Goal: Task Accomplishment & Management: Use online tool/utility

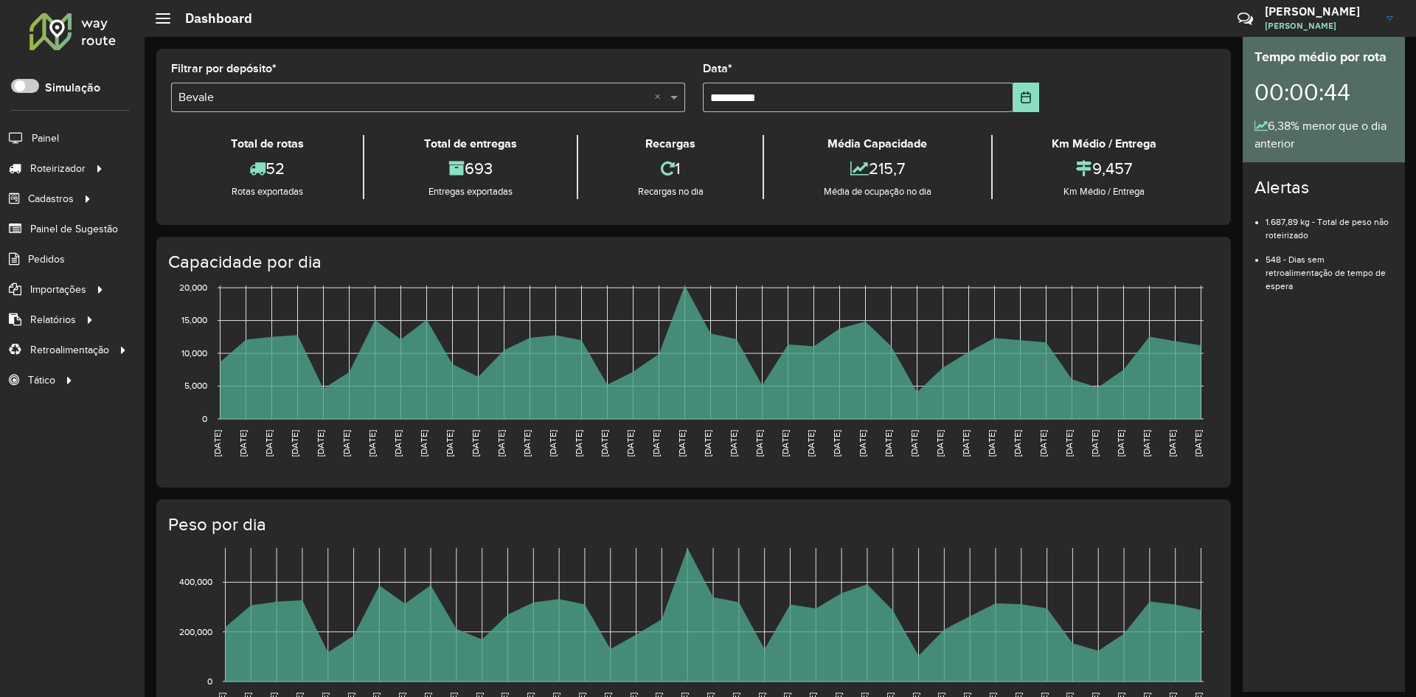
click at [80, 38] on div at bounding box center [72, 31] width 89 height 38
click at [198, 166] on span "Entregas" at bounding box center [188, 168] width 42 height 15
click at [93, 41] on div at bounding box center [72, 31] width 89 height 38
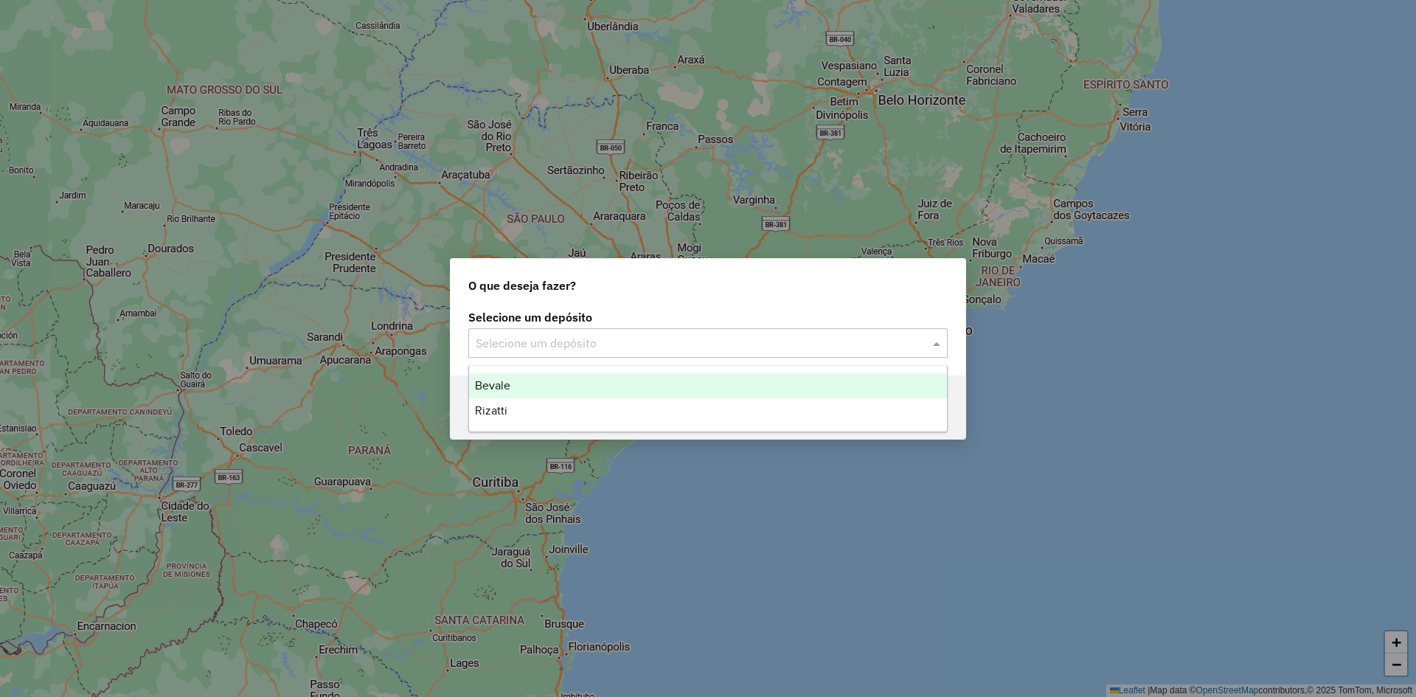
click at [542, 342] on input "text" at bounding box center [693, 344] width 435 height 18
click at [543, 381] on div "Bevale" at bounding box center [708, 385] width 478 height 25
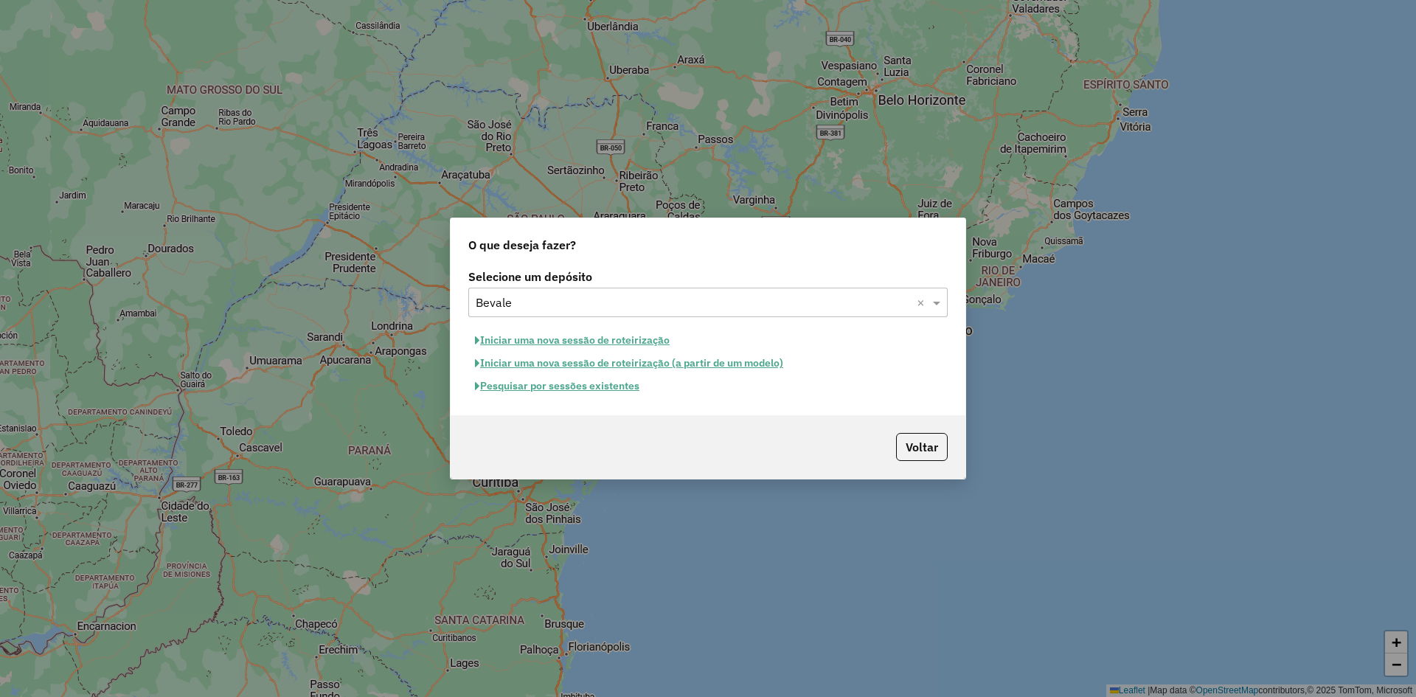
click at [603, 336] on button "Iniciar uma nova sessão de roteirização" at bounding box center [572, 340] width 208 height 23
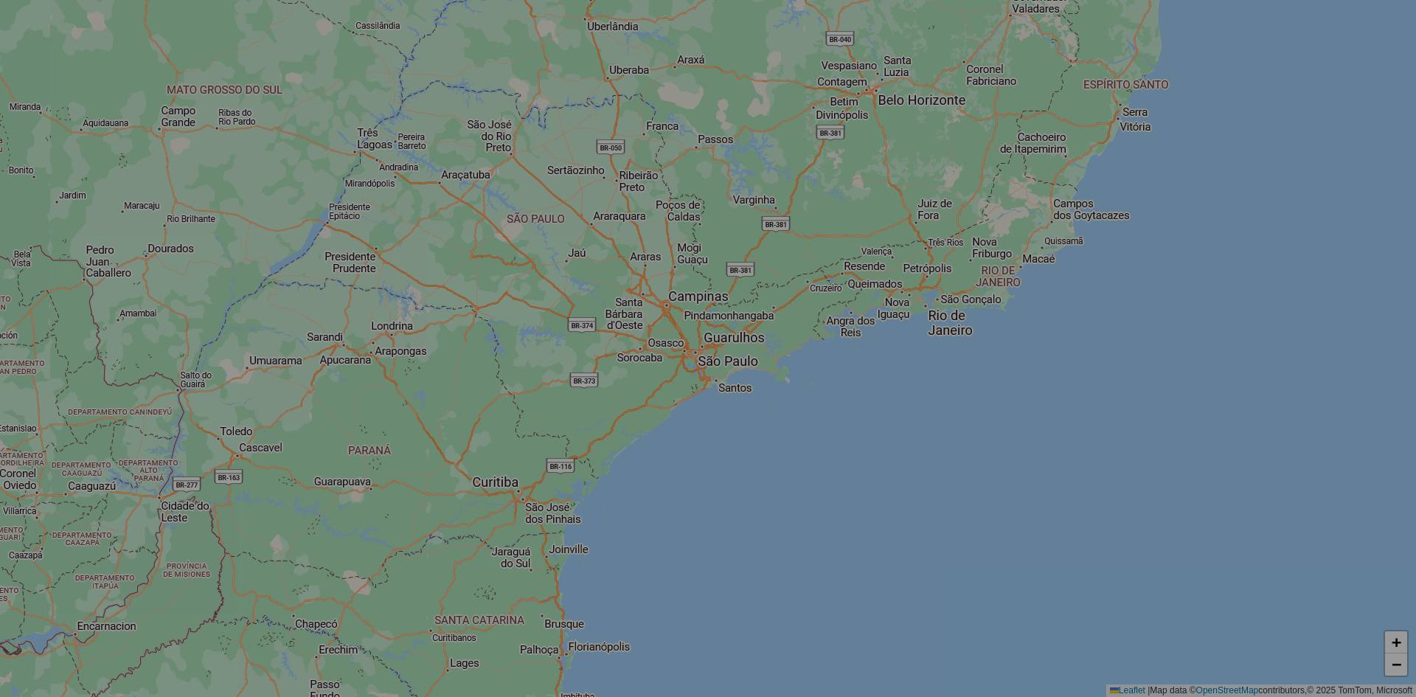
select select "*"
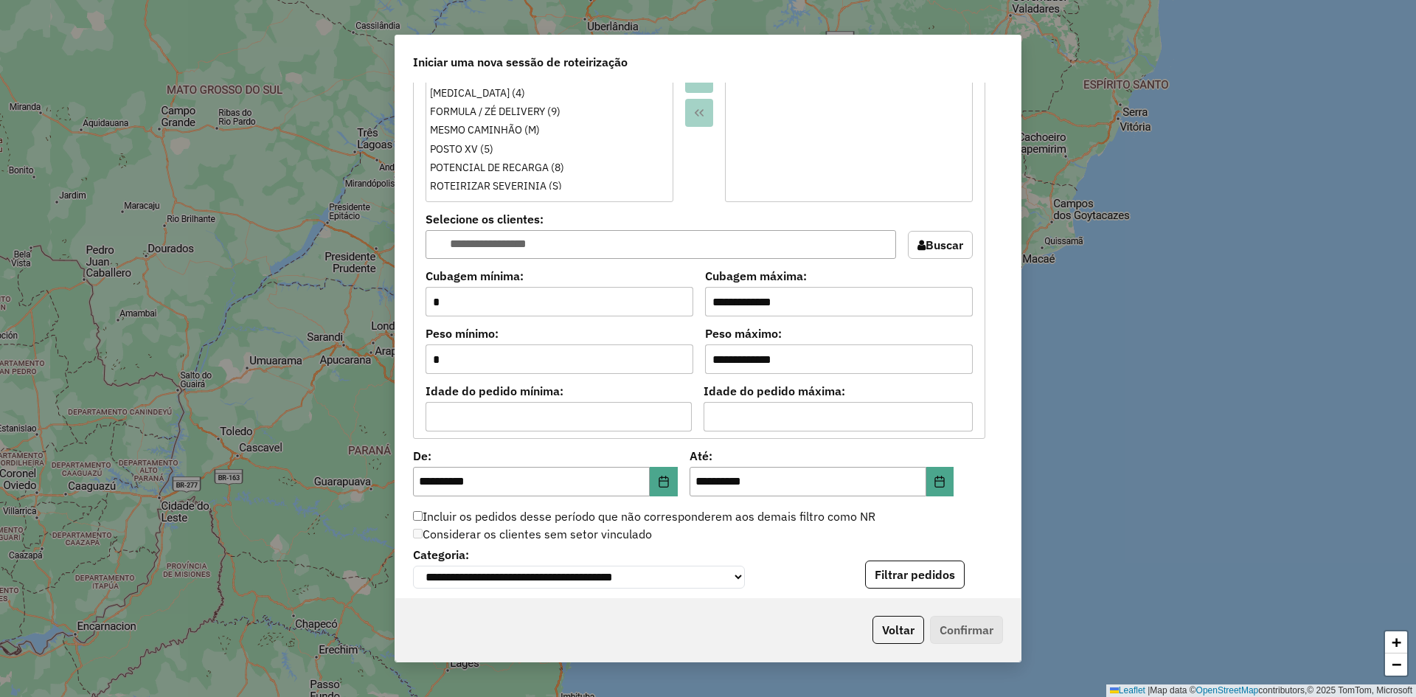
scroll to position [1327, 0]
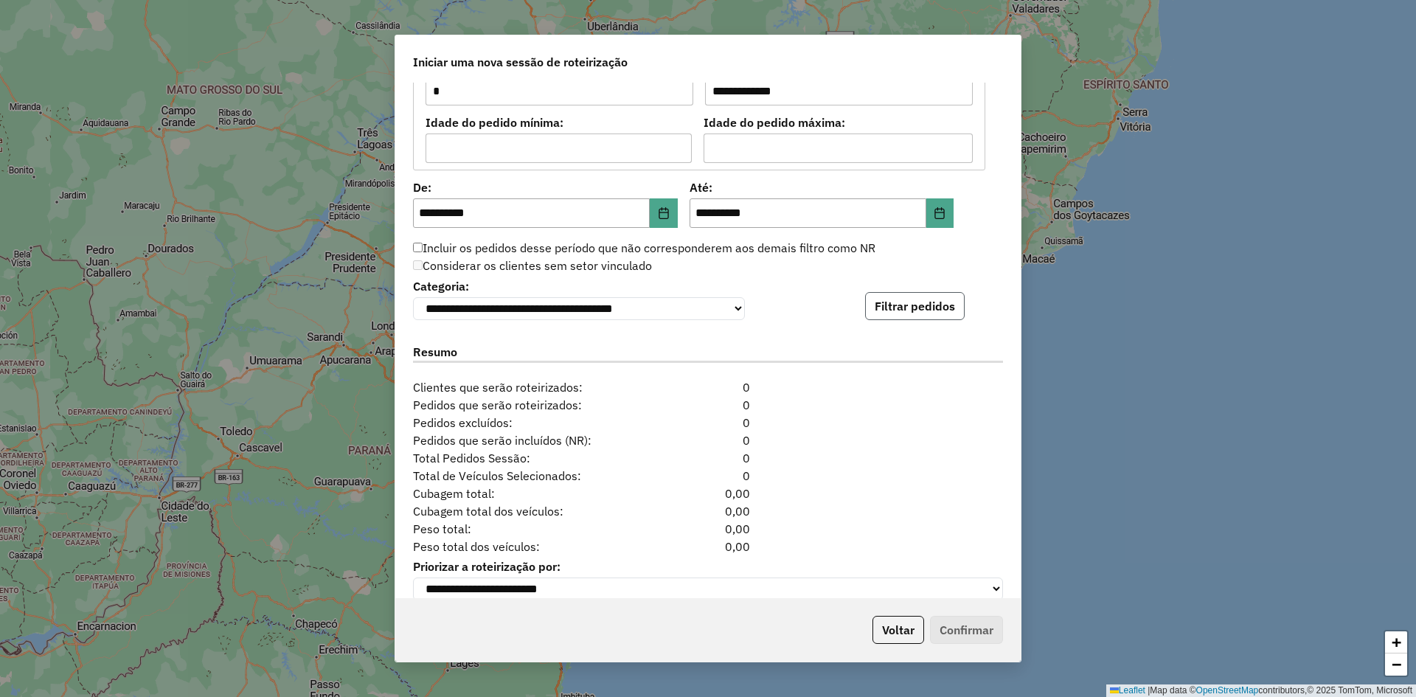
click at [918, 296] on button "Filtrar pedidos" at bounding box center [915, 306] width 100 height 28
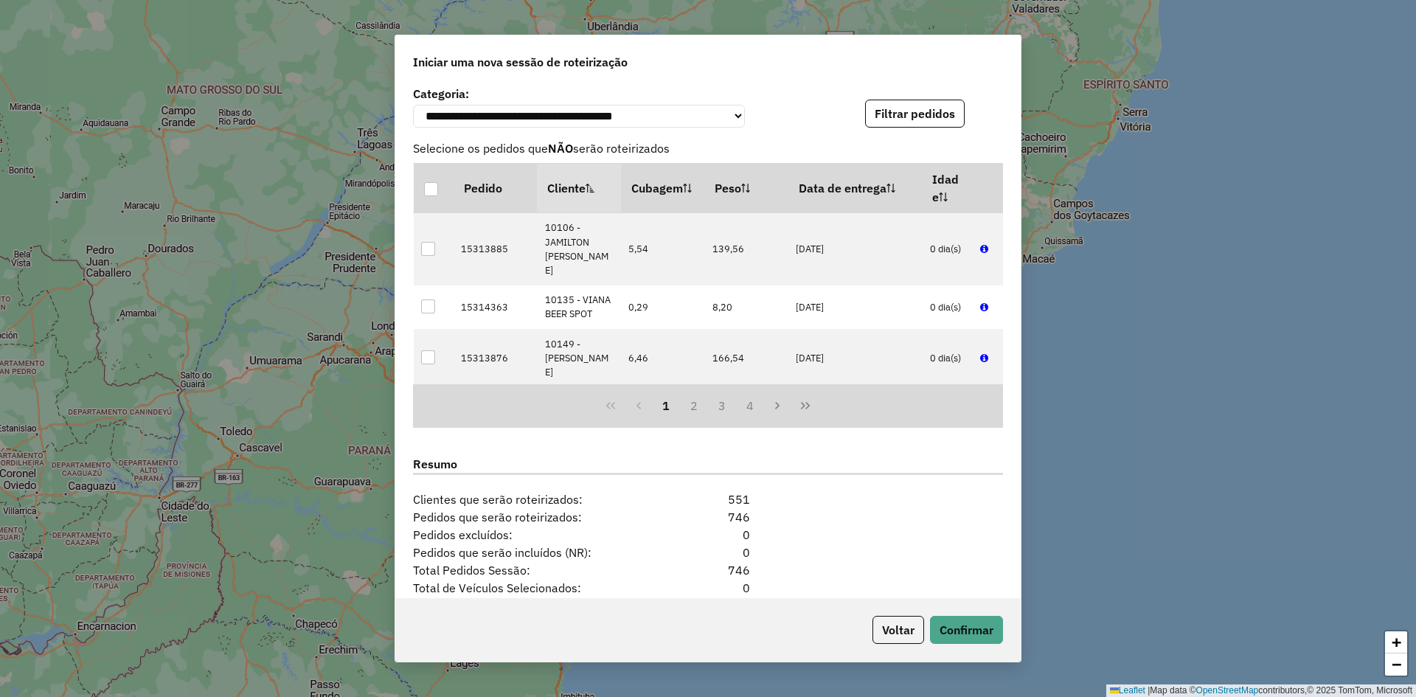
scroll to position [1659, 0]
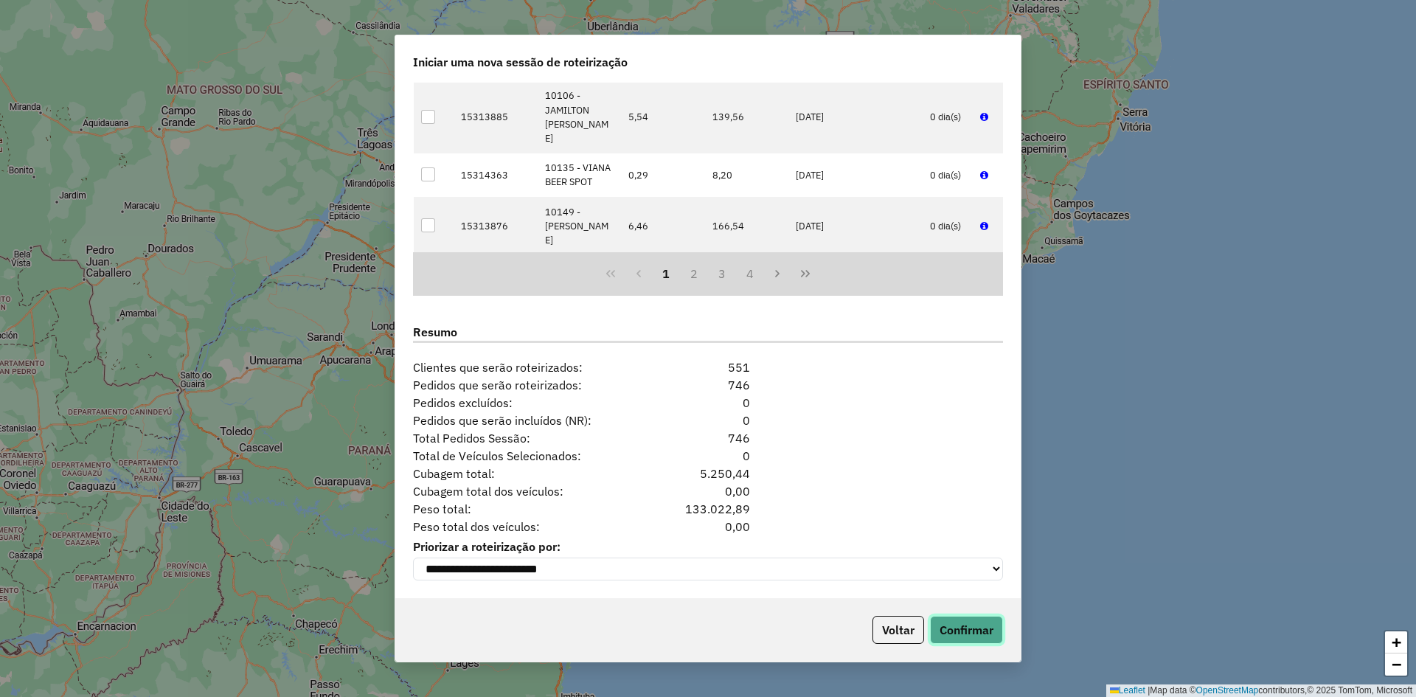
click at [954, 626] on button "Confirmar" at bounding box center [966, 630] width 73 height 28
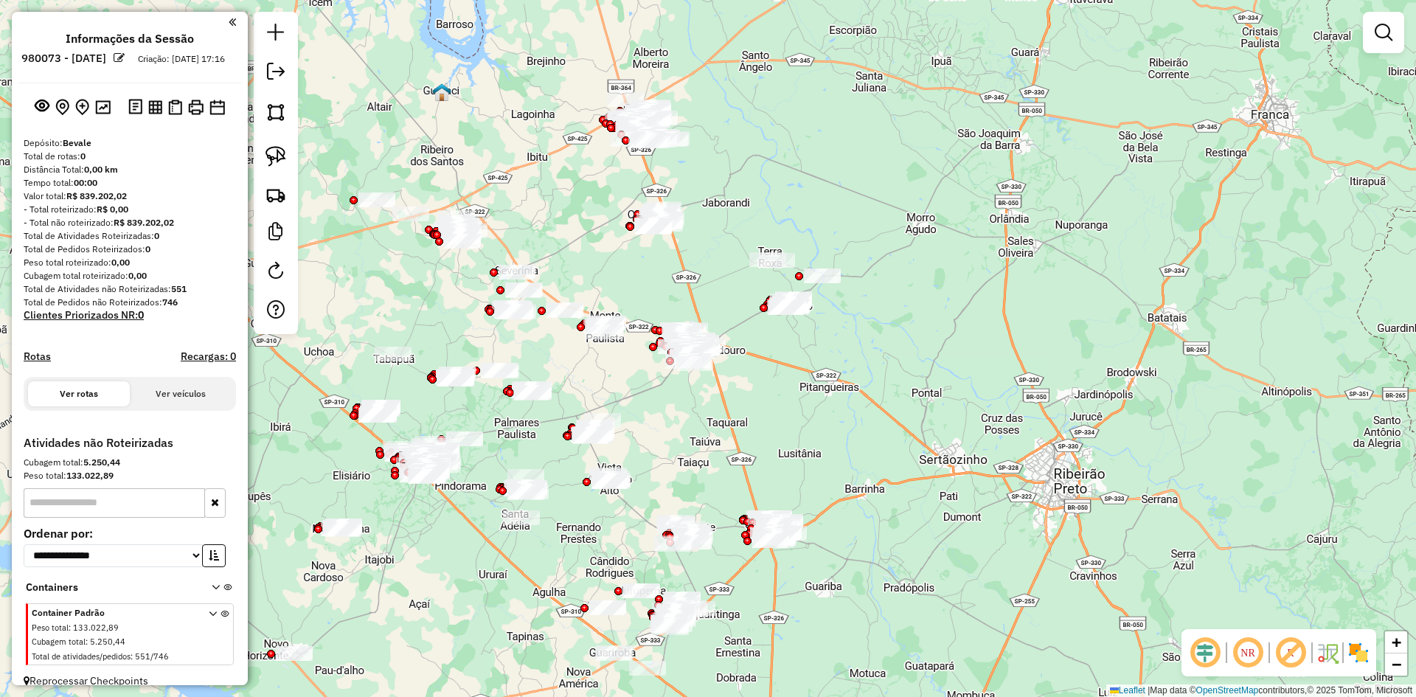
click at [1203, 656] on em at bounding box center [1204, 652] width 35 height 35
click at [1355, 648] on img at bounding box center [1359, 653] width 24 height 24
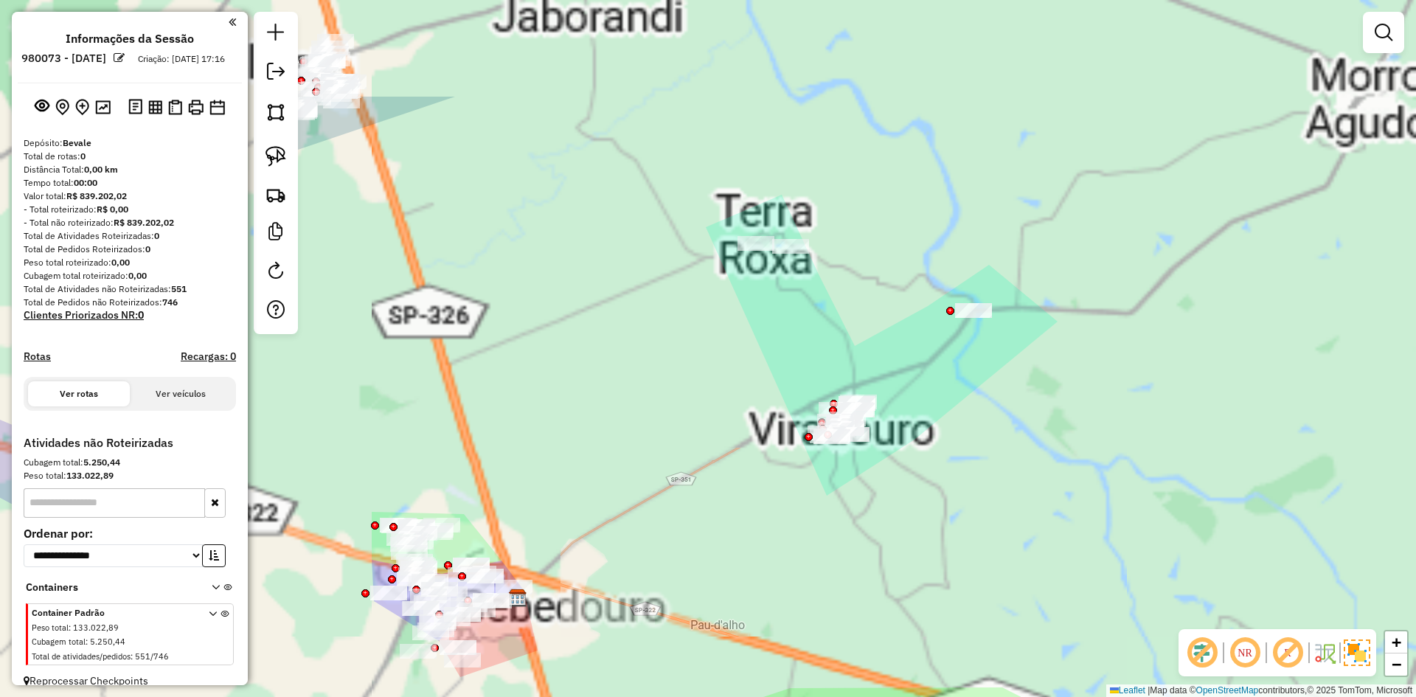
drag, startPoint x: 742, startPoint y: 339, endPoint x: 785, endPoint y: 485, distance: 152.9
click at [785, 485] on div "Janela de atendimento Grade de atendimento Capacidade Transportadoras Veículos …" at bounding box center [708, 348] width 1416 height 697
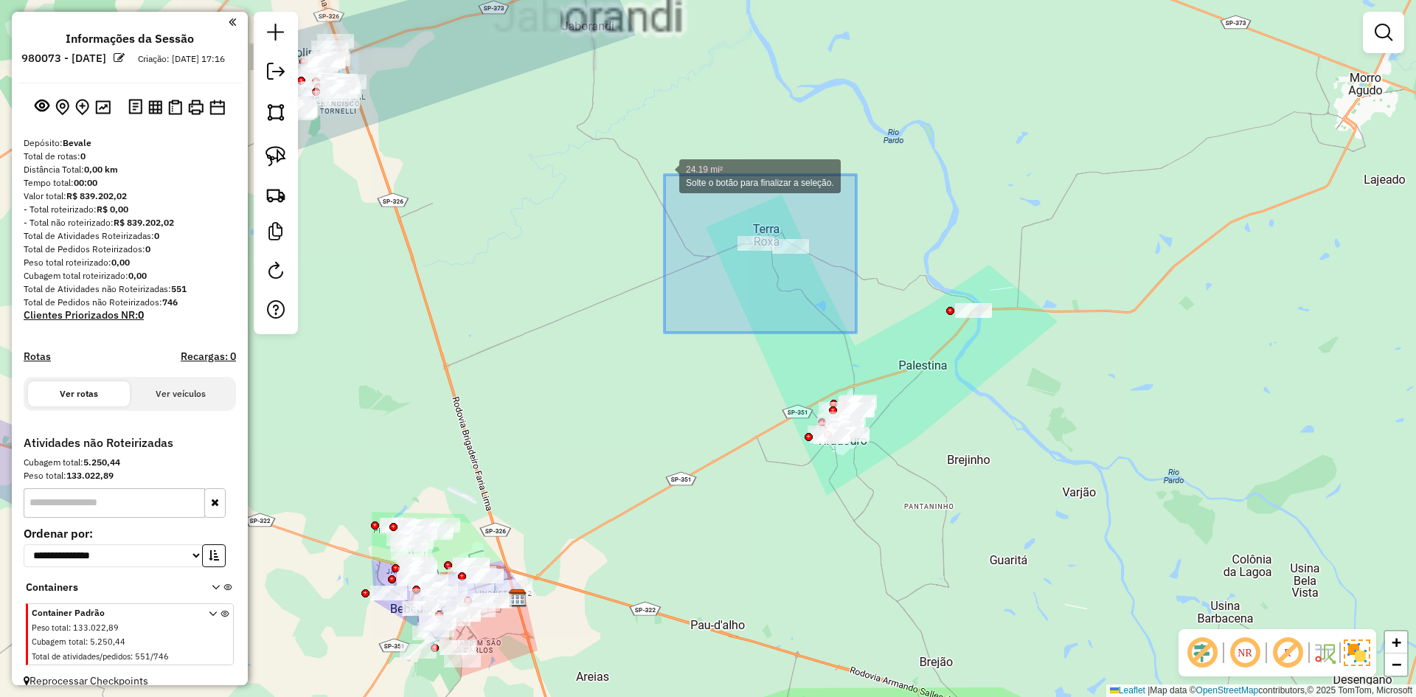
drag, startPoint x: 709, startPoint y: 208, endPoint x: 649, endPoint y: 161, distance: 76.7
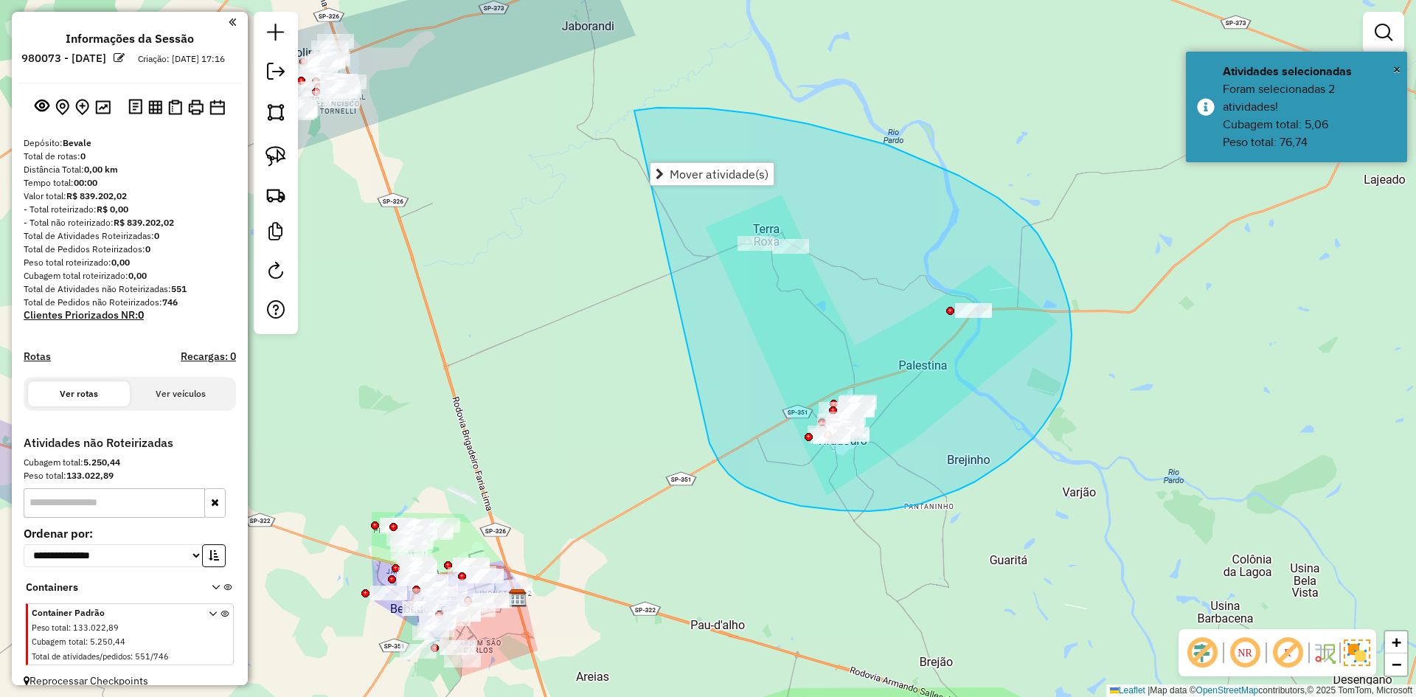
drag, startPoint x: 711, startPoint y: 448, endPoint x: 613, endPoint y: 116, distance: 346.1
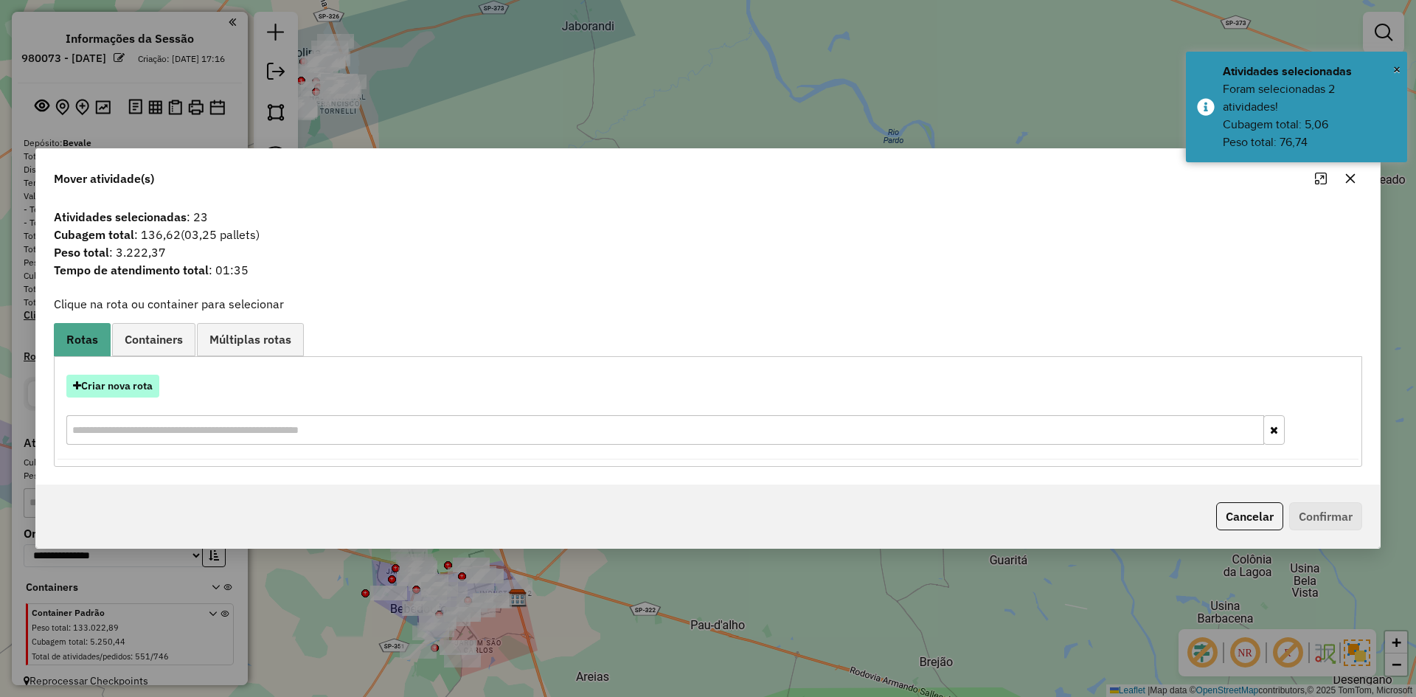
click at [122, 389] on button "Criar nova rota" at bounding box center [112, 386] width 93 height 23
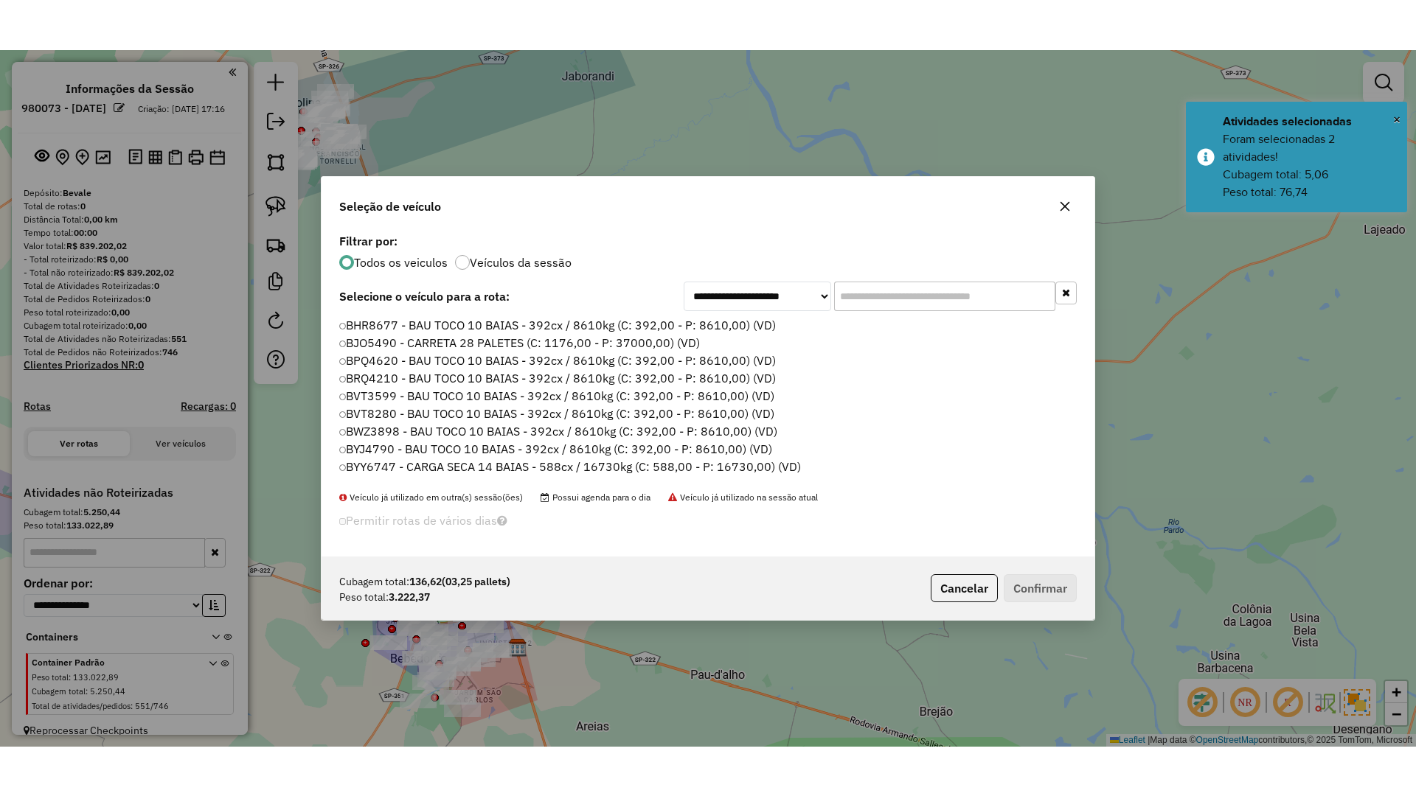
scroll to position [8, 4]
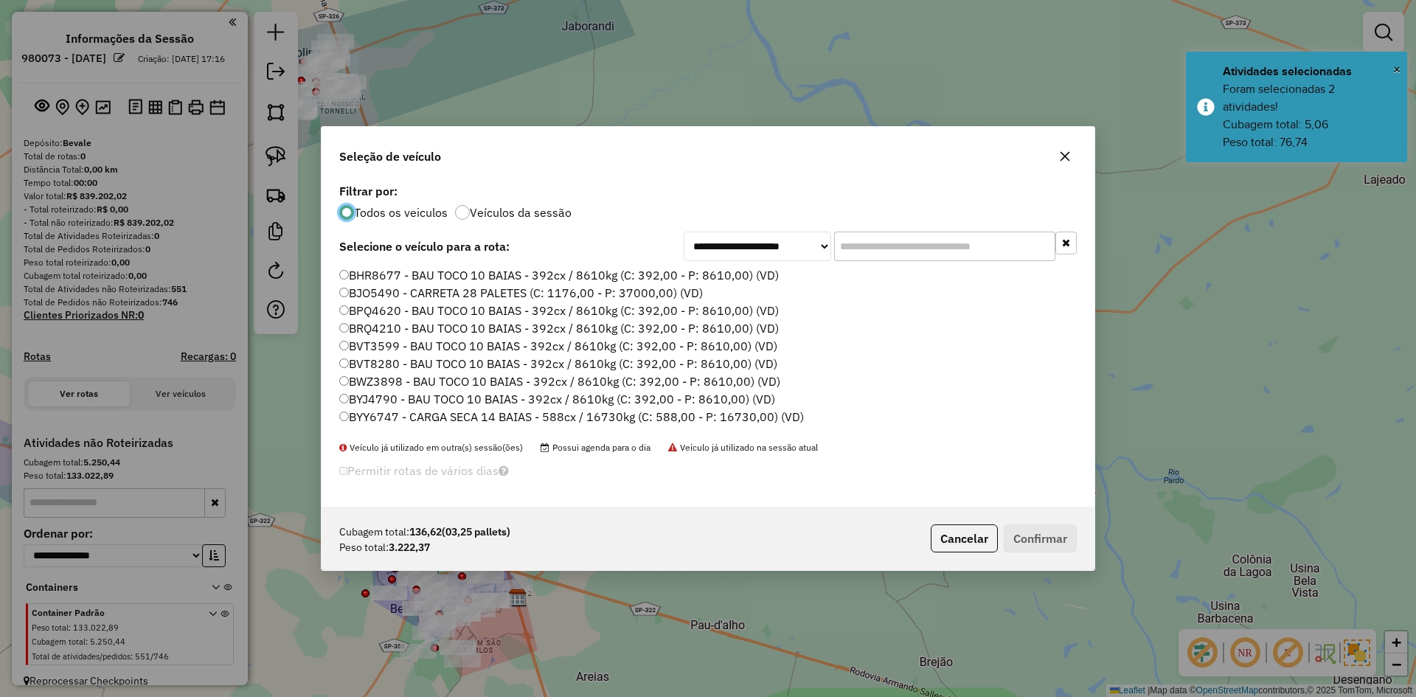
click at [903, 241] on input "text" at bounding box center [944, 246] width 221 height 29
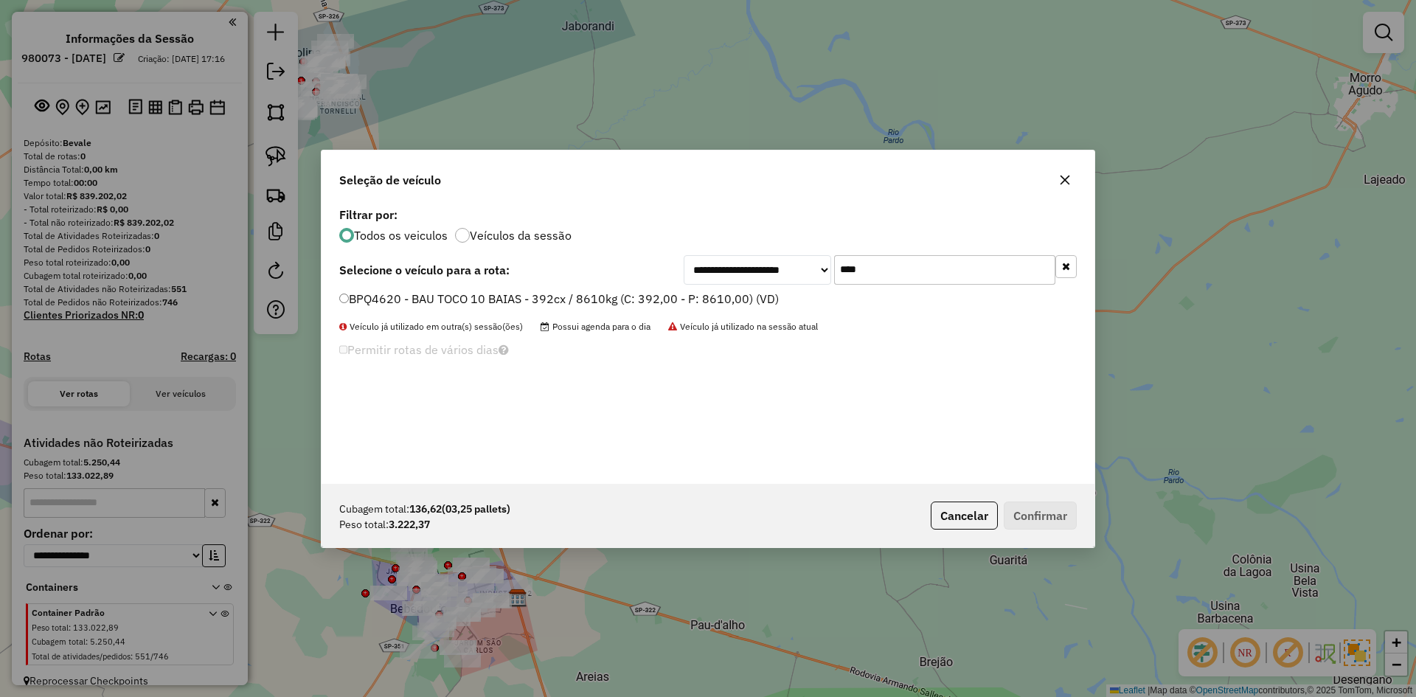
type input "****"
click at [671, 282] on div "**********" at bounding box center [707, 269] width 737 height 29
click at [673, 292] on label "BPQ4620 - BAU TOCO 10 BAIAS - 392cx / 8610kg (C: 392,00 - P: 8610,00) (VD)" at bounding box center [559, 299] width 440 height 18
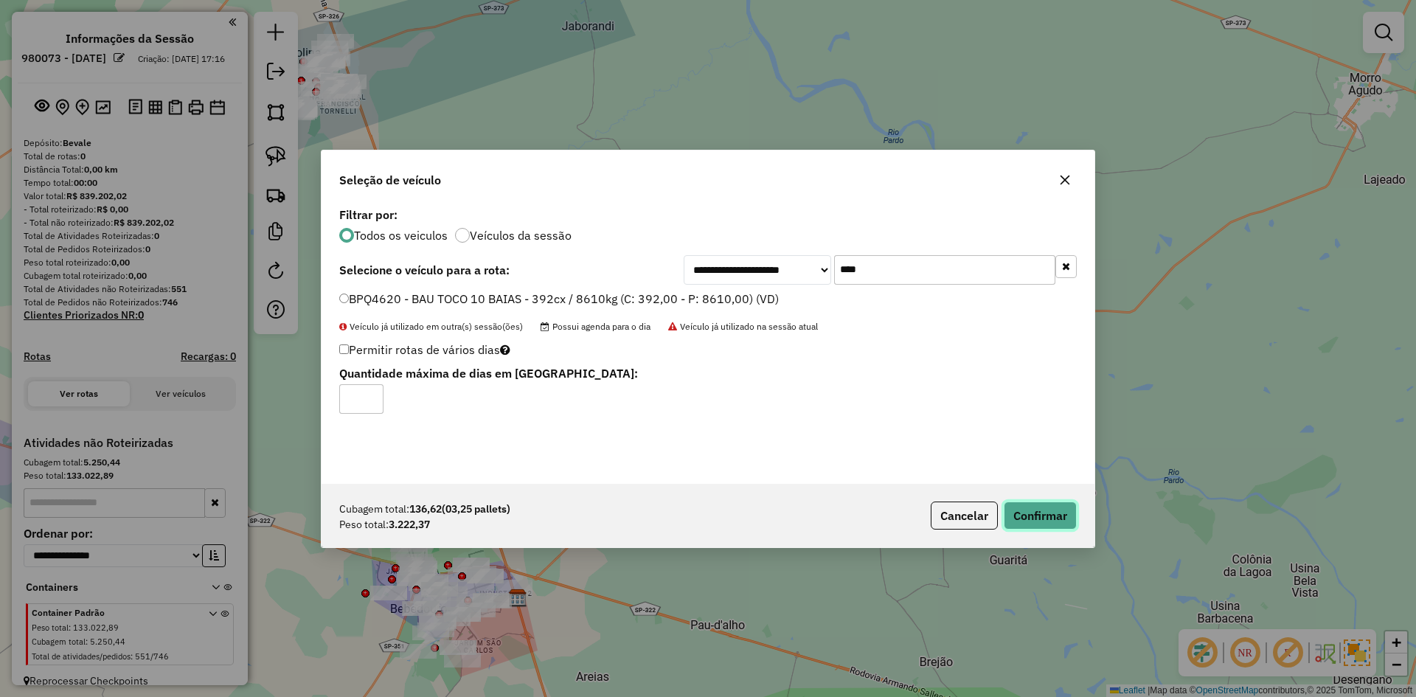
click at [1019, 513] on button "Confirmar" at bounding box center [1040, 515] width 73 height 28
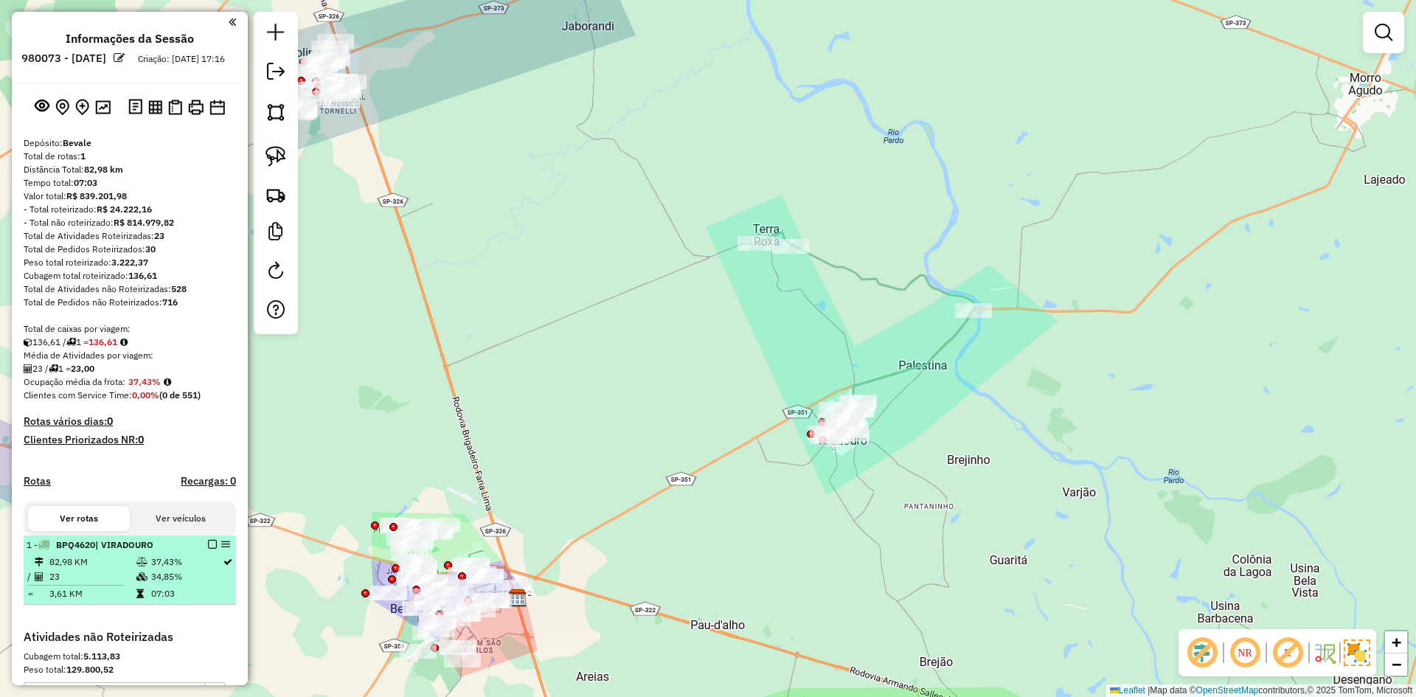
click at [208, 549] on em at bounding box center [212, 544] width 9 height 9
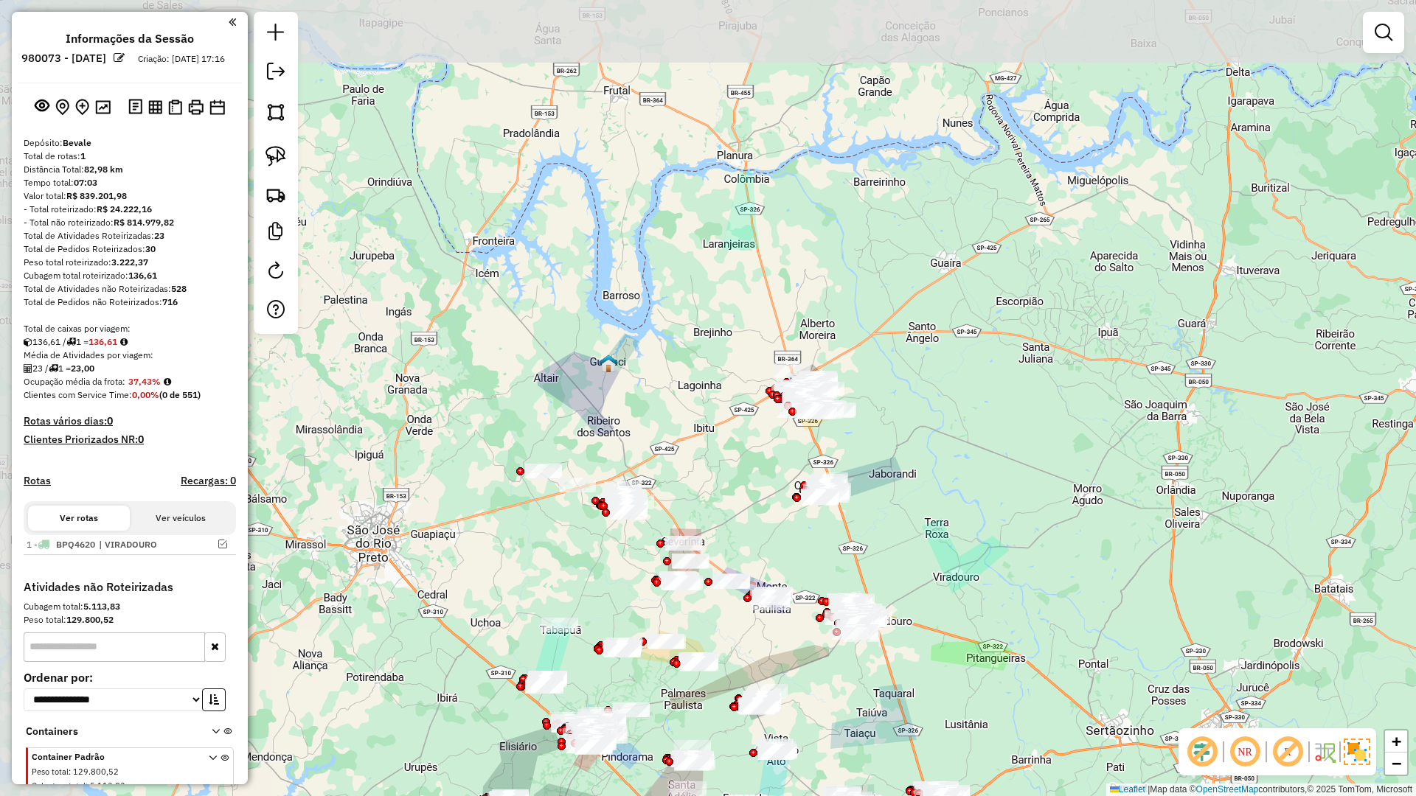
drag, startPoint x: 688, startPoint y: 580, endPoint x: 897, endPoint y: 695, distance: 238.0
click at [897, 695] on div "Janela de atendimento Grade de atendimento Capacidade Transportadoras Veículos …" at bounding box center [708, 398] width 1416 height 796
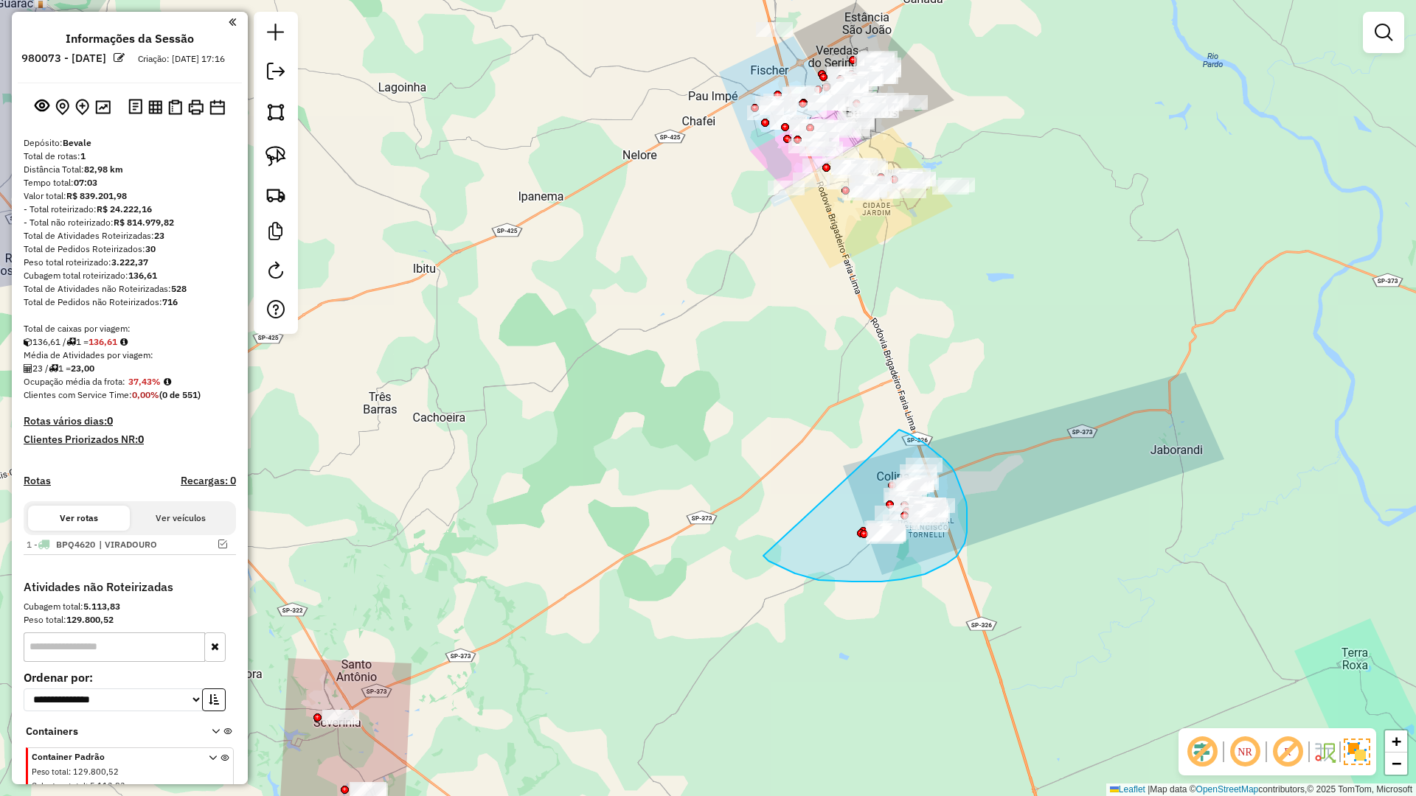
drag, startPoint x: 819, startPoint y: 580, endPoint x: 899, endPoint y: 430, distance: 170.6
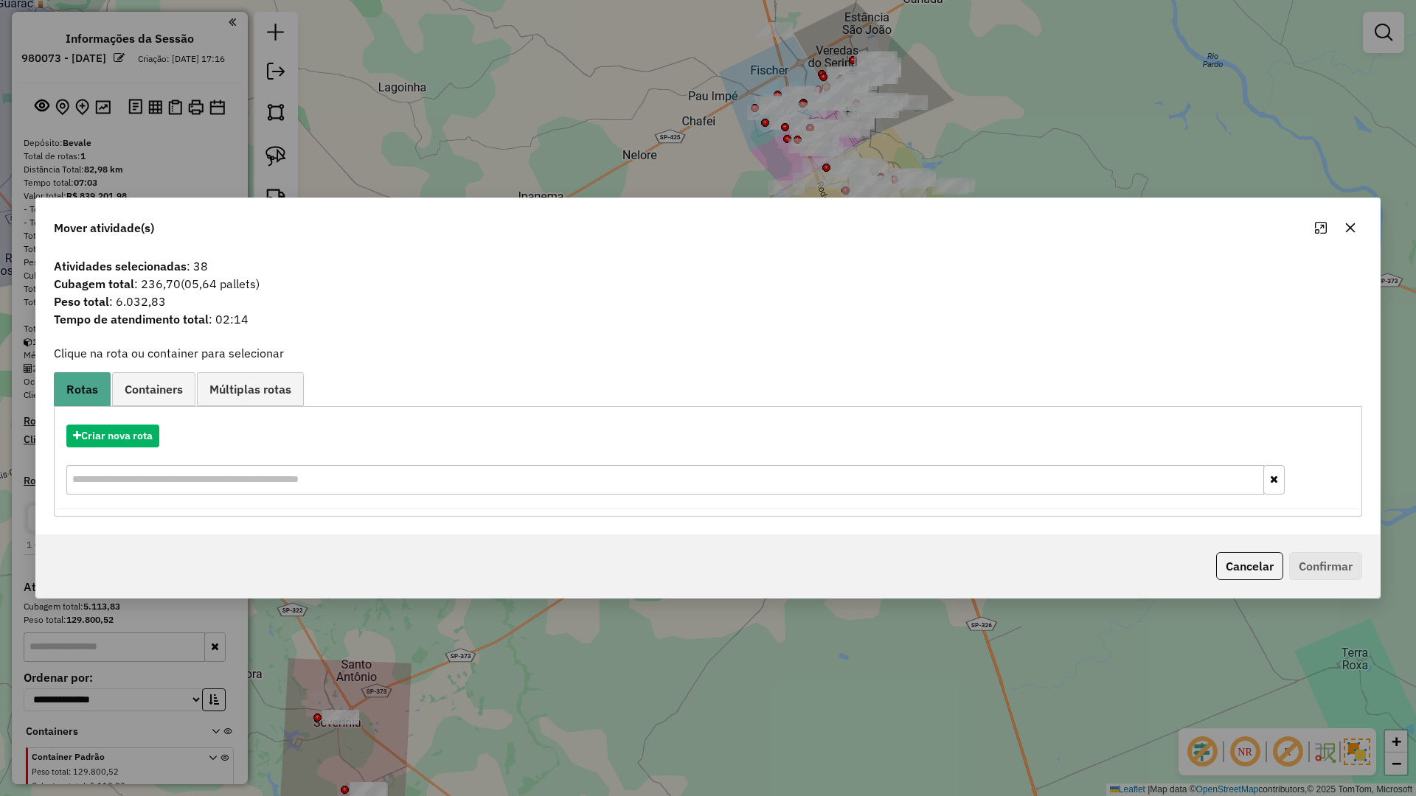
drag, startPoint x: 1353, startPoint y: 232, endPoint x: 1334, endPoint y: 243, distance: 22.1
click at [1350, 231] on icon "button" at bounding box center [1351, 228] width 10 height 10
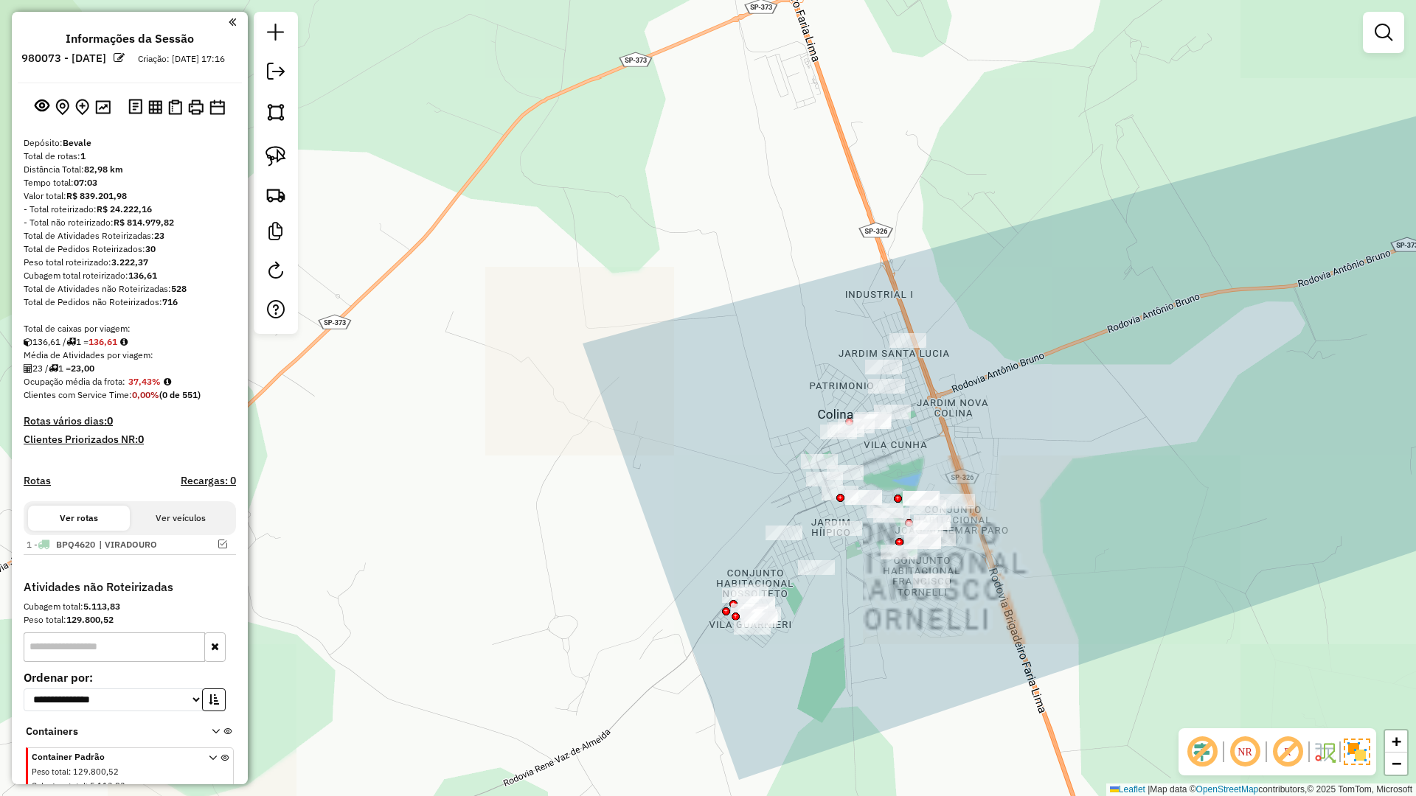
drag, startPoint x: 786, startPoint y: 575, endPoint x: 717, endPoint y: 563, distance: 70.3
click at [717, 562] on div "Janela de atendimento Grade de atendimento Capacidade Transportadoras Veículos …" at bounding box center [708, 398] width 1416 height 796
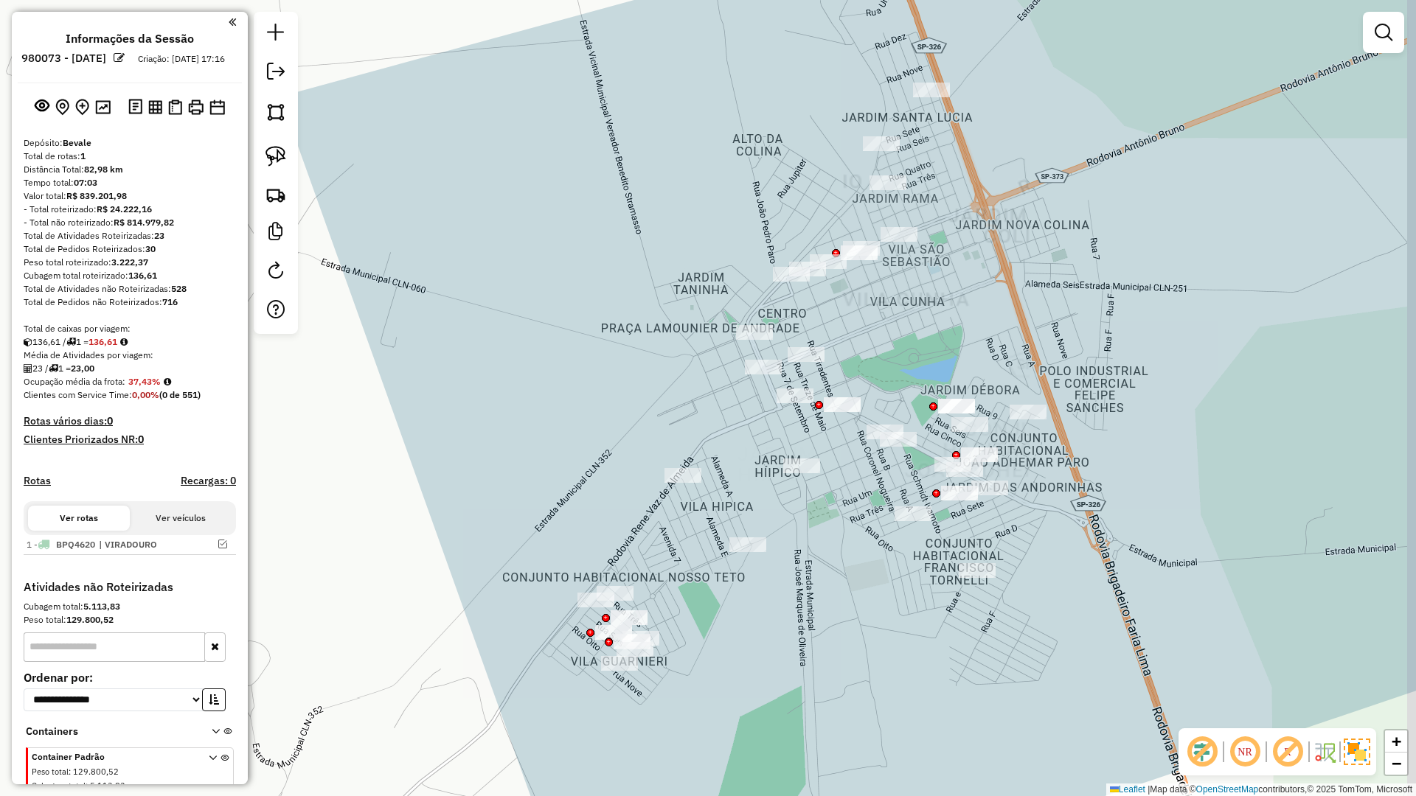
drag, startPoint x: 570, startPoint y: 530, endPoint x: 525, endPoint y: 530, distance: 45.0
click at [536, 527] on div "Janela de atendimento Grade de atendimento Capacidade Transportadoras Veículos …" at bounding box center [708, 398] width 1416 height 796
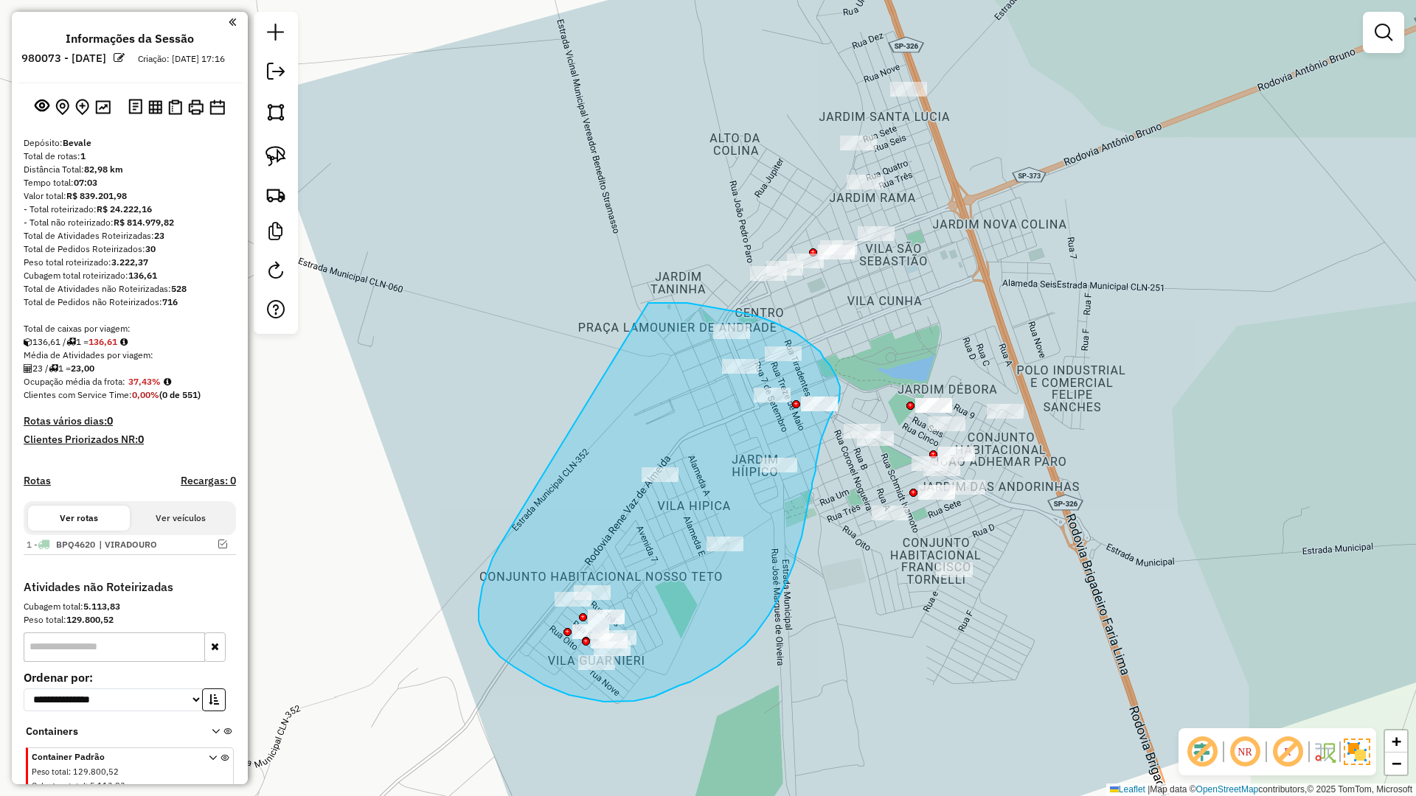
drag, startPoint x: 488, startPoint y: 572, endPoint x: 648, endPoint y: 303, distance: 312.5
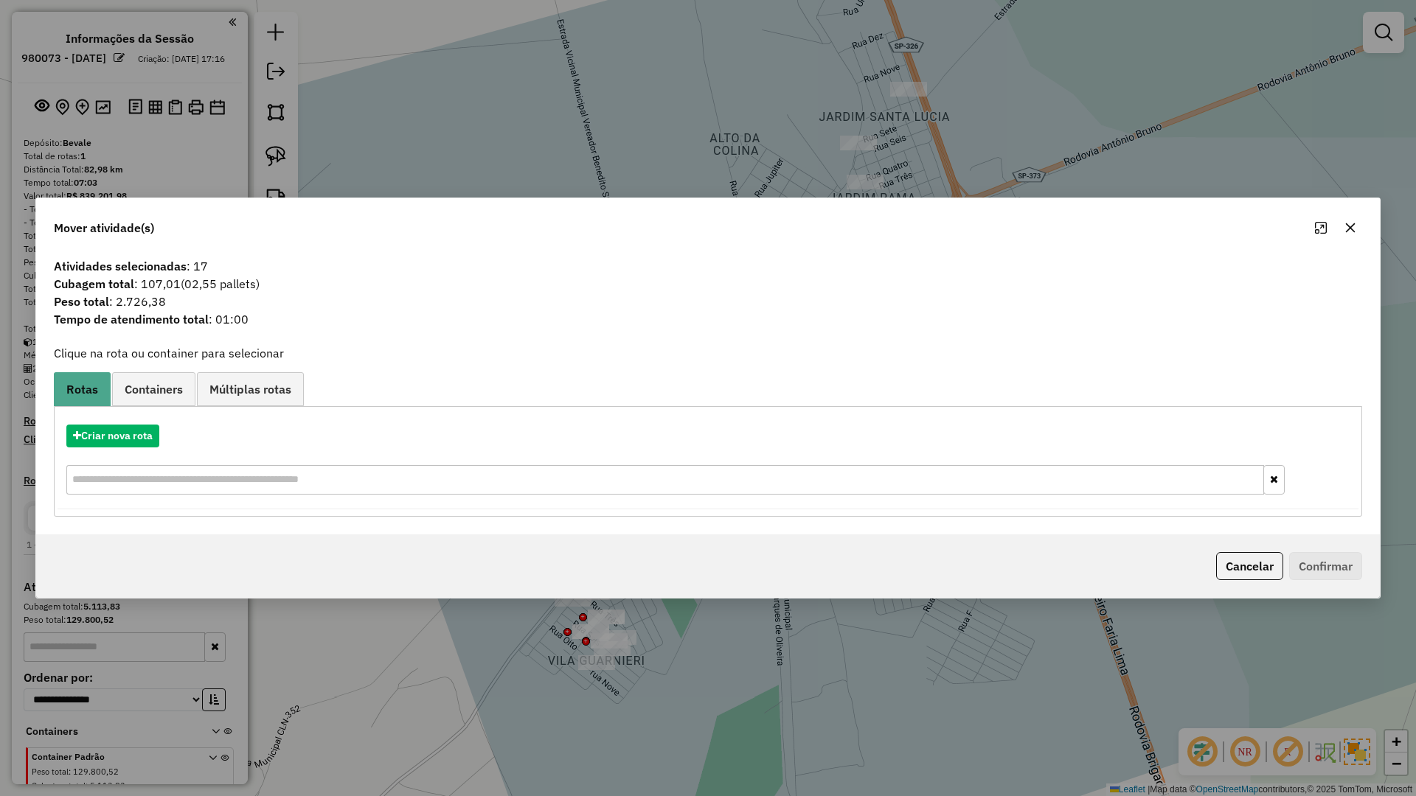
click at [1353, 221] on button "button" at bounding box center [1351, 228] width 24 height 24
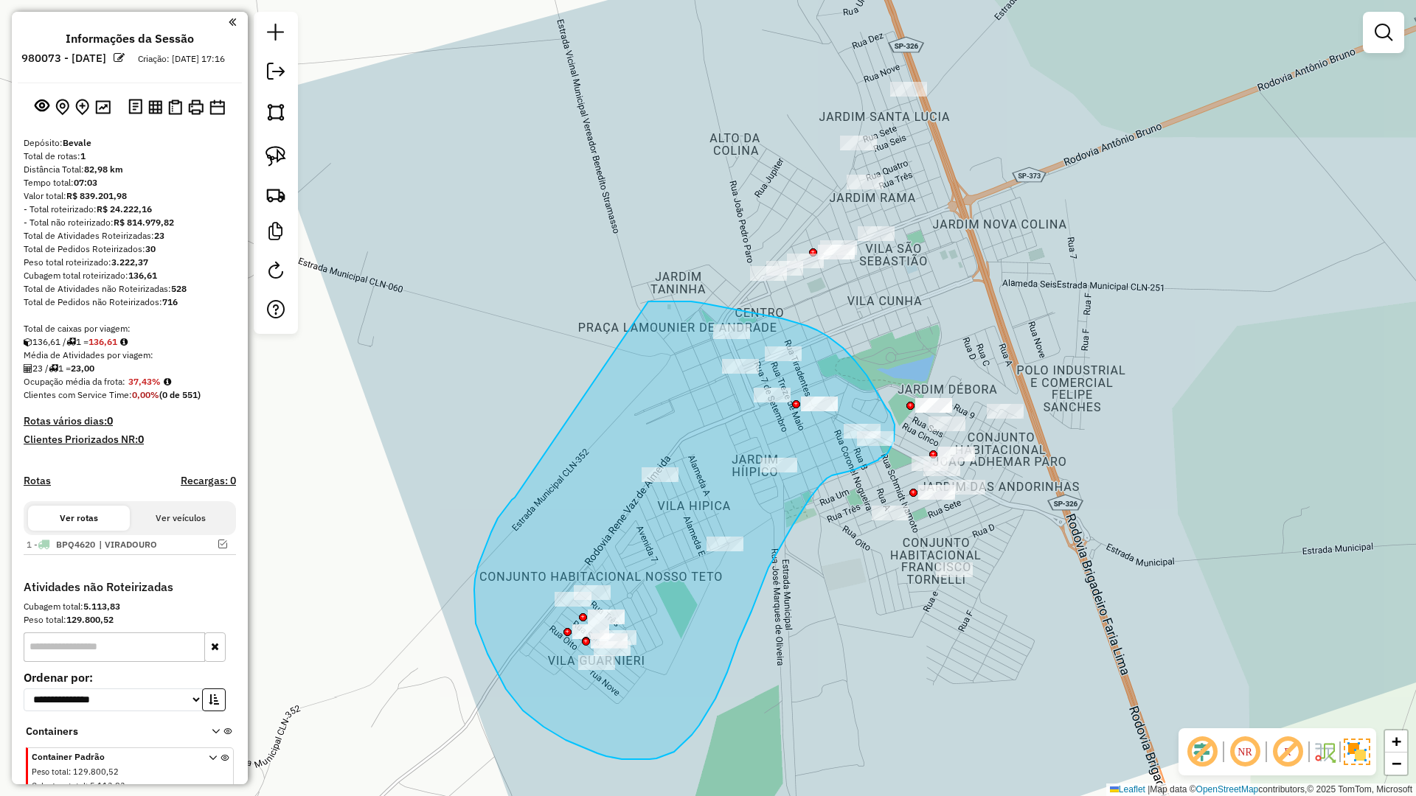
drag, startPoint x: 478, startPoint y: 566, endPoint x: 648, endPoint y: 302, distance: 314.8
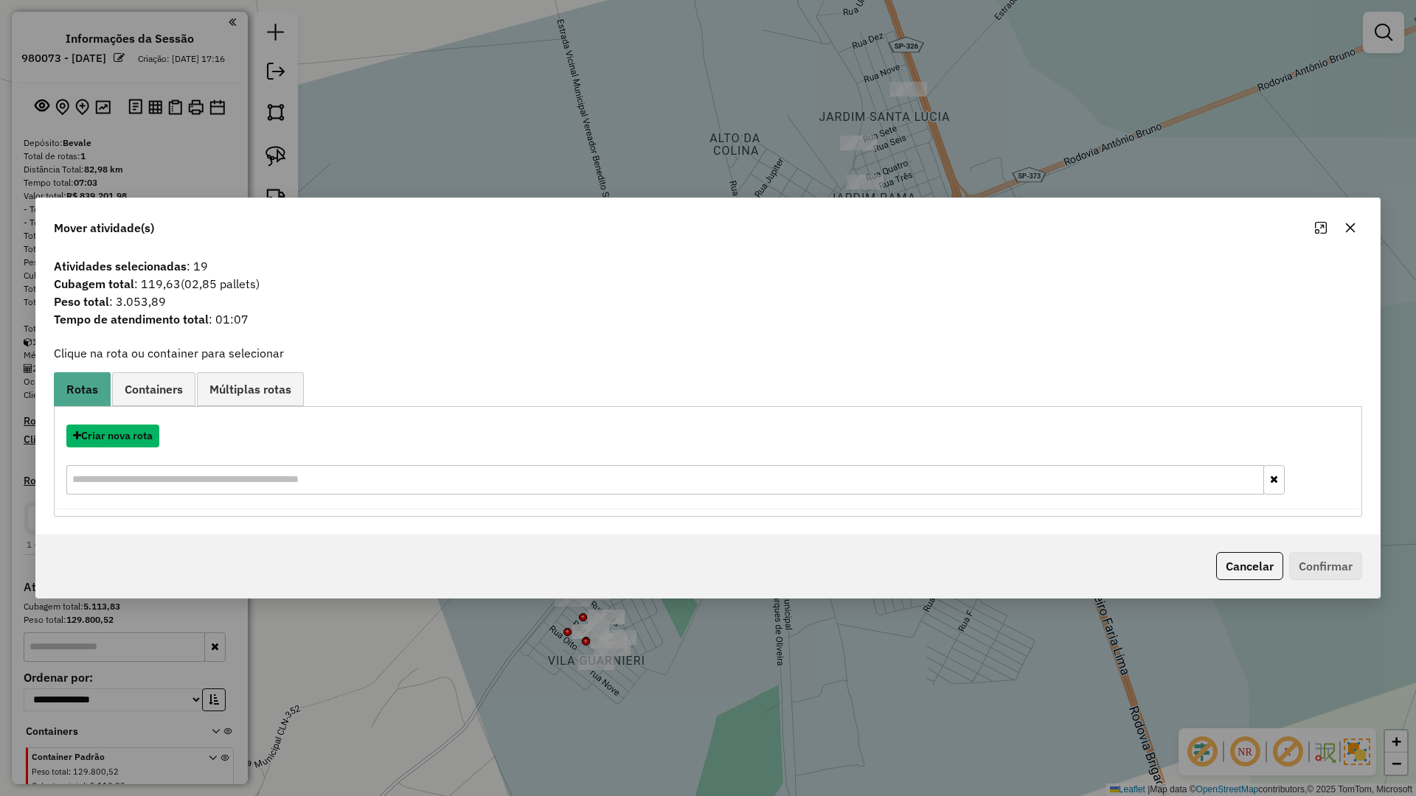
click at [153, 439] on button "Criar nova rota" at bounding box center [112, 436] width 93 height 23
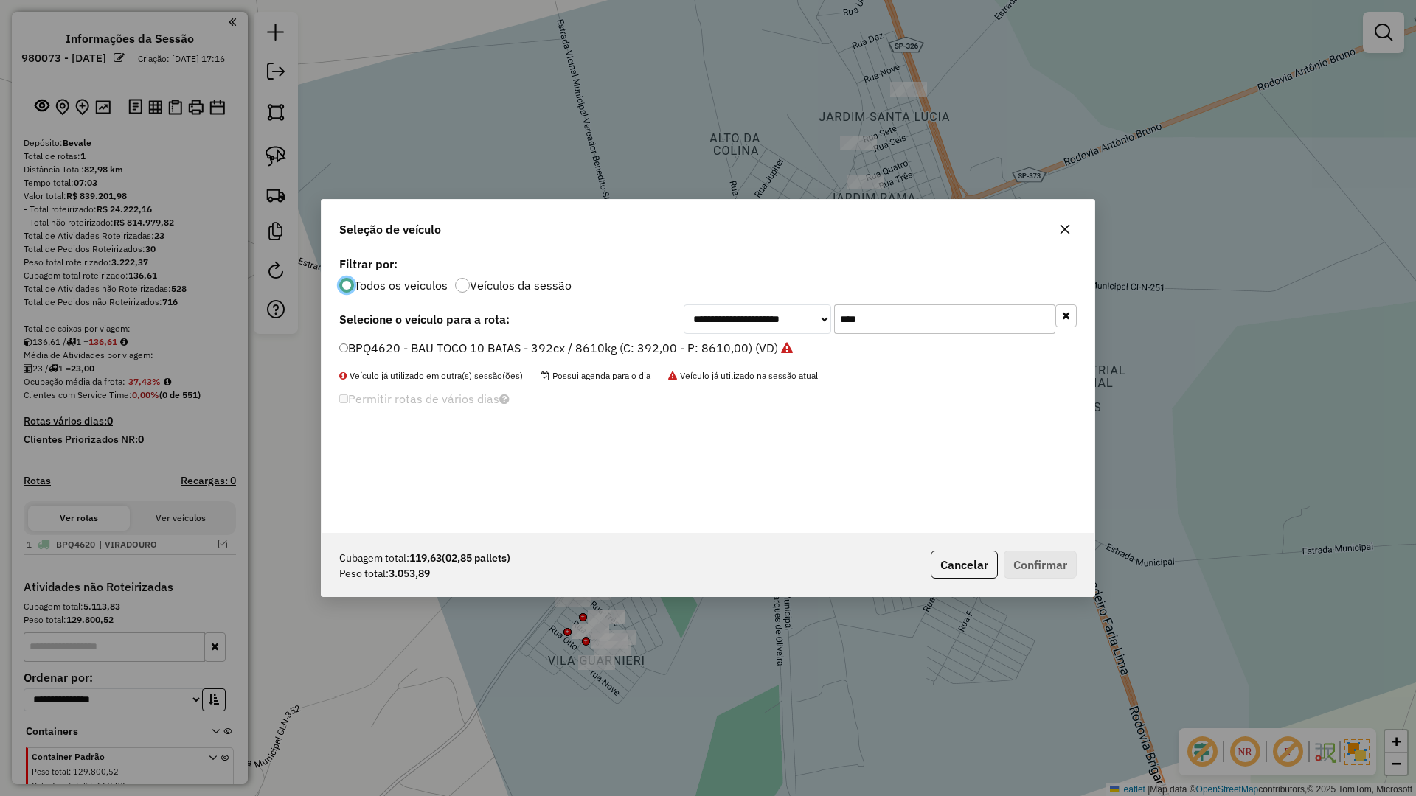
click at [984, 313] on input "****" at bounding box center [944, 319] width 221 height 29
type input "****"
click at [752, 344] on label "BRQ4210 - BAU TOCO 10 BAIAS - 392cx / 8610kg (C: 392,00 - P: 8610,00) (VD)" at bounding box center [559, 348] width 440 height 18
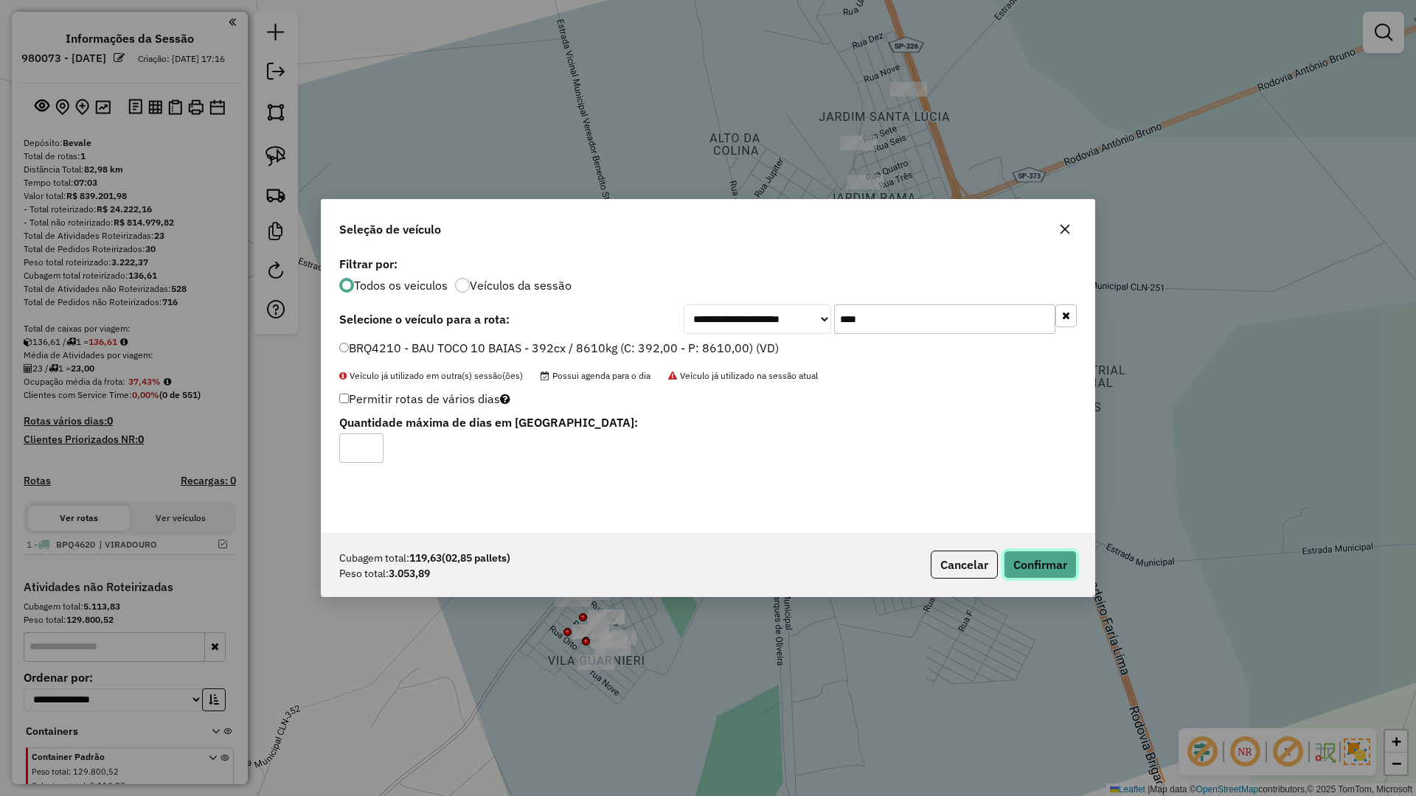
click at [1008, 567] on button "Confirmar" at bounding box center [1040, 565] width 73 height 28
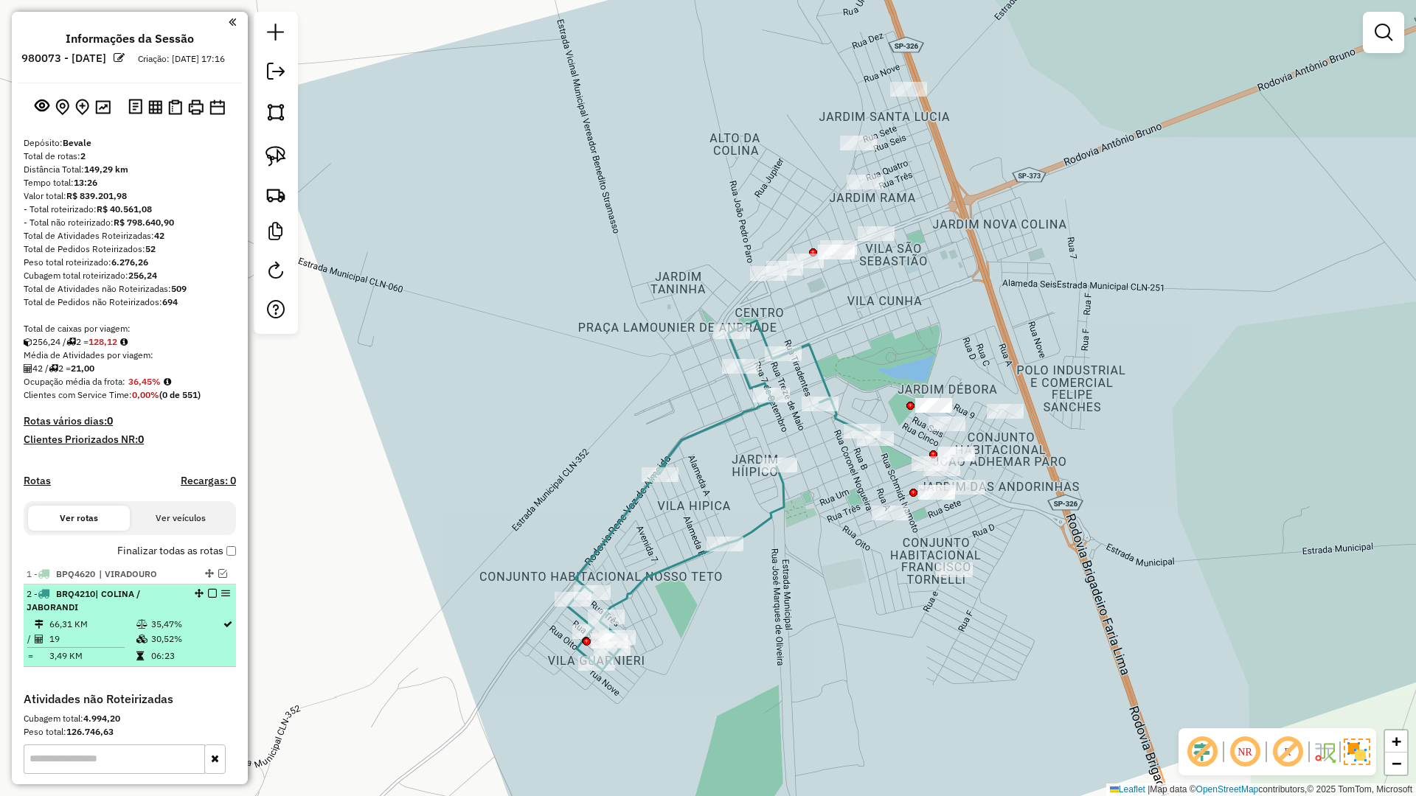
click at [203, 598] on div at bounding box center [208, 593] width 44 height 9
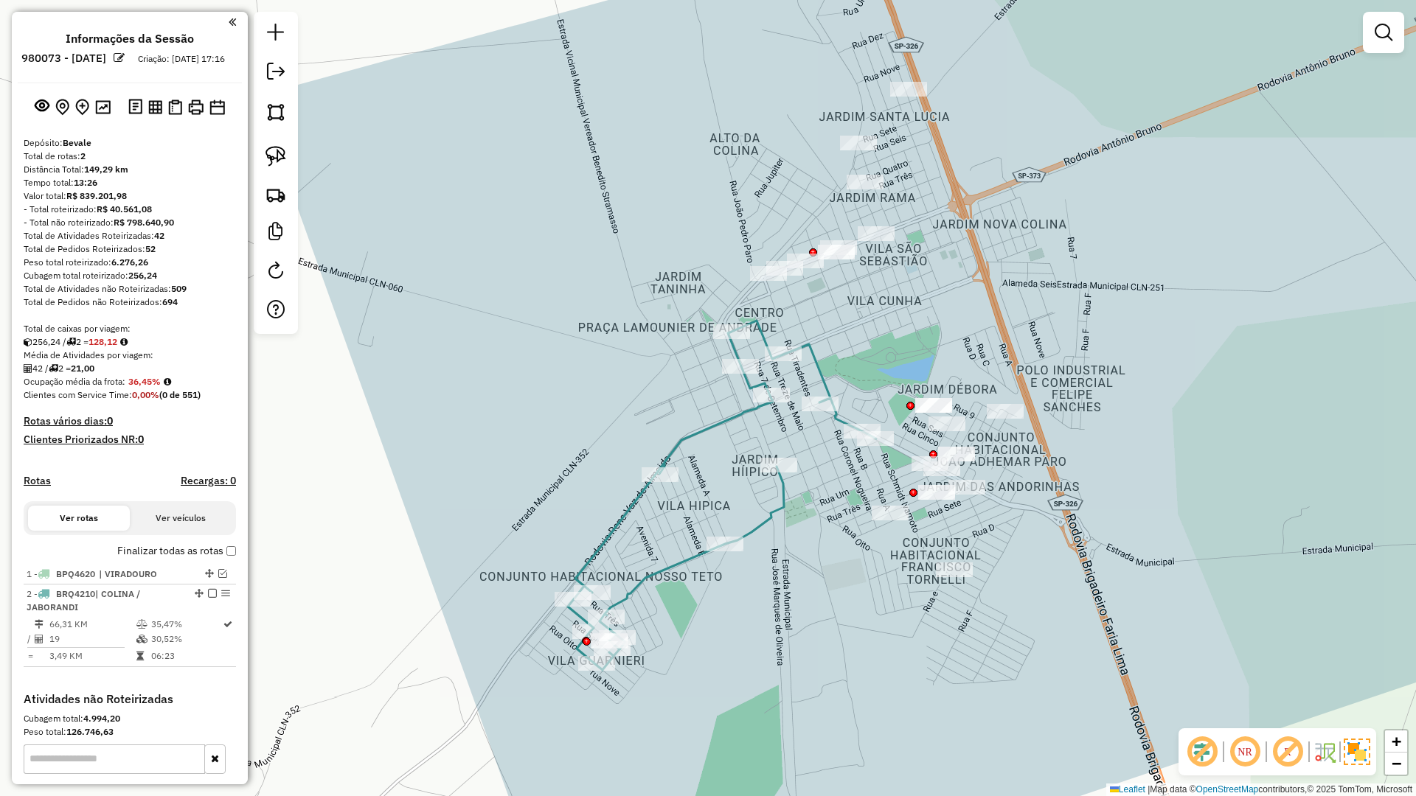
select select "**********"
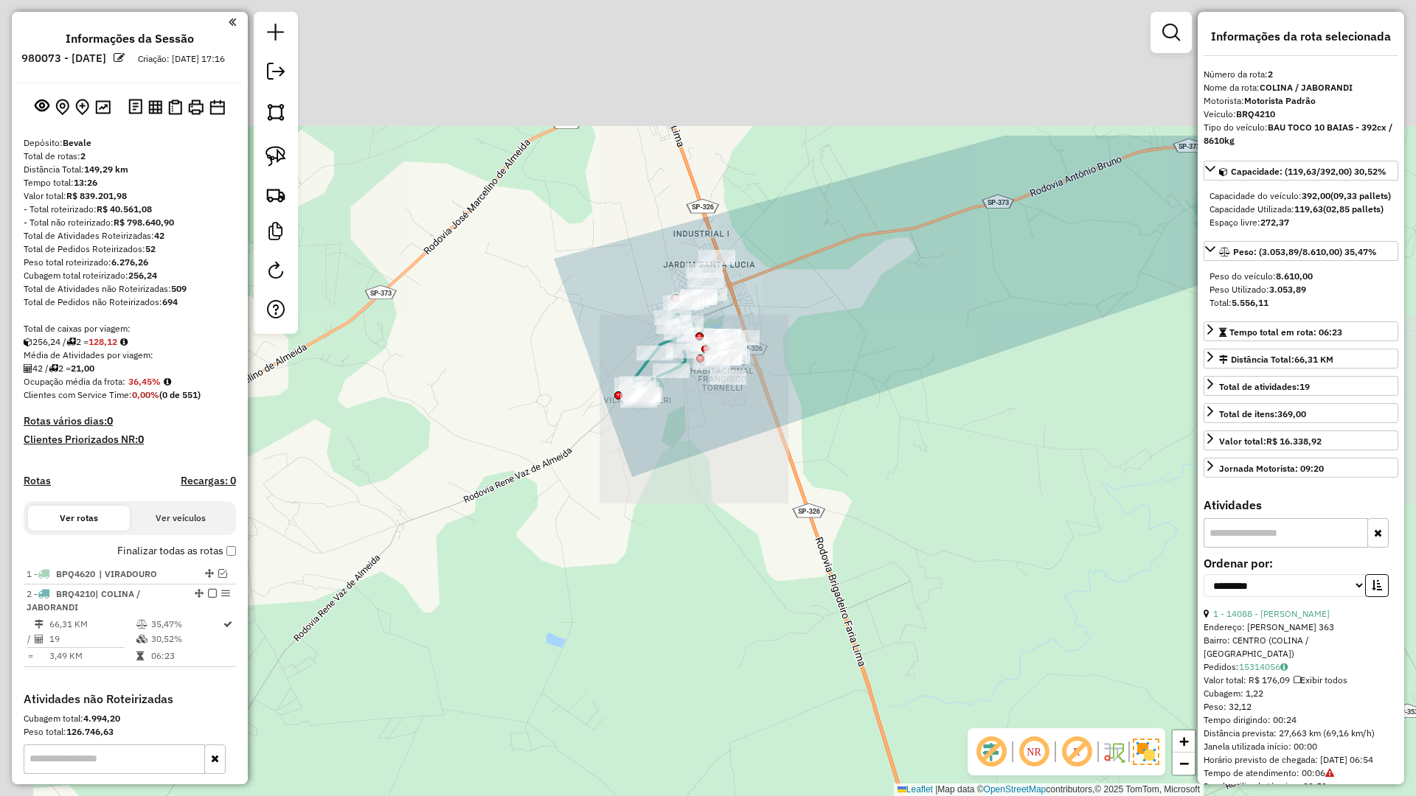
drag, startPoint x: 629, startPoint y: 705, endPoint x: 578, endPoint y: 728, distance: 55.8
click at [650, 696] on div "Janela de atendimento Grade de atendimento Capacidade Transportadoras Veículos …" at bounding box center [708, 398] width 1416 height 796
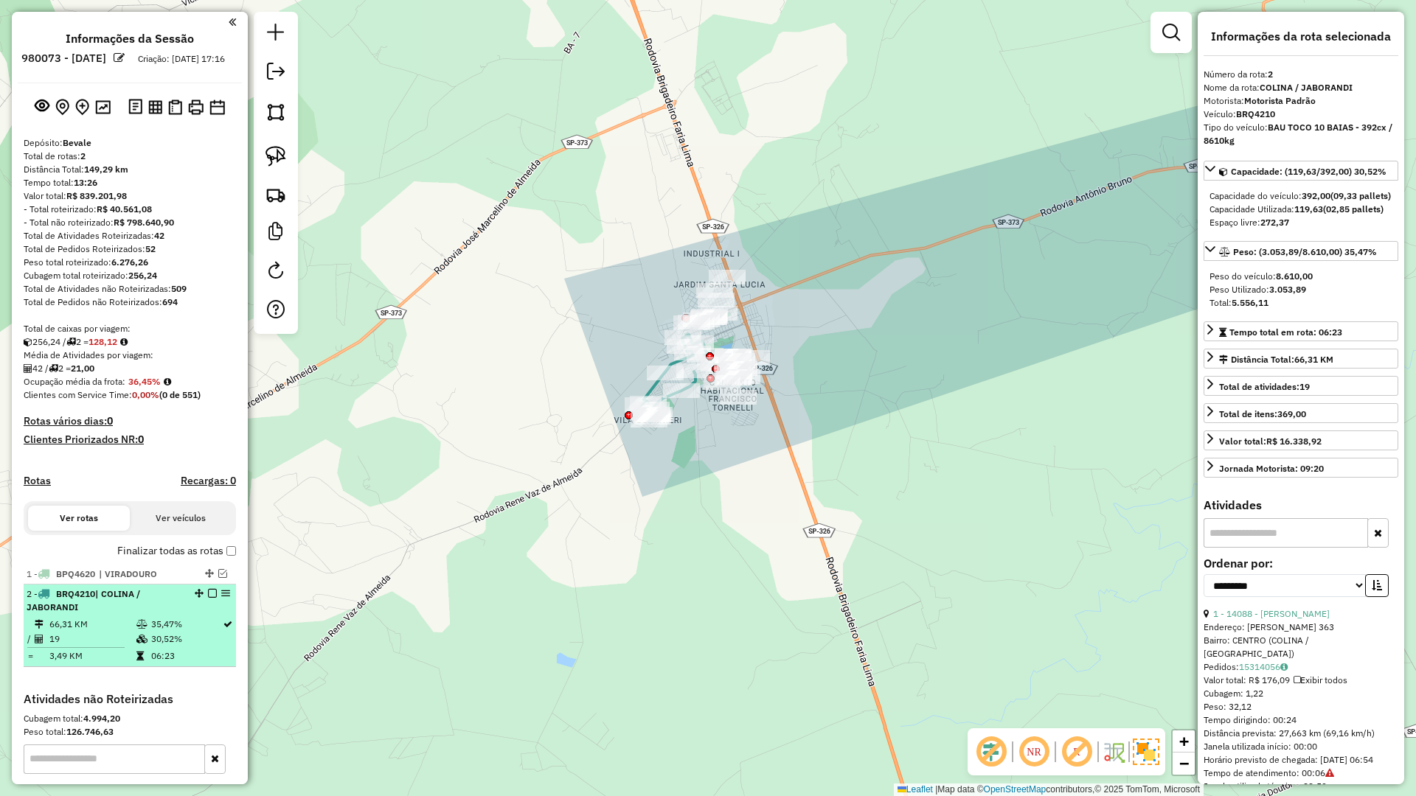
click at [208, 598] on em at bounding box center [212, 593] width 9 height 9
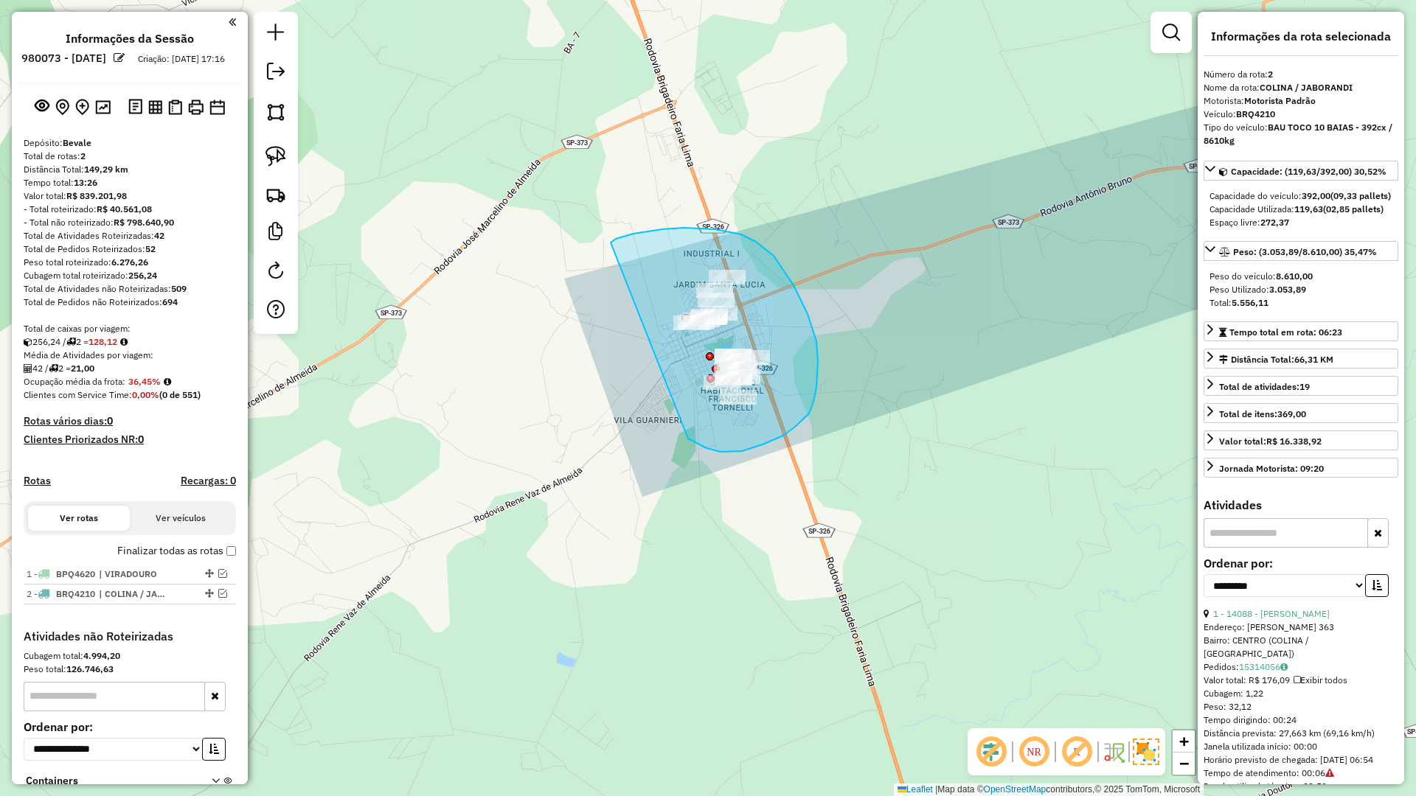
drag, startPoint x: 704, startPoint y: 447, endPoint x: 609, endPoint y: 244, distance: 223.7
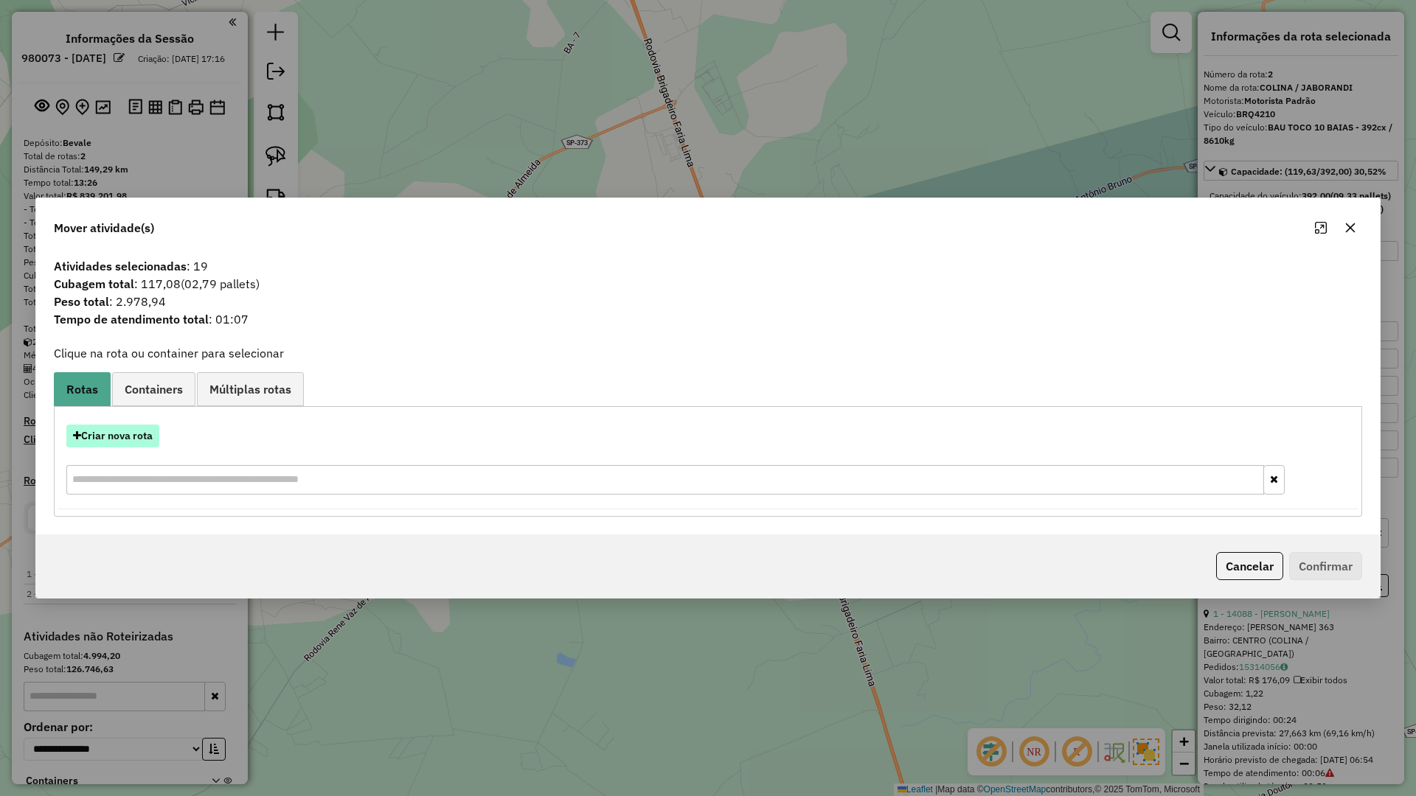
click at [132, 434] on button "Criar nova rota" at bounding box center [112, 436] width 93 height 23
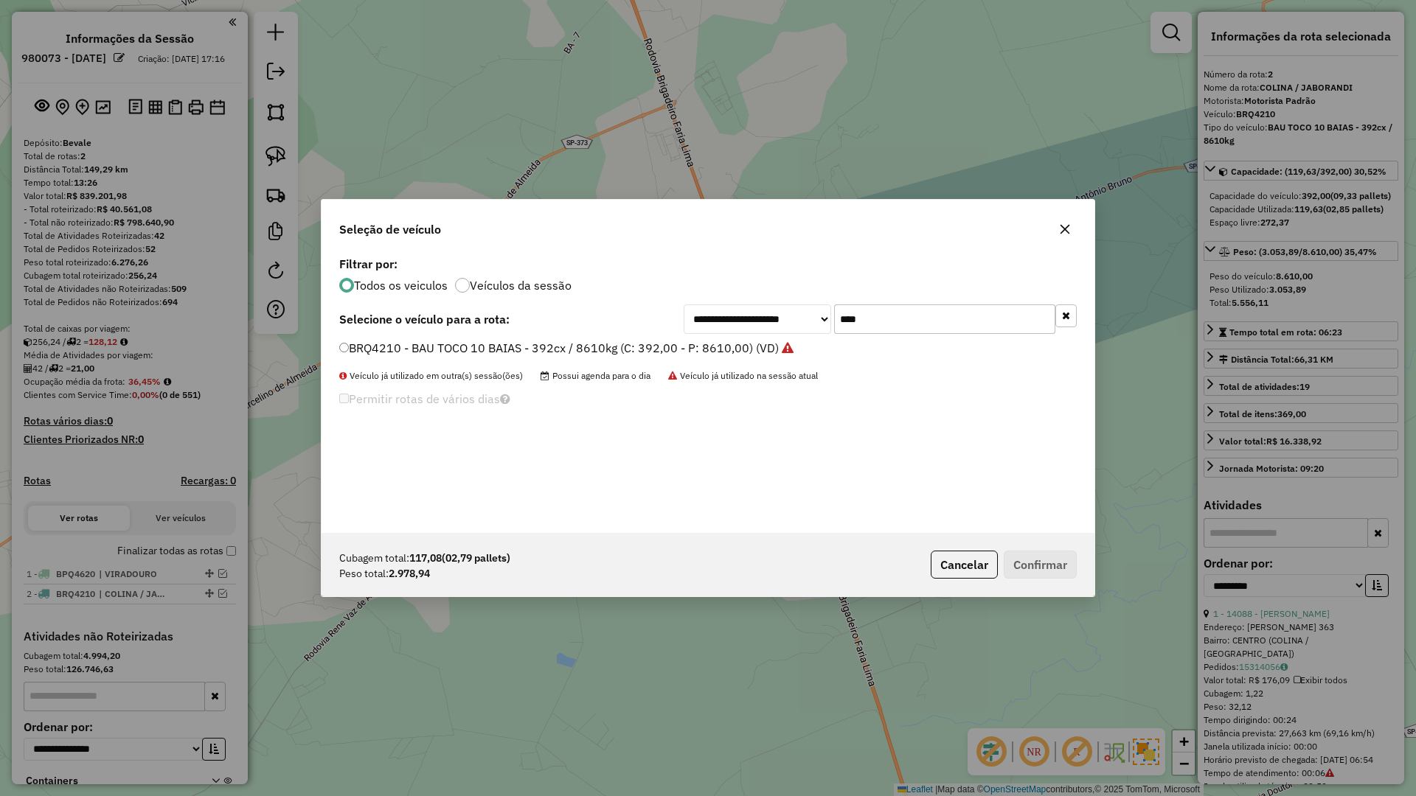
click at [906, 316] on input "****" at bounding box center [944, 319] width 221 height 29
type input "****"
click at [763, 341] on label "DVM2580 - BAU TOCO 10 BAIAS - 392cx / 8610kg (C: 392,00 - P: 8610,00) (VD)" at bounding box center [560, 348] width 442 height 18
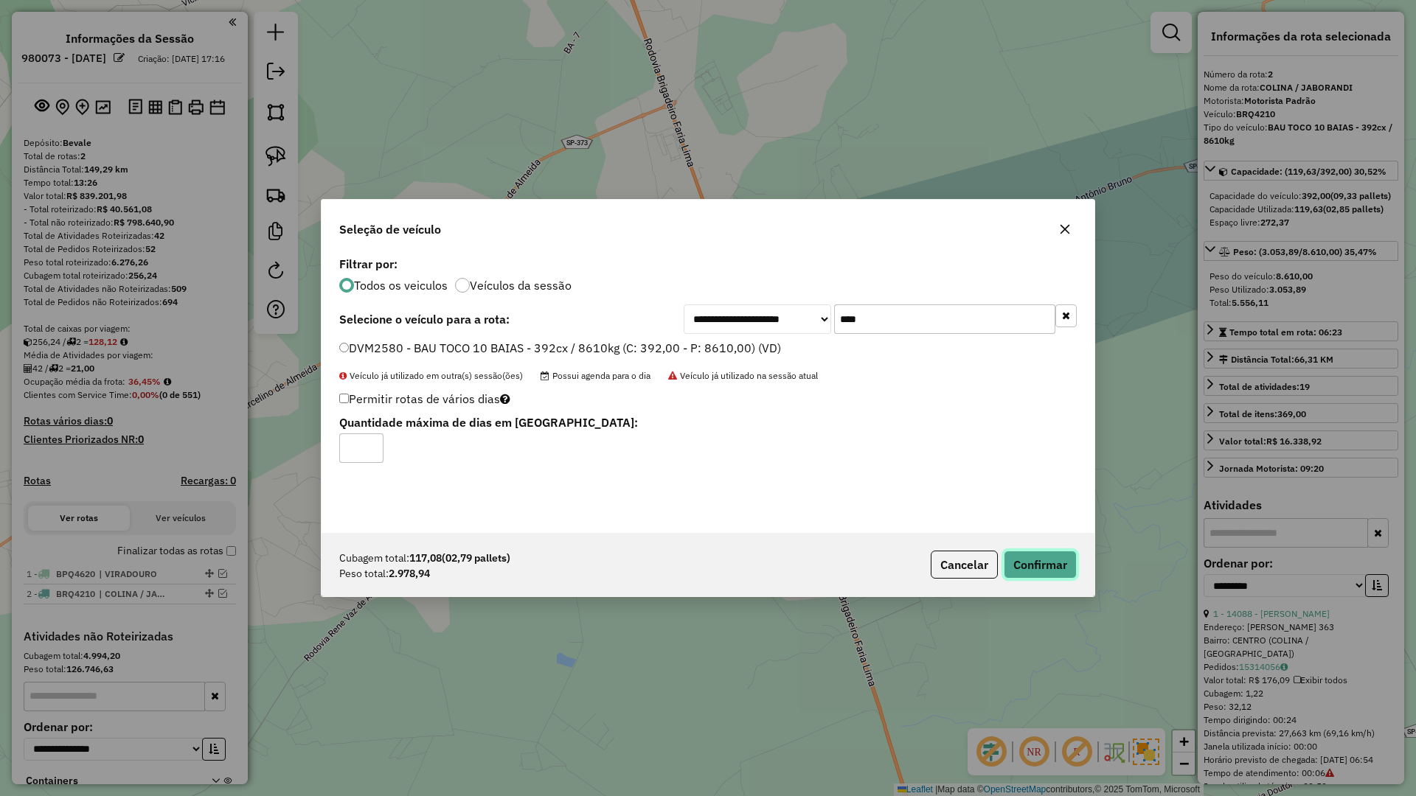
click at [1052, 575] on button "Confirmar" at bounding box center [1040, 565] width 73 height 28
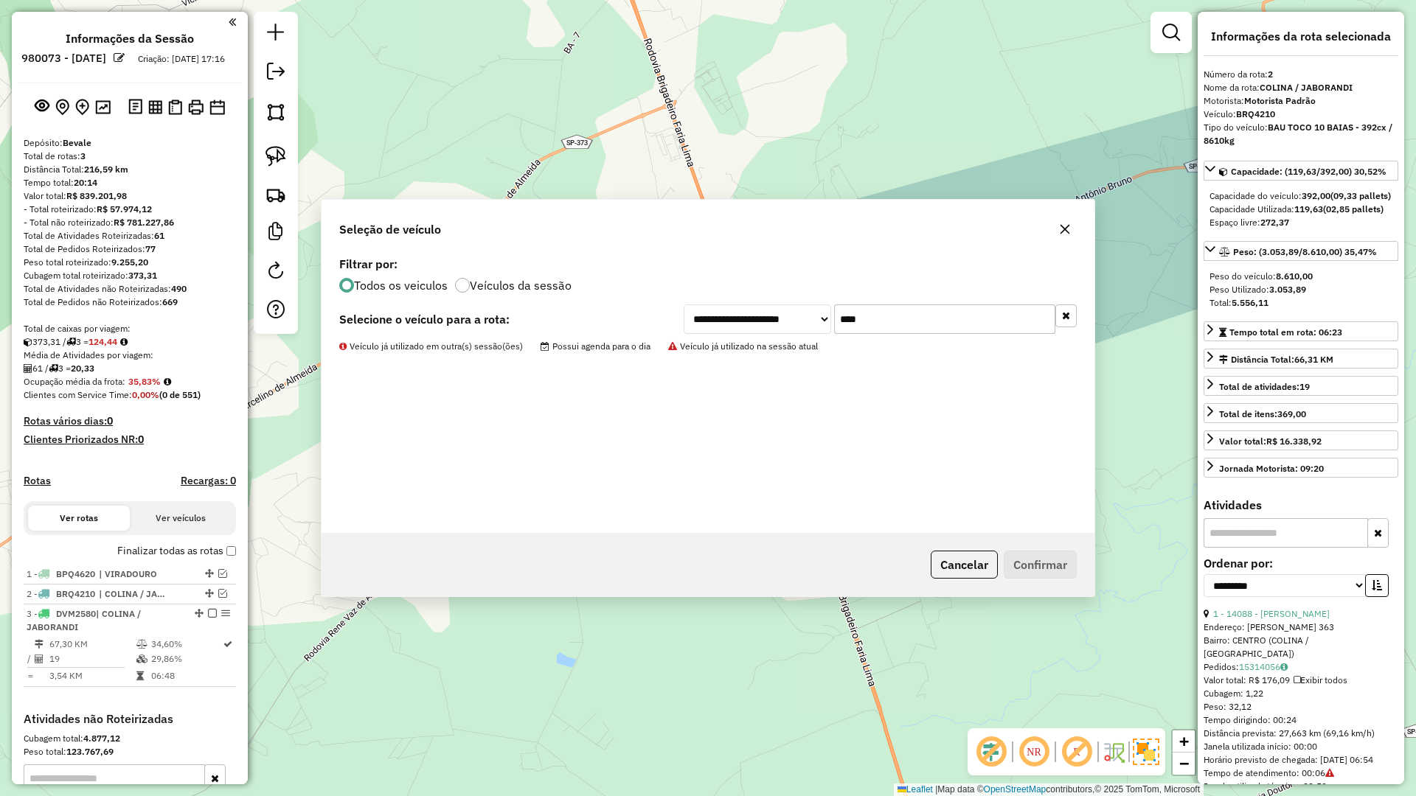
scroll to position [206, 0]
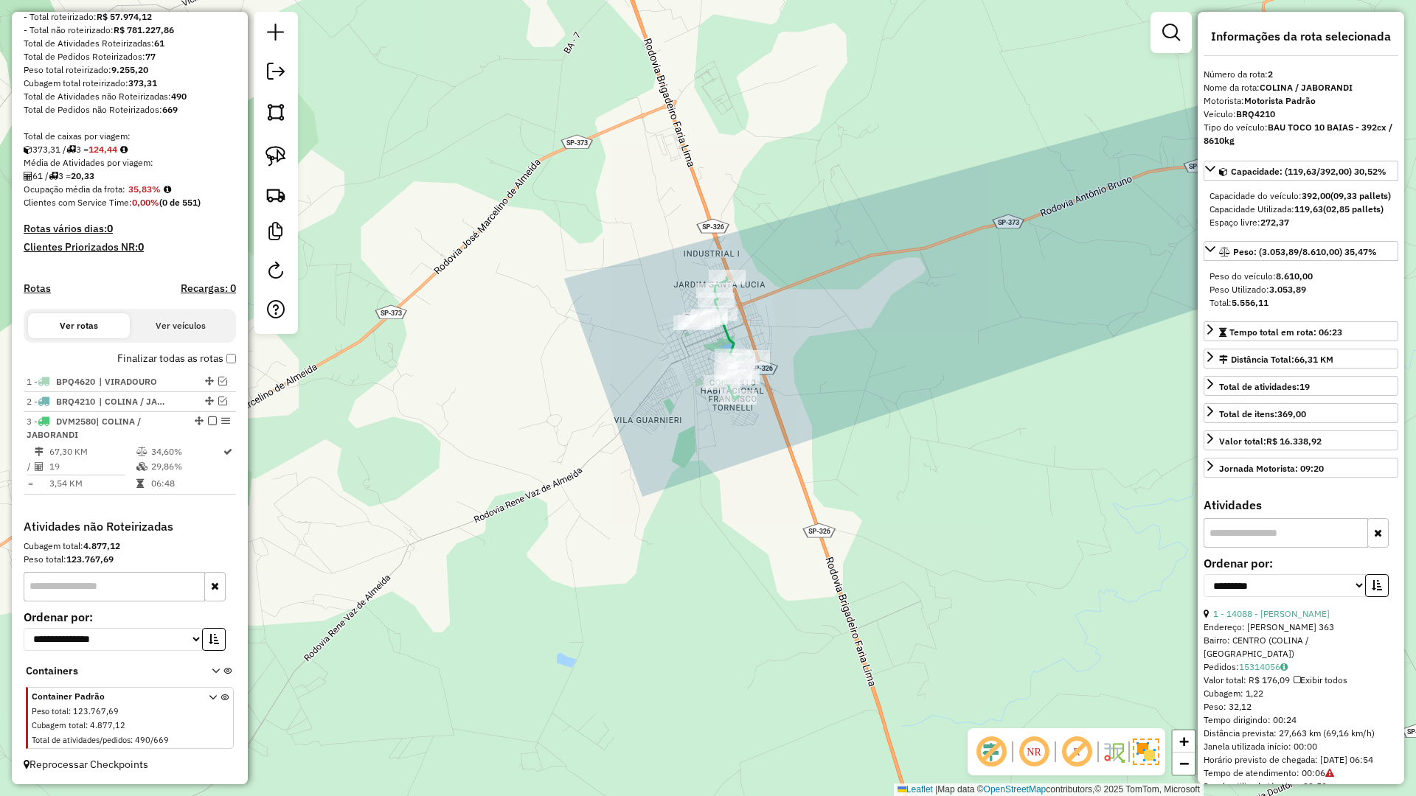
drag, startPoint x: 209, startPoint y: 421, endPoint x: 267, endPoint y: 429, distance: 58.8
click at [213, 419] on div at bounding box center [208, 421] width 44 height 9
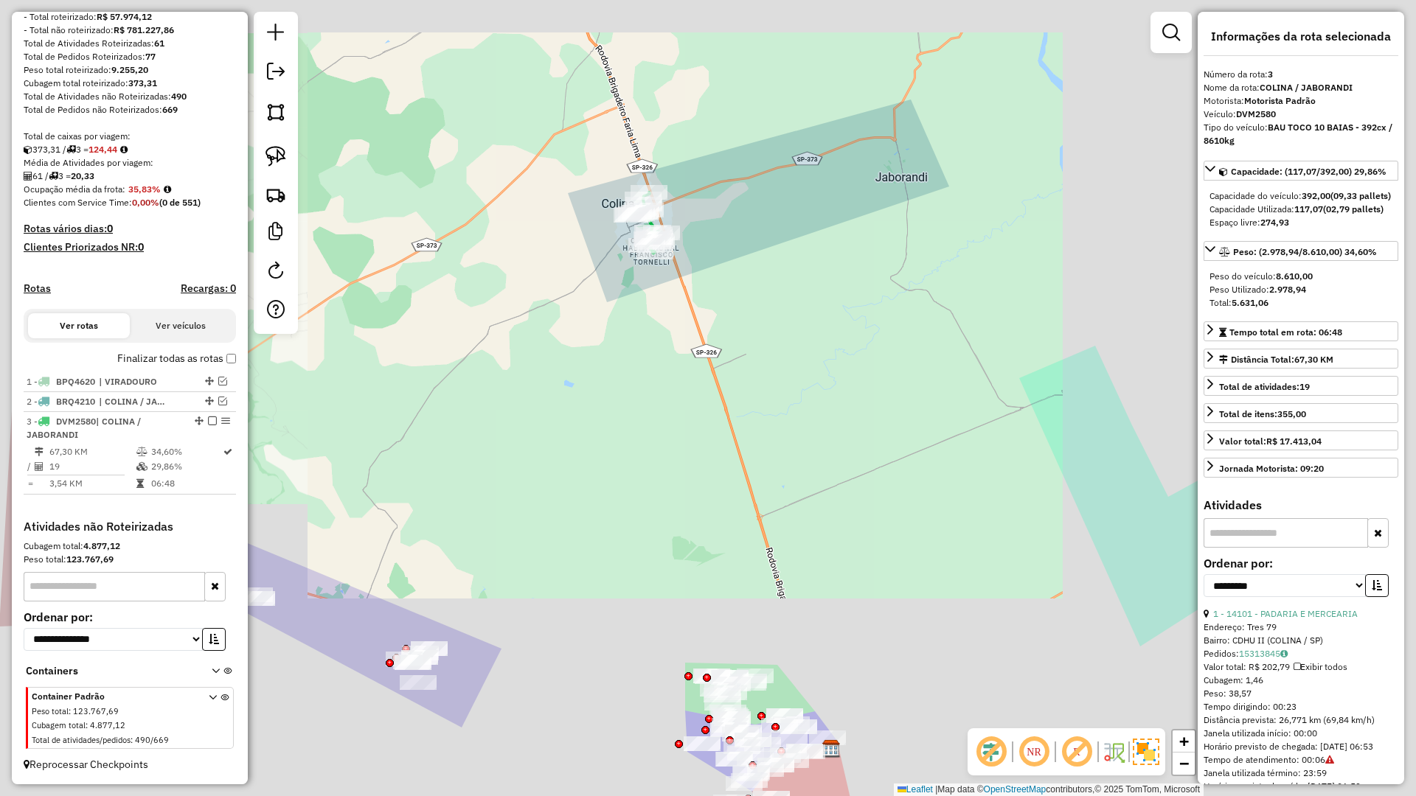
drag, startPoint x: 782, startPoint y: 398, endPoint x: 650, endPoint y: 386, distance: 133.3
click at [802, 386] on div "Janela de atendimento Grade de atendimento Capacidade Transportadoras Veículos …" at bounding box center [708, 398] width 1416 height 796
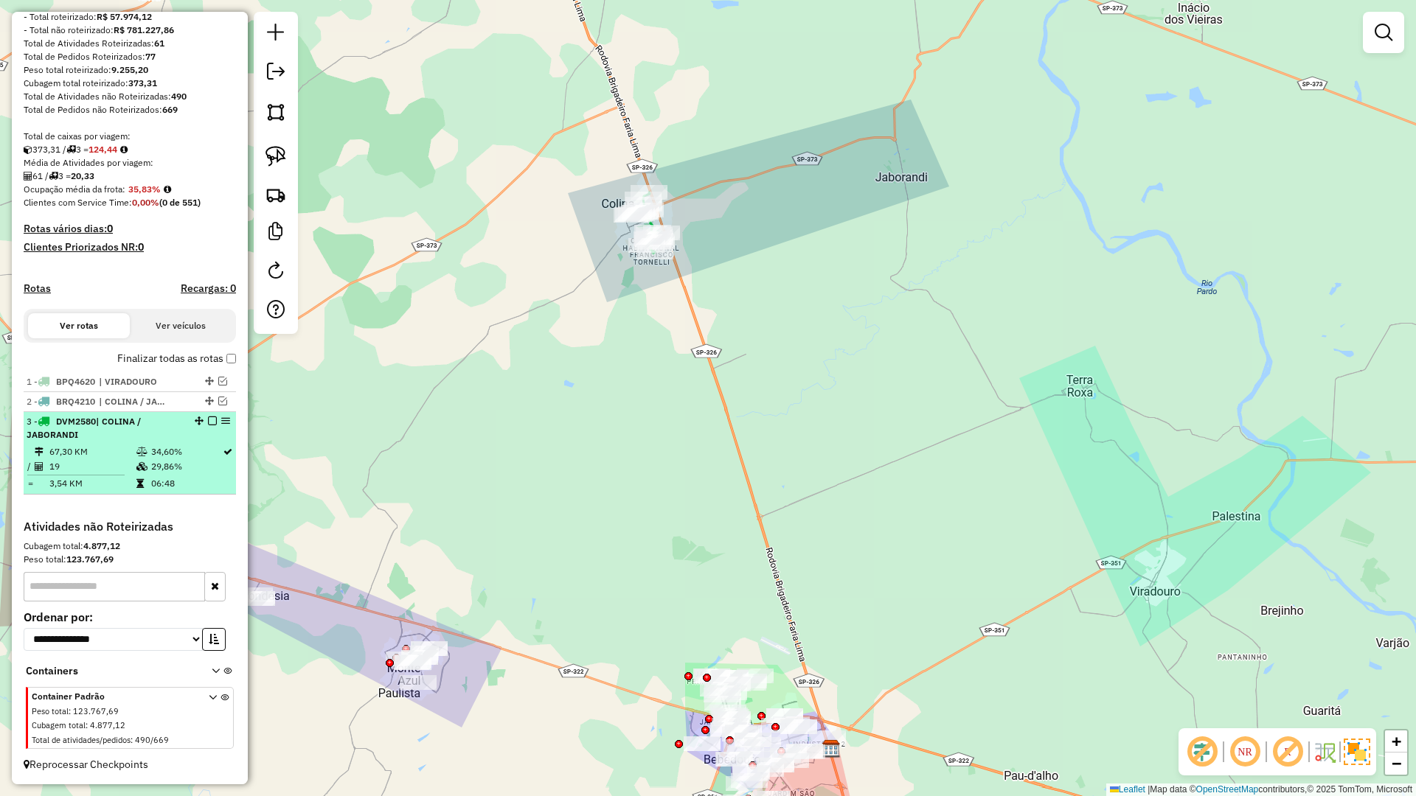
click at [208, 418] on em at bounding box center [212, 421] width 9 height 9
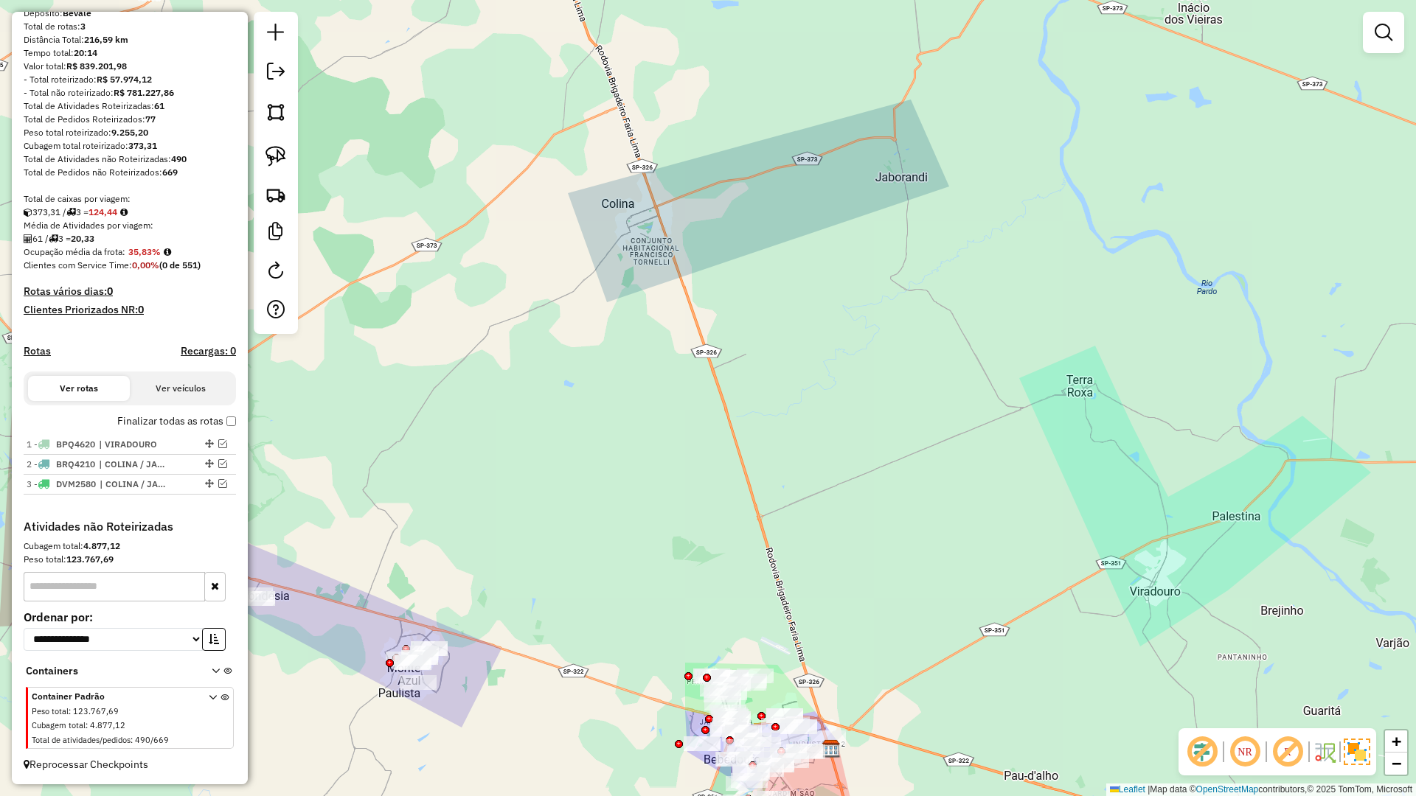
scroll to position [143, 0]
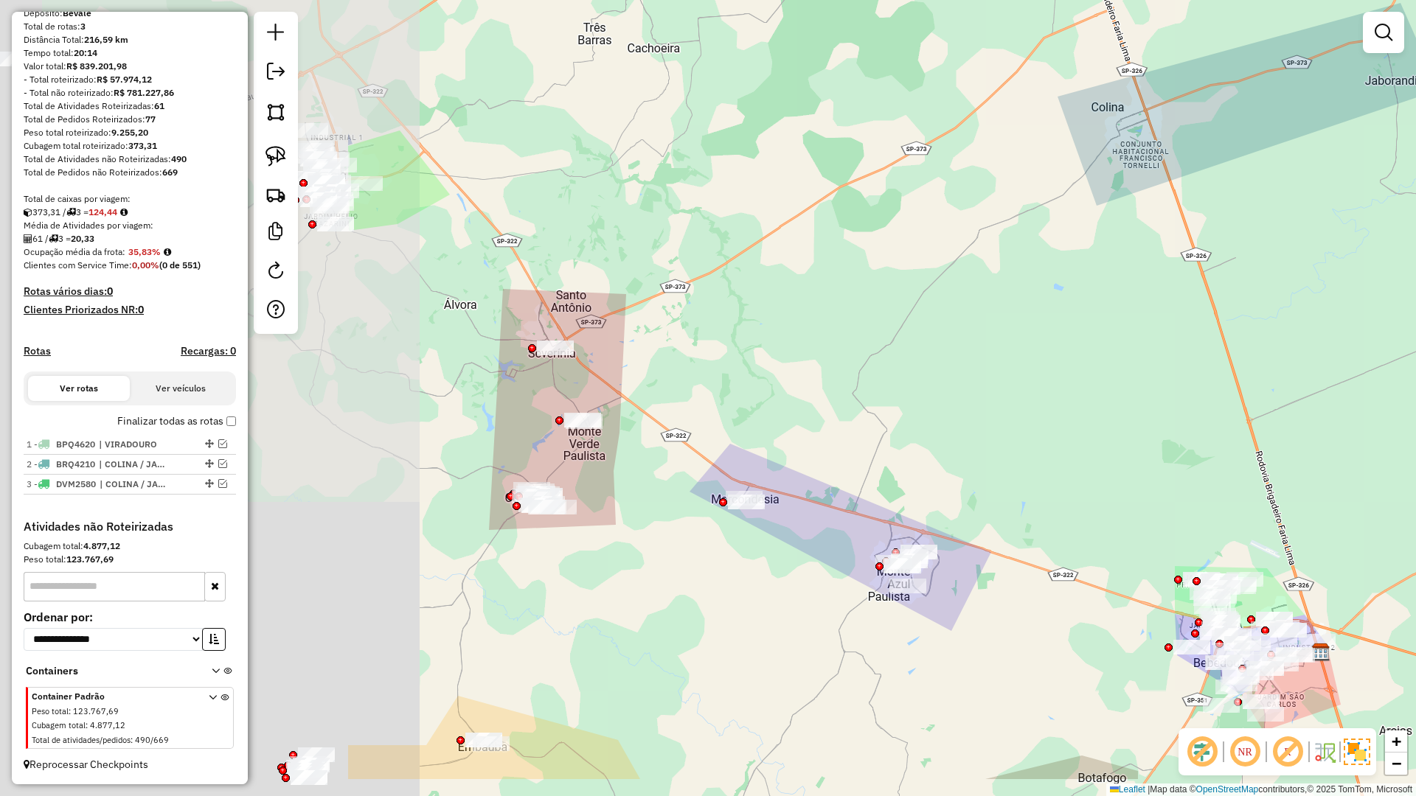
drag, startPoint x: 531, startPoint y: 433, endPoint x: 901, endPoint y: 341, distance: 381.5
click at [901, 341] on div "Janela de atendimento Grade de atendimento Capacidade Transportadoras Veículos …" at bounding box center [708, 398] width 1416 height 796
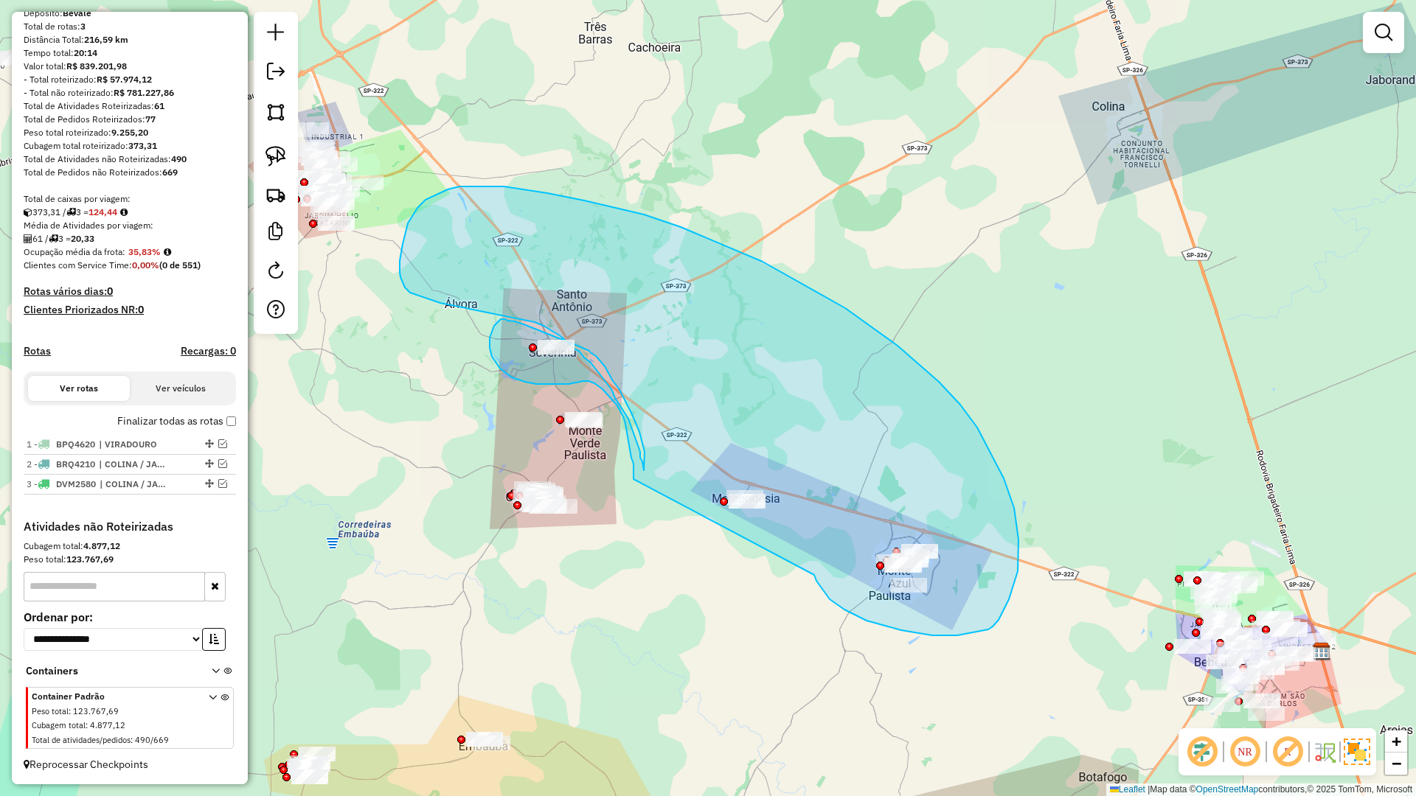
drag, startPoint x: 834, startPoint y: 603, endPoint x: 633, endPoint y: 479, distance: 235.8
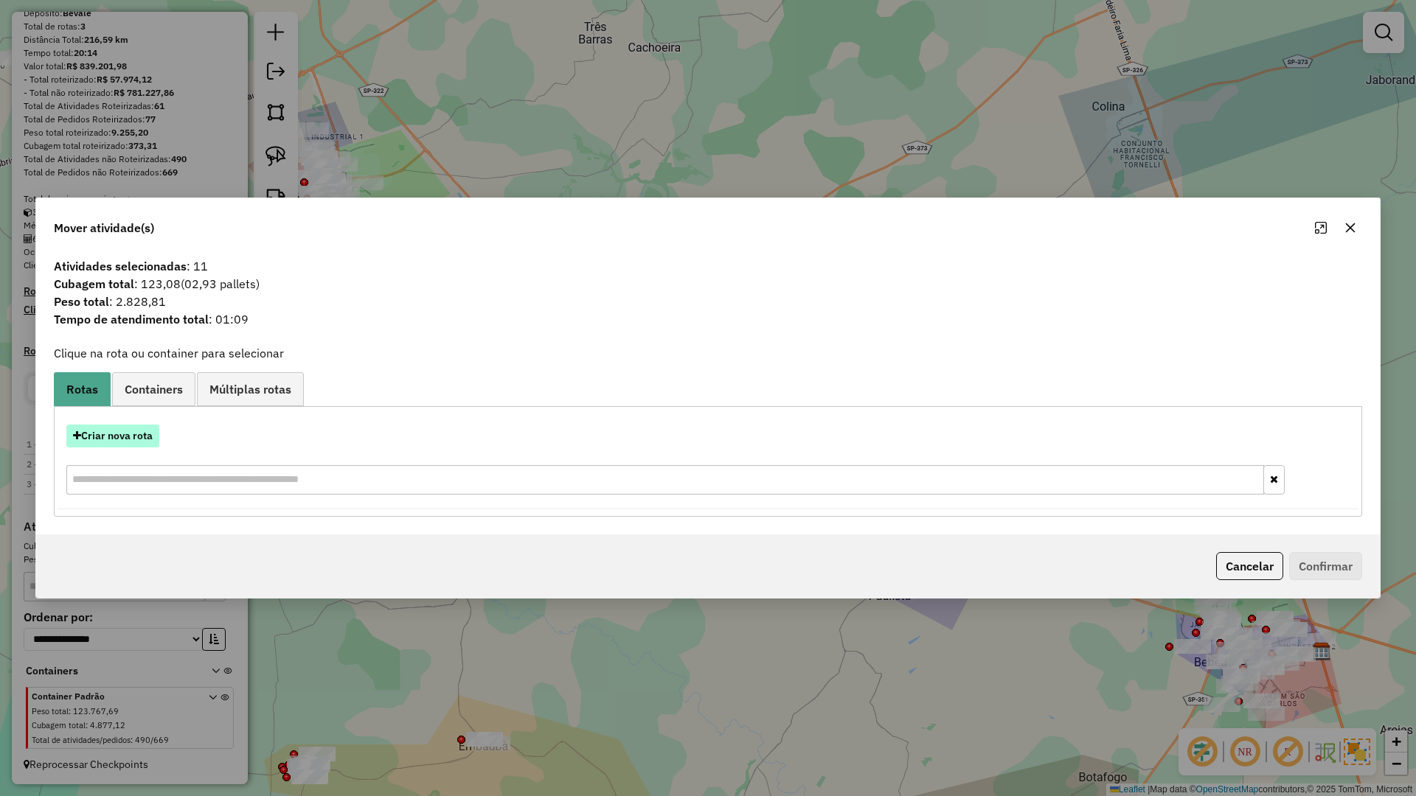
click at [131, 437] on button "Criar nova rota" at bounding box center [112, 436] width 93 height 23
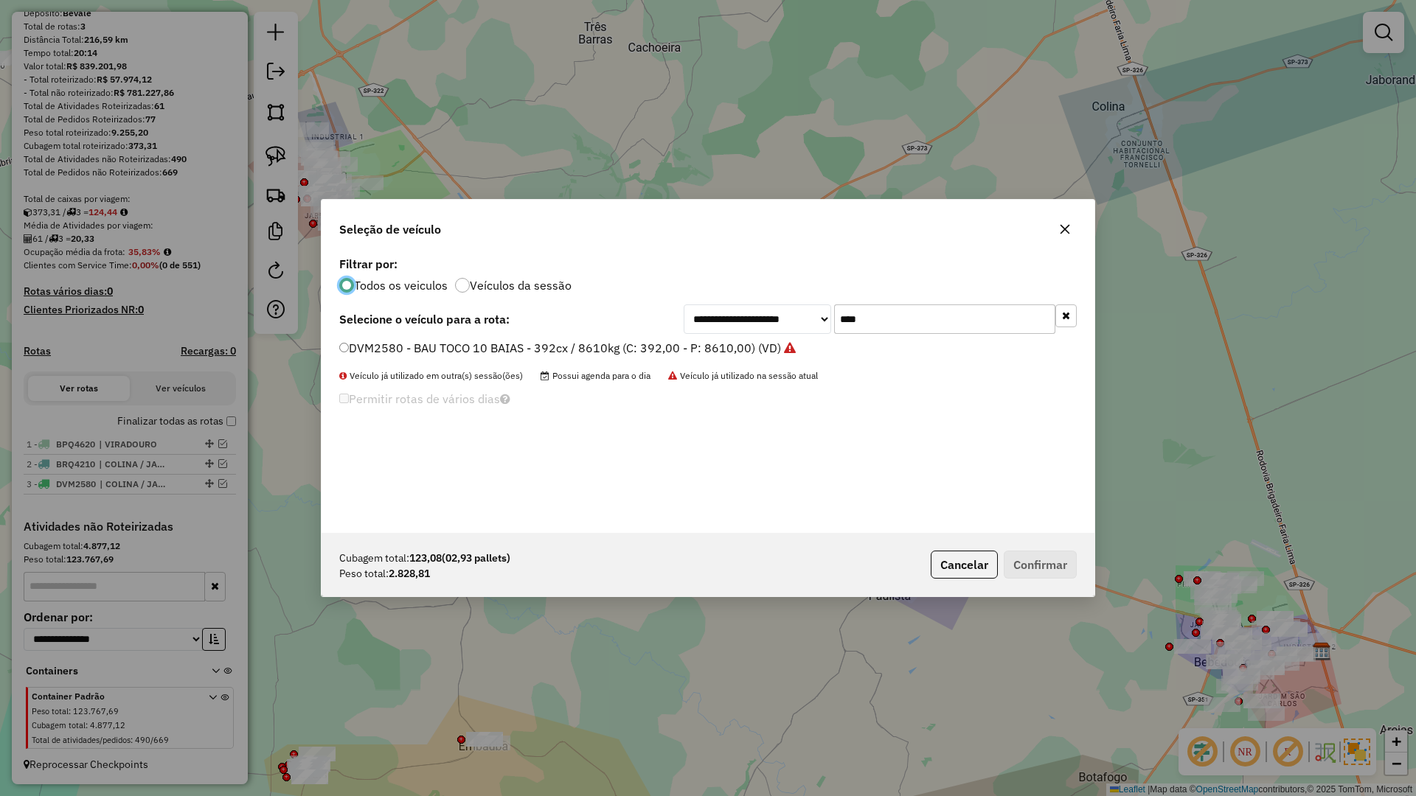
scroll to position [8, 4]
click at [917, 314] on input "****" at bounding box center [944, 319] width 221 height 29
type input "****"
click at [756, 349] on label "STW9H88 - BAU TOCO 10 BAIAS - 420cx / 8610kg (C: 420,00 - P: 8610,00) (VD)" at bounding box center [559, 348] width 441 height 18
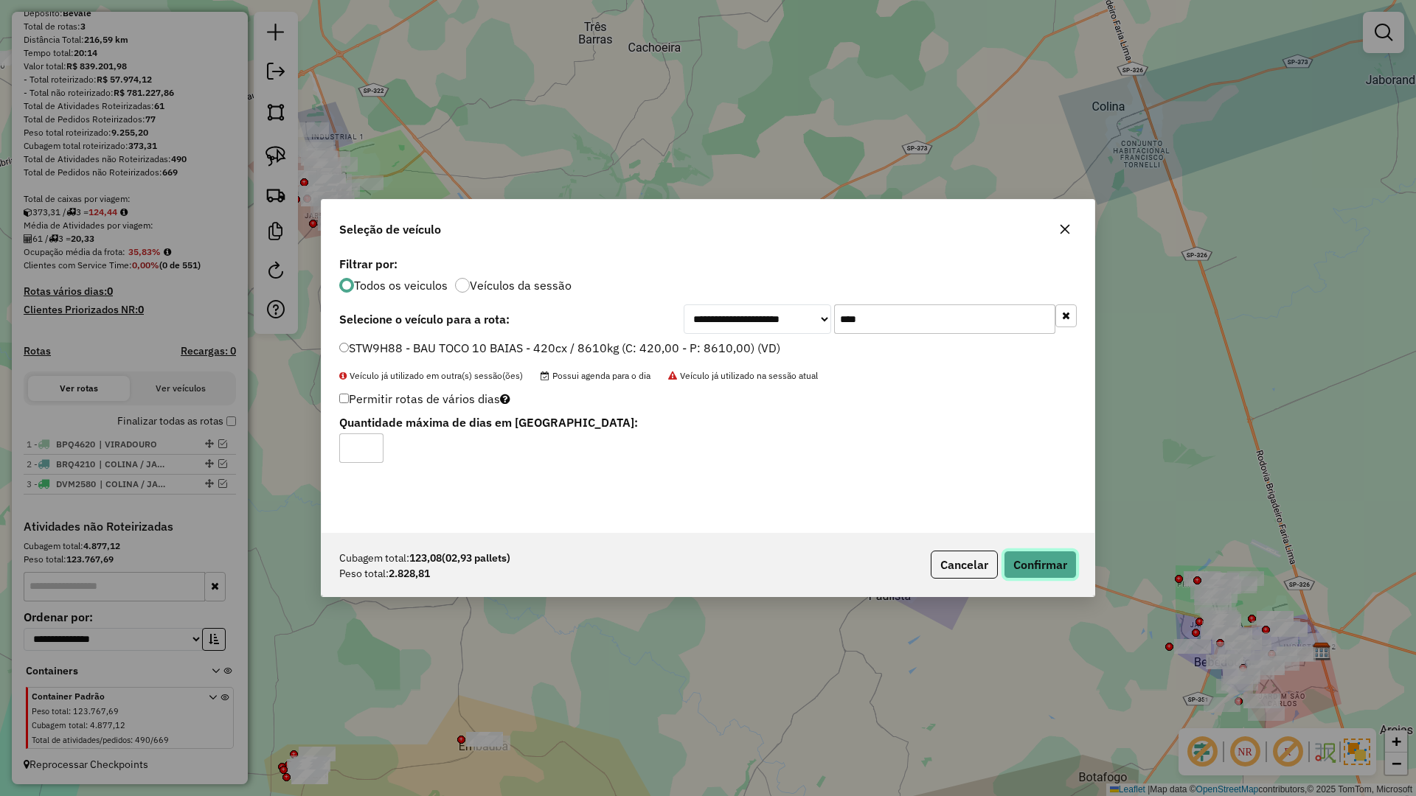
click at [1037, 572] on button "Confirmar" at bounding box center [1040, 565] width 73 height 28
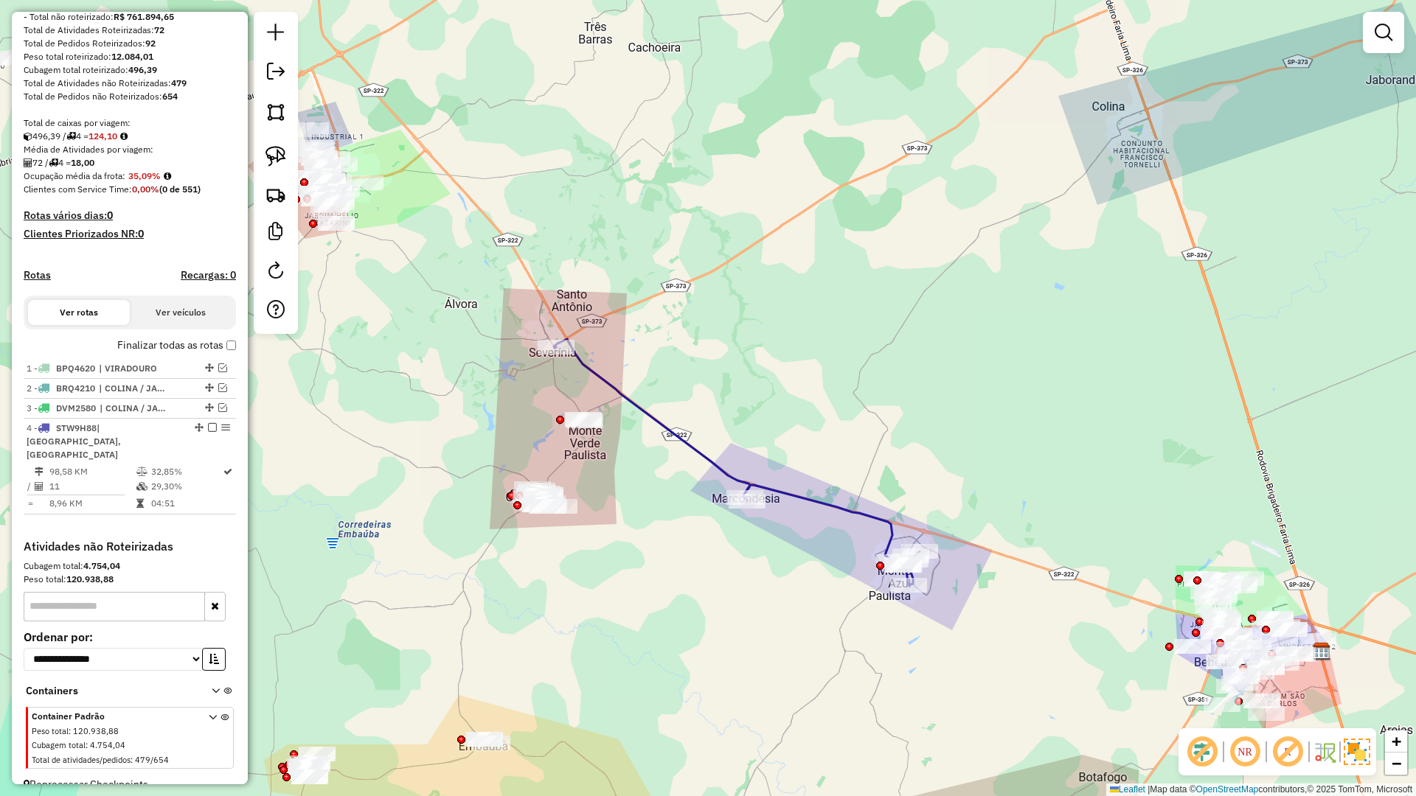
click at [833, 510] on icon at bounding box center [737, 462] width 366 height 246
select select "**********"
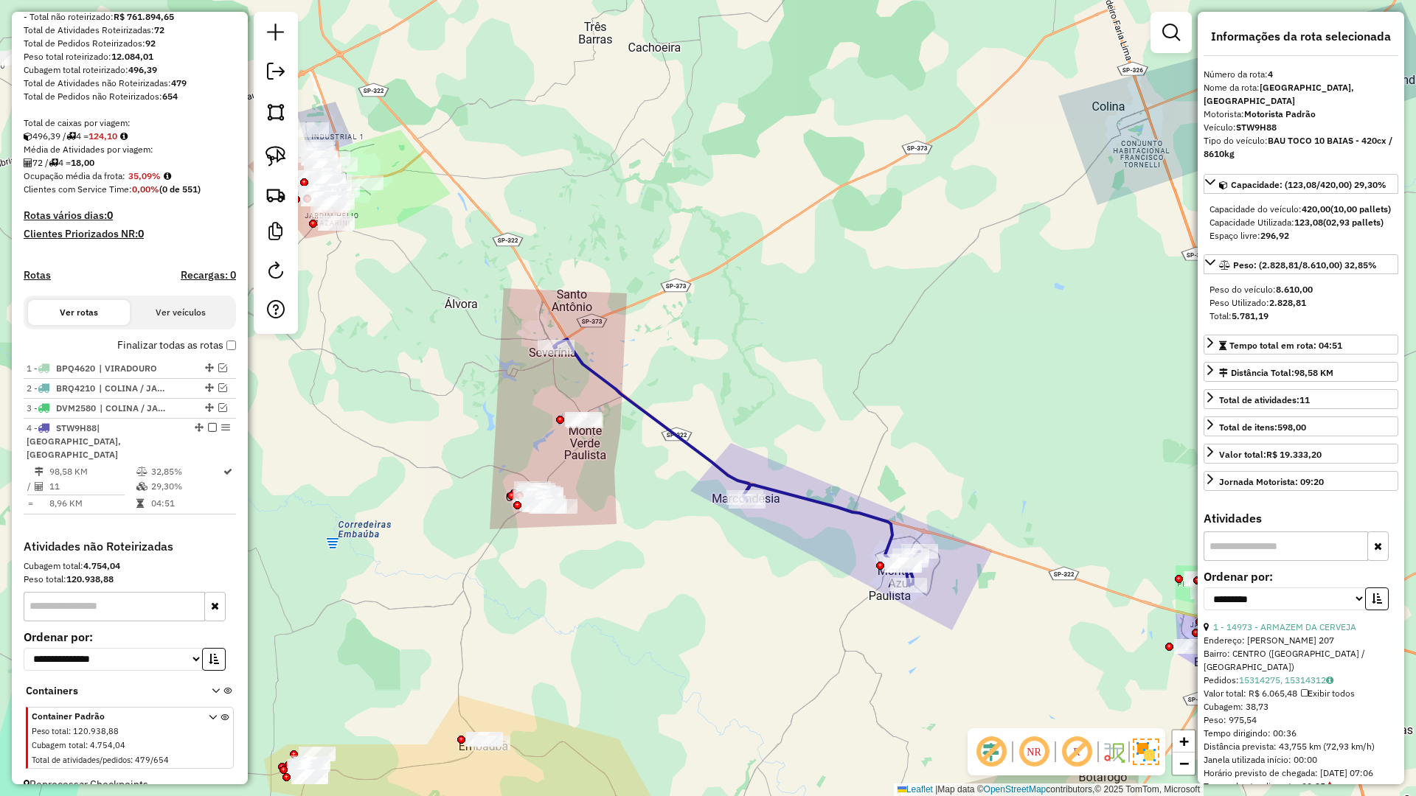
scroll to position [226, 0]
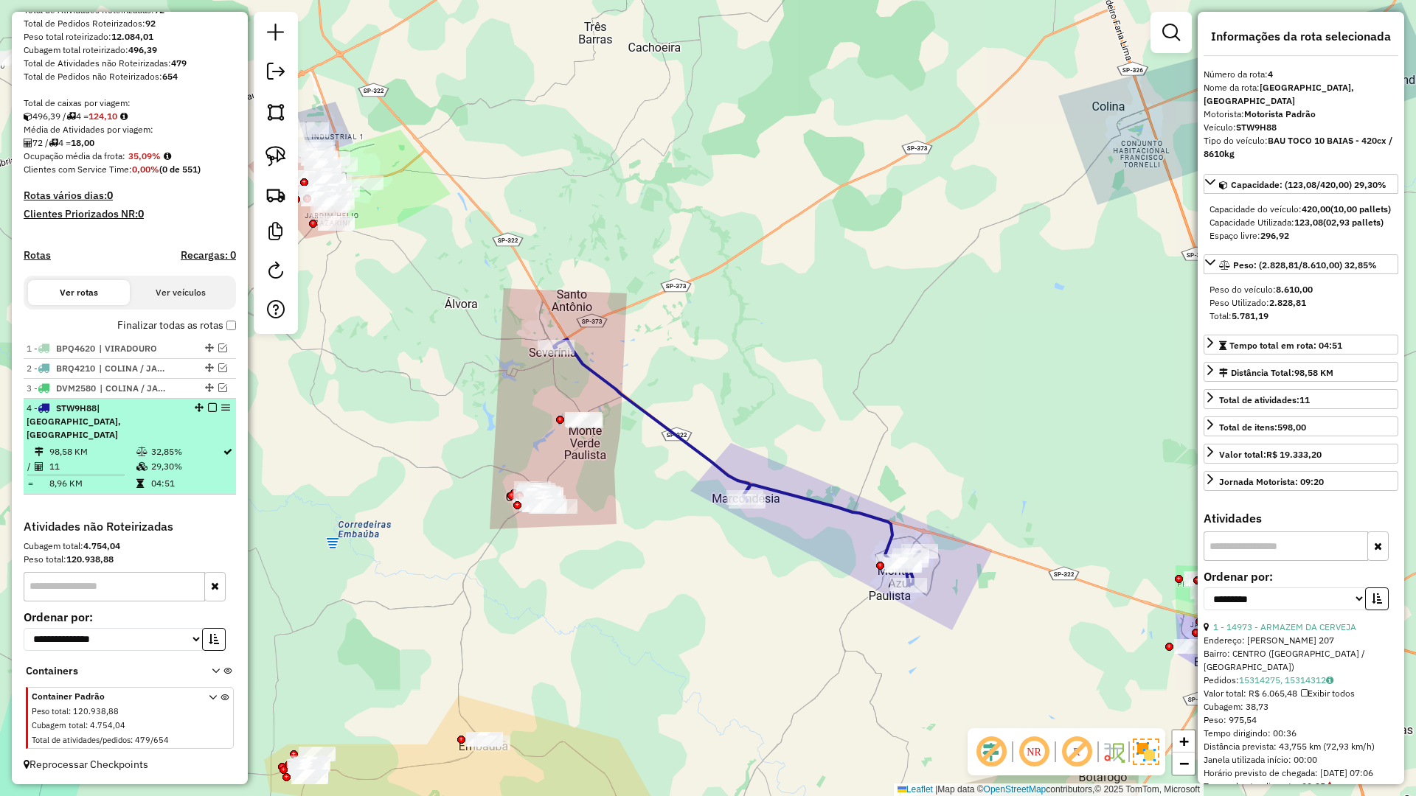
click at [208, 412] on em at bounding box center [212, 407] width 9 height 9
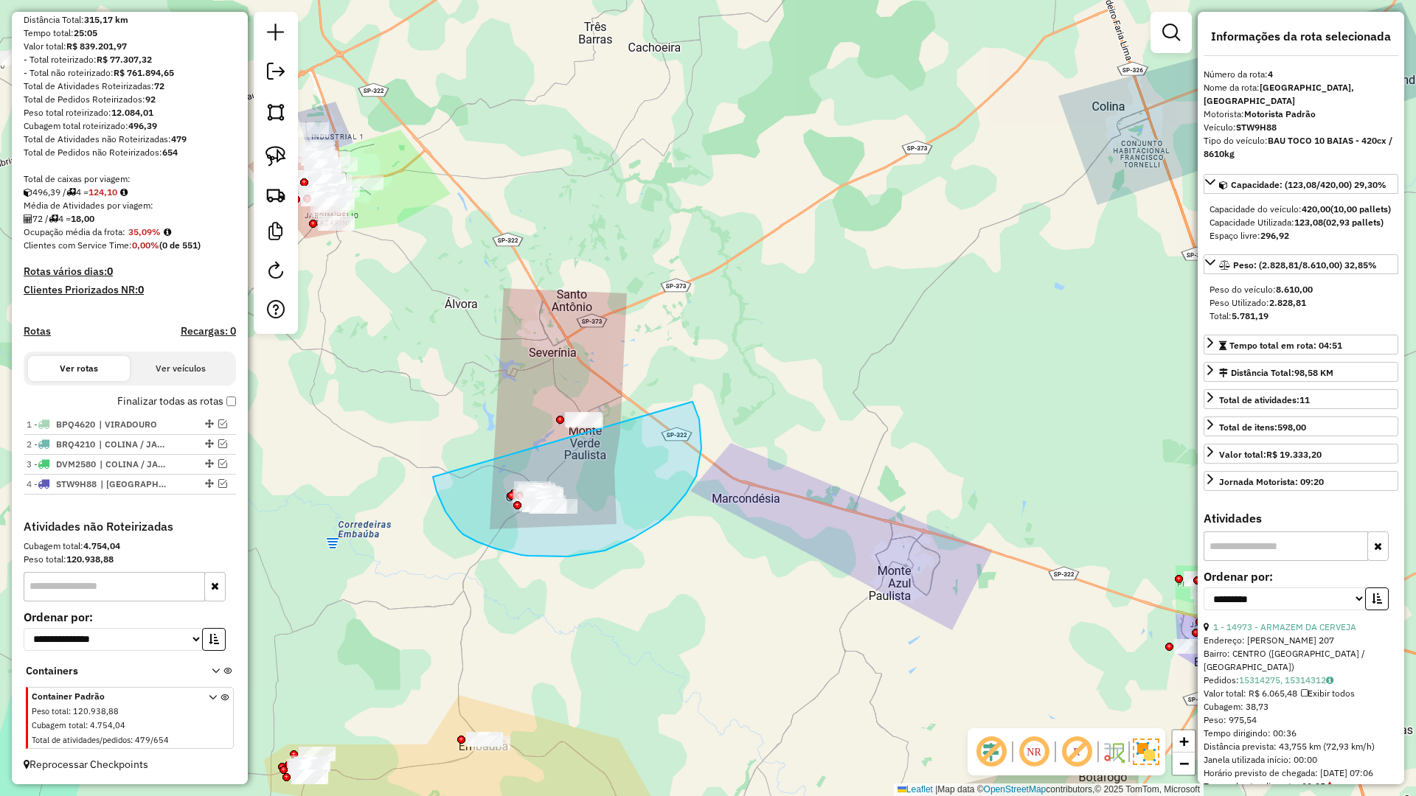
drag, startPoint x: 458, startPoint y: 530, endPoint x: 511, endPoint y: 344, distance: 192.6
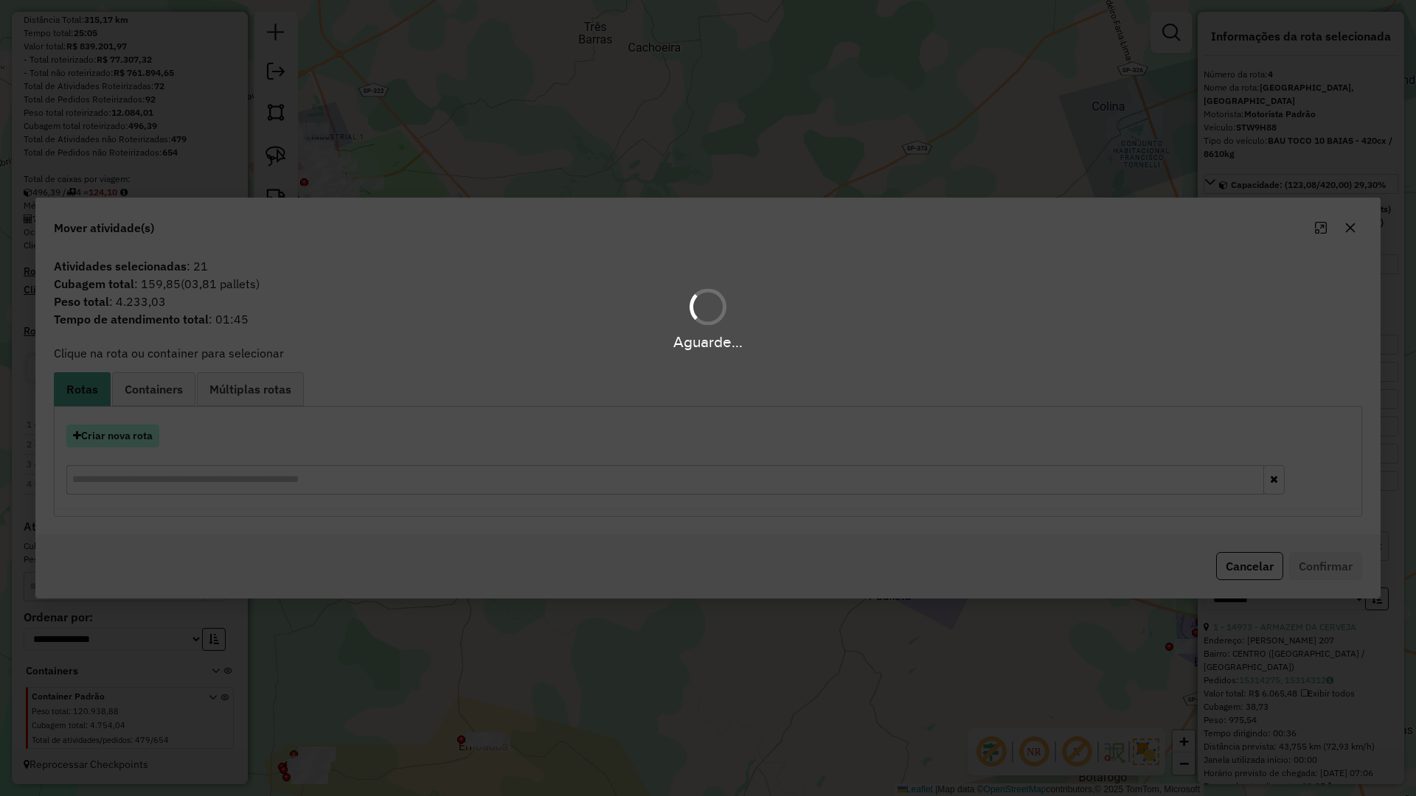
click at [122, 427] on button "Criar nova rota" at bounding box center [112, 436] width 93 height 23
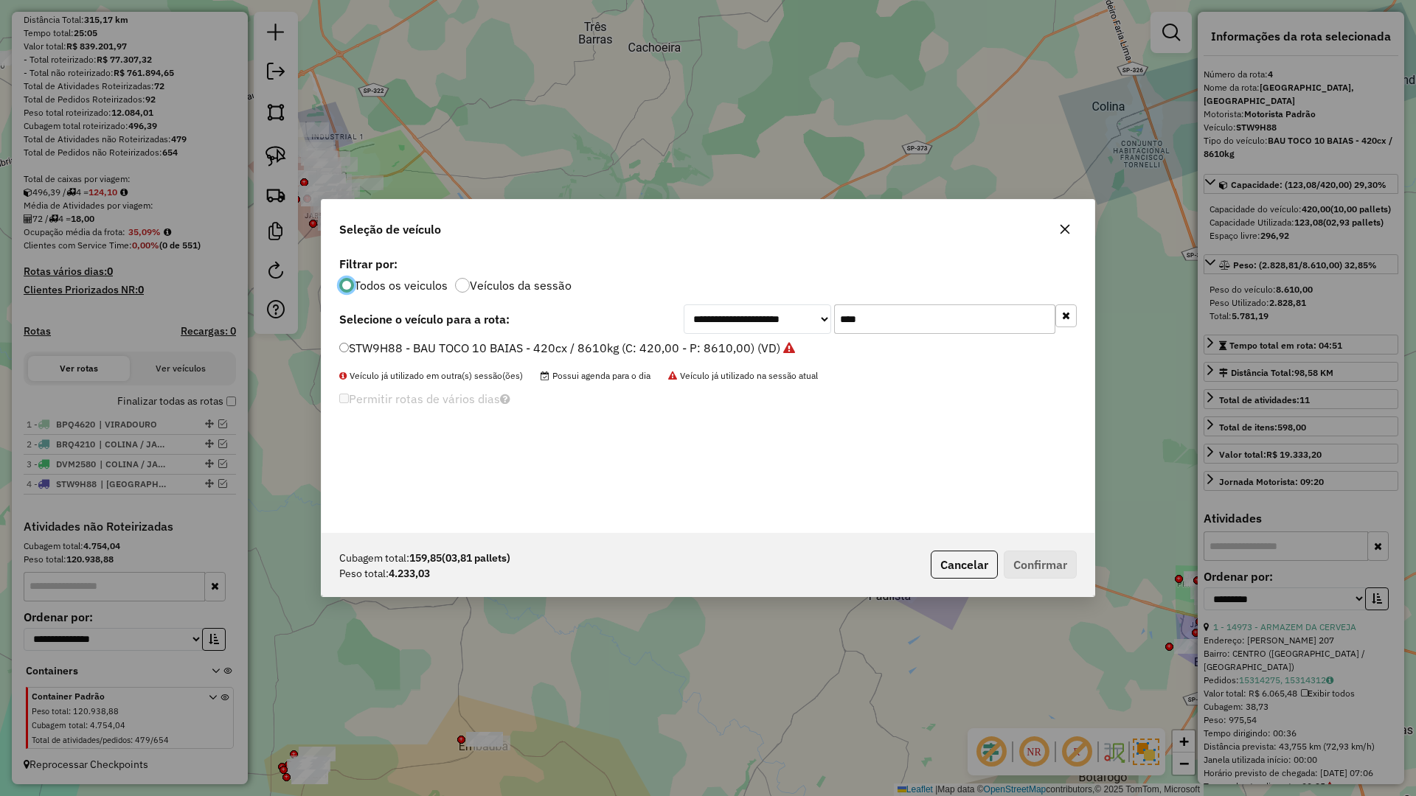
scroll to position [8, 4]
click at [908, 322] on input "****" at bounding box center [944, 319] width 221 height 29
type input "****"
click at [771, 355] on label "DML0580 - BAU TOCO 10 BAIAS - 392cx / 8610kg (C: 392,00 - P: 8610,00) (VD)" at bounding box center [559, 348] width 440 height 18
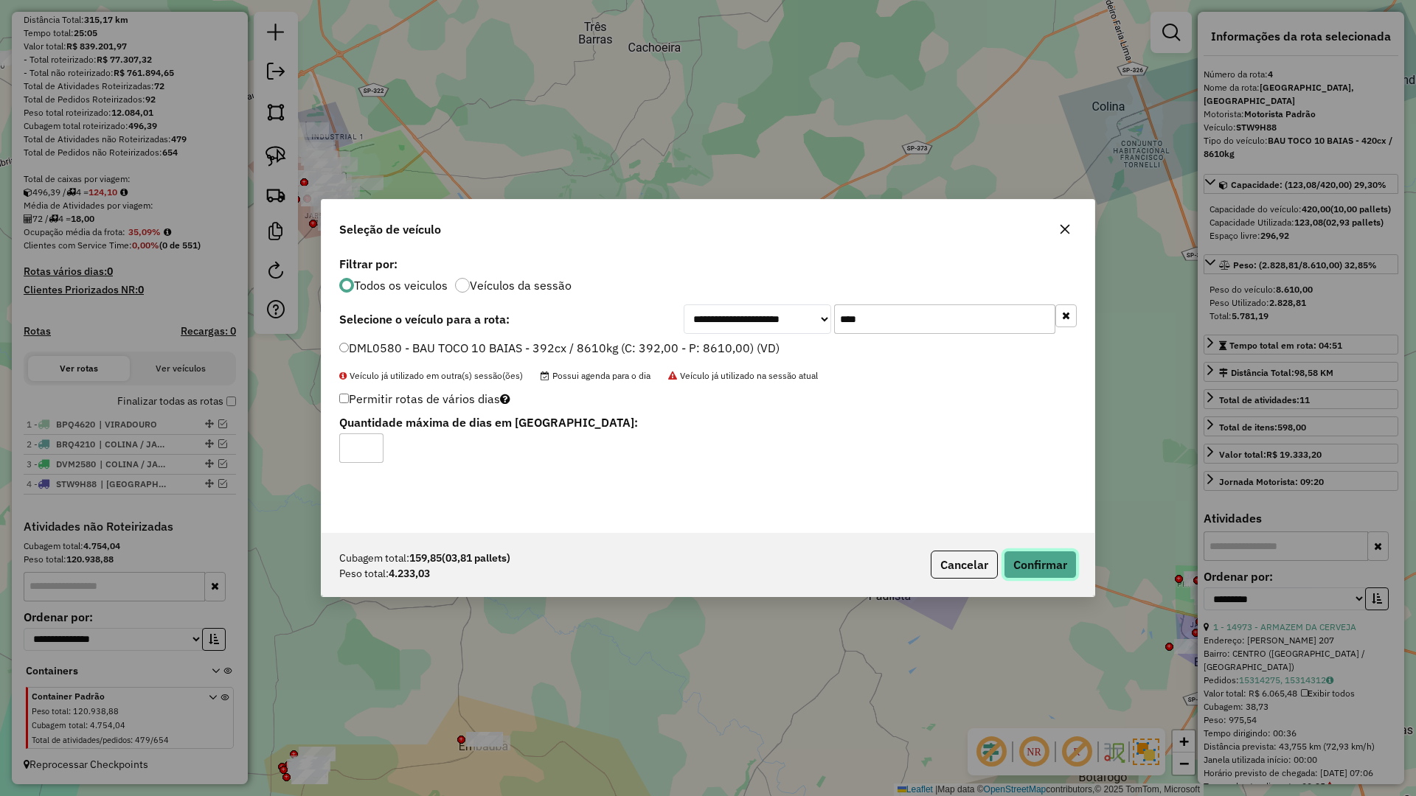
click at [1044, 562] on button "Confirmar" at bounding box center [1040, 565] width 73 height 28
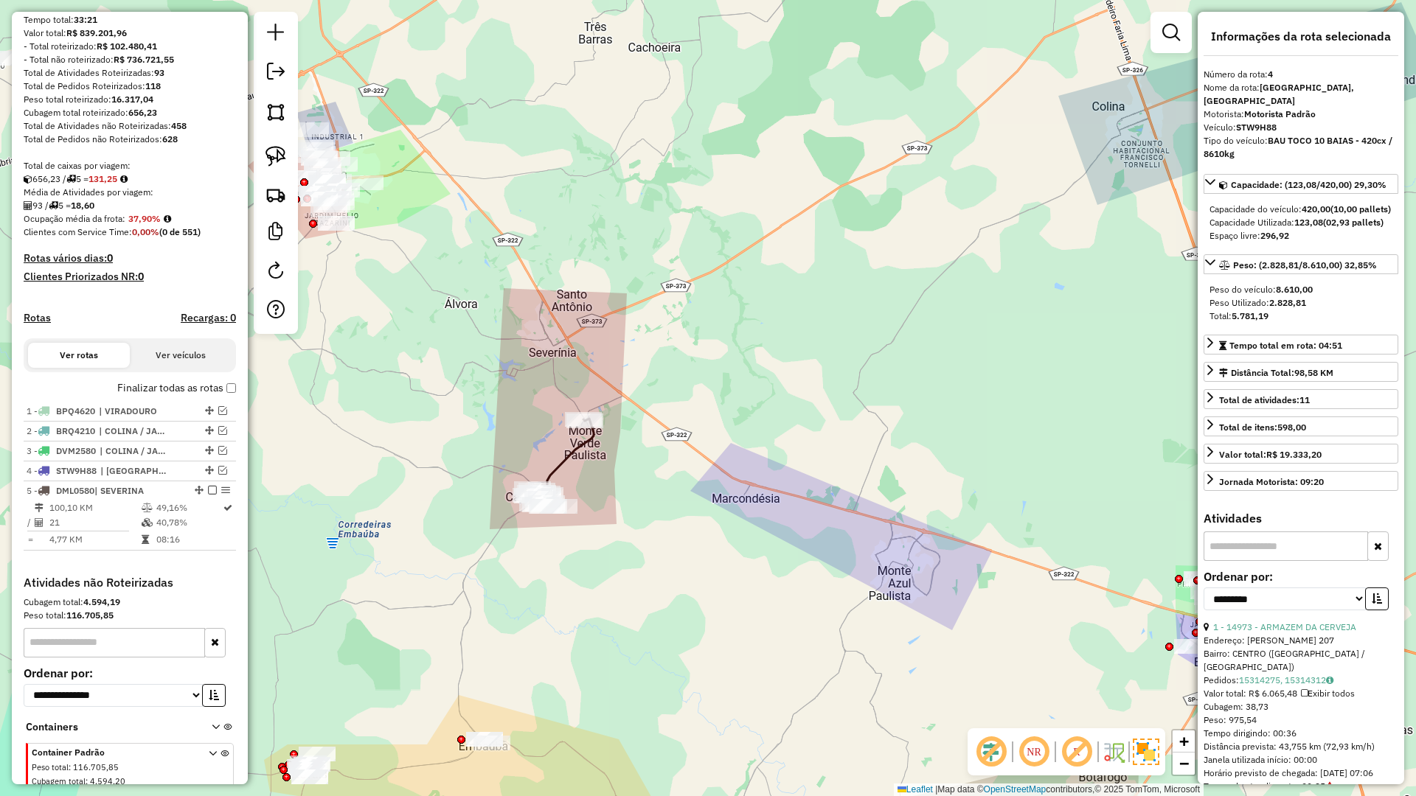
scroll to position [232, 0]
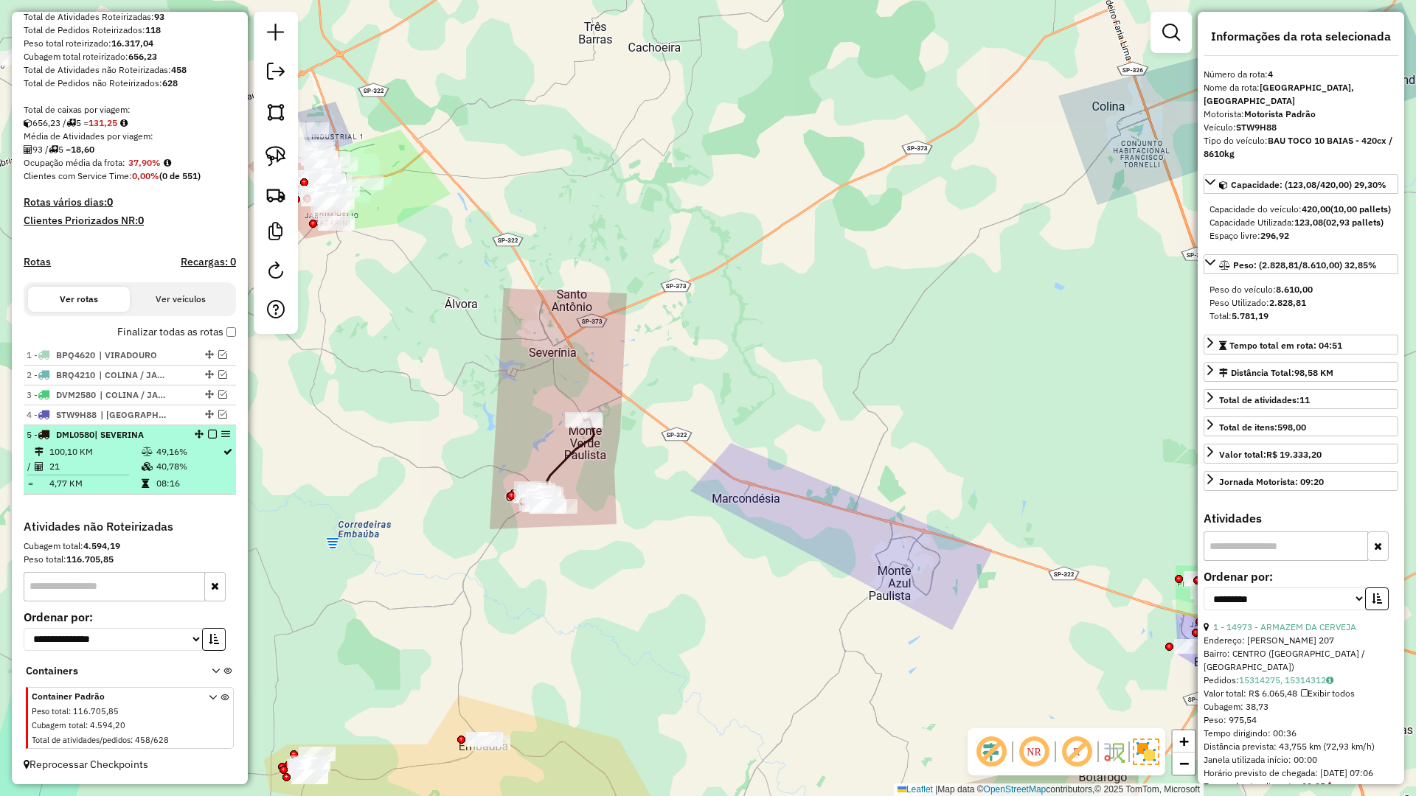
click at [208, 432] on em at bounding box center [212, 434] width 9 height 9
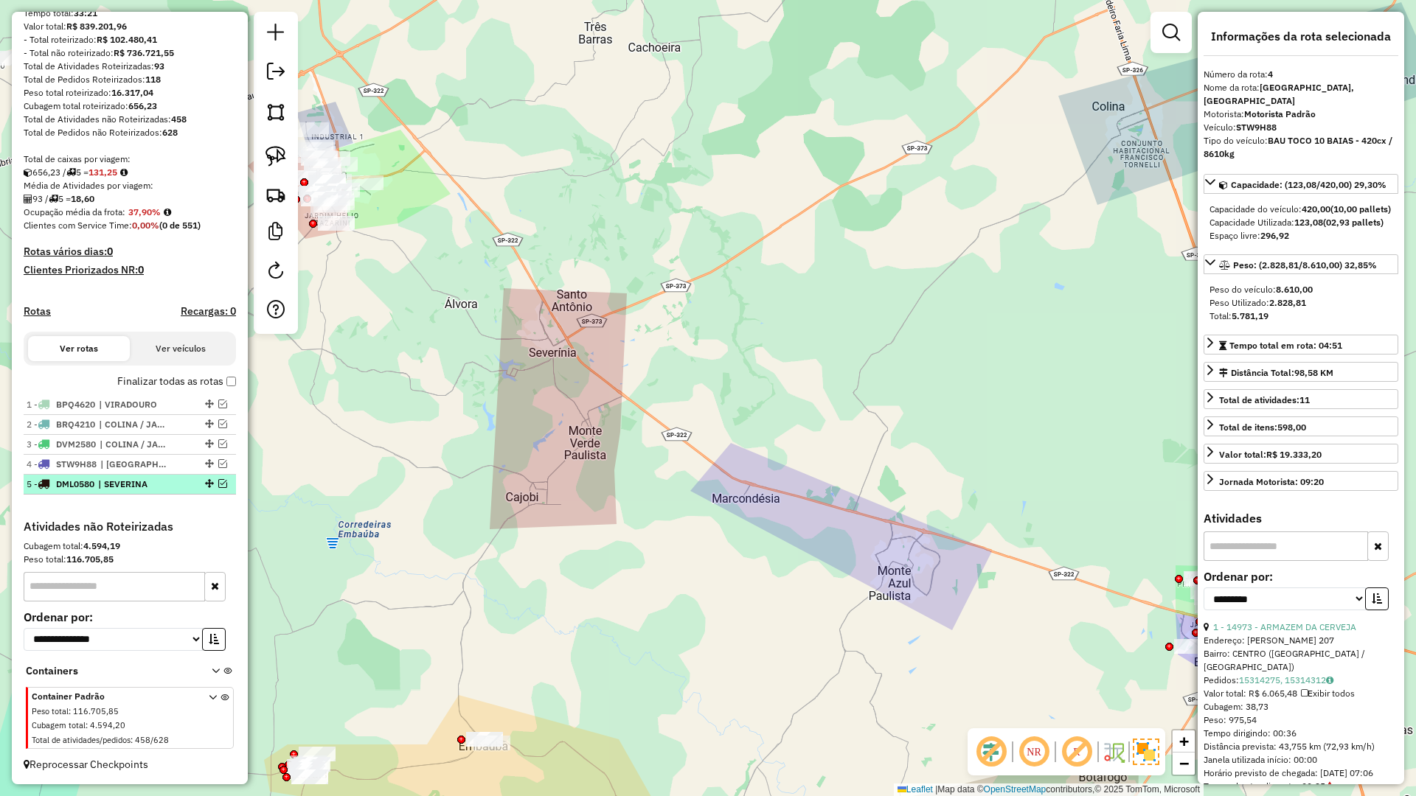
scroll to position [183, 0]
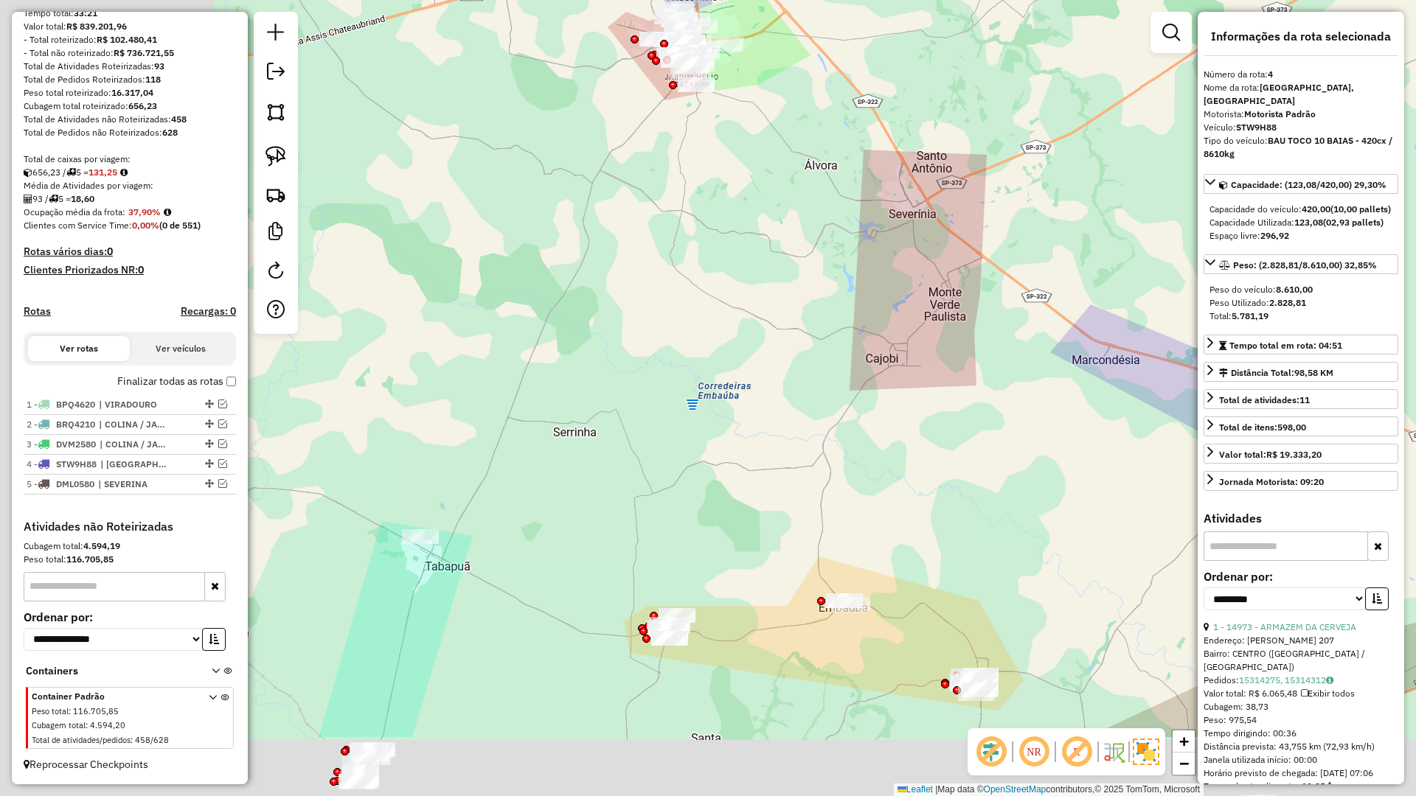
drag, startPoint x: 382, startPoint y: 459, endPoint x: 736, endPoint y: 320, distance: 380.2
click at [736, 320] on div "Janela de atendimento Grade de atendimento Capacidade Transportadoras Veículos …" at bounding box center [708, 398] width 1416 height 796
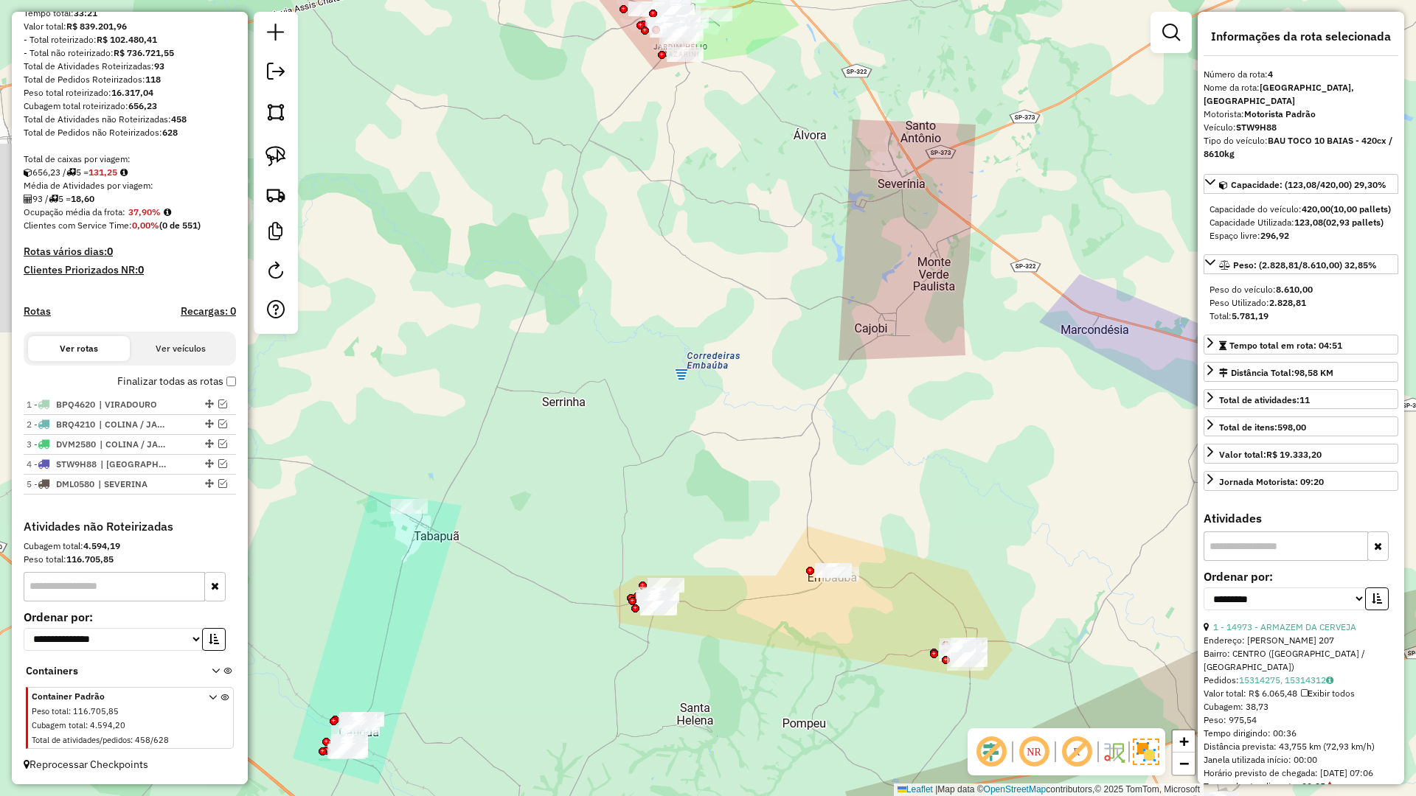
drag, startPoint x: 726, startPoint y: 445, endPoint x: 675, endPoint y: 403, distance: 66.5
click at [687, 390] on div "Janela de atendimento Grade de atendimento Capacidade Transportadoras Veículos …" at bounding box center [708, 398] width 1416 height 796
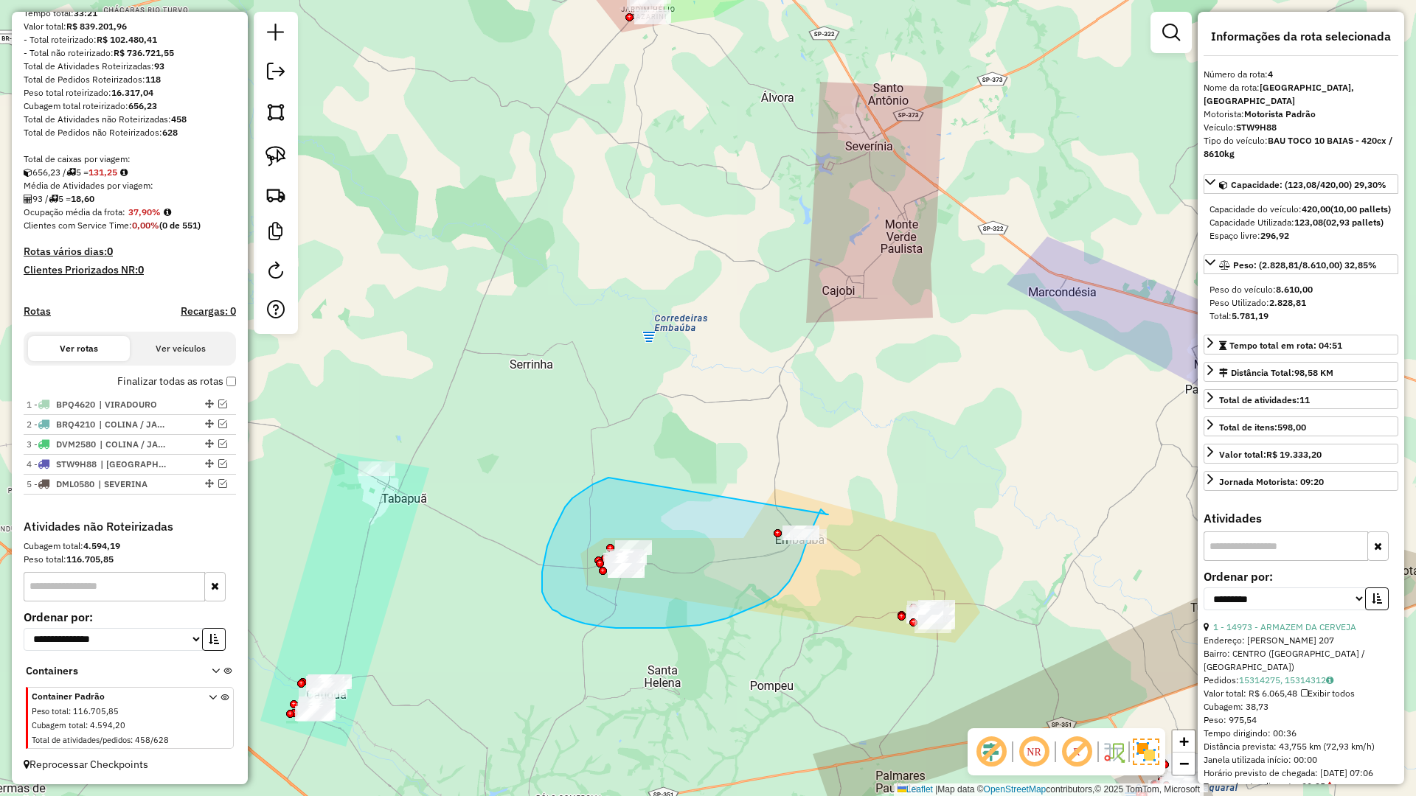
drag, startPoint x: 572, startPoint y: 499, endPoint x: 840, endPoint y: 499, distance: 267.7
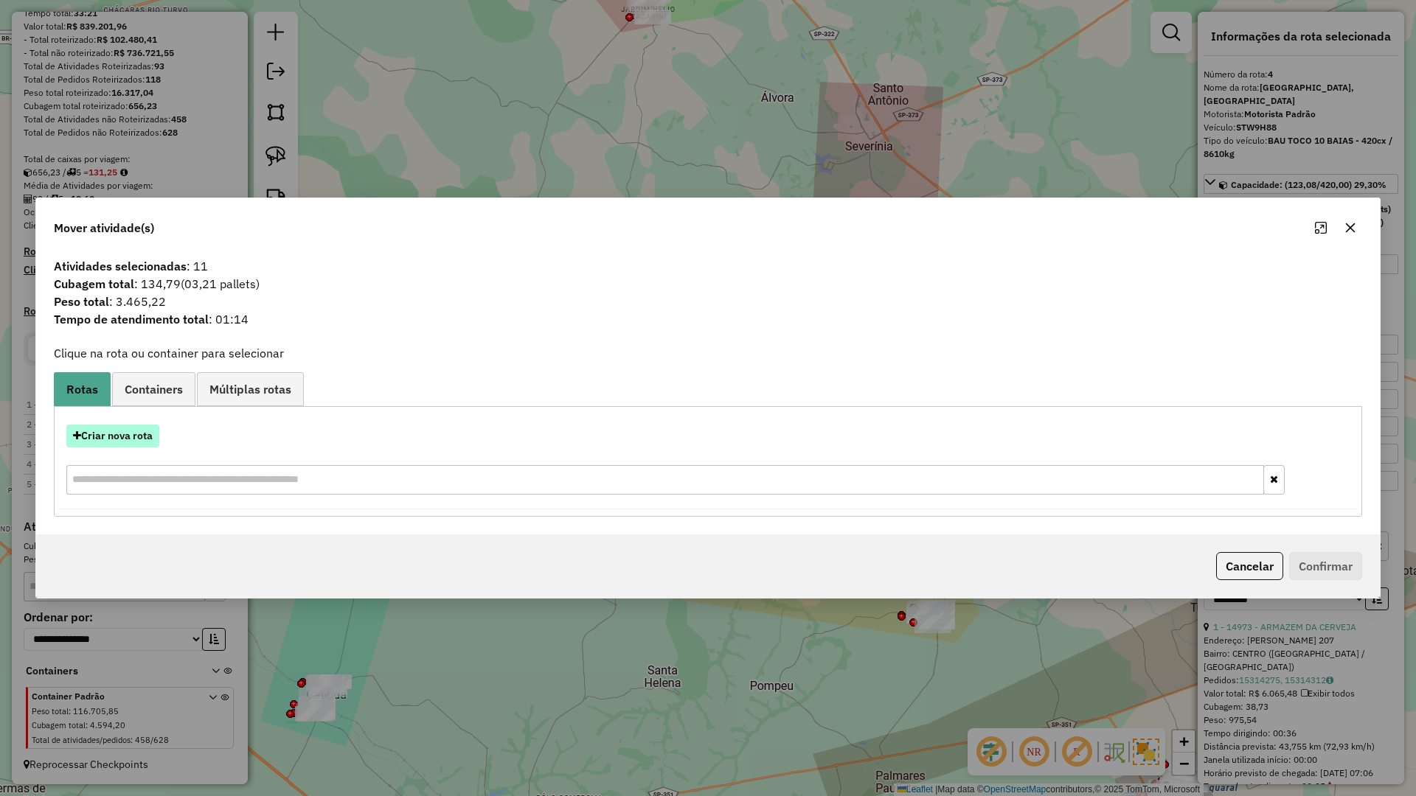
click at [142, 428] on button "Criar nova rota" at bounding box center [112, 436] width 93 height 23
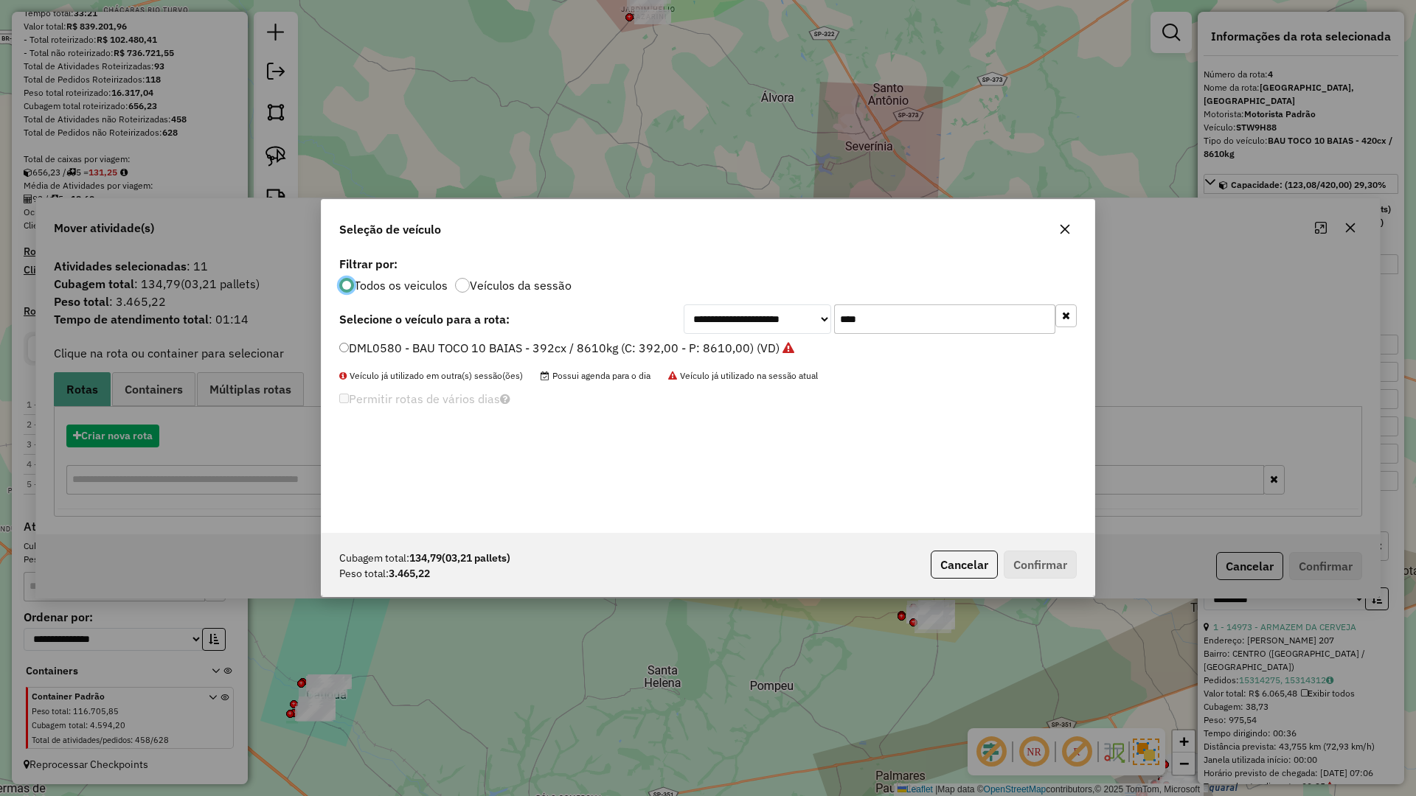
scroll to position [8, 4]
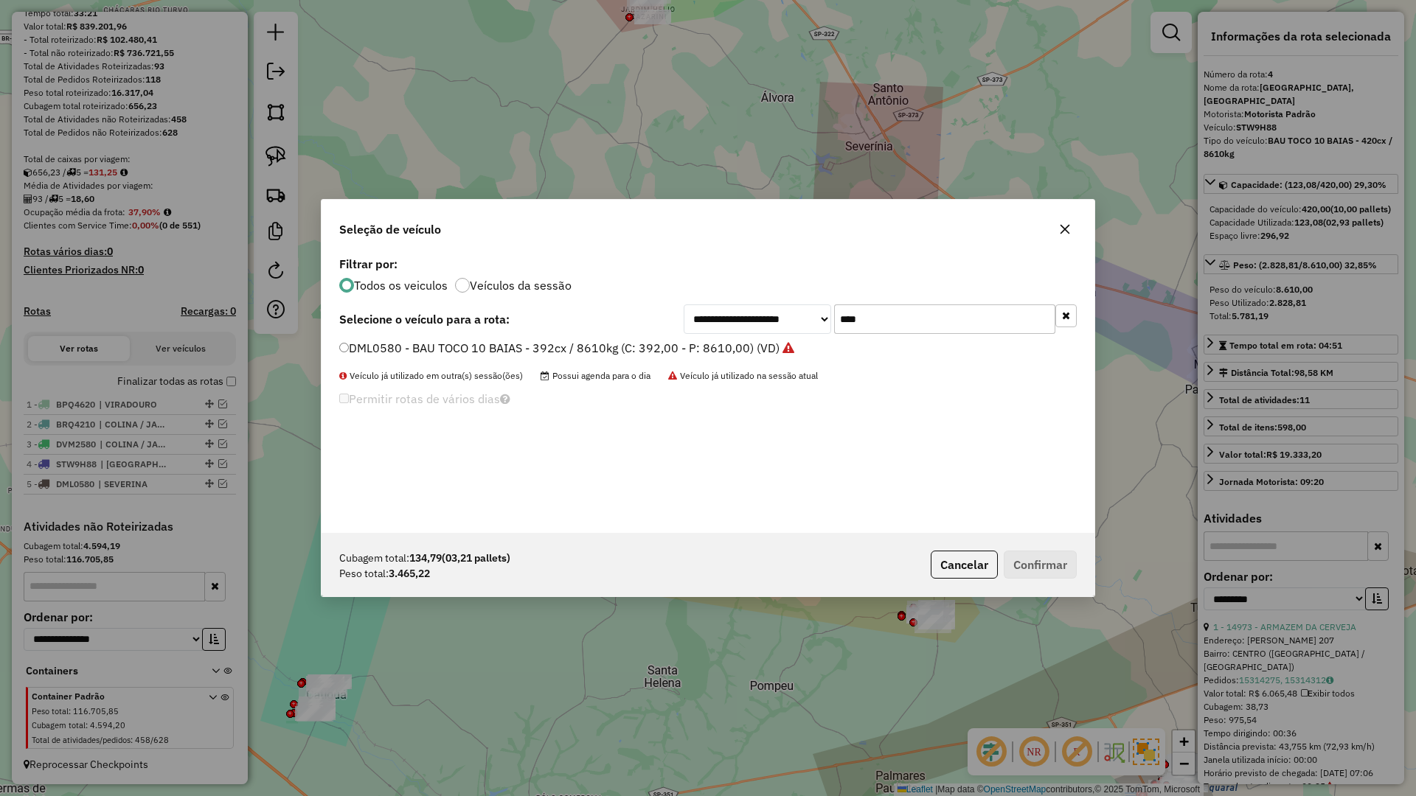
click at [954, 327] on input "****" at bounding box center [944, 319] width 221 height 29
type input "****"
click at [783, 342] on li "DWM6120 - BAU TOCO 10 BAIAS - 392cx / 8610kg (C: 392,00 - P: 8610,00) (VD)" at bounding box center [707, 349] width 737 height 18
click at [772, 348] on label "DWM6120 - BAU TOCO 10 BAIAS - 392cx / 8610kg (C: 392,00 - P: 8610,00) (VD)" at bounding box center [561, 348] width 445 height 18
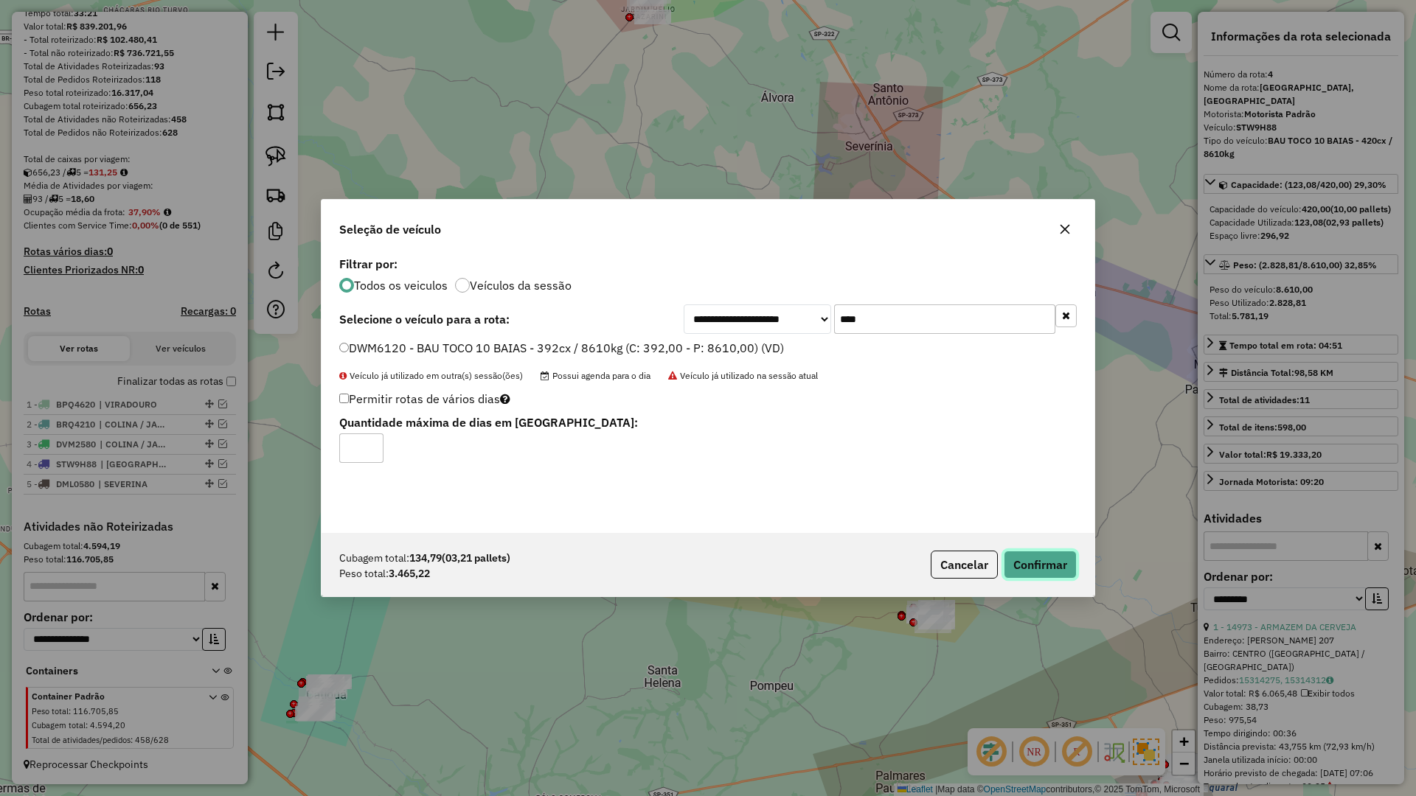
click at [1010, 564] on button "Confirmar" at bounding box center [1040, 565] width 73 height 28
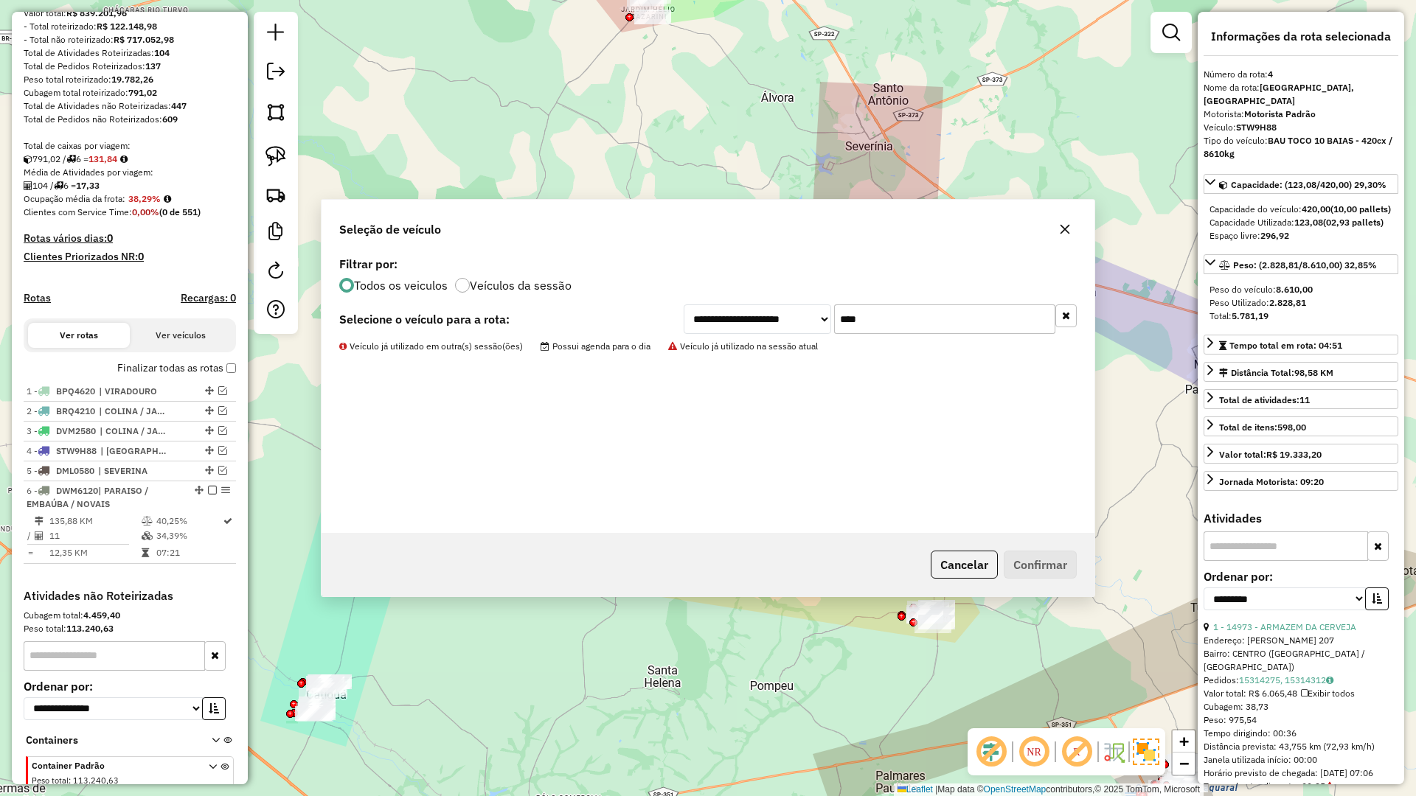
scroll to position [265, 0]
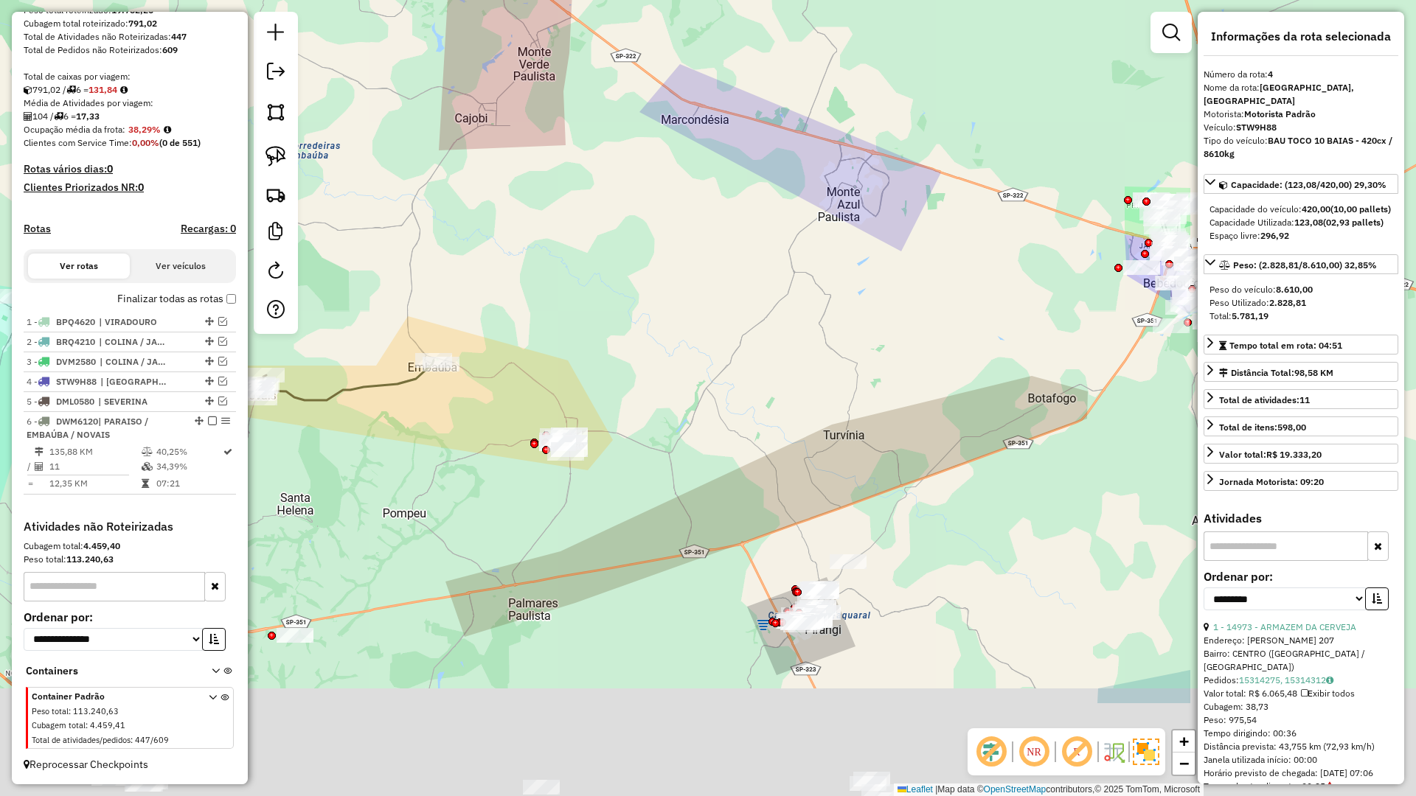
drag, startPoint x: 802, startPoint y: 673, endPoint x: 445, endPoint y: 513, distance: 391.5
click at [445, 513] on div "Janela de atendimento Grade de atendimento Capacidade Transportadoras Veículos …" at bounding box center [708, 398] width 1416 height 796
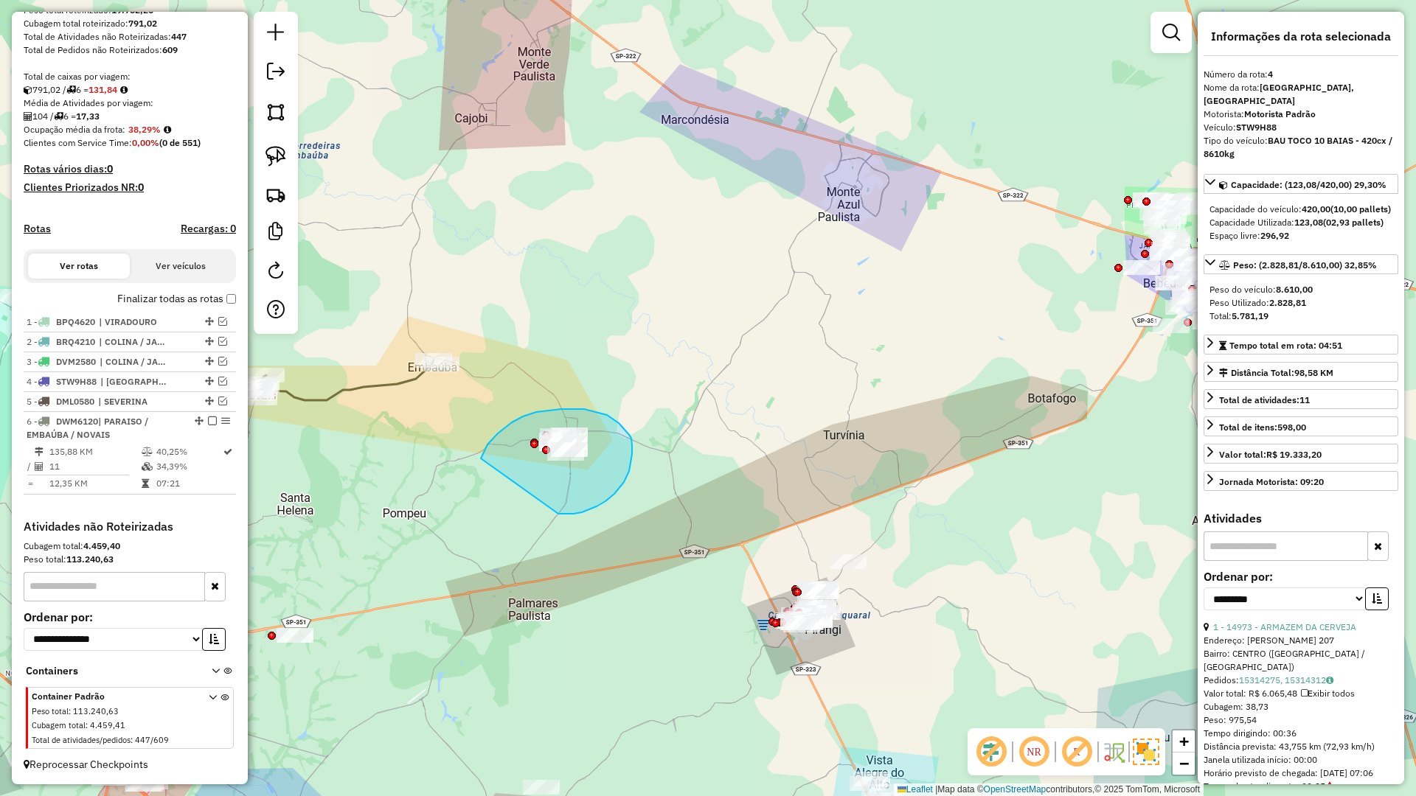
drag, startPoint x: 574, startPoint y: 514, endPoint x: 481, endPoint y: 459, distance: 108.1
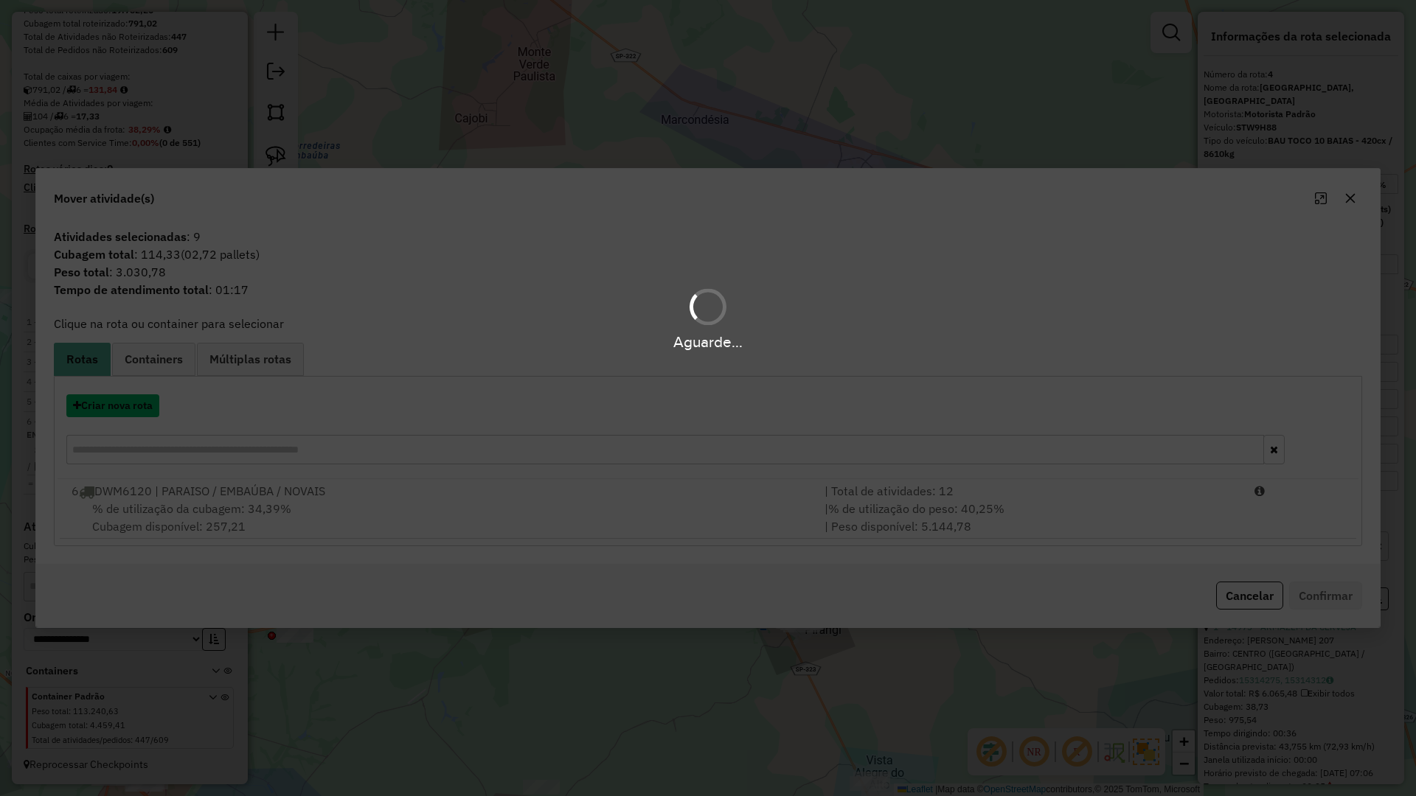
click at [121, 402] on button "Criar nova rota" at bounding box center [112, 406] width 93 height 23
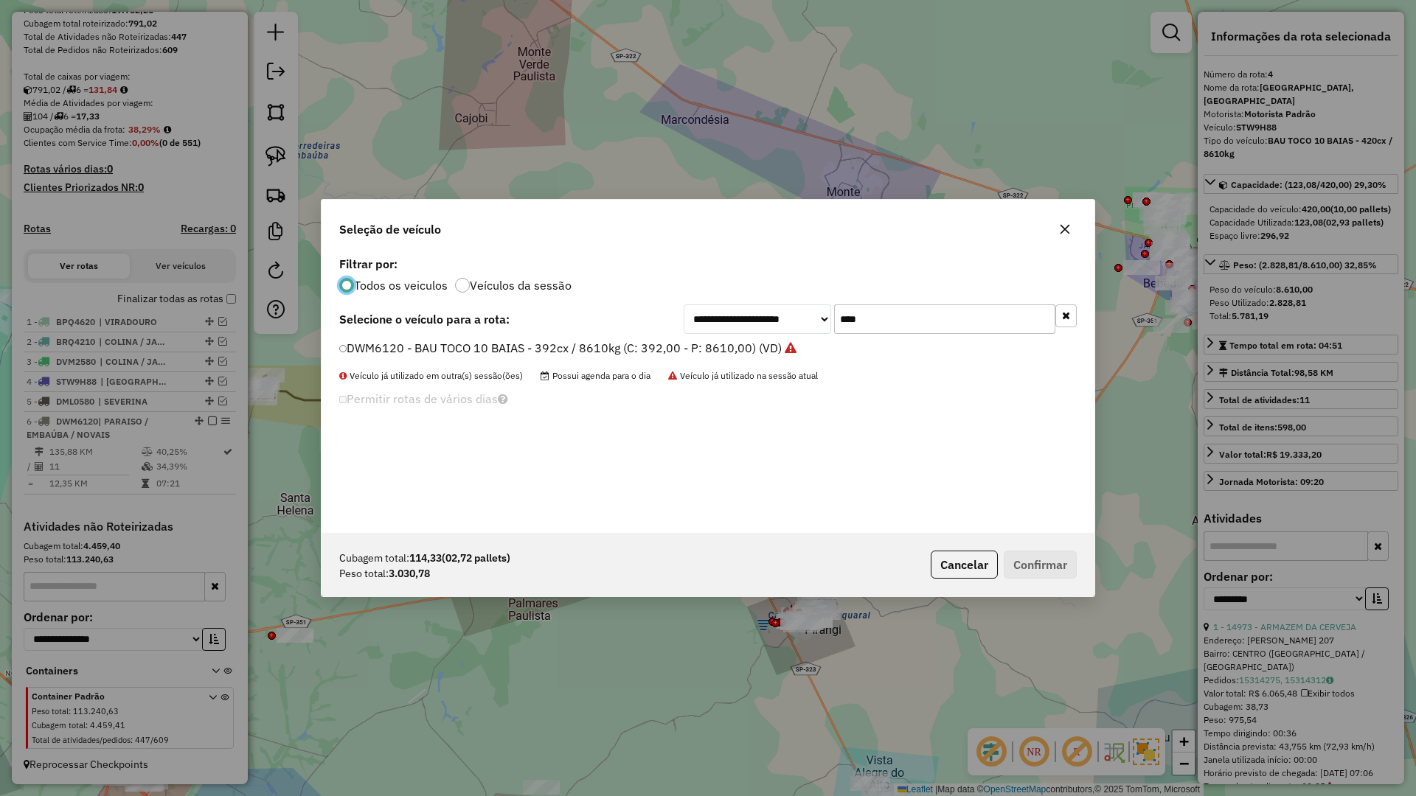
scroll to position [8, 4]
click at [959, 327] on input "****" at bounding box center [944, 319] width 221 height 29
type input "****"
click at [783, 343] on li "SUQ0C68 - BAU TOCO 10 BAIAS - 420cx / 8610kg (C: 420,00 - P: 8610,00) (VD)" at bounding box center [707, 349] width 737 height 18
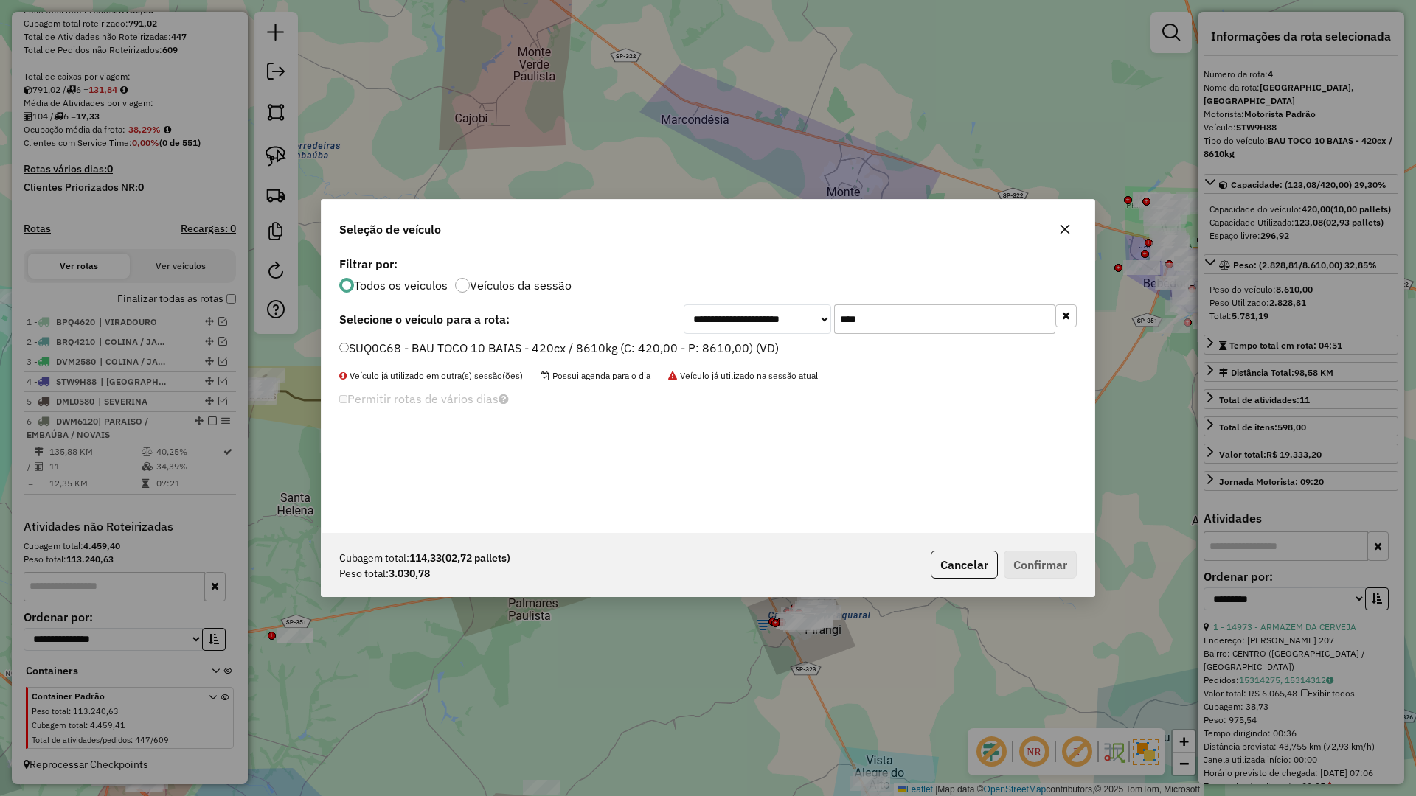
drag, startPoint x: 743, startPoint y: 344, endPoint x: 889, endPoint y: 411, distance: 160.4
click at [742, 344] on label "SUQ0C68 - BAU TOCO 10 BAIAS - 420cx / 8610kg (C: 420,00 - P: 8610,00) (VD)" at bounding box center [559, 348] width 440 height 18
click at [1037, 558] on button "Confirmar" at bounding box center [1040, 565] width 73 height 28
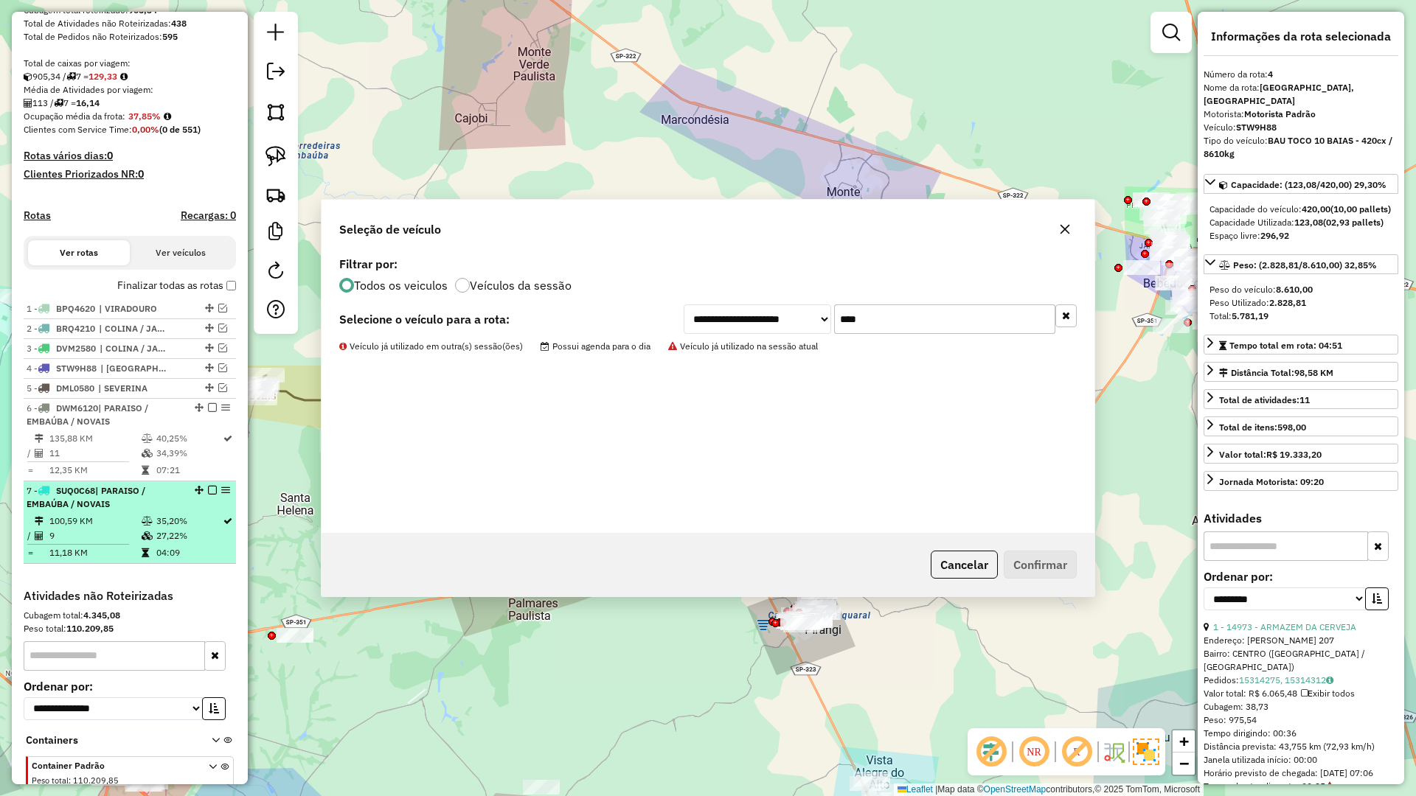
scroll to position [348, 0]
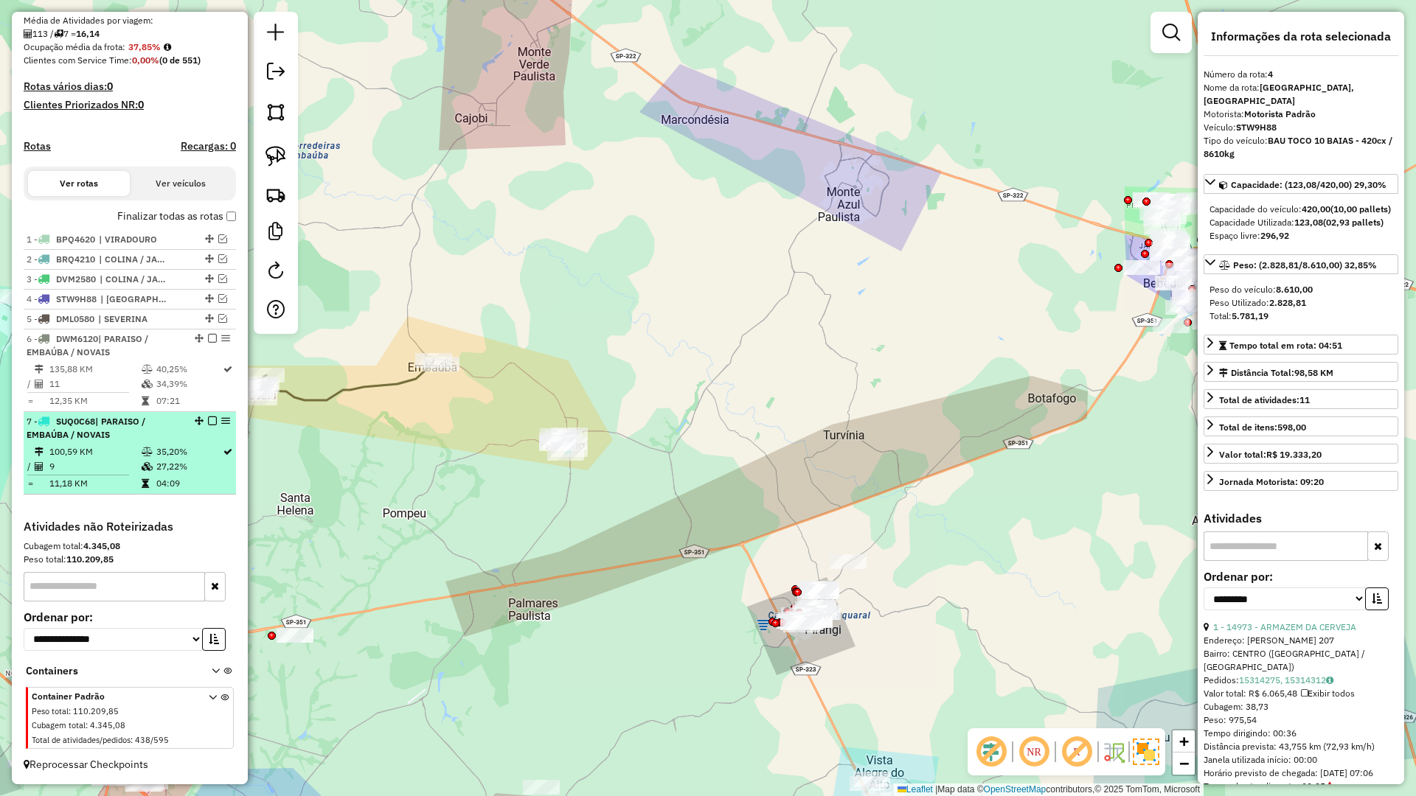
click at [208, 420] on em at bounding box center [212, 421] width 9 height 9
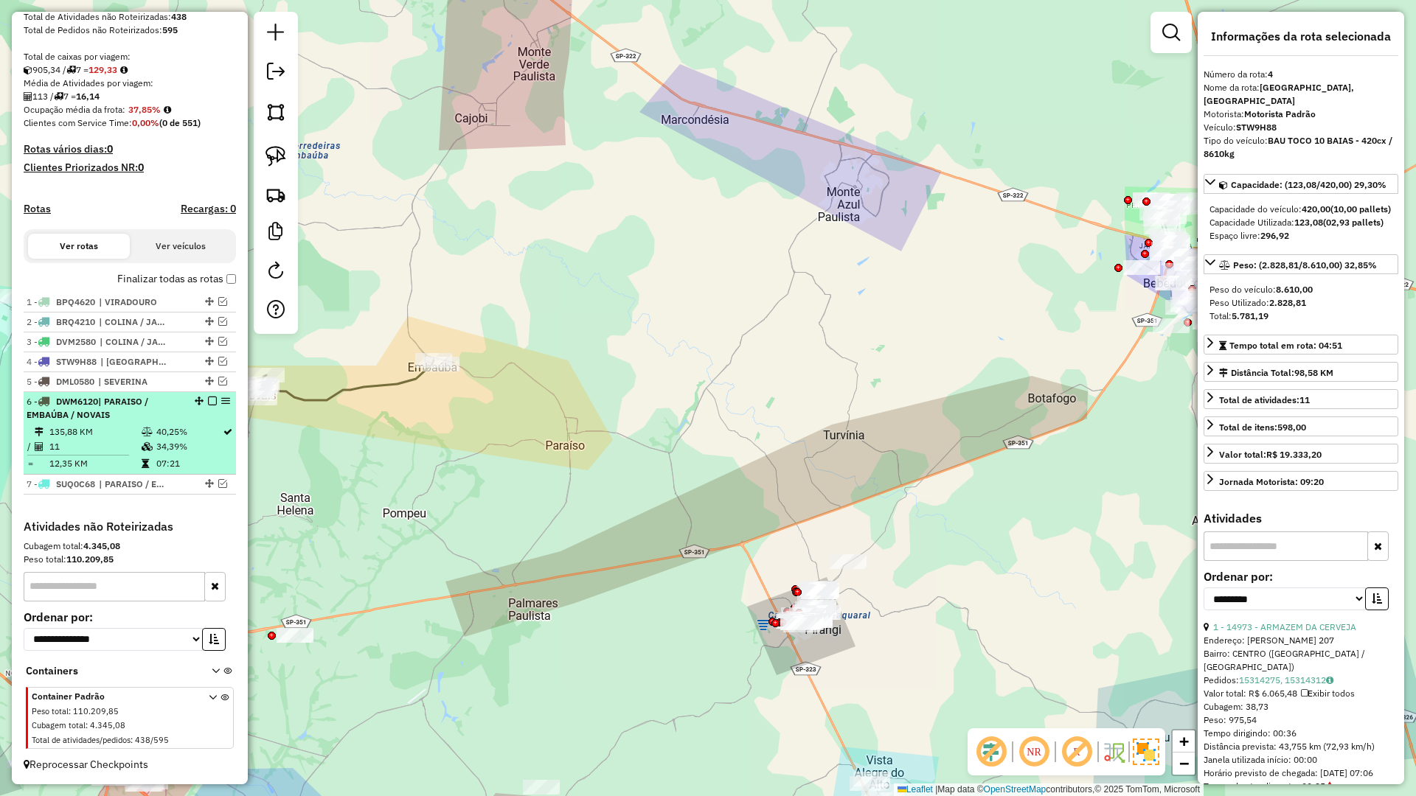
click at [208, 397] on em at bounding box center [212, 401] width 9 height 9
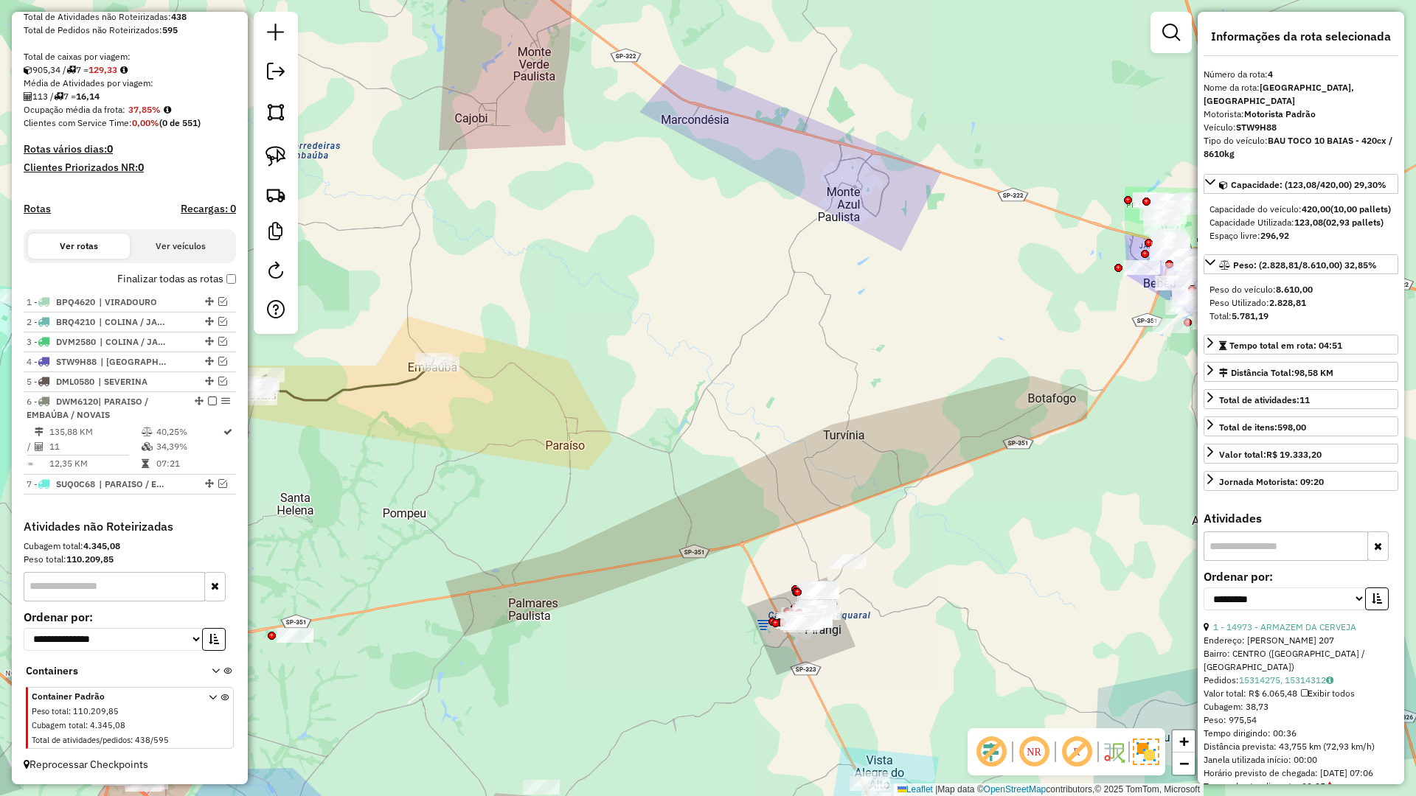
scroll to position [223, 0]
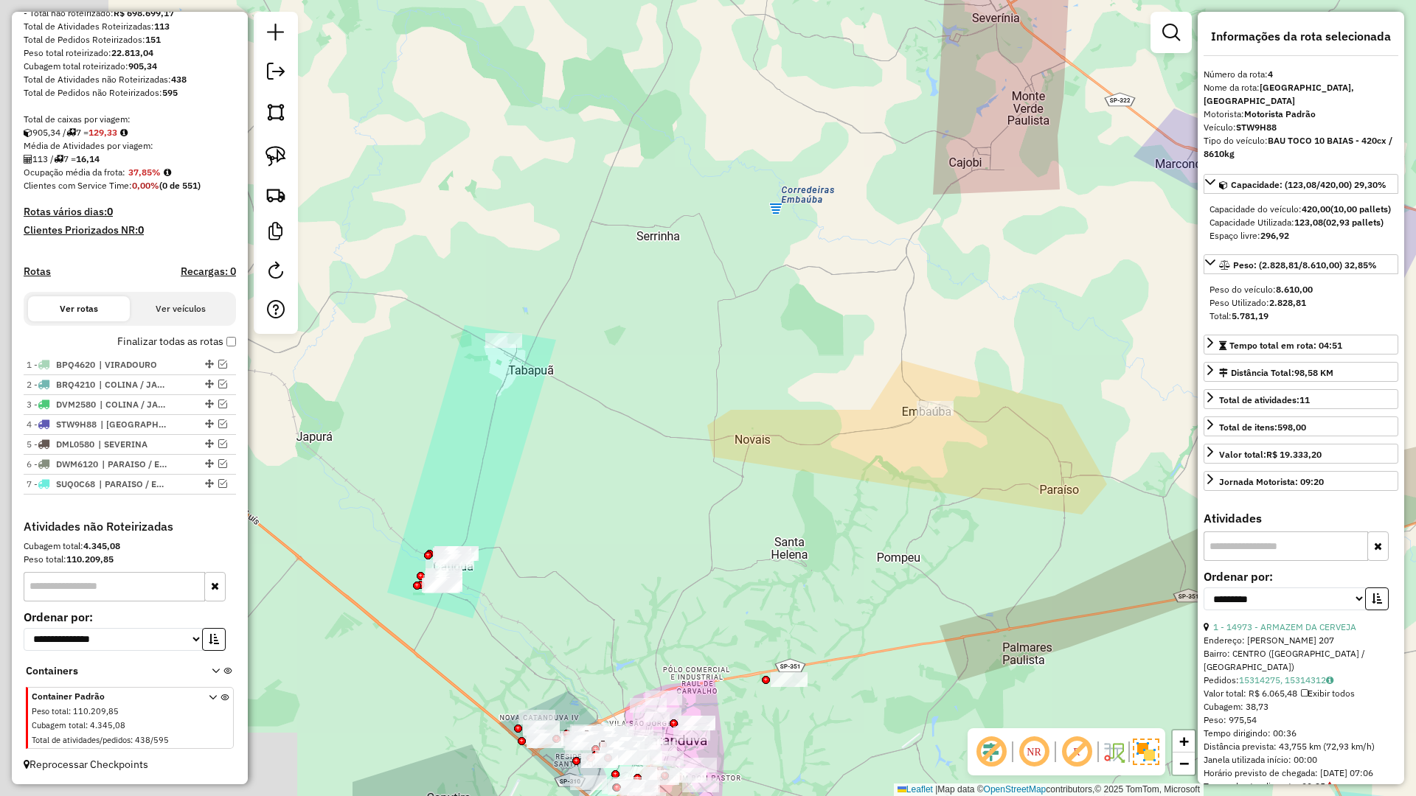
drag, startPoint x: 501, startPoint y: 423, endPoint x: 919, endPoint y: 443, distance: 418.6
click at [919, 443] on div "Janela de atendimento Grade de atendimento Capacidade Transportadoras Veículos …" at bounding box center [708, 398] width 1416 height 796
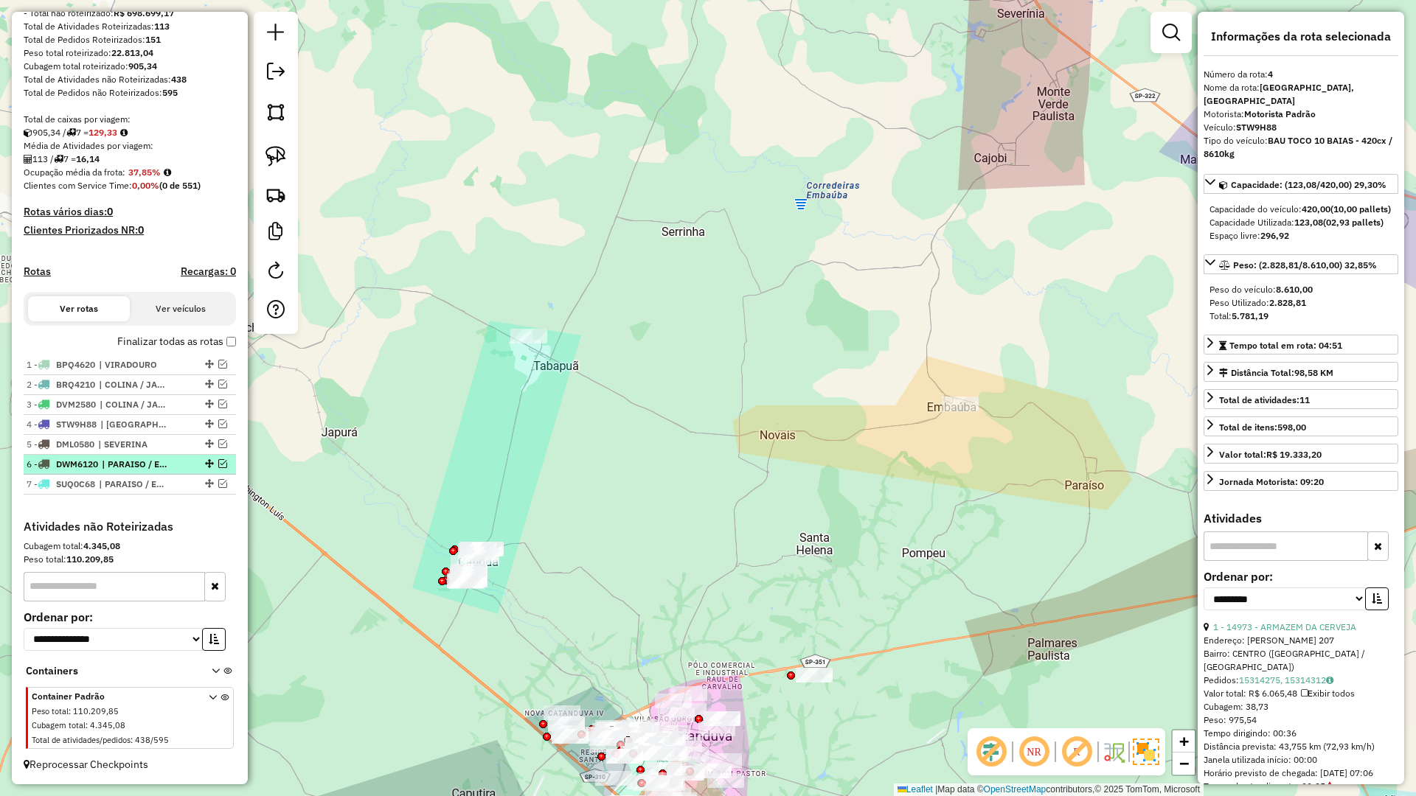
click at [221, 466] on em at bounding box center [222, 463] width 9 height 9
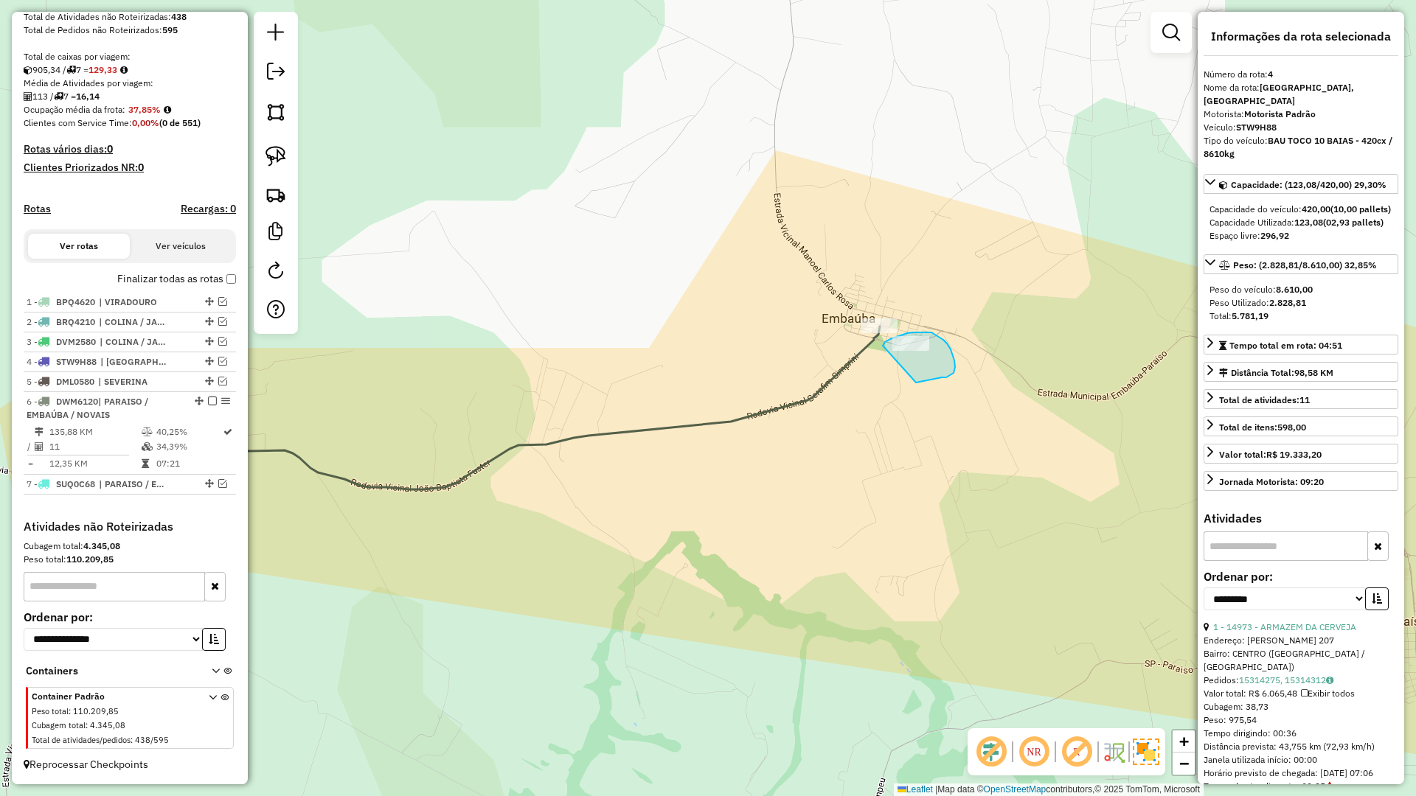
drag, startPoint x: 955, startPoint y: 366, endPoint x: 881, endPoint y: 350, distance: 76.2
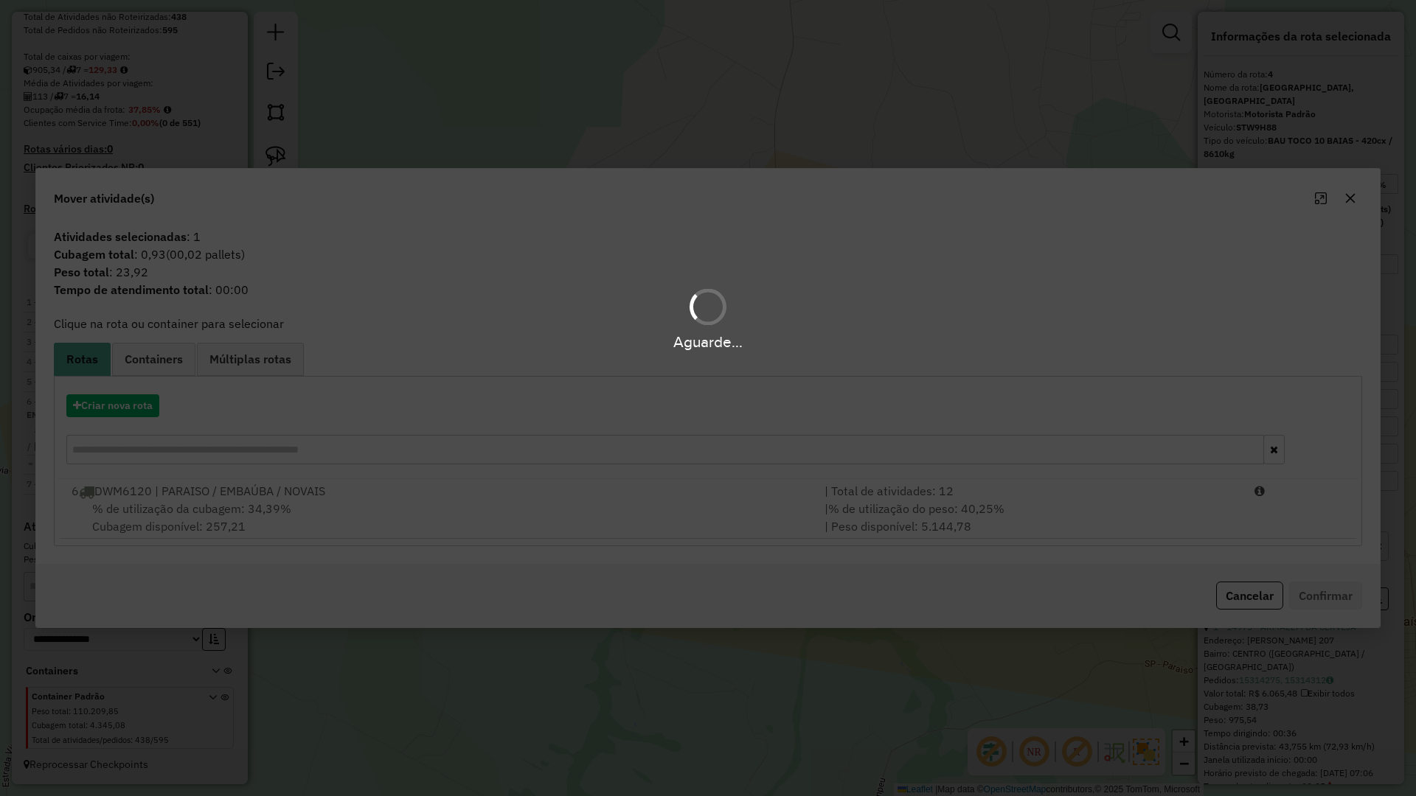
click at [650, 535] on div "% de utilização da cubagem: 34,39% Cubagem disponível: 257,21" at bounding box center [439, 517] width 753 height 35
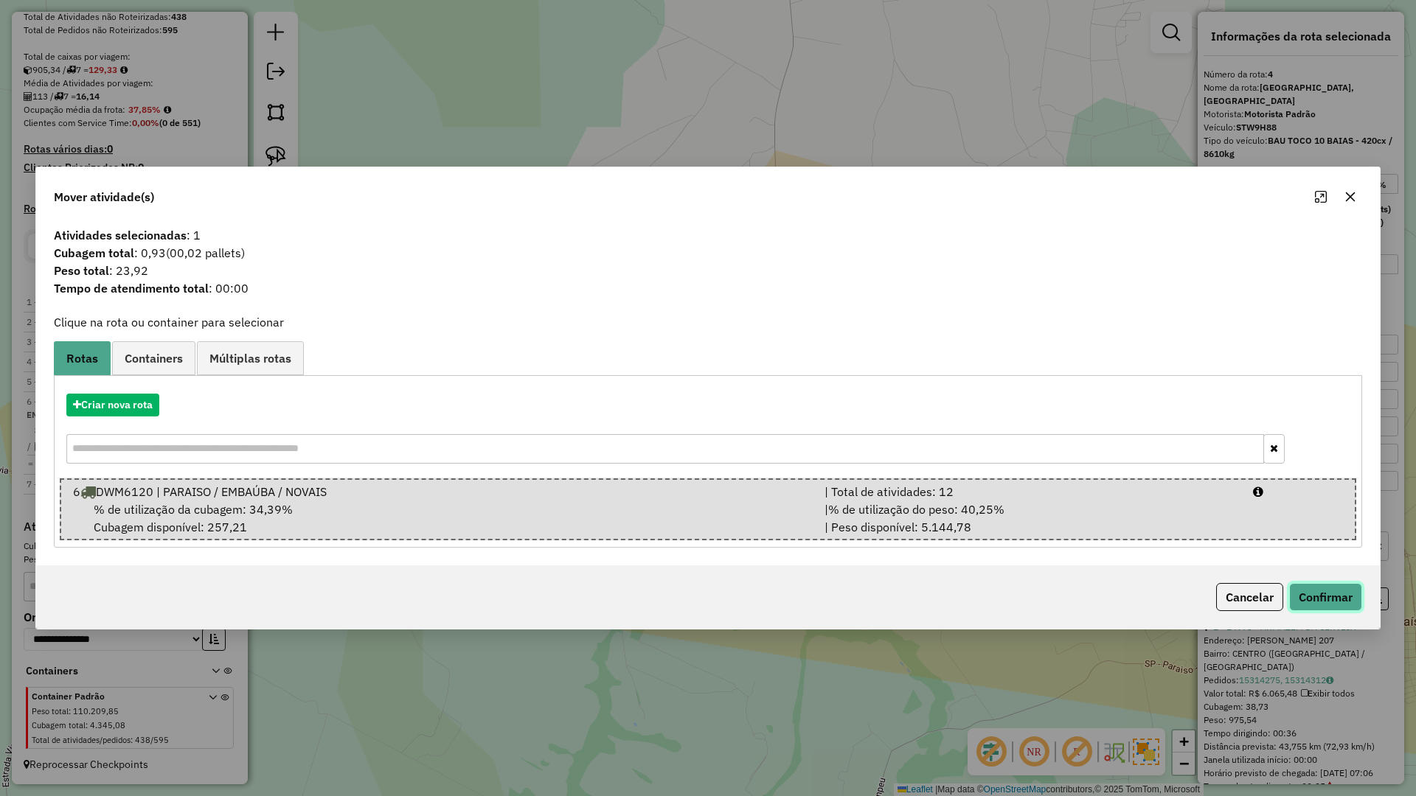
click at [1343, 603] on button "Confirmar" at bounding box center [1325, 597] width 73 height 28
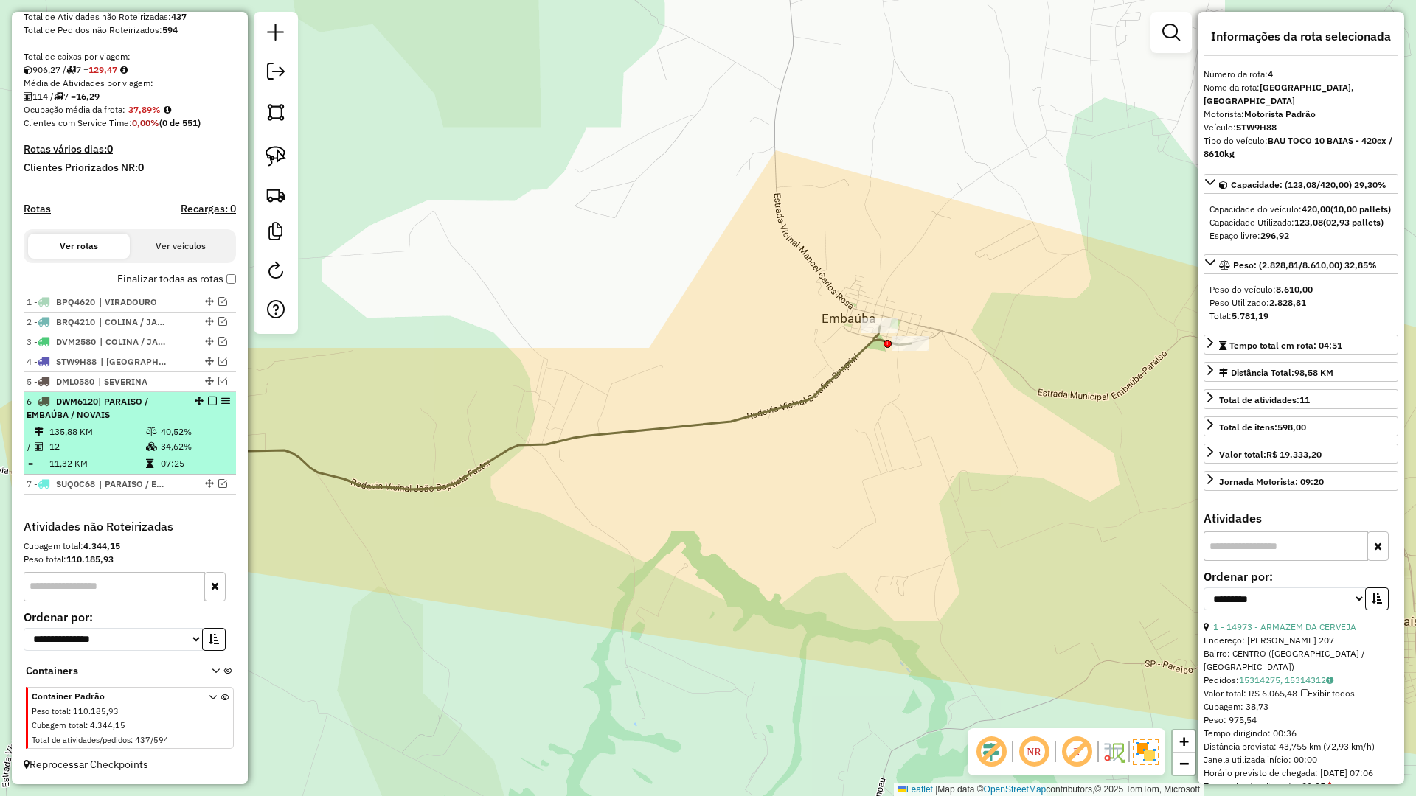
click at [209, 397] on em at bounding box center [212, 401] width 9 height 9
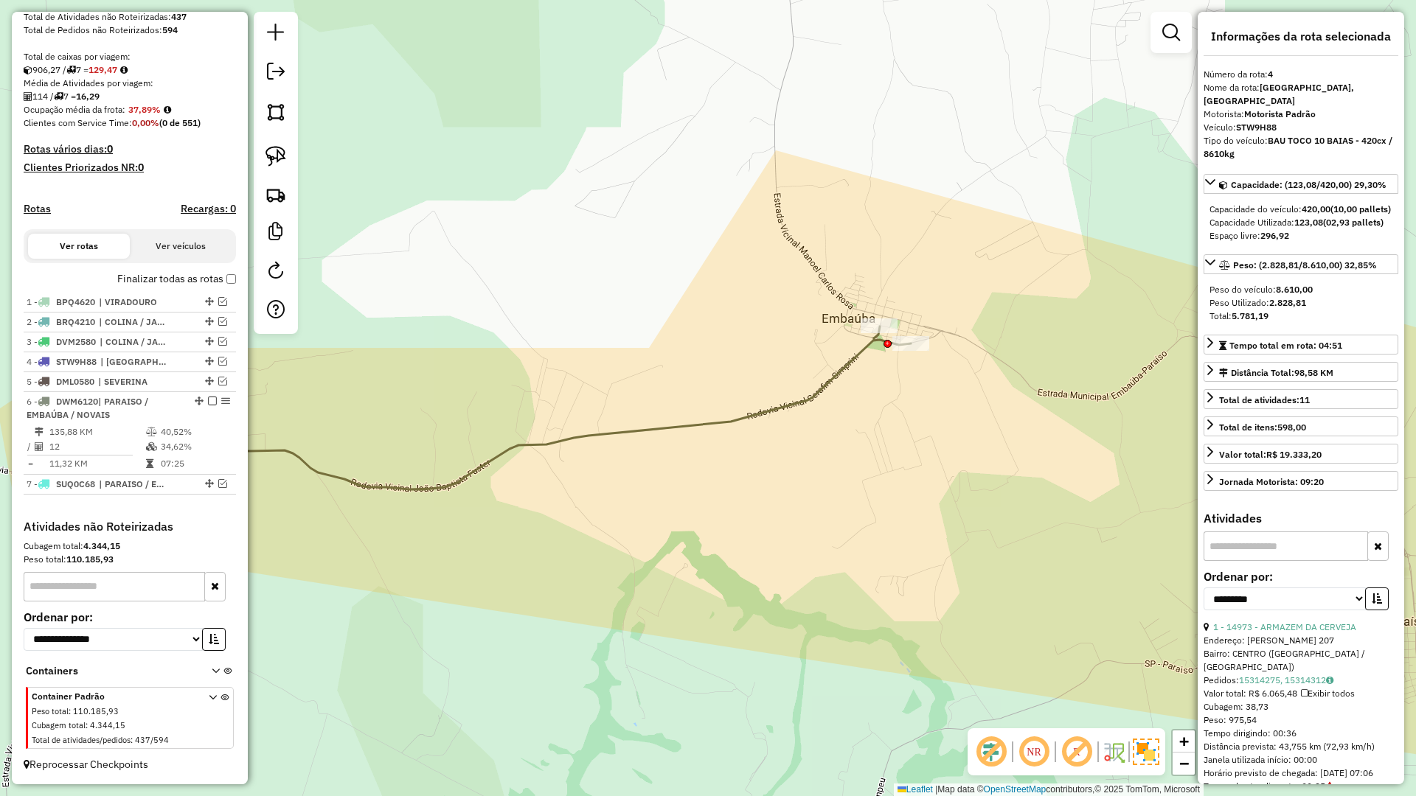
scroll to position [223, 0]
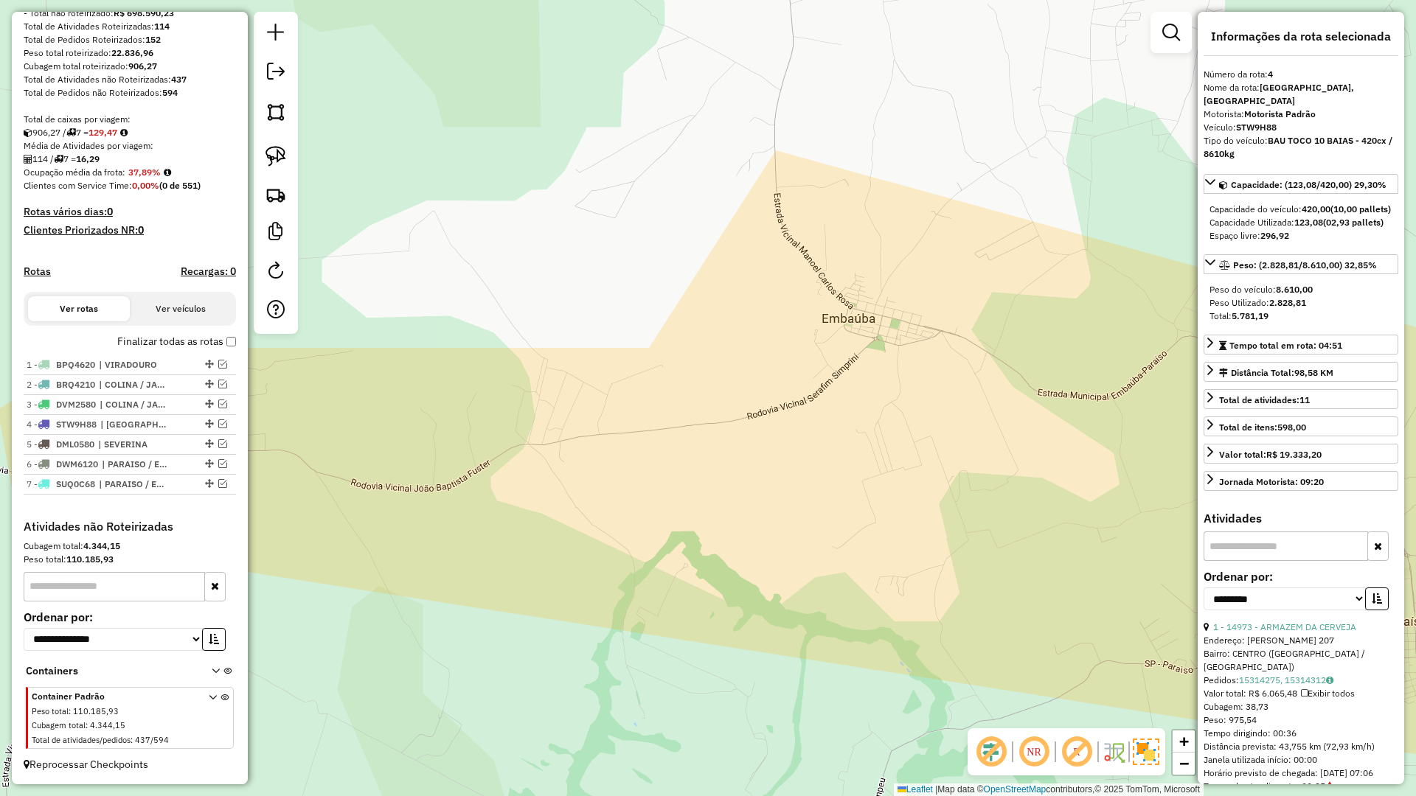
drag, startPoint x: 635, startPoint y: 395, endPoint x: 836, endPoint y: 355, distance: 205.2
click at [825, 358] on div "Janela de atendimento Grade de atendimento Capacidade Transportadoras Veículos …" at bounding box center [708, 398] width 1416 height 796
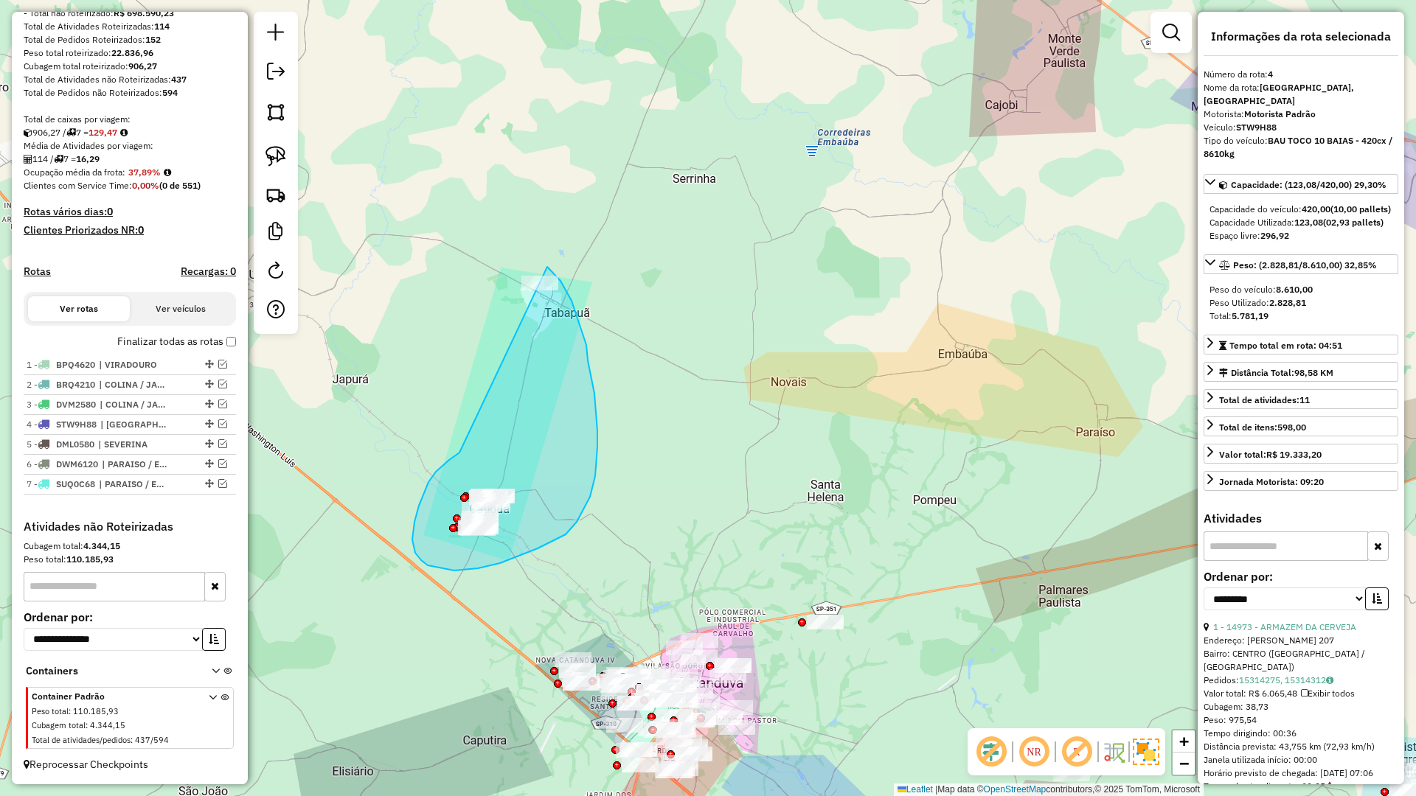
drag, startPoint x: 457, startPoint y: 454, endPoint x: 474, endPoint y: 242, distance: 213.1
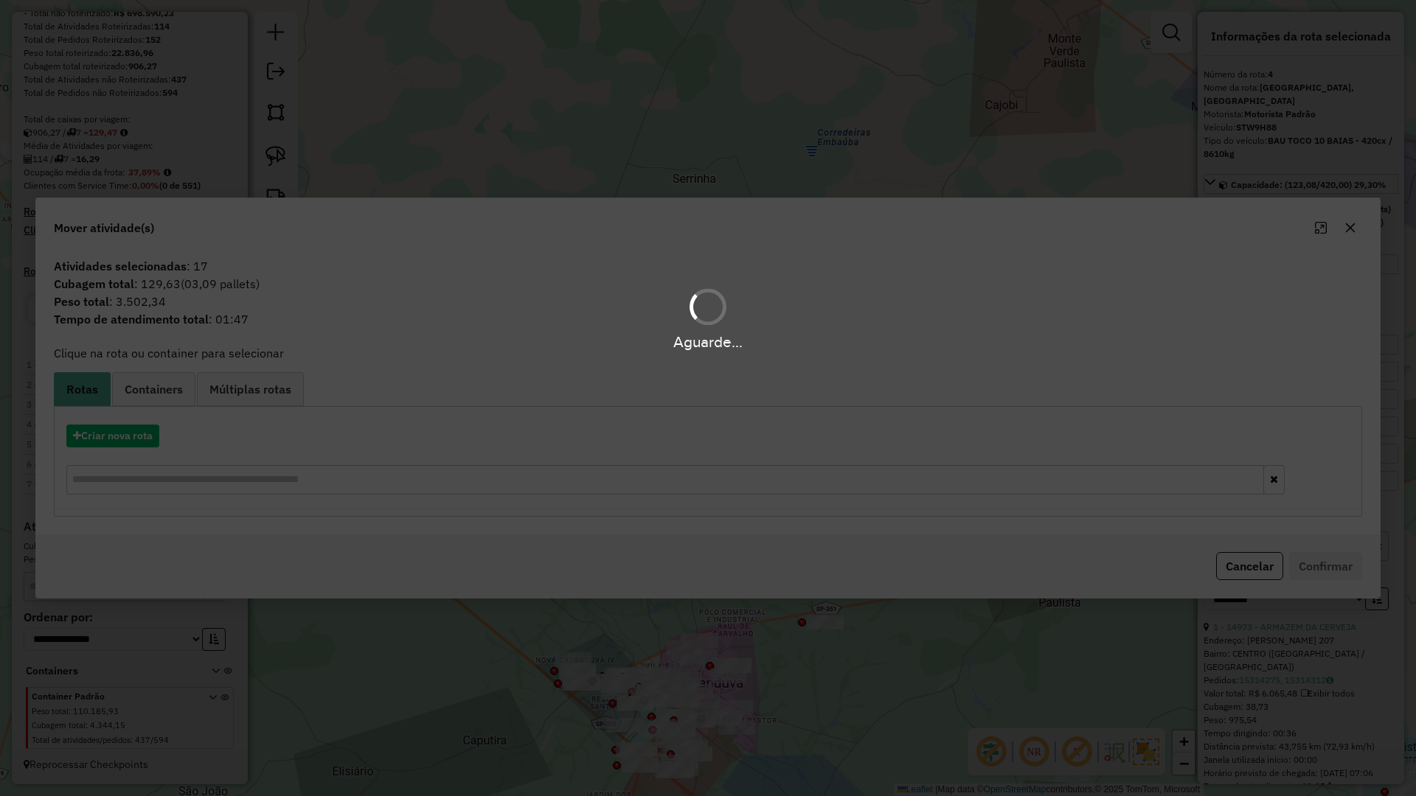
click at [134, 426] on hb-app "Aguarde... Pop-up bloqueado! Seu navegador bloqueou automáticamente a abertura …" at bounding box center [708, 398] width 1416 height 796
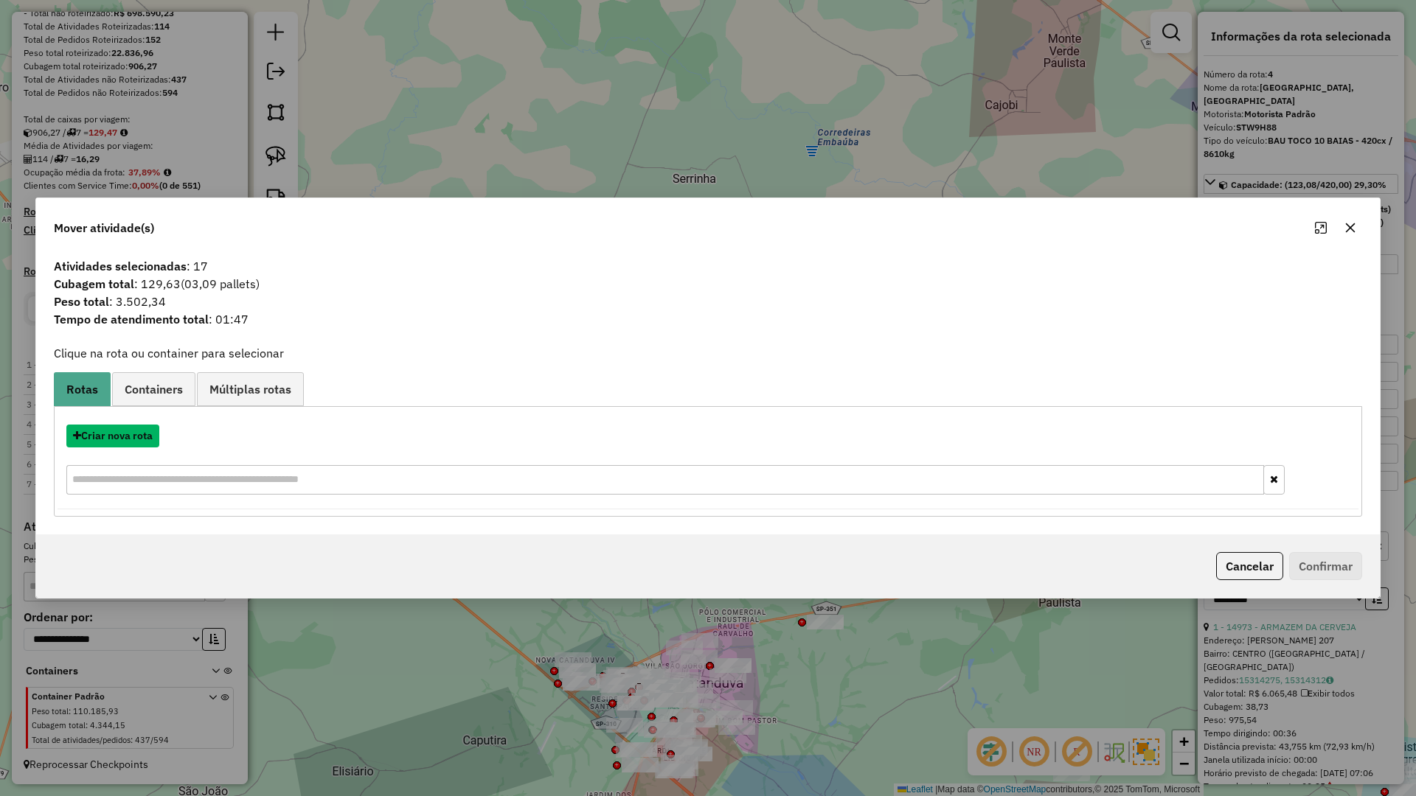
click at [134, 426] on button "Criar nova rota" at bounding box center [112, 436] width 93 height 23
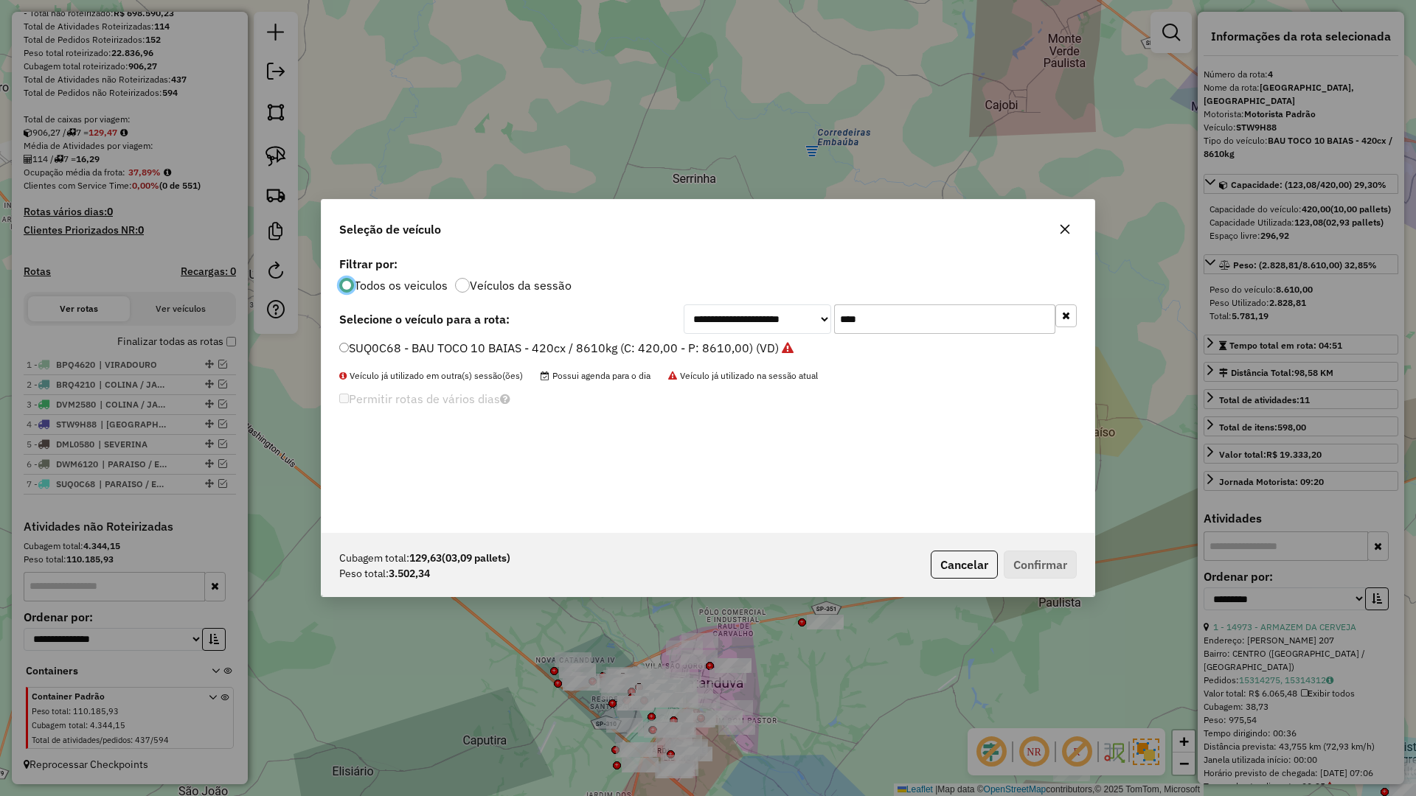
scroll to position [8, 4]
drag, startPoint x: 923, startPoint y: 296, endPoint x: 918, endPoint y: 314, distance: 19.1
click at [924, 296] on div "**********" at bounding box center [708, 393] width 773 height 280
click at [918, 317] on input "****" at bounding box center [944, 319] width 221 height 29
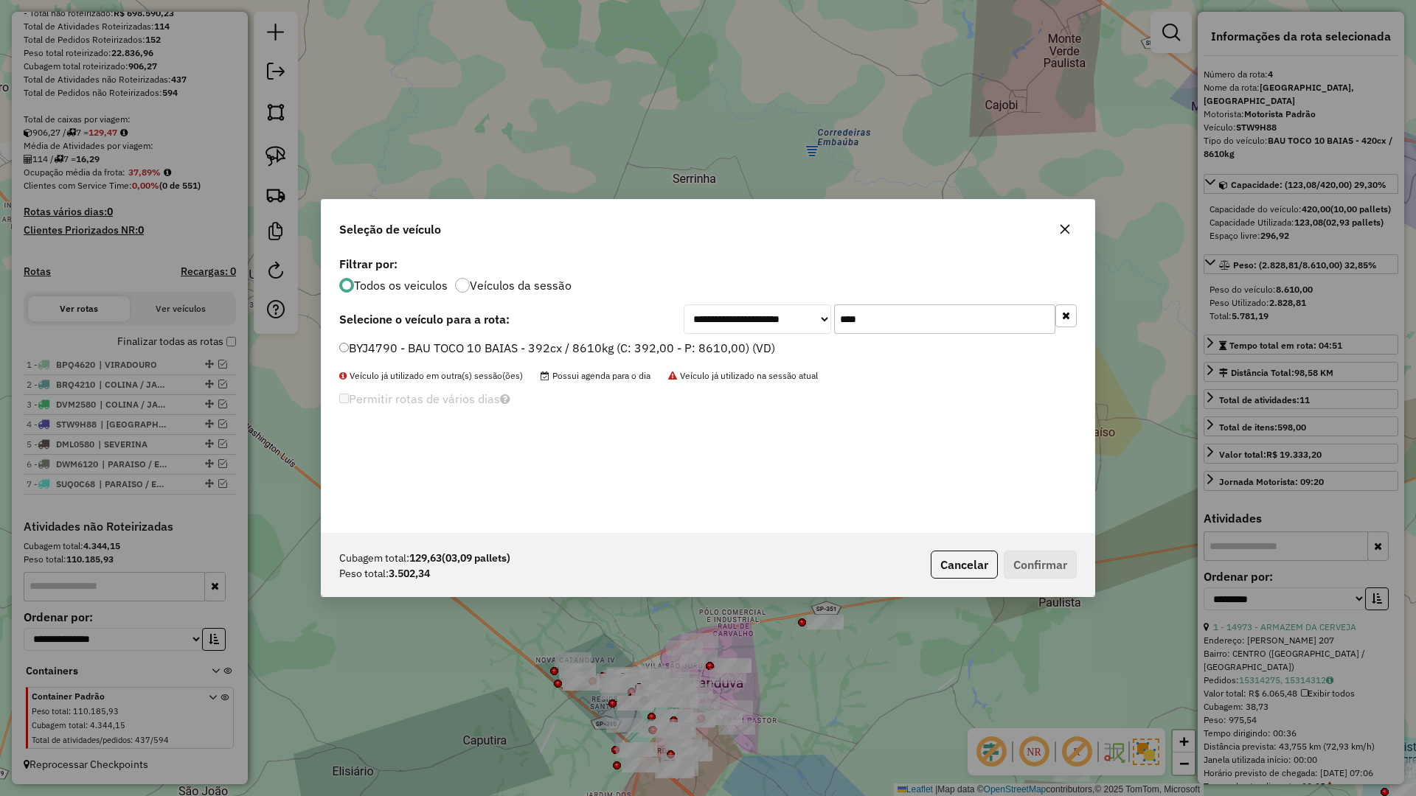
type input "****"
click at [753, 349] on label "BYJ4790 - BAU TOCO 10 BAIAS - 392cx / 8610kg (C: 392,00 - P: 8610,00) (VD)" at bounding box center [557, 348] width 436 height 18
click at [1049, 573] on button "Confirmar" at bounding box center [1040, 565] width 73 height 28
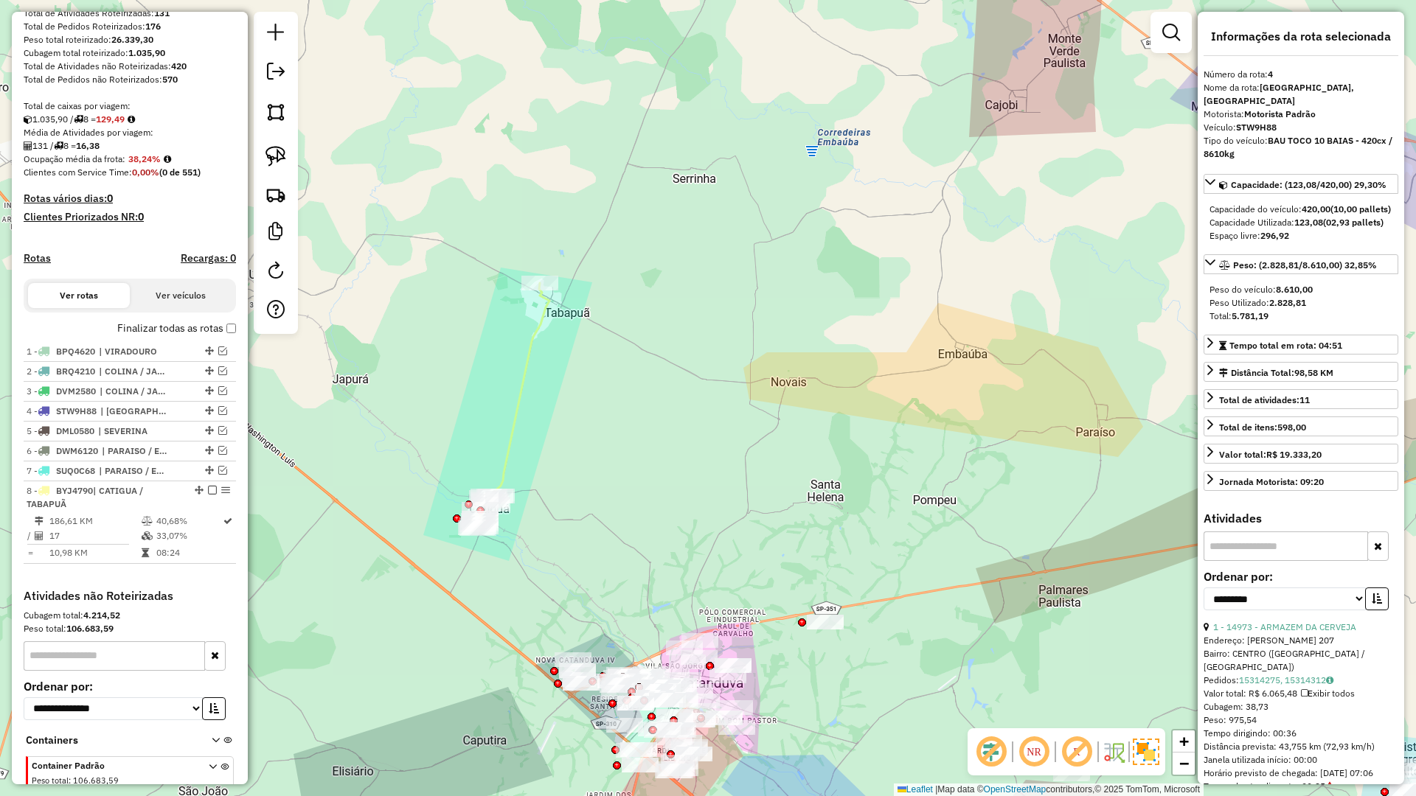
scroll to position [305, 0]
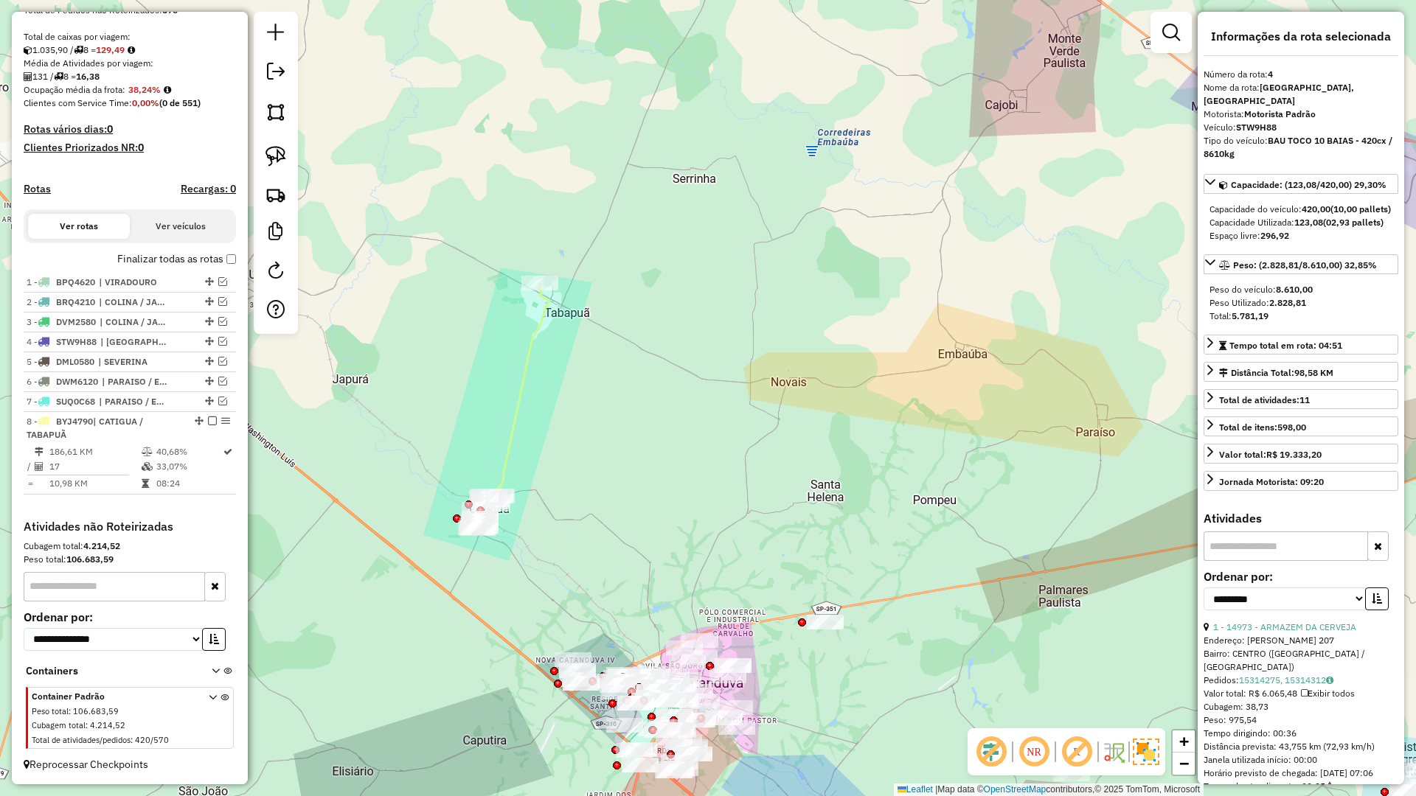
drag, startPoint x: 209, startPoint y: 419, endPoint x: 521, endPoint y: 500, distance: 323.0
click at [209, 419] on em at bounding box center [212, 421] width 9 height 9
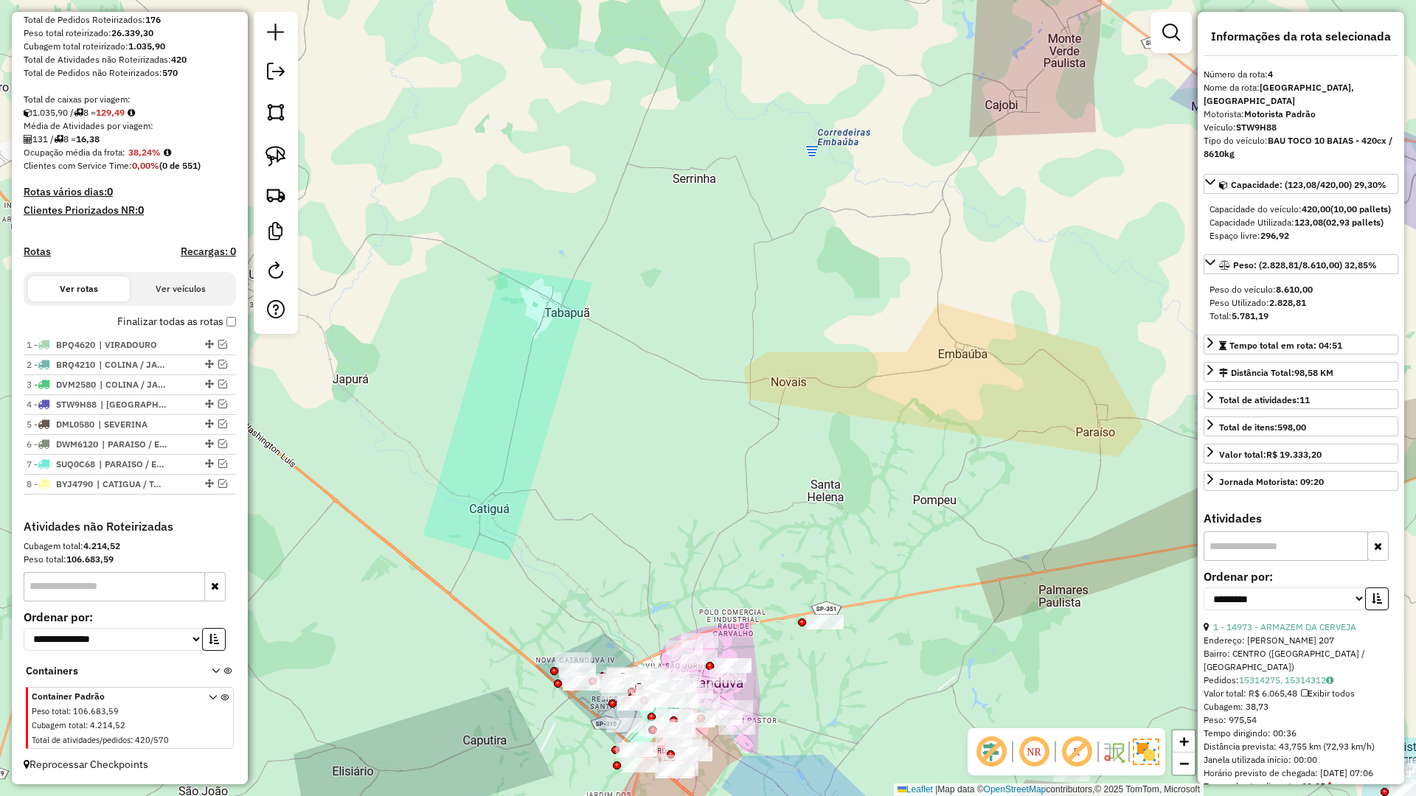
drag, startPoint x: 583, startPoint y: 422, endPoint x: 136, endPoint y: 225, distance: 487.7
click at [135, 216] on hb-router-mapa "Informações da Sessão 980073 - 16/08/2025 Criação: 15/08/2025 17:16 Depósito: B…" at bounding box center [708, 398] width 1416 height 796
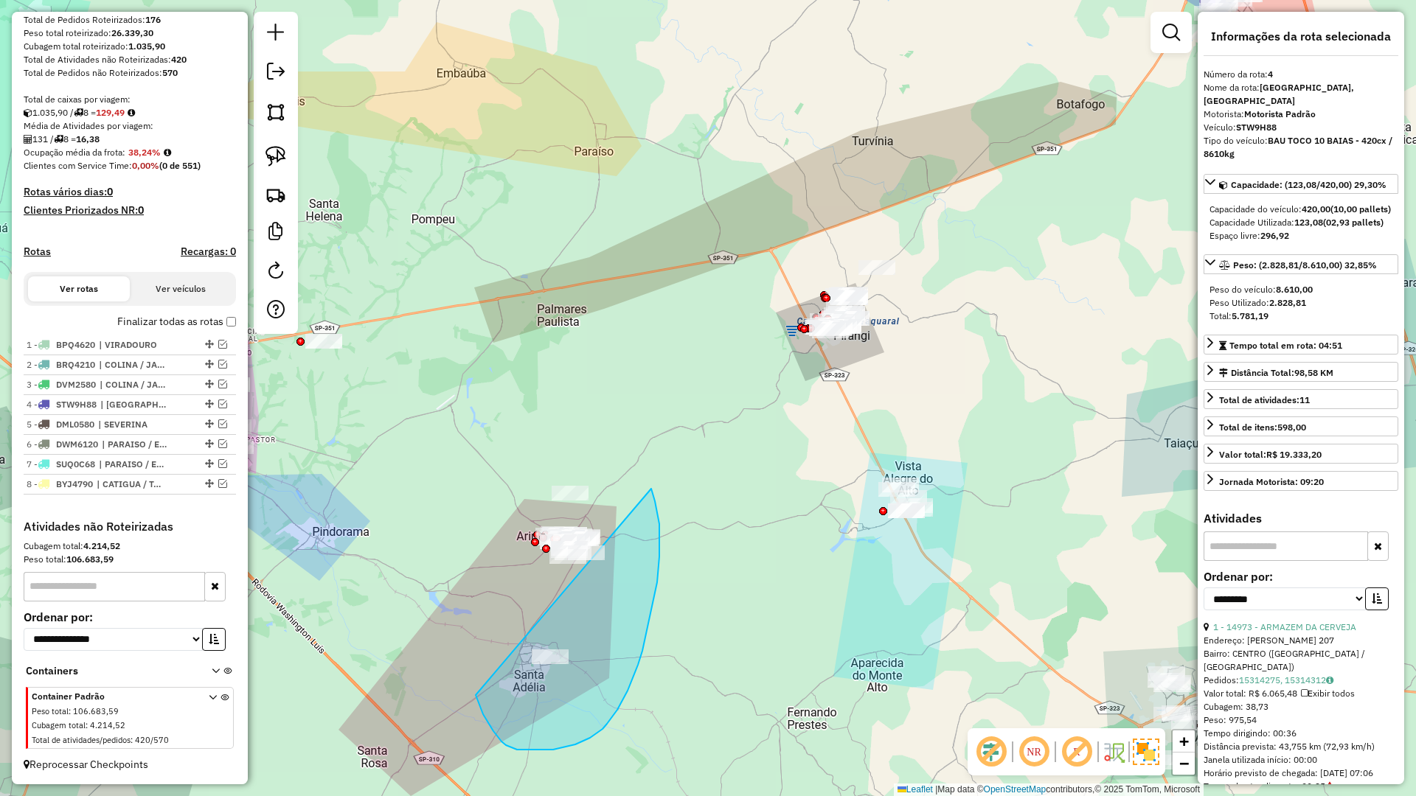
drag, startPoint x: 486, startPoint y: 721, endPoint x: 319, endPoint y: 400, distance: 361.5
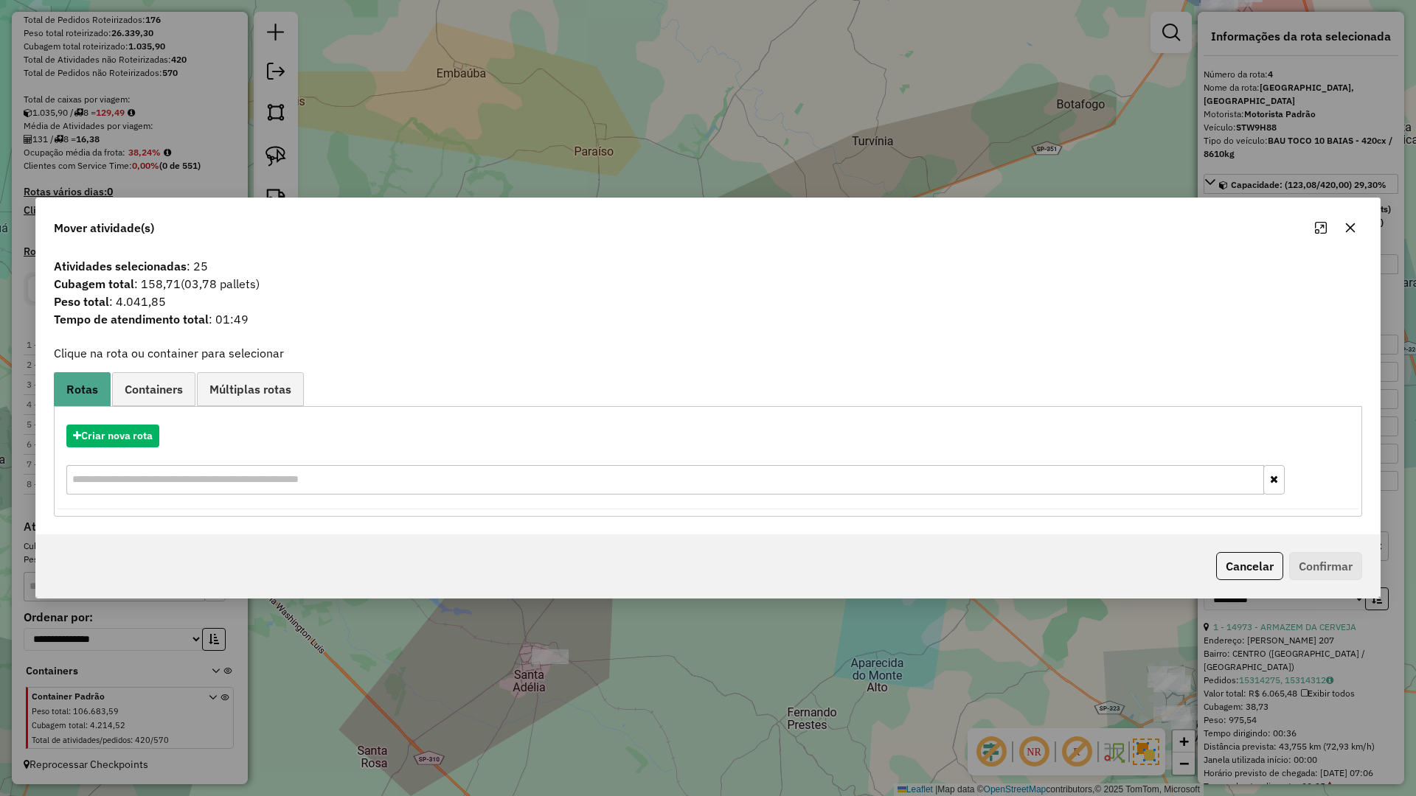
click at [1354, 226] on icon "button" at bounding box center [1350, 228] width 12 height 12
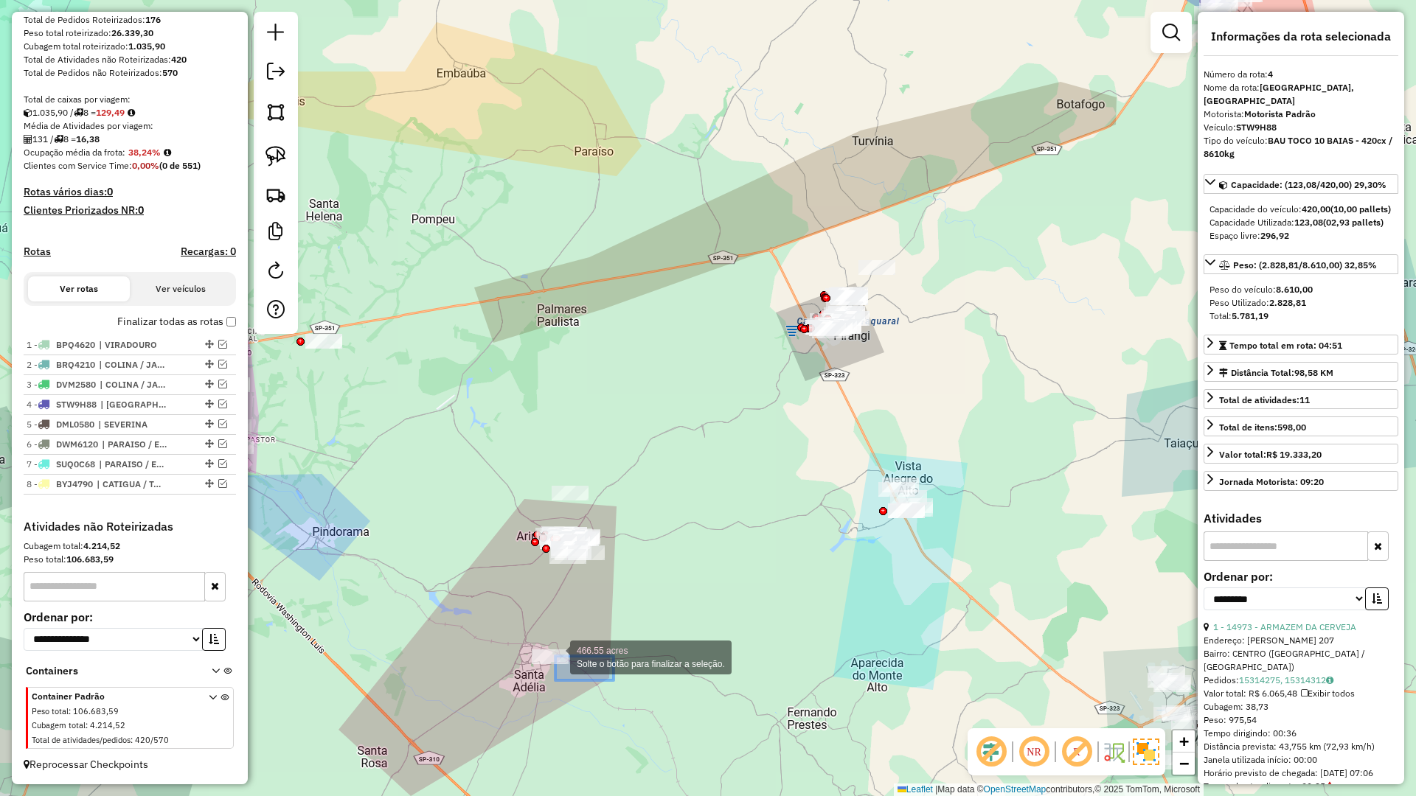
drag, startPoint x: 608, startPoint y: 680, endPoint x: 499, endPoint y: 622, distance: 123.4
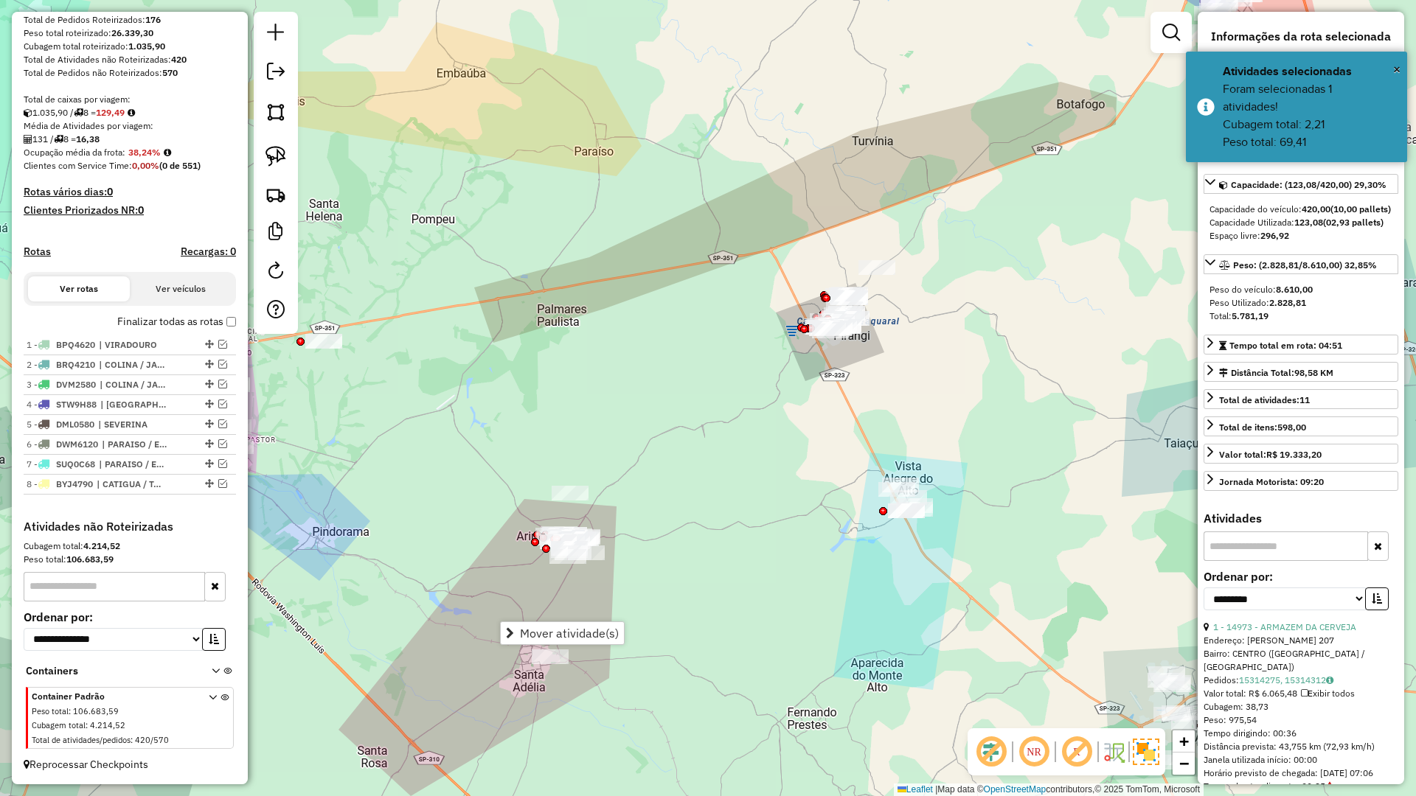
click at [500, 627] on div "Mover atividade(s)" at bounding box center [562, 634] width 125 height 24
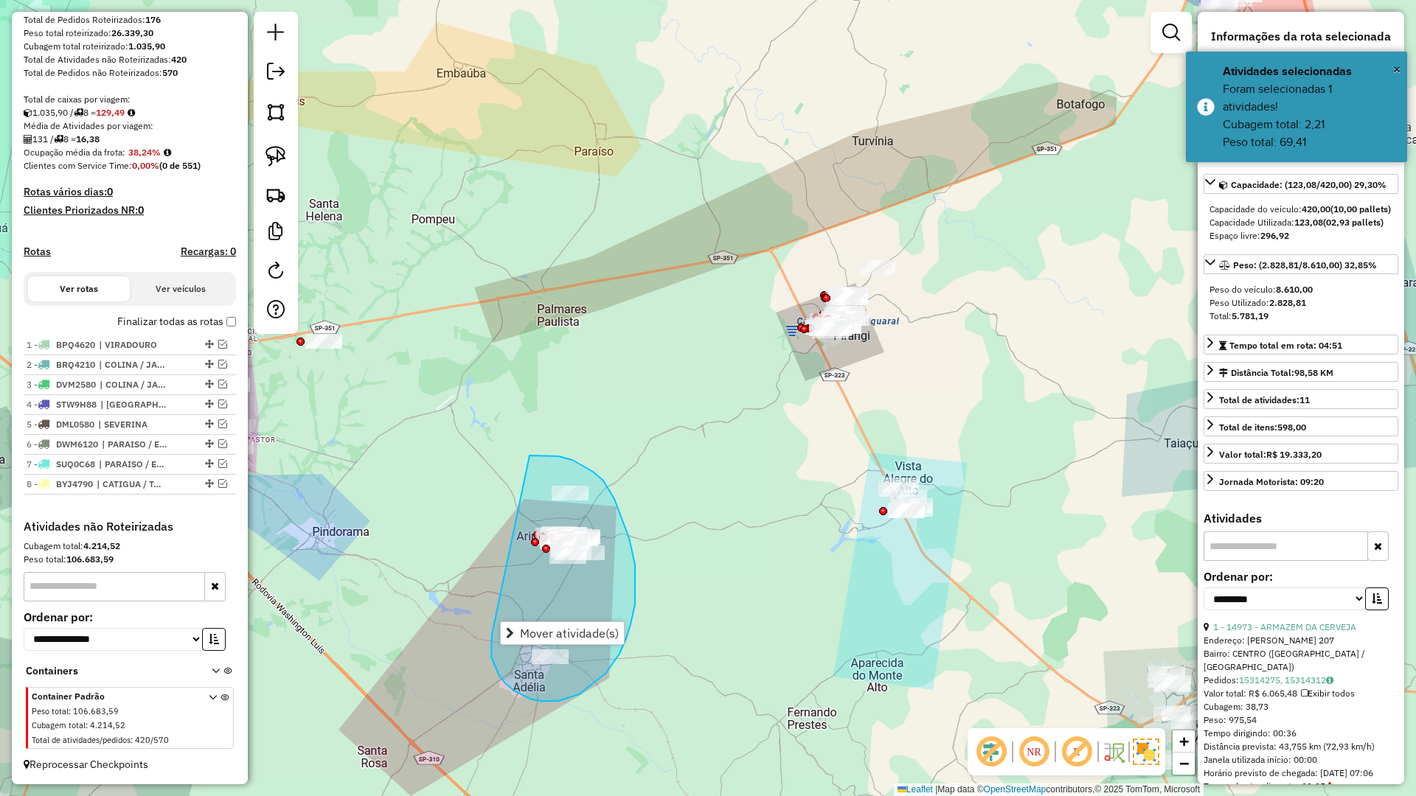
drag, startPoint x: 498, startPoint y: 673, endPoint x: 530, endPoint y: 456, distance: 219.9
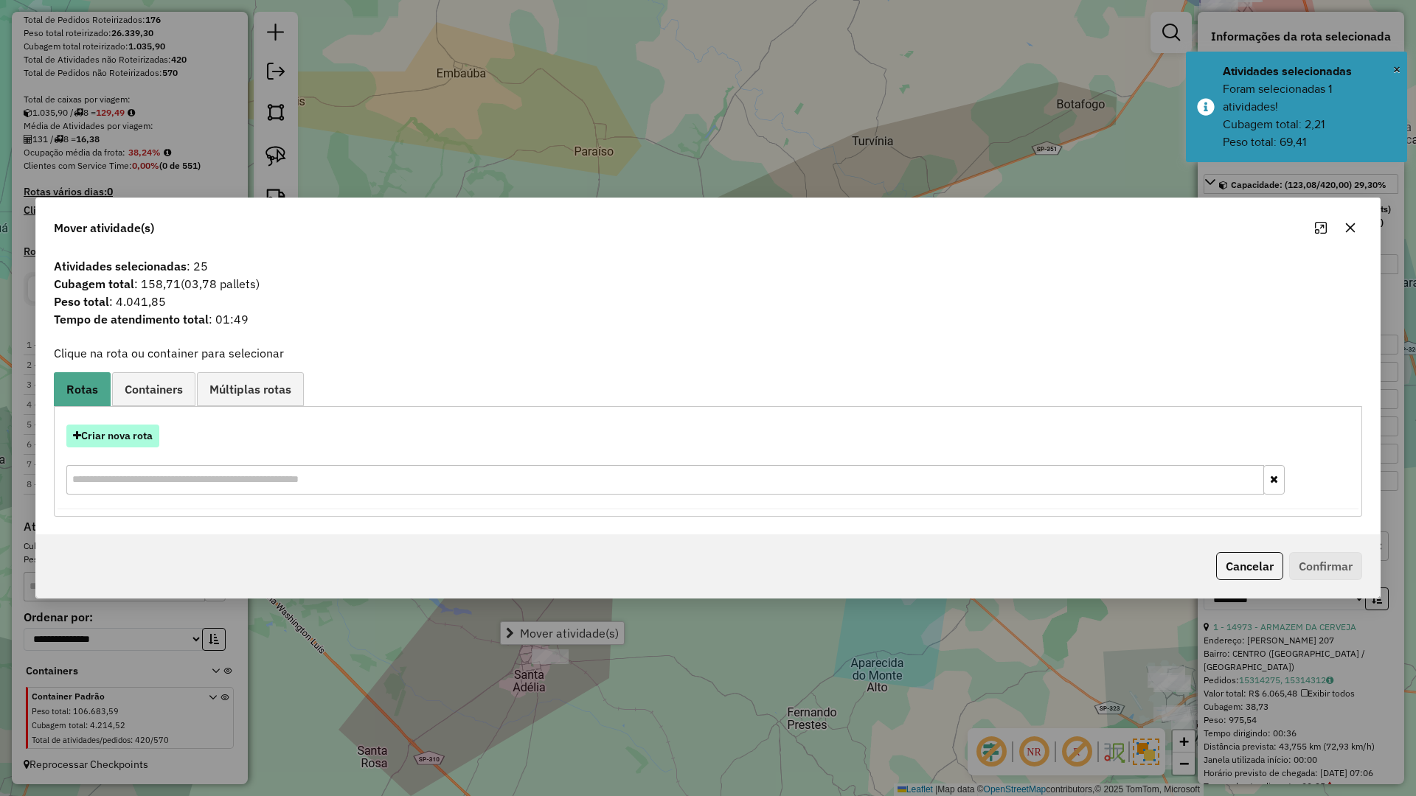
click at [151, 439] on button "Criar nova rota" at bounding box center [112, 436] width 93 height 23
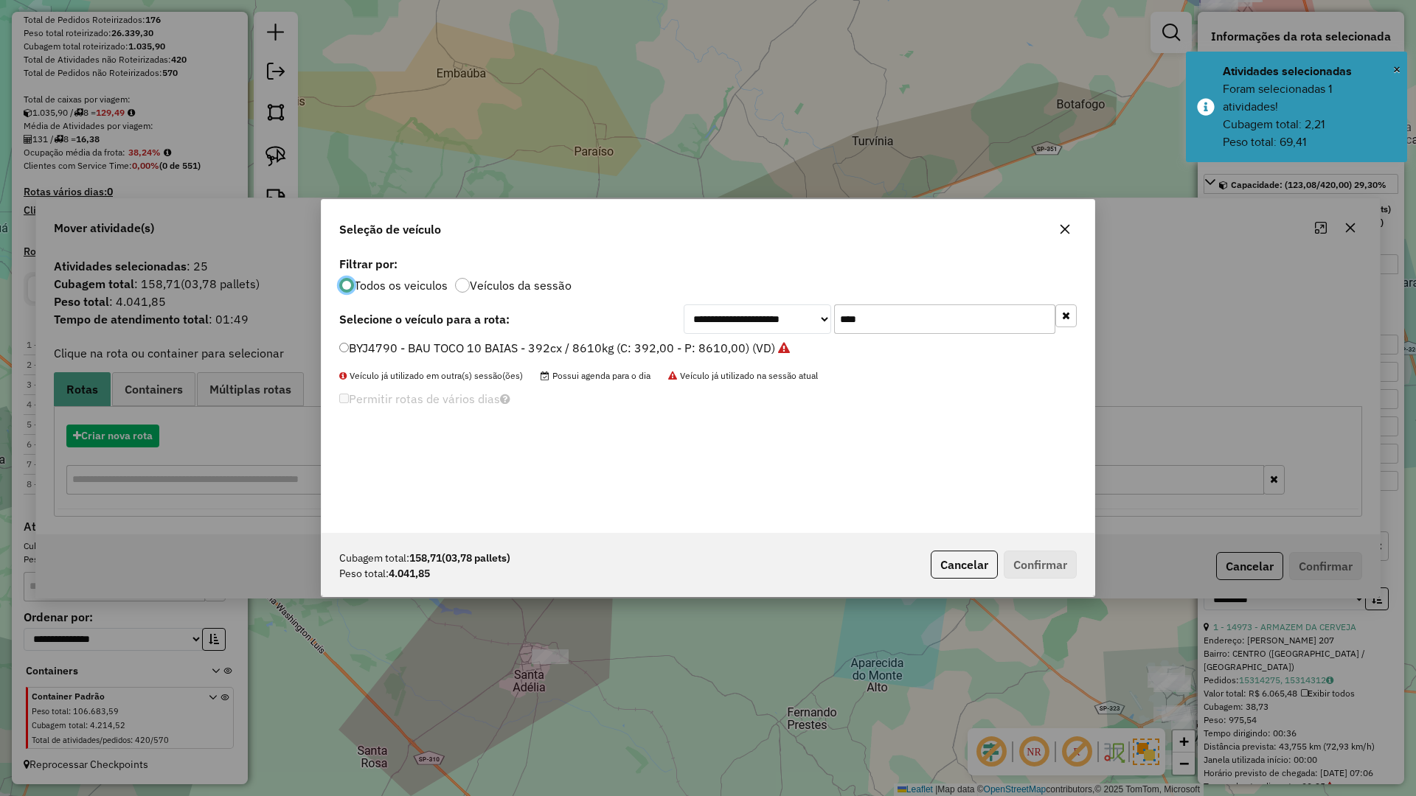
scroll to position [8, 4]
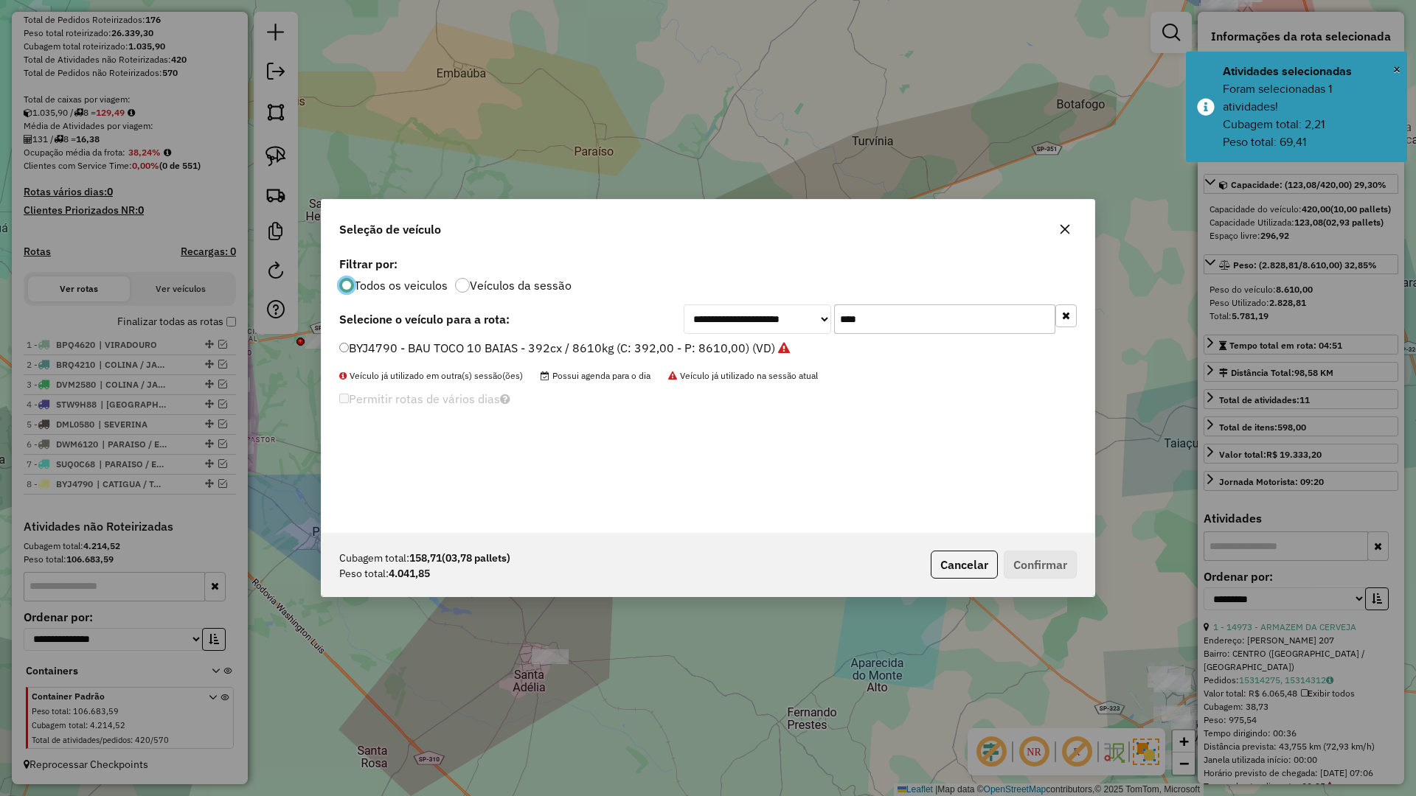
click at [889, 308] on input "****" at bounding box center [944, 319] width 221 height 29
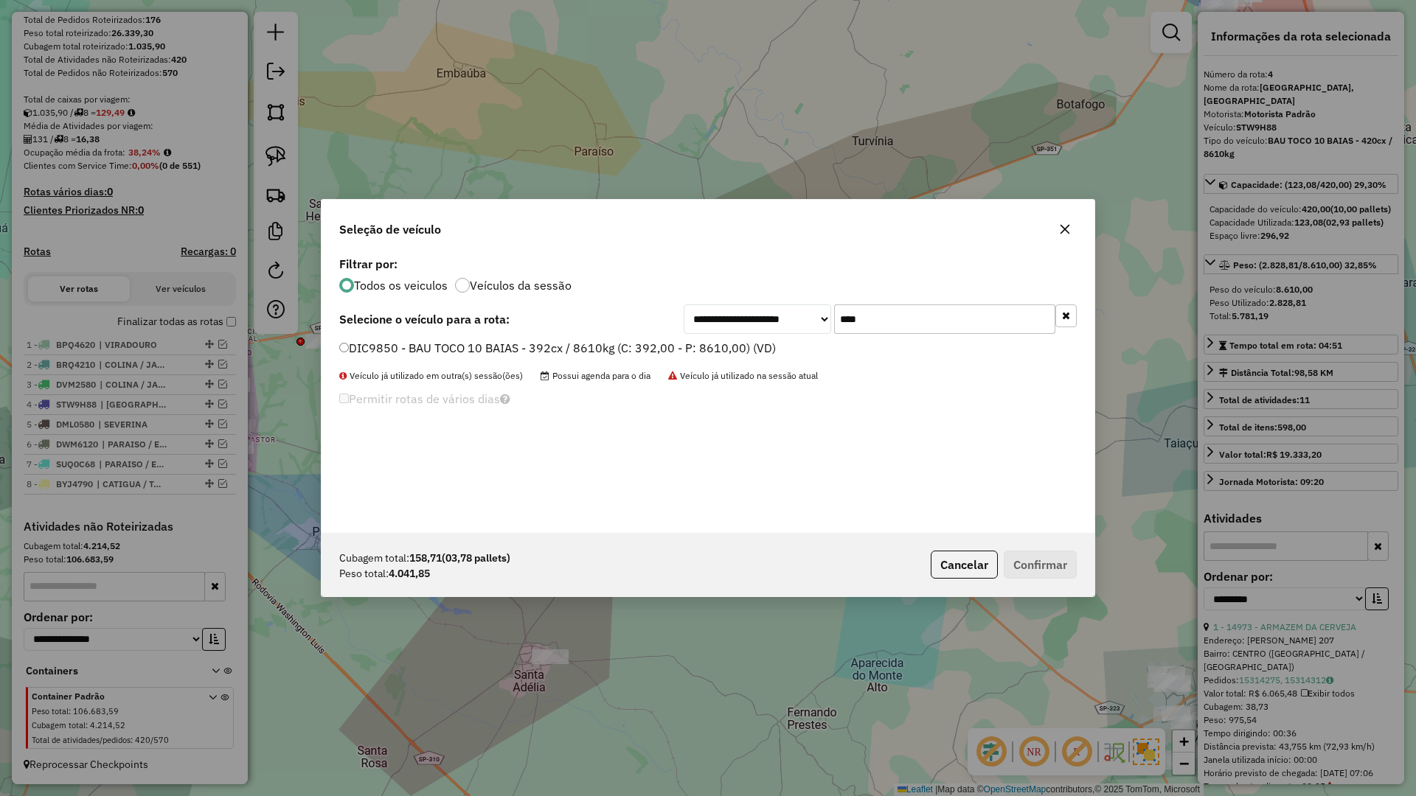
type input "****"
click at [732, 363] on div "DIC9850 - BAU TOCO 10 BAIAS - 392cx / 8610kg (C: 392,00 - P: 8610,00) (VD)" at bounding box center [707, 354] width 755 height 29
click at [746, 347] on label "DIC9850 - BAU TOCO 10 BAIAS - 392cx / 8610kg (C: 392,00 - P: 8610,00) (VD)" at bounding box center [557, 348] width 437 height 18
click at [1044, 576] on button "Confirmar" at bounding box center [1040, 565] width 73 height 28
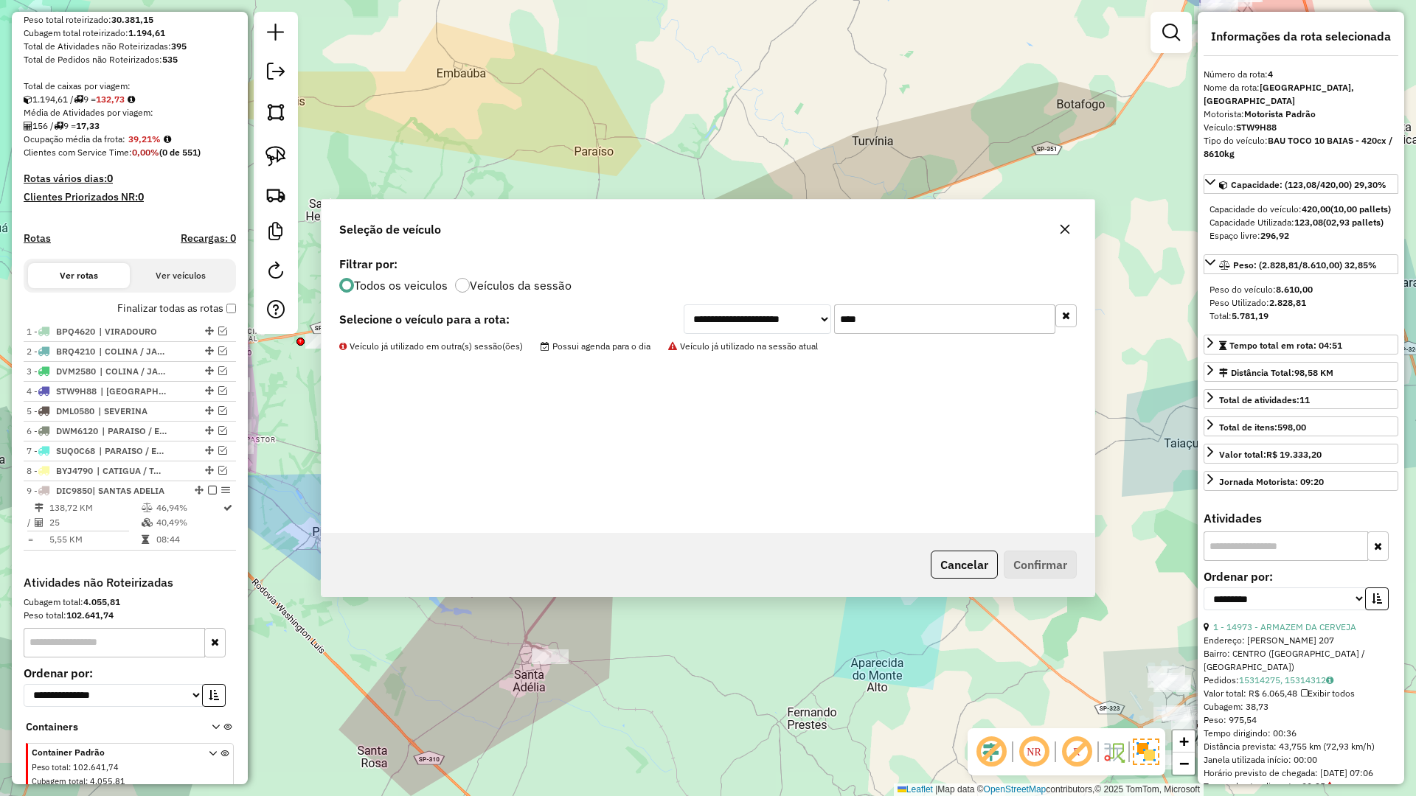
scroll to position [312, 0]
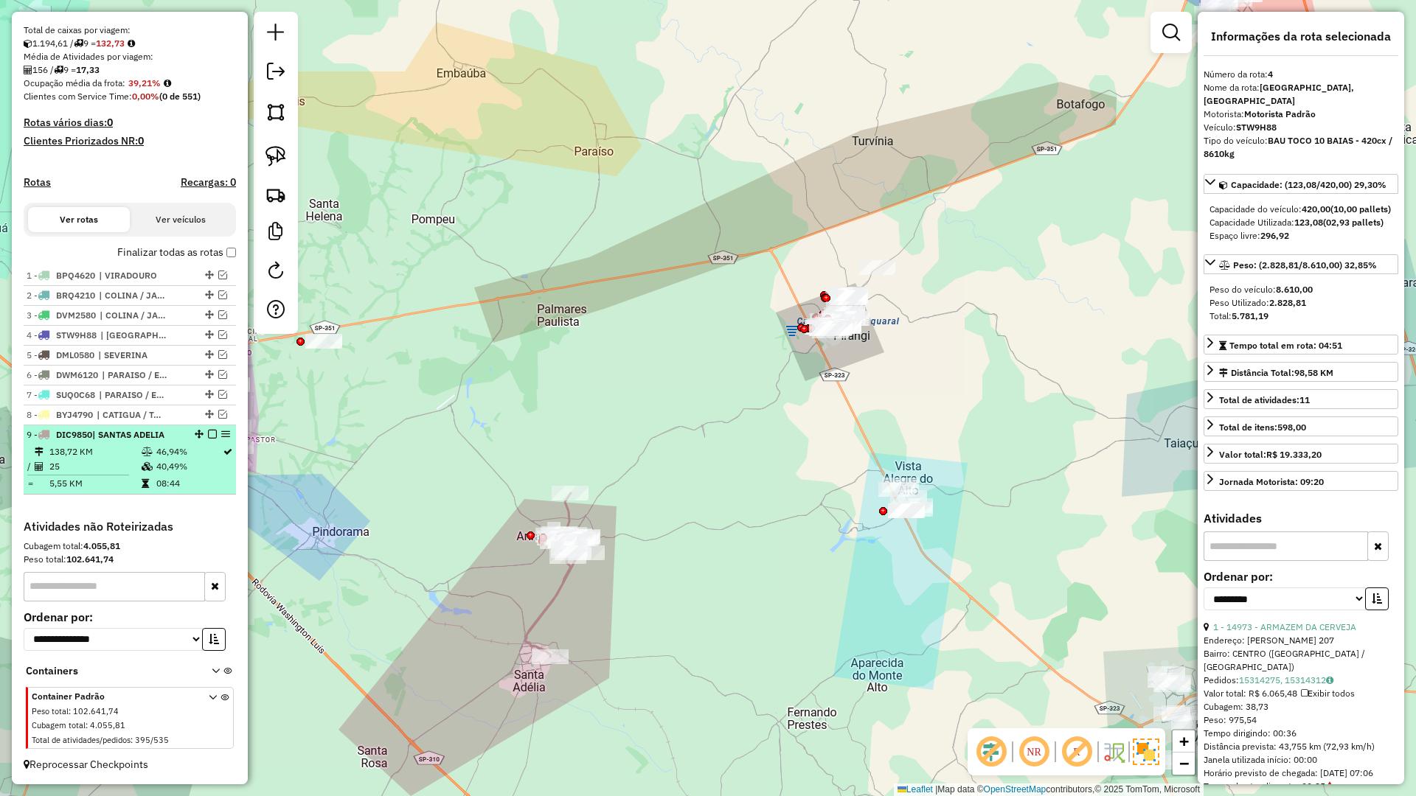
click at [208, 437] on em at bounding box center [212, 434] width 9 height 9
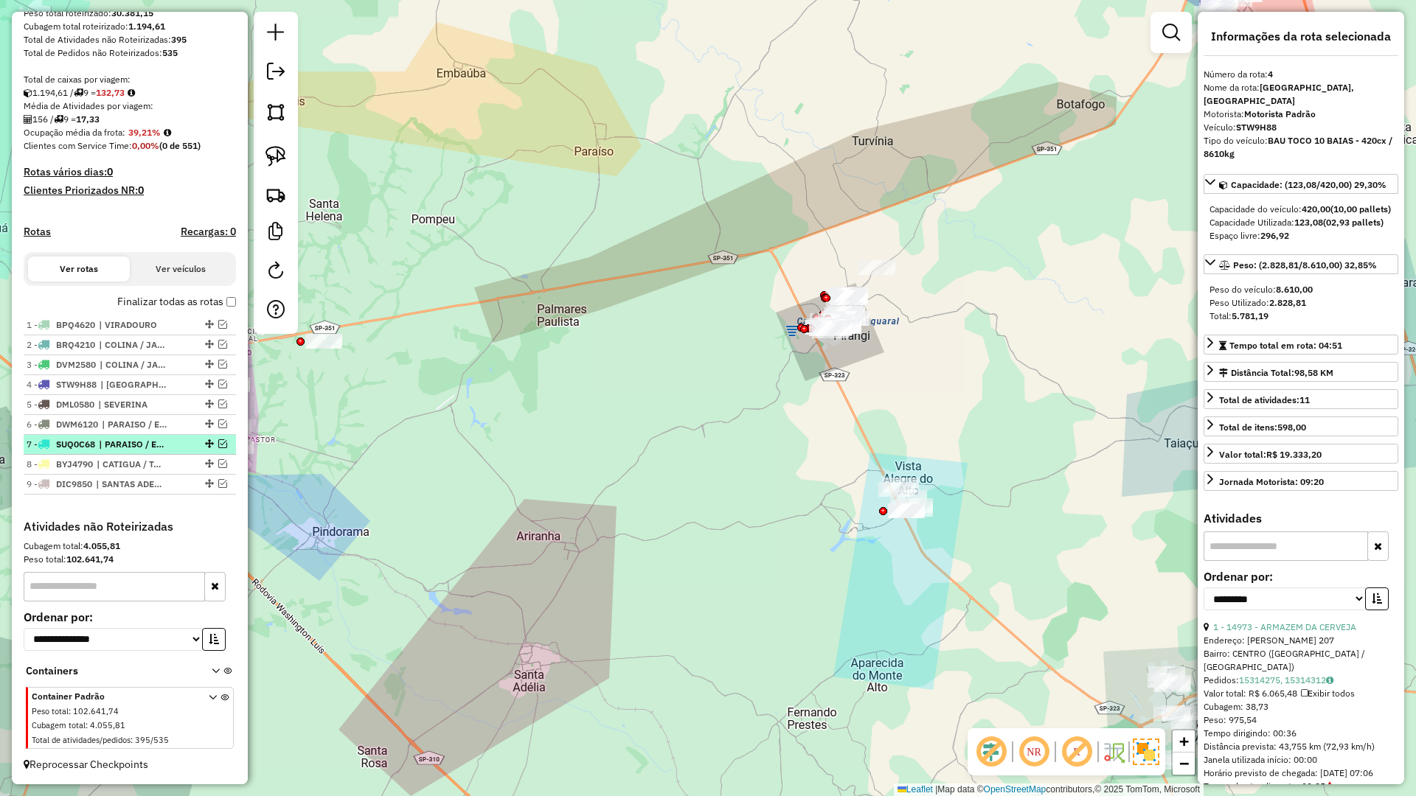
scroll to position [263, 0]
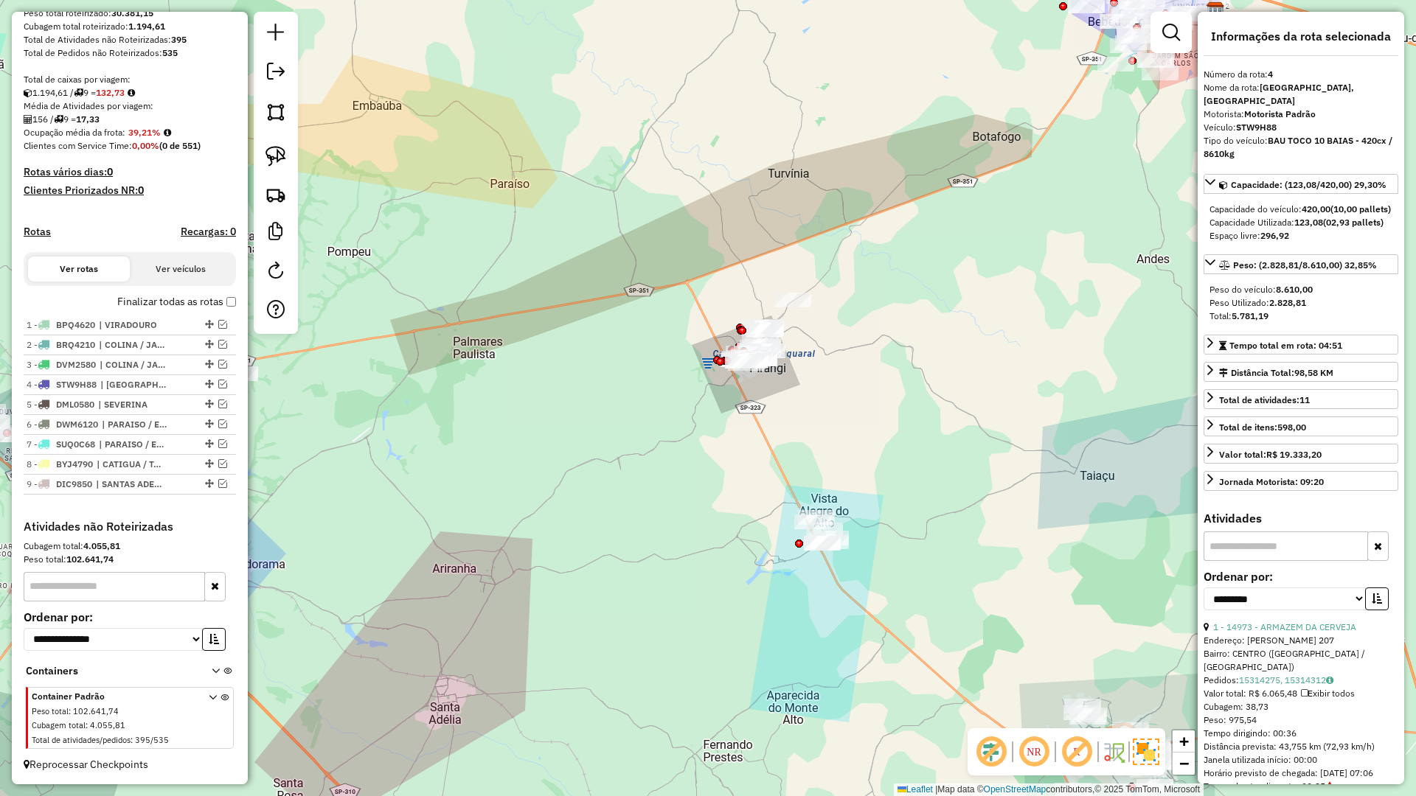
drag, startPoint x: 715, startPoint y: 438, endPoint x: 580, endPoint y: 637, distance: 240.5
click at [569, 641] on div "Janela de atendimento Grade de atendimento Capacidade Transportadoras Veículos …" at bounding box center [708, 398] width 1416 height 796
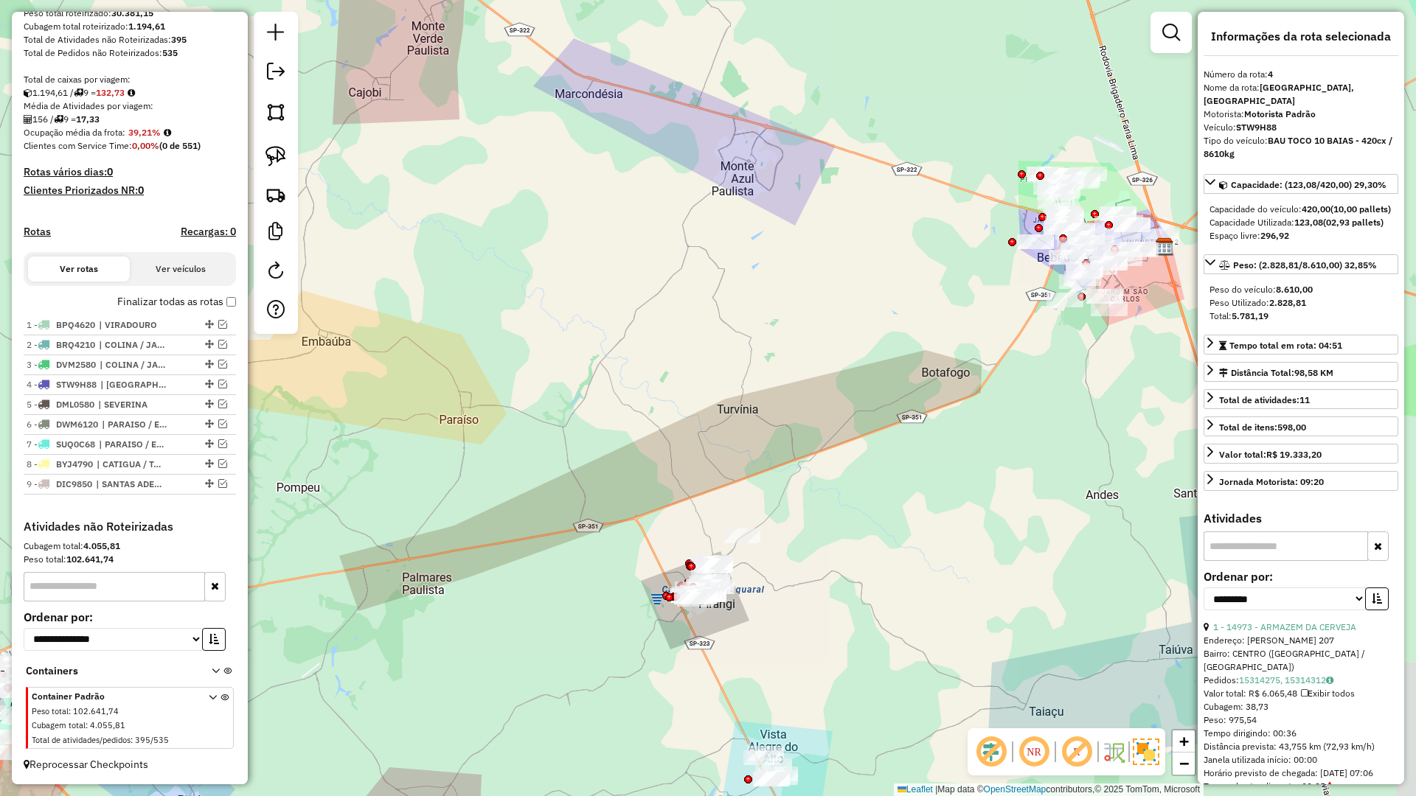
drag, startPoint x: 773, startPoint y: 355, endPoint x: 931, endPoint y: 698, distance: 378.5
click at [935, 696] on div "Janela de atendimento Grade de atendimento Capacidade Transportadoras Veículos …" at bounding box center [708, 398] width 1416 height 796
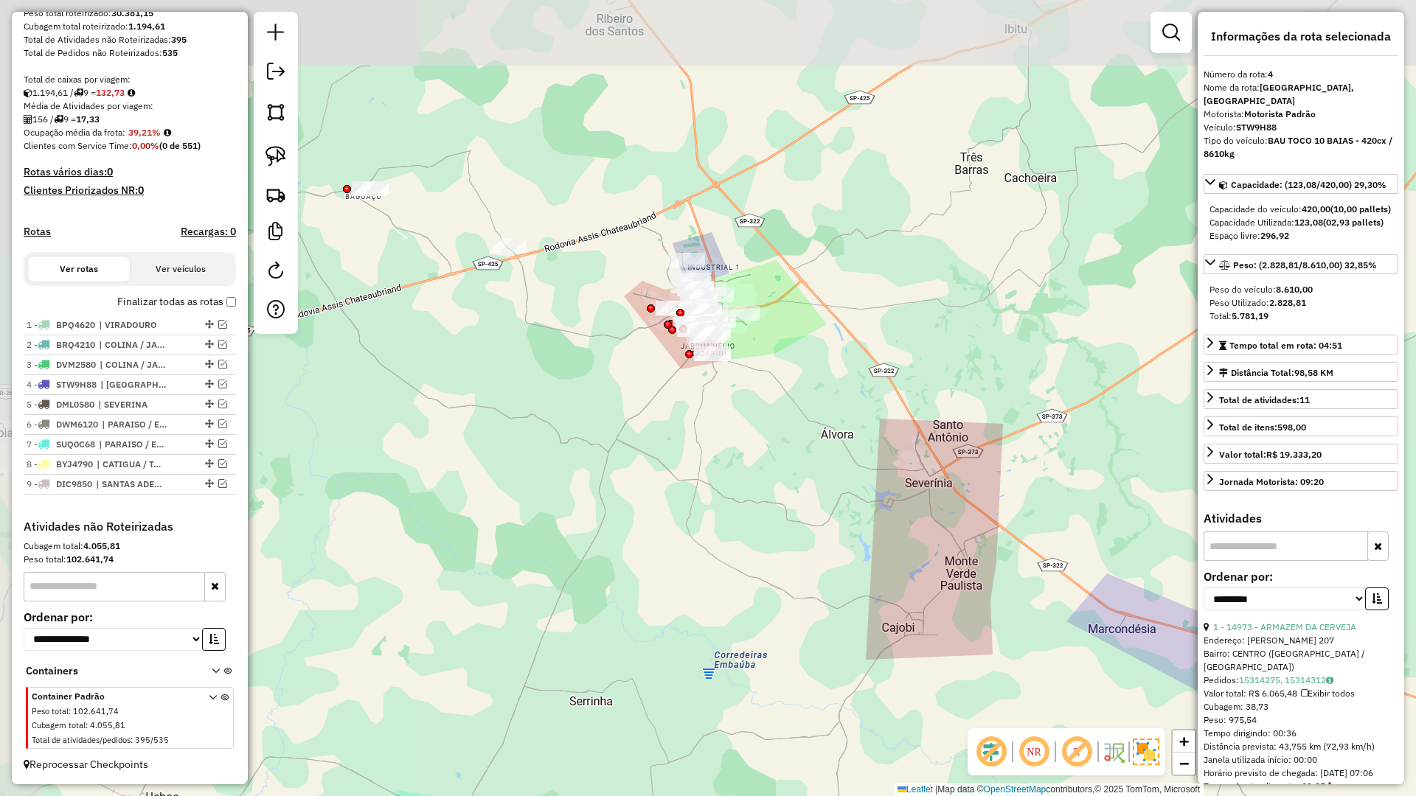
drag, startPoint x: 628, startPoint y: 392, endPoint x: 984, endPoint y: 560, distance: 392.9
click at [984, 560] on div "Janela de atendimento Grade de atendimento Capacidade Transportadoras Veículos …" at bounding box center [708, 398] width 1416 height 796
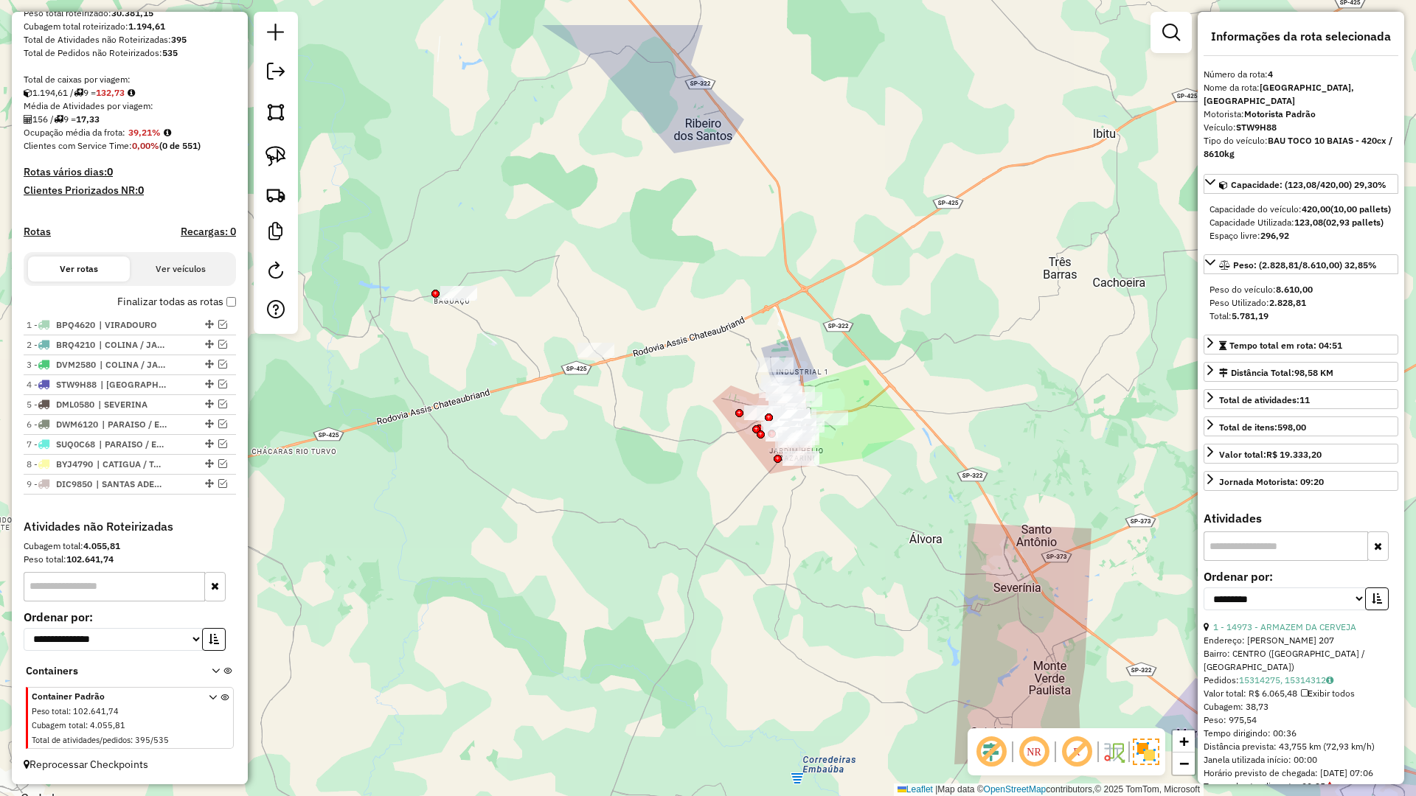
drag, startPoint x: 705, startPoint y: 420, endPoint x: 771, endPoint y: 486, distance: 93.3
click at [771, 486] on div "Janela de atendimento Grade de atendimento Capacidade Transportadoras Veículos …" at bounding box center [708, 398] width 1416 height 796
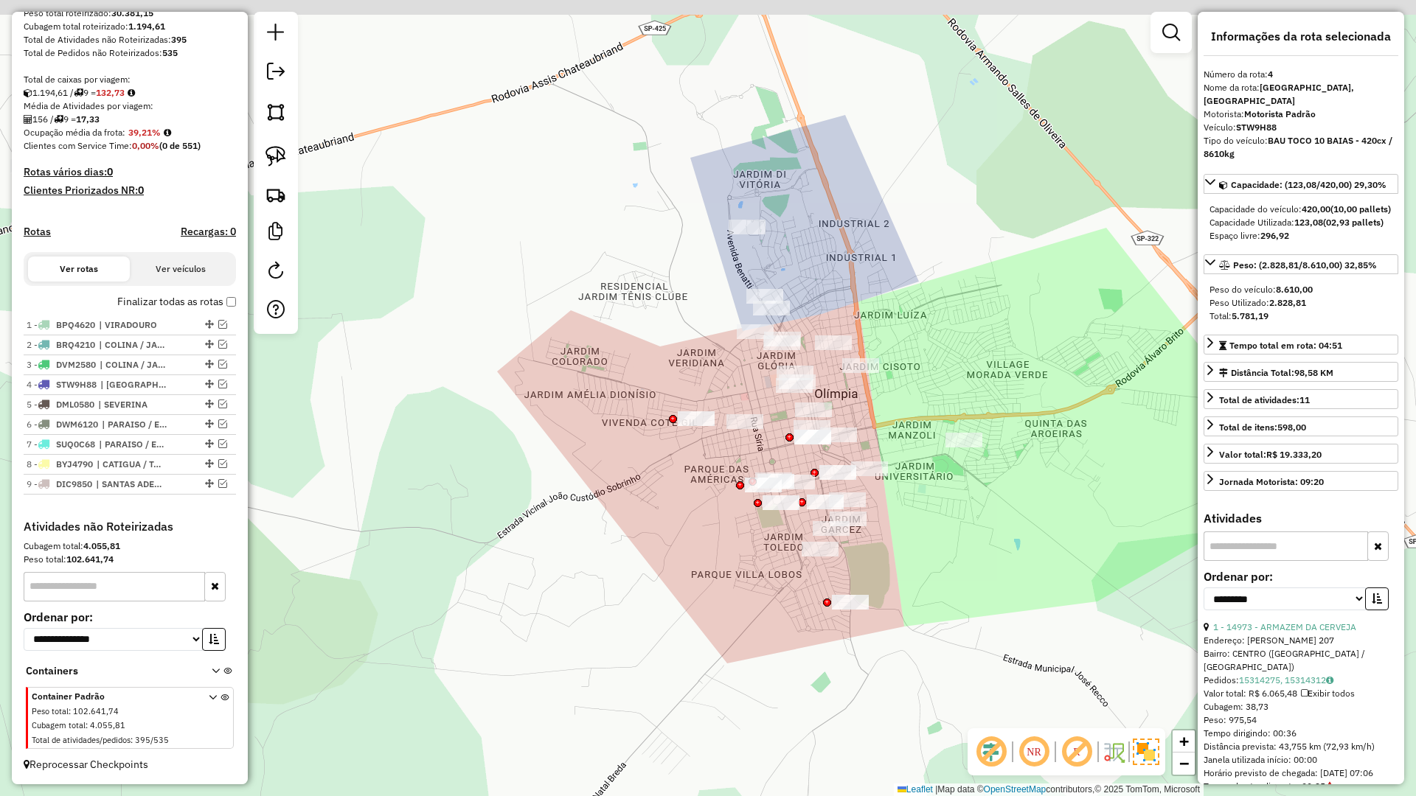
drag, startPoint x: 755, startPoint y: 326, endPoint x: 740, endPoint y: 395, distance: 71.0
click at [740, 395] on div "Janela de atendimento Grade de atendimento Capacidade Transportadoras Veículos …" at bounding box center [708, 398] width 1416 height 796
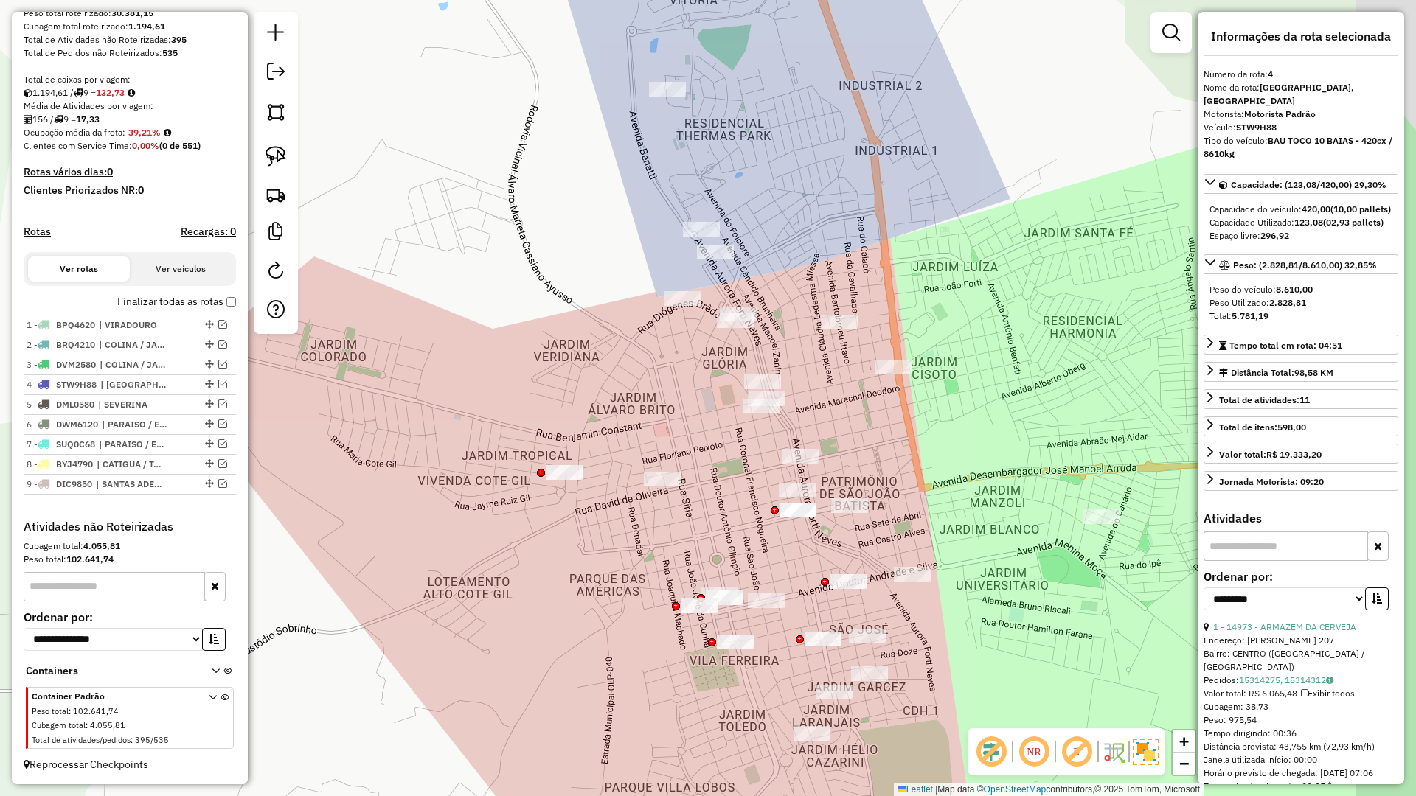
drag, startPoint x: 687, startPoint y: 544, endPoint x: 673, endPoint y: 506, distance: 40.1
click at [619, 513] on div "Janela de atendimento Grade de atendimento Capacidade Transportadoras Veículos …" at bounding box center [708, 398] width 1416 height 796
click at [1175, 33] on em at bounding box center [1171, 33] width 18 height 18
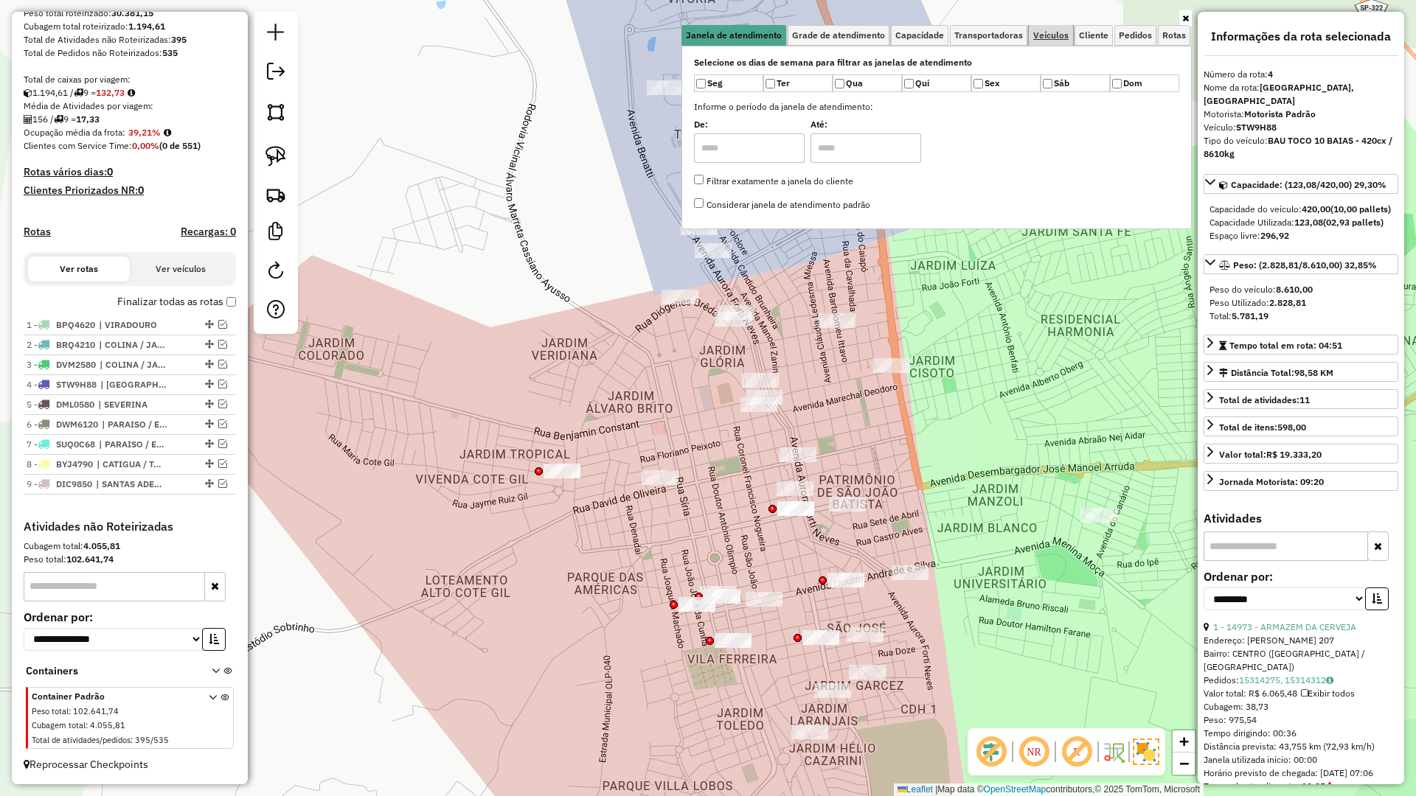
click at [1066, 35] on span "Veículos" at bounding box center [1050, 35] width 35 height 9
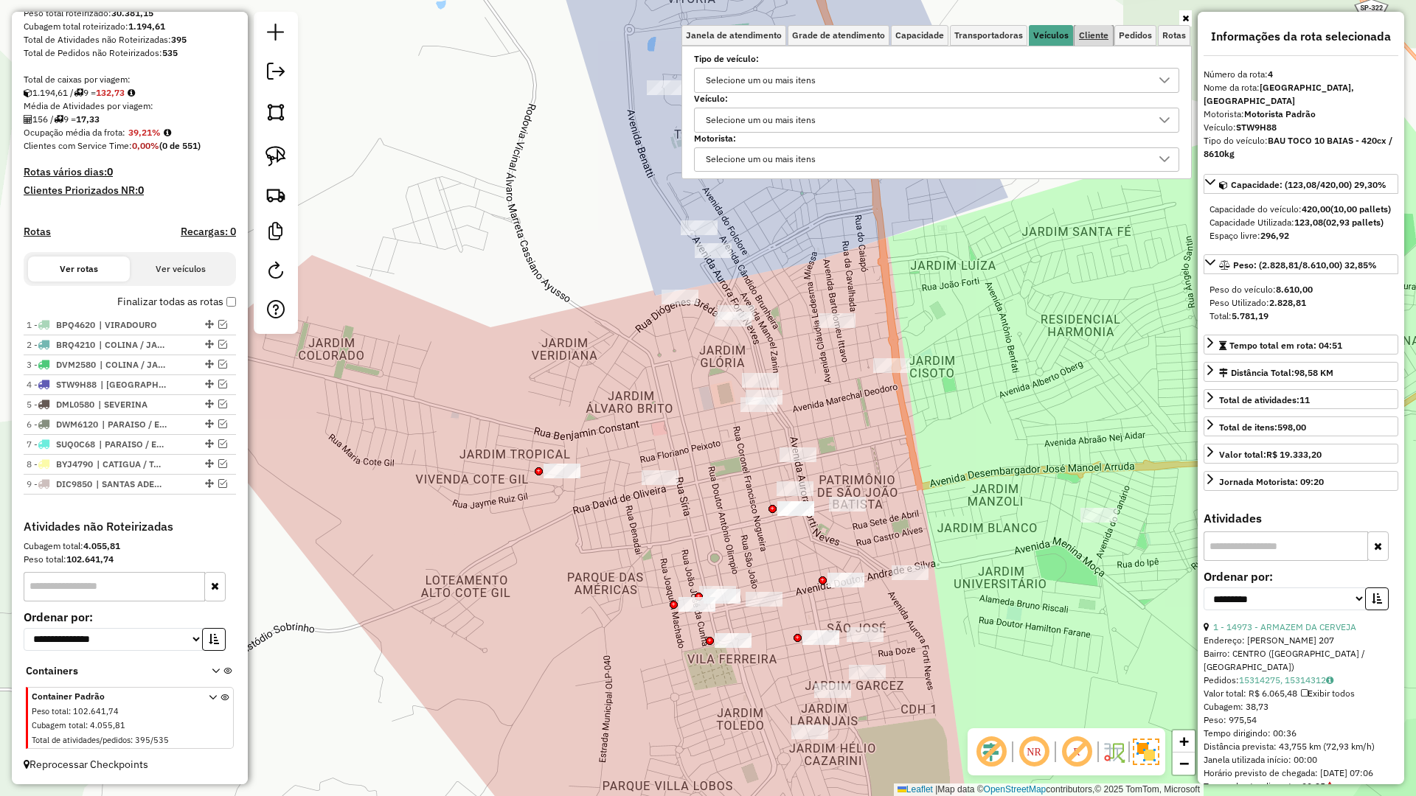
click at [1095, 35] on span "Cliente" at bounding box center [1093, 35] width 29 height 9
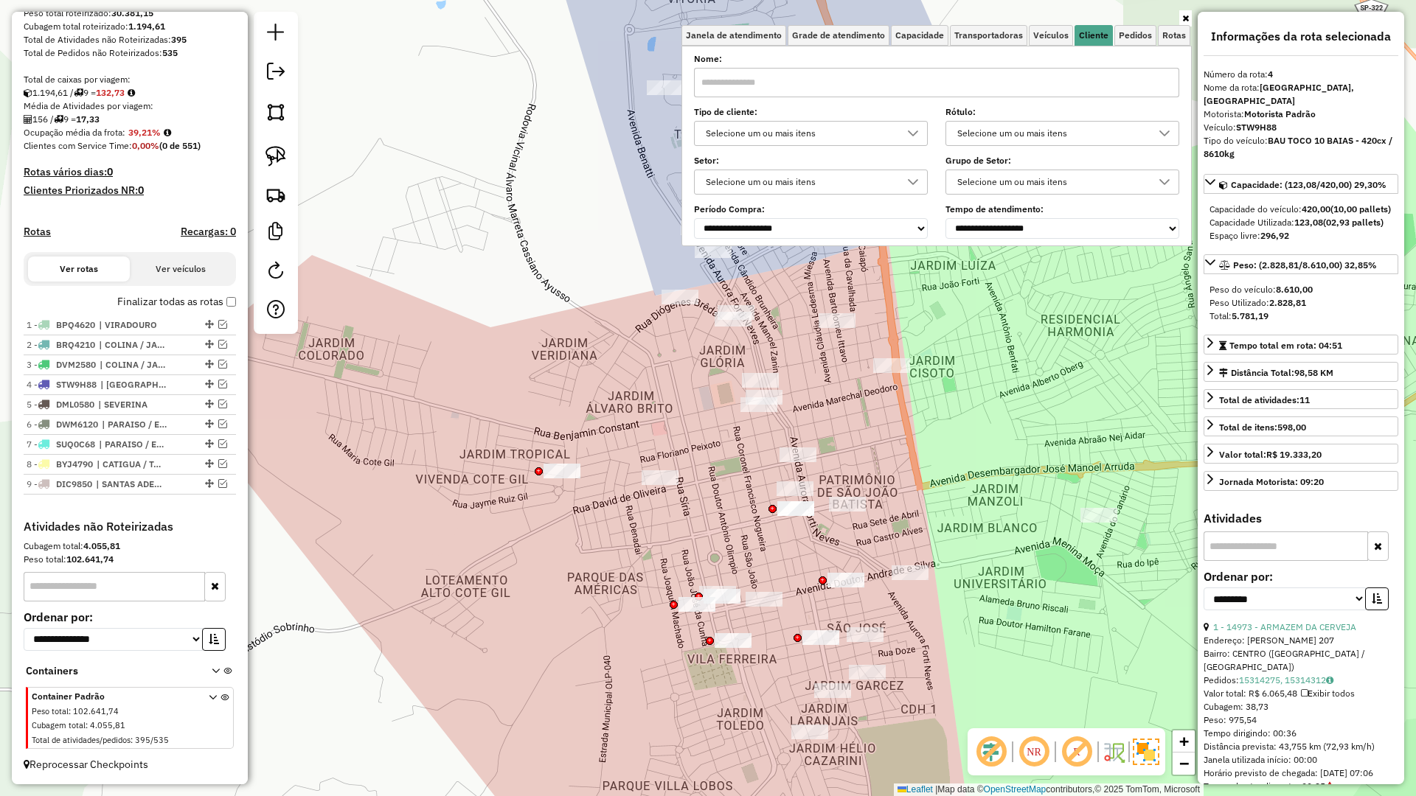
click at [841, 137] on div "Selecione um ou mais itens" at bounding box center [800, 134] width 198 height 24
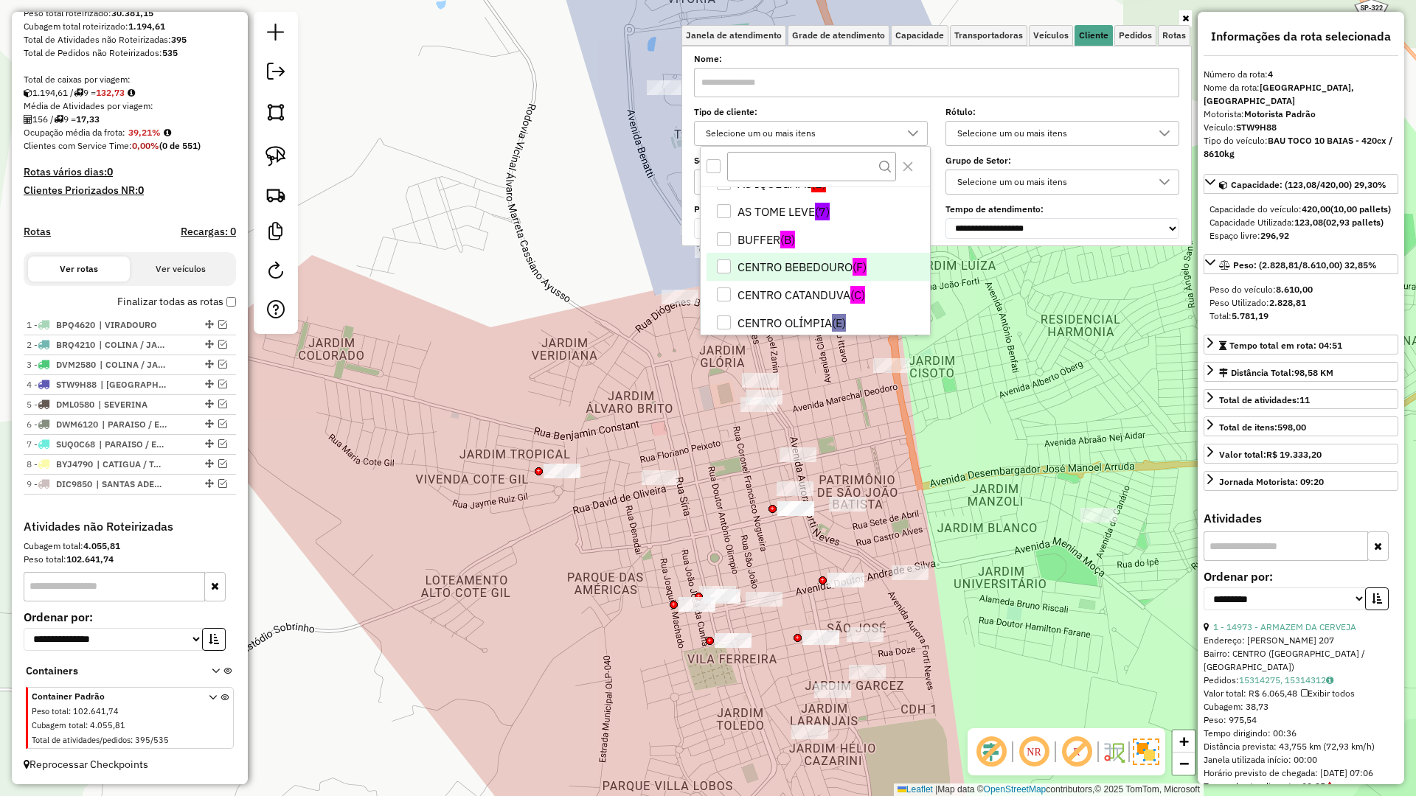
scroll to position [74, 0]
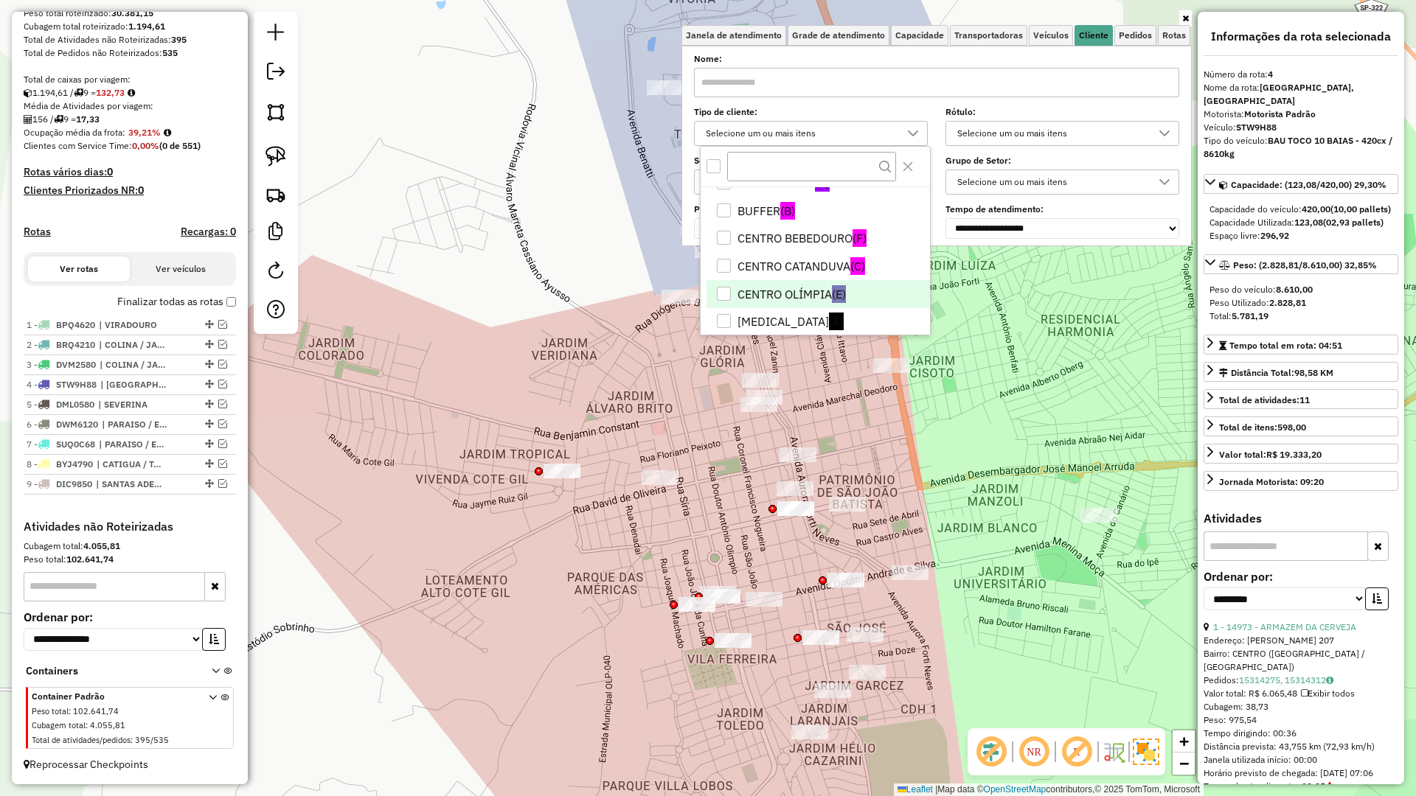
click at [799, 296] on li "CENTRO OLÍMPIA (E)" at bounding box center [818, 294] width 223 height 28
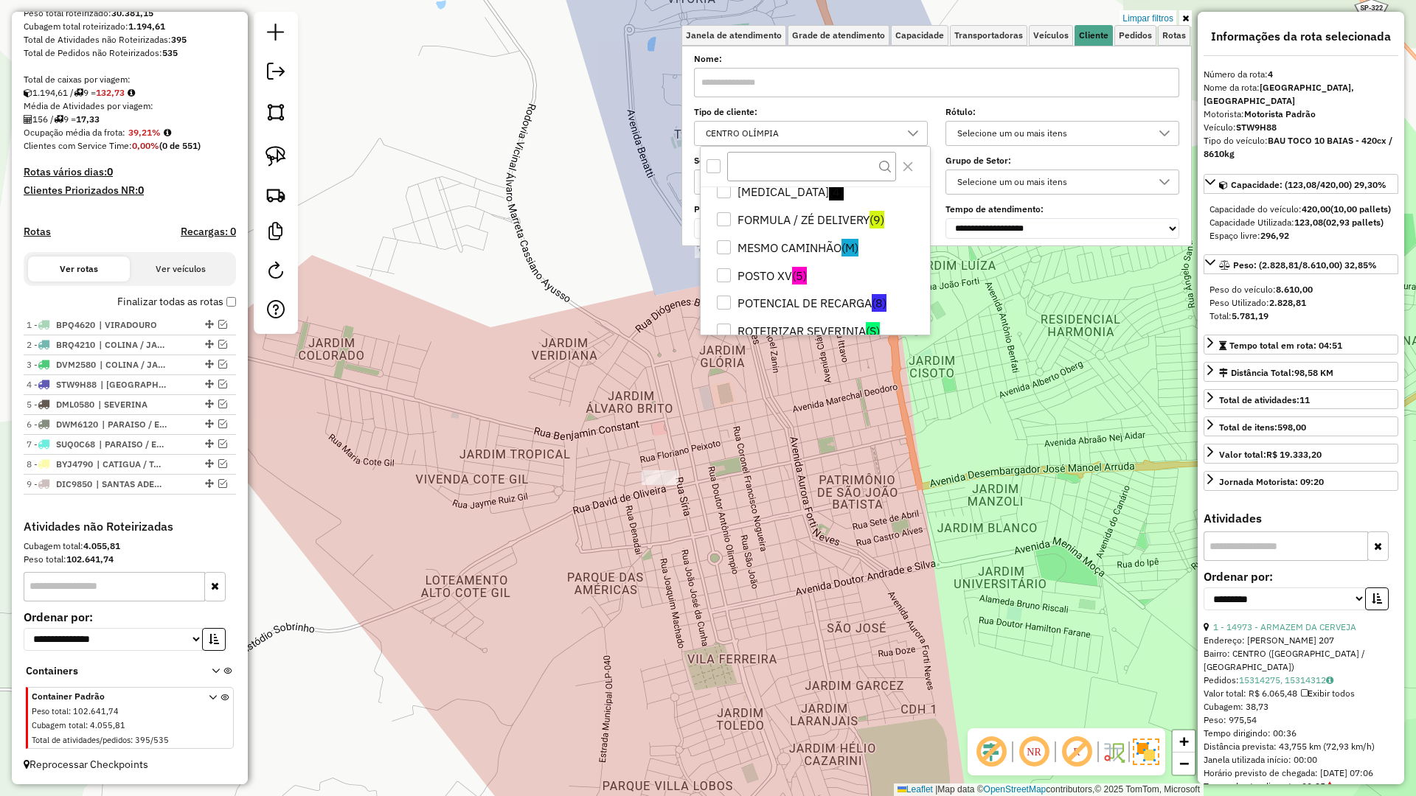
scroll to position [221, 0]
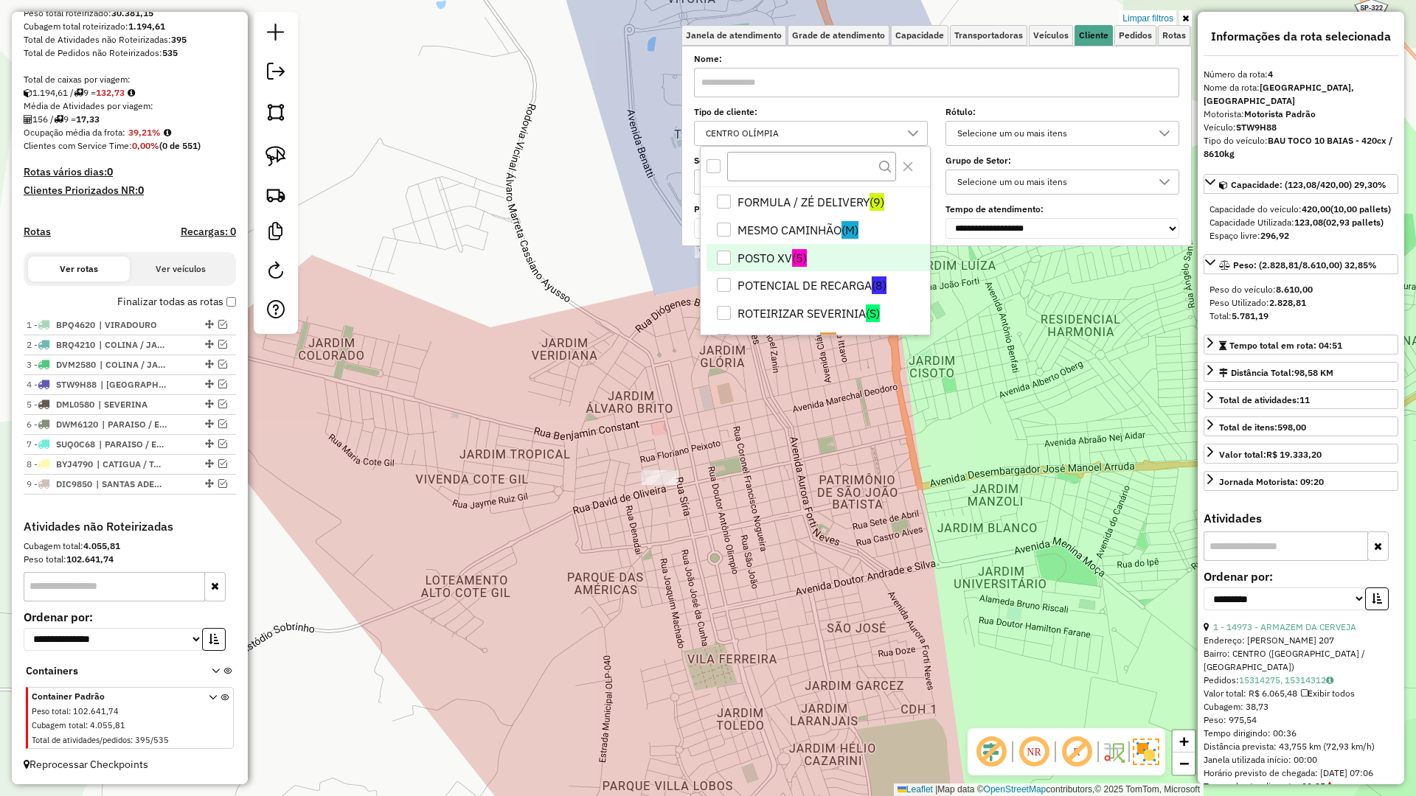
click at [807, 252] on li "POSTO XV (5)" at bounding box center [818, 258] width 223 height 28
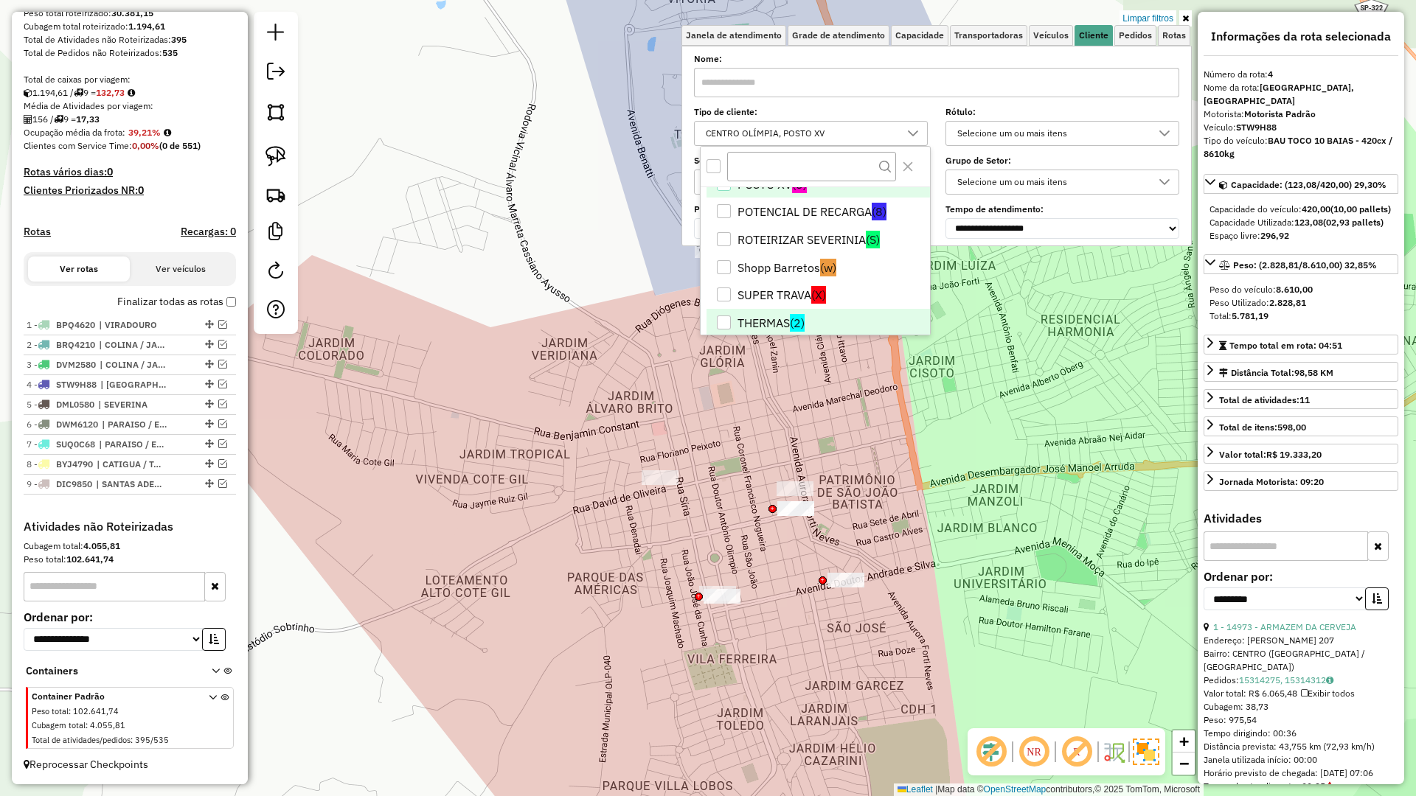
click at [806, 320] on li "THERMAS (2)" at bounding box center [818, 323] width 223 height 28
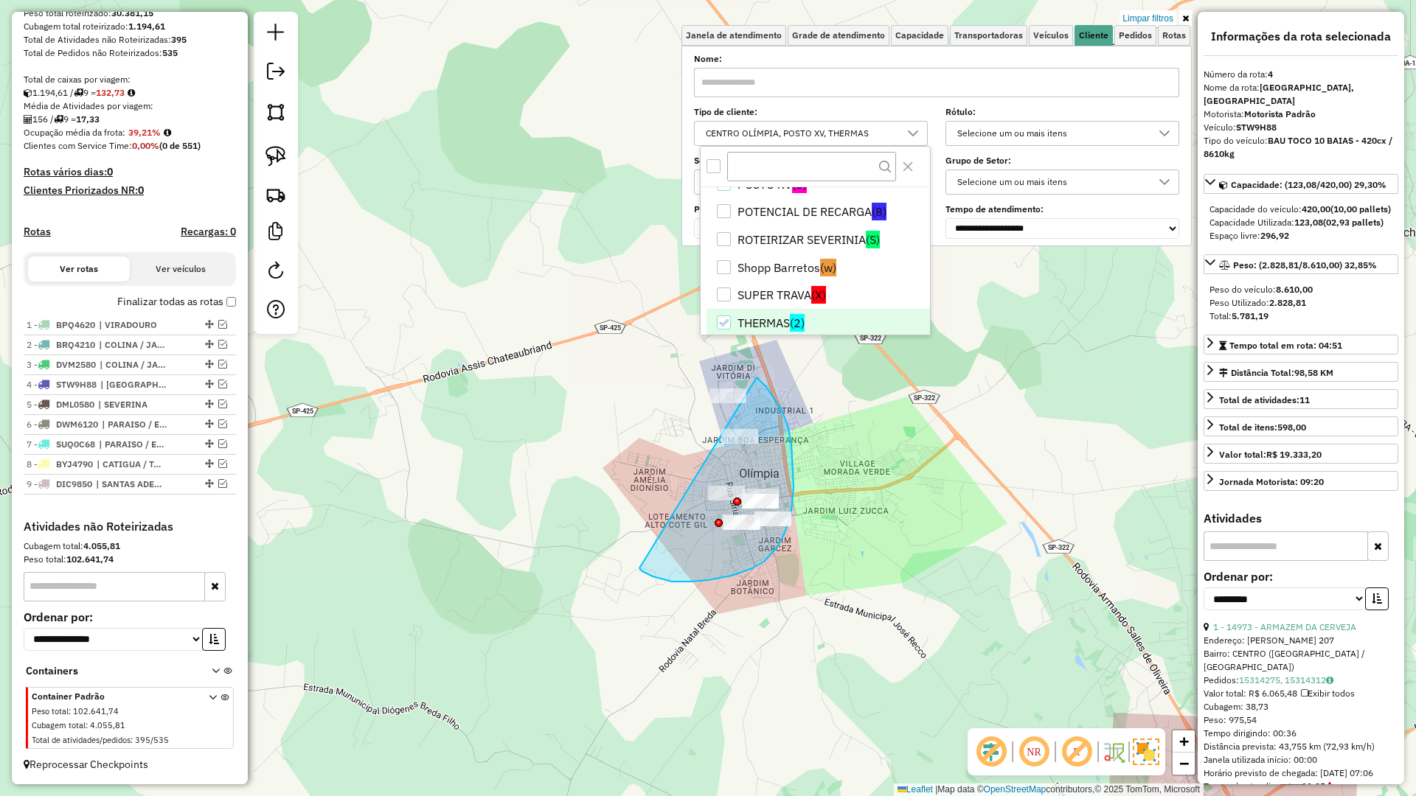
drag, startPoint x: 639, startPoint y: 569, endPoint x: 657, endPoint y: 361, distance: 208.7
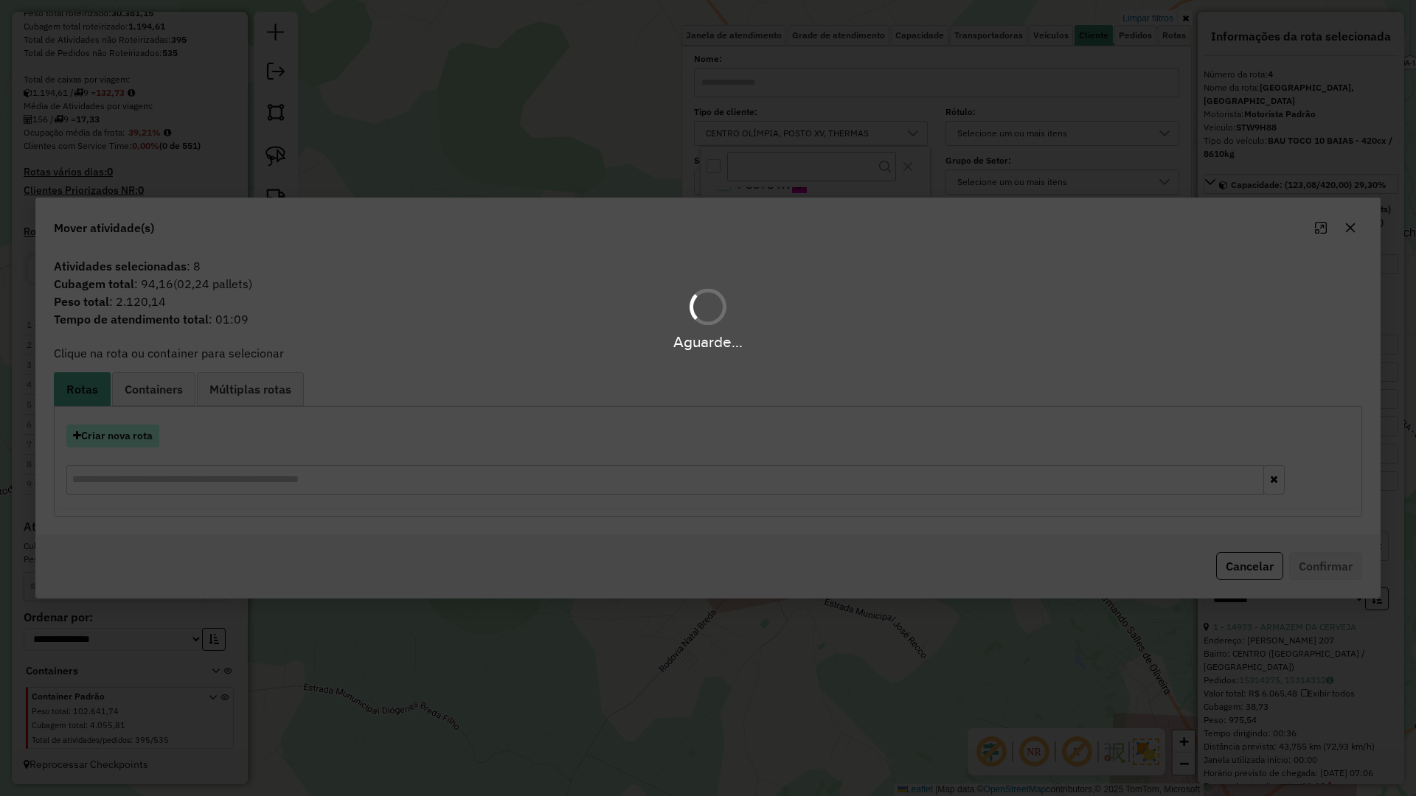
click at [142, 432] on button "Criar nova rota" at bounding box center [112, 436] width 93 height 23
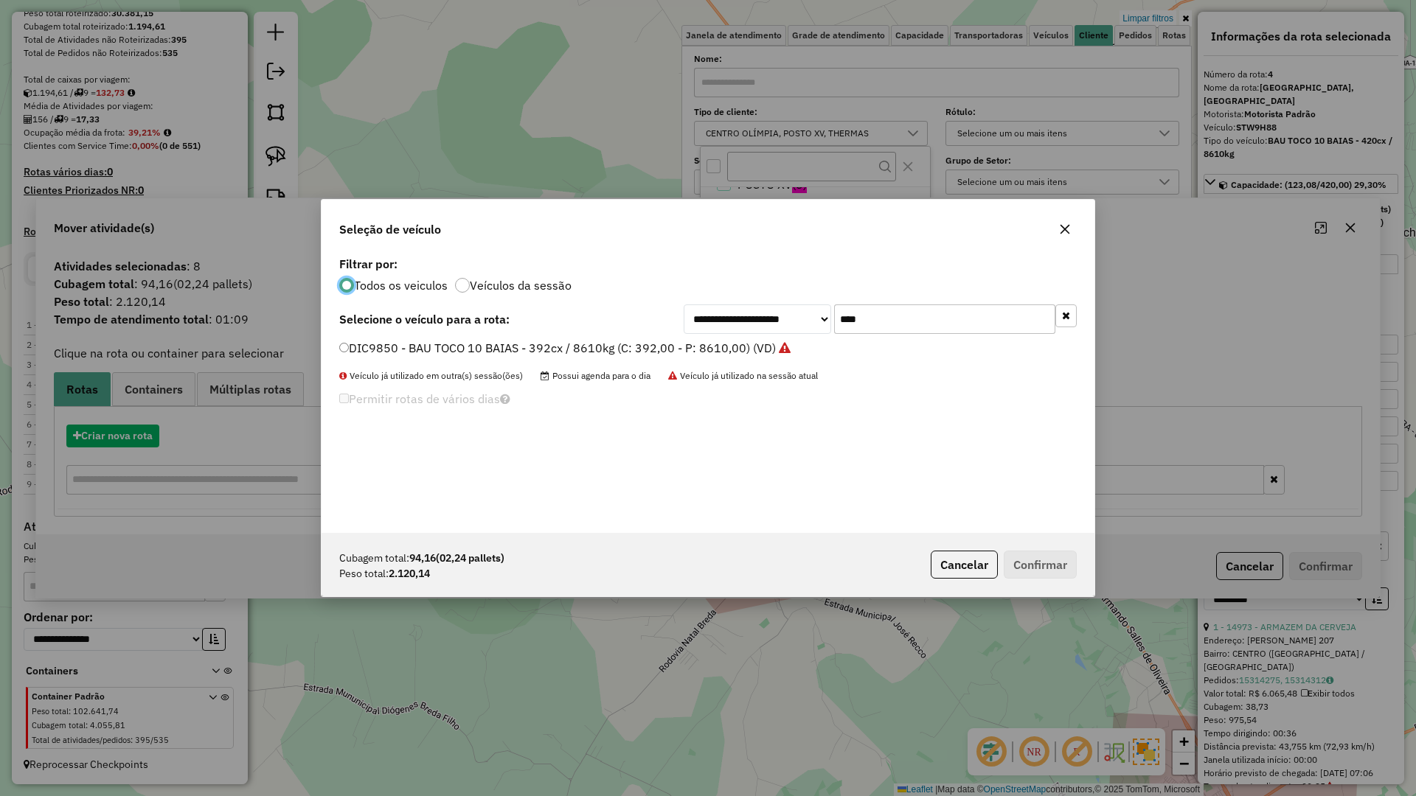
scroll to position [8, 4]
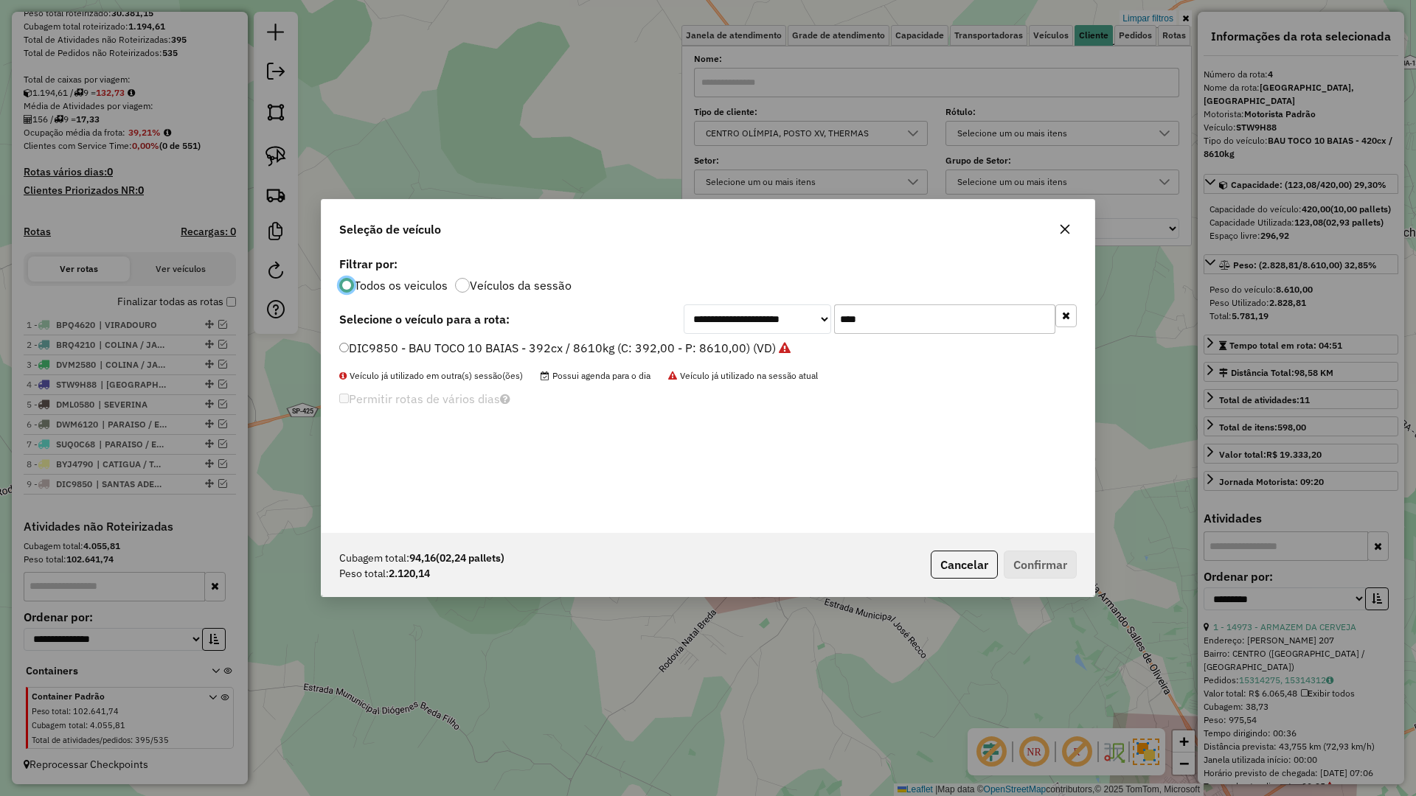
click at [957, 332] on input "****" at bounding box center [944, 319] width 221 height 29
click at [959, 317] on input "****" at bounding box center [944, 319] width 221 height 29
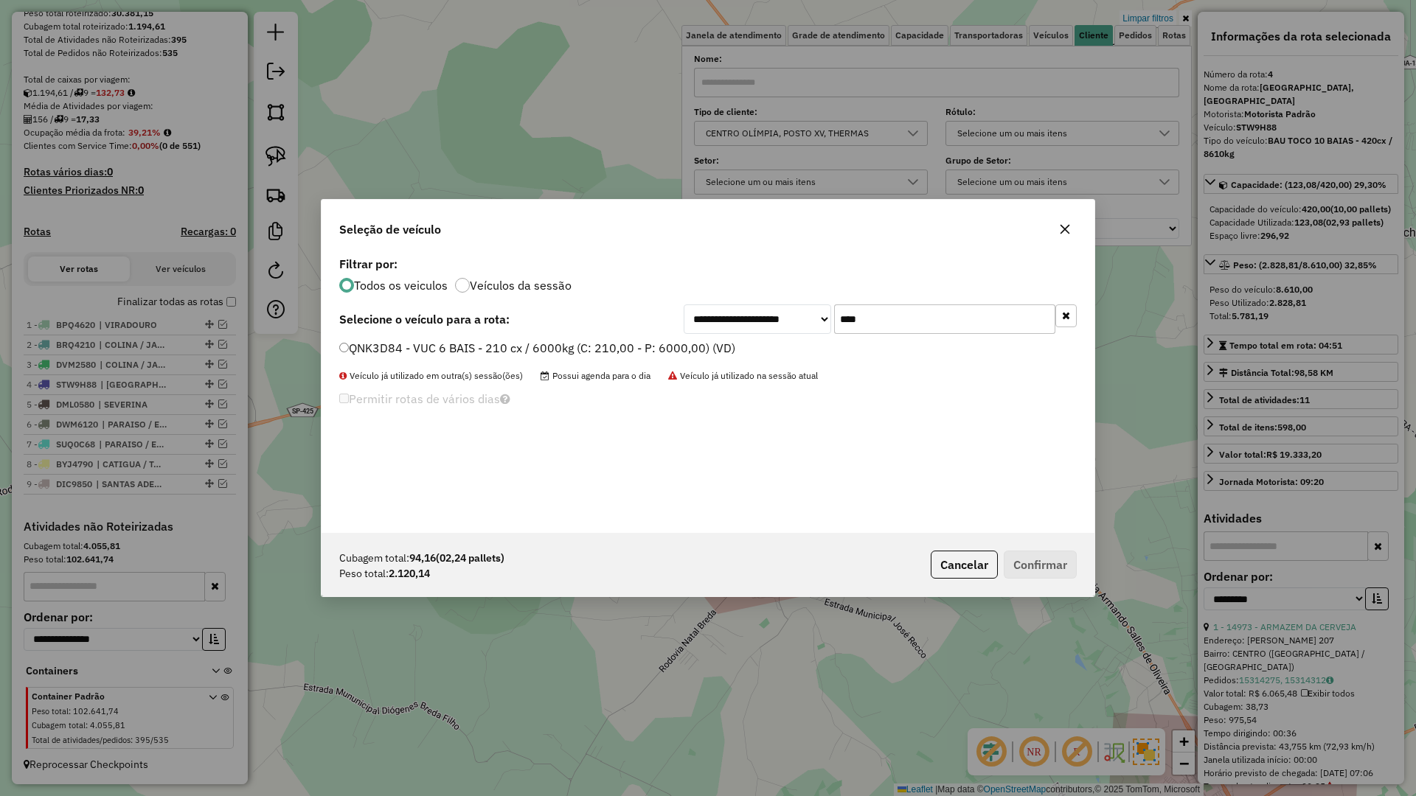
click at [959, 317] on input "****" at bounding box center [944, 319] width 221 height 29
type input "****"
click at [650, 349] on label "FEE7030 - VUC 6 BAIS - 210 cx / 6000kg (C: 210,00 - P: 6000,00) (VD)" at bounding box center [535, 348] width 392 height 18
click at [1046, 564] on button "Confirmar" at bounding box center [1040, 565] width 73 height 28
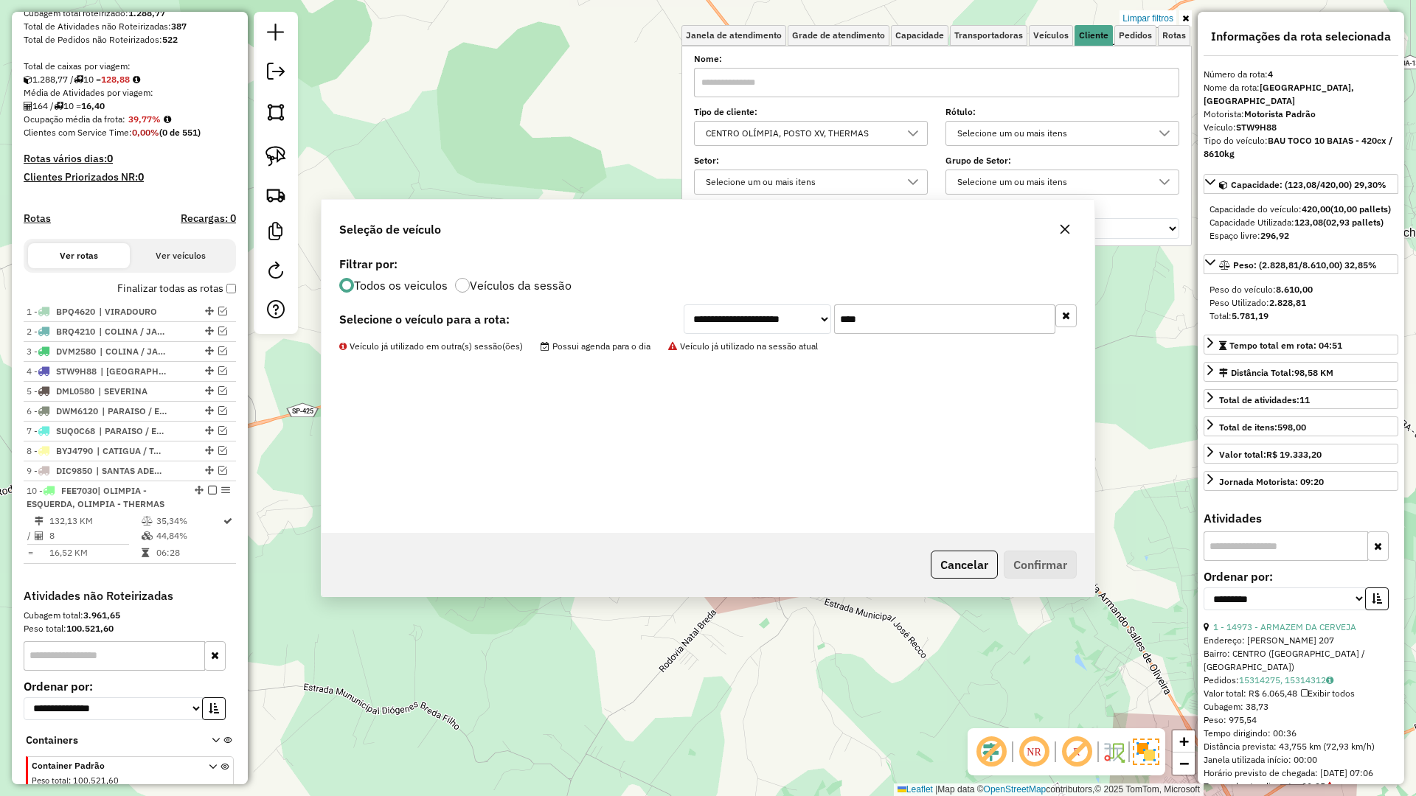
scroll to position [345, 0]
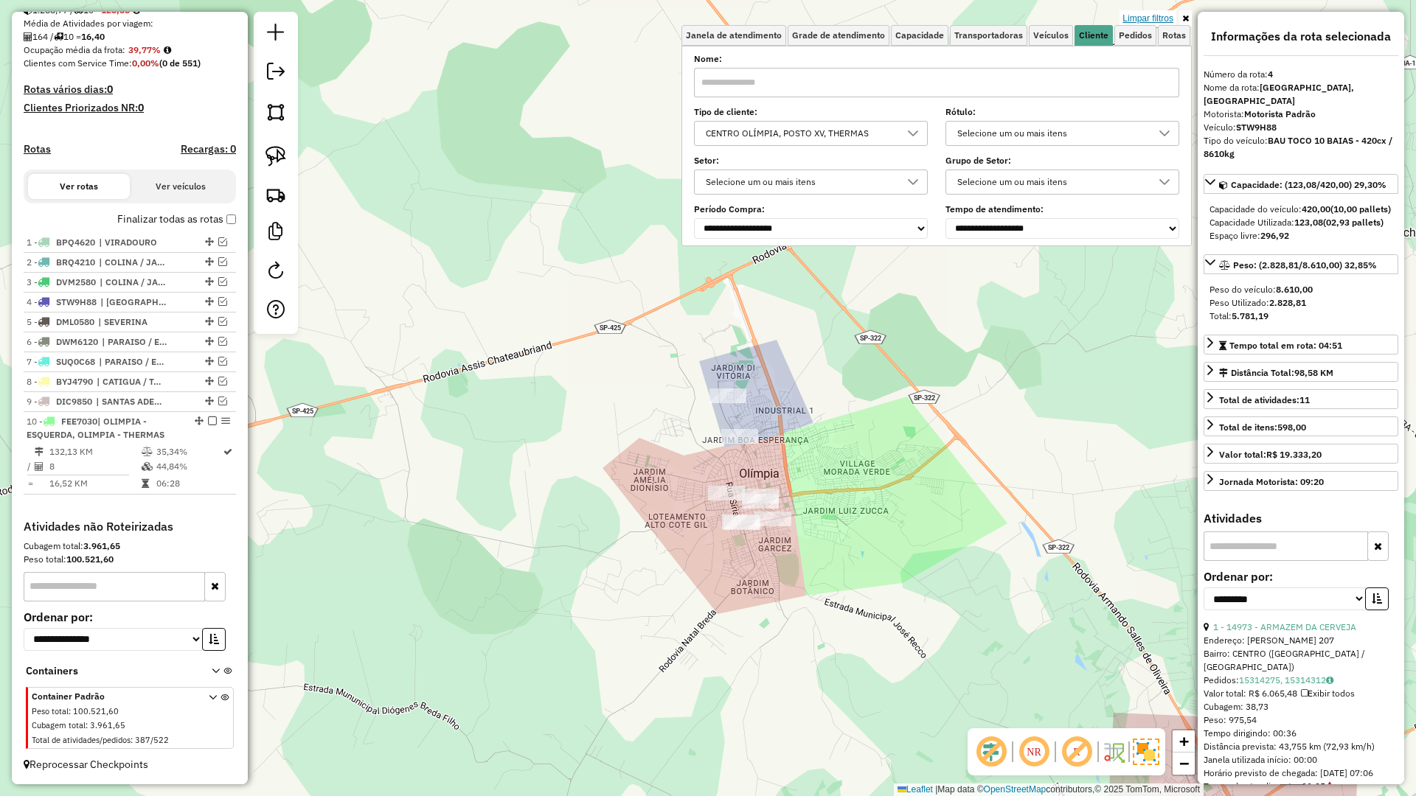
click at [1121, 15] on link "Limpar filtros" at bounding box center [1147, 18] width 57 height 16
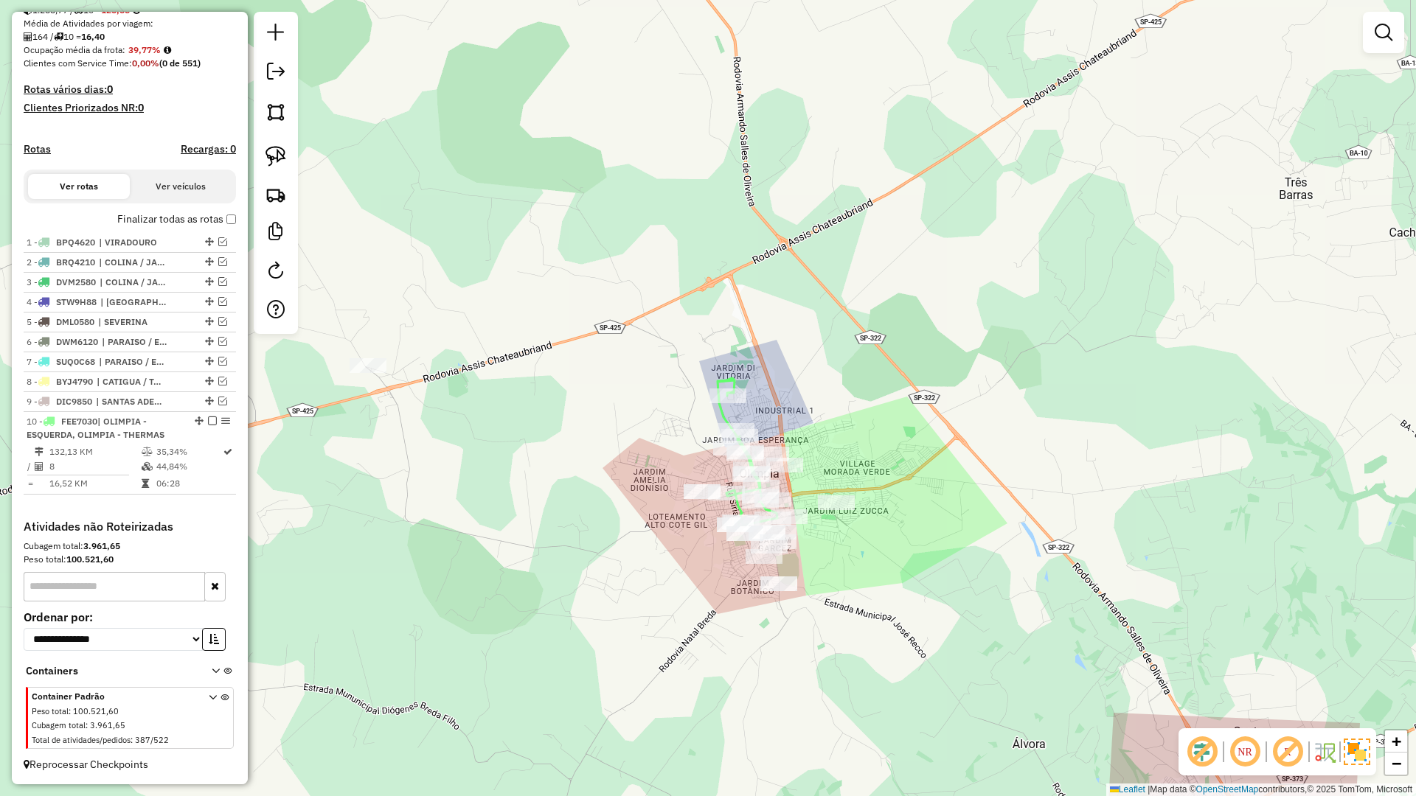
click at [1131, 21] on div "Janela de atendimento Grade de atendimento Capacidade Transportadoras Veículos …" at bounding box center [708, 398] width 1416 height 796
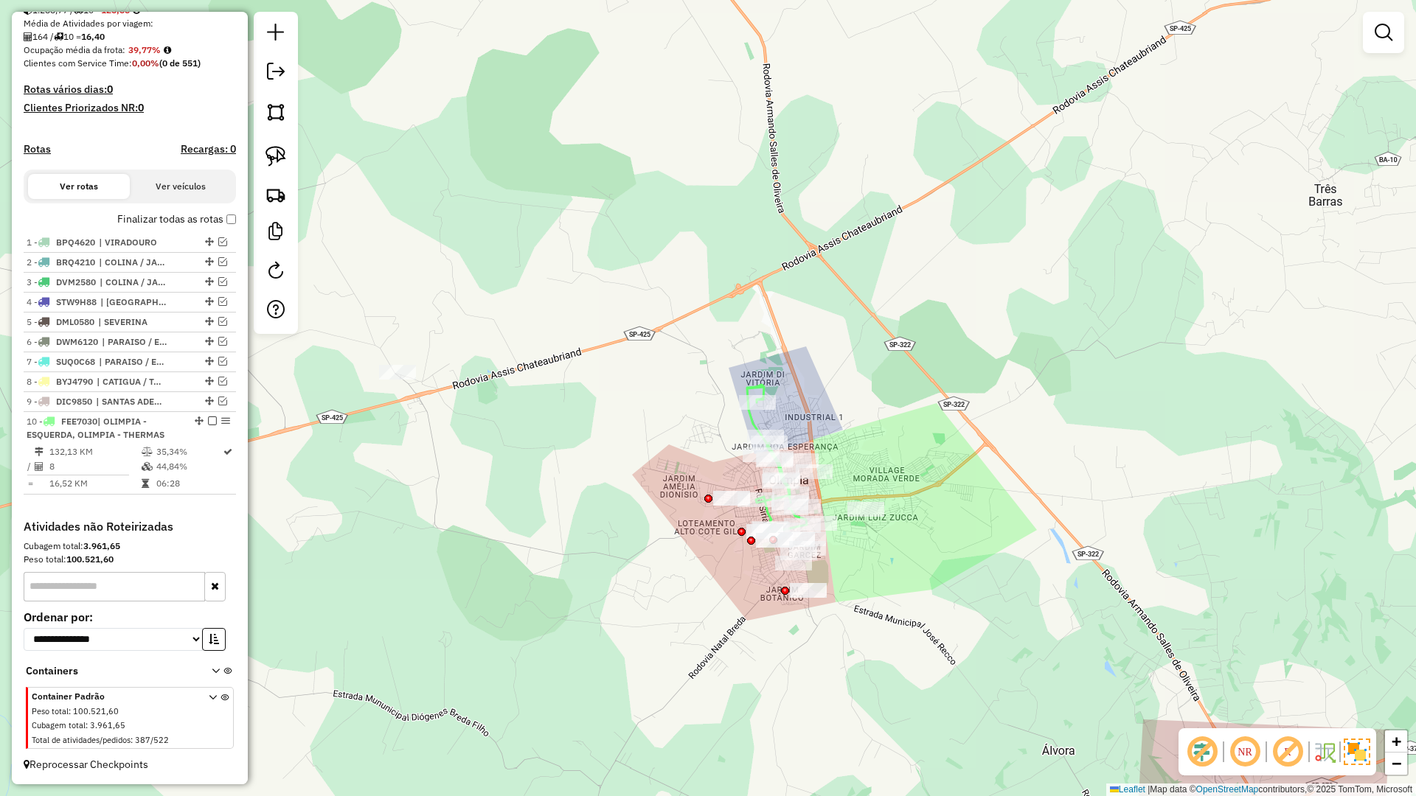
drag, startPoint x: 493, startPoint y: 419, endPoint x: 631, endPoint y: 420, distance: 137.9
click at [631, 420] on div "Janela de atendimento Grade de atendimento Capacidade Transportadoras Veículos …" at bounding box center [708, 398] width 1416 height 796
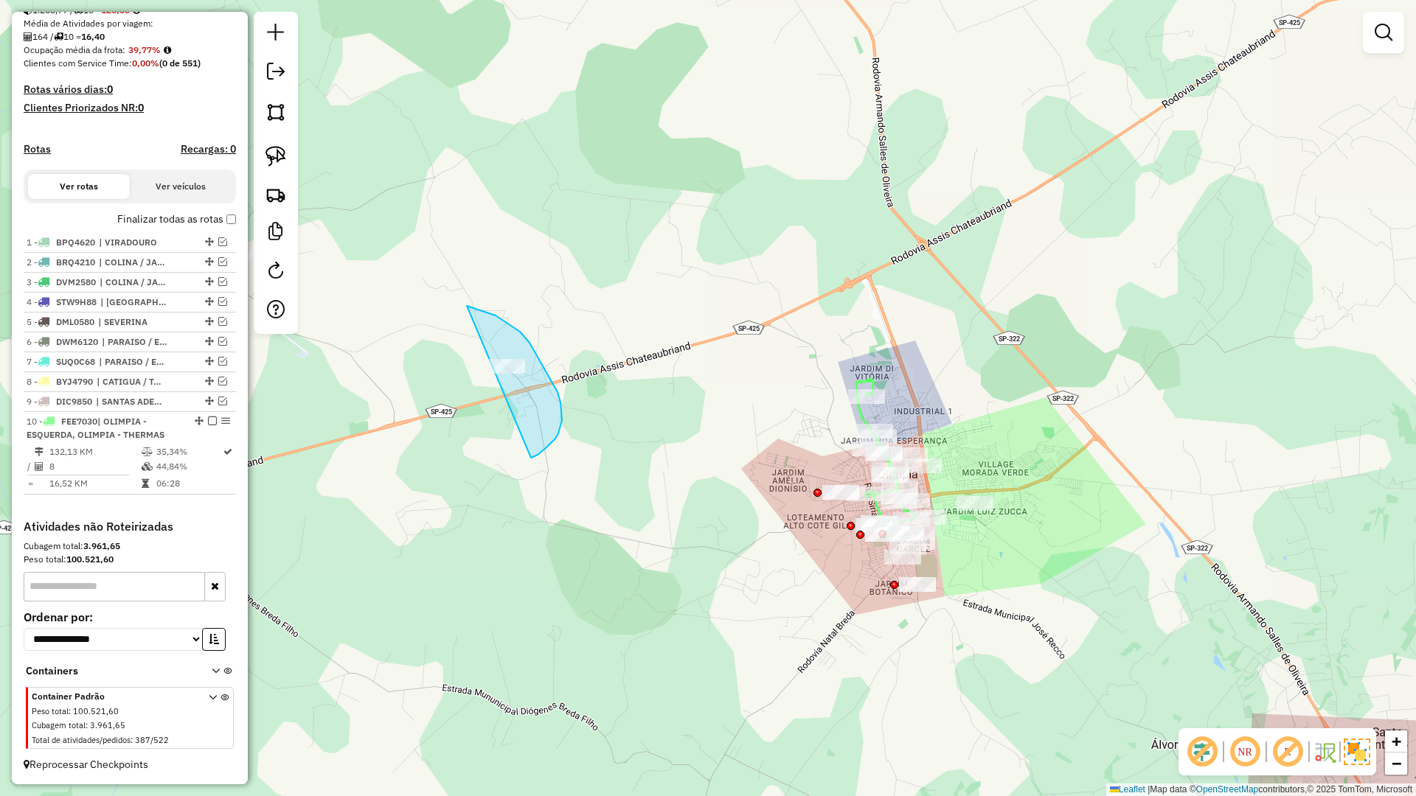
drag, startPoint x: 531, startPoint y: 458, endPoint x: 436, endPoint y: 319, distance: 168.8
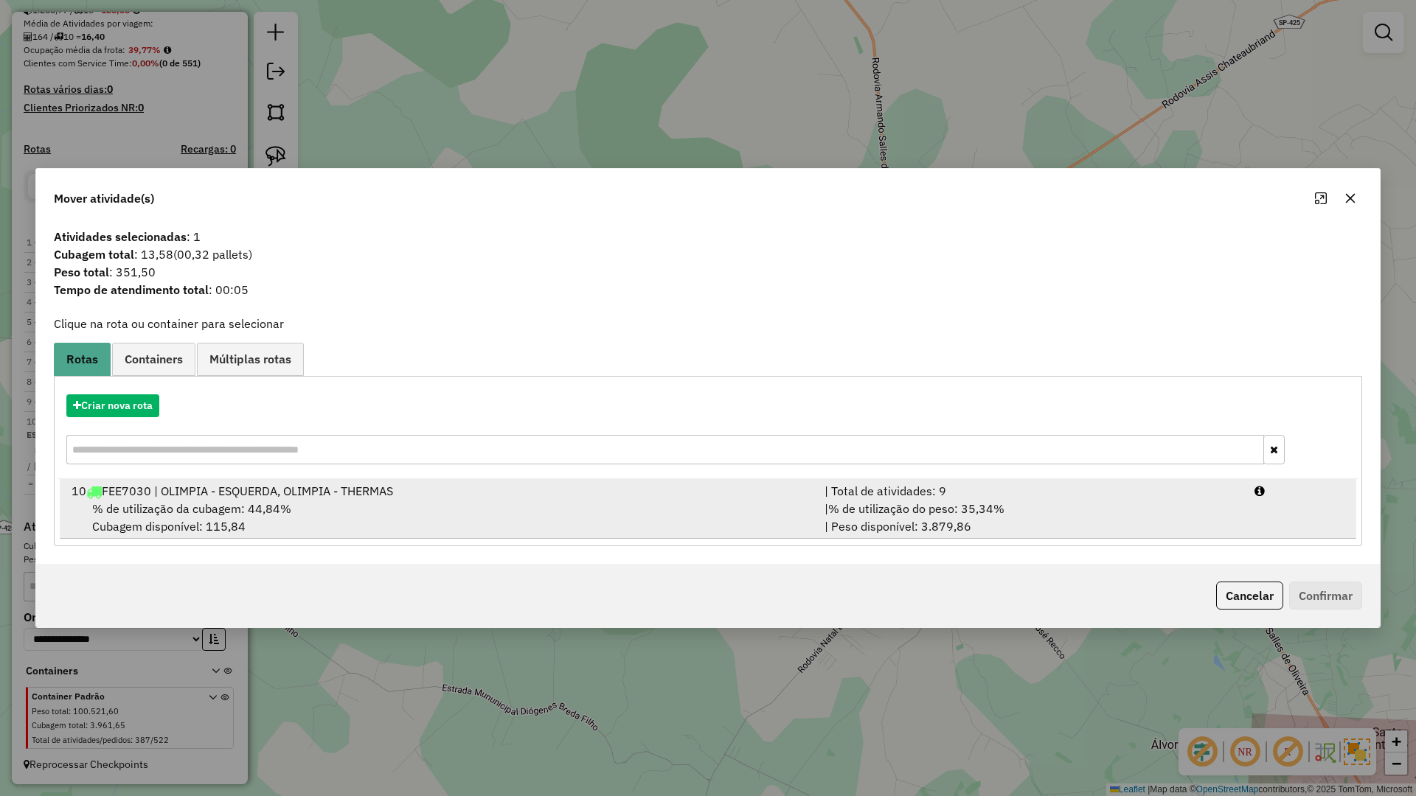
click at [602, 519] on div "% de utilização da cubagem: 44,84% Cubagem disponível: 115,84" at bounding box center [439, 517] width 753 height 35
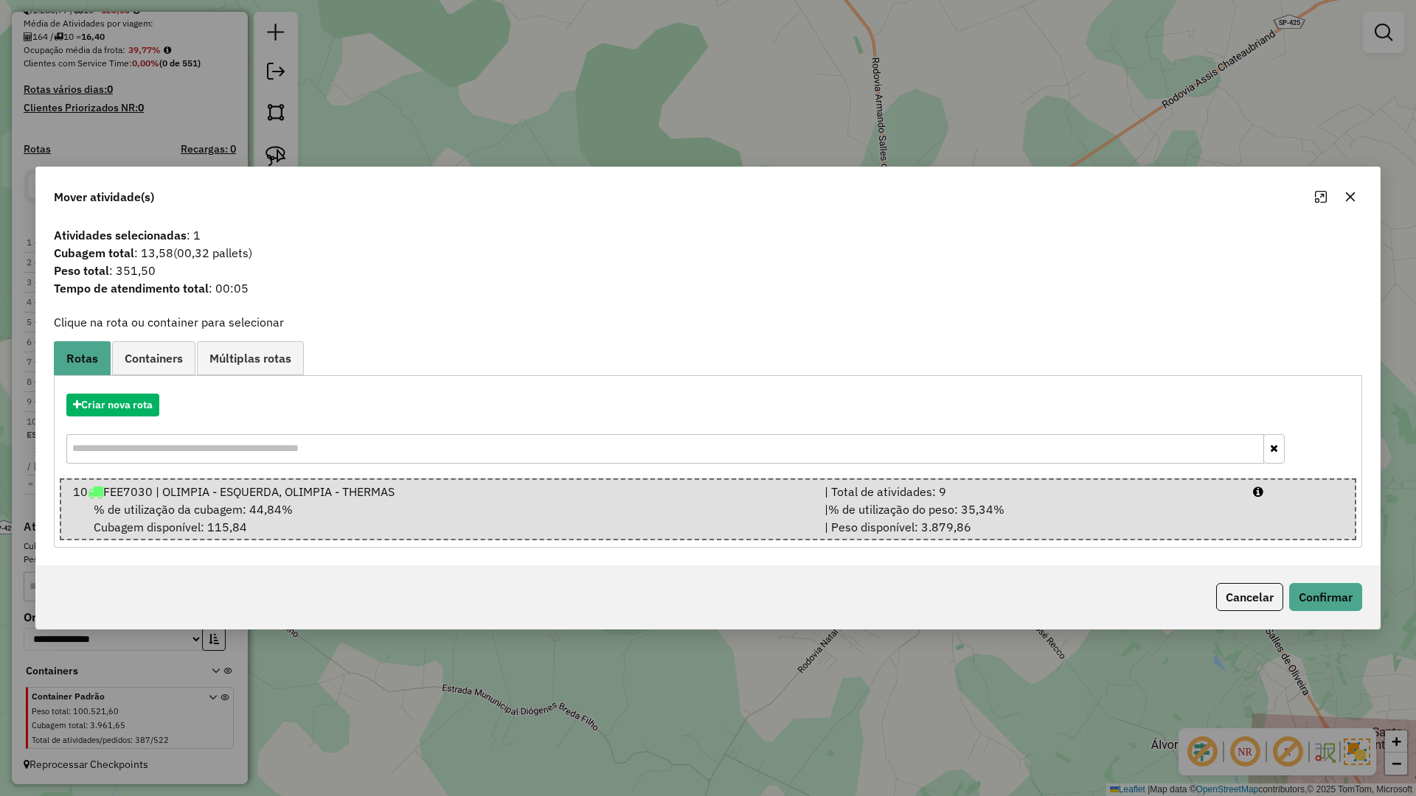
drag, startPoint x: 1333, startPoint y: 582, endPoint x: 1329, endPoint y: 593, distance: 11.9
click at [1333, 582] on div "Cancelar Confirmar" at bounding box center [708, 597] width 1344 height 63
click at [1329, 593] on button "Confirmar" at bounding box center [1325, 597] width 73 height 28
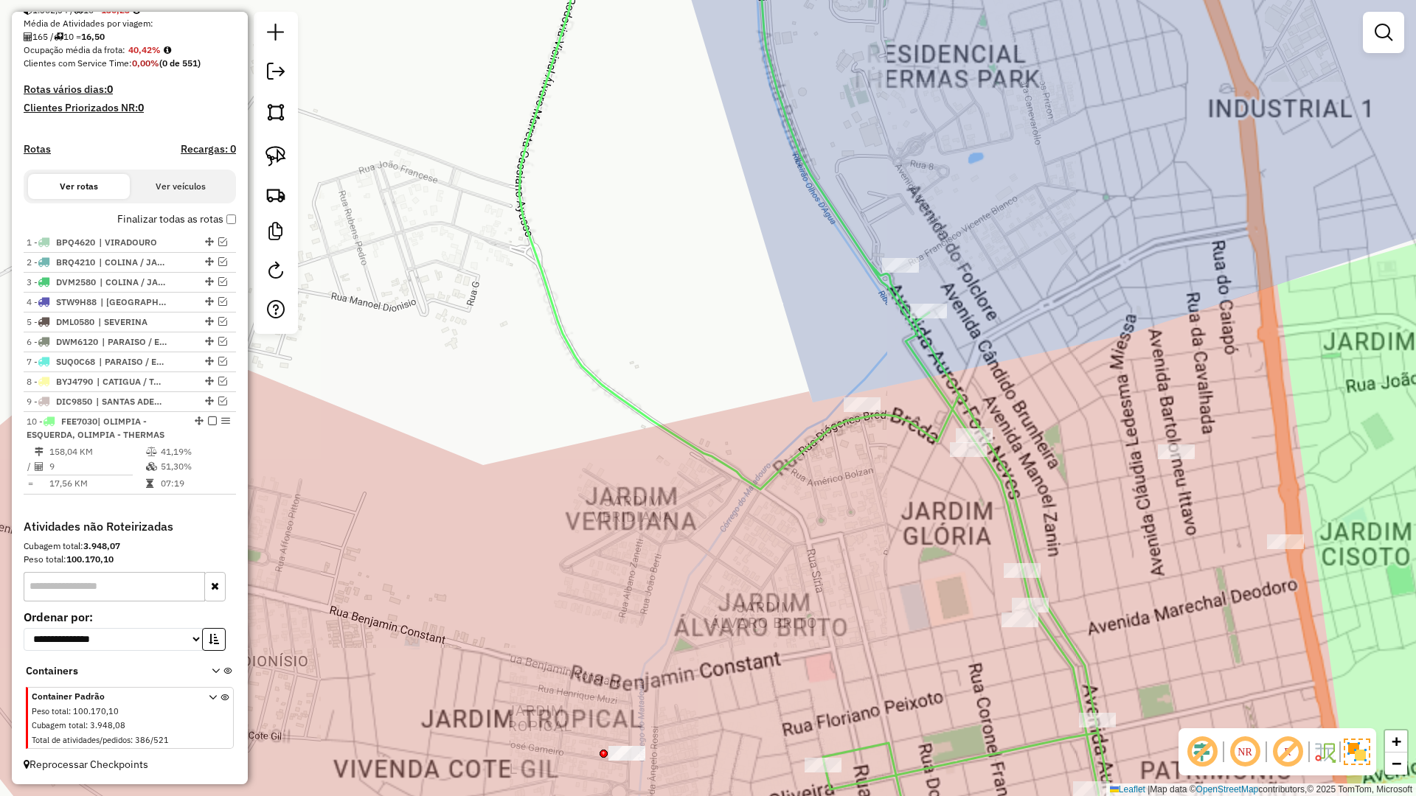
drag, startPoint x: 881, startPoint y: 467, endPoint x: 819, endPoint y: 460, distance: 62.3
click at [821, 459] on div "Janela de atendimento Grade de atendimento Capacidade Transportadoras Veículos …" at bounding box center [708, 398] width 1416 height 796
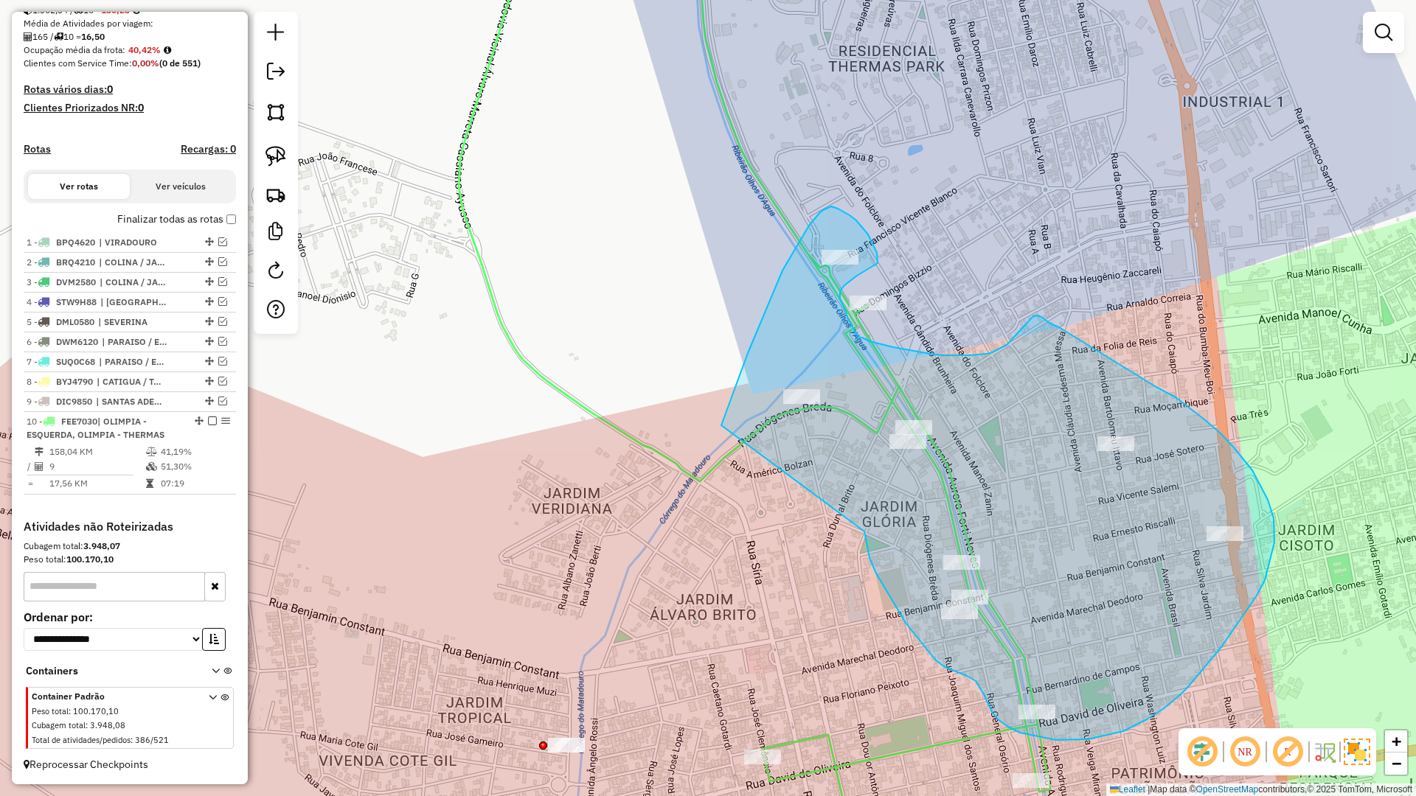
drag, startPoint x: 866, startPoint y: 542, endPoint x: 718, endPoint y: 431, distance: 184.4
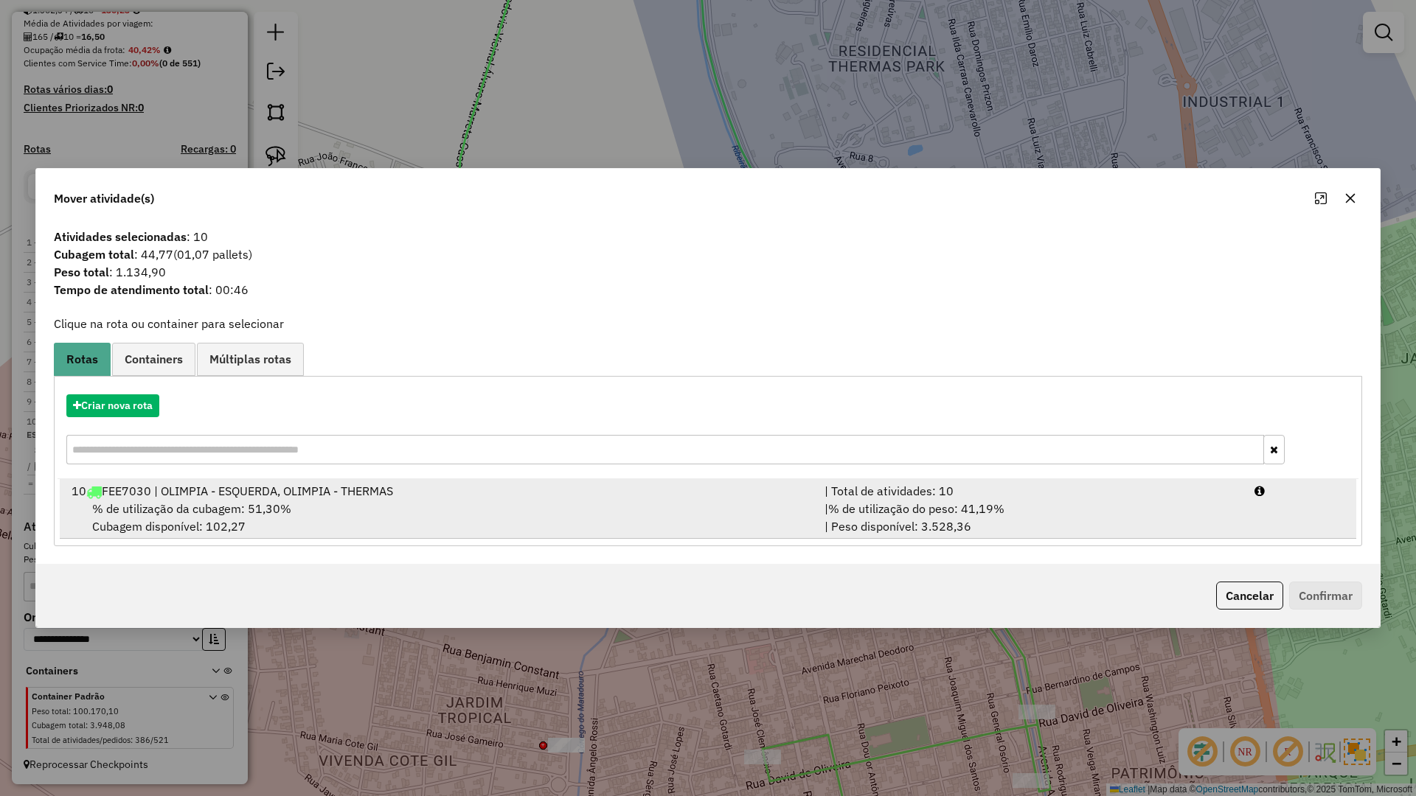
drag, startPoint x: 631, startPoint y: 504, endPoint x: 819, endPoint y: 546, distance: 192.7
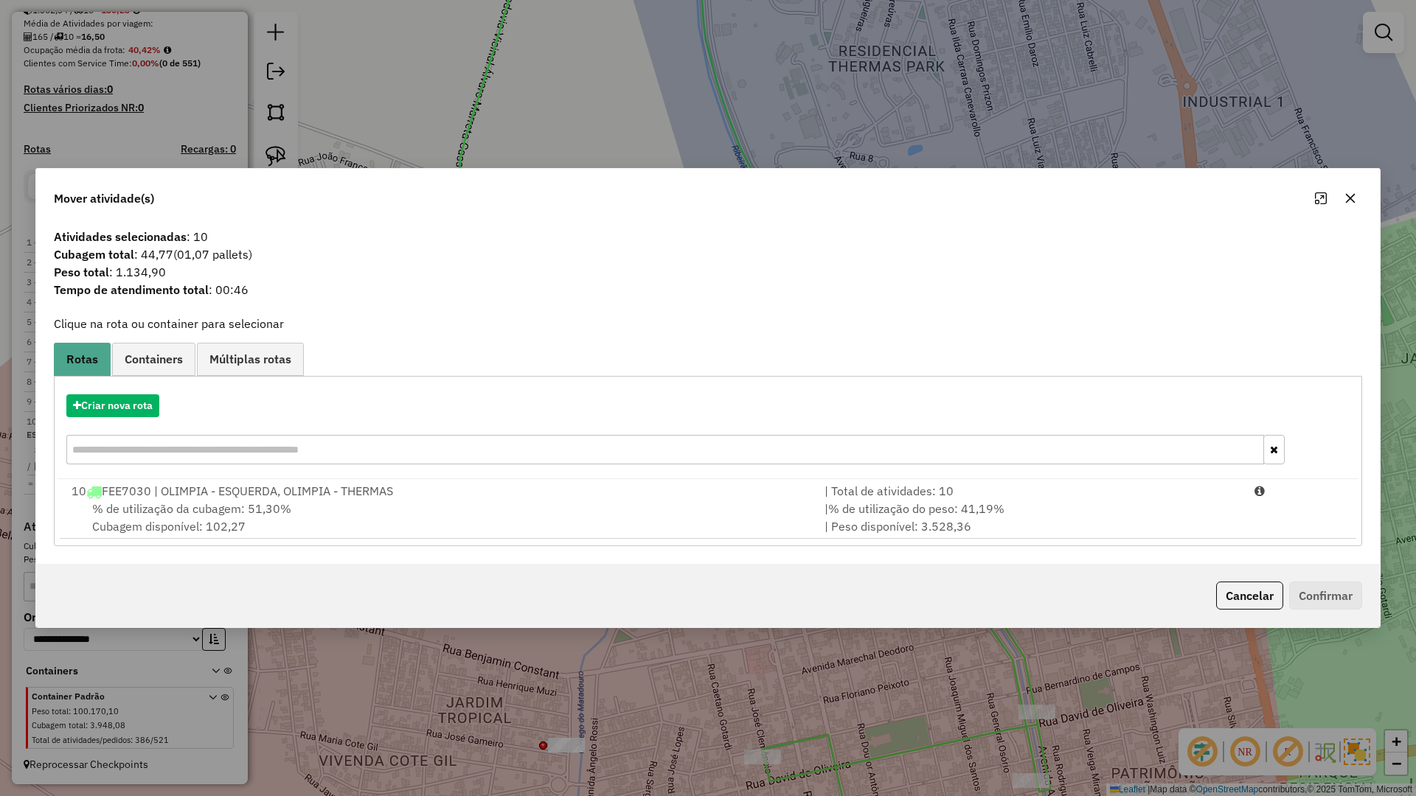
click at [633, 504] on div "% de utilização da cubagem: 51,30% Cubagem disponível: 102,27" at bounding box center [439, 517] width 753 height 35
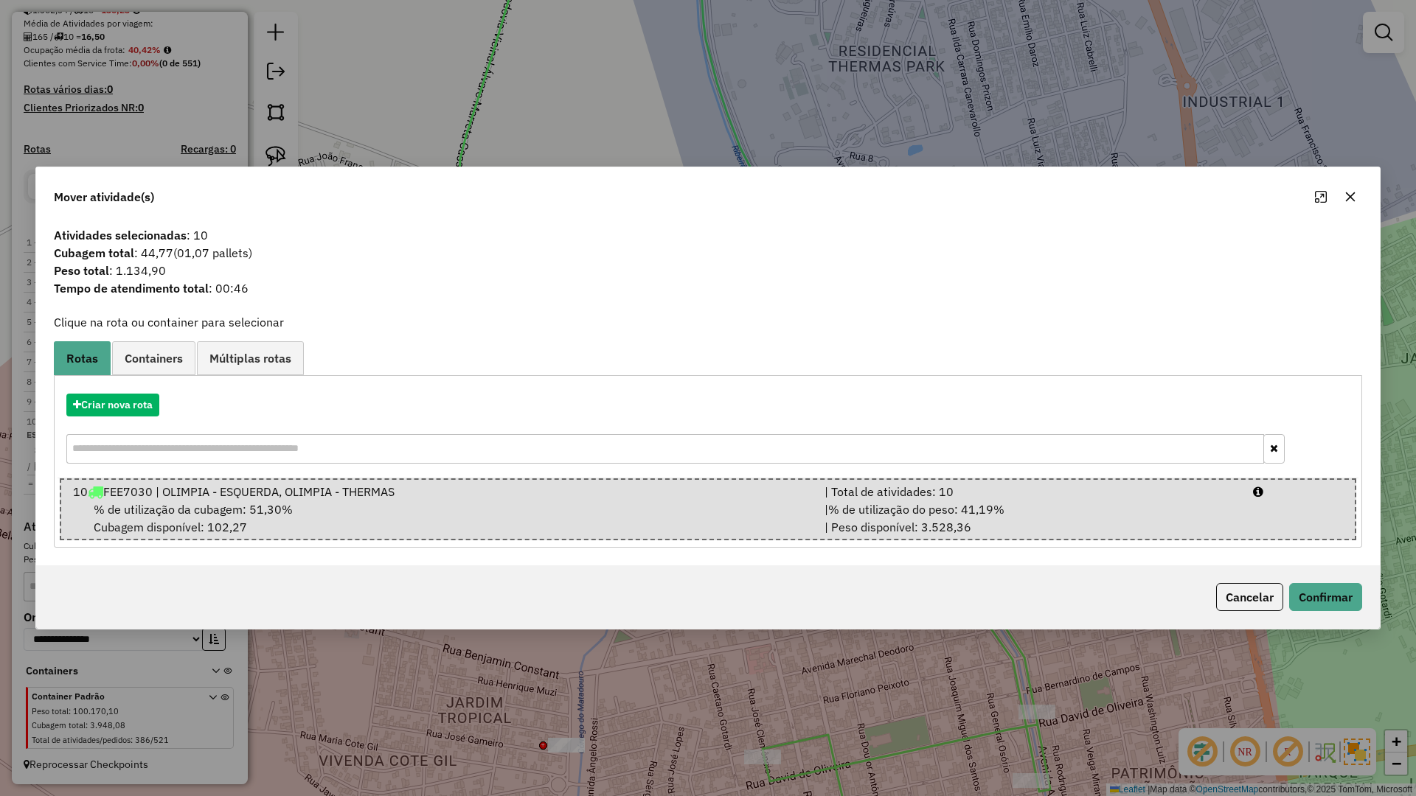
click at [1358, 611] on div "Cancelar Confirmar" at bounding box center [708, 597] width 1344 height 63
click at [1355, 610] on button "Confirmar" at bounding box center [1325, 597] width 73 height 28
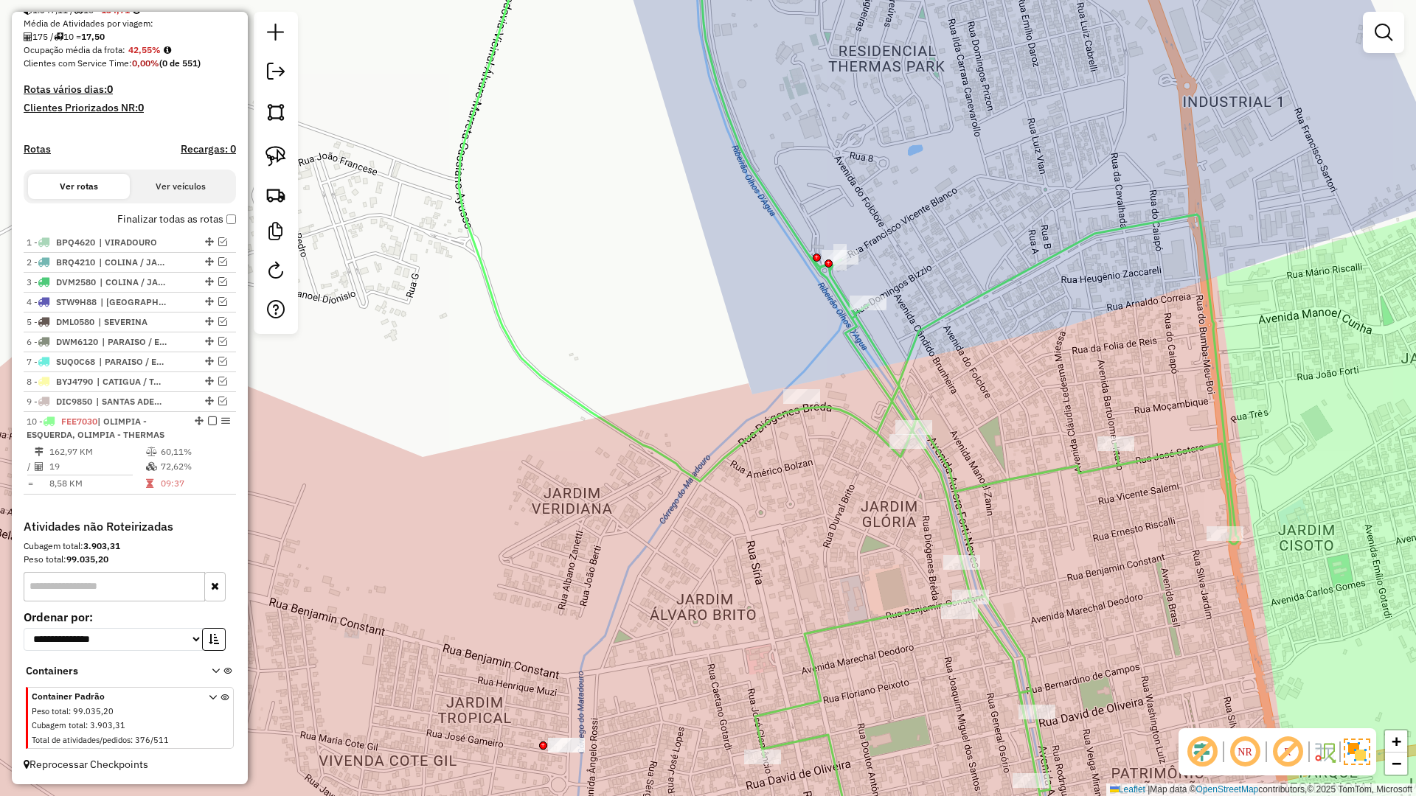
click at [1018, 654] on icon at bounding box center [849, 398] width 780 height 956
select select "**********"
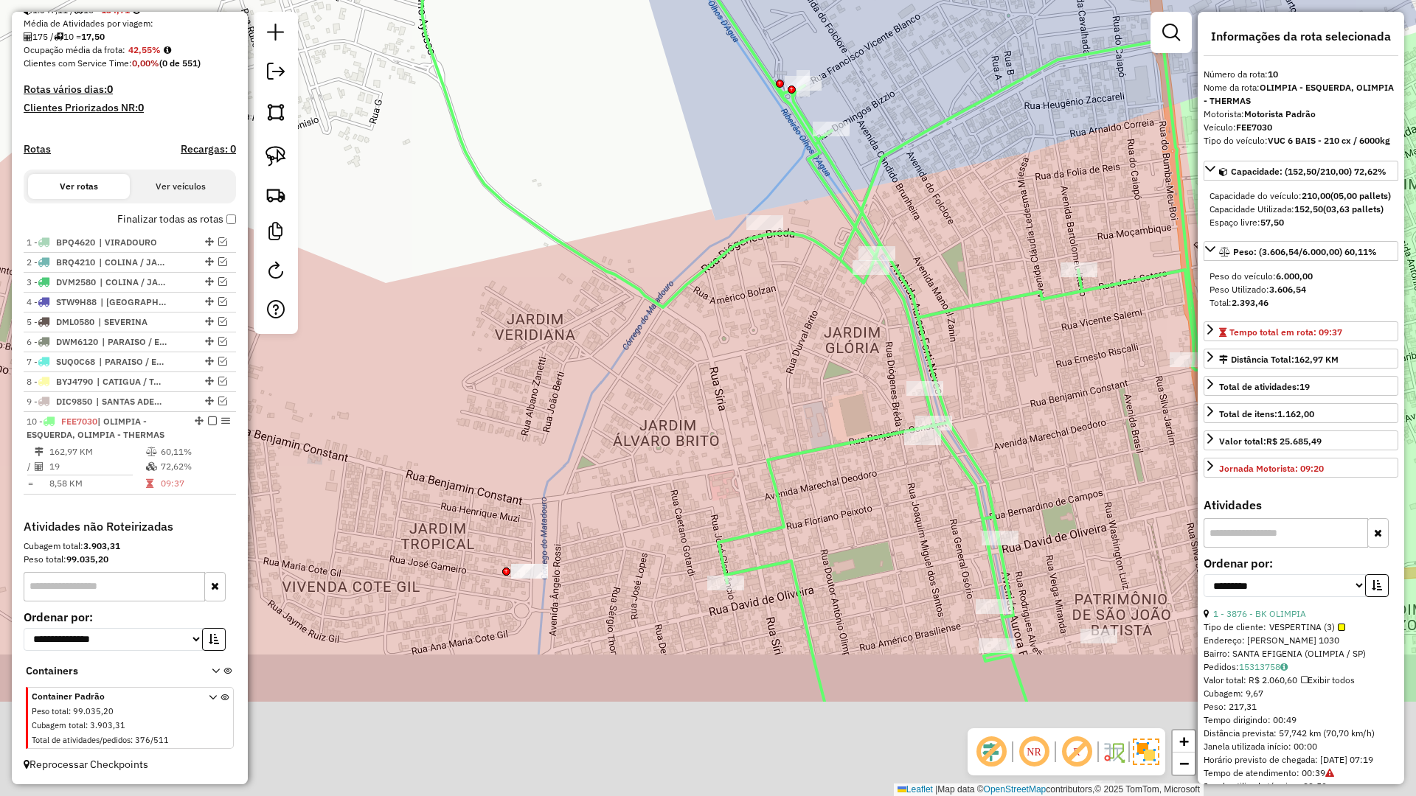
drag, startPoint x: 990, startPoint y: 428, endPoint x: 924, endPoint y: 201, distance: 235.7
click at [924, 201] on div "Janela de atendimento Grade de atendimento Capacidade Transportadoras Veículos …" at bounding box center [708, 398] width 1416 height 796
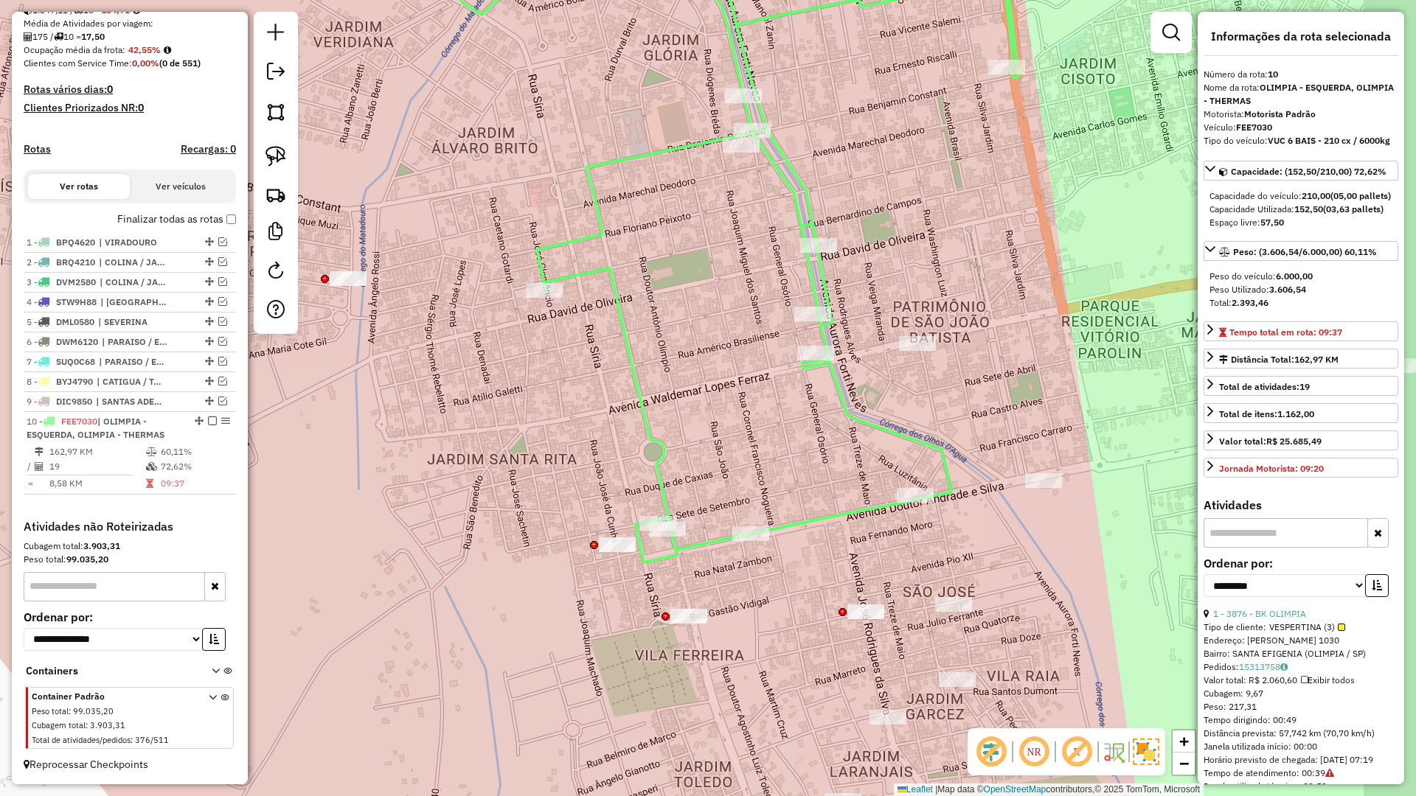
drag, startPoint x: 909, startPoint y: 470, endPoint x: 803, endPoint y: 426, distance: 114.4
click at [803, 426] on div "Janela de atendimento Grade de atendimento Capacidade Transportadoras Veículos …" at bounding box center [708, 398] width 1416 height 796
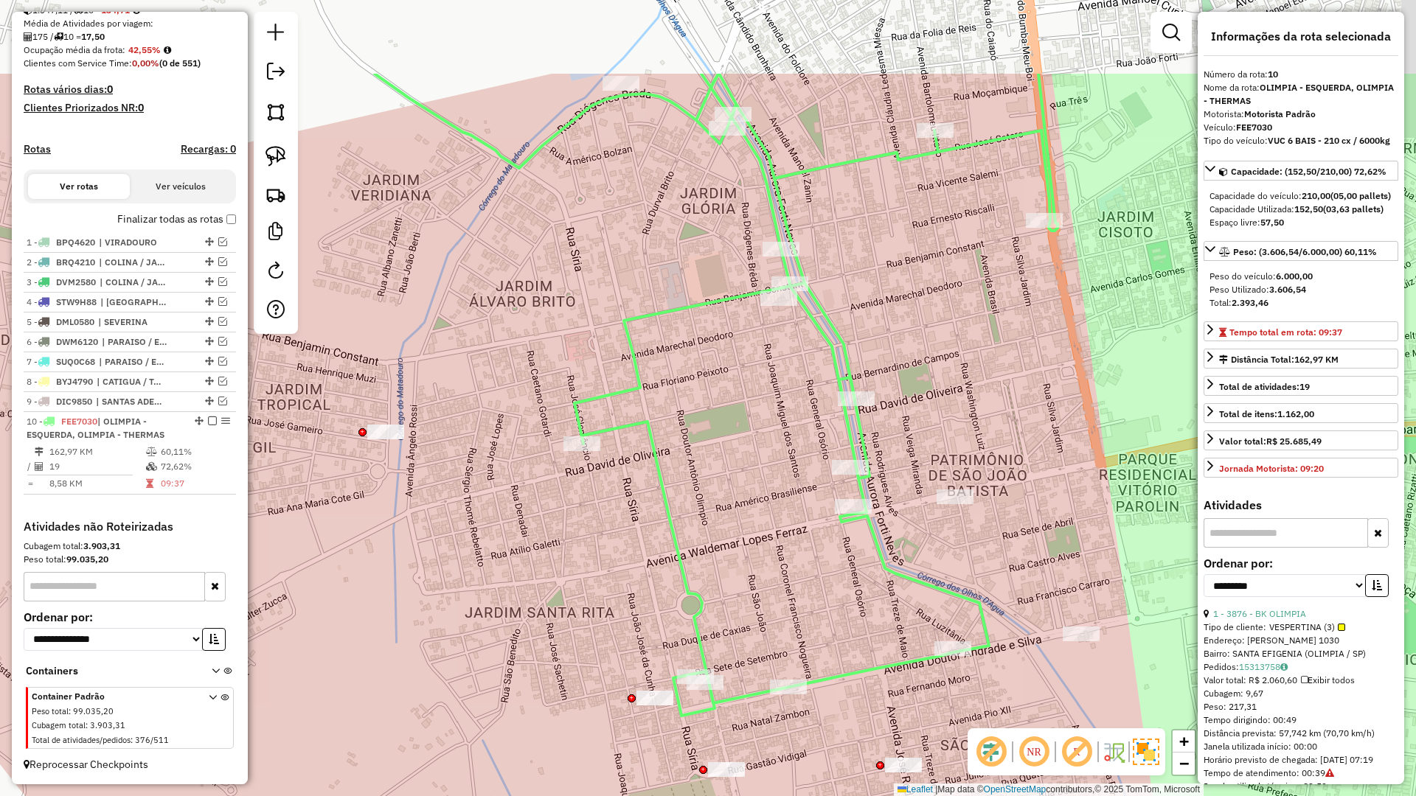
drag, startPoint x: 802, startPoint y: 435, endPoint x: 813, endPoint y: 552, distance: 117.0
click at [841, 582] on div "Janela de atendimento Grade de atendimento Capacidade Transportadoras Veículos …" at bounding box center [708, 398] width 1416 height 796
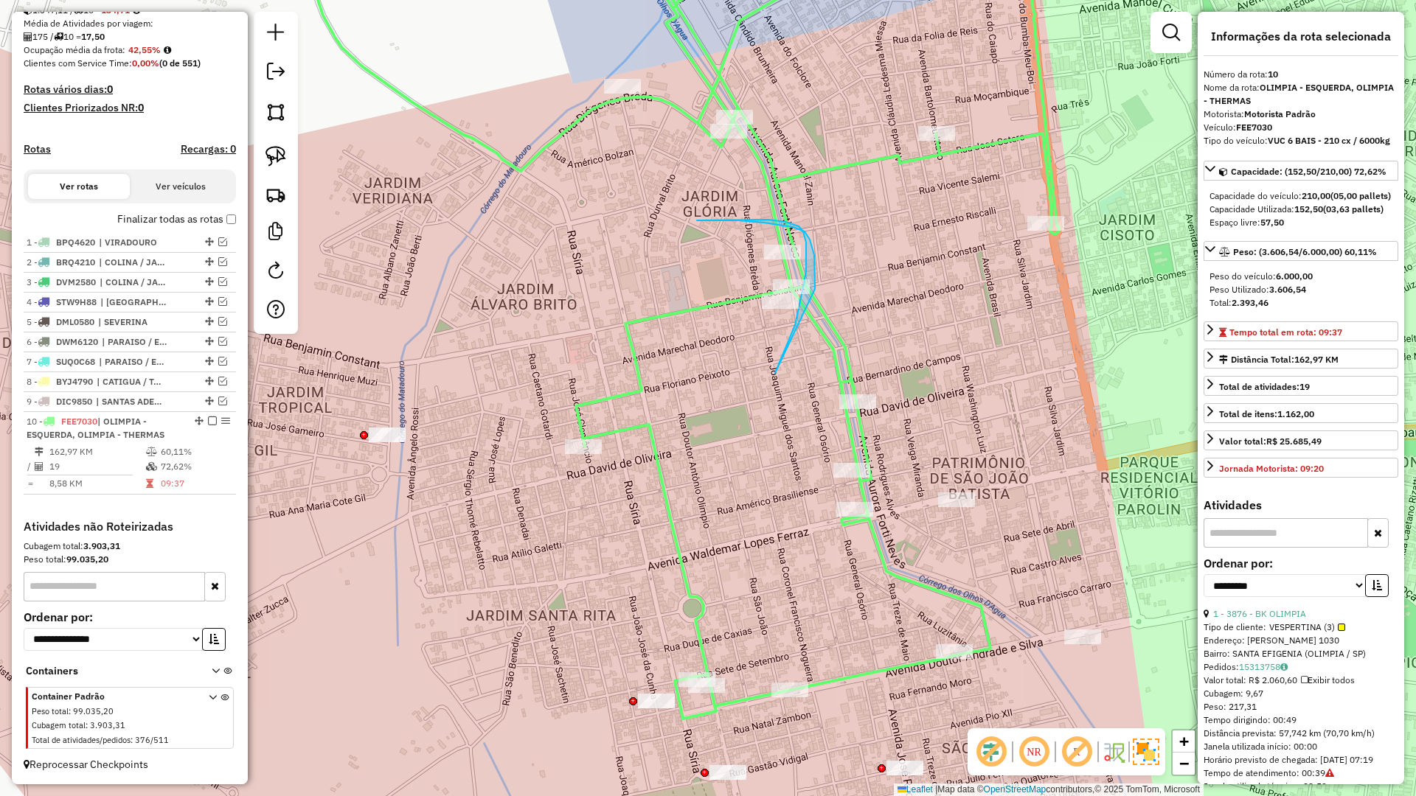
drag, startPoint x: 776, startPoint y: 371, endPoint x: 782, endPoint y: 358, distance: 14.8
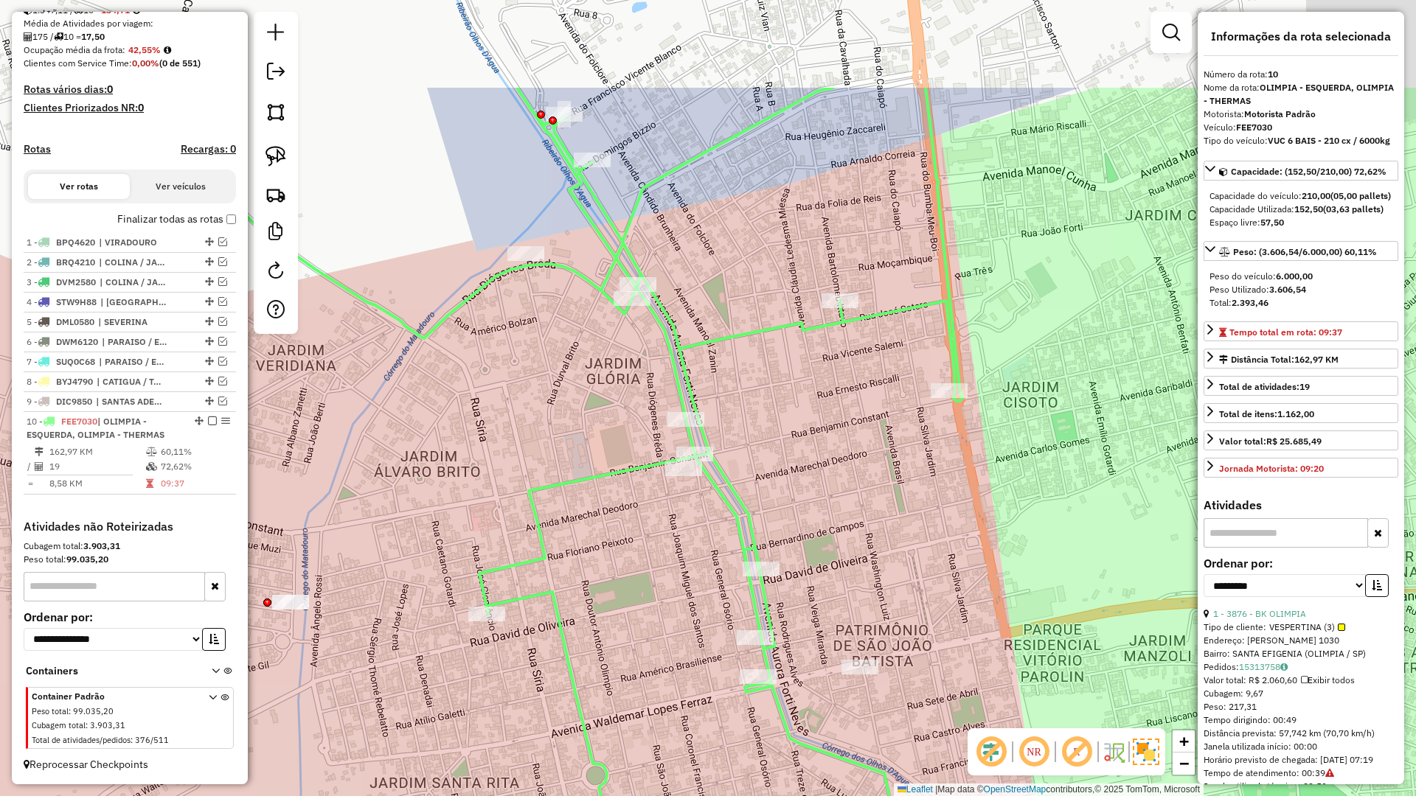
drag, startPoint x: 914, startPoint y: 257, endPoint x: 737, endPoint y: 527, distance: 323.2
click at [737, 527] on div "Janela de atendimento Grade de atendimento Capacidade Transportadoras Veículos …" at bounding box center [708, 398] width 1416 height 796
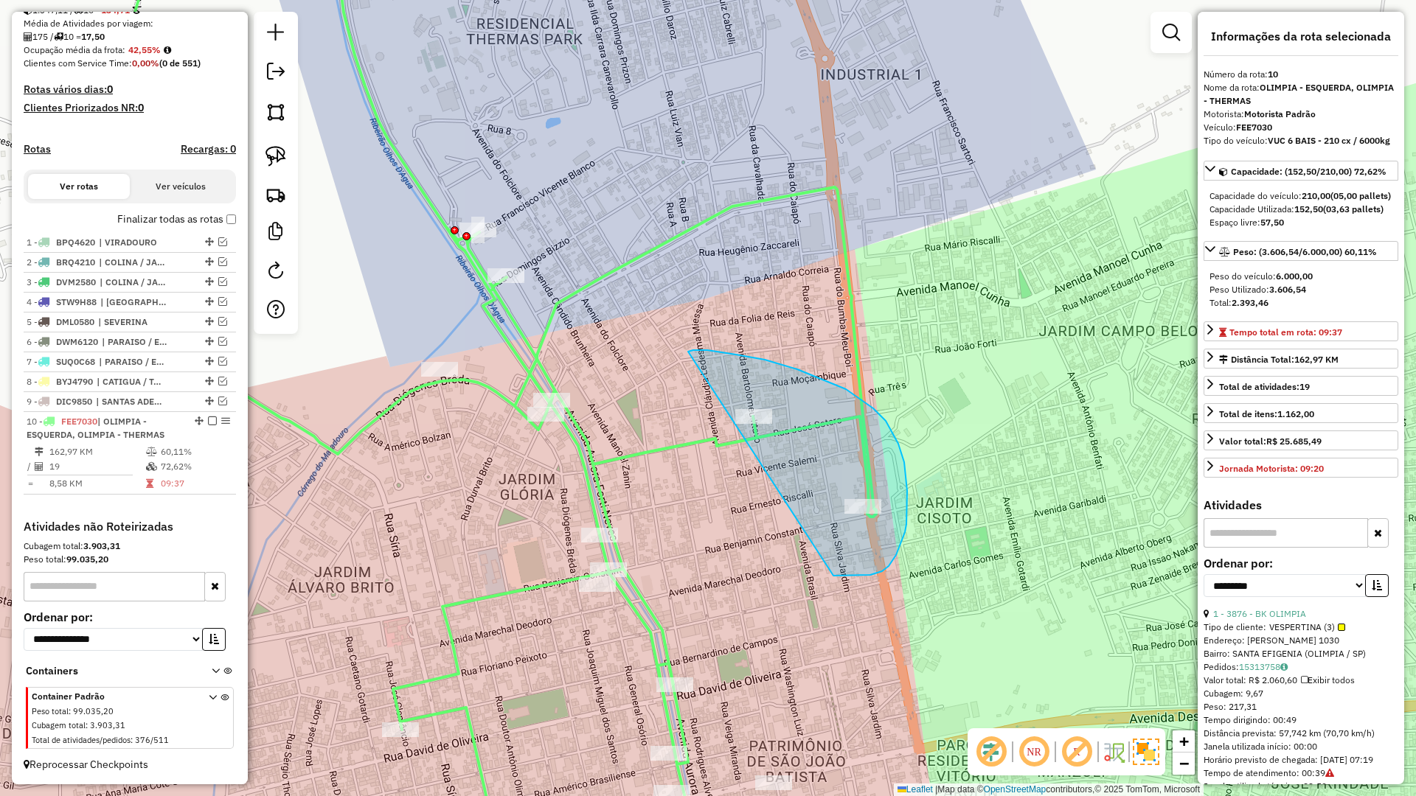
drag, startPoint x: 884, startPoint y: 570, endPoint x: 688, endPoint y: 352, distance: 293.5
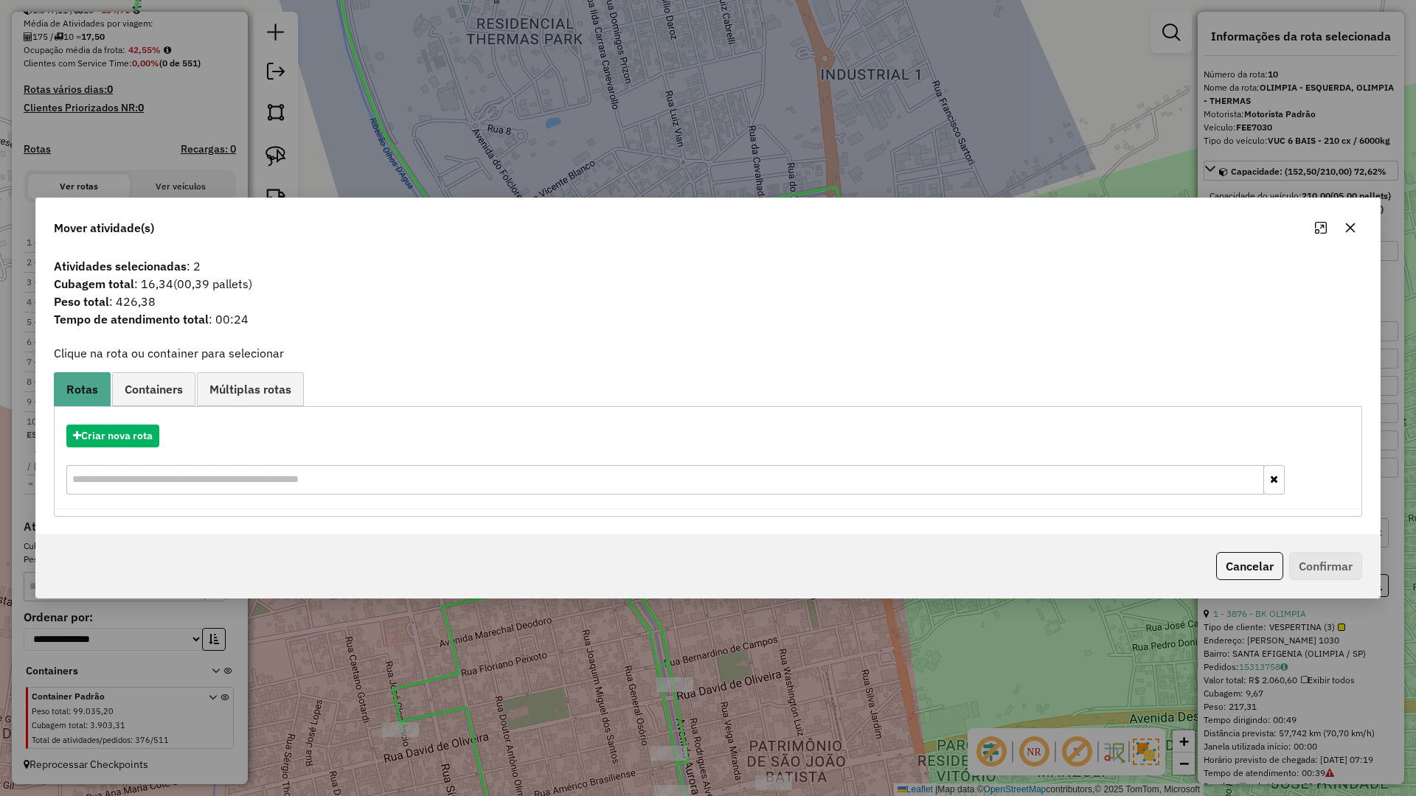
click at [168, 407] on div "Criar nova rota Criar novo container Container Padrão Peso total: 99.035,20 Cub…" at bounding box center [708, 461] width 1308 height 111
click at [169, 398] on link "Containers" at bounding box center [153, 388] width 83 height 33
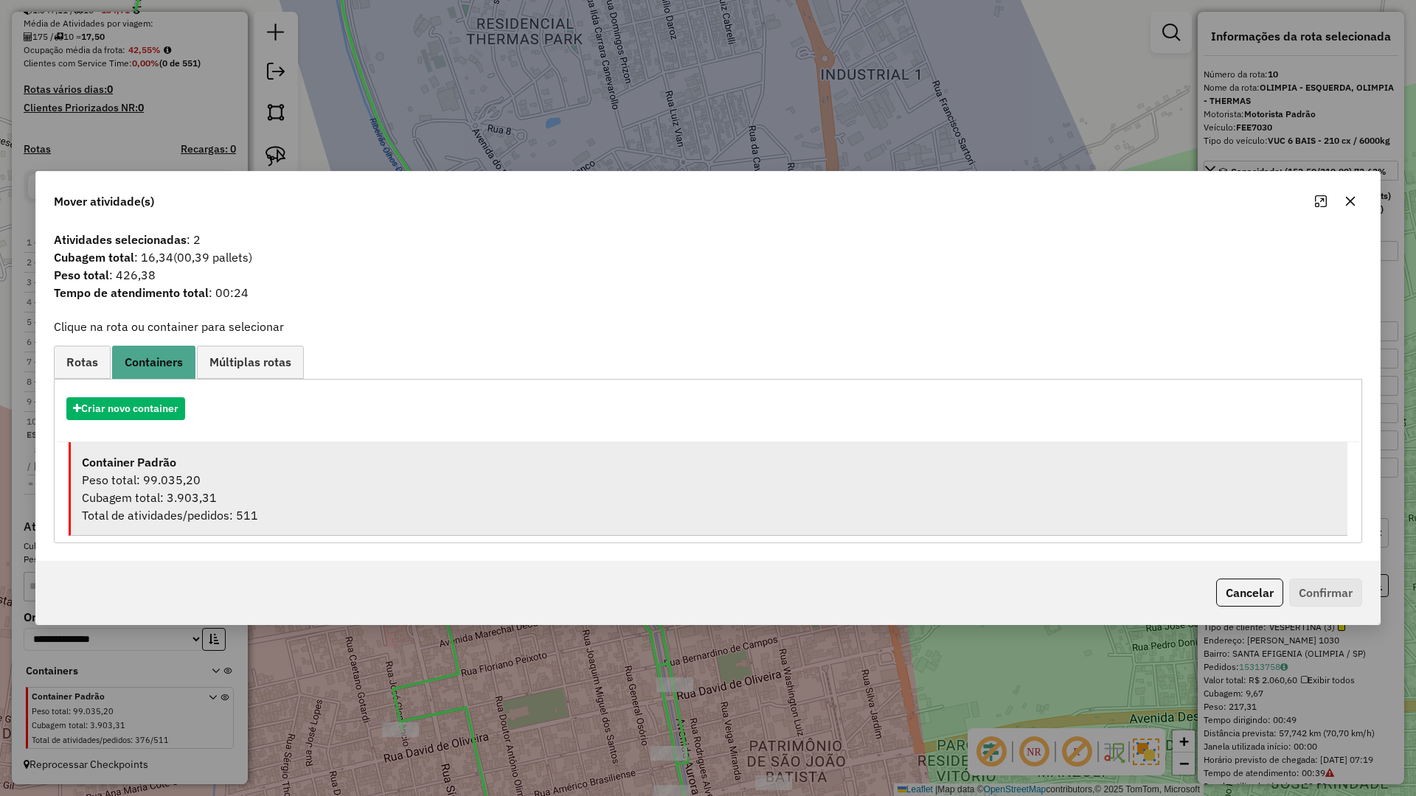
click at [203, 470] on div "Container Padrão" at bounding box center [709, 463] width 1254 height 18
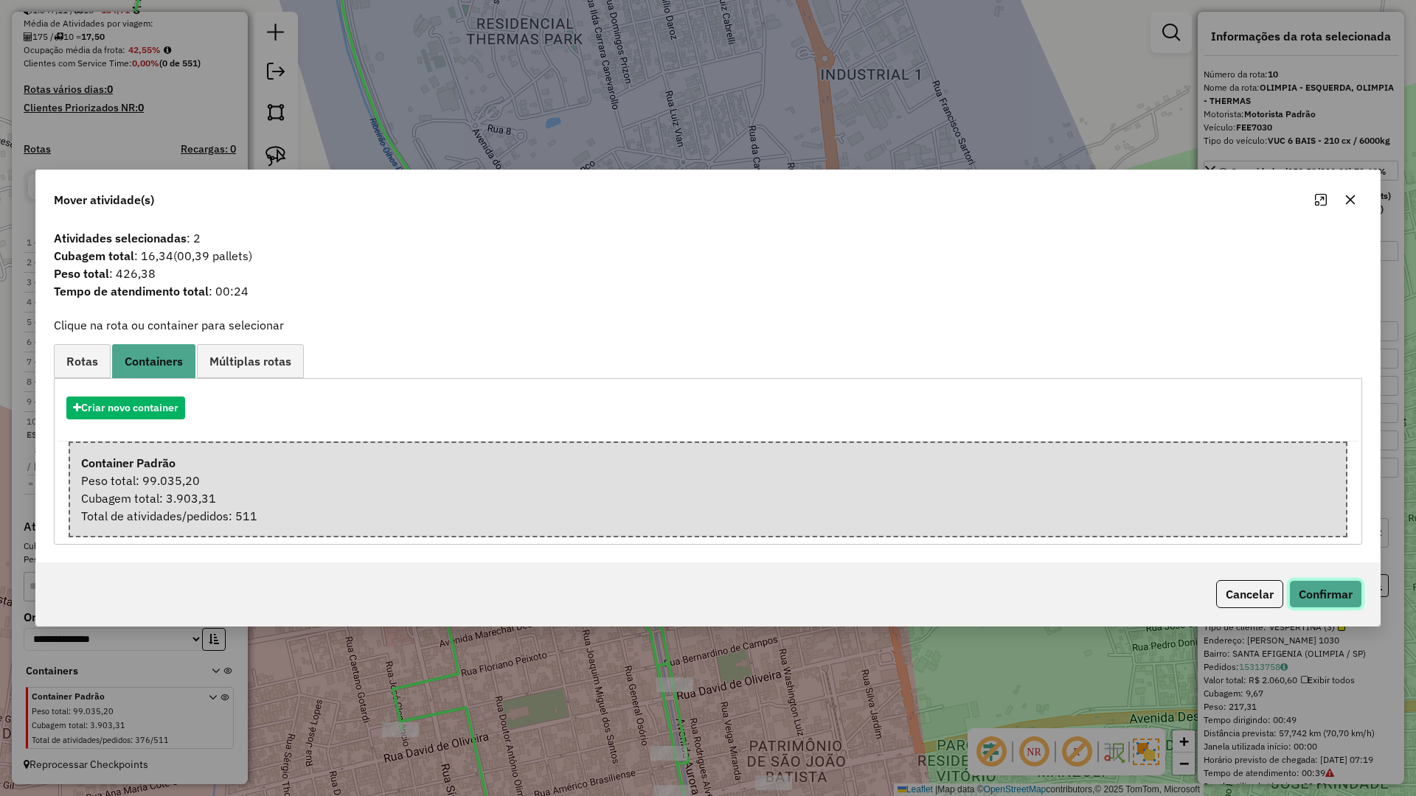
click at [1328, 606] on button "Confirmar" at bounding box center [1325, 594] width 73 height 28
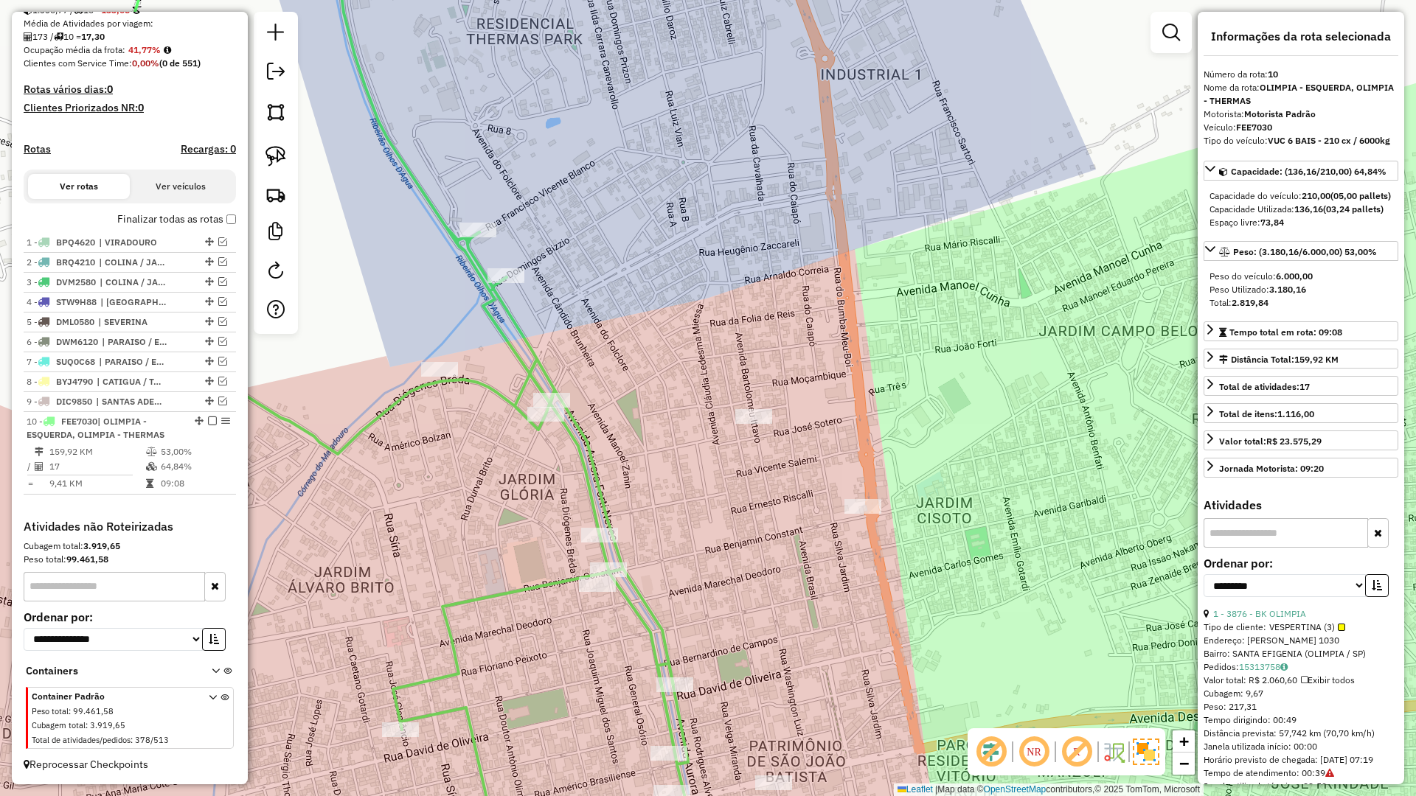
click at [639, 625] on icon at bounding box center [429, 398] width 664 height 956
click at [644, 608] on icon at bounding box center [429, 398] width 664 height 956
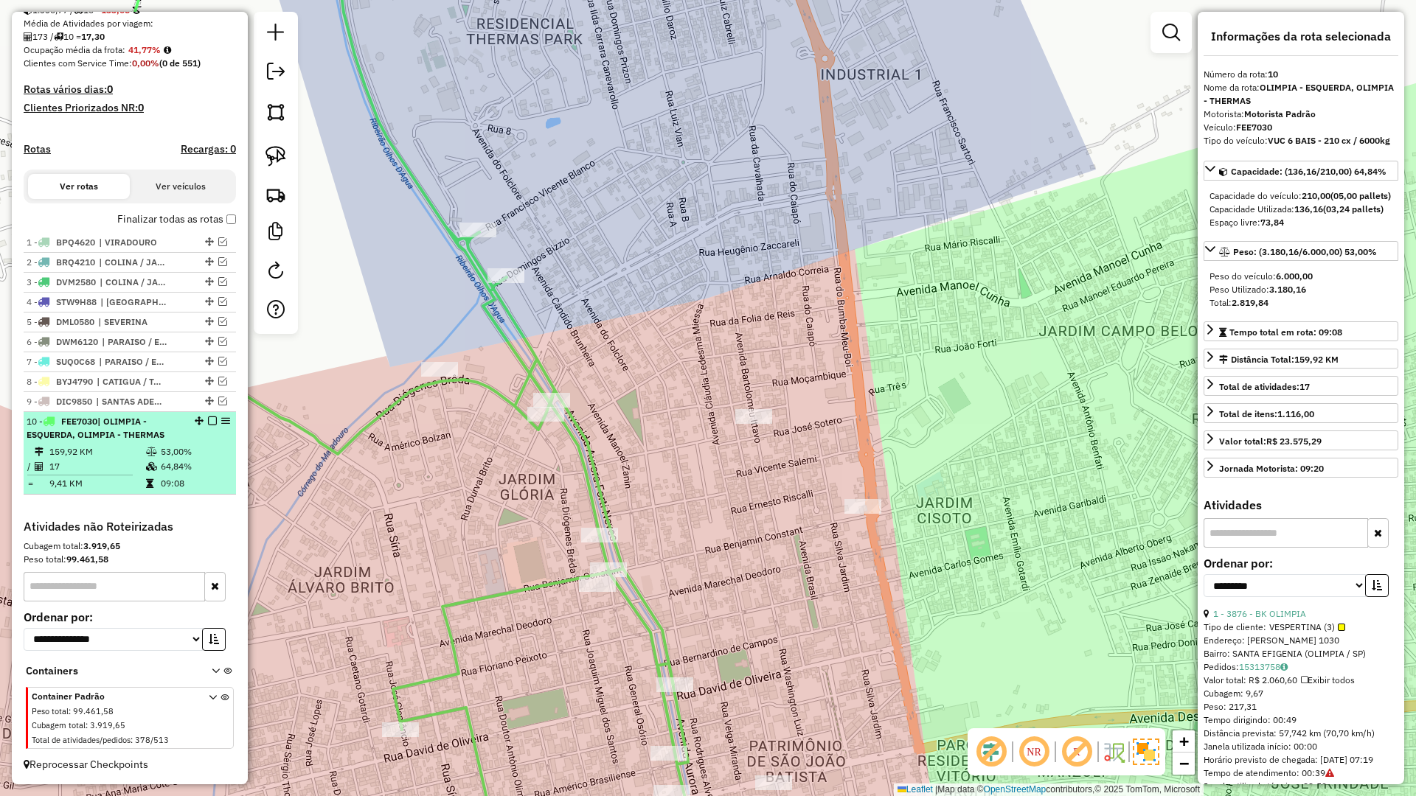
click at [208, 417] on em at bounding box center [212, 421] width 9 height 9
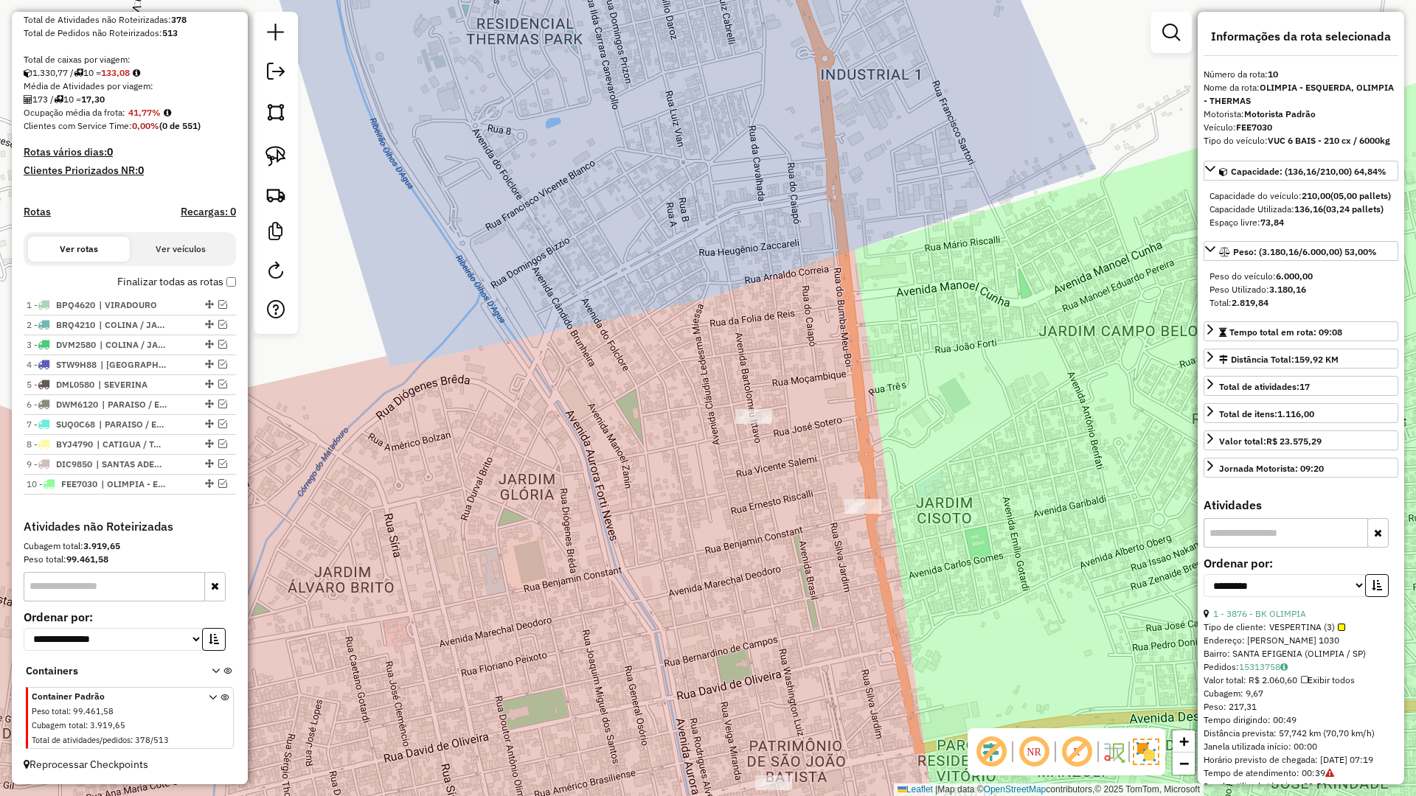
scroll to position [282, 0]
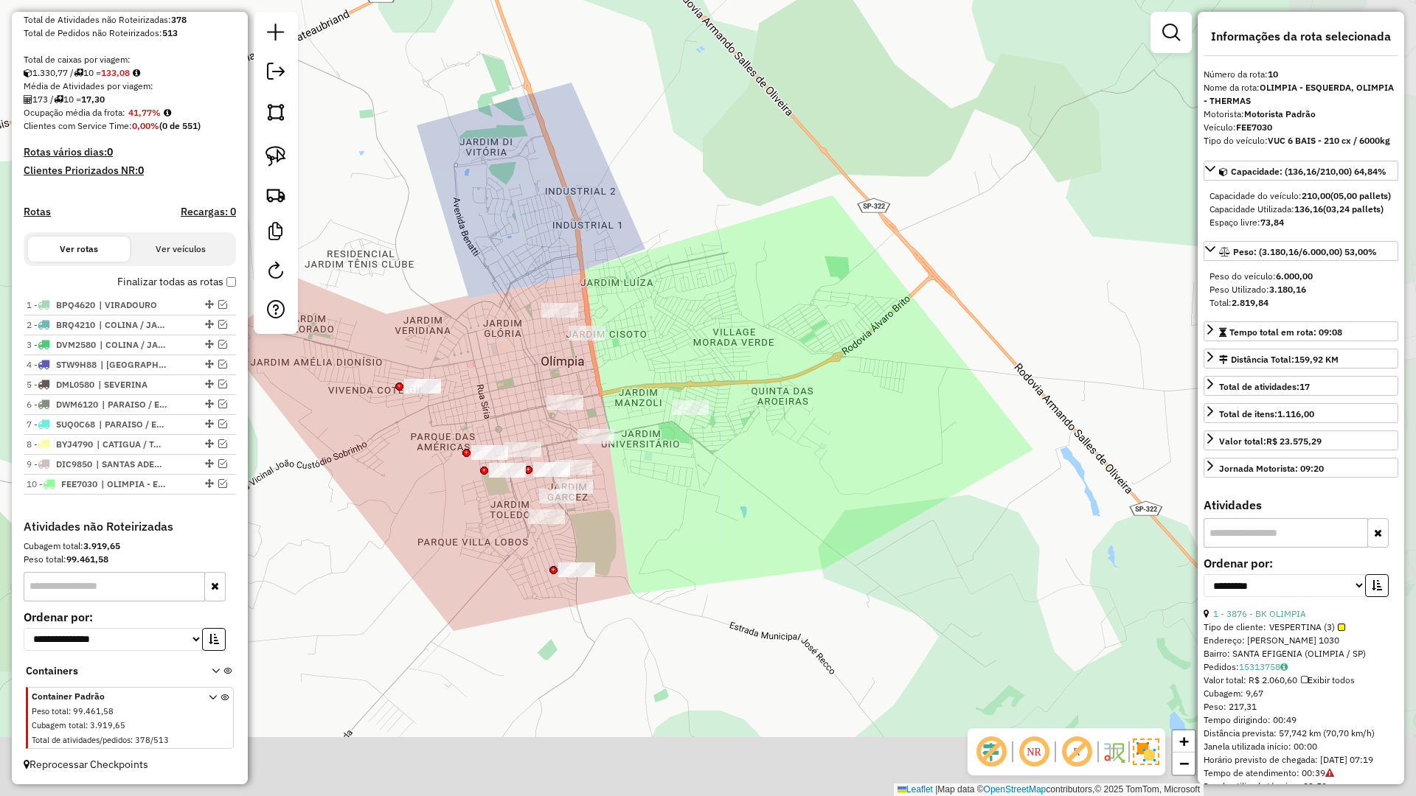
drag, startPoint x: 532, startPoint y: 412, endPoint x: 564, endPoint y: 353, distance: 67.0
click at [566, 349] on div "Janela de atendimento Grade de atendimento Capacidade Transportadoras Veículos …" at bounding box center [708, 398] width 1416 height 796
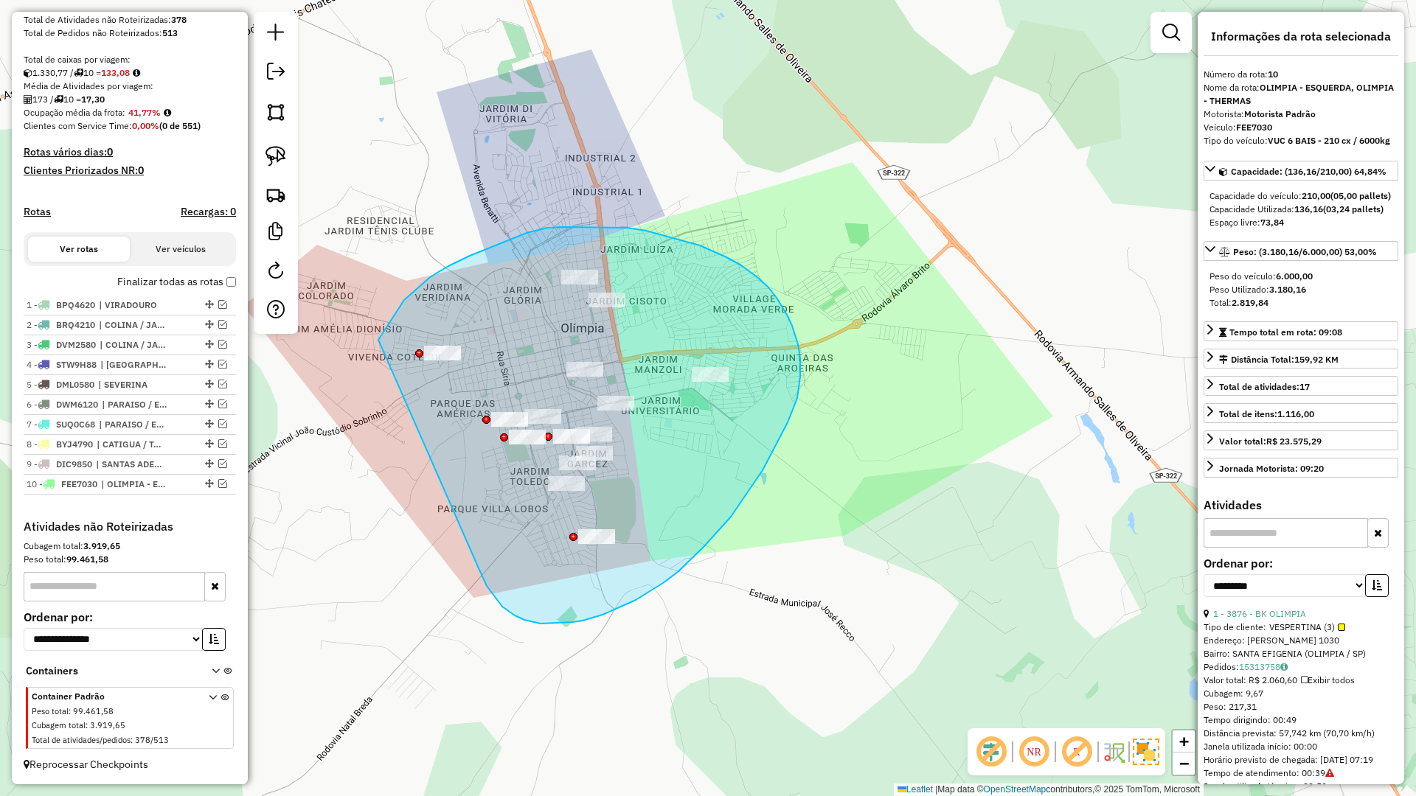
drag, startPoint x: 524, startPoint y: 620, endPoint x: 374, endPoint y: 350, distance: 309.0
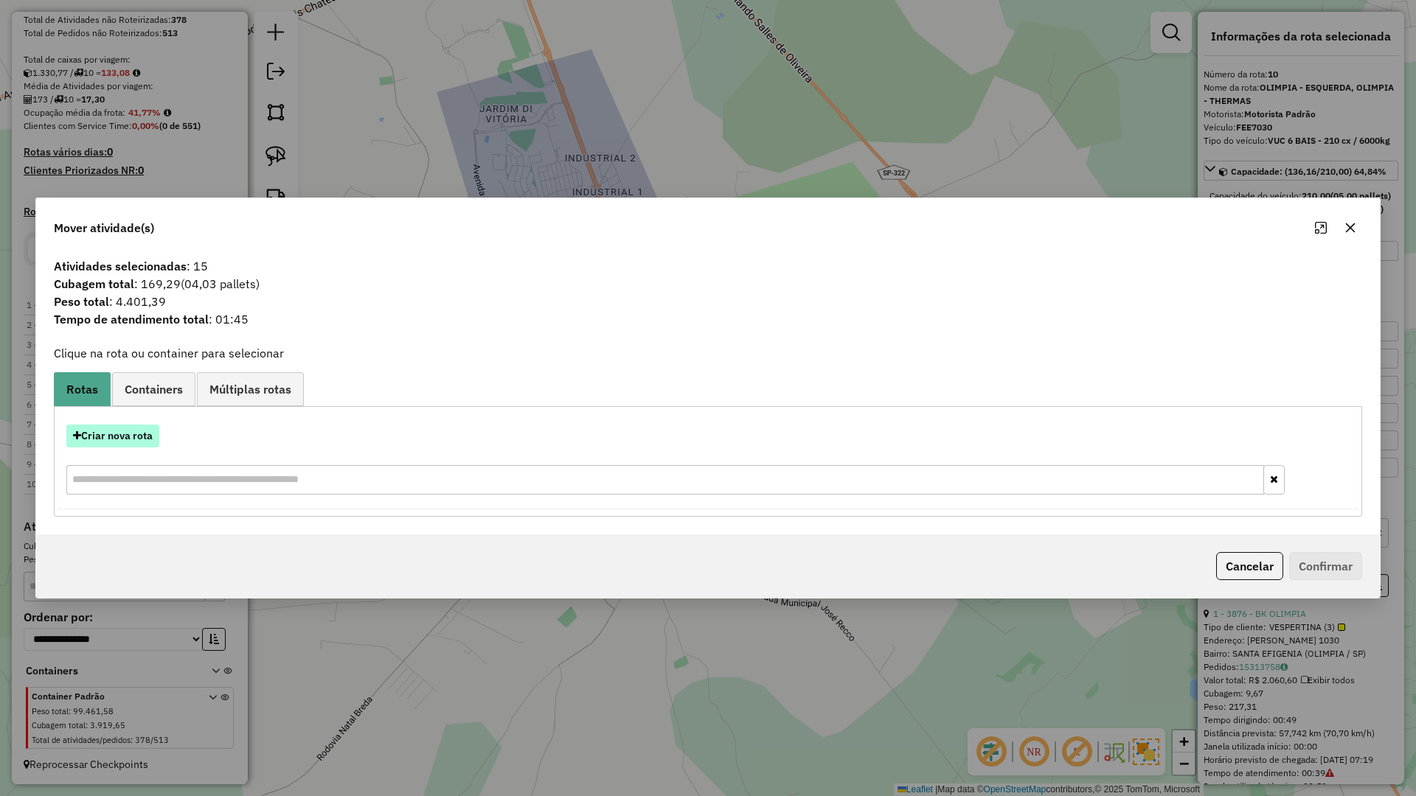
click at [131, 426] on button "Criar nova rota" at bounding box center [112, 436] width 93 height 23
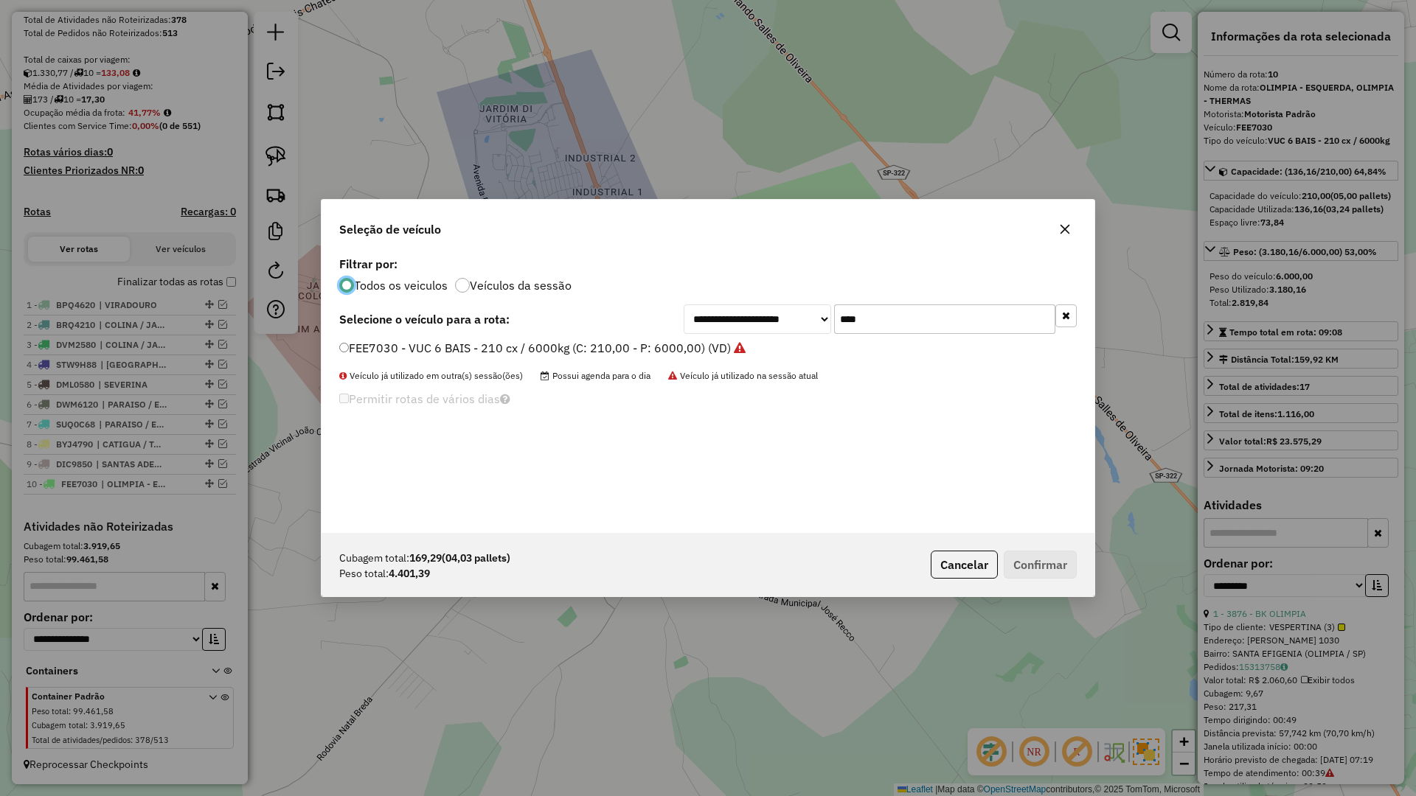
scroll to position [8, 4]
click at [921, 309] on input "****" at bounding box center [944, 319] width 221 height 29
type input "****"
click at [735, 341] on label "EZY3280 - BAU TOCO 10 BAIAS - 392cx / 8610kg (C: 392,00 - P: 8610,00) (VD)" at bounding box center [557, 348] width 437 height 18
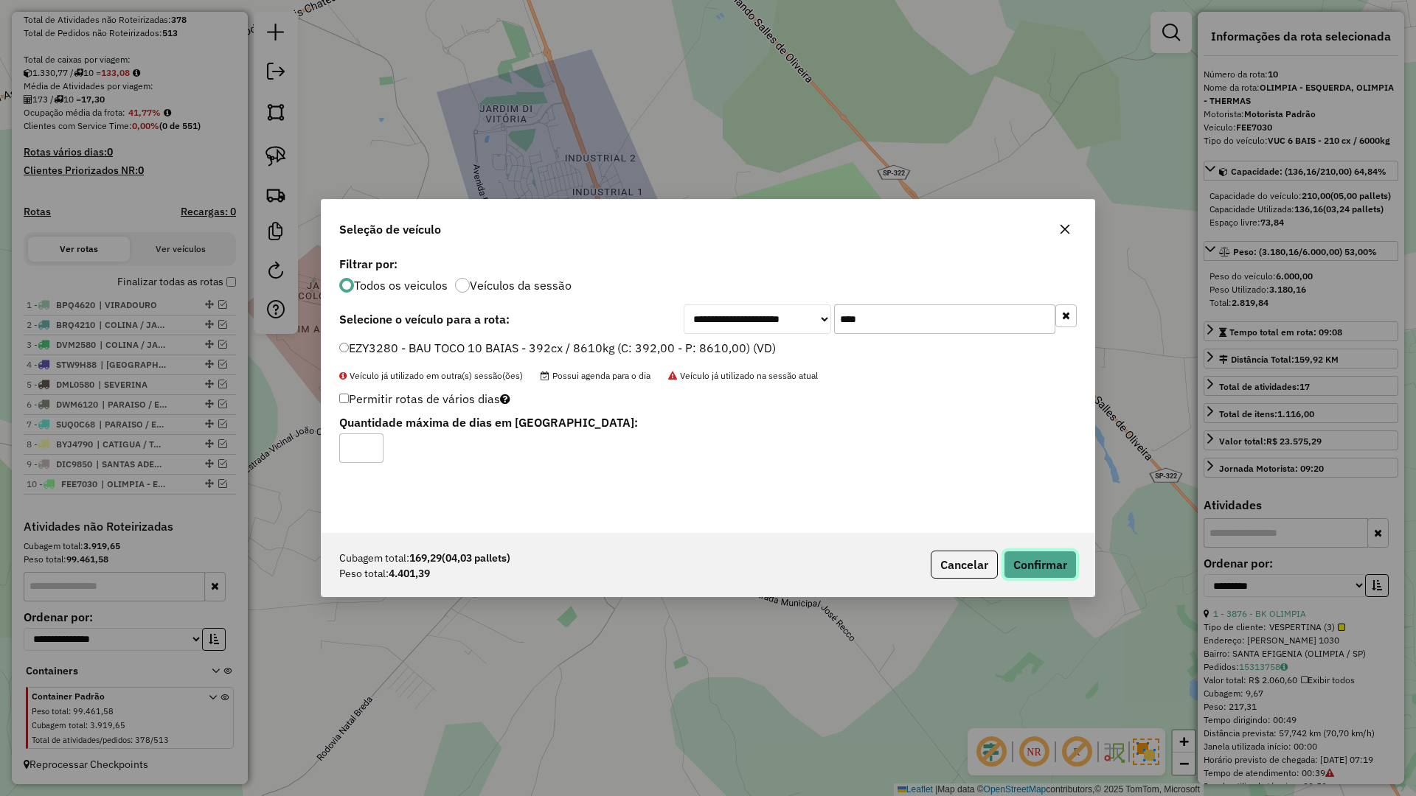
click at [1024, 566] on button "Confirmar" at bounding box center [1040, 565] width 73 height 28
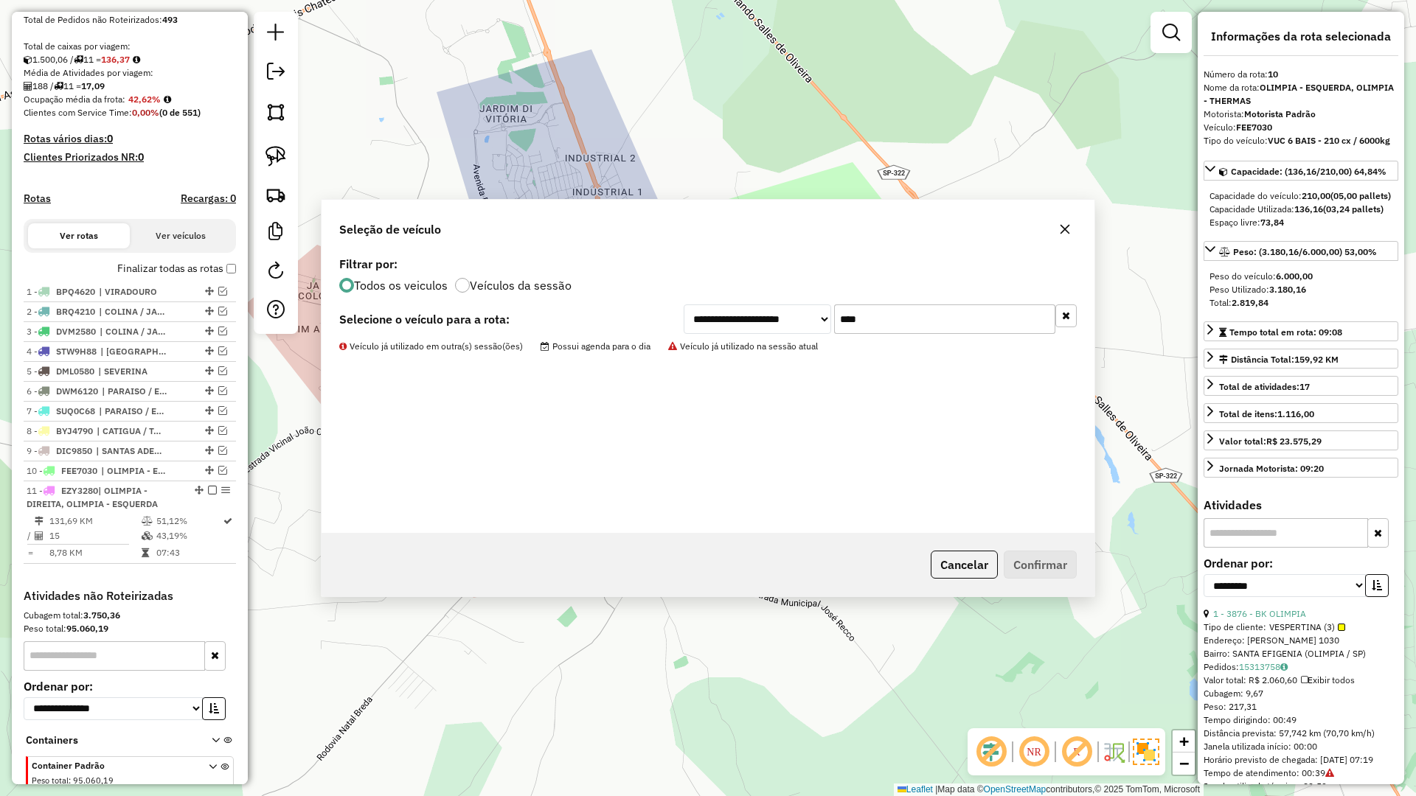
scroll to position [365, 0]
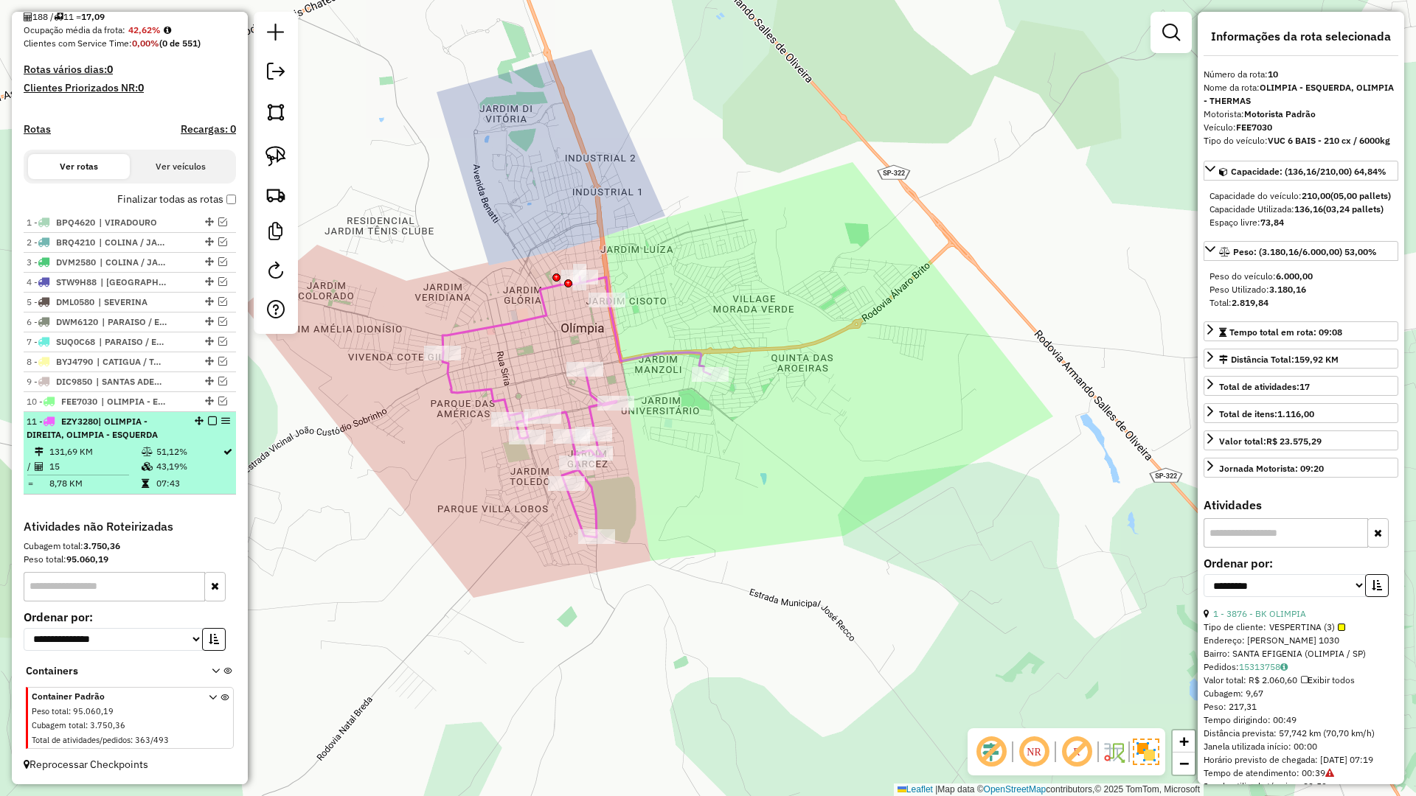
click at [206, 427] on div "11 - EZY3280 | OLIMPIA - DIREITA, OLIMPIA - ESQUERDA" at bounding box center [130, 428] width 206 height 27
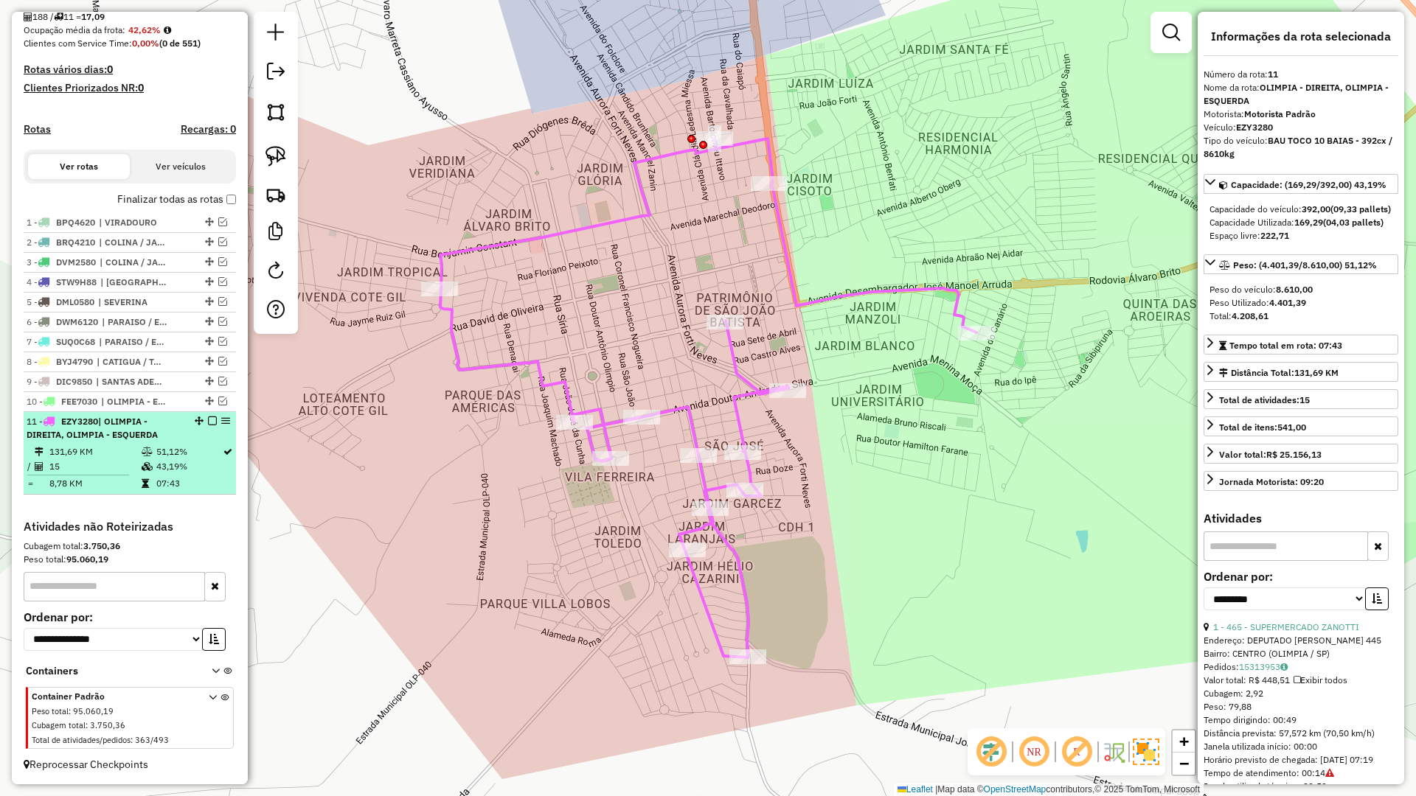
click at [209, 422] on em at bounding box center [212, 421] width 9 height 9
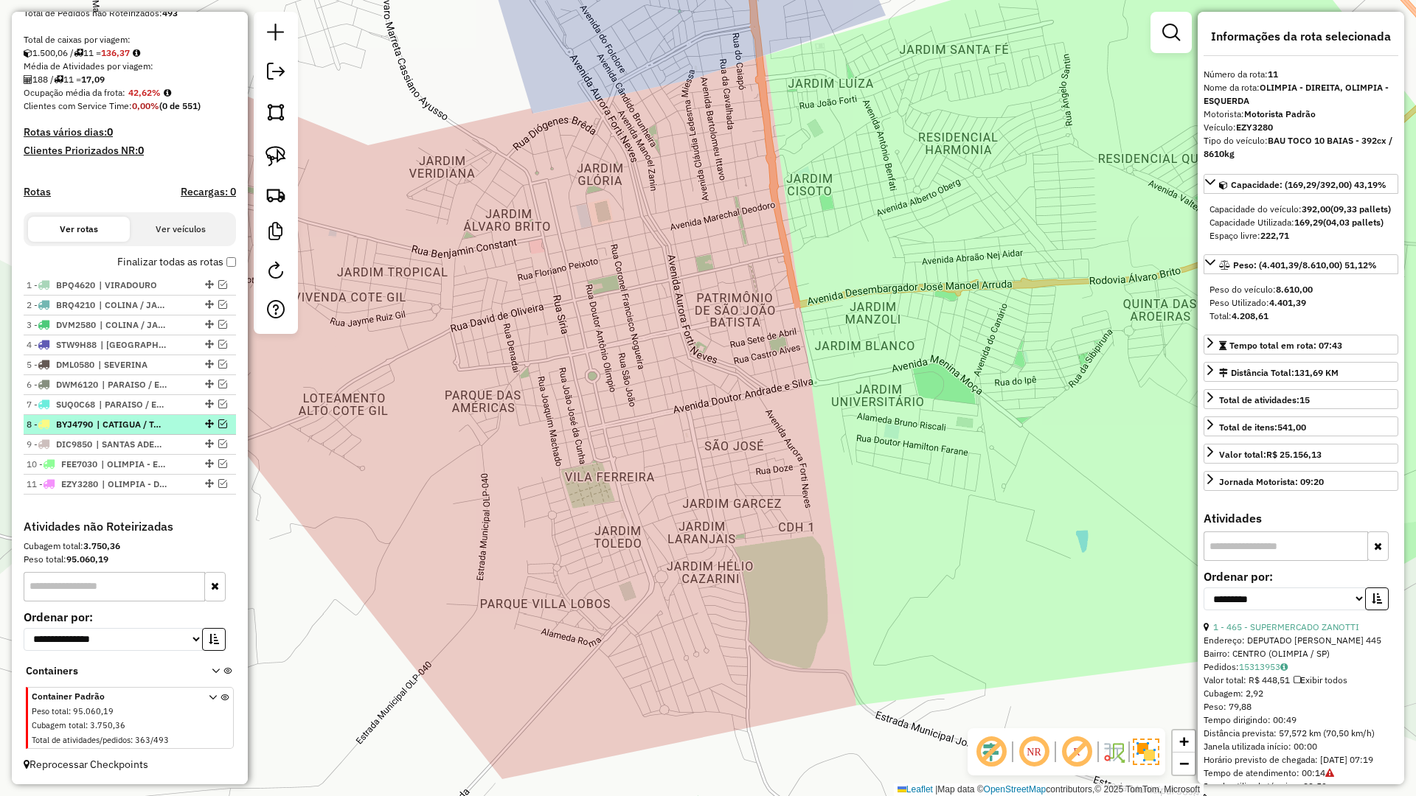
scroll to position [302, 0]
click at [209, 330] on div "3 - DVM2580 | COLINA / JABORANDI" at bounding box center [130, 325] width 206 height 13
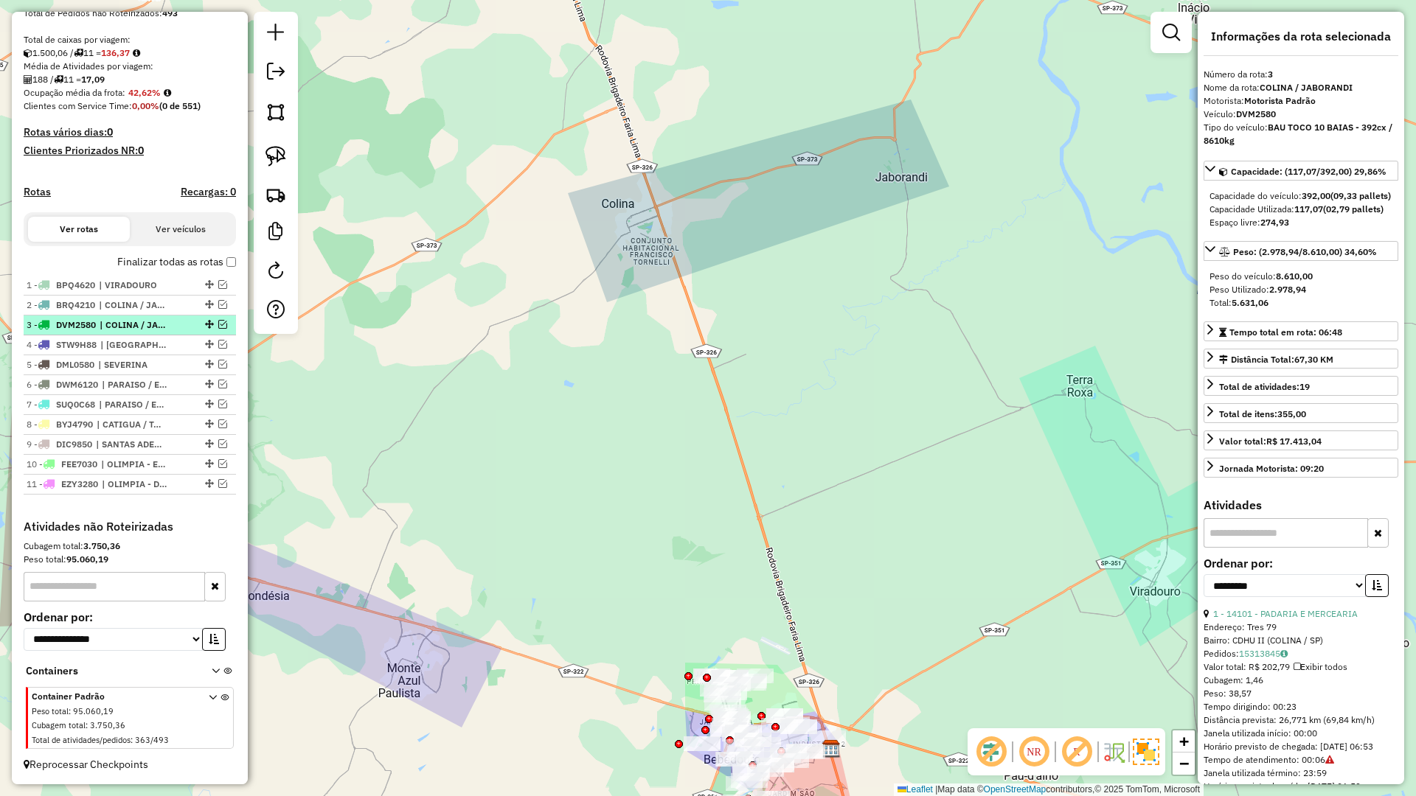
click at [218, 326] on em at bounding box center [222, 324] width 9 height 9
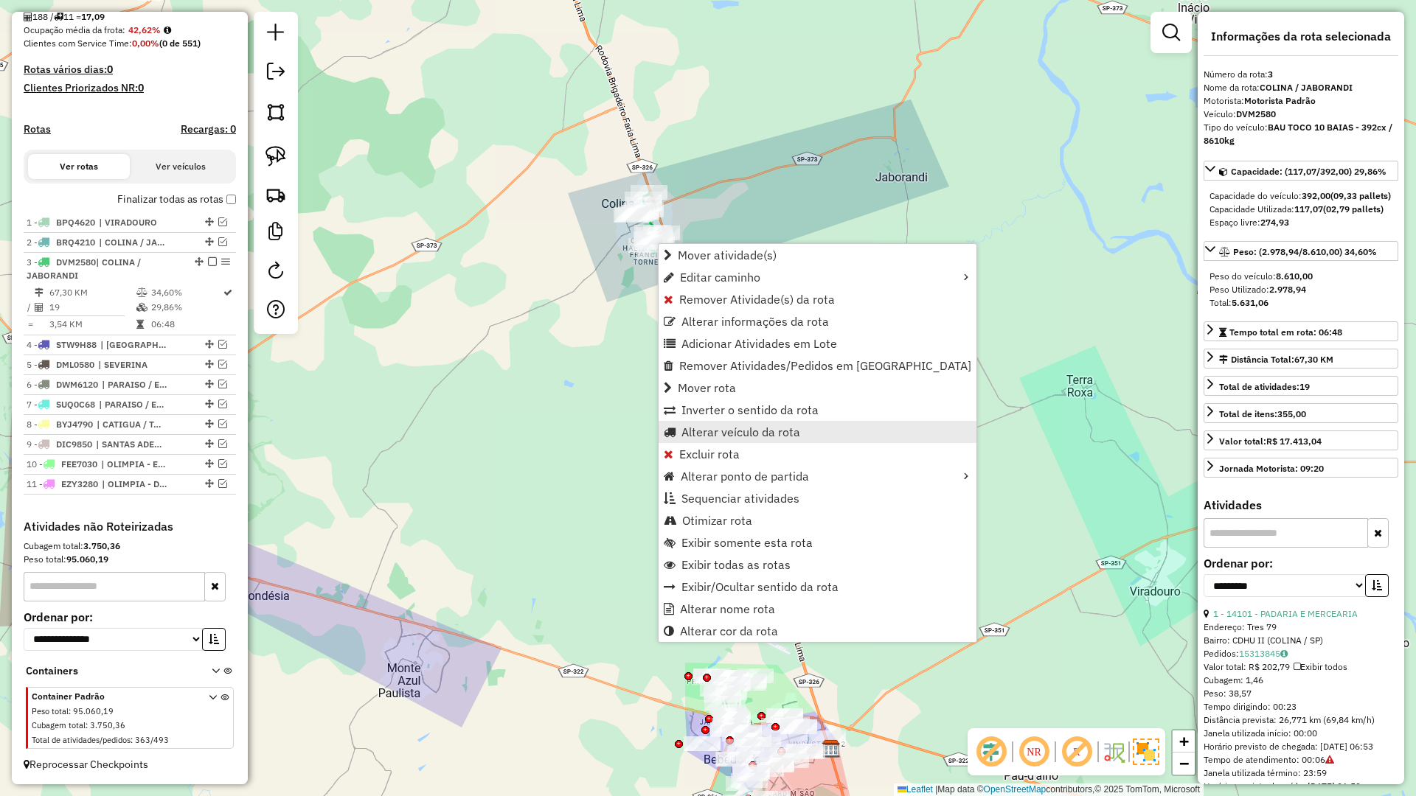
click at [708, 431] on span "Alterar veículo da rota" at bounding box center [740, 432] width 119 height 12
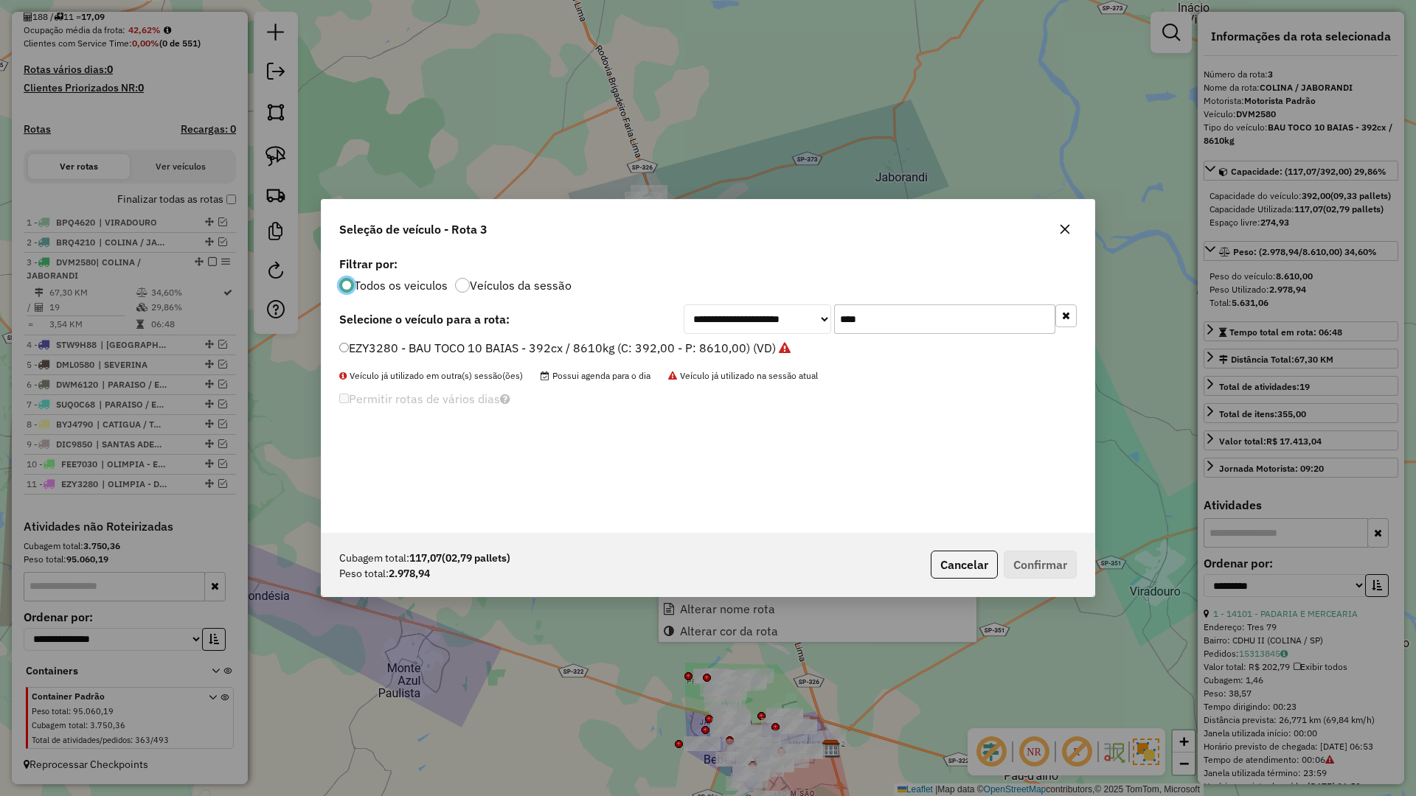
scroll to position [8, 4]
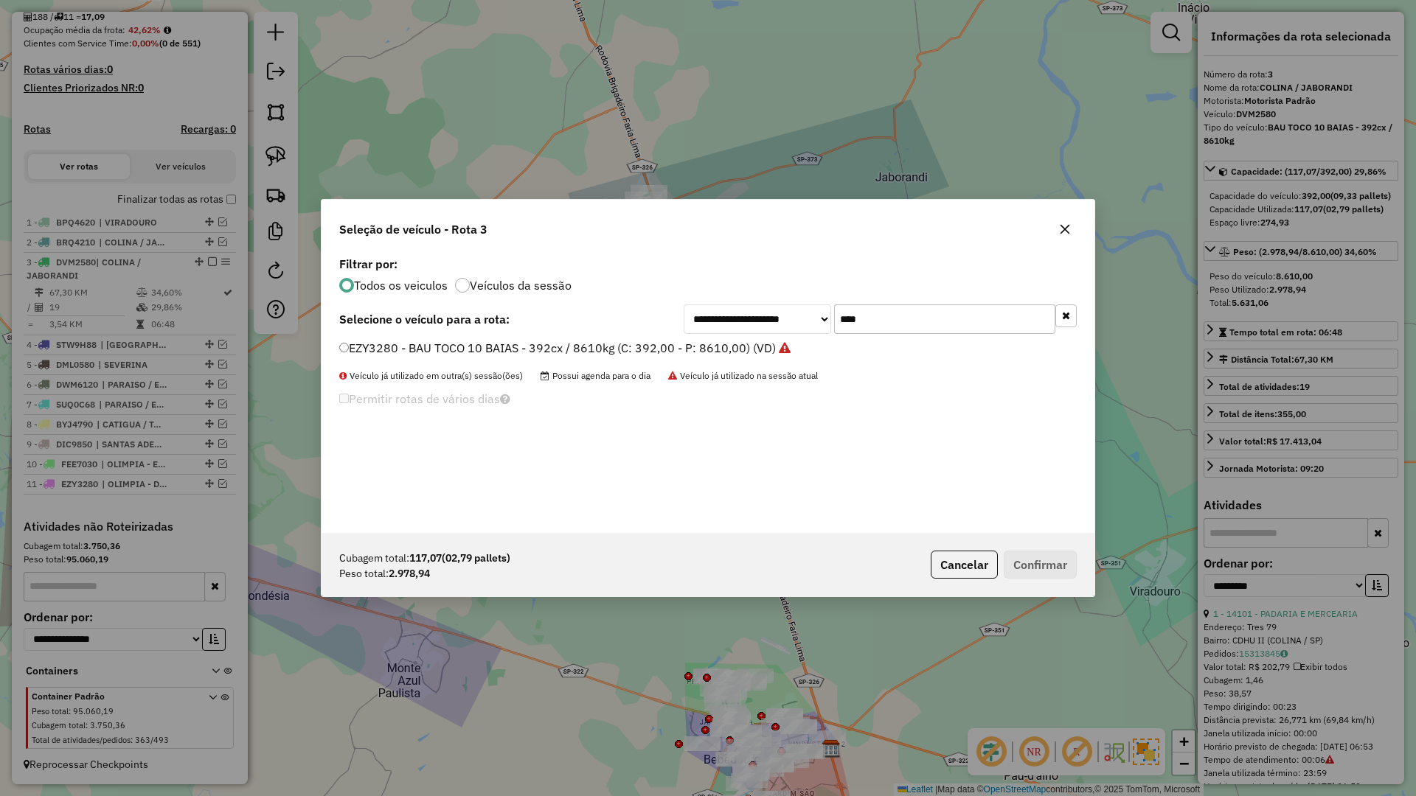
click at [889, 322] on input "****" at bounding box center [944, 319] width 221 height 29
type input "****"
click at [737, 350] on label "STU6I33 - BAU TOCO 10 BAIAS - 420cx / 8610kg (C: 420,00 - P: 8610,00) (VD)" at bounding box center [556, 348] width 435 height 18
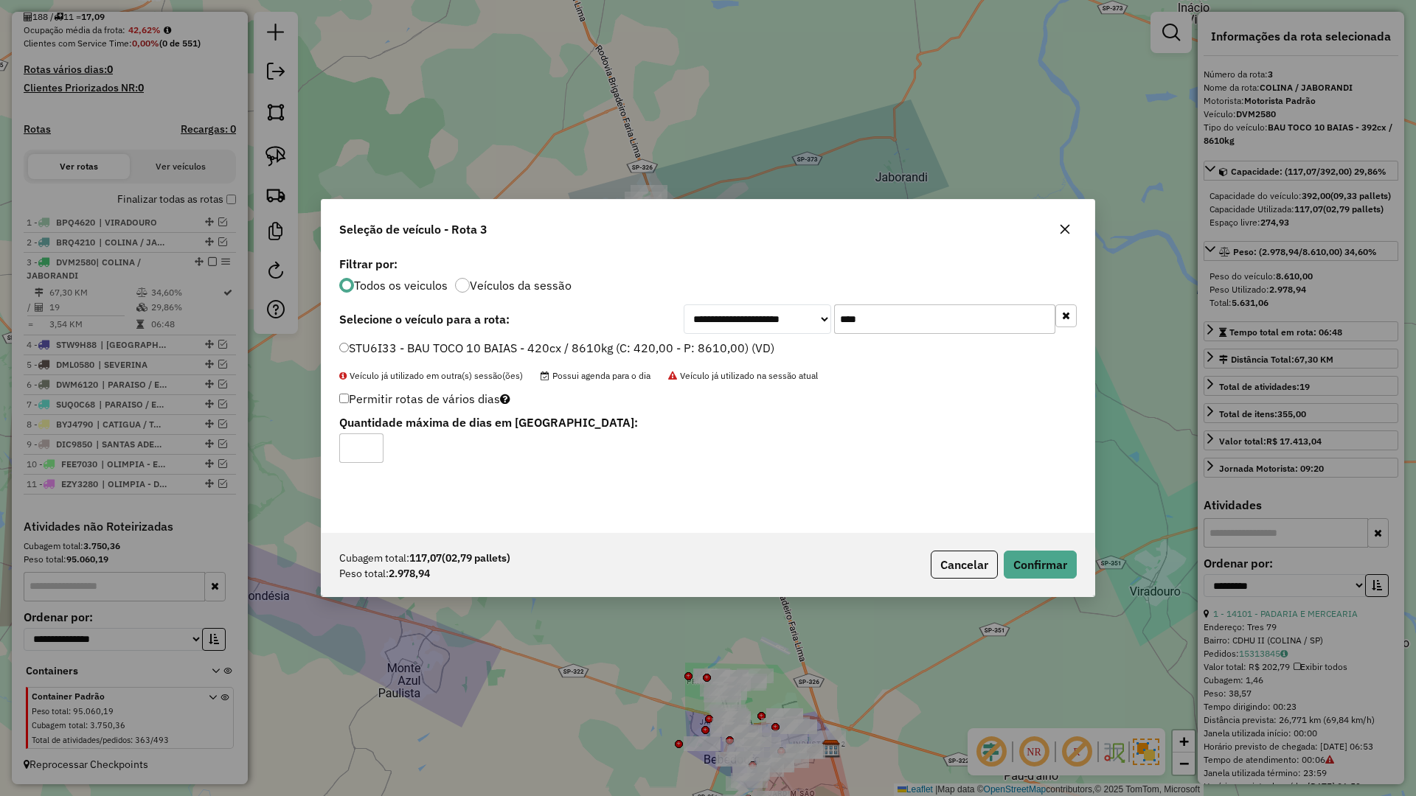
click at [1021, 549] on div "Cubagem total: 117,07 (02,79 pallets) Peso total: 2.978,94 Cancelar Confirmar" at bounding box center [708, 564] width 773 height 63
click at [1020, 561] on button "Confirmar" at bounding box center [1040, 565] width 73 height 28
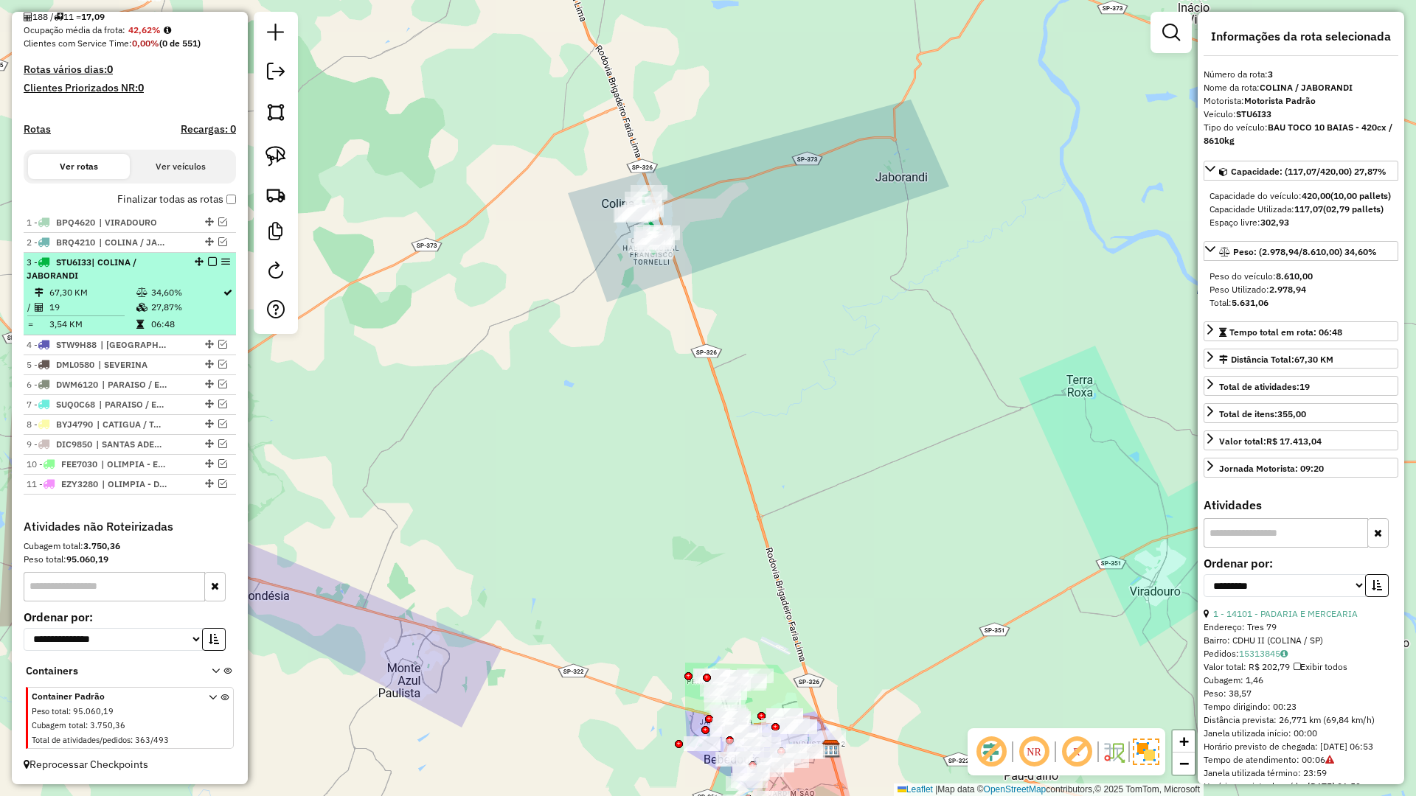
click at [208, 262] on em at bounding box center [212, 261] width 9 height 9
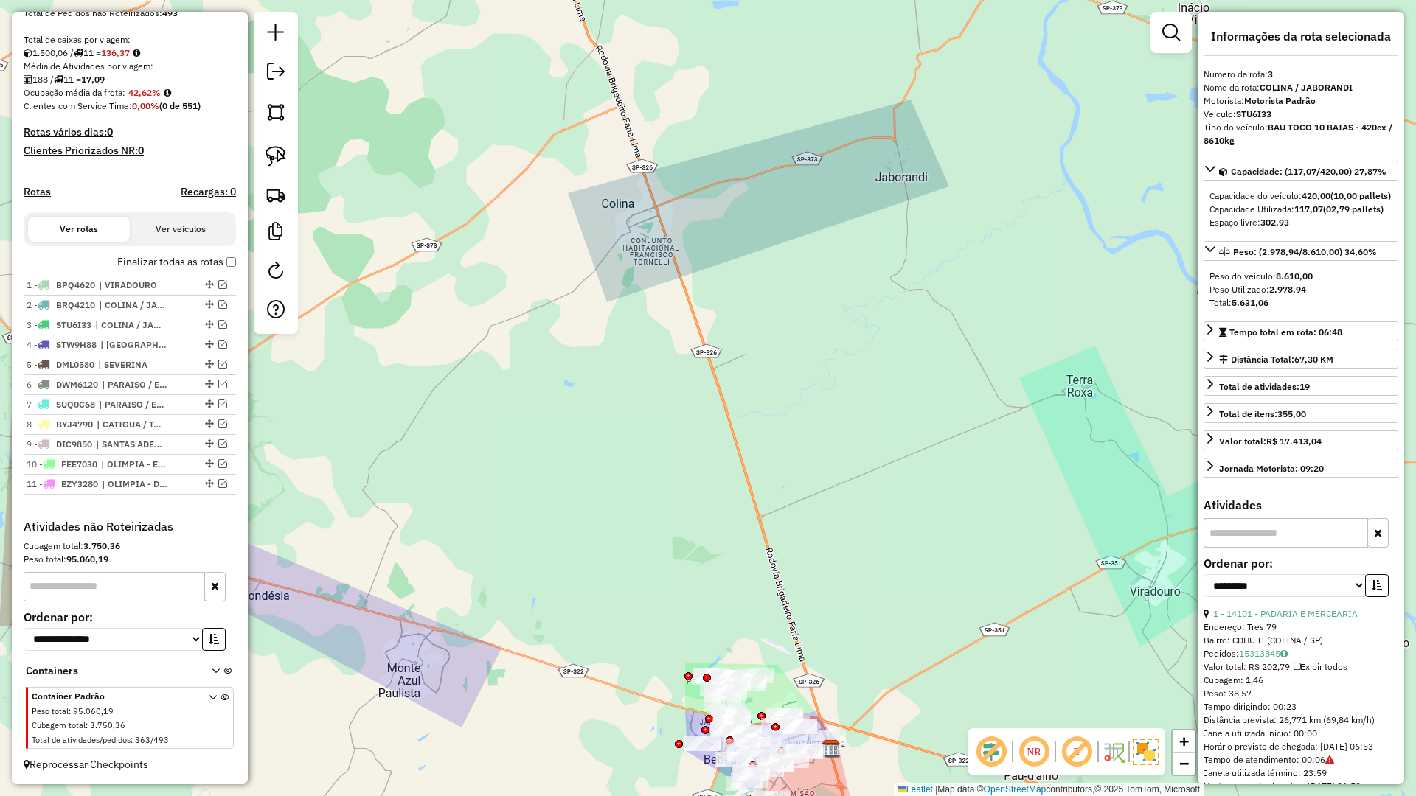
scroll to position [302, 0]
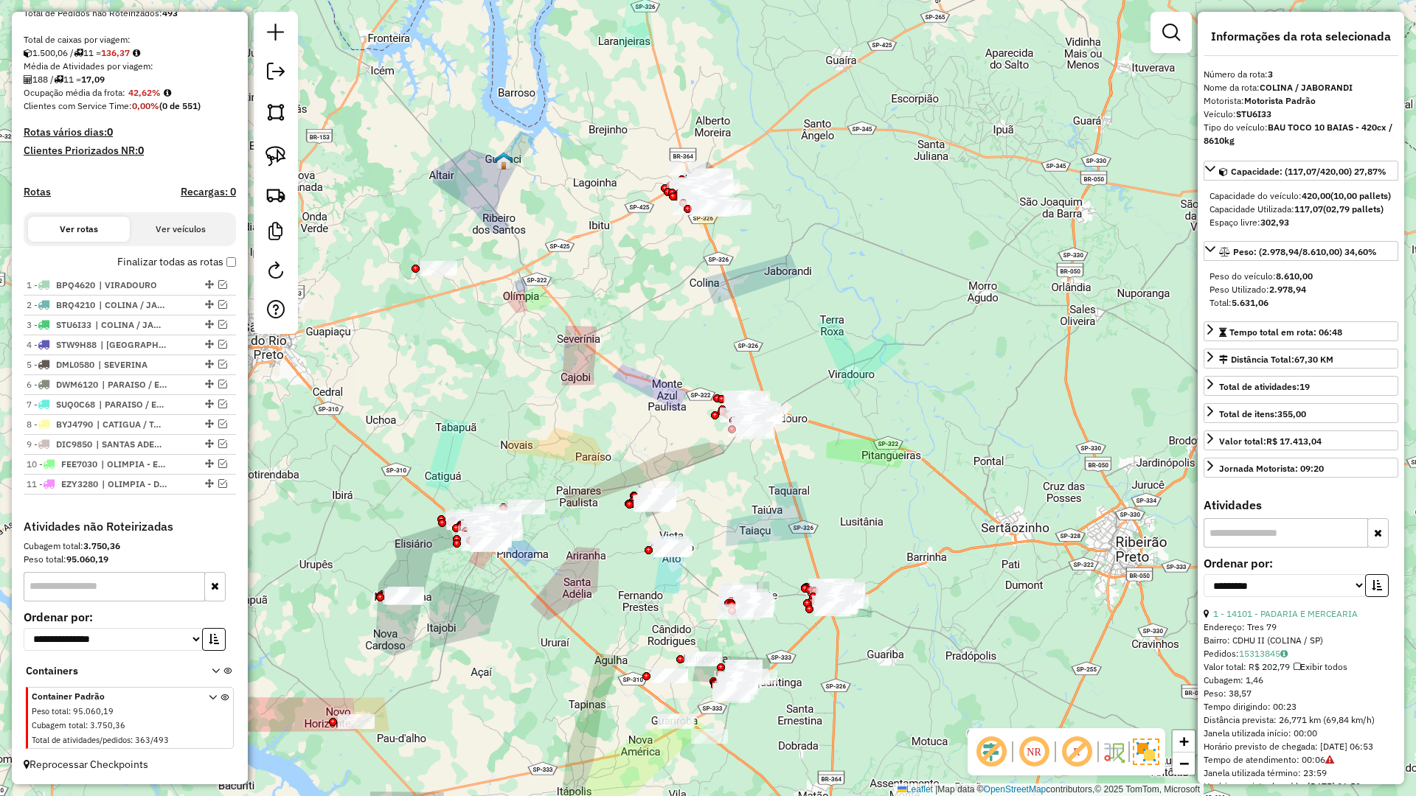
drag, startPoint x: 786, startPoint y: 347, endPoint x: 823, endPoint y: 303, distance: 57.6
click at [845, 319] on div "Janela de atendimento Grade de atendimento Capacidade Transportadoras Veículos …" at bounding box center [708, 398] width 1416 height 796
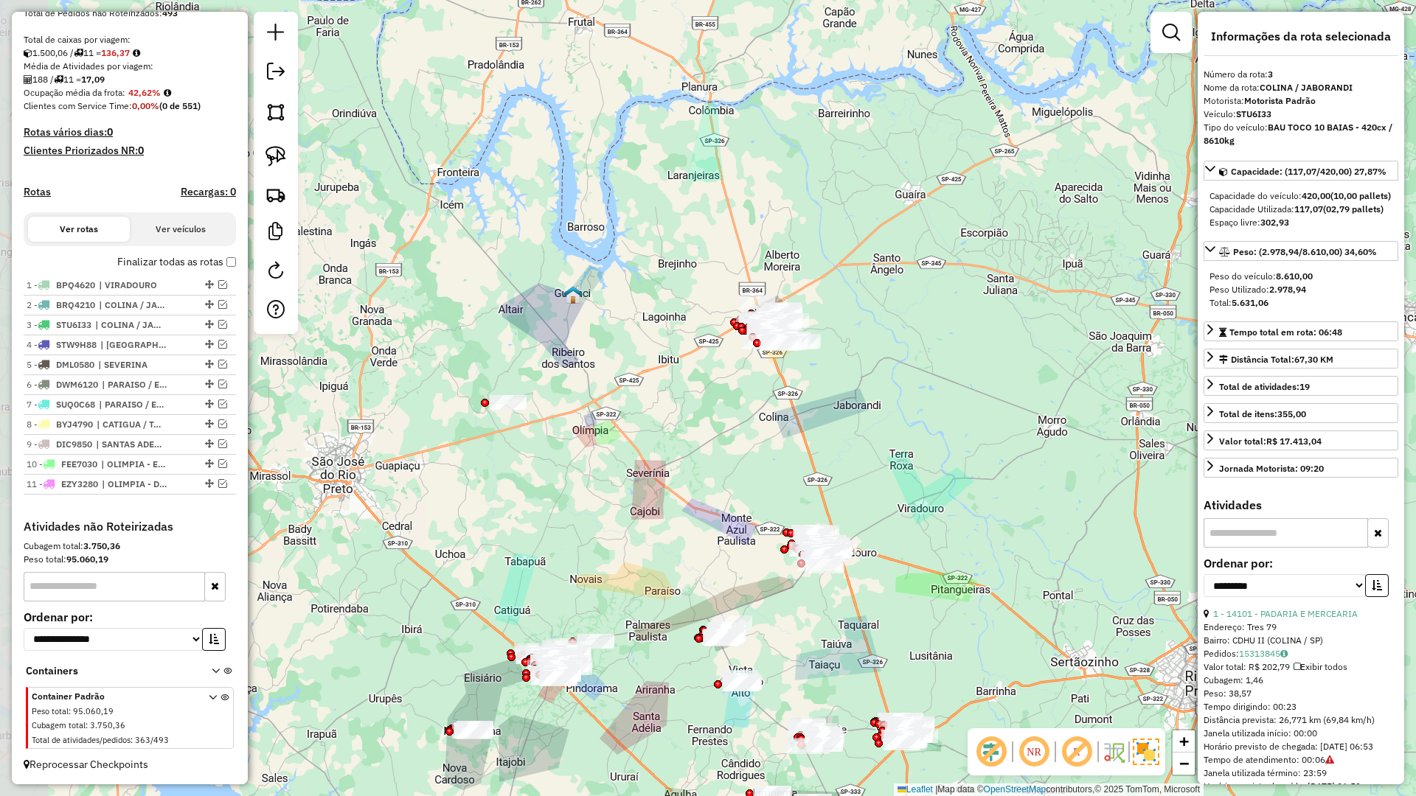
drag, startPoint x: 780, startPoint y: 330, endPoint x: 800, endPoint y: 430, distance: 102.3
click at [831, 417] on div "Janela de atendimento Grade de atendimento Capacidade Transportadoras Veículos …" at bounding box center [708, 398] width 1416 height 796
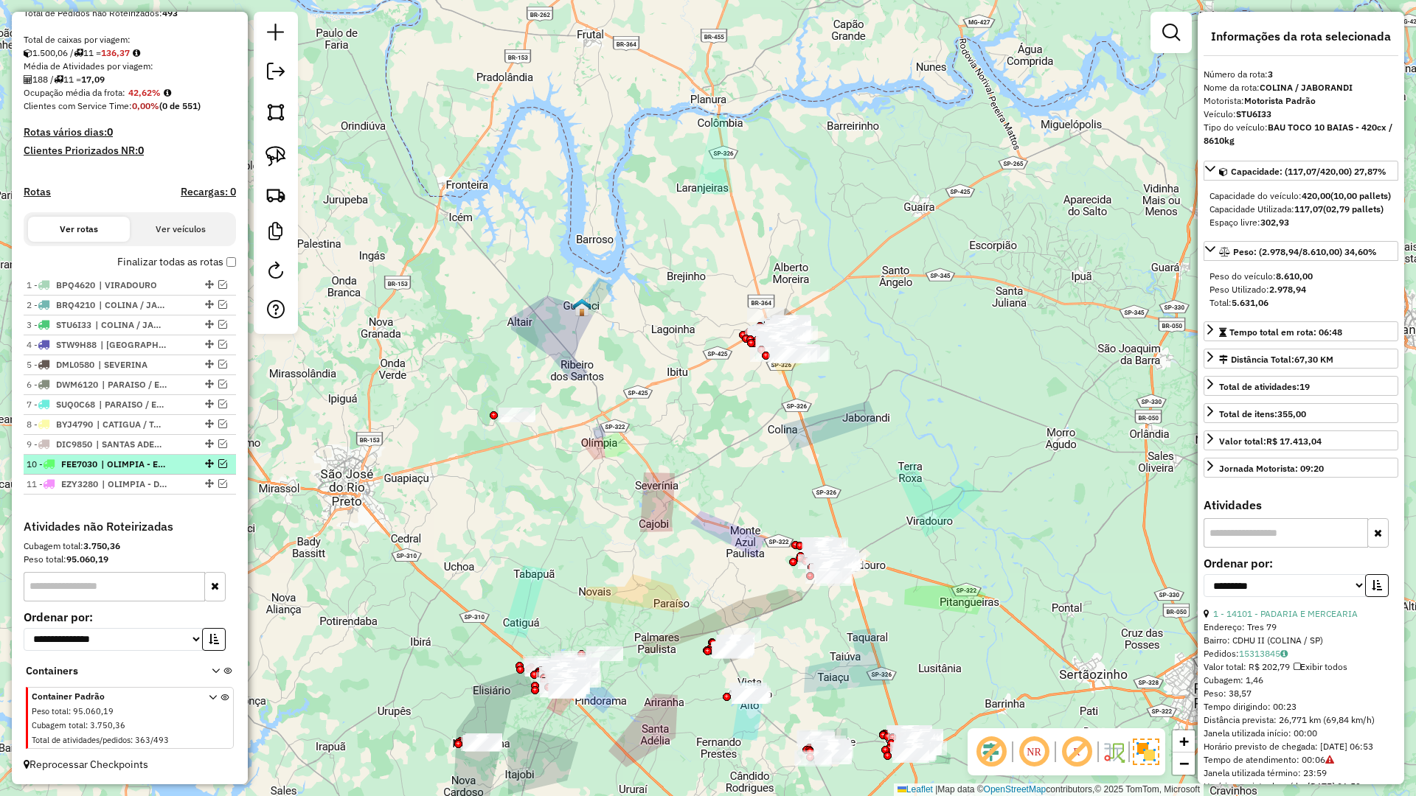
click at [212, 465] on div at bounding box center [208, 463] width 44 height 9
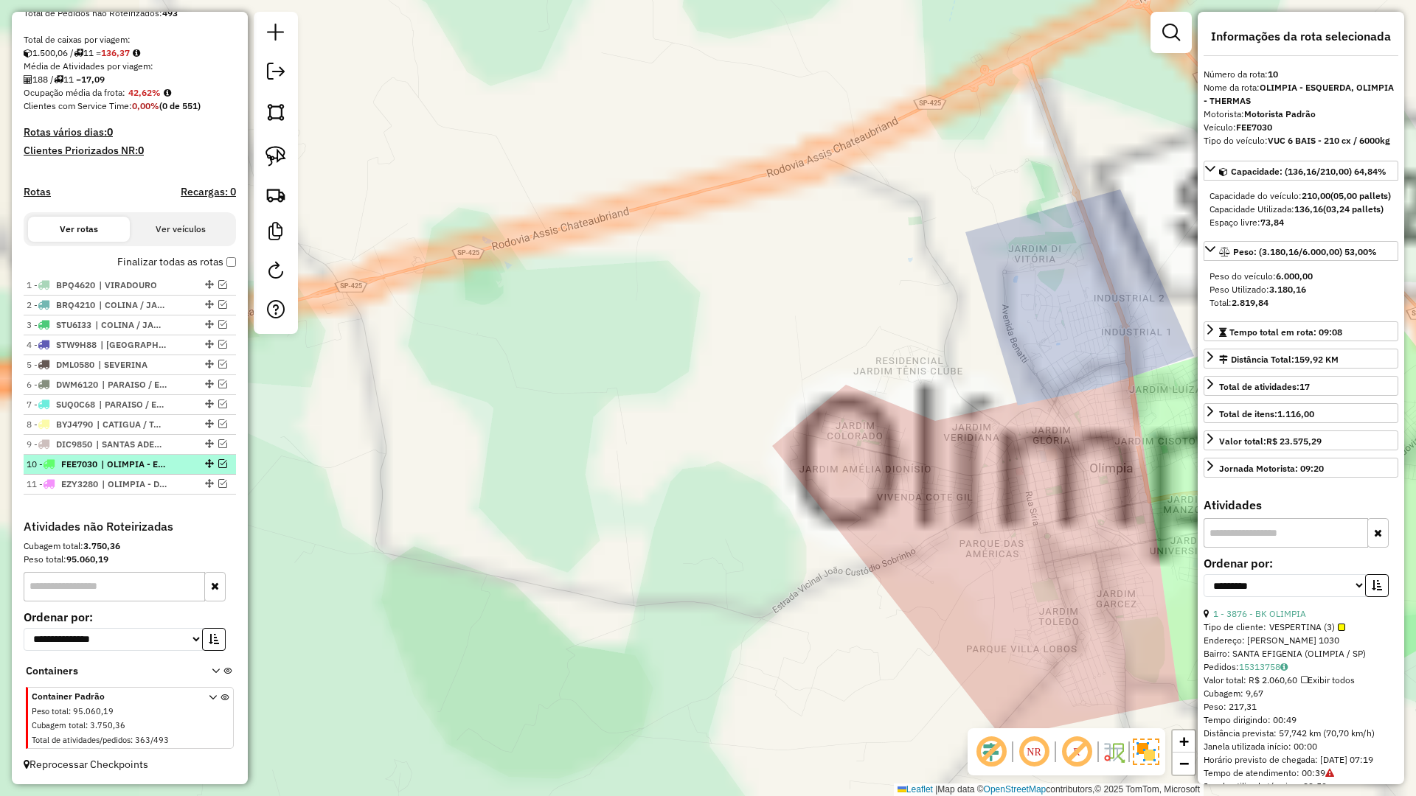
click at [218, 464] on em at bounding box center [222, 463] width 9 height 9
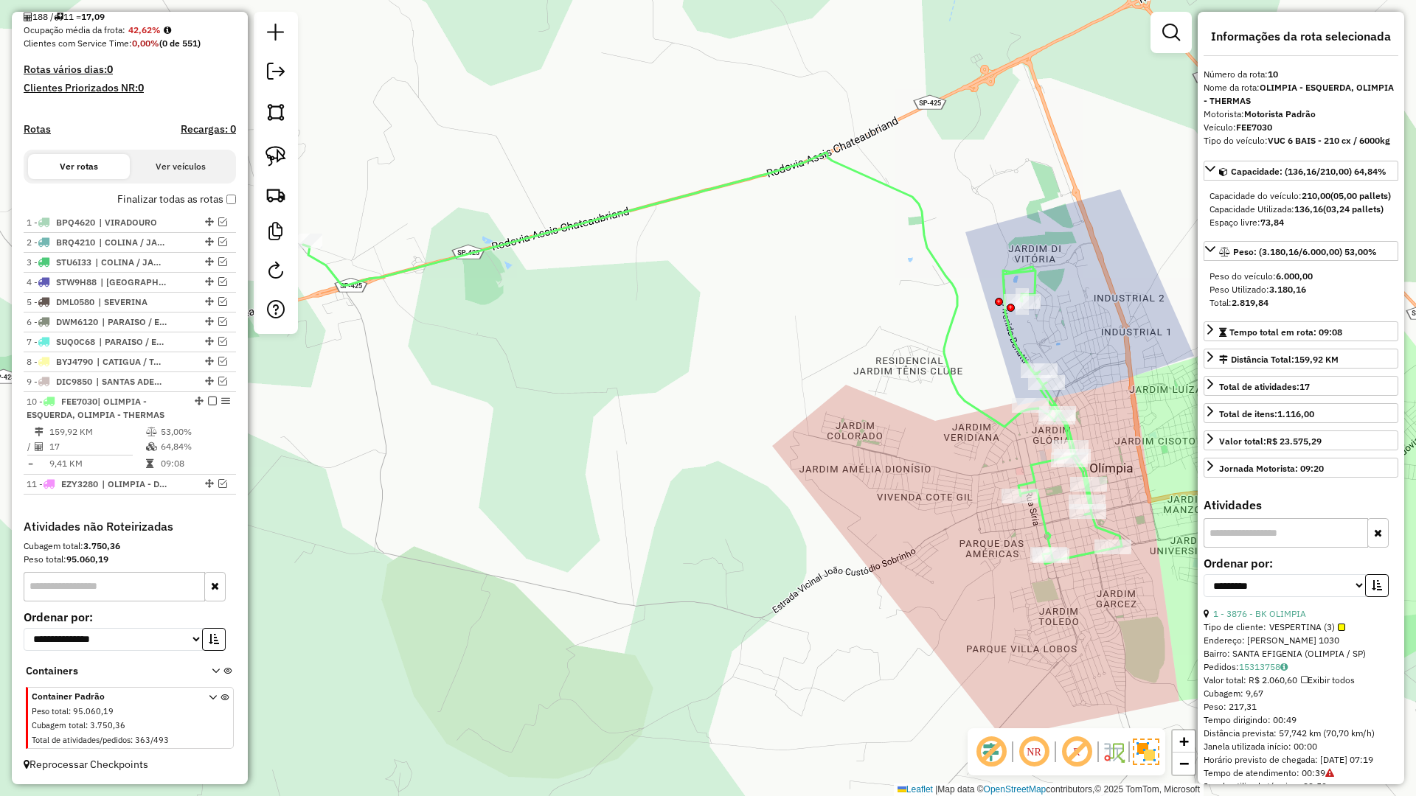
drag, startPoint x: 763, startPoint y: 520, endPoint x: 781, endPoint y: 518, distance: 18.5
click at [780, 520] on div "Janela de atendimento Grade de atendimento Capacidade Transportadoras Veículos …" at bounding box center [708, 398] width 1416 height 796
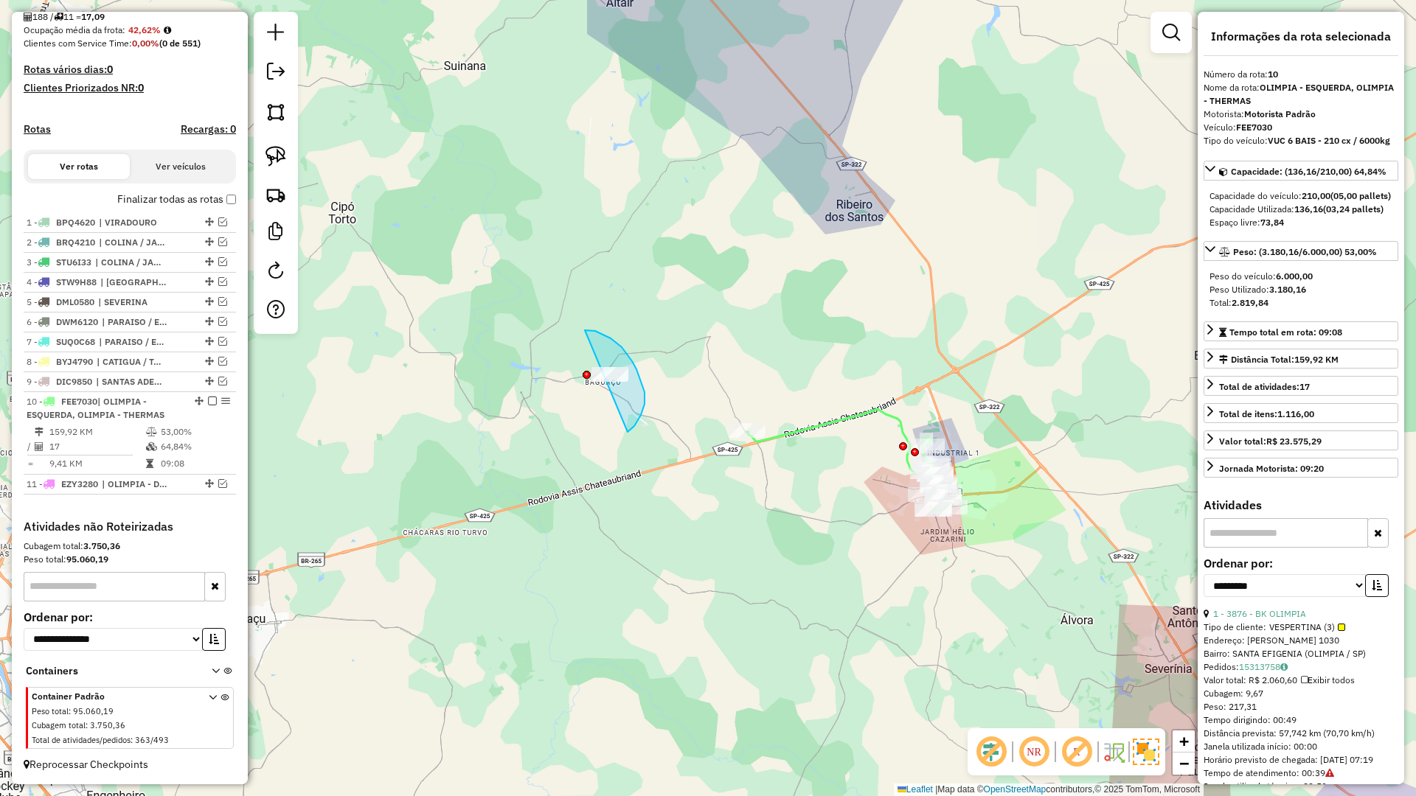
drag, startPoint x: 645, startPoint y: 392, endPoint x: 527, endPoint y: 355, distance: 122.9
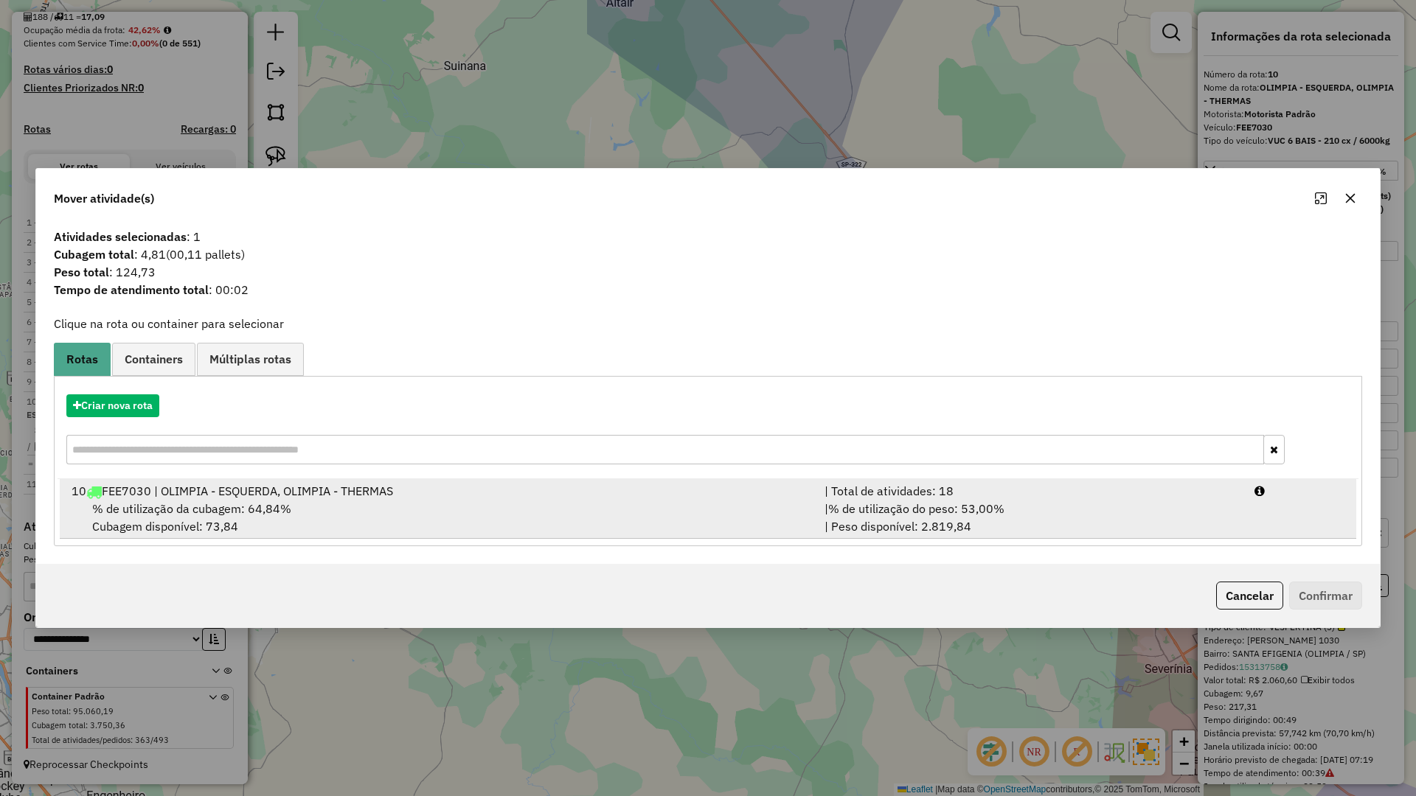
click at [530, 516] on div "% de utilização da cubagem: 64,84% Cubagem disponível: 73,84" at bounding box center [439, 517] width 753 height 35
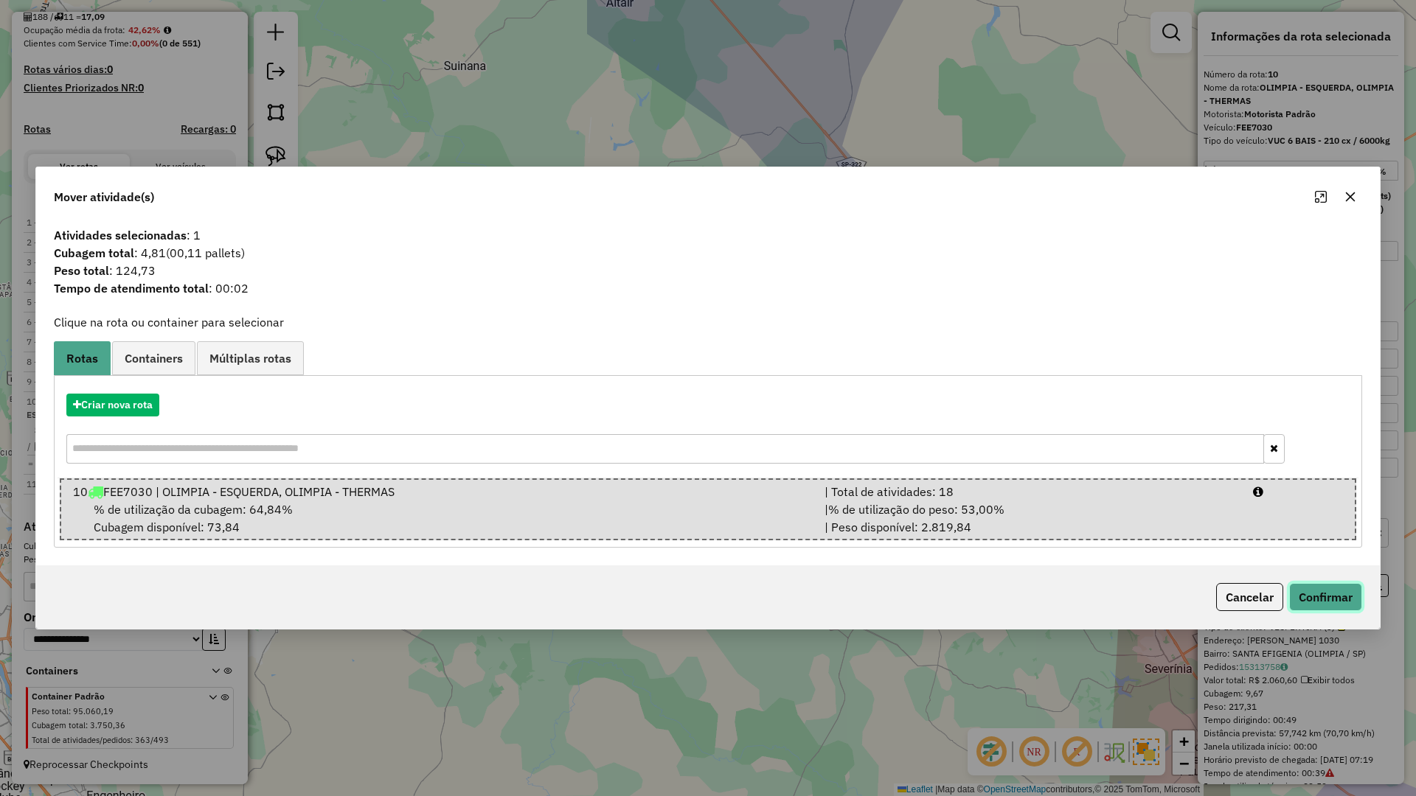
click at [1324, 603] on button "Confirmar" at bounding box center [1325, 597] width 73 height 28
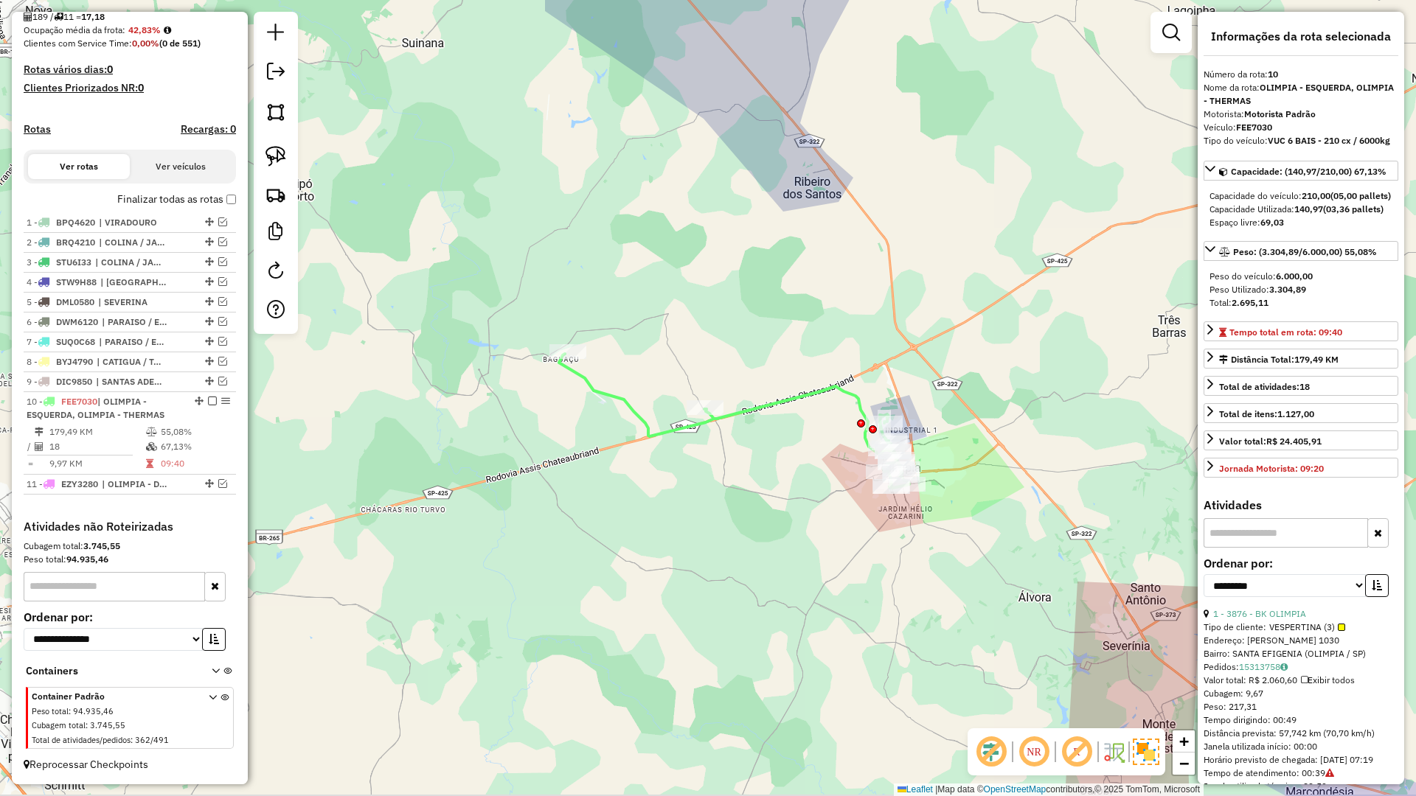
drag, startPoint x: 741, startPoint y: 498, endPoint x: 350, endPoint y: 424, distance: 397.8
click at [527, 453] on div "Janela de atendimento Grade de atendimento Capacidade Transportadoras Veículos …" at bounding box center [708, 398] width 1416 height 796
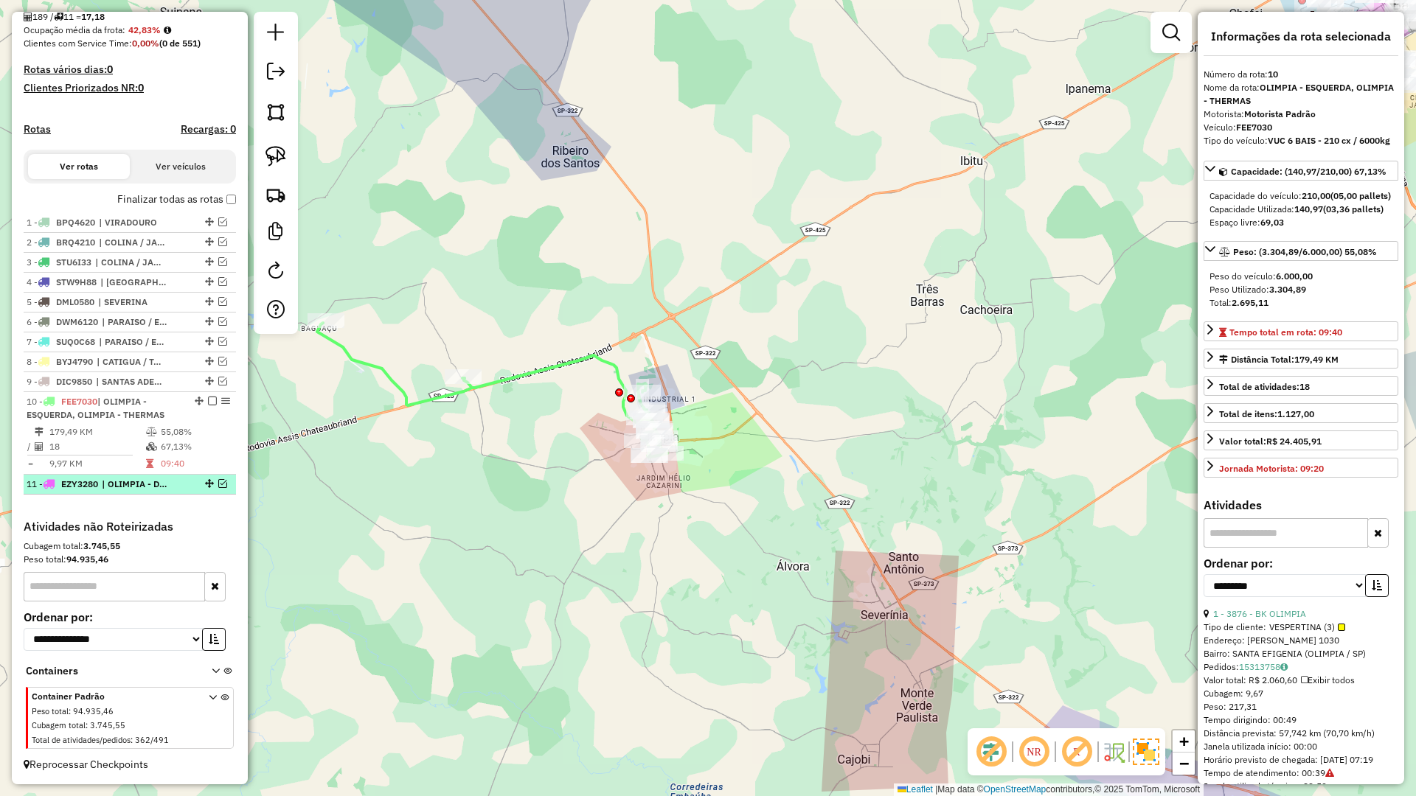
click at [218, 484] on em at bounding box center [222, 483] width 9 height 9
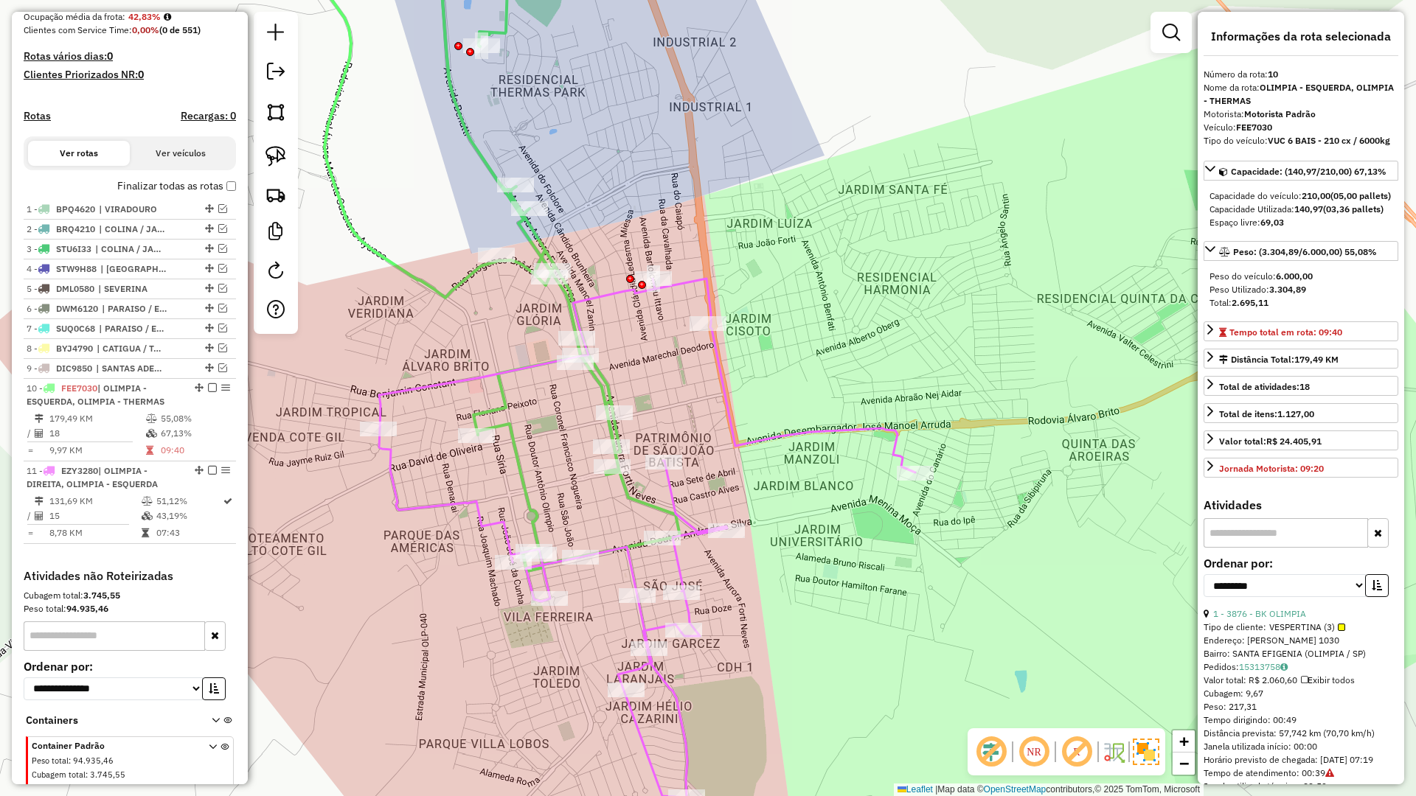
drag, startPoint x: 575, startPoint y: 290, endPoint x: 658, endPoint y: 372, distance: 116.8
click at [658, 372] on div "Janela de atendimento Grade de atendimento Capacidade Transportadoras Veículos …" at bounding box center [708, 398] width 1416 height 796
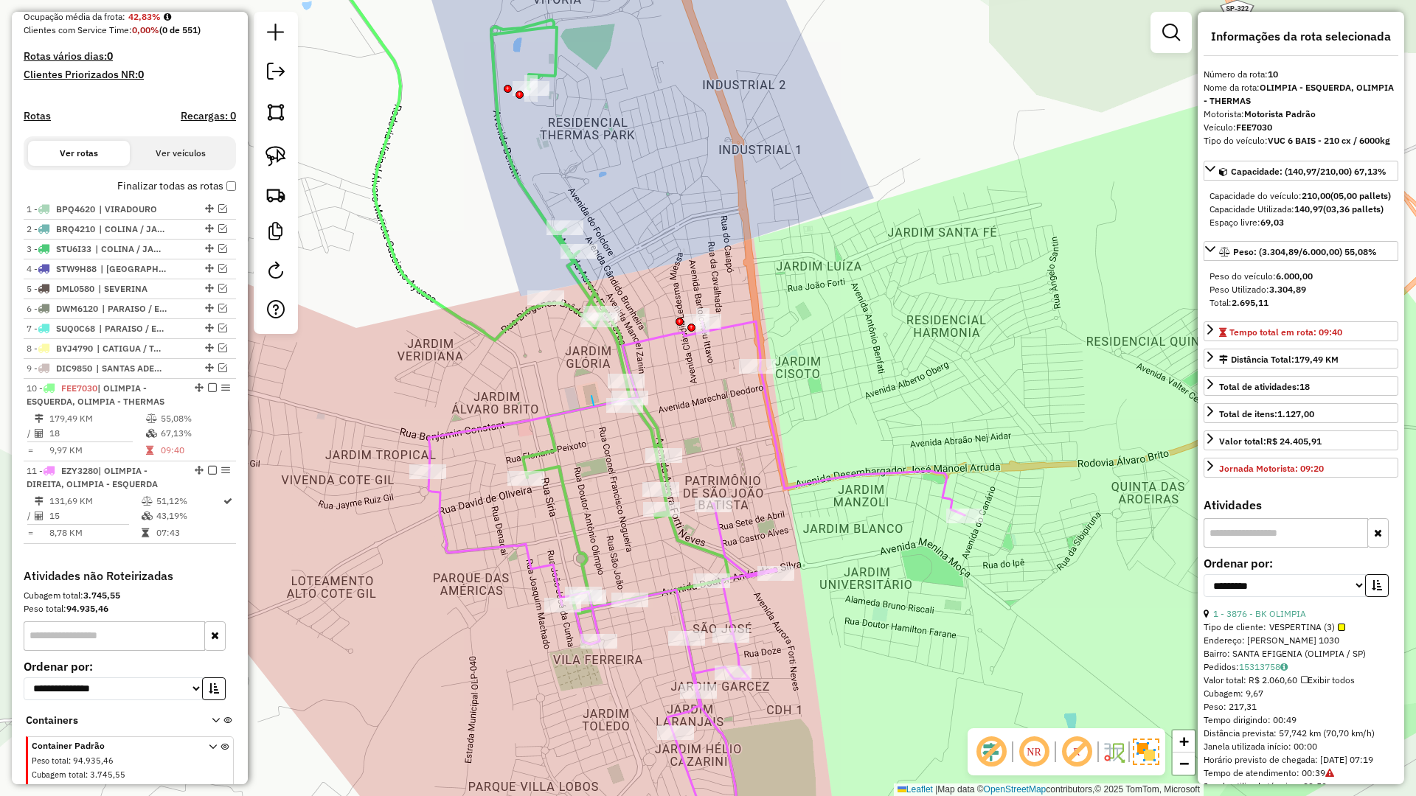
drag, startPoint x: 591, startPoint y: 396, endPoint x: 538, endPoint y: 443, distance: 71.6
drag, startPoint x: 628, startPoint y: 428, endPoint x: 578, endPoint y: 390, distance: 62.5
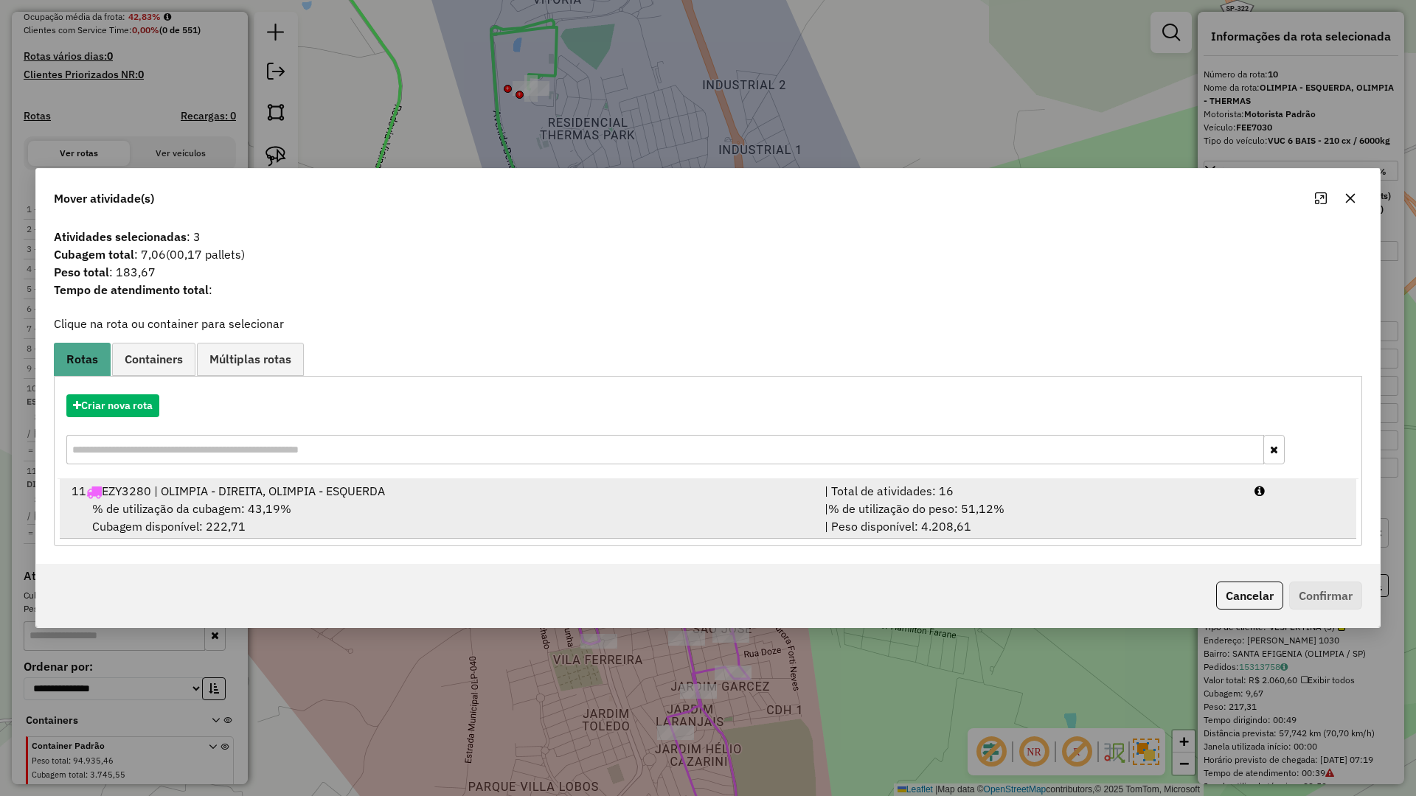
click at [663, 499] on div "11 EZY3280 | OLIMPIA - DIREITA, OLIMPIA - ESQUERDA" at bounding box center [439, 491] width 753 height 18
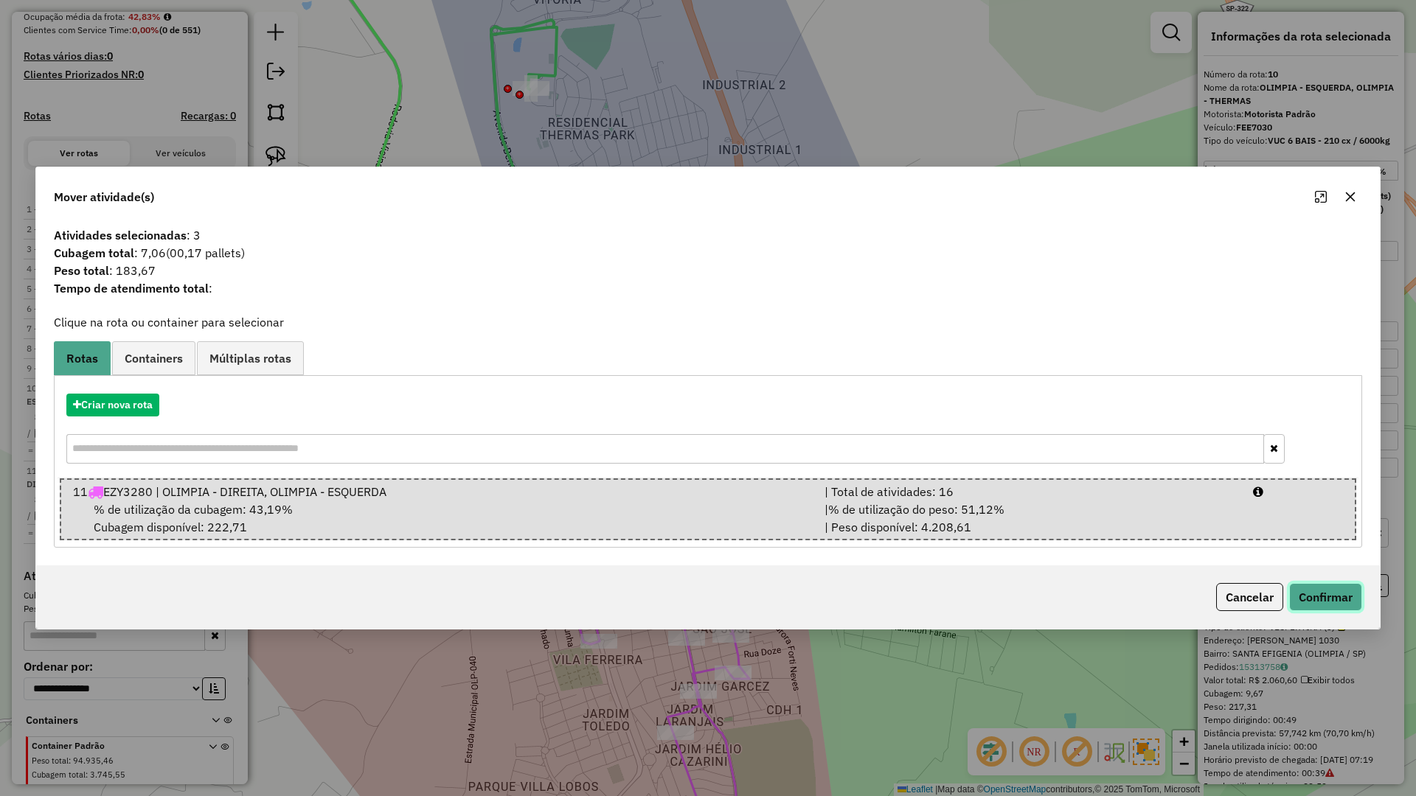
click at [1325, 593] on button "Confirmar" at bounding box center [1325, 597] width 73 height 28
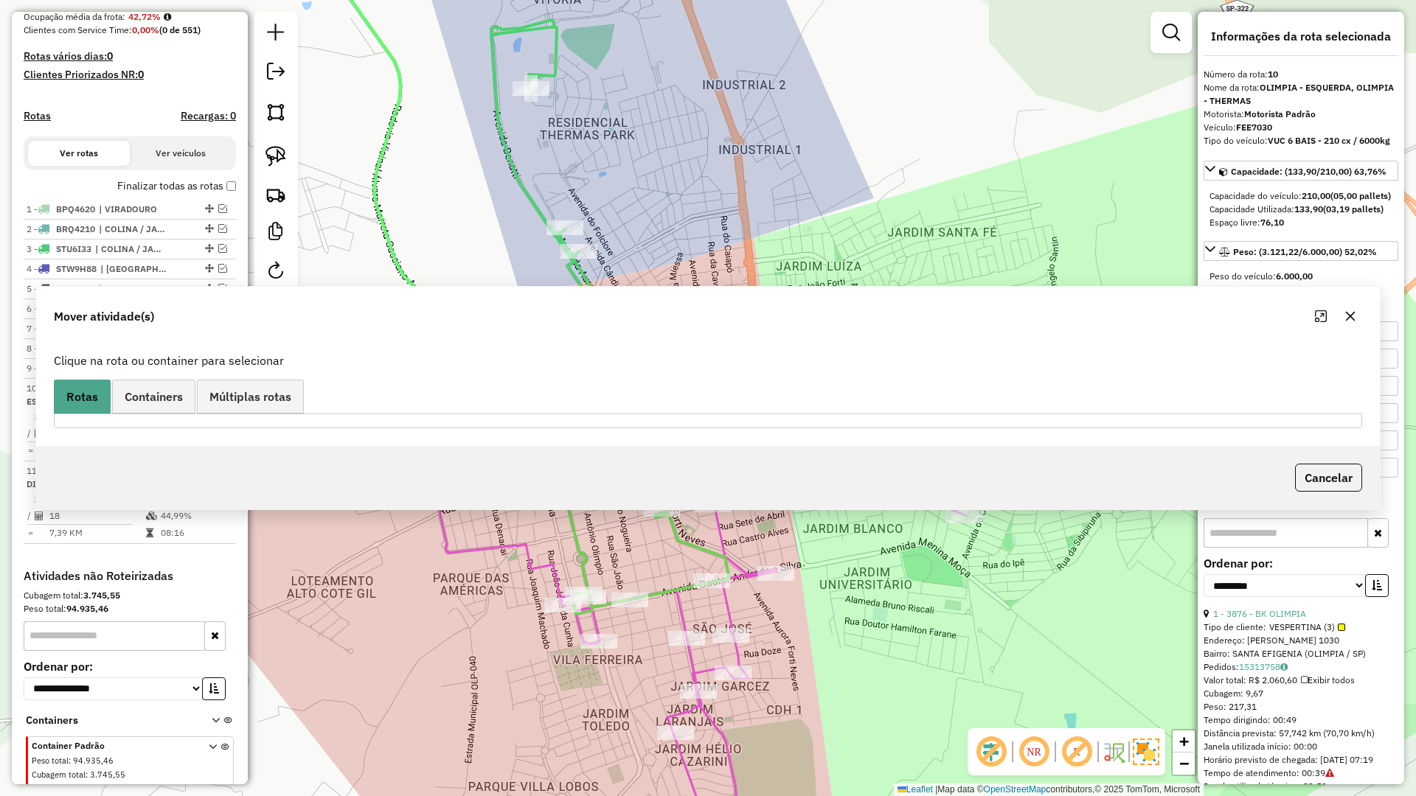
scroll to position [428, 0]
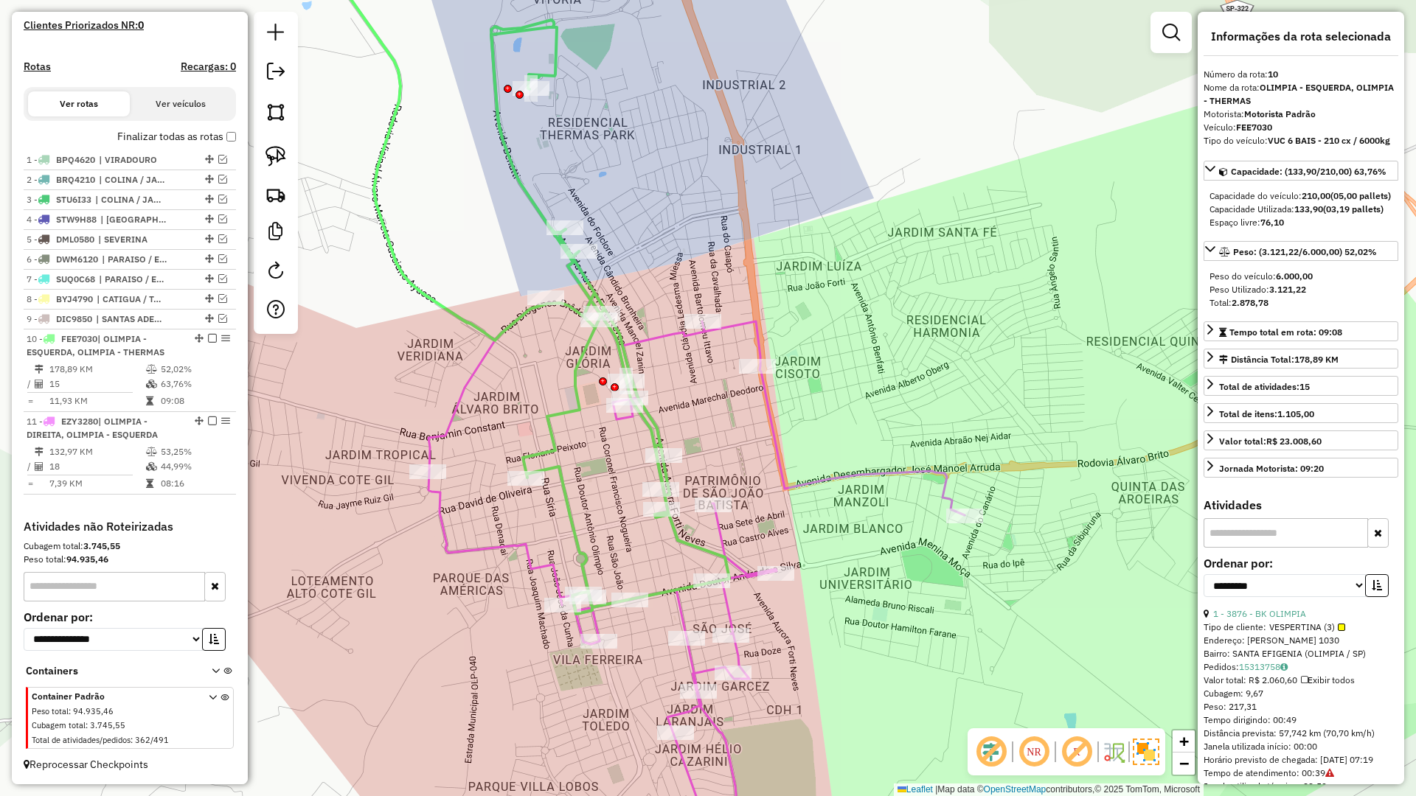
click at [780, 427] on icon at bounding box center [696, 572] width 536 height 538
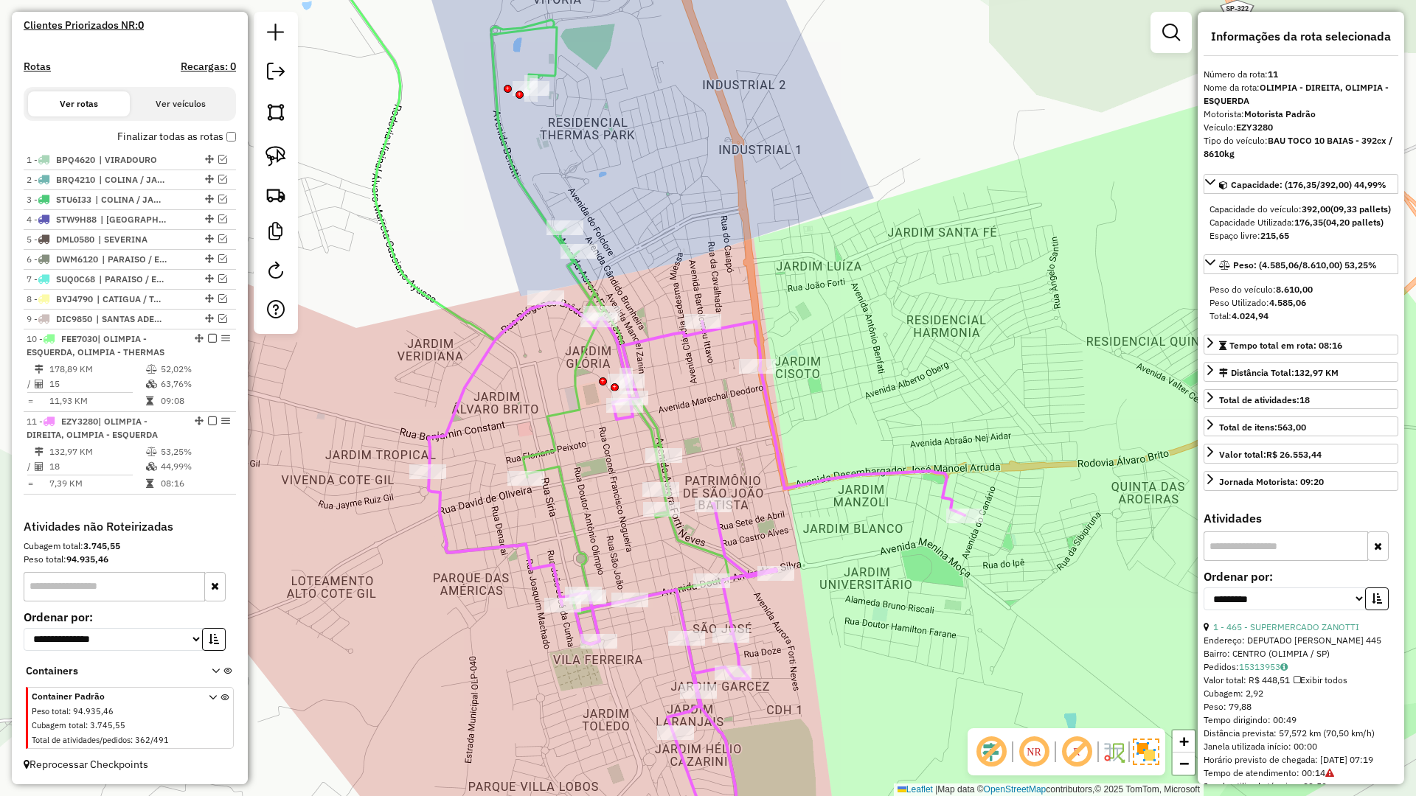
click at [768, 437] on icon at bounding box center [696, 572] width 536 height 538
click at [589, 290] on icon at bounding box center [529, 267] width 399 height 694
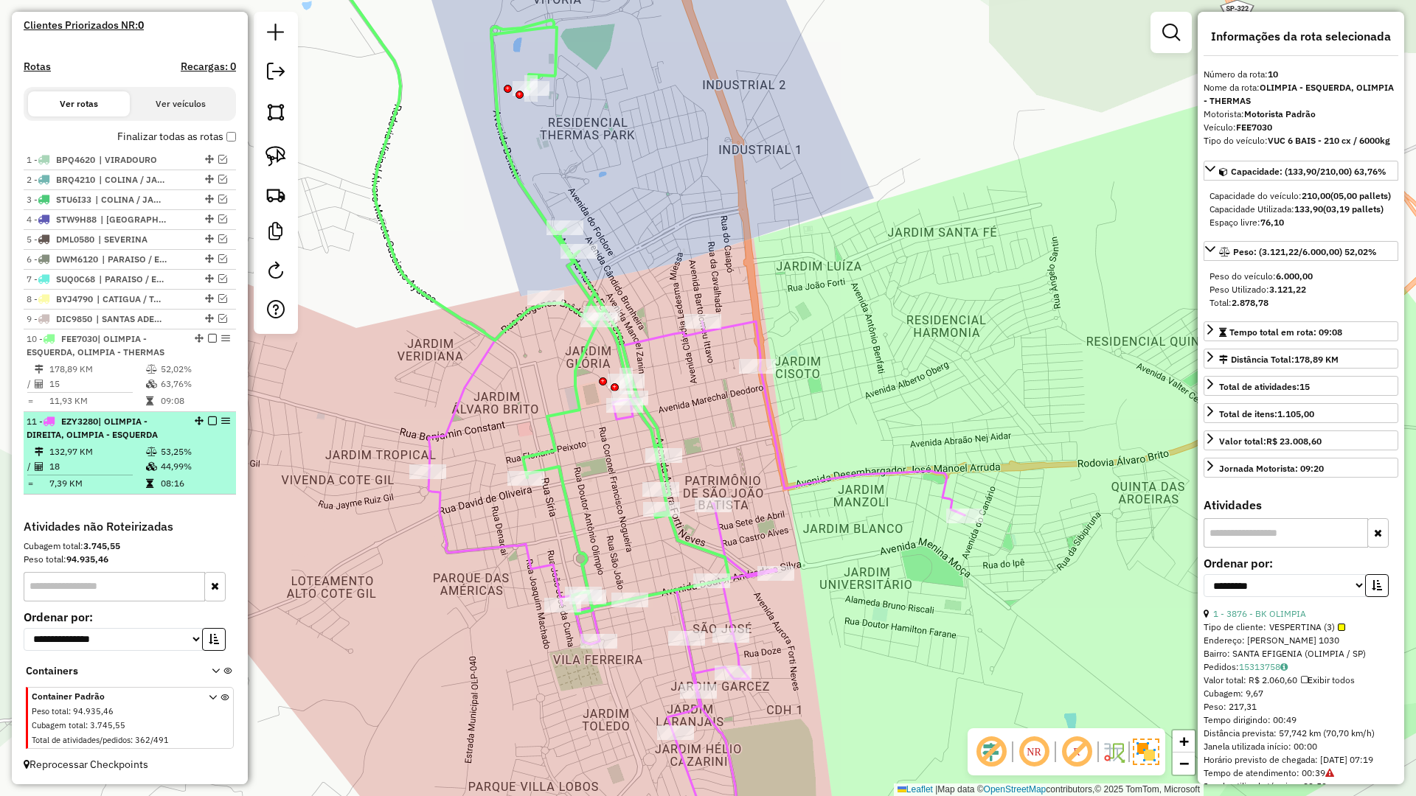
click at [209, 418] on em at bounding box center [212, 421] width 9 height 9
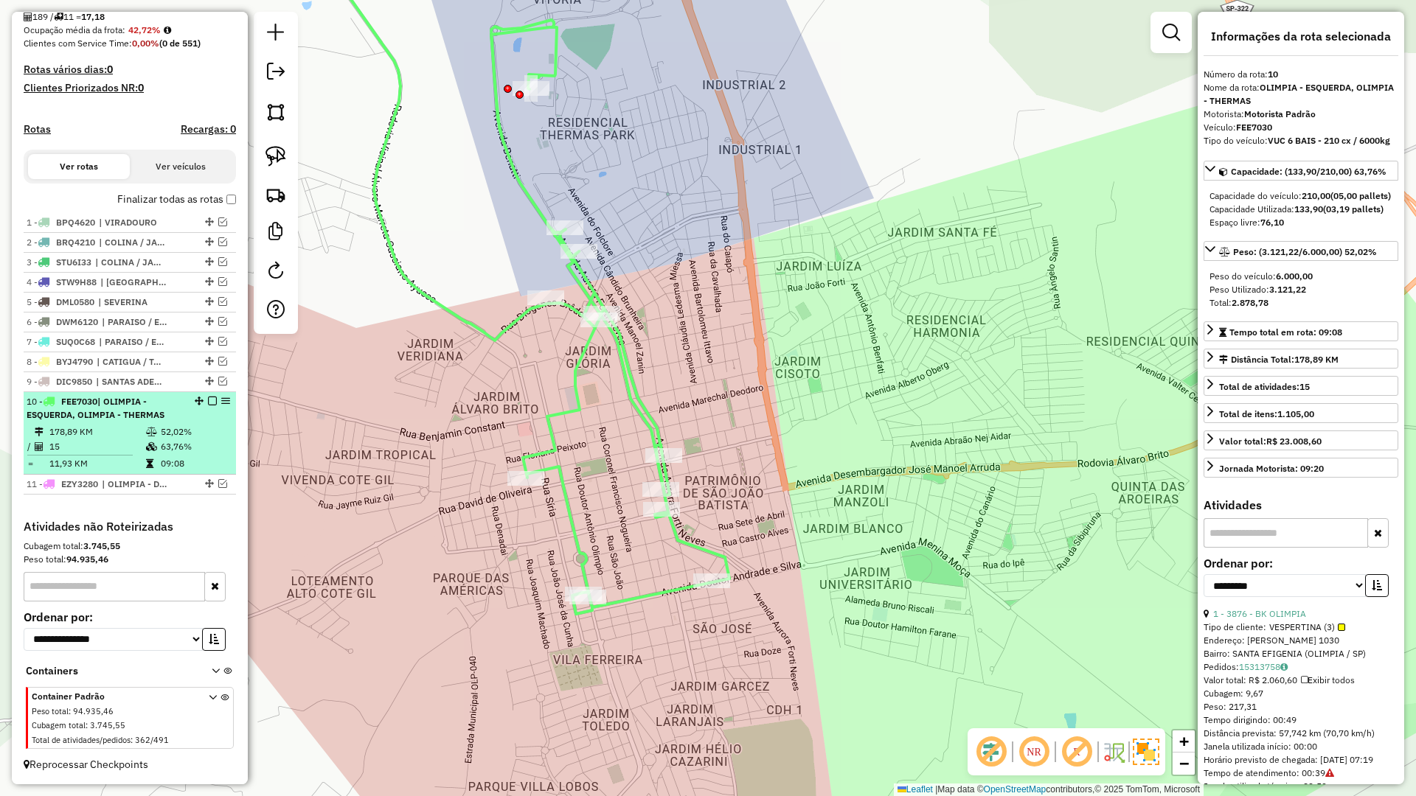
click at [208, 400] on em at bounding box center [212, 401] width 9 height 9
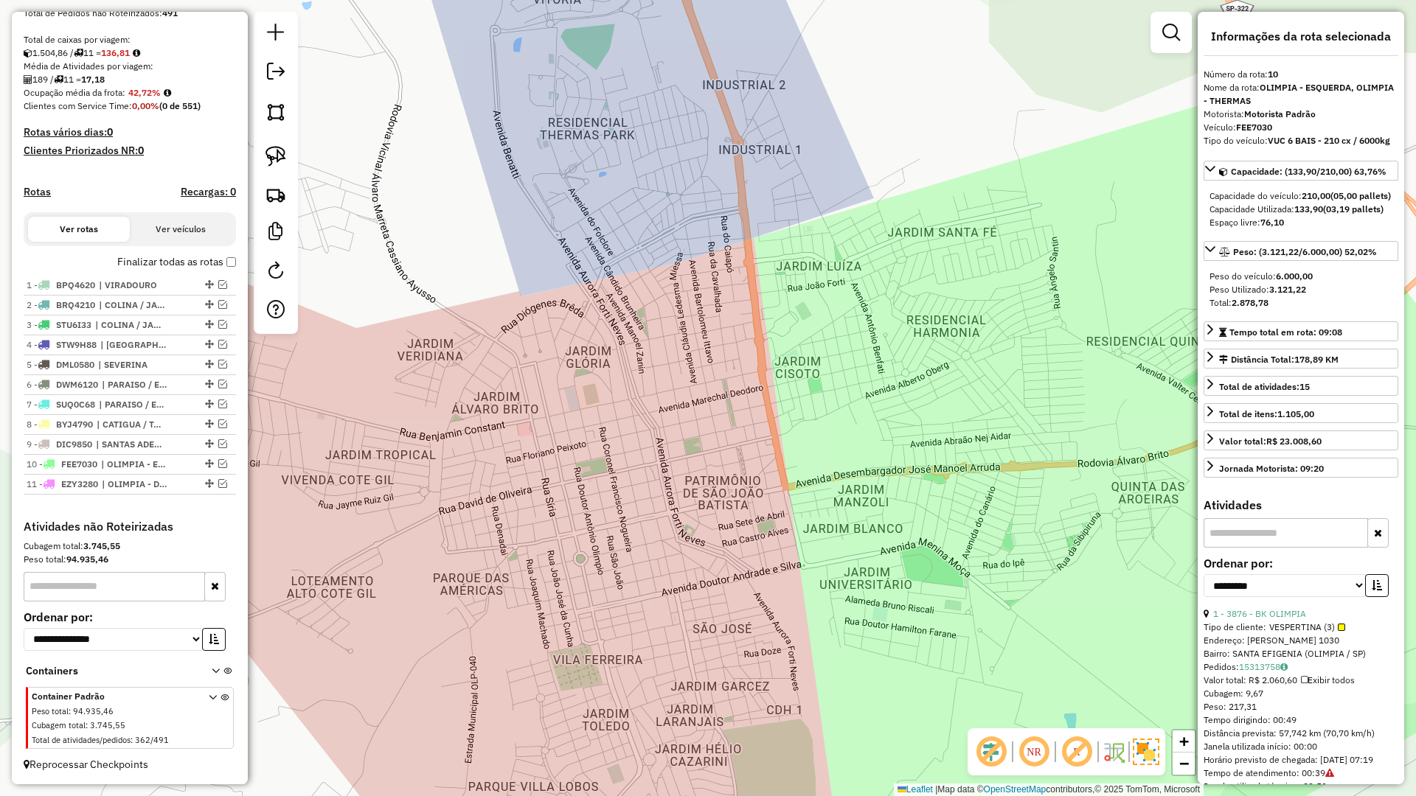
scroll to position [302, 0]
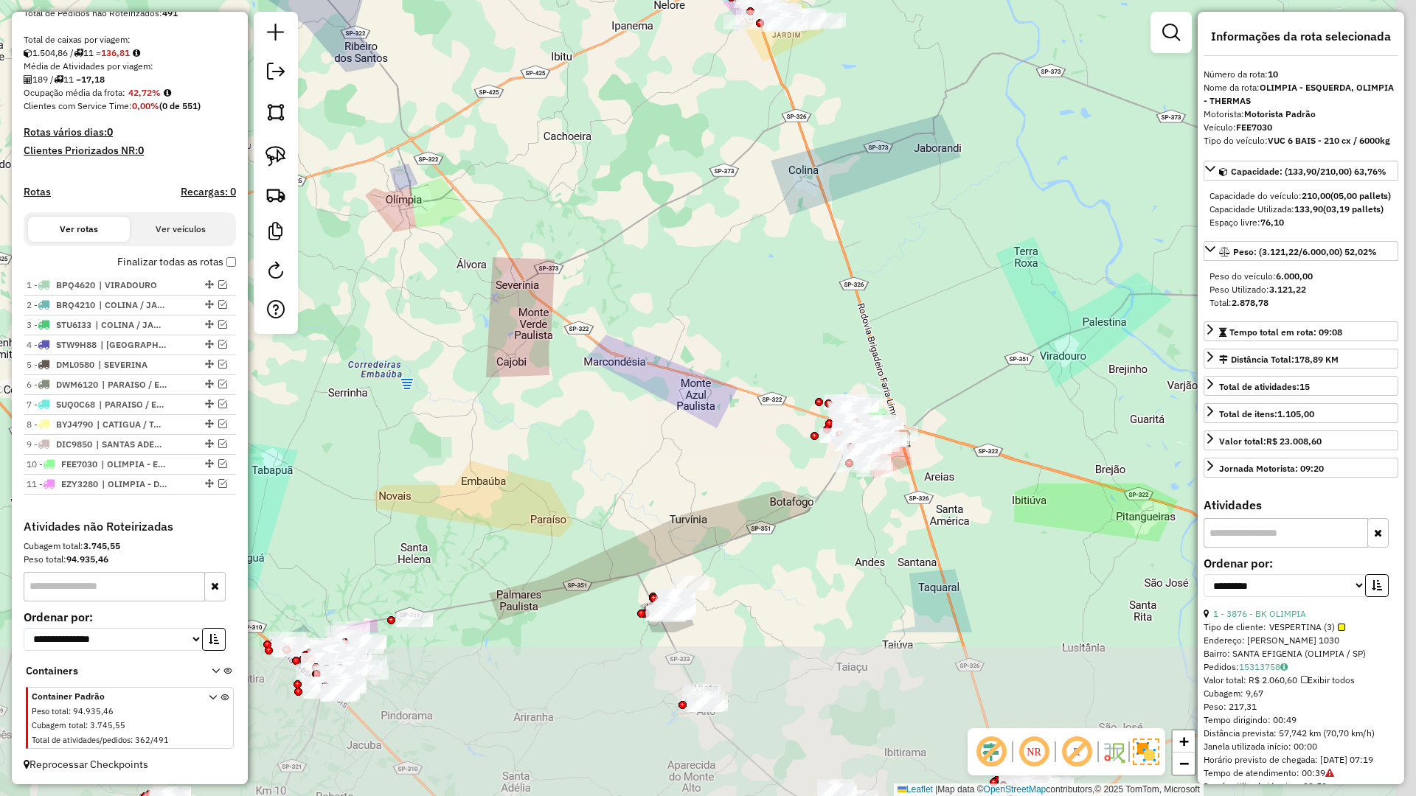
drag, startPoint x: 852, startPoint y: 274, endPoint x: 678, endPoint y: 109, distance: 238.9
click at [678, 109] on div "Janela de atendimento Grade de atendimento Capacidade Transportadoras Veículos …" at bounding box center [708, 398] width 1416 height 796
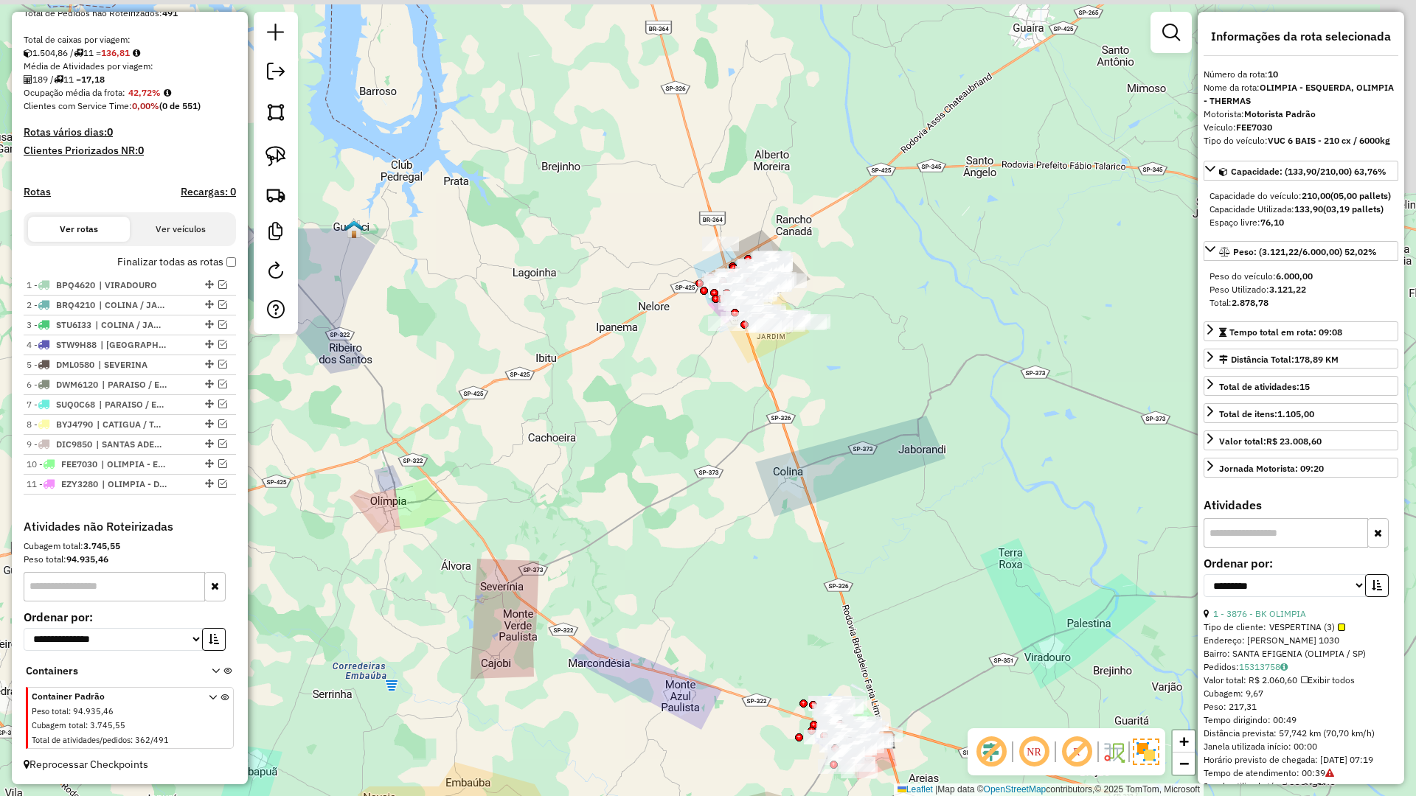
drag, startPoint x: 707, startPoint y: 445, endPoint x: 704, endPoint y: 687, distance: 242.6
click at [704, 687] on div "Janela de atendimento Grade de atendimento Capacidade Transportadoras Veículos …" at bounding box center [708, 398] width 1416 height 796
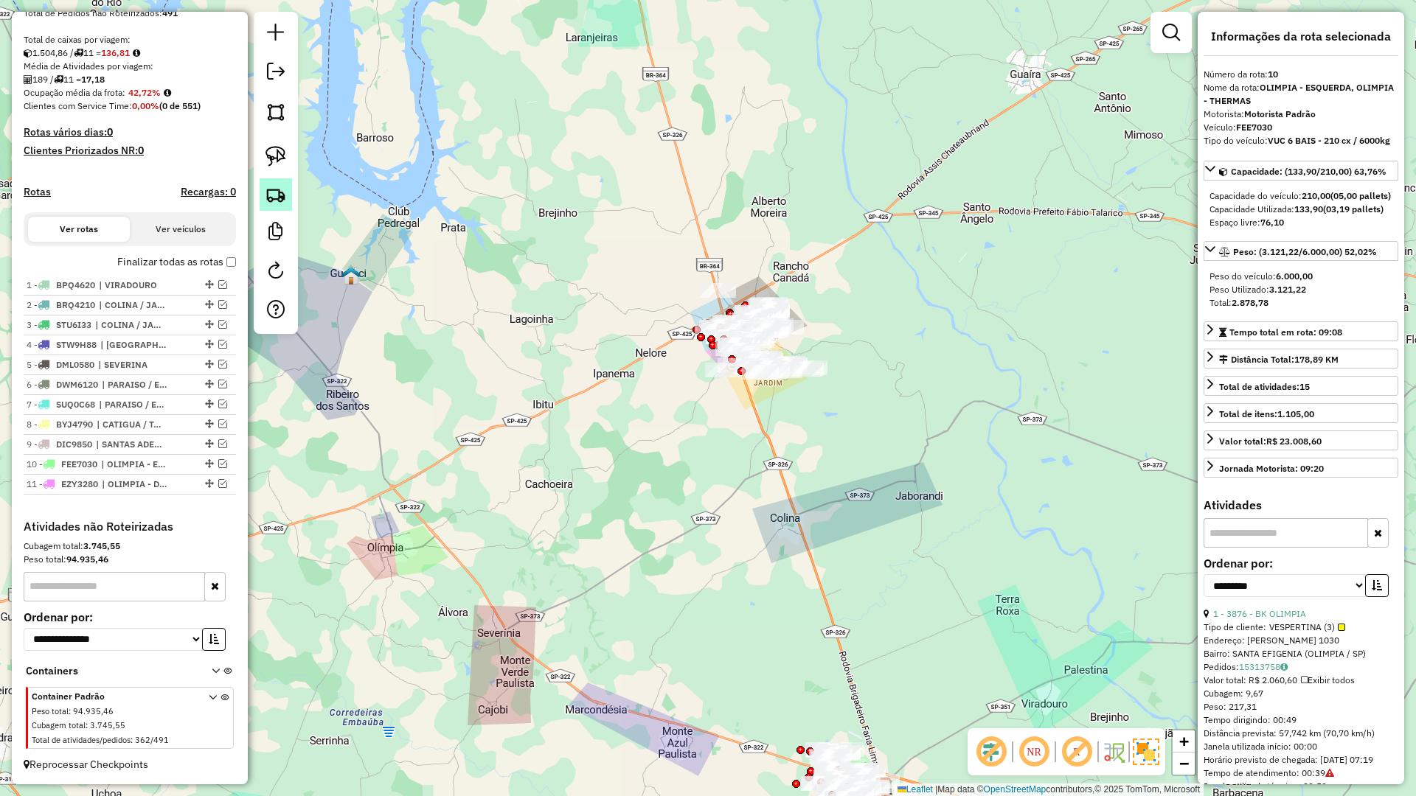
click at [280, 205] on link at bounding box center [276, 194] width 32 height 32
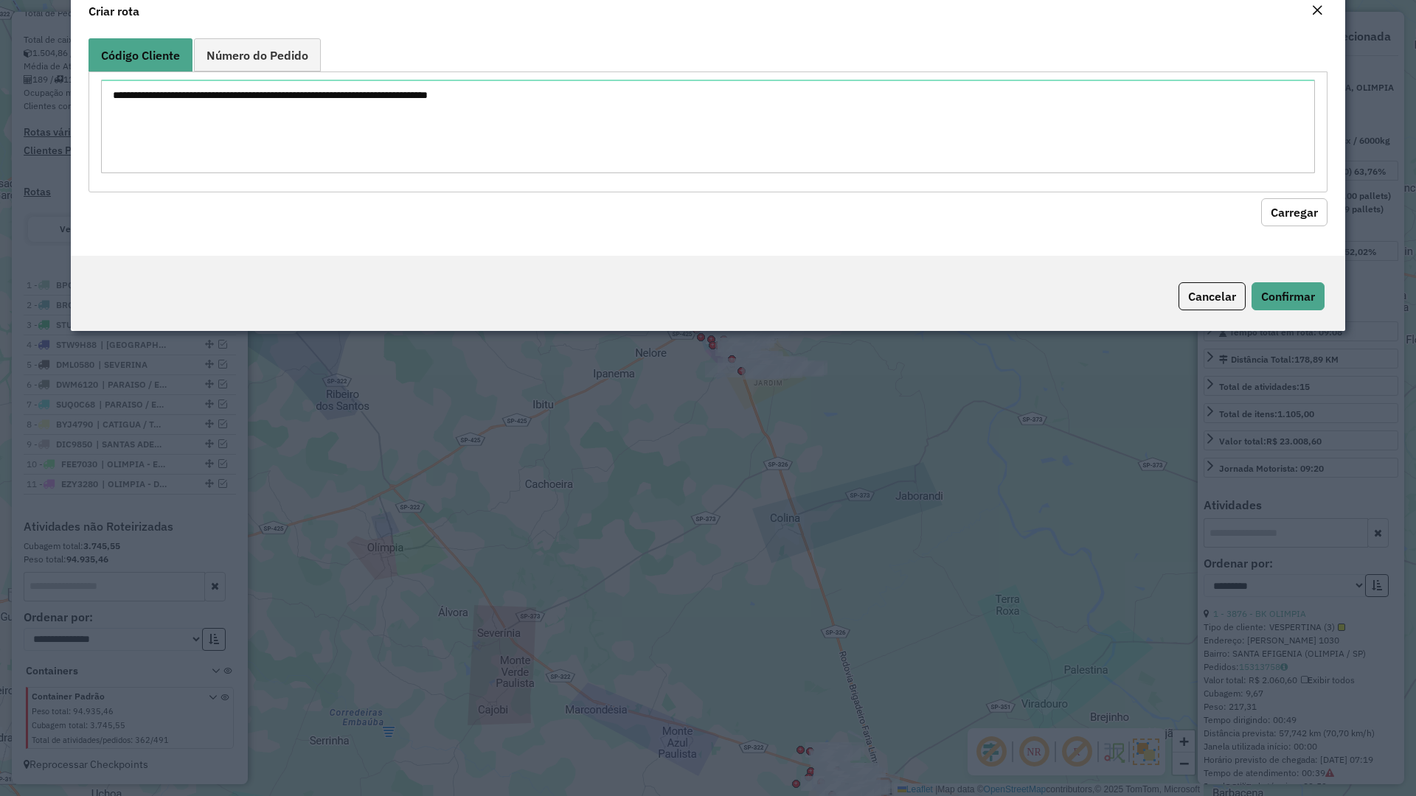
click at [313, 192] on div at bounding box center [707, 132] width 1239 height 120
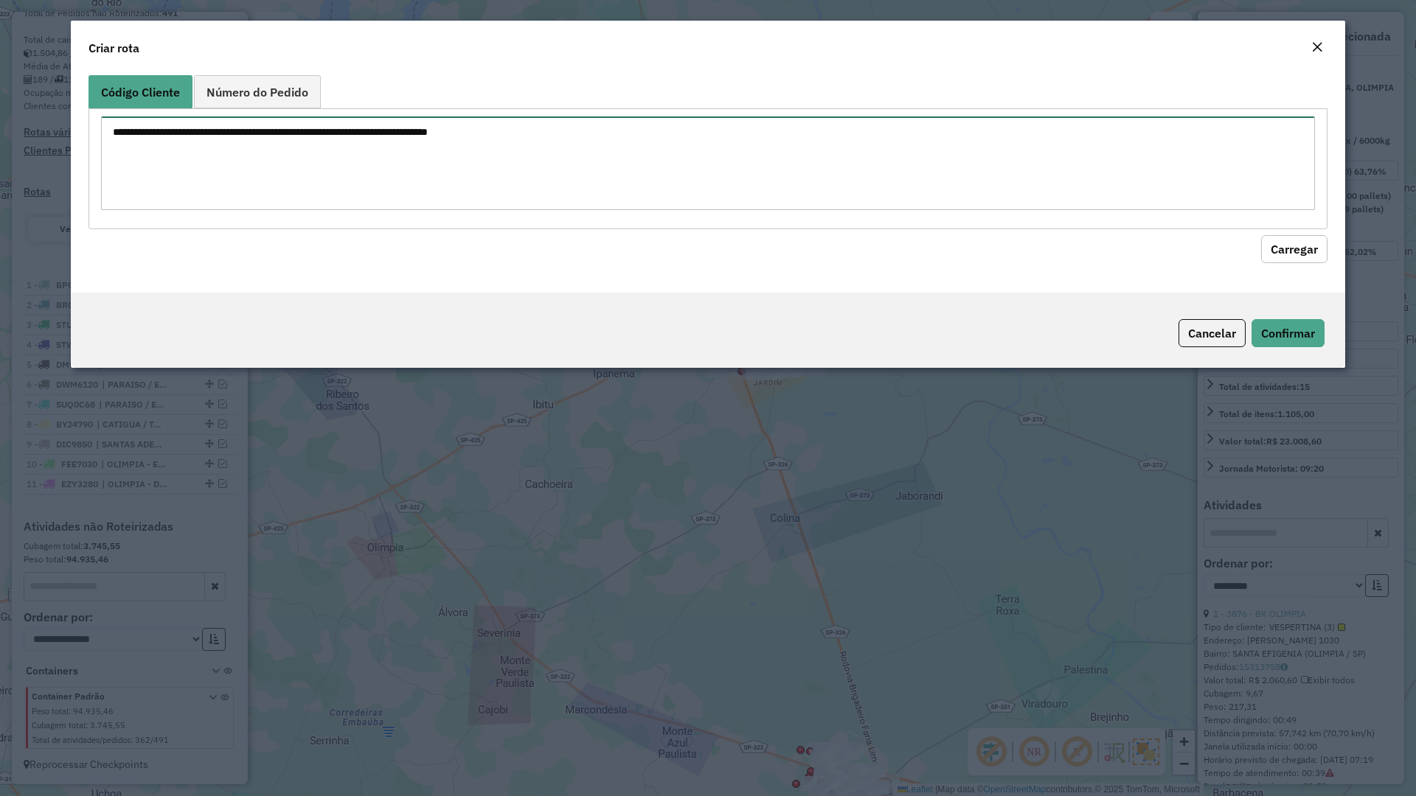
click at [327, 183] on textarea at bounding box center [708, 164] width 1214 height 94
paste textarea "*** **** ****"
type textarea "*** **** ****"
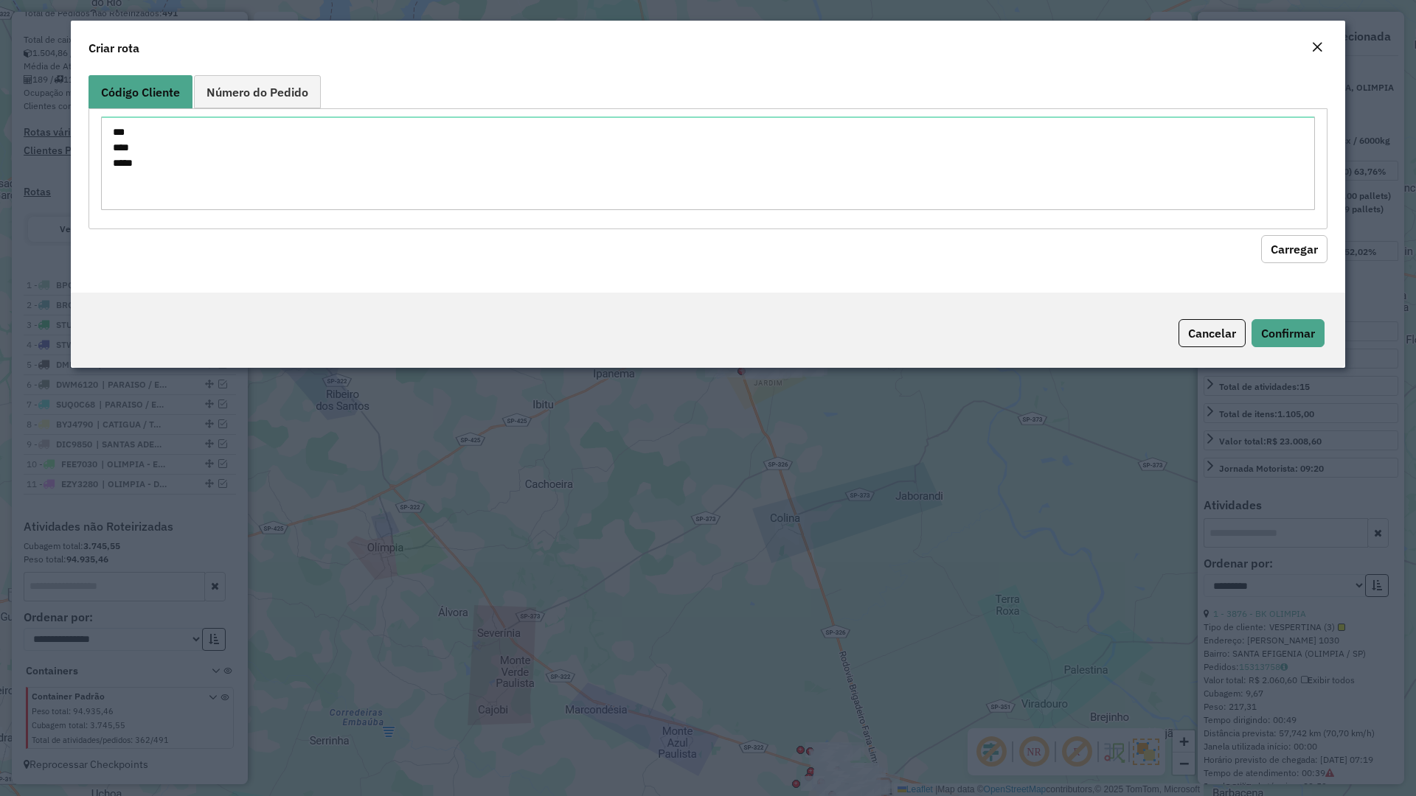
click at [1309, 251] on button "Carregar" at bounding box center [1294, 249] width 66 height 28
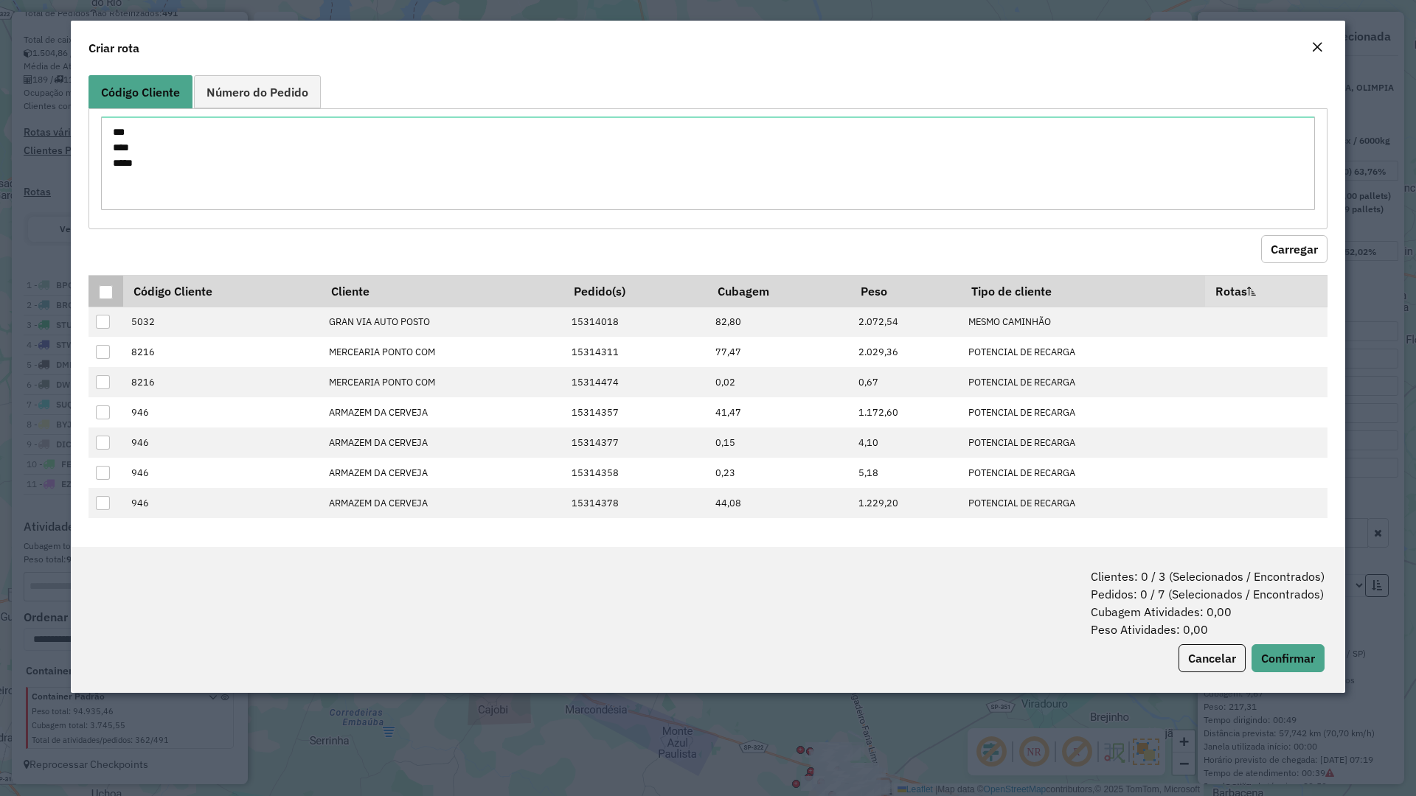
click at [103, 291] on div at bounding box center [106, 292] width 14 height 14
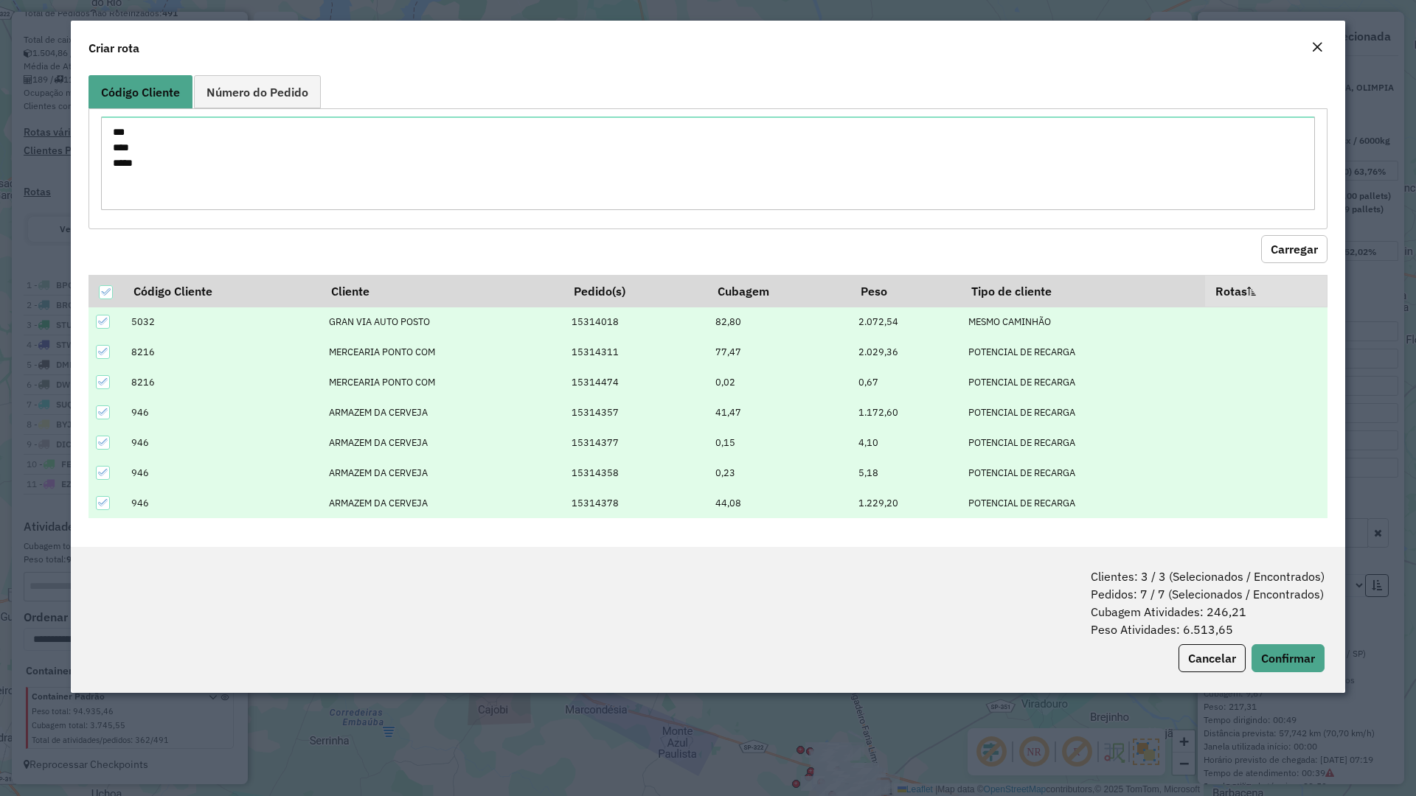
click at [1314, 50] on em "Close" at bounding box center [1317, 47] width 12 height 12
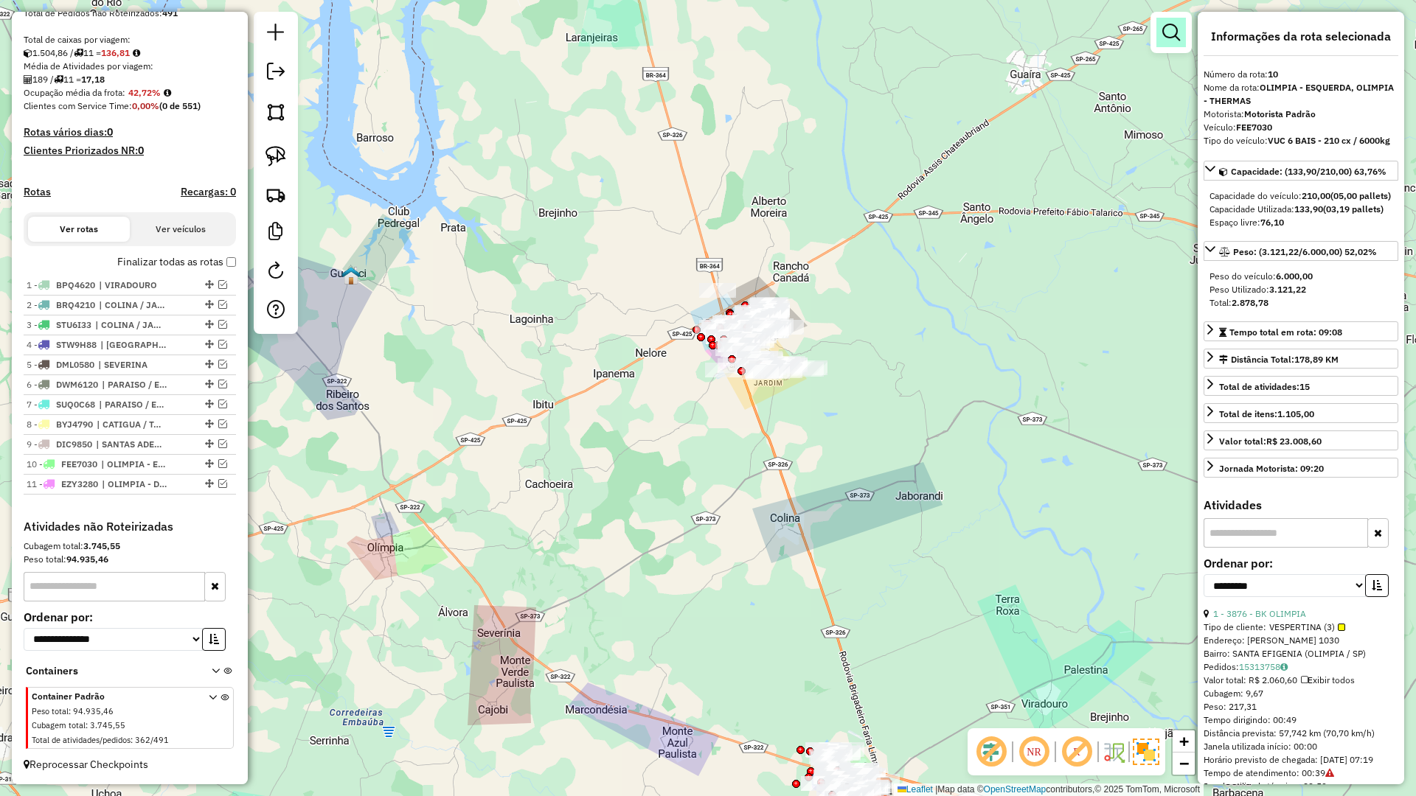
click at [1170, 41] on em at bounding box center [1171, 33] width 18 height 18
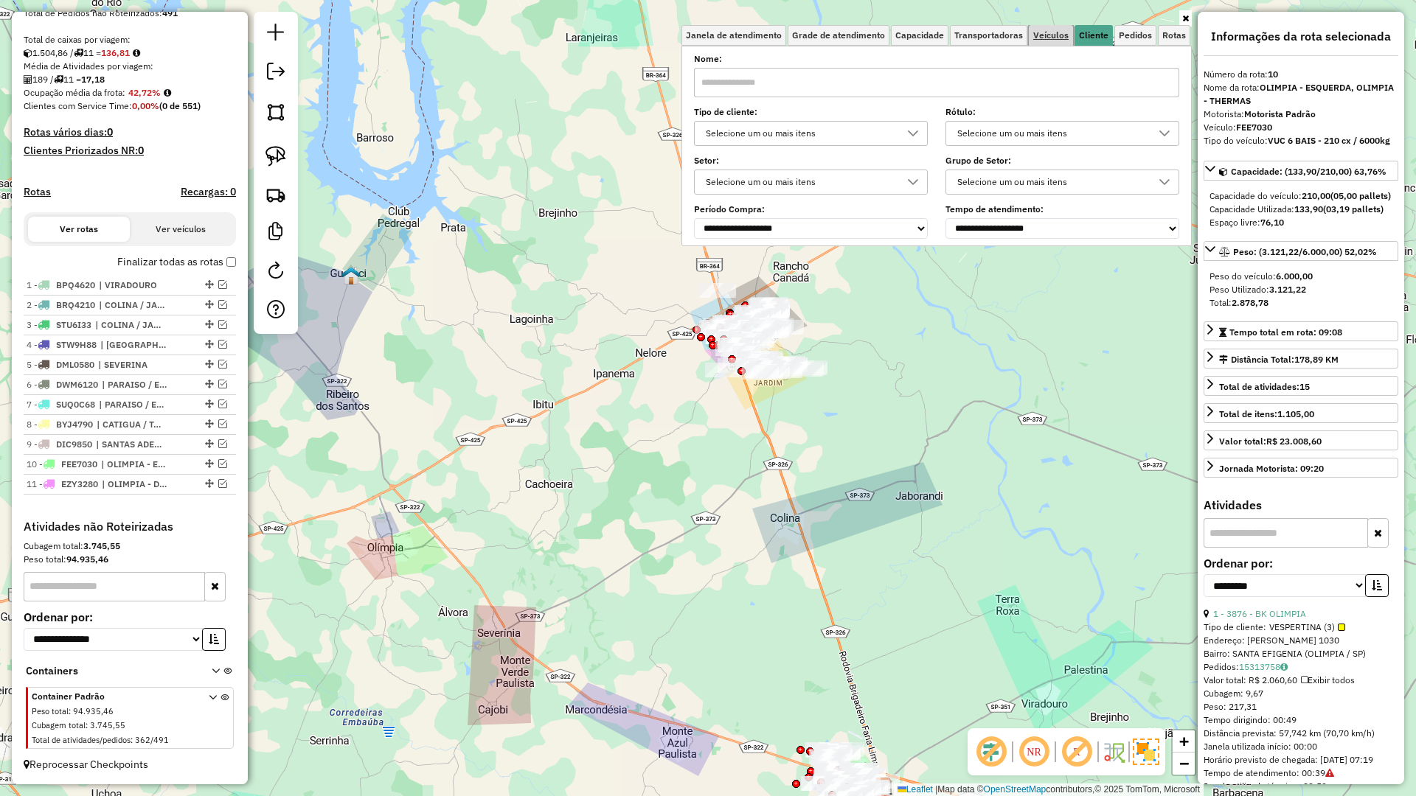
click at [1052, 38] on span "Veículos" at bounding box center [1050, 35] width 35 height 9
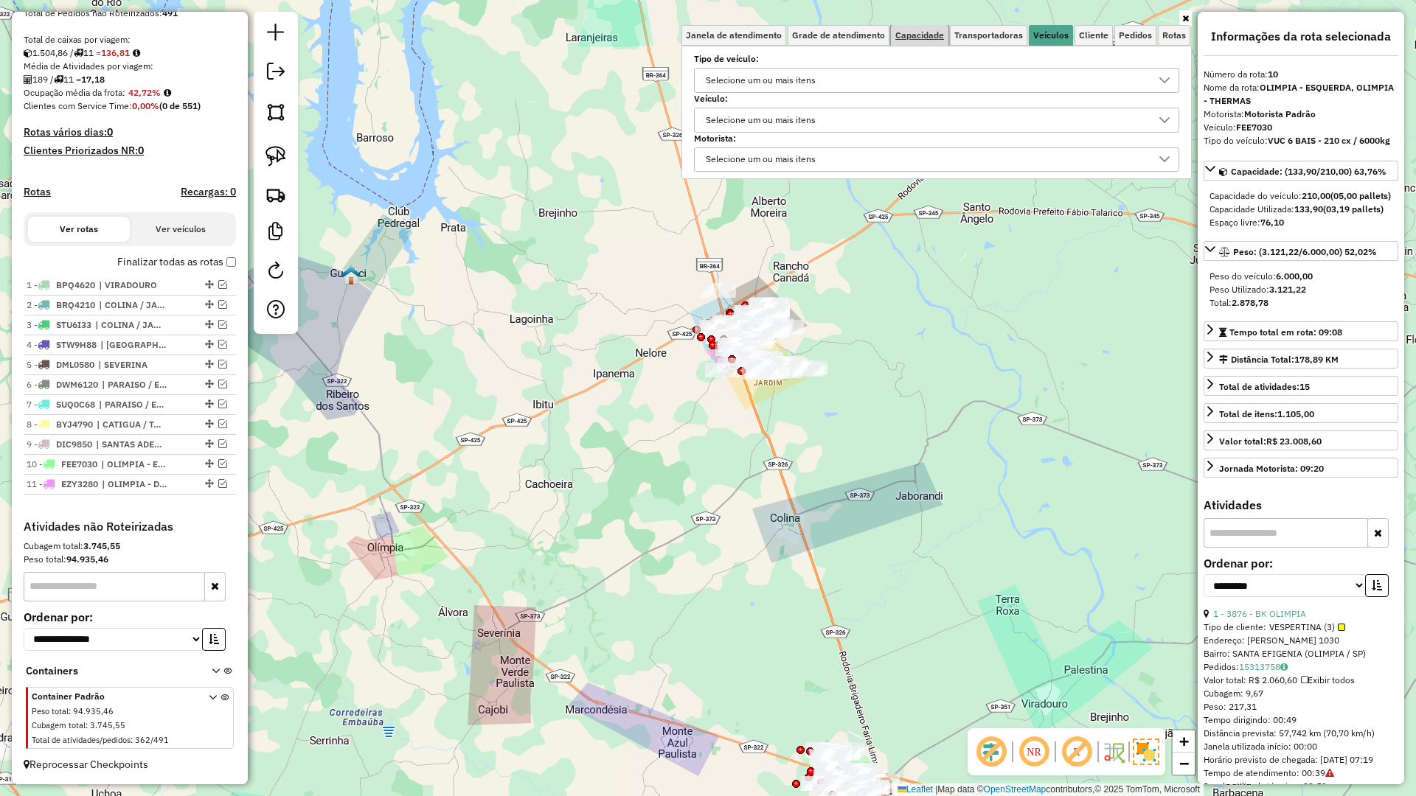
click at [942, 40] on span "Capacidade" at bounding box center [919, 35] width 49 height 9
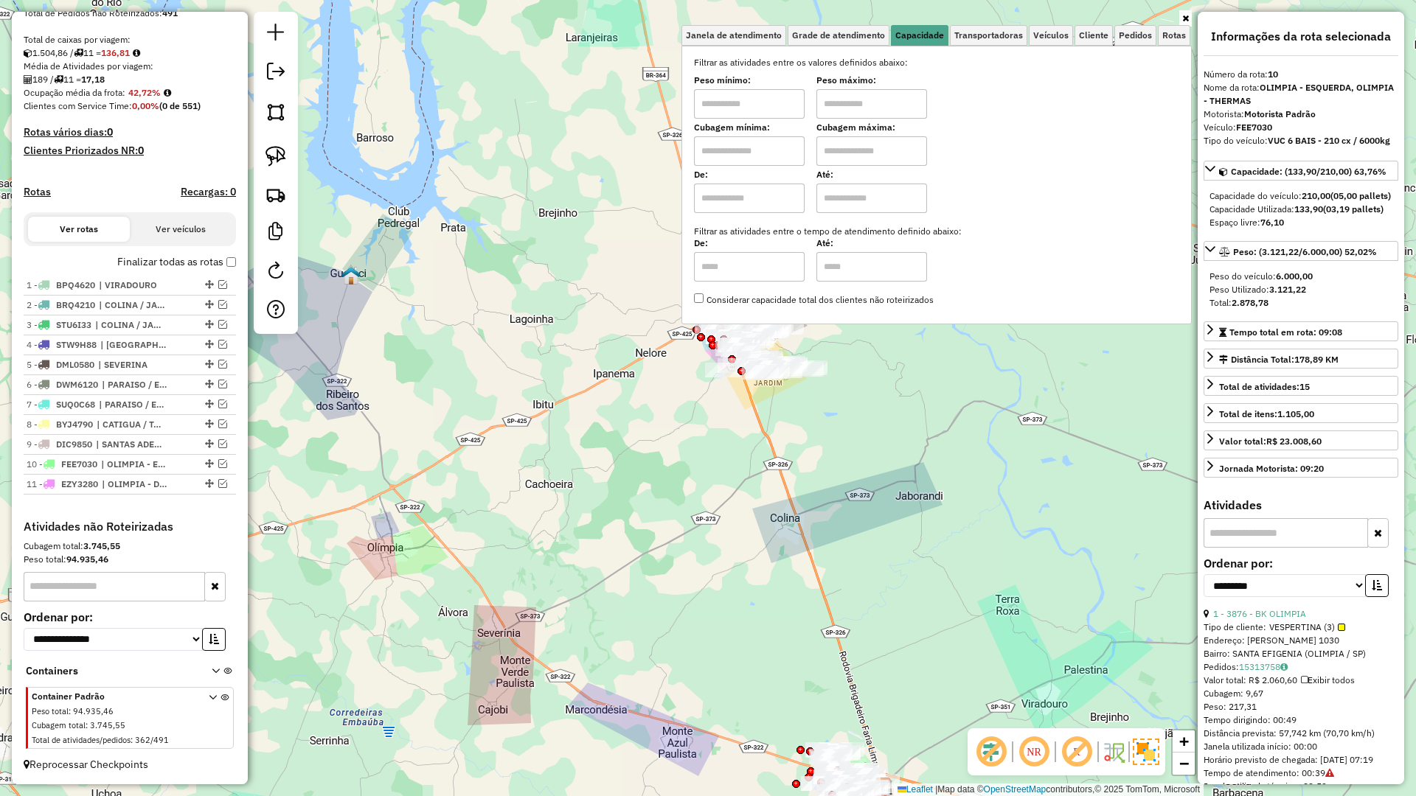
drag, startPoint x: 790, startPoint y: 151, endPoint x: 774, endPoint y: 153, distance: 15.6
click at [775, 152] on input "text" at bounding box center [749, 150] width 111 height 29
type input "*****"
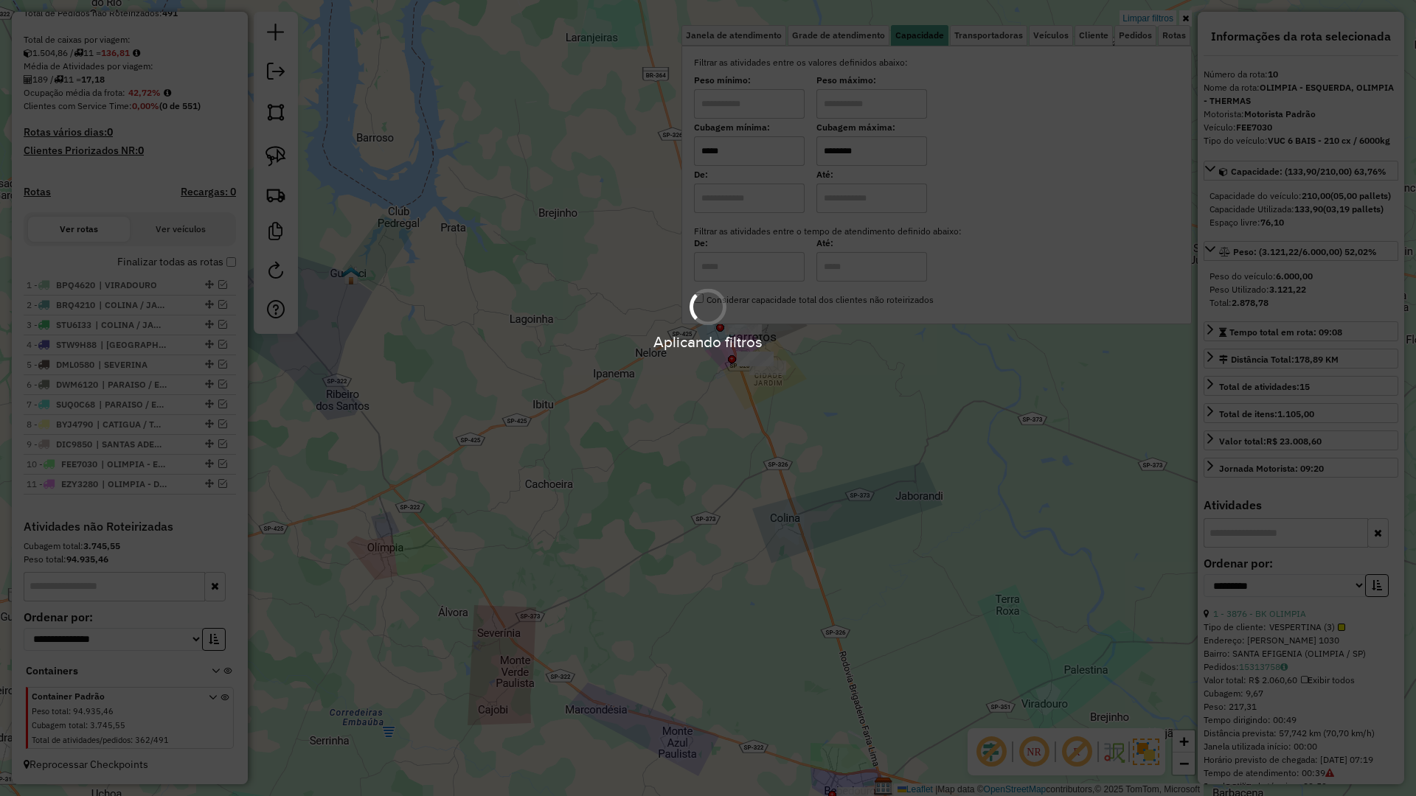
type input "********"
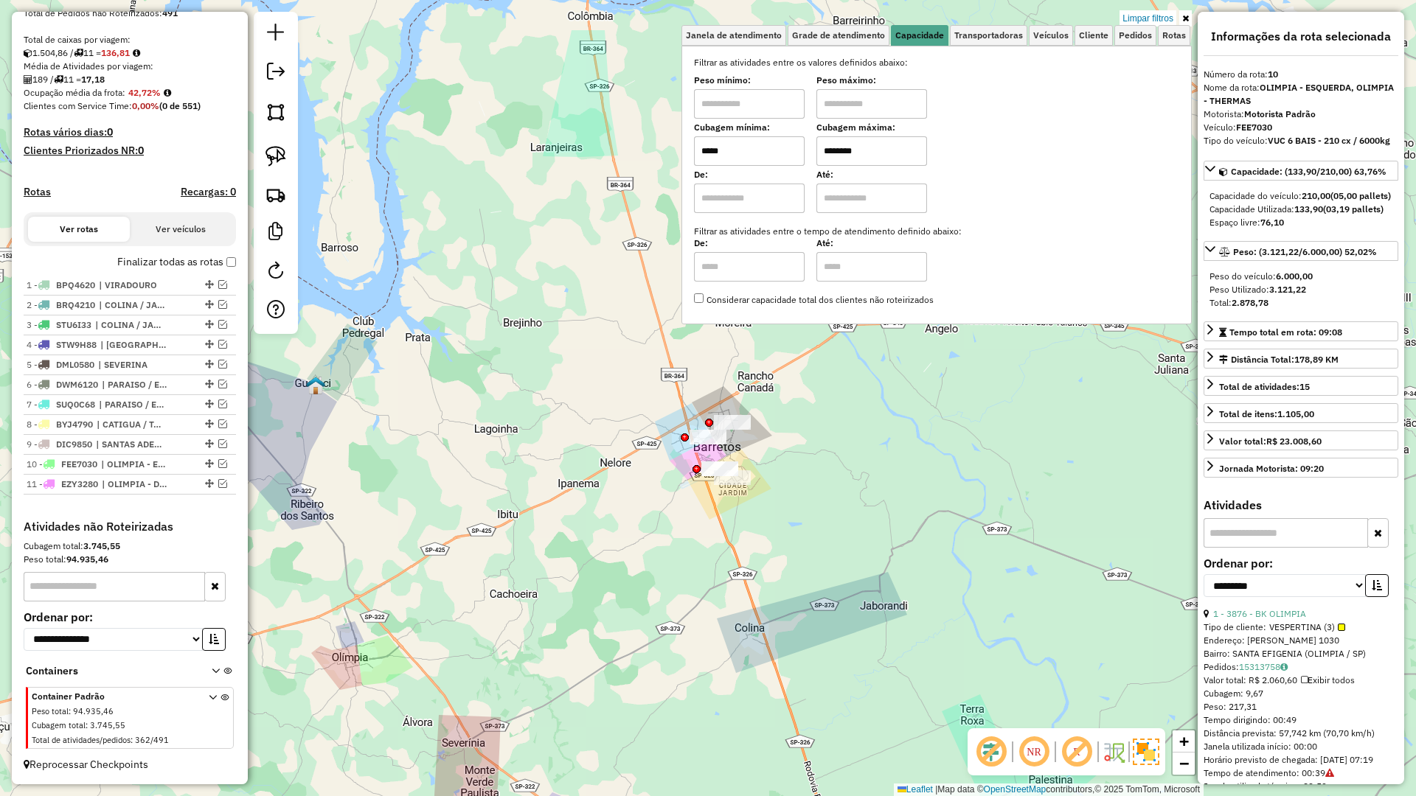
drag, startPoint x: 763, startPoint y: 441, endPoint x: 676, endPoint y: 636, distance: 213.9
click at [677, 636] on div "Limpar filtros Janela de atendimento Grade de atendimento Capacidade Transporta…" at bounding box center [708, 398] width 1416 height 796
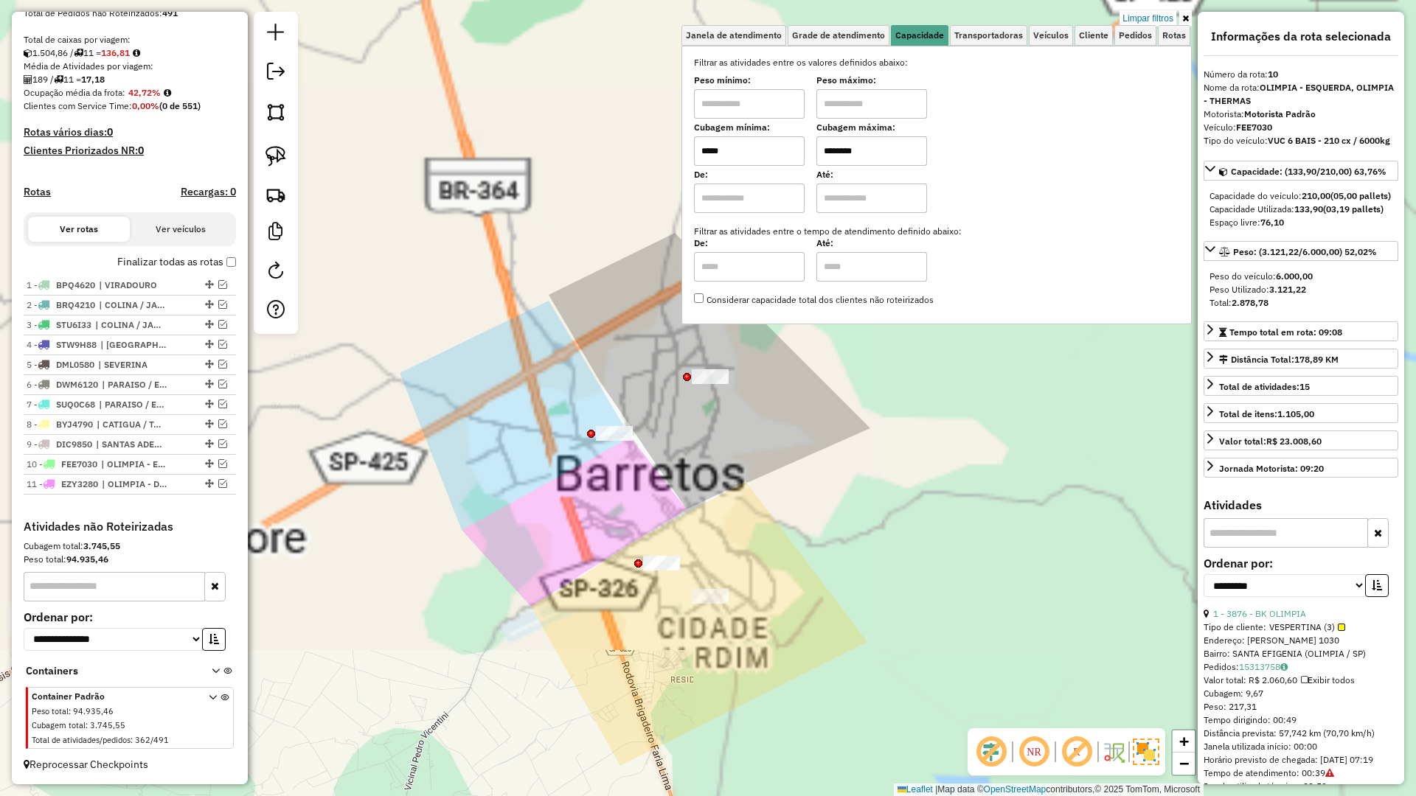
drag, startPoint x: 653, startPoint y: 609, endPoint x: 630, endPoint y: 646, distance: 43.8
click at [630, 644] on div "Limpar filtros Janela de atendimento Grade de atendimento Capacidade Transporta…" at bounding box center [708, 398] width 1416 height 796
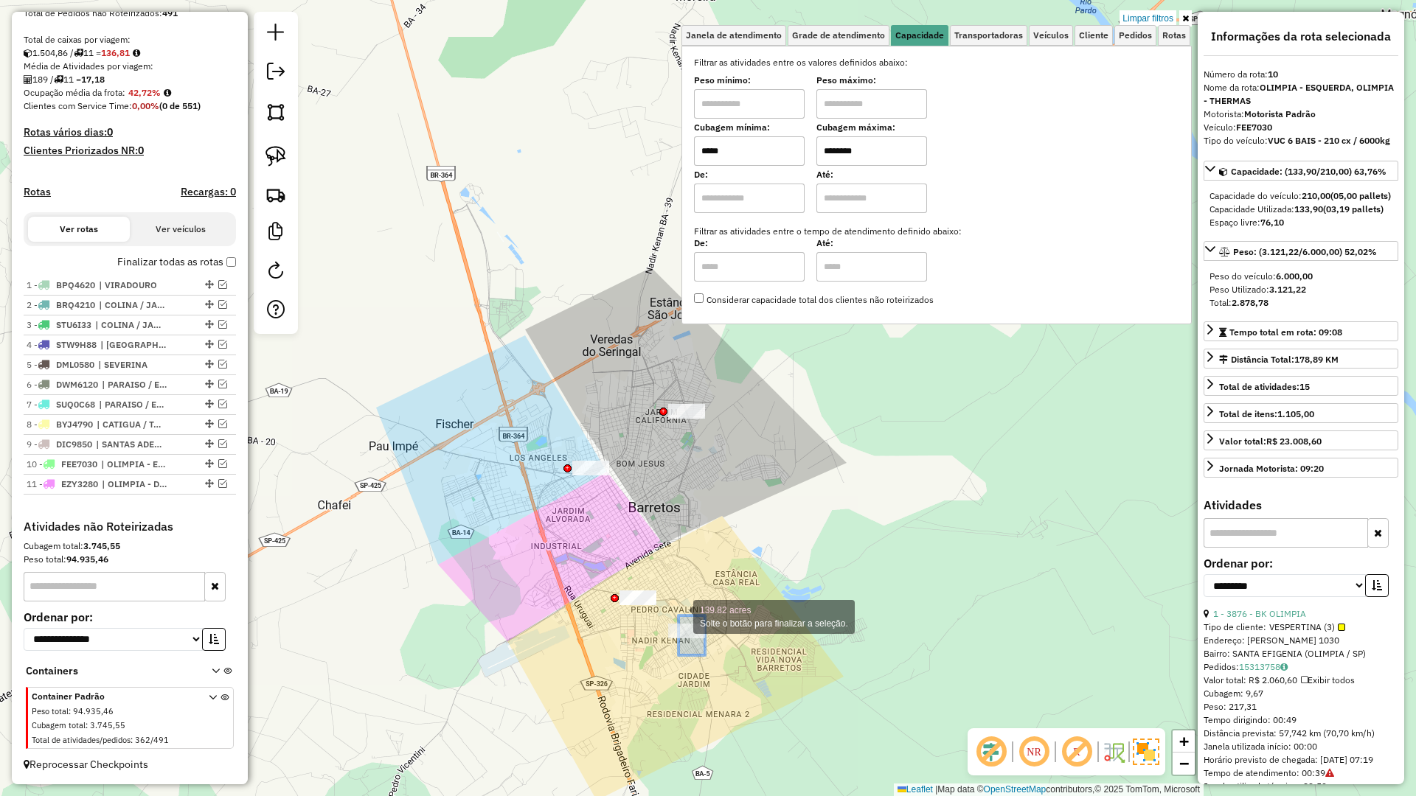
drag, startPoint x: 705, startPoint y: 656, endPoint x: 678, endPoint y: 616, distance: 47.9
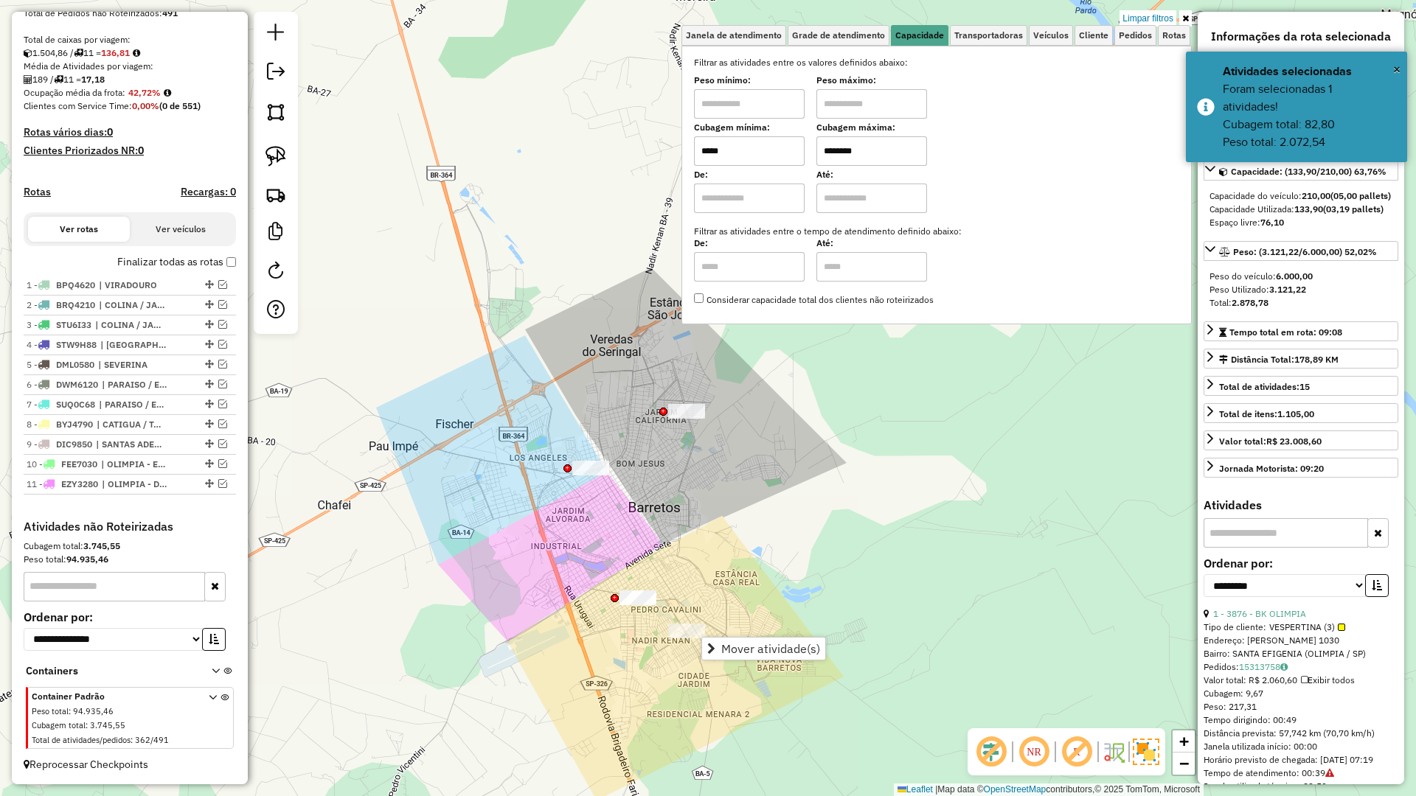
click at [678, 667] on div "Limpar filtros Janela de atendimento Grade de atendimento Capacidade Transporta…" at bounding box center [708, 398] width 1416 height 796
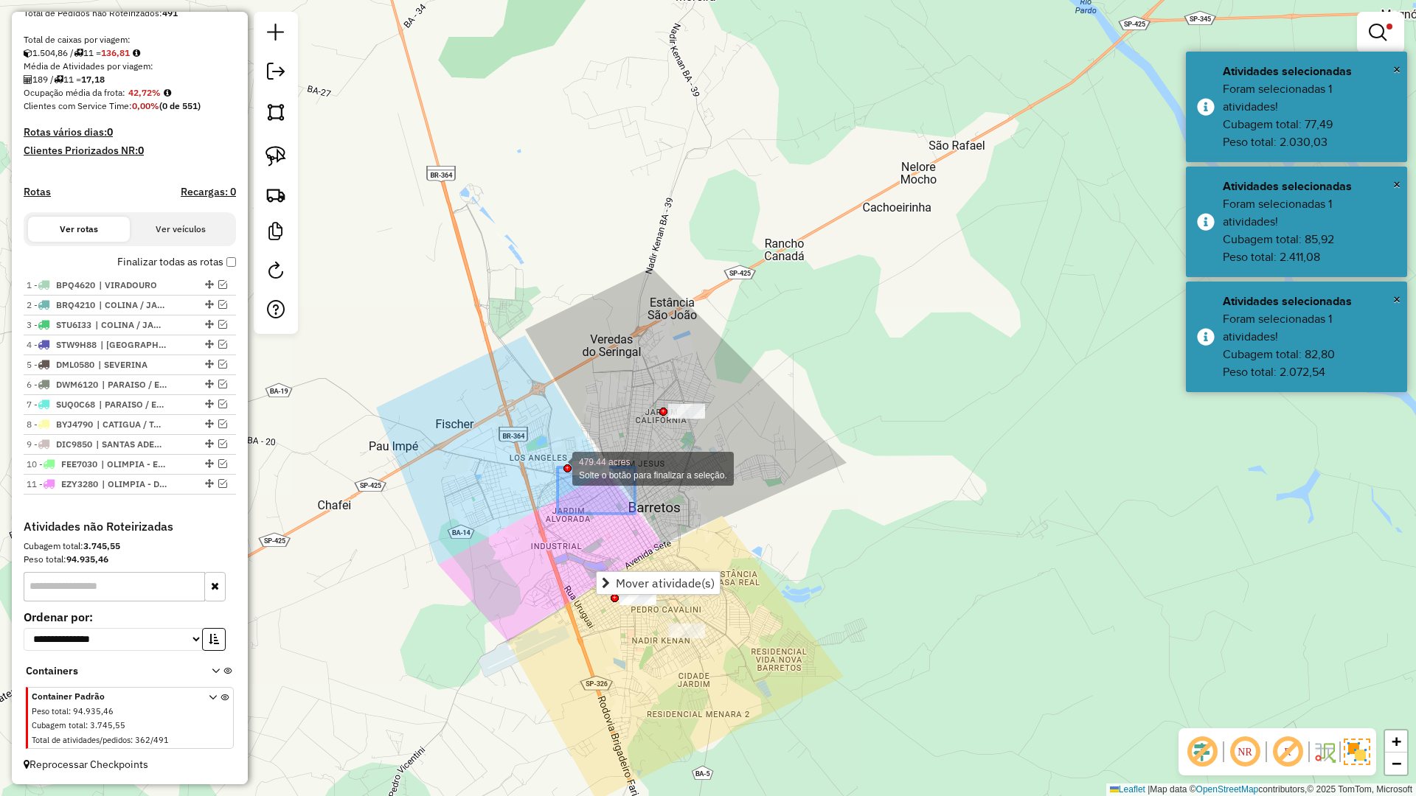
drag, startPoint x: 633, startPoint y: 513, endPoint x: 567, endPoint y: 470, distance: 79.4
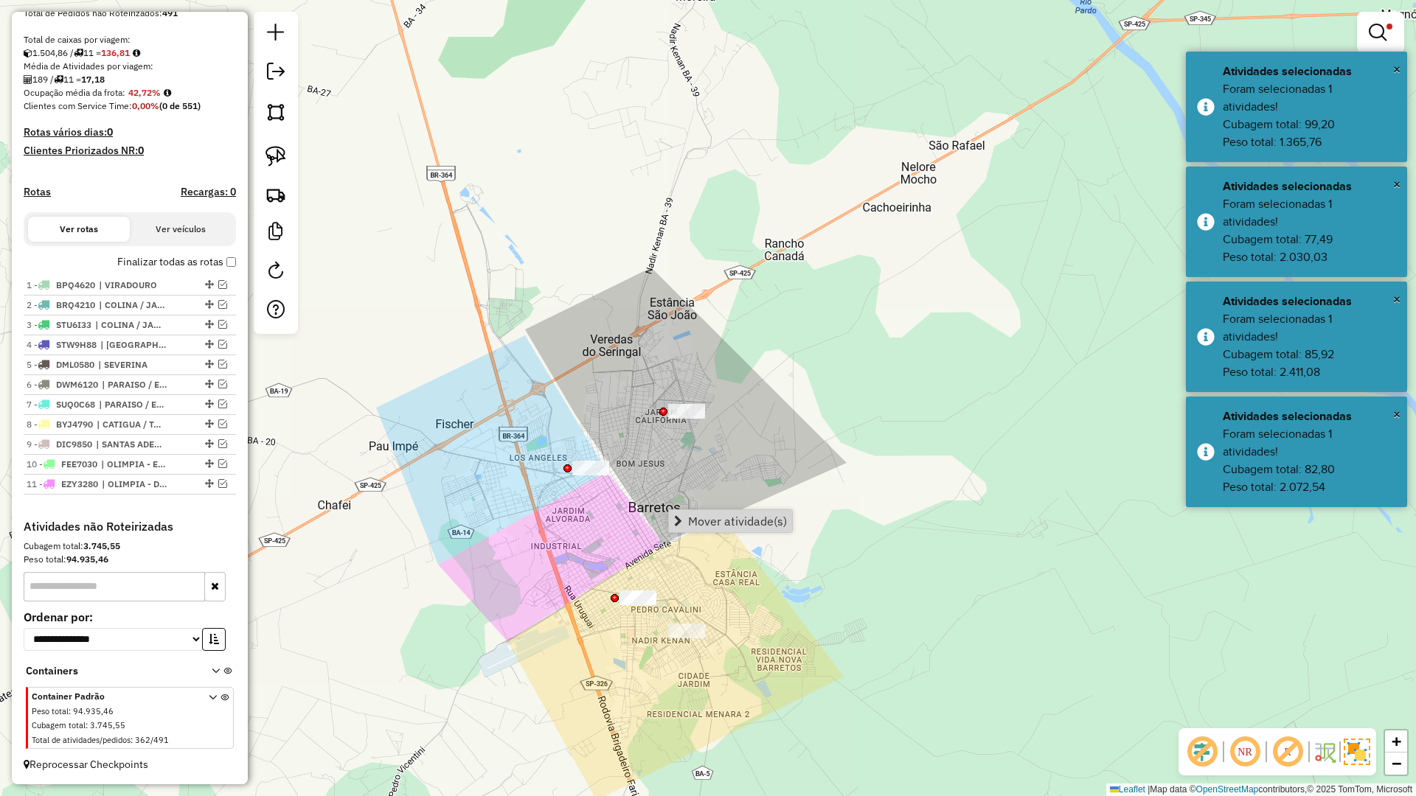
click at [703, 521] on span "Mover atividade(s)" at bounding box center [737, 521] width 99 height 12
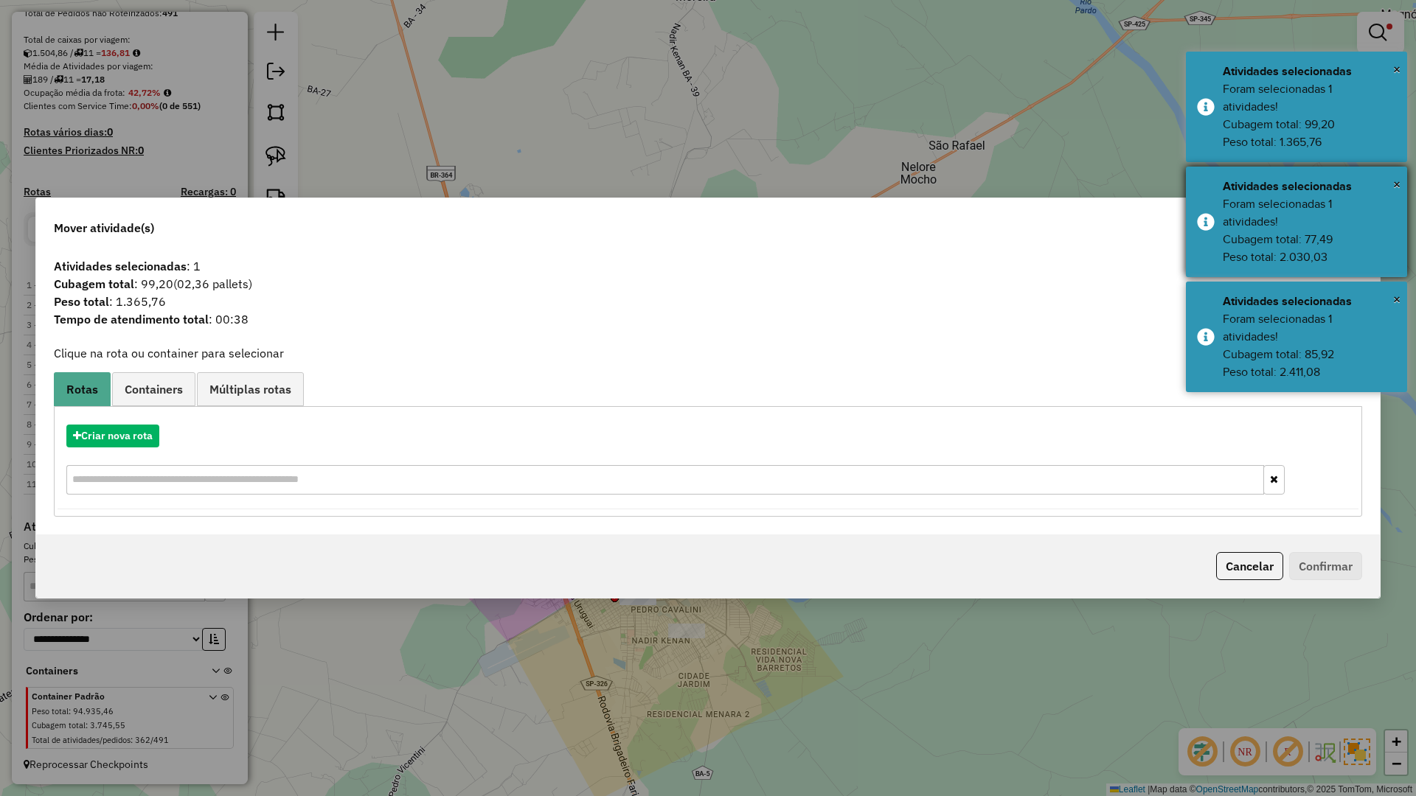
click at [1346, 259] on div "Foram selecionadas 1 atividades! Cubagem total: 77,49 Peso total: 2.030,03" at bounding box center [1309, 230] width 173 height 71
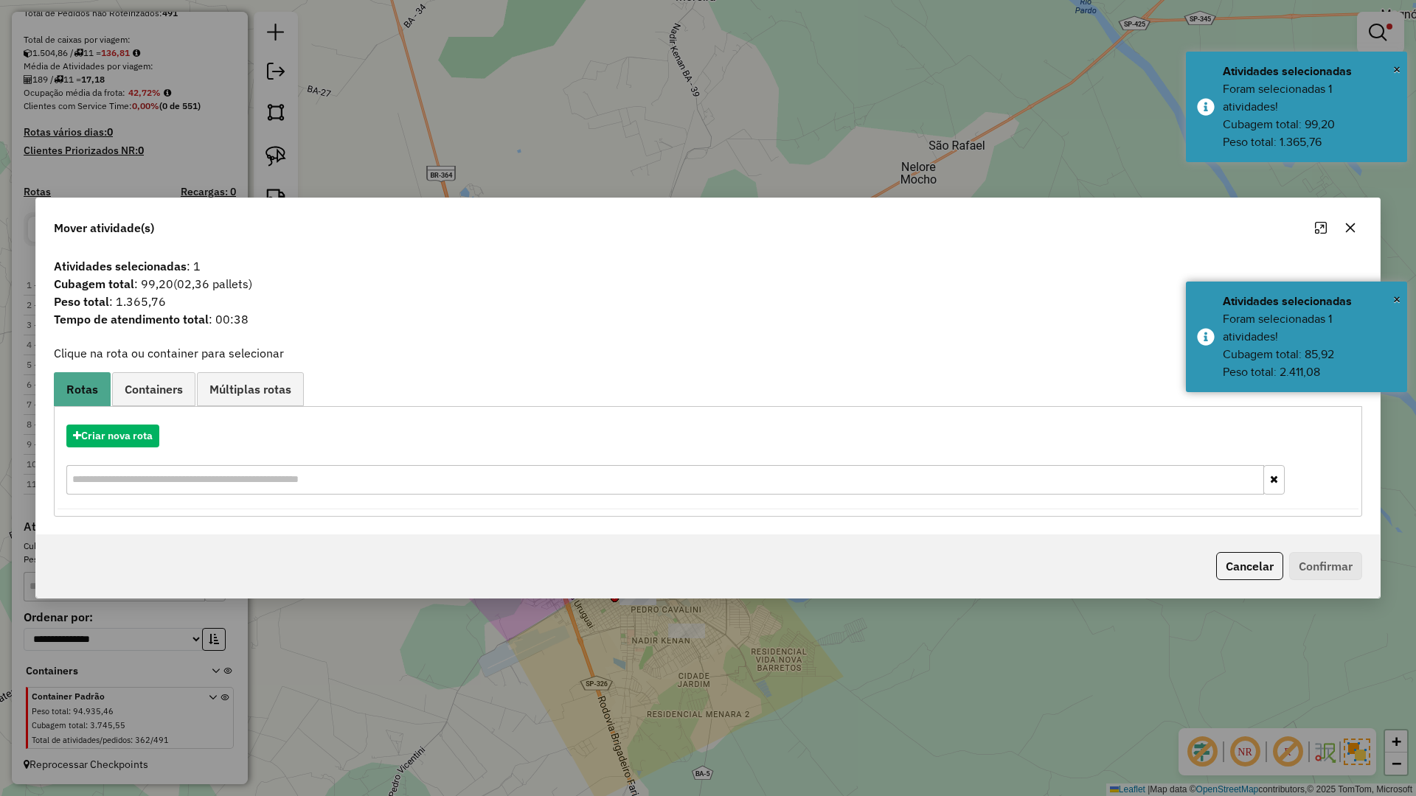
drag, startPoint x: 1341, startPoint y: 222, endPoint x: 1328, endPoint y: 147, distance: 76.3
click at [1341, 221] on div "Foram selecionadas 1 atividades! Cubagem total: 77,49 Peso total: 2.030,03" at bounding box center [1309, 230] width 173 height 71
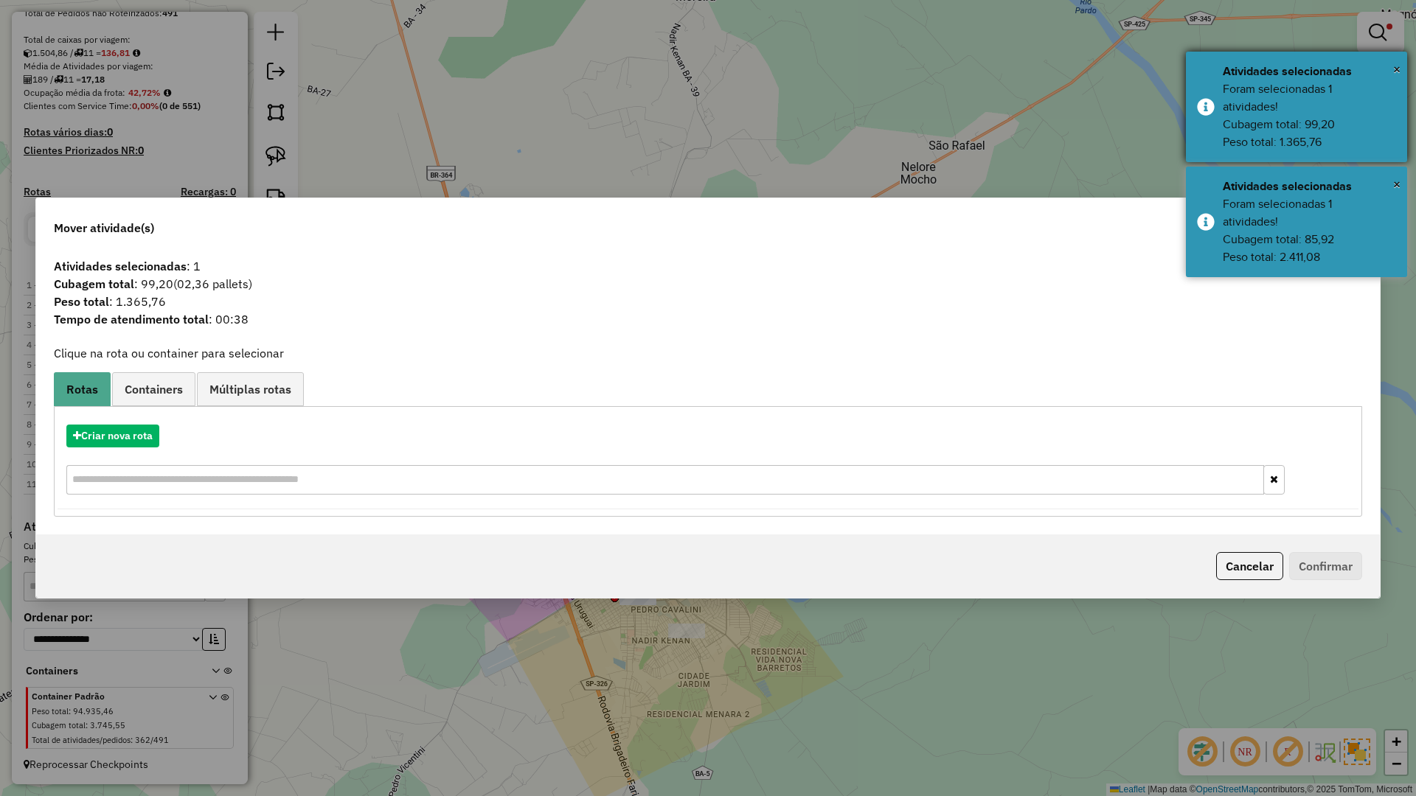
click at [1338, 147] on div "Foram selecionadas 1 atividades! Cubagem total: 99,20 Peso total: 1.365,76" at bounding box center [1309, 115] width 173 height 71
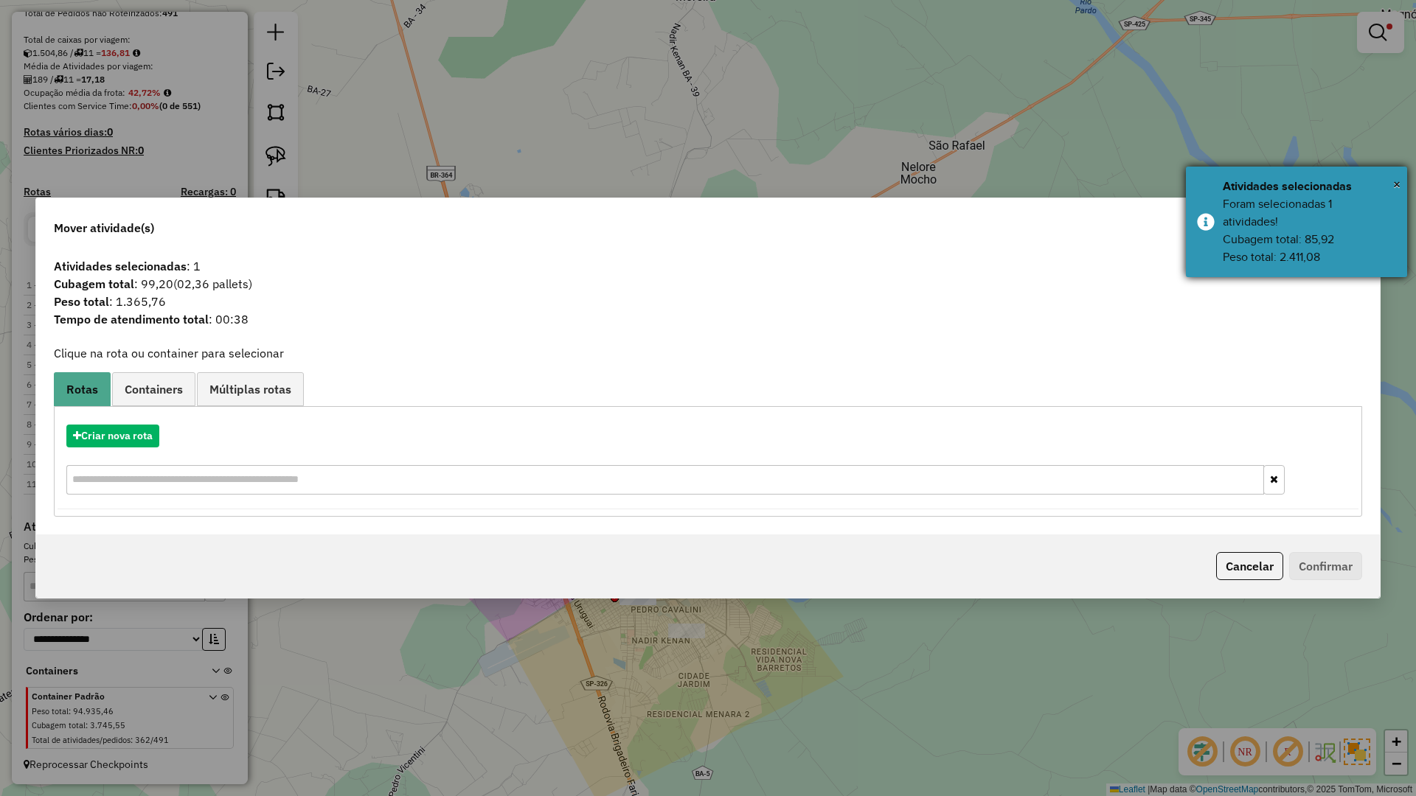
click at [1348, 194] on div "Atividades selecionadas" at bounding box center [1309, 187] width 173 height 18
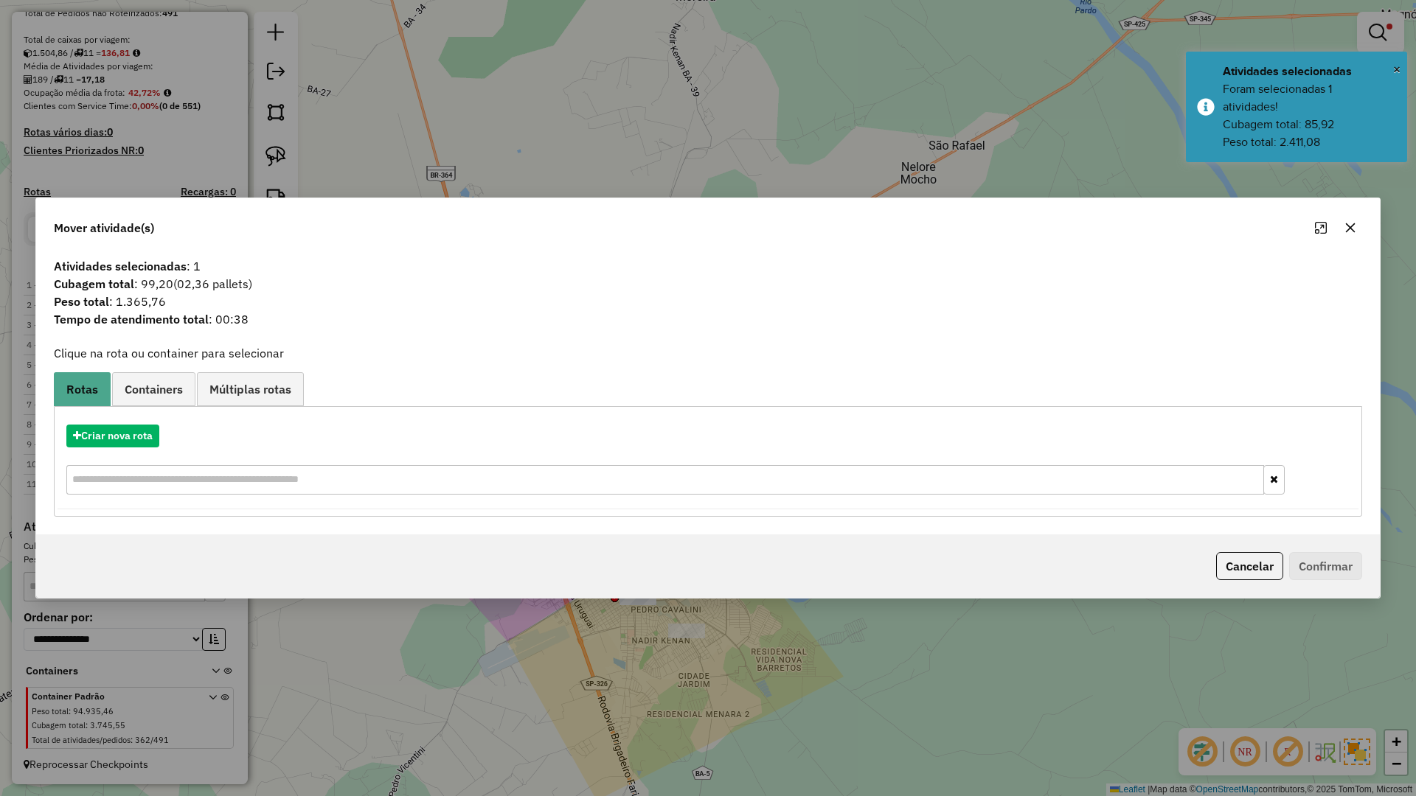
click at [1360, 222] on button "button" at bounding box center [1351, 228] width 24 height 24
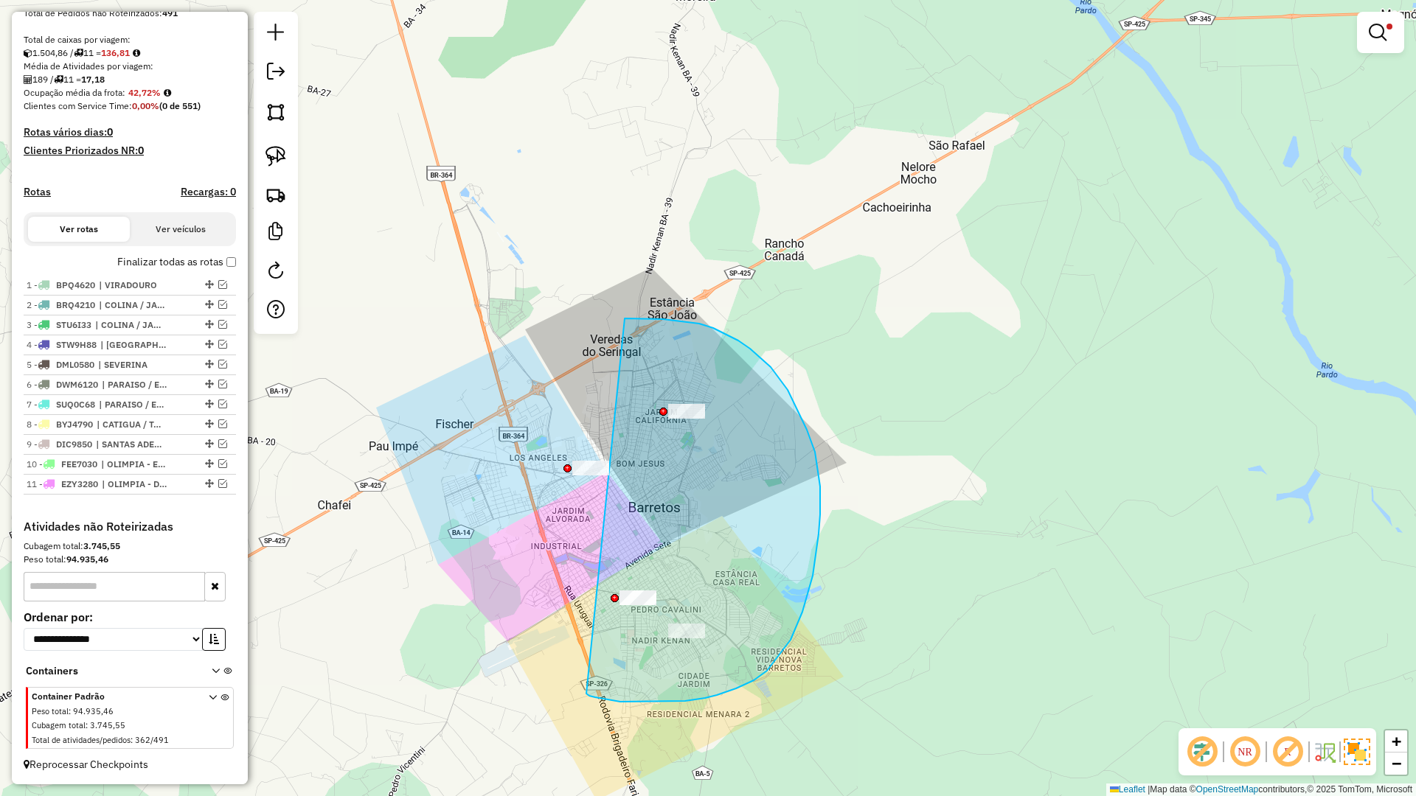
drag, startPoint x: 717, startPoint y: 695, endPoint x: 437, endPoint y: 407, distance: 402.1
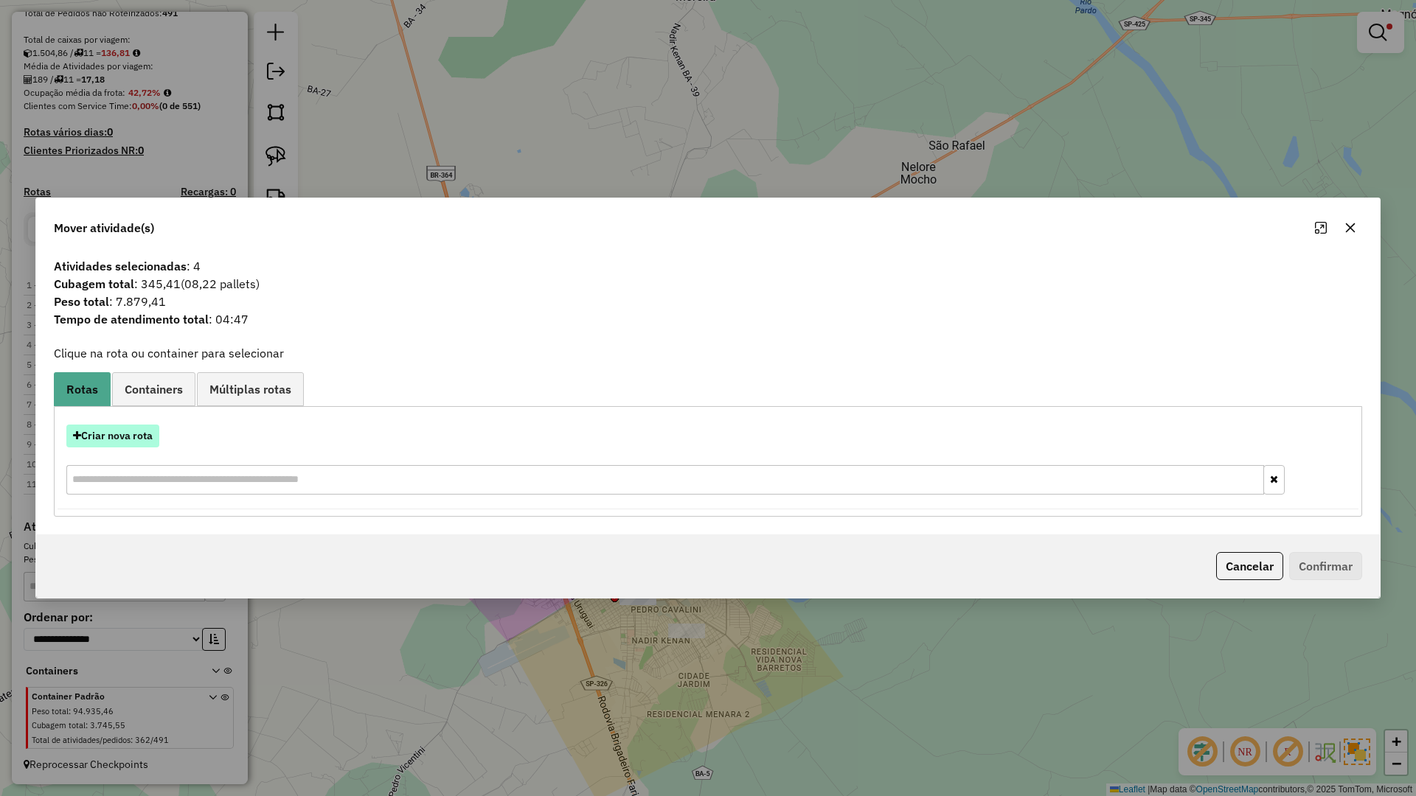
click at [136, 432] on button "Criar nova rota" at bounding box center [112, 436] width 93 height 23
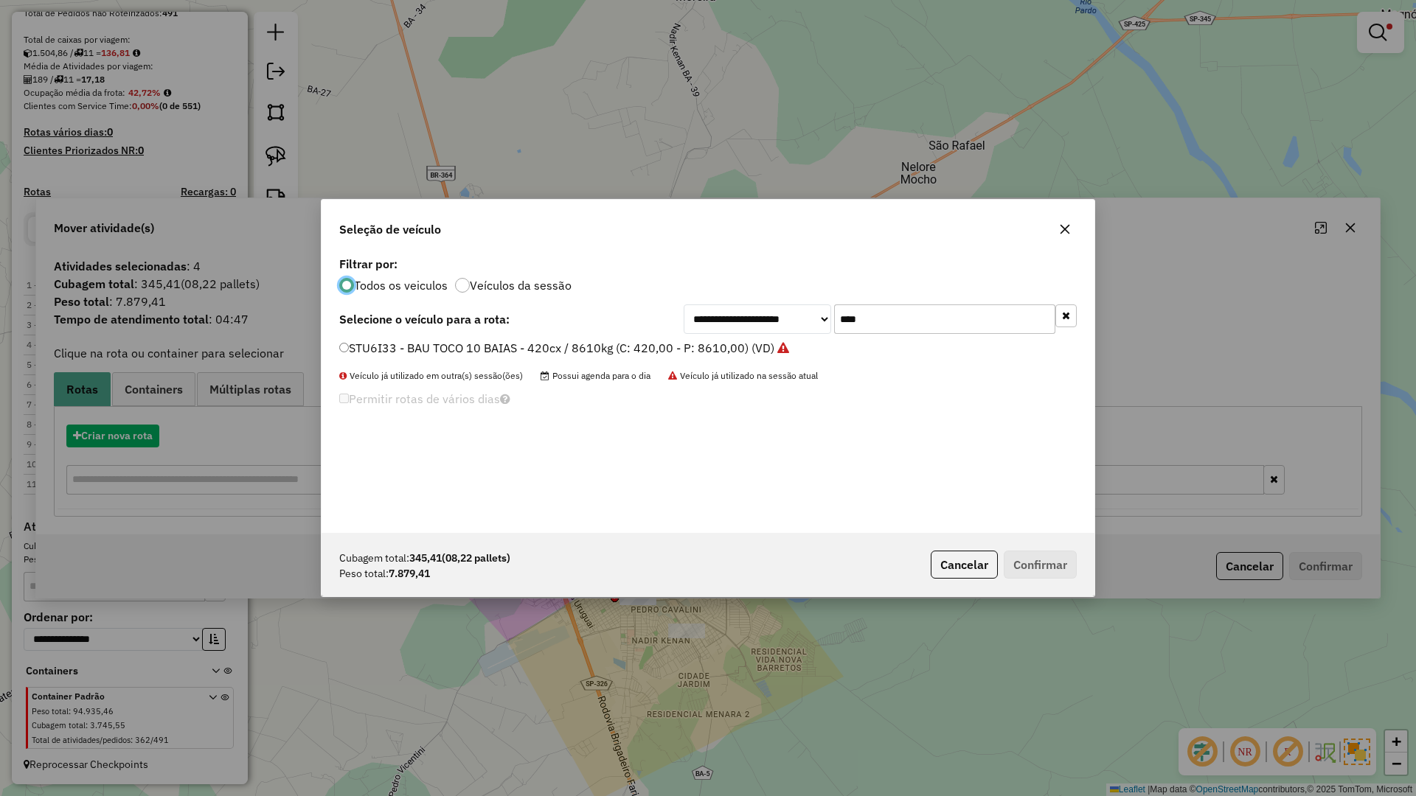
scroll to position [8, 4]
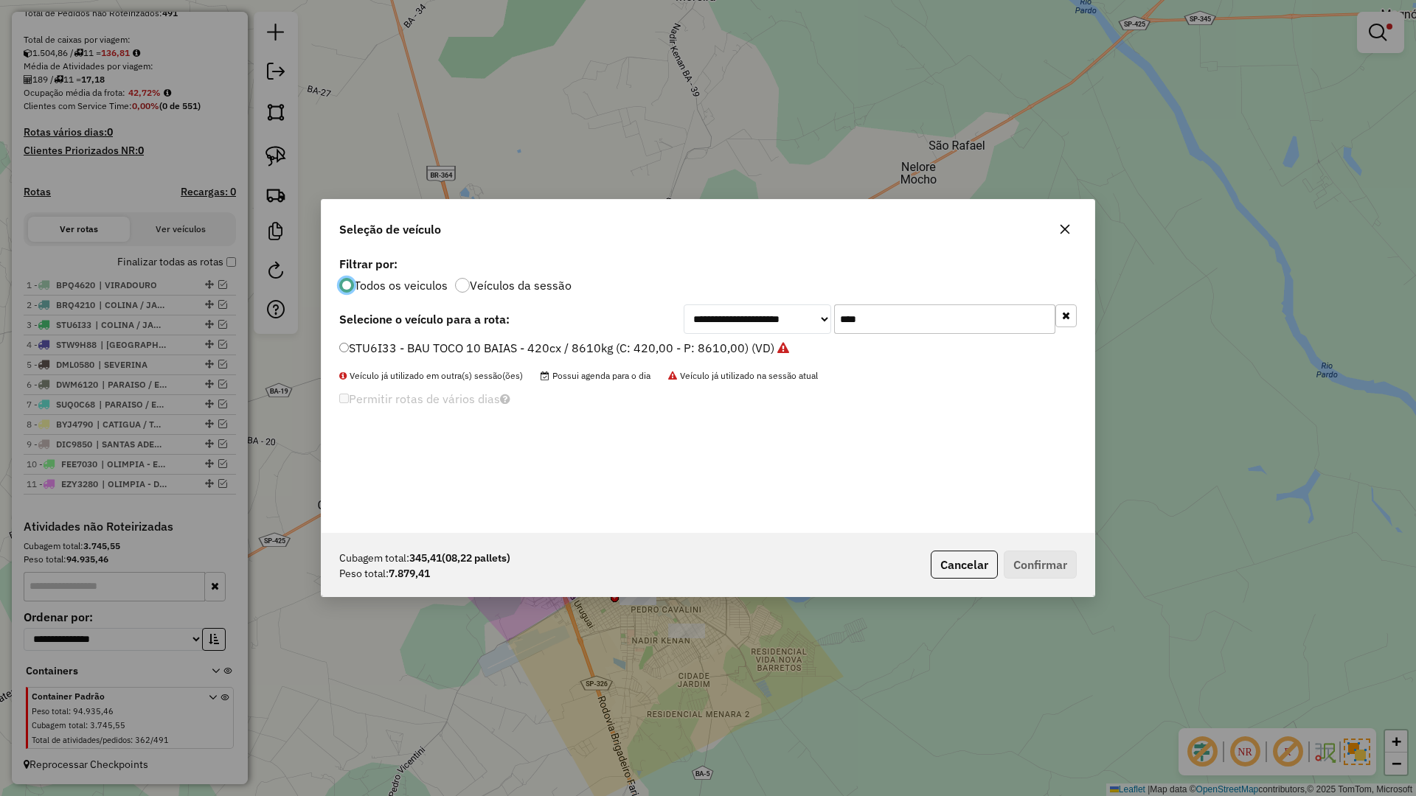
click at [930, 324] on input "****" at bounding box center [944, 319] width 221 height 29
type input "****"
click at [709, 344] on label "QOL7A54 - BAU TRUCK 10 BAIAS - 420cx / 12260kg (C: 420,00 - P: 12260,00) (VD)" at bounding box center [569, 348] width 460 height 18
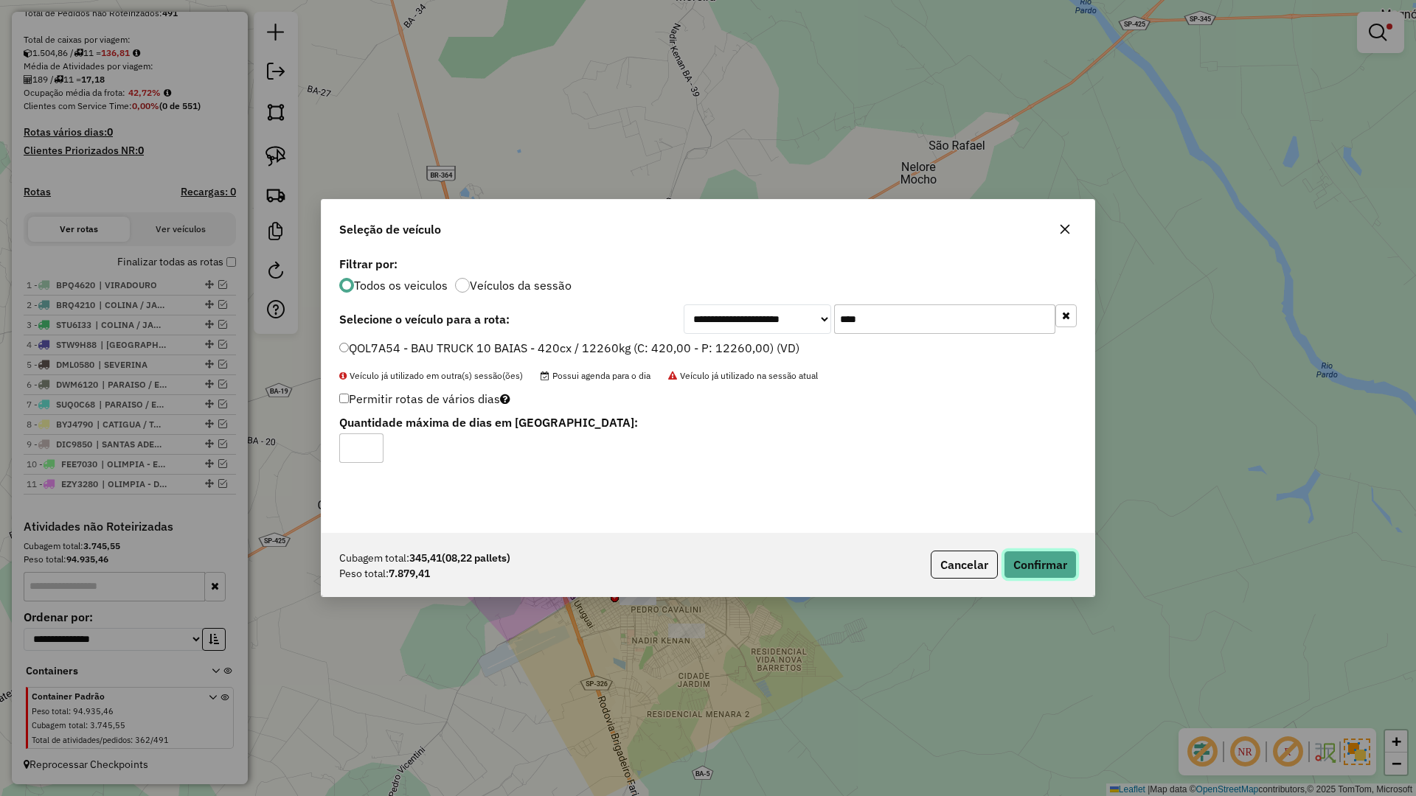
click at [1032, 561] on button "Confirmar" at bounding box center [1040, 565] width 73 height 28
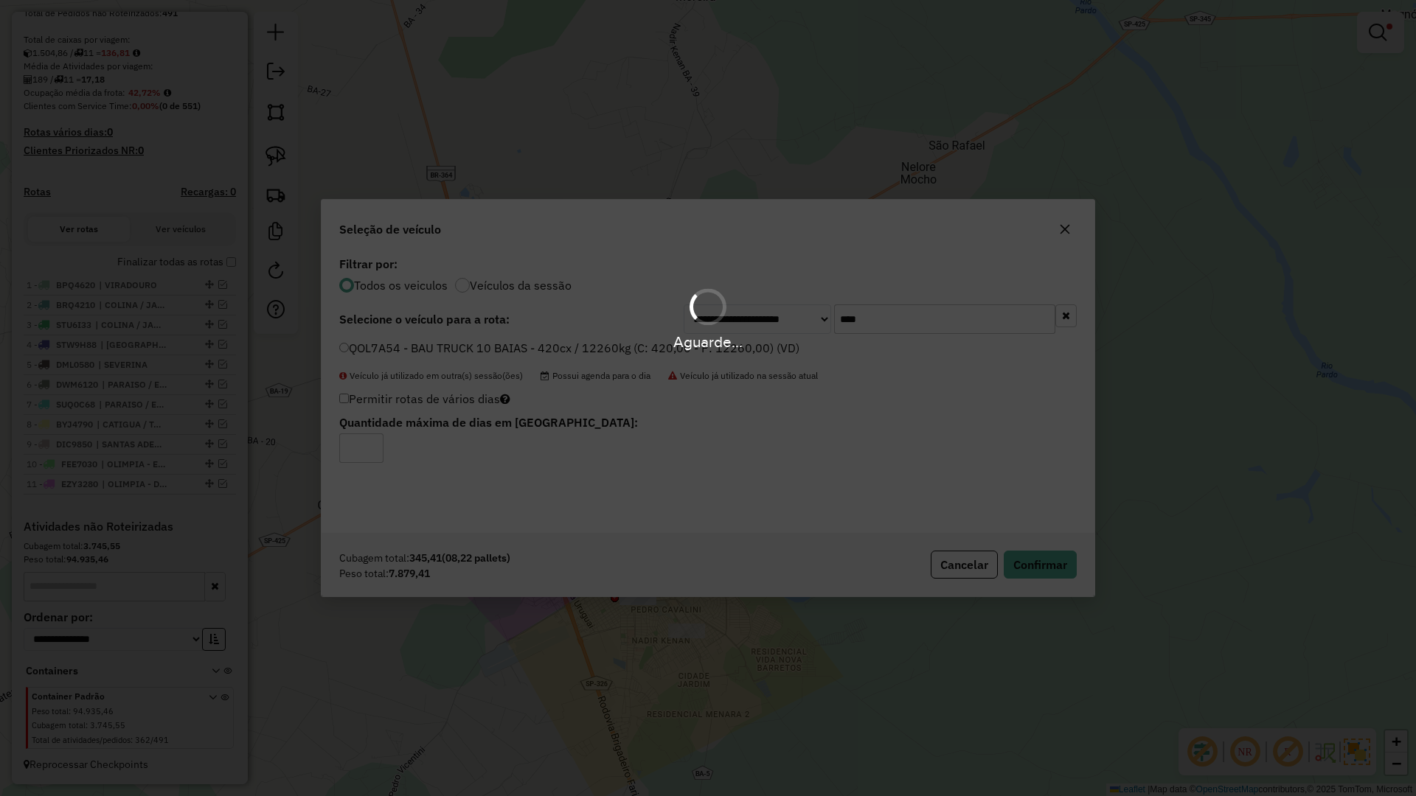
scroll to position [412, 0]
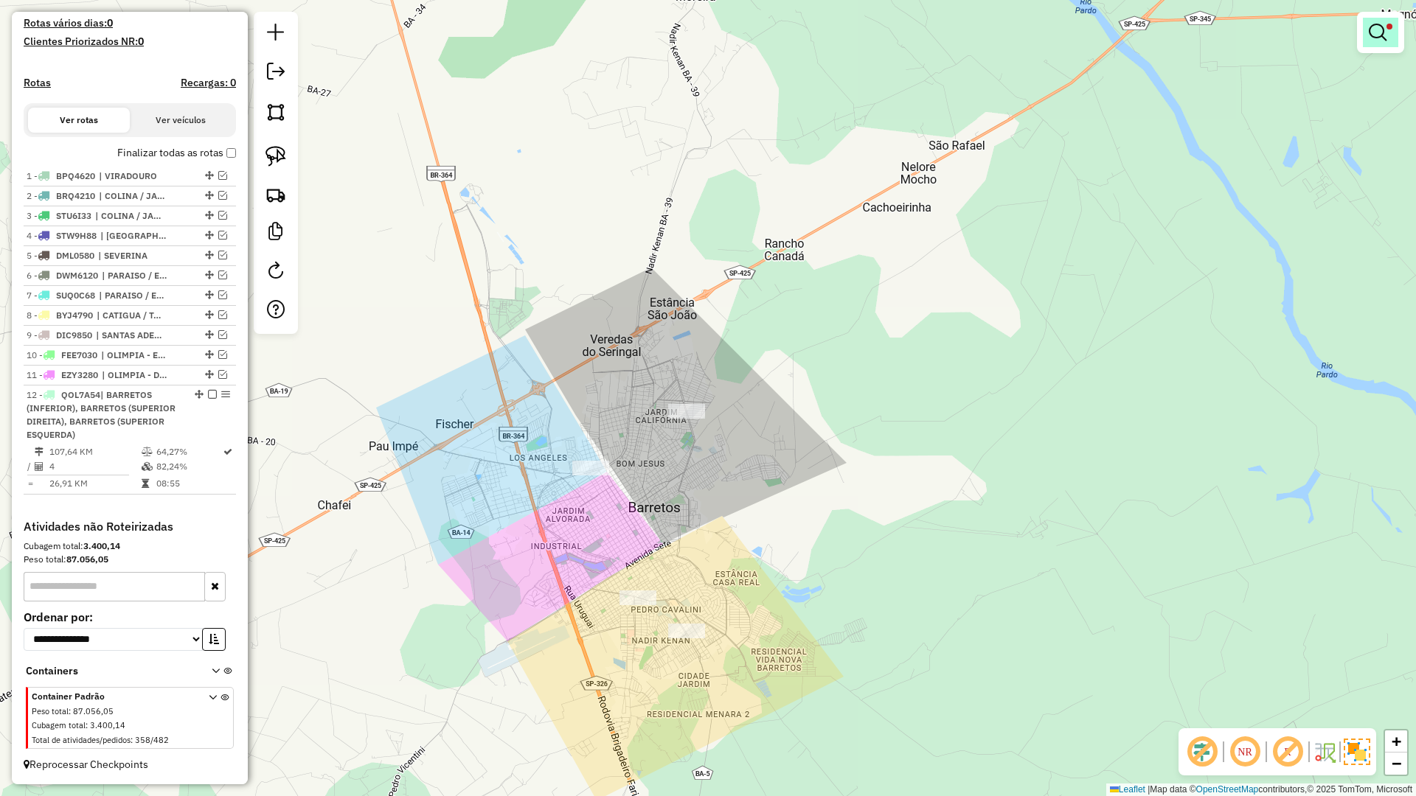
click at [1392, 33] on link at bounding box center [1380, 32] width 35 height 29
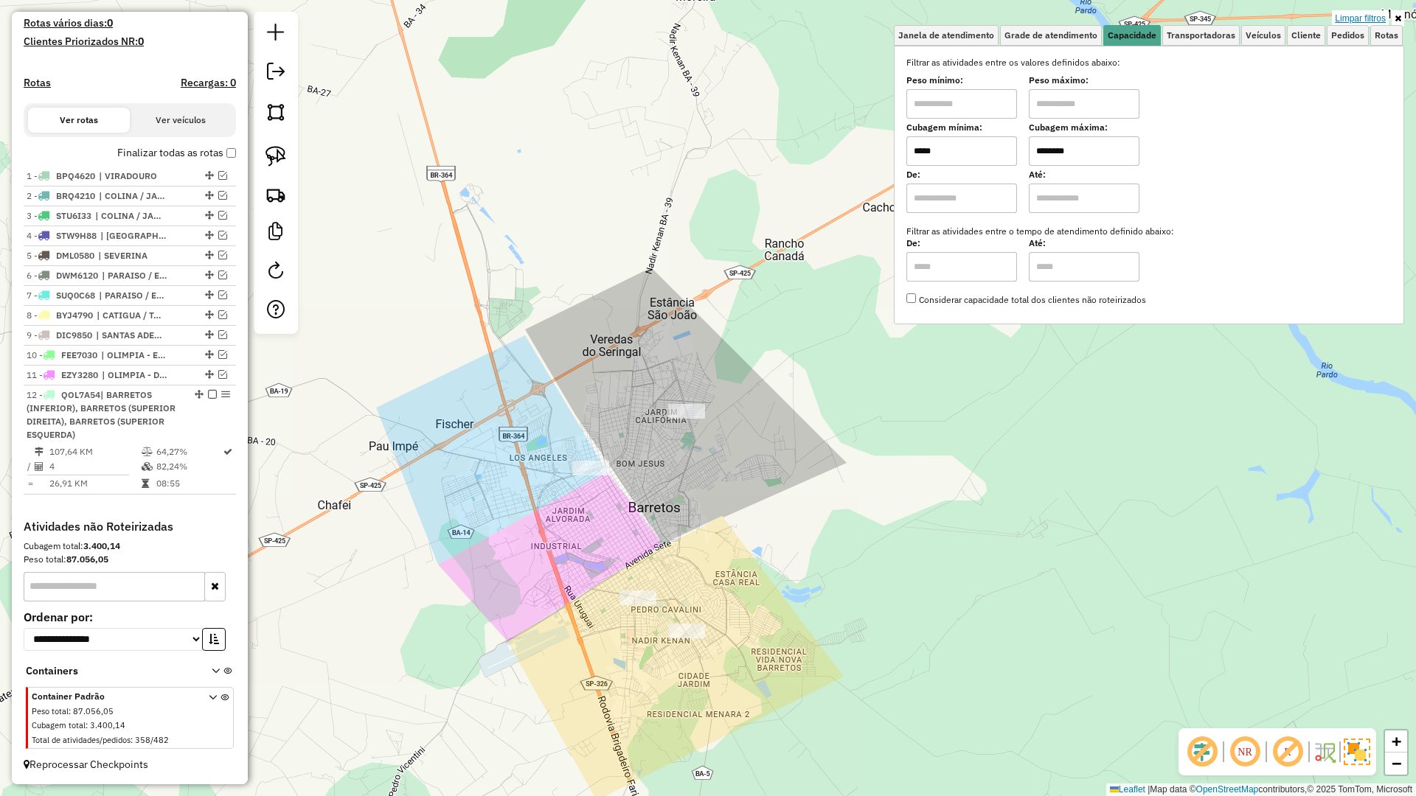
click at [1366, 21] on link "Limpar filtros" at bounding box center [1360, 18] width 57 height 16
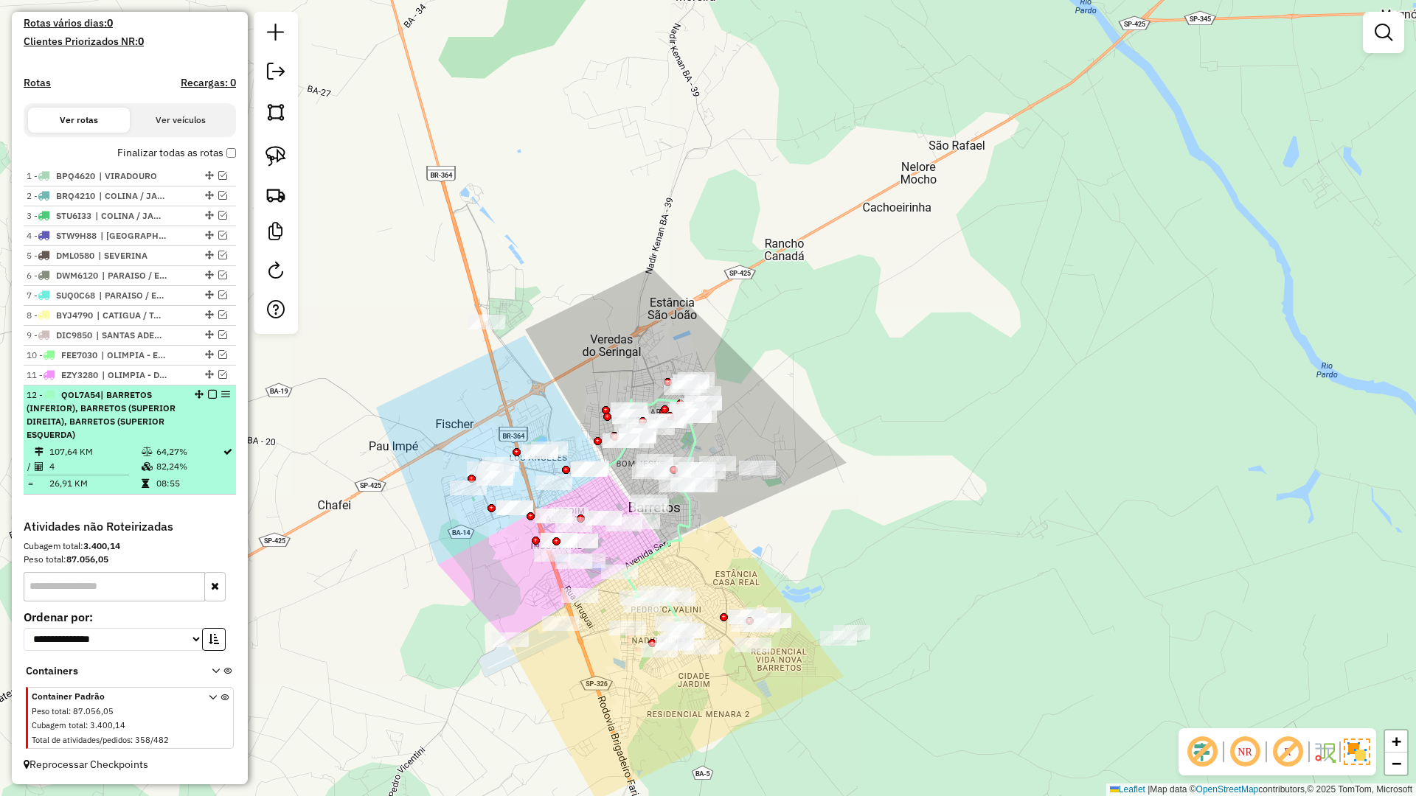
click at [93, 479] on td "26,91 KM" at bounding box center [95, 483] width 92 height 15
select select "**********"
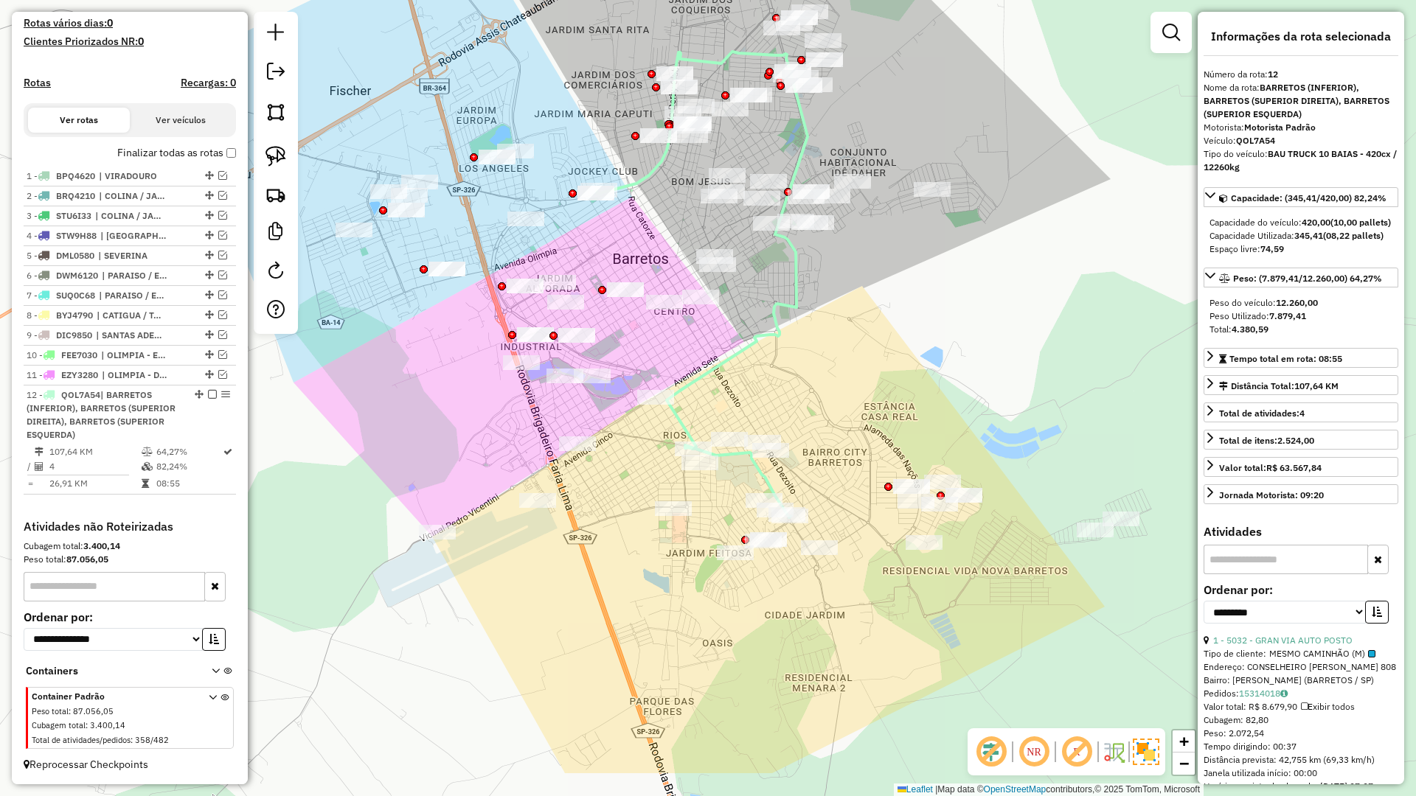
drag, startPoint x: 951, startPoint y: 494, endPoint x: 935, endPoint y: 397, distance: 98.6
click at [935, 397] on div "Janela de atendimento Grade de atendimento Capacidade Transportadoras Veículos …" at bounding box center [708, 398] width 1416 height 796
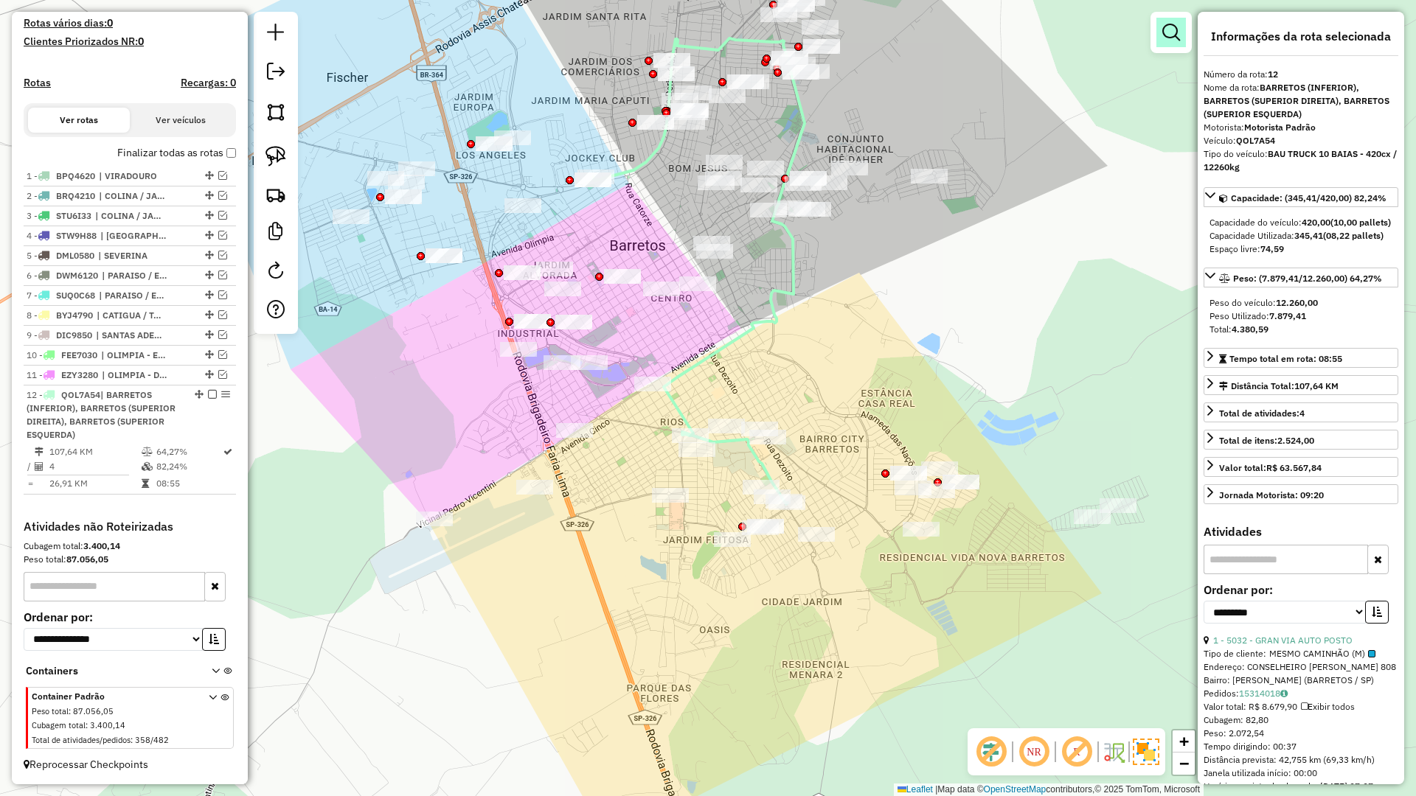
click at [1165, 30] on em at bounding box center [1171, 33] width 18 height 18
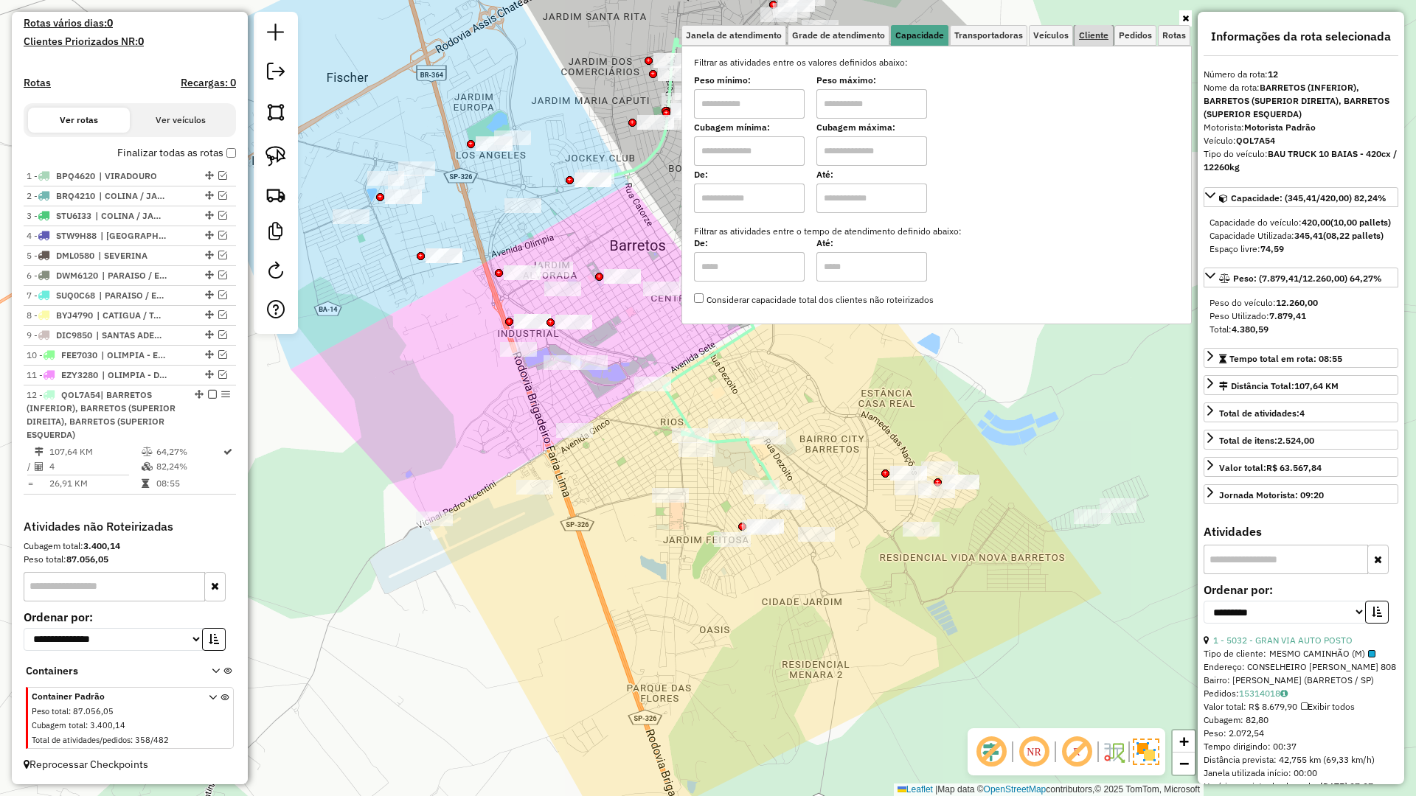
click at [1090, 32] on span "Cliente" at bounding box center [1093, 35] width 29 height 9
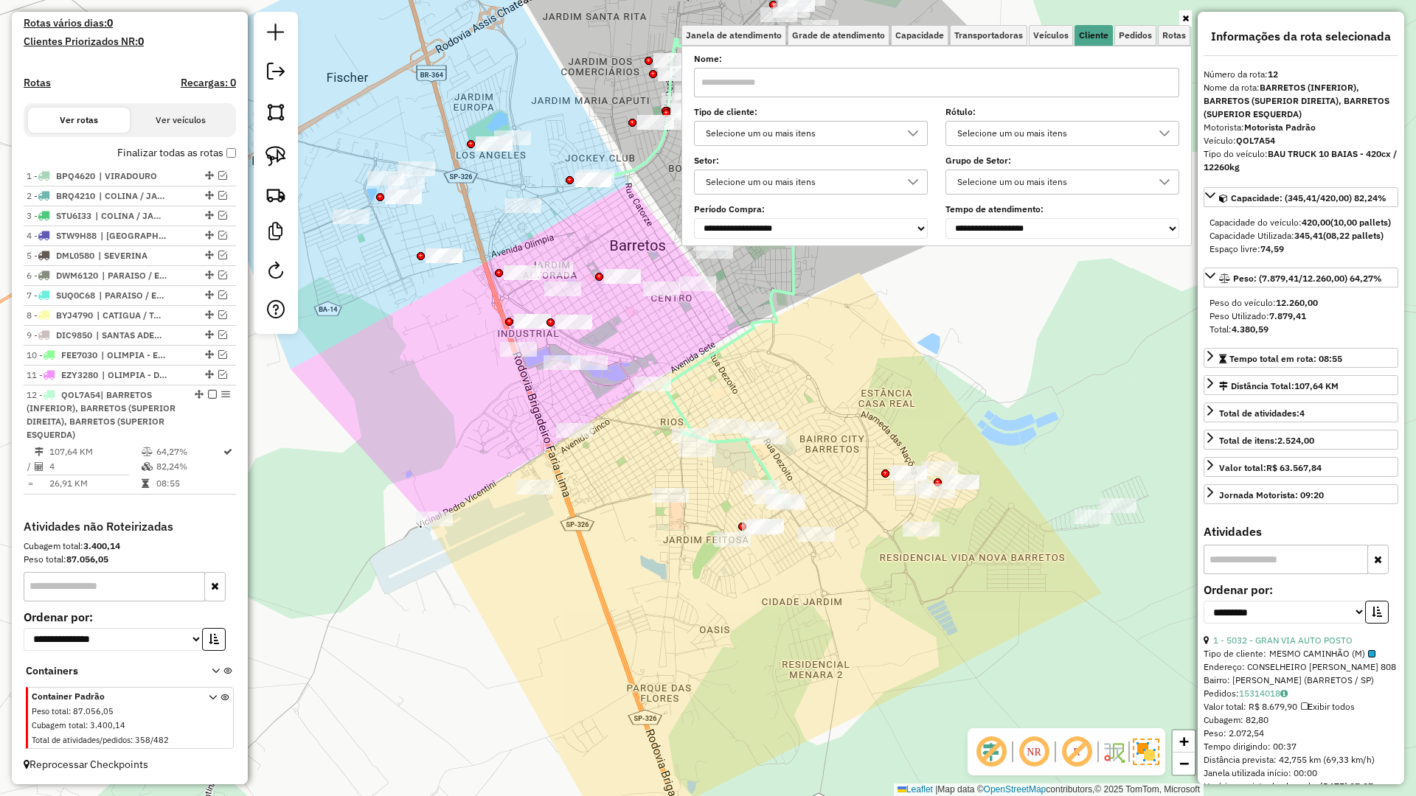
click at [780, 143] on div "Selecione um ou mais itens" at bounding box center [800, 134] width 198 height 24
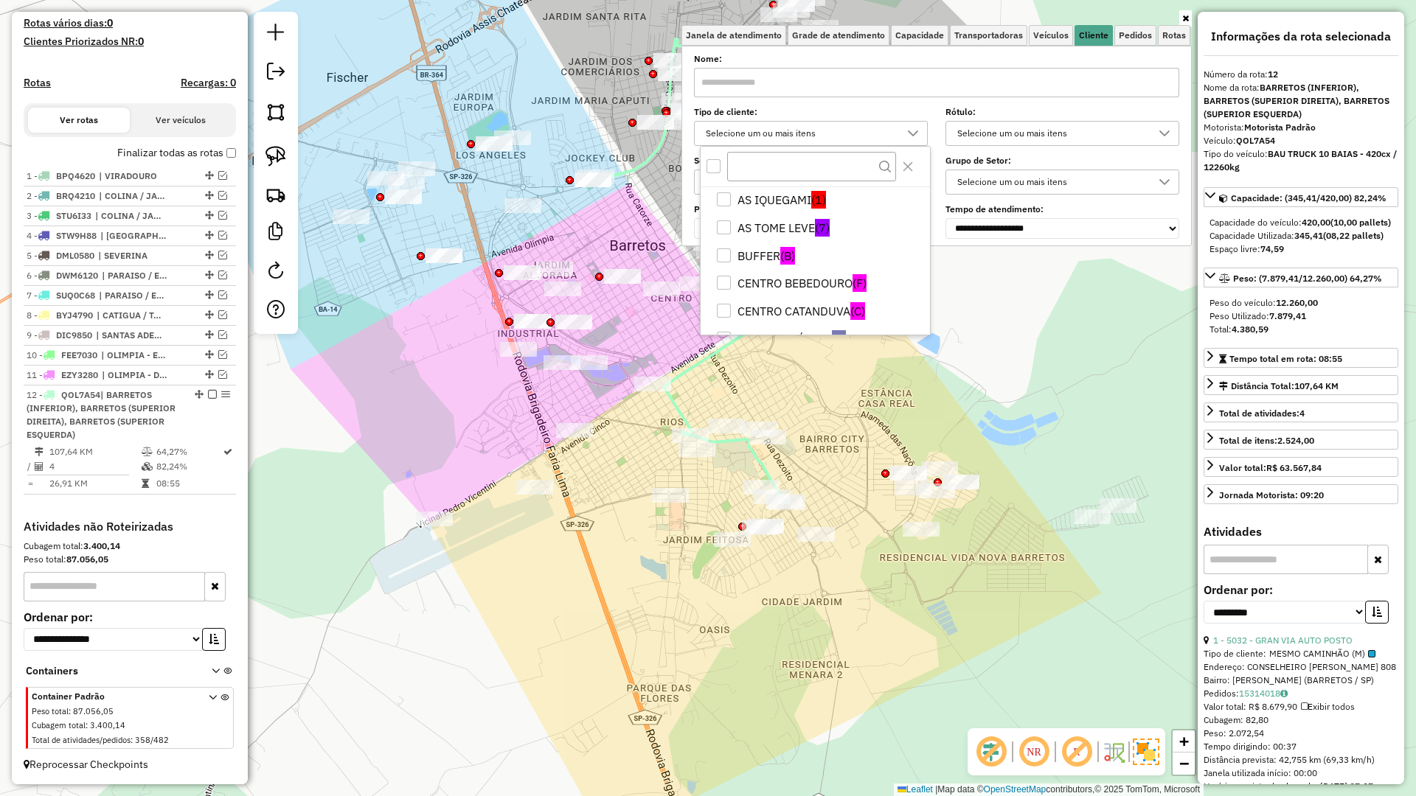
scroll to position [147, 0]
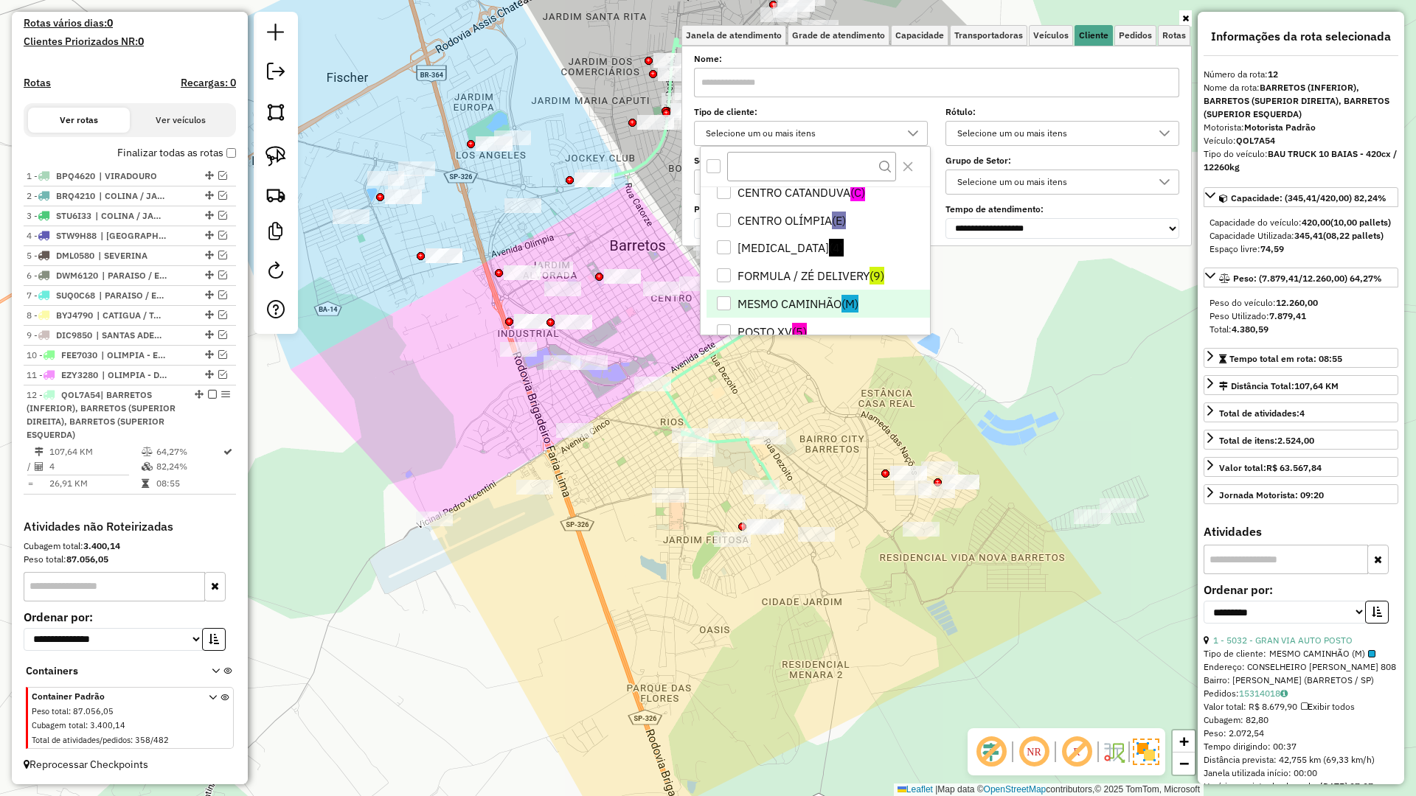
click at [808, 303] on li "MESMO CAMINHÃO (M)" at bounding box center [818, 304] width 223 height 28
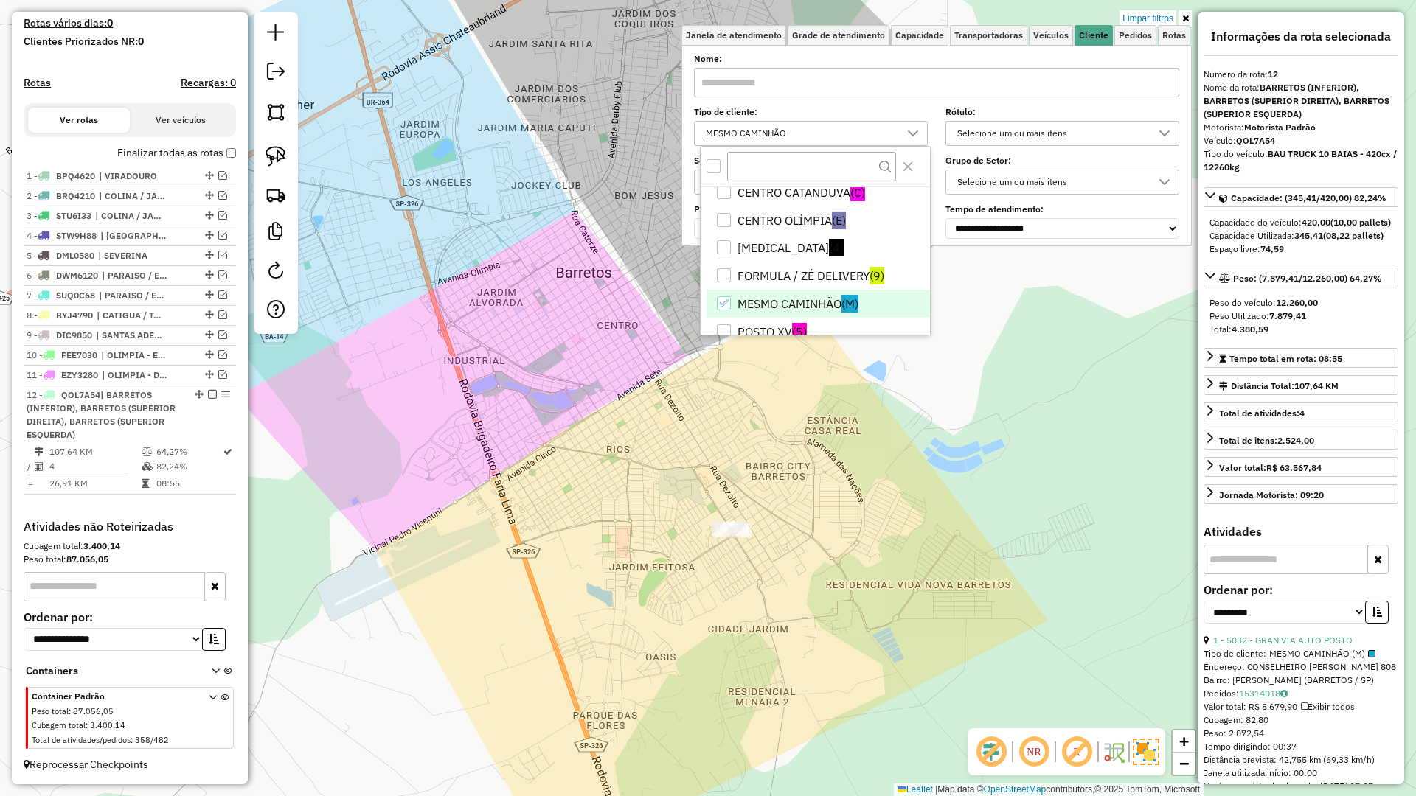
drag, startPoint x: 723, startPoint y: 456, endPoint x: 642, endPoint y: 524, distance: 105.8
click at [651, 489] on div "Limpar filtros Janela de atendimento Grade de atendimento Capacidade Transporta…" at bounding box center [708, 398] width 1416 height 796
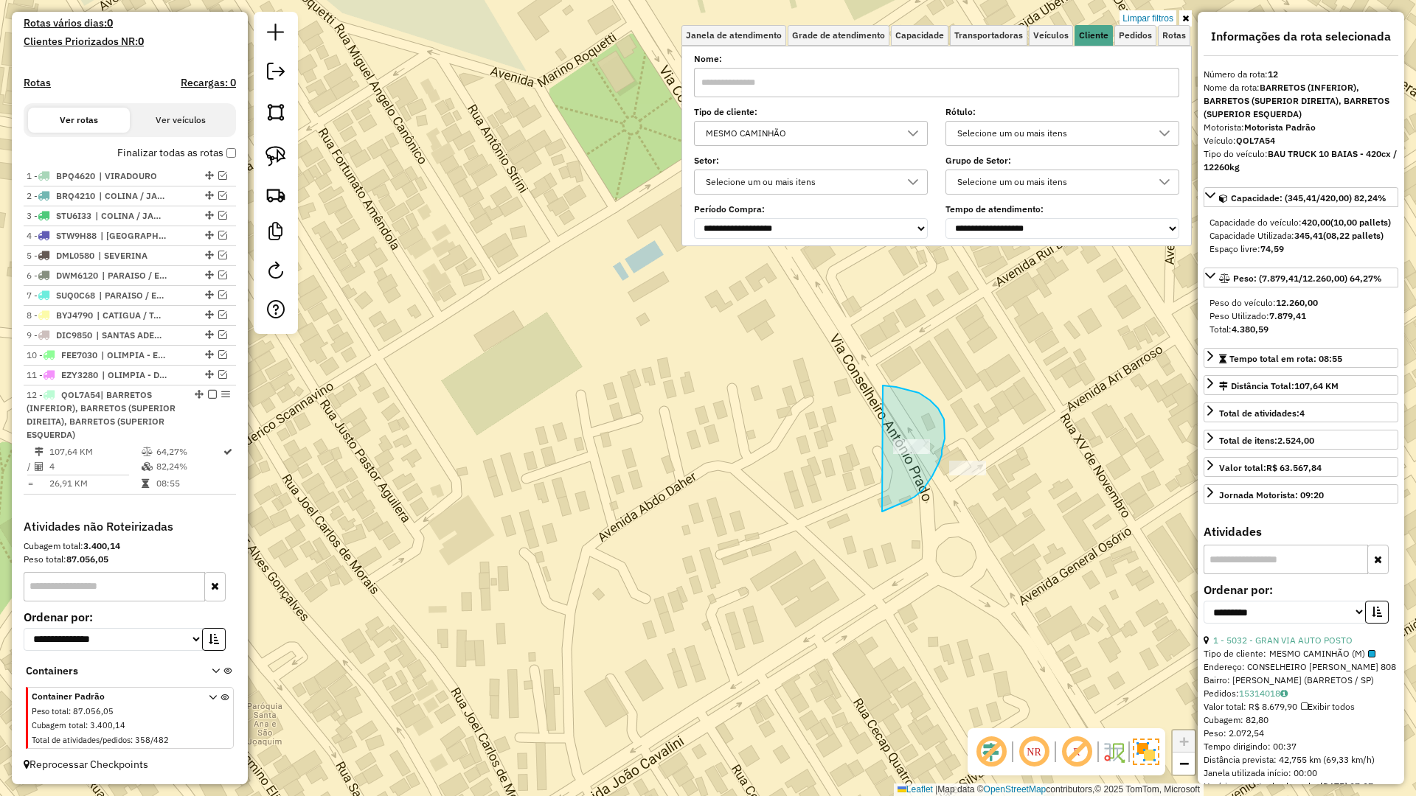
drag, startPoint x: 886, startPoint y: 510, endPoint x: 867, endPoint y: 386, distance: 125.4
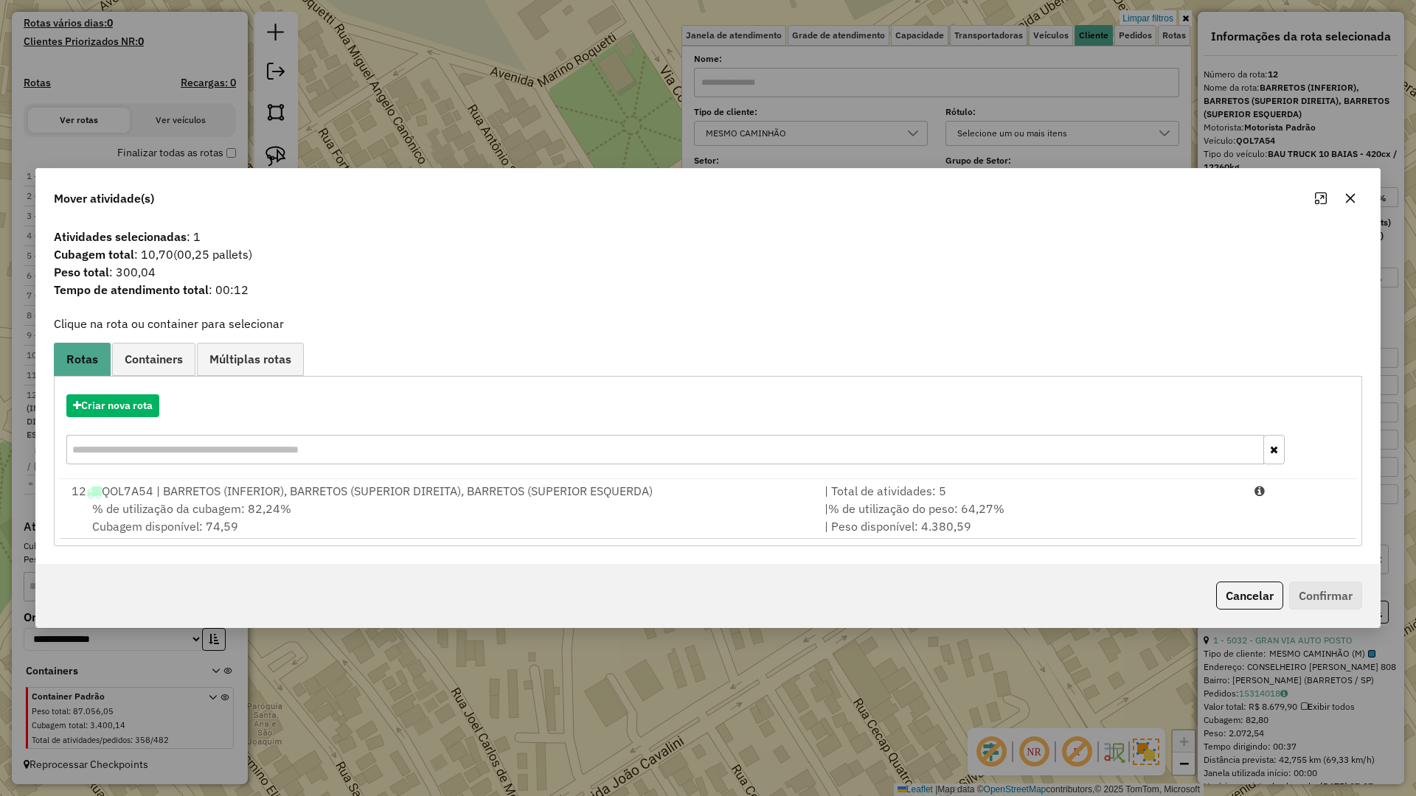
click at [678, 487] on div "12 QOL7A54 | BARRETOS (INFERIOR), BARRETOS (SUPERIOR DIREITA), BARRETOS (SUPERI…" at bounding box center [439, 491] width 753 height 18
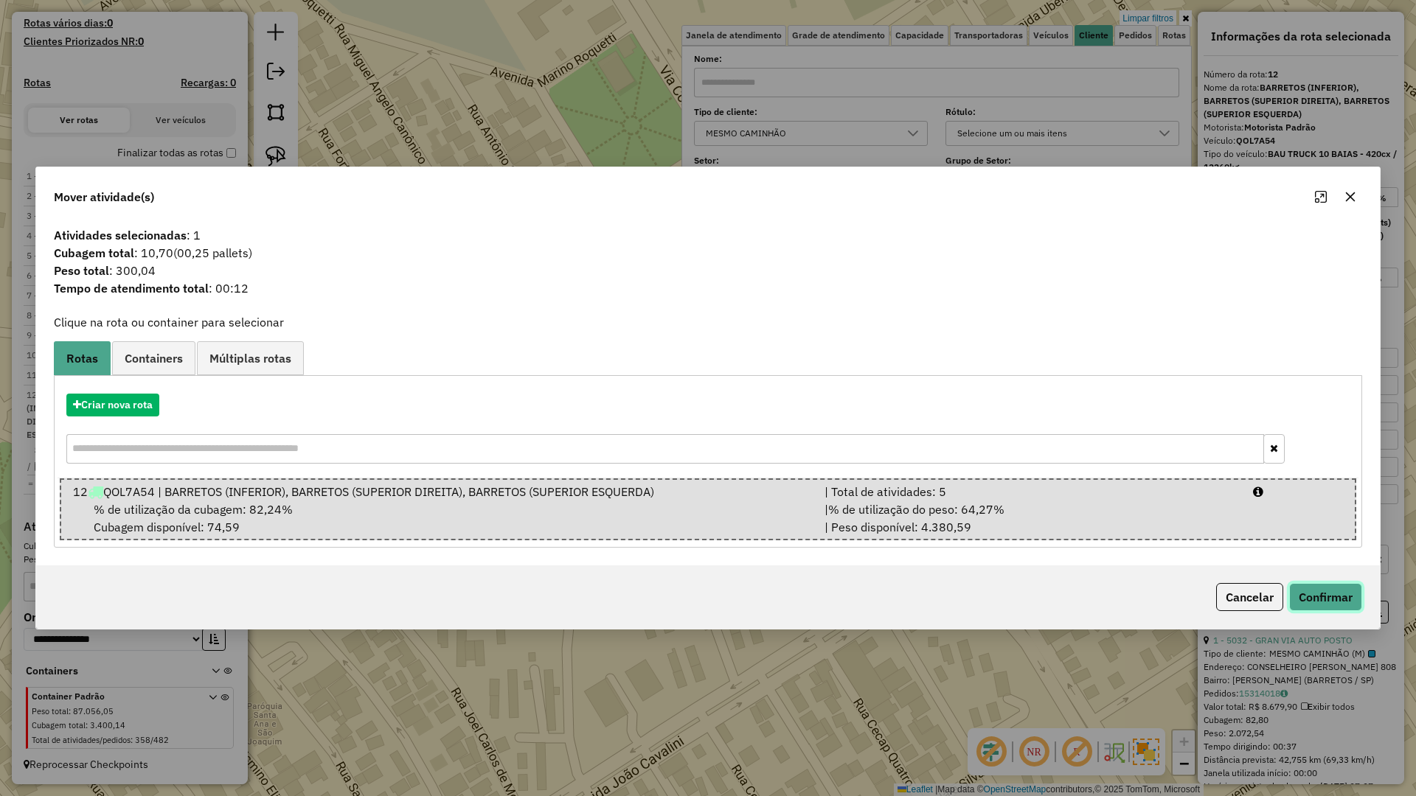
click at [1313, 599] on button "Confirmar" at bounding box center [1325, 597] width 73 height 28
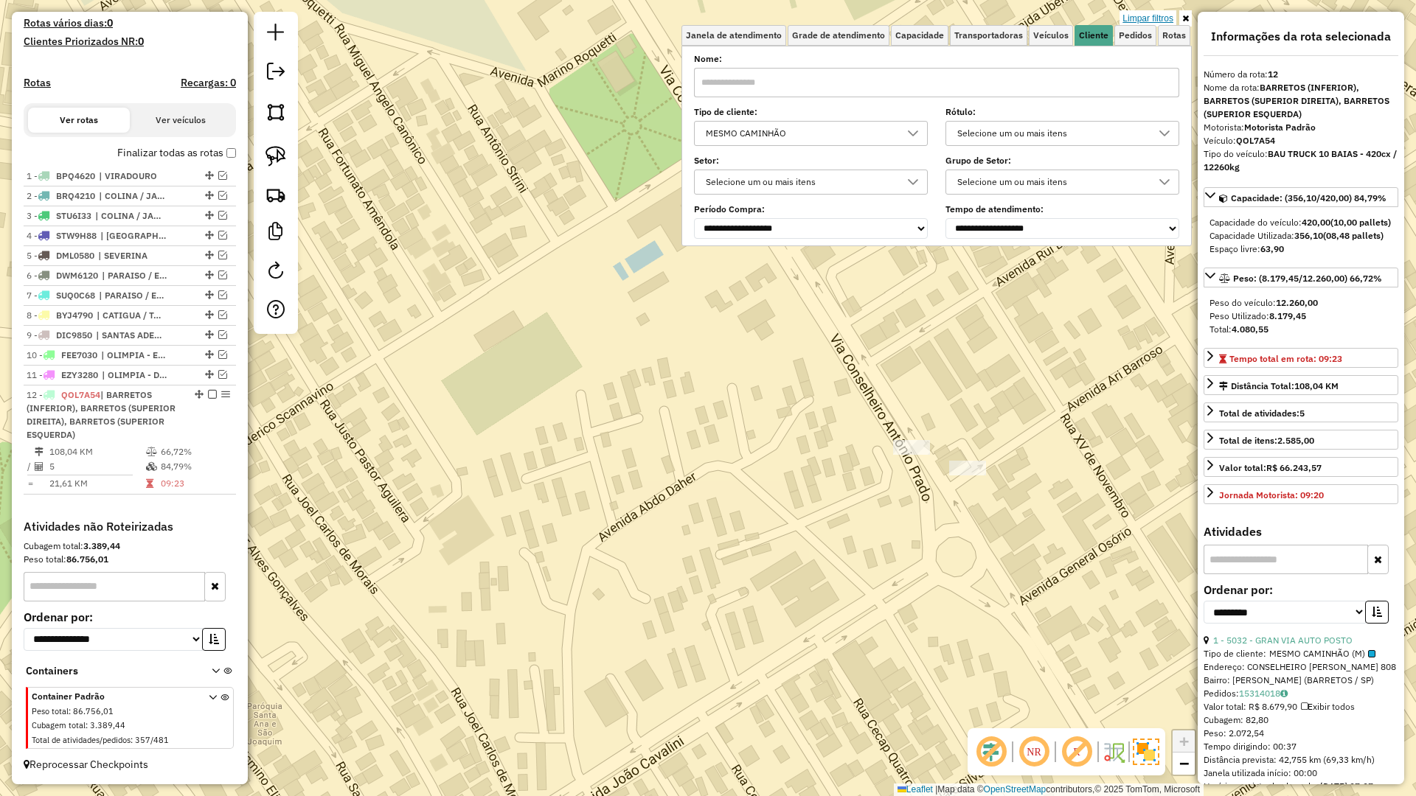
click at [1165, 16] on link "Limpar filtros" at bounding box center [1147, 18] width 57 height 16
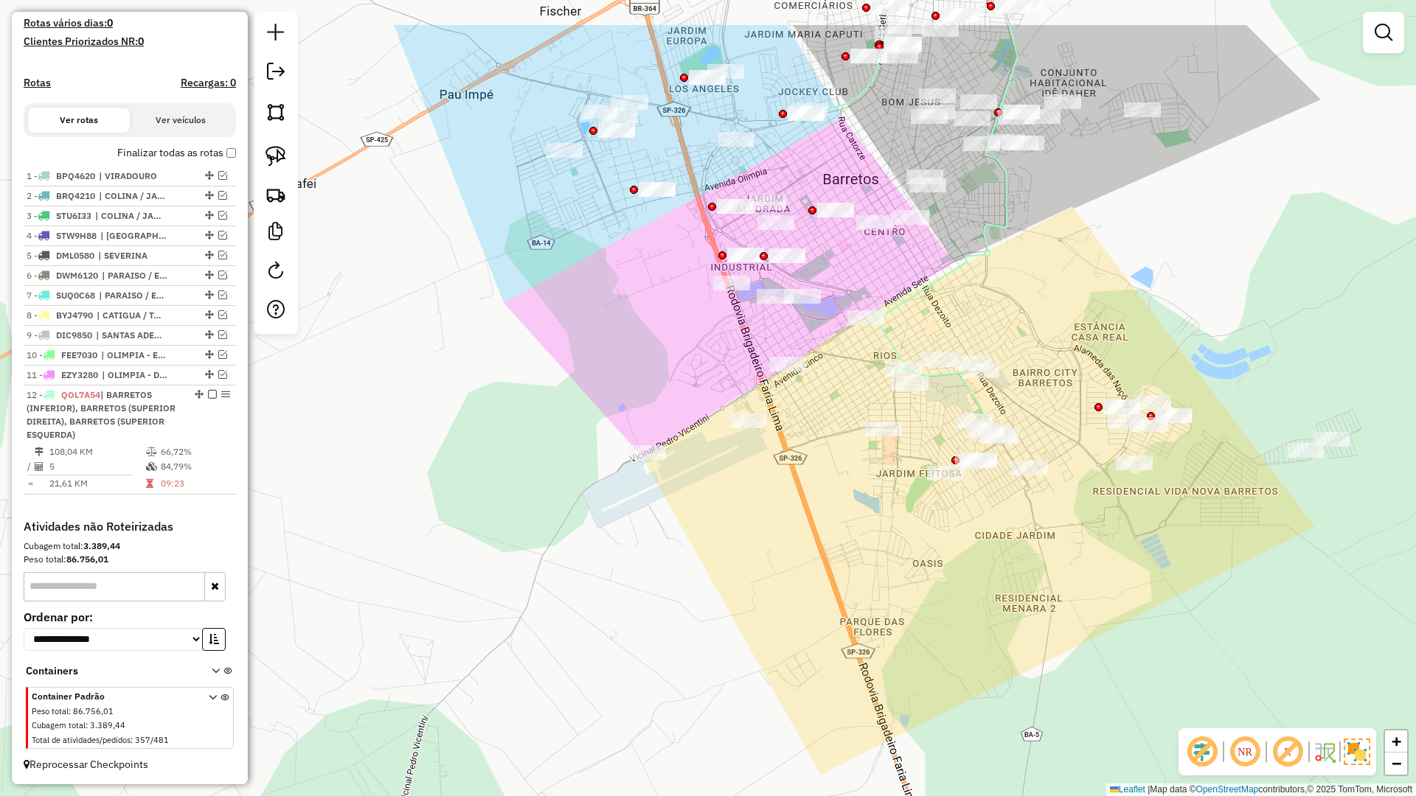
drag, startPoint x: 1006, startPoint y: 381, endPoint x: 994, endPoint y: 495, distance: 114.2
click at [994, 495] on div "Janela de atendimento Grade de atendimento Capacidade Transportadoras Veículos …" at bounding box center [708, 398] width 1416 height 796
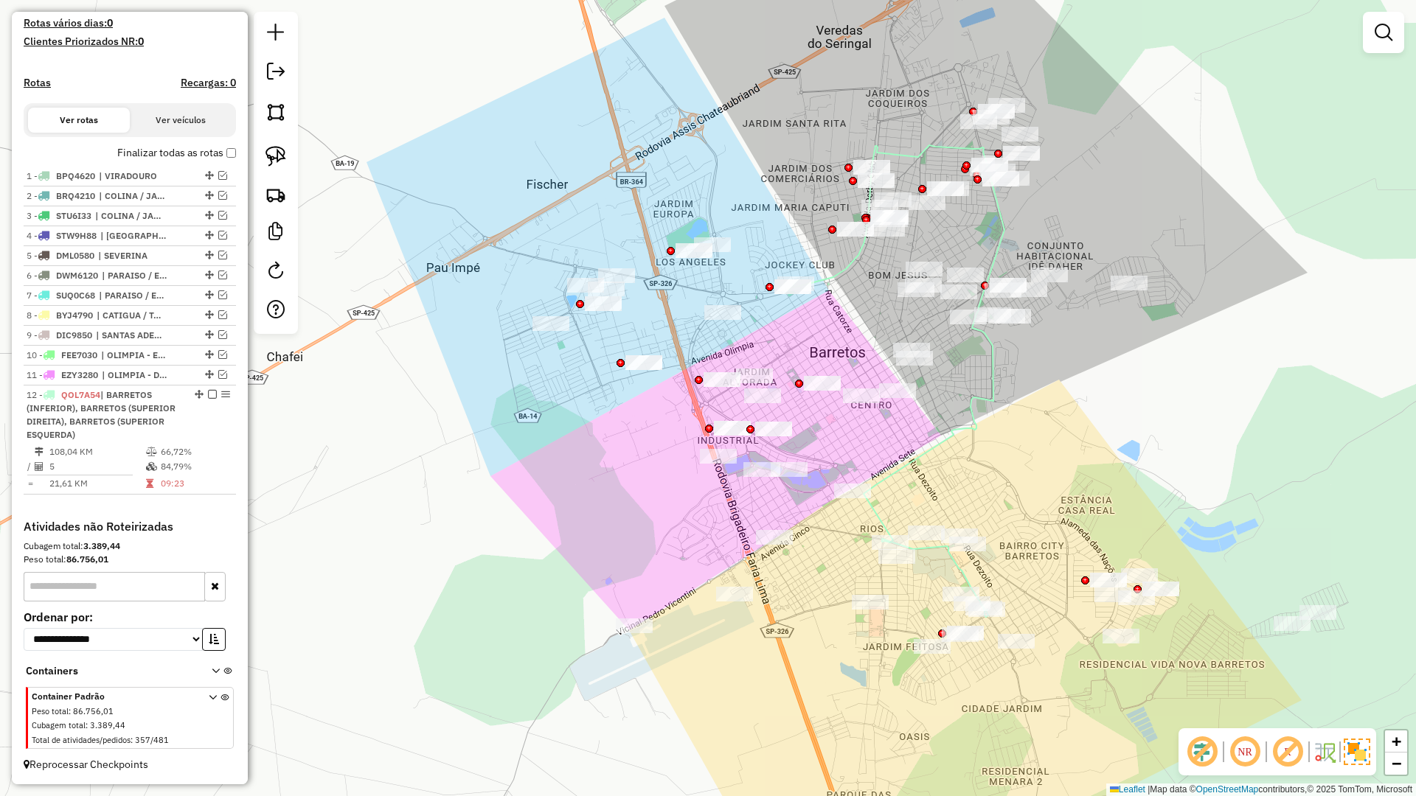
drag, startPoint x: 981, startPoint y: 398, endPoint x: 971, endPoint y: 485, distance: 88.4
click at [971, 485] on icon at bounding box center [899, 381] width 211 height 472
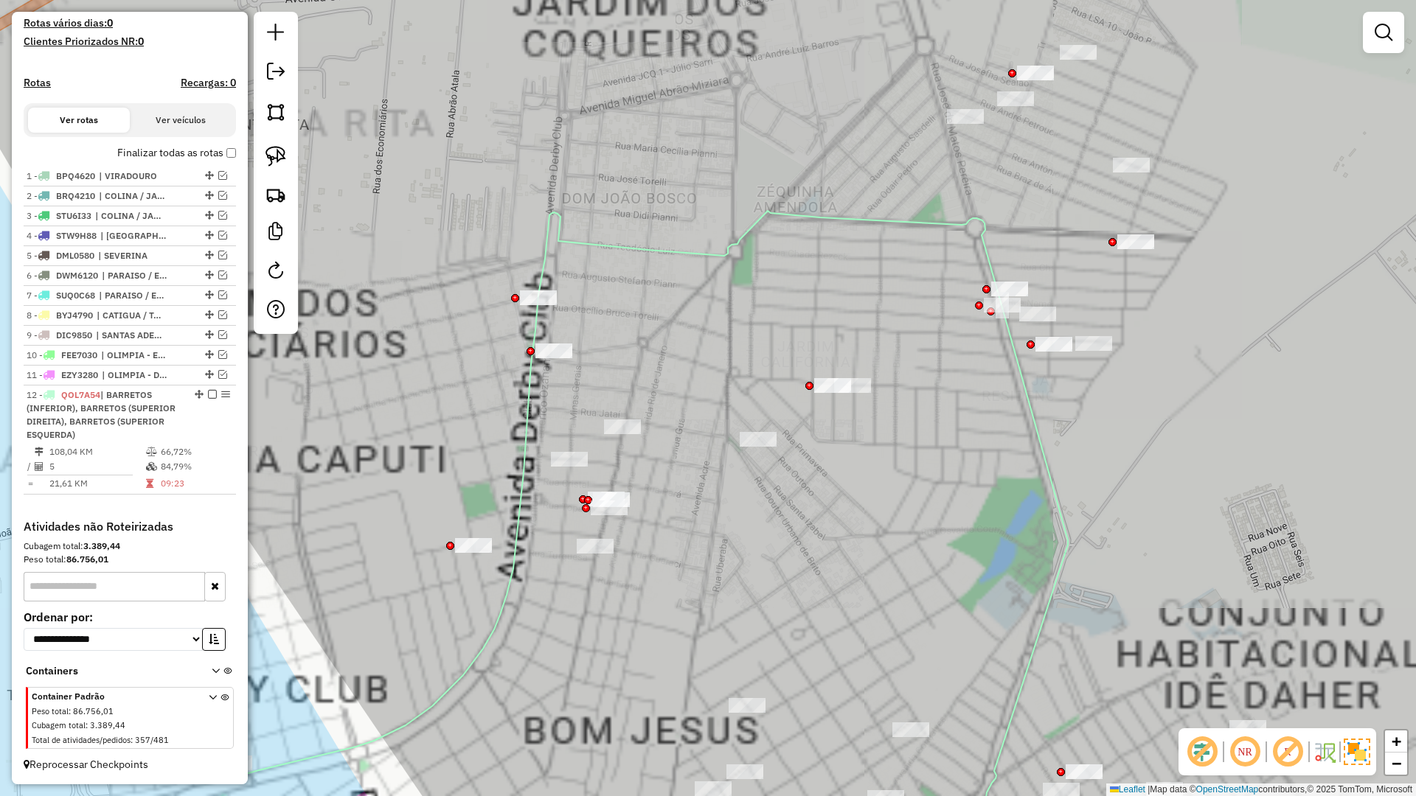
drag, startPoint x: 927, startPoint y: 325, endPoint x: 849, endPoint y: 320, distance: 78.3
click at [847, 323] on div "Janela de atendimento Grade de atendimento Capacidade Transportadoras Veículos …" at bounding box center [708, 398] width 1416 height 796
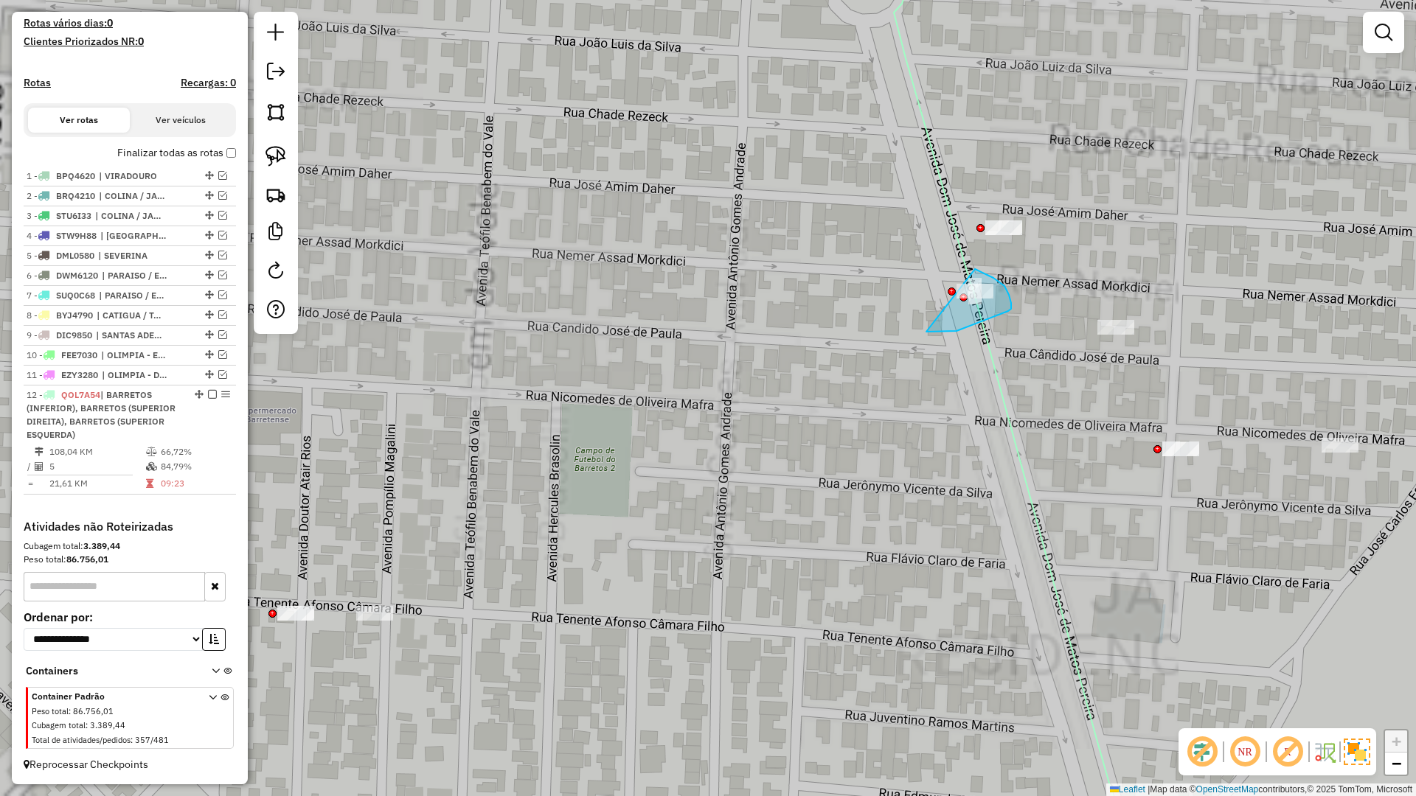
drag, startPoint x: 957, startPoint y: 331, endPoint x: 900, endPoint y: 260, distance: 90.8
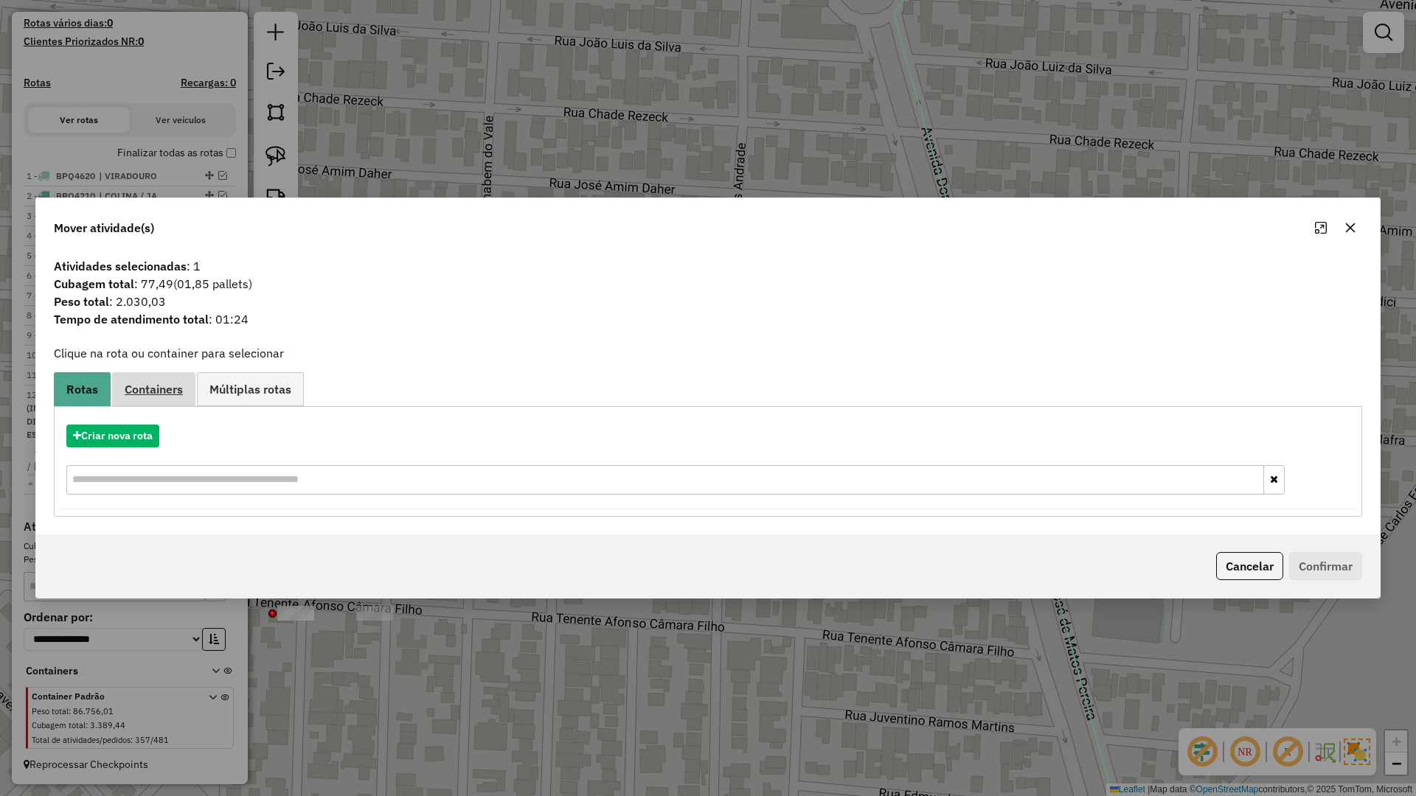
click at [136, 392] on span "Containers" at bounding box center [154, 389] width 58 height 12
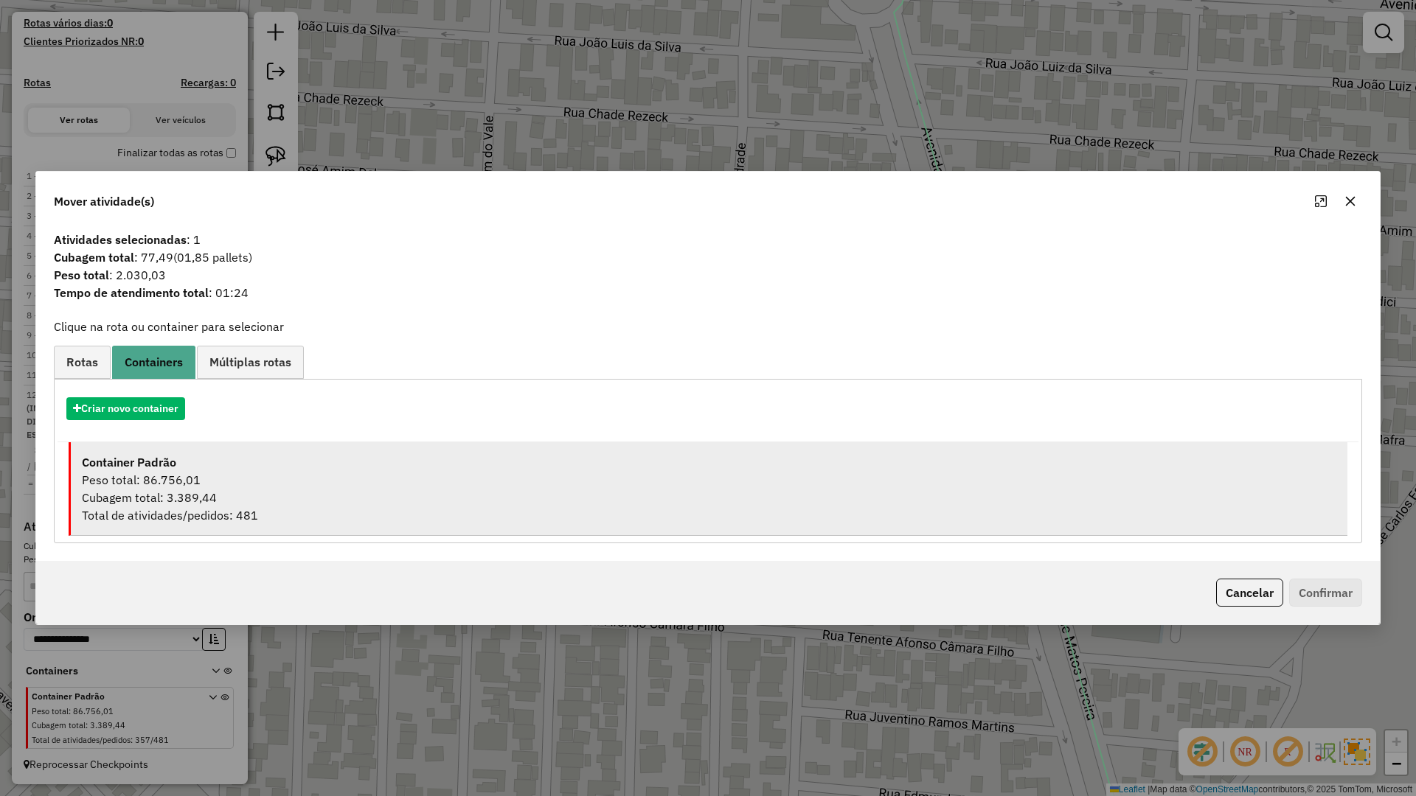
click at [190, 466] on div "Container Padrão" at bounding box center [709, 463] width 1254 height 18
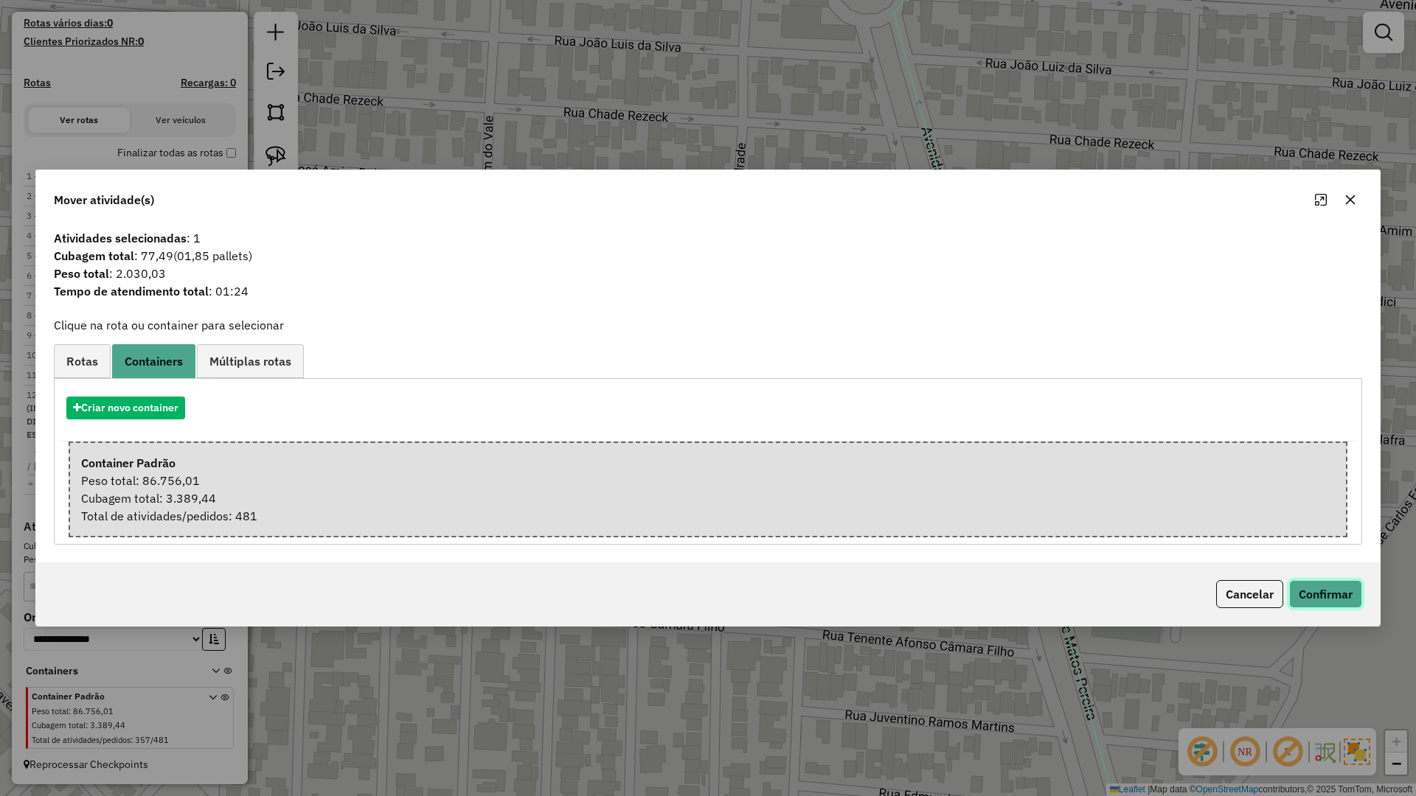
click at [1299, 588] on button "Confirmar" at bounding box center [1325, 594] width 73 height 28
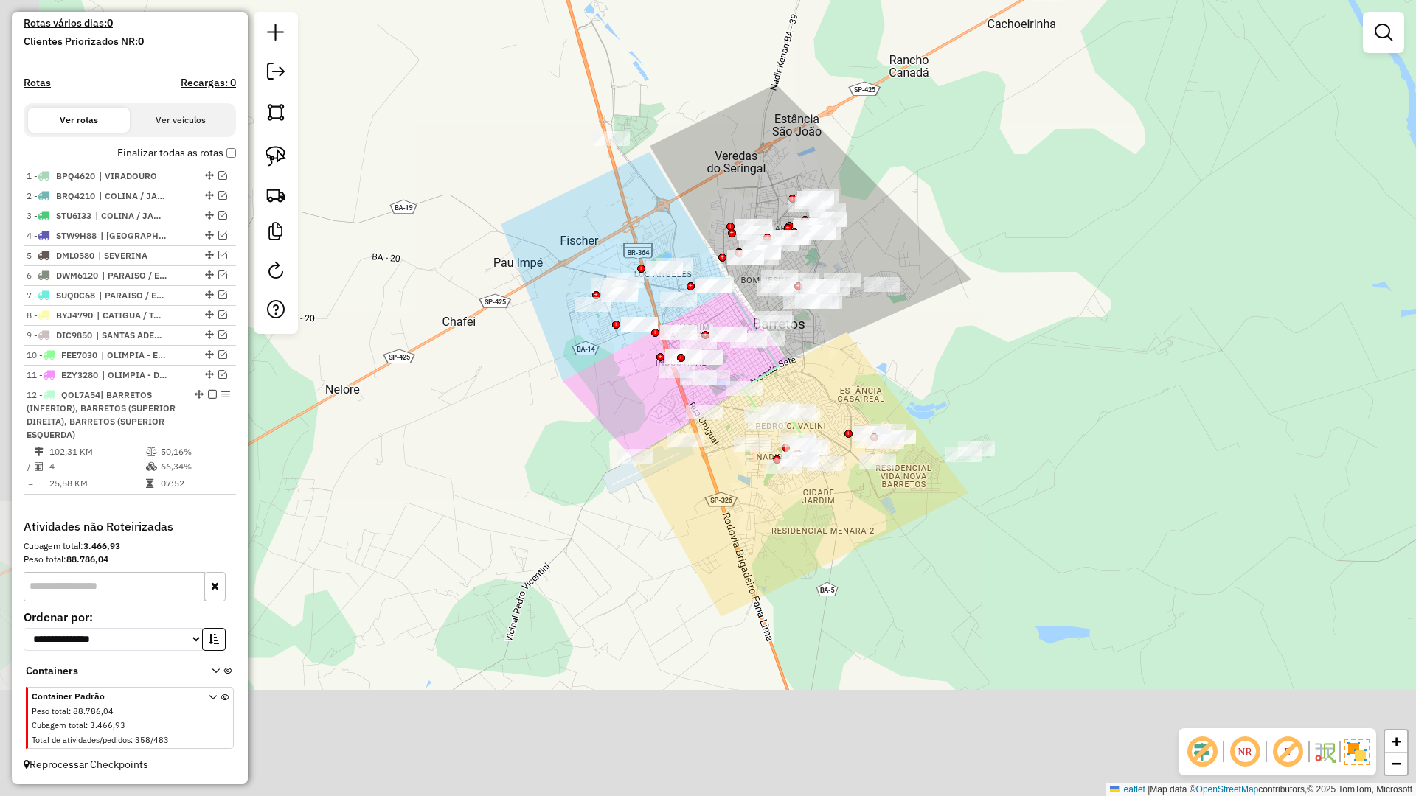
drag, startPoint x: 829, startPoint y: 367, endPoint x: 828, endPoint y: 353, distance: 14.0
click at [829, 346] on div "Janela de atendimento Grade de atendimento Capacidade Transportadoras Veículos …" at bounding box center [708, 398] width 1416 height 796
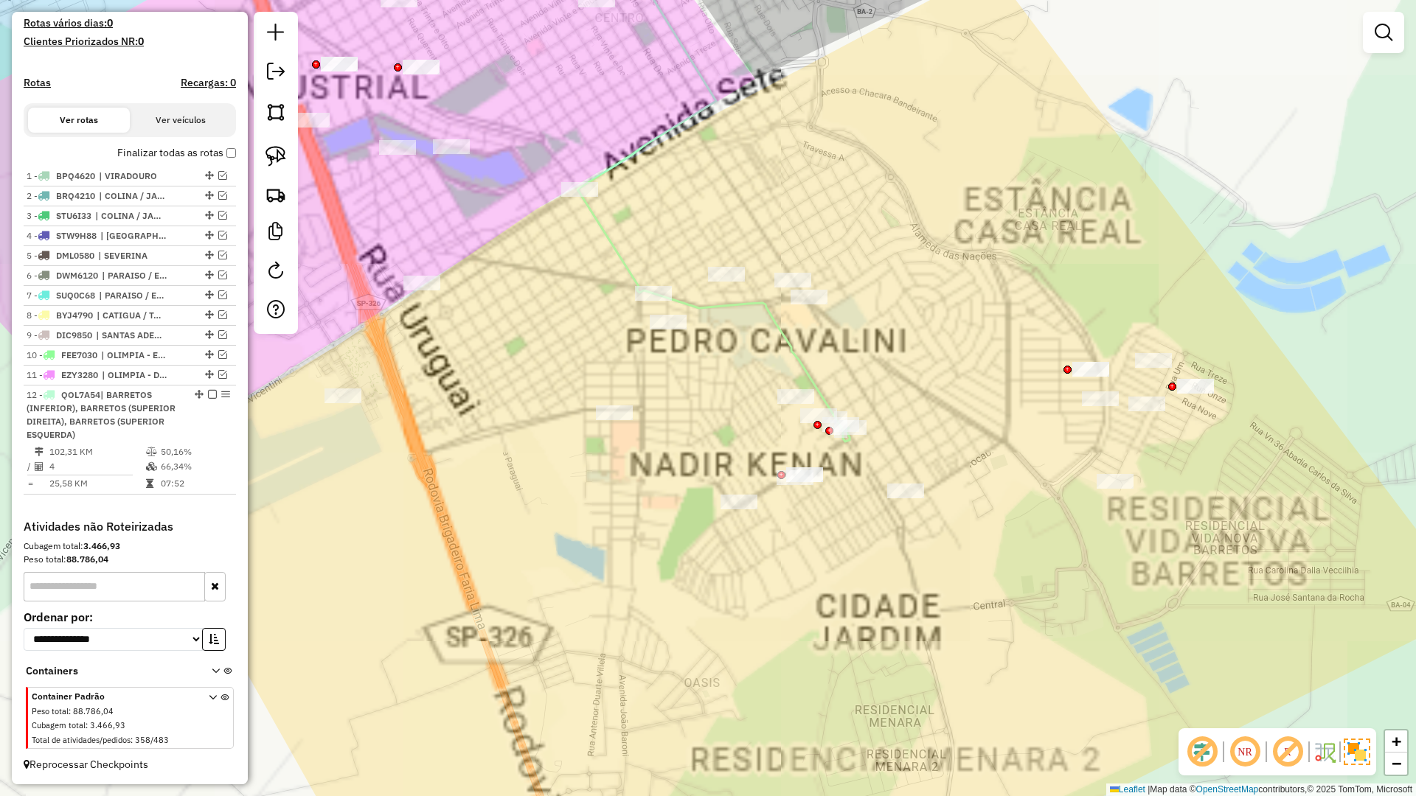
click at [822, 388] on icon at bounding box center [713, 180] width 272 height 521
select select "**********"
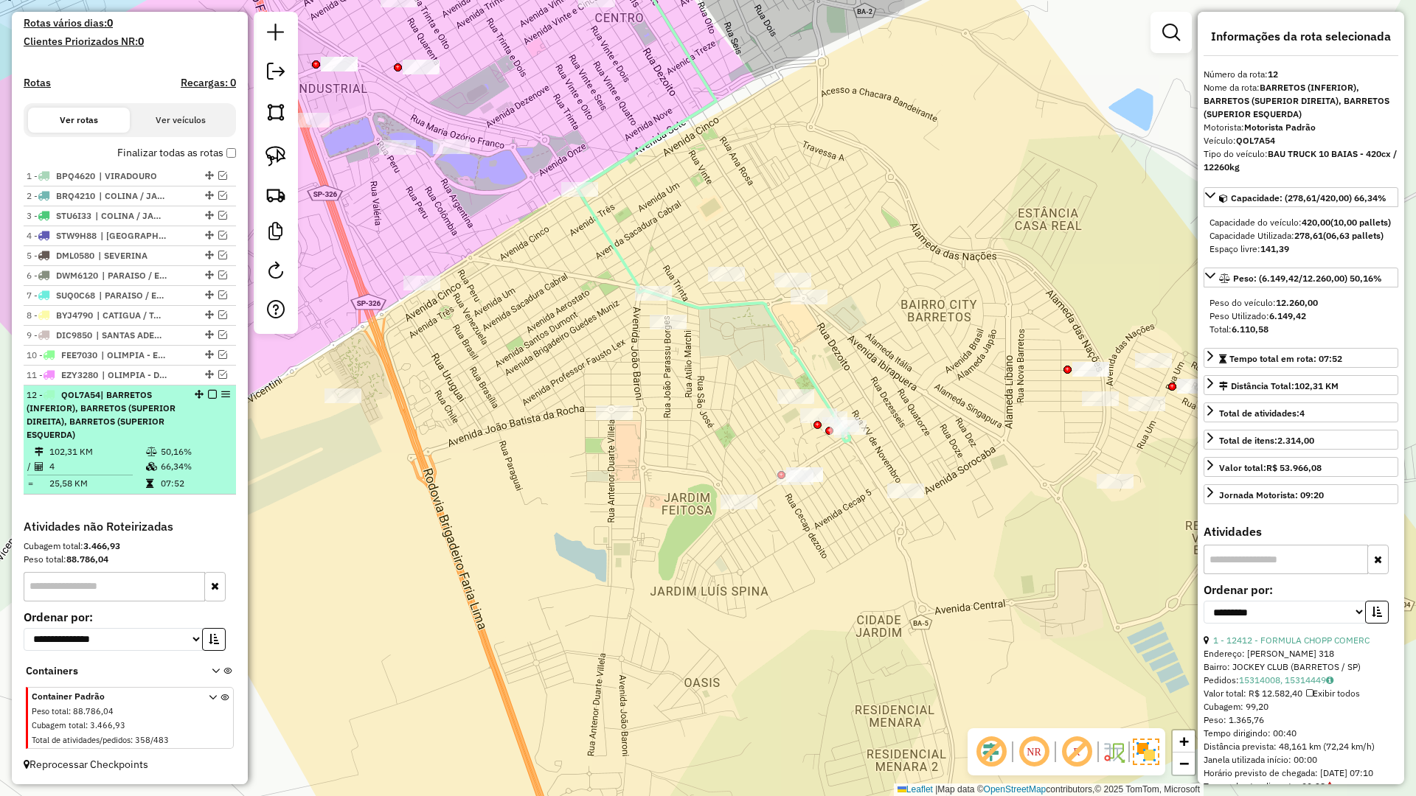
click at [209, 395] on em at bounding box center [212, 394] width 9 height 9
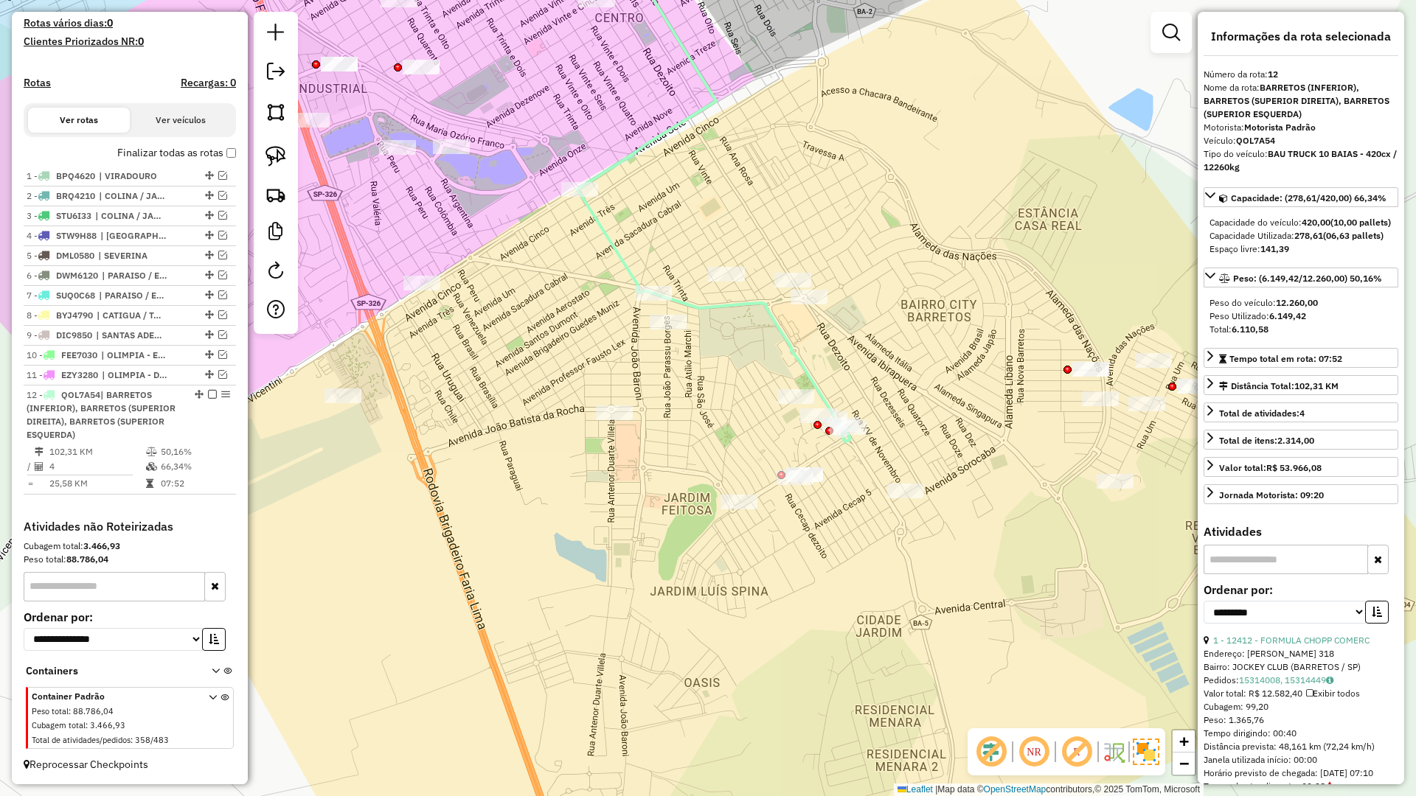
scroll to position [322, 0]
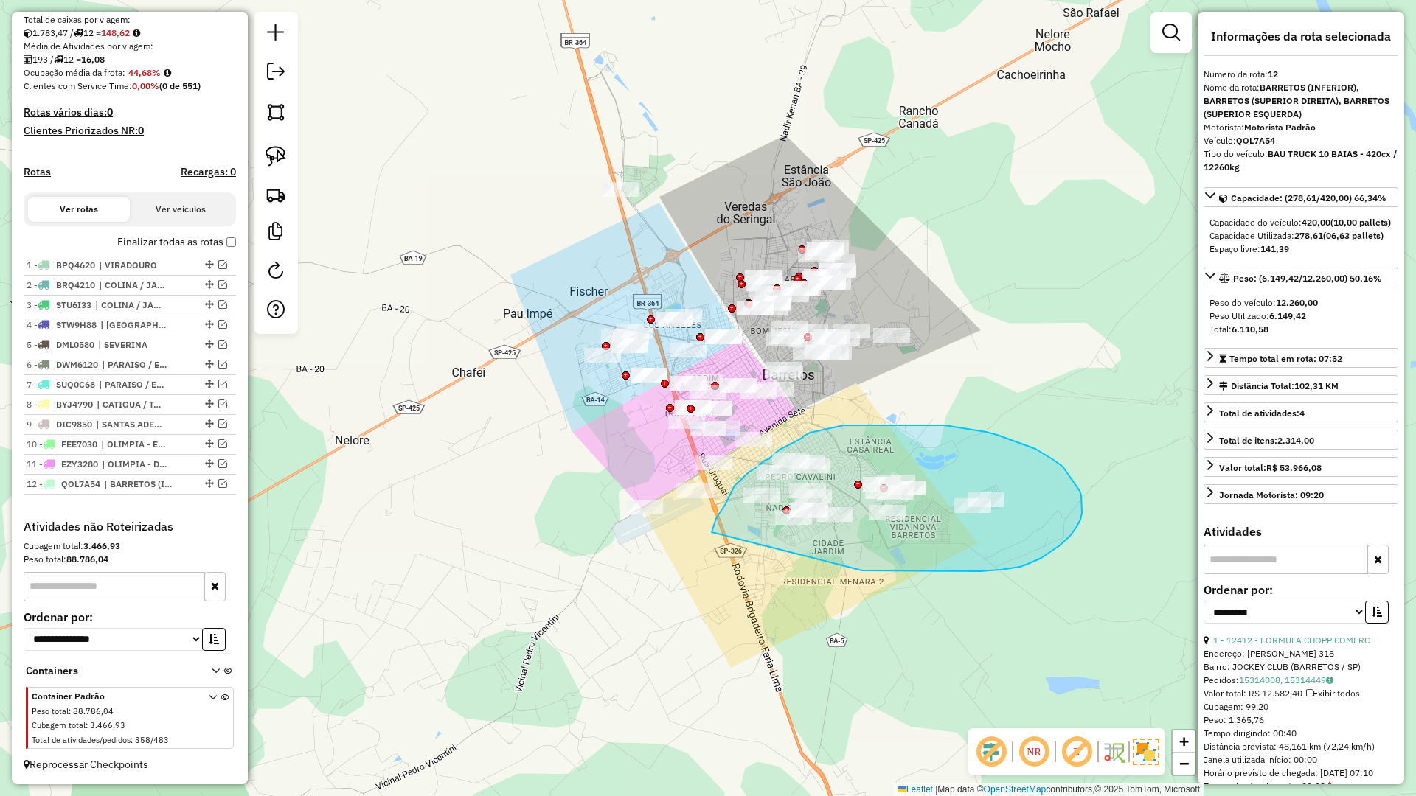
drag, startPoint x: 862, startPoint y: 571, endPoint x: 701, endPoint y: 568, distance: 161.5
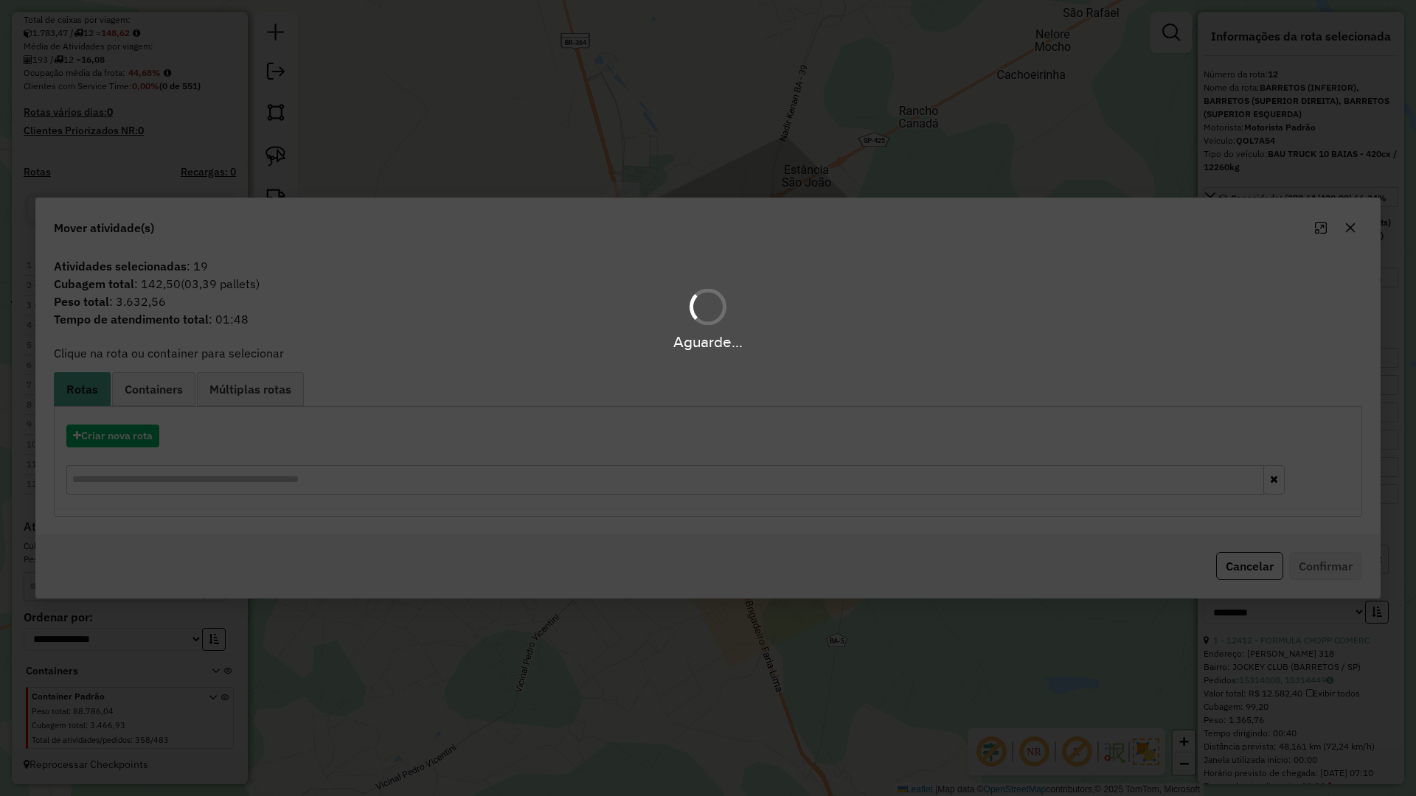
click at [105, 422] on div "Criar nova rota" at bounding box center [708, 462] width 1301 height 96
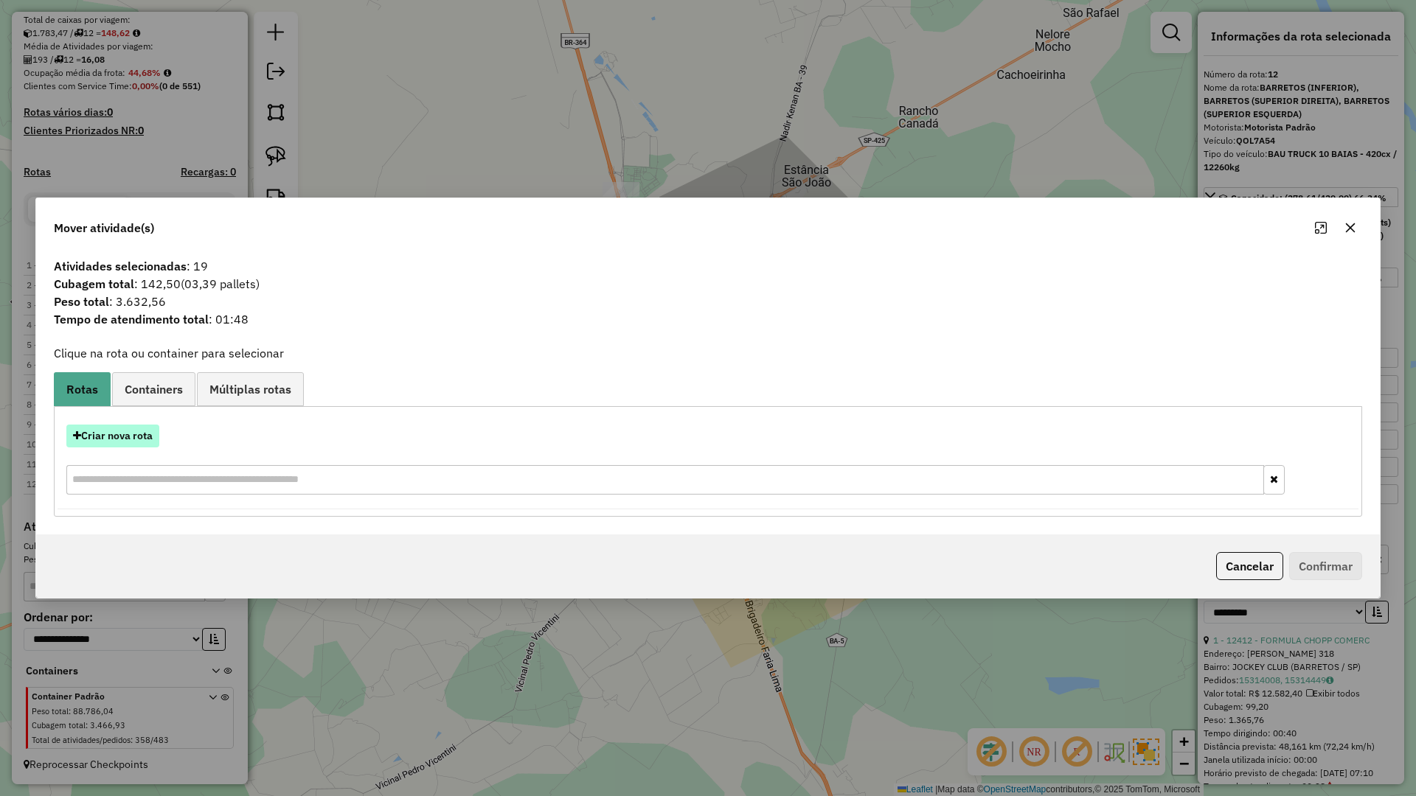
click at [110, 434] on button "Criar nova rota" at bounding box center [112, 436] width 93 height 23
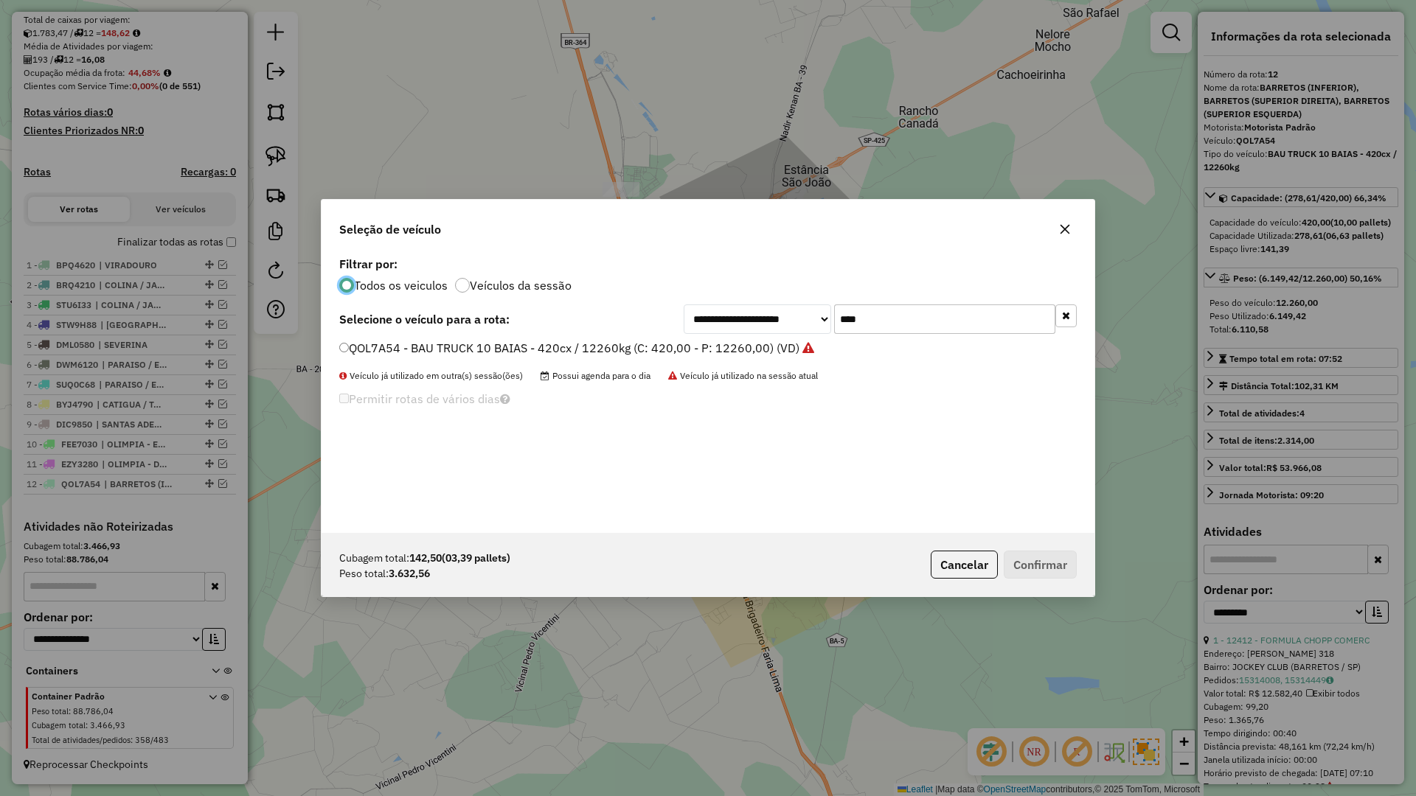
scroll to position [8, 4]
click at [900, 315] on input "****" at bounding box center [944, 319] width 221 height 29
type input "****"
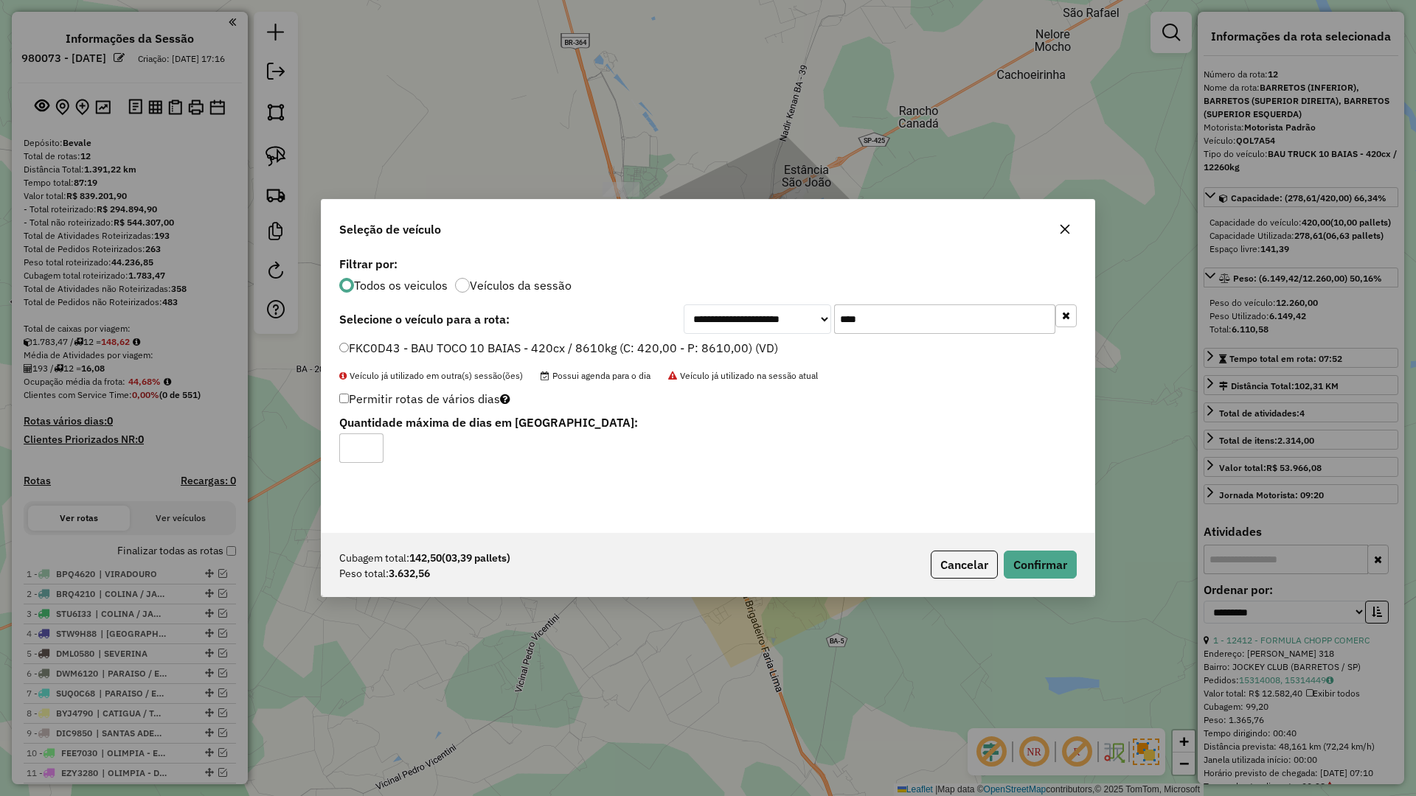
select select "**********"
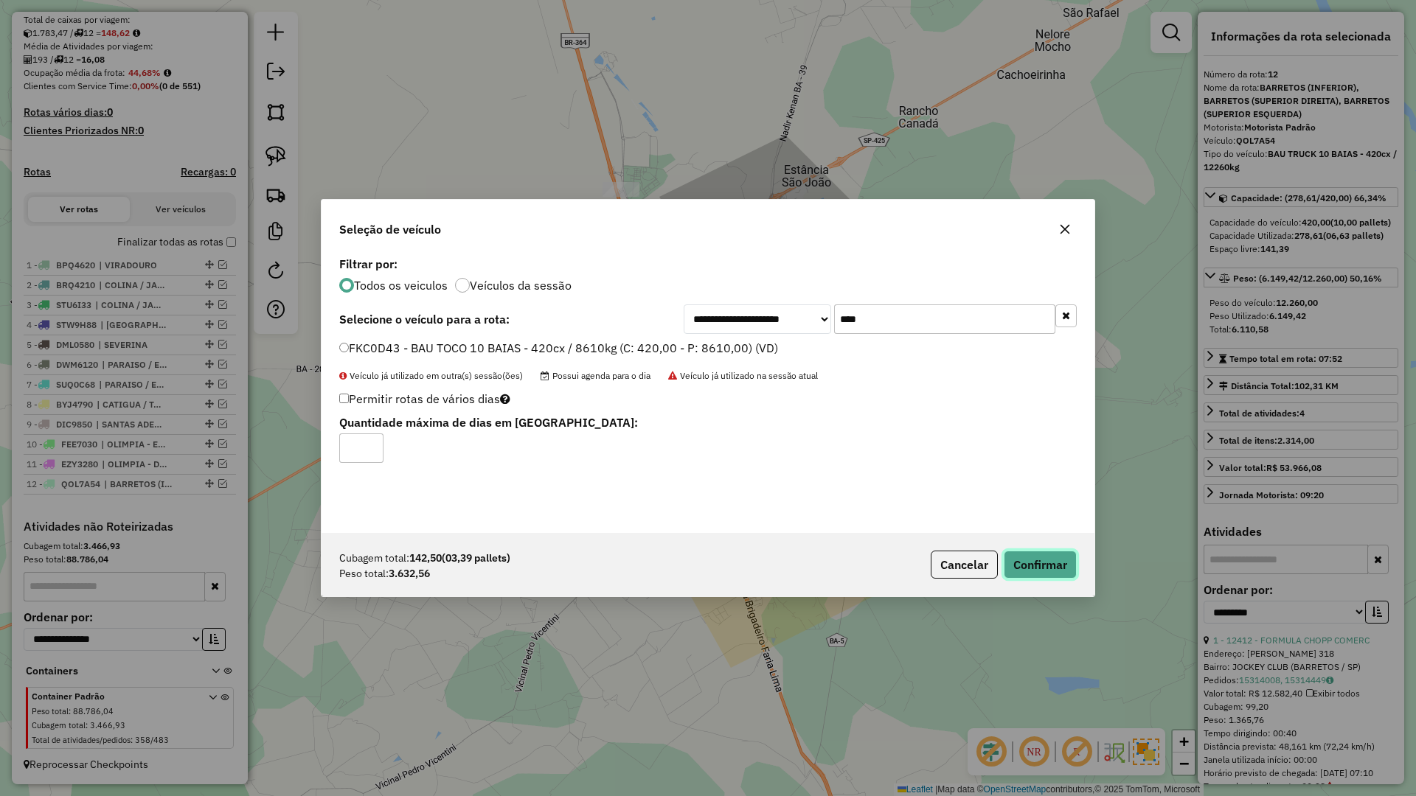
click at [1066, 571] on button "Confirmar" at bounding box center [1040, 565] width 73 height 28
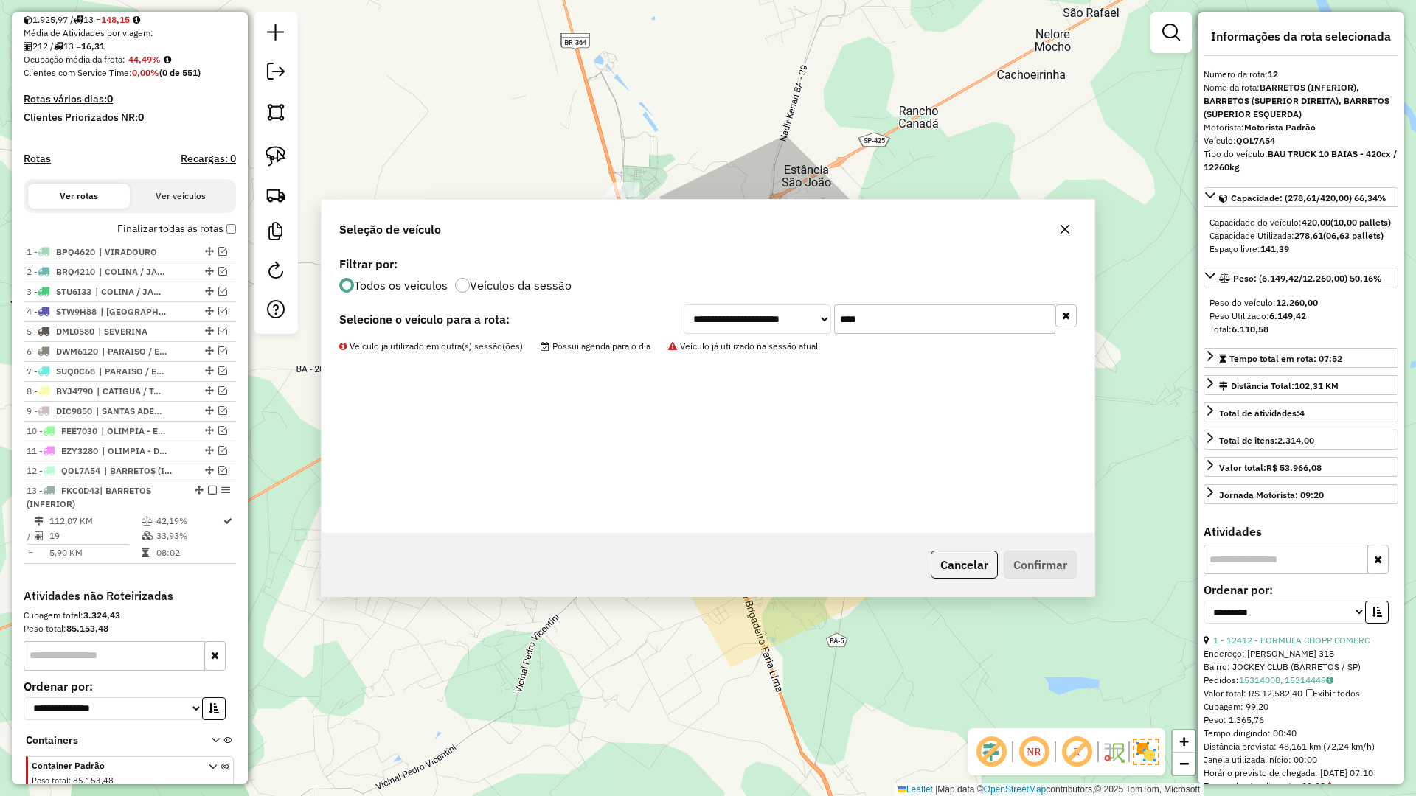
scroll to position [405, 0]
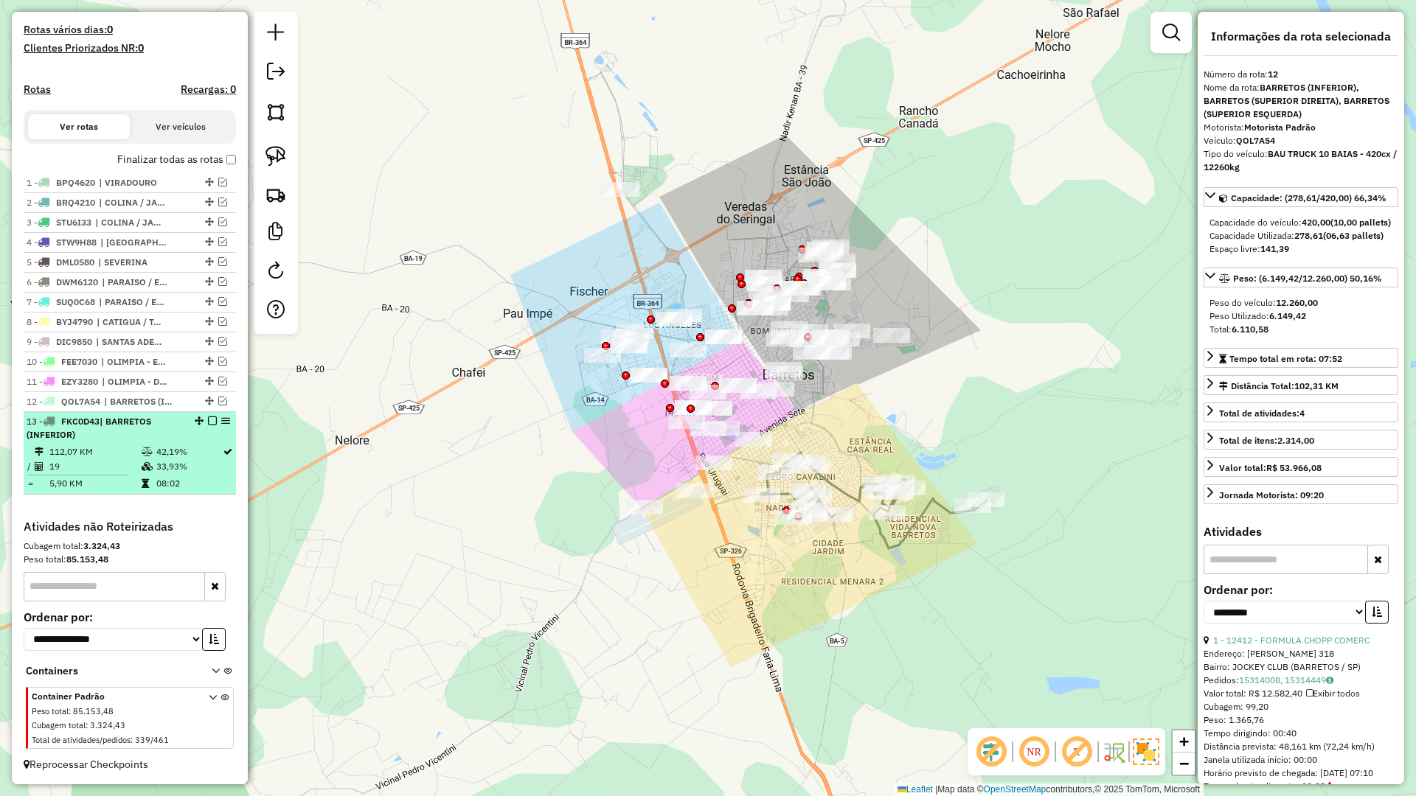
click at [213, 423] on div at bounding box center [208, 421] width 44 height 9
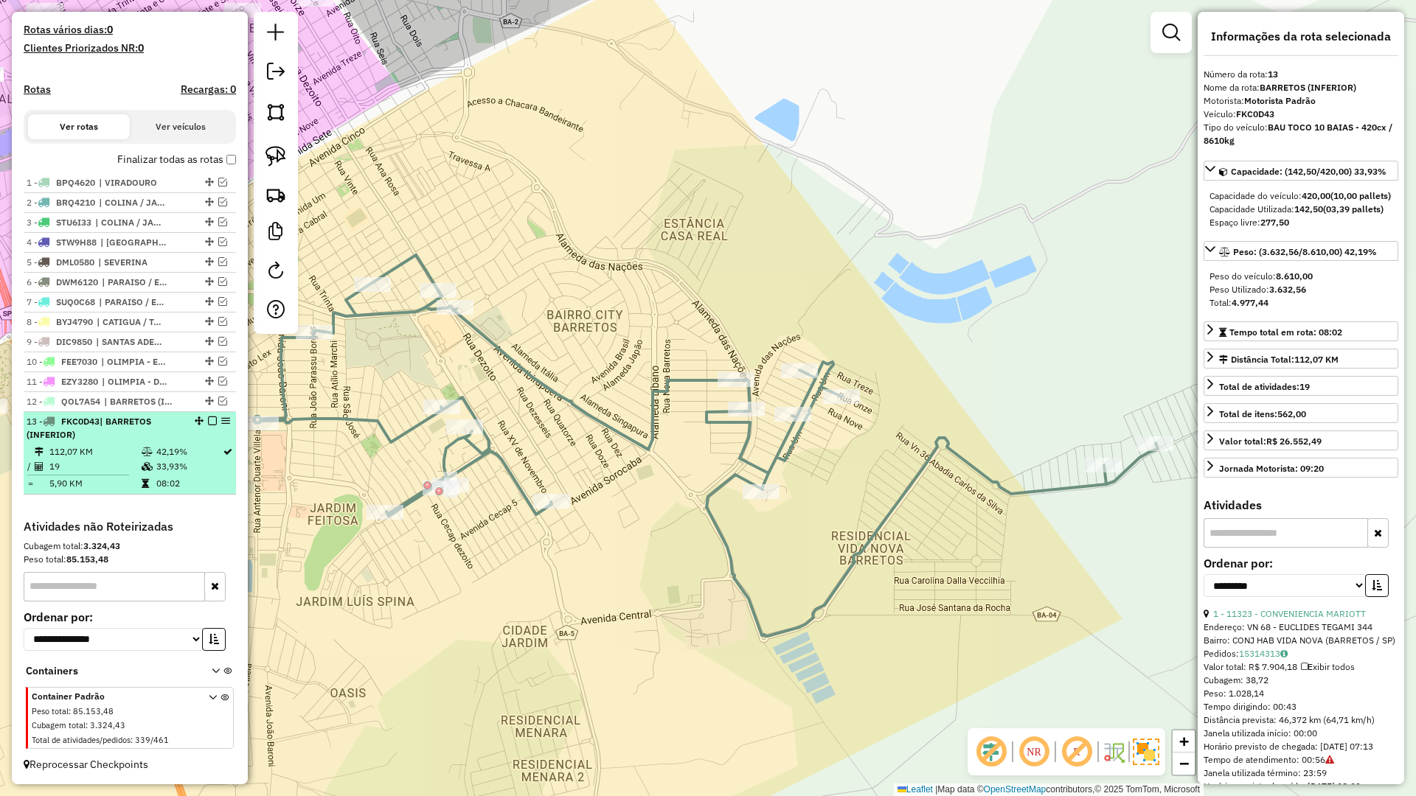
click at [209, 421] on em at bounding box center [212, 421] width 9 height 9
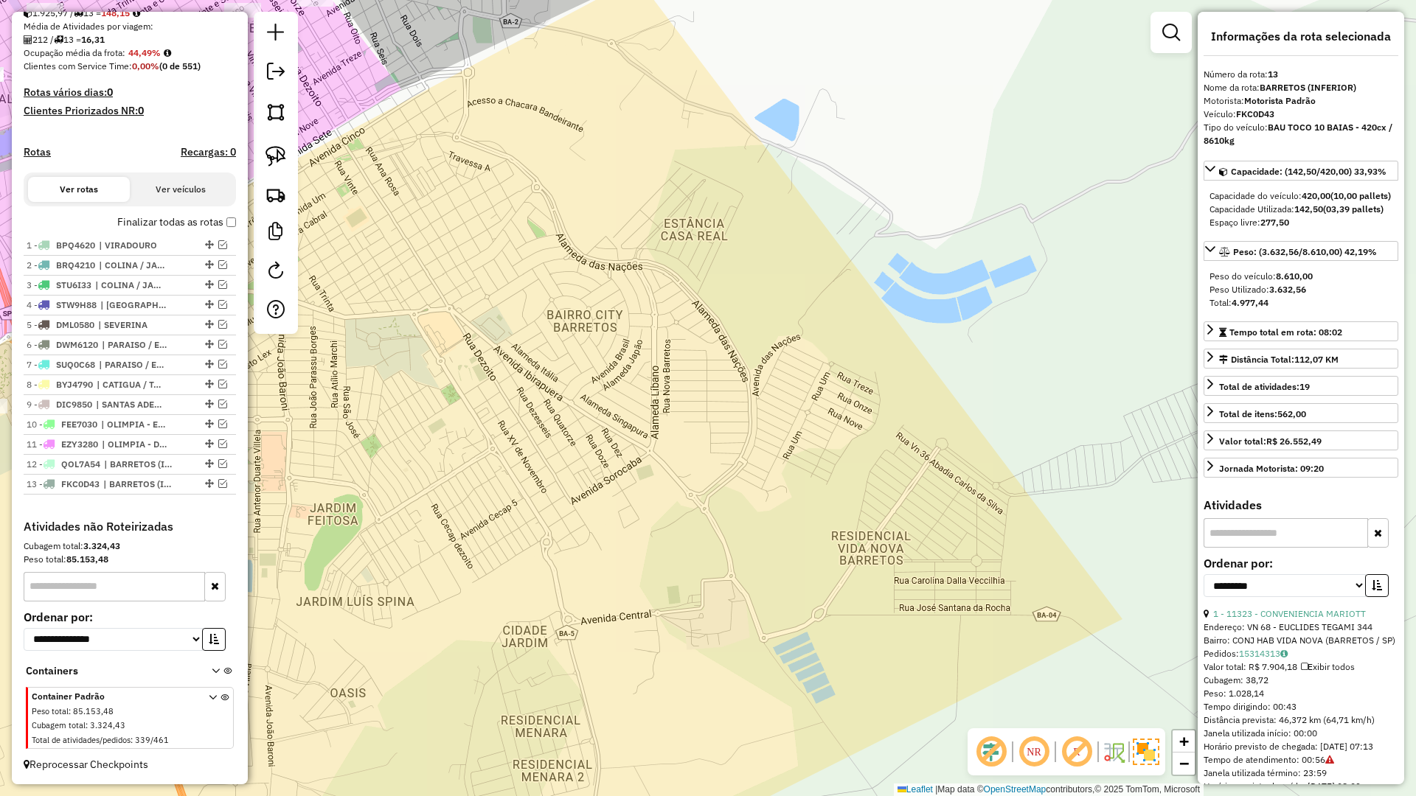
scroll to position [342, 0]
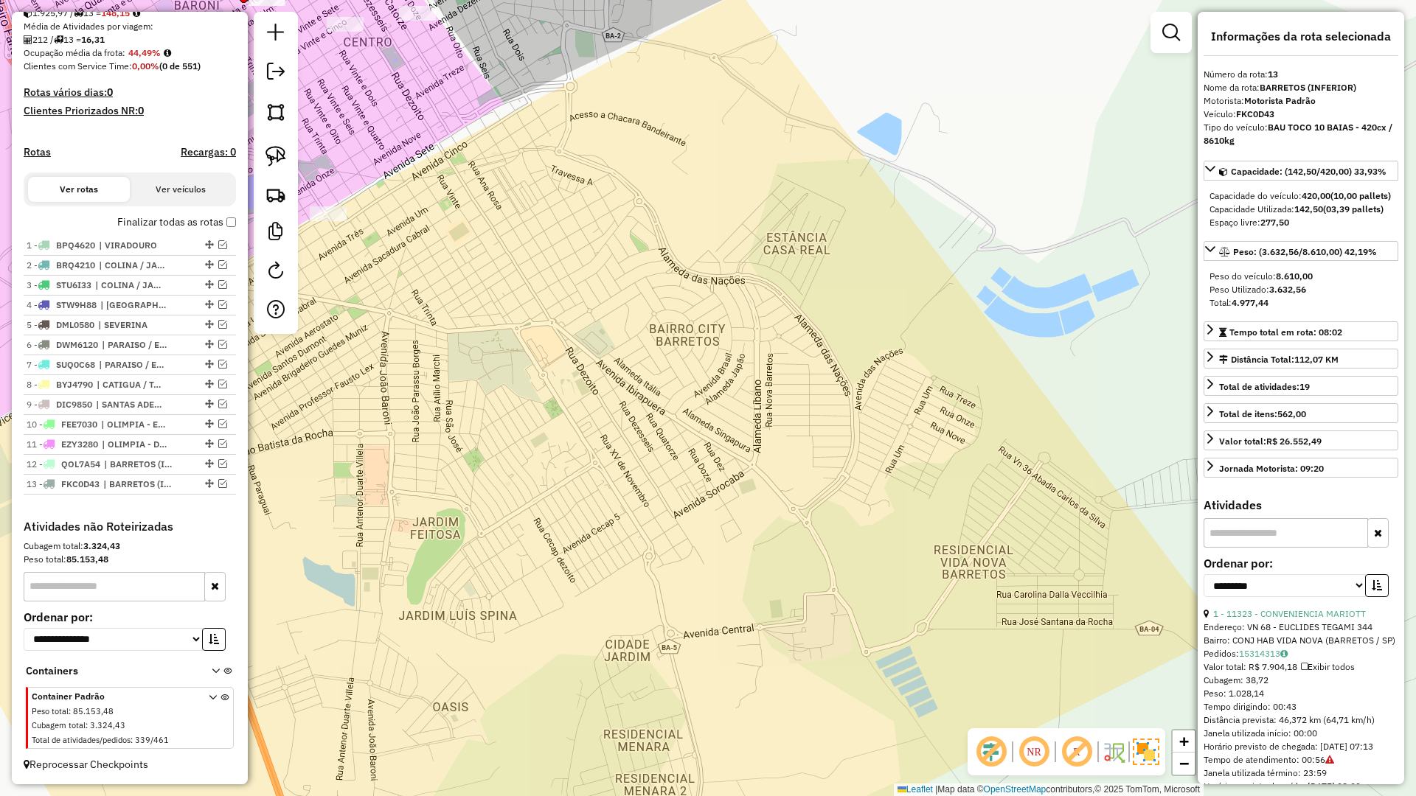
drag, startPoint x: 460, startPoint y: 469, endPoint x: 813, endPoint y: 460, distance: 353.4
click at [813, 468] on div "Janela de atendimento Grade de atendimento Capacidade Transportadoras Veículos …" at bounding box center [708, 398] width 1416 height 796
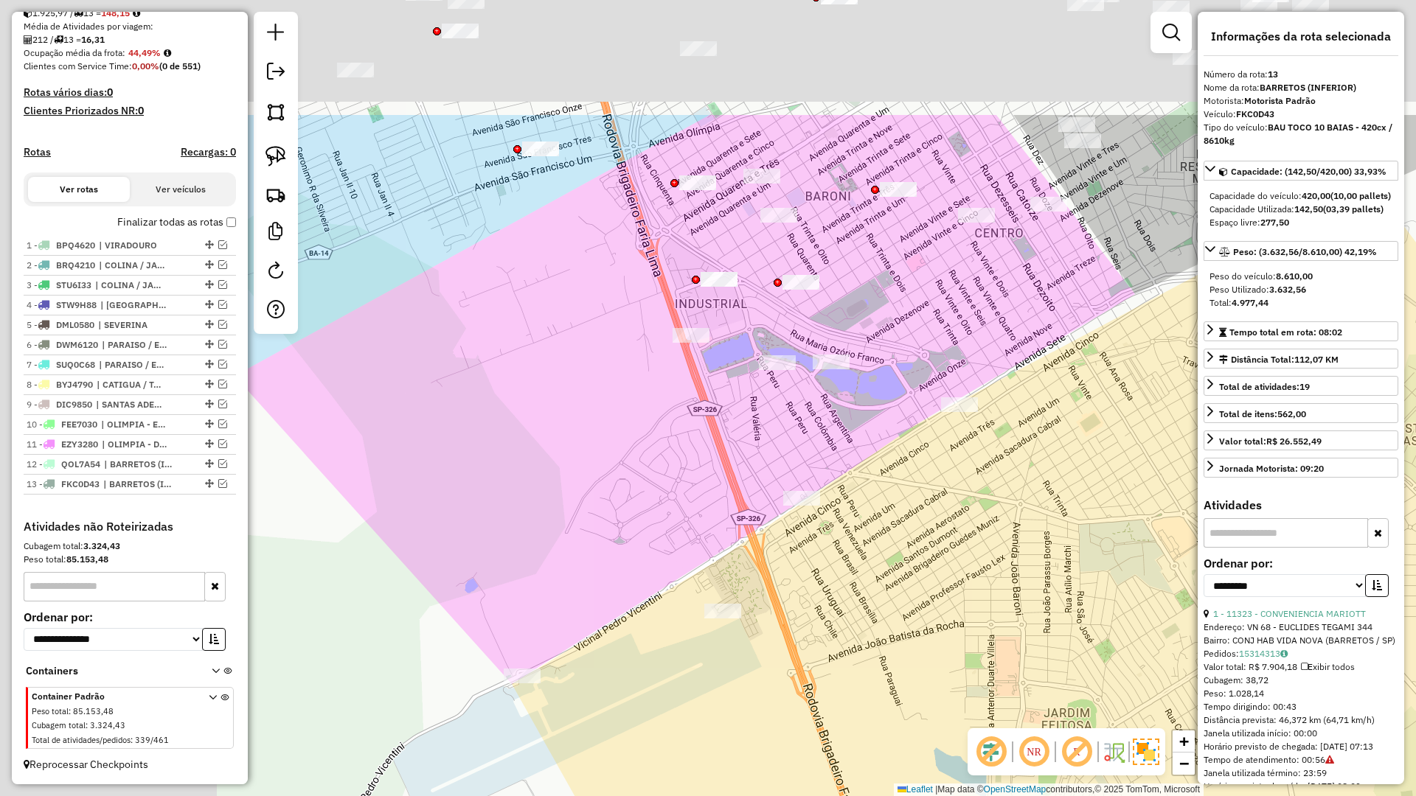
drag, startPoint x: 914, startPoint y: 589, endPoint x: 1013, endPoint y: 566, distance: 102.0
click at [1013, 566] on div "Janela de atendimento Grade de atendimento Capacidade Transportadoras Veículos …" at bounding box center [708, 398] width 1416 height 796
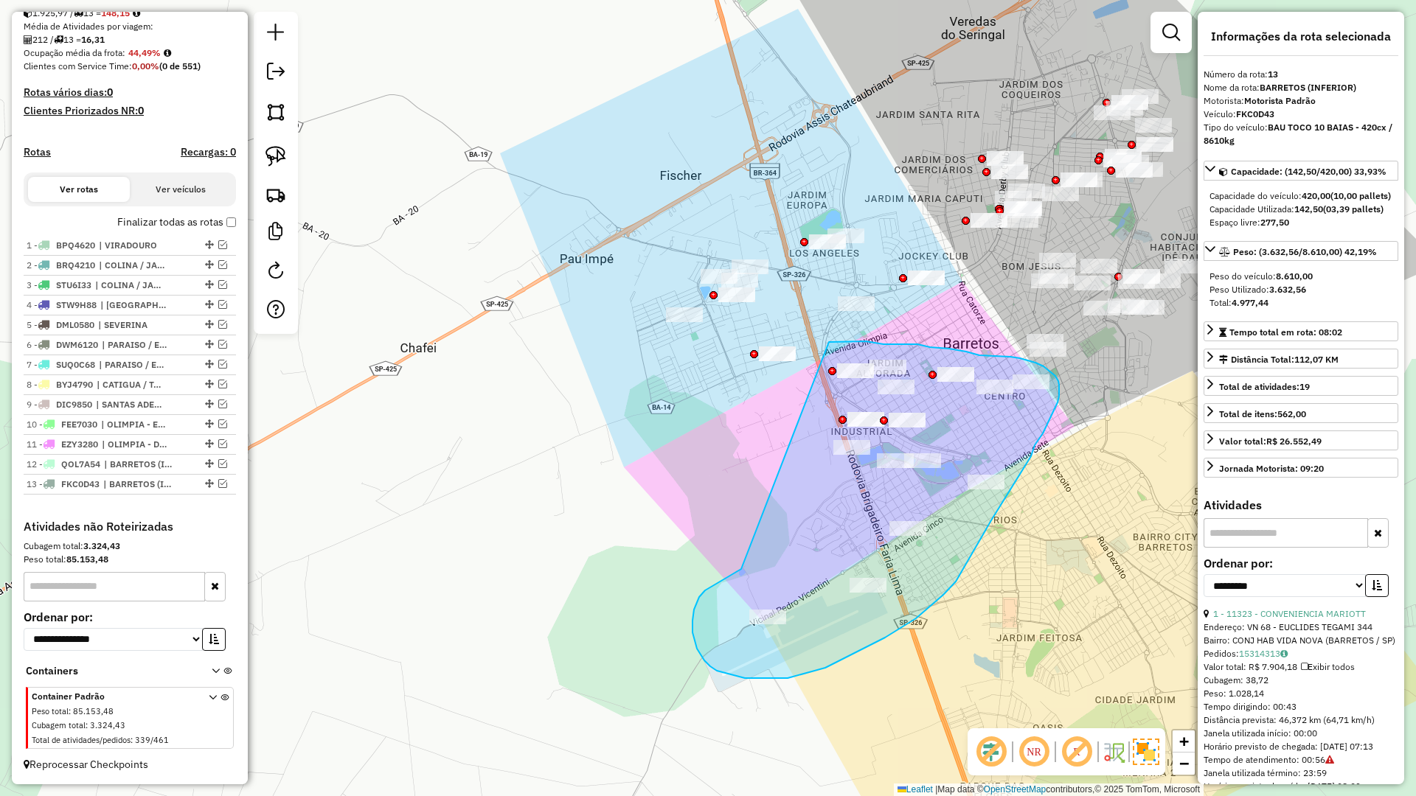
drag, startPoint x: 712, startPoint y: 587, endPoint x: 829, endPoint y: 342, distance: 271.5
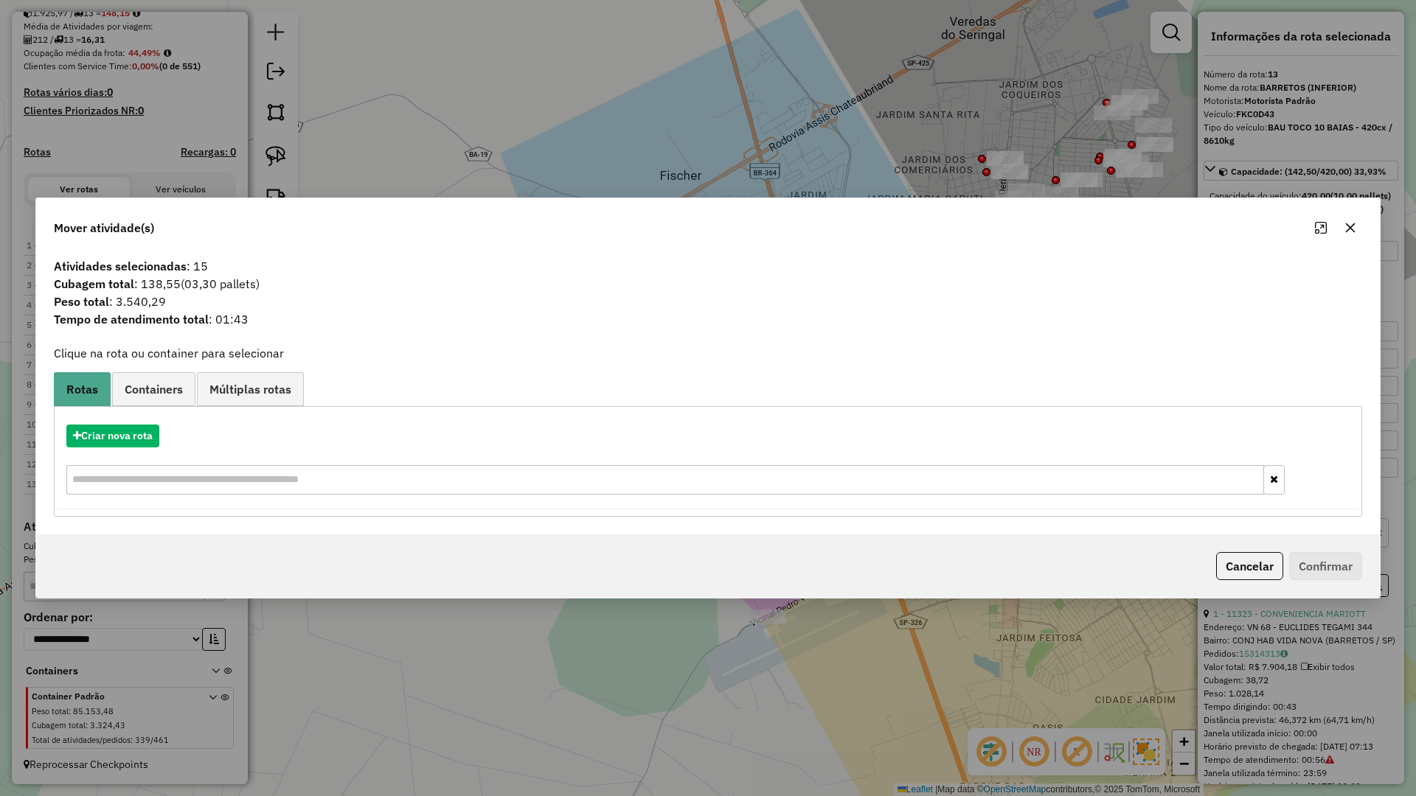
click at [131, 418] on div "Criar nova rota" at bounding box center [708, 462] width 1301 height 96
click at [135, 428] on button "Criar nova rota" at bounding box center [112, 436] width 93 height 23
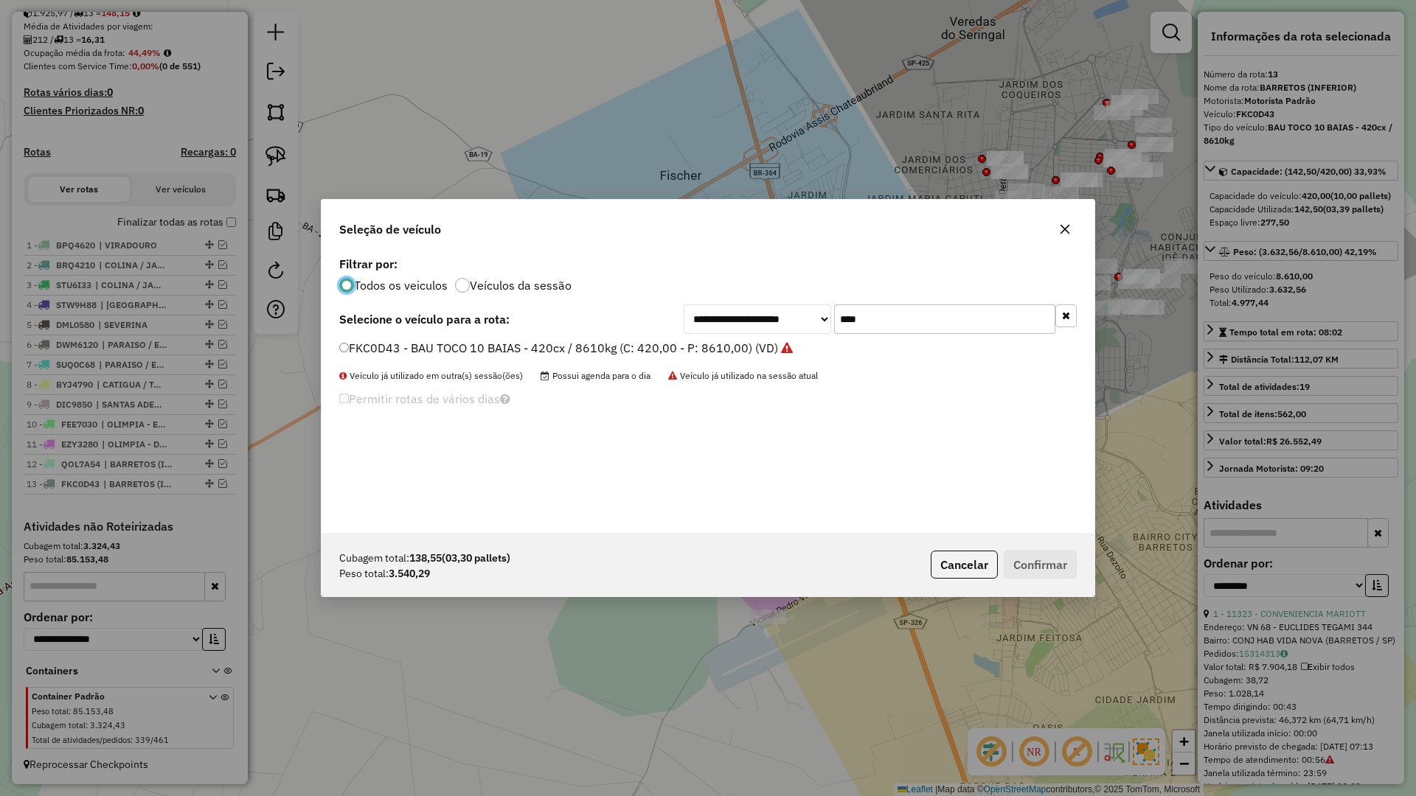
scroll to position [8, 4]
click at [931, 306] on input "****" at bounding box center [944, 319] width 221 height 29
click at [932, 312] on input "****" at bounding box center [944, 319] width 221 height 29
type input "****"
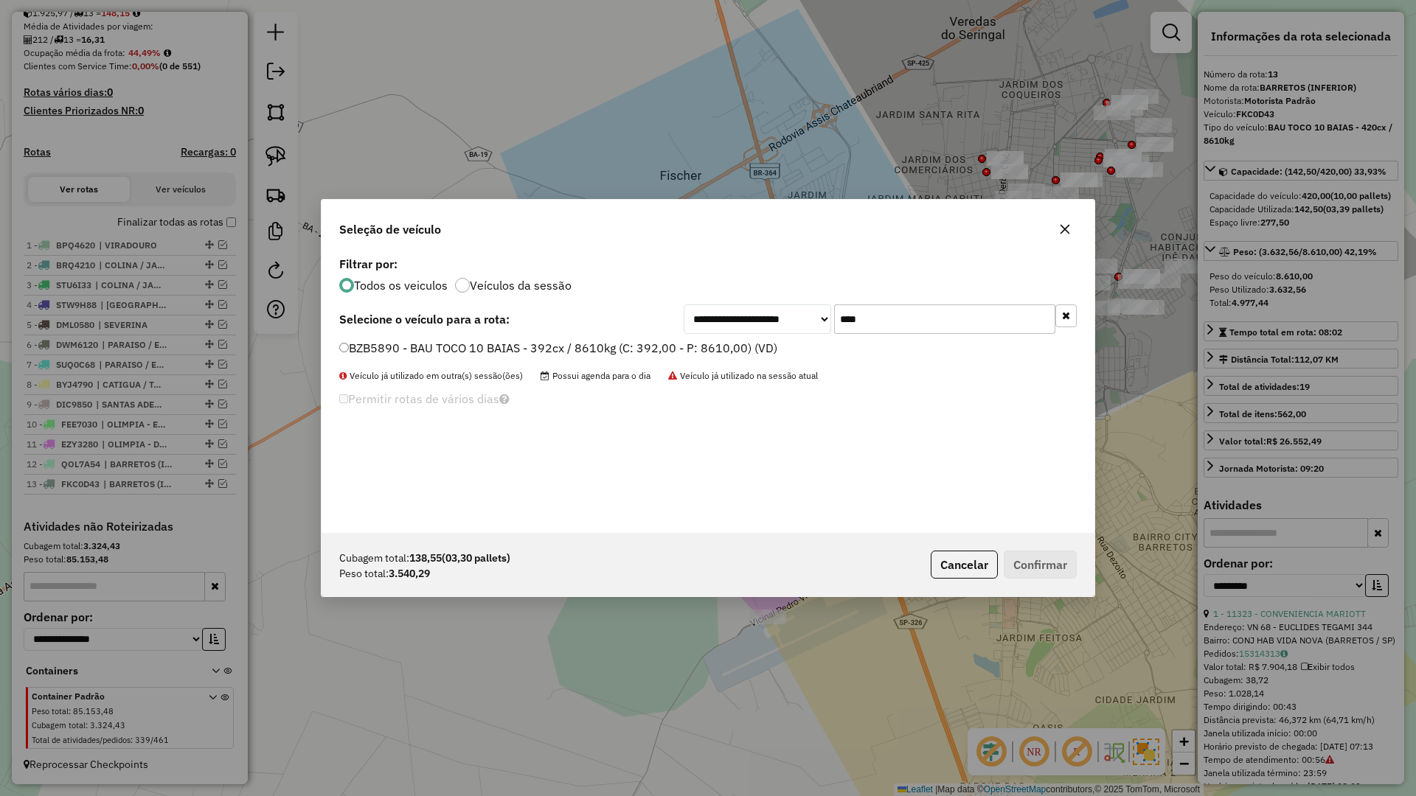
click at [627, 367] on div "BZB5890 - BAU TOCO 10 BAIAS - 392cx / 8610kg (C: 392,00 - P: 8610,00) (VD)" at bounding box center [707, 354] width 755 height 29
click at [634, 355] on label "BZB5890 - BAU TOCO 10 BAIAS - 392cx / 8610kg (C: 392,00 - P: 8610,00) (VD)" at bounding box center [558, 348] width 438 height 18
click at [1059, 567] on button "Confirmar" at bounding box center [1040, 565] width 73 height 28
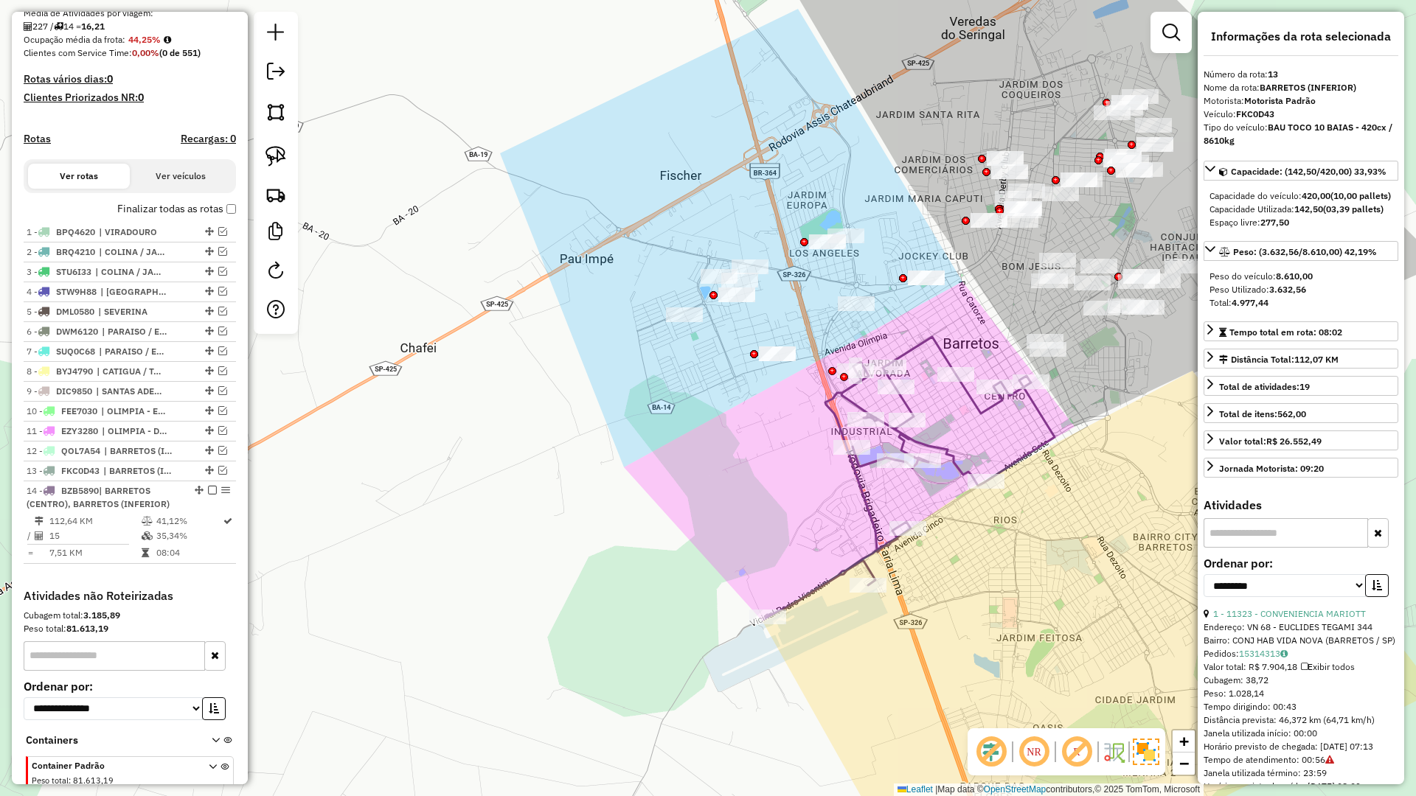
scroll to position [425, 0]
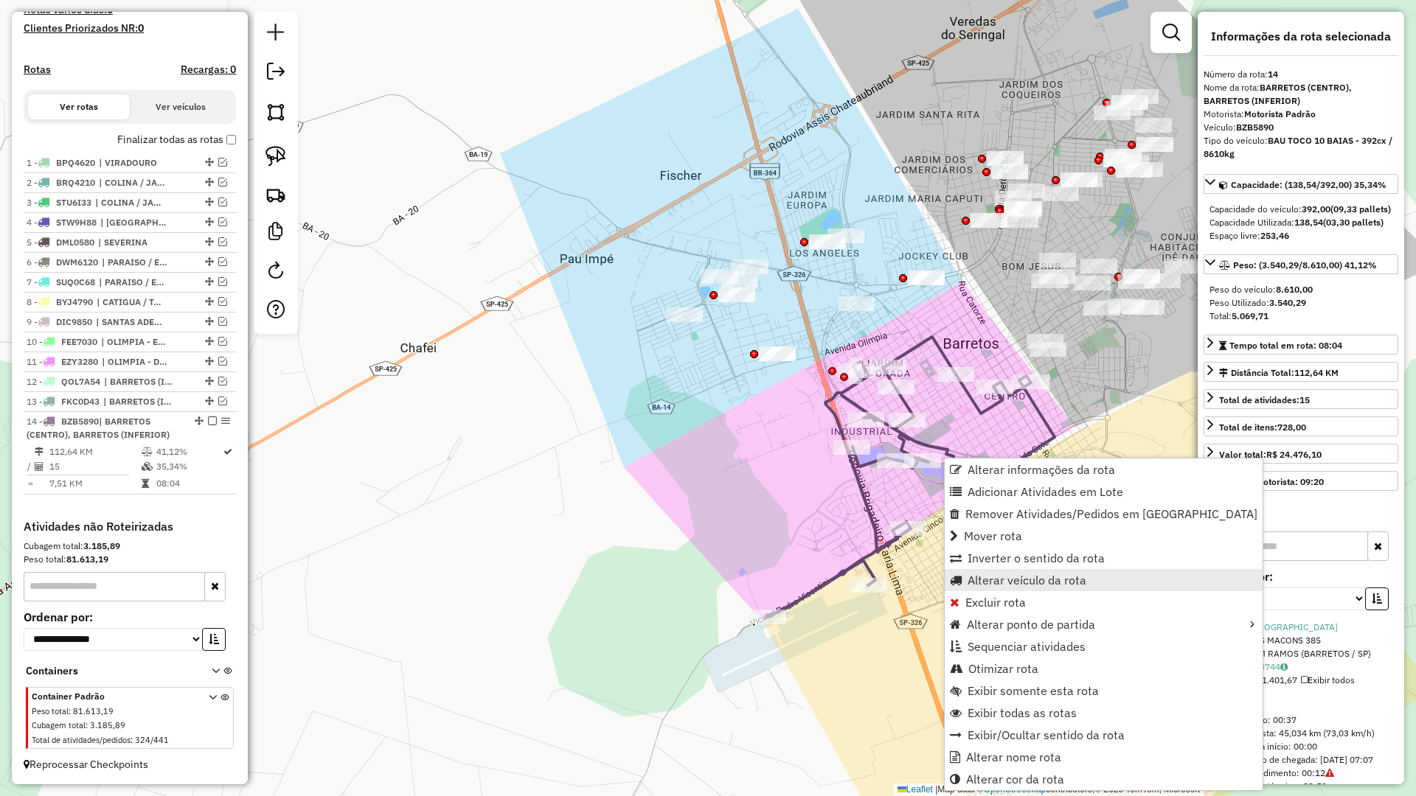
click at [1001, 586] on span "Alterar veículo da rota" at bounding box center [1027, 580] width 119 height 12
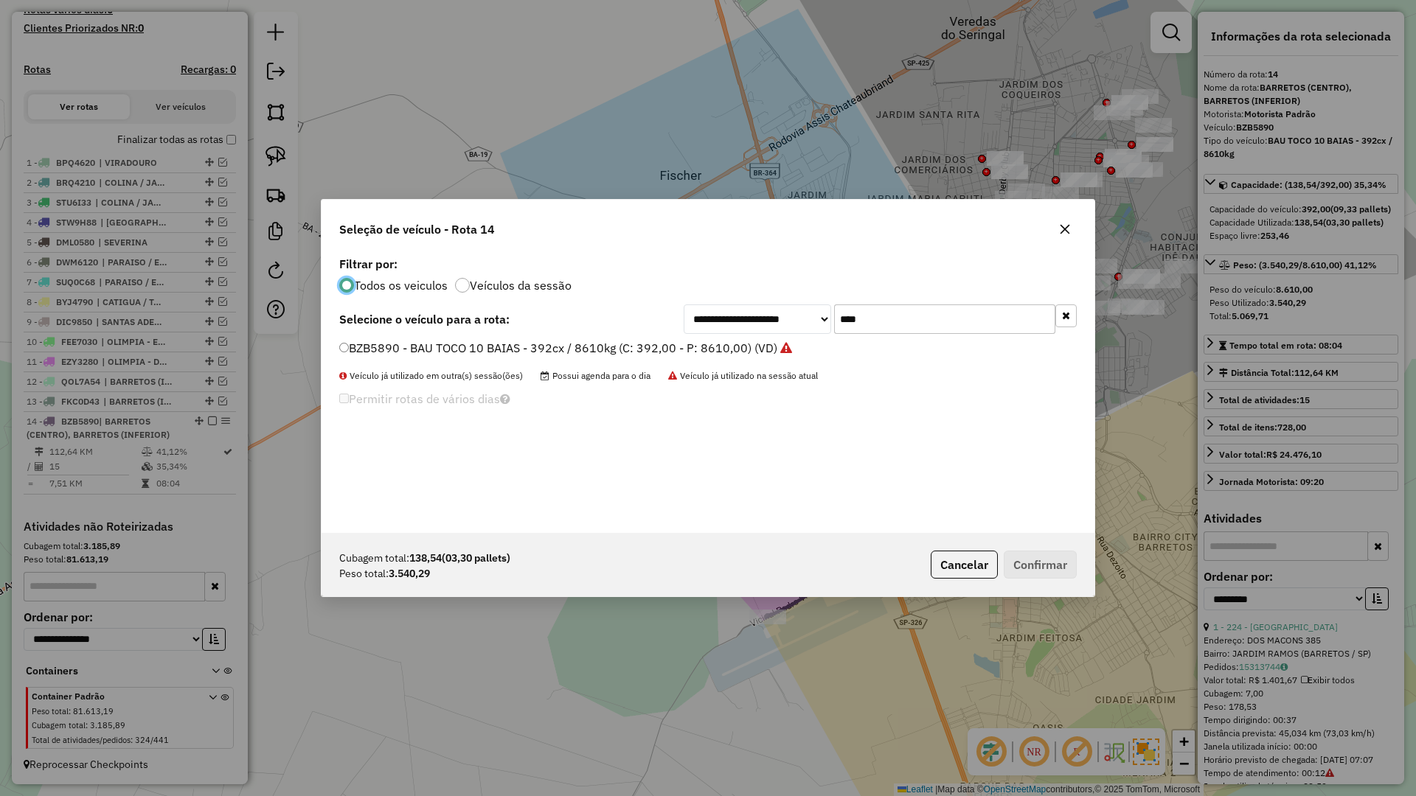
scroll to position [8, 4]
click at [788, 316] on div "**********" at bounding box center [880, 319] width 393 height 29
type input "***"
click at [658, 342] on label "SVT5E38 - BAU TOCO 10 BAIAS - 420cx / 8610kg (C: 420,00 - P: 8610,00) (VD)" at bounding box center [557, 348] width 437 height 18
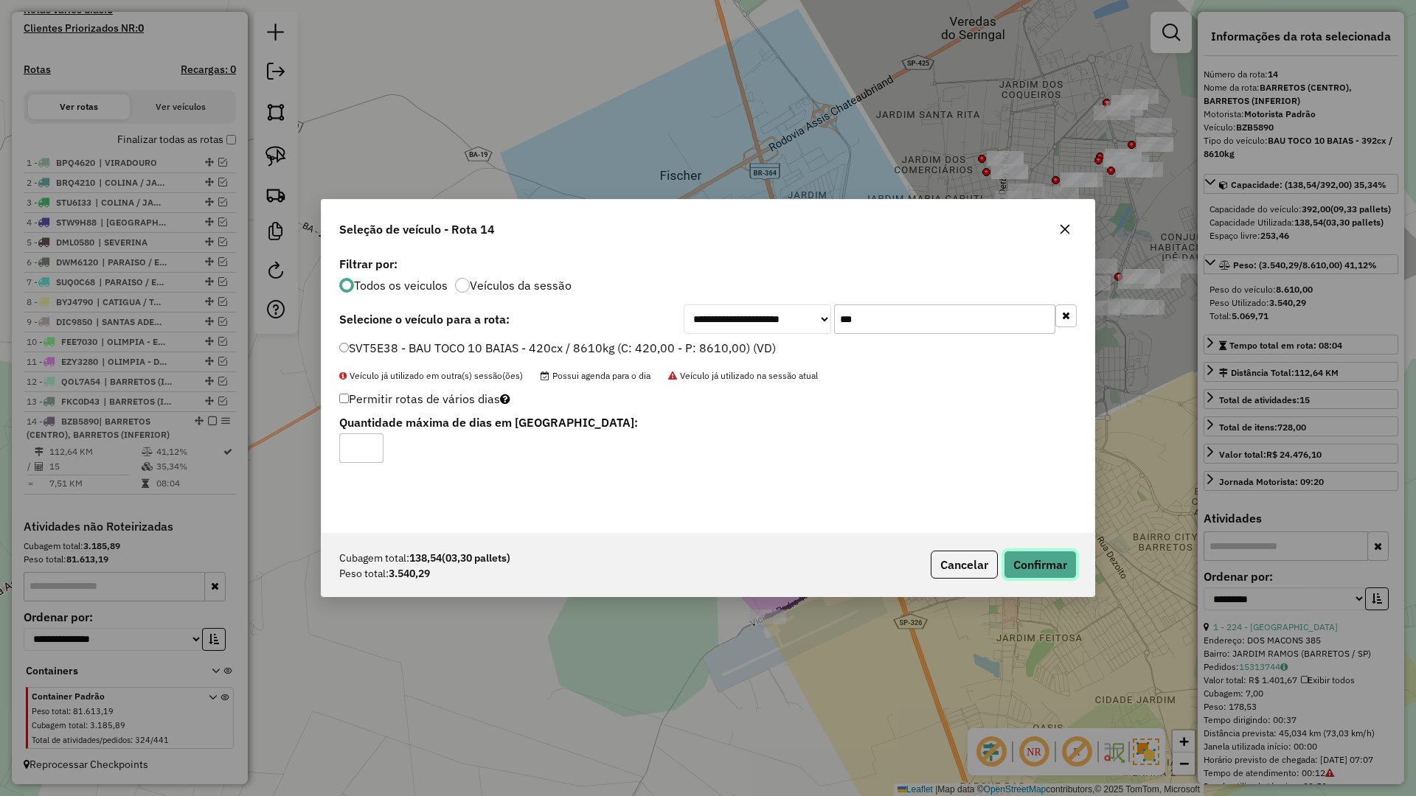
click at [1046, 564] on button "Confirmar" at bounding box center [1040, 565] width 73 height 28
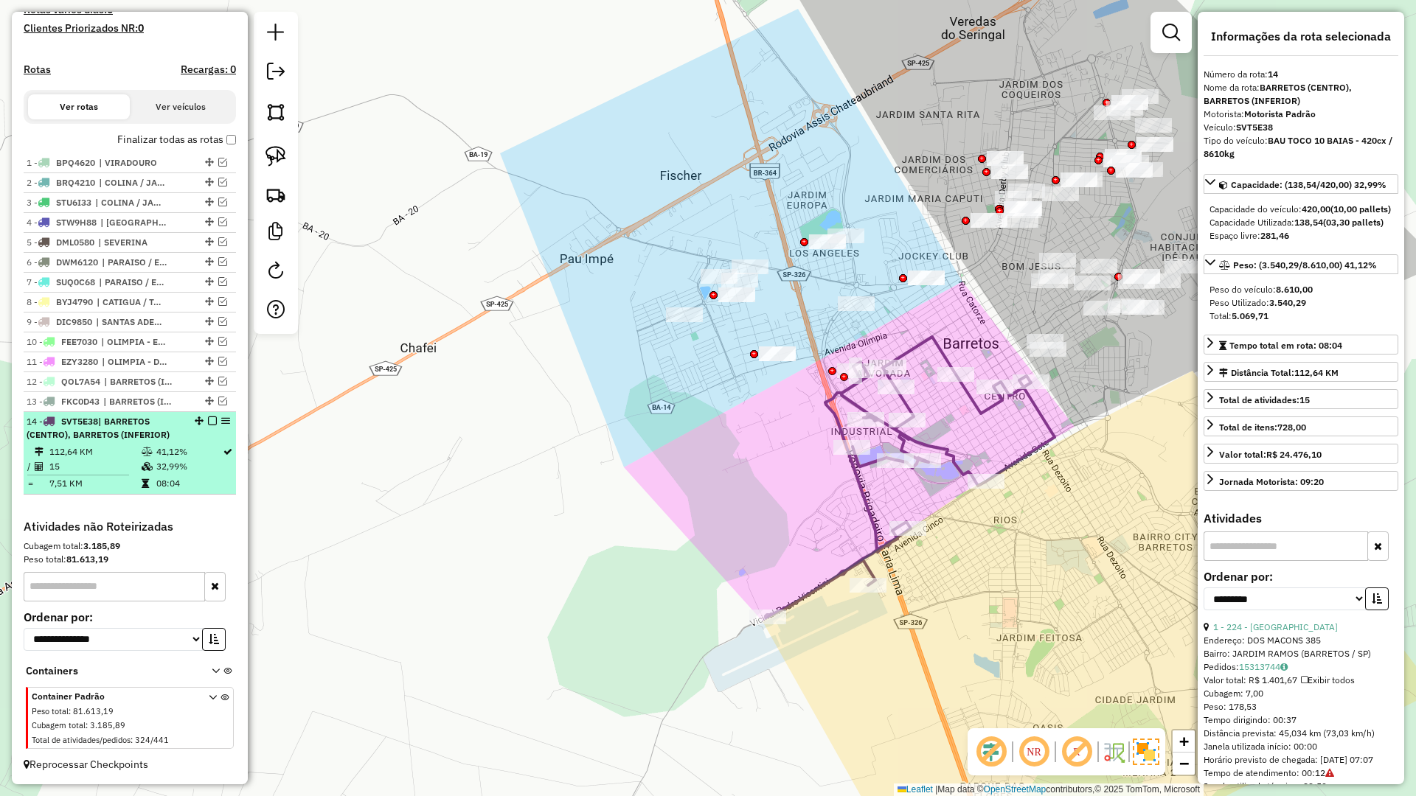
click at [208, 420] on em at bounding box center [212, 421] width 9 height 9
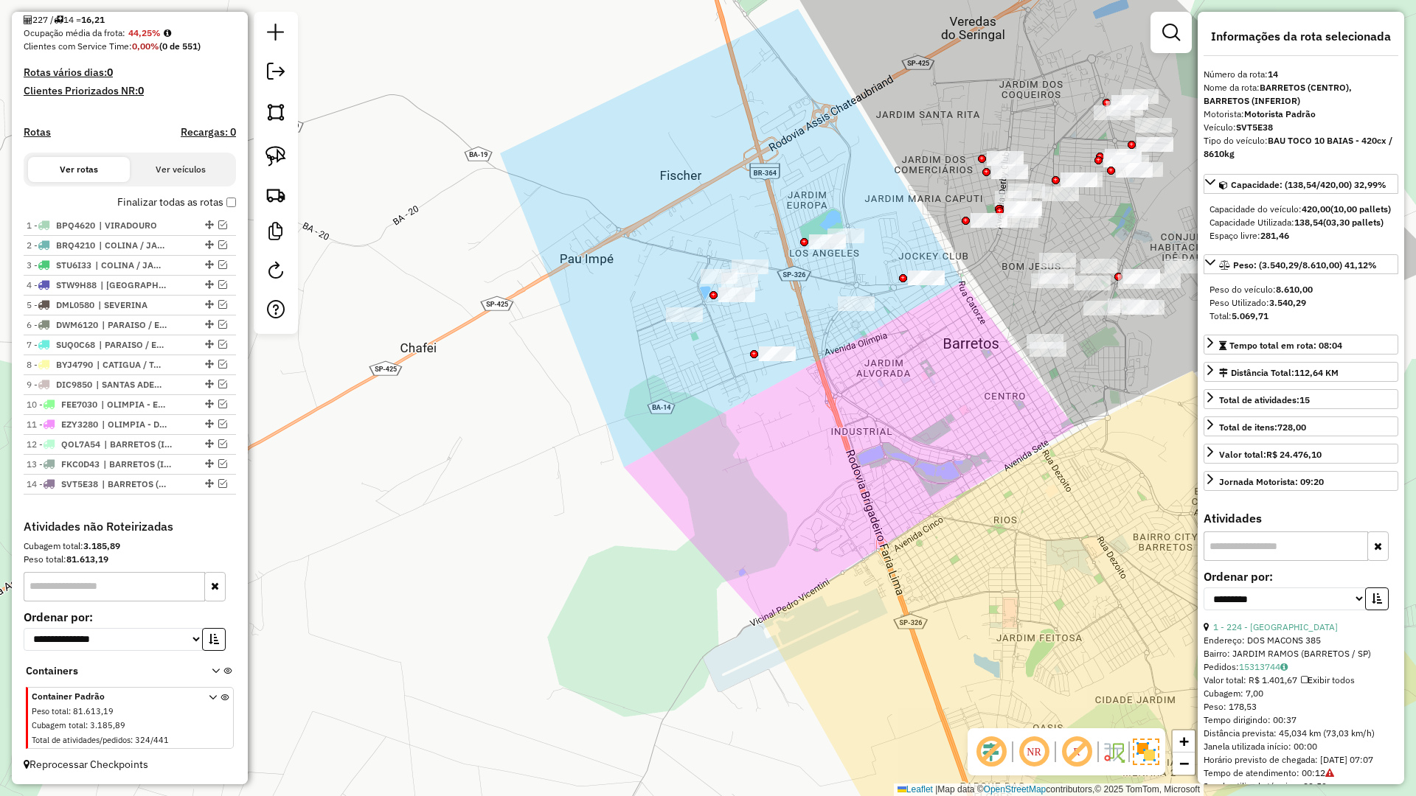
scroll to position [362, 0]
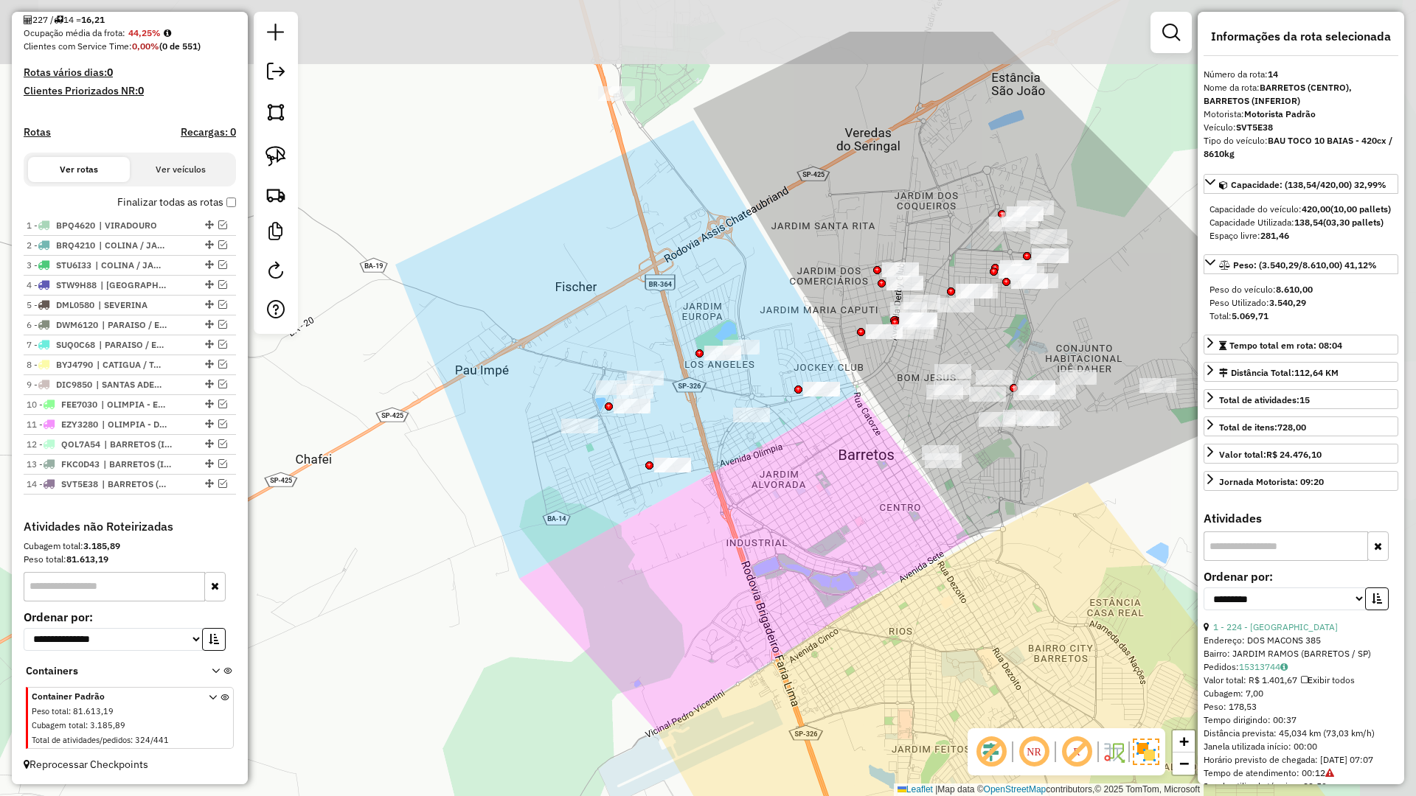
drag, startPoint x: 617, startPoint y: 417, endPoint x: 476, endPoint y: 516, distance: 173.1
click at [502, 522] on div "Janela de atendimento Grade de atendimento Capacidade Transportadoras Veículos …" at bounding box center [708, 398] width 1416 height 796
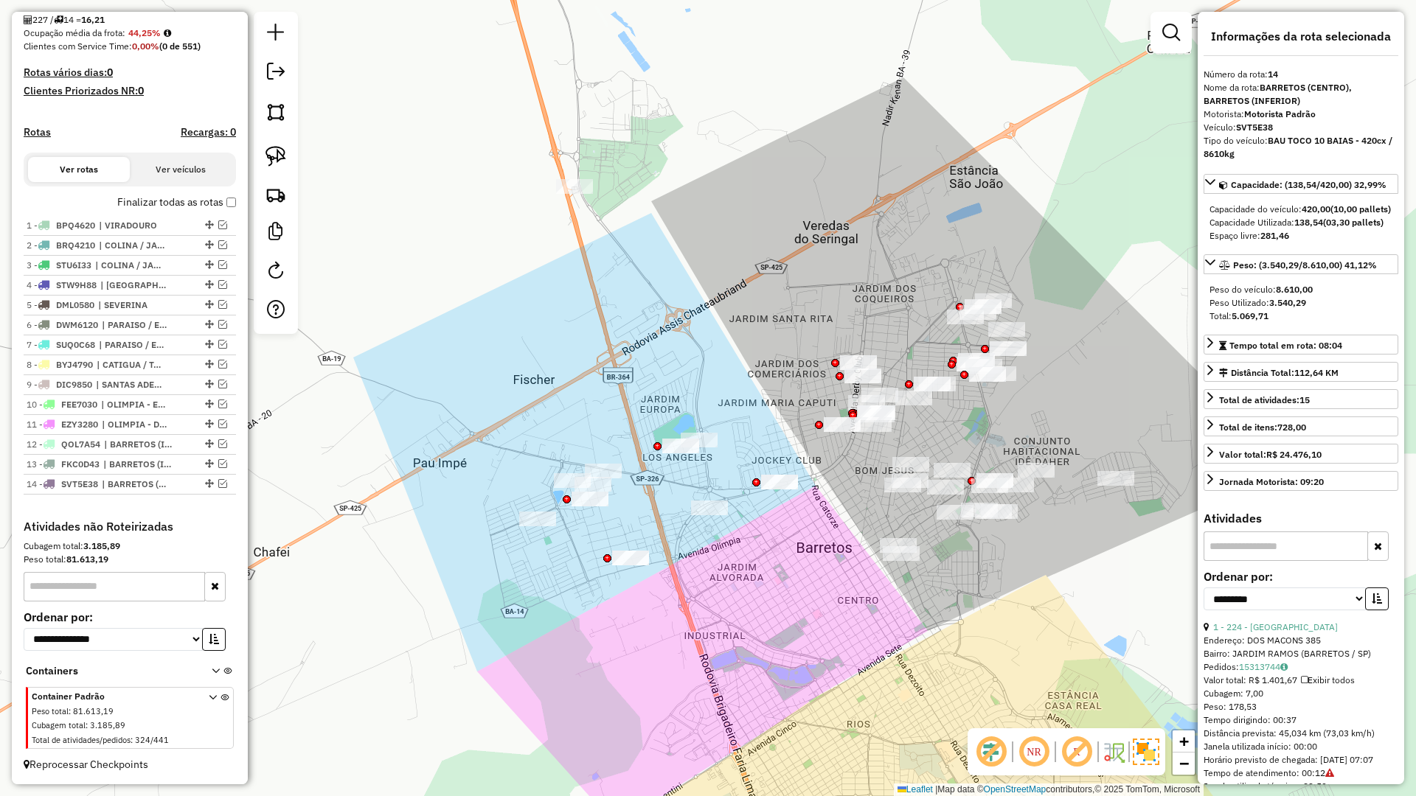
drag, startPoint x: 443, startPoint y: 580, endPoint x: 443, endPoint y: 589, distance: 9.6
click at [443, 589] on div "Janela de atendimento Grade de atendimento Capacidade Transportadoras Veículos …" at bounding box center [708, 398] width 1416 height 796
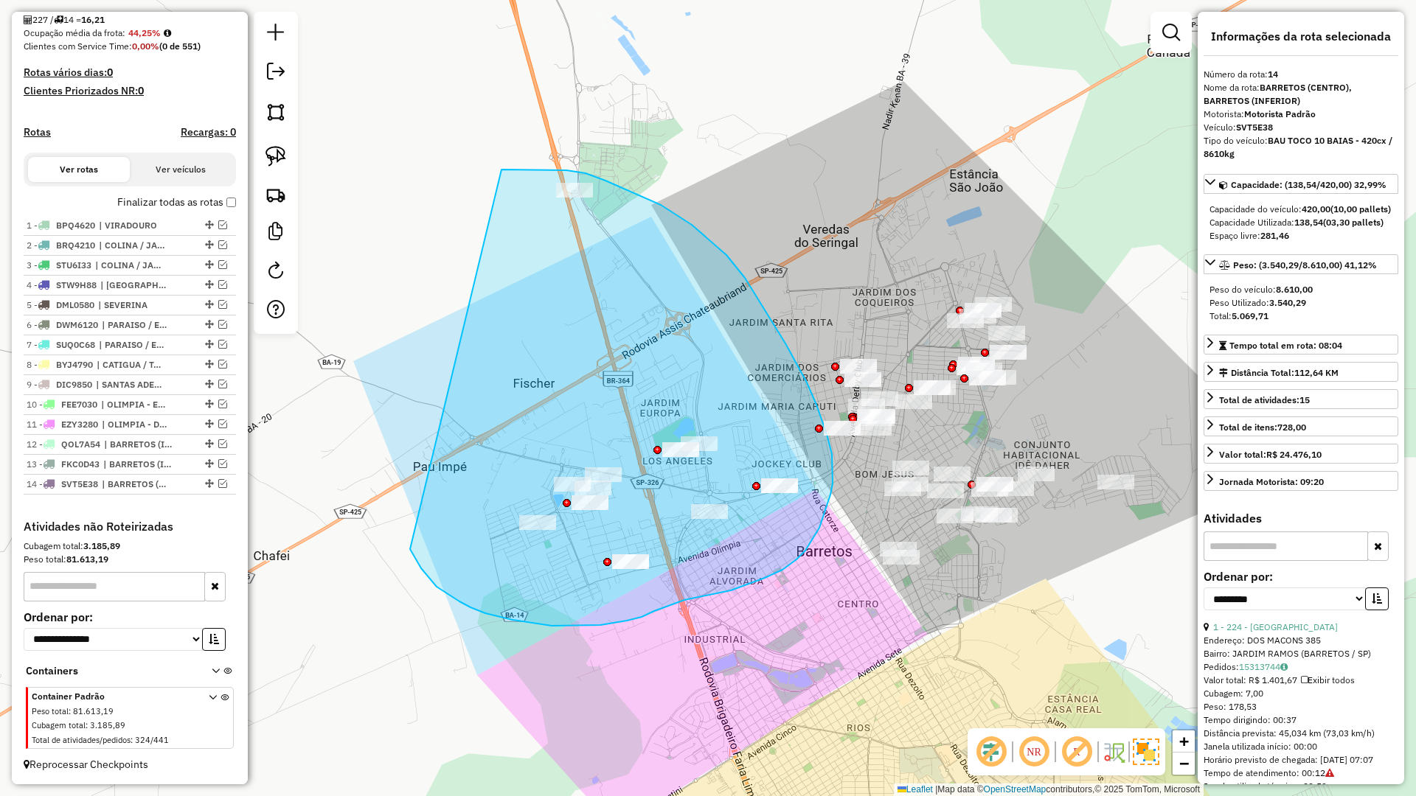
drag, startPoint x: 418, startPoint y: 564, endPoint x: 500, endPoint y: 170, distance: 403.0
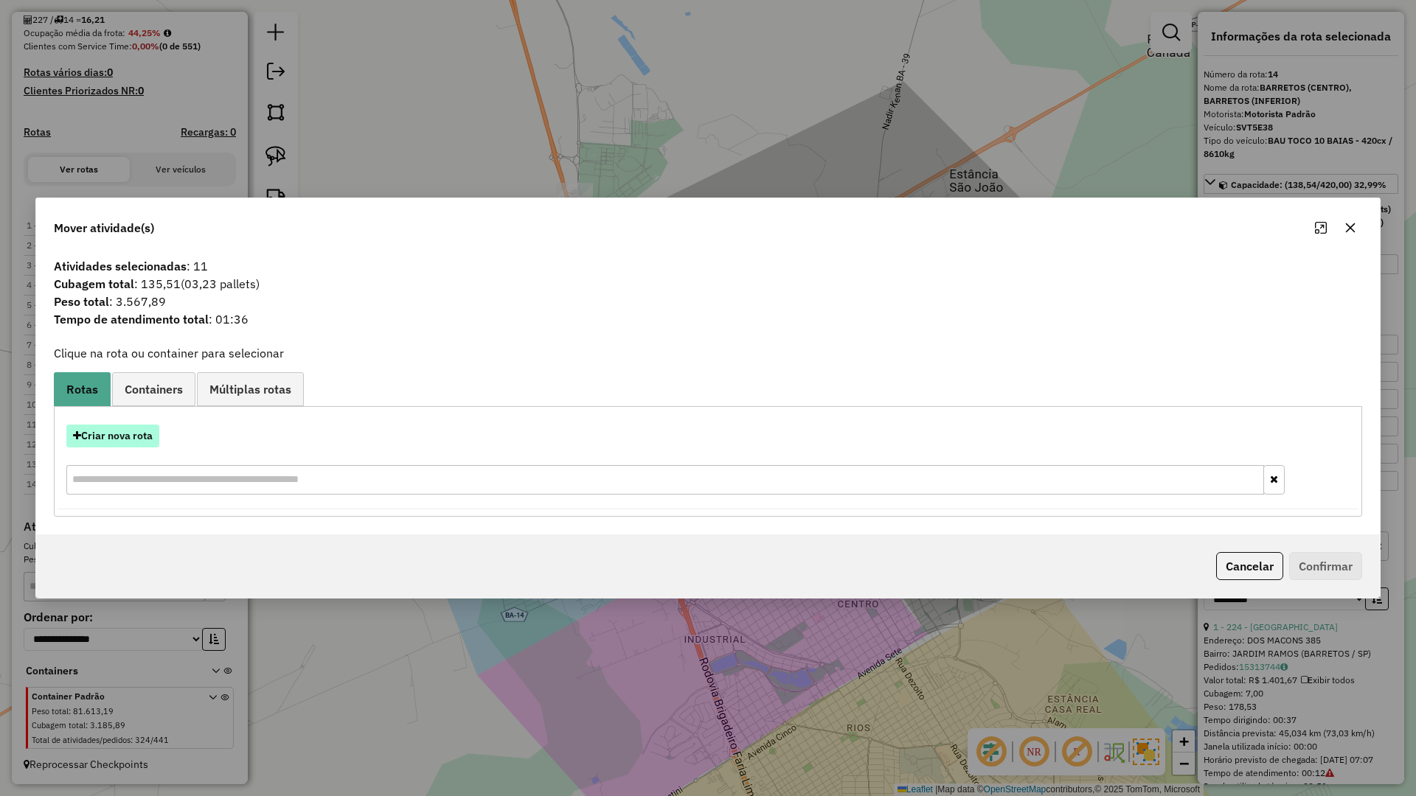
click at [147, 427] on button "Criar nova rota" at bounding box center [112, 436] width 93 height 23
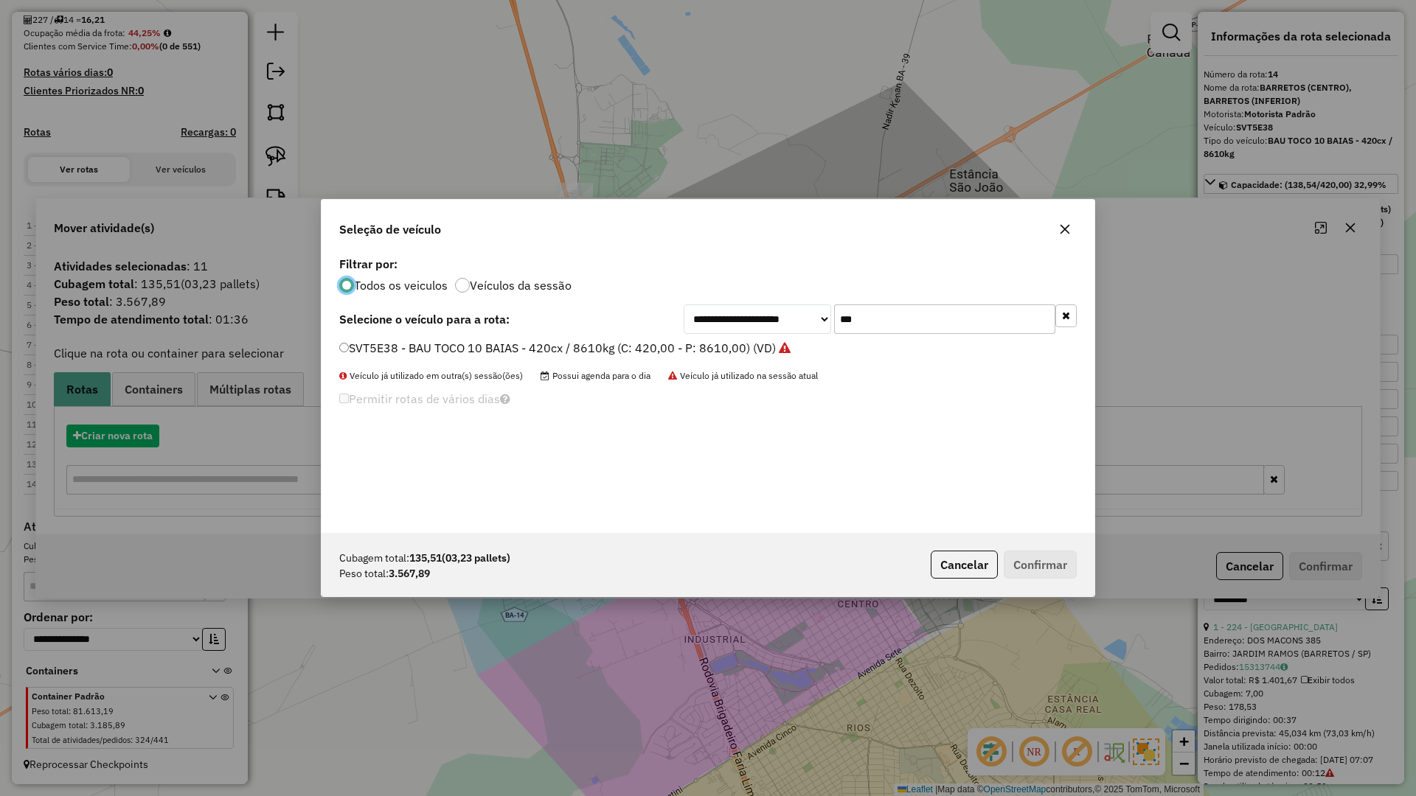
scroll to position [8, 4]
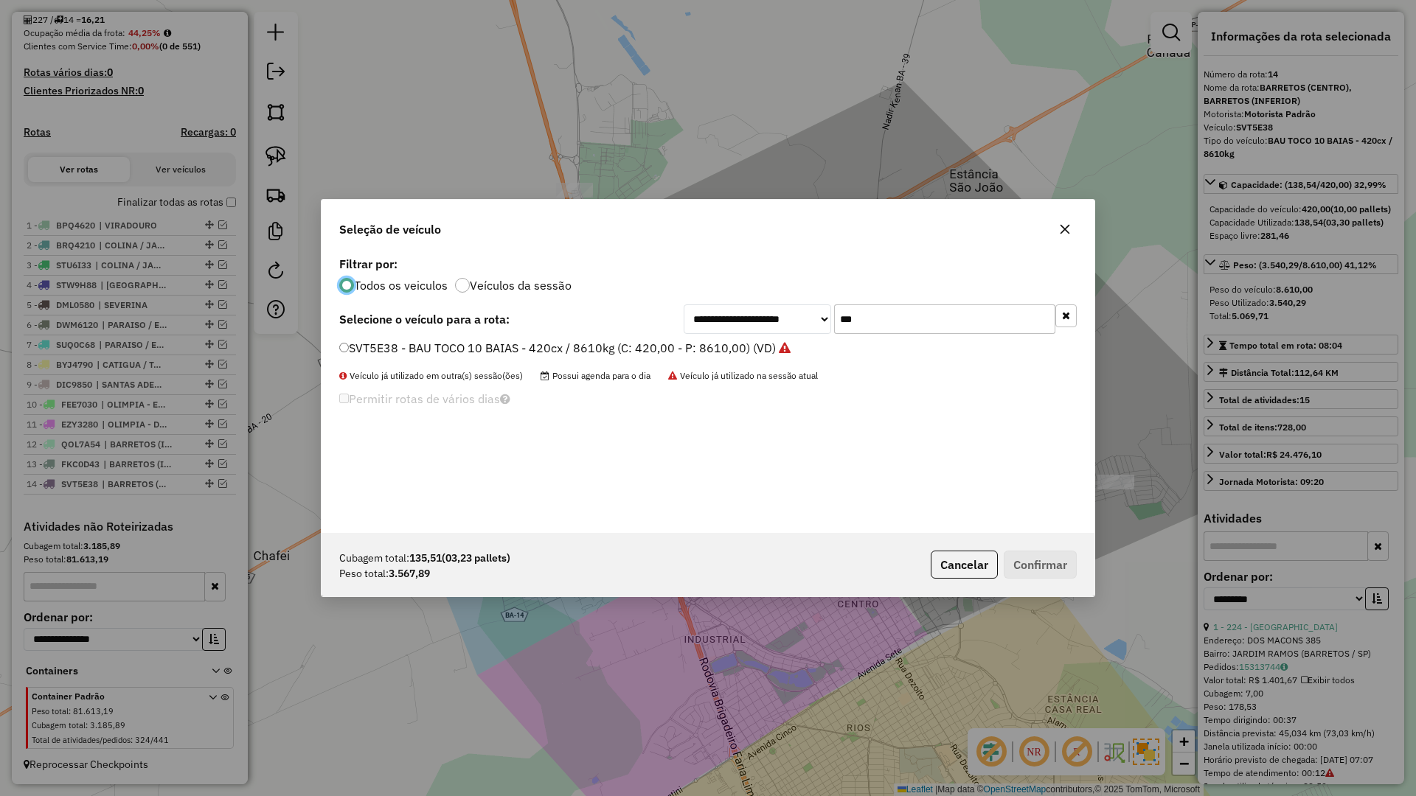
click at [1055, 290] on div "Todos os veiculos Veículos da sessão" at bounding box center [707, 284] width 737 height 18
click at [989, 326] on input "***" at bounding box center [944, 319] width 221 height 29
type input "****"
click at [732, 330] on select "**********" at bounding box center [757, 319] width 147 height 29
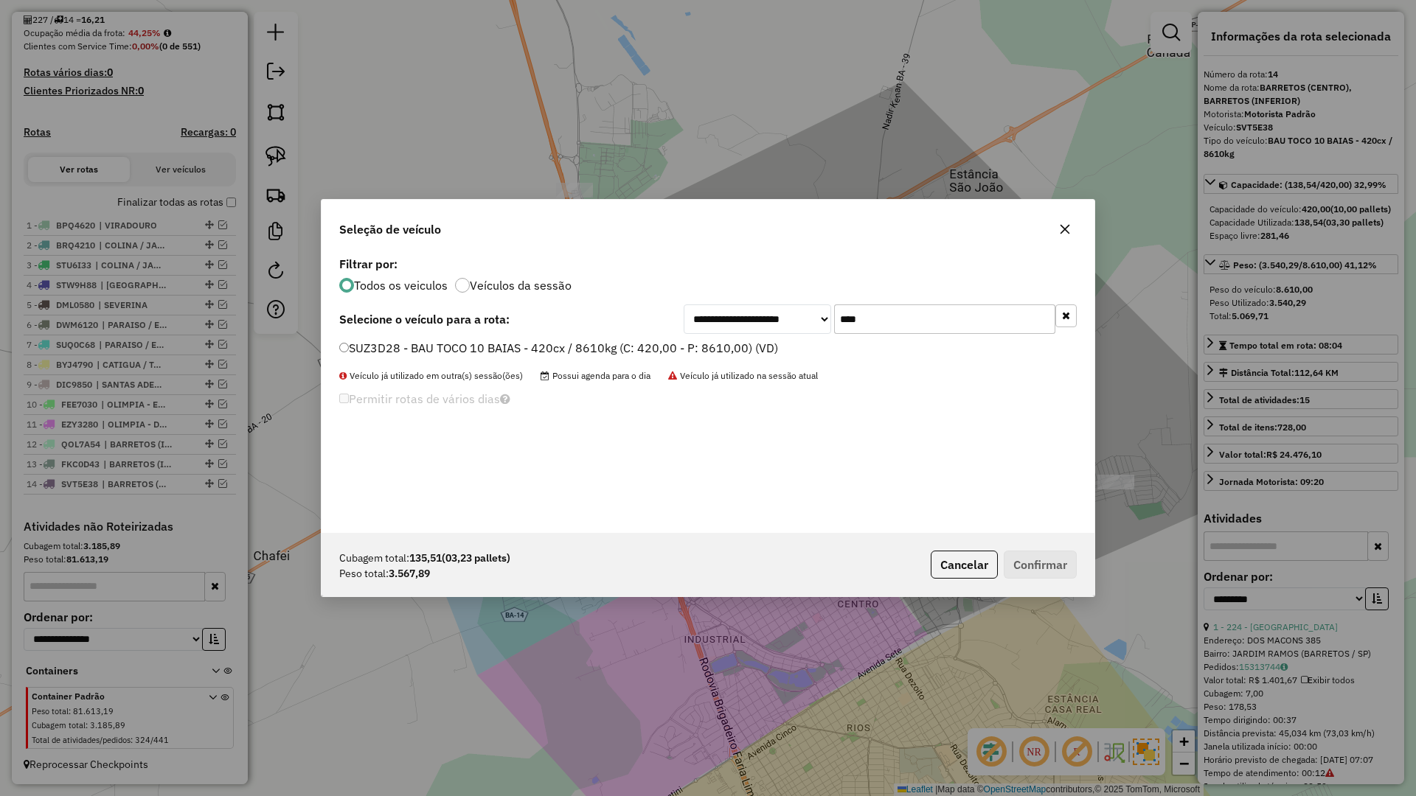
click at [659, 348] on label "SUZ3D28 - BAU TOCO 10 BAIAS - 420cx / 8610kg (C: 420,00 - P: 8610,00) (VD)" at bounding box center [558, 348] width 439 height 18
click at [1056, 556] on button "Confirmar" at bounding box center [1040, 565] width 73 height 28
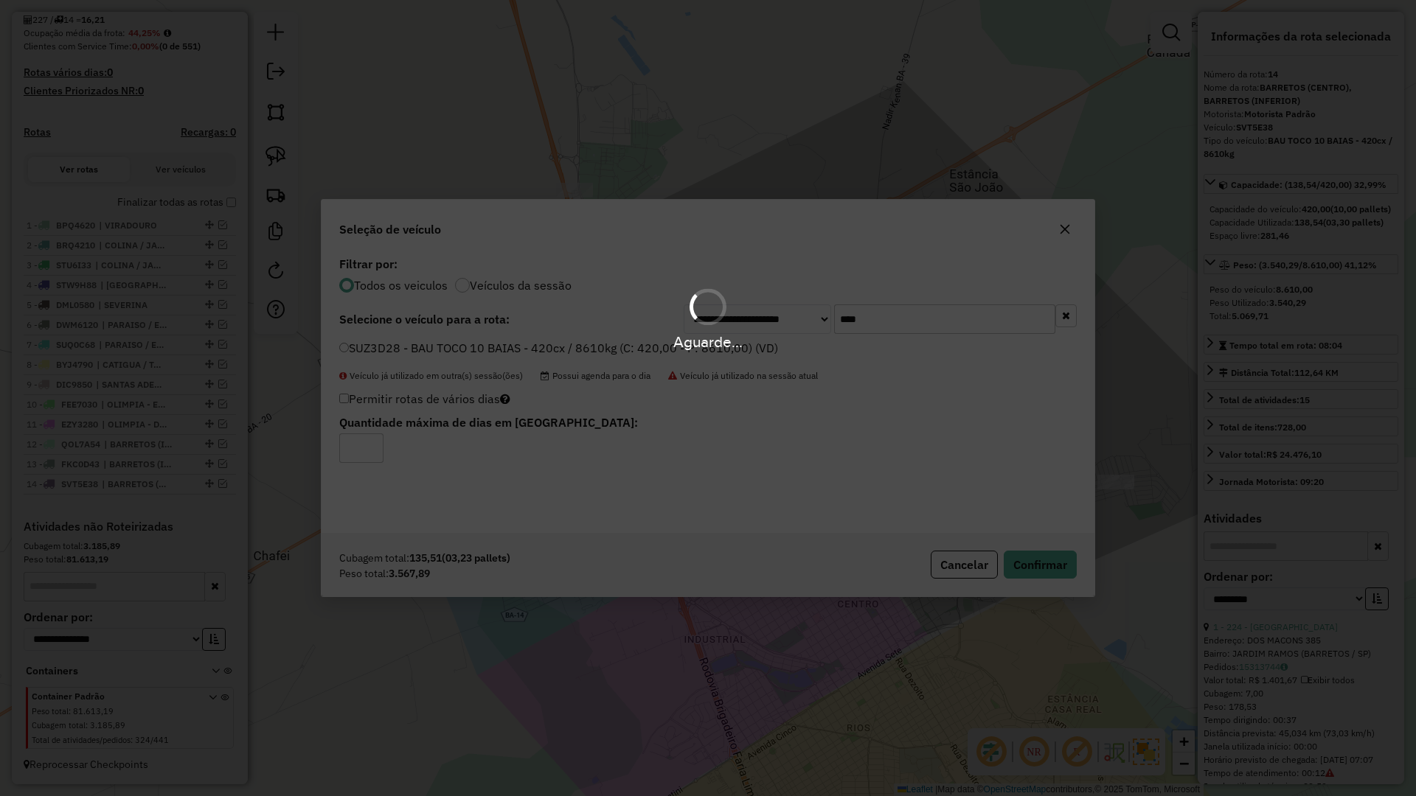
click at [1055, 557] on div "Aguarde..." at bounding box center [708, 398] width 1416 height 796
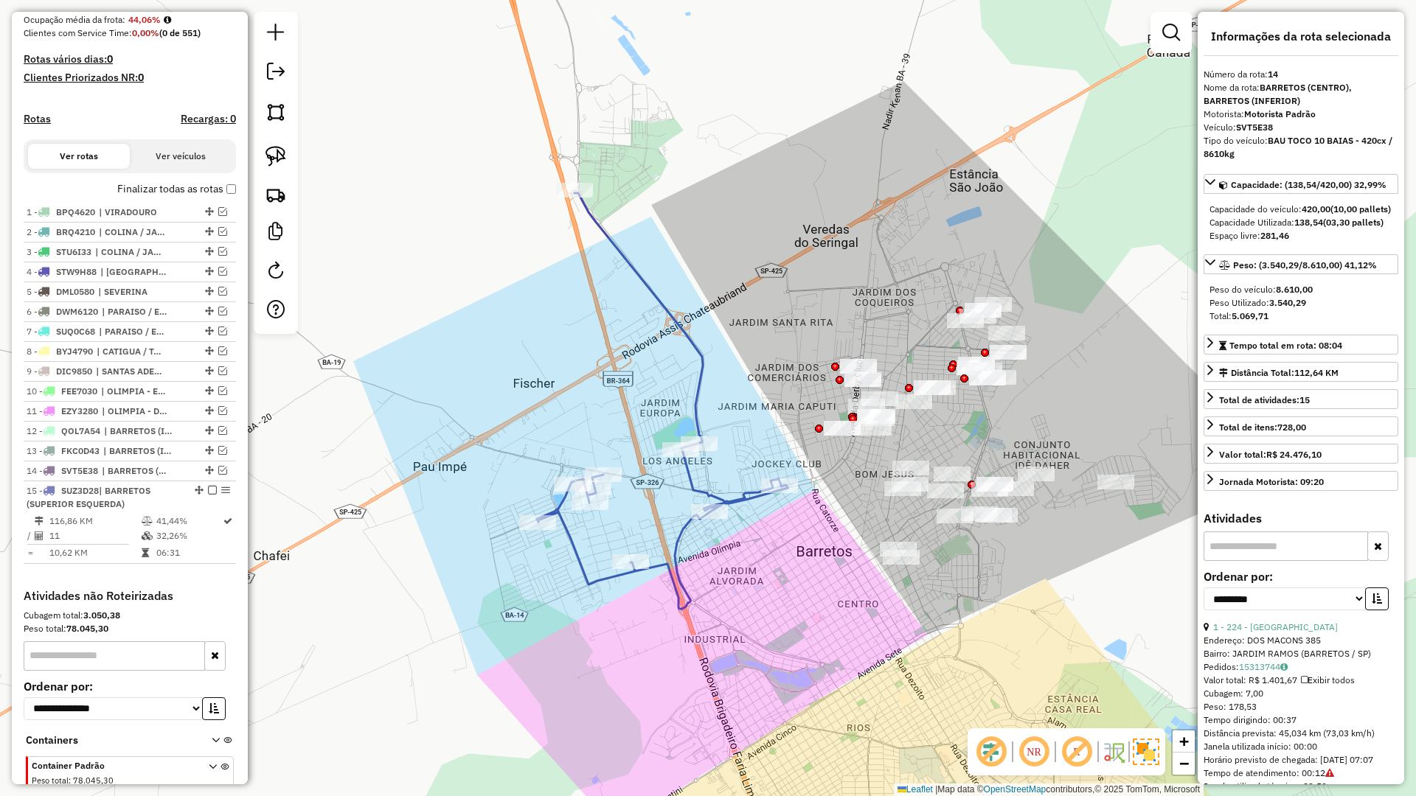
scroll to position [445, 0]
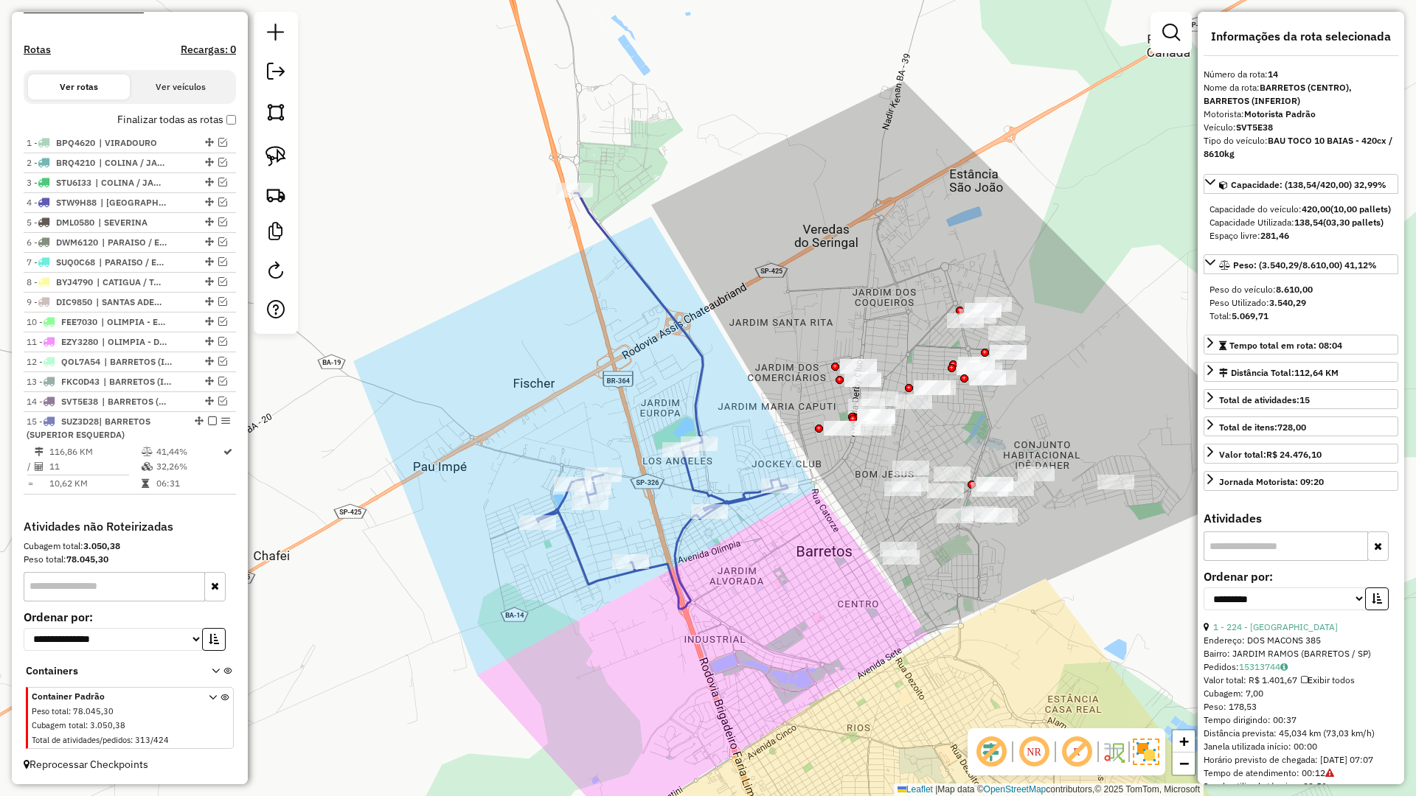
drag, startPoint x: 764, startPoint y: 563, endPoint x: 947, endPoint y: 482, distance: 199.8
click at [788, 482] on icon at bounding box center [662, 401] width 251 height 416
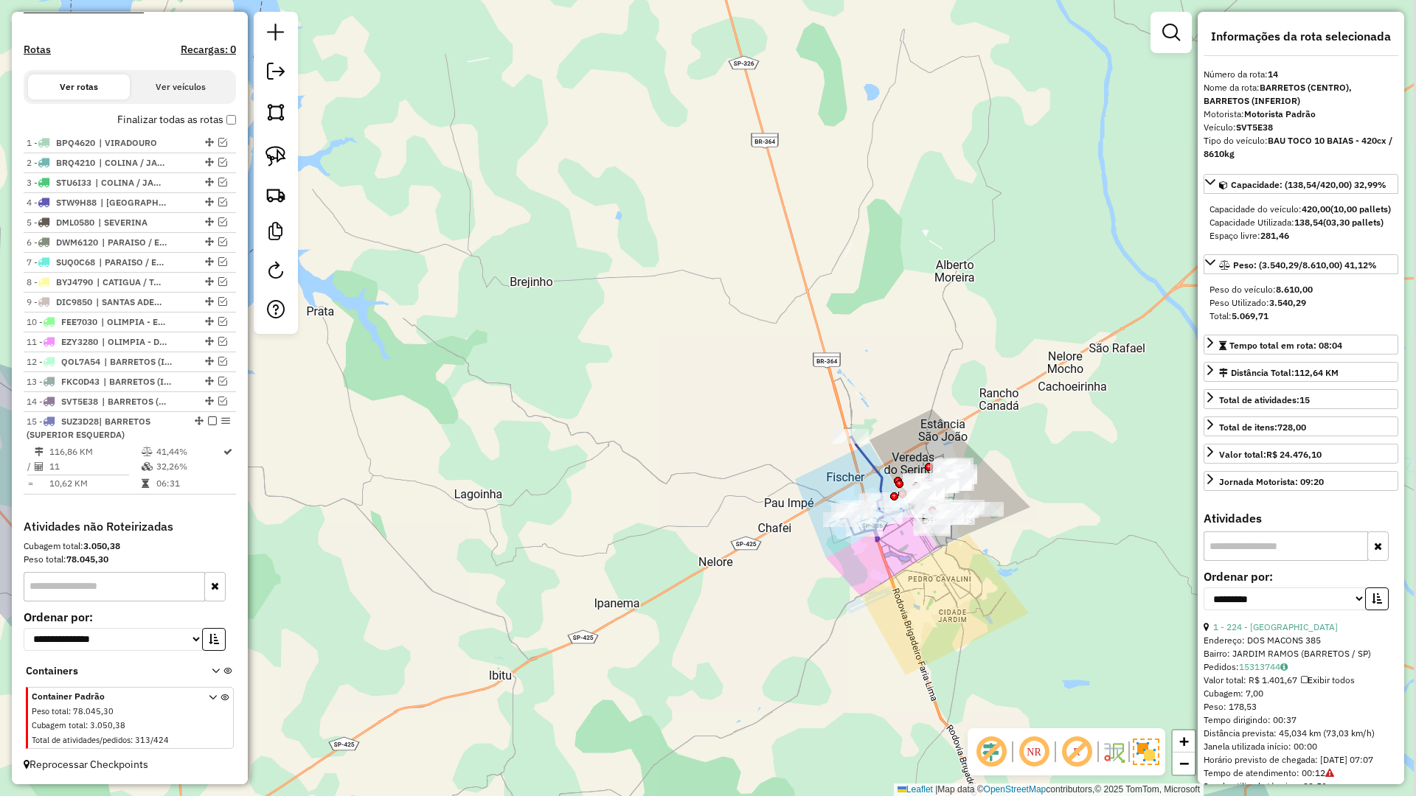
drag, startPoint x: 819, startPoint y: 580, endPoint x: 626, endPoint y: 580, distance: 193.2
click at [626, 580] on div "Janela de atendimento Grade de atendimento Capacidade Transportadoras Veículos …" at bounding box center [708, 398] width 1416 height 796
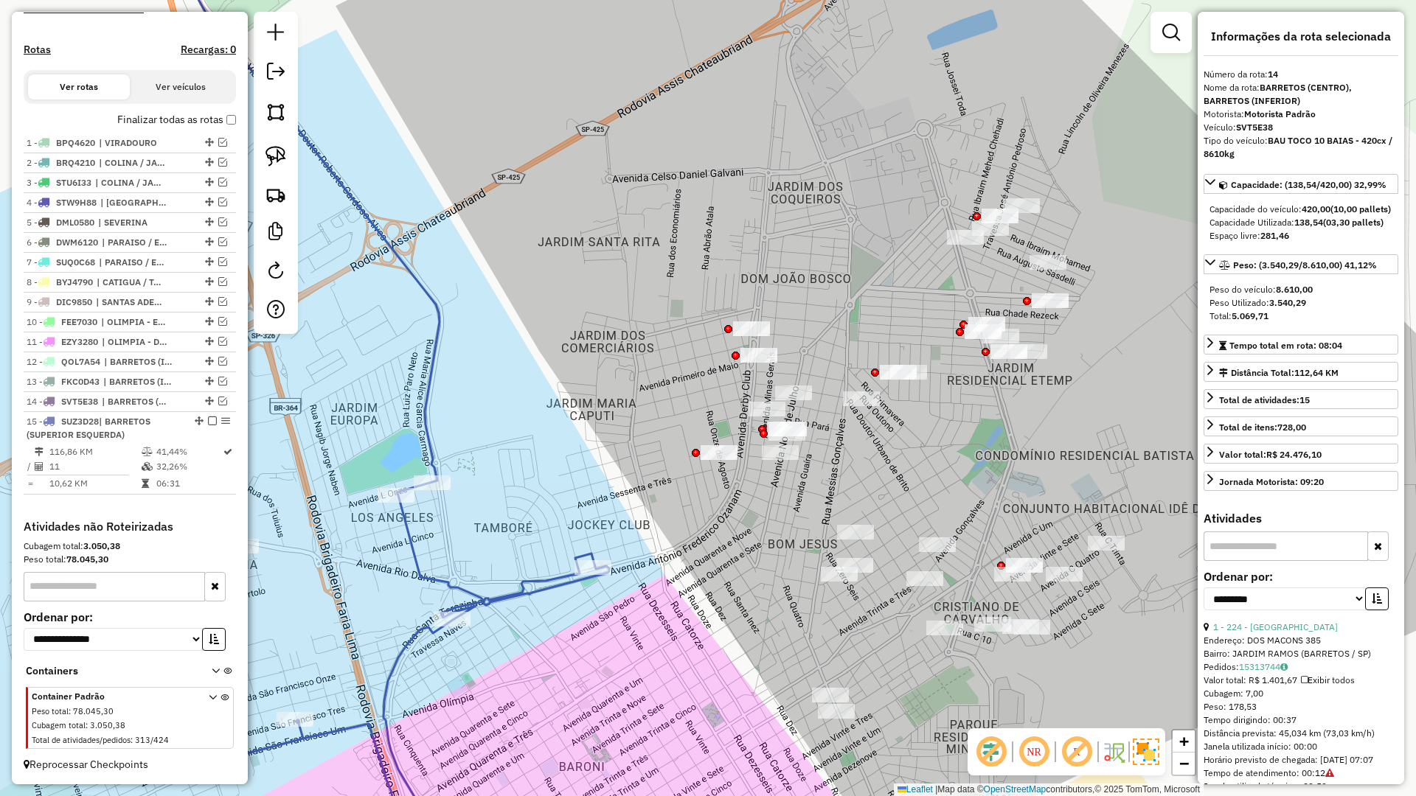
drag, startPoint x: 723, startPoint y: 485, endPoint x: 715, endPoint y: 485, distance: 8.1
click at [715, 485] on div "Janela de atendimento Grade de atendimento Capacidade Transportadoras Veículos …" at bounding box center [708, 398] width 1416 height 796
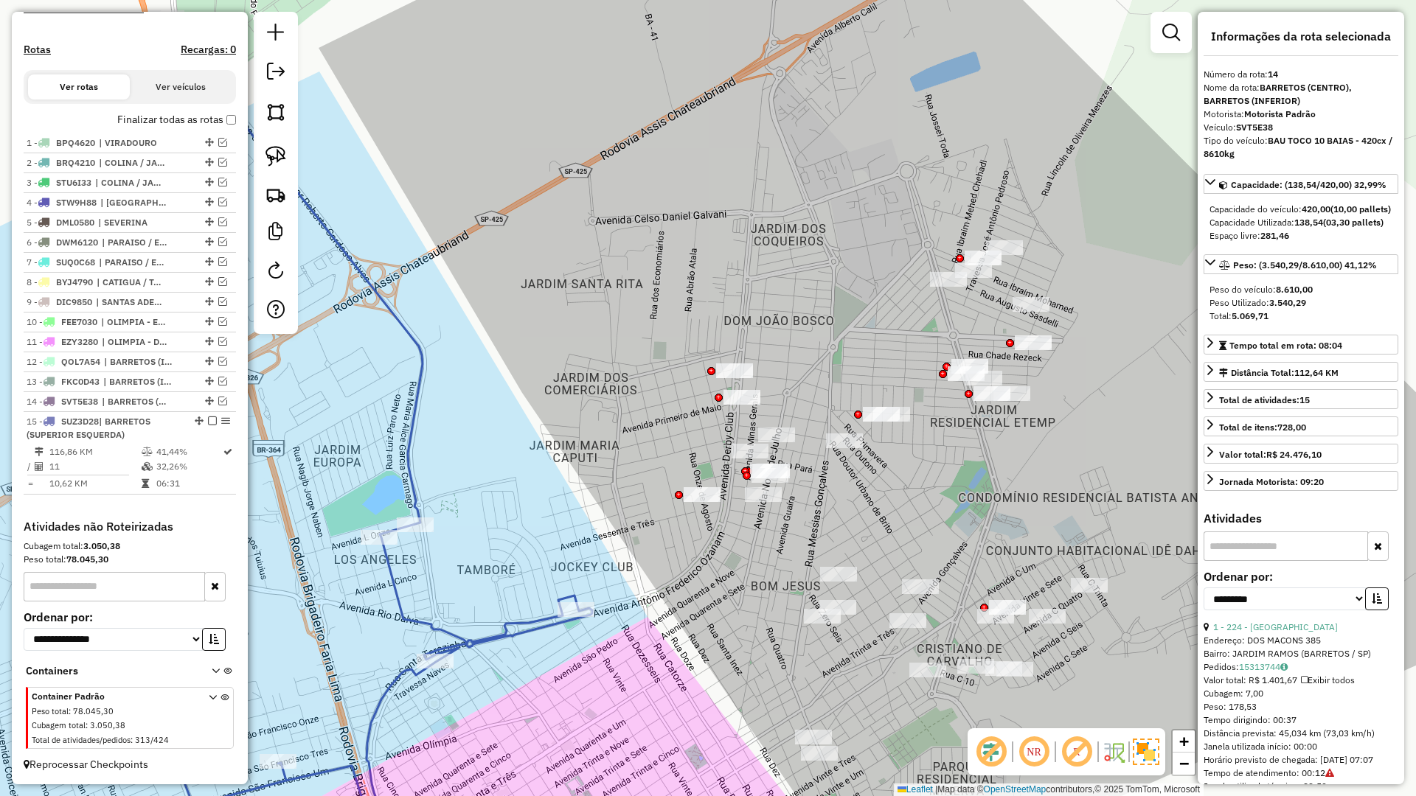
drag, startPoint x: 732, startPoint y: 485, endPoint x: 713, endPoint y: 532, distance: 50.9
click at [713, 532] on div "Janela de atendimento Grade de atendimento Capacidade Transportadoras Veículos …" at bounding box center [708, 398] width 1416 height 796
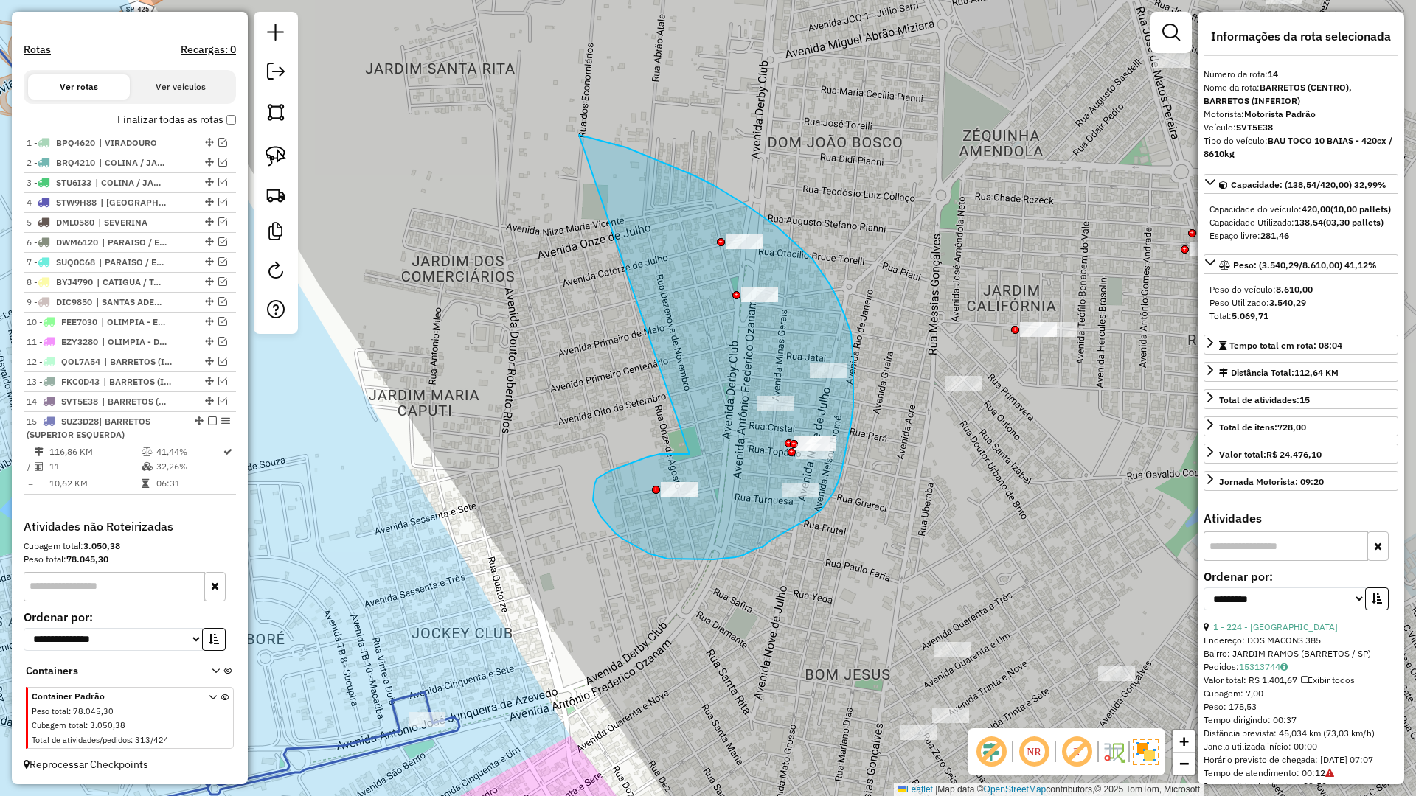
drag, startPoint x: 690, startPoint y: 454, endPoint x: 578, endPoint y: 135, distance: 338.2
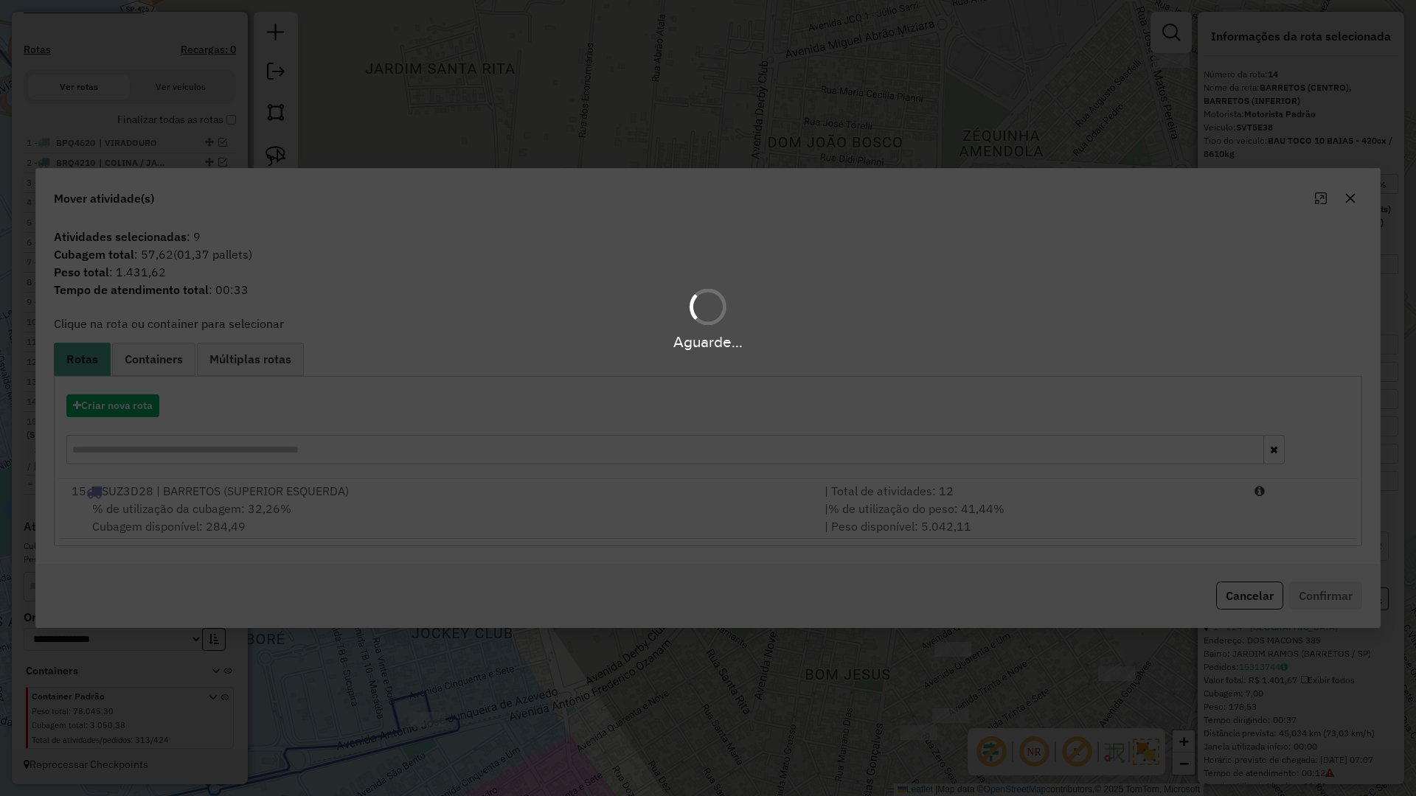
click at [467, 500] on div "% de utilização da cubagem: 32,26% Cubagem disponível: 284,49" at bounding box center [439, 517] width 753 height 35
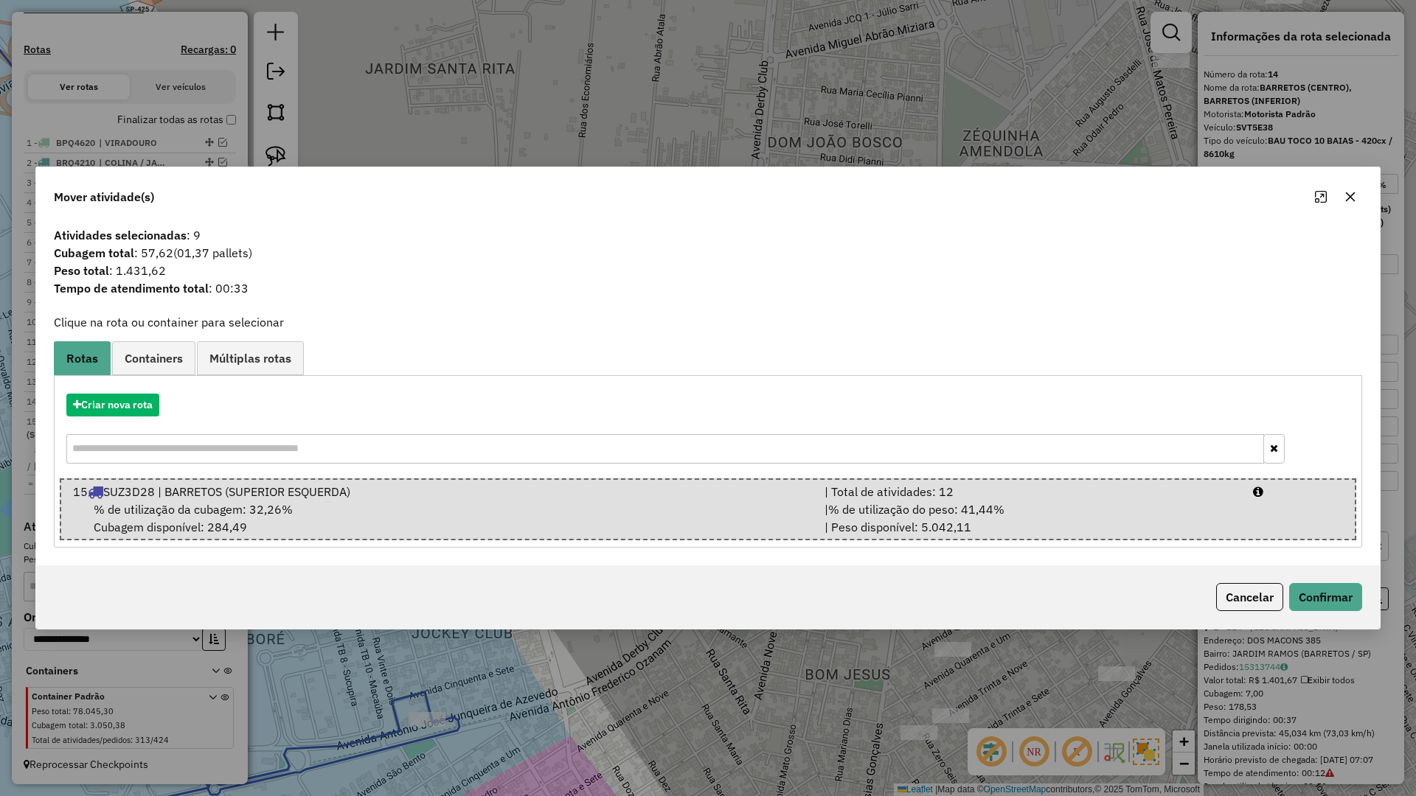
click at [1354, 192] on icon "button" at bounding box center [1350, 197] width 12 height 12
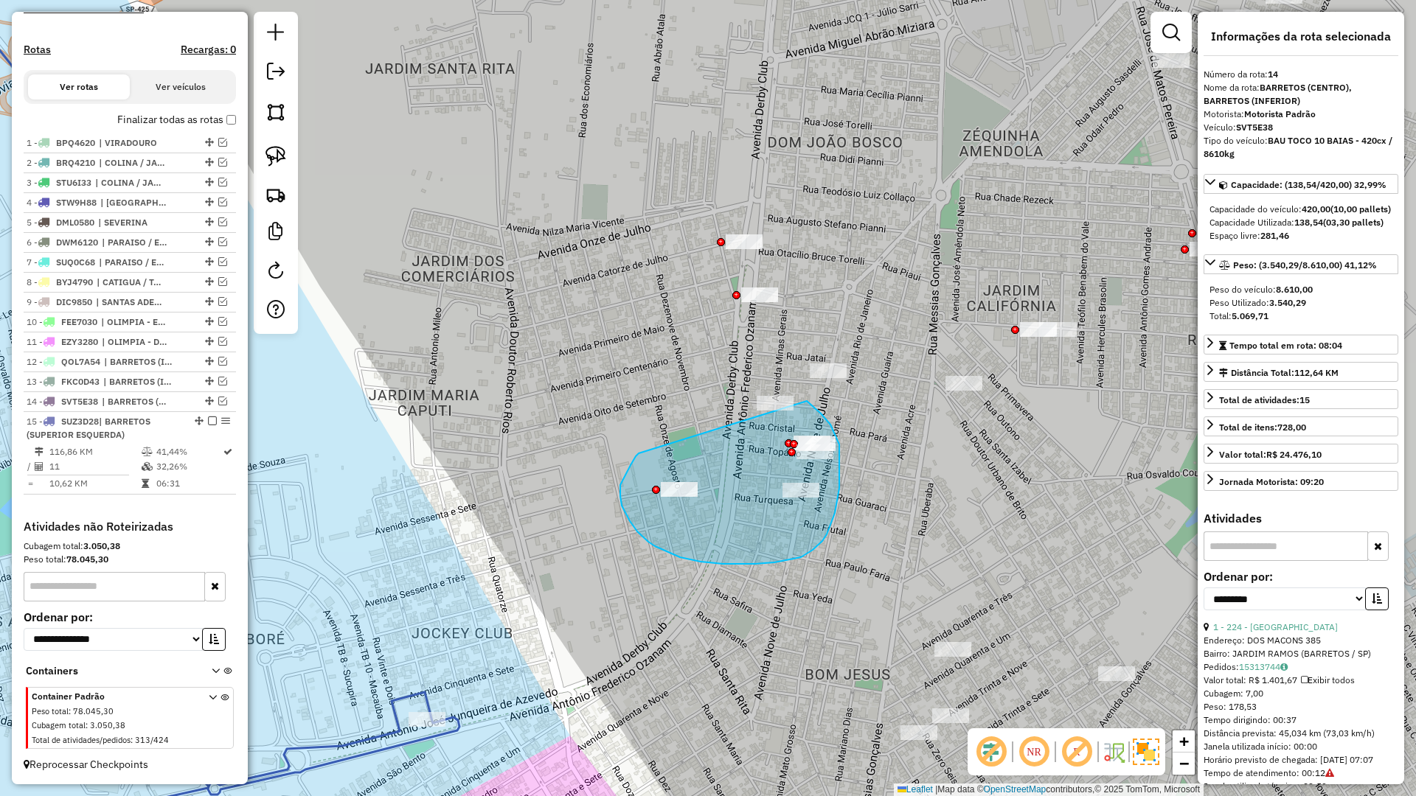
drag, startPoint x: 636, startPoint y: 456, endPoint x: 750, endPoint y: 372, distance: 142.3
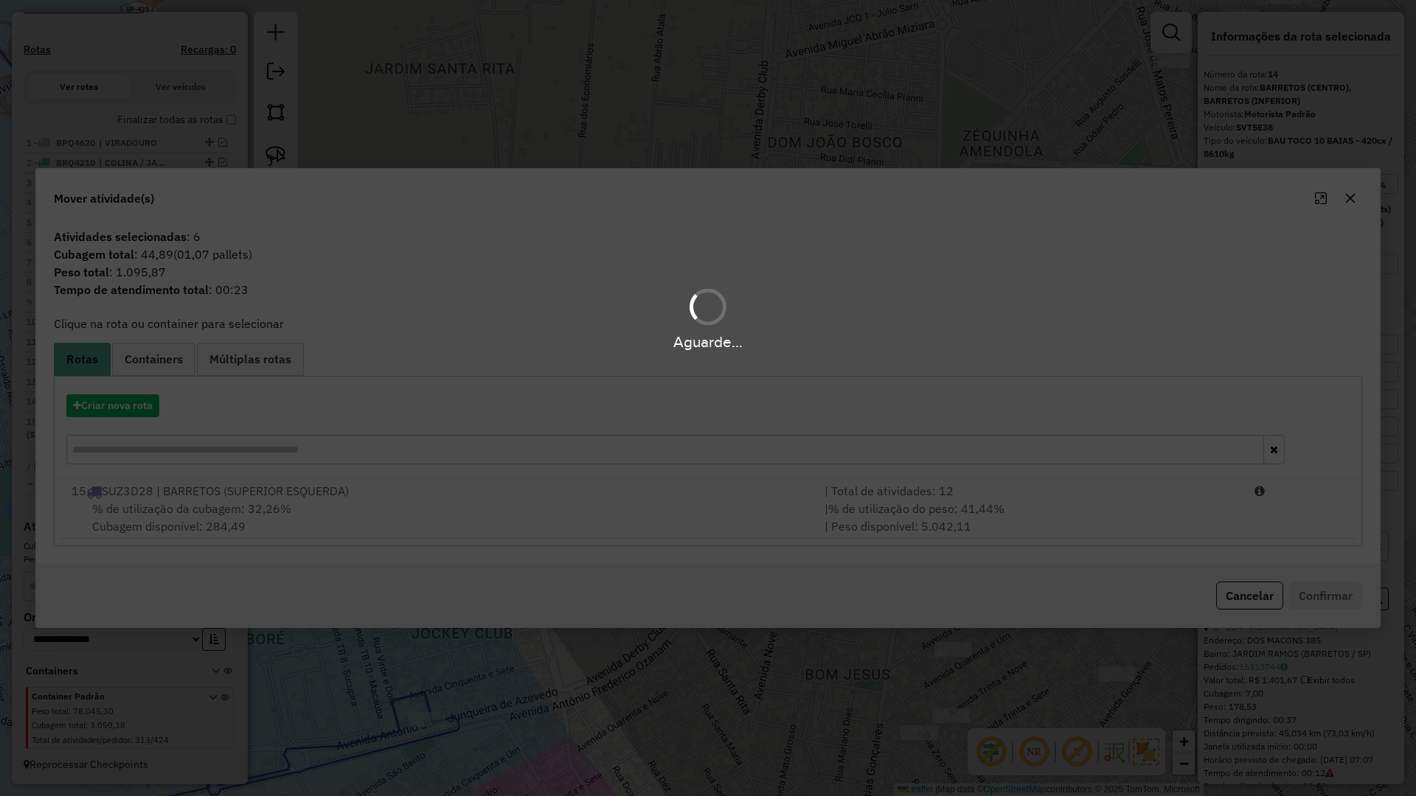
click at [448, 518] on div "% de utilização da cubagem: 32,26% Cubagem disponível: 284,49" at bounding box center [439, 517] width 753 height 35
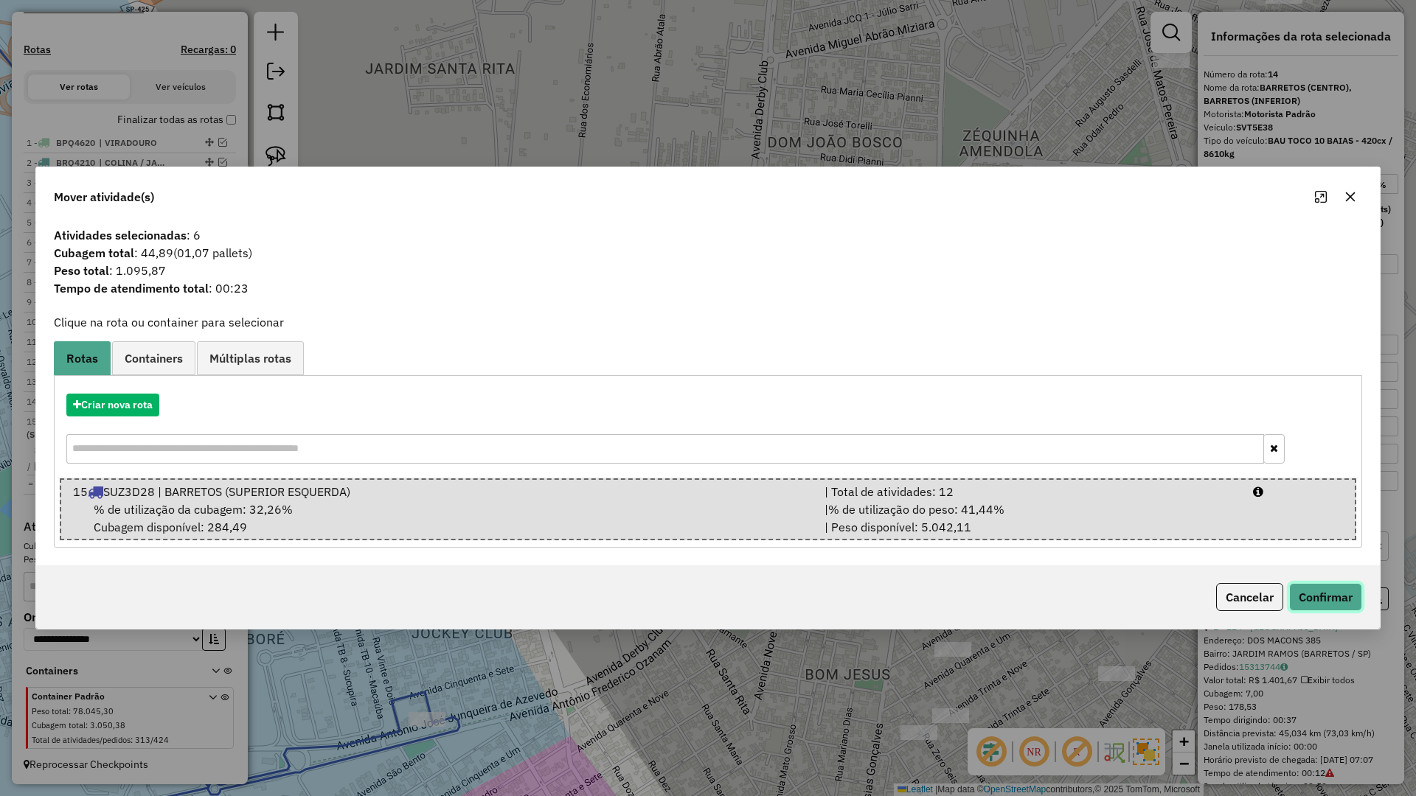
click at [1332, 591] on button "Confirmar" at bounding box center [1325, 597] width 73 height 28
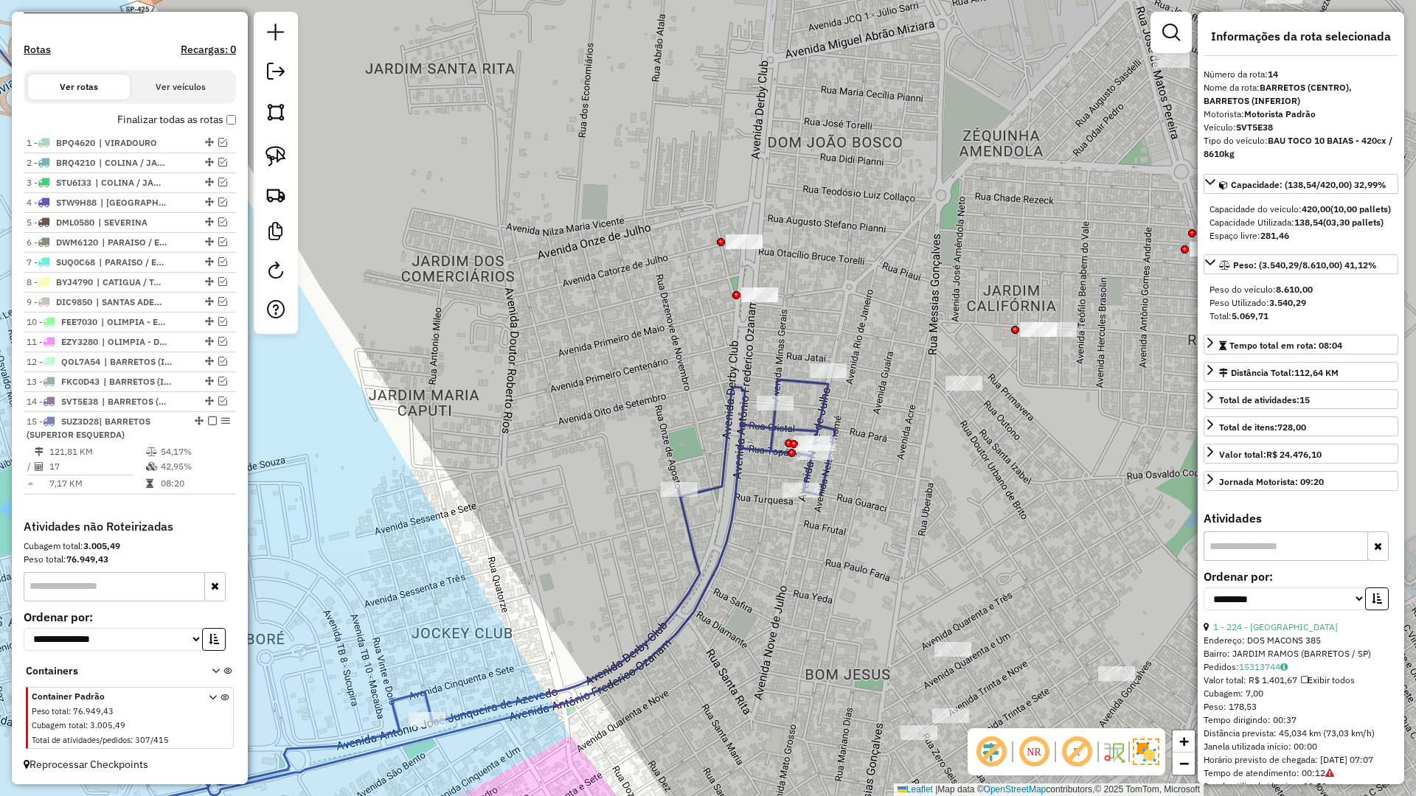
click at [732, 504] on icon at bounding box center [366, 398] width 938 height 956
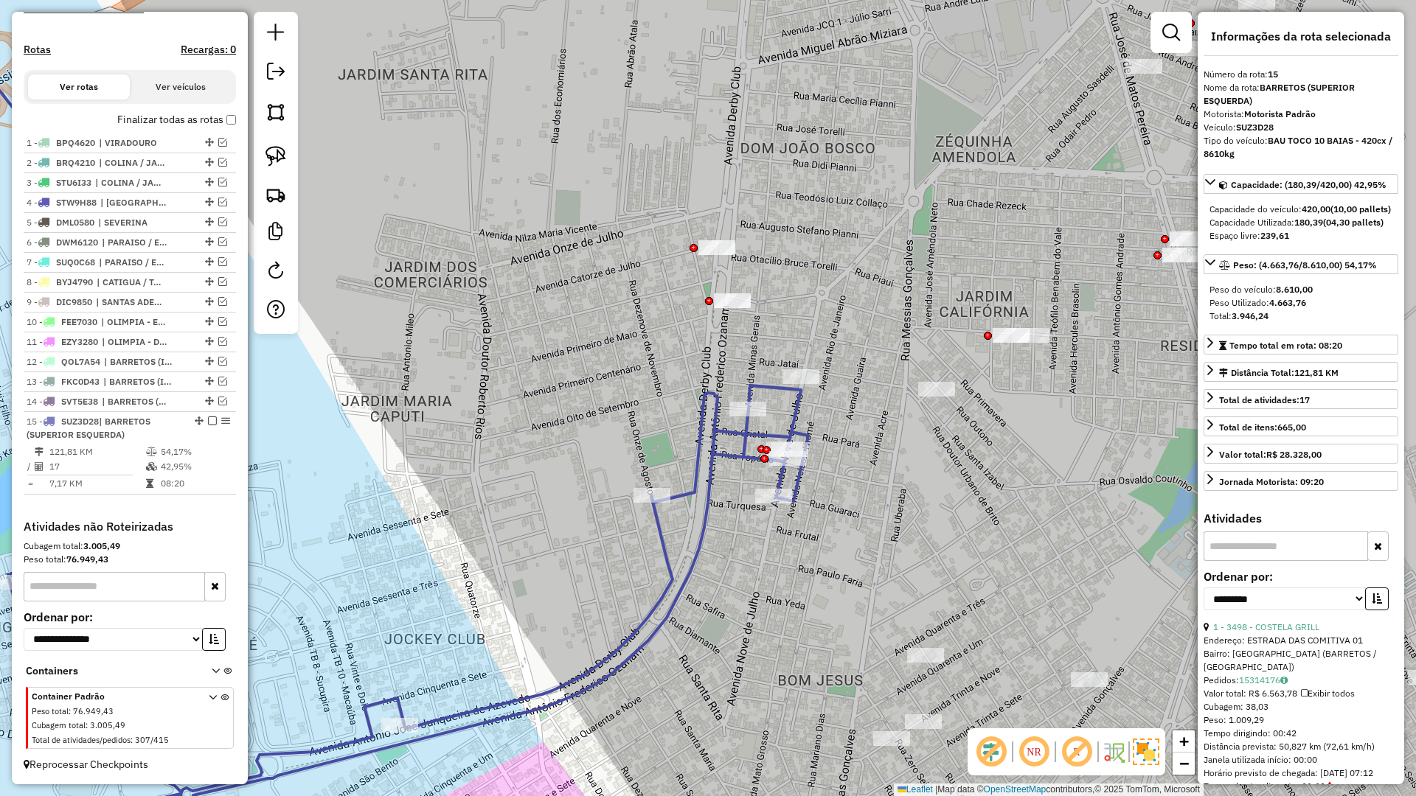
drag, startPoint x: 789, startPoint y: 550, endPoint x: 762, endPoint y: 556, distance: 27.9
click at [762, 556] on div "Janela de atendimento Grade de atendimento Capacidade Transportadoras Veículos …" at bounding box center [708, 398] width 1416 height 796
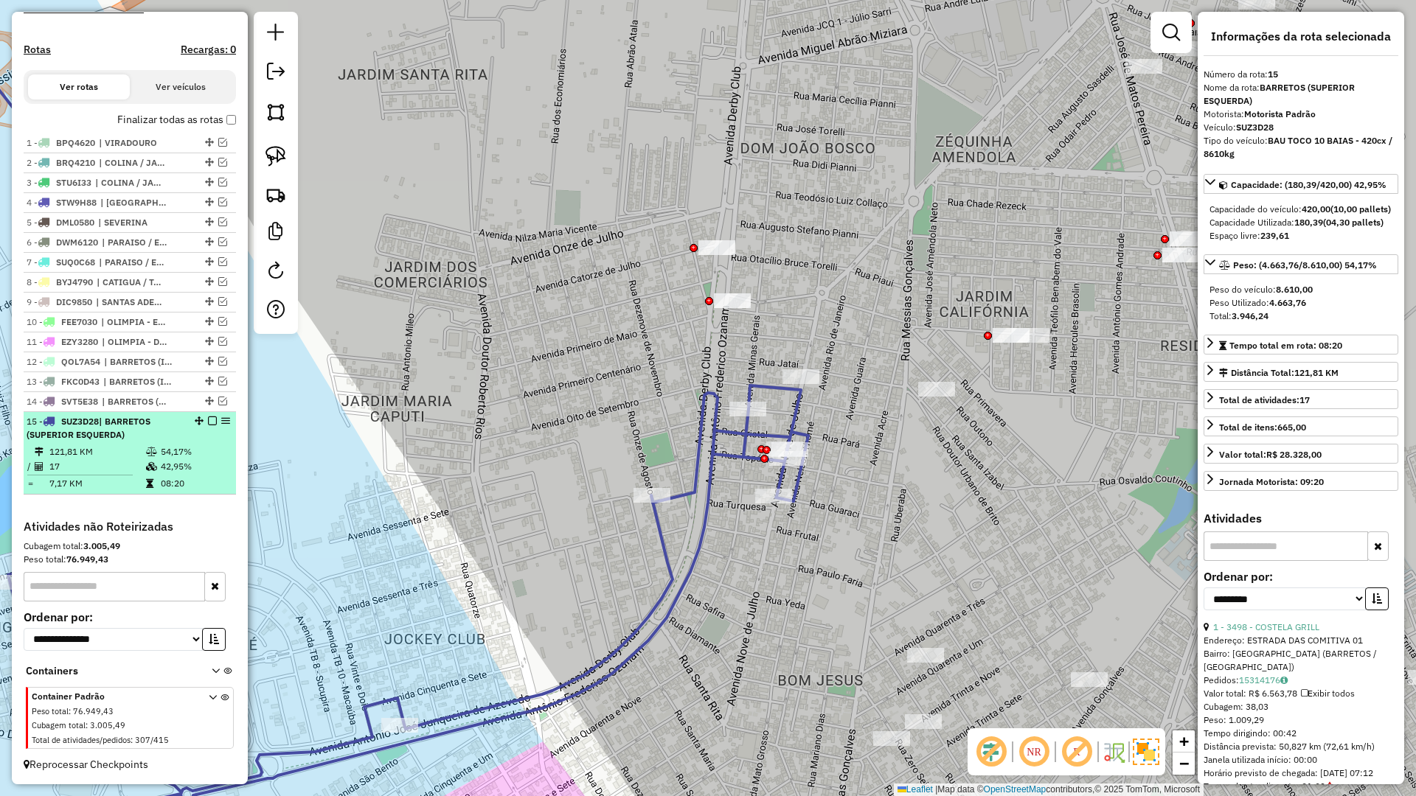
click at [208, 422] on em at bounding box center [212, 421] width 9 height 9
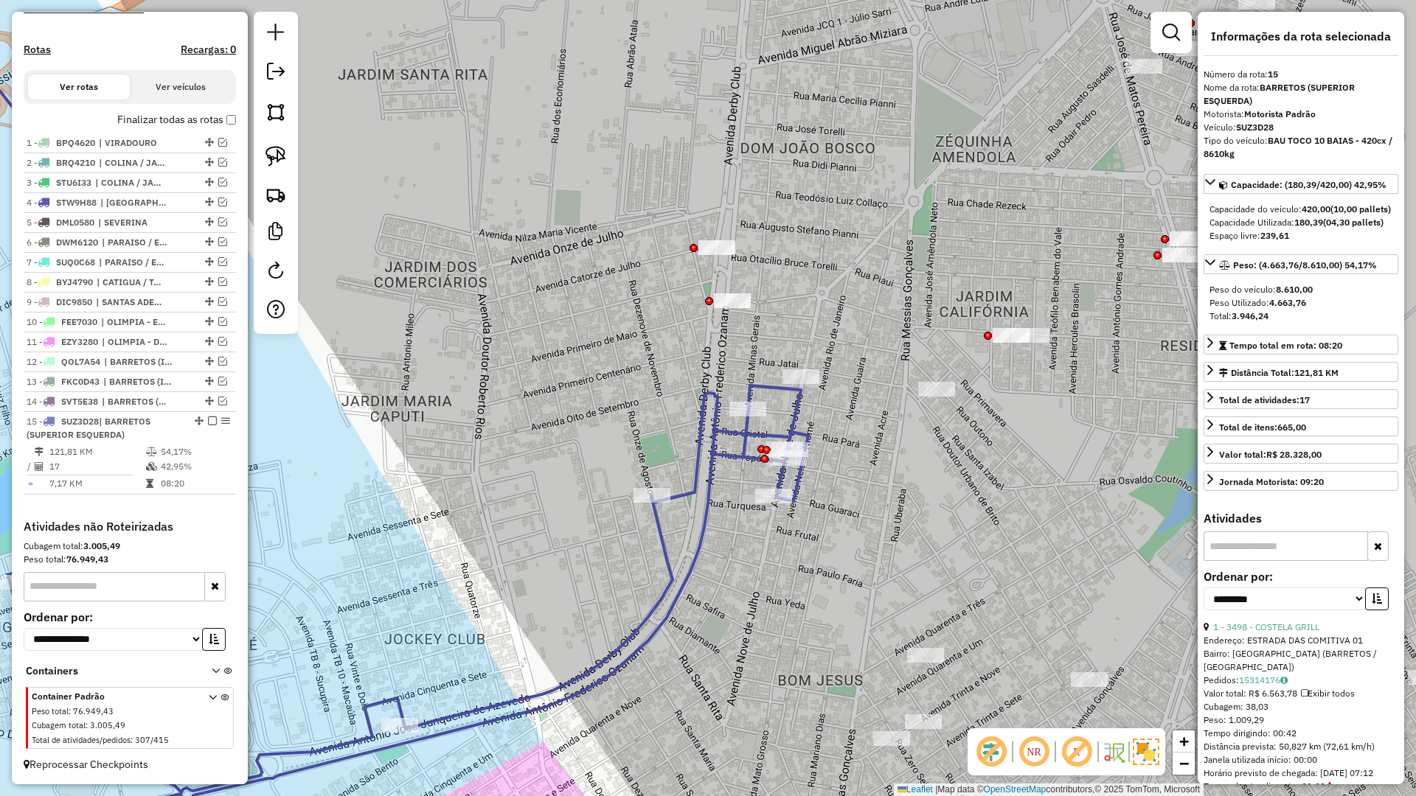
scroll to position [382, 0]
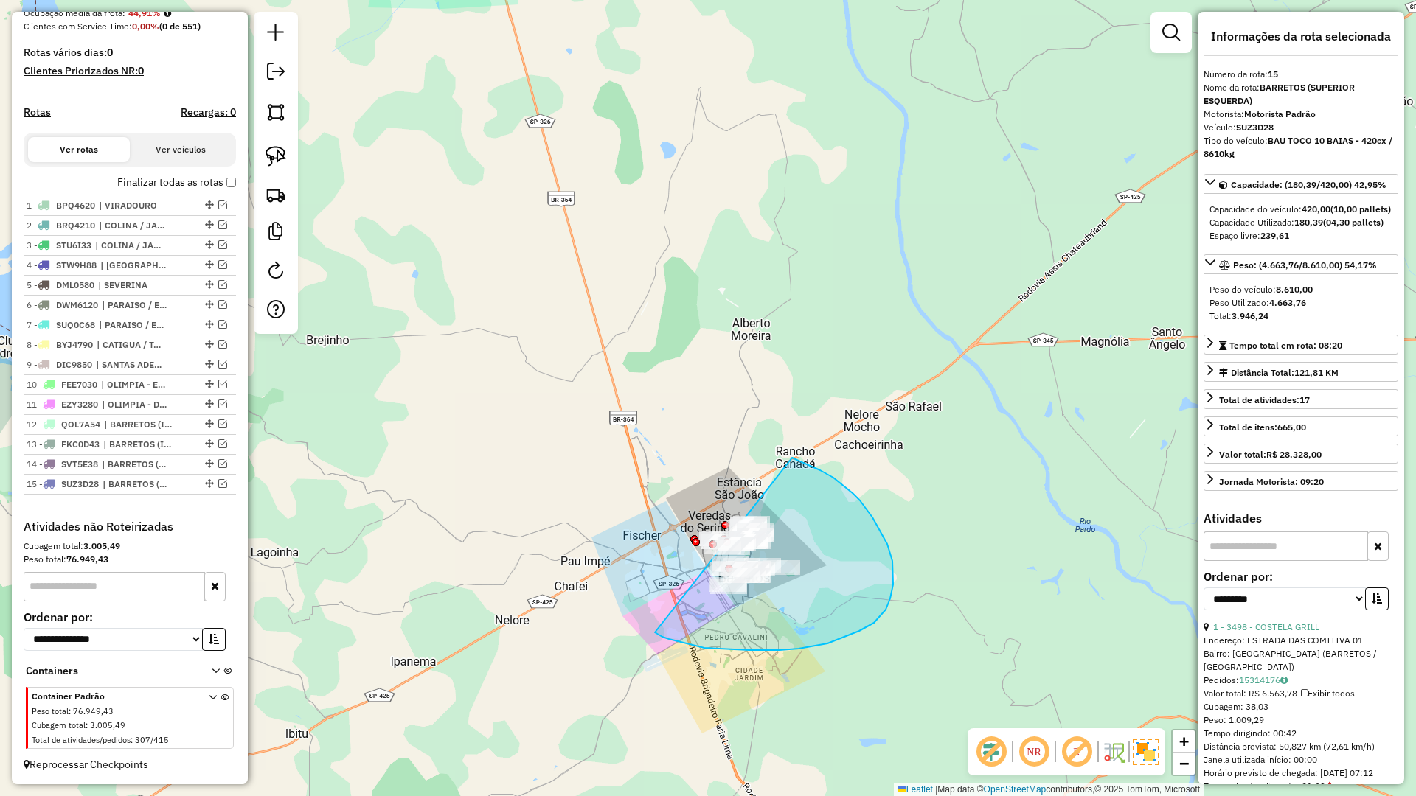
drag, startPoint x: 704, startPoint y: 648, endPoint x: 665, endPoint y: 440, distance: 212.3
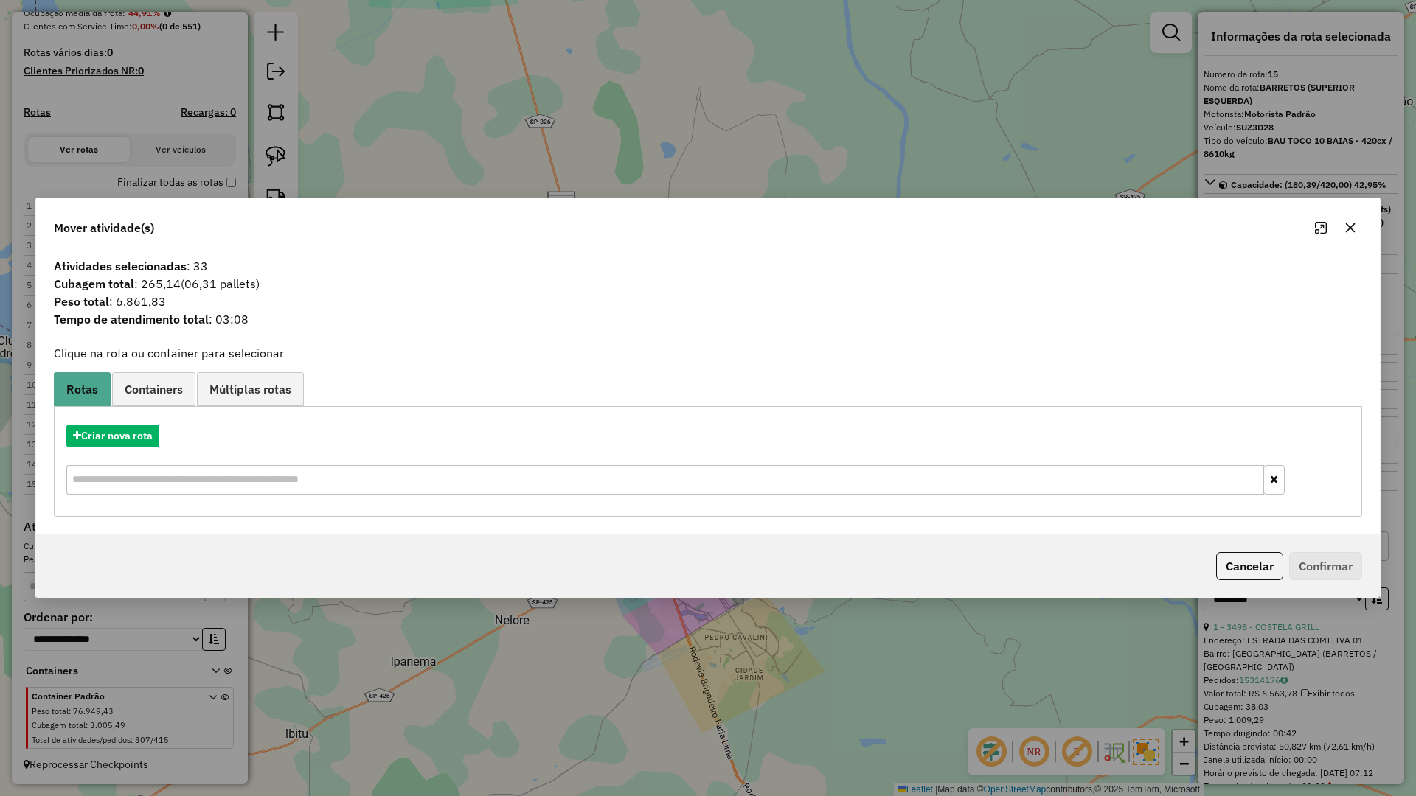
click at [1352, 221] on button "button" at bounding box center [1351, 228] width 24 height 24
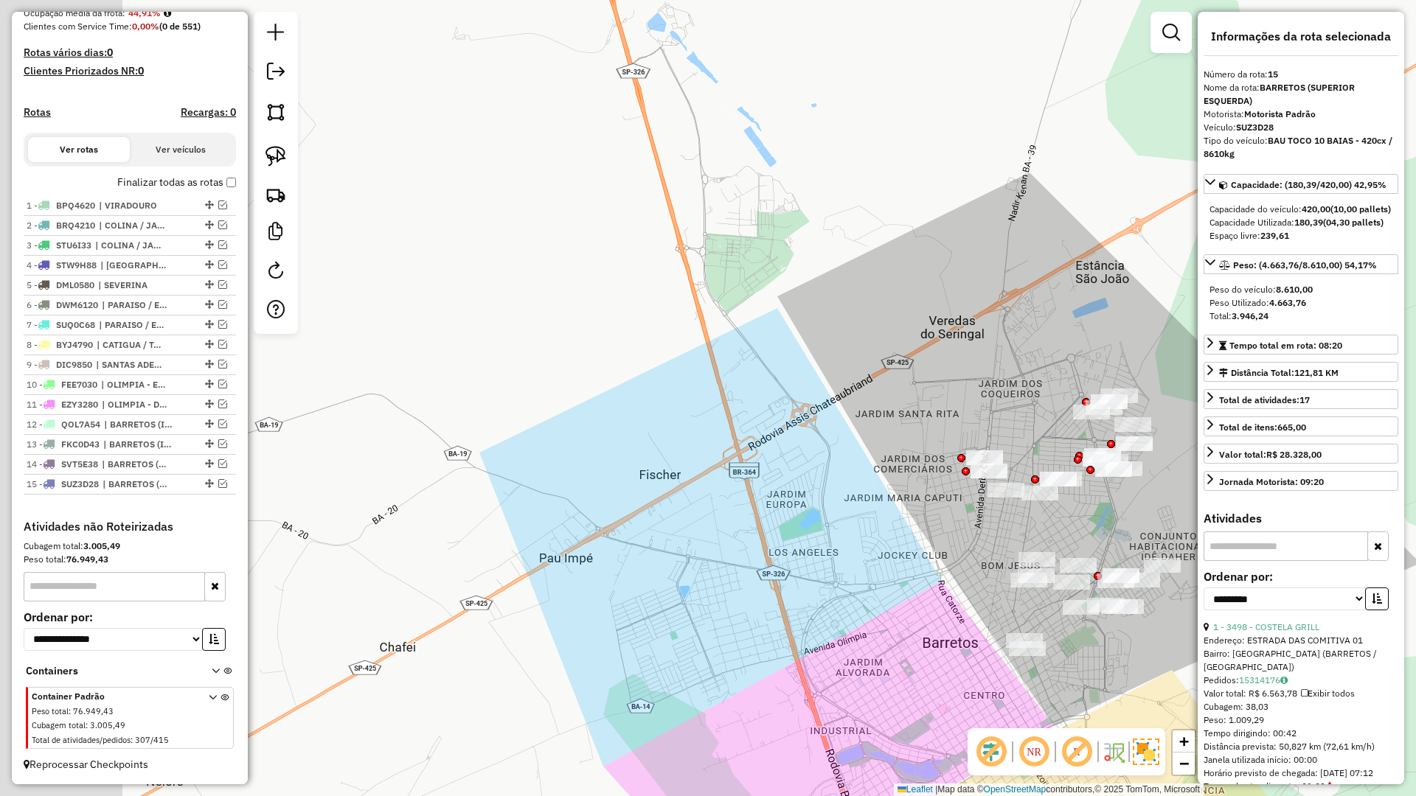
drag, startPoint x: 553, startPoint y: 513, endPoint x: 905, endPoint y: 514, distance: 351.8
click at [905, 514] on div "Janela de atendimento Grade de atendimento Capacidade Transportadoras Veículos …" at bounding box center [708, 398] width 1416 height 796
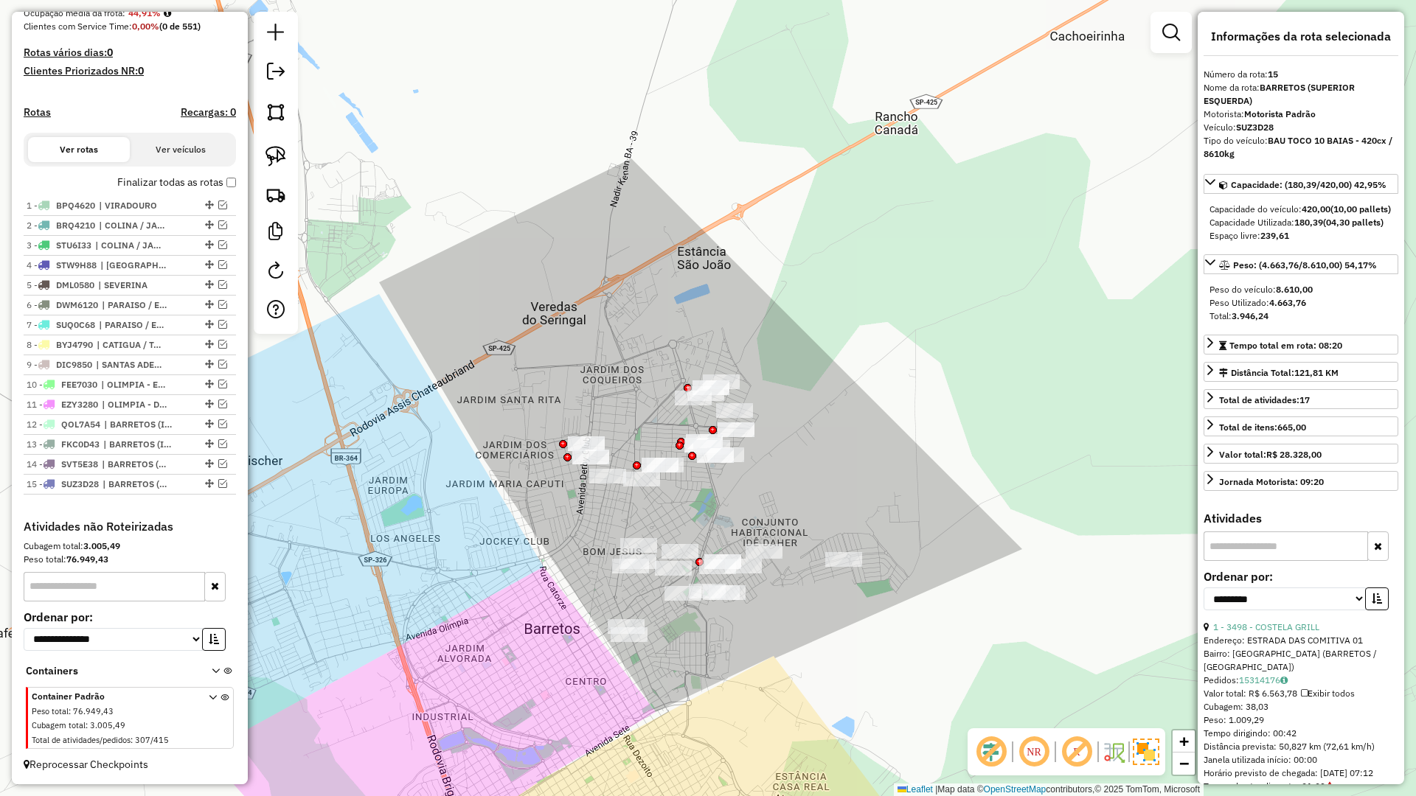
drag, startPoint x: 894, startPoint y: 530, endPoint x: 451, endPoint y: 527, distance: 442.5
click at [467, 530] on div "Janela de atendimento Grade de atendimento Capacidade Transportadoras Veículos …" at bounding box center [708, 398] width 1416 height 796
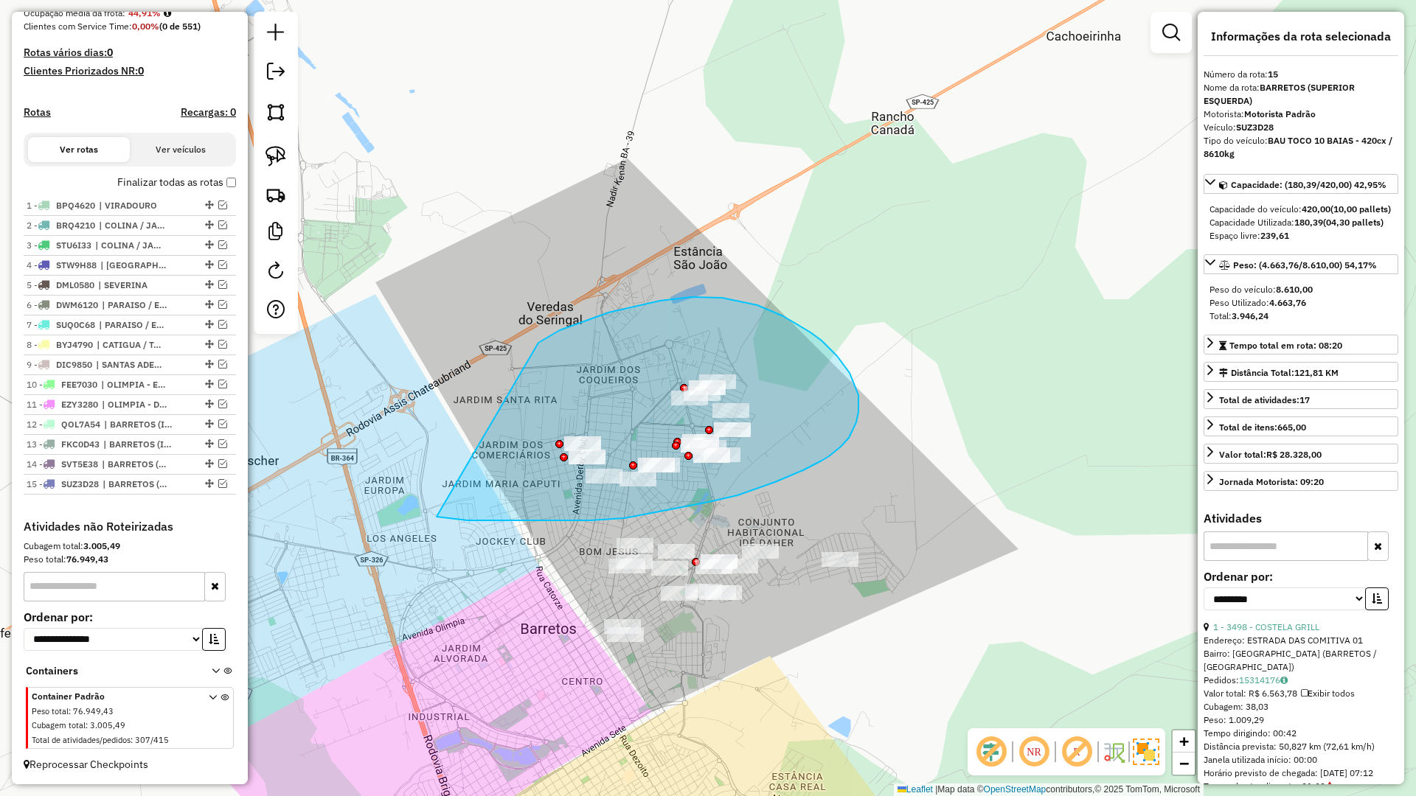
drag, startPoint x: 437, startPoint y: 517, endPoint x: 538, endPoint y: 343, distance: 201.6
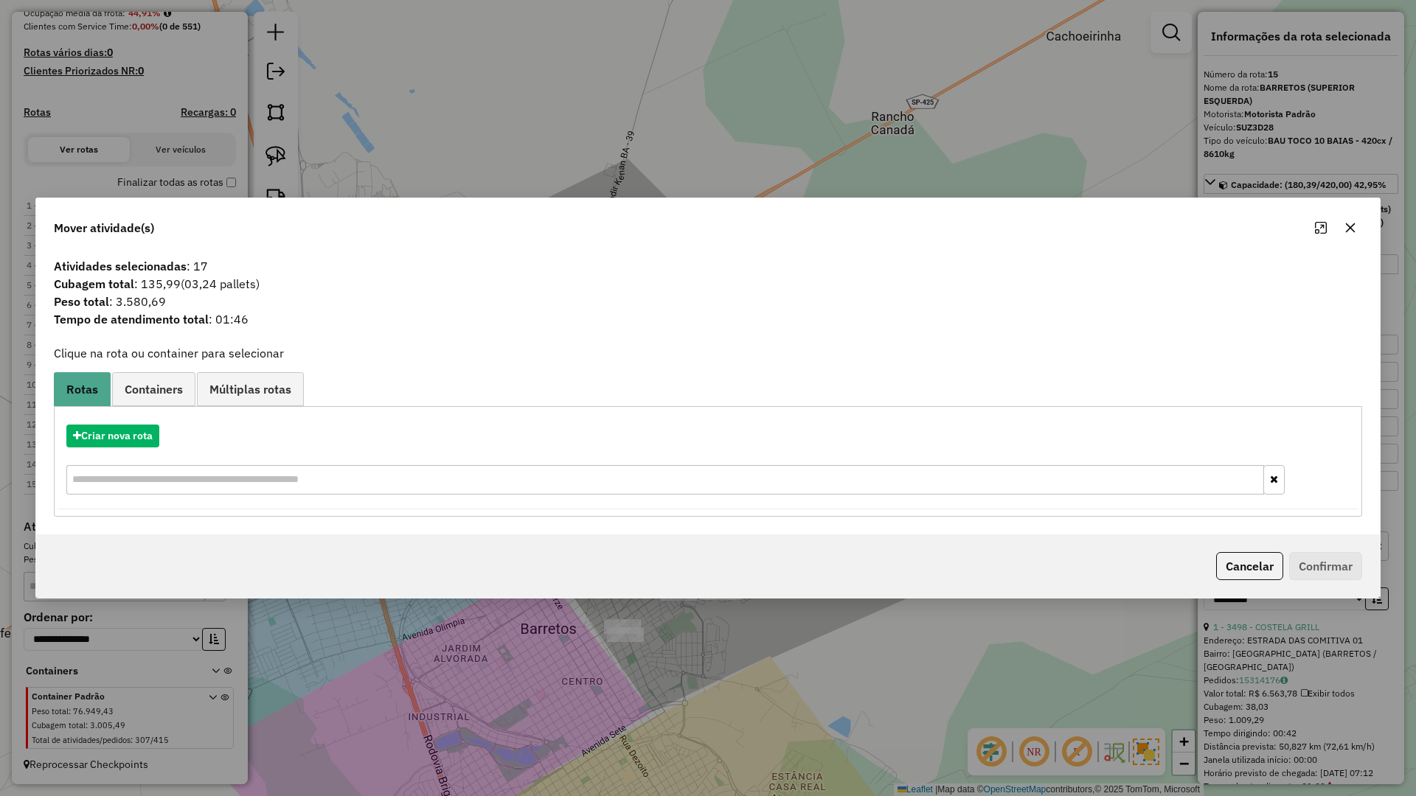
click at [123, 419] on div "Criar nova rota" at bounding box center [708, 462] width 1301 height 96
click at [133, 442] on button "Criar nova rota" at bounding box center [112, 436] width 93 height 23
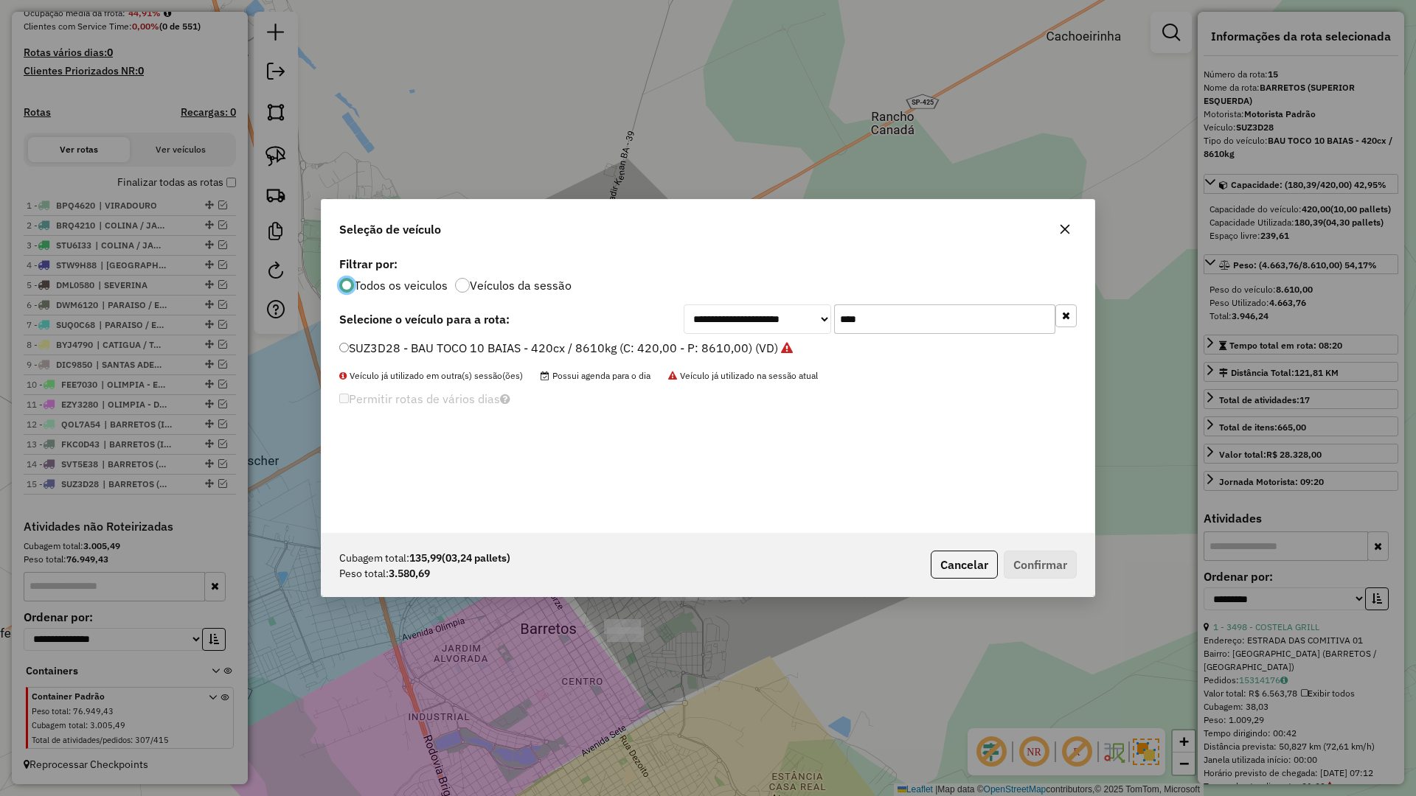
scroll to position [8, 4]
click at [898, 330] on input "****" at bounding box center [944, 319] width 221 height 29
type input "****"
click at [731, 346] on label "SVK1B78 - BAU TOCO 10 BAIAS - 420cx / 8610kg (C: 420,00 - P: 8610,00) (VD)" at bounding box center [558, 348] width 438 height 18
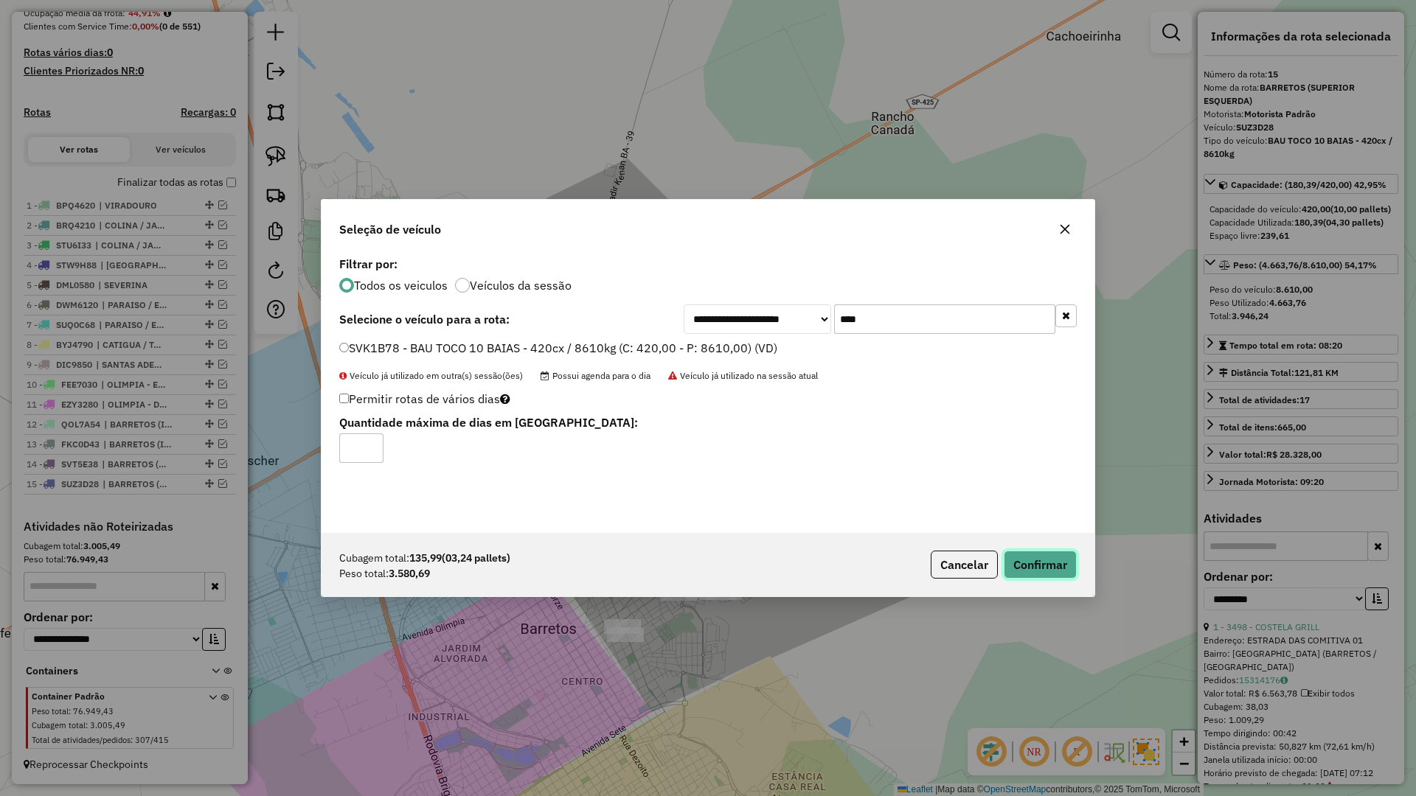
click at [1053, 572] on button "Confirmar" at bounding box center [1040, 565] width 73 height 28
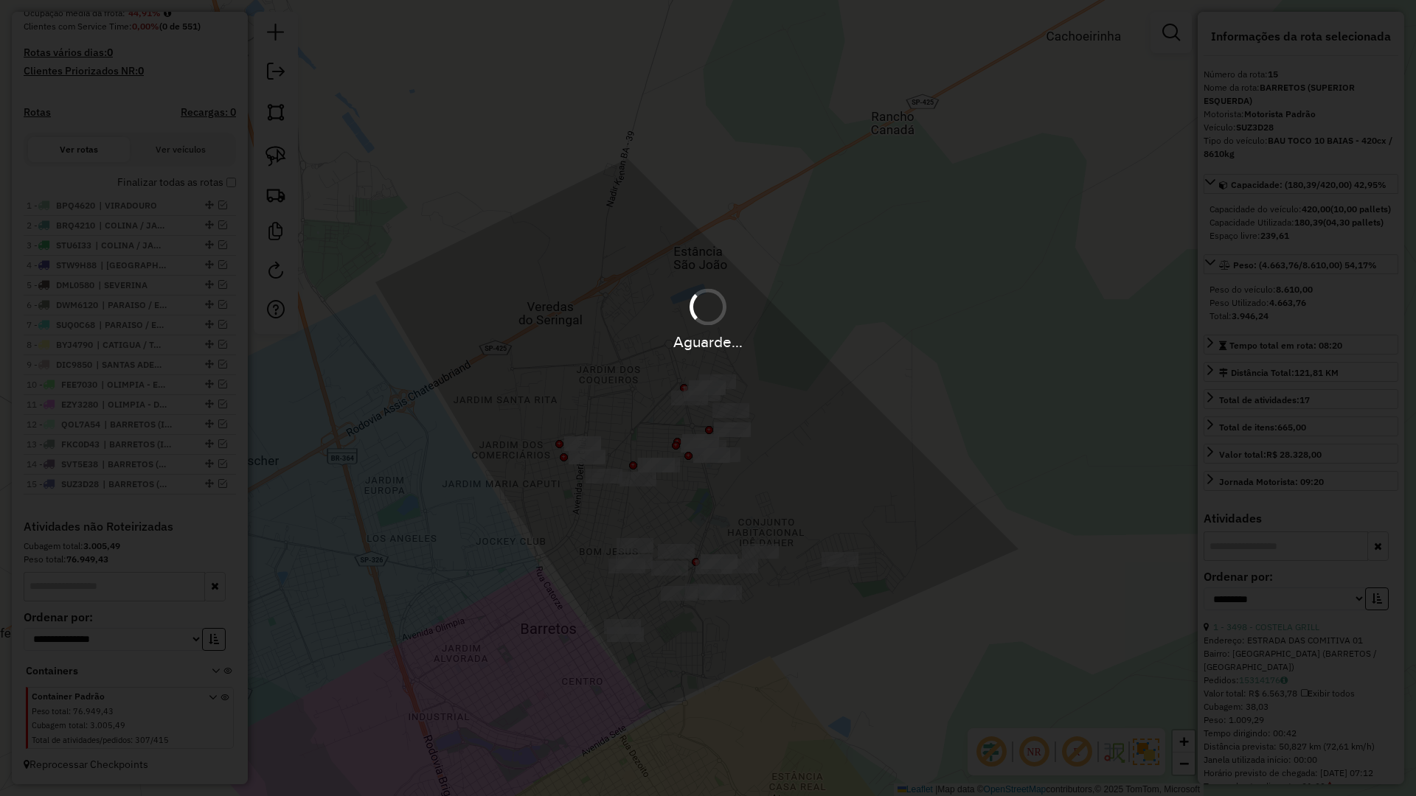
scroll to position [465, 0]
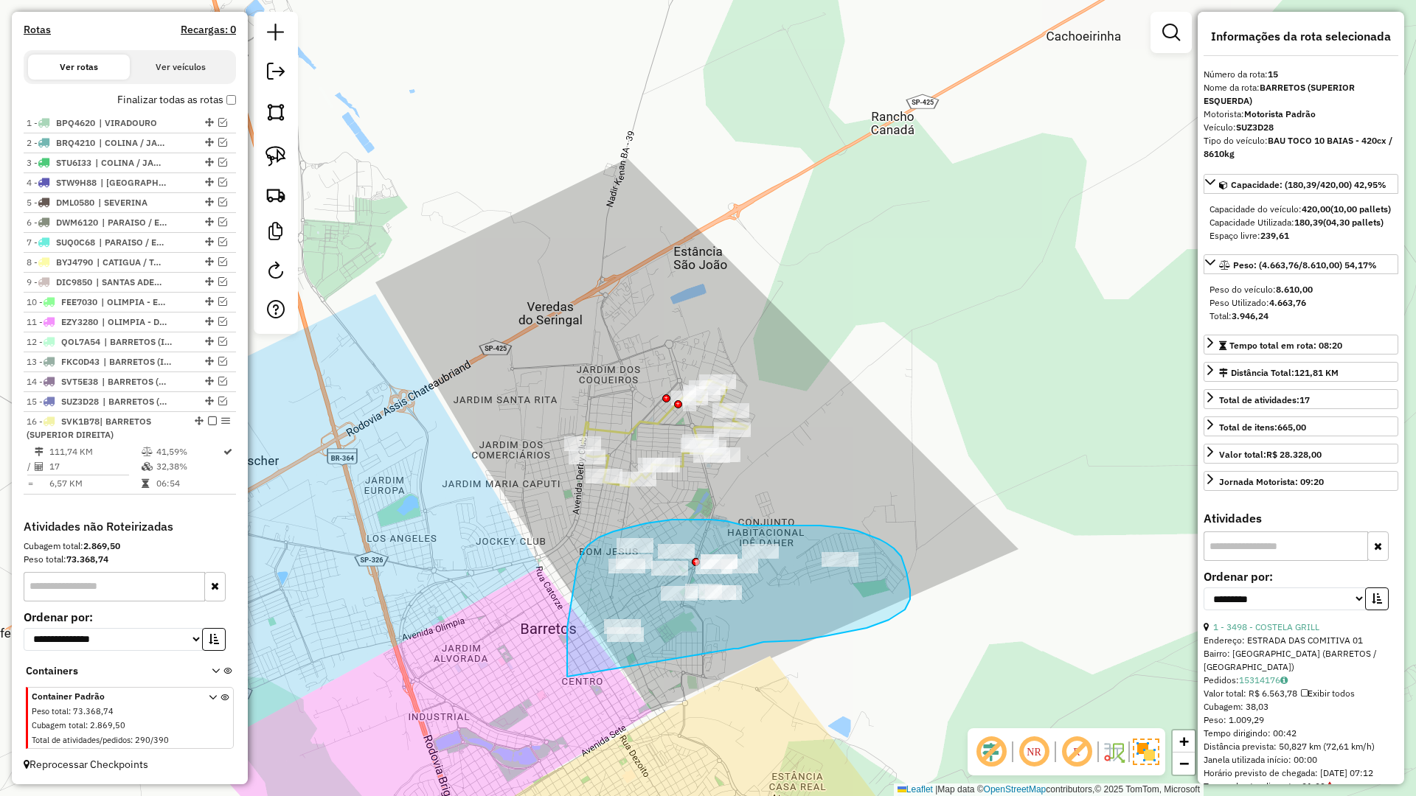
drag, startPoint x: 746, startPoint y: 647, endPoint x: 566, endPoint y: 678, distance: 183.3
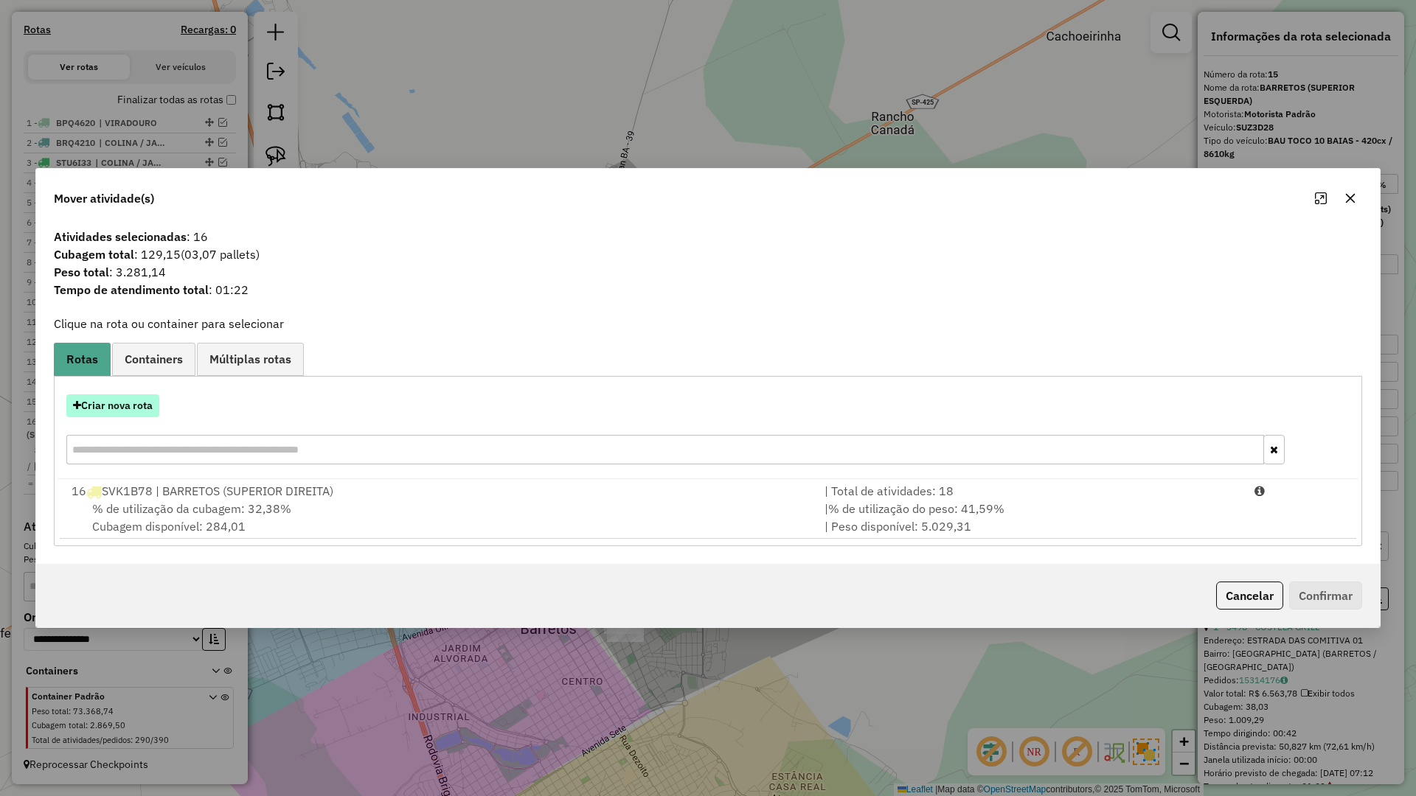
click at [118, 401] on button "Criar nova rota" at bounding box center [112, 406] width 93 height 23
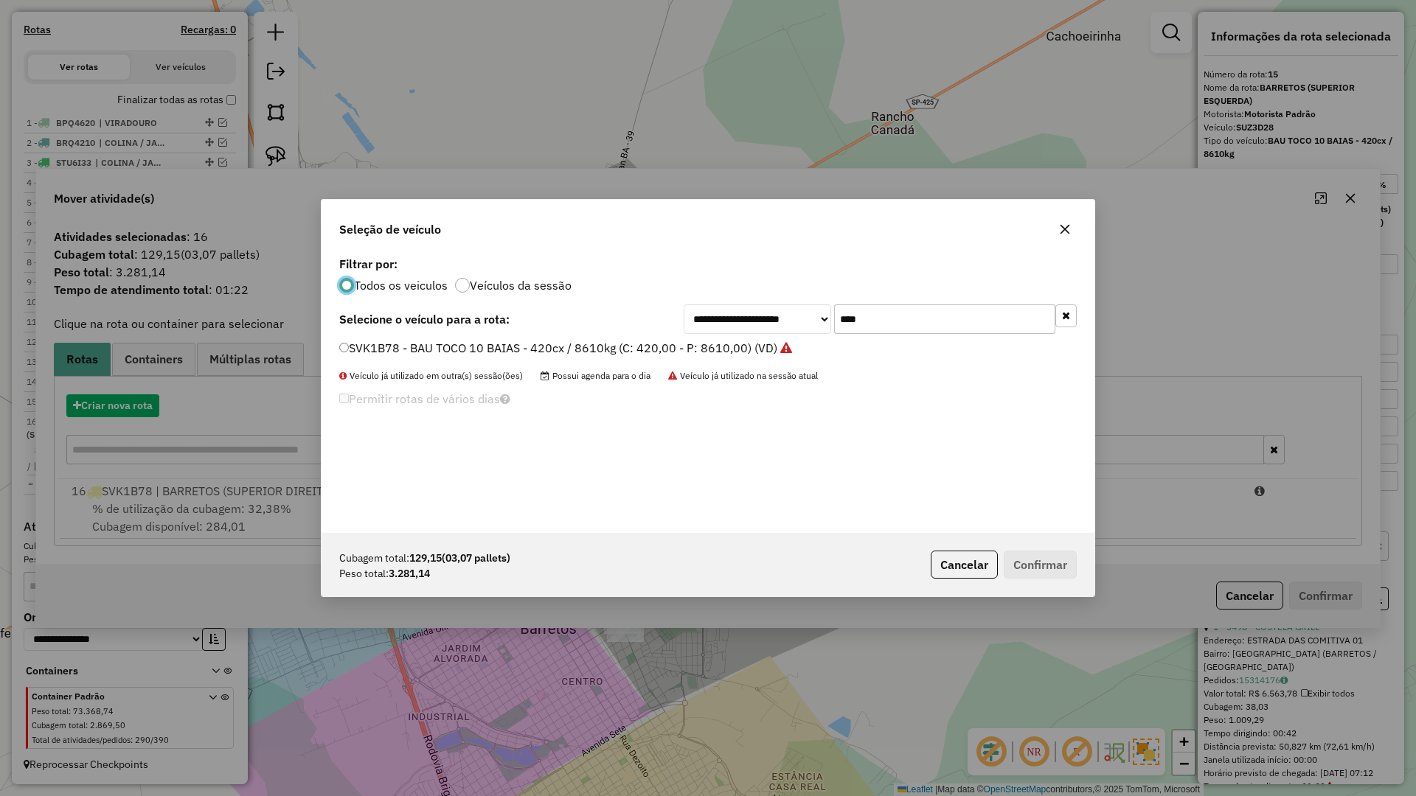
scroll to position [8, 4]
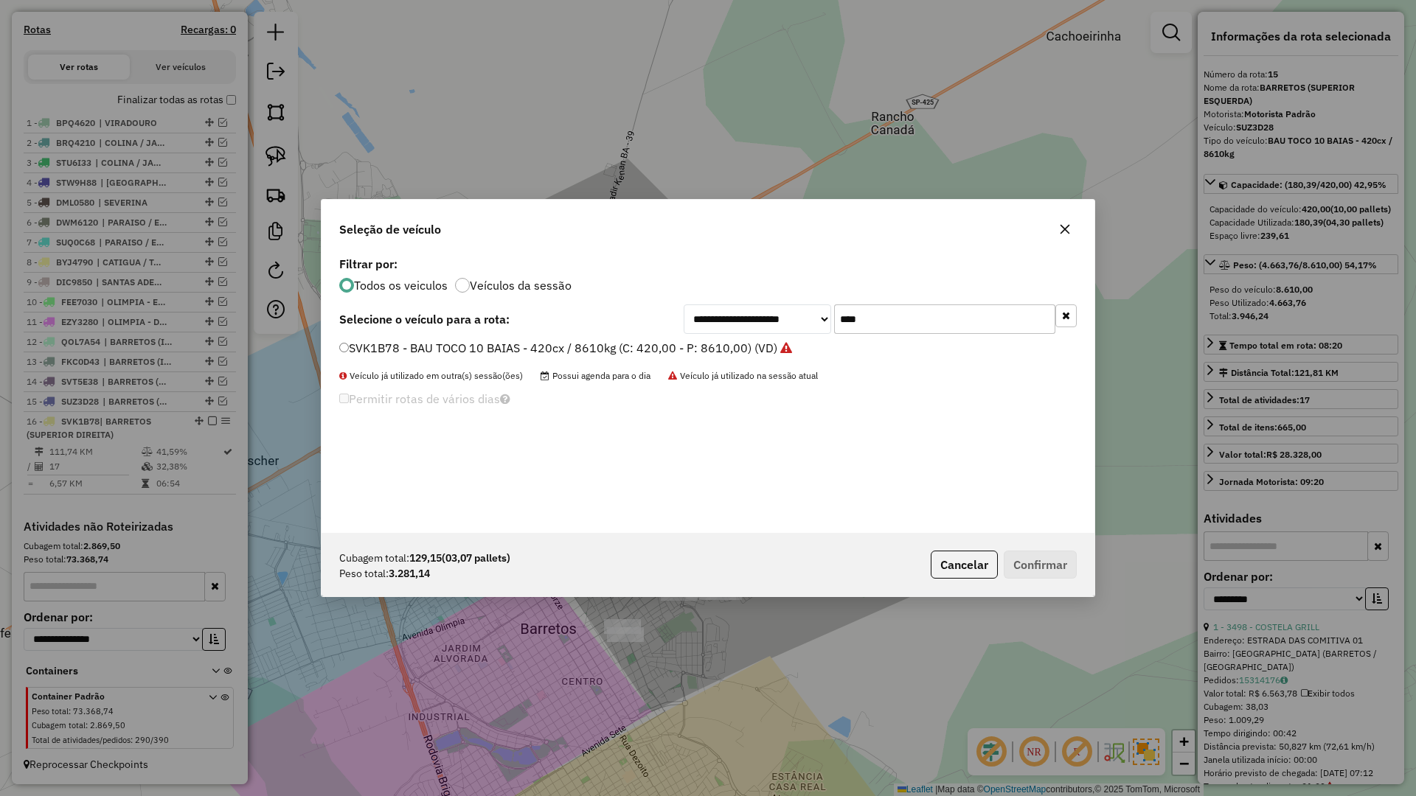
click at [871, 323] on input "****" at bounding box center [944, 319] width 221 height 29
type input "****"
click at [750, 355] on label "DJM9490 - BAU TOCO 10 BAIAS - 392cx / 8610kg (C: 392,00 - P: 8610,00) (VD)" at bounding box center [559, 348] width 440 height 18
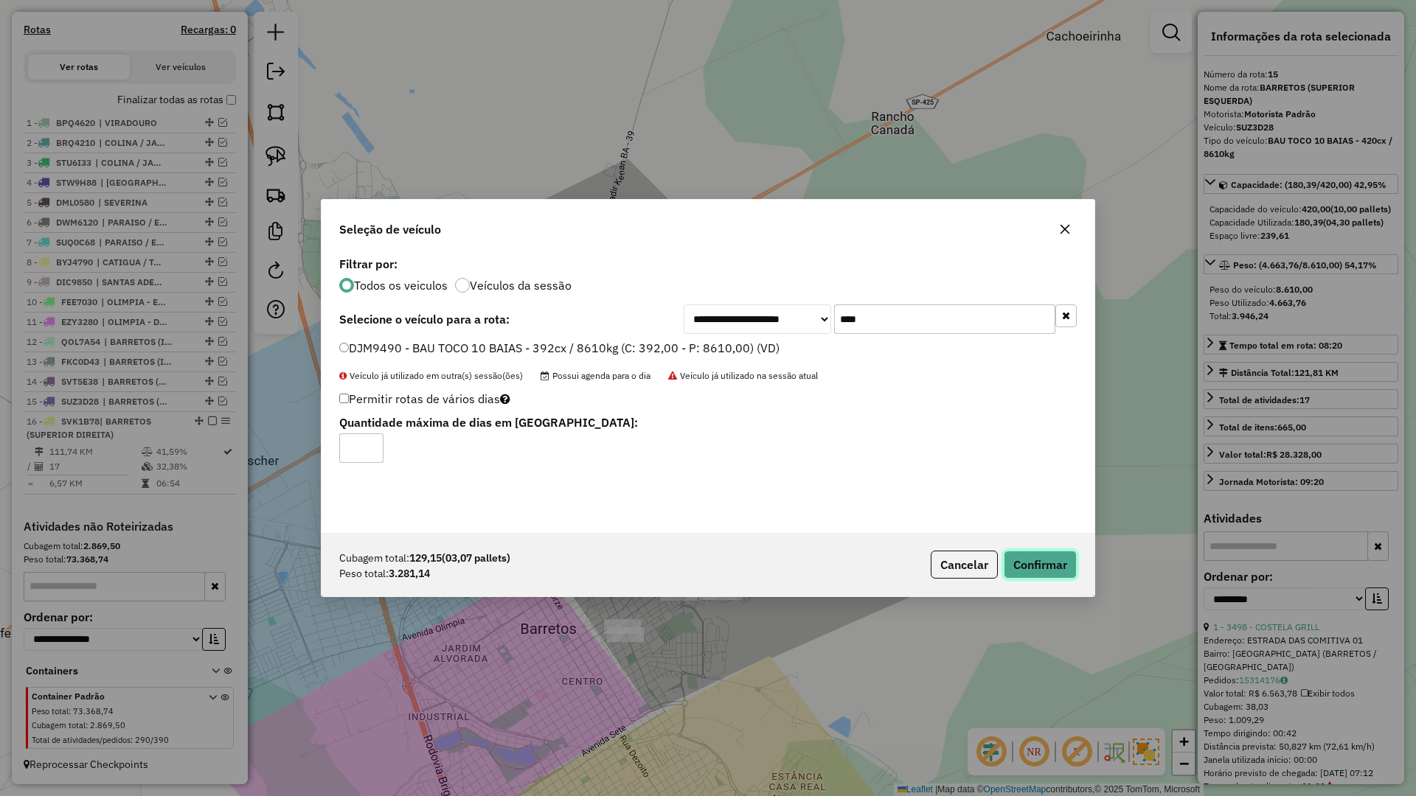
click at [1053, 560] on button "Confirmar" at bounding box center [1040, 565] width 73 height 28
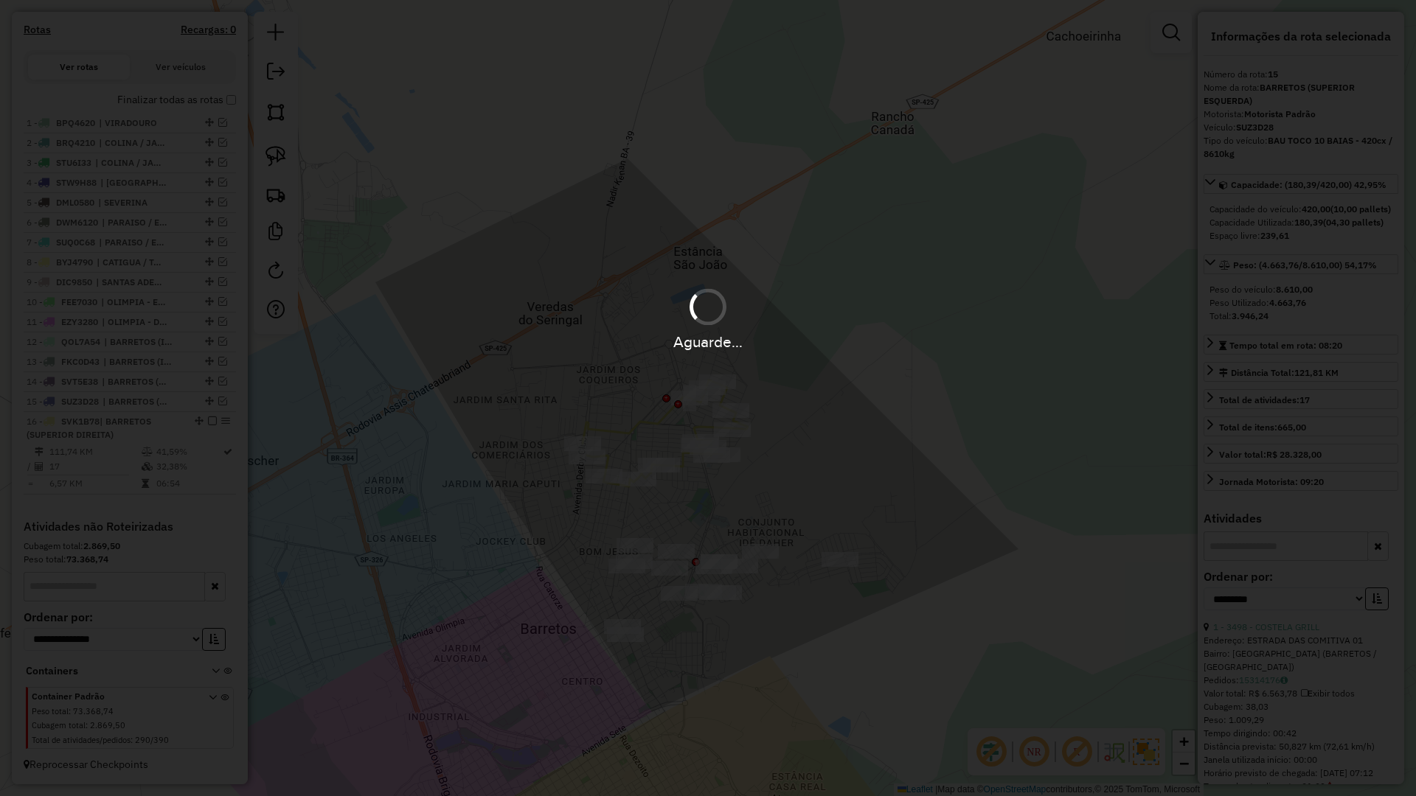
scroll to position [547, 0]
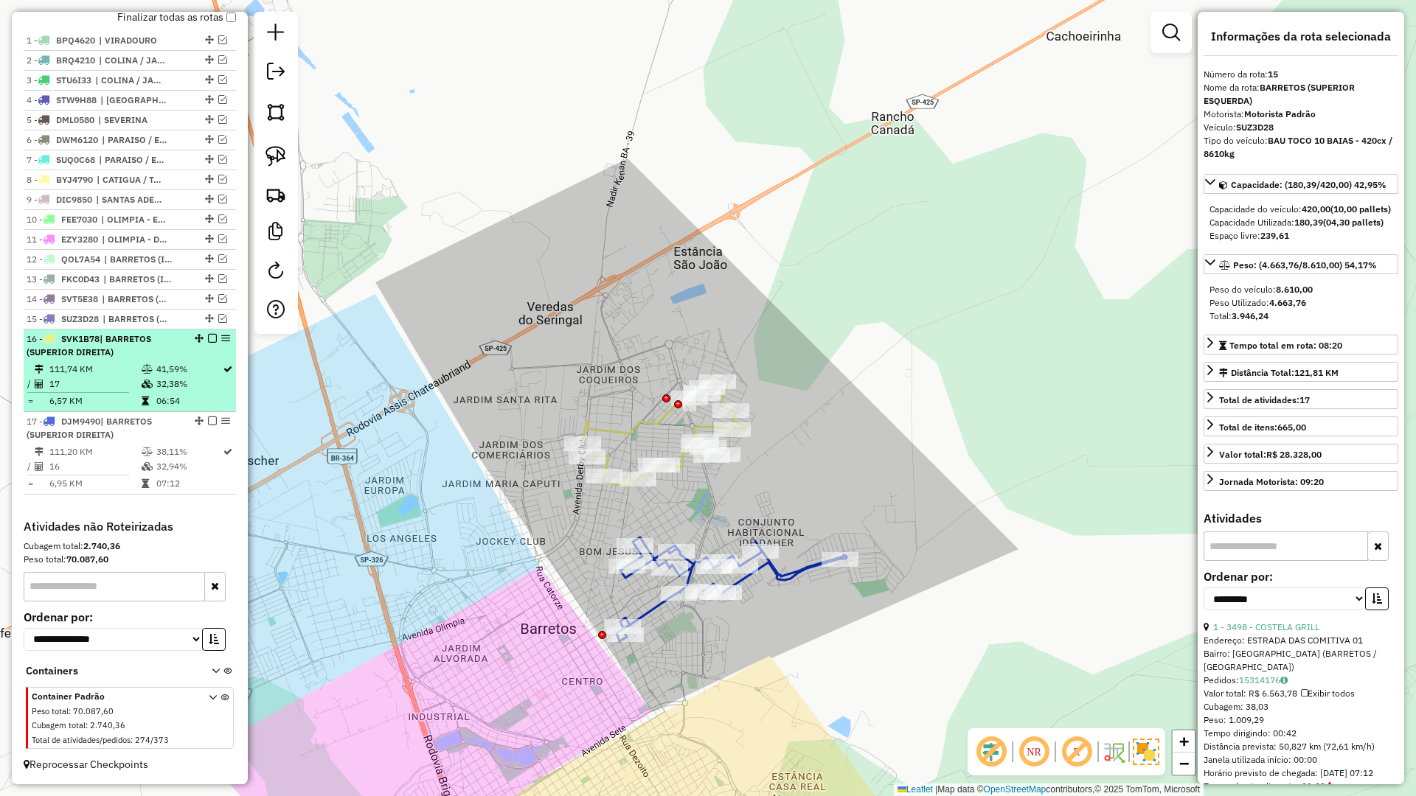
click at [208, 341] on em at bounding box center [212, 338] width 9 height 9
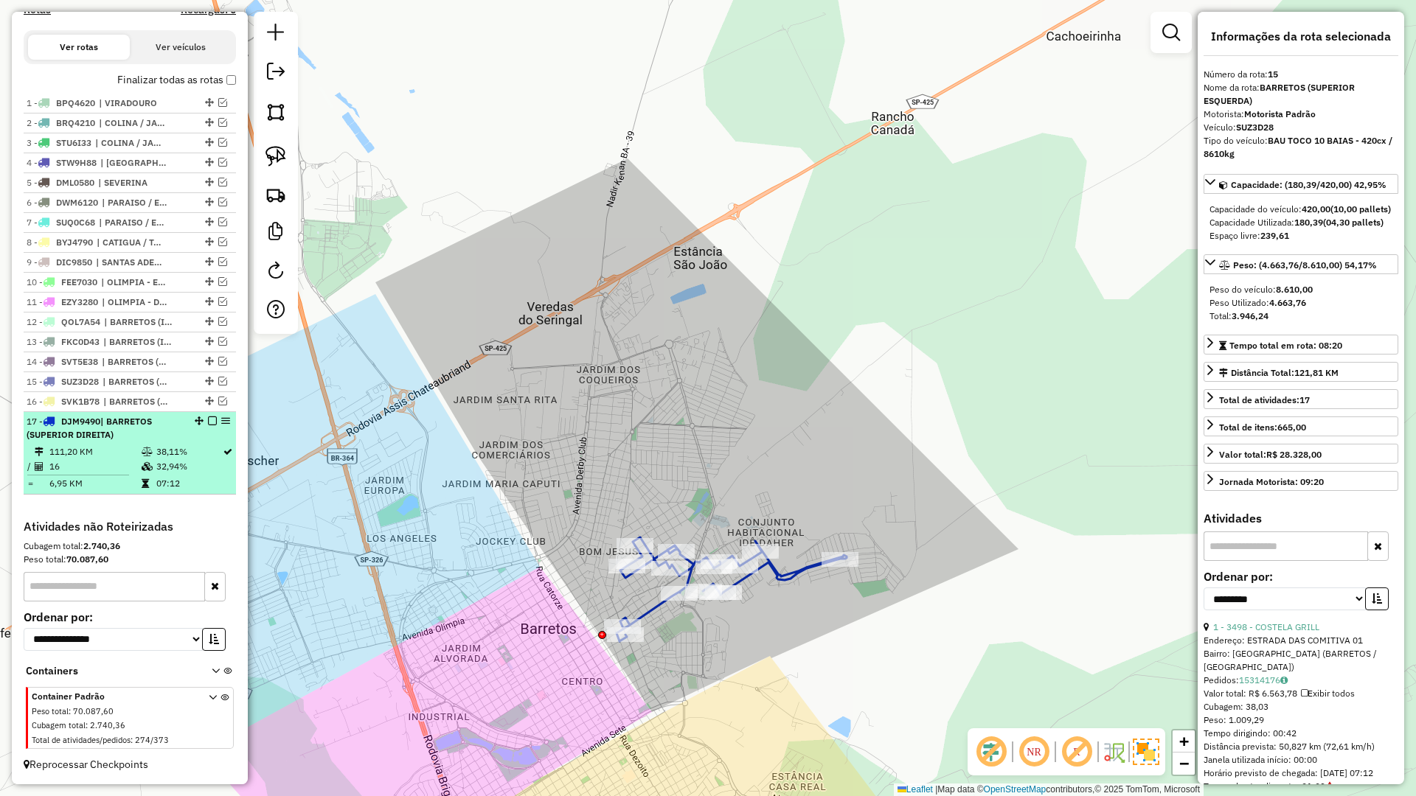
click at [208, 423] on em at bounding box center [212, 421] width 9 height 9
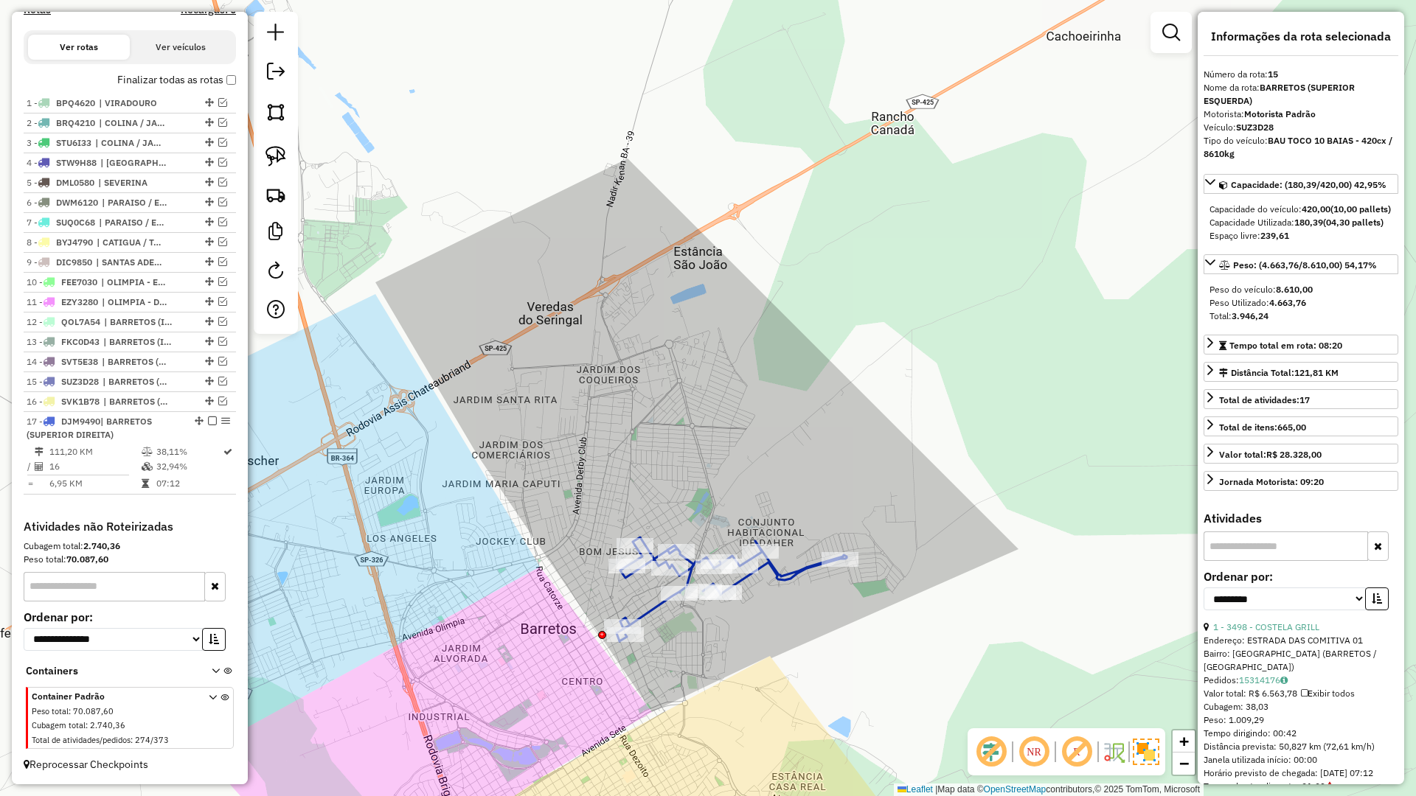
scroll to position [422, 0]
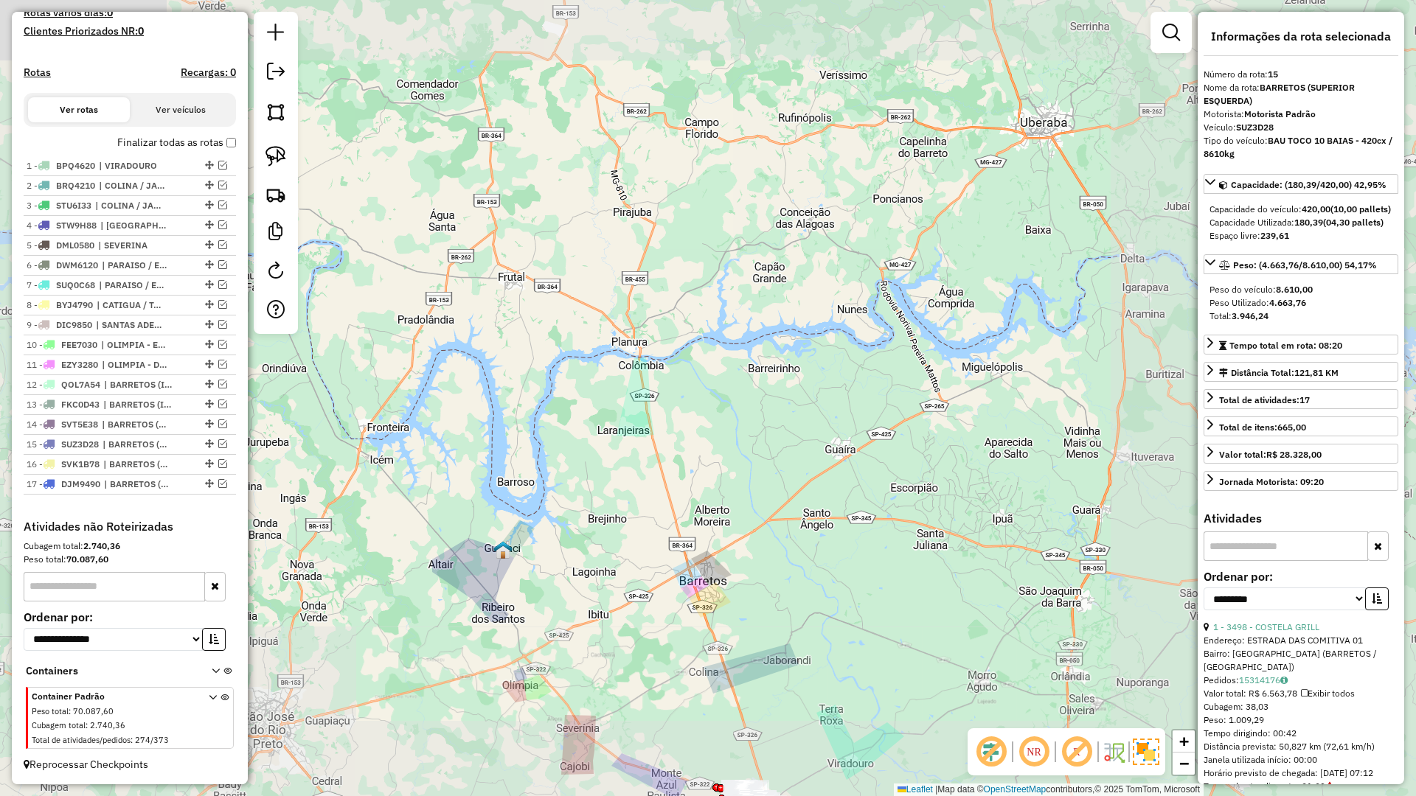
drag, startPoint x: 704, startPoint y: 684, endPoint x: 753, endPoint y: 451, distance: 238.8
click at [753, 451] on div "Janela de atendimento Grade de atendimento Capacidade Transportadoras Veículos …" at bounding box center [708, 398] width 1416 height 796
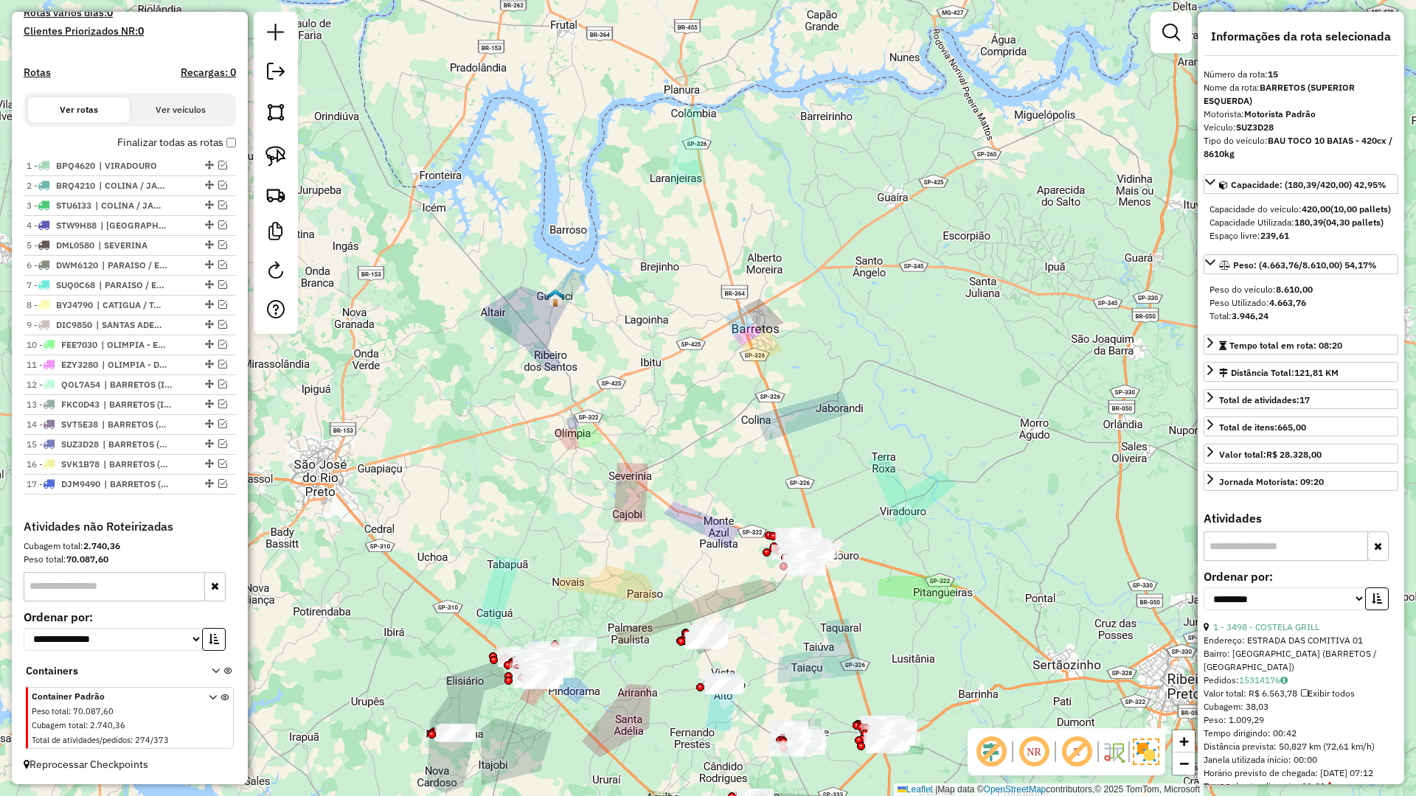
drag, startPoint x: 698, startPoint y: 554, endPoint x: 676, endPoint y: 409, distance: 146.1
click at [676, 409] on div "Janela de atendimento Grade de atendimento Capacidade Transportadoras Veículos …" at bounding box center [708, 398] width 1416 height 796
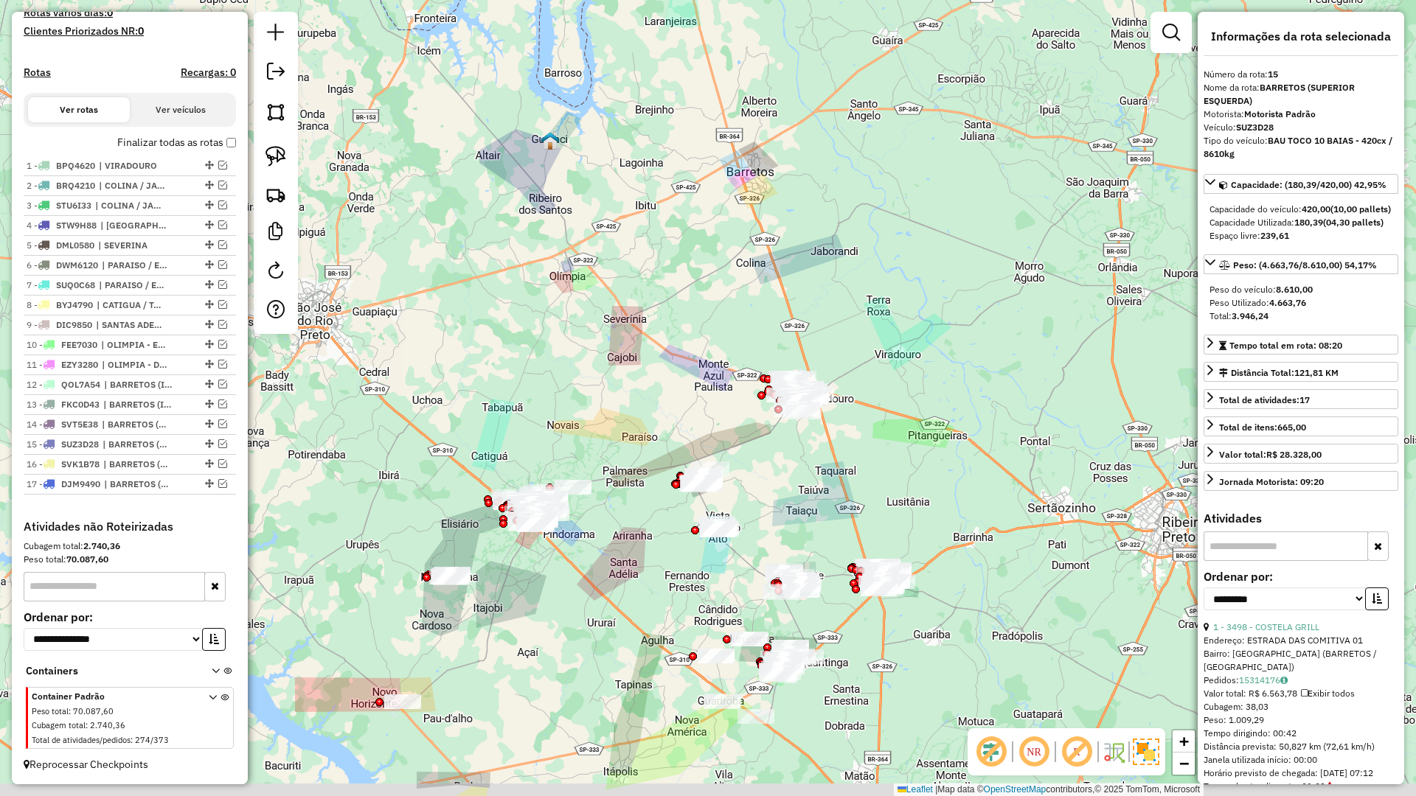
drag, startPoint x: 624, startPoint y: 491, endPoint x: 758, endPoint y: 339, distance: 202.7
click at [758, 339] on div "Janela de atendimento Grade de atendimento Capacidade Transportadoras Veículos …" at bounding box center [708, 398] width 1416 height 796
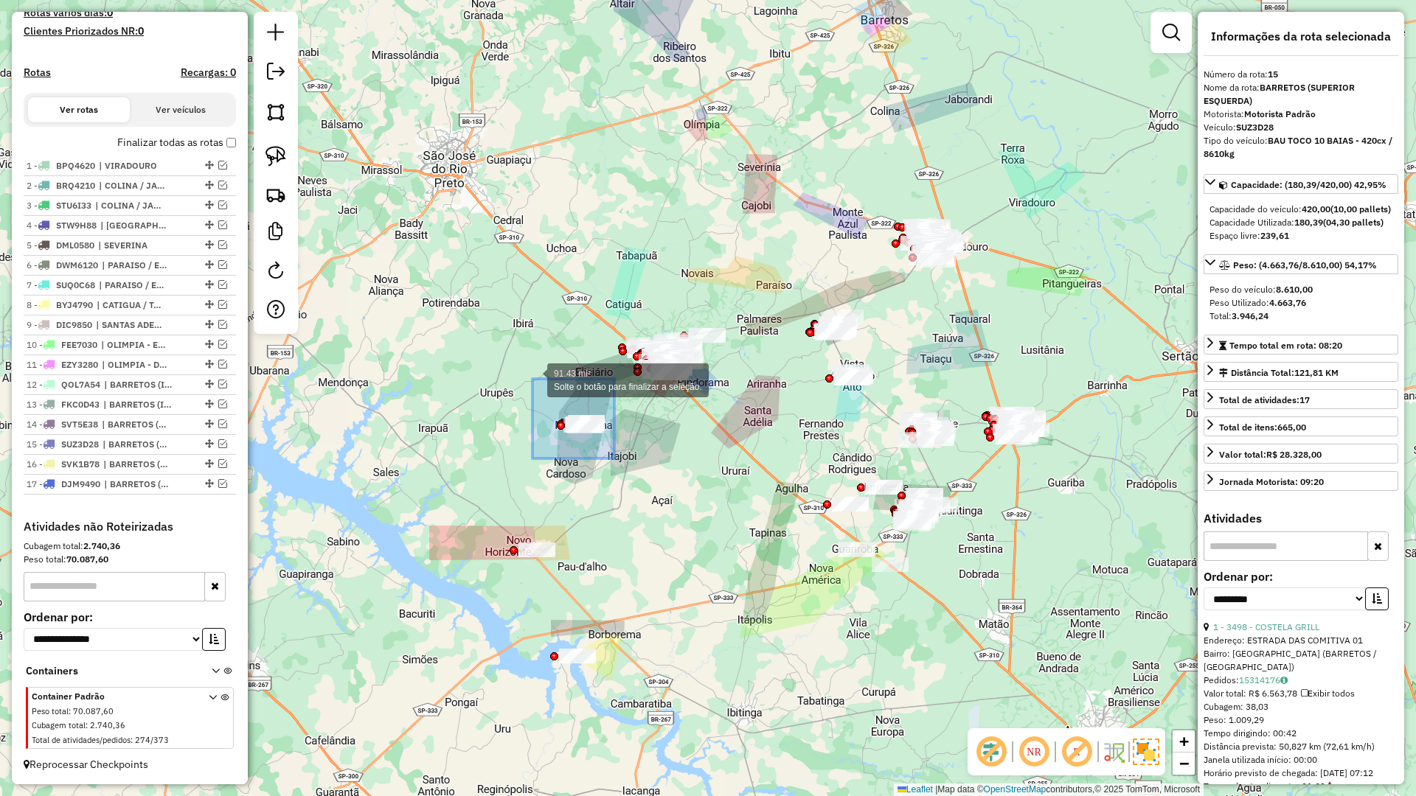
drag, startPoint x: 608, startPoint y: 450, endPoint x: 531, endPoint y: 379, distance: 104.9
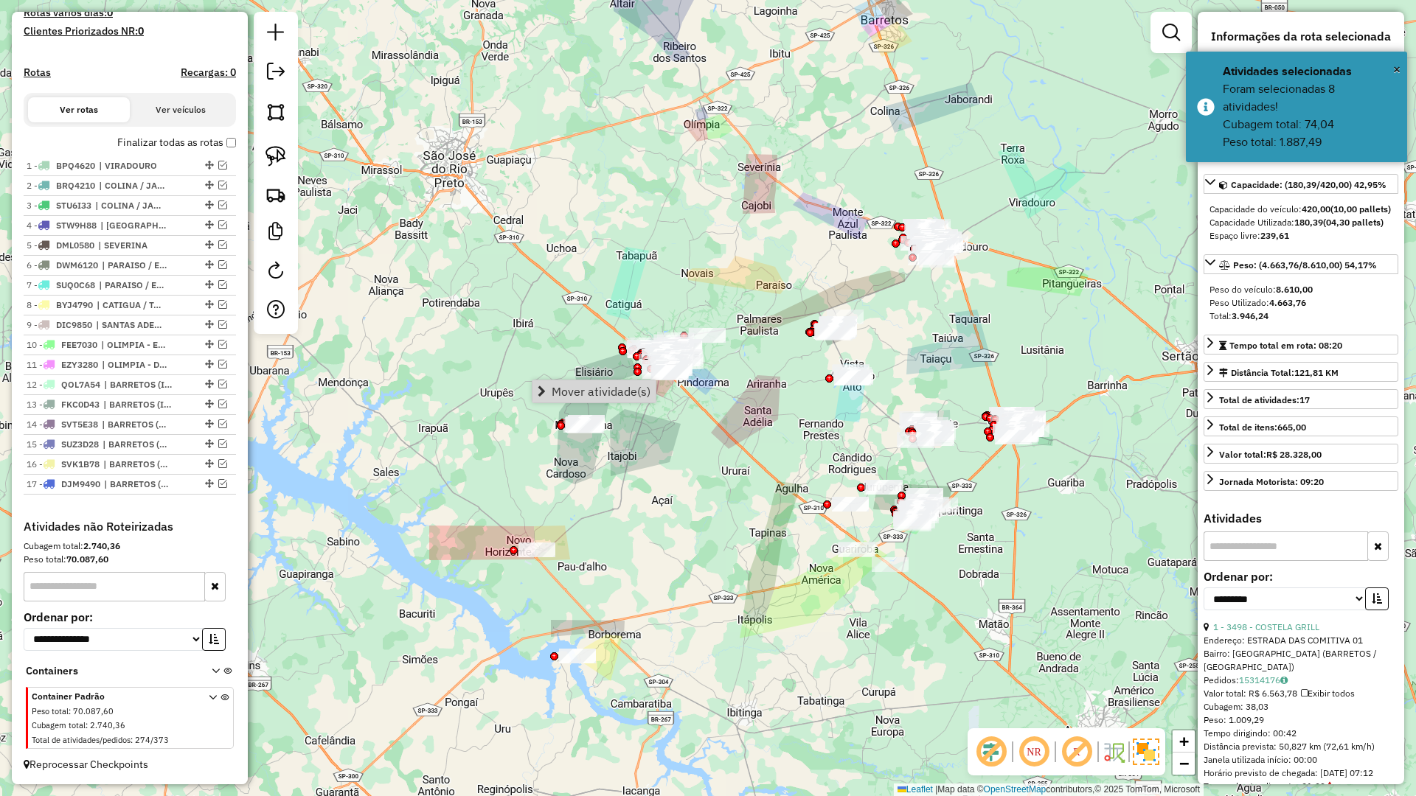
click at [678, 491] on div "Janela de atendimento Grade de atendimento Capacidade Transportadoras Veículos …" at bounding box center [708, 398] width 1416 height 796
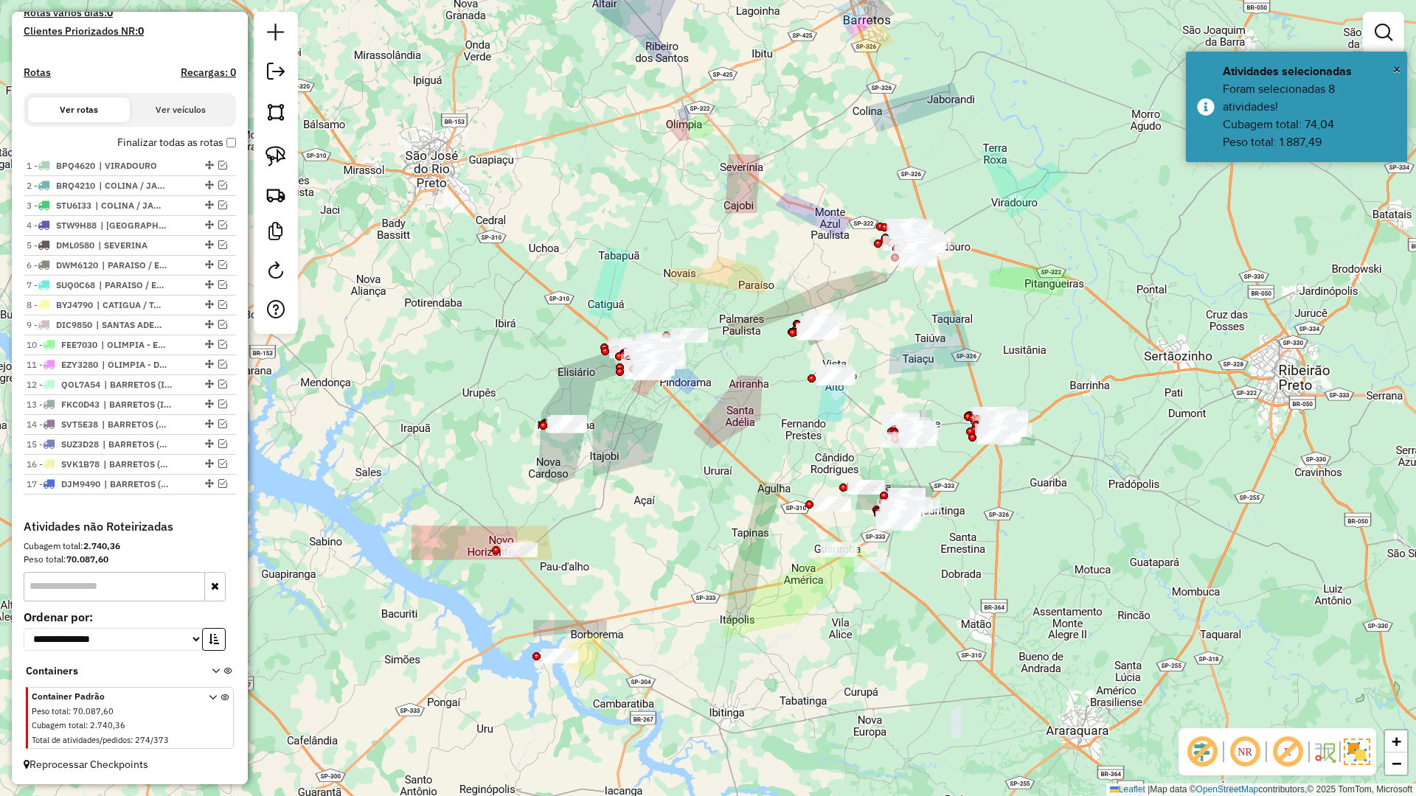
drag, startPoint x: 716, startPoint y: 513, endPoint x: 573, endPoint y: 490, distance: 144.8
click at [577, 490] on div "Janela de atendimento Grade de atendimento Capacidade Transportadoras Veículos …" at bounding box center [708, 398] width 1416 height 796
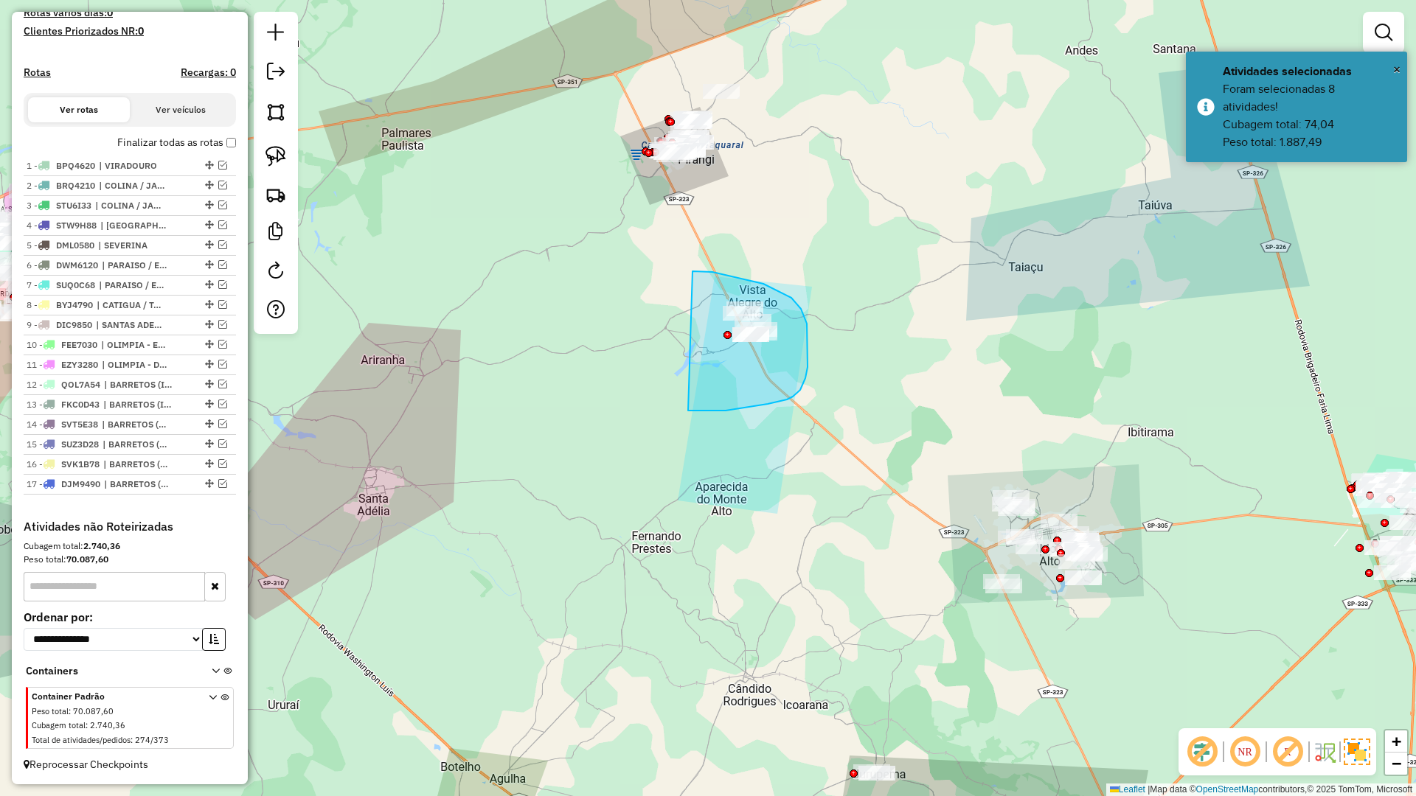
drag, startPoint x: 804, startPoint y: 383, endPoint x: 689, endPoint y: 274, distance: 158.6
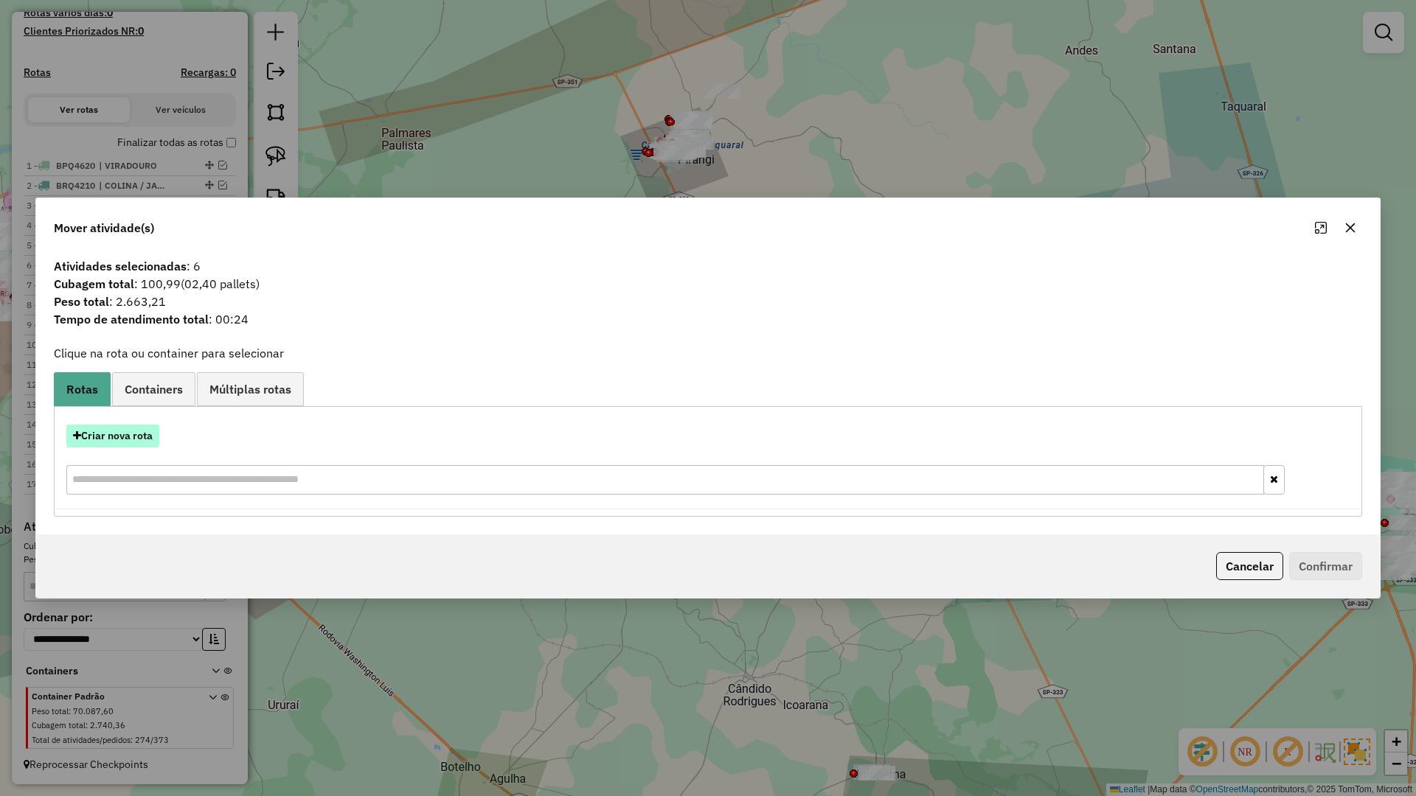
click at [133, 442] on button "Criar nova rota" at bounding box center [112, 436] width 93 height 23
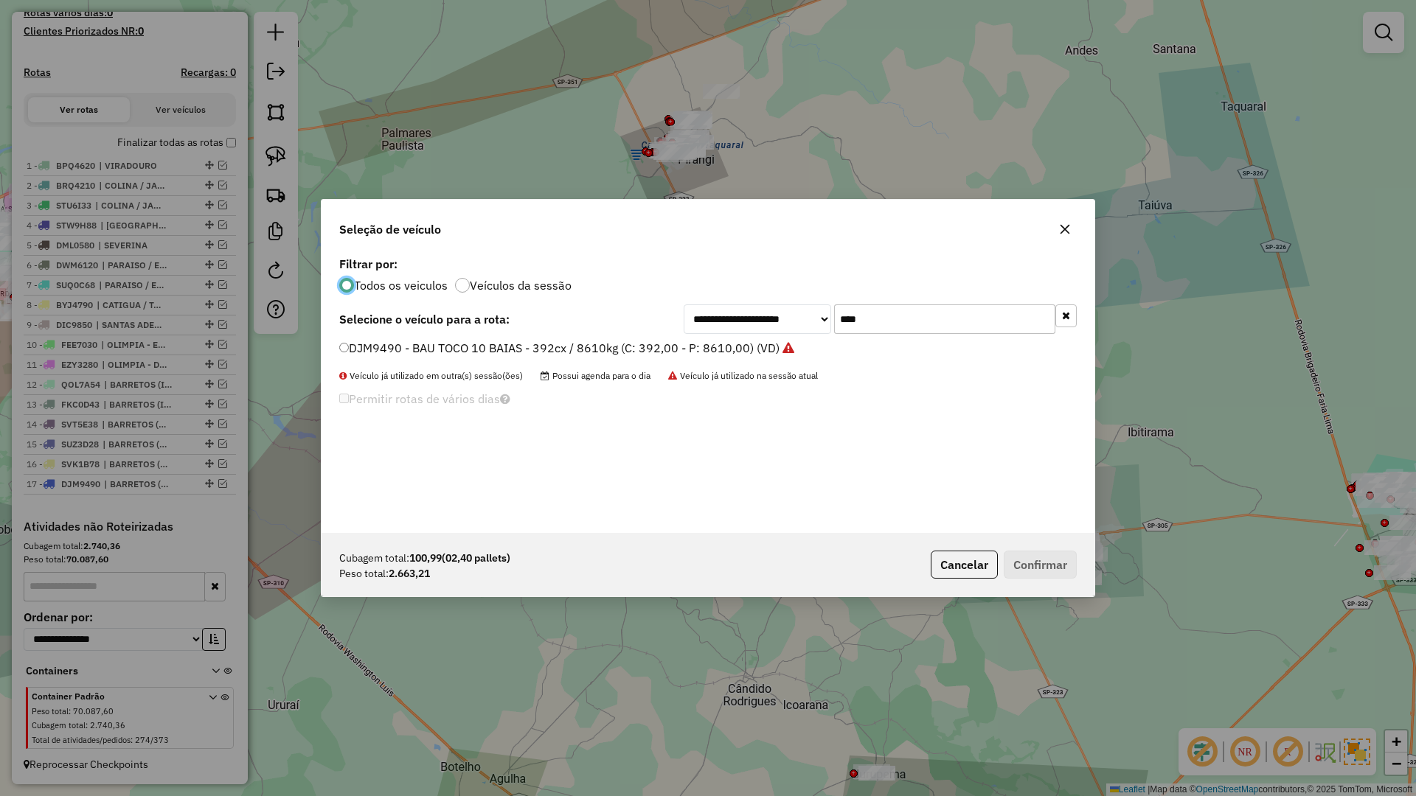
scroll to position [8, 4]
click at [881, 326] on input "****" at bounding box center [944, 319] width 221 height 29
type input "****"
click at [722, 355] on label "GJL6G04 - BAU TOCO 10 BAIAS - 420cx / 8610kg (C: 420,00 - P: 8610,00) (VD)" at bounding box center [557, 348] width 437 height 18
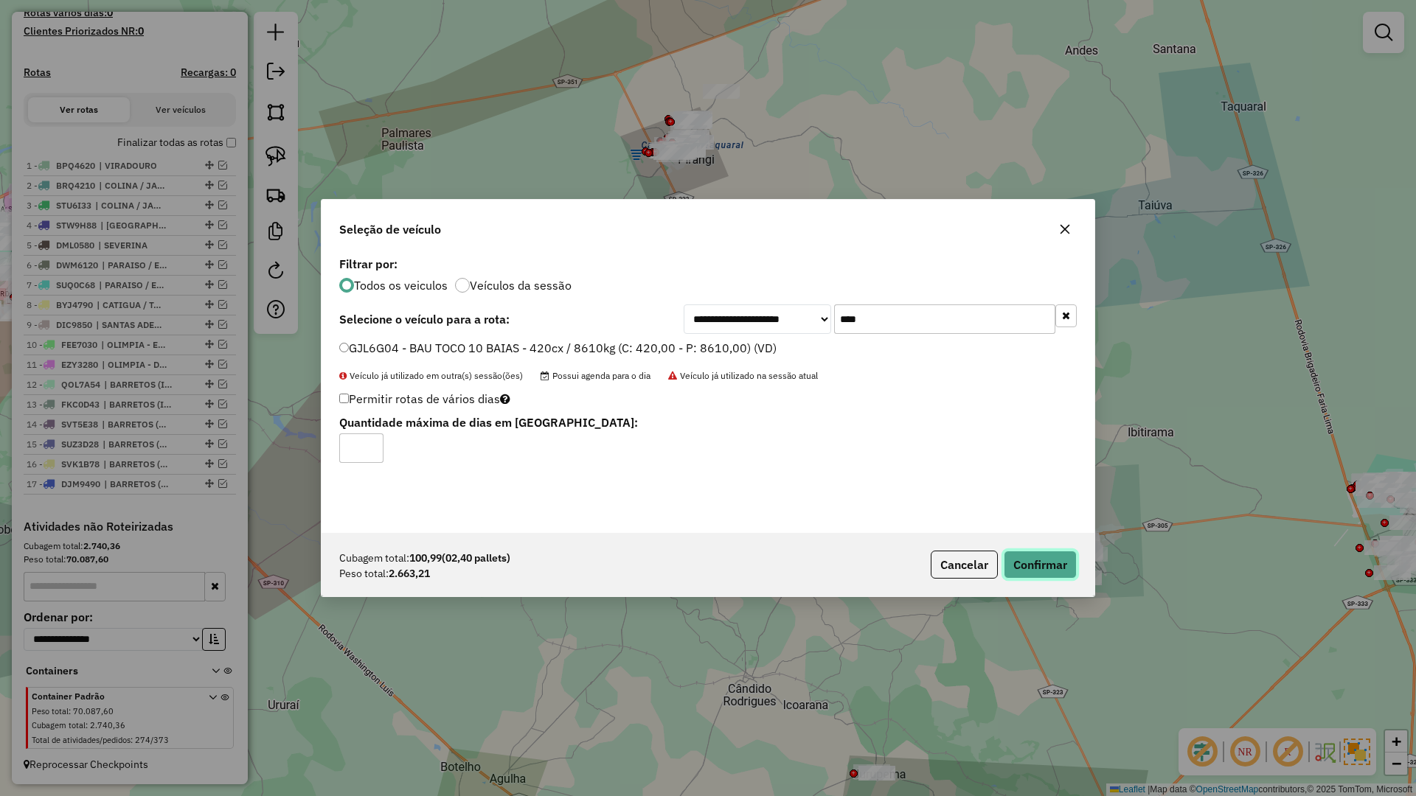
click at [1036, 562] on button "Confirmar" at bounding box center [1040, 565] width 73 height 28
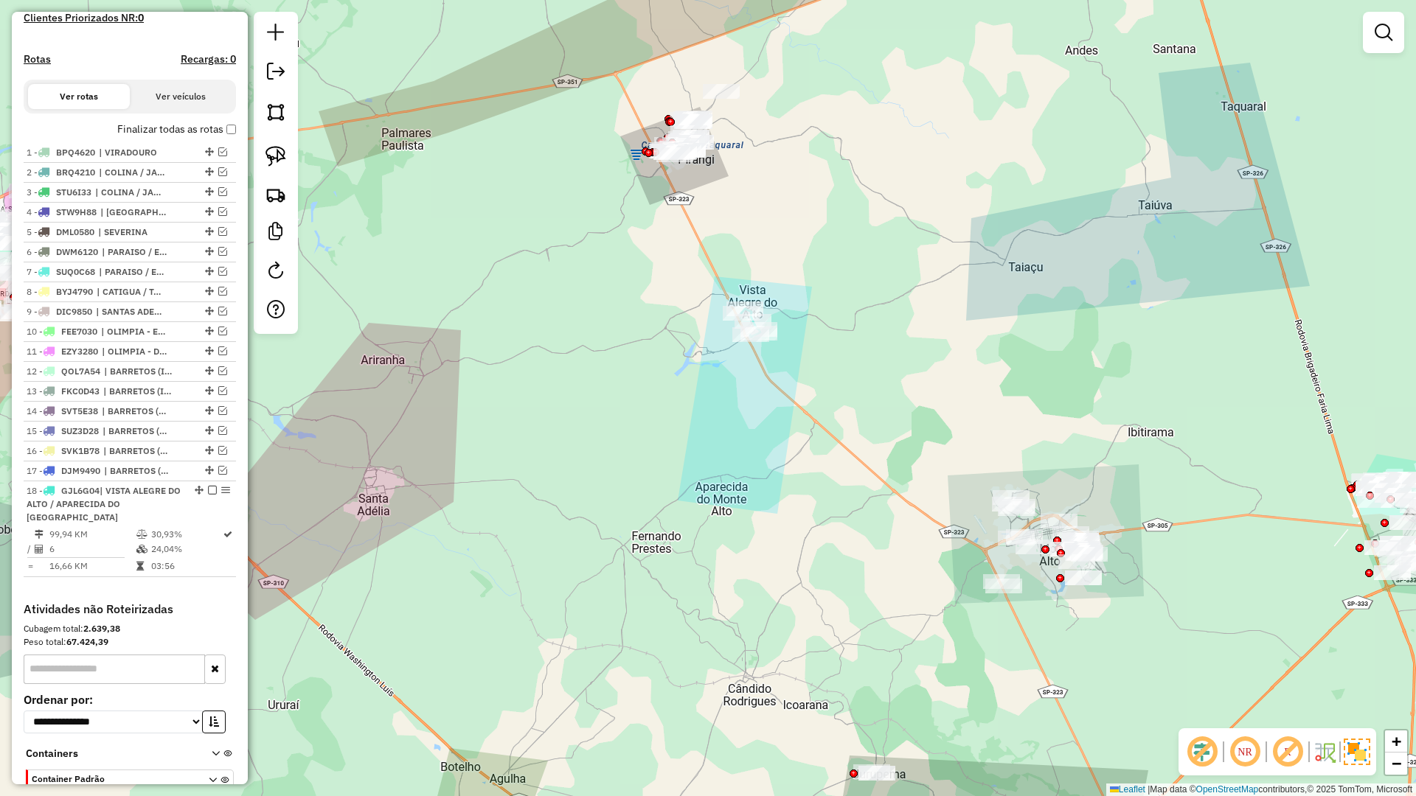
scroll to position [518, 0]
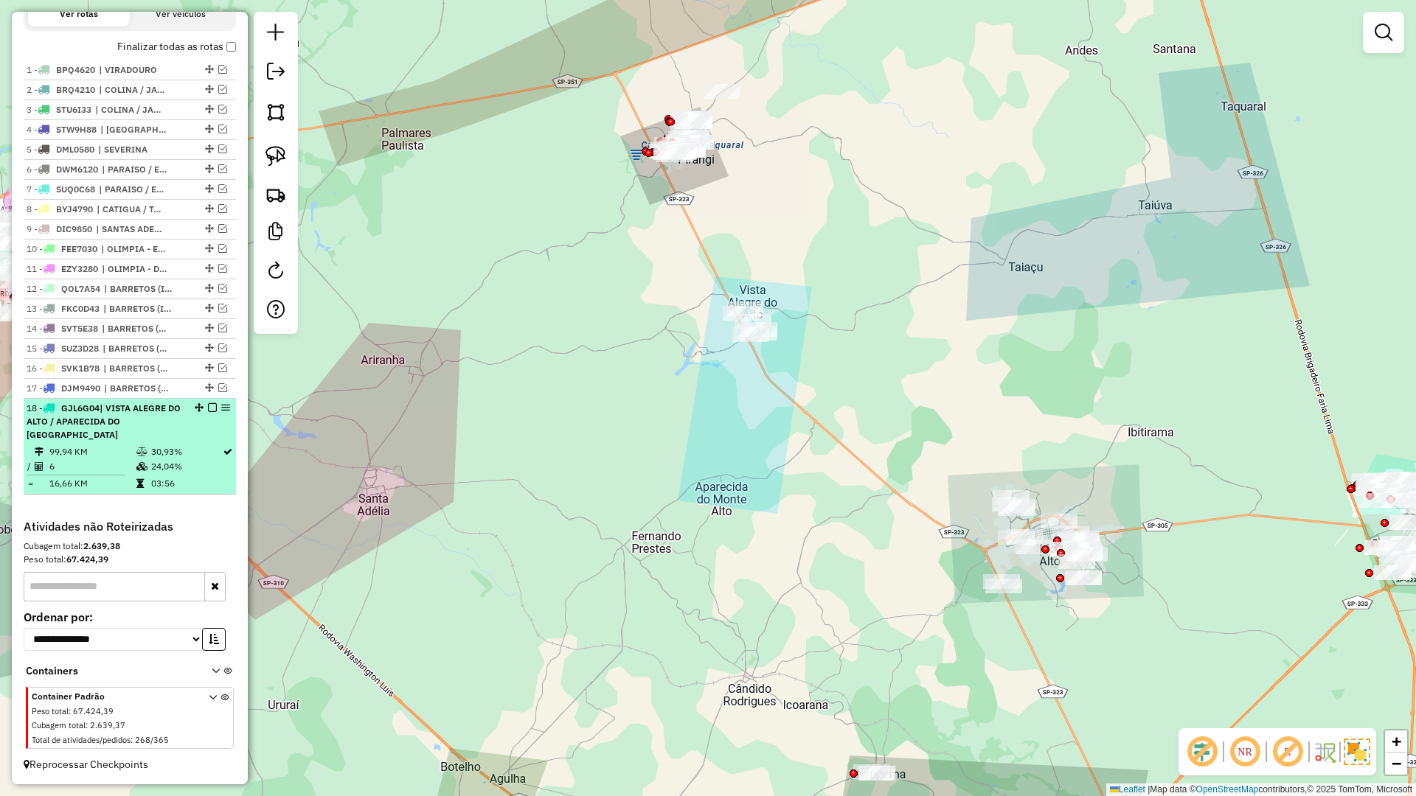
click at [203, 408] on div at bounding box center [208, 407] width 44 height 9
select select "**********"
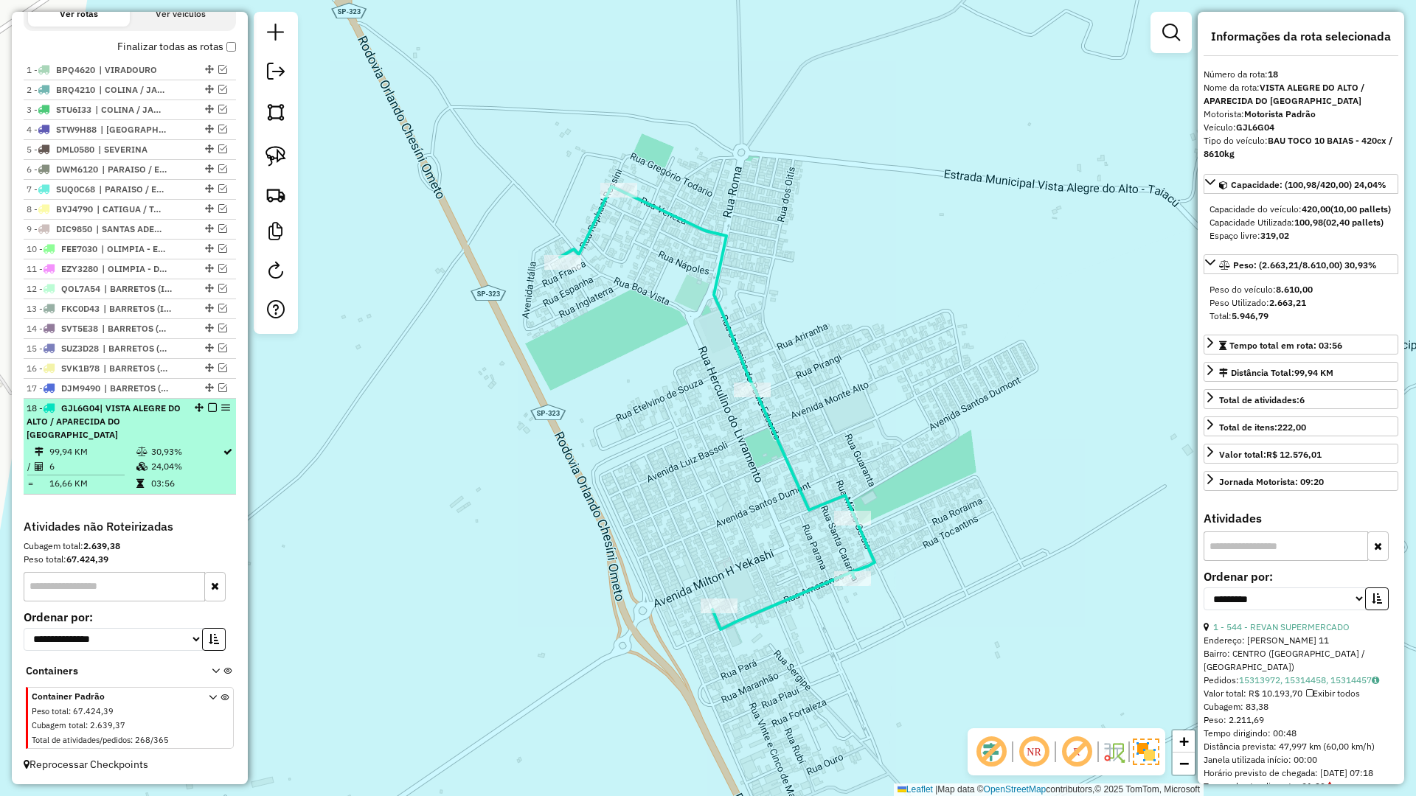
click at [205, 412] on div "18 - GJL6G04 | VISTA ALEGRE DO ALTO / APARECIDA DO MONTE ALTO" at bounding box center [130, 422] width 206 height 40
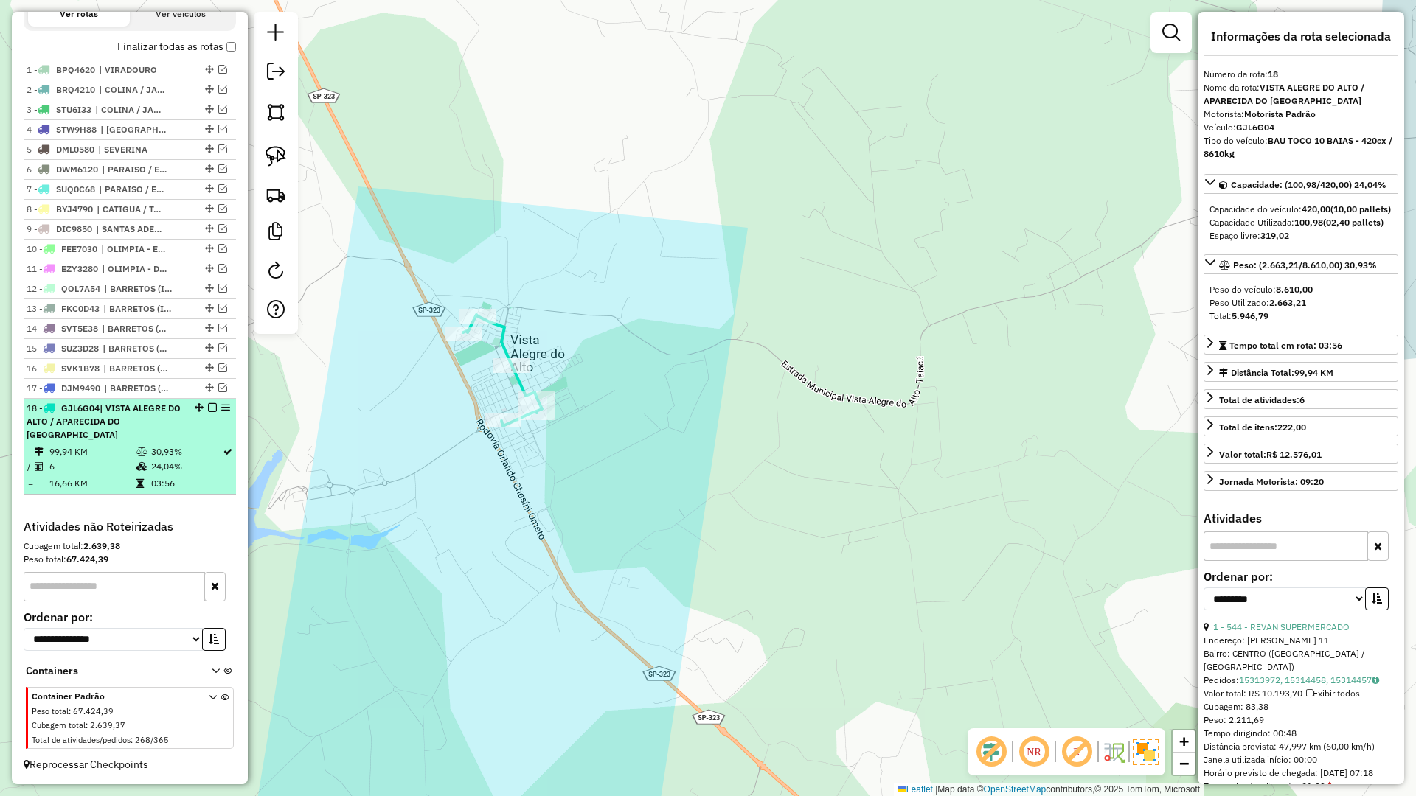
click at [208, 409] on em at bounding box center [212, 407] width 9 height 9
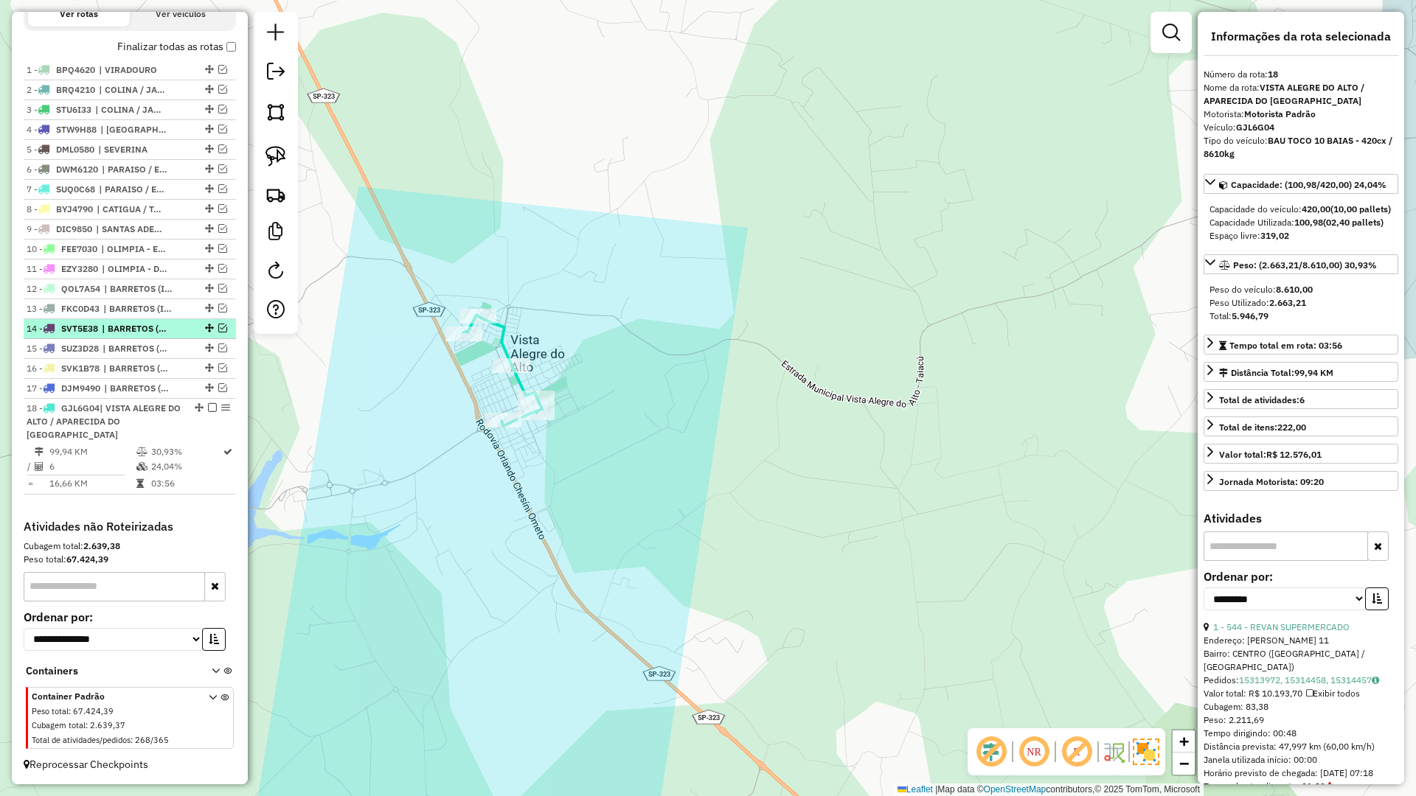
scroll to position [442, 0]
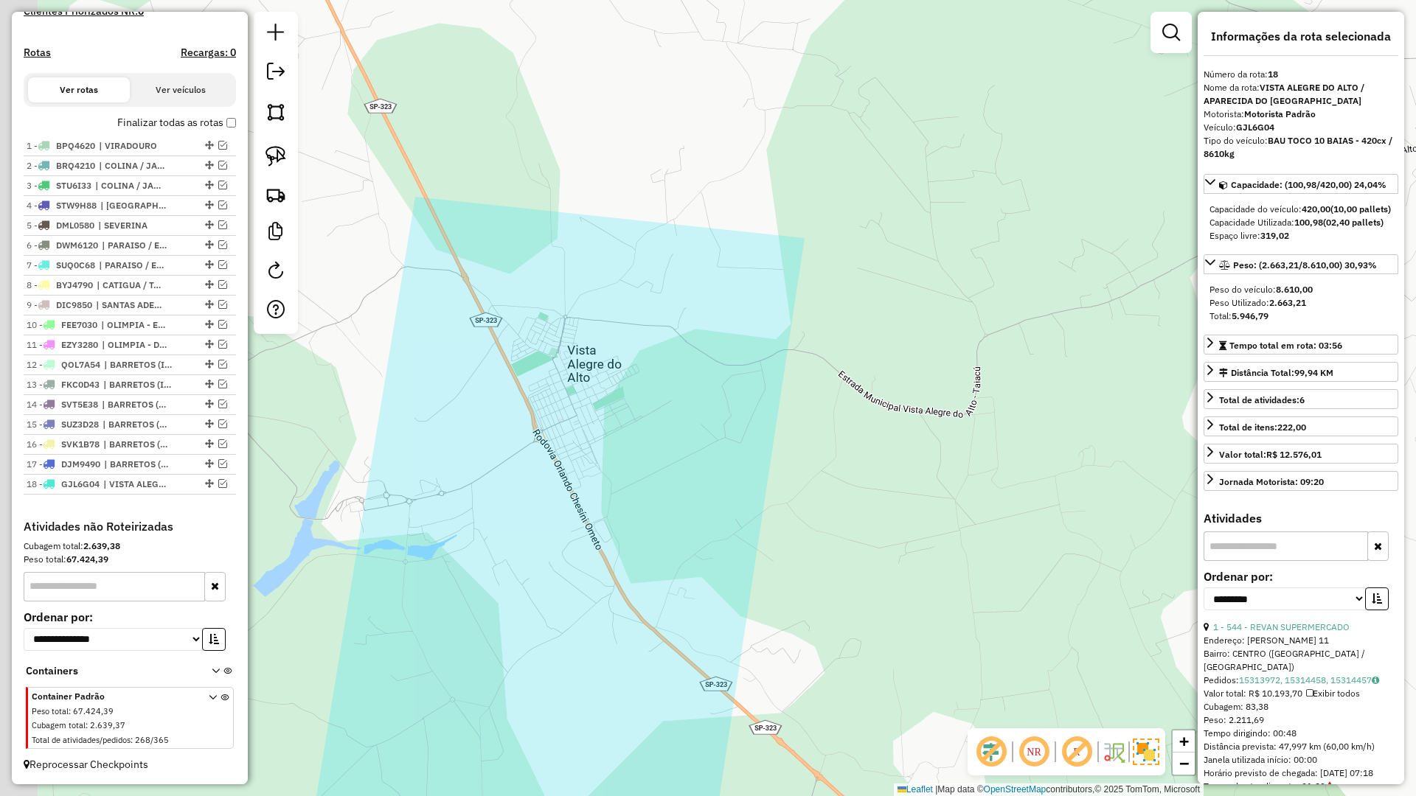
drag, startPoint x: 482, startPoint y: 385, endPoint x: 743, endPoint y: 424, distance: 263.2
click at [721, 426] on div "Janela de atendimento Grade de atendimento Capacidade Transportadoras Veículos …" at bounding box center [708, 398] width 1416 height 796
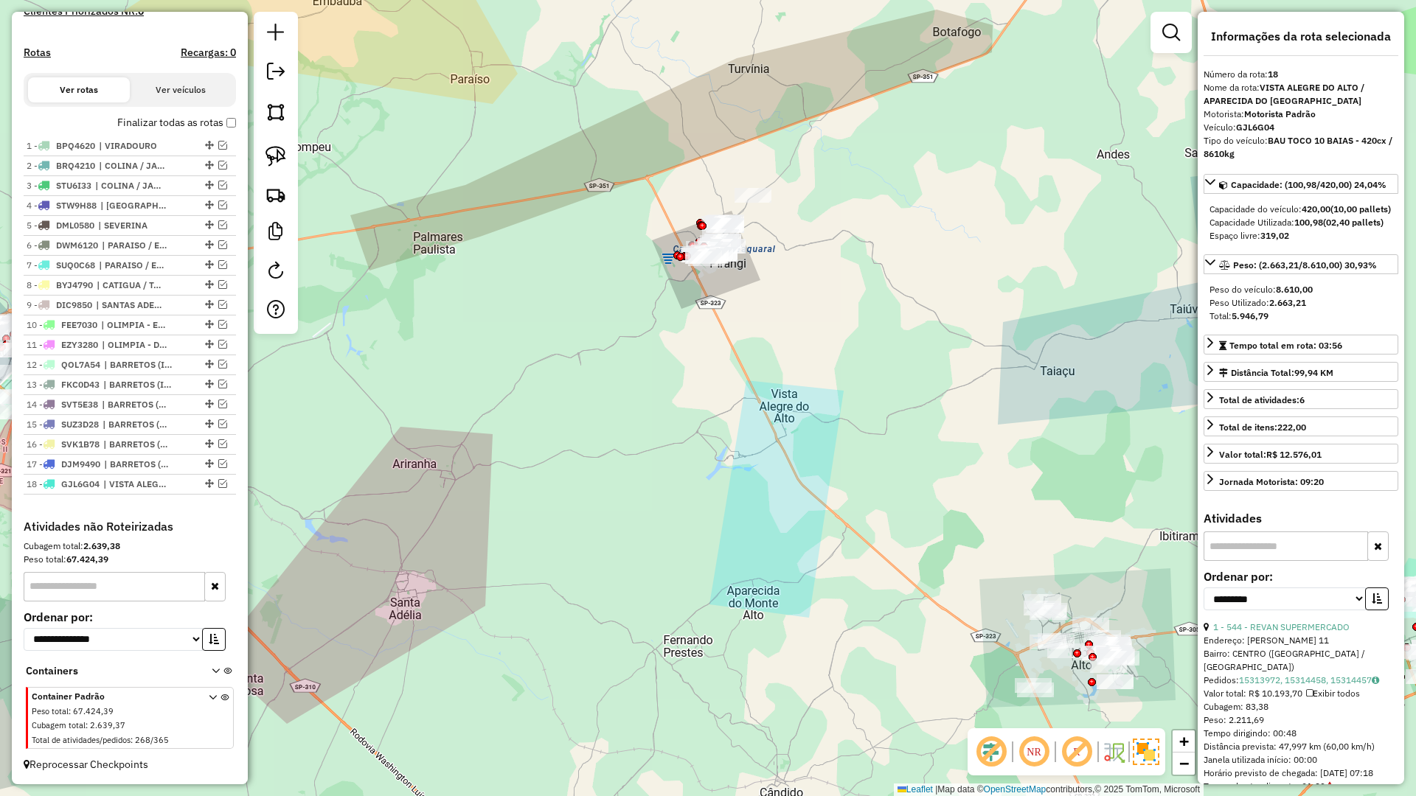
drag, startPoint x: 740, startPoint y: 417, endPoint x: 742, endPoint y: 445, distance: 28.8
click at [742, 445] on div "Janela de atendimento Grade de atendimento Capacidade Transportadoras Veículos …" at bounding box center [708, 398] width 1416 height 796
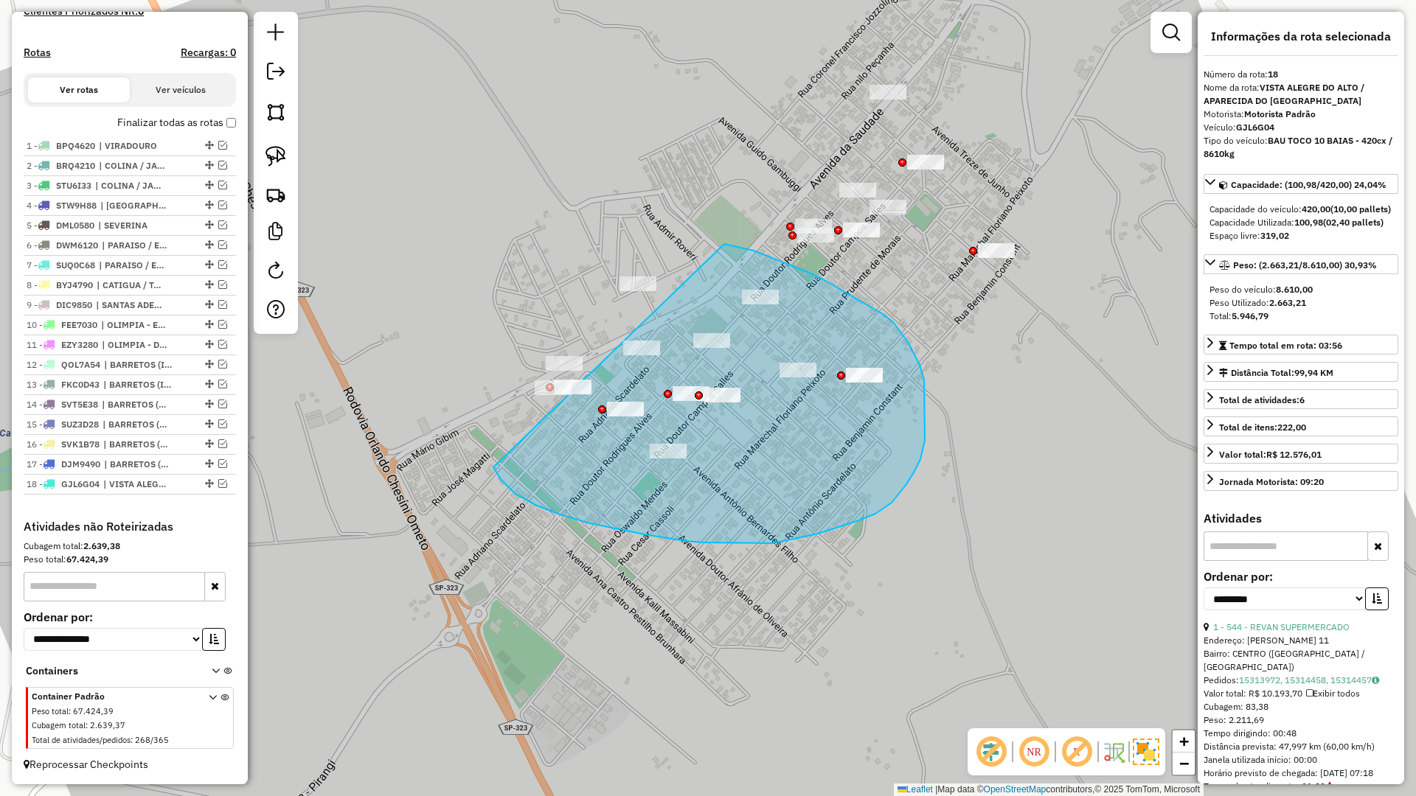
drag, startPoint x: 528, startPoint y: 501, endPoint x: 448, endPoint y: 336, distance: 183.7
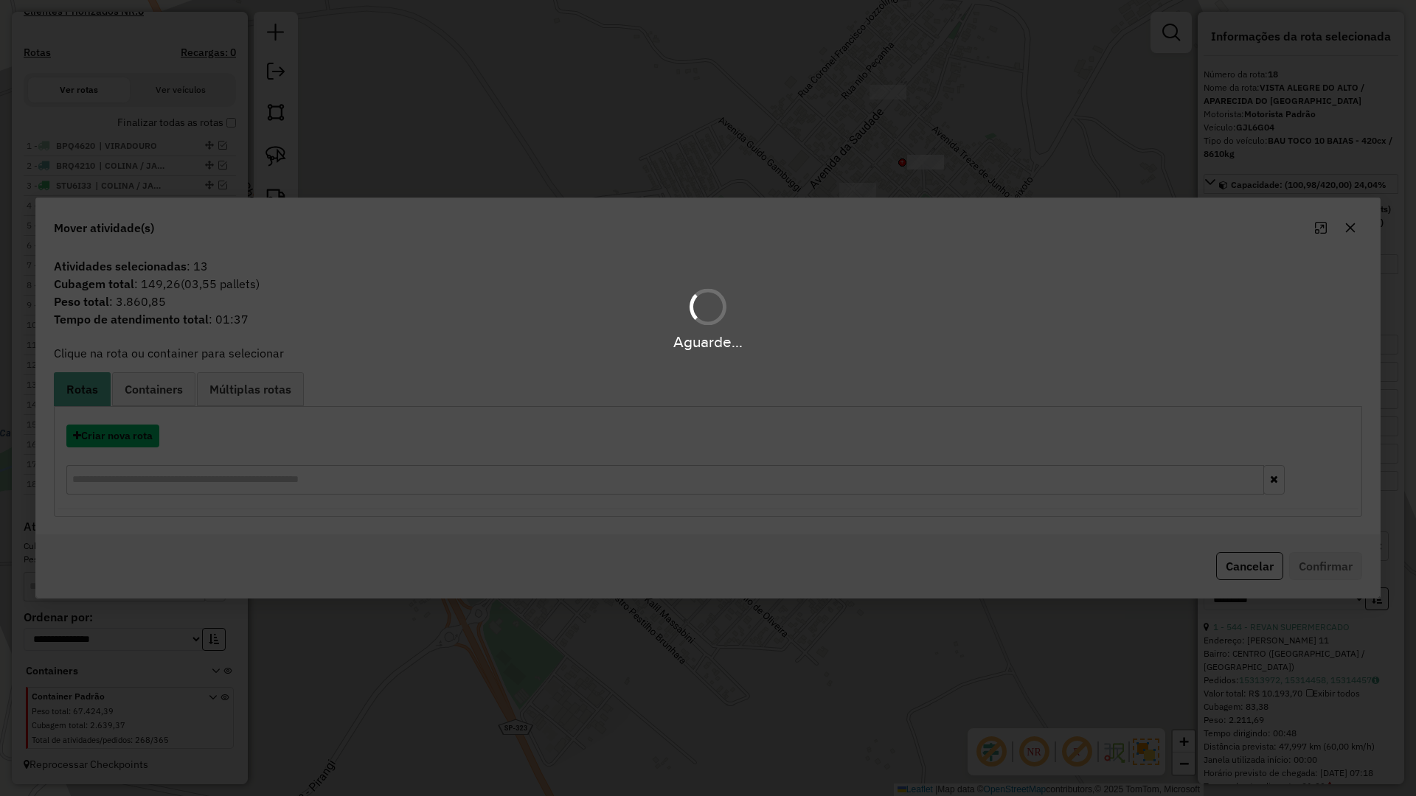
click at [150, 435] on button "Criar nova rota" at bounding box center [112, 436] width 93 height 23
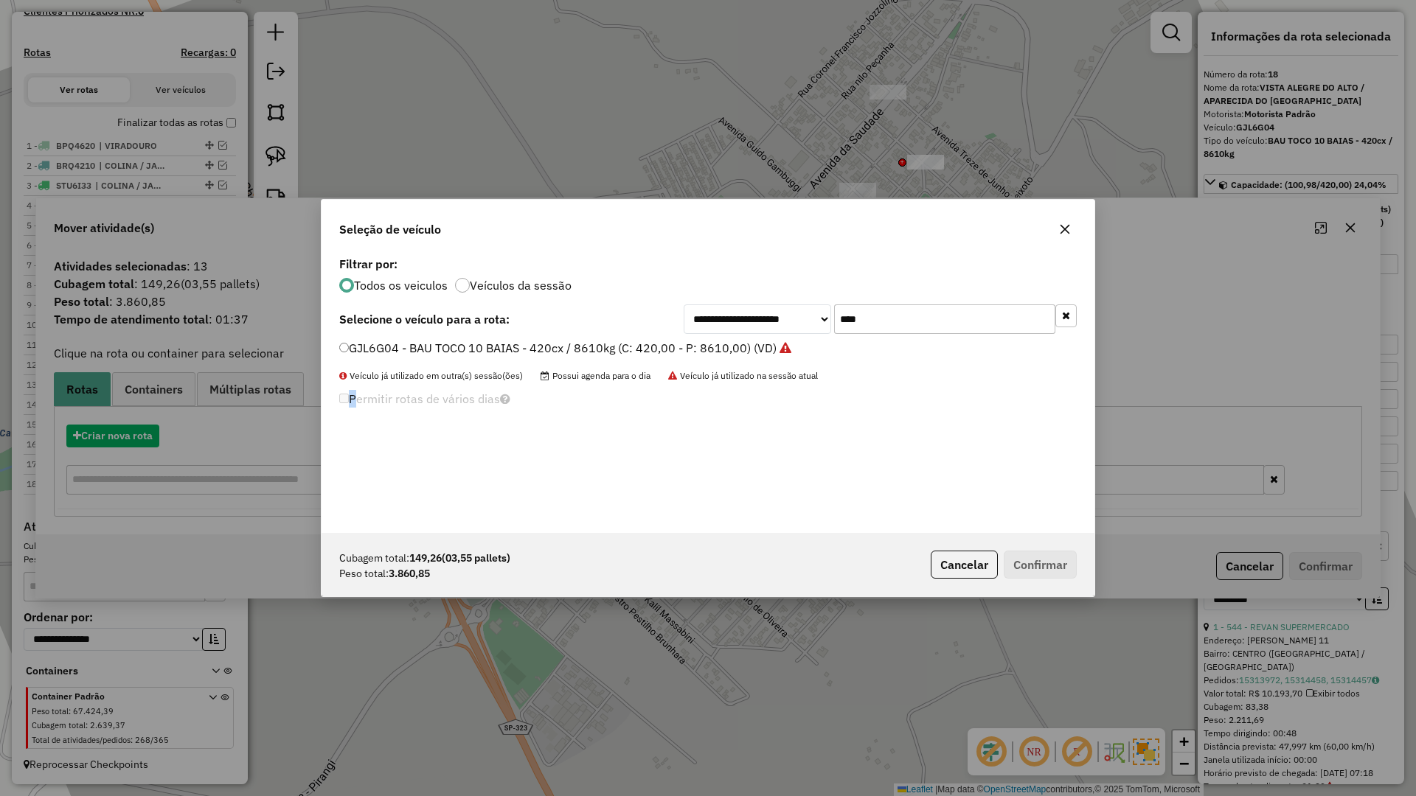
click at [150, 435] on div "**********" at bounding box center [708, 398] width 1416 height 796
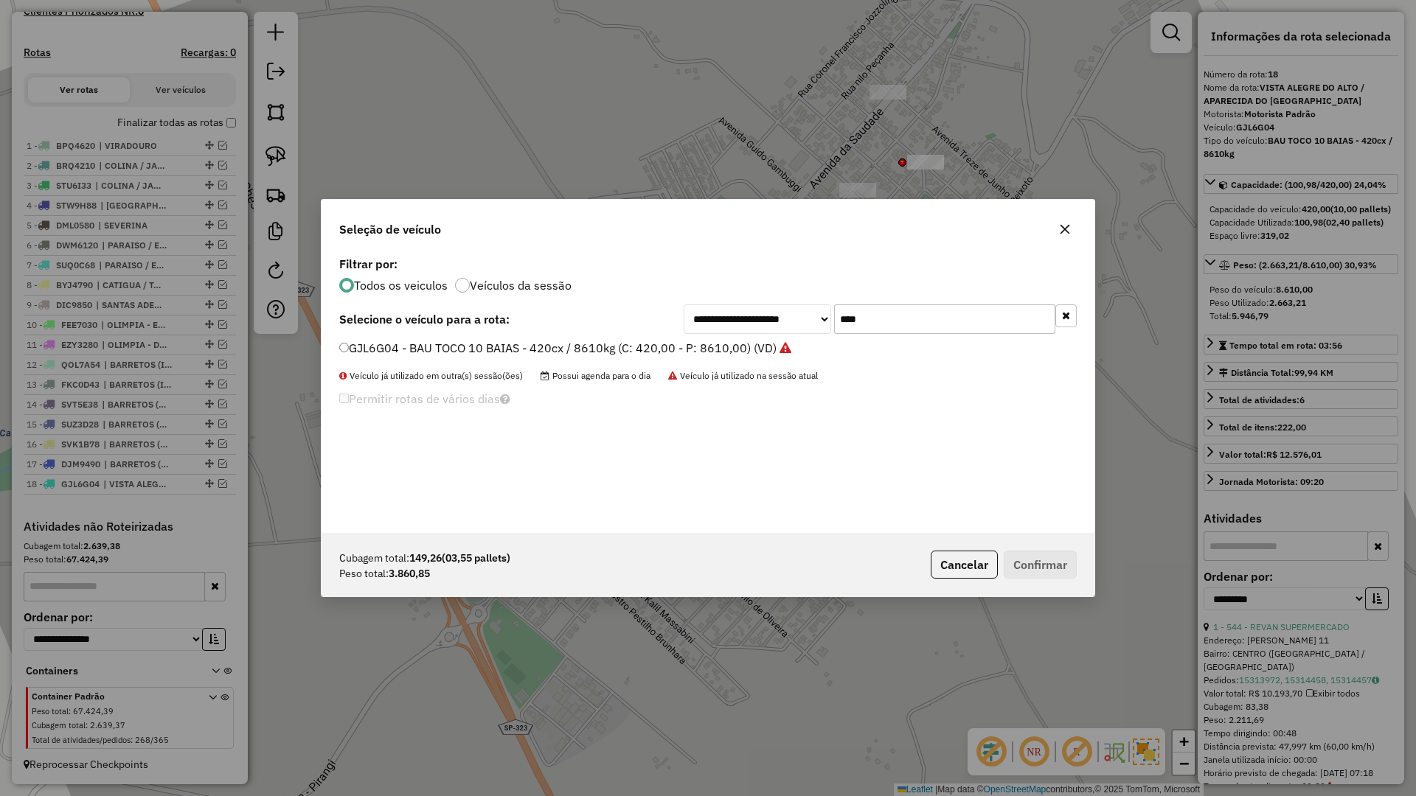
click at [950, 302] on div "**********" at bounding box center [708, 393] width 773 height 280
drag, startPoint x: 950, startPoint y: 302, endPoint x: 944, endPoint y: 319, distance: 17.3
click at [949, 305] on div "**********" at bounding box center [708, 393] width 773 height 280
click at [944, 319] on input "****" at bounding box center [944, 319] width 221 height 29
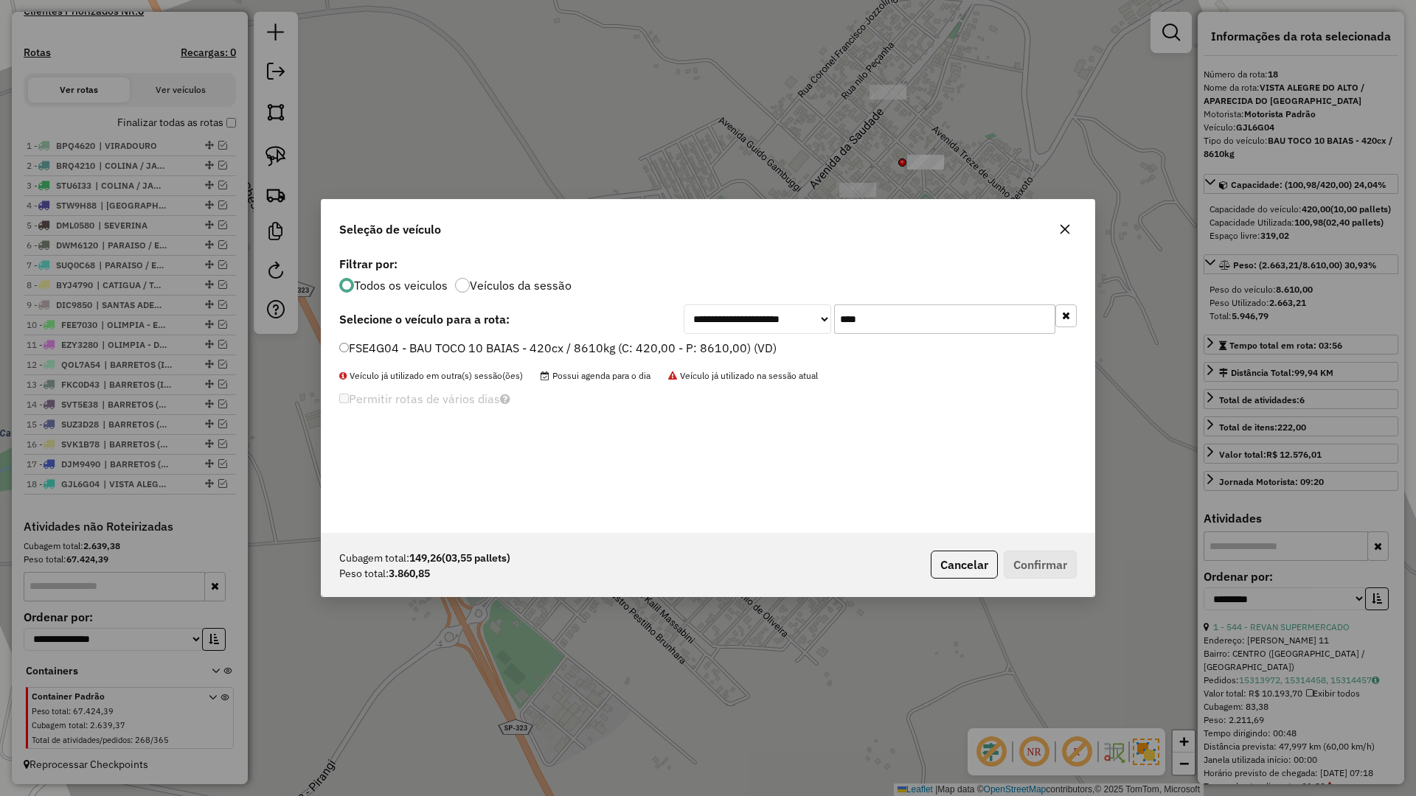
type input "****"
click at [733, 353] on label "FSE4G04 - BAU TOCO 10 BAIAS - 420cx / 8610kg (C: 420,00 - P: 8610,00) (VD)" at bounding box center [557, 348] width 437 height 18
click at [1046, 574] on button "Confirmar" at bounding box center [1040, 565] width 73 height 28
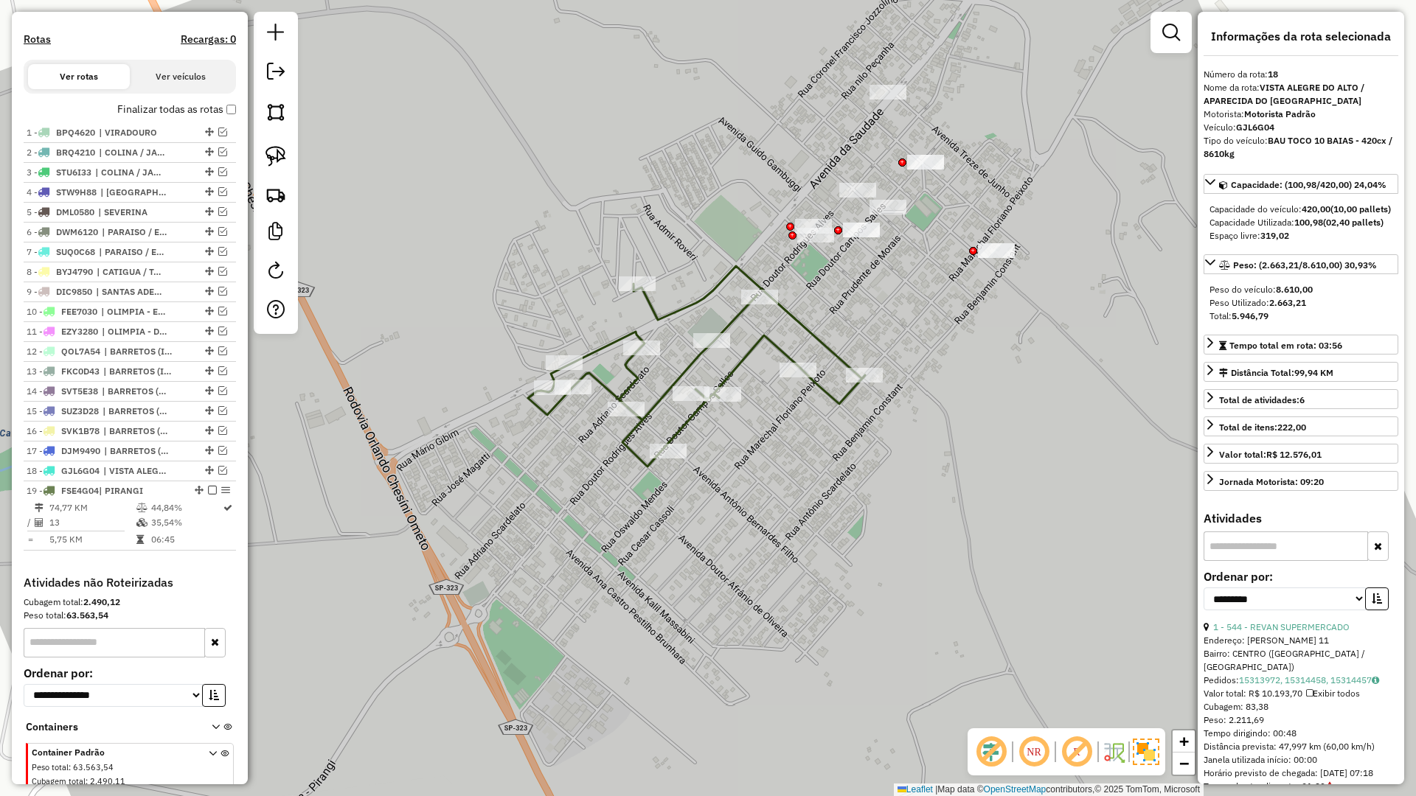
scroll to position [511, 0]
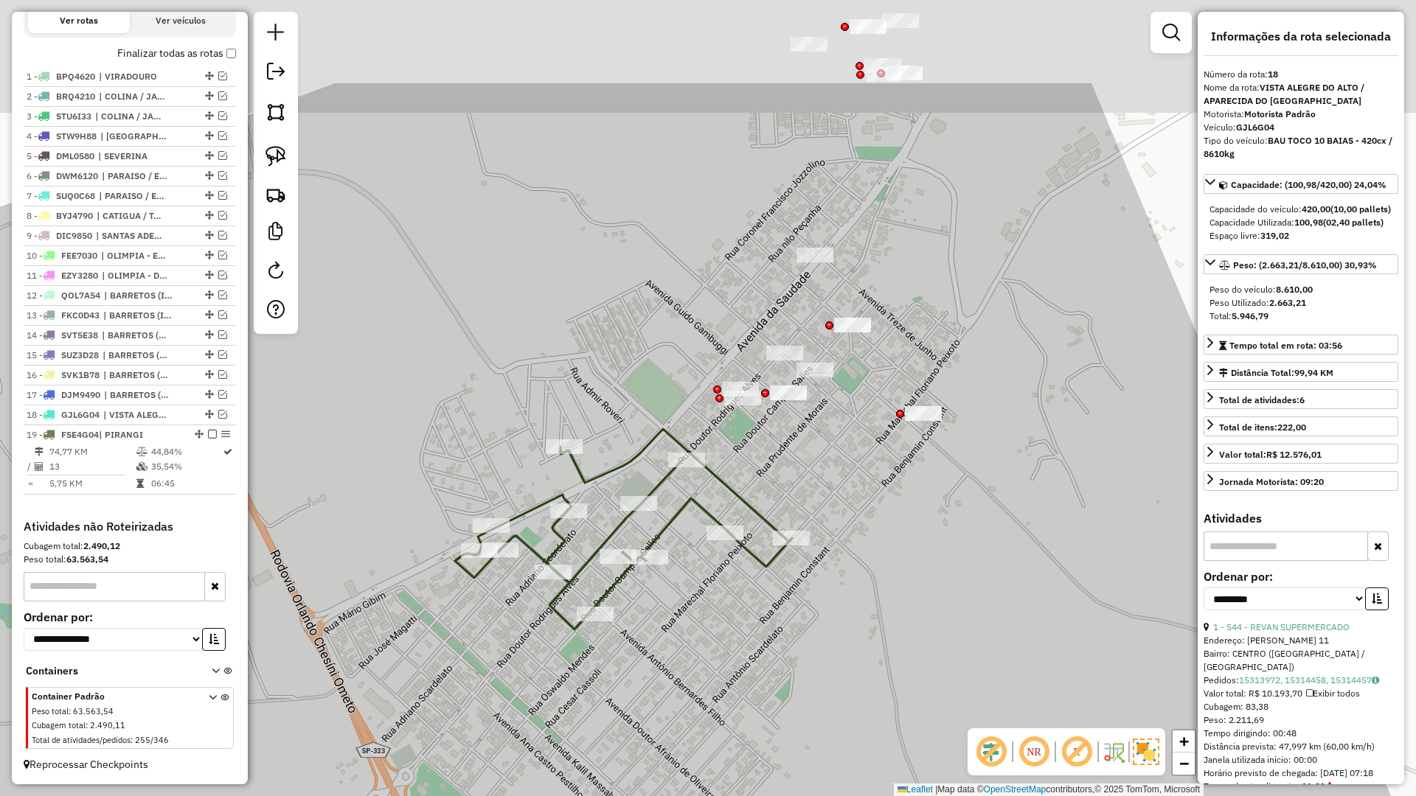
drag, startPoint x: 831, startPoint y: 656, endPoint x: 811, endPoint y: 626, distance: 36.2
click at [822, 670] on div "Janela de atendimento Grade de atendimento Capacidade Transportadoras Veículos …" at bounding box center [708, 398] width 1416 height 796
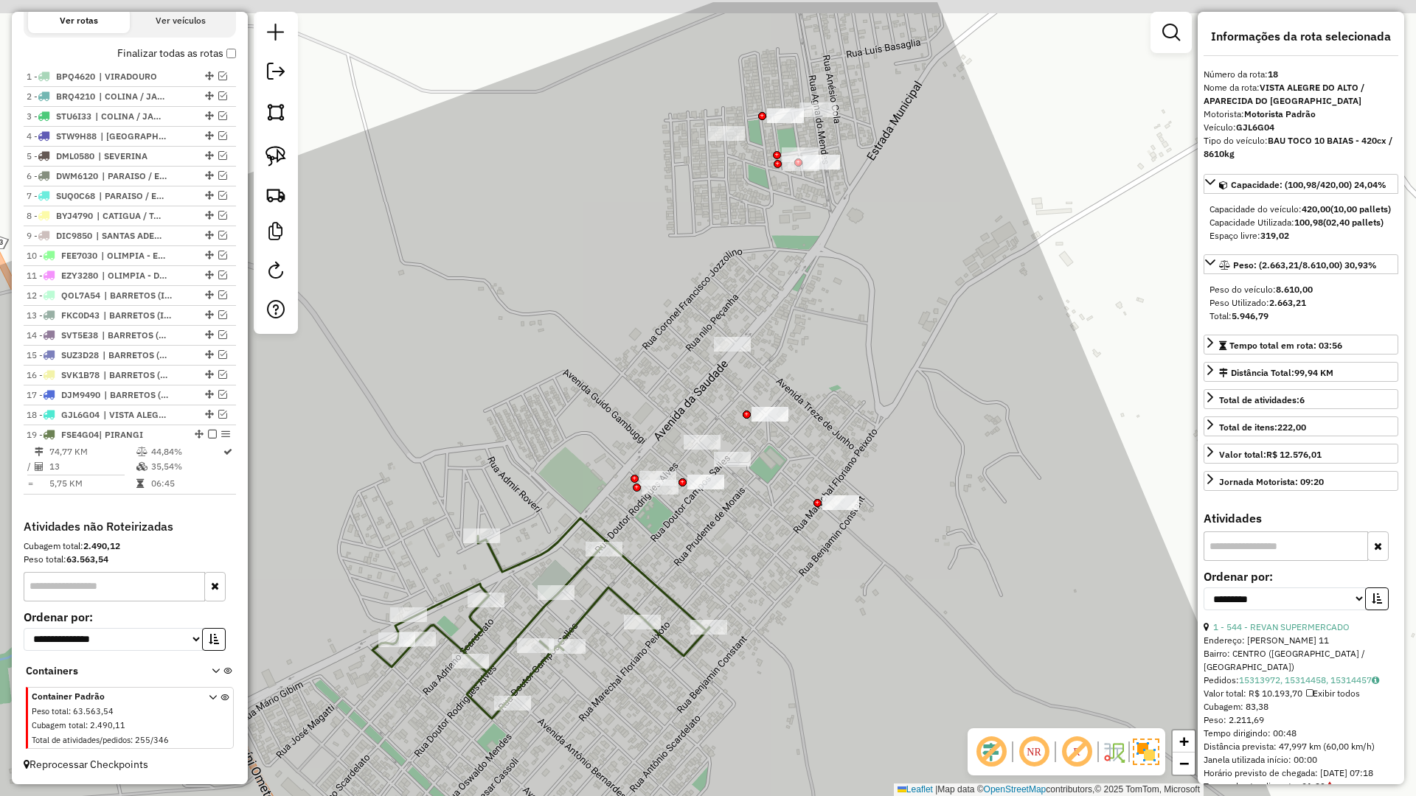
drag, startPoint x: 840, startPoint y: 571, endPoint x: 743, endPoint y: 642, distance: 120.2
click at [743, 637] on div "Janela de atendimento Grade de atendimento Capacidade Transportadoras Veículos …" at bounding box center [708, 398] width 1416 height 796
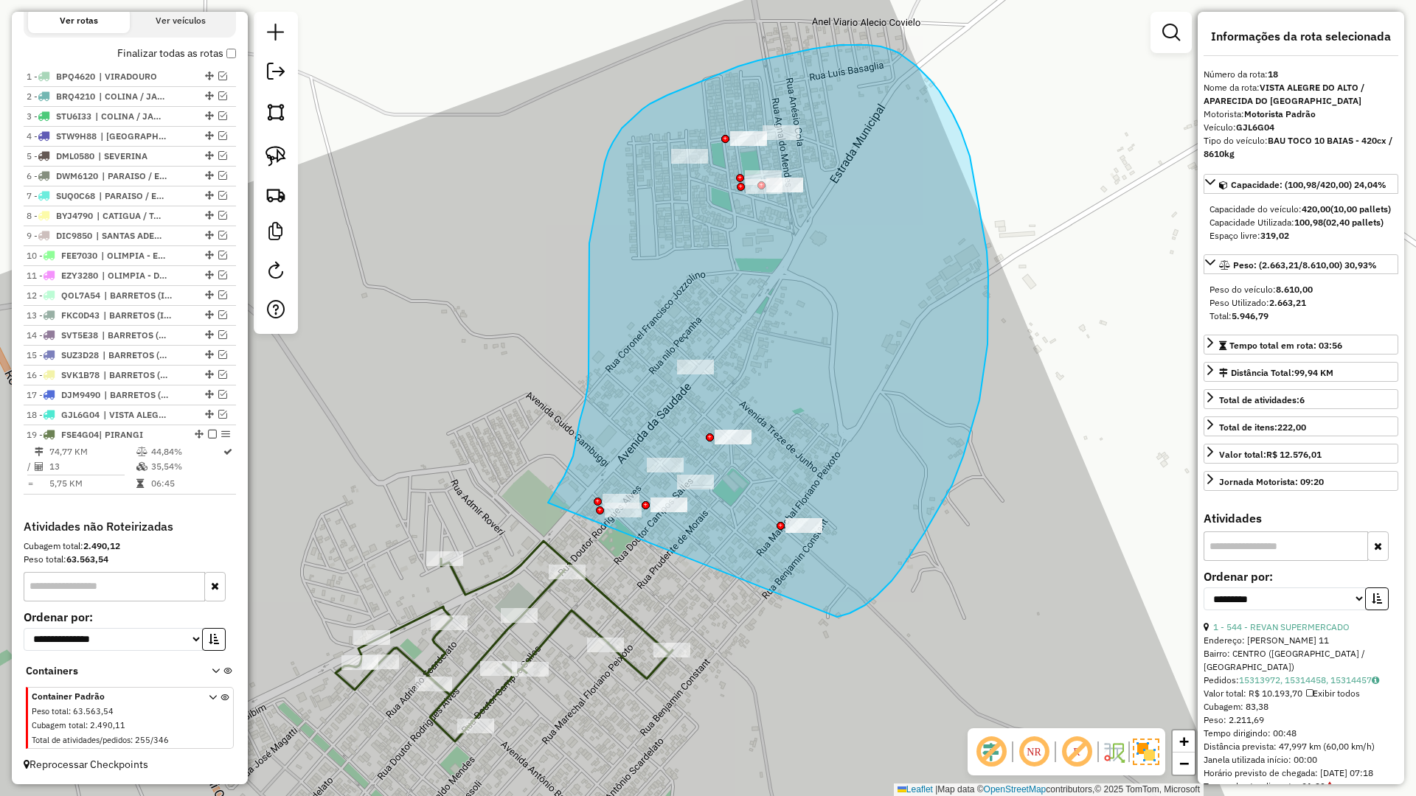
drag, startPoint x: 901, startPoint y: 569, endPoint x: 547, endPoint y: 504, distance: 359.8
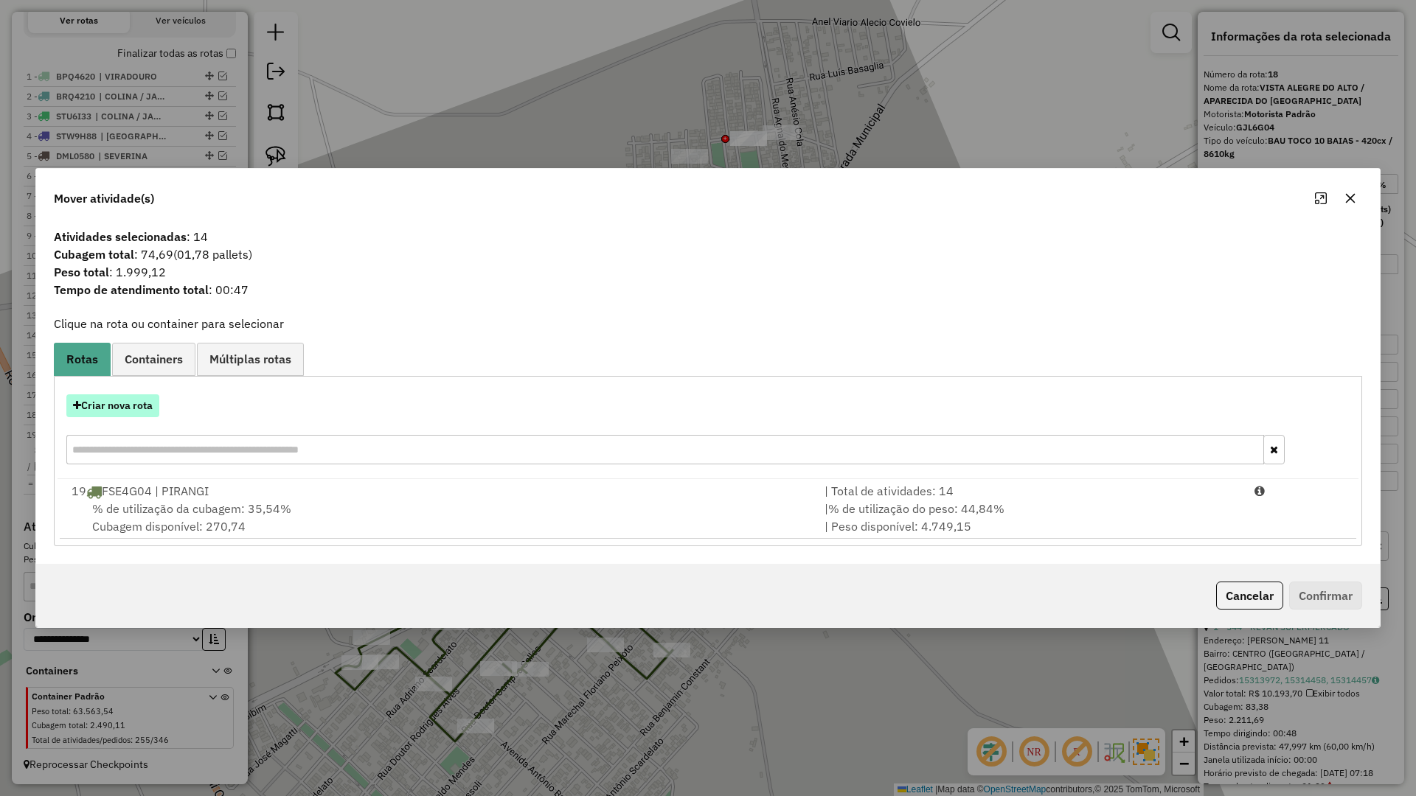
click at [126, 403] on button "Criar nova rota" at bounding box center [112, 406] width 93 height 23
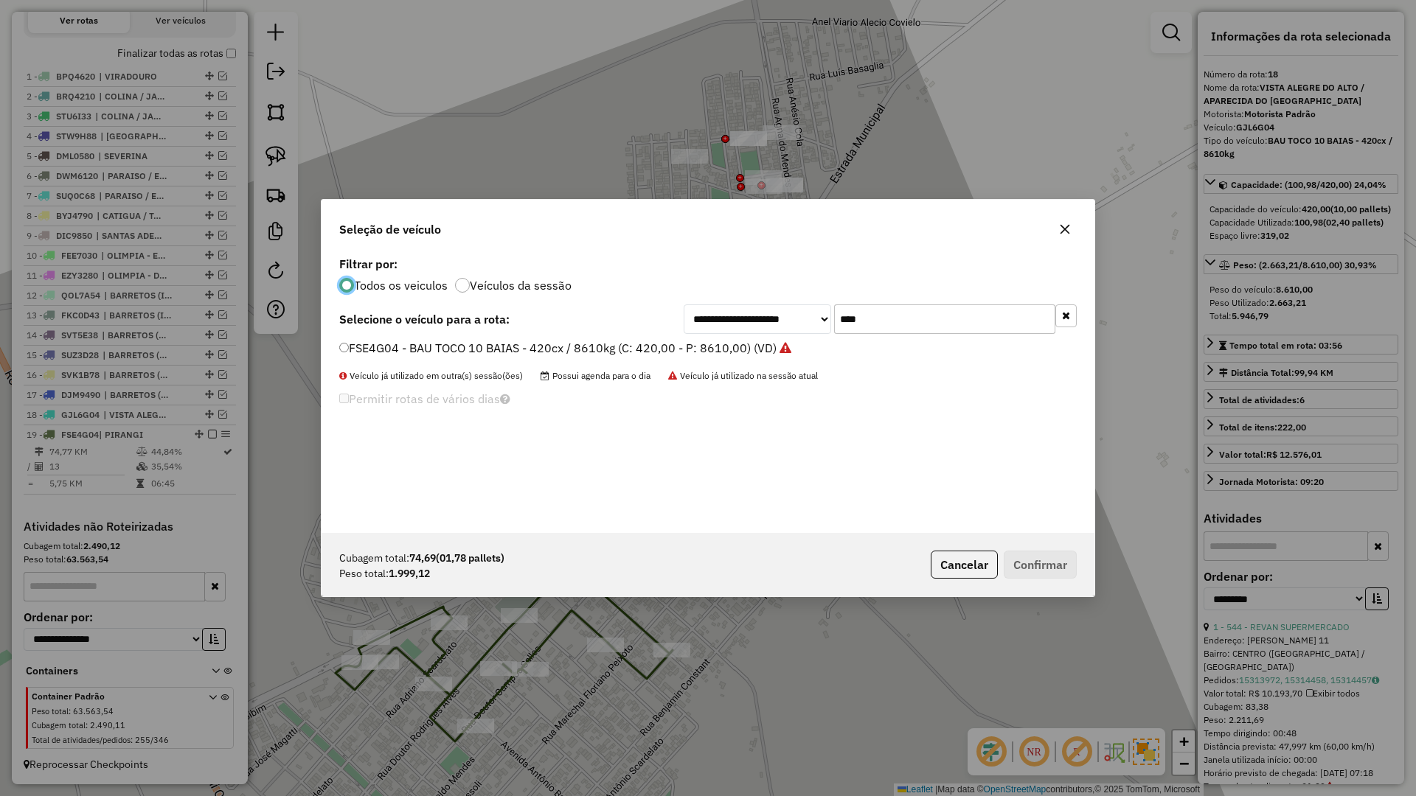
scroll to position [8, 4]
click at [908, 331] on input "****" at bounding box center [944, 319] width 221 height 29
type input "****"
click at [735, 350] on label "EZO4H14 - BAU TOCO 10 BAIAS - 420cx / 8610kg (C: 420,00 - P: 8610,00) (VD)" at bounding box center [558, 348] width 439 height 18
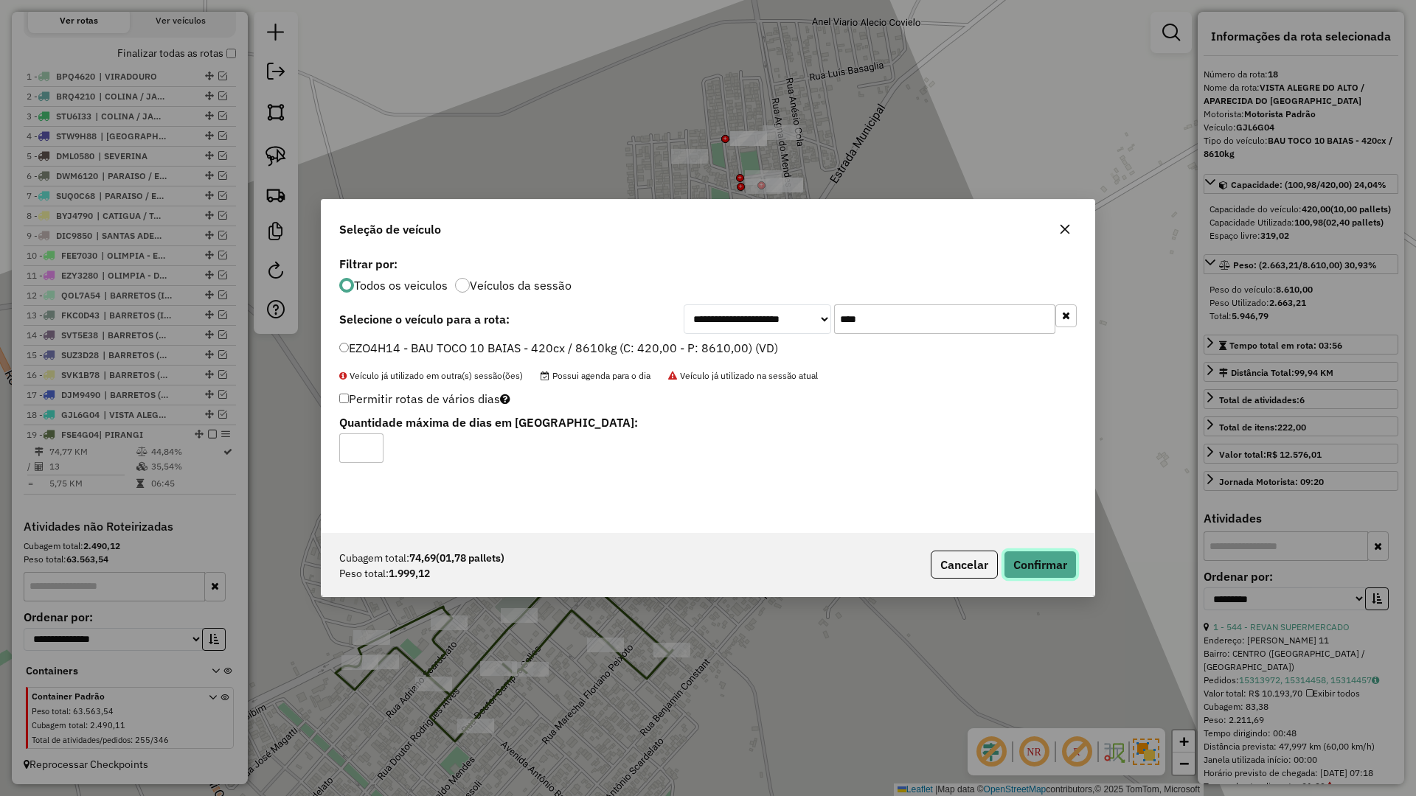
click at [1044, 560] on button "Confirmar" at bounding box center [1040, 565] width 73 height 28
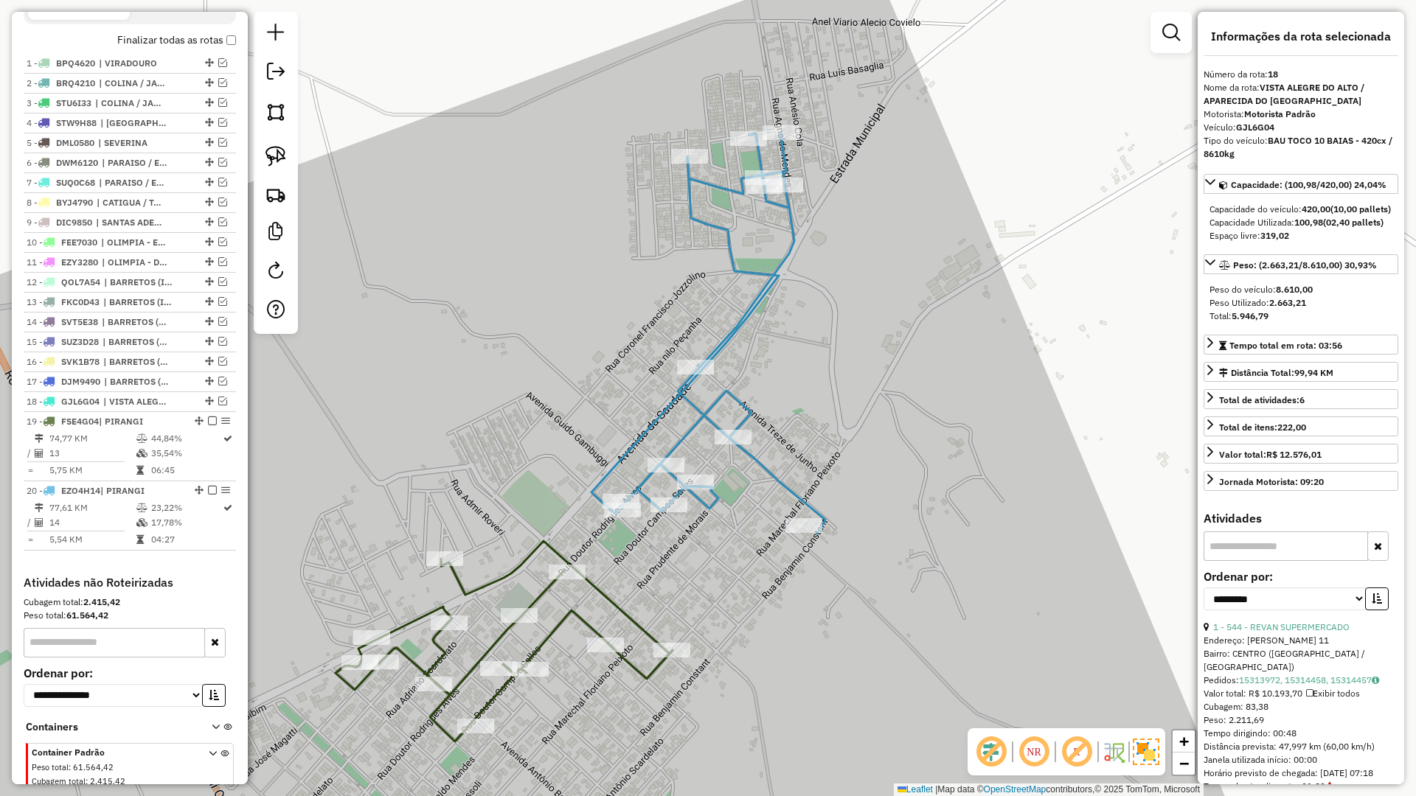
scroll to position [580, 0]
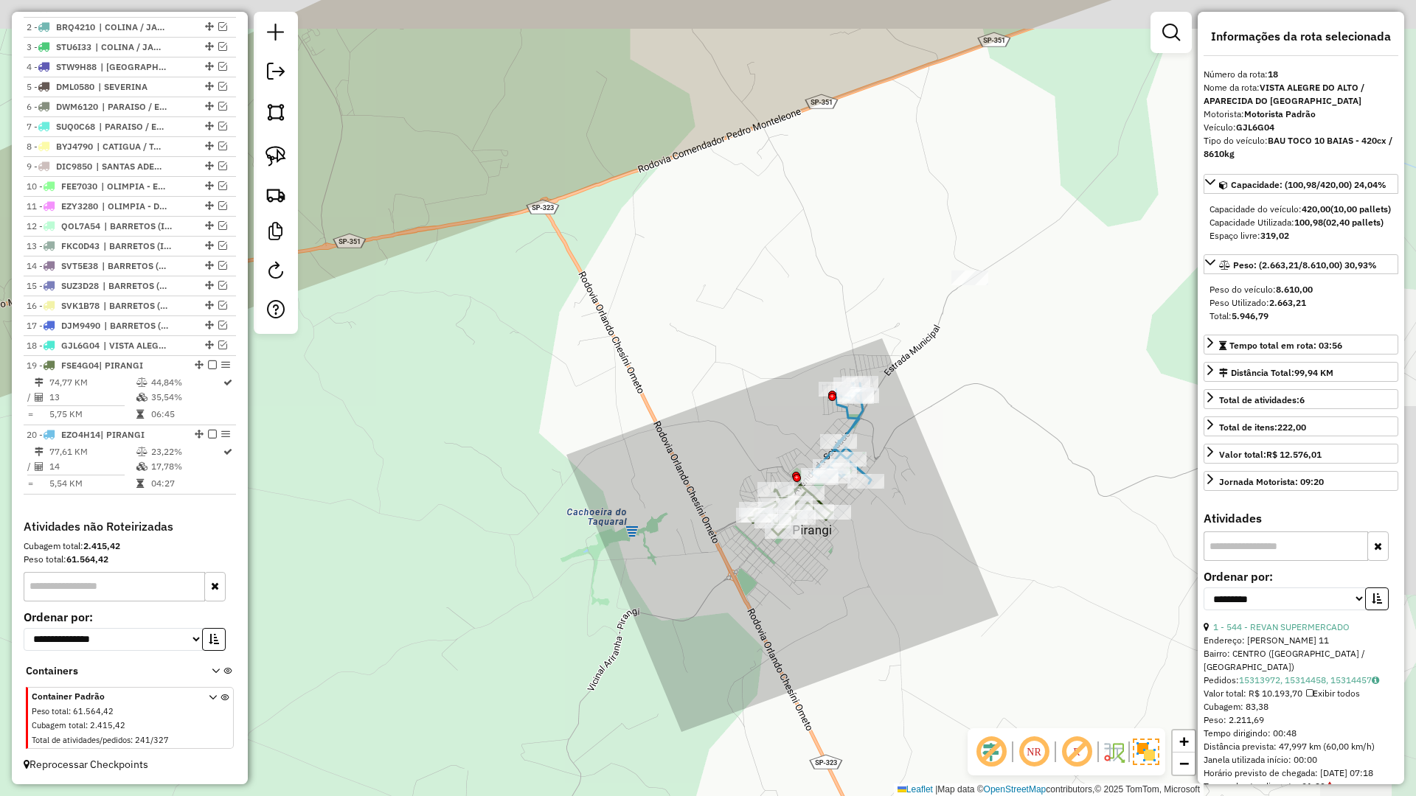
drag, startPoint x: 925, startPoint y: 445, endPoint x: 917, endPoint y: 448, distance: 7.9
click at [917, 448] on div "Janela de atendimento Grade de atendimento Capacidade Transportadoras Veículos …" at bounding box center [708, 398] width 1416 height 796
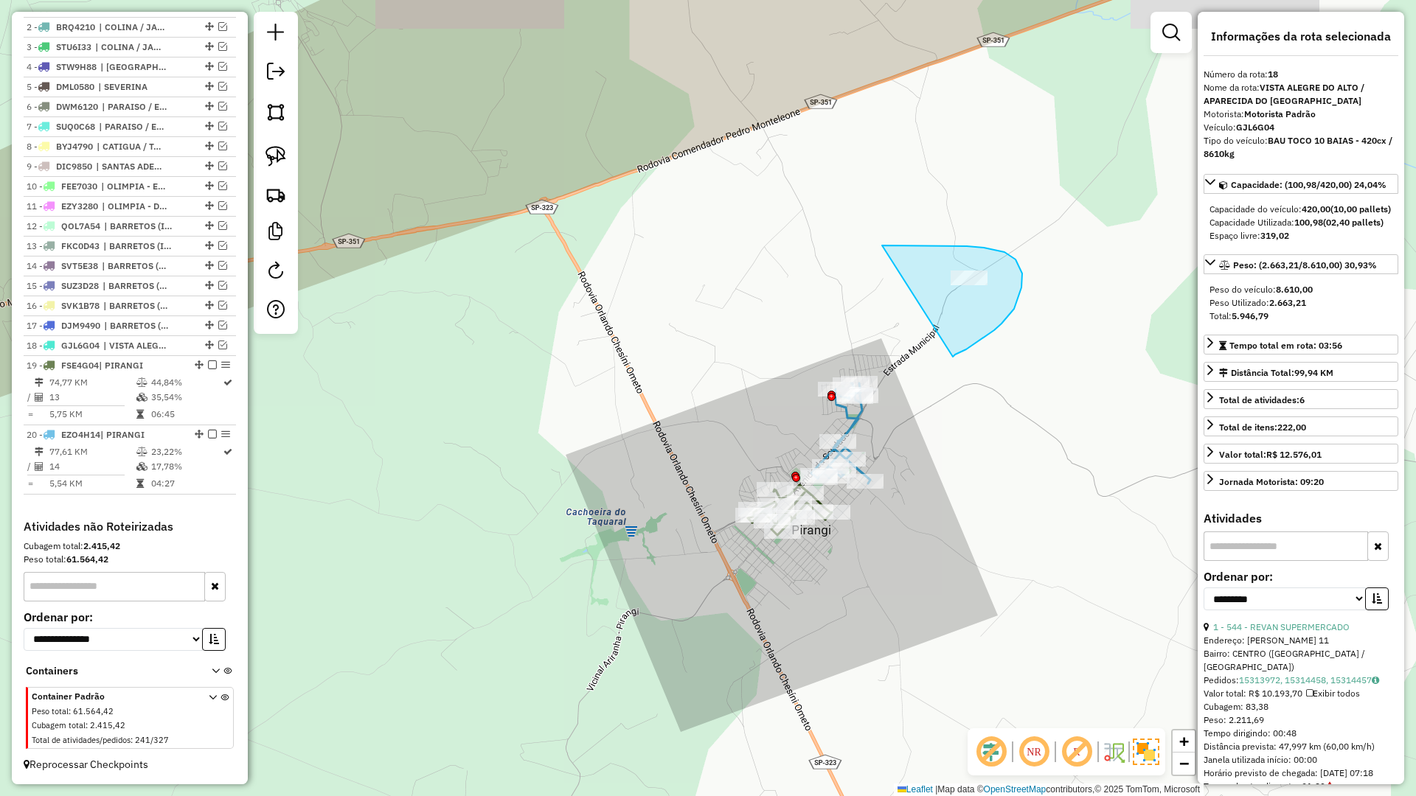
drag, startPoint x: 1021, startPoint y: 288, endPoint x: 847, endPoint y: 250, distance: 178.8
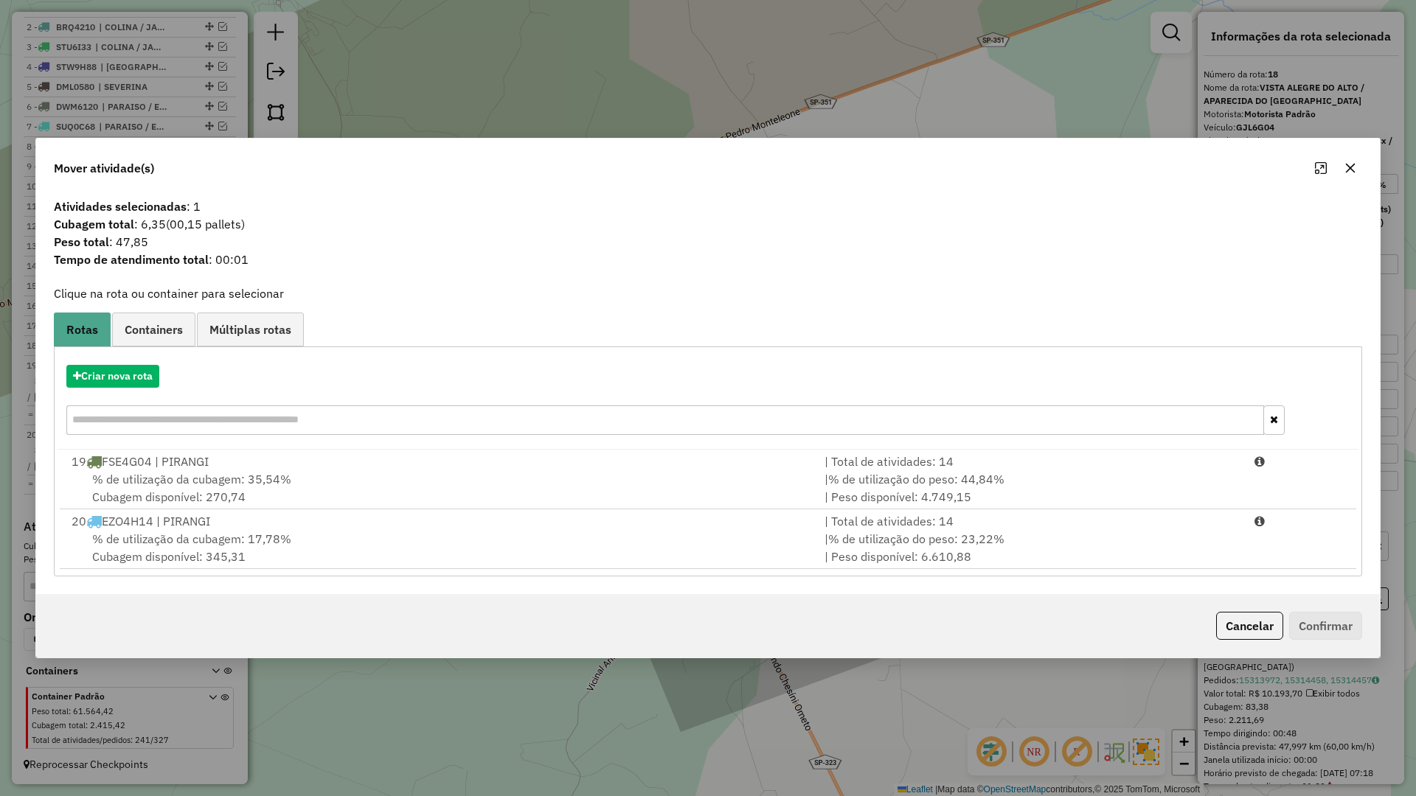
click at [513, 572] on div "Criar nova rota 19 FSE4G04 | PIRANGI | Total de atividades: 14 % de utilização …" at bounding box center [708, 462] width 1308 height 230
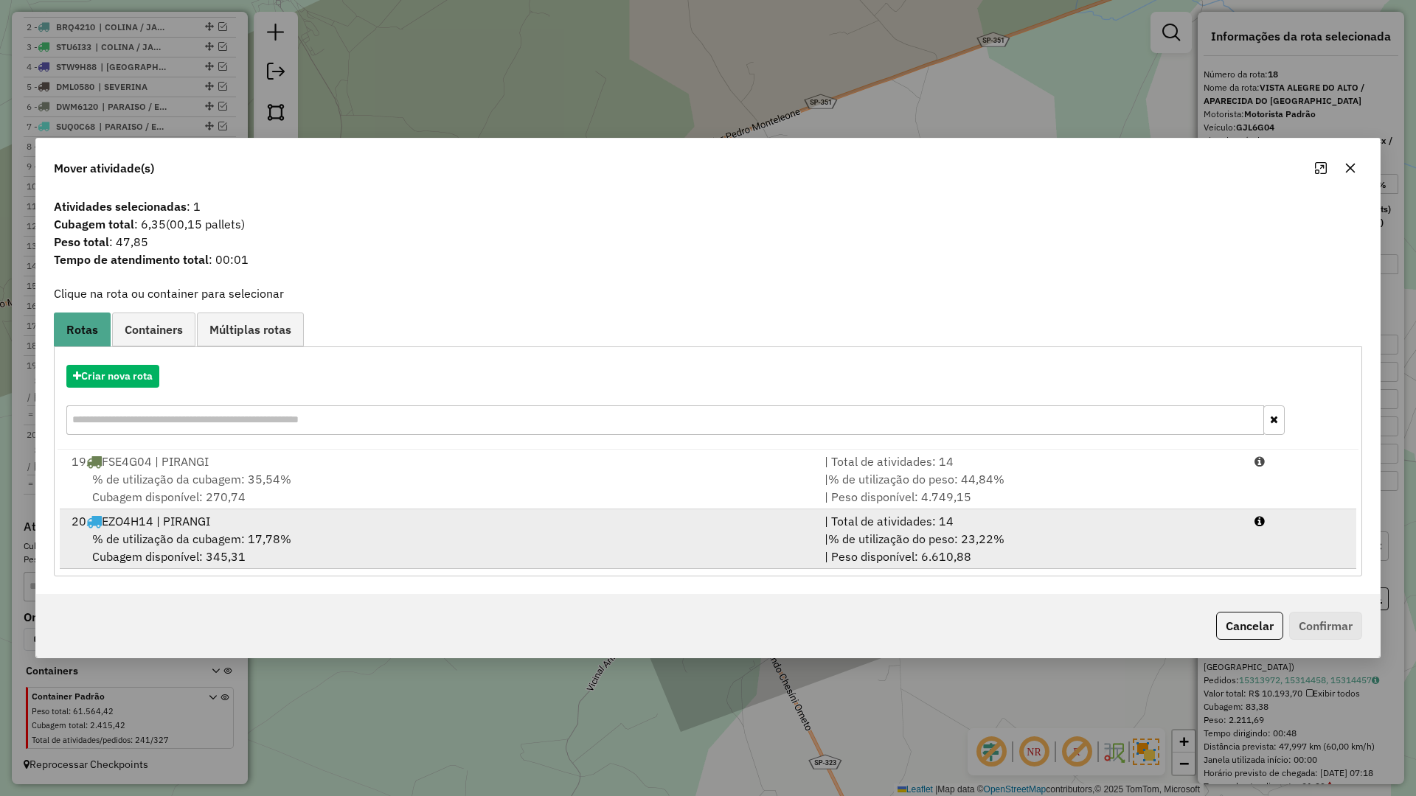
click at [594, 549] on div "% de utilização da cubagem: 17,78% Cubagem disponível: 345,31" at bounding box center [439, 547] width 753 height 35
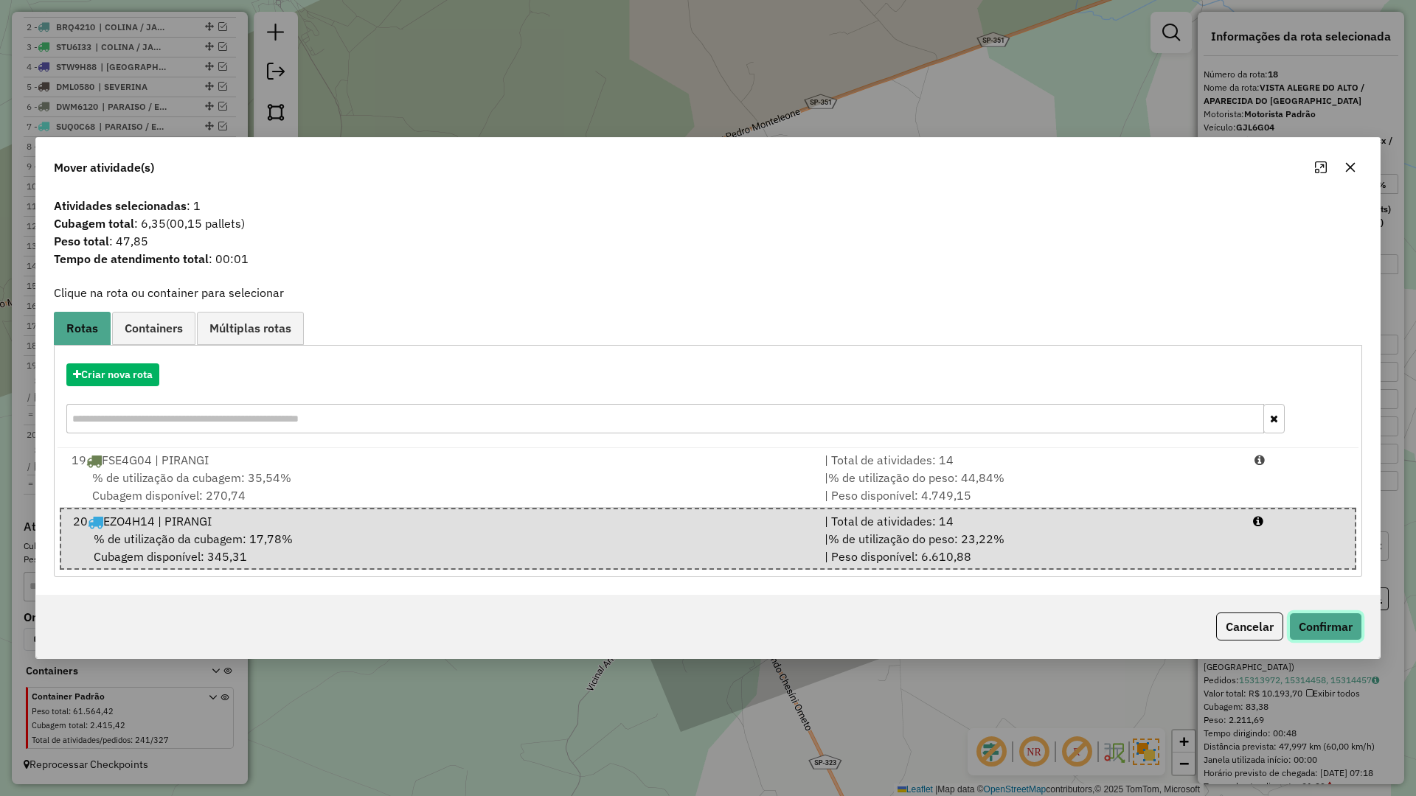
click at [1337, 625] on button "Confirmar" at bounding box center [1325, 627] width 73 height 28
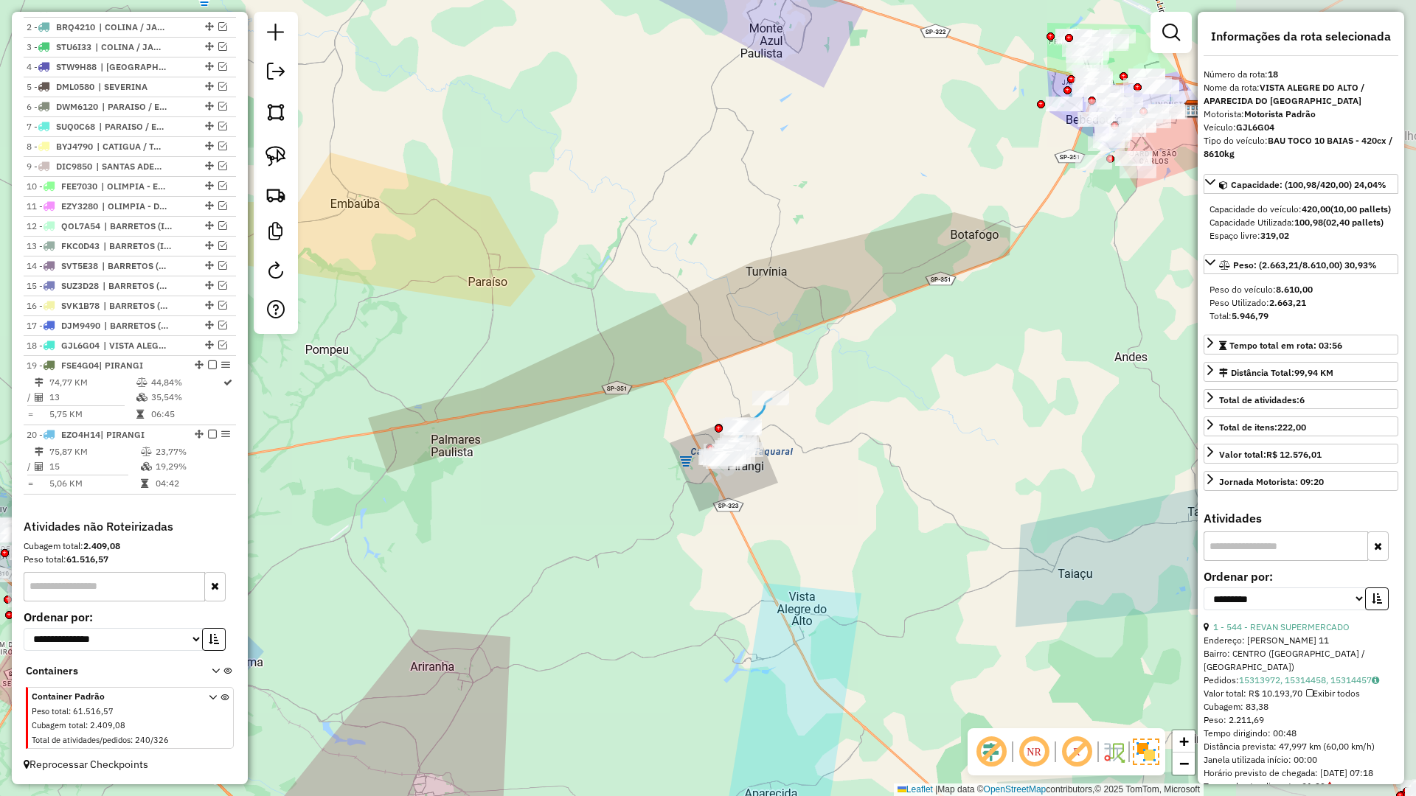
drag, startPoint x: 942, startPoint y: 479, endPoint x: 785, endPoint y: 484, distance: 157.2
click at [785, 484] on div "Janela de atendimento Grade de atendimento Capacidade Transportadoras Veículos …" at bounding box center [708, 398] width 1416 height 796
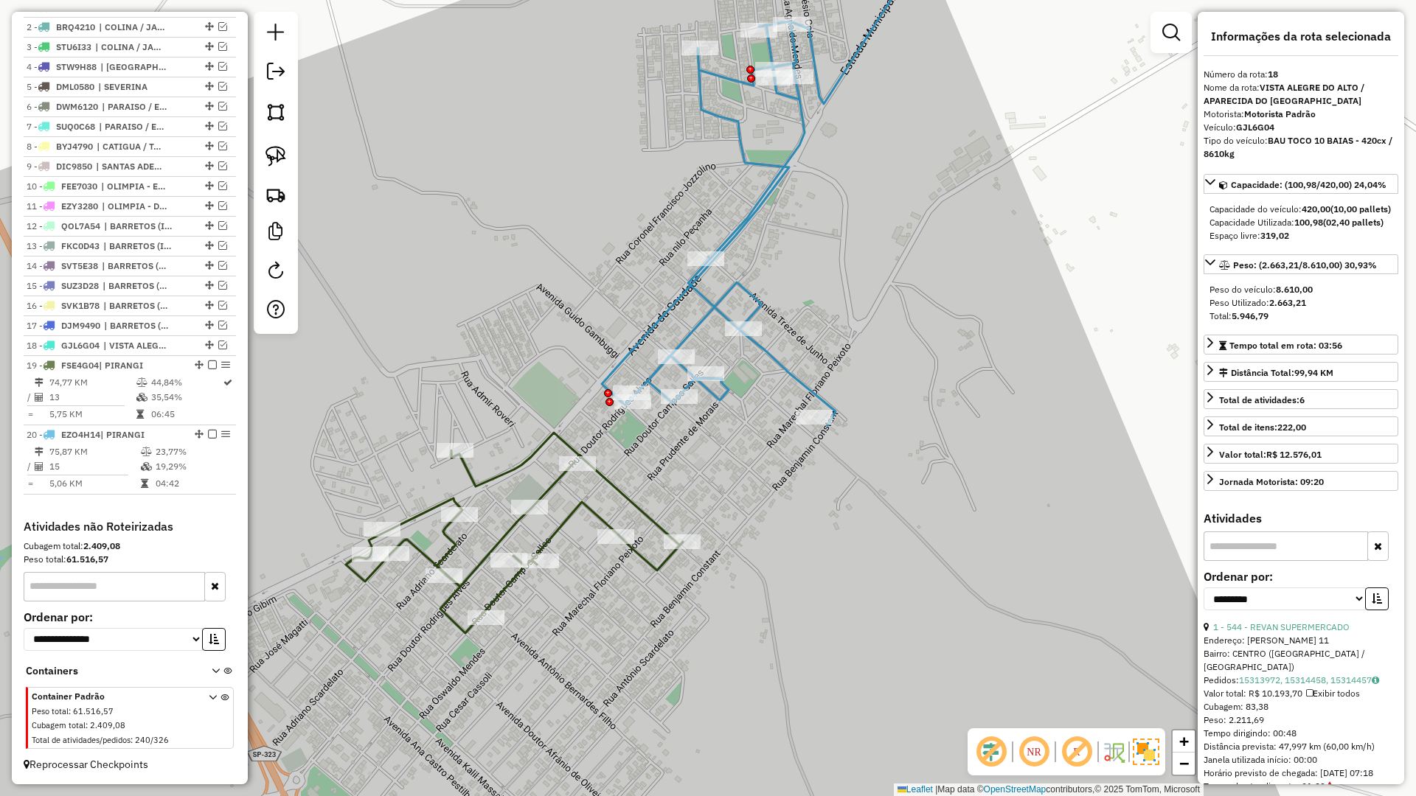
click at [642, 518] on icon at bounding box center [514, 533] width 337 height 201
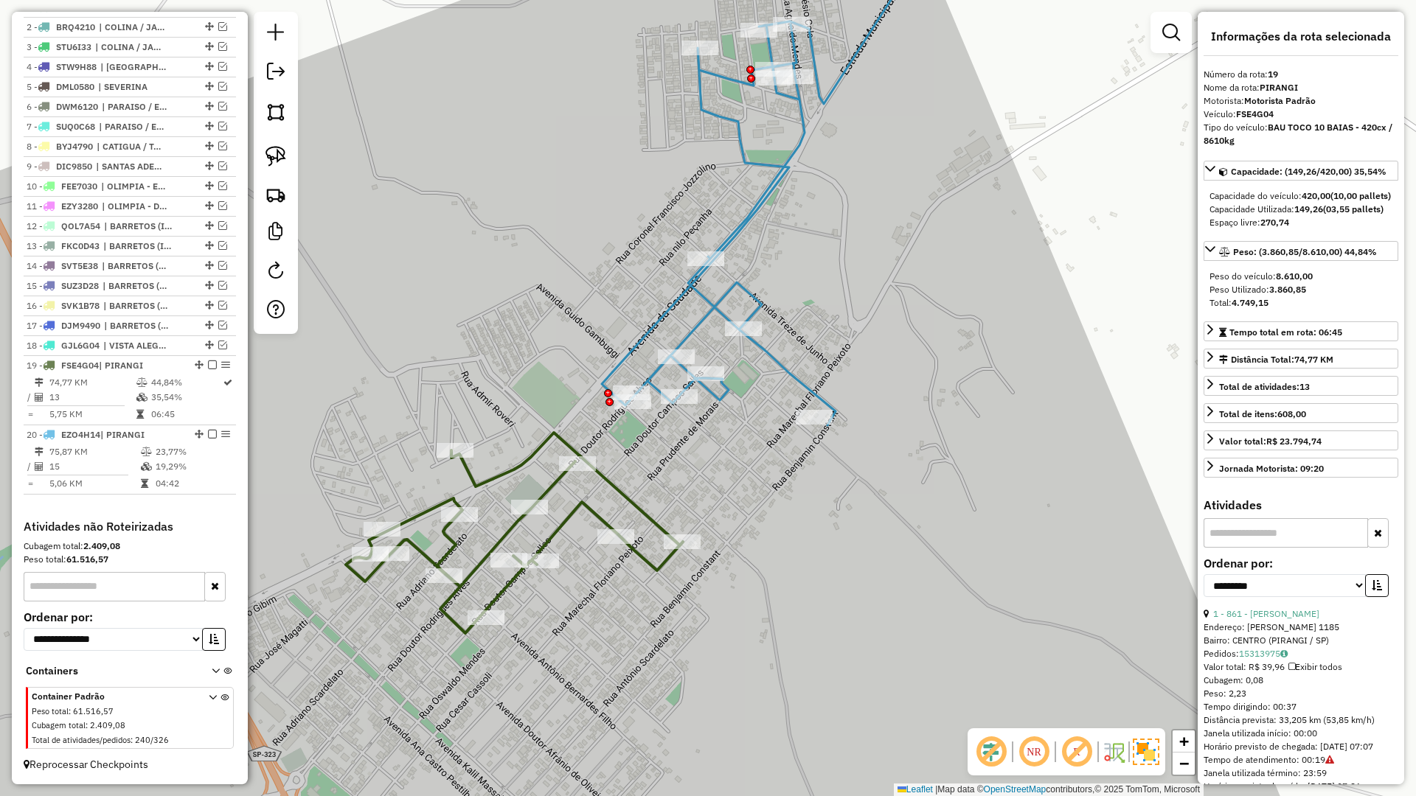
click at [691, 330] on icon at bounding box center [788, 172] width 373 height 505
drag, startPoint x: 557, startPoint y: 438, endPoint x: 737, endPoint y: 512, distance: 194.5
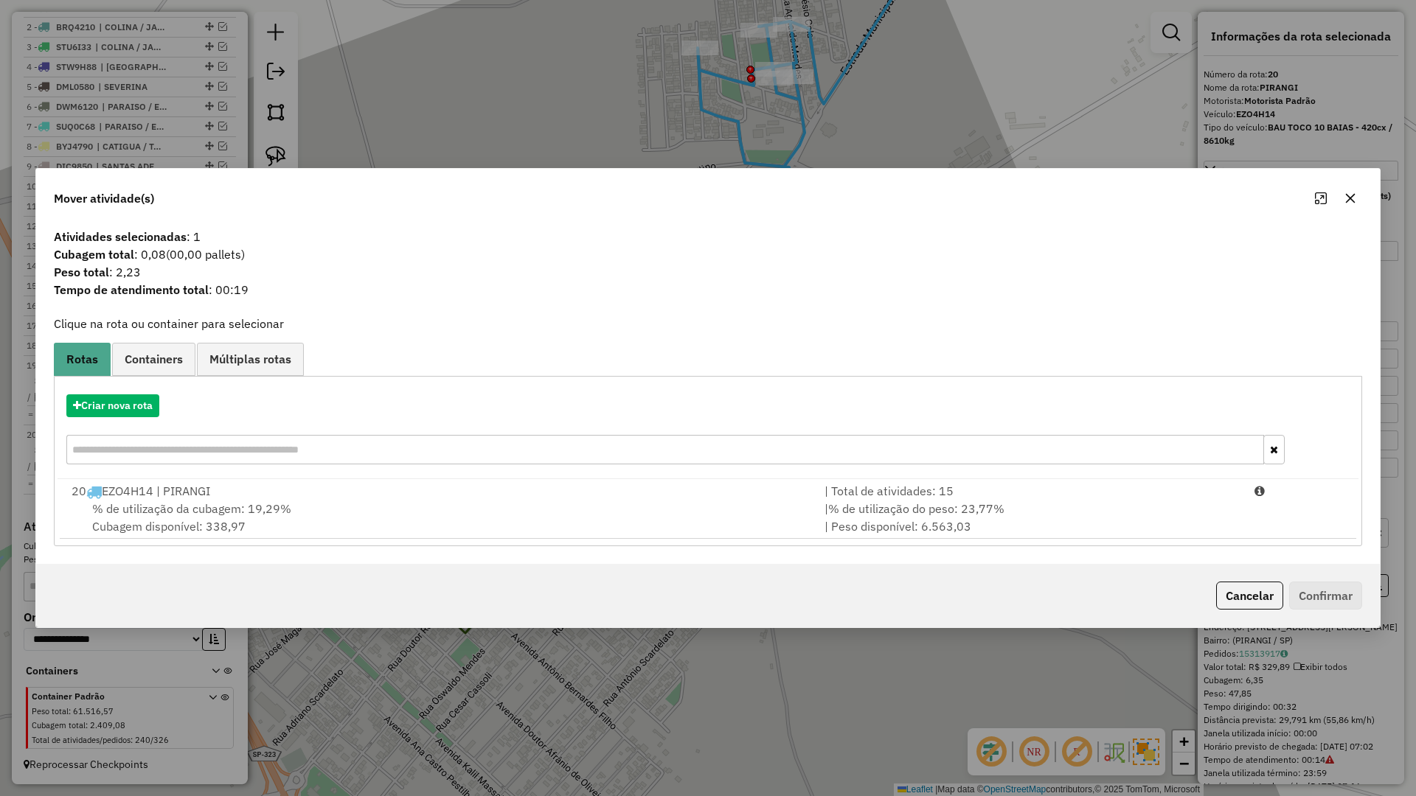
click at [646, 513] on hb-app "Aguarde... Pop-up bloqueado! Seu navegador bloqueou automáticamente a abertura …" at bounding box center [708, 398] width 1416 height 796
drag, startPoint x: 1344, startPoint y: 193, endPoint x: 1168, endPoint y: 286, distance: 199.3
click at [1346, 193] on button "button" at bounding box center [1351, 199] width 24 height 24
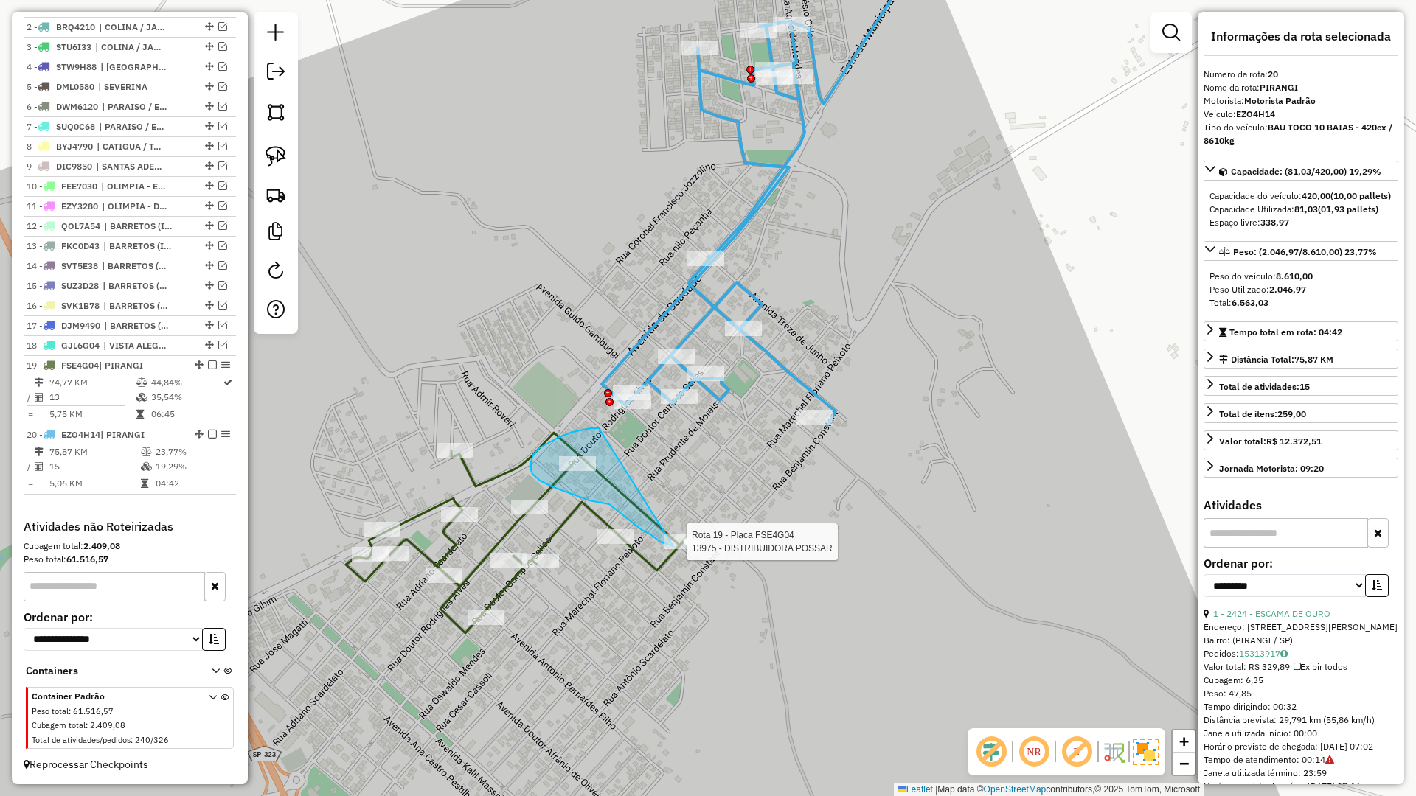
drag, startPoint x: 572, startPoint y: 432, endPoint x: 736, endPoint y: 532, distance: 192.0
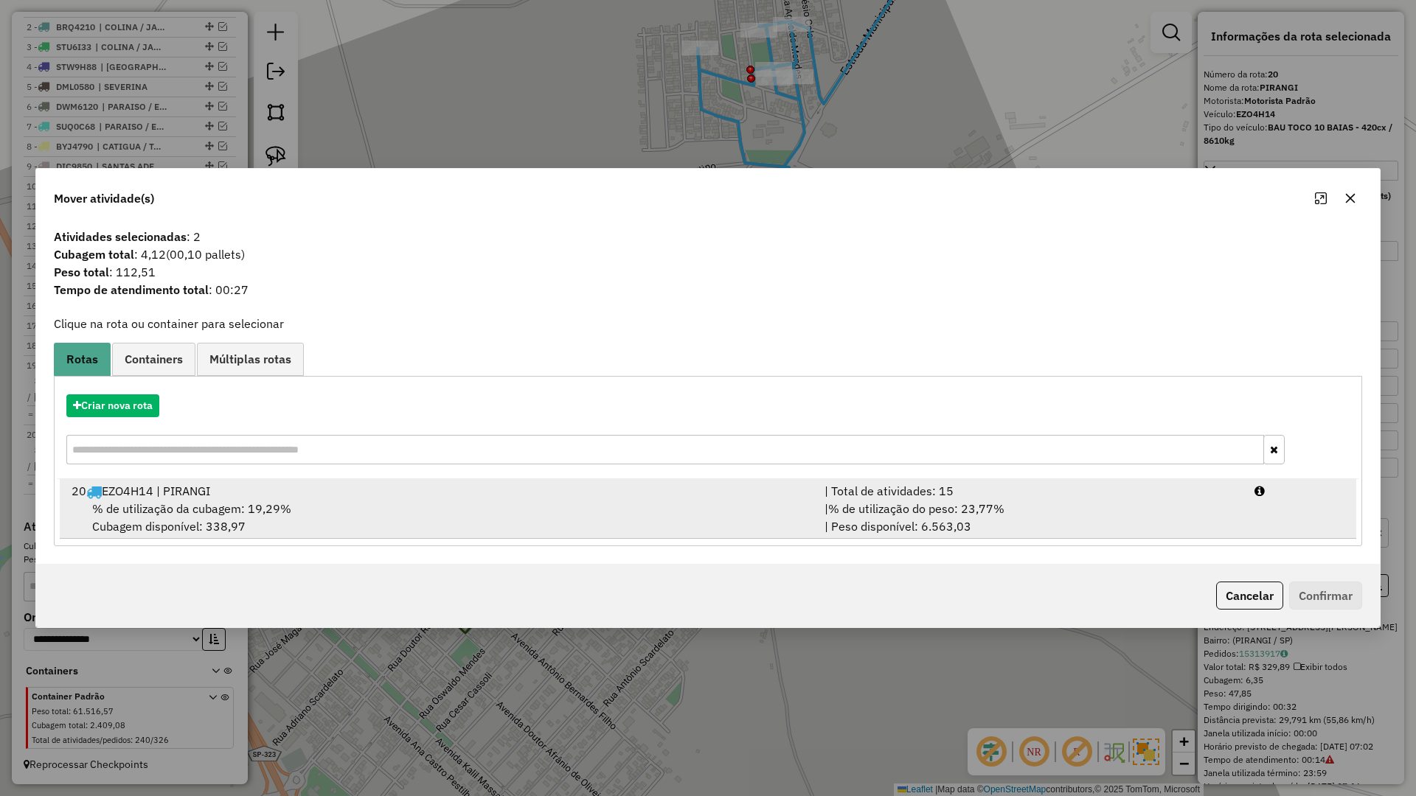
click at [866, 510] on span "% de utilização do peso: 23,77%" at bounding box center [916, 508] width 176 height 15
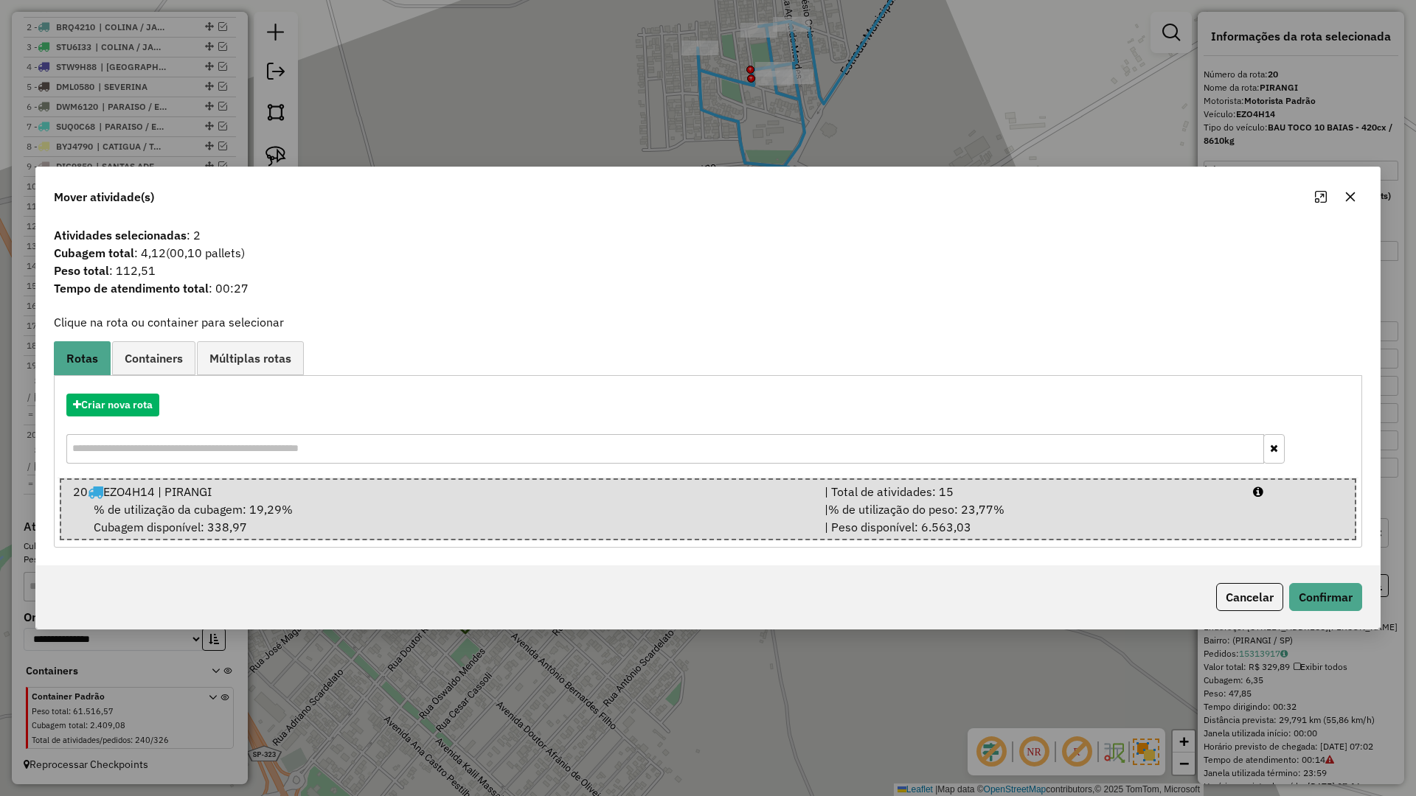
click at [1351, 184] on div "Mover atividade(s)" at bounding box center [708, 193] width 1344 height 53
click at [1347, 200] on icon "button" at bounding box center [1351, 197] width 10 height 10
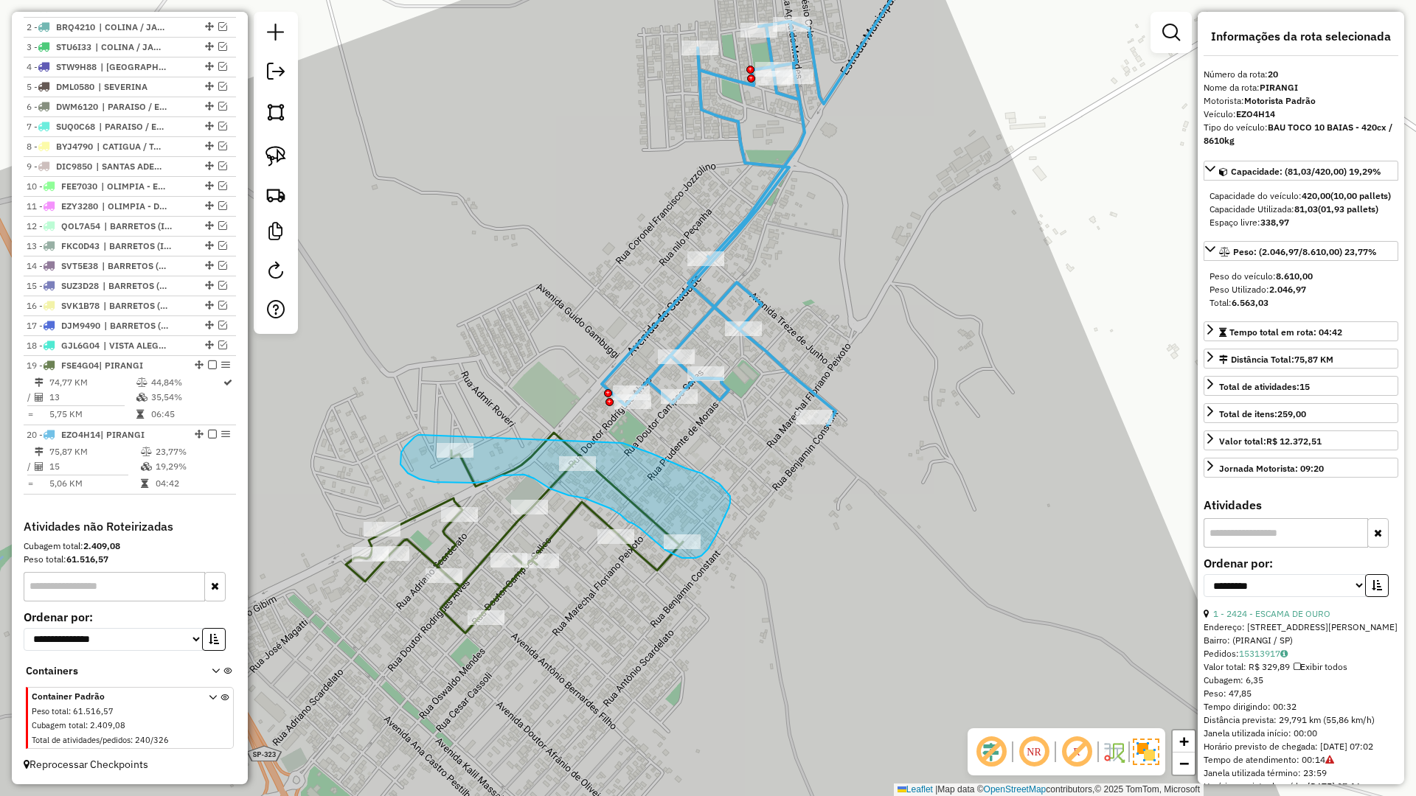
drag, startPoint x: 400, startPoint y: 465, endPoint x: 600, endPoint y: 434, distance: 201.5
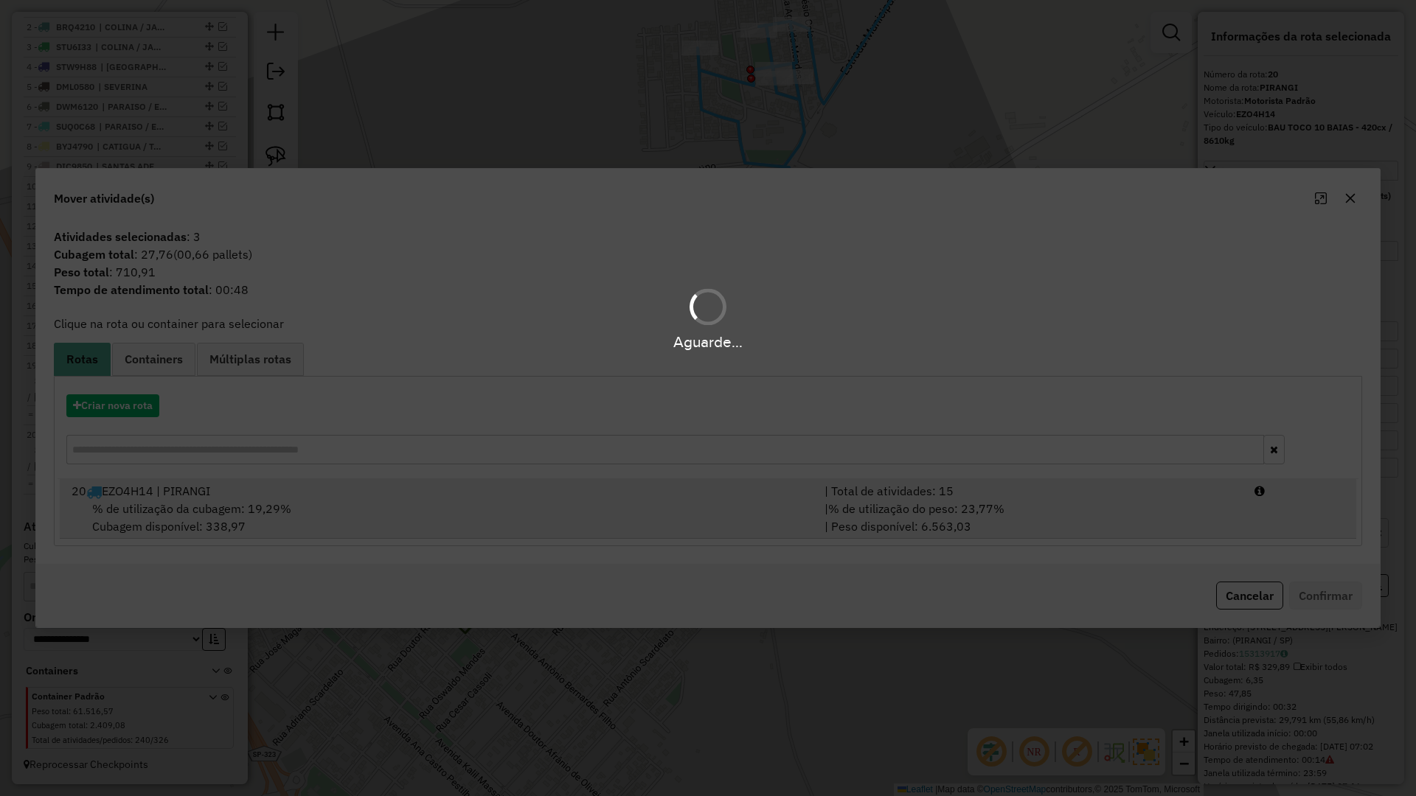
click at [644, 501] on div "% de utilização da cubagem: 19,29% Cubagem disponível: 338,97" at bounding box center [439, 517] width 753 height 35
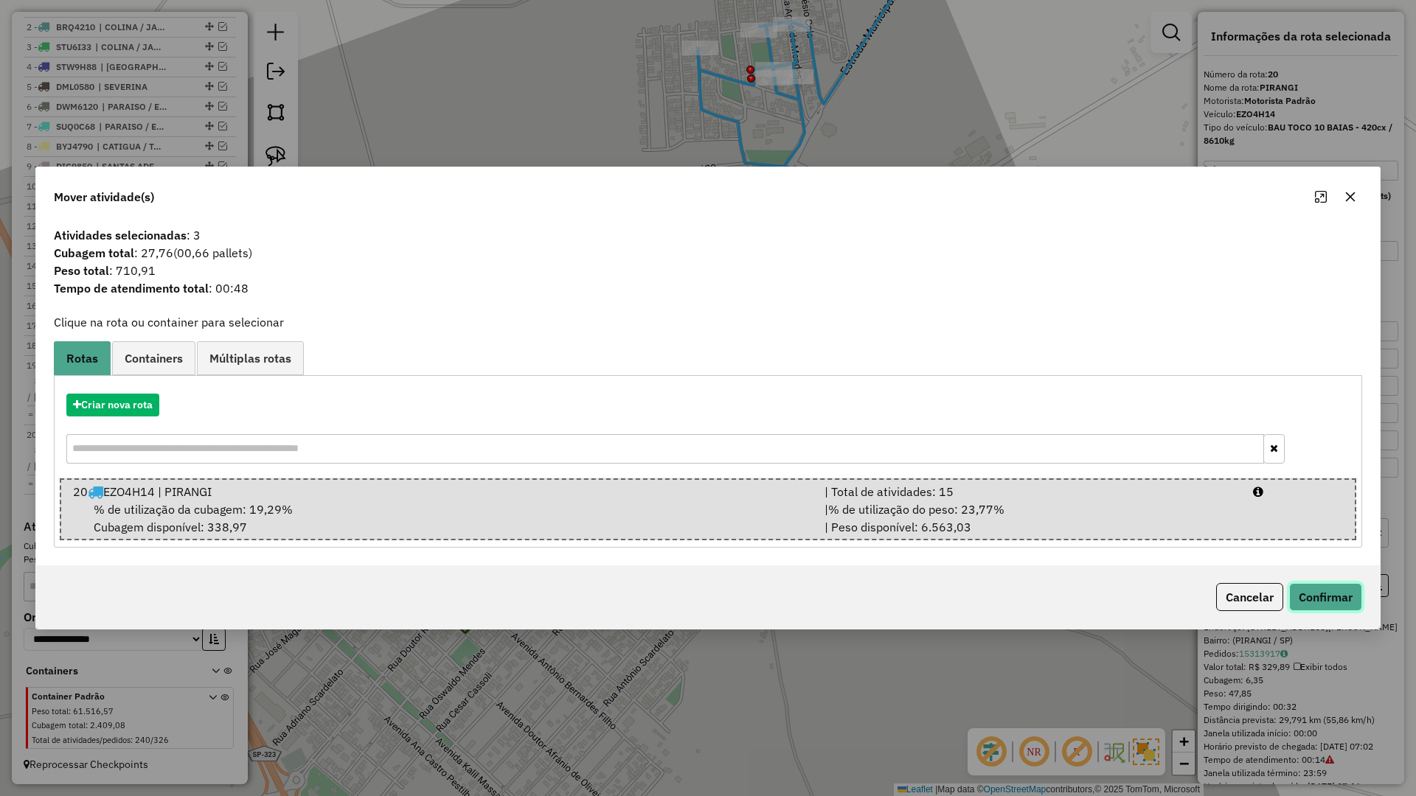
click at [1308, 594] on button "Confirmar" at bounding box center [1325, 597] width 73 height 28
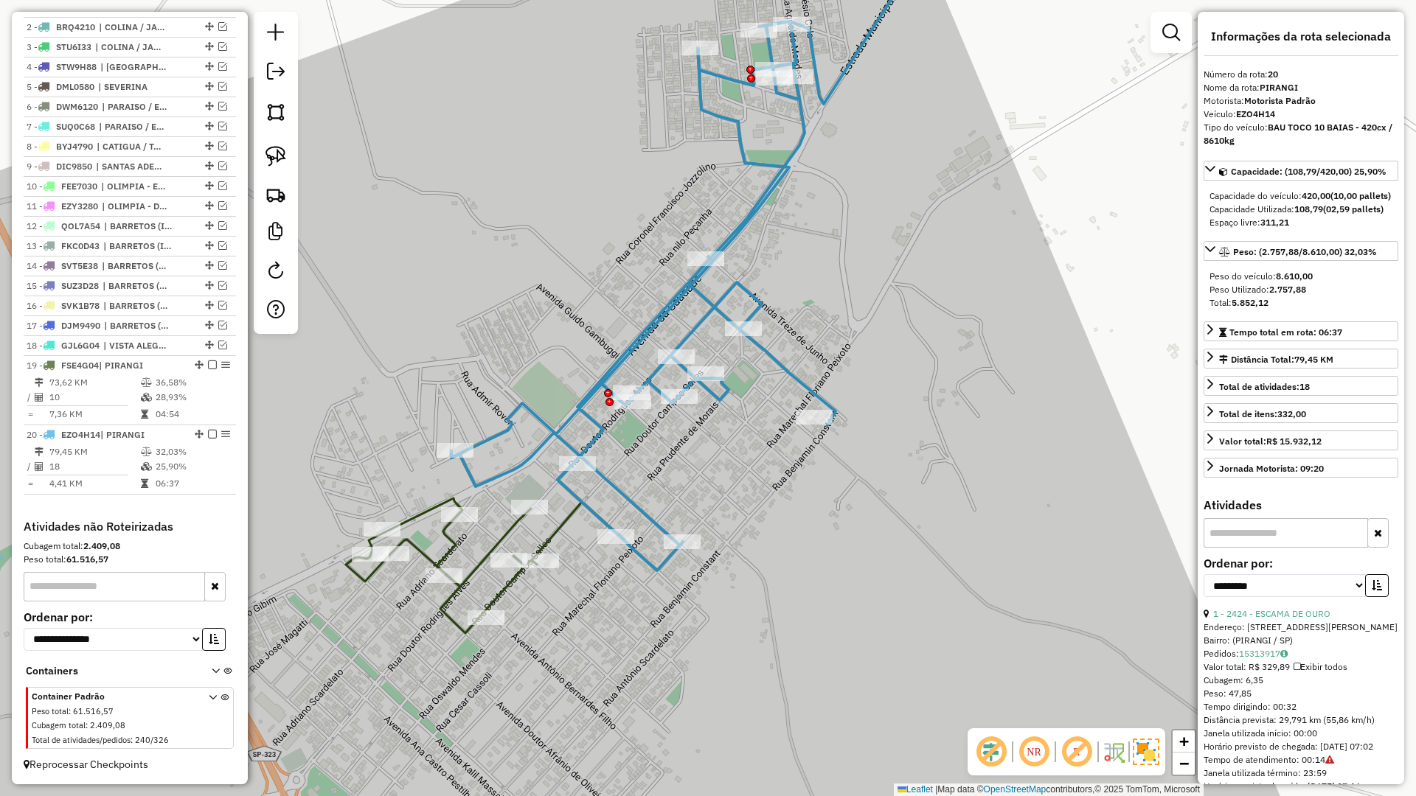
click at [590, 423] on icon at bounding box center [713, 245] width 524 height 650
click at [550, 541] on icon at bounding box center [482, 566] width 272 height 135
click at [625, 496] on icon at bounding box center [713, 245] width 524 height 650
drag, startPoint x: 705, startPoint y: 558, endPoint x: 664, endPoint y: 529, distance: 50.3
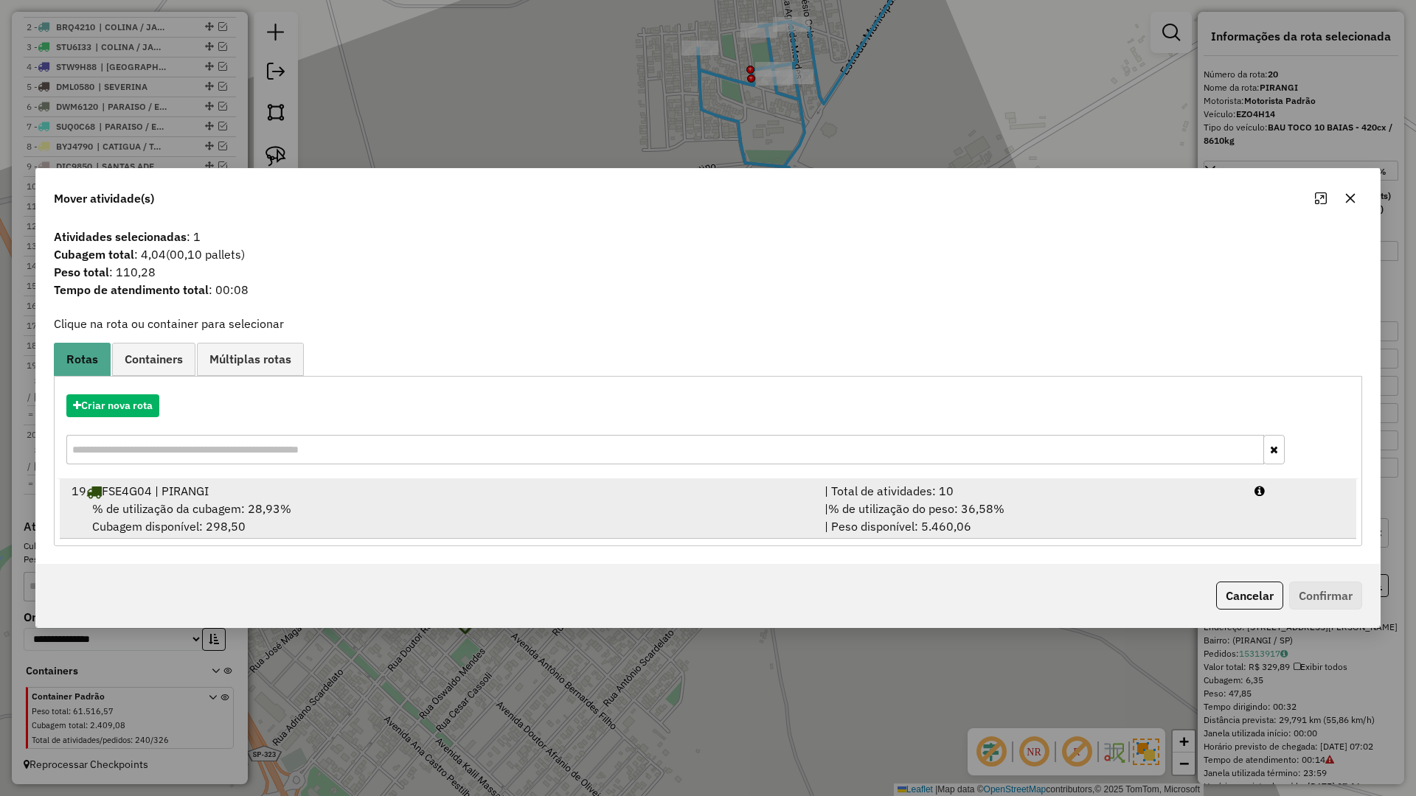
click at [733, 493] on div "19 FSE4G04 | PIRANGI" at bounding box center [439, 491] width 753 height 18
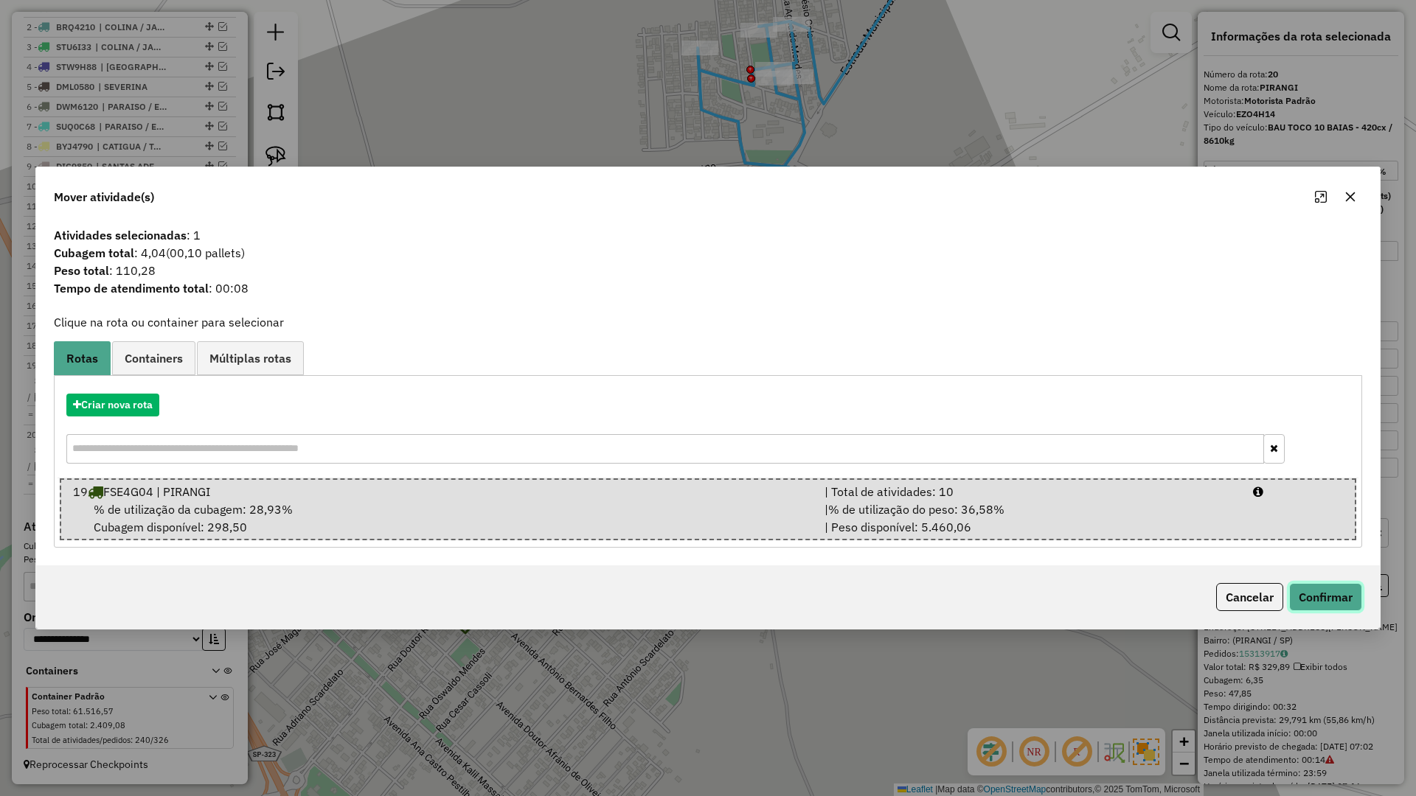
click at [1307, 599] on button "Confirmar" at bounding box center [1325, 597] width 73 height 28
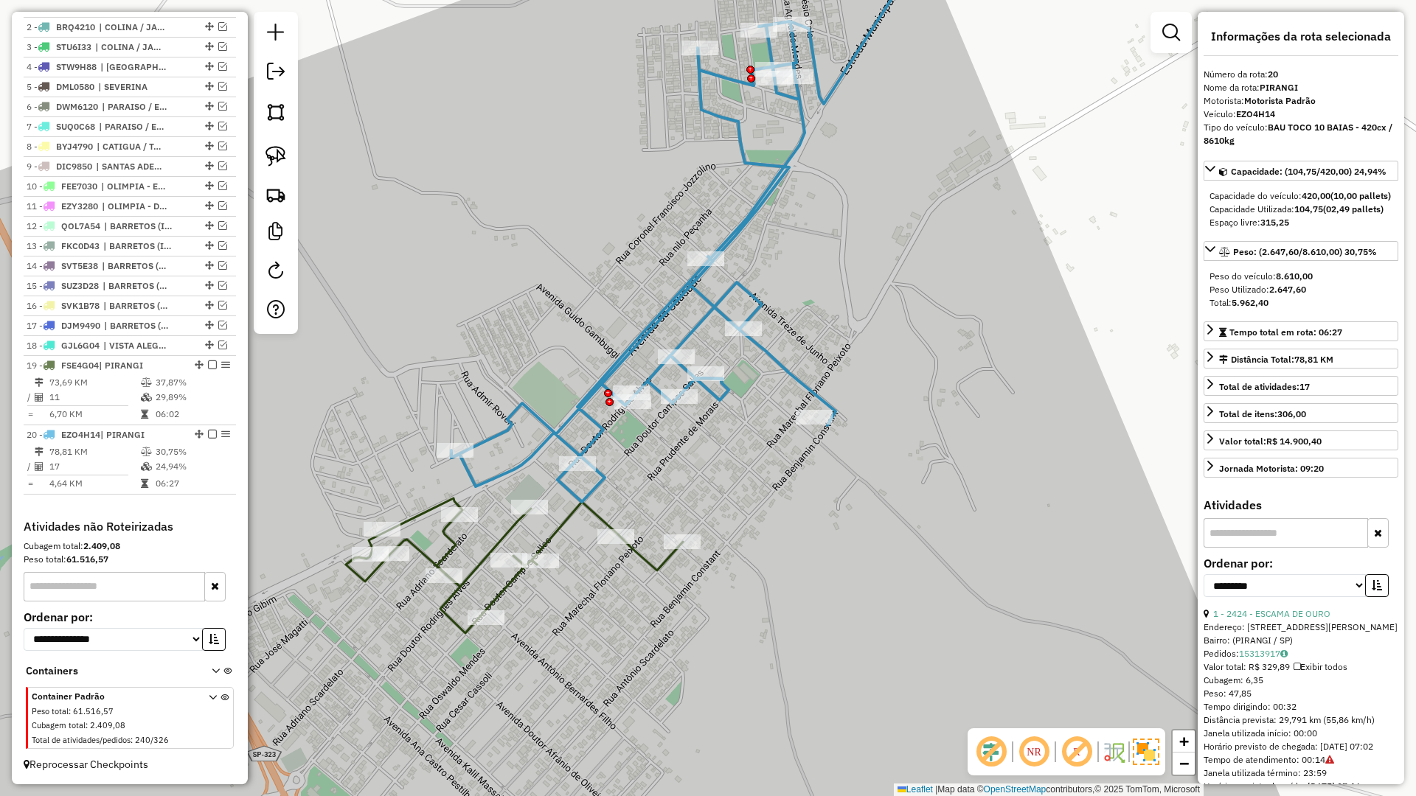
click at [601, 476] on icon at bounding box center [713, 211] width 524 height 582
click at [208, 365] on em at bounding box center [212, 365] width 9 height 9
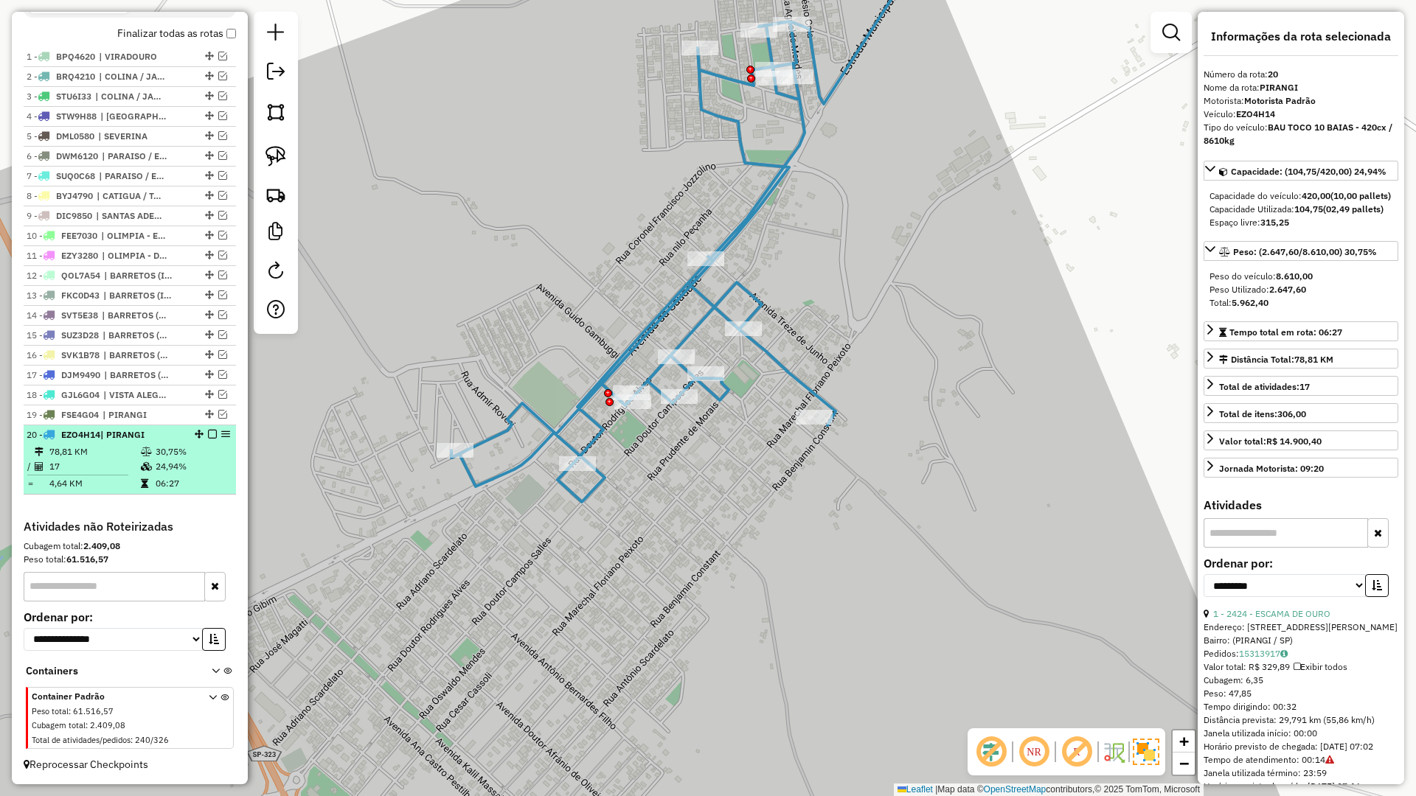
click at [208, 432] on em at bounding box center [212, 434] width 9 height 9
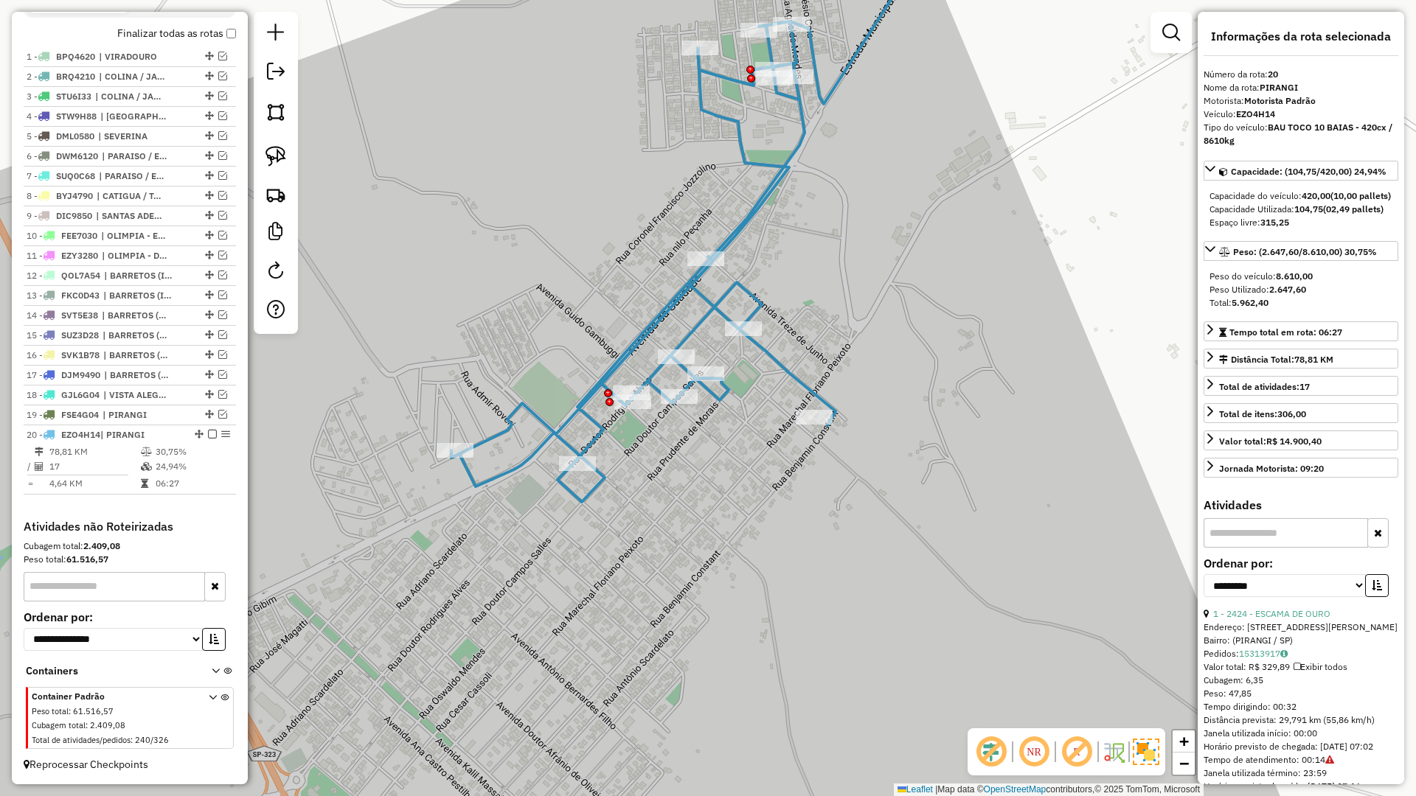
scroll to position [482, 0]
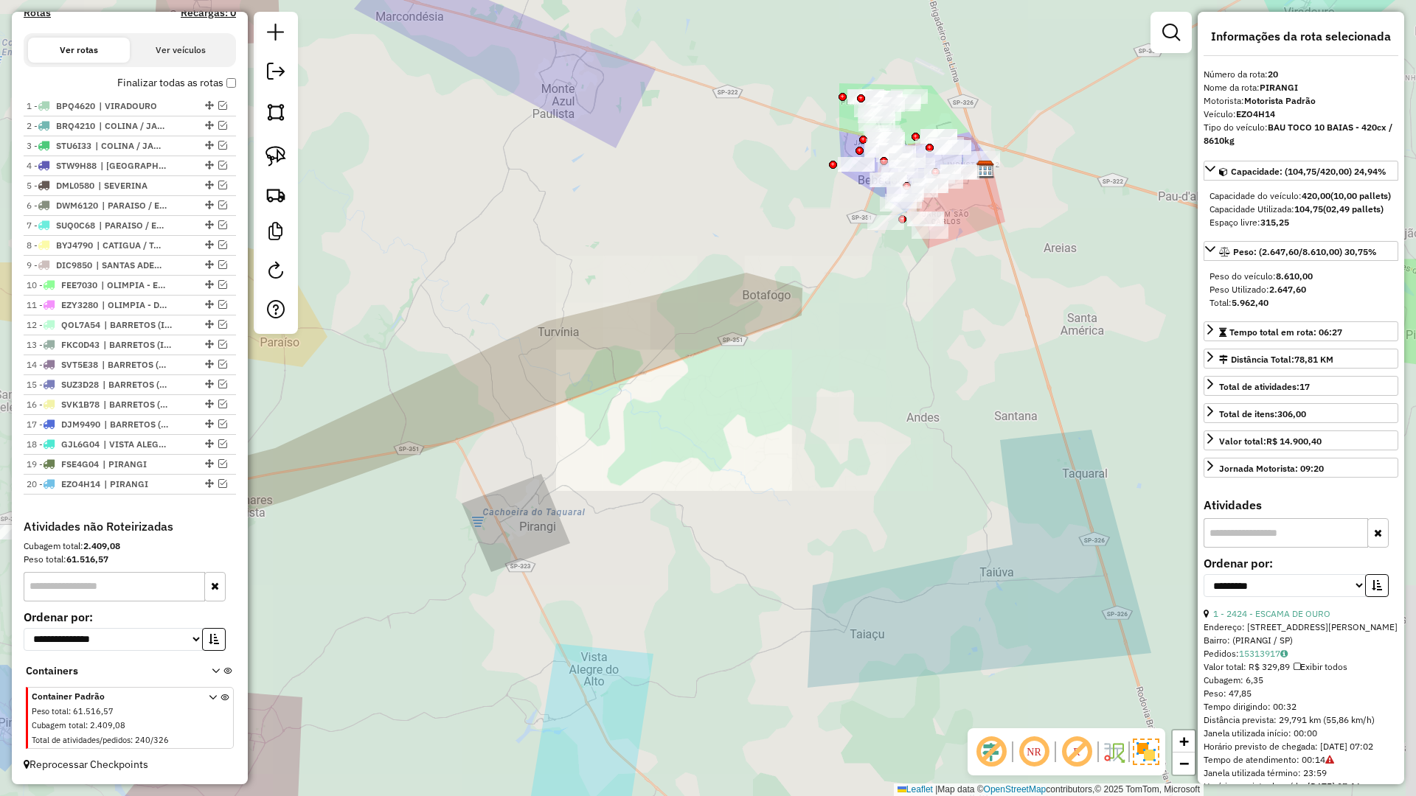
drag, startPoint x: 527, startPoint y: 570, endPoint x: 895, endPoint y: 316, distance: 447.0
click at [892, 318] on div "Janela de atendimento Grade de atendimento Capacidade Transportadoras Veículos …" at bounding box center [708, 398] width 1416 height 796
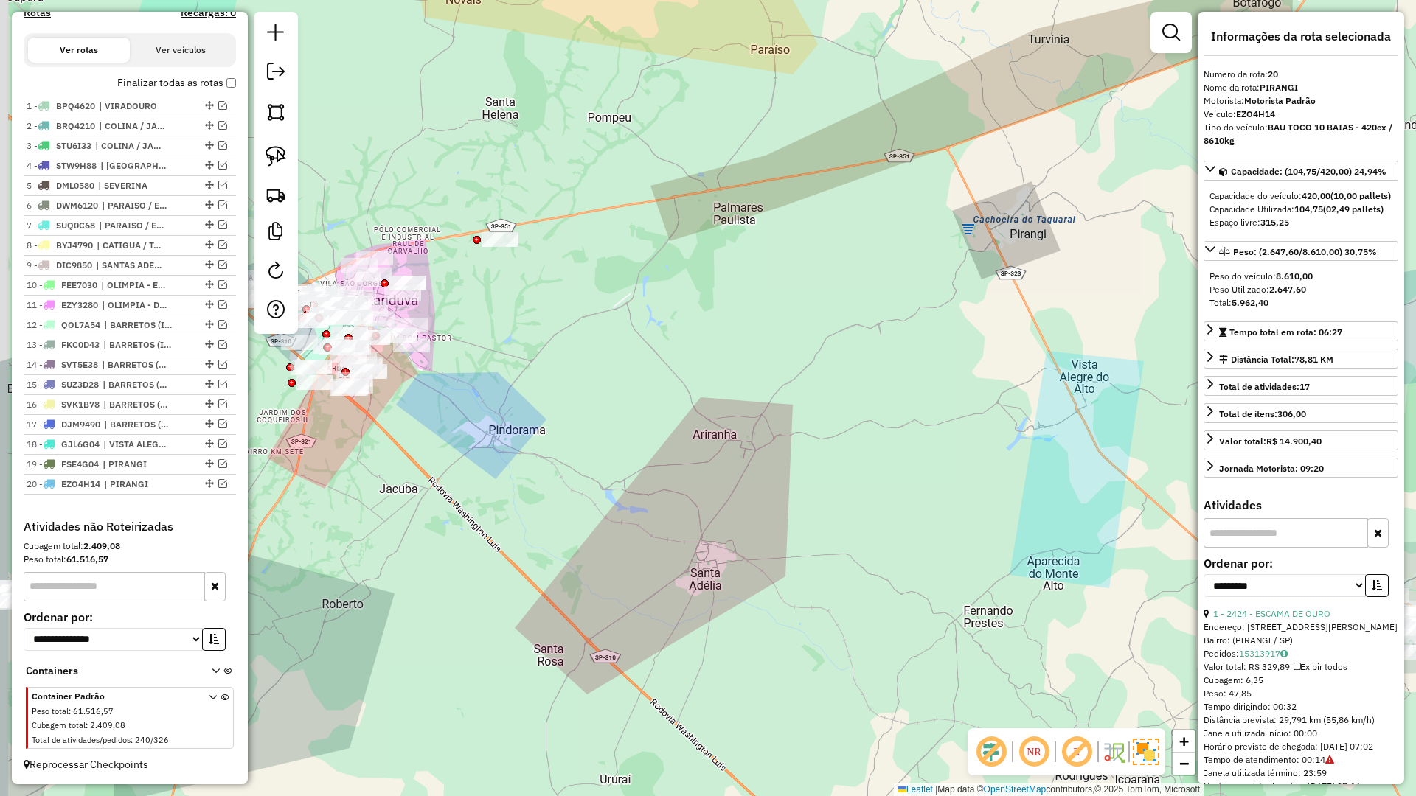
drag, startPoint x: 620, startPoint y: 378, endPoint x: 985, endPoint y: 260, distance: 382.7
click at [985, 260] on div "Janela de atendimento Grade de atendimento Capacidade Transportadoras Veículos …" at bounding box center [708, 398] width 1416 height 796
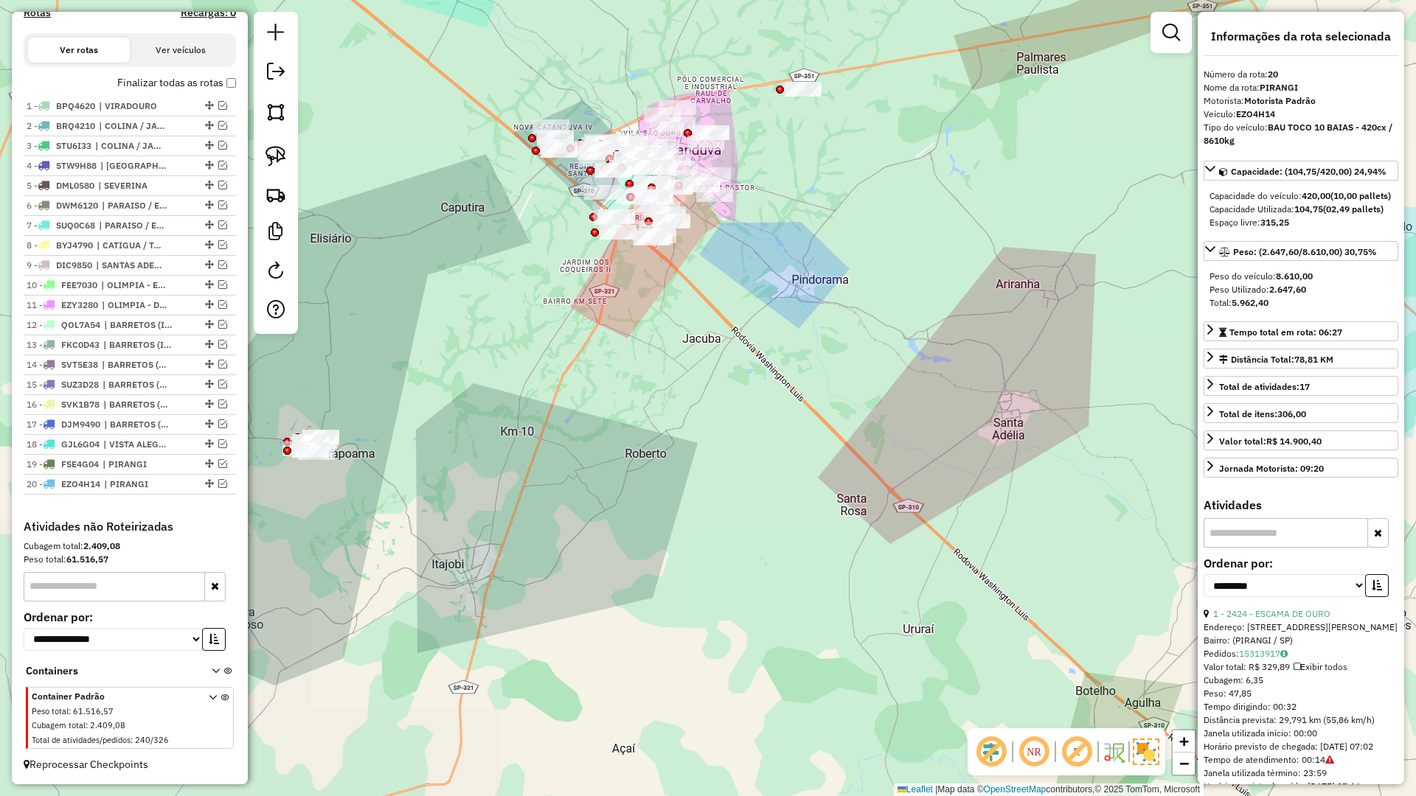
drag, startPoint x: 758, startPoint y: 471, endPoint x: 815, endPoint y: 312, distance: 168.4
click at [816, 313] on div "Janela de atendimento Grade de atendimento Capacidade Transportadoras Veículos …" at bounding box center [708, 398] width 1416 height 796
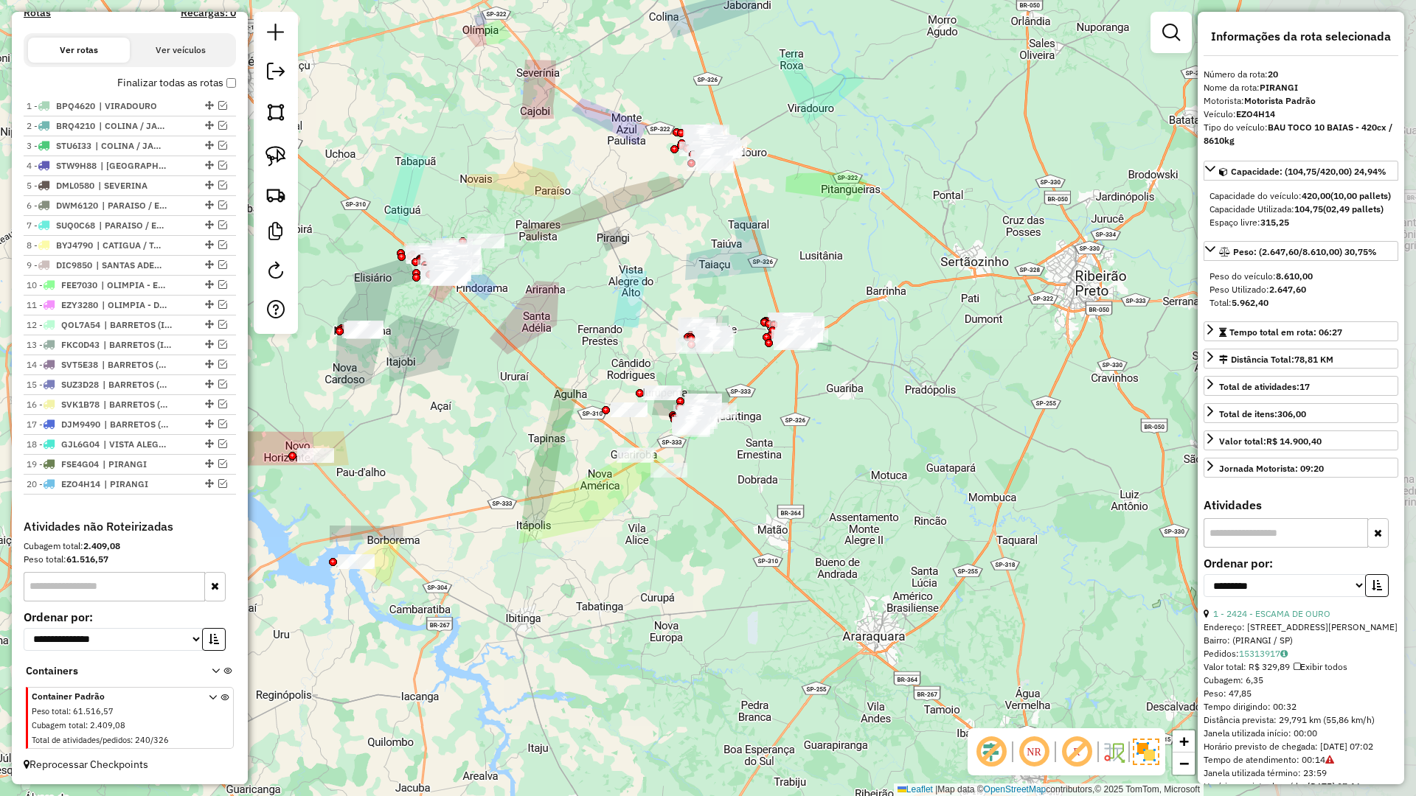
drag, startPoint x: 855, startPoint y: 446, endPoint x: 510, endPoint y: 461, distance: 345.5
click at [510, 461] on div "Janela de atendimento Grade de atendimento Capacidade Transportadoras Veículos …" at bounding box center [708, 398] width 1416 height 796
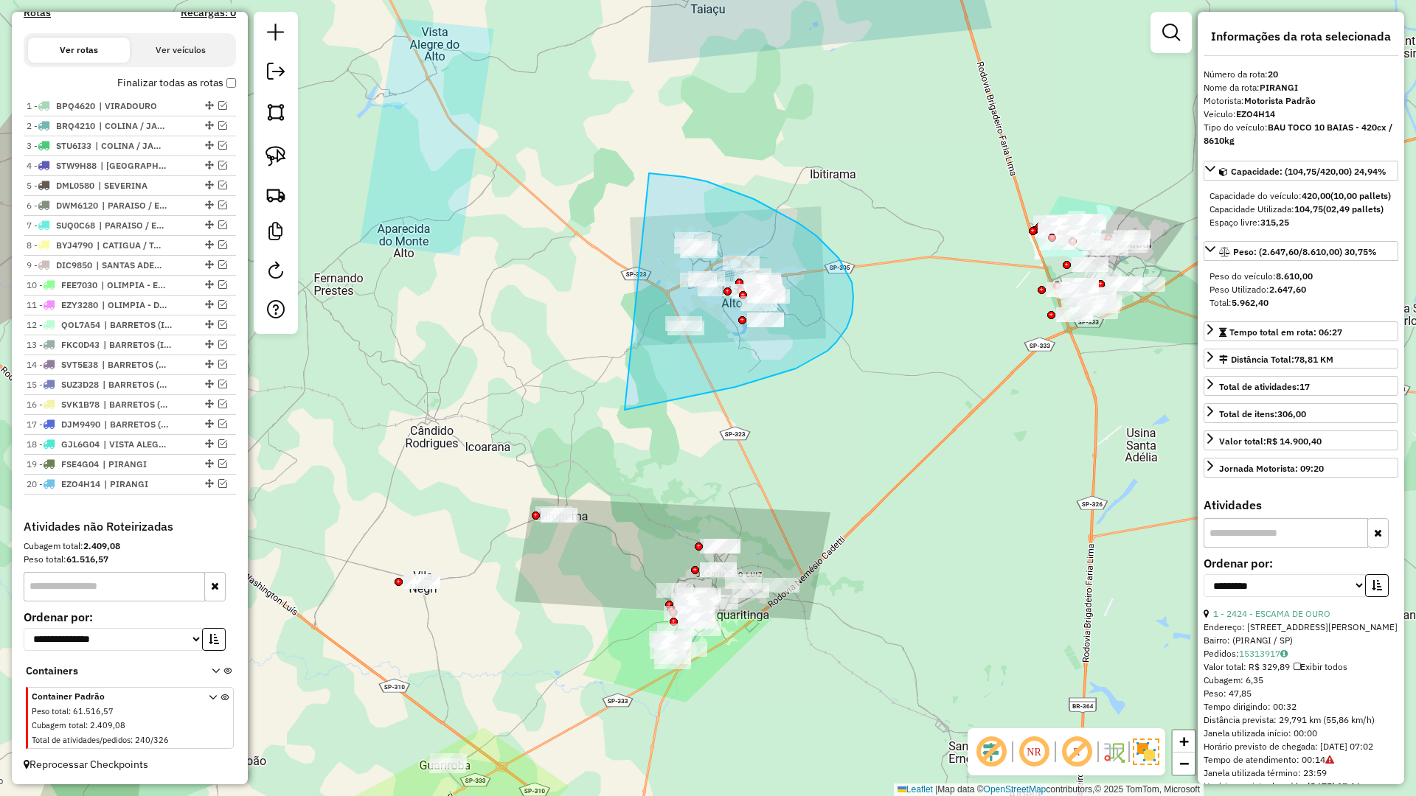
drag, startPoint x: 670, startPoint y: 401, endPoint x: 588, endPoint y: 183, distance: 233.4
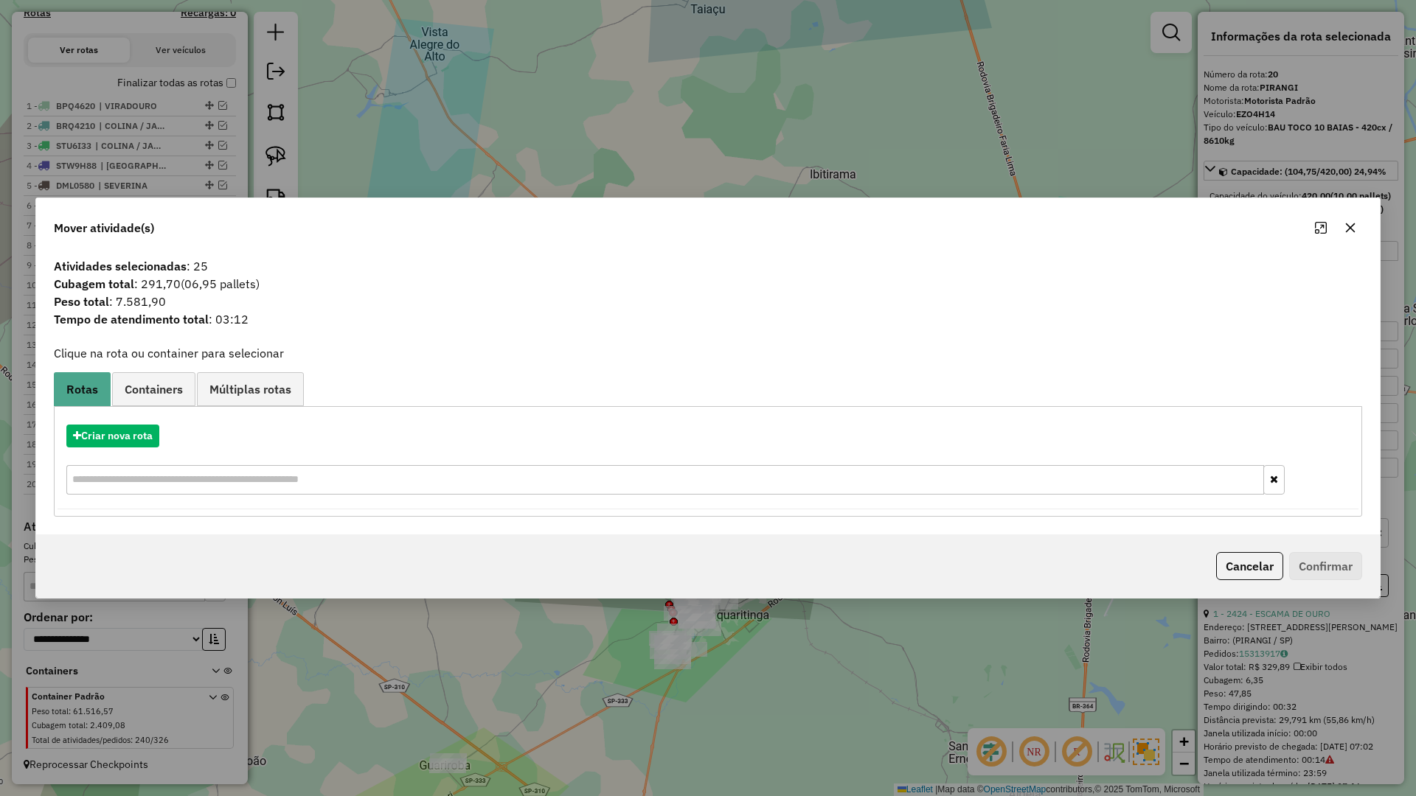
click at [1358, 244] on div "Mover atividade(s)" at bounding box center [708, 224] width 1344 height 53
click at [1350, 231] on icon "button" at bounding box center [1350, 228] width 12 height 12
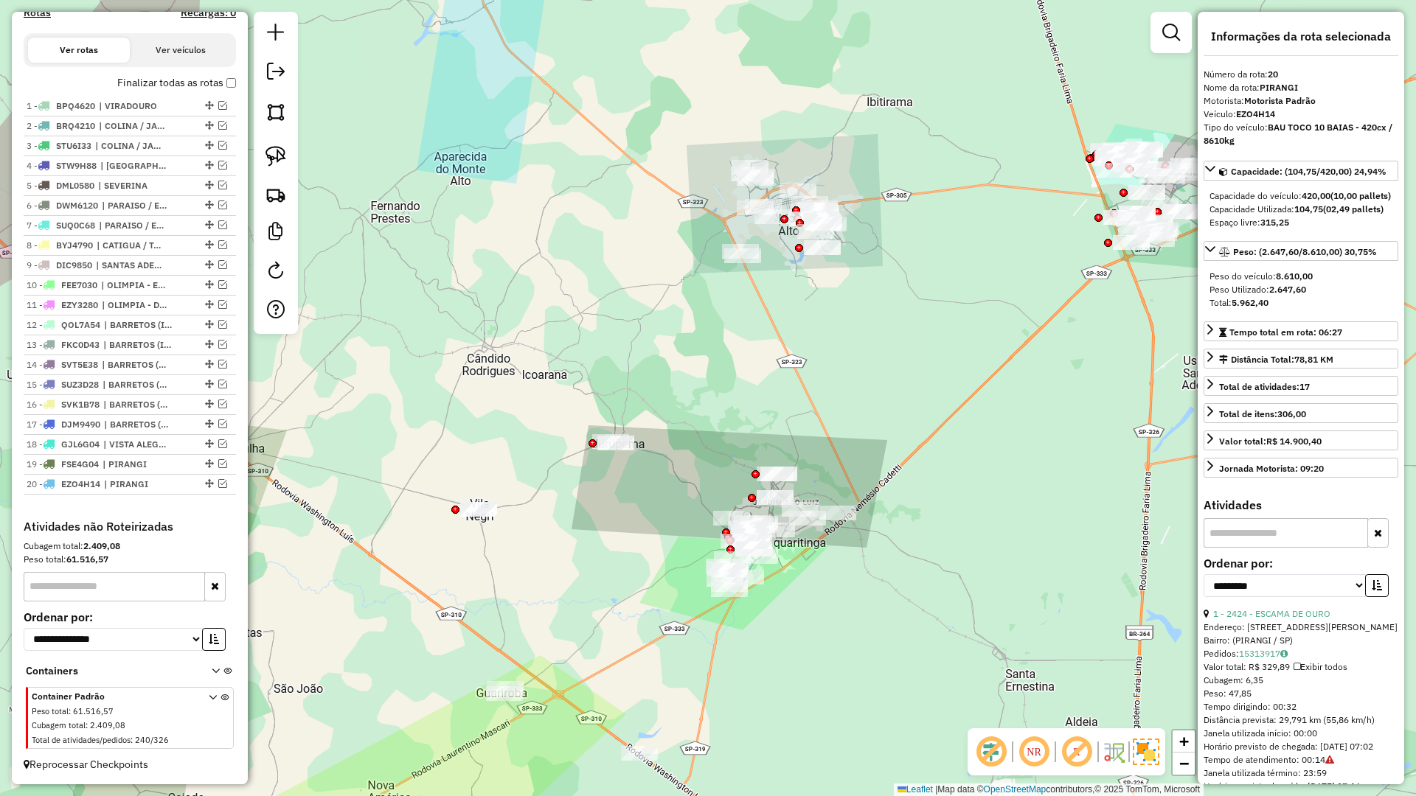
drag, startPoint x: 919, startPoint y: 555, endPoint x: 979, endPoint y: 434, distance: 134.9
click at [1055, 388] on div "Janela de atendimento Grade de atendimento Capacidade Transportadoras Veículos …" at bounding box center [708, 398] width 1416 height 796
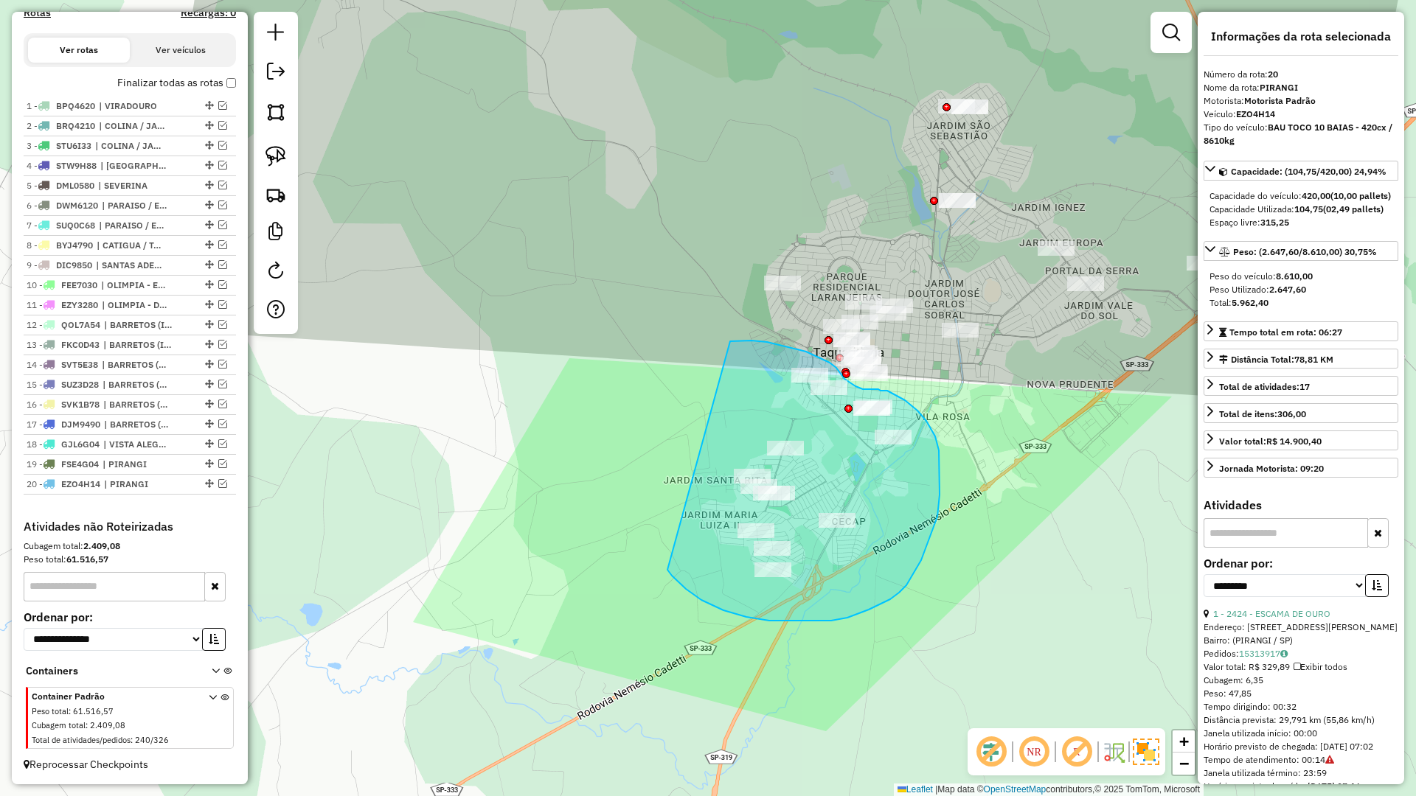
drag, startPoint x: 746, startPoint y: 617, endPoint x: 657, endPoint y: 367, distance: 265.5
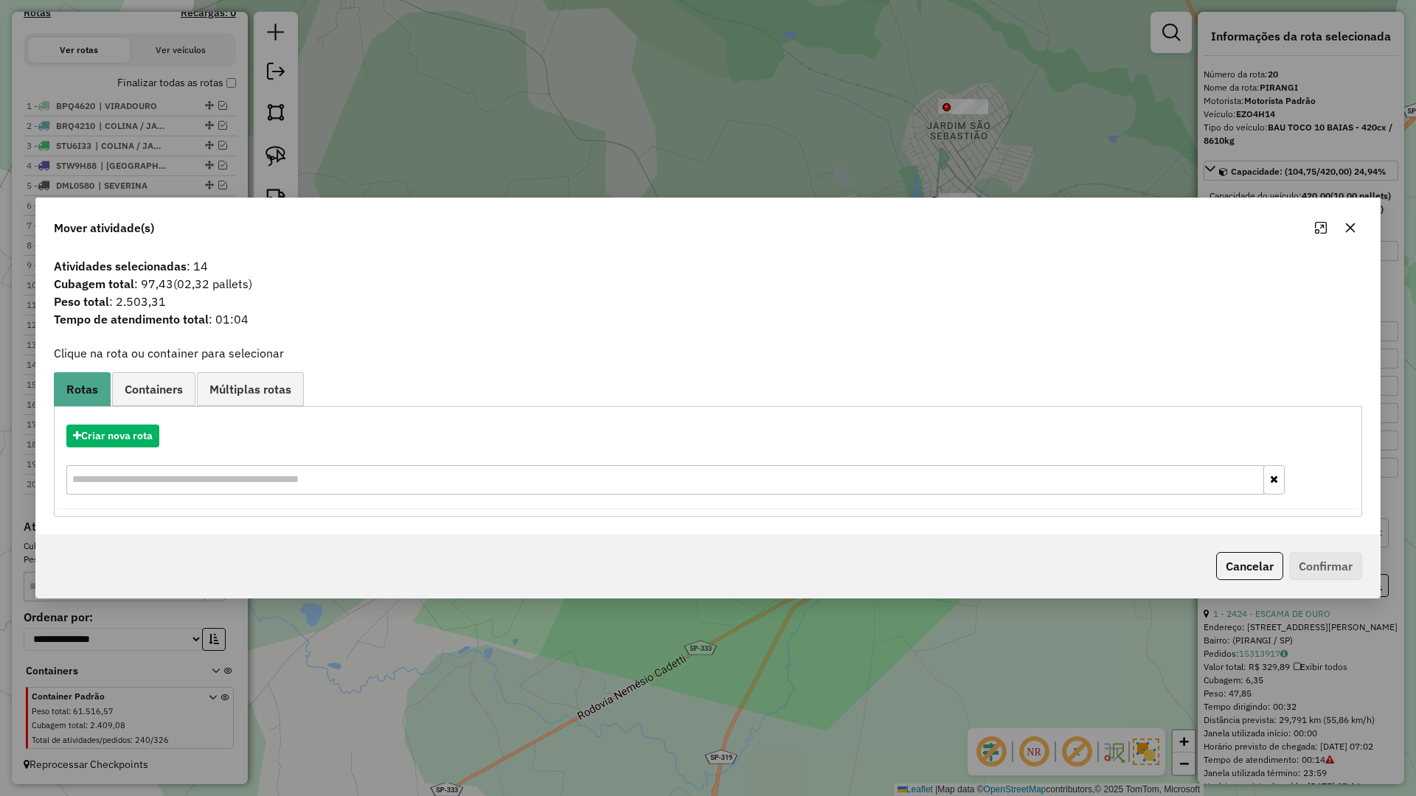
click at [145, 457] on div "Criar nova rota" at bounding box center [708, 462] width 1301 height 96
click at [99, 425] on div "Criar nova rota" at bounding box center [708, 436] width 1301 height 23
click at [100, 436] on button "Criar nova rota" at bounding box center [112, 436] width 93 height 23
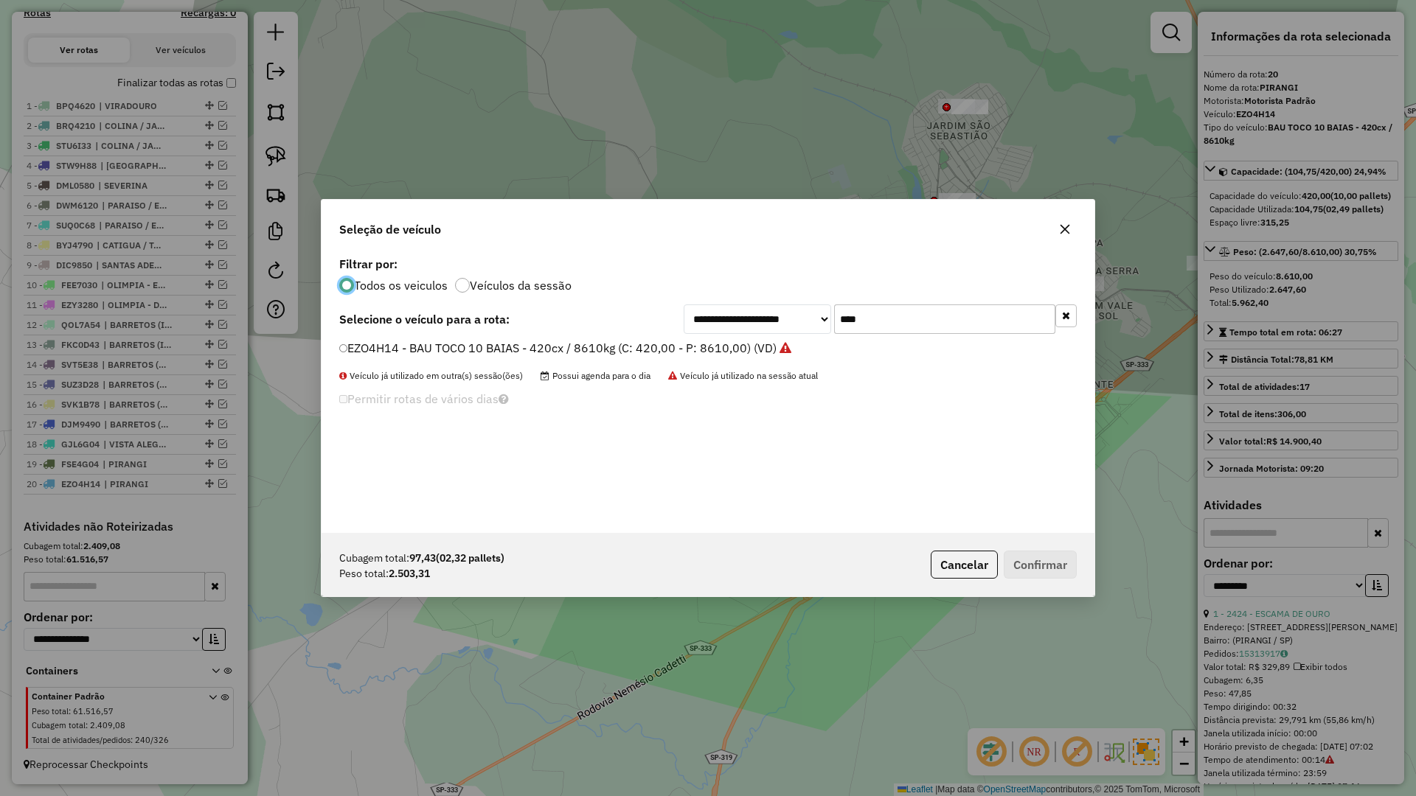
scroll to position [8, 4]
click at [909, 317] on input "****" at bounding box center [944, 319] width 221 height 29
type input "****"
drag, startPoint x: 770, startPoint y: 329, endPoint x: 764, endPoint y: 337, distance: 10.0
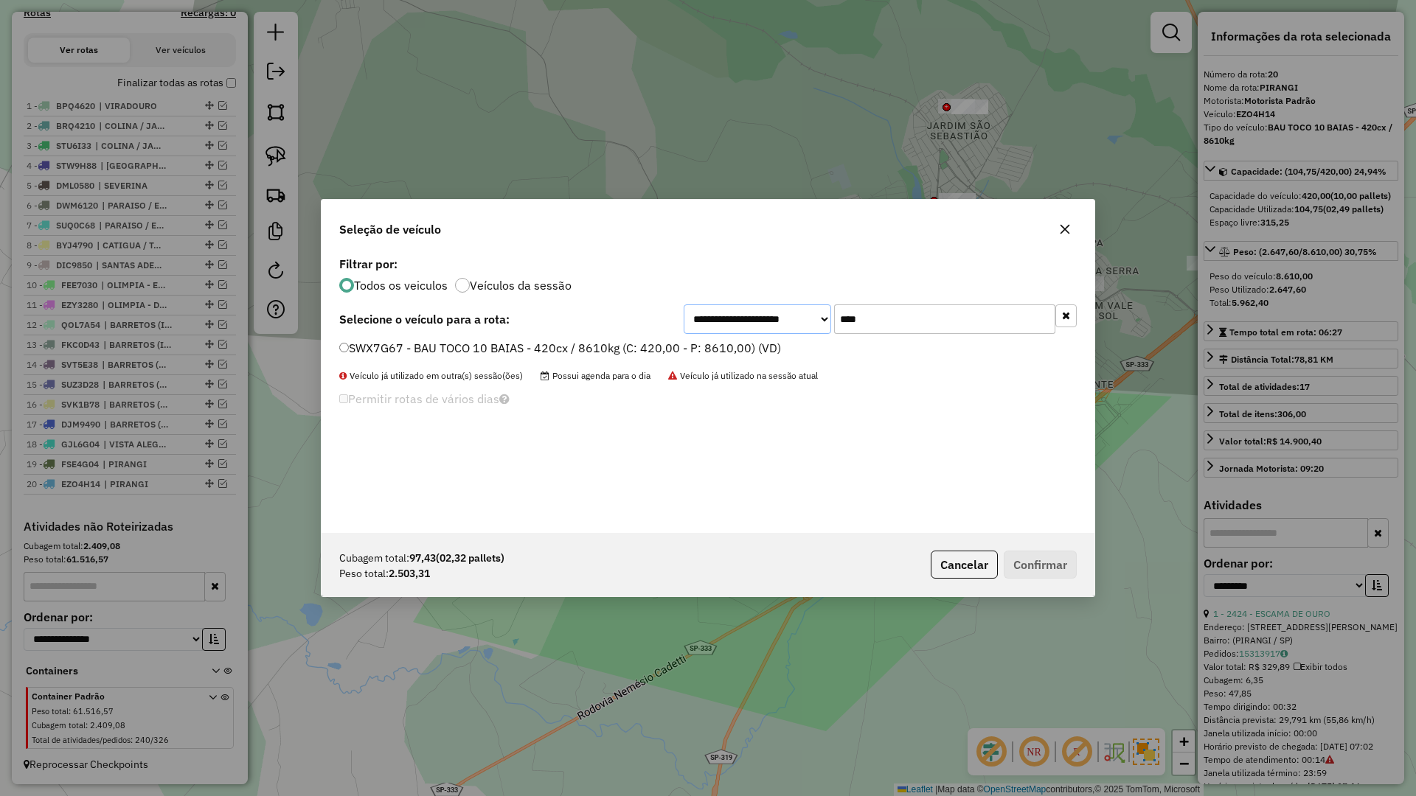
click at [764, 337] on div "**********" at bounding box center [708, 393] width 773 height 280
click at [684, 305] on select "**********" at bounding box center [757, 319] width 147 height 29
click at [679, 347] on label "SWX7G67 - BAU TOCO 10 BAIAS - 420cx / 8610kg (C: 420,00 - P: 8610,00) (VD)" at bounding box center [560, 348] width 442 height 18
click at [1059, 570] on button "Confirmar" at bounding box center [1040, 565] width 73 height 28
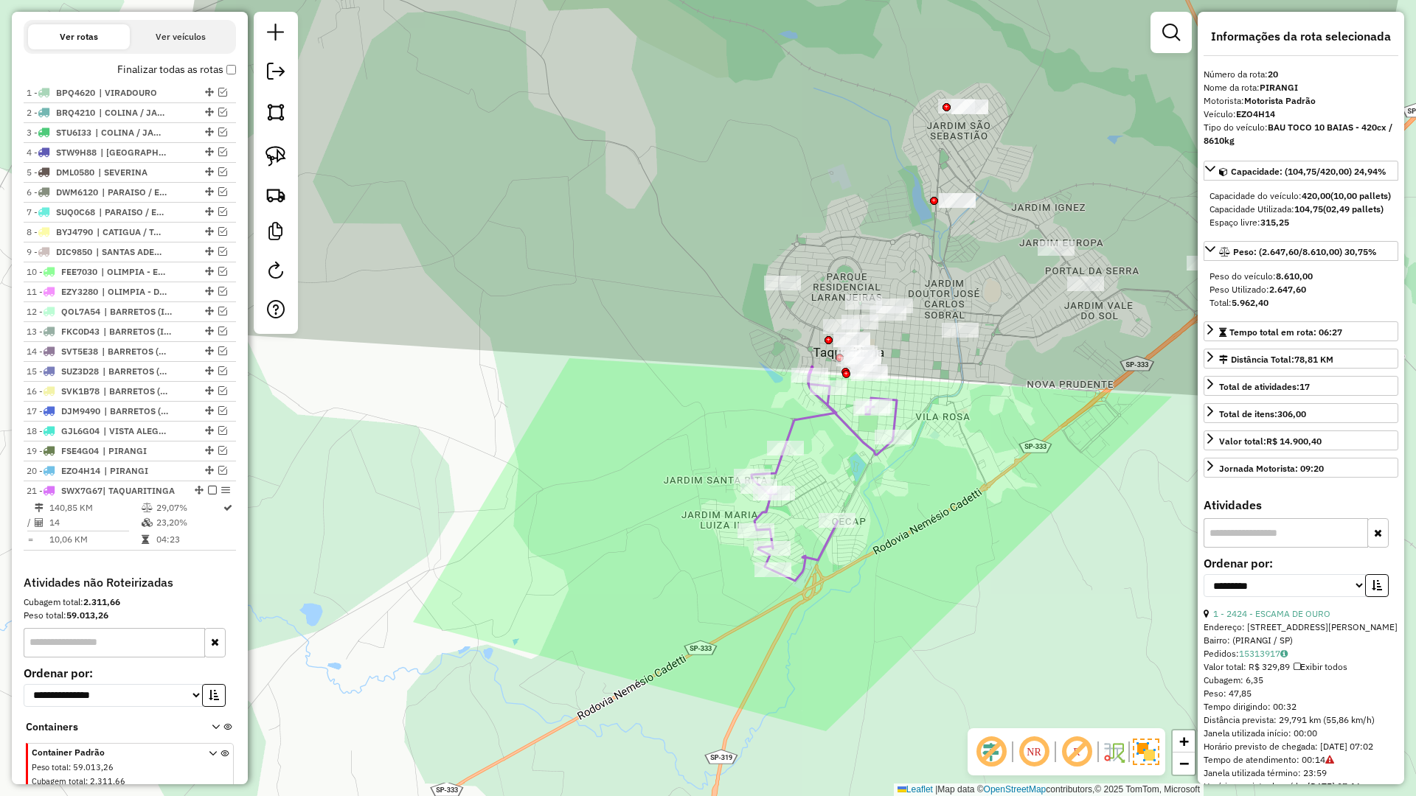
scroll to position [551, 0]
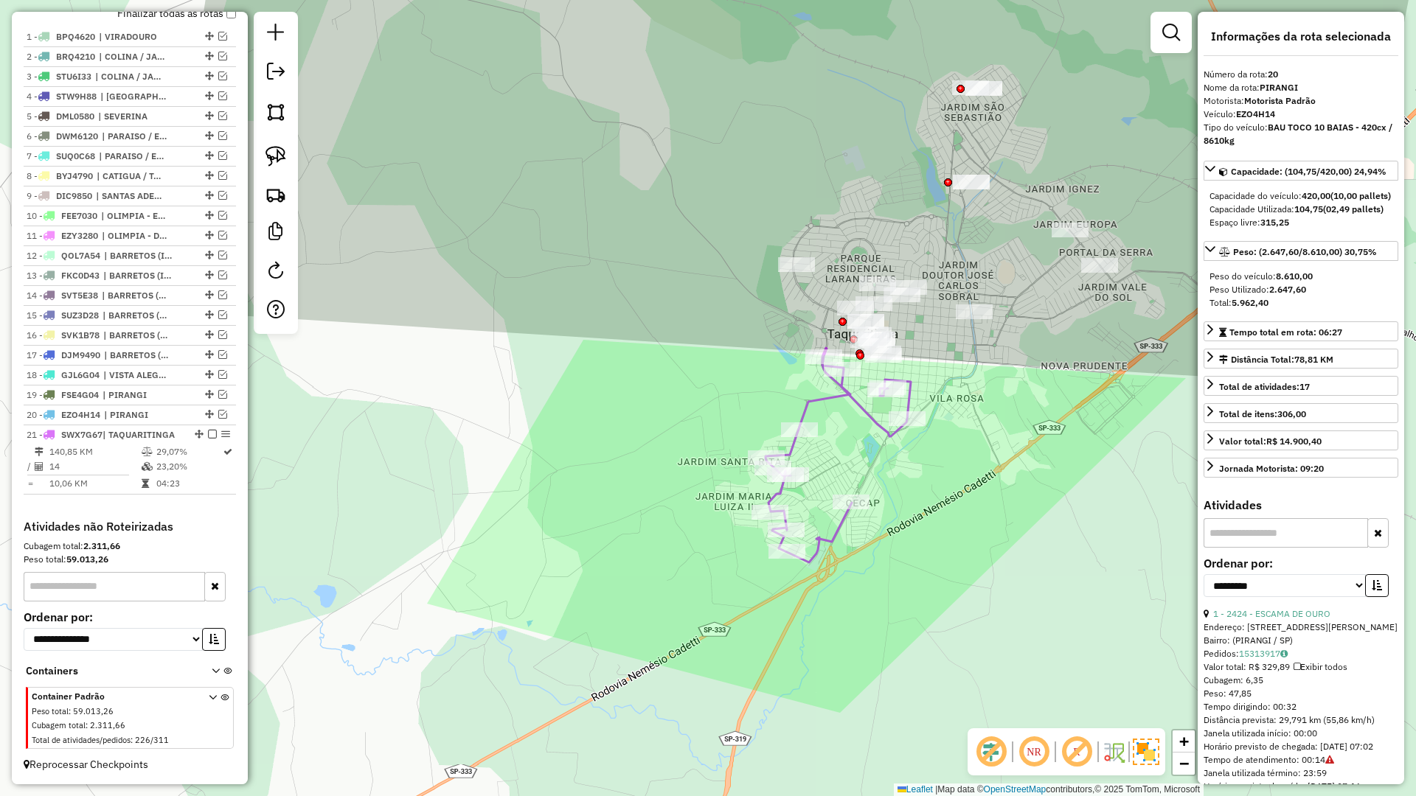
drag, startPoint x: 625, startPoint y: 530, endPoint x: 793, endPoint y: 0, distance: 555.3
click at [793, 0] on div "Janela de atendimento Grade de atendimento Capacidade Transportadoras Veículos …" at bounding box center [708, 398] width 1416 height 796
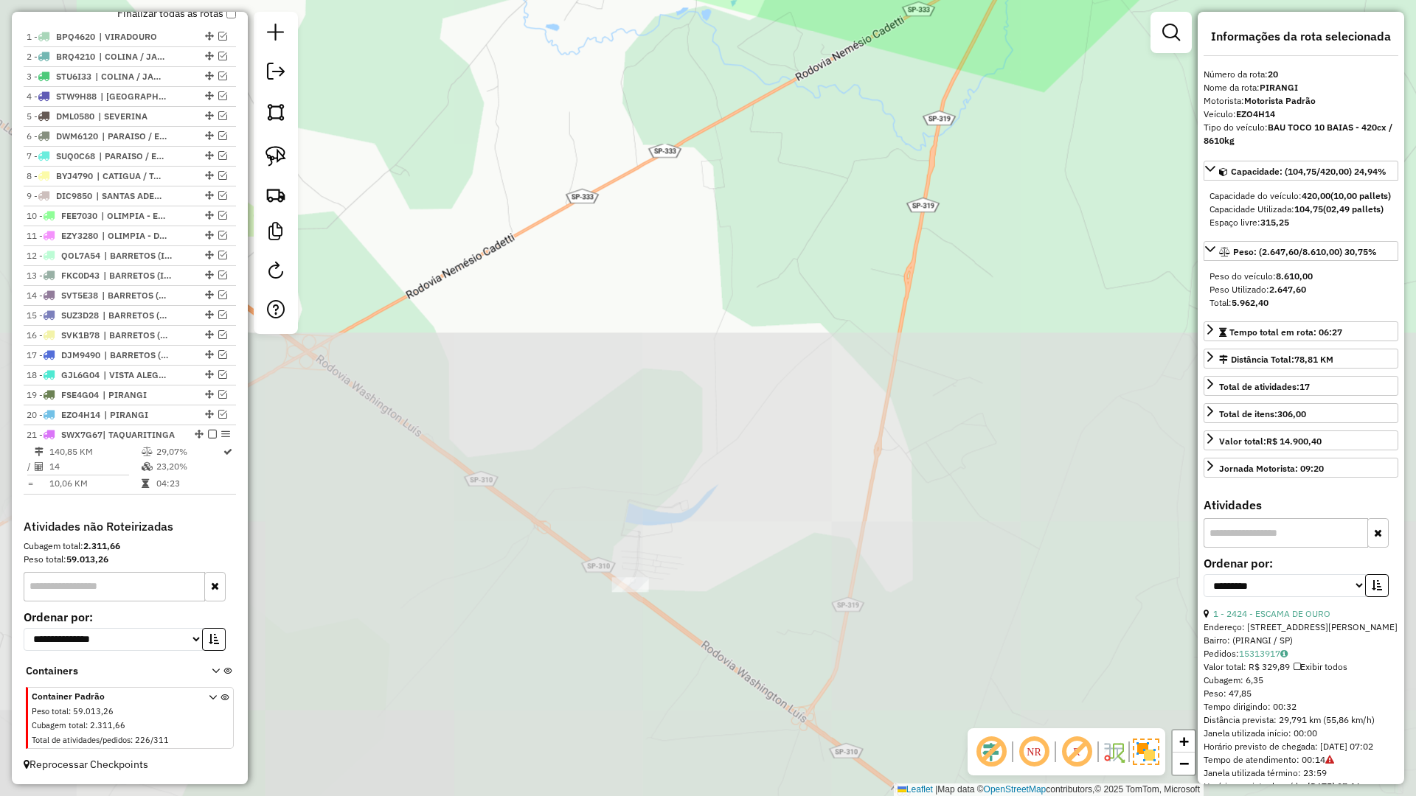
drag, startPoint x: 608, startPoint y: 378, endPoint x: 656, endPoint y: 264, distance: 124.2
click at [656, 264] on div "Janela de atendimento Grade de atendimento Capacidade Transportadoras Veículos …" at bounding box center [708, 398] width 1416 height 796
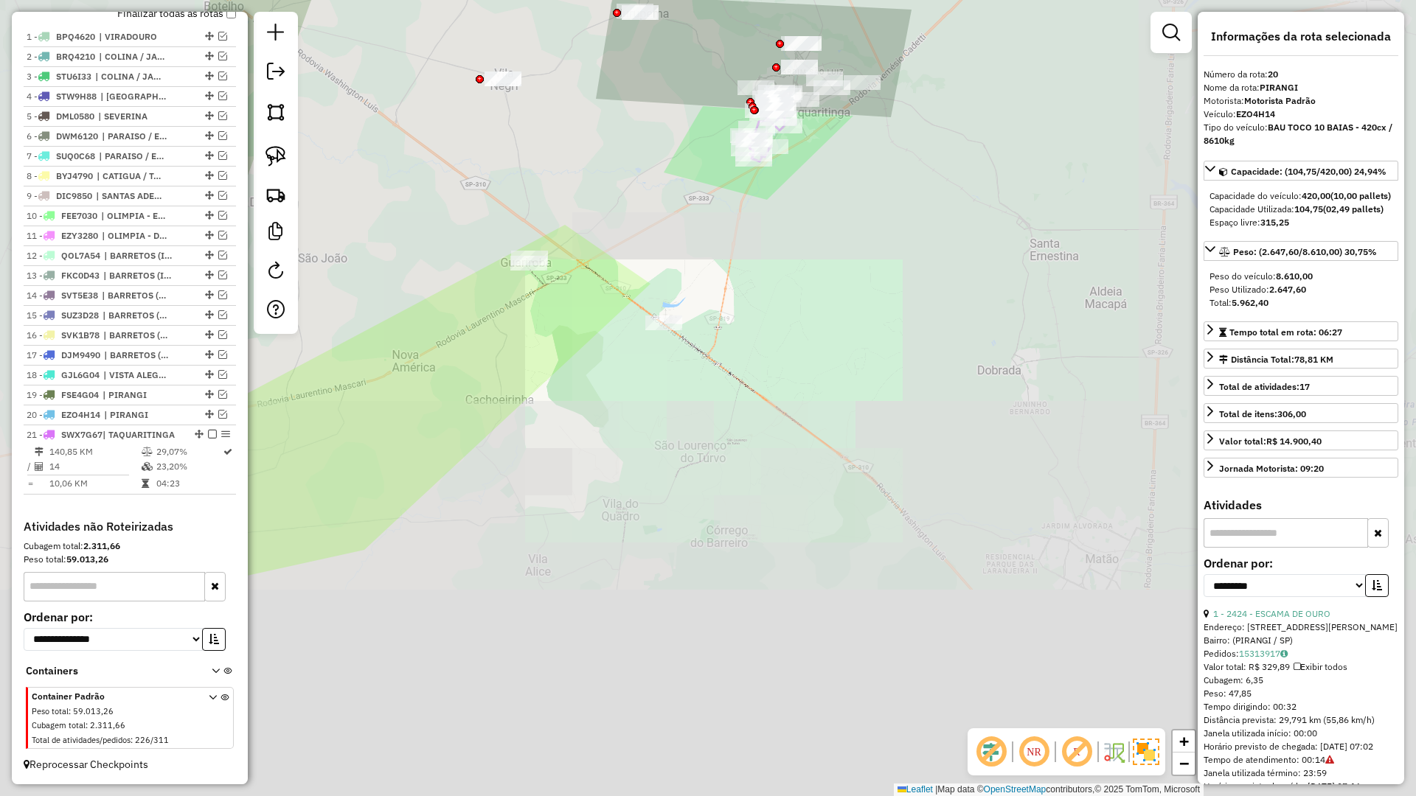
click at [631, 419] on div "Janela de atendimento Grade de atendimento Capacidade Transportadoras Veículos …" at bounding box center [708, 398] width 1416 height 796
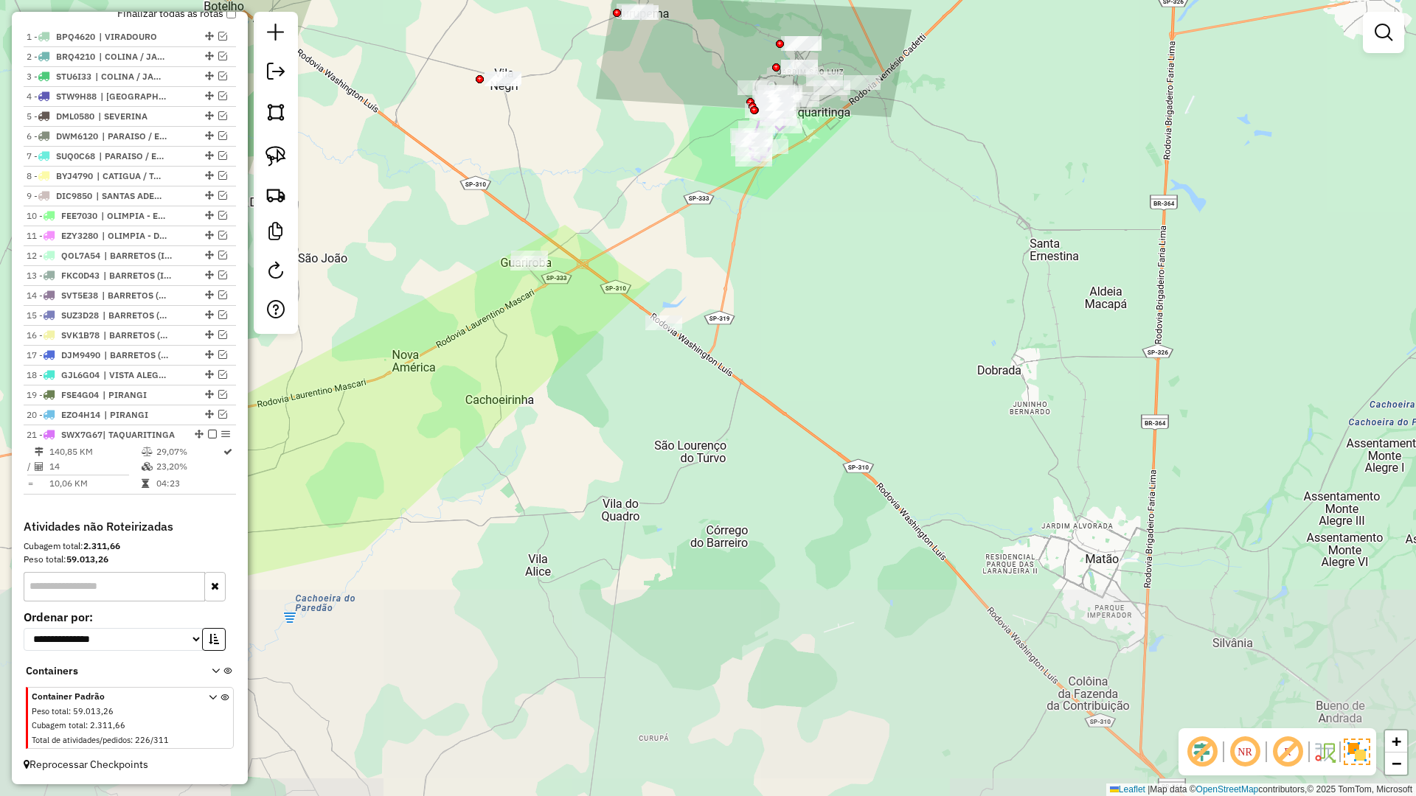
drag, startPoint x: 659, startPoint y: 440, endPoint x: 749, endPoint y: 469, distance: 95.4
click at [744, 471] on div "Janela de atendimento Grade de atendimento Capacidade Transportadoras Veículos …" at bounding box center [708, 398] width 1416 height 796
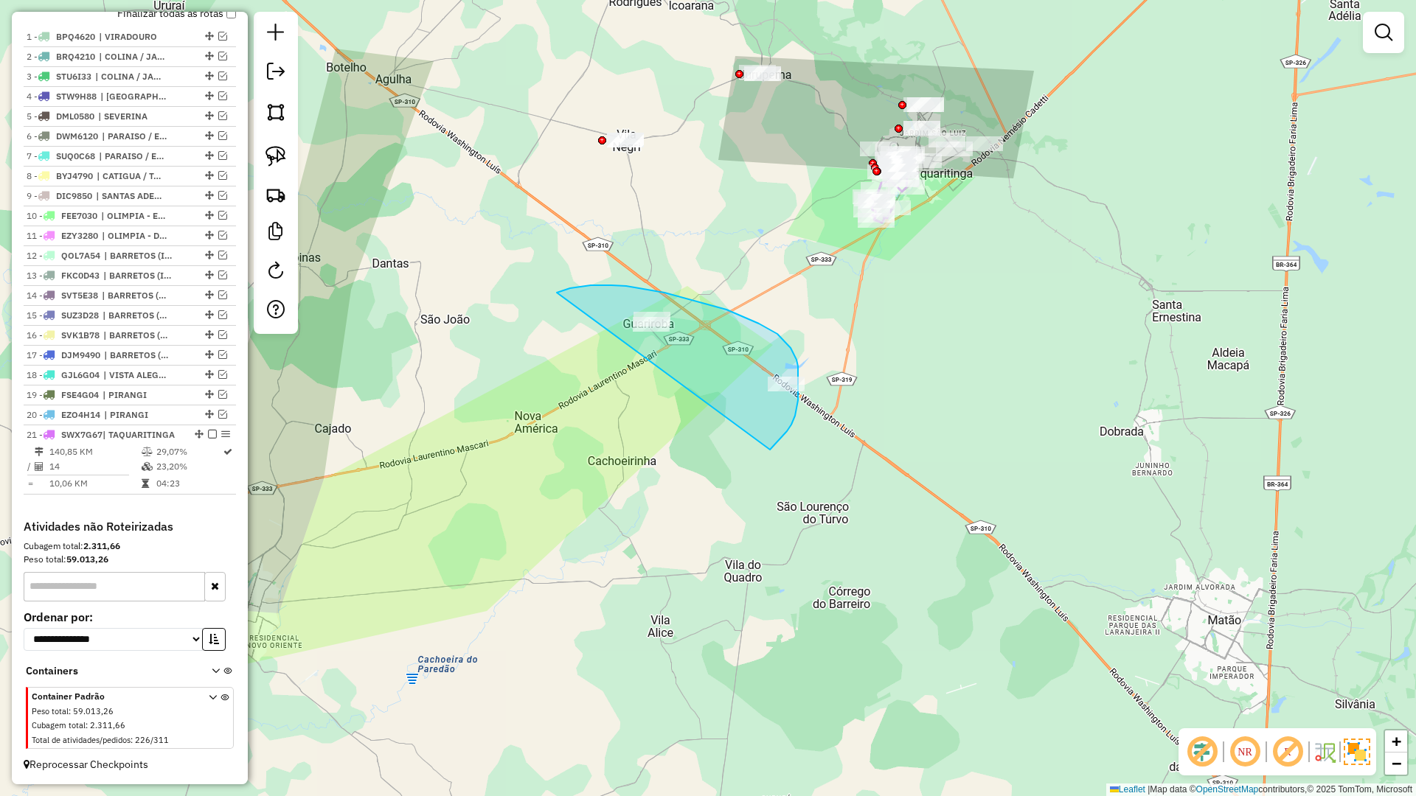
drag, startPoint x: 777, startPoint y: 442, endPoint x: 549, endPoint y: 299, distance: 268.4
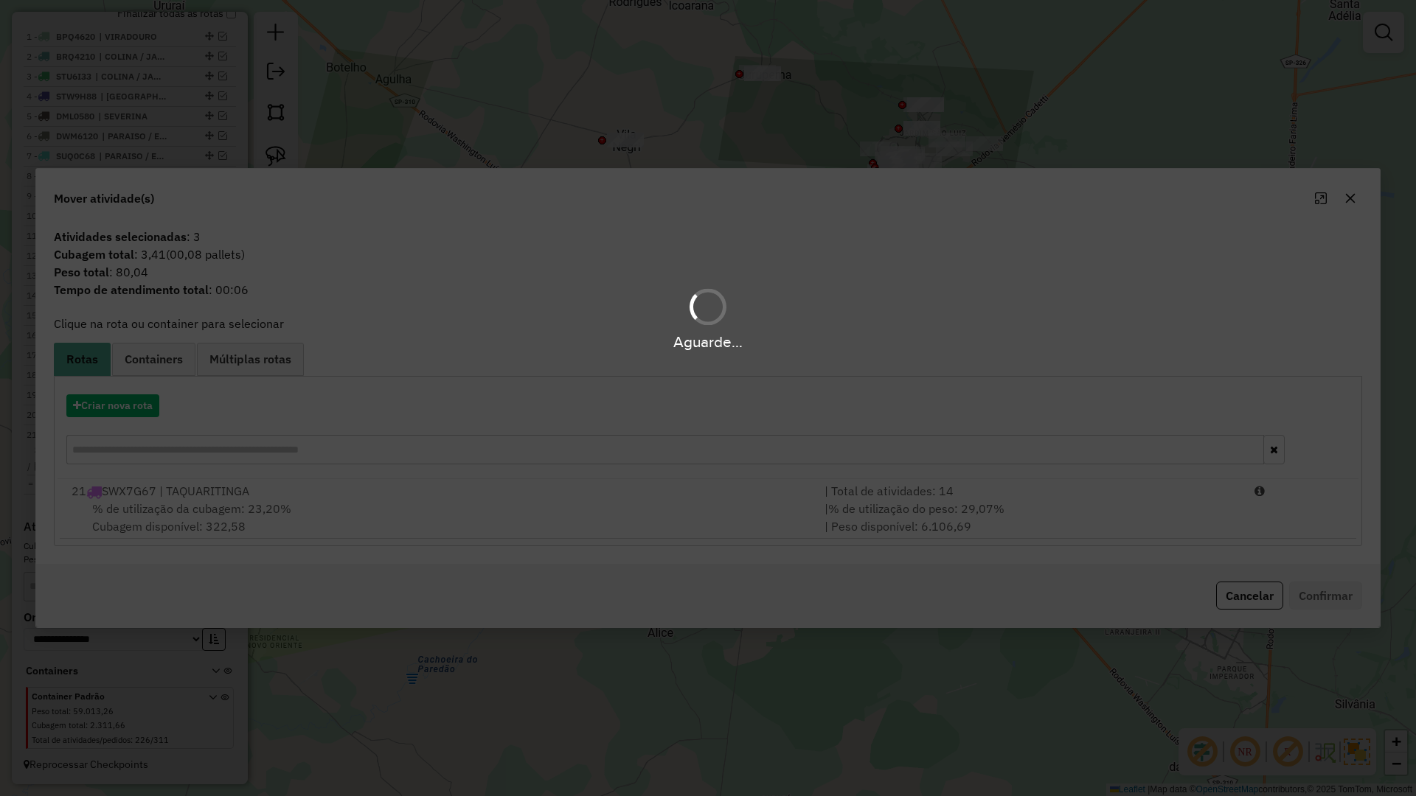
click at [467, 475] on div "Aguarde..." at bounding box center [708, 398] width 1416 height 796
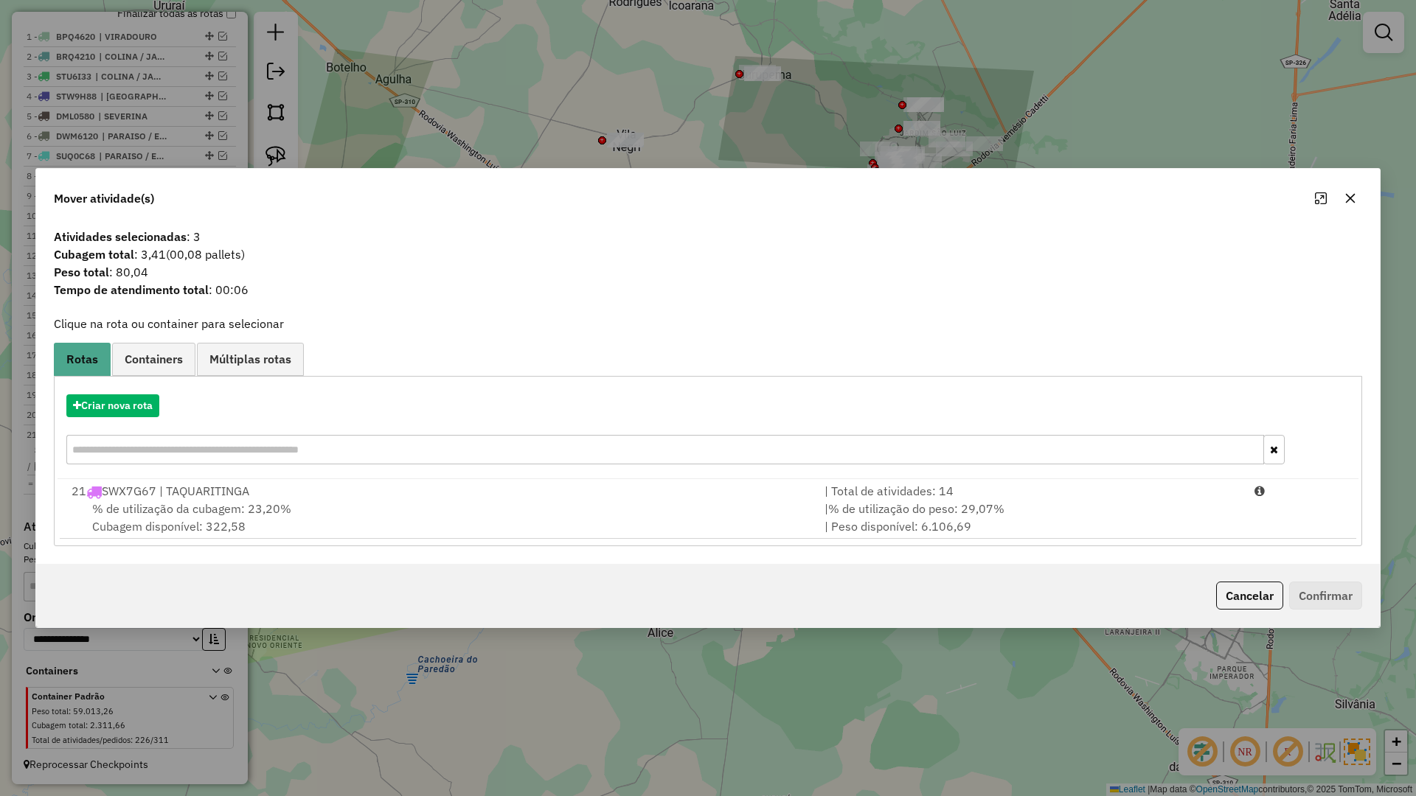
click at [467, 476] on div "Criar nova rota" at bounding box center [708, 431] width 1301 height 96
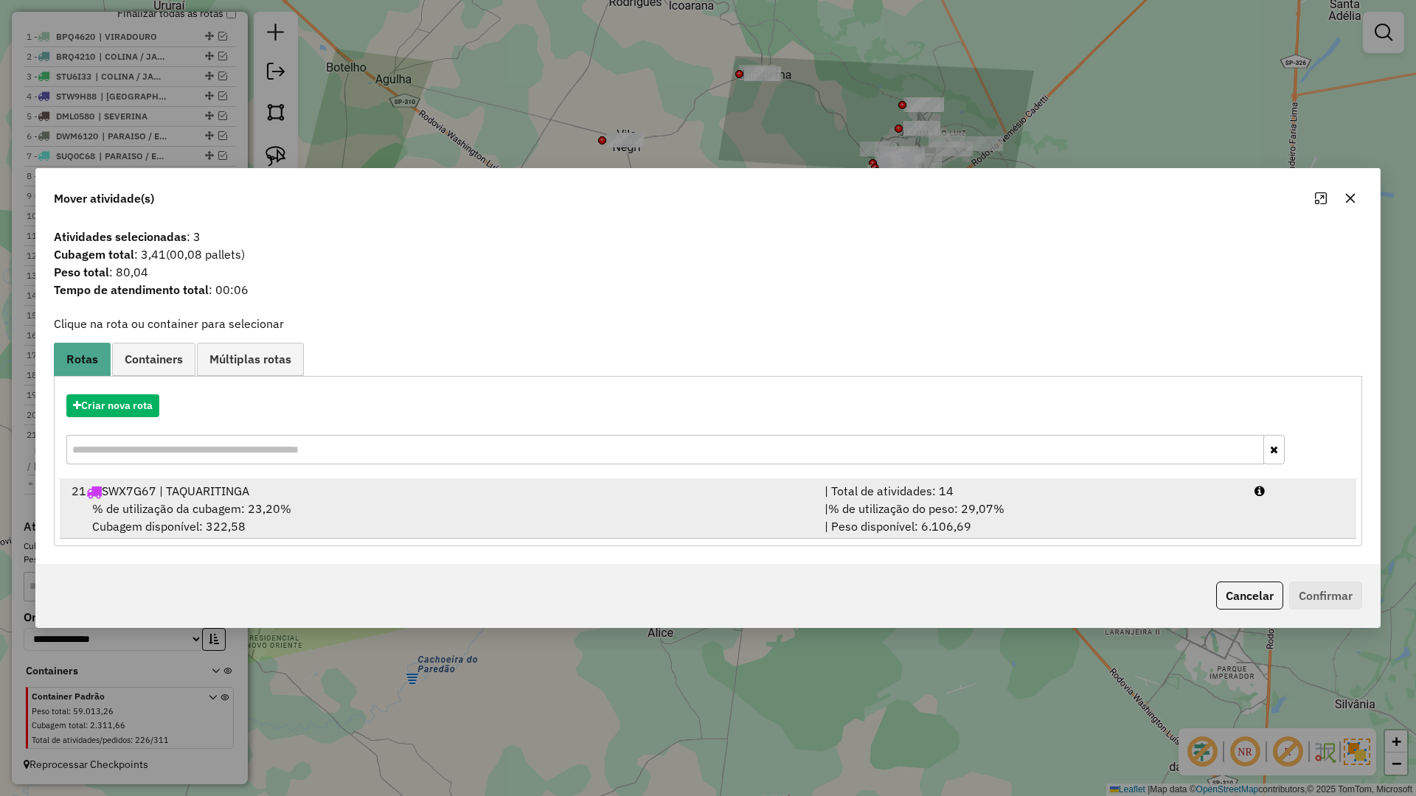
drag, startPoint x: 690, startPoint y: 535, endPoint x: 710, endPoint y: 537, distance: 20.8
click at [692, 535] on div "% de utilização da cubagem: 23,20% Cubagem disponível: 322,58" at bounding box center [439, 517] width 753 height 35
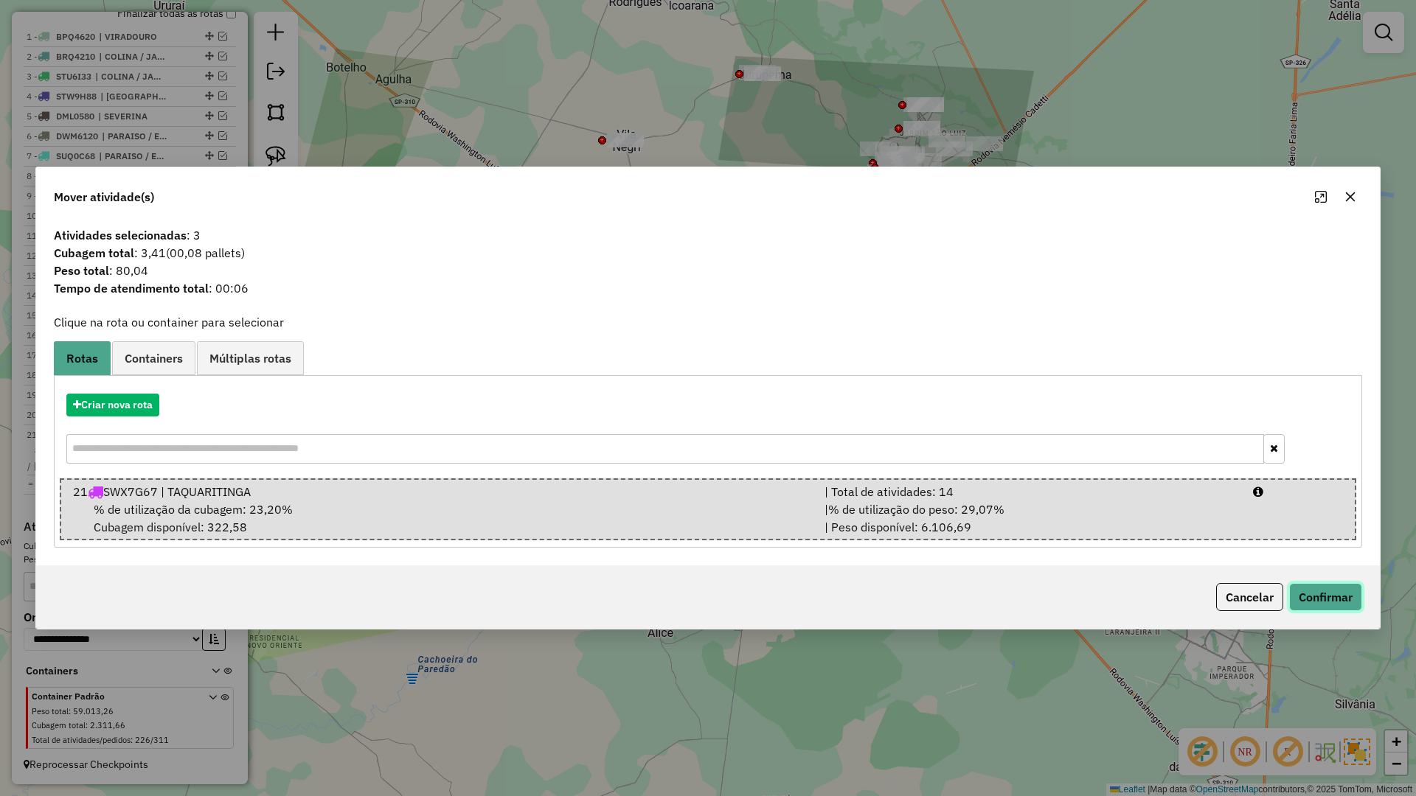
click at [1334, 594] on button "Confirmar" at bounding box center [1325, 597] width 73 height 28
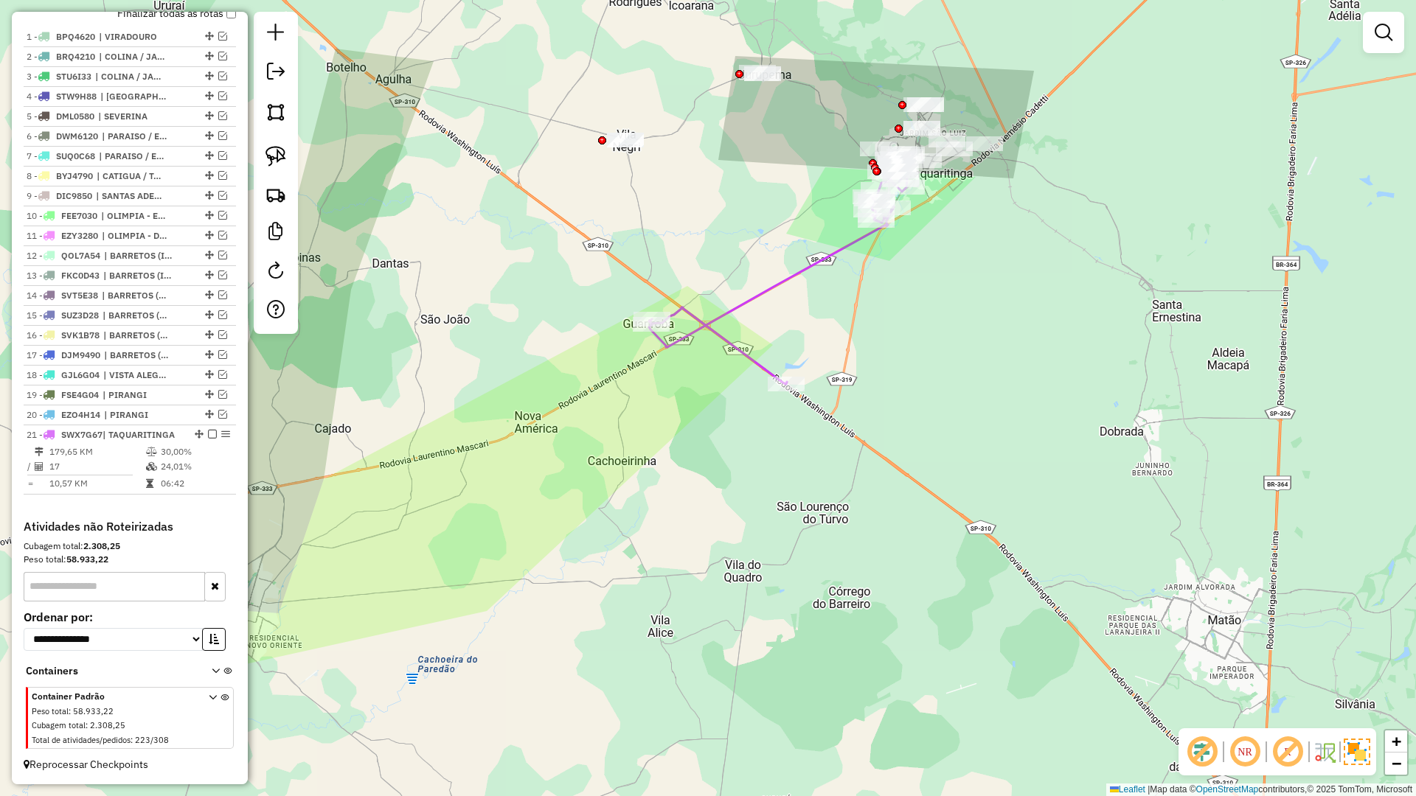
click at [701, 323] on icon at bounding box center [778, 277] width 258 height 215
select select "**********"
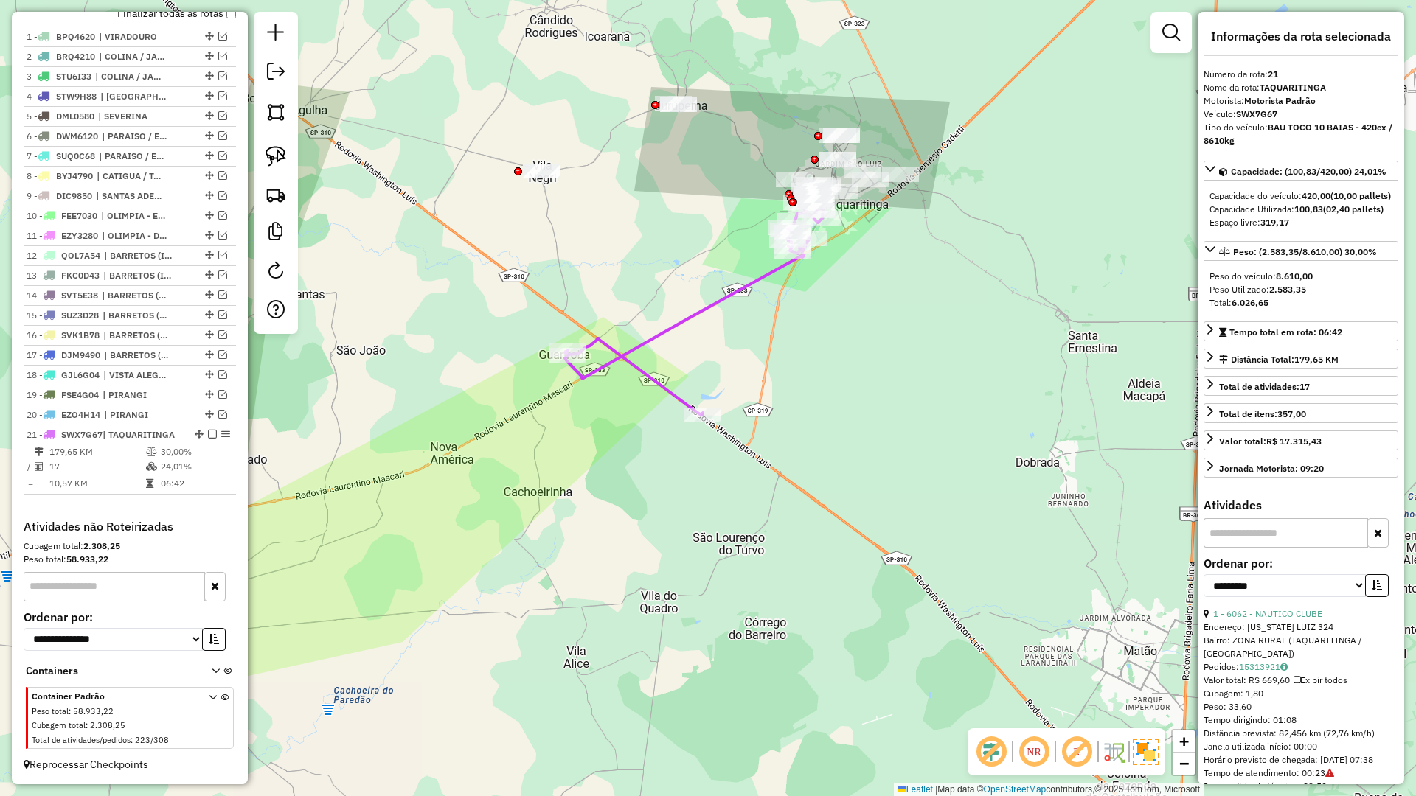
drag, startPoint x: 738, startPoint y: 364, endPoint x: 597, endPoint y: 448, distance: 164.0
click at [597, 447] on div "Janela de atendimento Grade de atendimento Capacidade Transportadoras Veículos …" at bounding box center [708, 398] width 1416 height 796
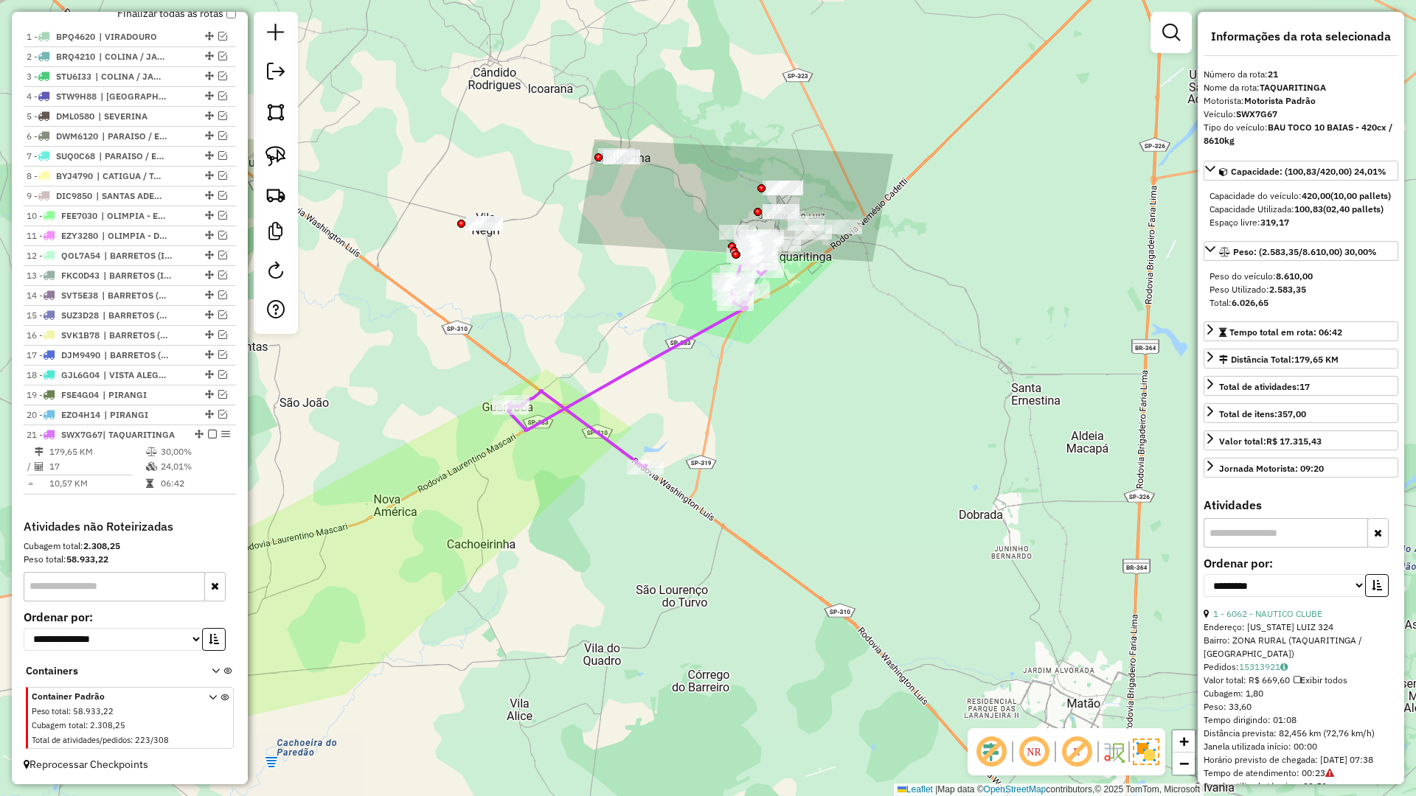
drag, startPoint x: 799, startPoint y: 377, endPoint x: 750, endPoint y: 479, distance: 113.8
click at [750, 479] on div "Janela de atendimento Grade de atendimento Capacidade Transportadoras Veículos …" at bounding box center [708, 398] width 1416 height 796
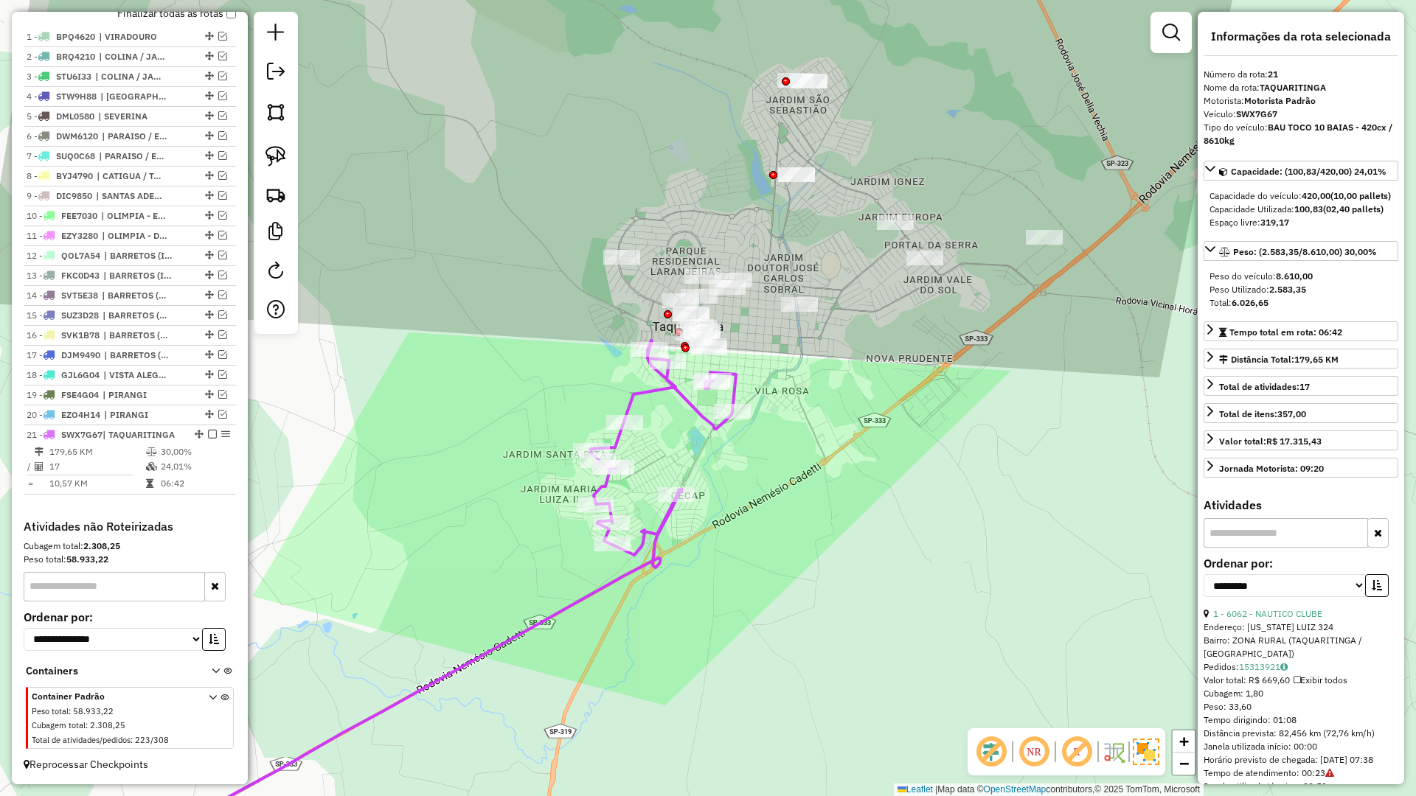
click at [735, 386] on icon at bounding box center [412, 608] width 648 height 535
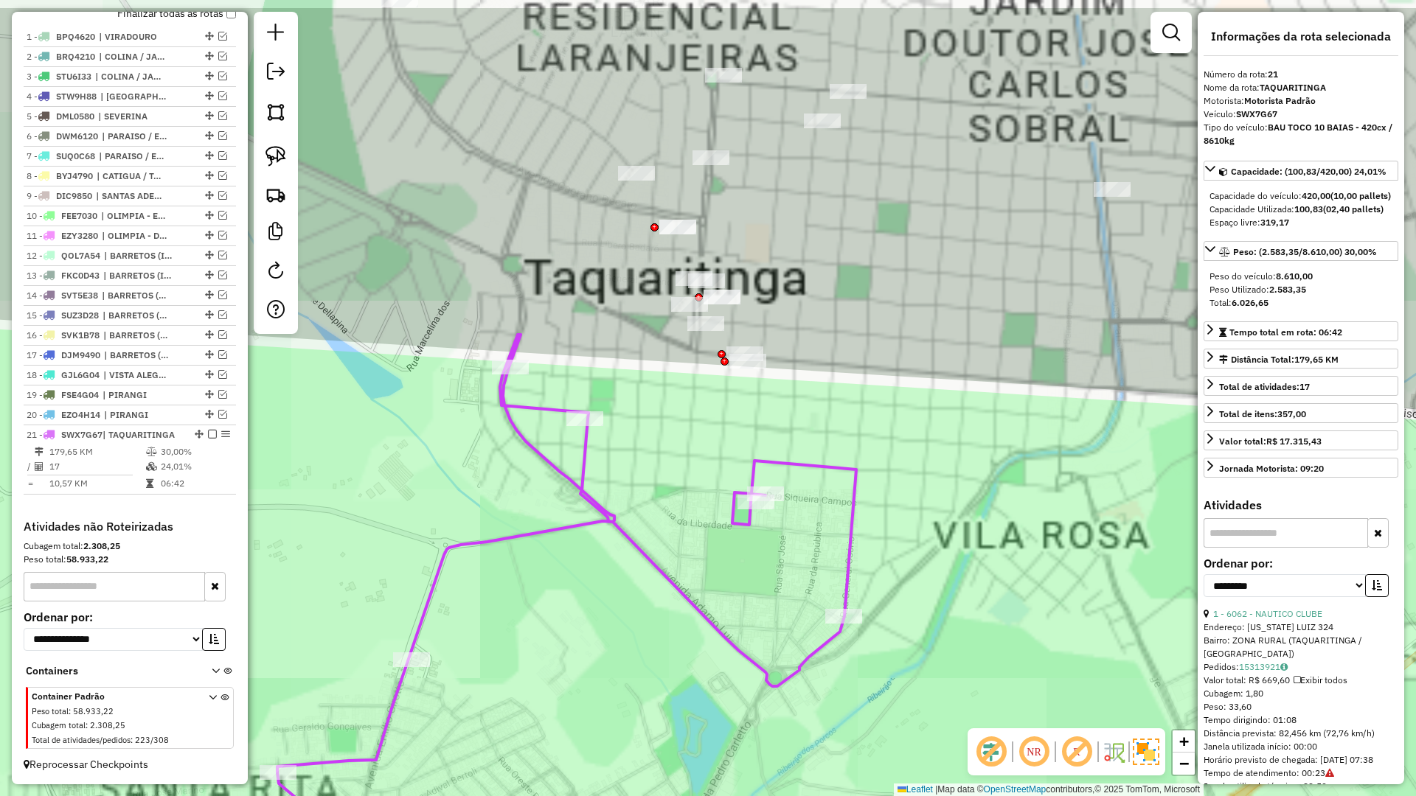
drag, startPoint x: 698, startPoint y: 384, endPoint x: 707, endPoint y: 424, distance: 40.8
click at [707, 424] on div "Janela de atendimento Grade de atendimento Capacidade Transportadoras Veículos …" at bounding box center [708, 398] width 1416 height 796
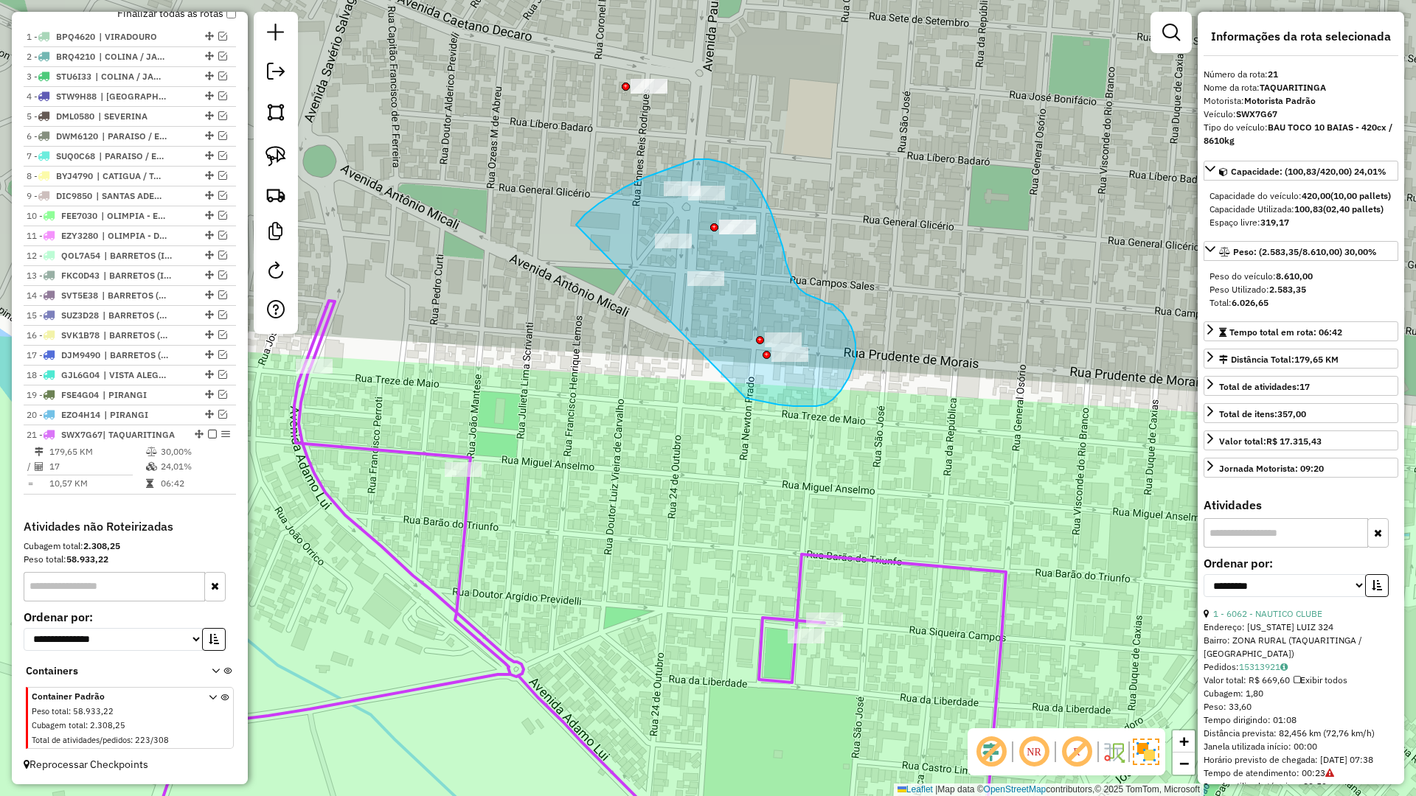
drag, startPoint x: 767, startPoint y: 403, endPoint x: 569, endPoint y: 240, distance: 256.7
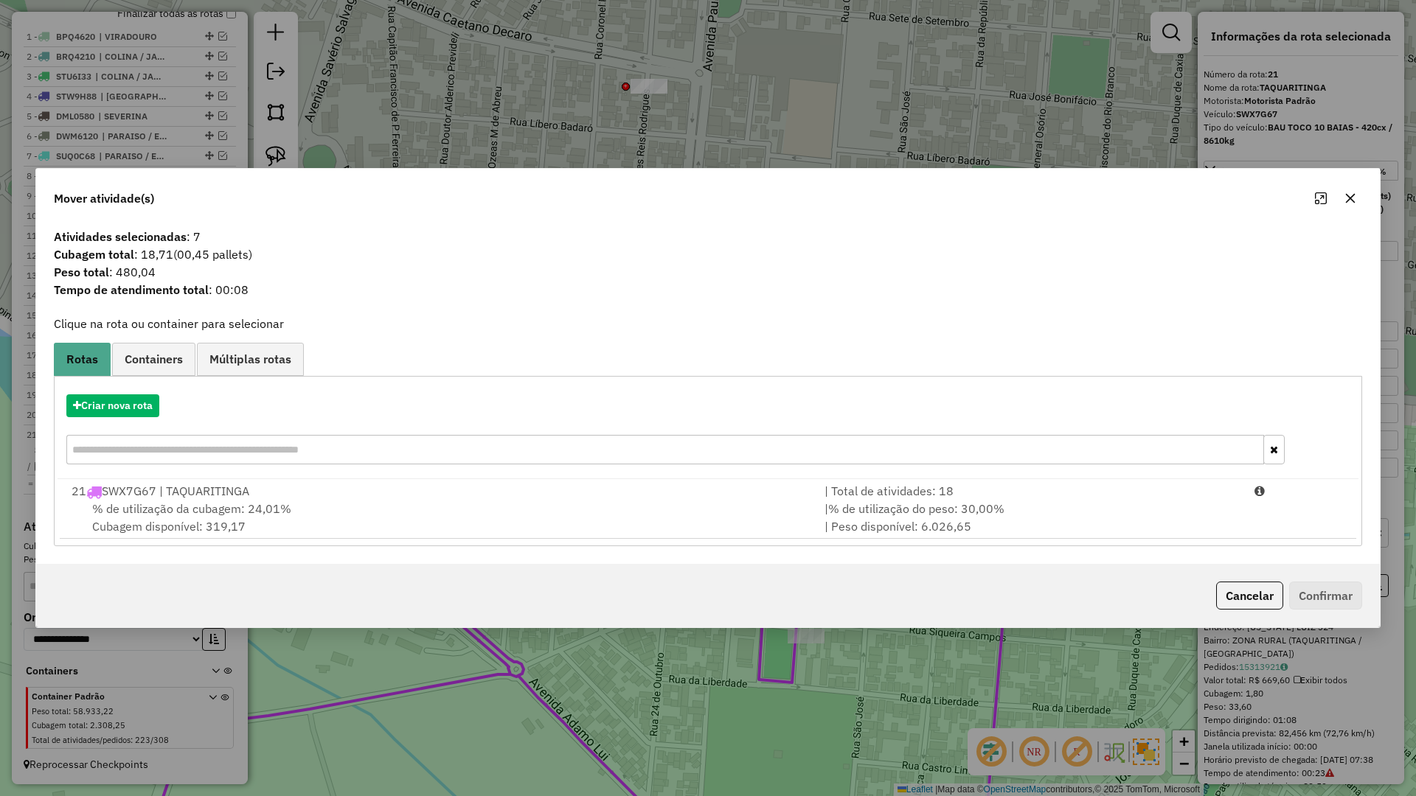
click at [1344, 196] on button "button" at bounding box center [1351, 199] width 24 height 24
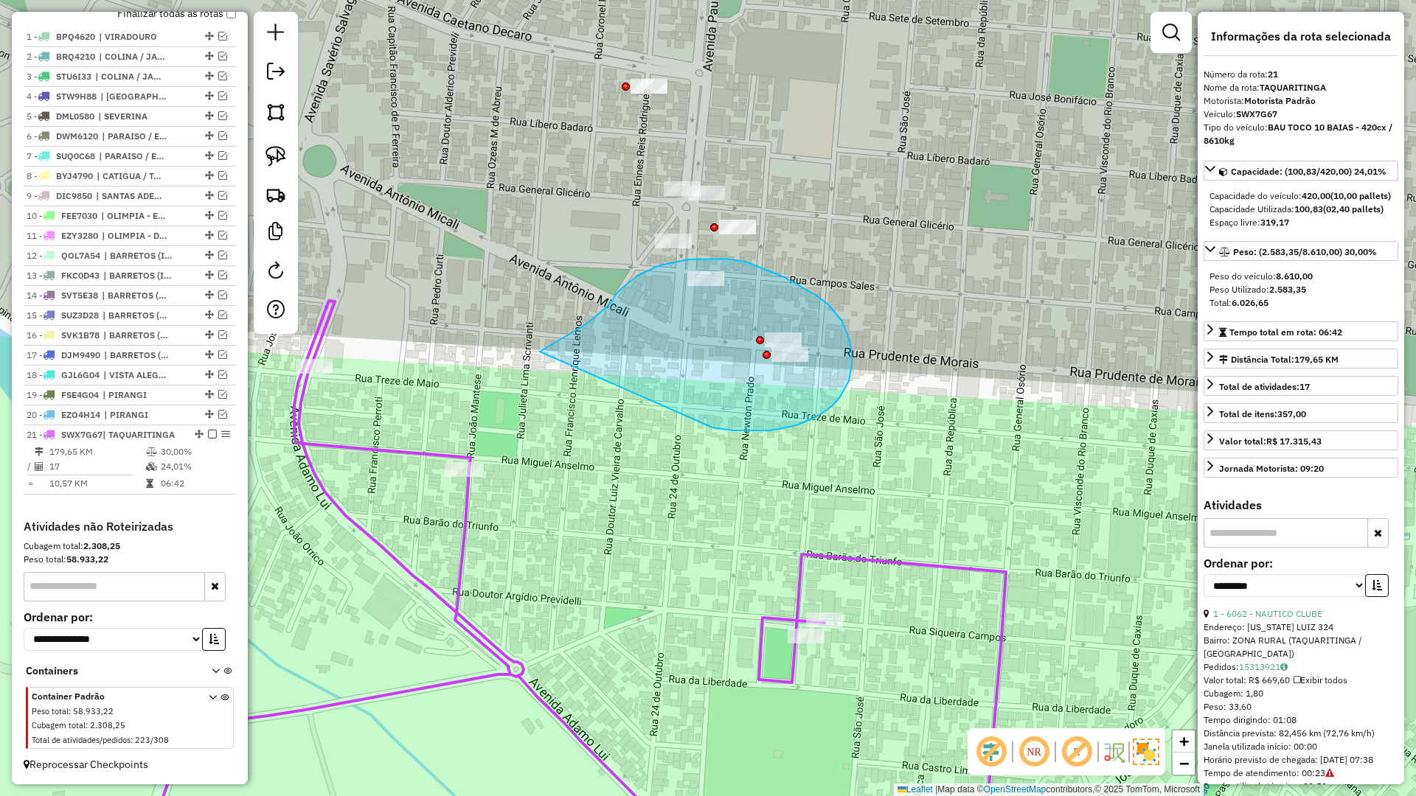
drag, startPoint x: 819, startPoint y: 415, endPoint x: 464, endPoint y: 418, distance: 355.5
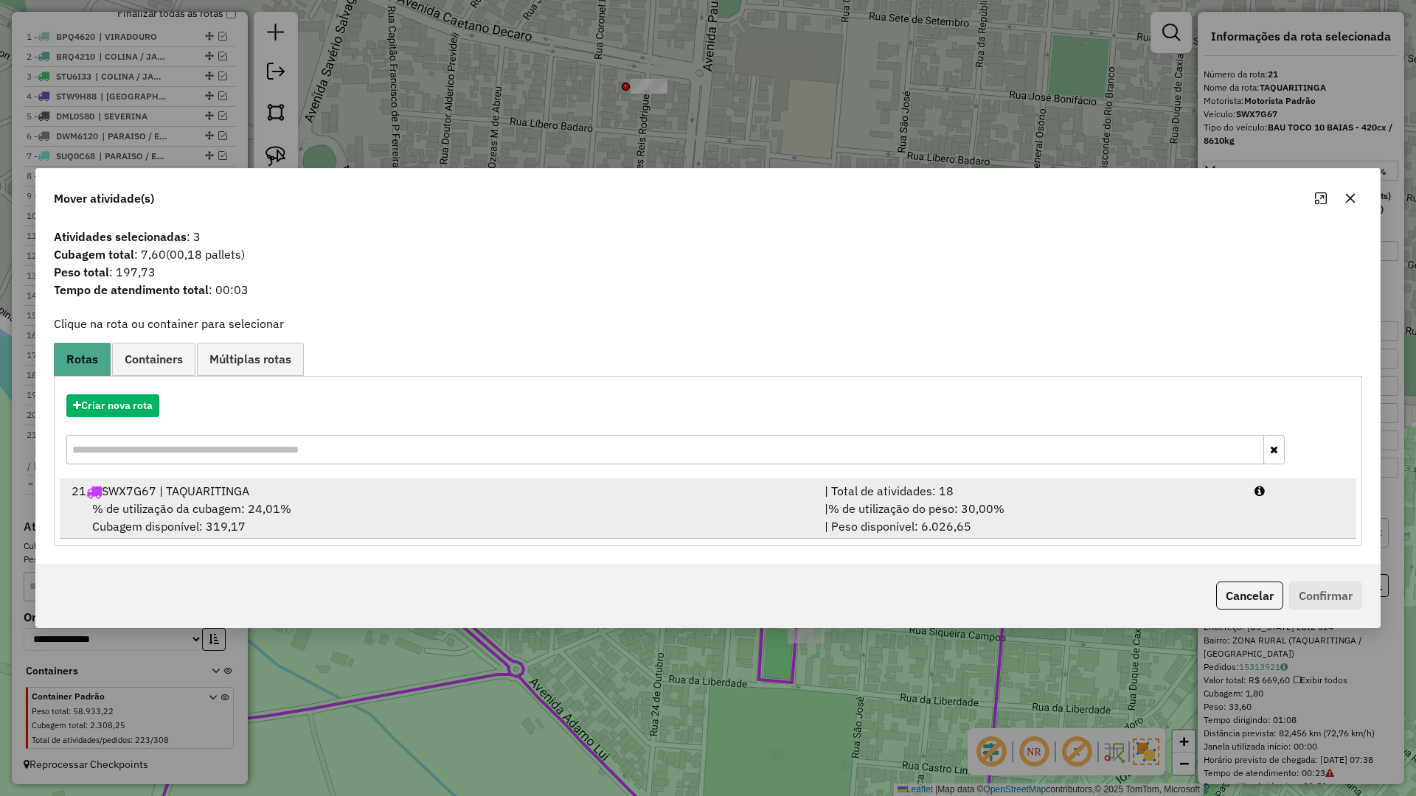
click at [509, 489] on div "21 SWX7G67 | TAQUARITINGA" at bounding box center [439, 491] width 753 height 18
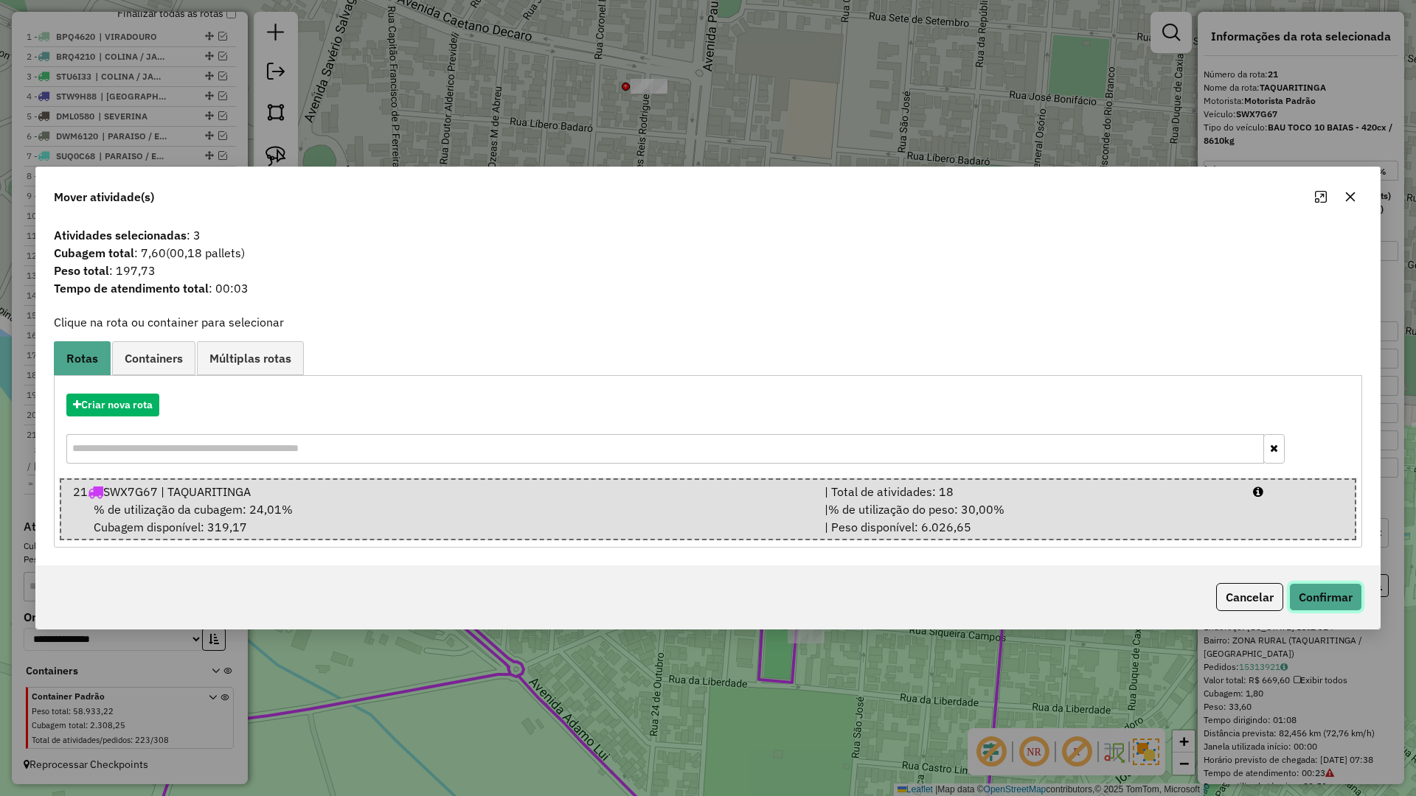
click at [1328, 600] on button "Confirmar" at bounding box center [1325, 597] width 73 height 28
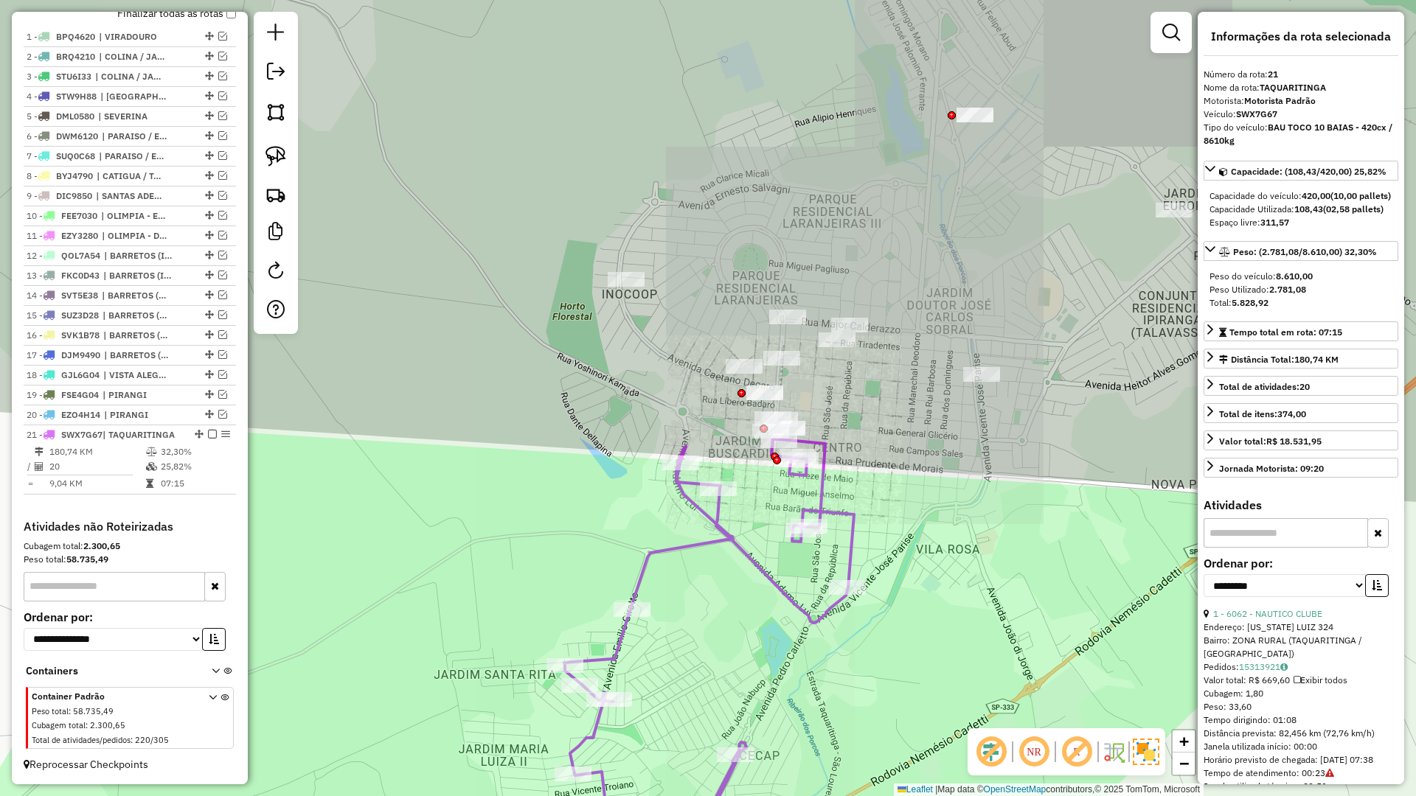
click at [821, 495] on icon at bounding box center [709, 658] width 290 height 437
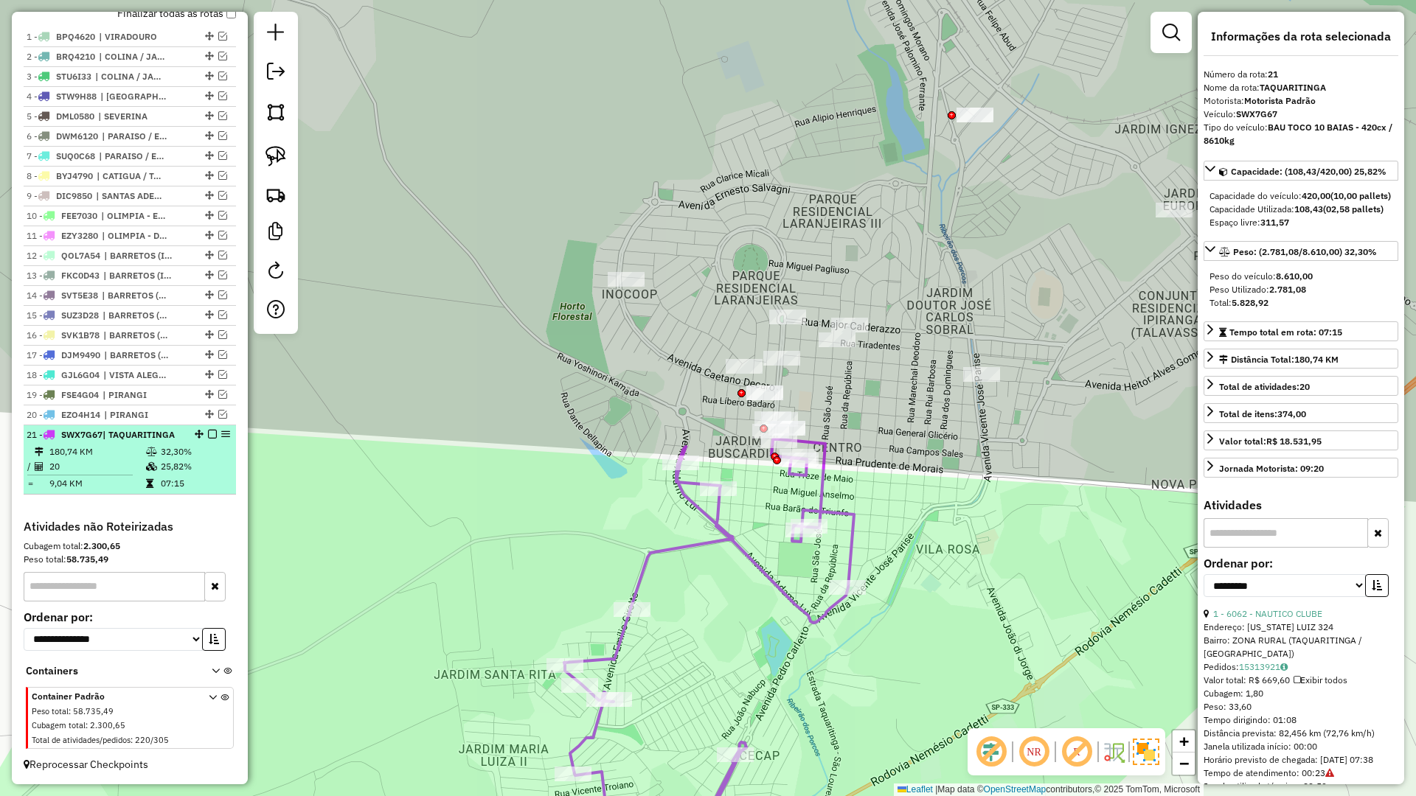
click at [208, 435] on em at bounding box center [212, 434] width 9 height 9
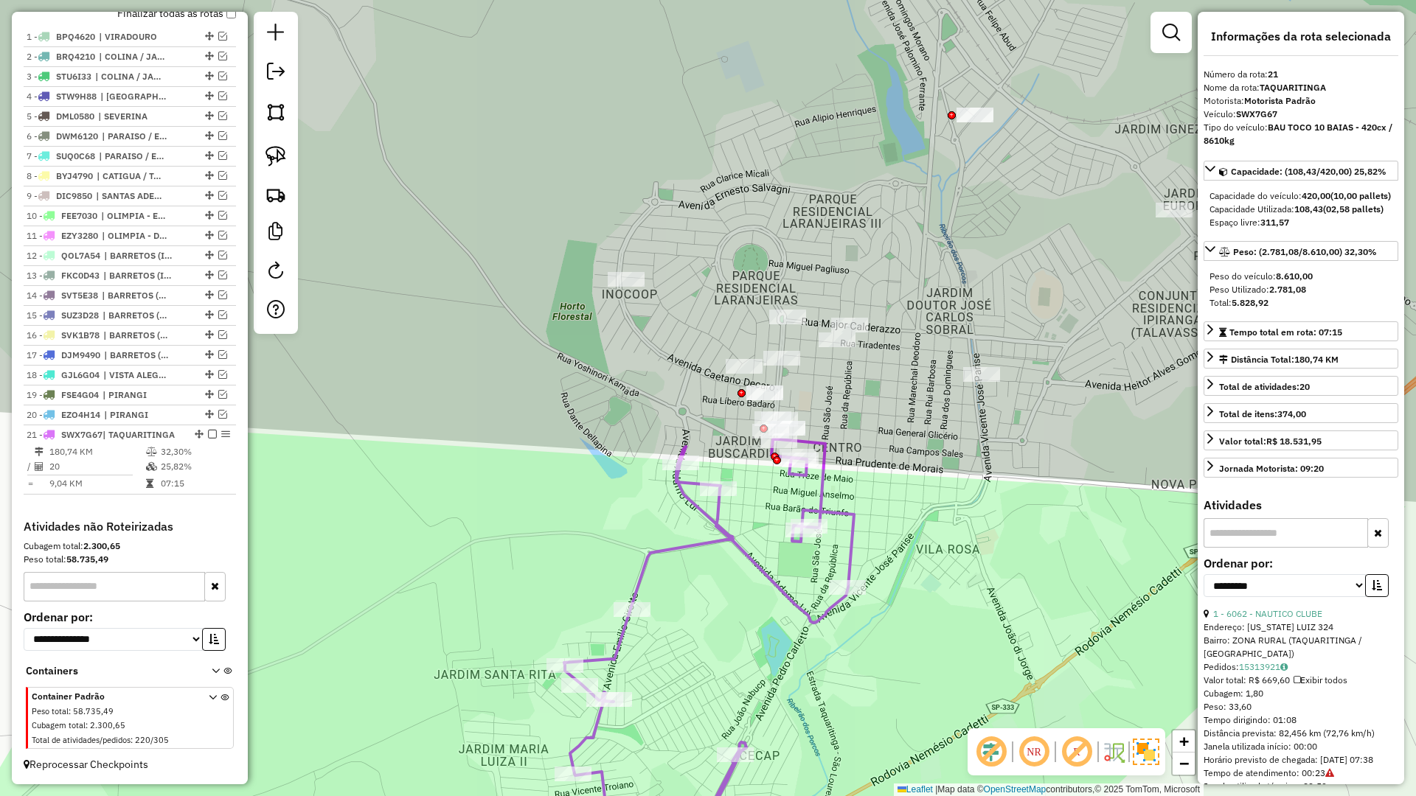
scroll to position [501, 0]
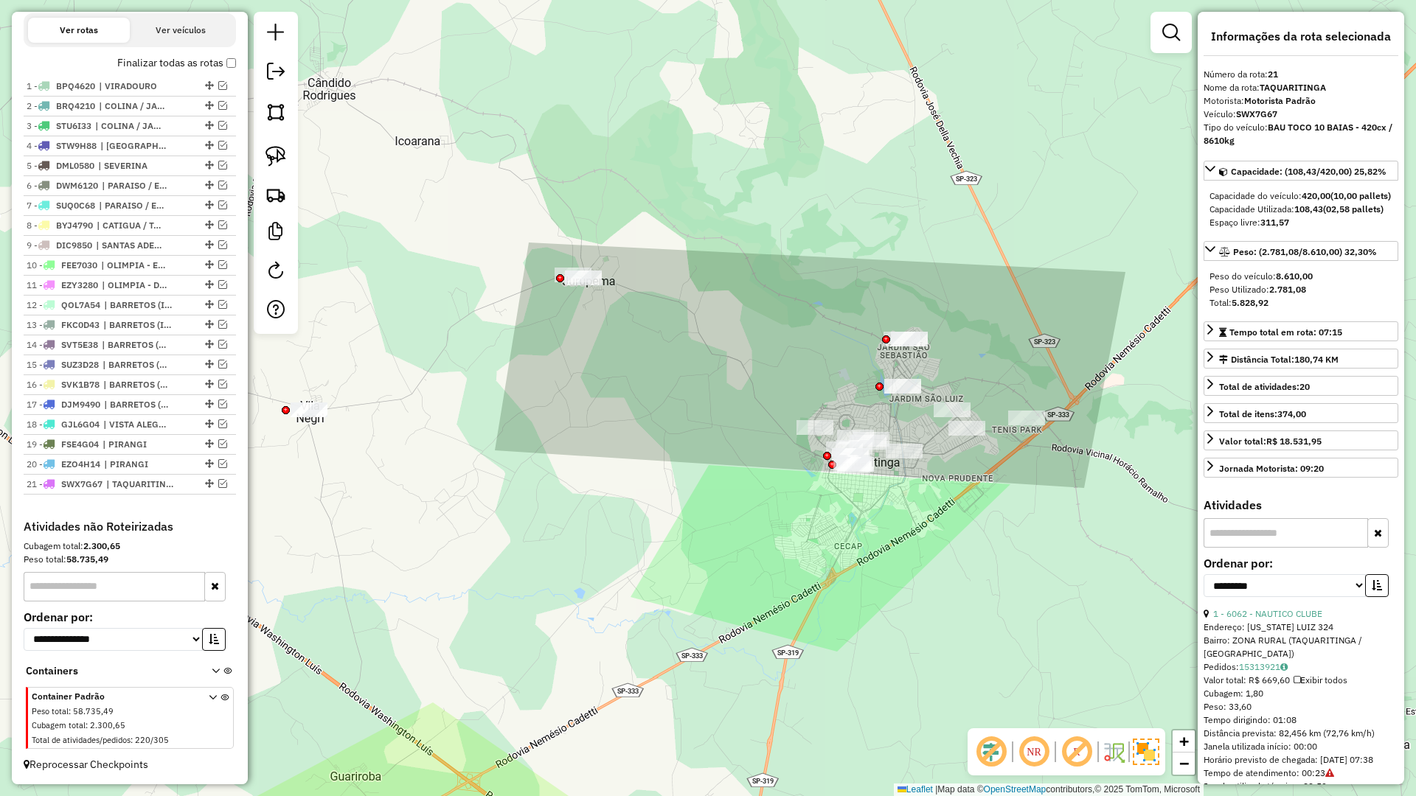
drag, startPoint x: 511, startPoint y: 496, endPoint x: 846, endPoint y: 488, distance: 334.9
click at [846, 488] on div "Janela de atendimento Grade de atendimento Capacidade Transportadoras Veículos …" at bounding box center [708, 398] width 1416 height 796
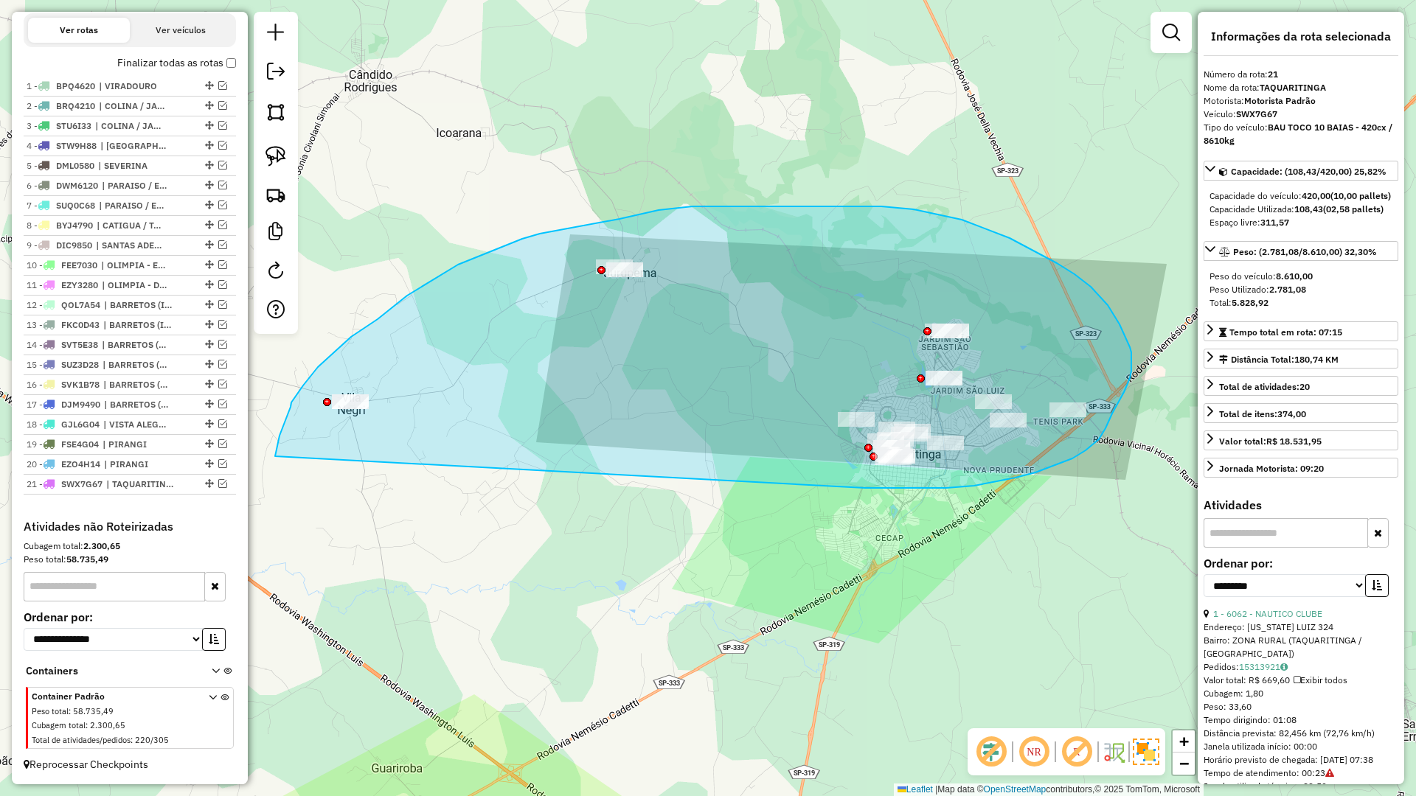
drag, startPoint x: 879, startPoint y: 488, endPoint x: 275, endPoint y: 457, distance: 604.8
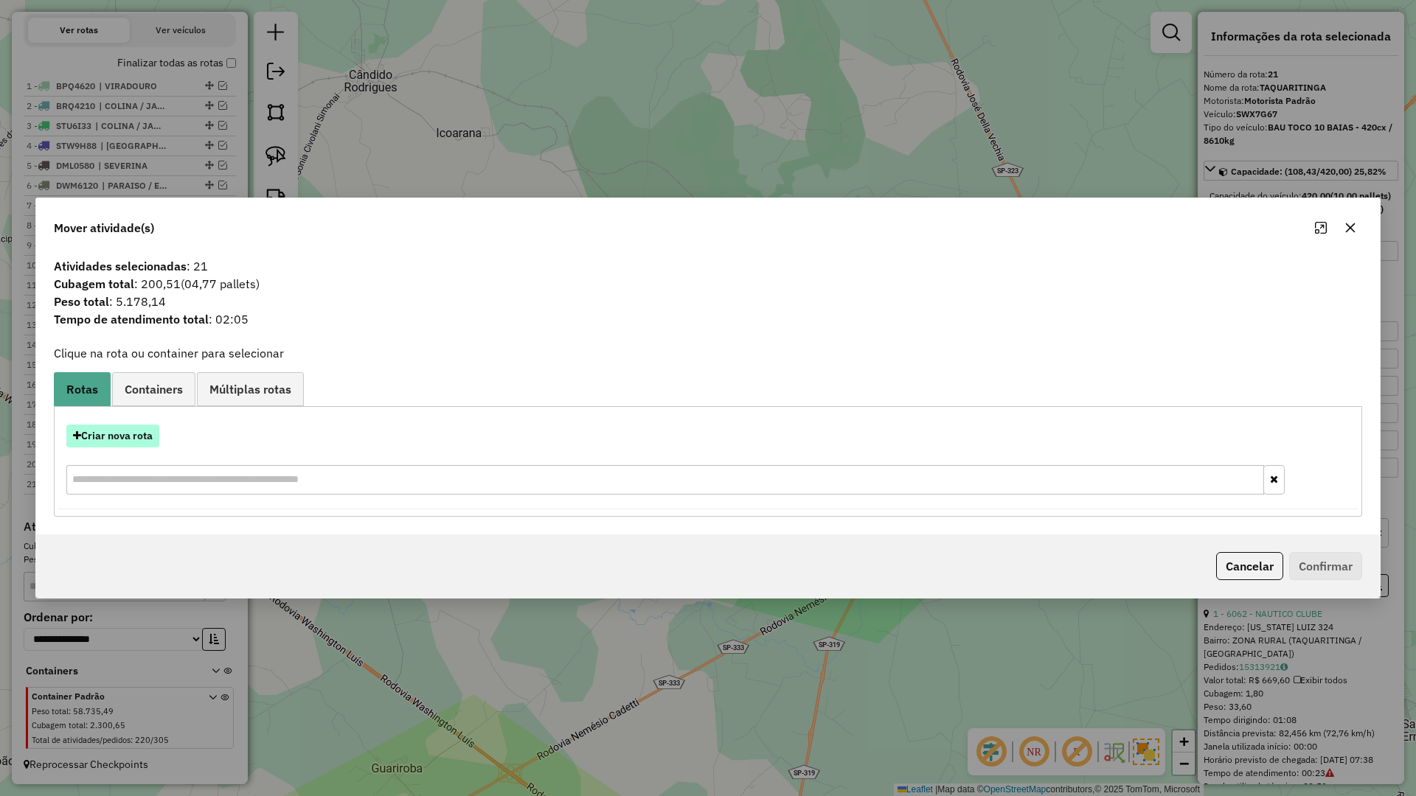
click at [128, 437] on button "Criar nova rota" at bounding box center [112, 436] width 93 height 23
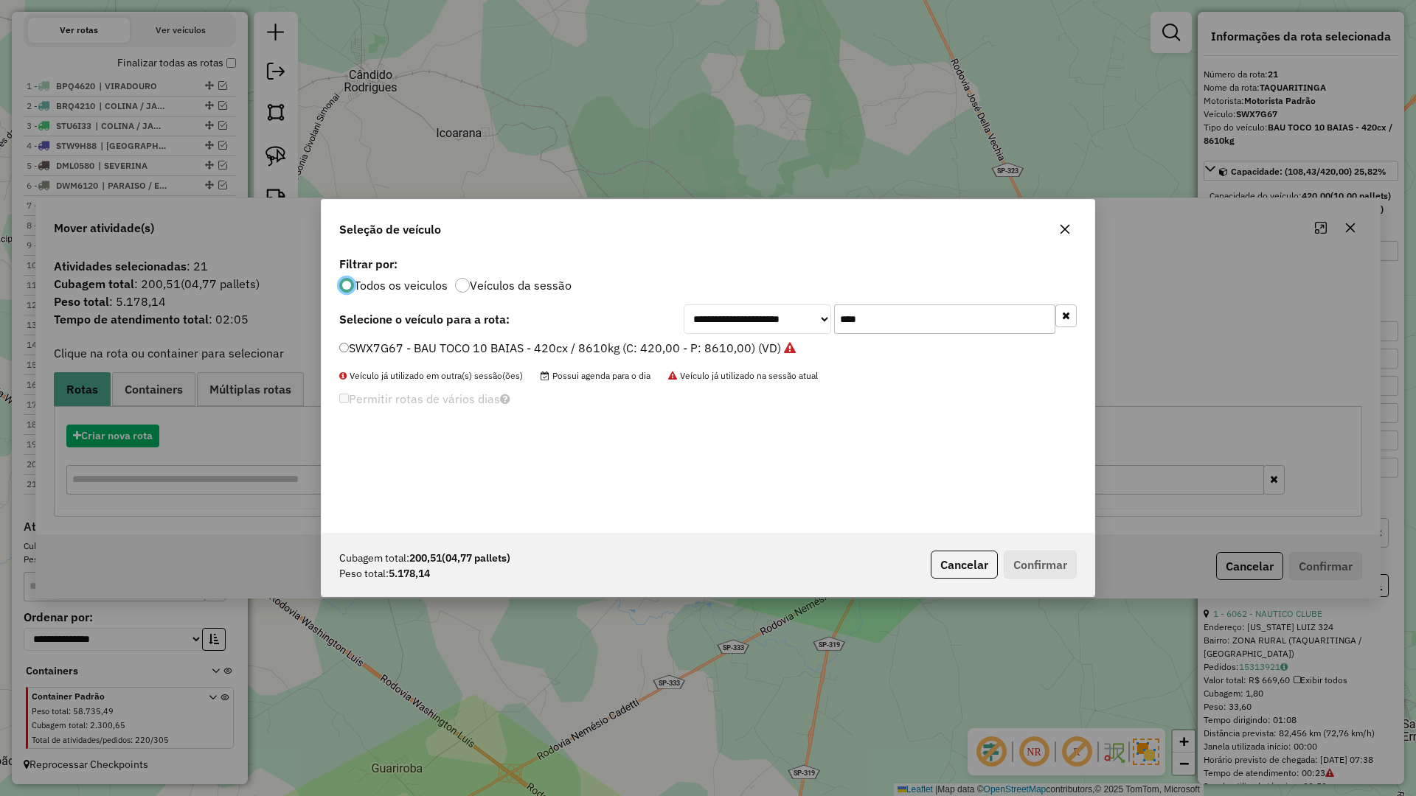
scroll to position [8, 4]
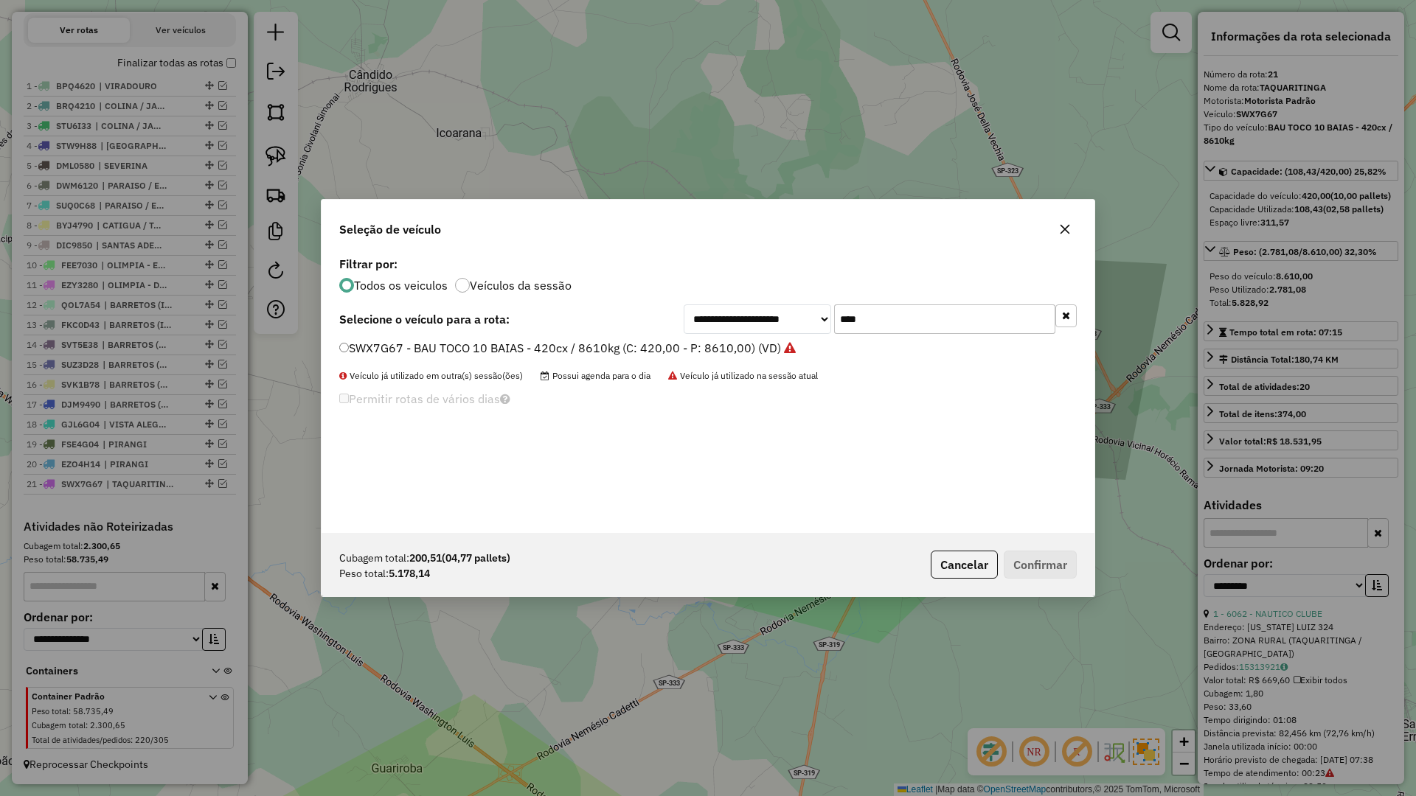
click at [884, 325] on input "****" at bounding box center [944, 319] width 221 height 29
type input "****"
click at [758, 345] on label "BZR4470 - BAU TOCO 10 BAIAS - 392cx / 8610kg (C: 392,00 - P: 8610,00) (VD)" at bounding box center [558, 348] width 438 height 18
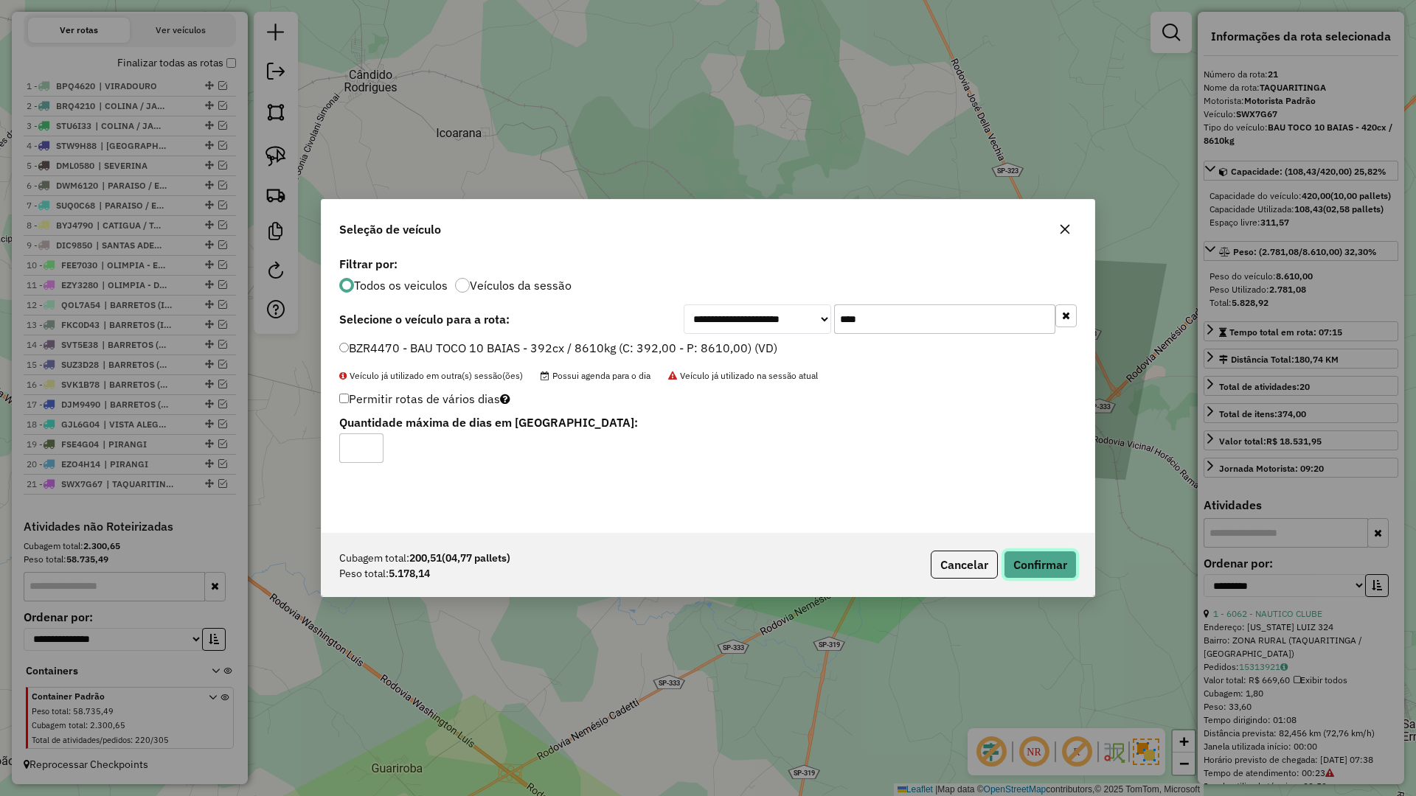
click at [1021, 560] on button "Confirmar" at bounding box center [1040, 565] width 73 height 28
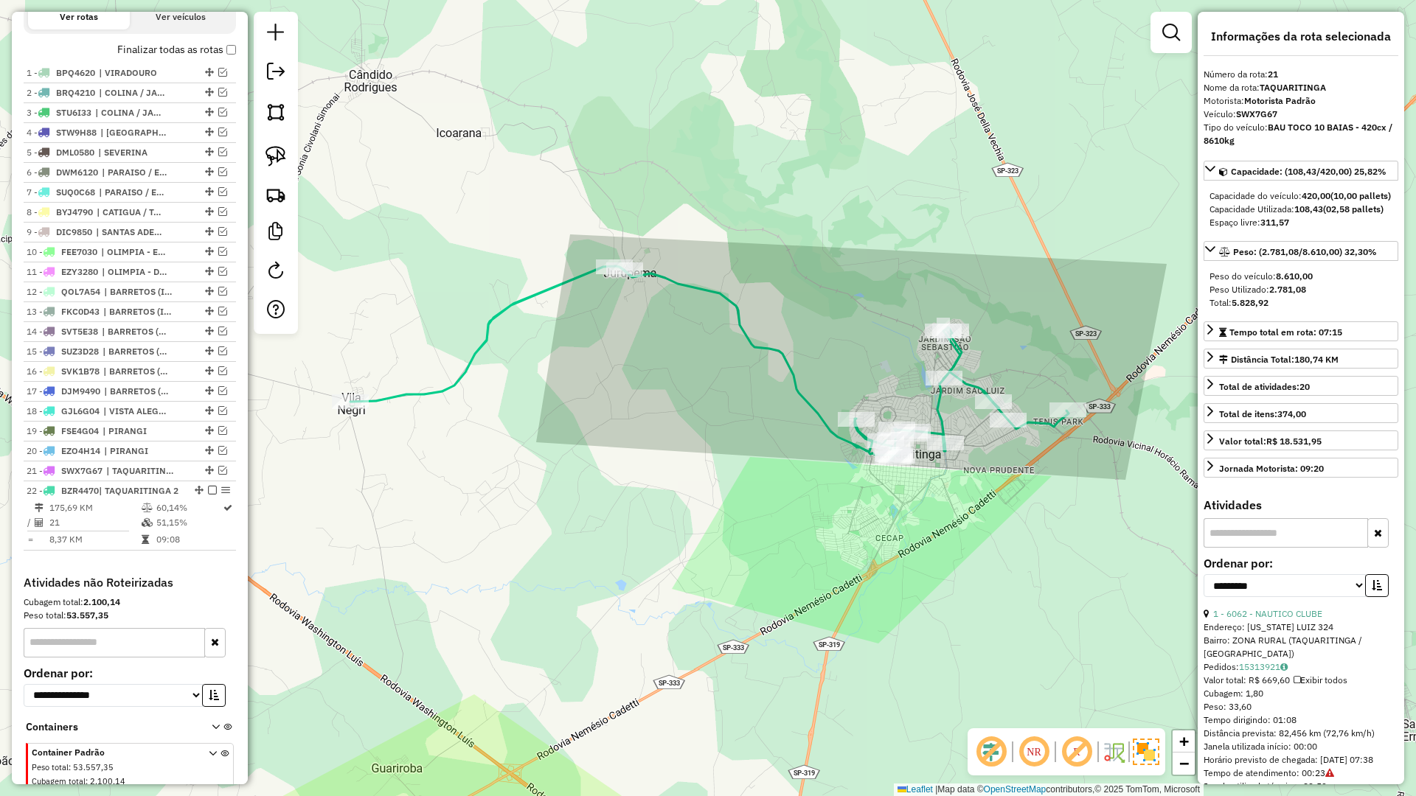
scroll to position [584, 0]
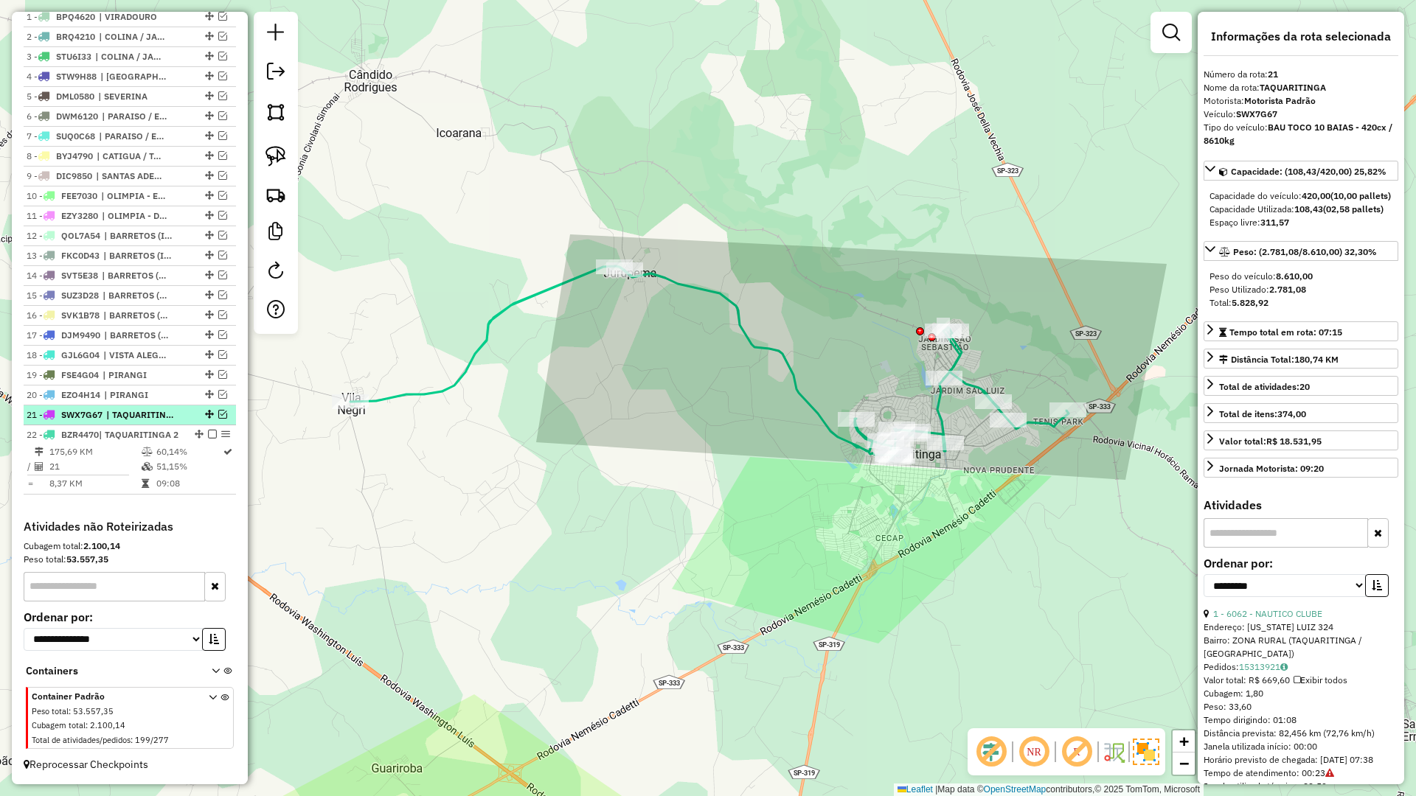
click at [216, 409] on div "21 - SWX7G67 | TAQUARITINGA" at bounding box center [130, 415] width 206 height 13
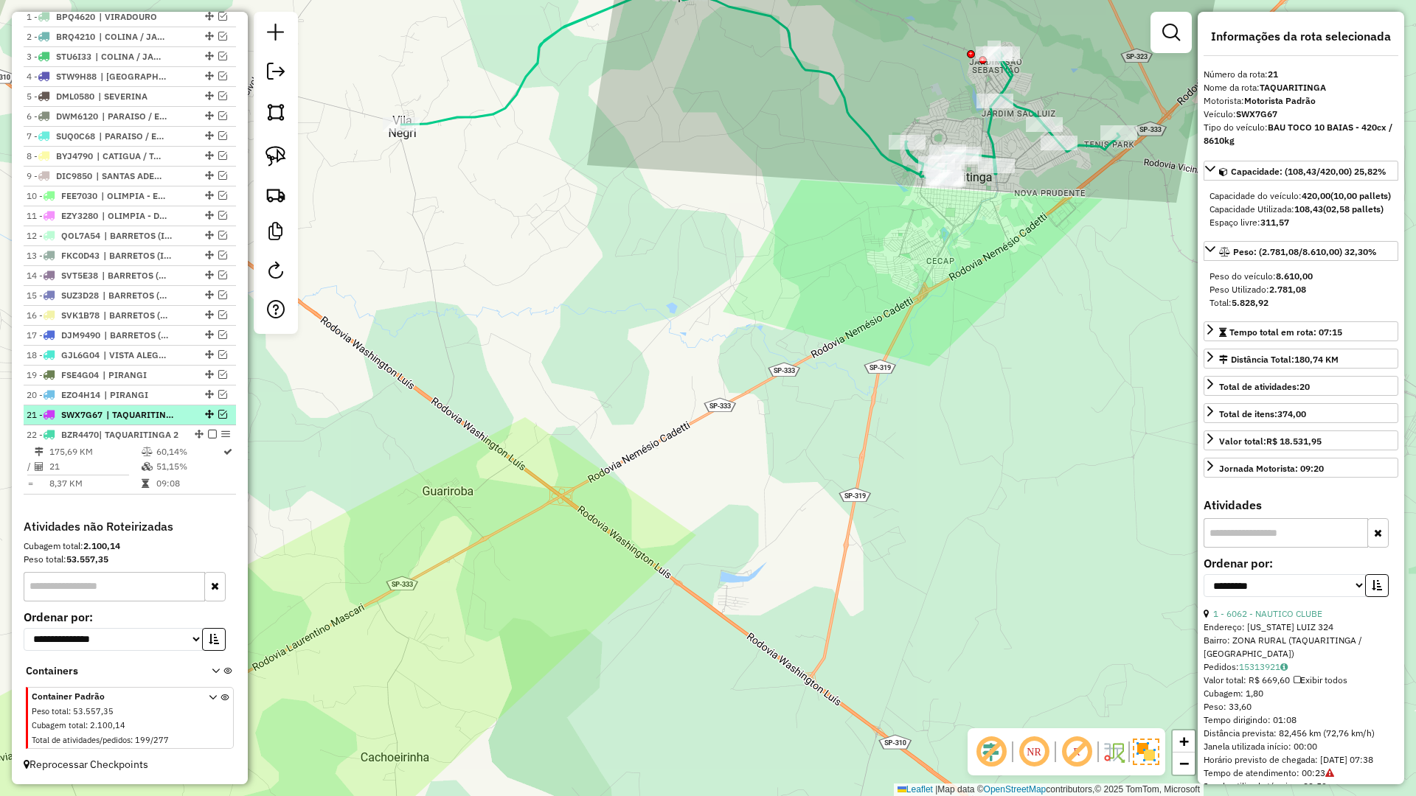
click at [213, 410] on div at bounding box center [208, 414] width 44 height 9
click at [218, 410] on em at bounding box center [222, 414] width 9 height 9
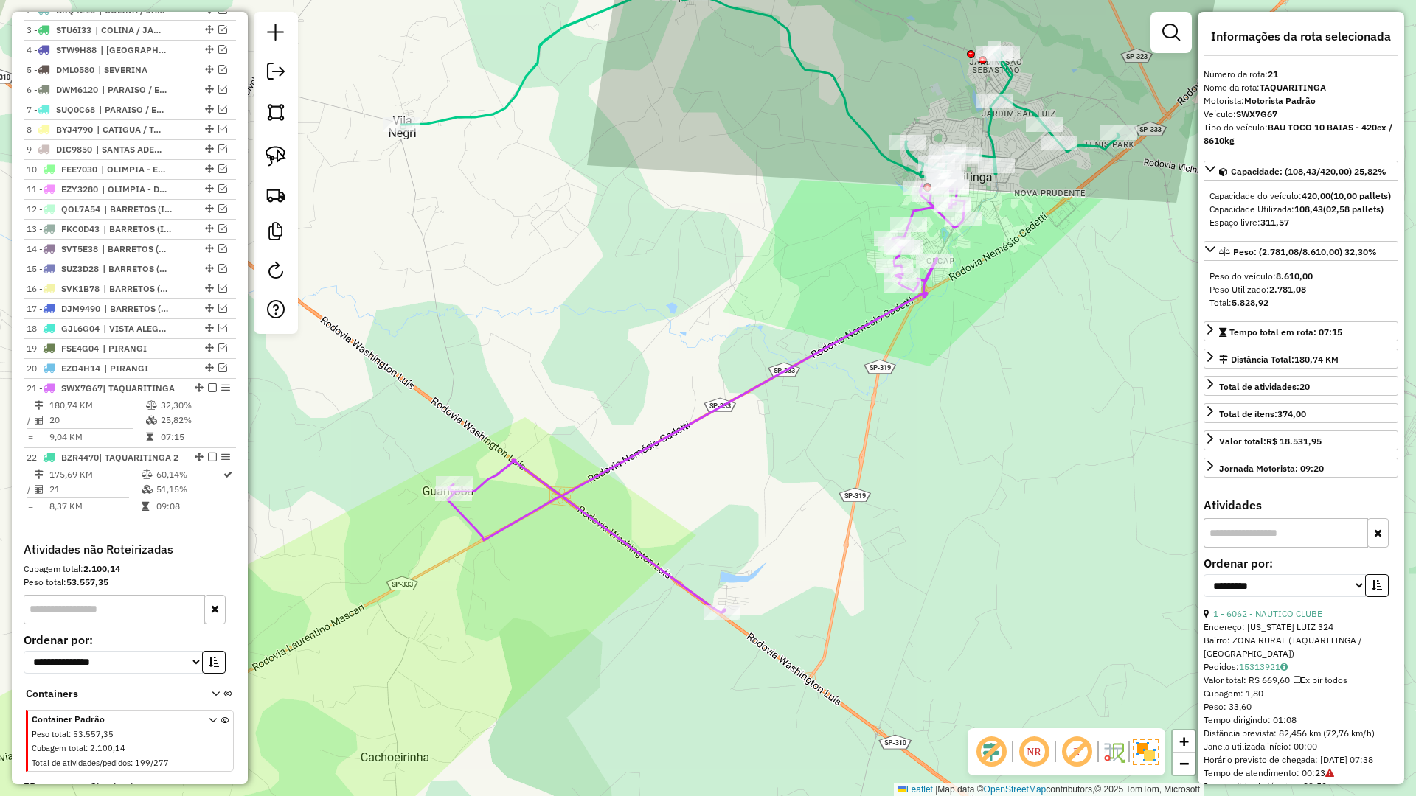
drag, startPoint x: 908, startPoint y: 321, endPoint x: 882, endPoint y: 313, distance: 26.8
click at [906, 321] on div "Janela de atendimento Grade de atendimento Capacidade Transportadoras Veículos …" at bounding box center [708, 398] width 1416 height 796
click at [882, 313] on icon at bounding box center [703, 397] width 517 height 431
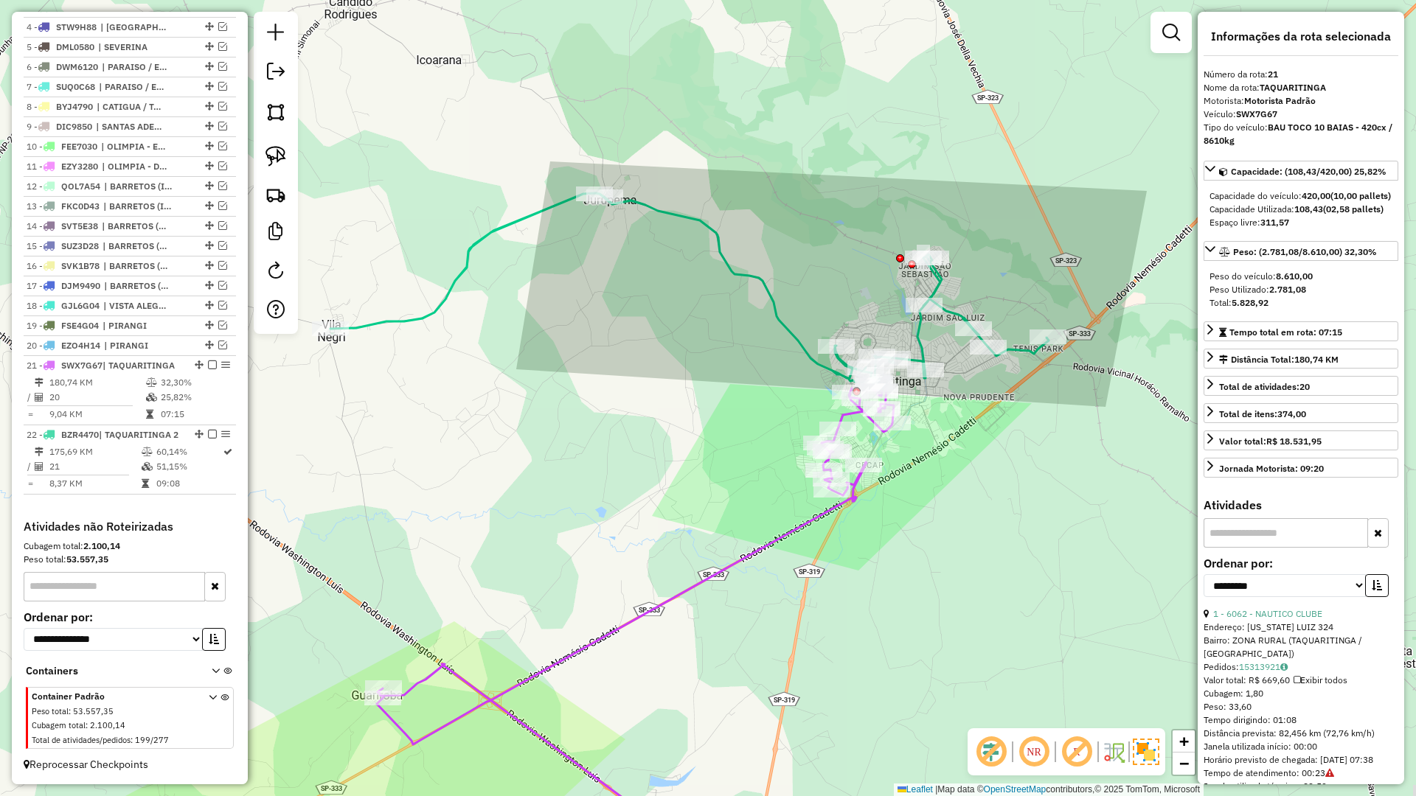
drag, startPoint x: 990, startPoint y: 389, endPoint x: 933, endPoint y: 535, distance: 156.0
click at [933, 535] on div "Janela de atendimento Grade de atendimento Capacidade Transportadoras Veículos …" at bounding box center [708, 398] width 1416 height 796
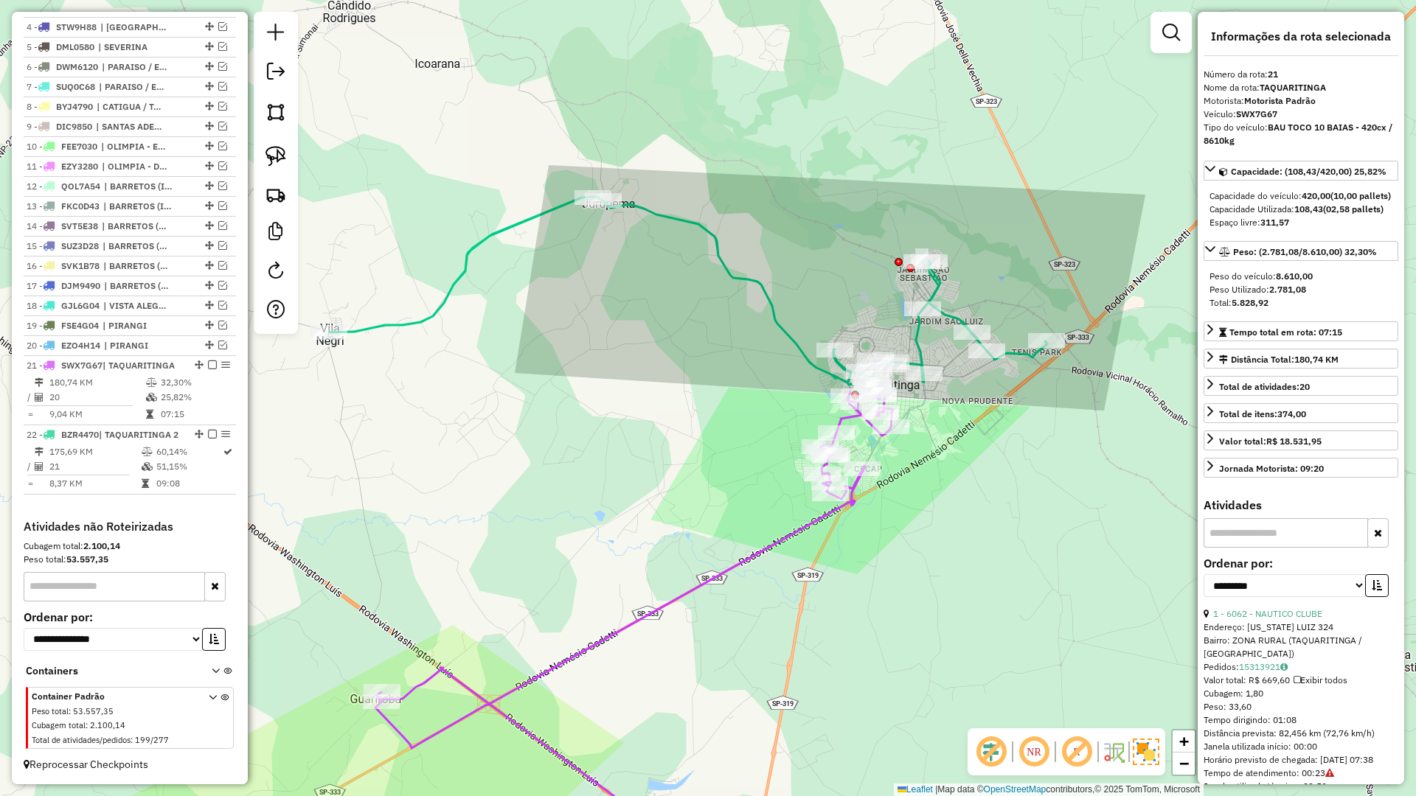
click at [917, 353] on icon at bounding box center [688, 293] width 718 height 193
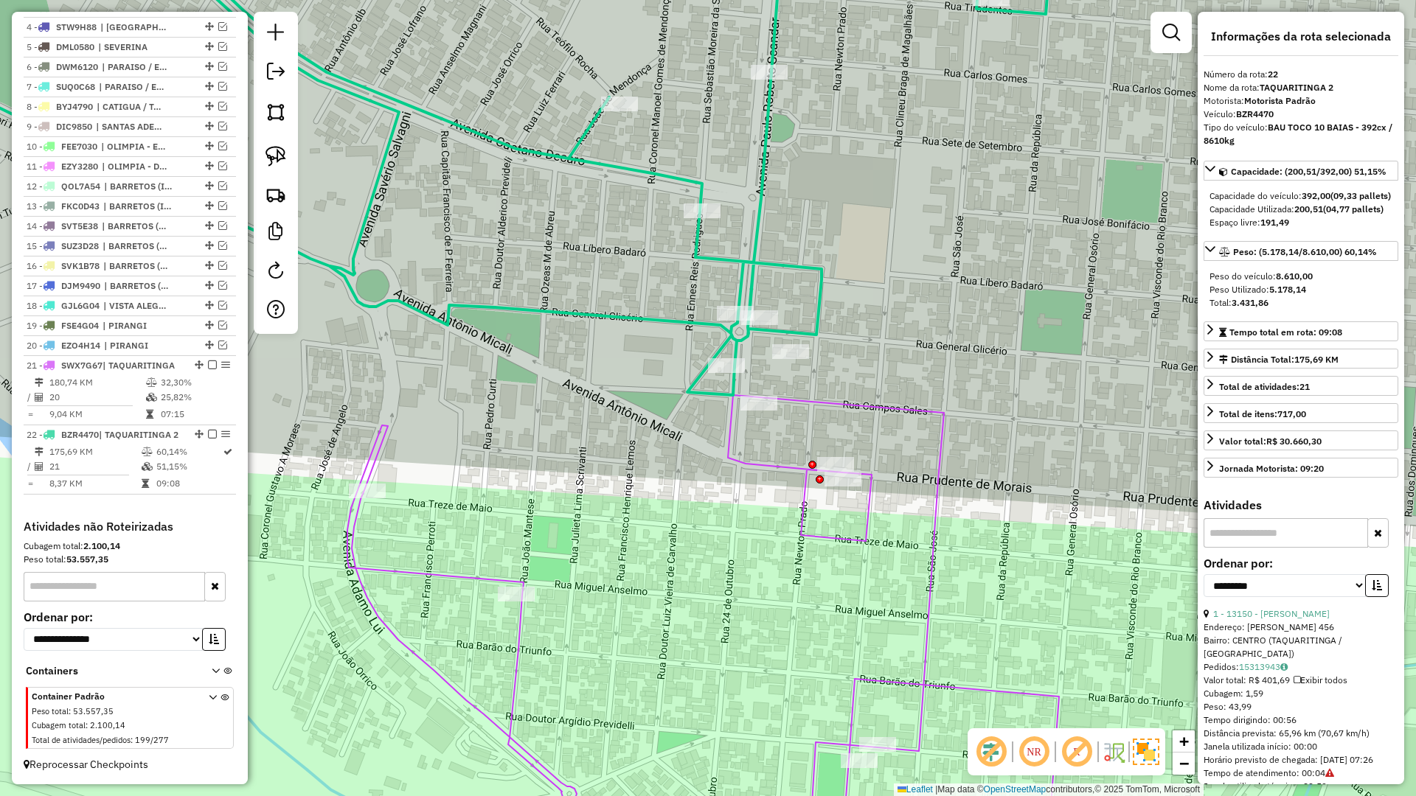
drag, startPoint x: 651, startPoint y: 412, endPoint x: 731, endPoint y: 319, distance: 122.4
click at [727, 322] on div "Janela de atendimento Grade de atendimento Capacidade Transportadoras Veículos …" at bounding box center [708, 398] width 1416 height 796
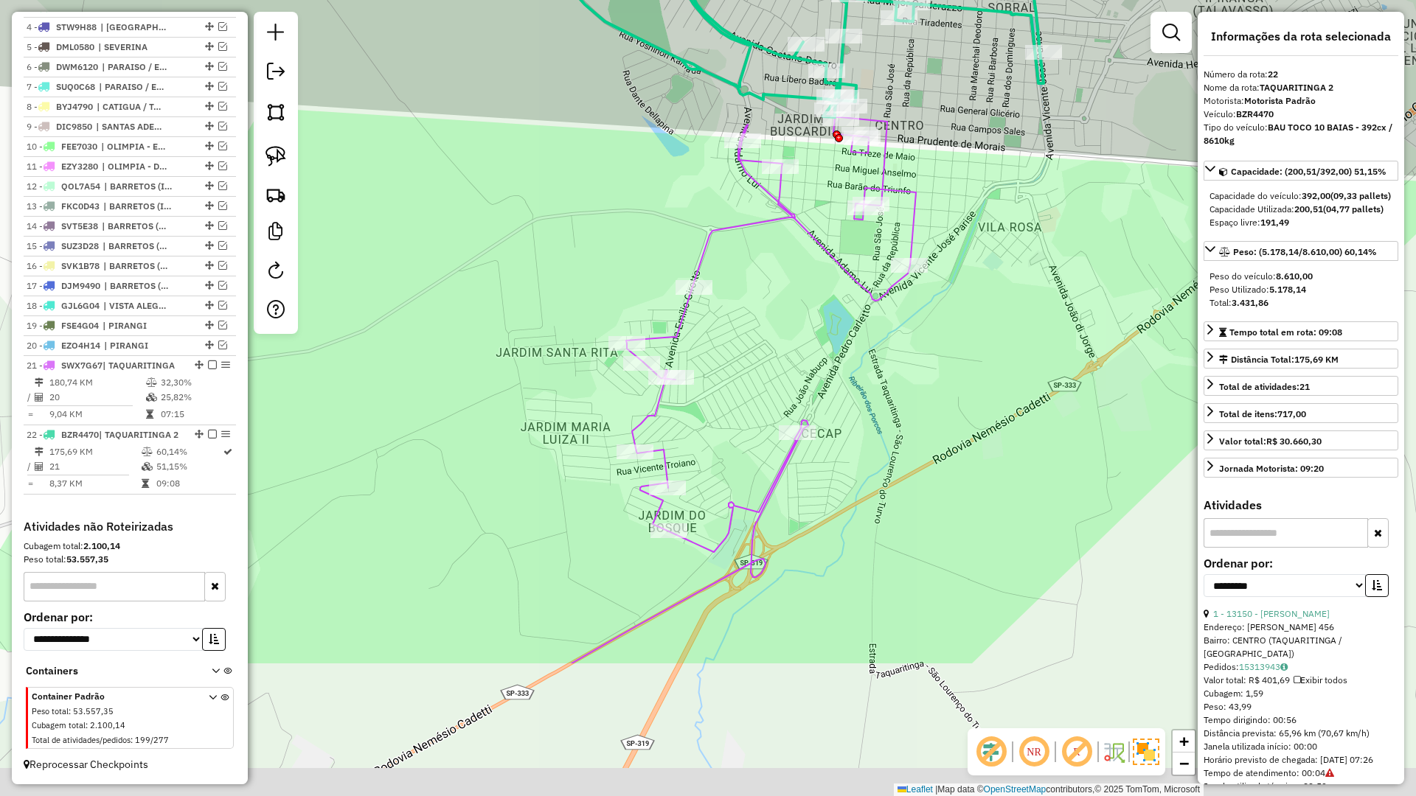
drag, startPoint x: 748, startPoint y: 559, endPoint x: 864, endPoint y: 239, distance: 340.6
click at [864, 239] on div "Janela de atendimento Grade de atendimento Capacidade Transportadoras Veículos …" at bounding box center [708, 398] width 1416 height 796
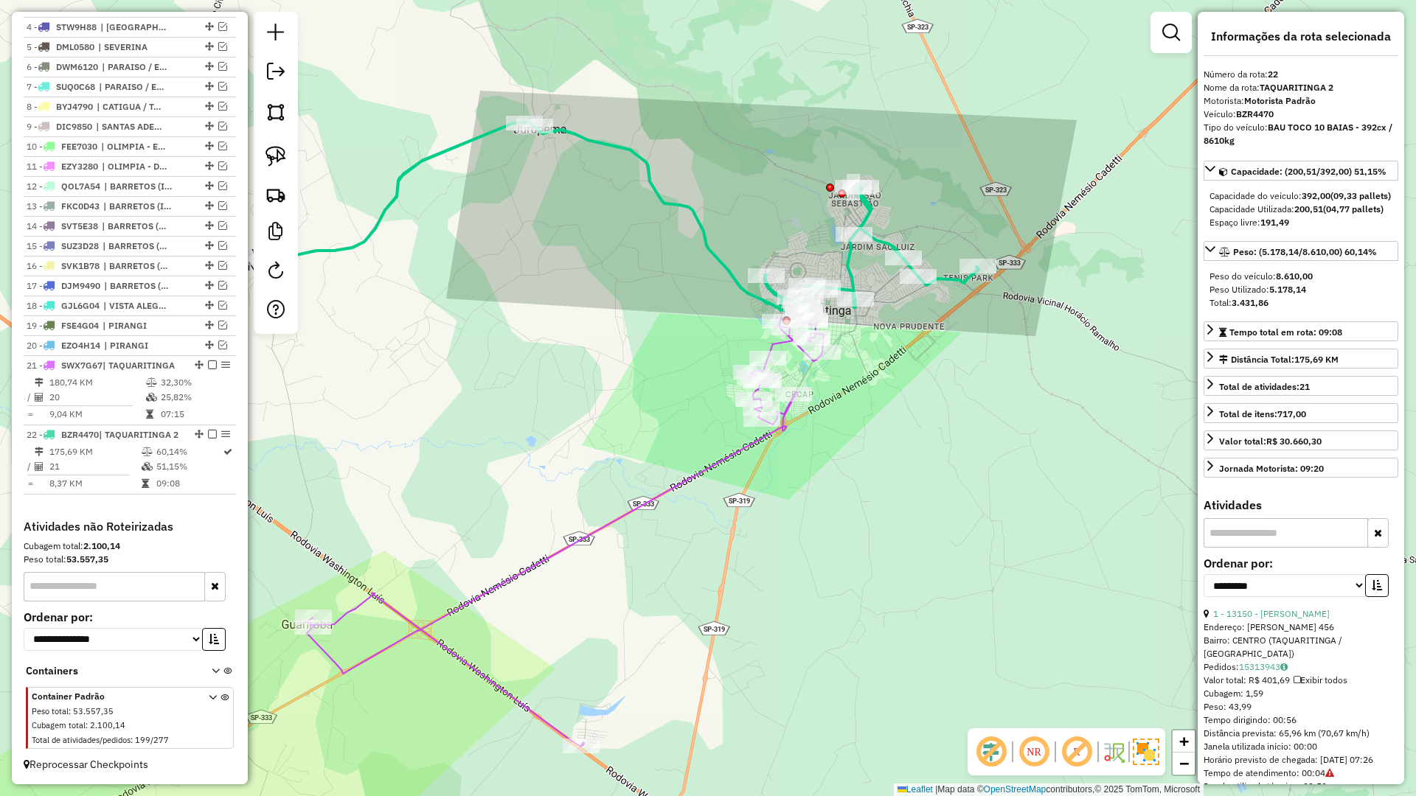
click at [598, 454] on div "Janela de atendimento Grade de atendimento Capacidade Transportadoras Veículos …" at bounding box center [708, 398] width 1416 height 796
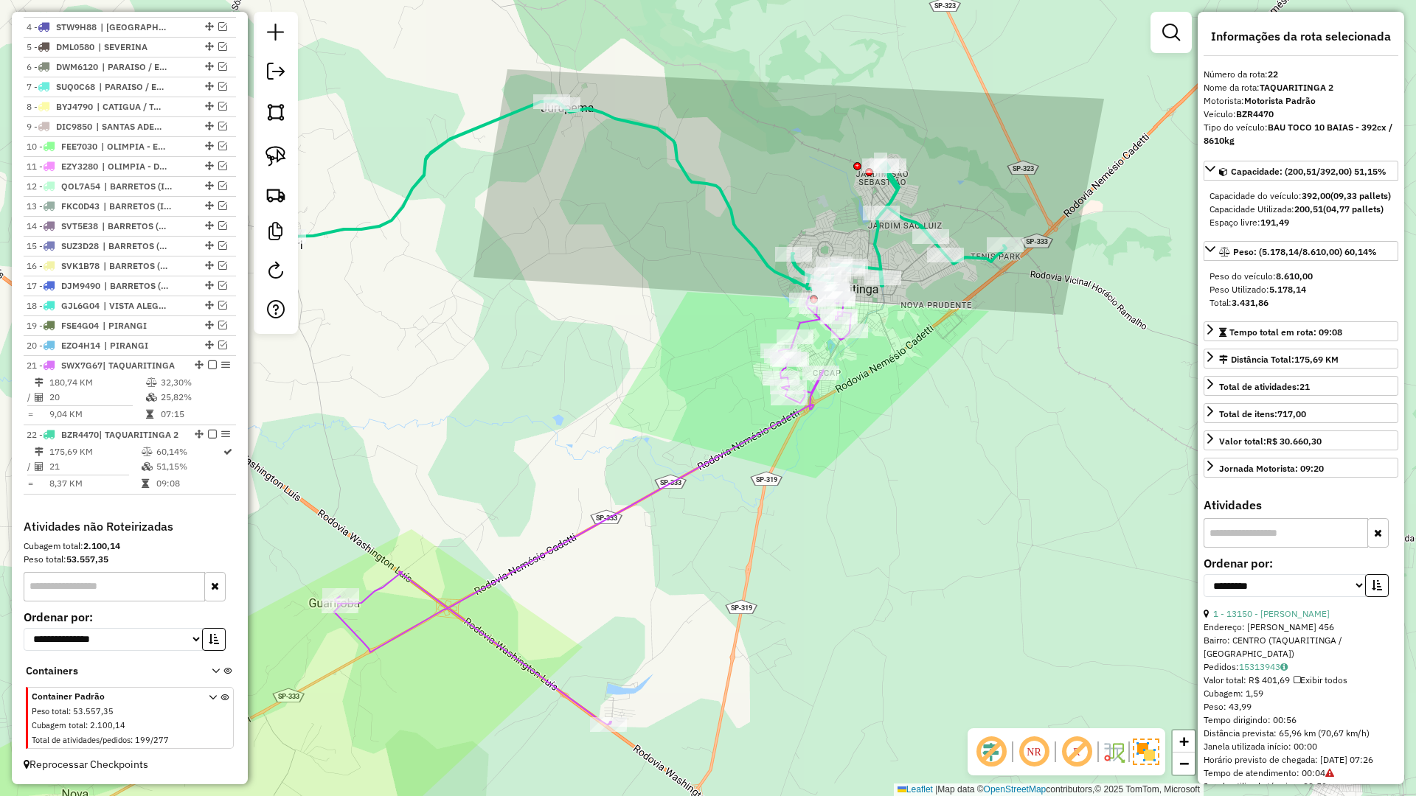
drag, startPoint x: 598, startPoint y: 454, endPoint x: 625, endPoint y: 433, distance: 34.7
click at [625, 433] on div "Janela de atendimento Grade de atendimento Capacidade Transportadoras Veículos …" at bounding box center [708, 398] width 1416 height 796
click at [1171, 32] on em at bounding box center [1171, 33] width 18 height 18
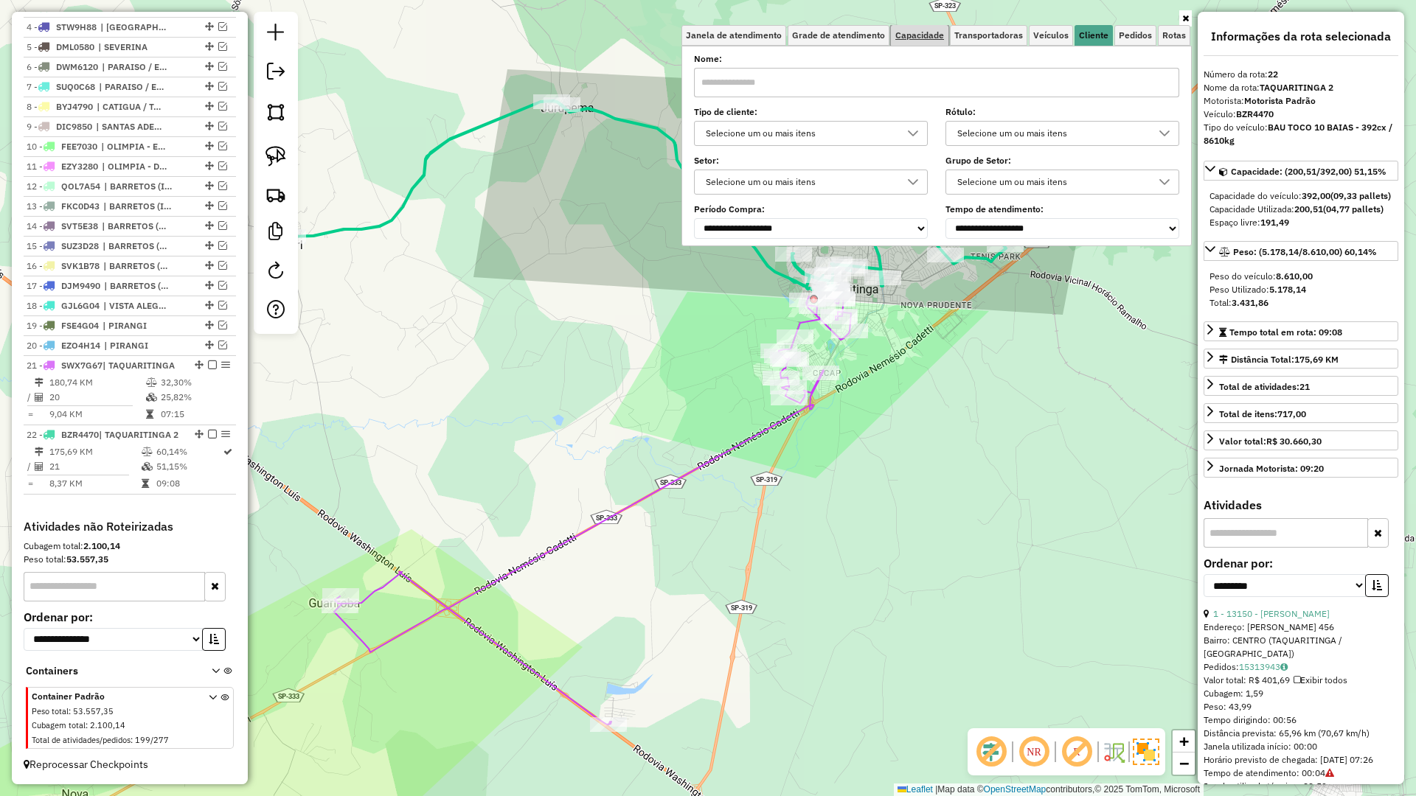
click at [920, 38] on span "Capacidade" at bounding box center [919, 35] width 49 height 9
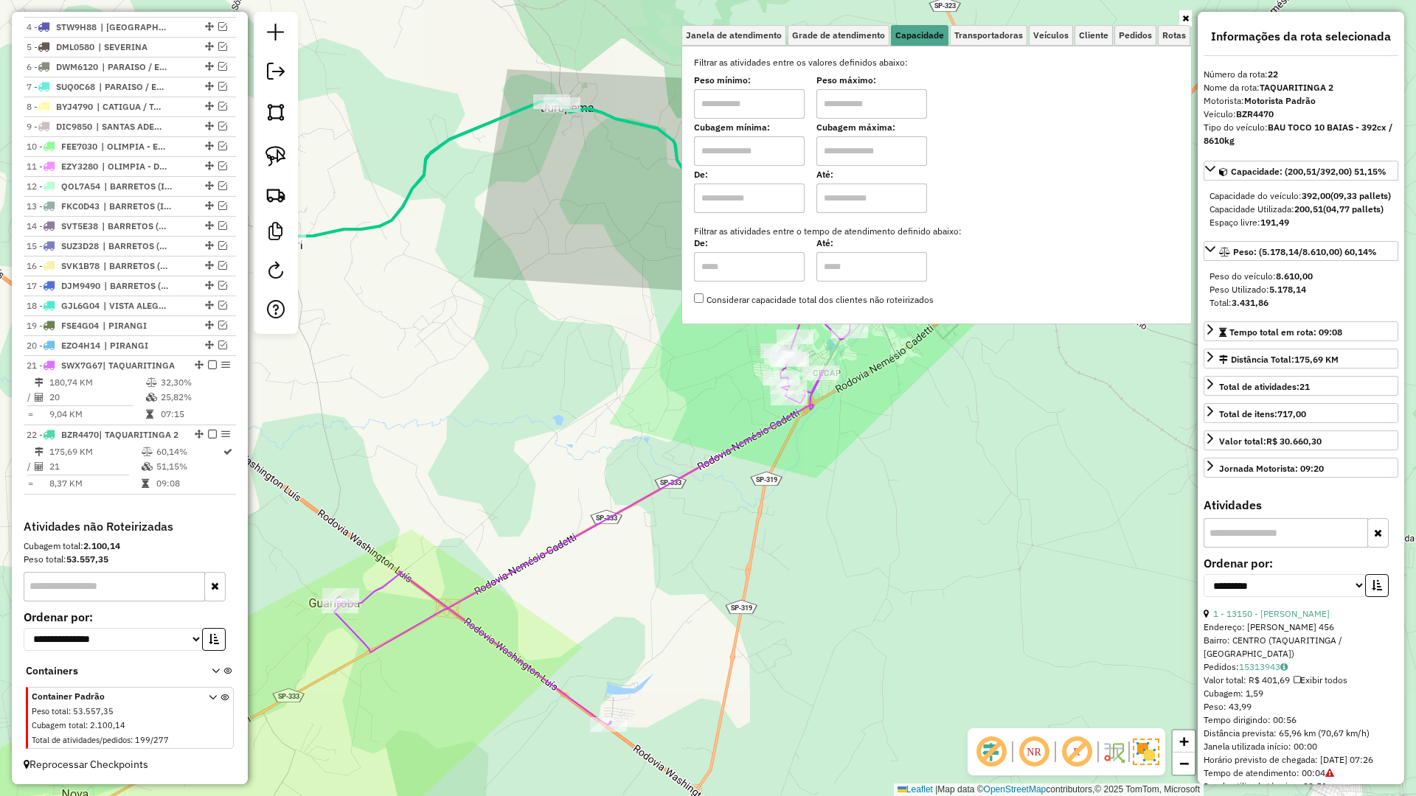
click at [778, 150] on input "text" at bounding box center [749, 150] width 111 height 29
type input "*****"
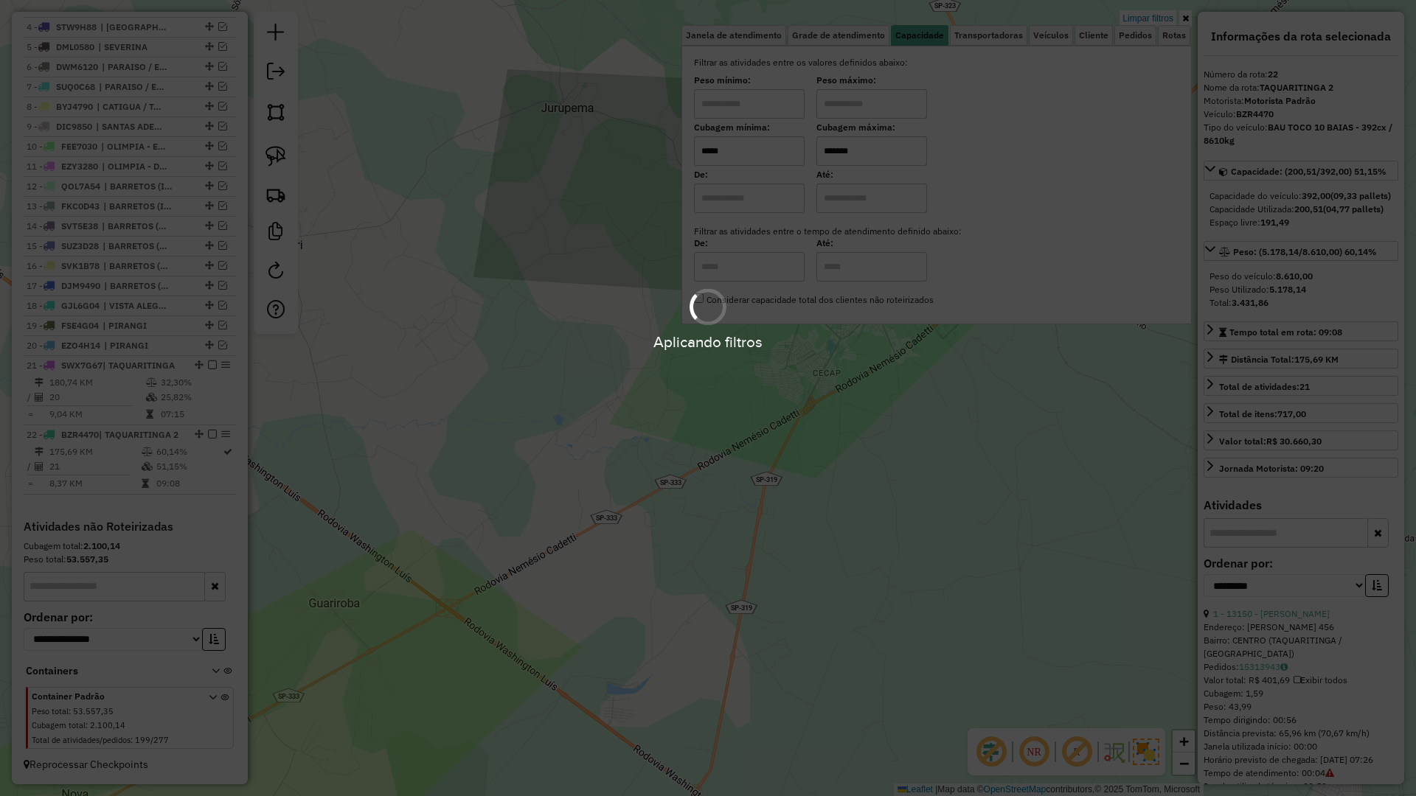
type input "*******"
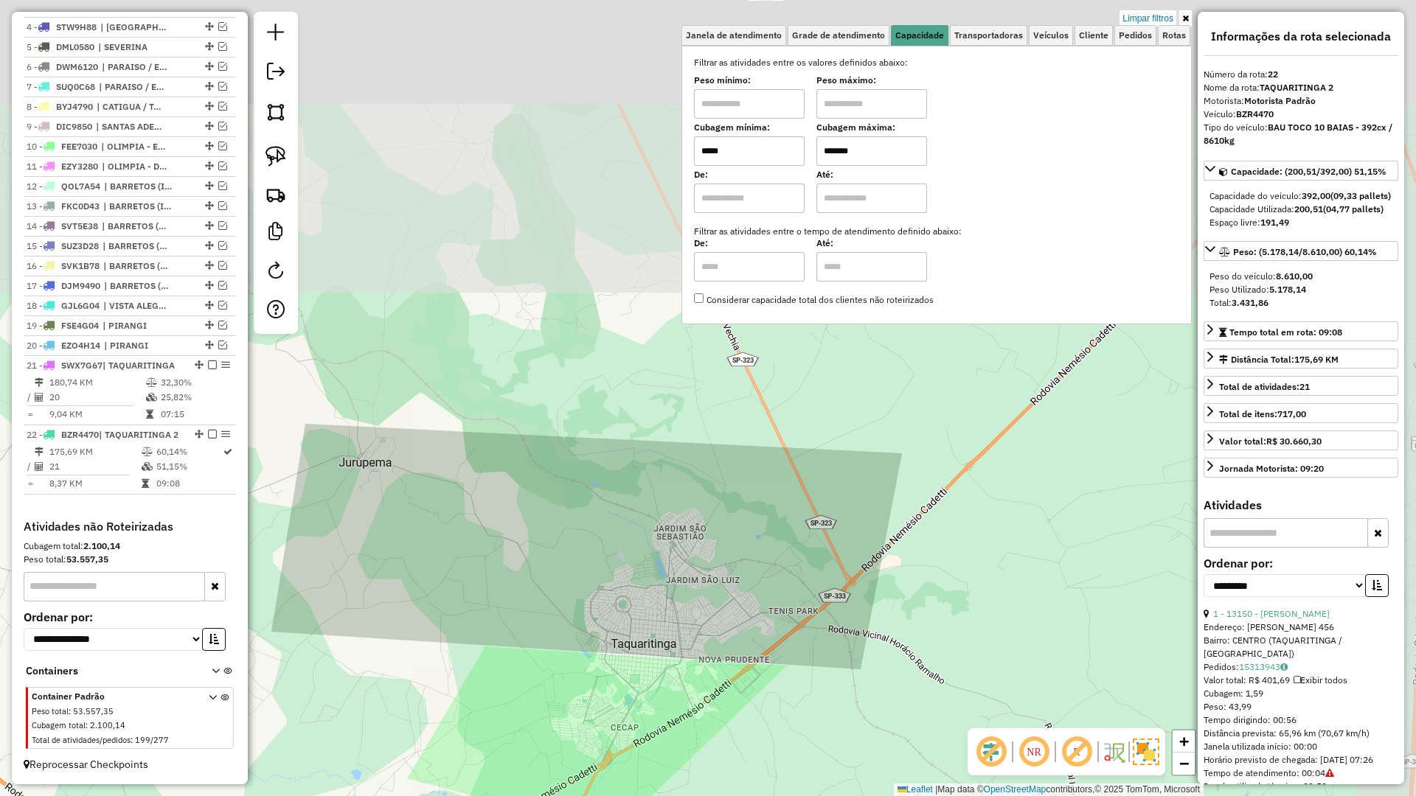
drag, startPoint x: 671, startPoint y: 457, endPoint x: 490, endPoint y: 763, distance: 354.8
click at [490, 763] on div "Limpar filtros Janela de atendimento Grade de atendimento Capacidade Transporta…" at bounding box center [708, 398] width 1416 height 796
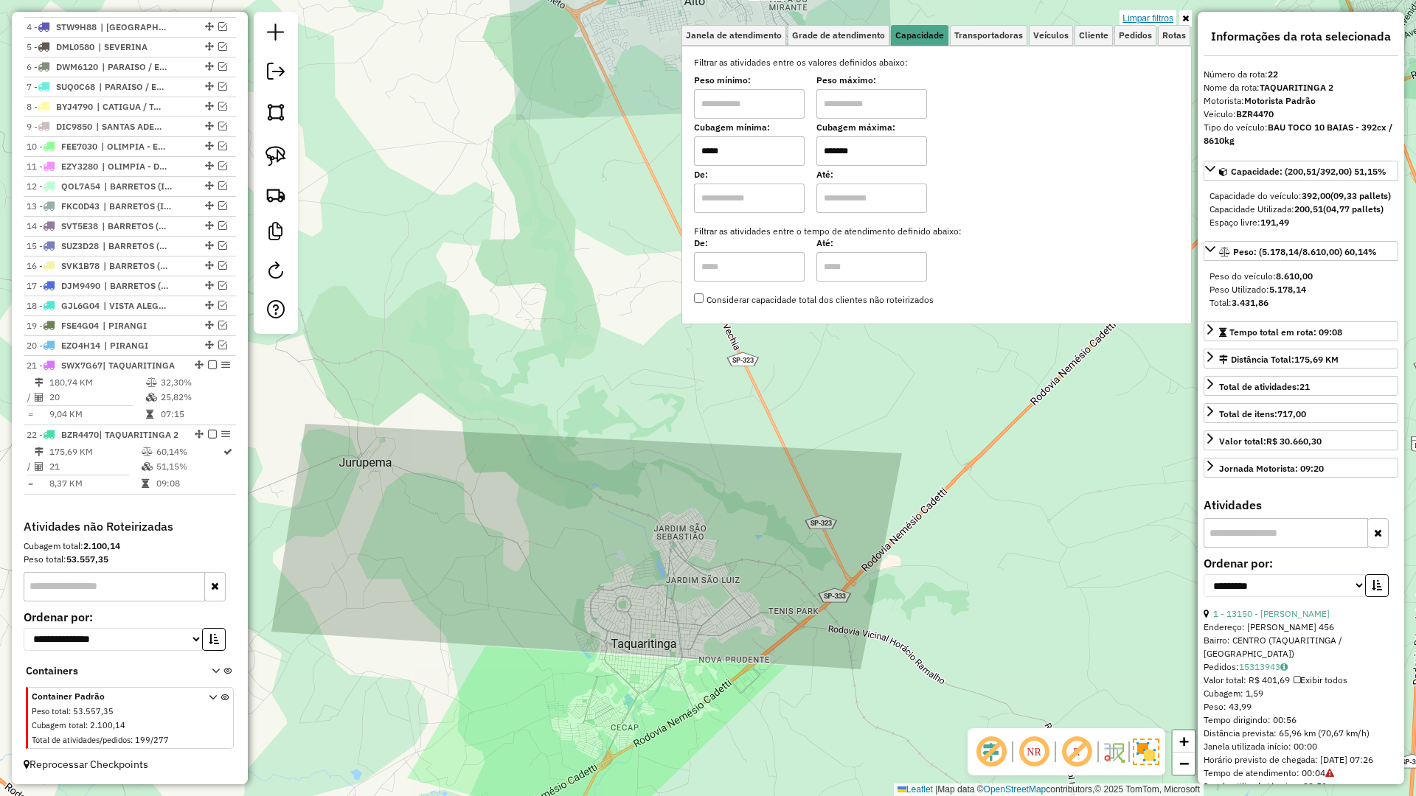
click at [1145, 21] on link "Limpar filtros" at bounding box center [1147, 18] width 57 height 16
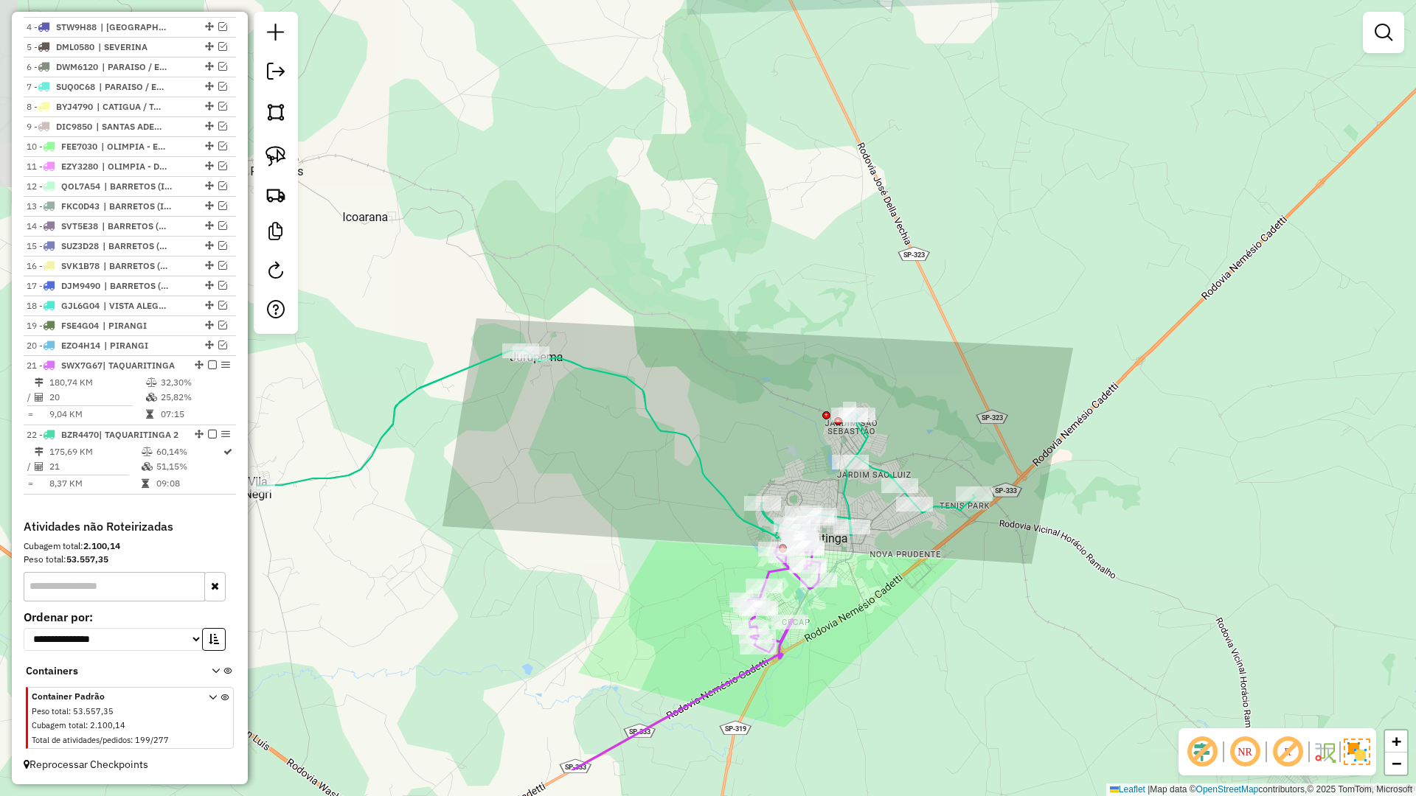
drag, startPoint x: 813, startPoint y: 709, endPoint x: 981, endPoint y: 599, distance: 200.7
click at [982, 603] on div "Janela de atendimento Grade de atendimento Capacidade Transportadoras Veículos …" at bounding box center [708, 398] width 1416 height 796
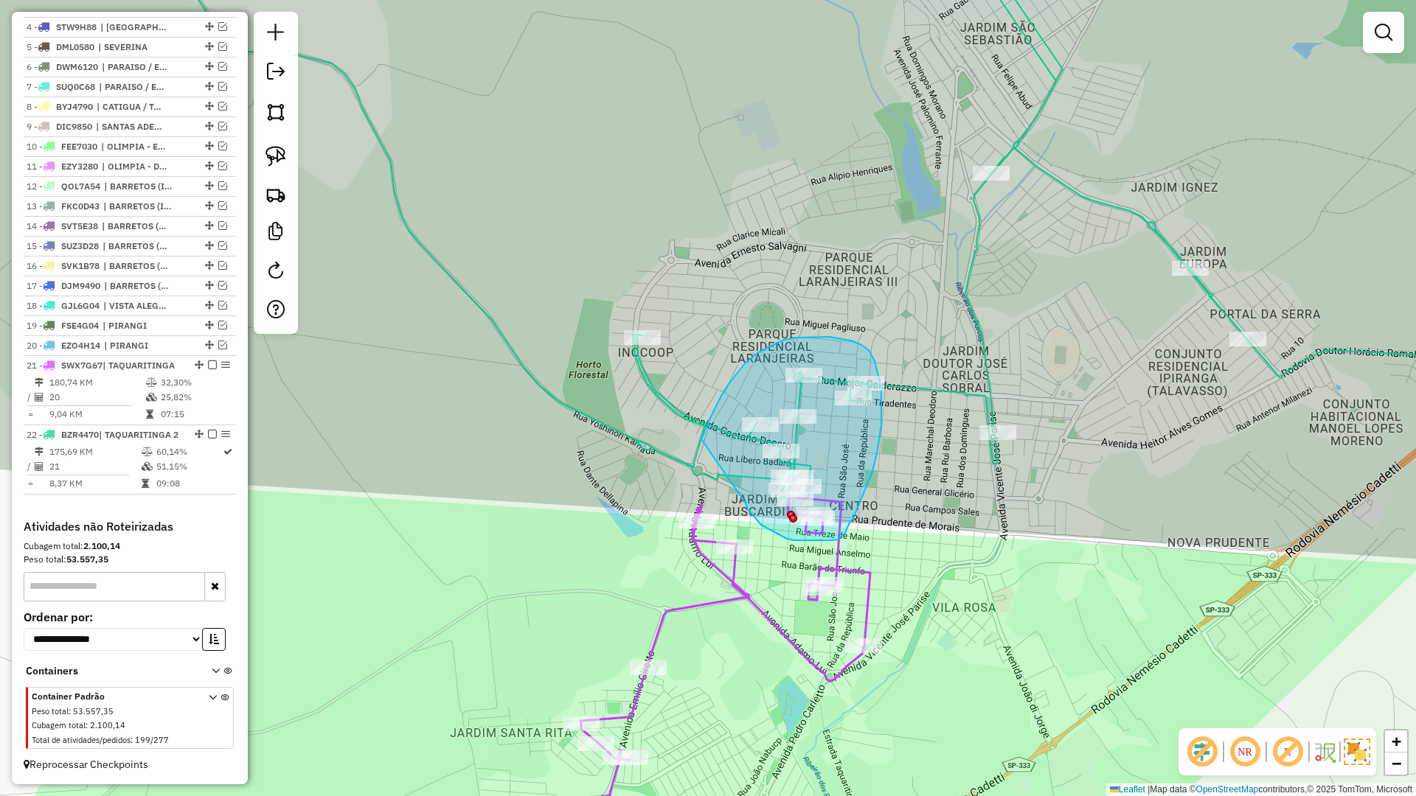
drag, startPoint x: 749, startPoint y: 510, endPoint x: 701, endPoint y: 441, distance: 84.7
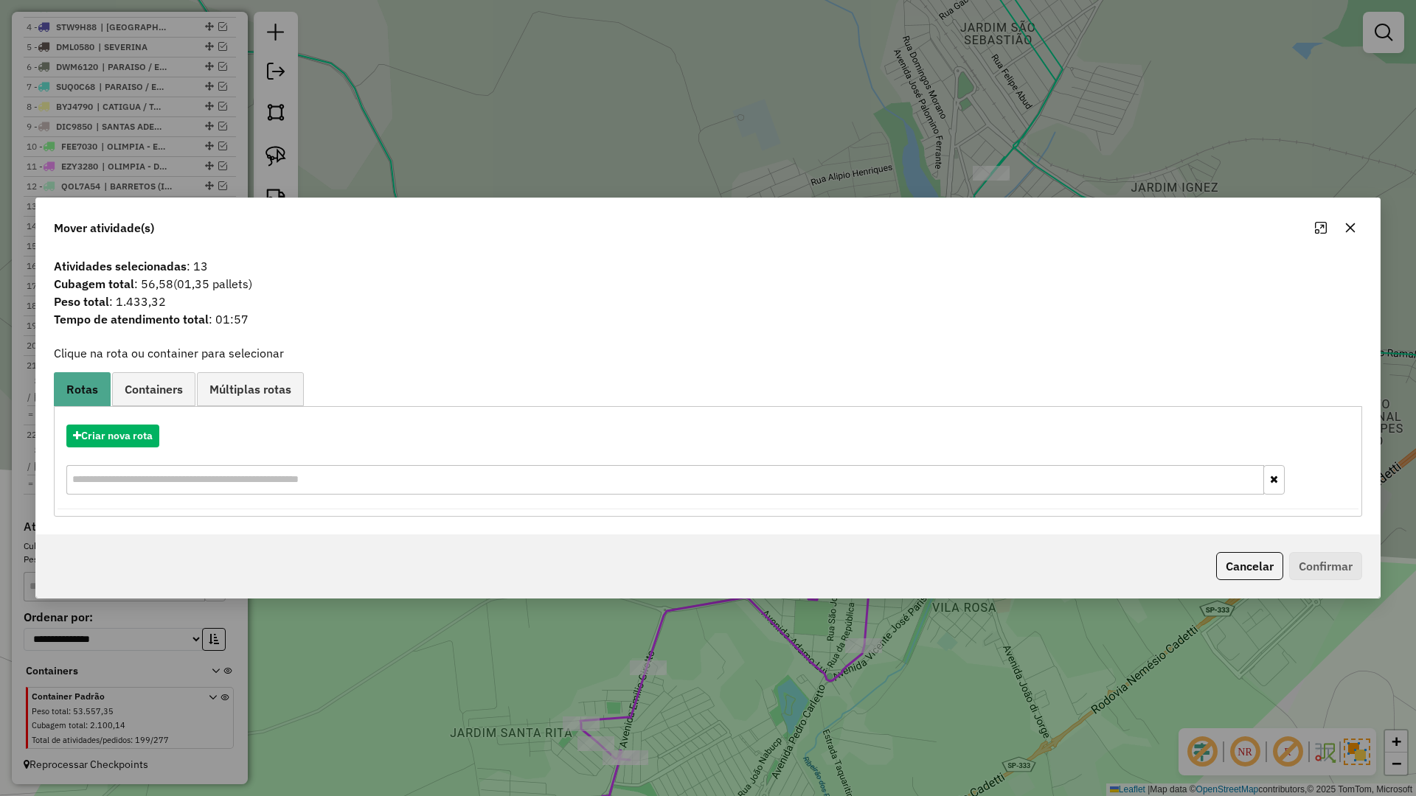
click at [1344, 226] on button "button" at bounding box center [1351, 228] width 24 height 24
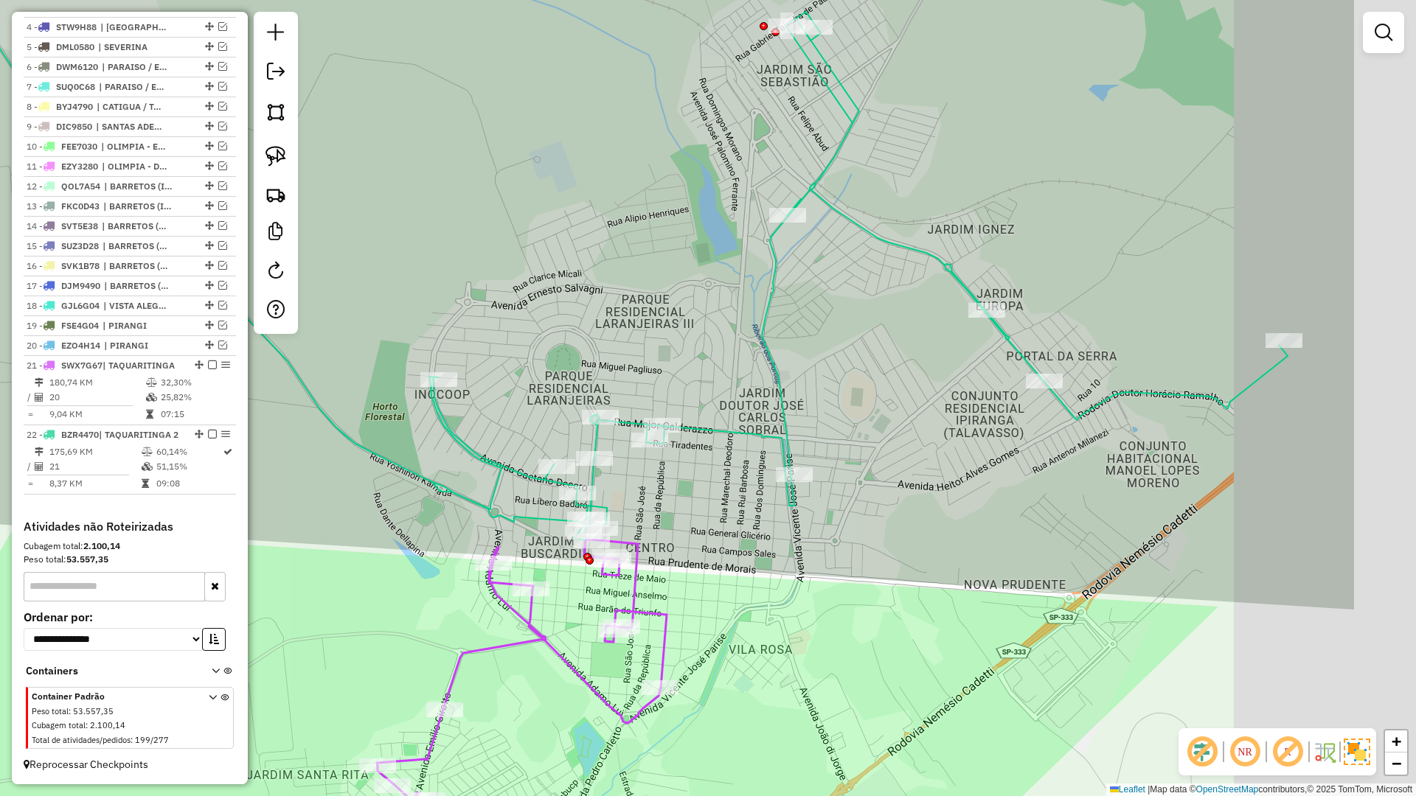
drag, startPoint x: 863, startPoint y: 525, endPoint x: 844, endPoint y: 537, distance: 22.5
click at [840, 533] on div "Janela de atendimento Grade de atendimento Capacidade Transportadoras Veículos …" at bounding box center [708, 398] width 1416 height 796
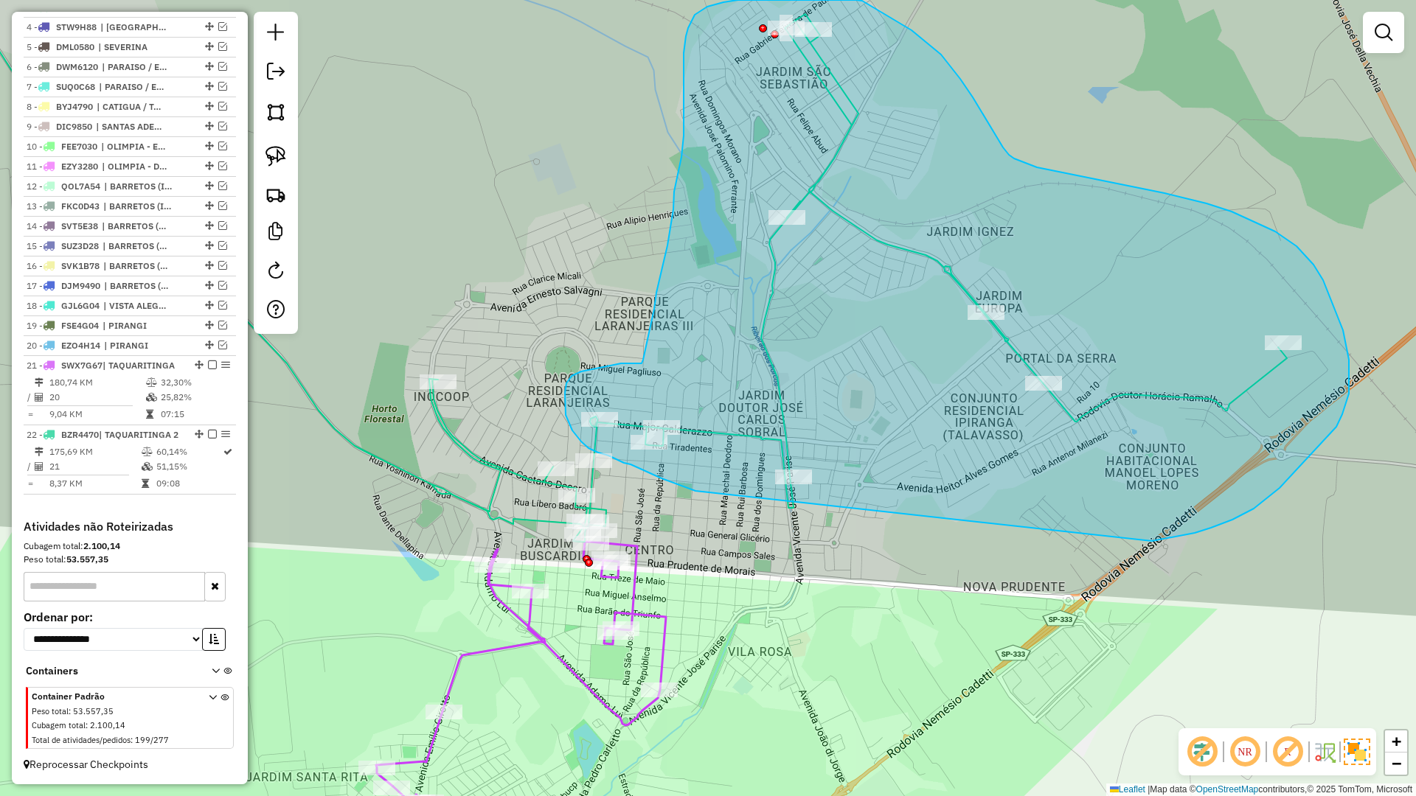
drag, startPoint x: 1211, startPoint y: 528, endPoint x: 777, endPoint y: 503, distance: 434.4
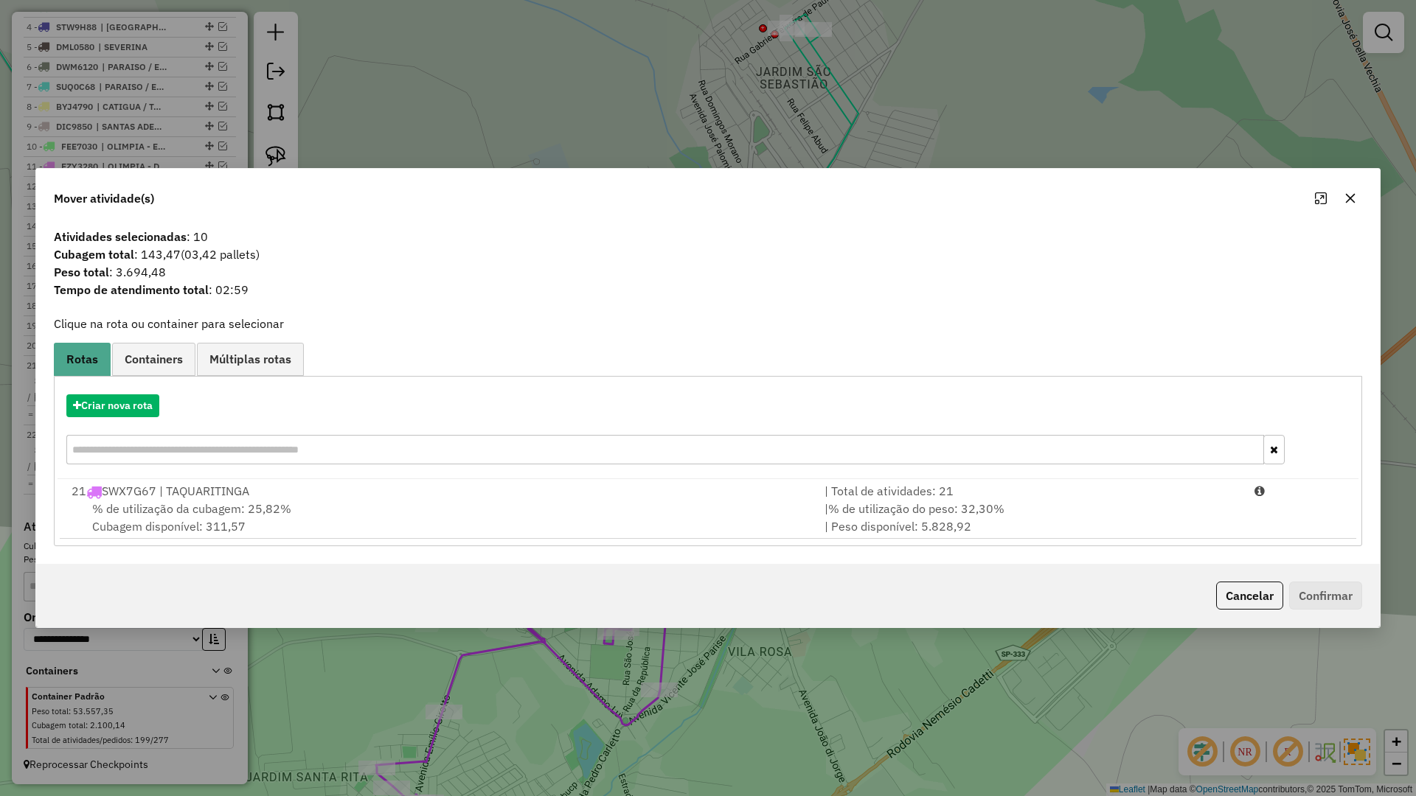
click at [1354, 201] on icon "button" at bounding box center [1350, 198] width 12 height 12
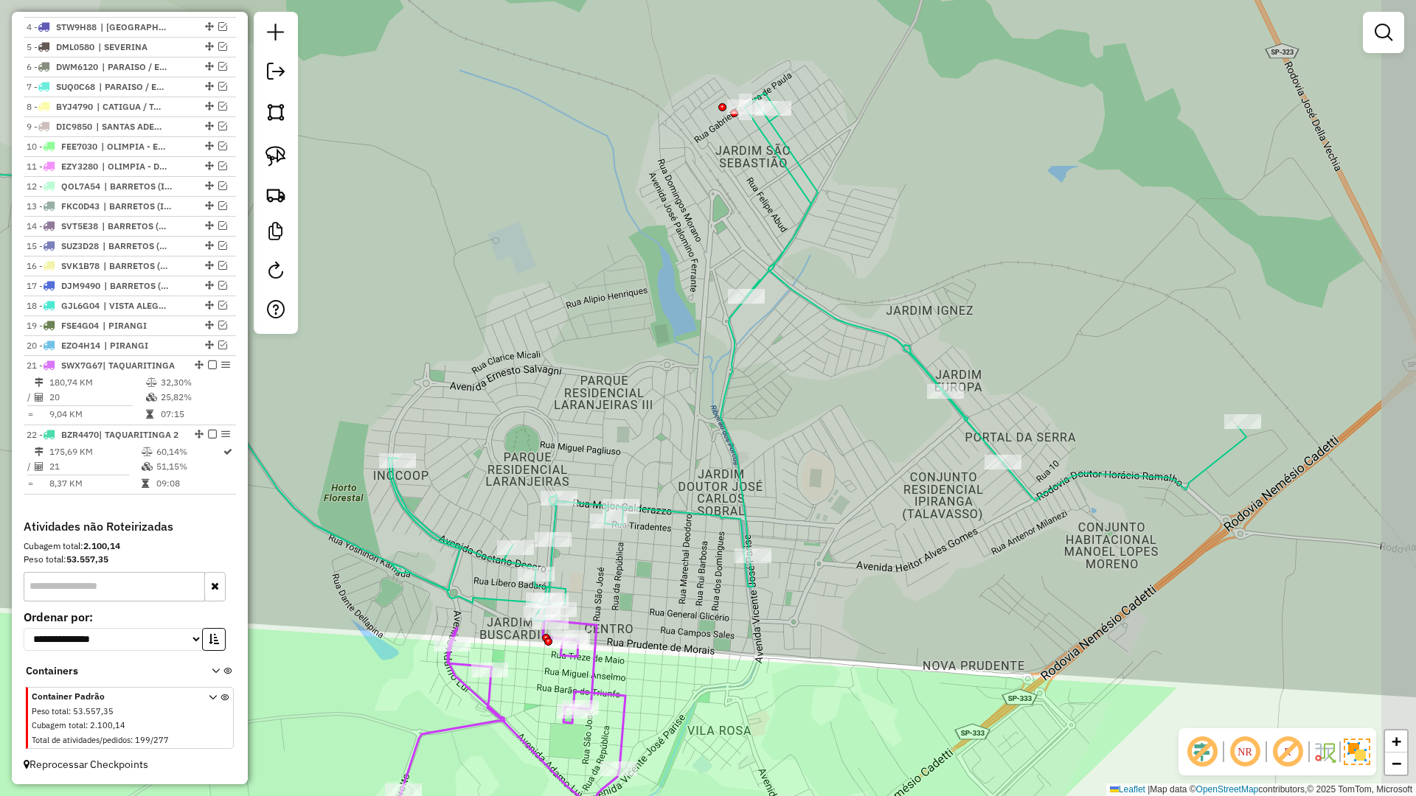
drag, startPoint x: 1251, startPoint y: 324, endPoint x: 1217, endPoint y: 385, distance: 70.0
click at [1217, 385] on div "Janela de atendimento Grade de atendimento Capacidade Transportadoras Veículos …" at bounding box center [708, 398] width 1416 height 796
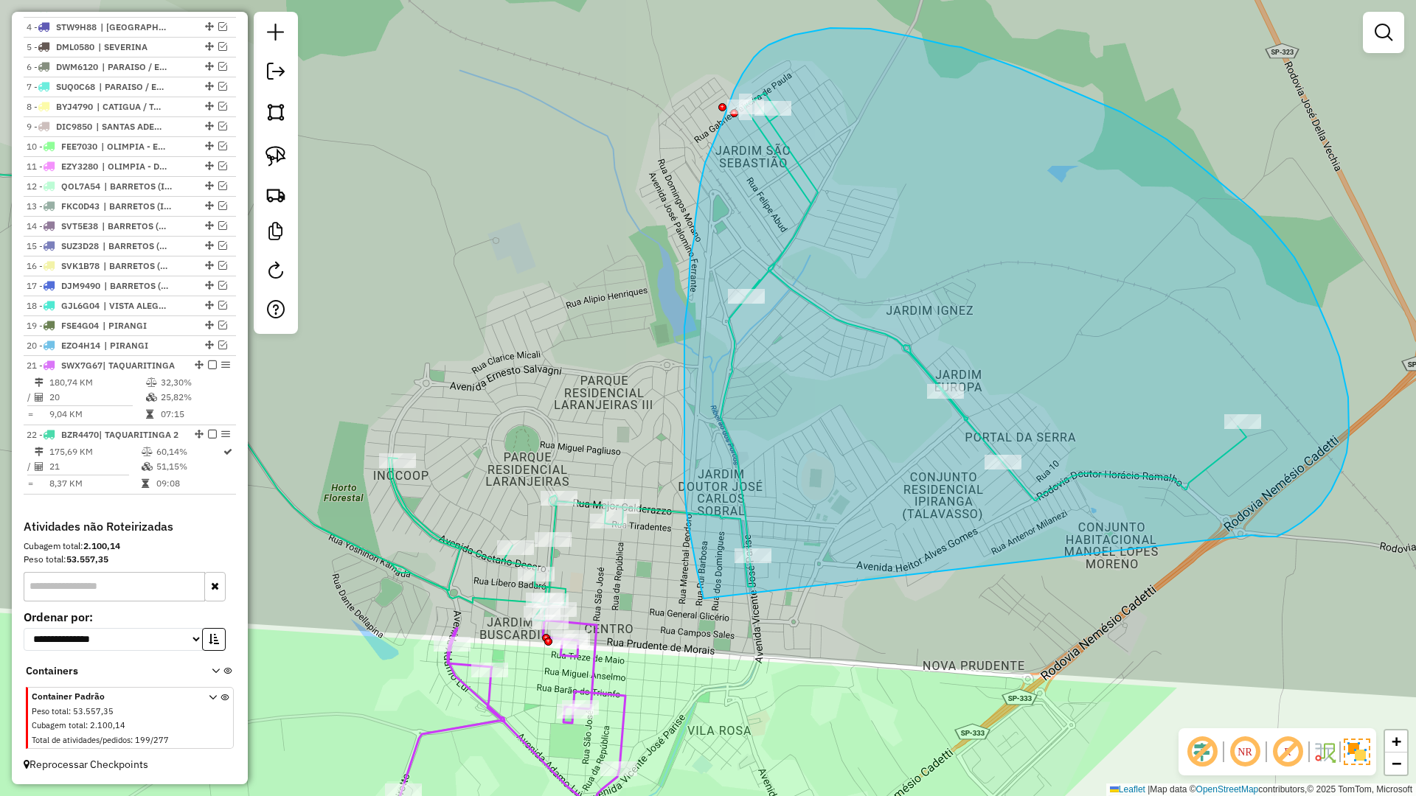
drag, startPoint x: 1270, startPoint y: 537, endPoint x: 705, endPoint y: 602, distance: 568.6
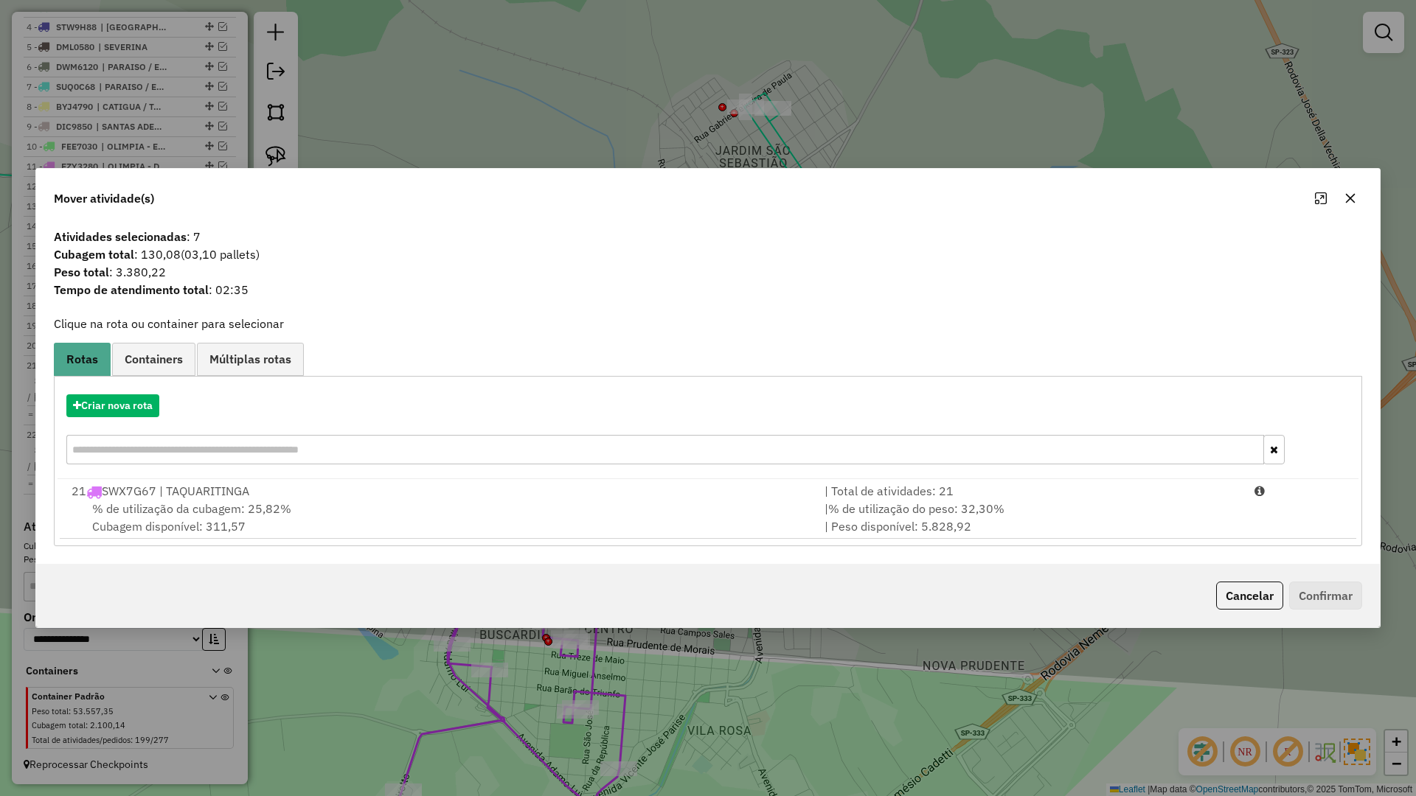
click at [1350, 197] on icon "button" at bounding box center [1351, 198] width 10 height 10
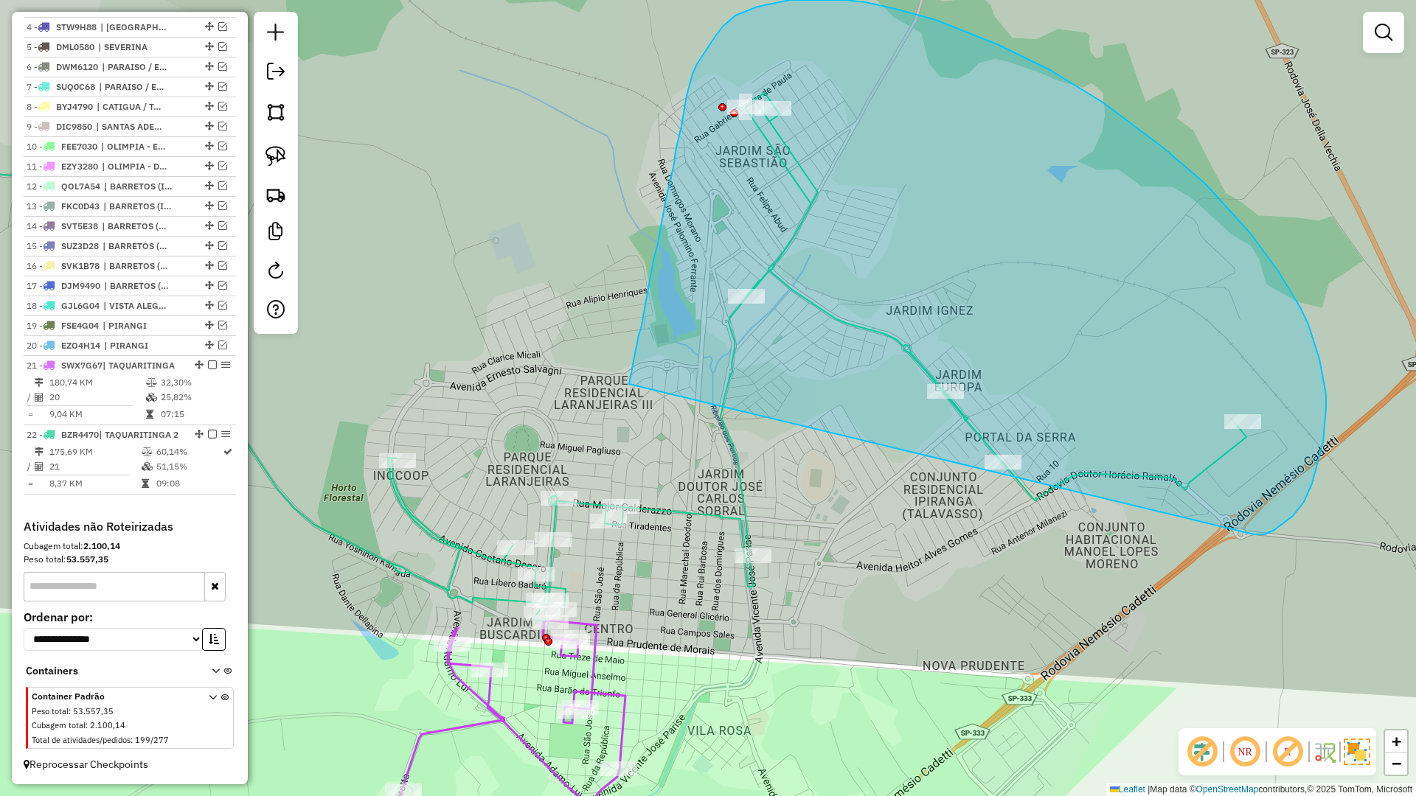
drag, startPoint x: 1304, startPoint y: 502, endPoint x: 625, endPoint y: 402, distance: 686.6
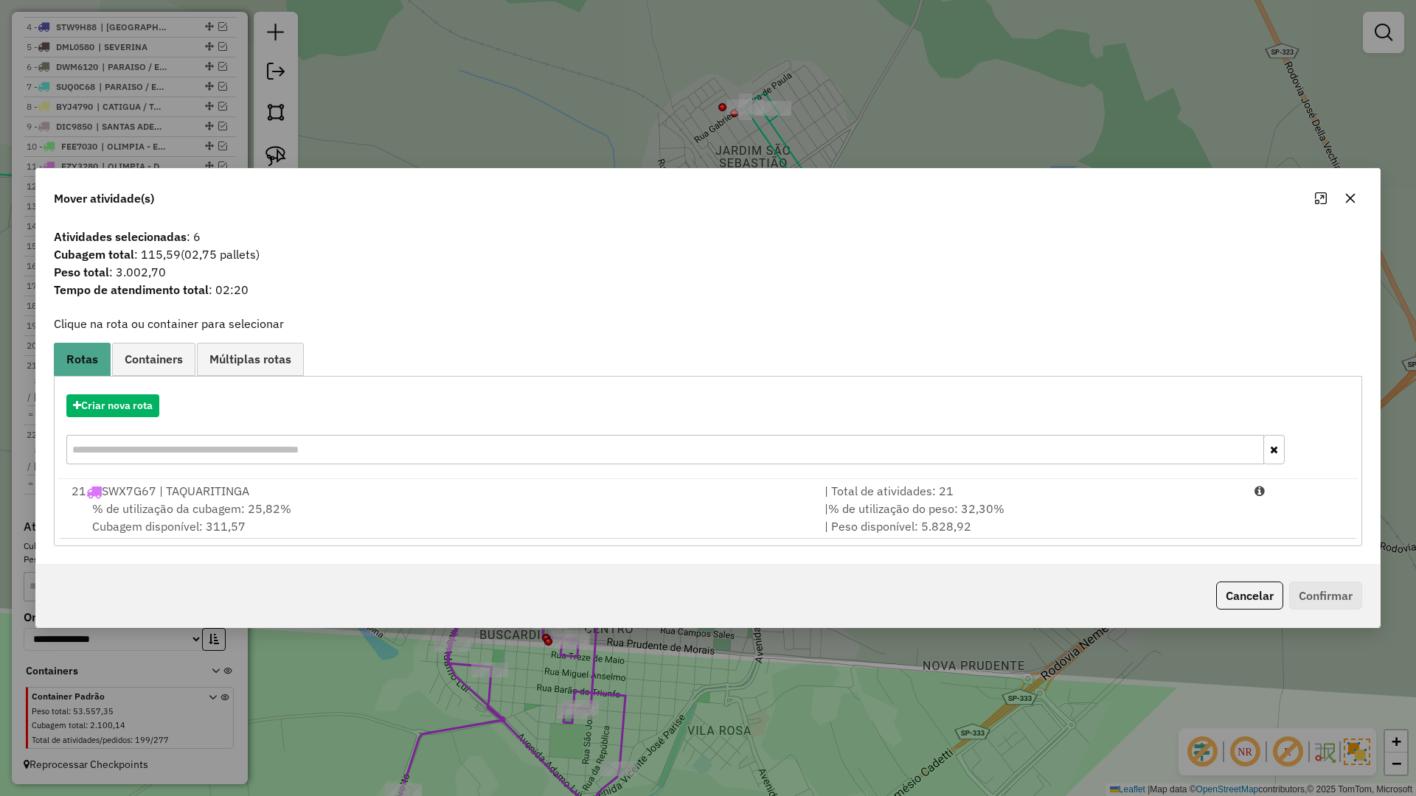
click at [1349, 195] on icon "button" at bounding box center [1350, 198] width 12 height 12
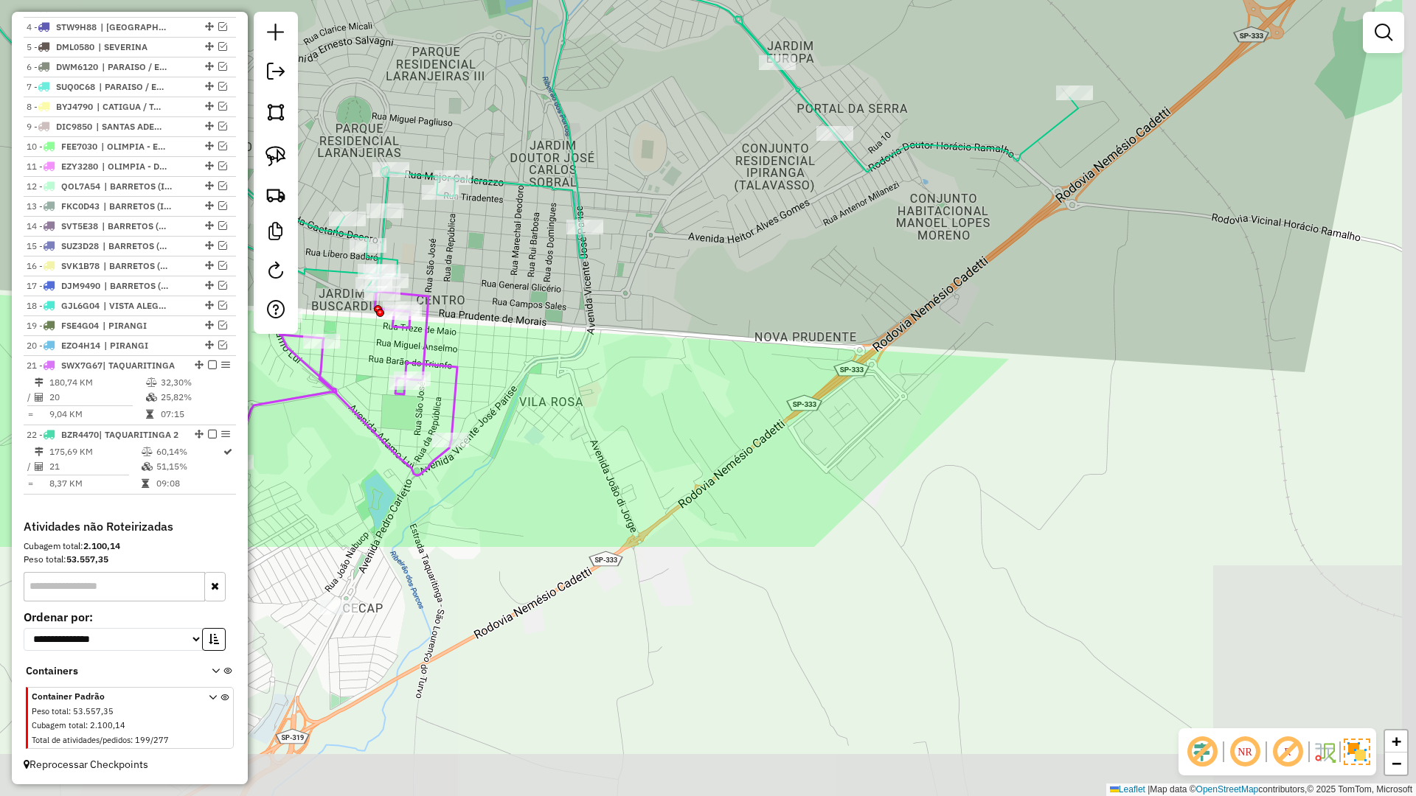
drag, startPoint x: 1320, startPoint y: 399, endPoint x: 1004, endPoint y: 493, distance: 330.2
click at [1004, 493] on div "Janela de atendimento Grade de atendimento Capacidade Transportadoras Veículos …" at bounding box center [708, 398] width 1416 height 796
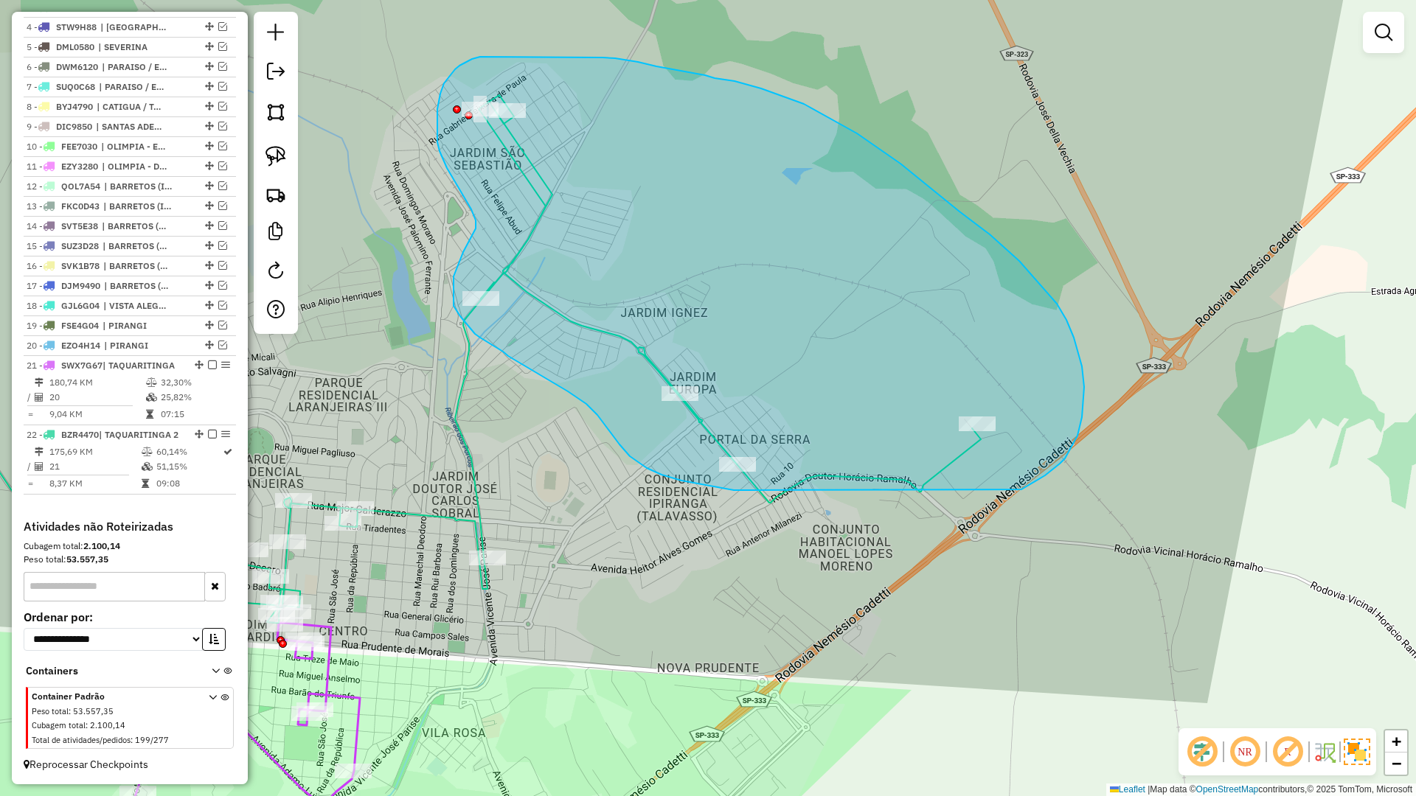
drag, startPoint x: 1065, startPoint y: 459, endPoint x: 751, endPoint y: 490, distance: 315.0
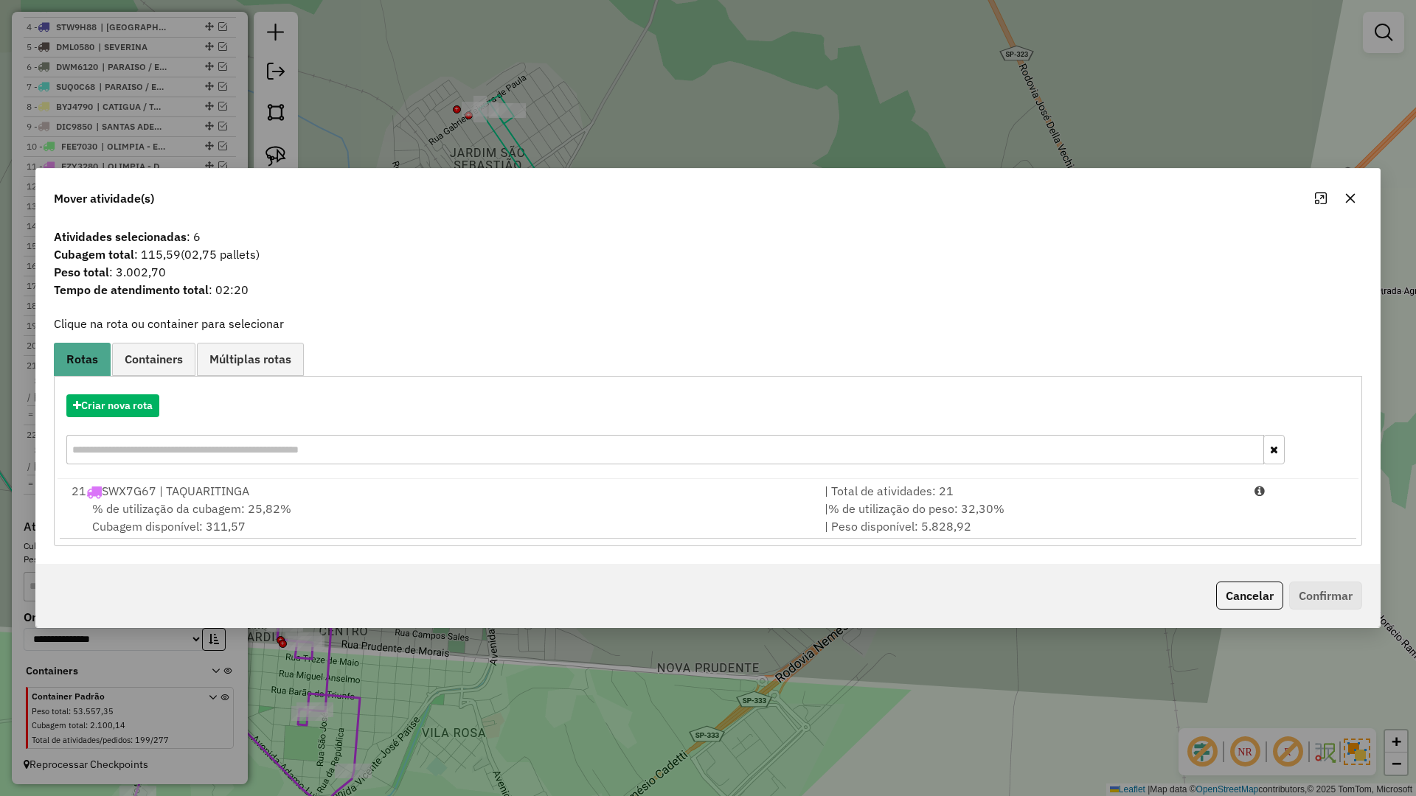
click at [1353, 192] on icon "button" at bounding box center [1350, 198] width 12 height 12
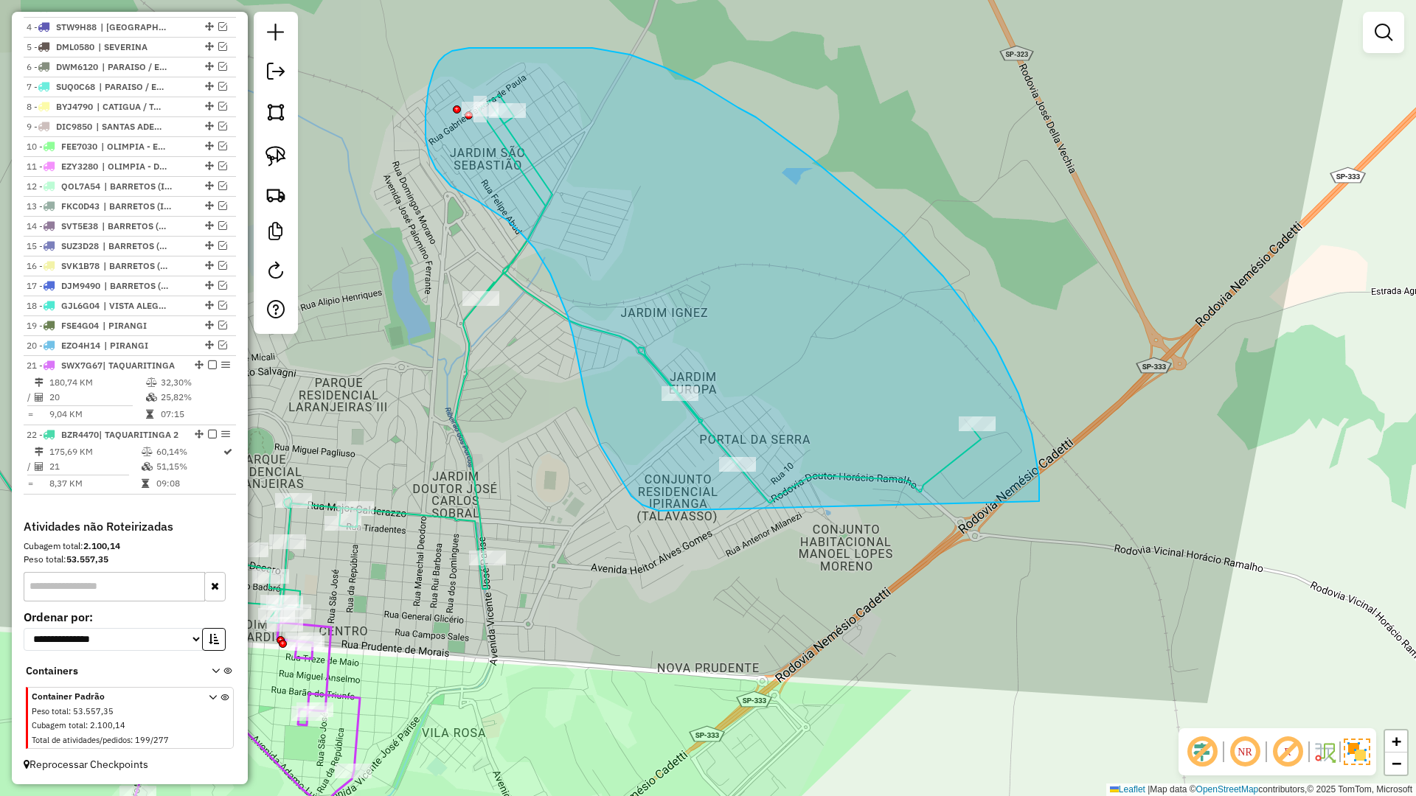
drag, startPoint x: 1039, startPoint y: 500, endPoint x: 659, endPoint y: 511, distance: 380.0
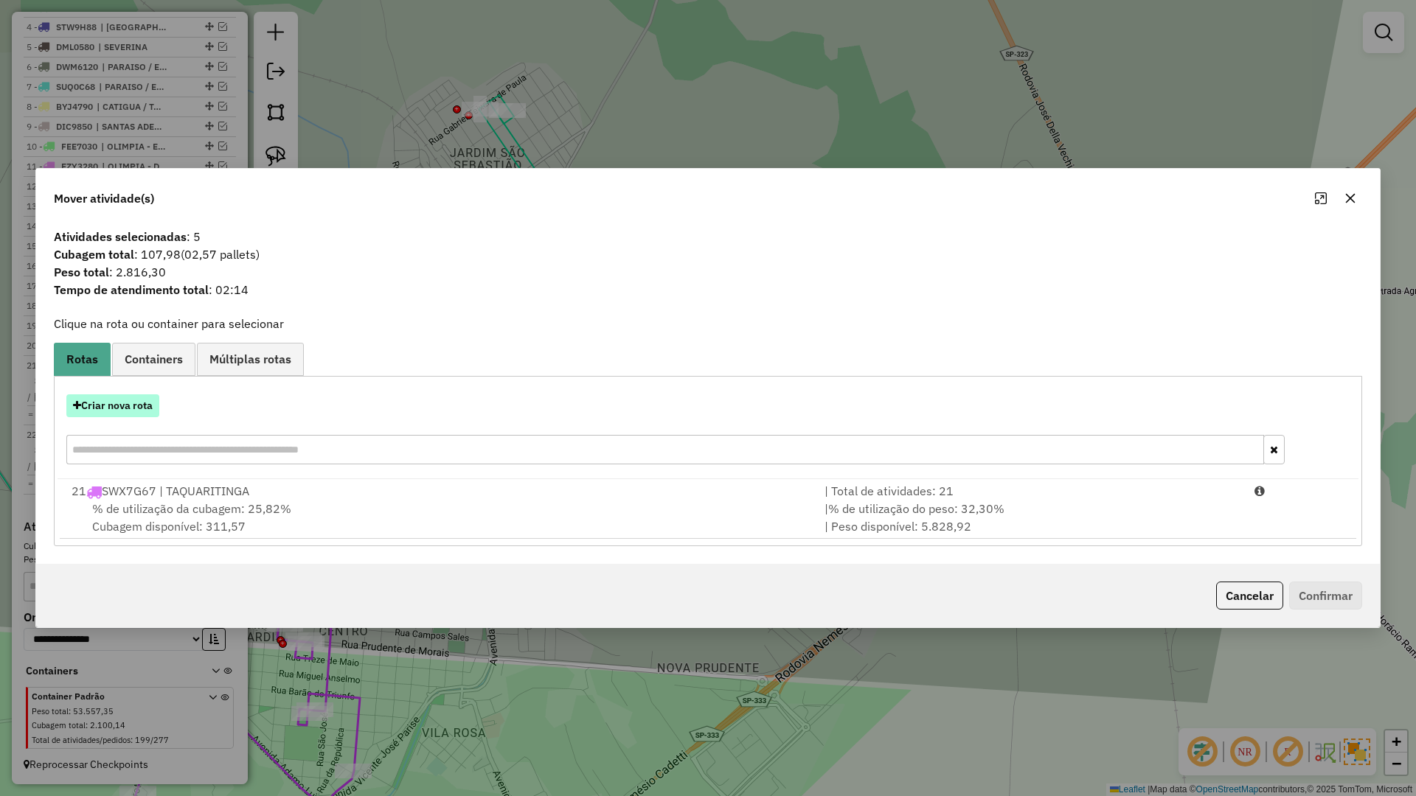
click at [144, 409] on button "Criar nova rota" at bounding box center [112, 406] width 93 height 23
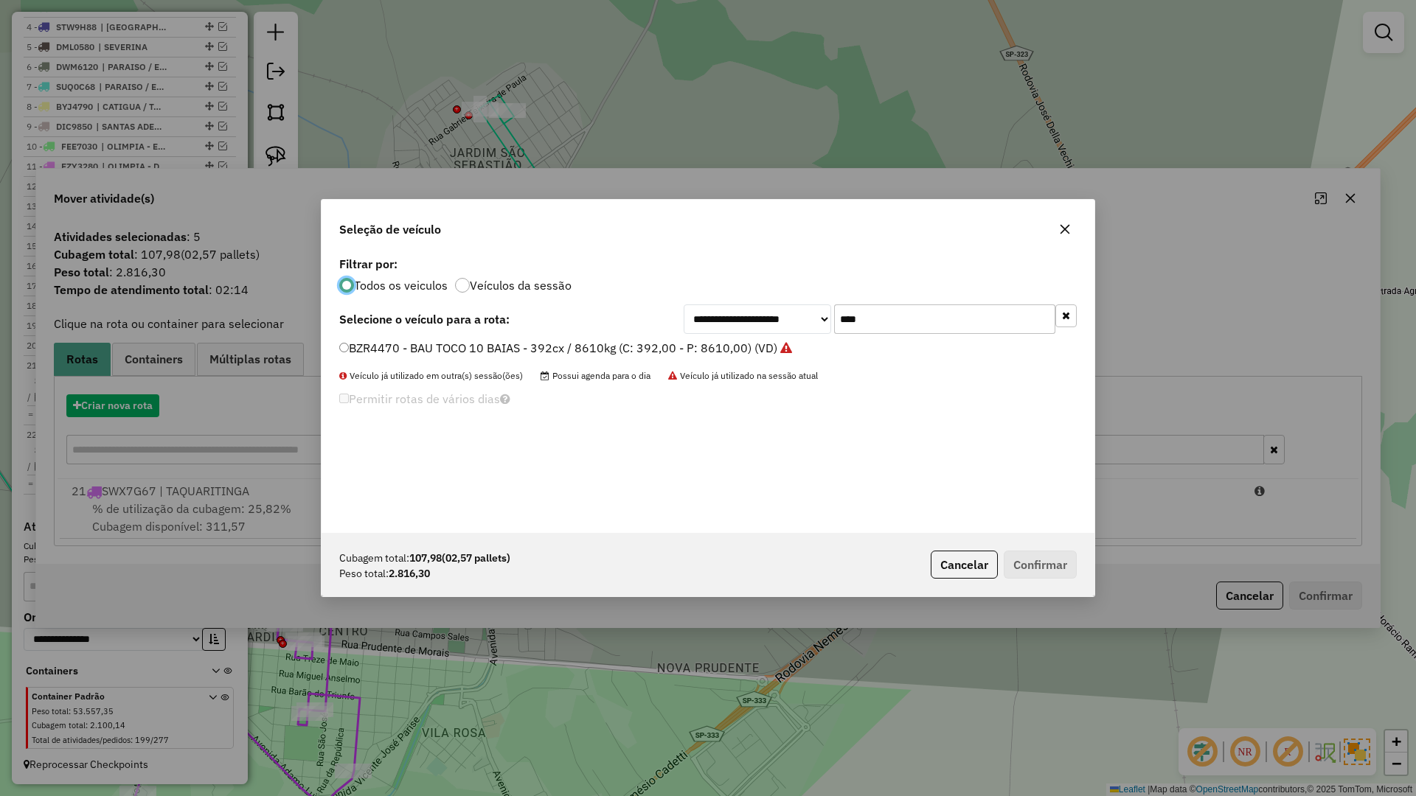
scroll to position [8, 4]
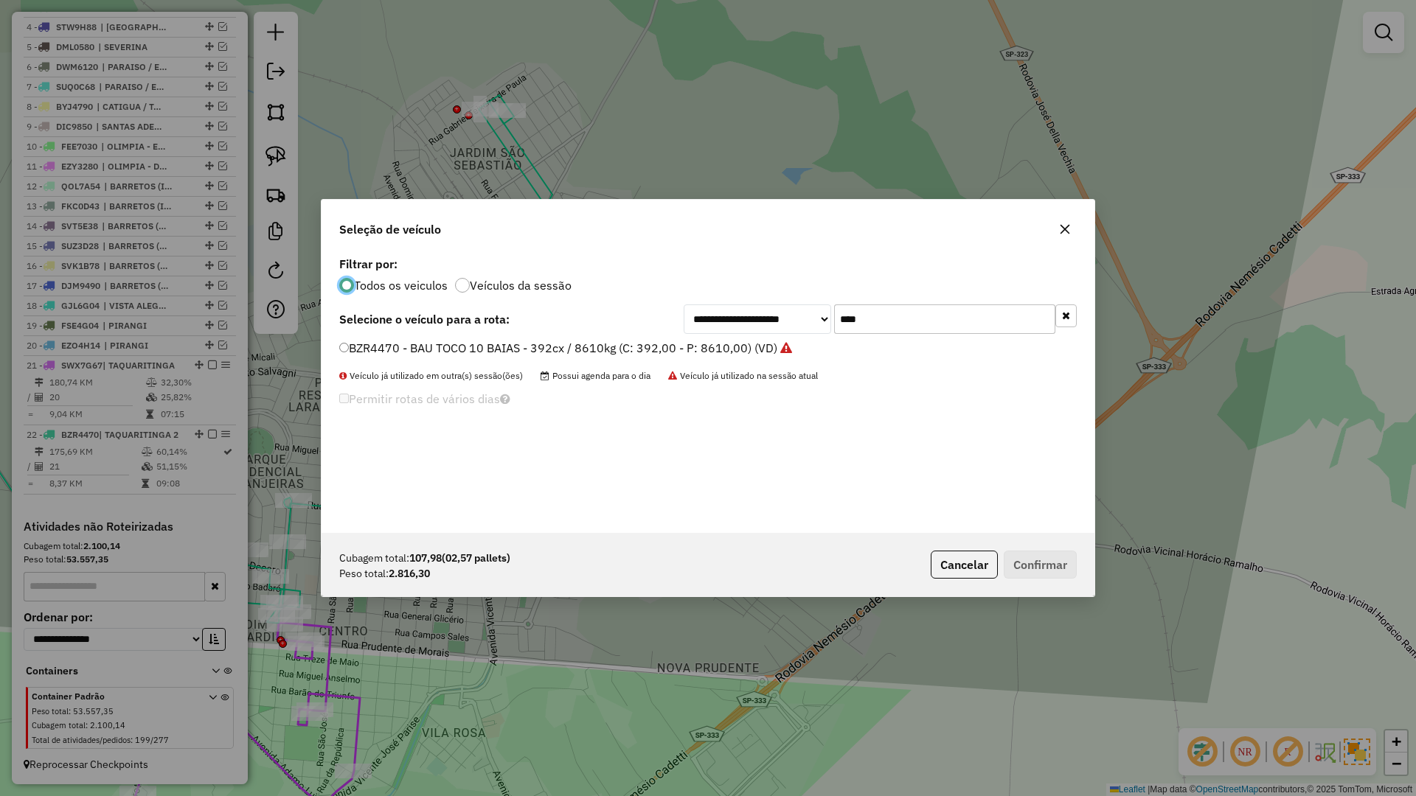
click at [877, 322] on input "****" at bounding box center [944, 319] width 221 height 29
type input "****"
click at [749, 348] on label "BWZ3898 - BAU TOCO 10 BAIAS - 392cx / 8610kg (C: 392,00 - P: 8610,00) (VD)" at bounding box center [559, 348] width 441 height 18
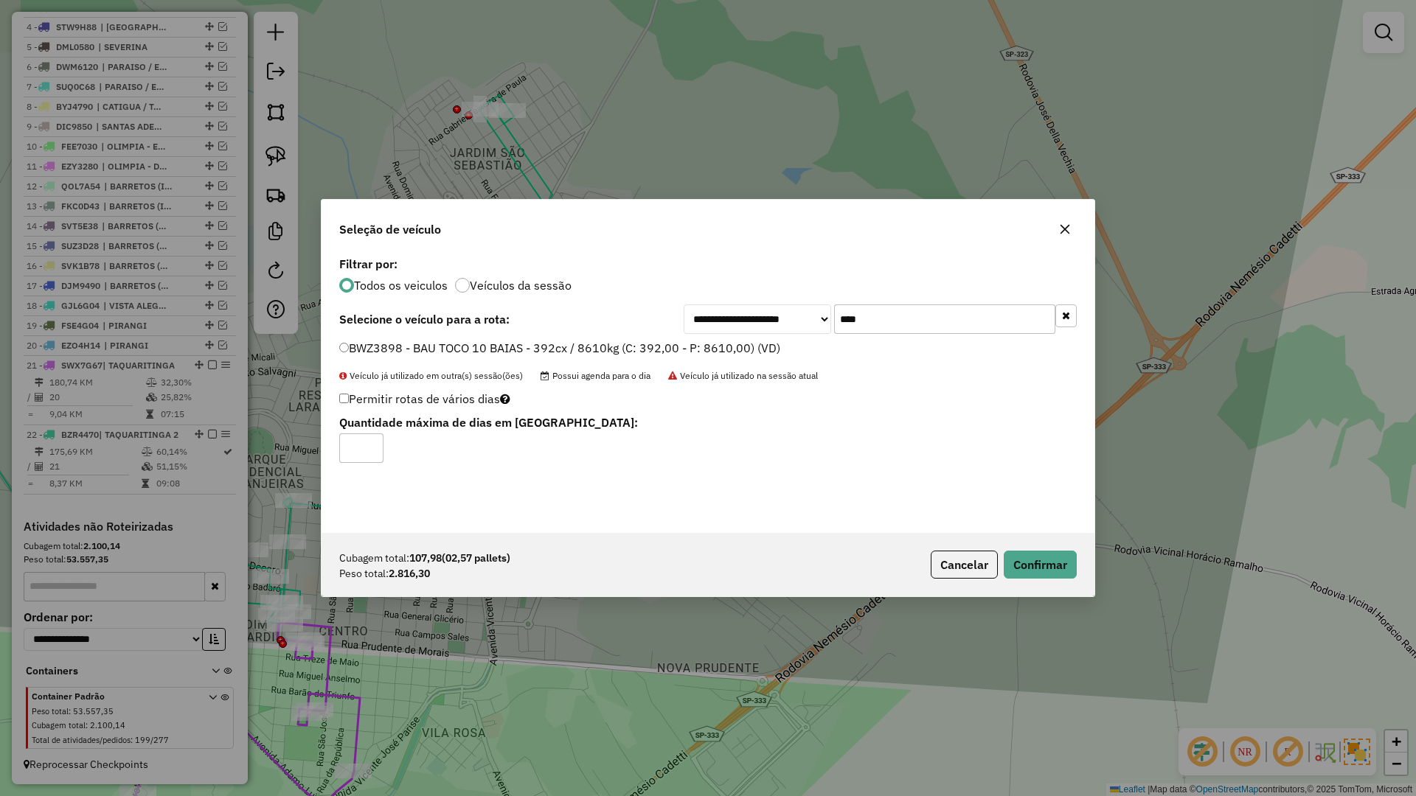
click at [1024, 582] on div "Cubagem total: 107,98 (02,57 pallets) Peso total: 2.816,30 Cancelar Confirmar" at bounding box center [708, 564] width 773 height 63
click at [1032, 566] on button "Confirmar" at bounding box center [1040, 565] width 73 height 28
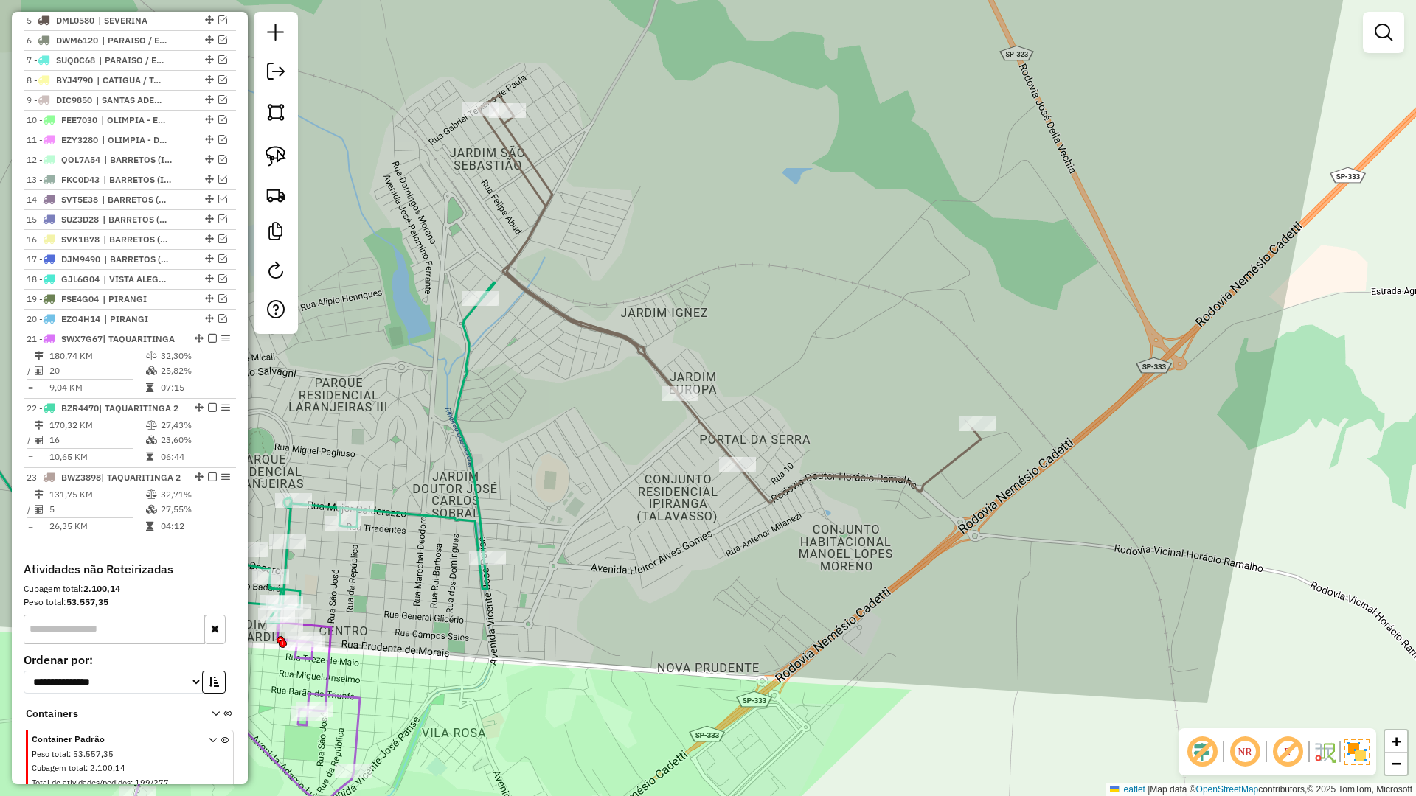
click at [559, 309] on icon at bounding box center [730, 299] width 502 height 408
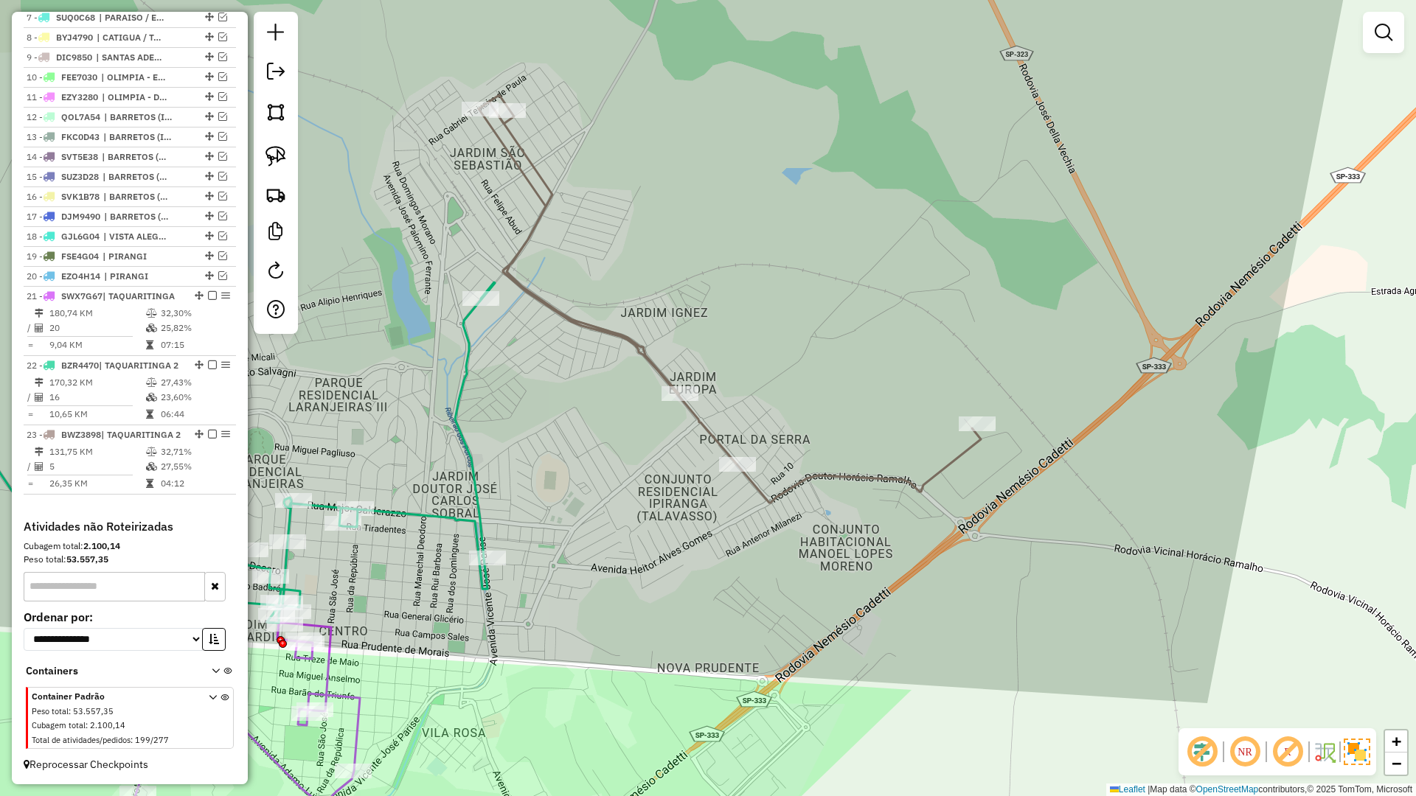
select select "**********"
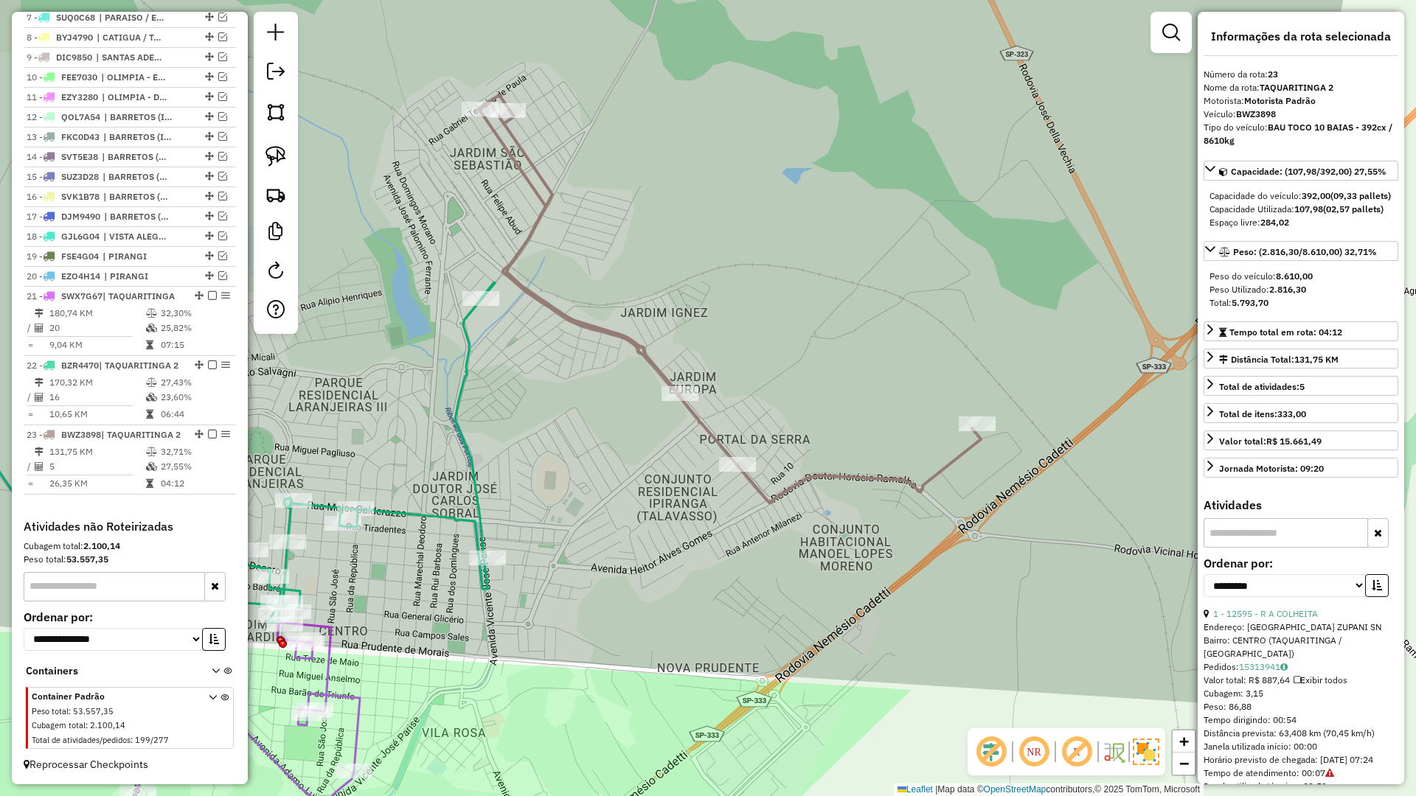
click at [470, 355] on icon at bounding box center [176, 435] width 636 height 378
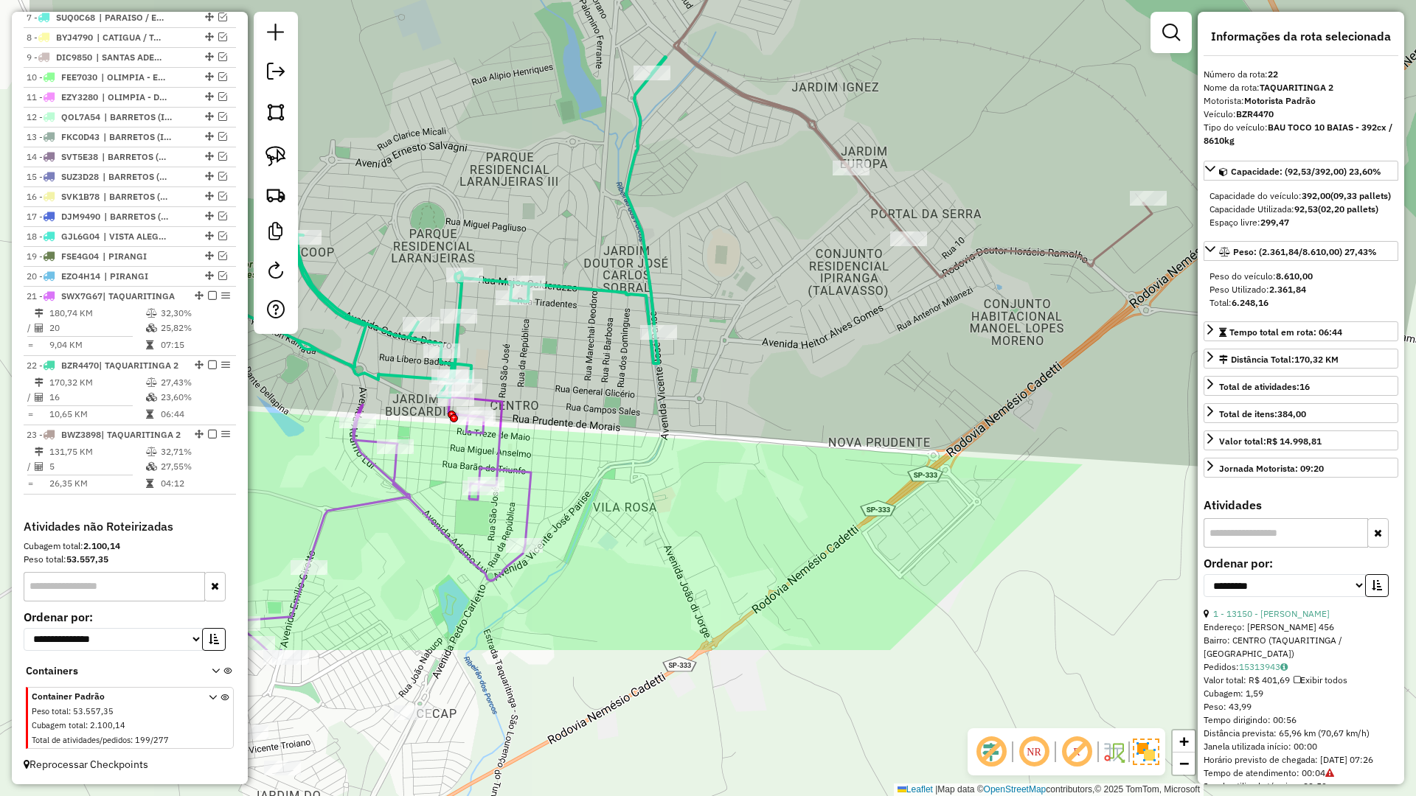
drag, startPoint x: 582, startPoint y: 383, endPoint x: 706, endPoint y: 192, distance: 227.7
click at [709, 174] on div "Janela de atendimento Grade de atendimento Capacidade Transportadoras Veículos …" at bounding box center [708, 398] width 1416 height 796
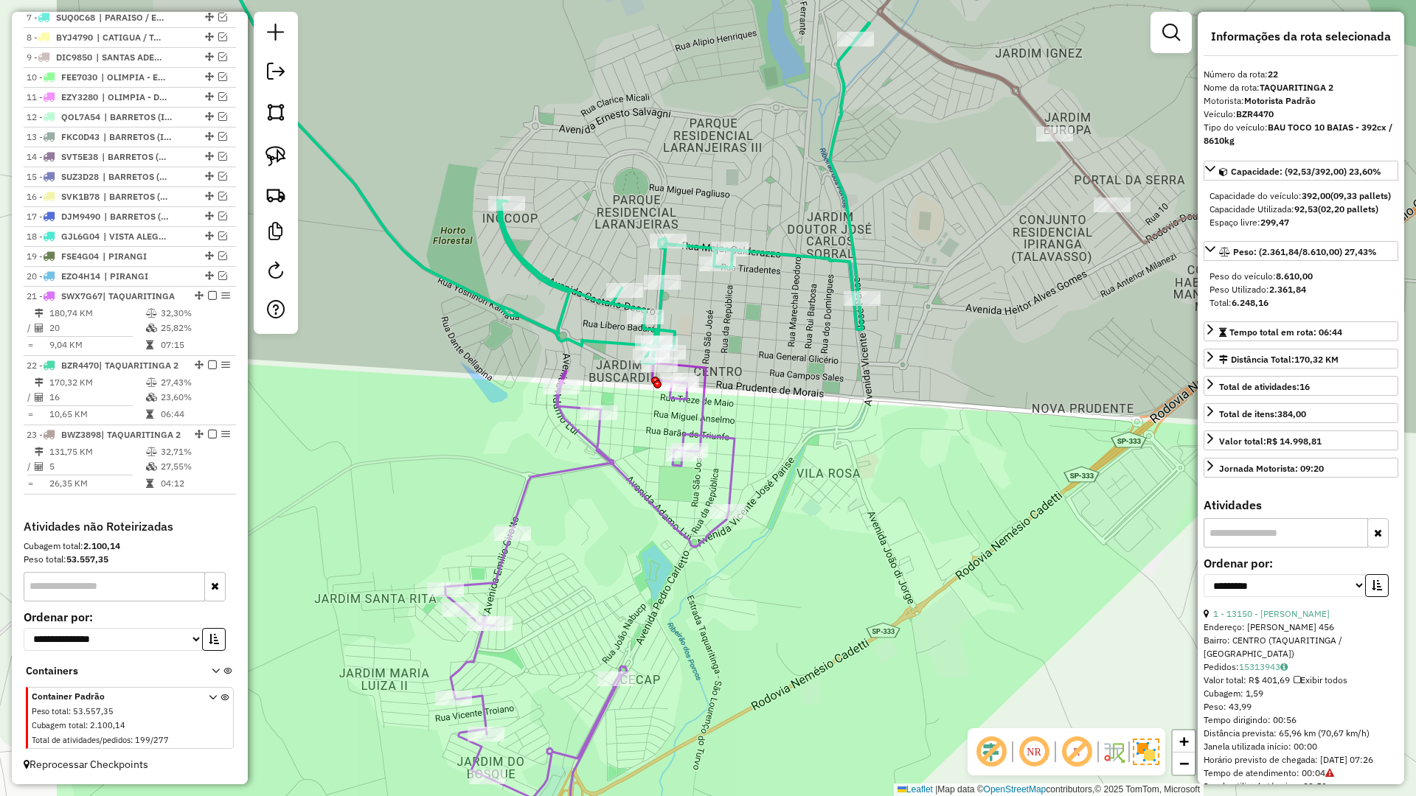
drag, startPoint x: 660, startPoint y: 429, endPoint x: 811, endPoint y: 409, distance: 152.5
click at [811, 409] on div "Janela de atendimento Grade de atendimento Capacidade Transportadoras Veículos …" at bounding box center [708, 398] width 1416 height 796
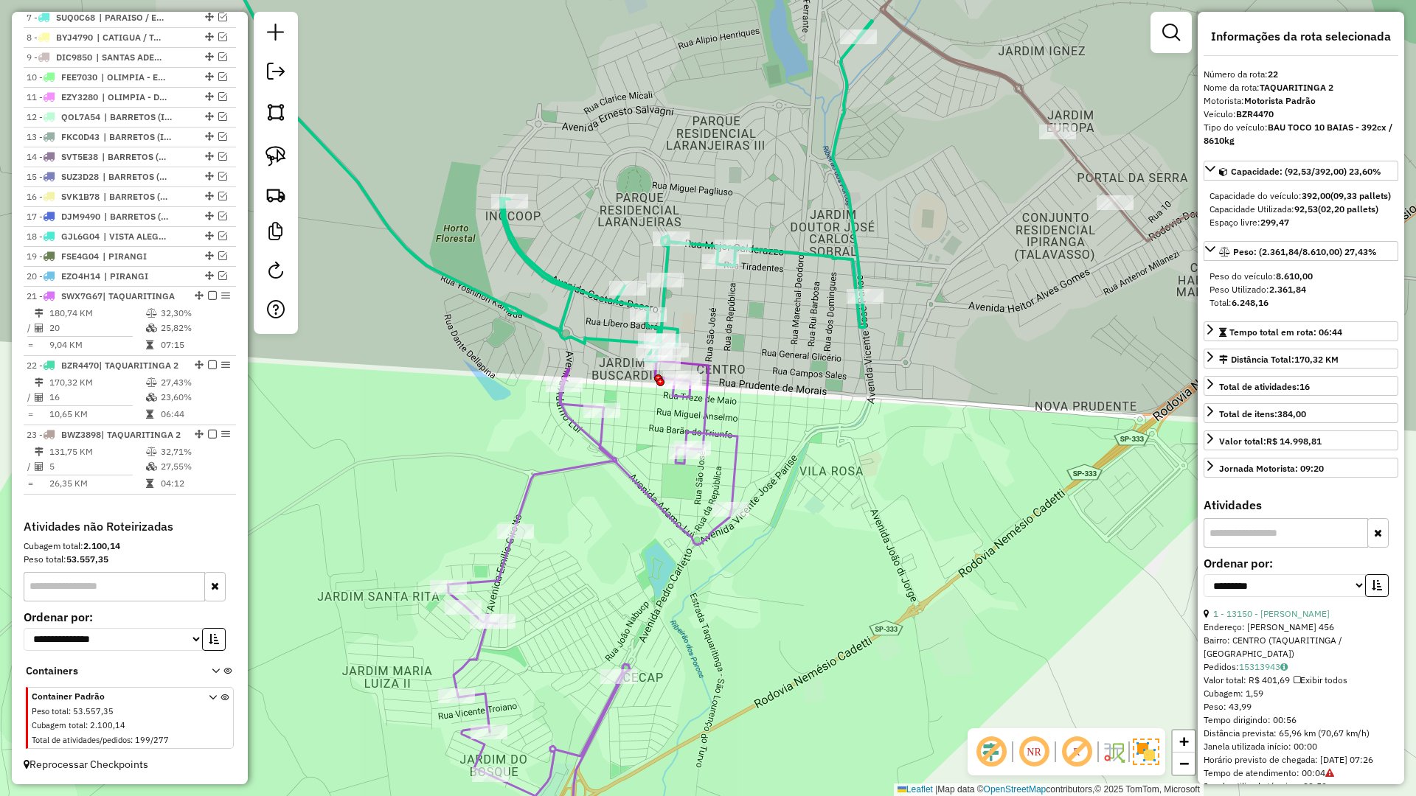
click at [706, 400] on icon at bounding box center [593, 618] width 290 height 515
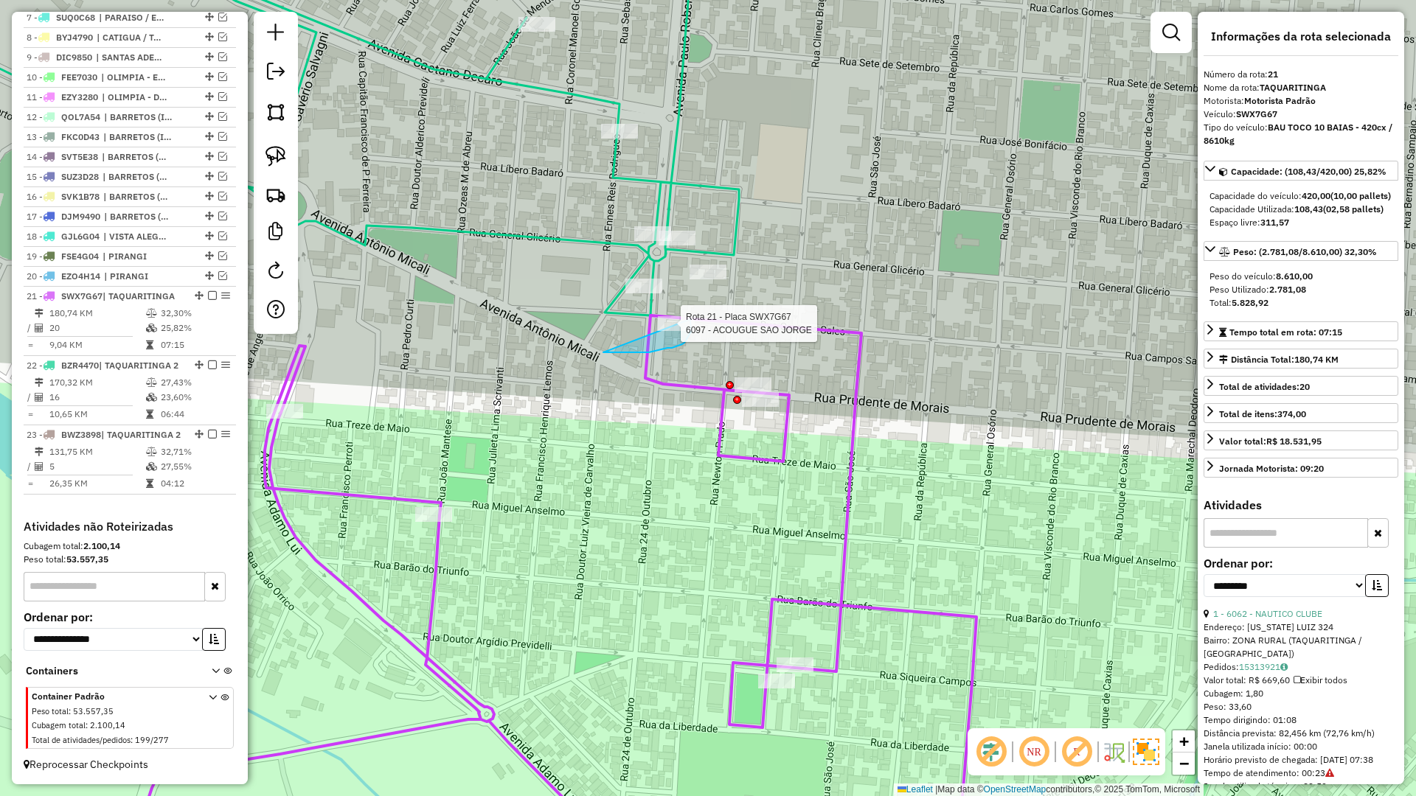
drag, startPoint x: 628, startPoint y: 353, endPoint x: 670, endPoint y: 309, distance: 60.0
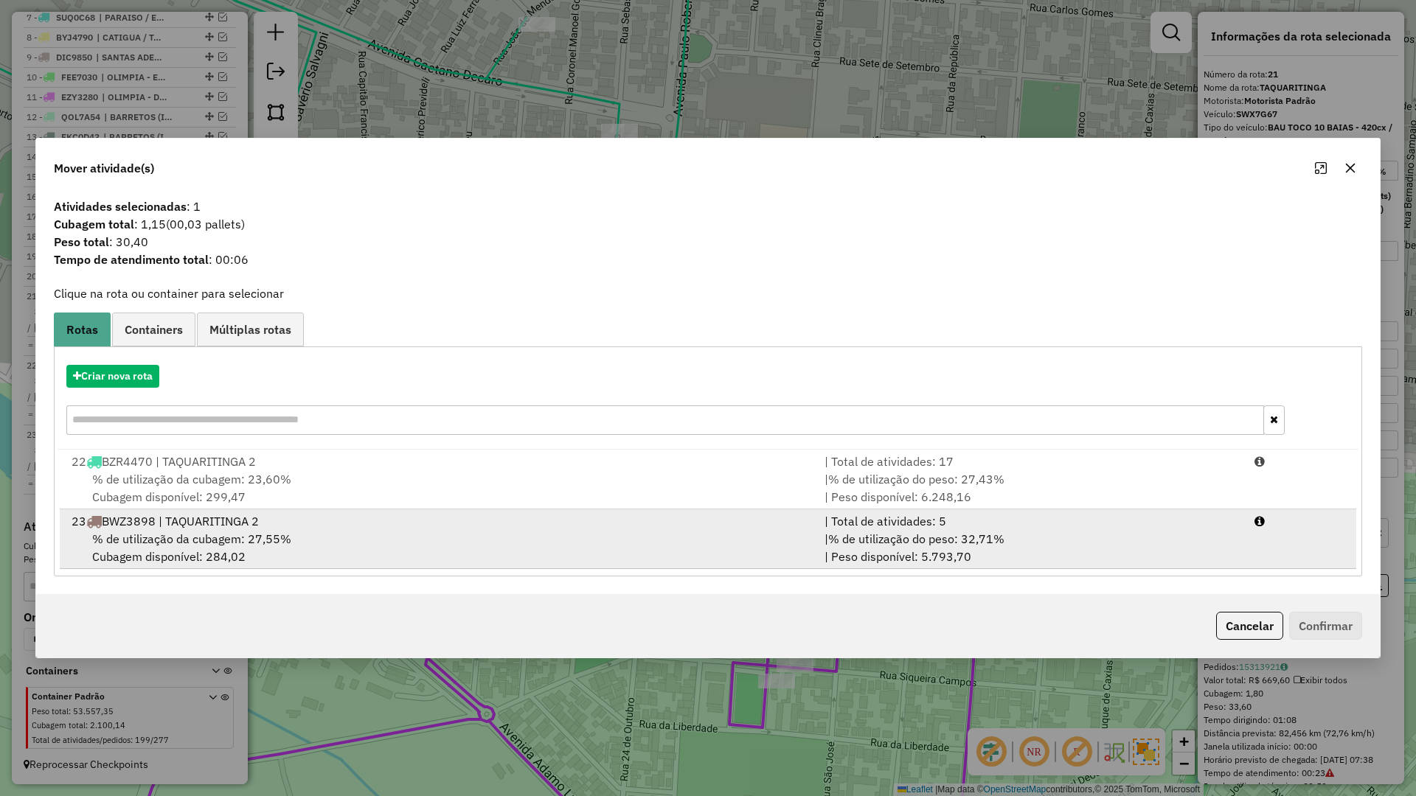
click at [558, 518] on div "23 BWZ3898 | TAQUARITINGA 2" at bounding box center [439, 522] width 753 height 18
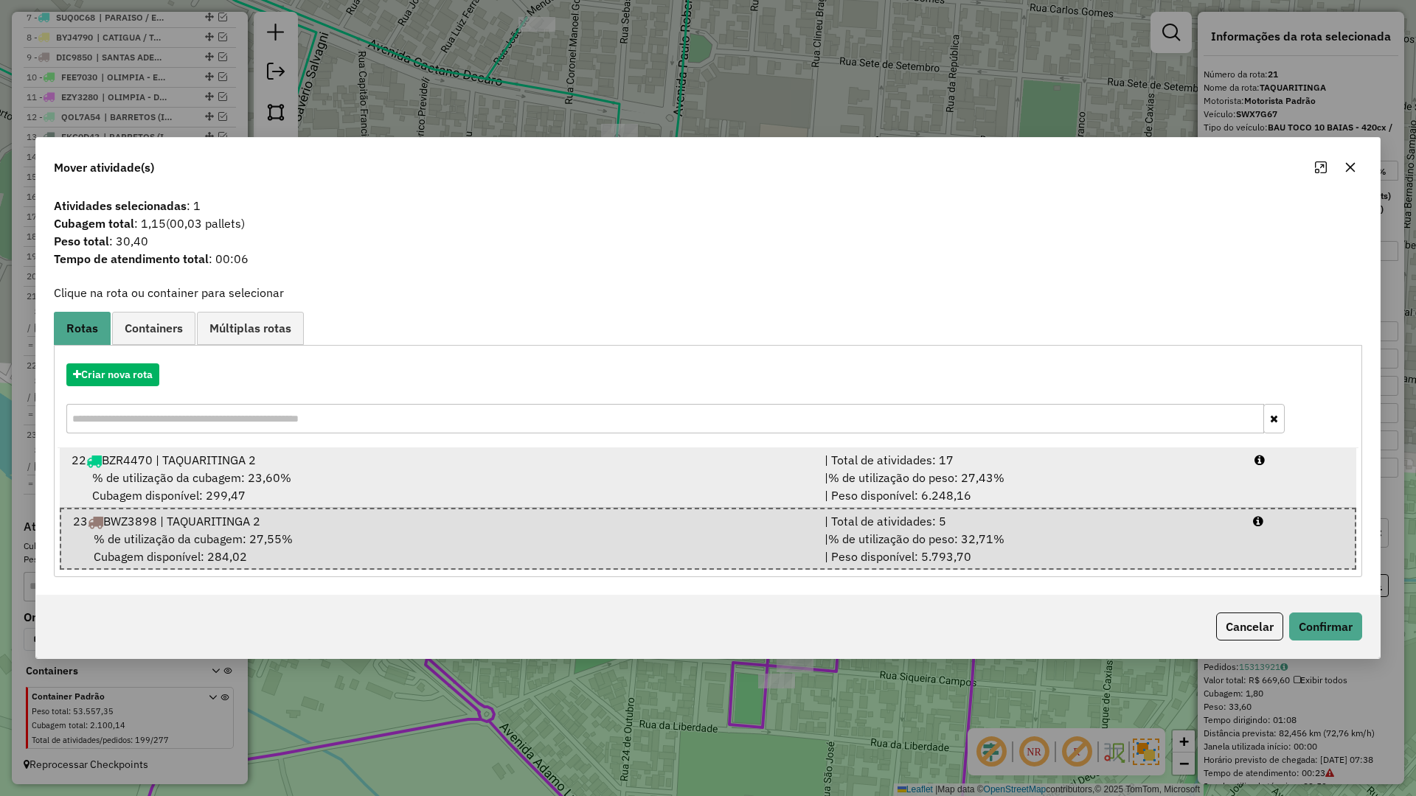
click at [588, 487] on div "% de utilização da cubagem: 23,60% Cubagem disponível: 299,47" at bounding box center [439, 486] width 753 height 35
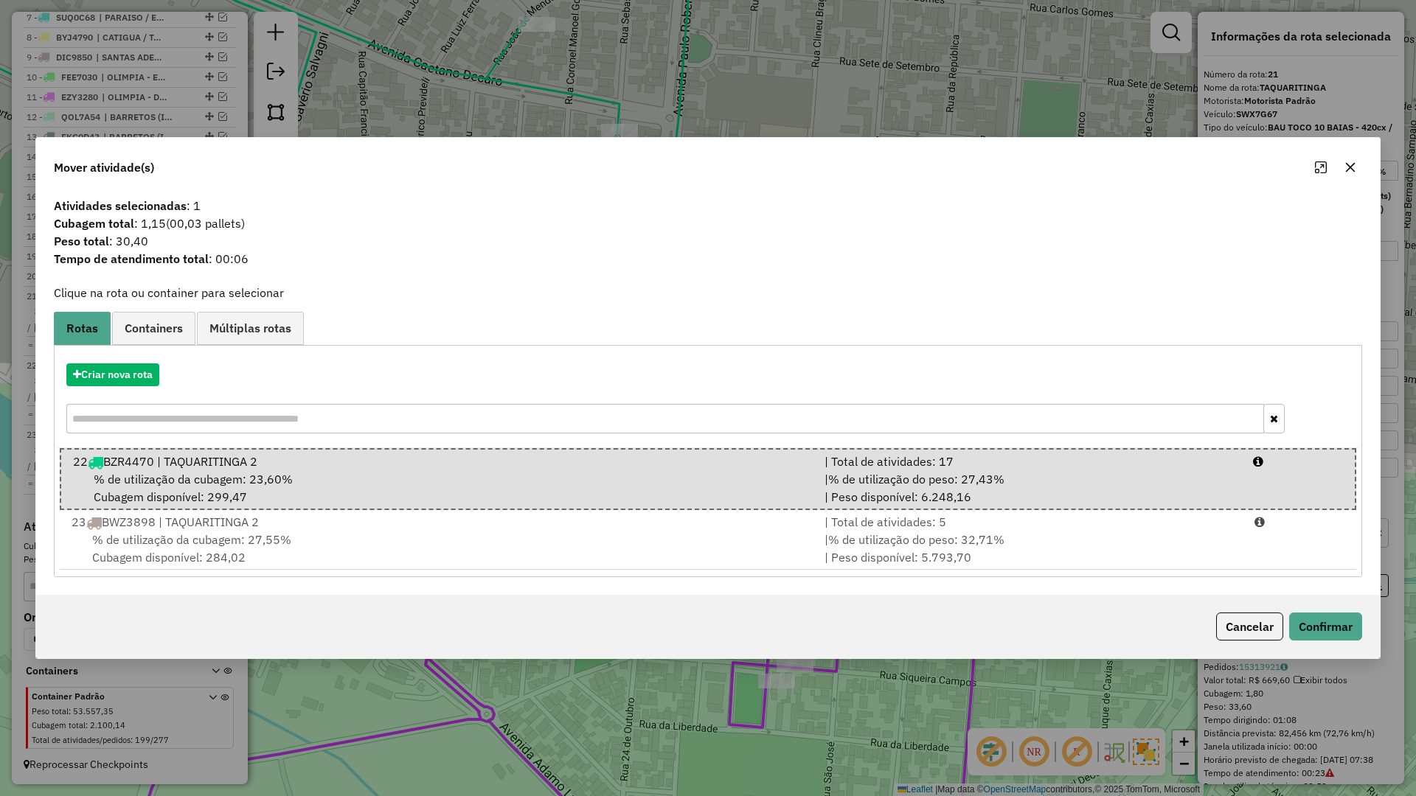
click at [1326, 607] on div "Cancelar Confirmar" at bounding box center [708, 626] width 1344 height 63
click at [1324, 626] on button "Confirmar" at bounding box center [1325, 627] width 73 height 28
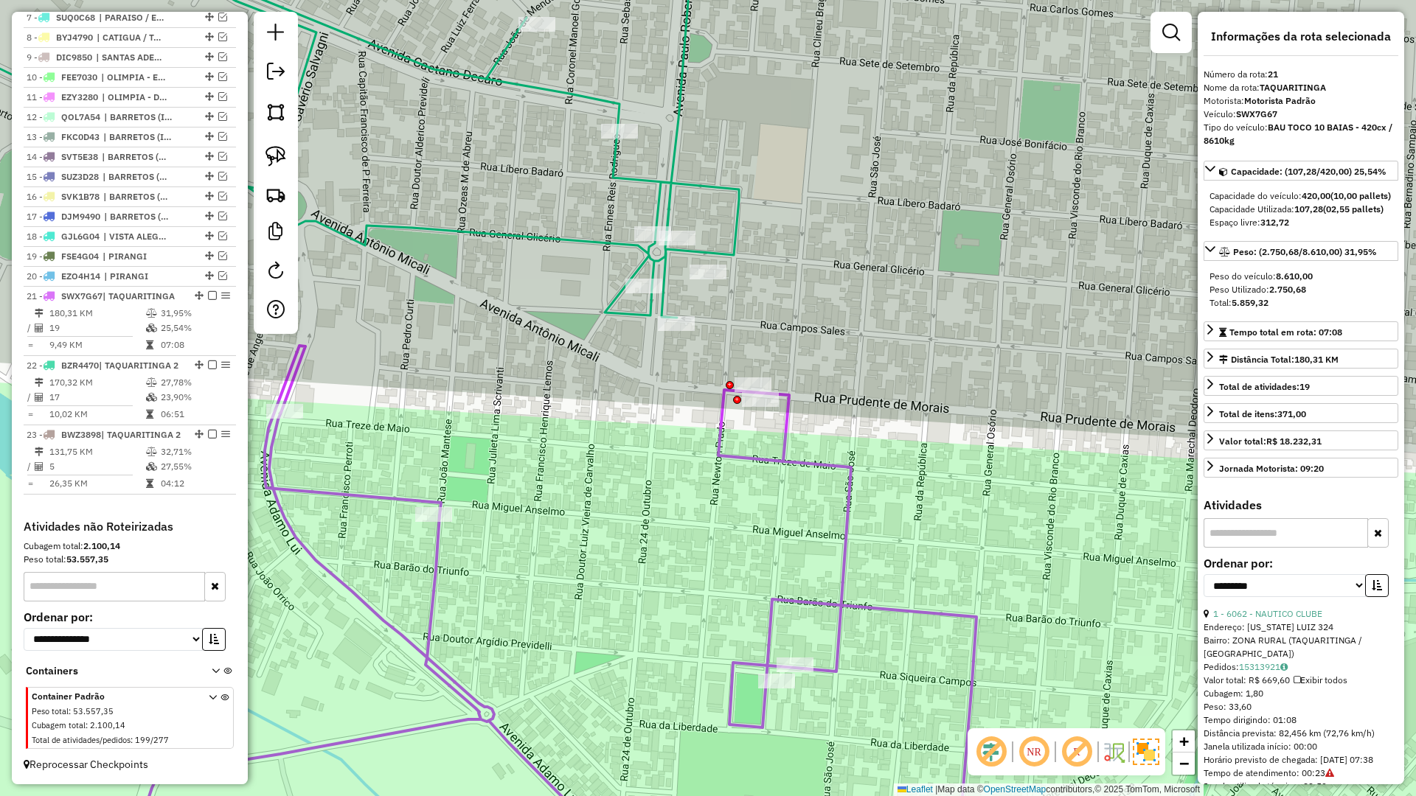
click at [668, 302] on icon at bounding box center [672, 119] width 1628 height 398
click at [787, 452] on icon at bounding box center [549, 611] width 854 height 530
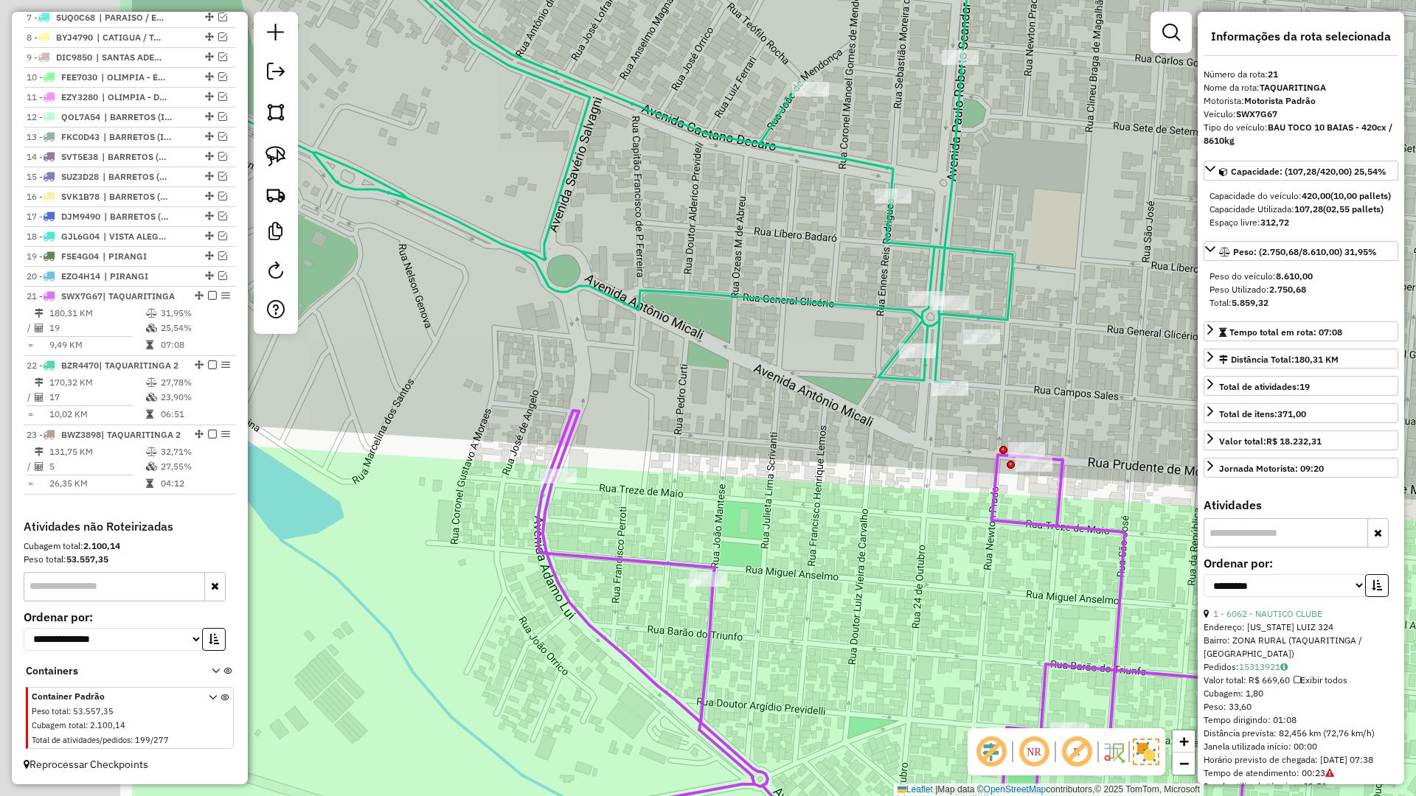
drag, startPoint x: 624, startPoint y: 460, endPoint x: 848, endPoint y: 505, distance: 228.7
click at [848, 505] on div "Janela de atendimento Grade de atendimento Capacidade Transportadoras Veículos …" at bounding box center [708, 398] width 1416 height 796
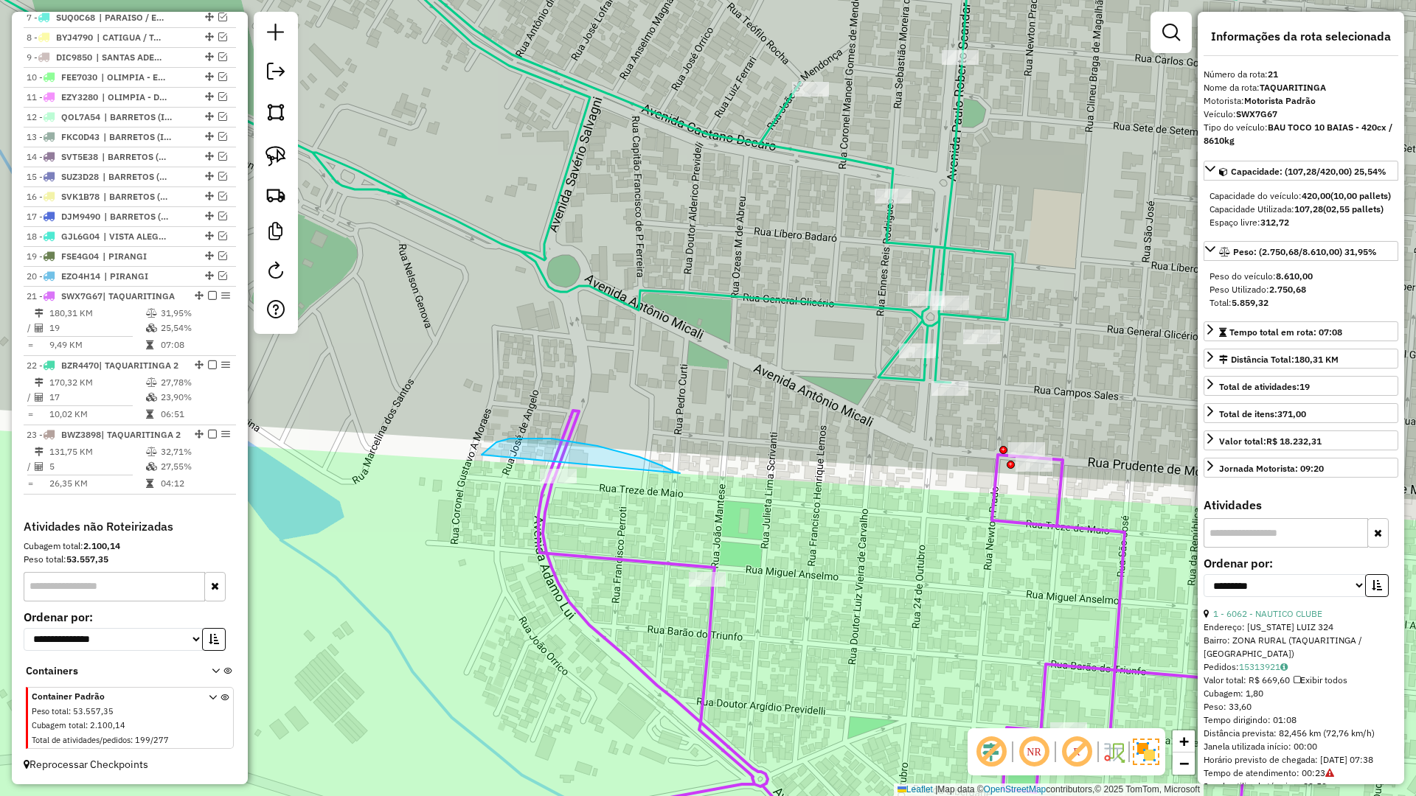
drag, startPoint x: 614, startPoint y: 451, endPoint x: 475, endPoint y: 504, distance: 148.9
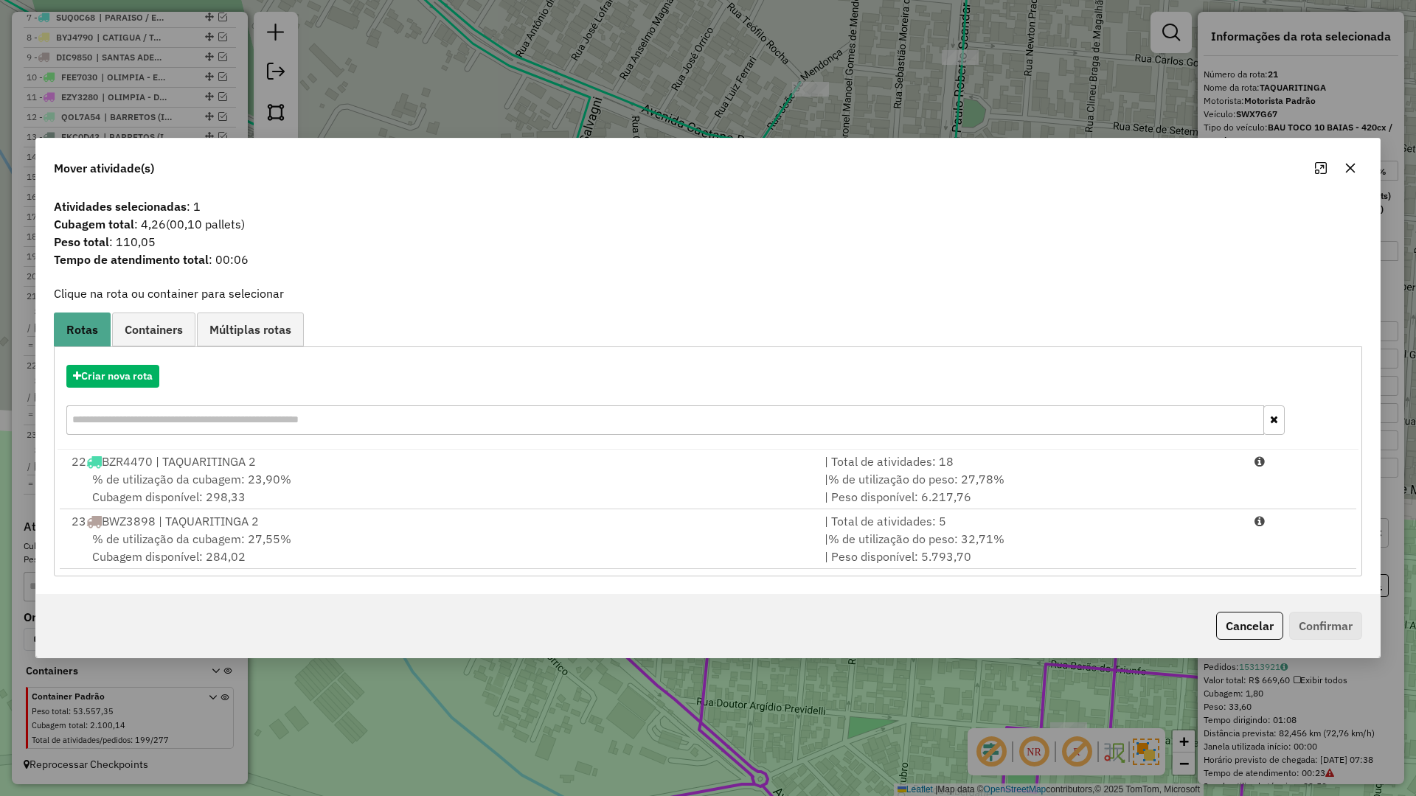
click at [487, 493] on div "% de utilização da cubagem: 23,90% Cubagem disponível: 298,33" at bounding box center [439, 488] width 753 height 35
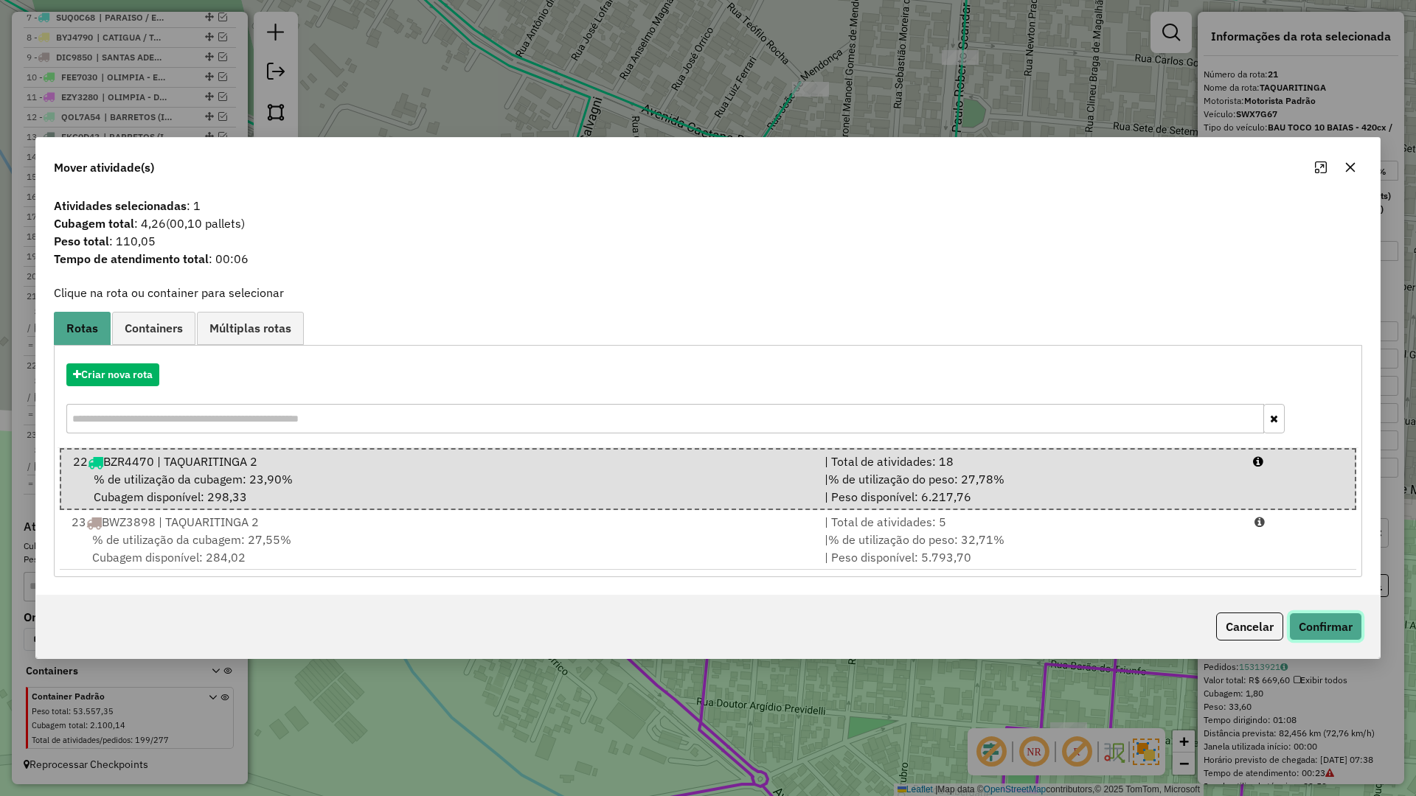
click at [1343, 633] on button "Confirmar" at bounding box center [1325, 627] width 73 height 28
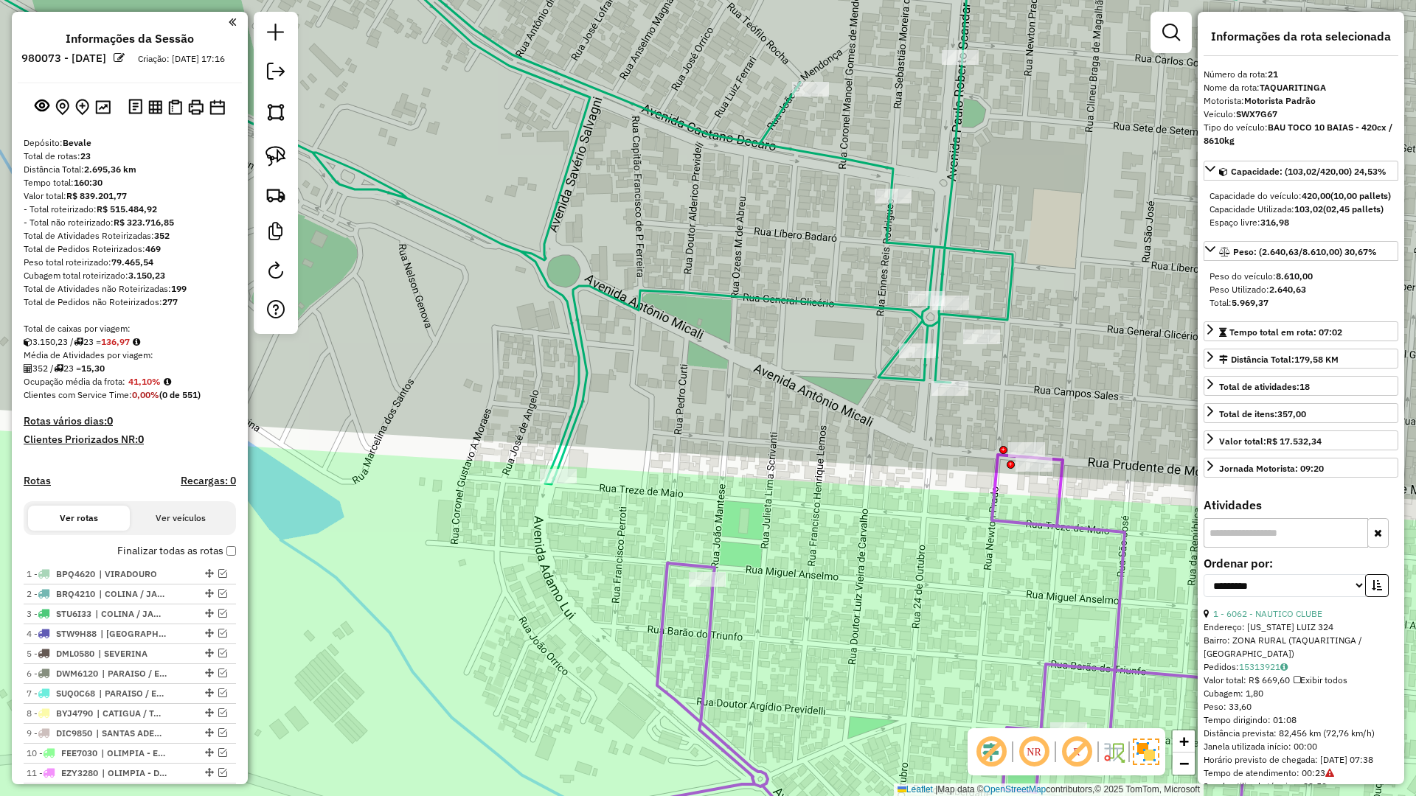
select select "**********"
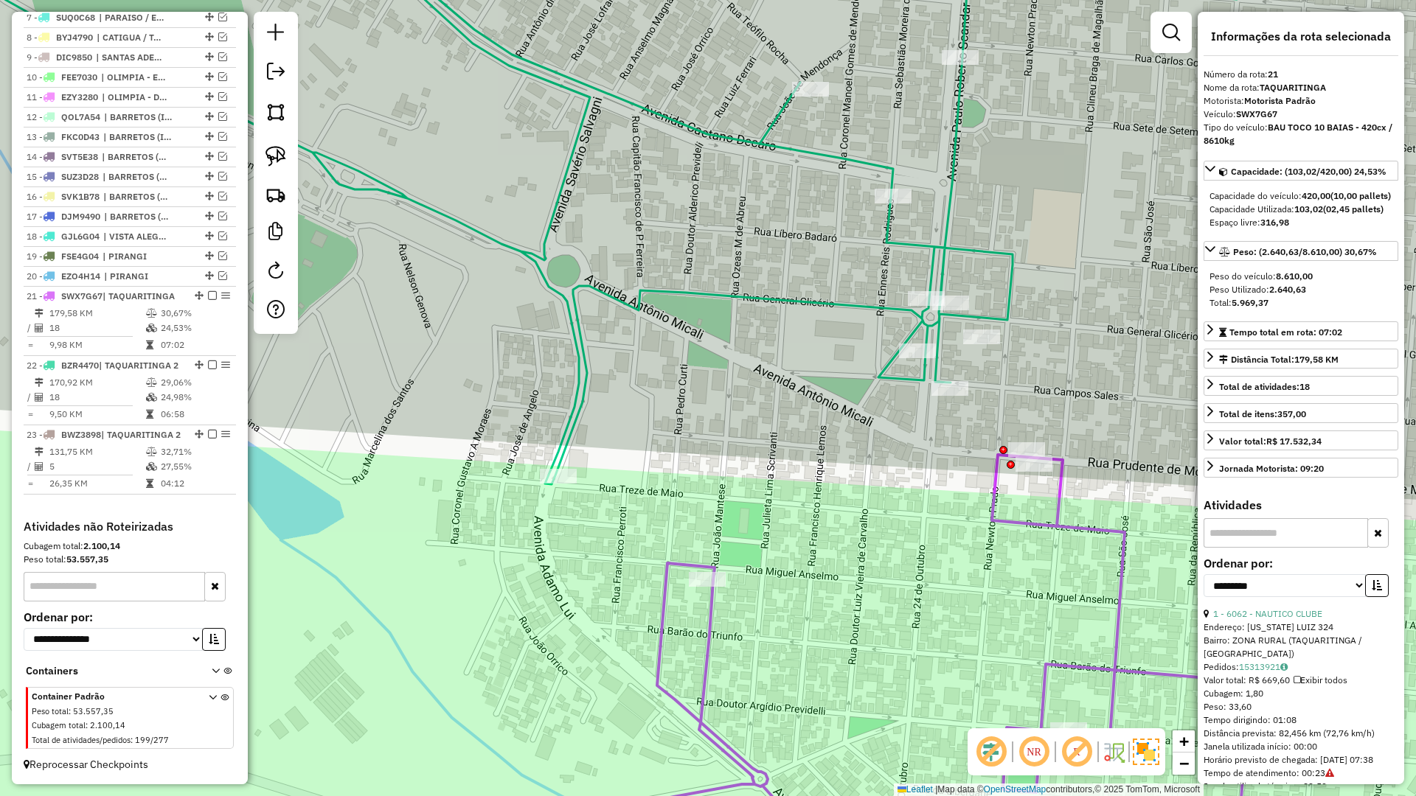
click at [580, 398] on icon at bounding box center [737, 202] width 1641 height 564
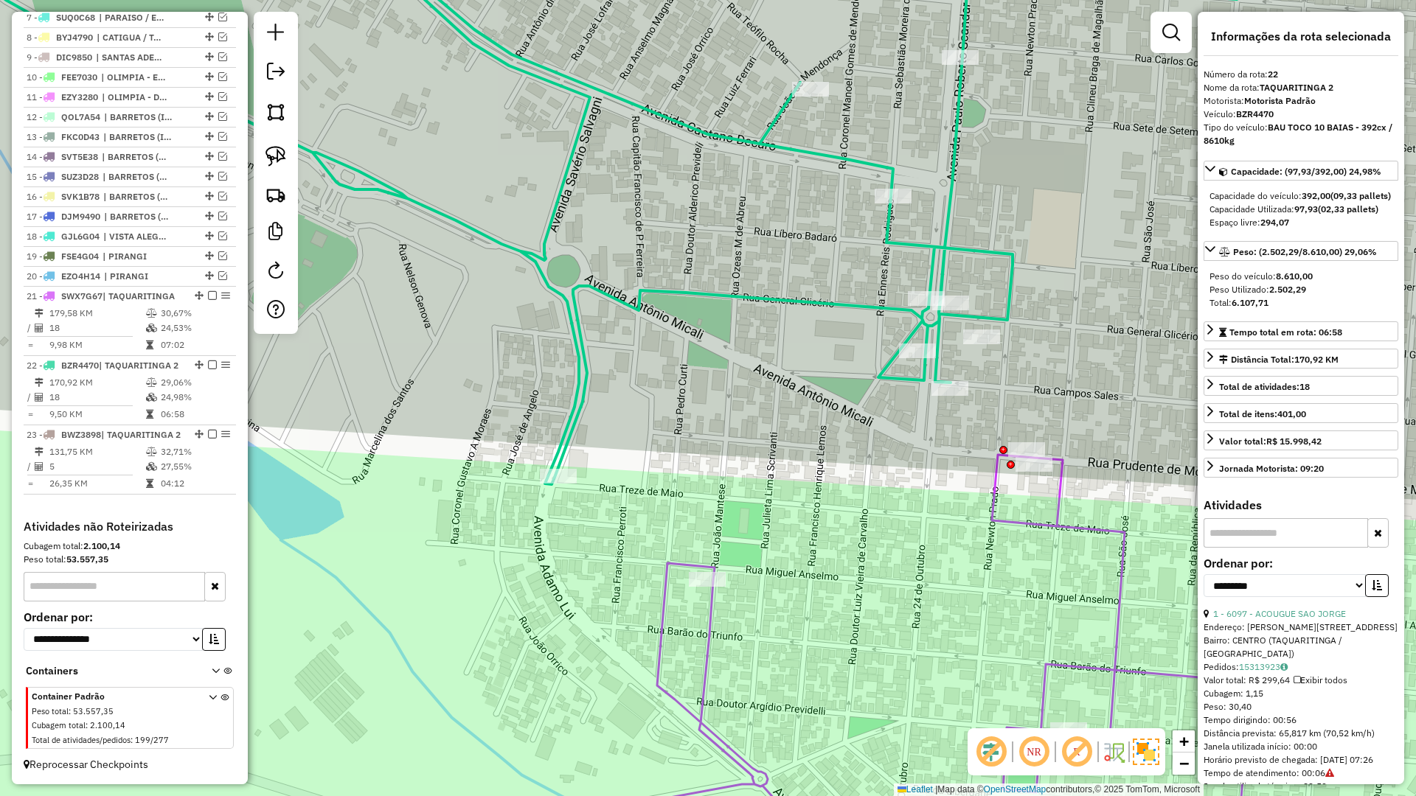
click at [580, 398] on icon at bounding box center [737, 202] width 1641 height 564
click at [1019, 517] on icon at bounding box center [834, 665] width 832 height 421
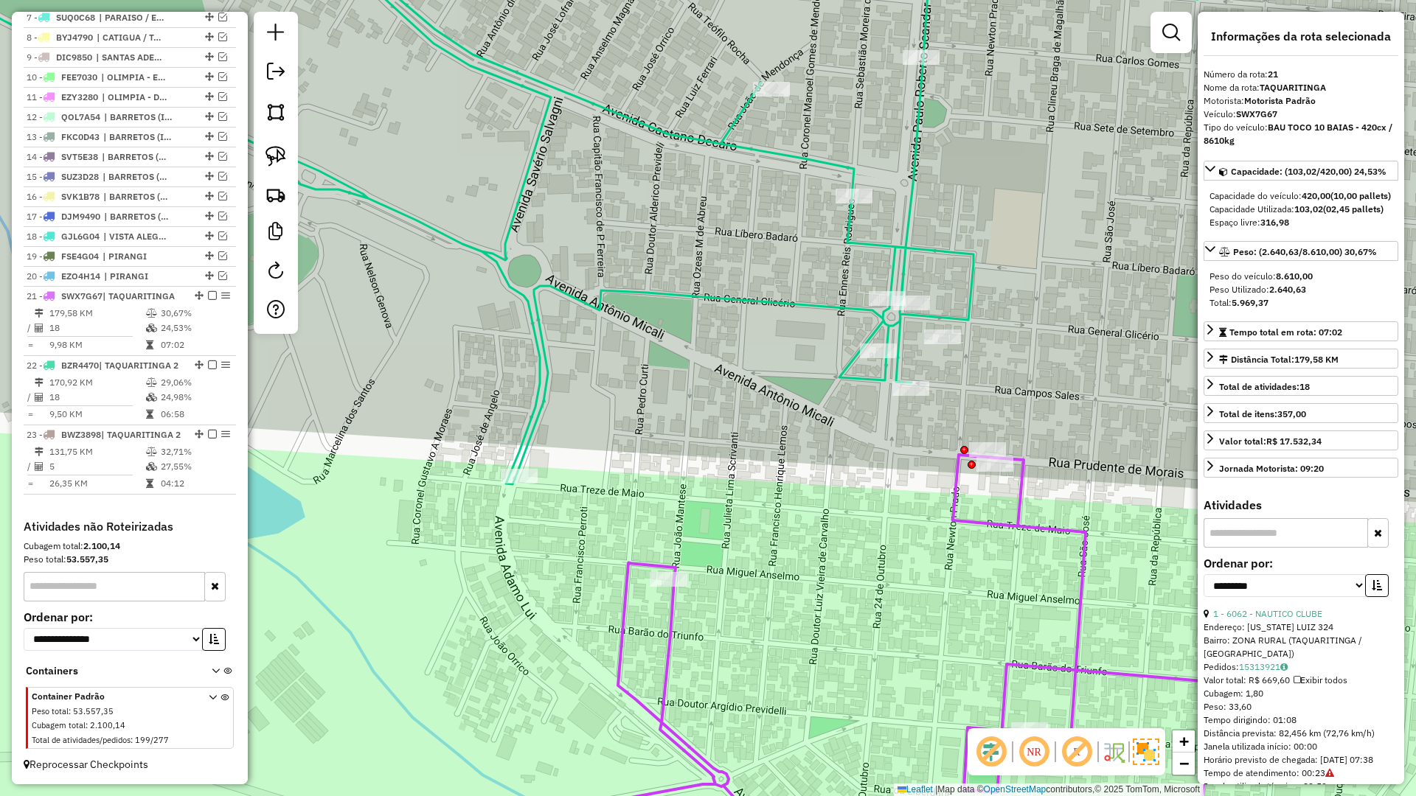
drag, startPoint x: 928, startPoint y: 539, endPoint x: 726, endPoint y: 515, distance: 204.2
click at [728, 515] on div "Janela de atendimento Grade de atendimento Capacidade Transportadoras Veículos …" at bounding box center [708, 398] width 1416 height 796
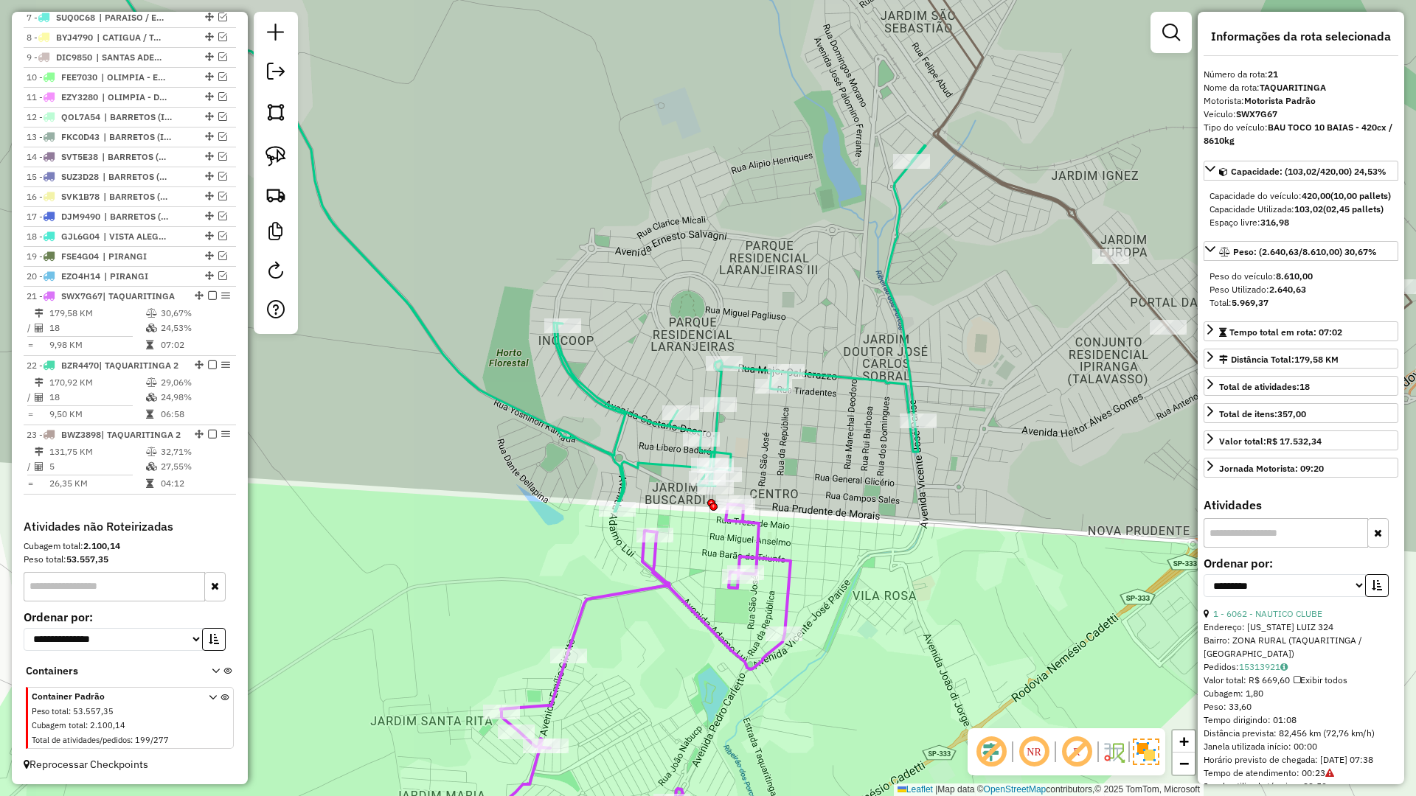
click at [770, 555] on icon at bounding box center [646, 690] width 290 height 372
click at [650, 420] on icon at bounding box center [508, 215] width 833 height 591
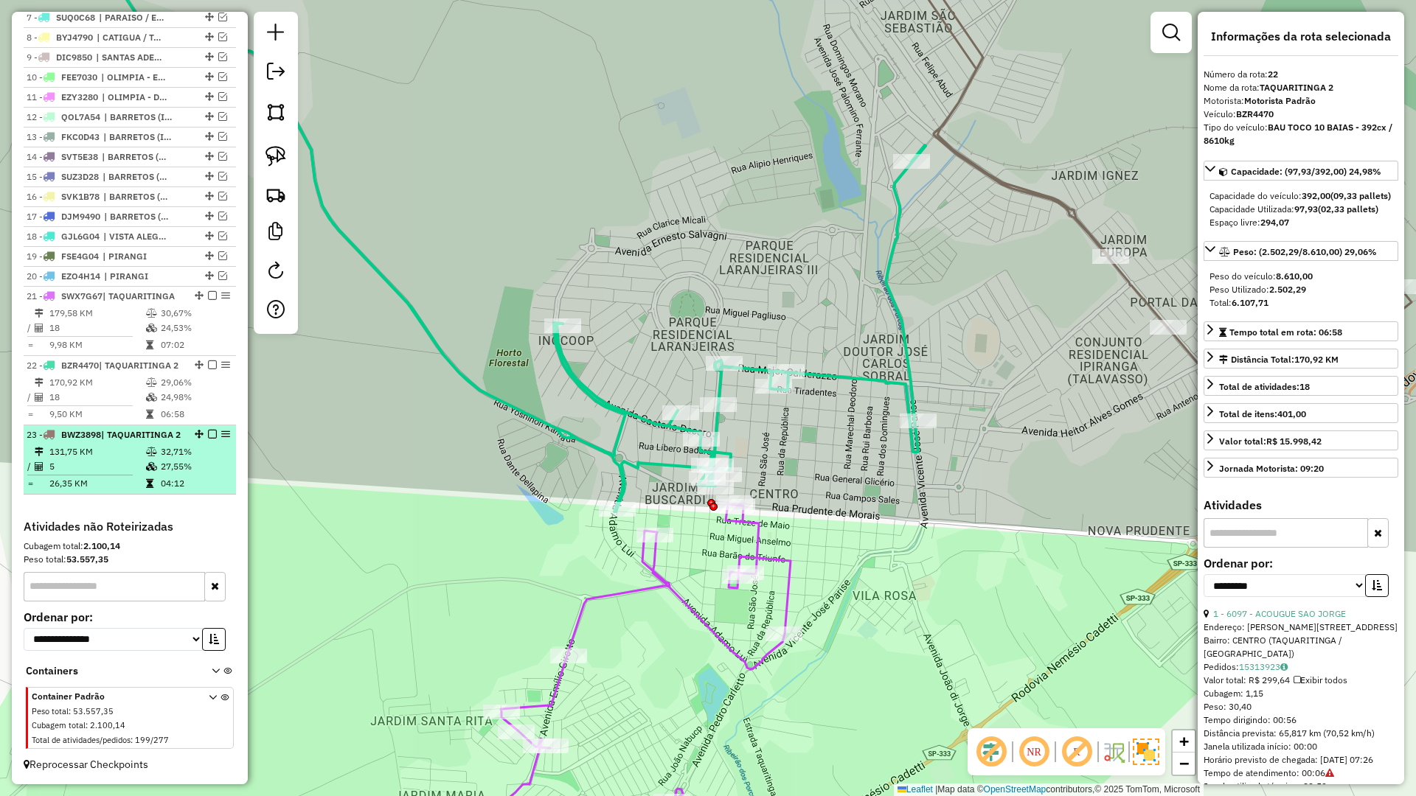
click at [208, 430] on em at bounding box center [212, 434] width 9 height 9
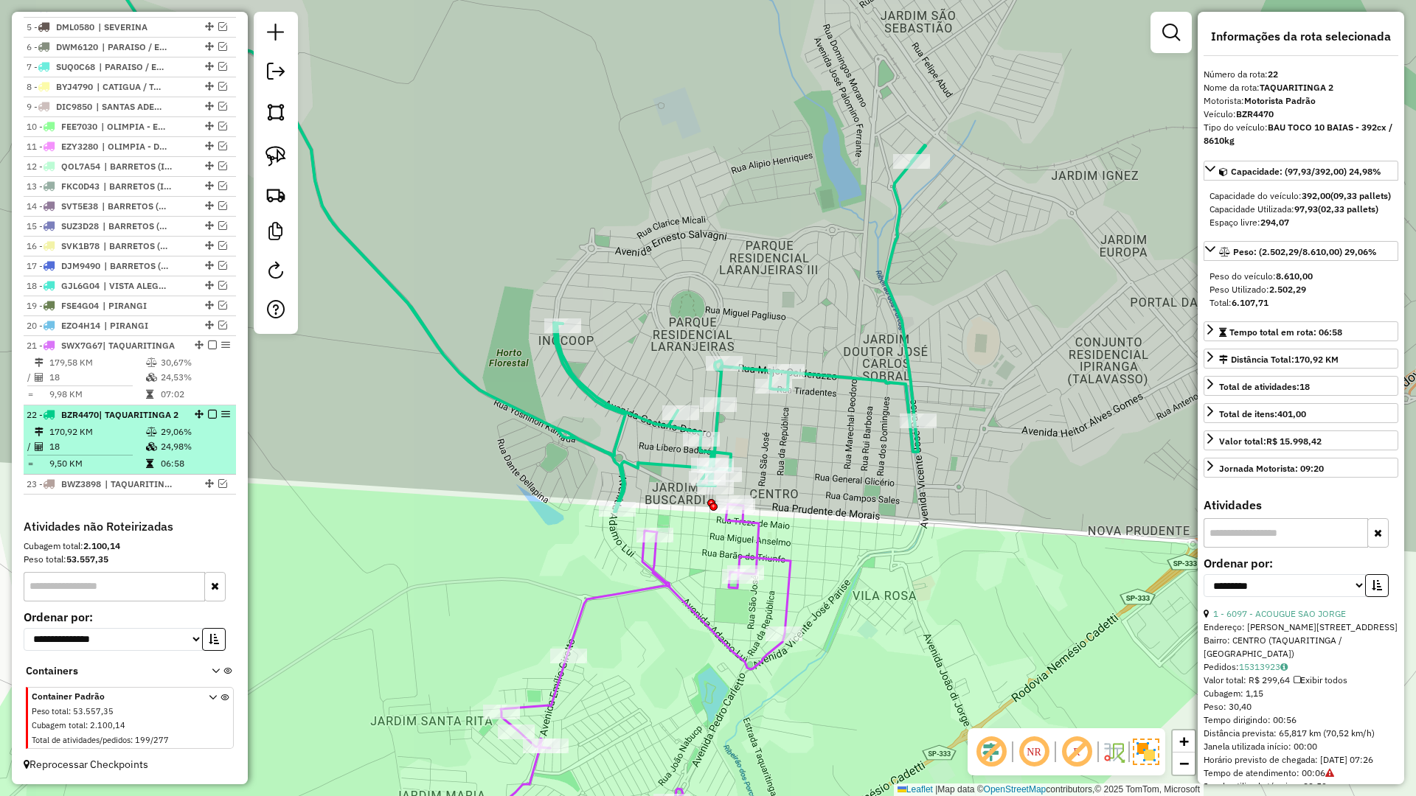
click at [208, 410] on em at bounding box center [212, 414] width 9 height 9
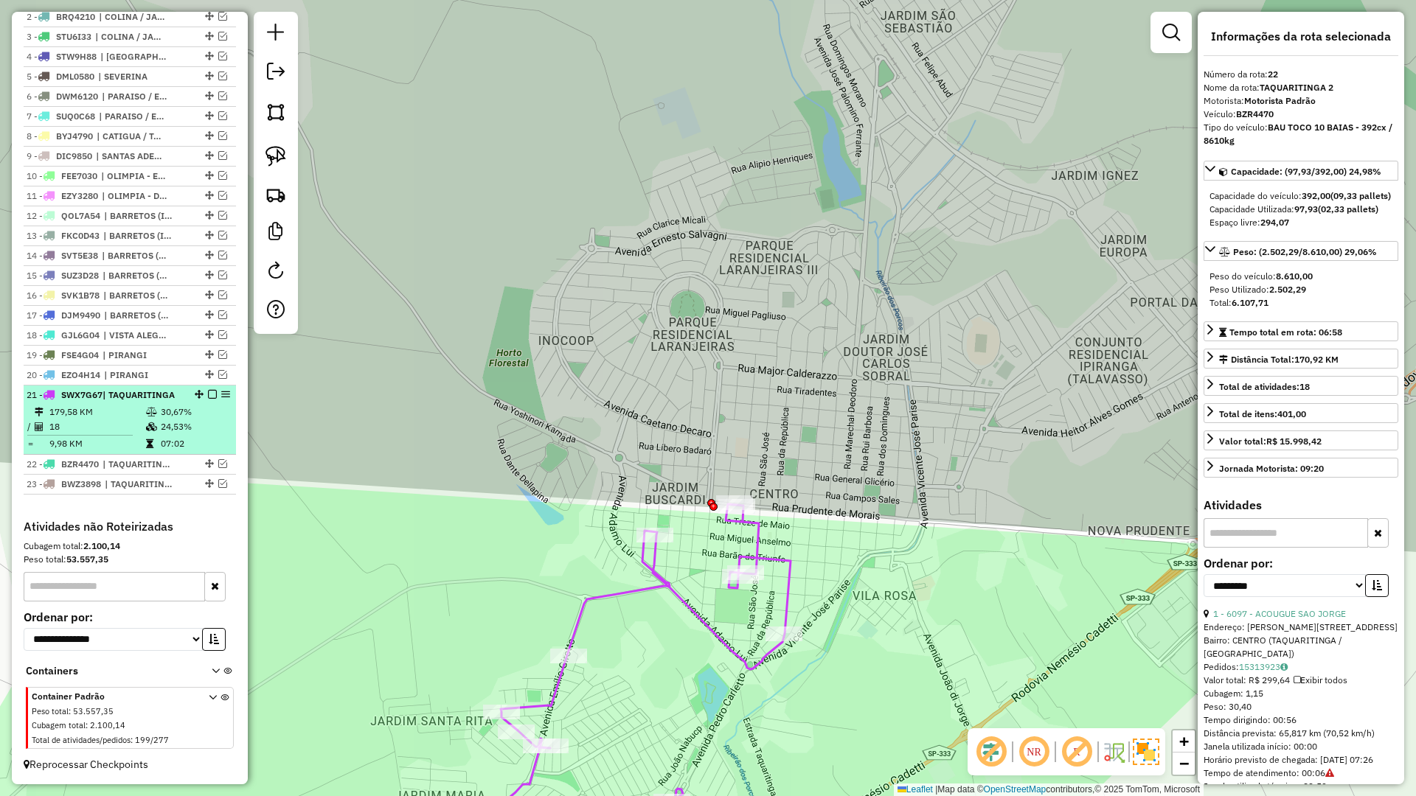
click at [208, 395] on em at bounding box center [212, 394] width 9 height 9
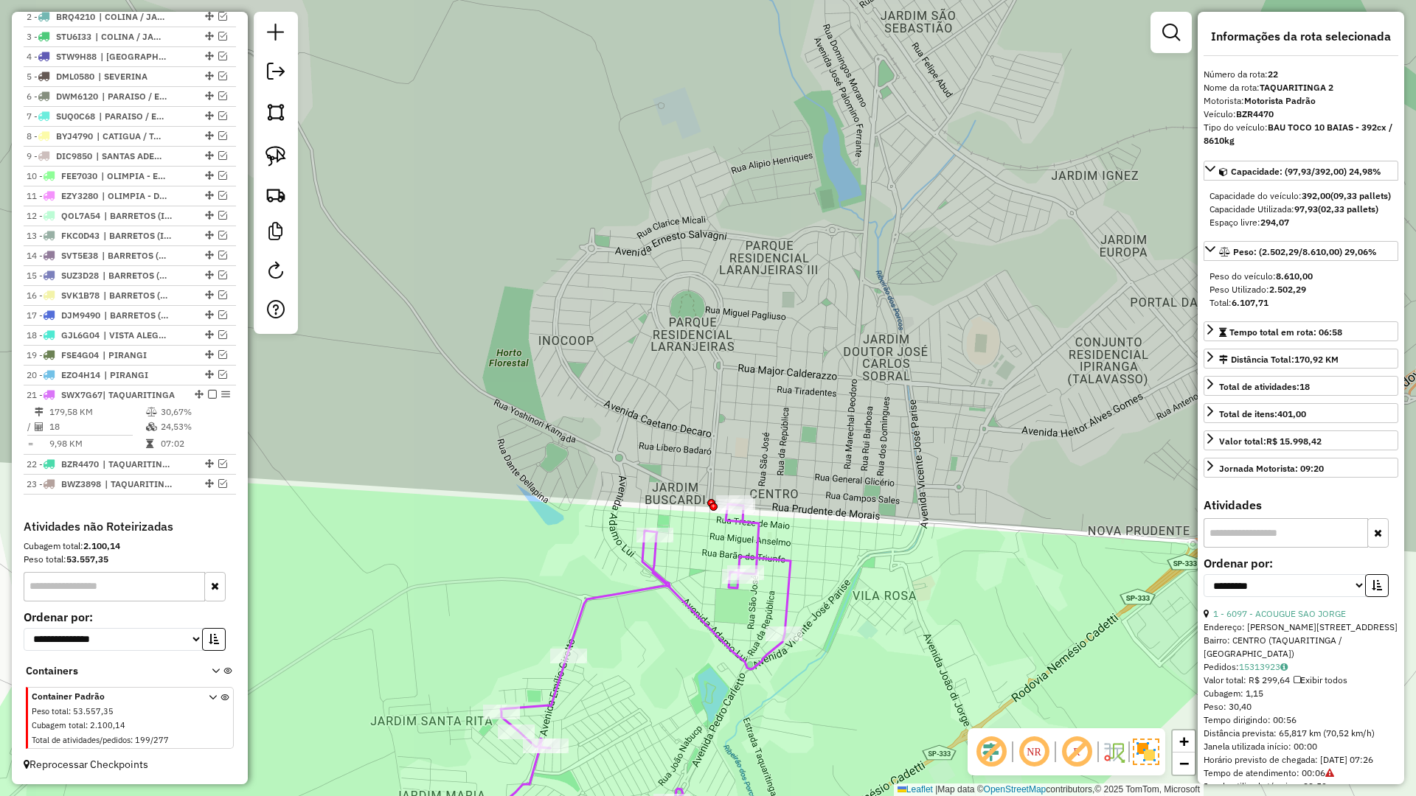
scroll to position [541, 0]
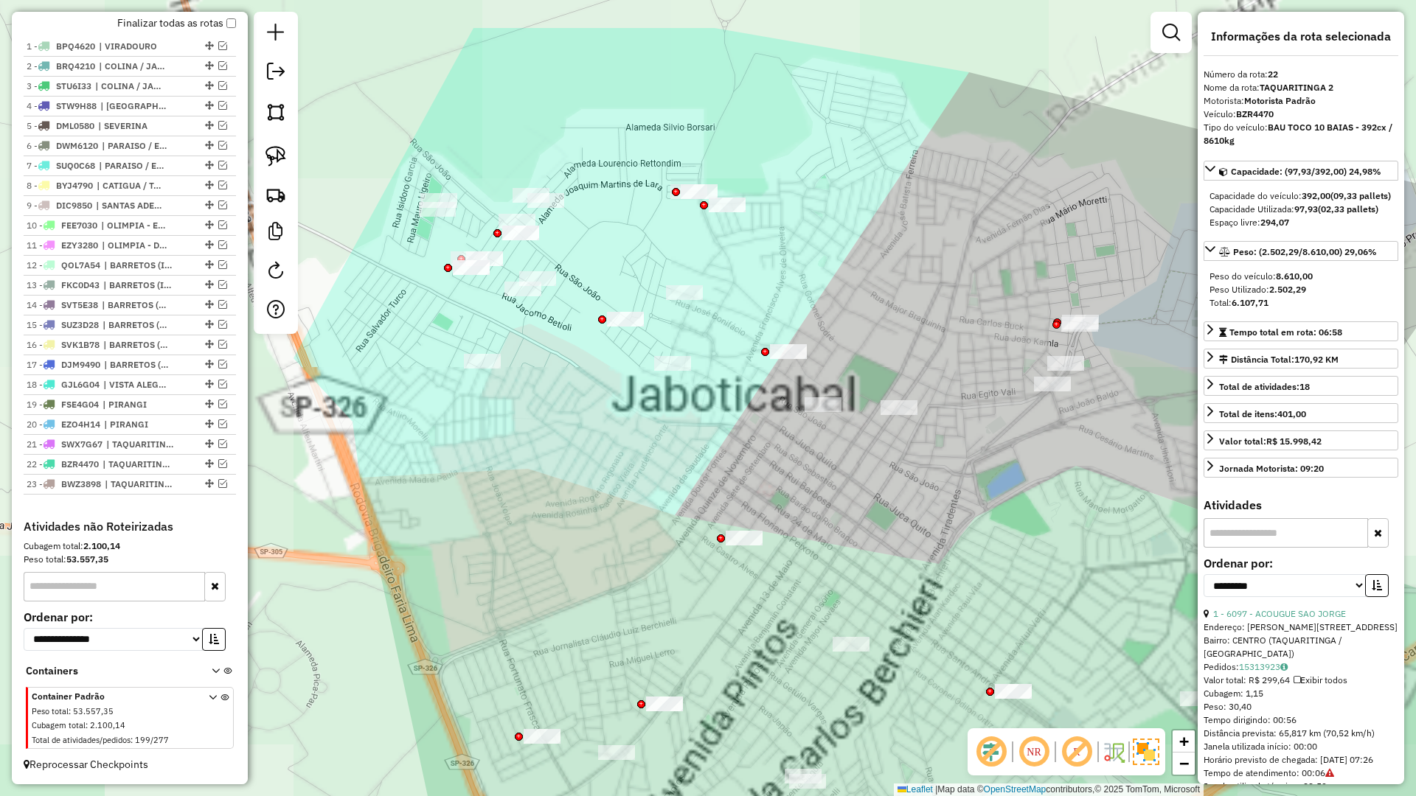
drag, startPoint x: 629, startPoint y: 559, endPoint x: 656, endPoint y: 622, distance: 69.0
click at [656, 622] on div "Janela de atendimento Grade de atendimento Capacidade Transportadoras Veículos …" at bounding box center [708, 398] width 1416 height 796
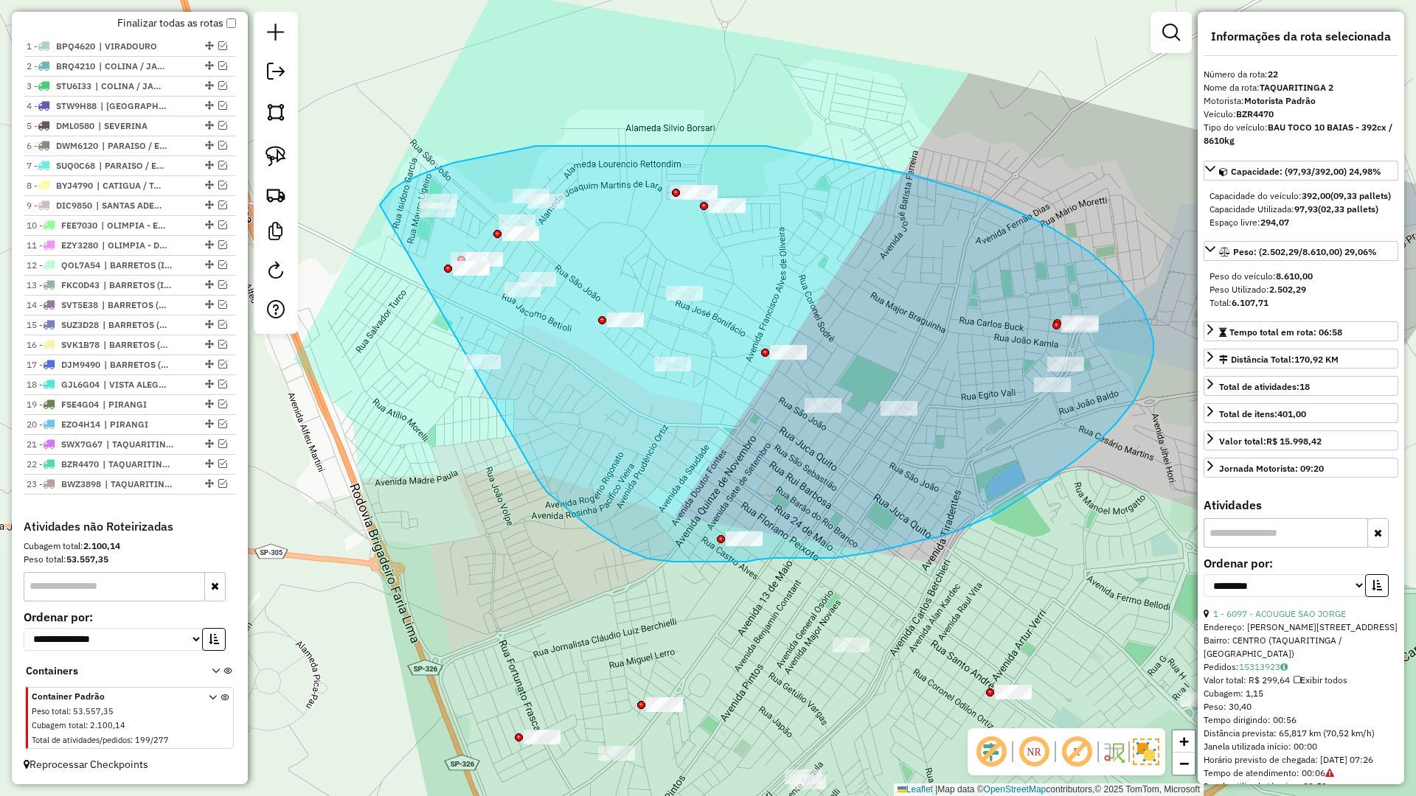
drag, startPoint x: 538, startPoint y: 479, endPoint x: 364, endPoint y: 288, distance: 258.5
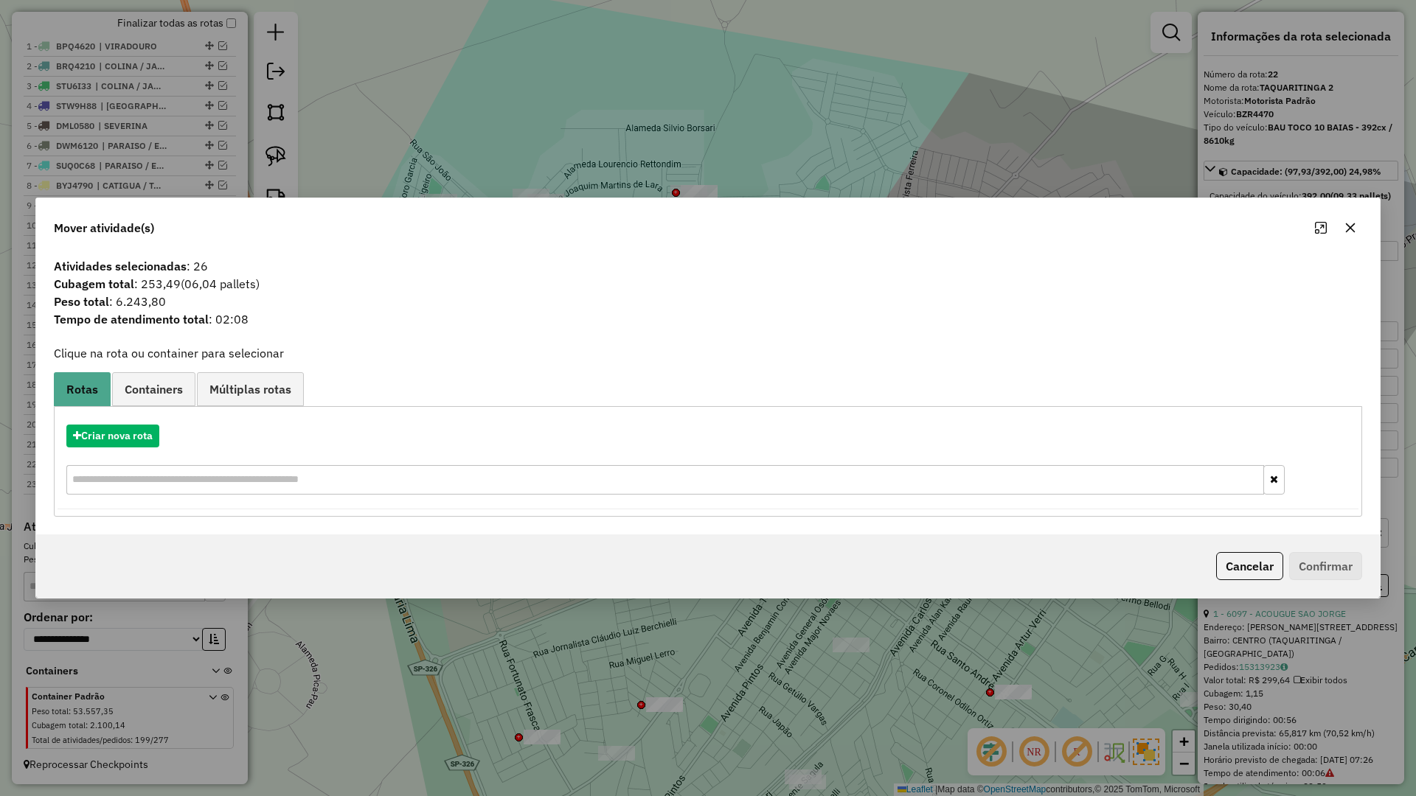
drag, startPoint x: 1354, startPoint y: 230, endPoint x: 1341, endPoint y: 232, distance: 13.4
click at [1353, 229] on icon "button" at bounding box center [1350, 228] width 12 height 12
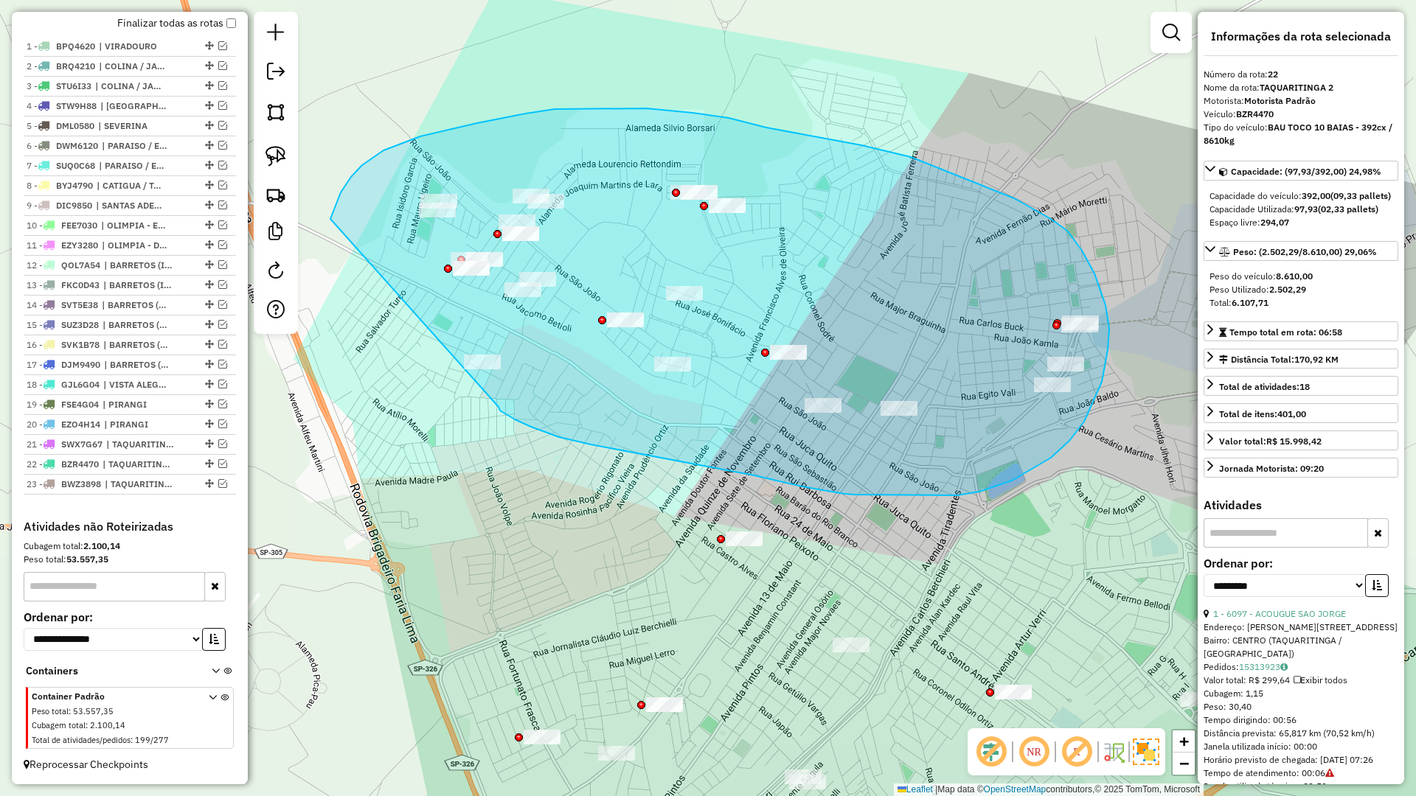
drag, startPoint x: 499, startPoint y: 407, endPoint x: 319, endPoint y: 339, distance: 192.6
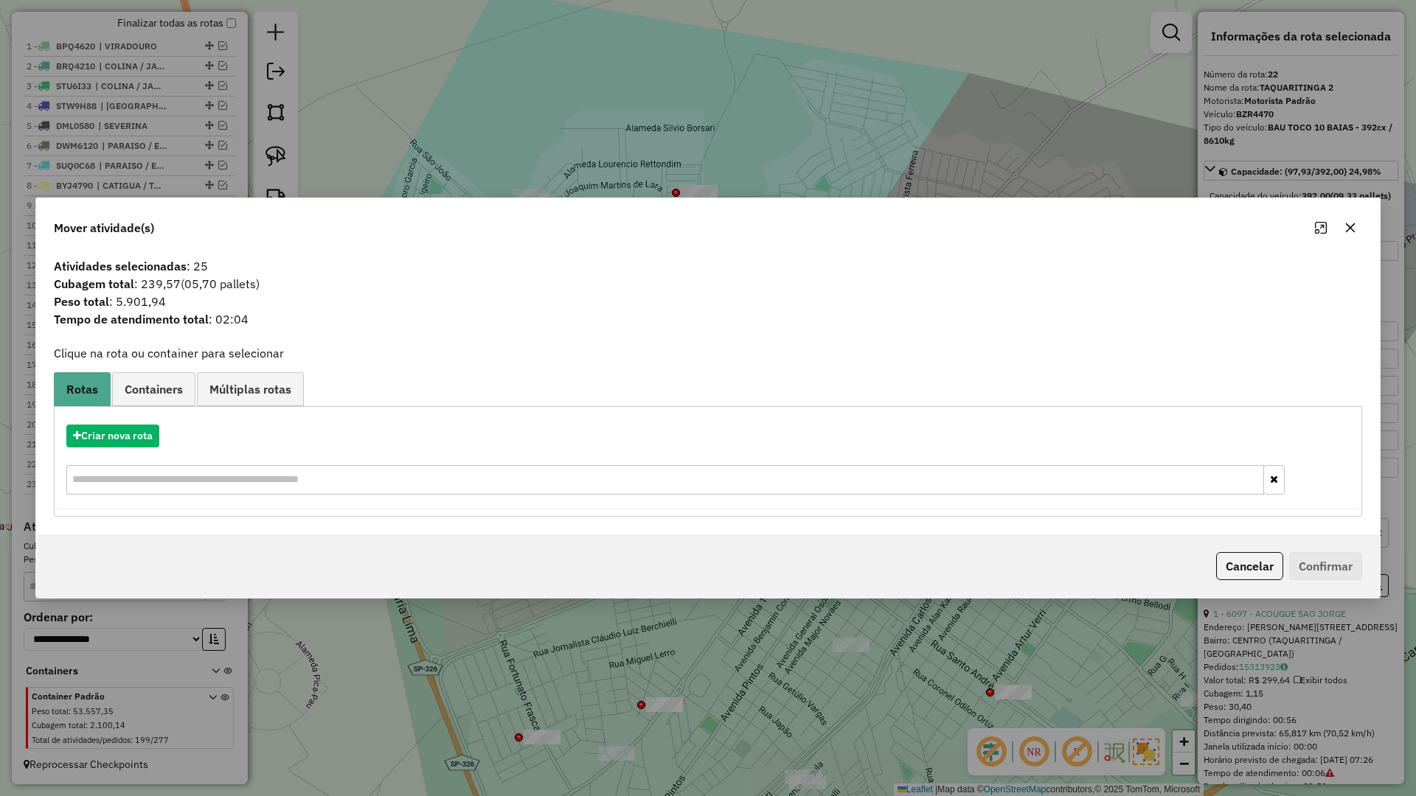
click at [1341, 229] on button "button" at bounding box center [1351, 228] width 24 height 24
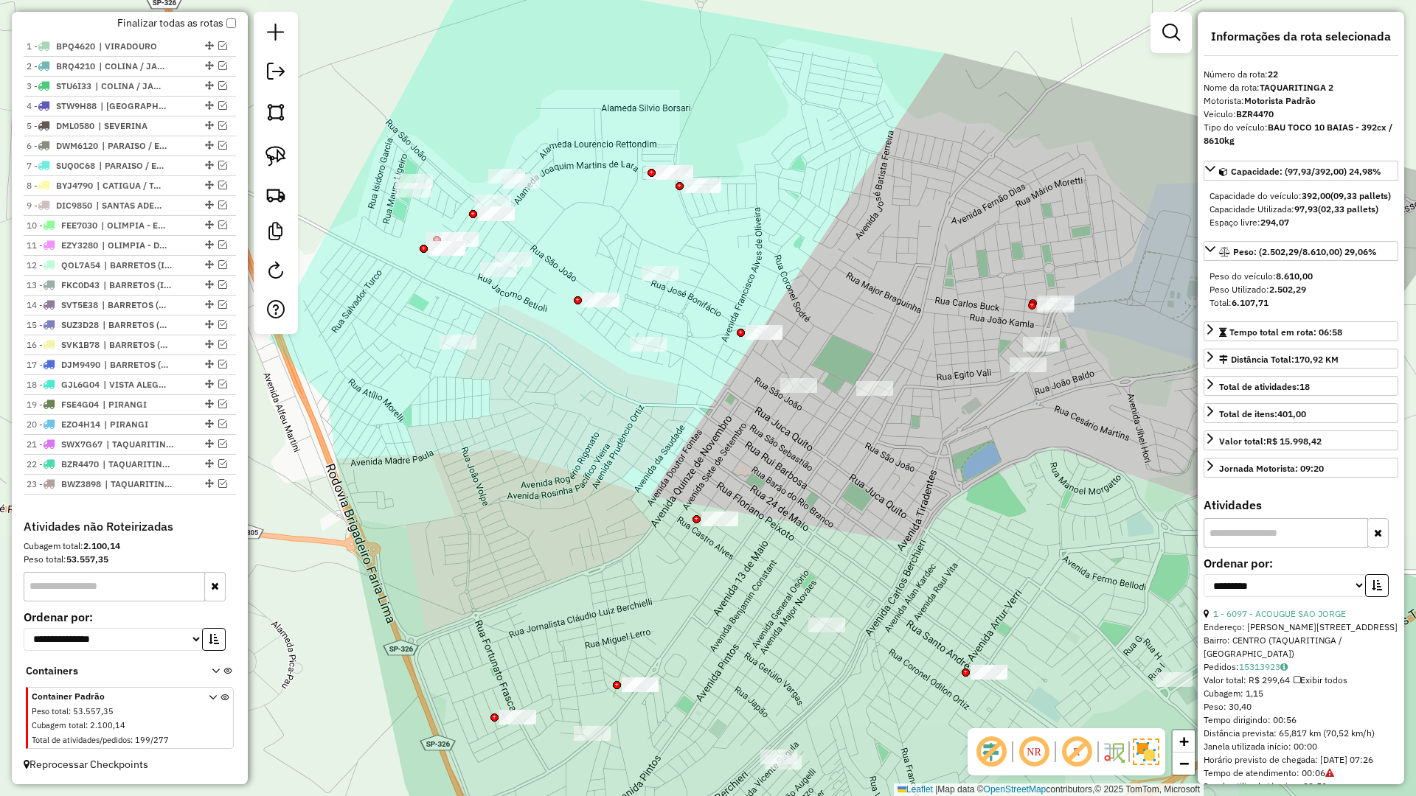
drag, startPoint x: 938, startPoint y: 497, endPoint x: 713, endPoint y: 294, distance: 302.9
click at [713, 294] on div "Janela de atendimento Grade de atendimento Capacidade Transportadoras Veículos …" at bounding box center [708, 398] width 1416 height 796
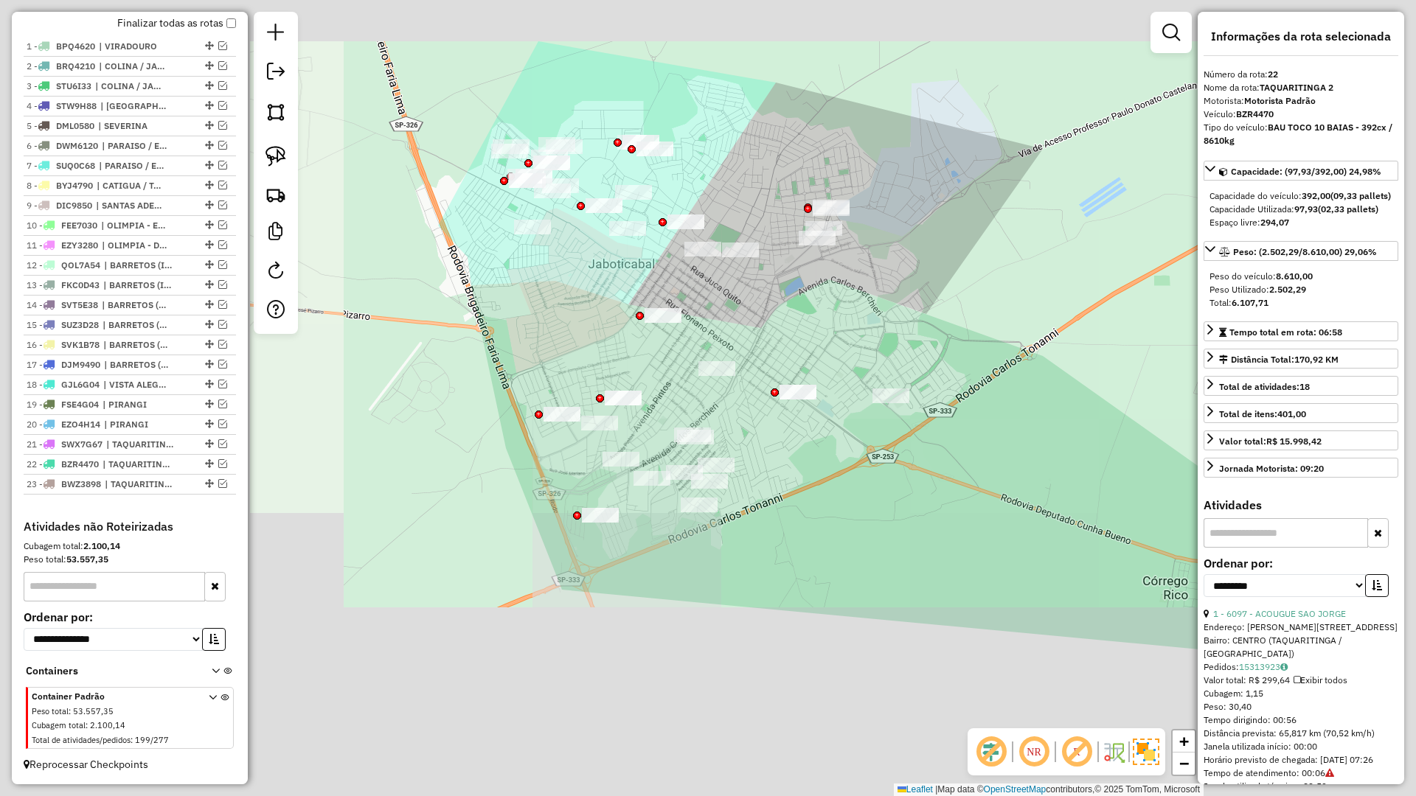
drag, startPoint x: 777, startPoint y: 508, endPoint x: 822, endPoint y: 501, distance: 46.2
click at [824, 499] on div "Janela de atendimento Grade de atendimento Capacidade Transportadoras Veículos …" at bounding box center [708, 398] width 1416 height 796
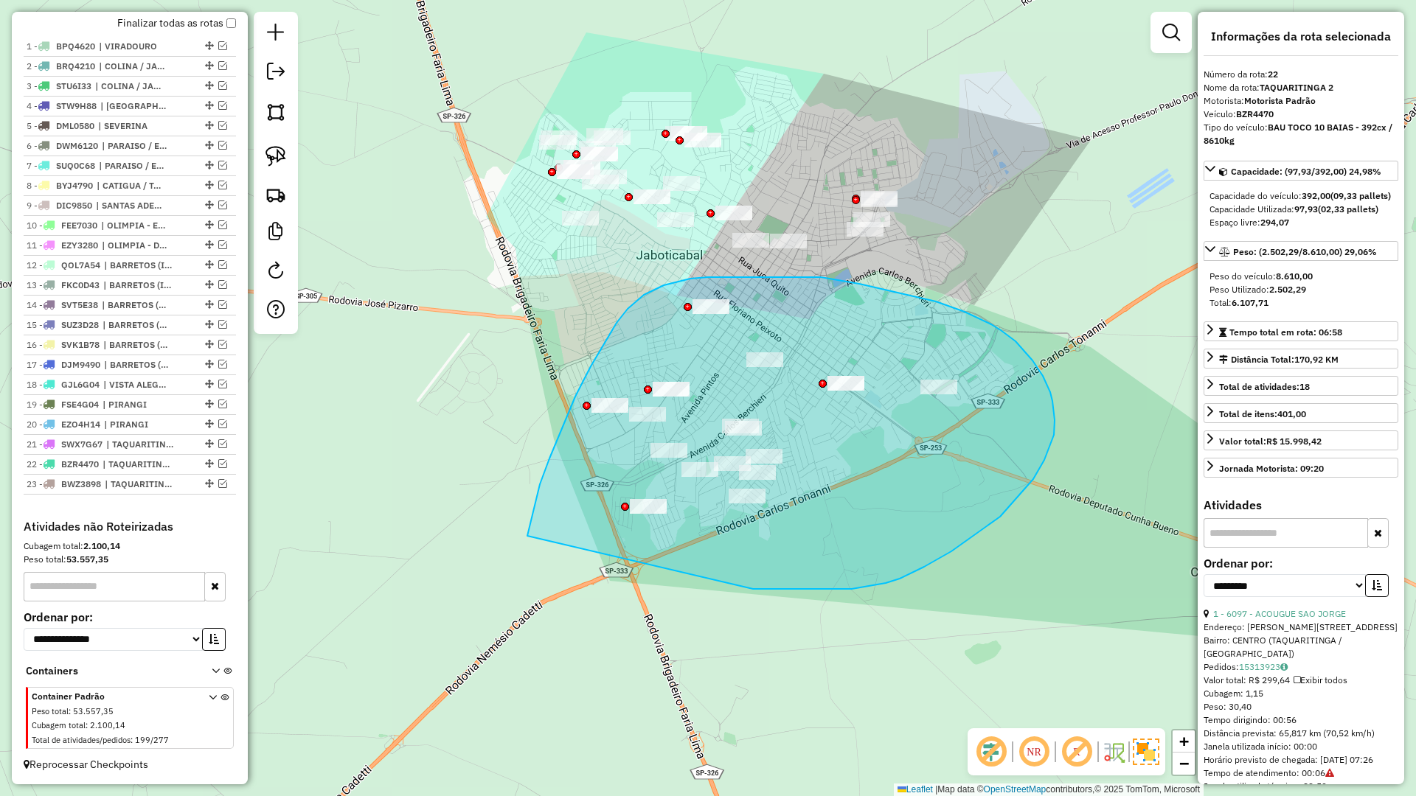
drag, startPoint x: 830, startPoint y: 589, endPoint x: 527, endPoint y: 537, distance: 306.9
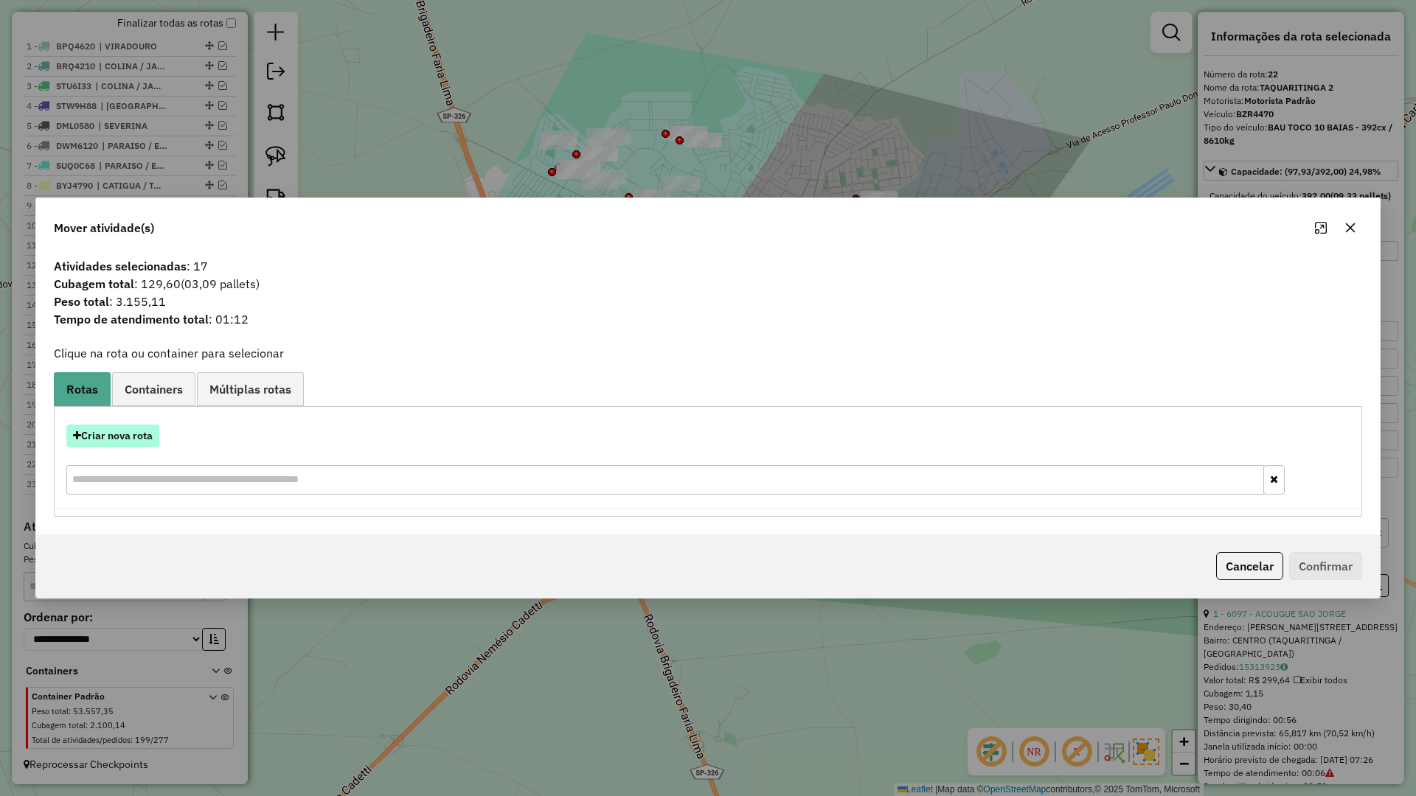
click at [126, 437] on button "Criar nova rota" at bounding box center [112, 436] width 93 height 23
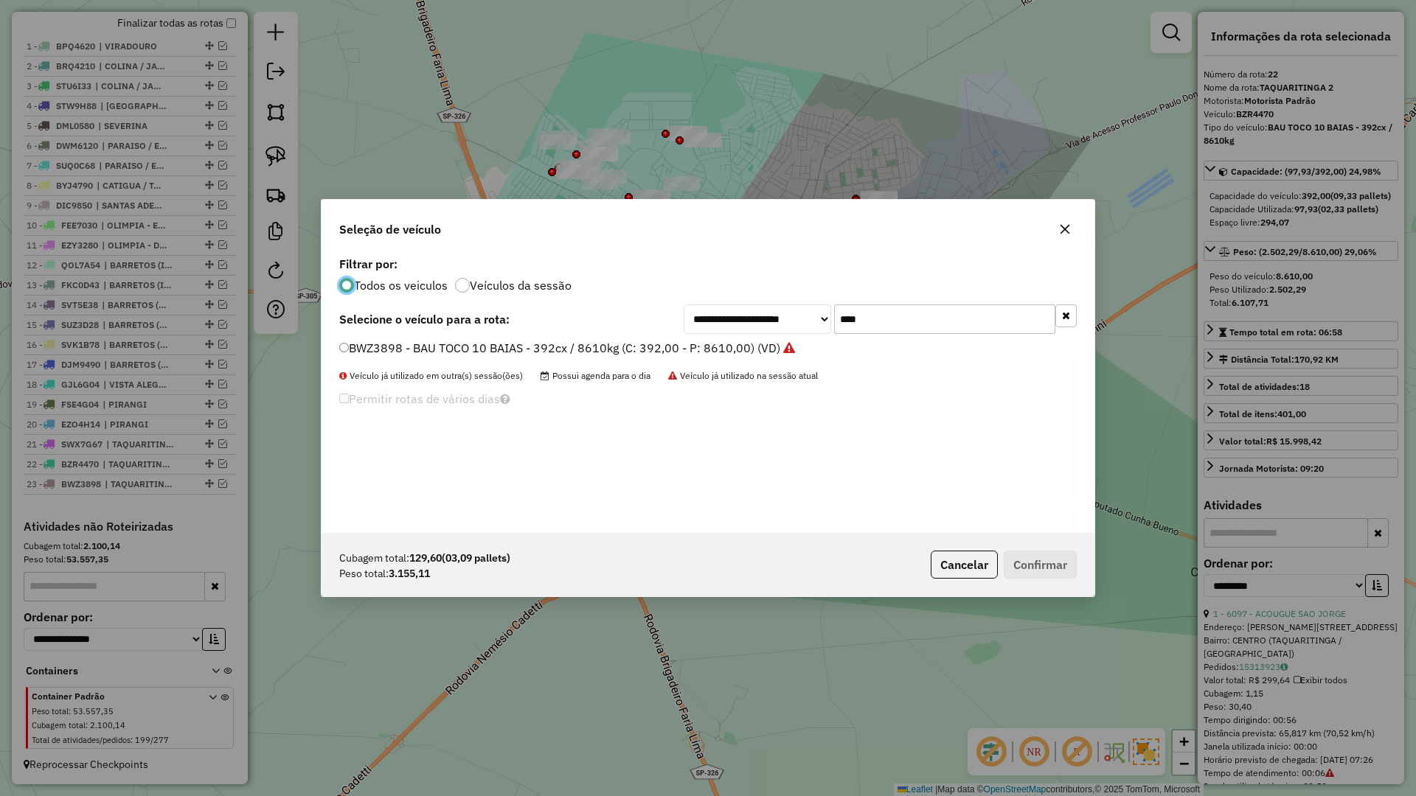
scroll to position [8, 4]
click at [895, 318] on input "****" at bounding box center [944, 319] width 221 height 29
type input "****"
click at [724, 346] on label "DIE9840 - BAU TOCO 10 BAIAS - 392cx / 8610kg (C: 392,00 - P: 8610,00) (VD)" at bounding box center [557, 348] width 436 height 18
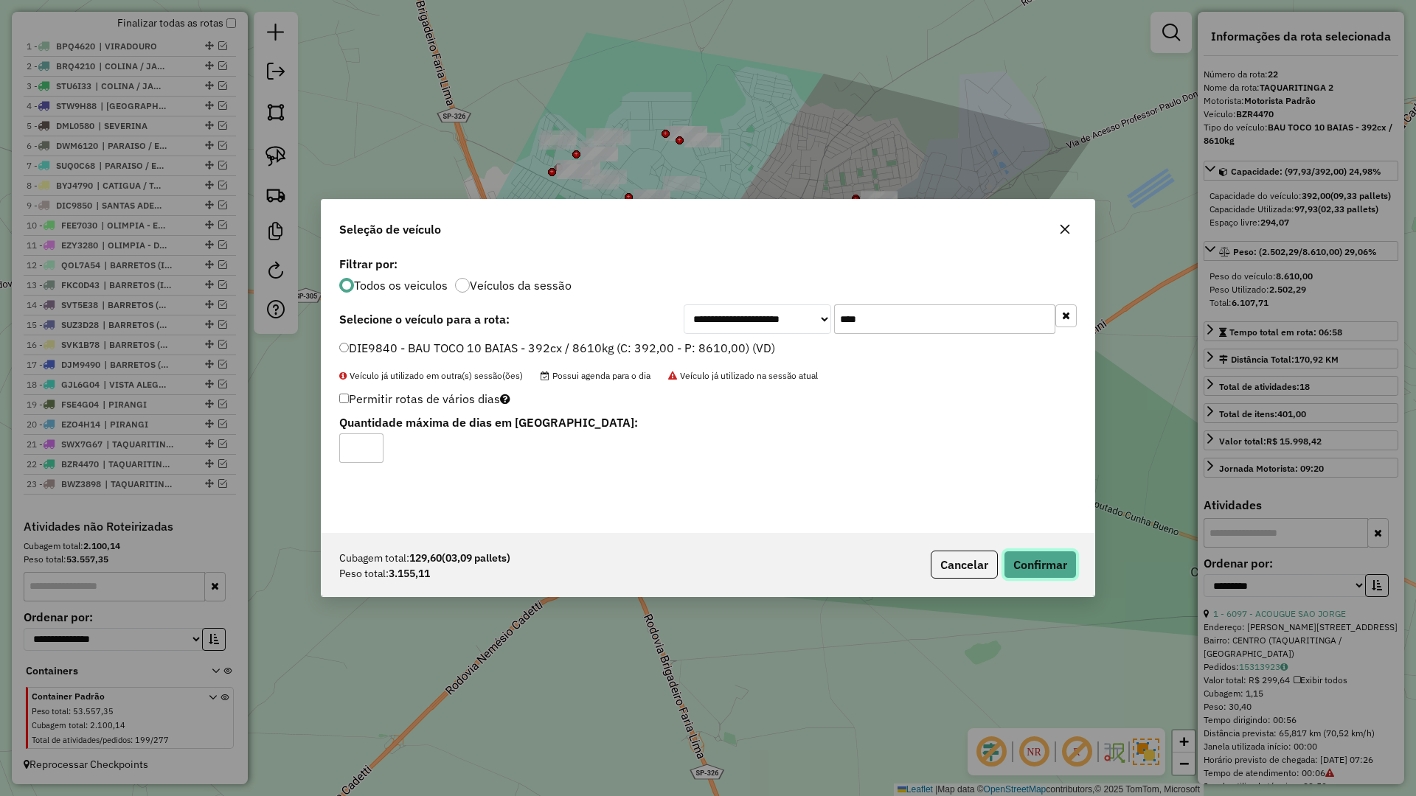
click at [1016, 558] on button "Confirmar" at bounding box center [1040, 565] width 73 height 28
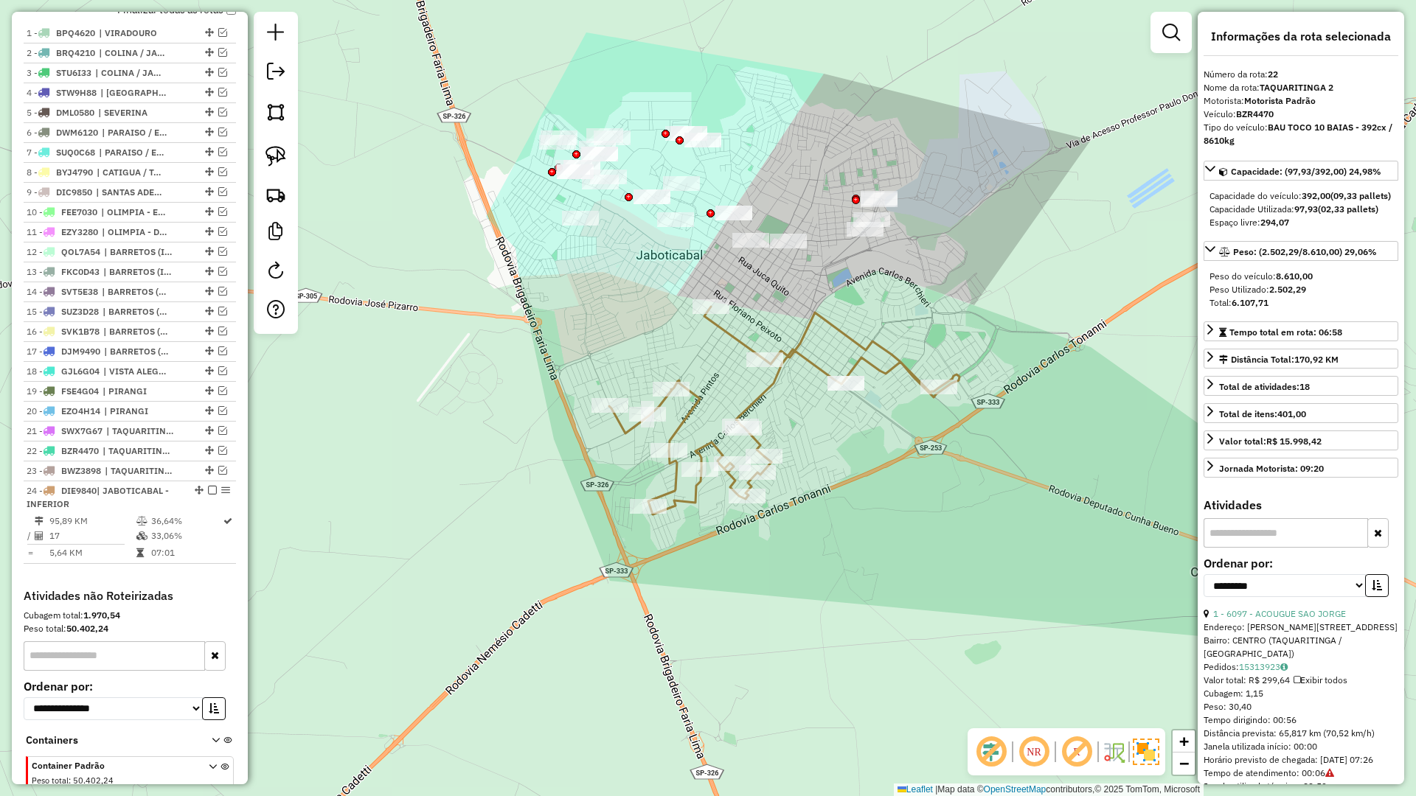
scroll to position [624, 0]
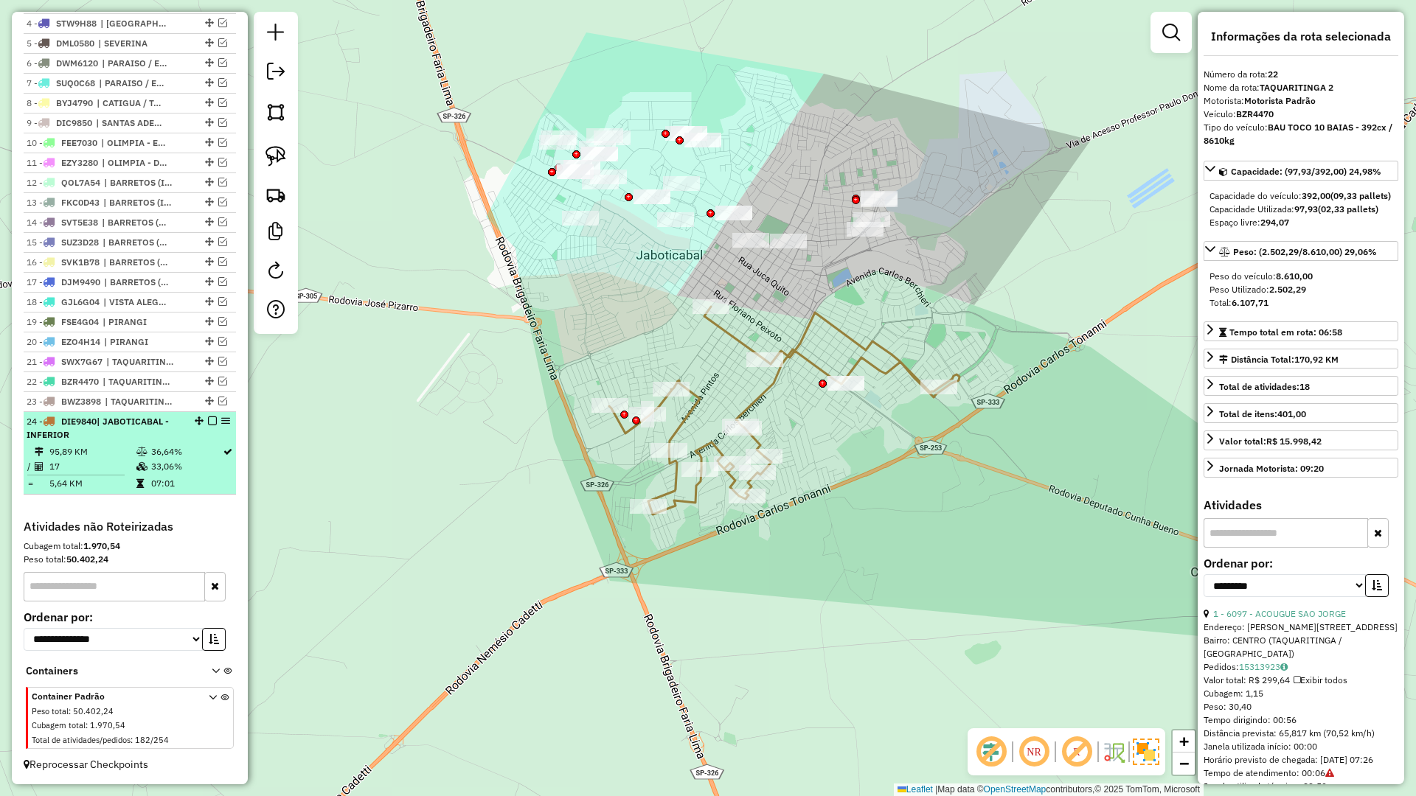
click at [208, 422] on em at bounding box center [212, 421] width 9 height 9
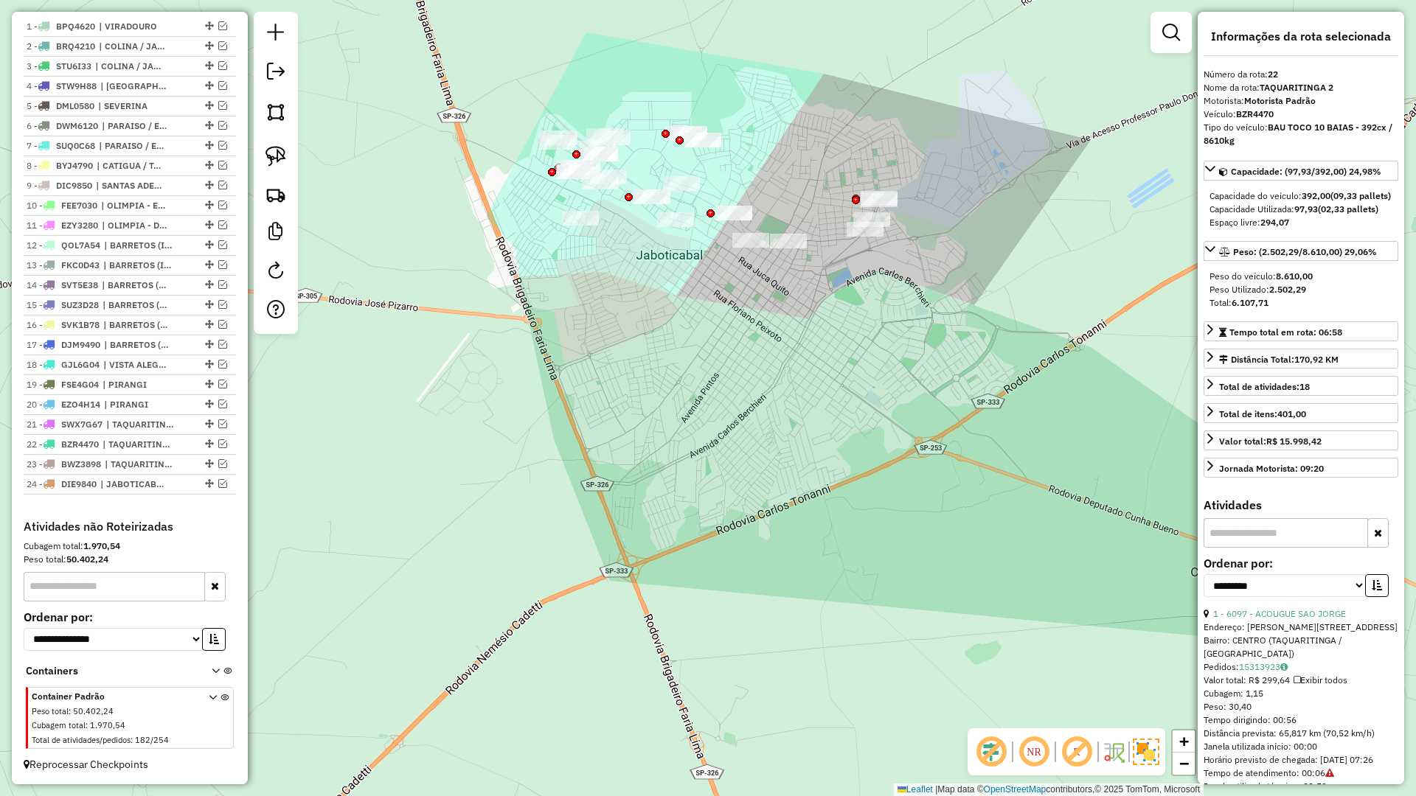
scroll to position [561, 0]
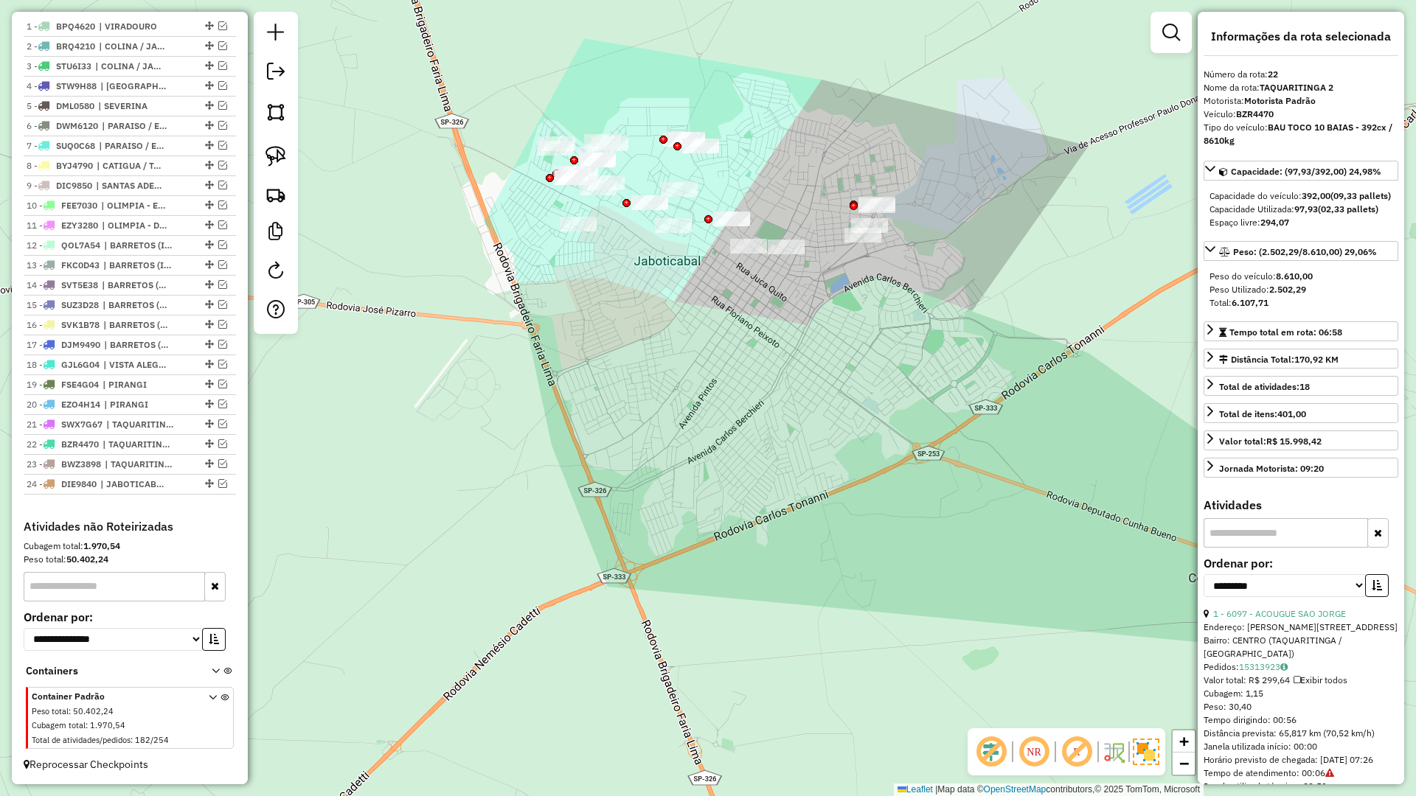
drag, startPoint x: 580, startPoint y: 420, endPoint x: 497, endPoint y: 627, distance: 223.1
click at [485, 633] on div "Janela de atendimento Grade de atendimento Capacidade Transportadoras Veículos …" at bounding box center [708, 398] width 1416 height 796
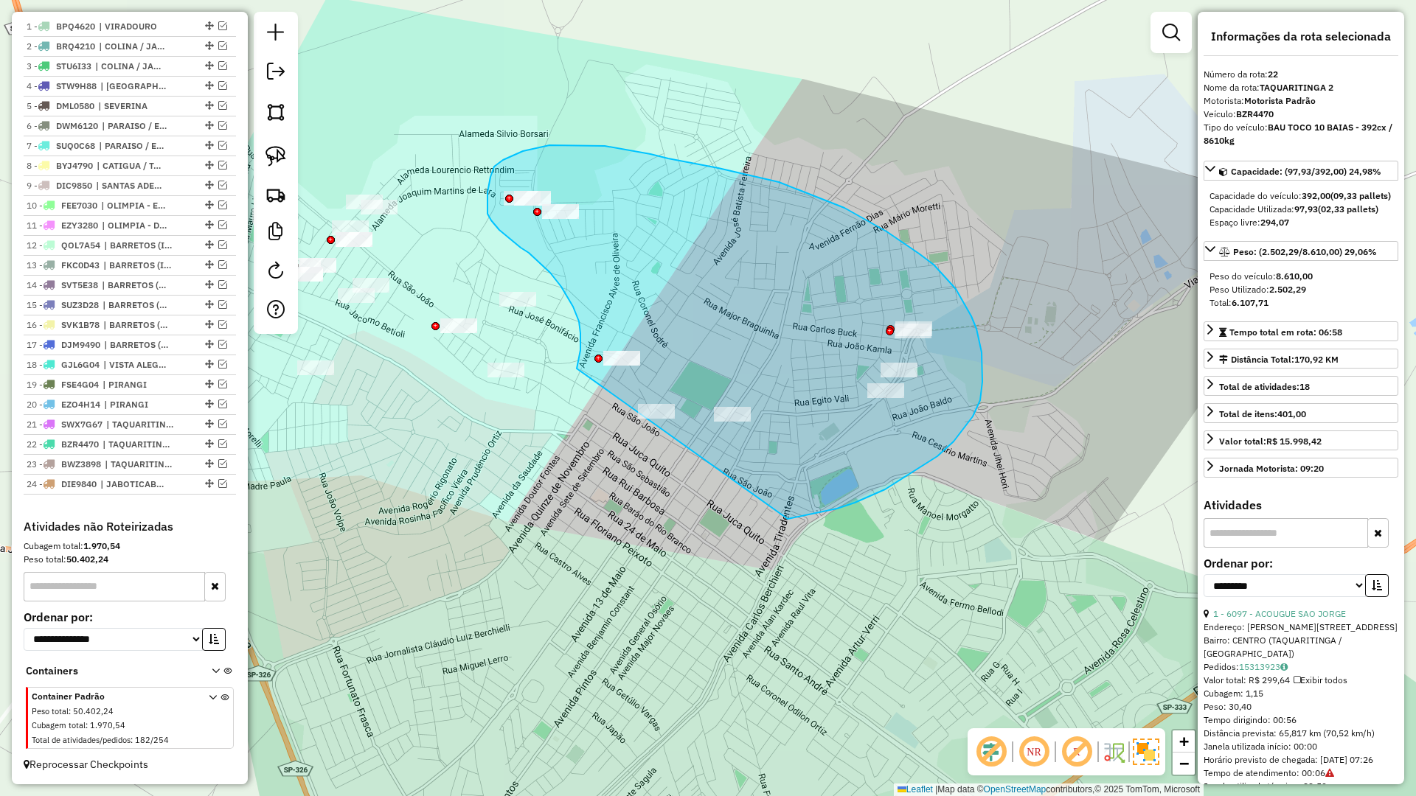
drag, startPoint x: 885, startPoint y: 490, endPoint x: 577, endPoint y: 427, distance: 314.6
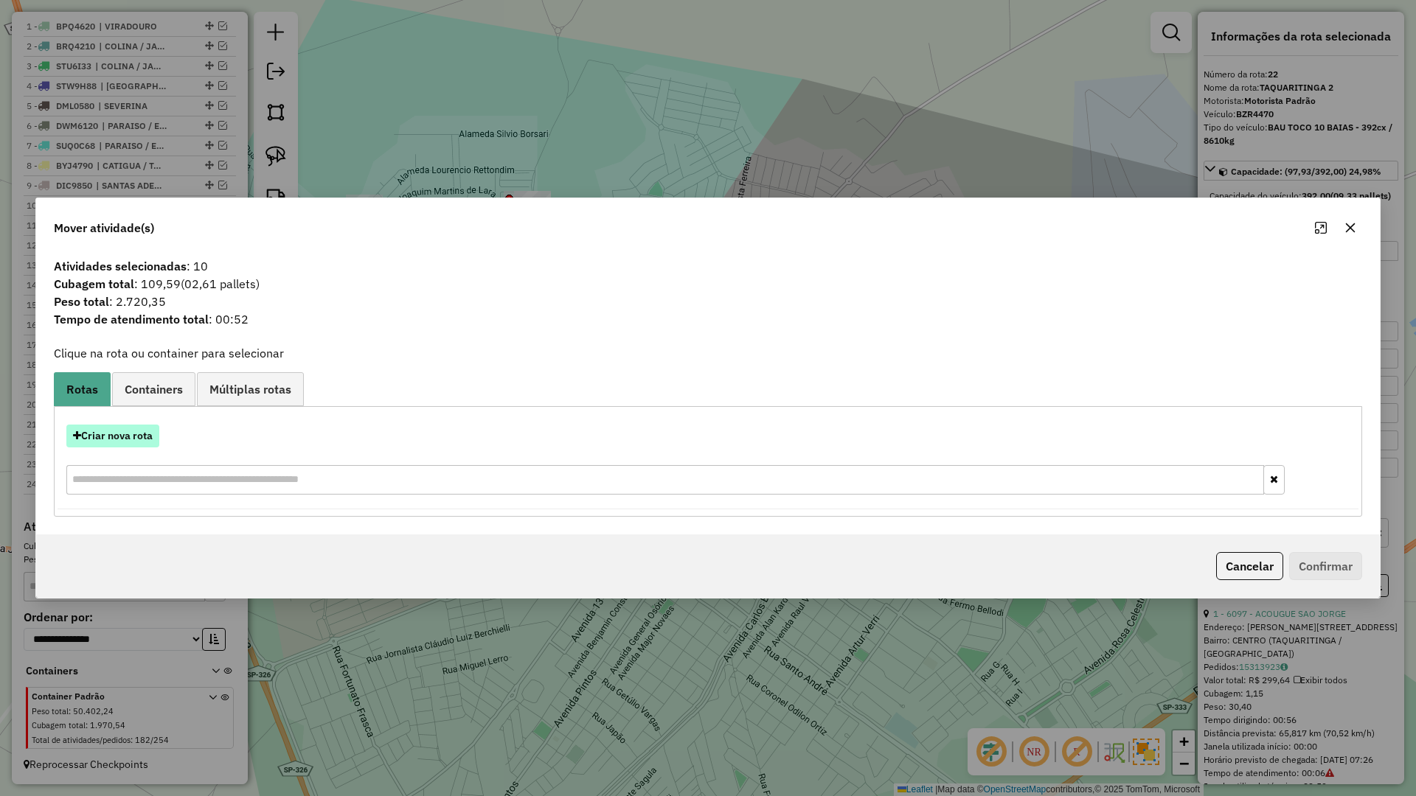
click at [122, 444] on button "Criar nova rota" at bounding box center [112, 436] width 93 height 23
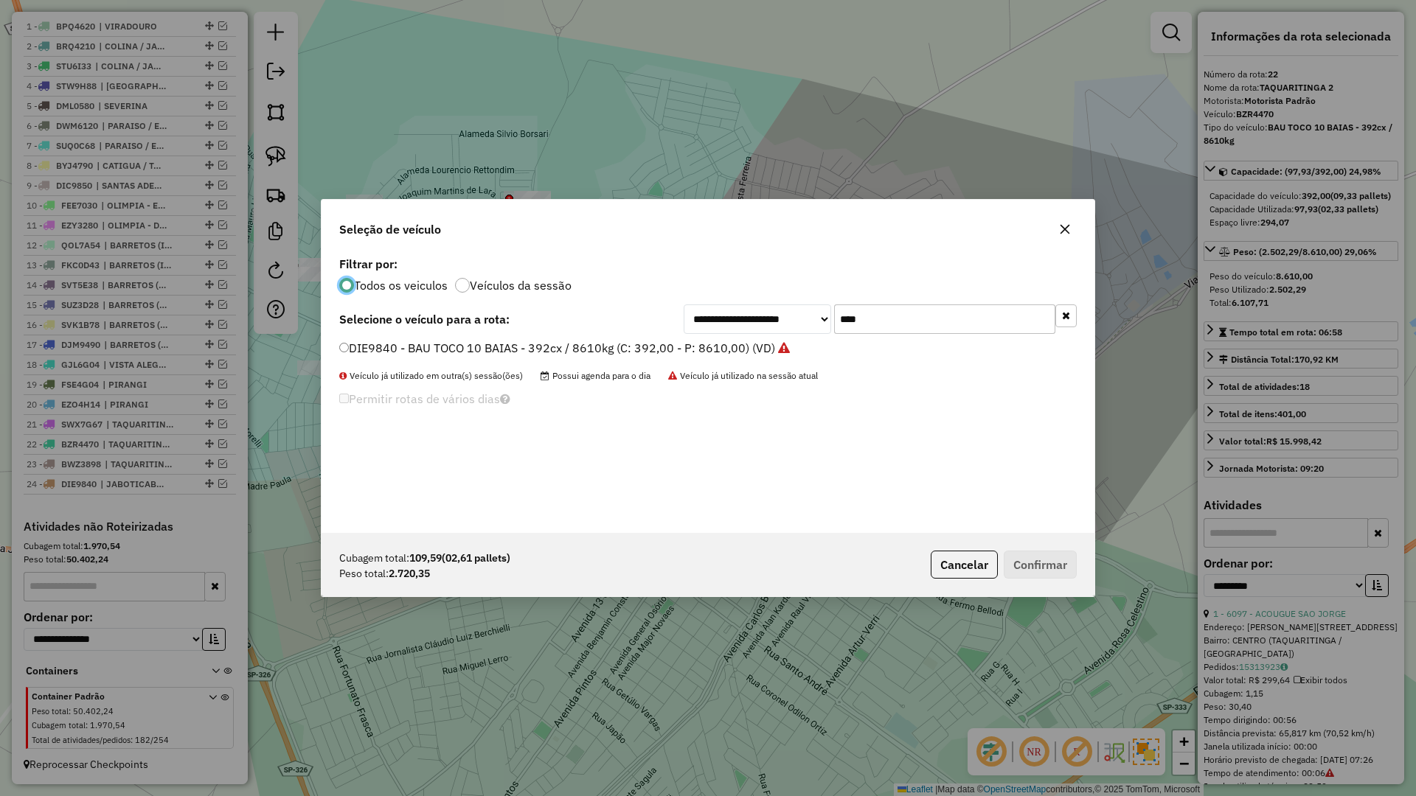
scroll to position [8, 4]
click at [916, 333] on input "****" at bounding box center [944, 319] width 221 height 29
type input "****"
click at [743, 342] on label "STY0C44 - BAU TOCO 10 BAIAS - 420cx / 8610kg (C: 420,00 - P: 8610,00) (VD)" at bounding box center [557, 348] width 437 height 18
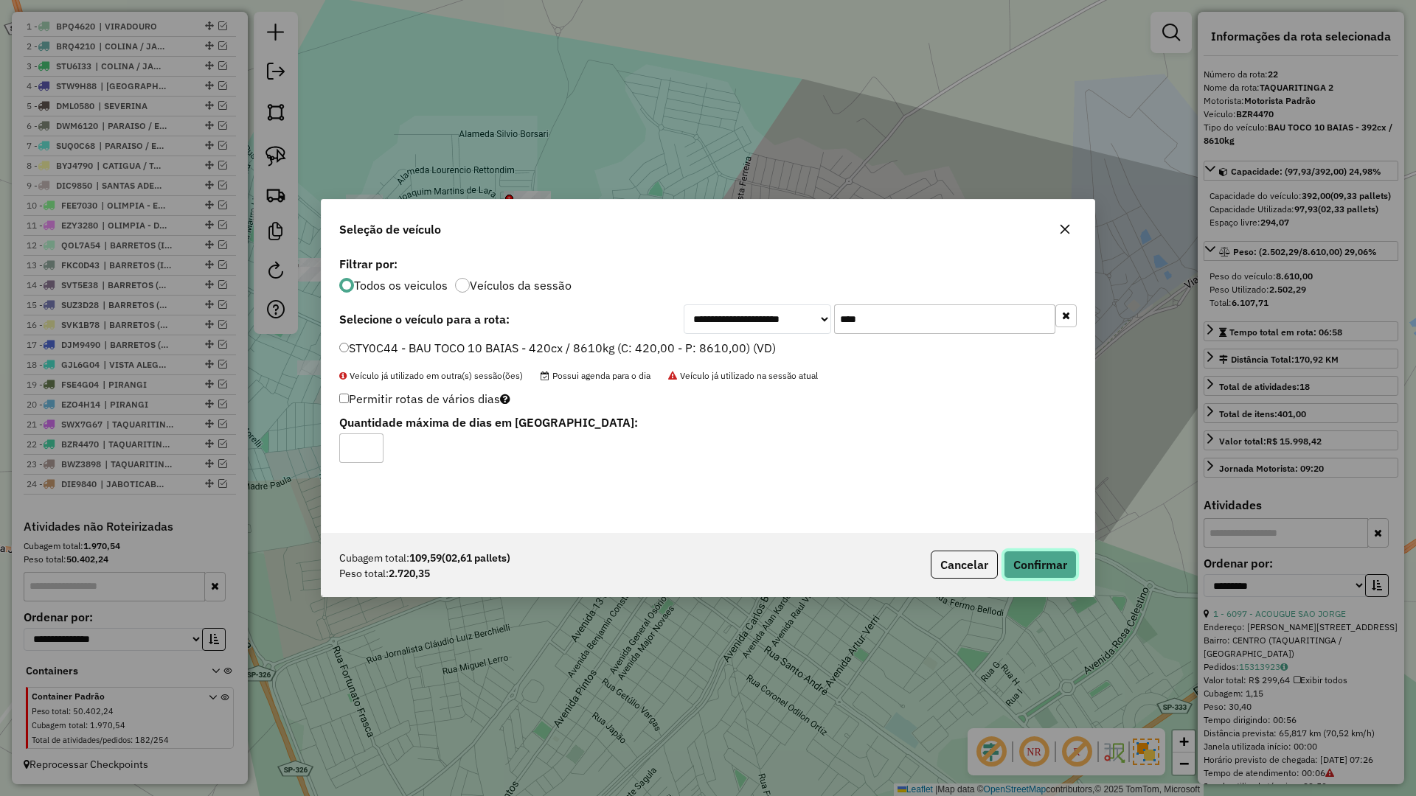
click at [1050, 558] on button "Confirmar" at bounding box center [1040, 565] width 73 height 28
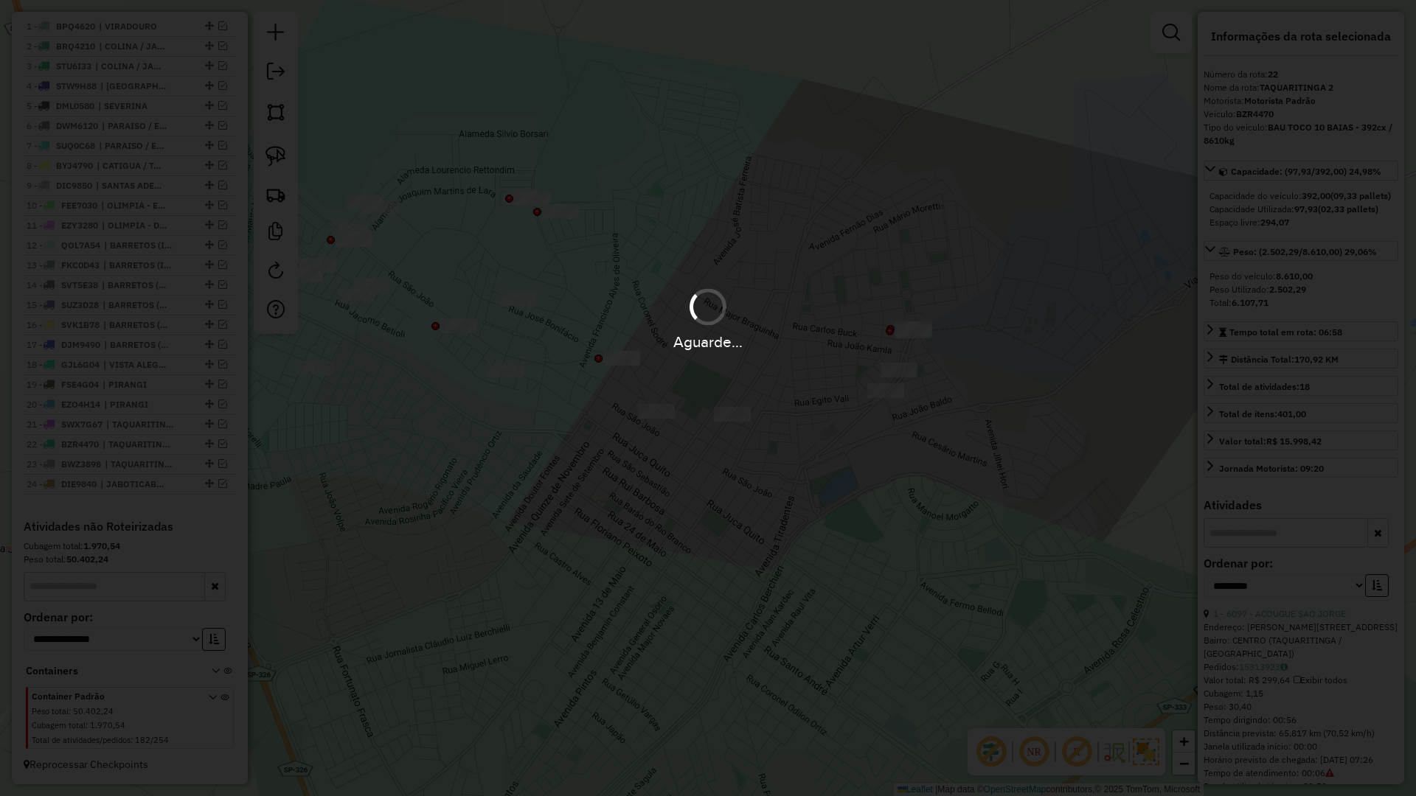
scroll to position [670, 0]
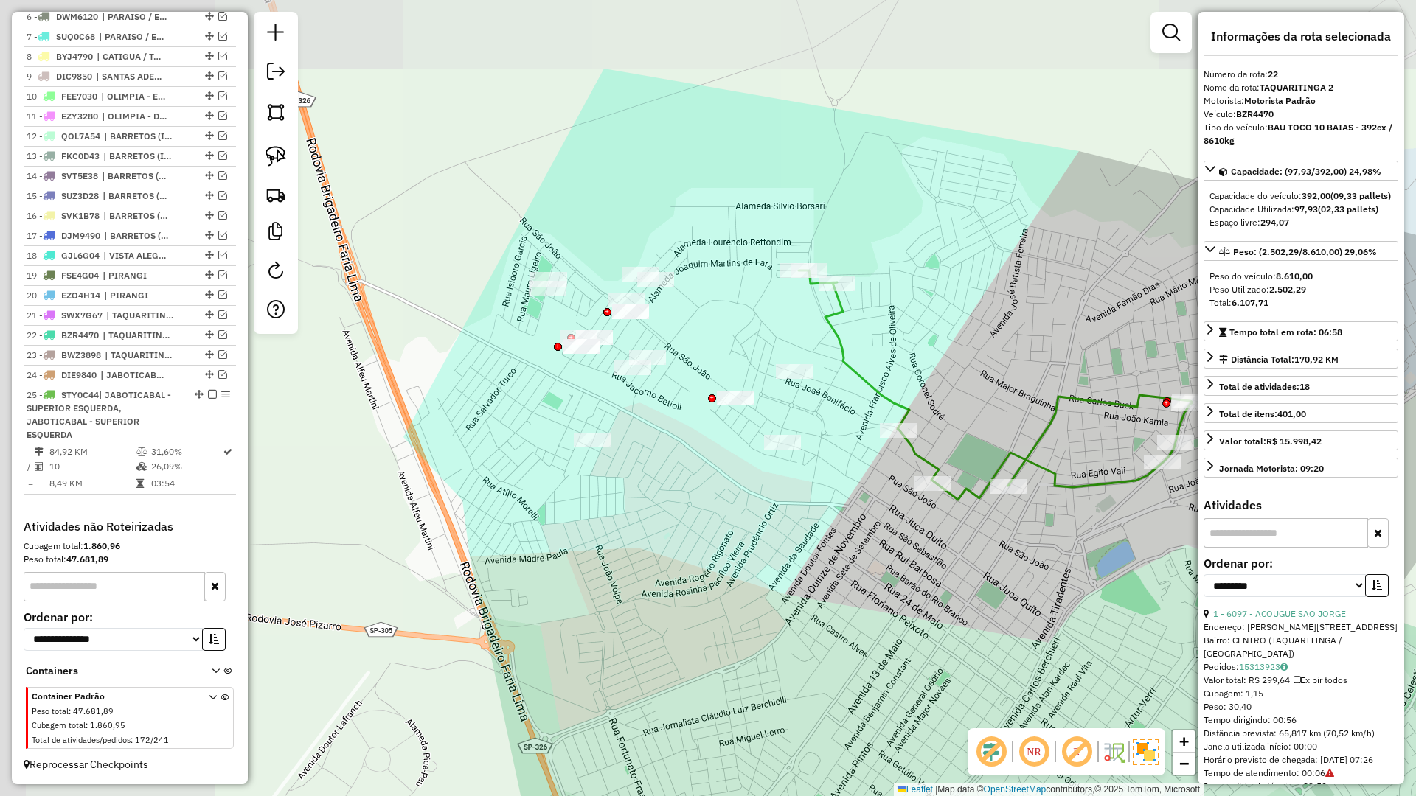
drag, startPoint x: 795, startPoint y: 532, endPoint x: 942, endPoint y: 556, distance: 149.5
click at [942, 556] on div "Janela de atendimento Grade de atendimento Capacidade Transportadoras Veículos …" at bounding box center [708, 398] width 1416 height 796
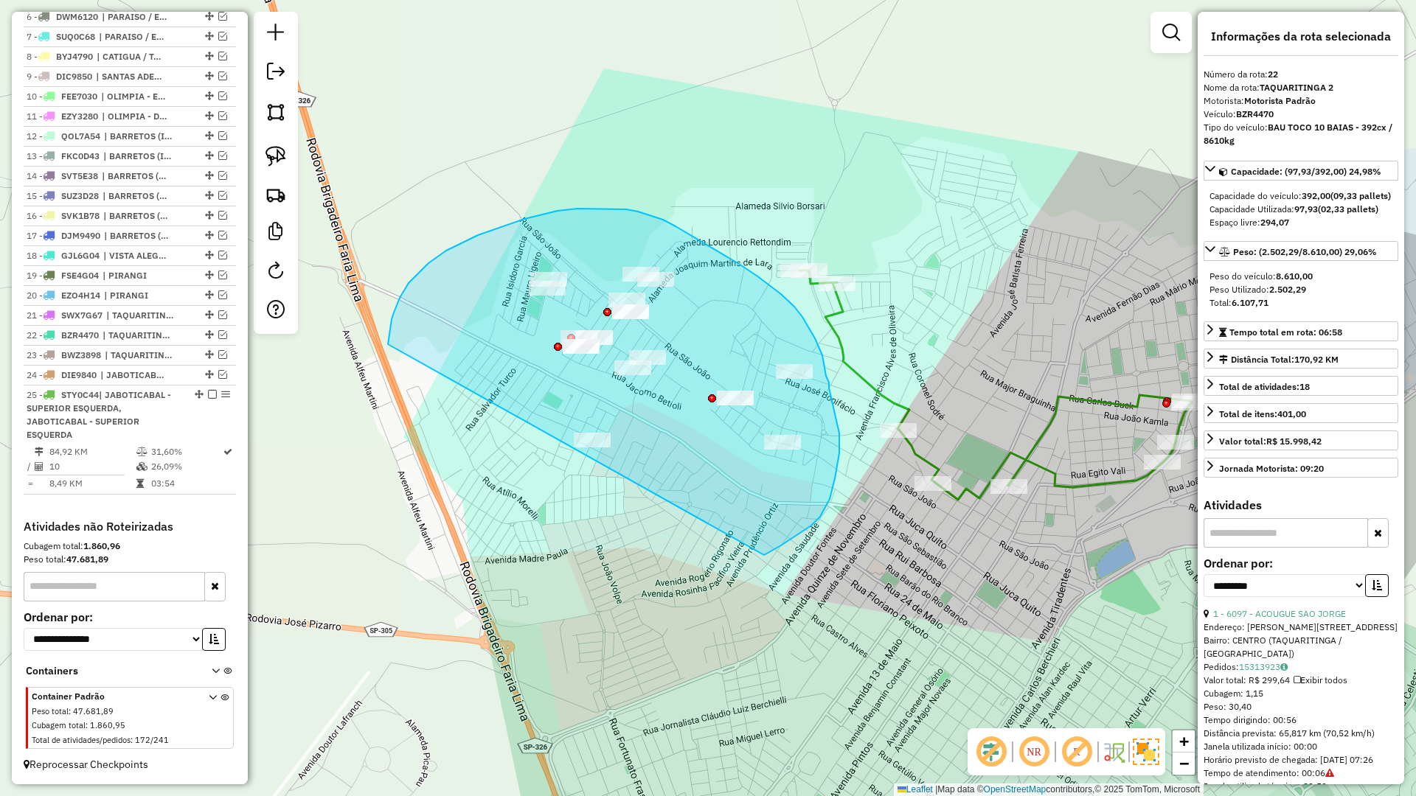
drag, startPoint x: 835, startPoint y: 479, endPoint x: 387, endPoint y: 416, distance: 452.0
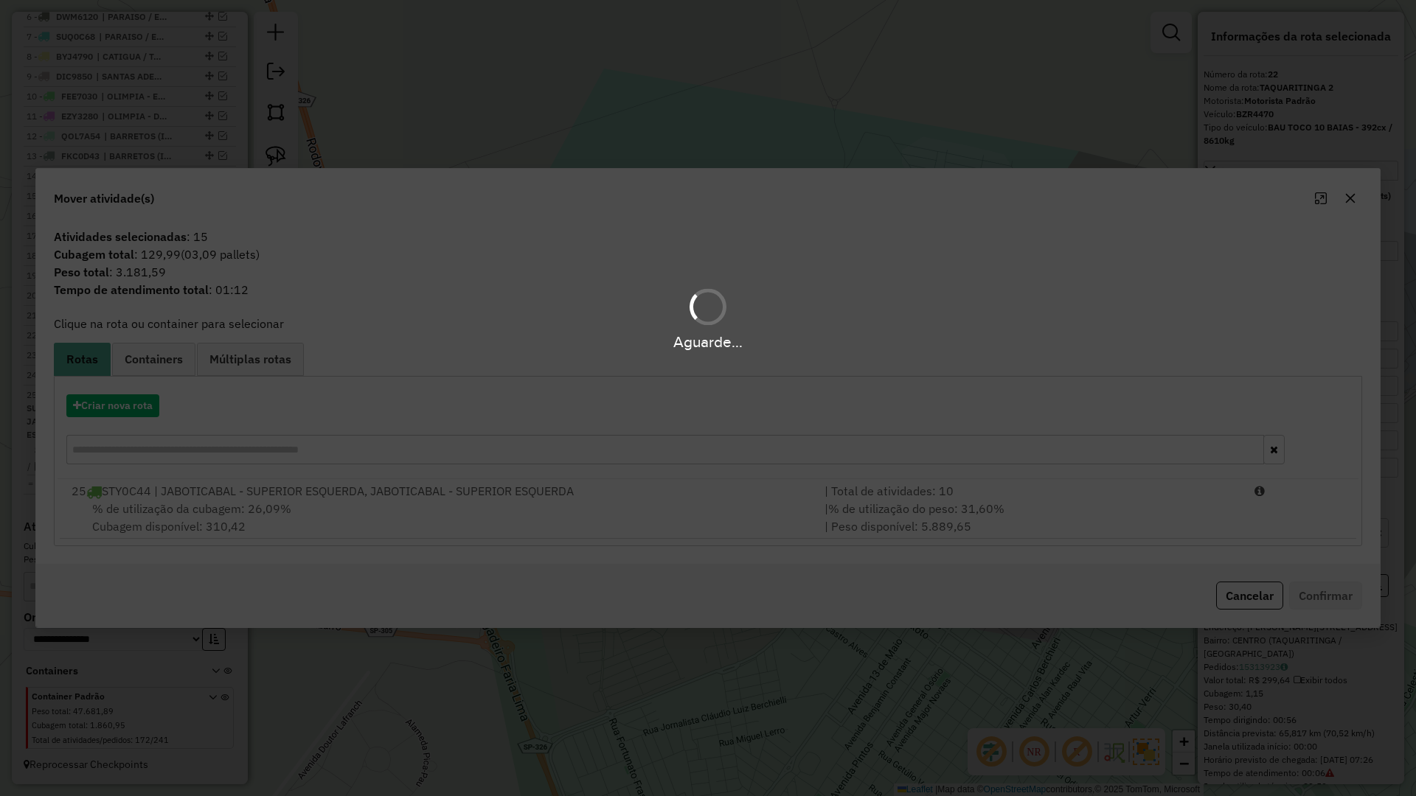
click at [117, 398] on hb-app "Aguarde... Pop-up bloqueado! Seu navegador bloqueou automáticamente a abertura …" at bounding box center [708, 398] width 1416 height 796
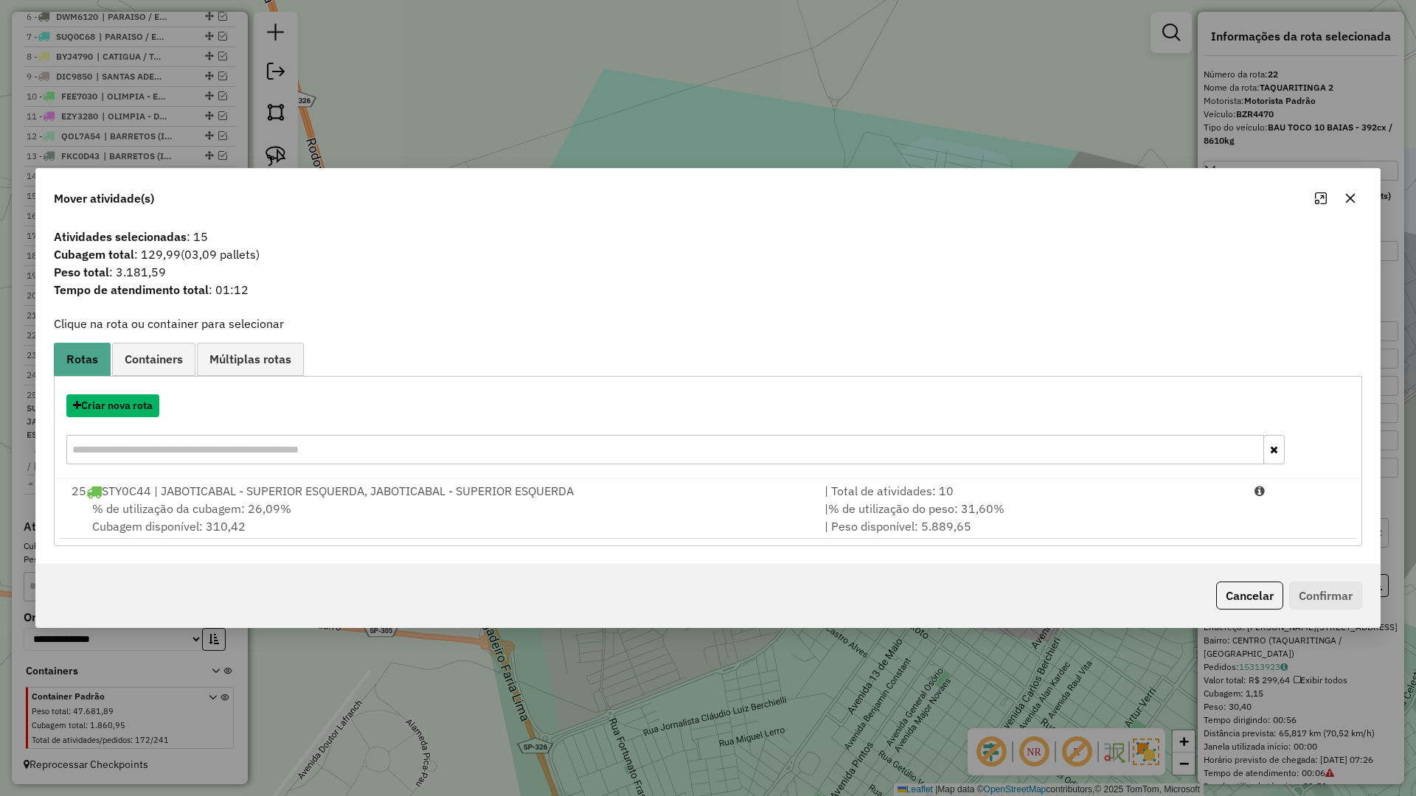
click at [117, 398] on button "Criar nova rota" at bounding box center [112, 406] width 93 height 23
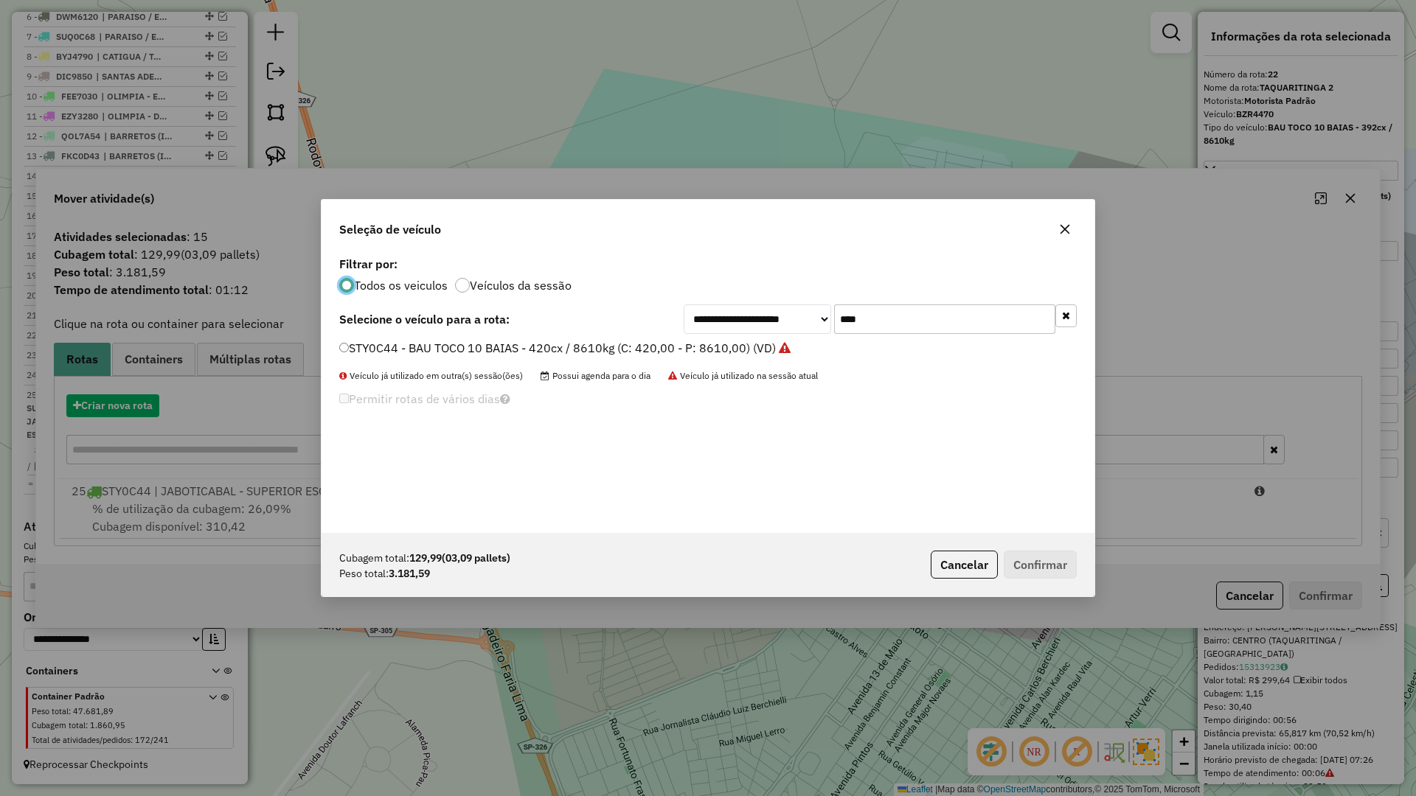
scroll to position [8, 4]
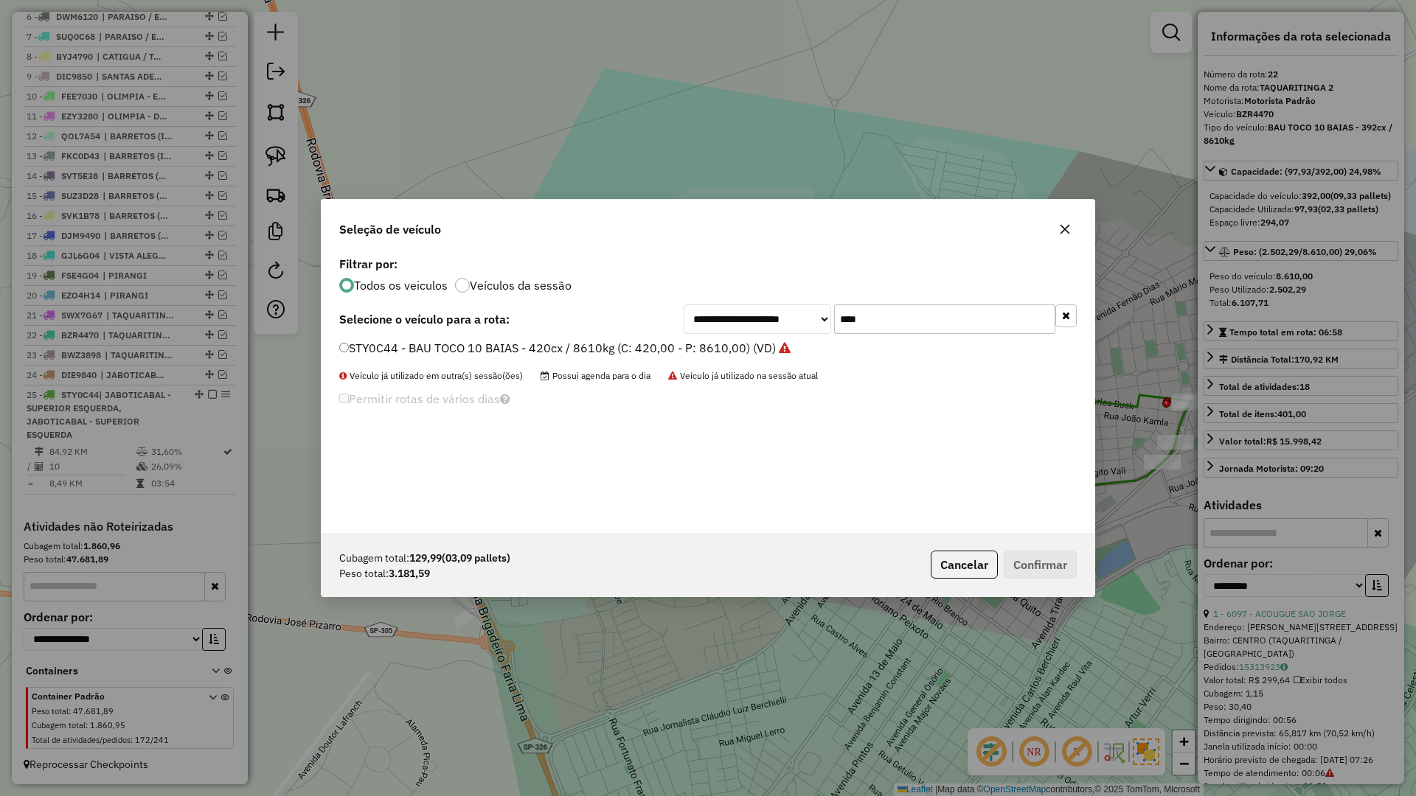
click at [864, 315] on input "****" at bounding box center [944, 319] width 221 height 29
type input "***"
click at [773, 350] on label "FWI5F34 - BAU TOCO 10 BAIAS - 420cx / 8610kg (C: 420,00 - P: 8610,00) (VD)" at bounding box center [557, 348] width 437 height 18
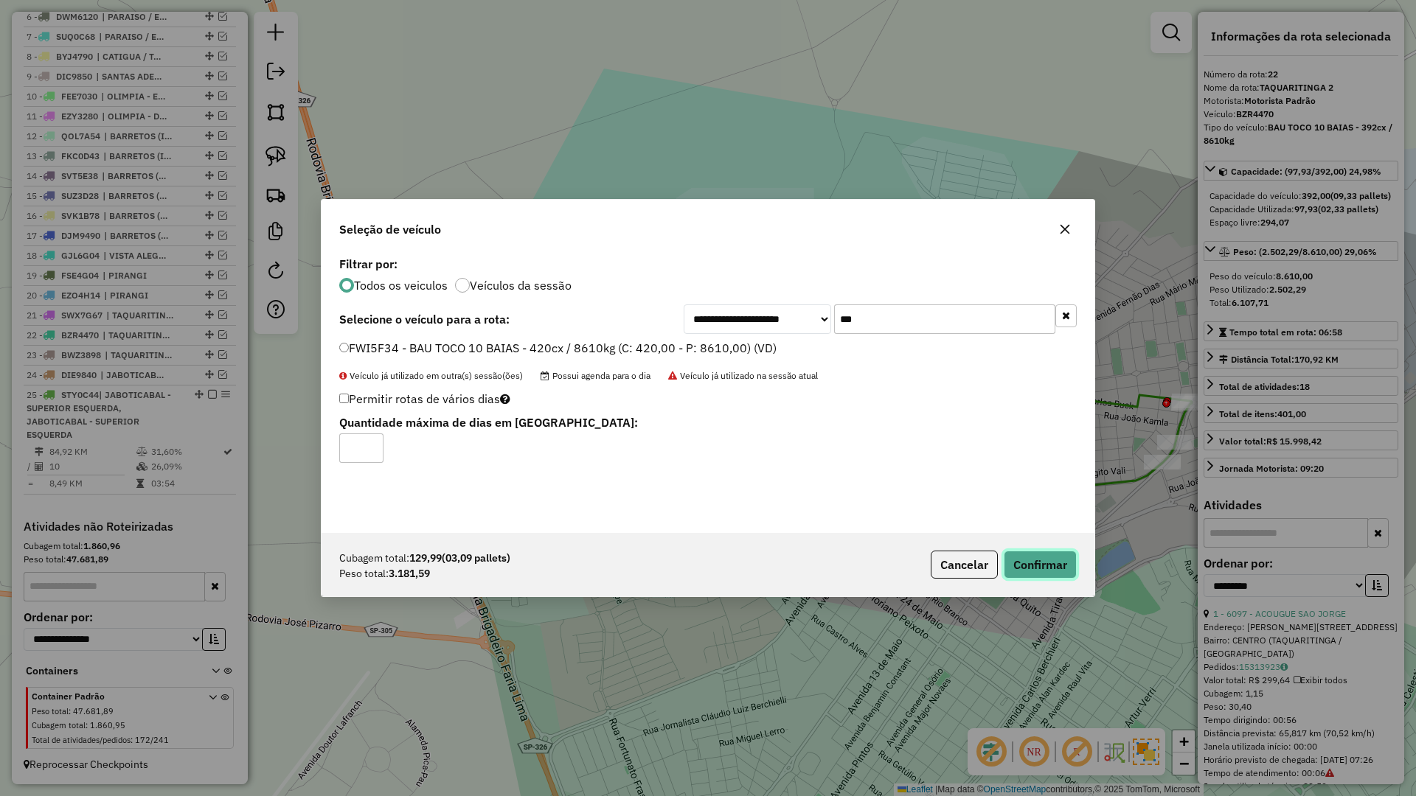
click at [1027, 576] on button "Confirmar" at bounding box center [1040, 565] width 73 height 28
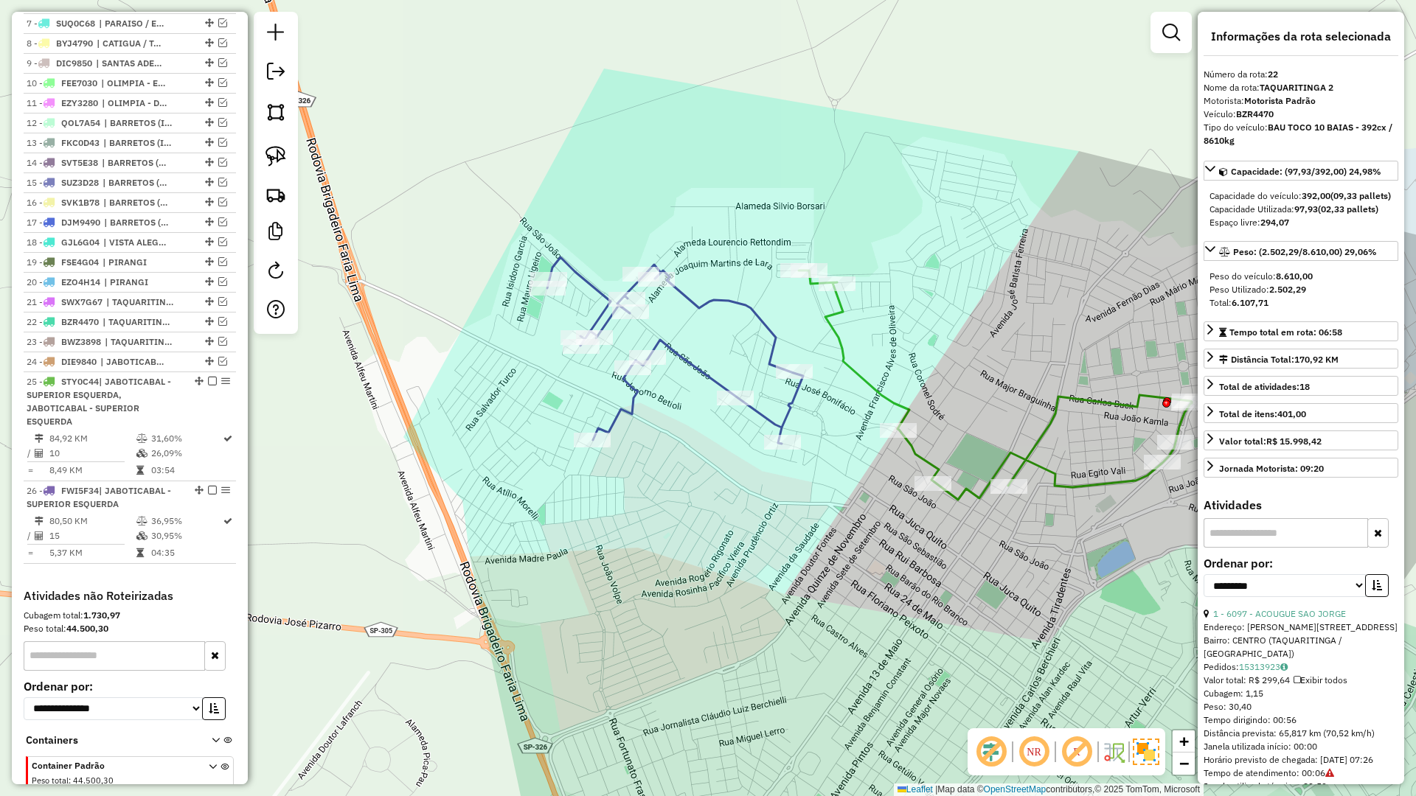
scroll to position [753, 0]
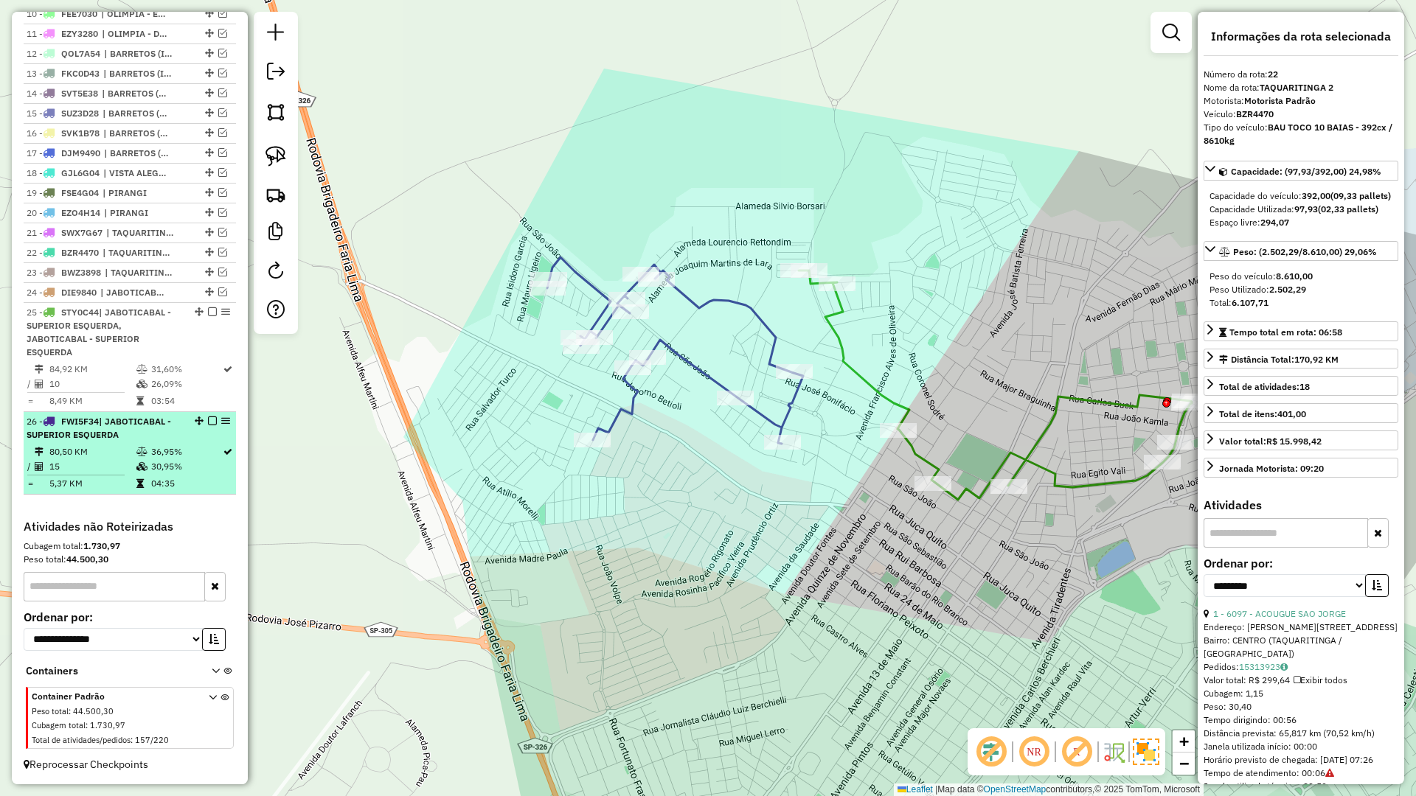
click at [208, 419] on em at bounding box center [212, 421] width 9 height 9
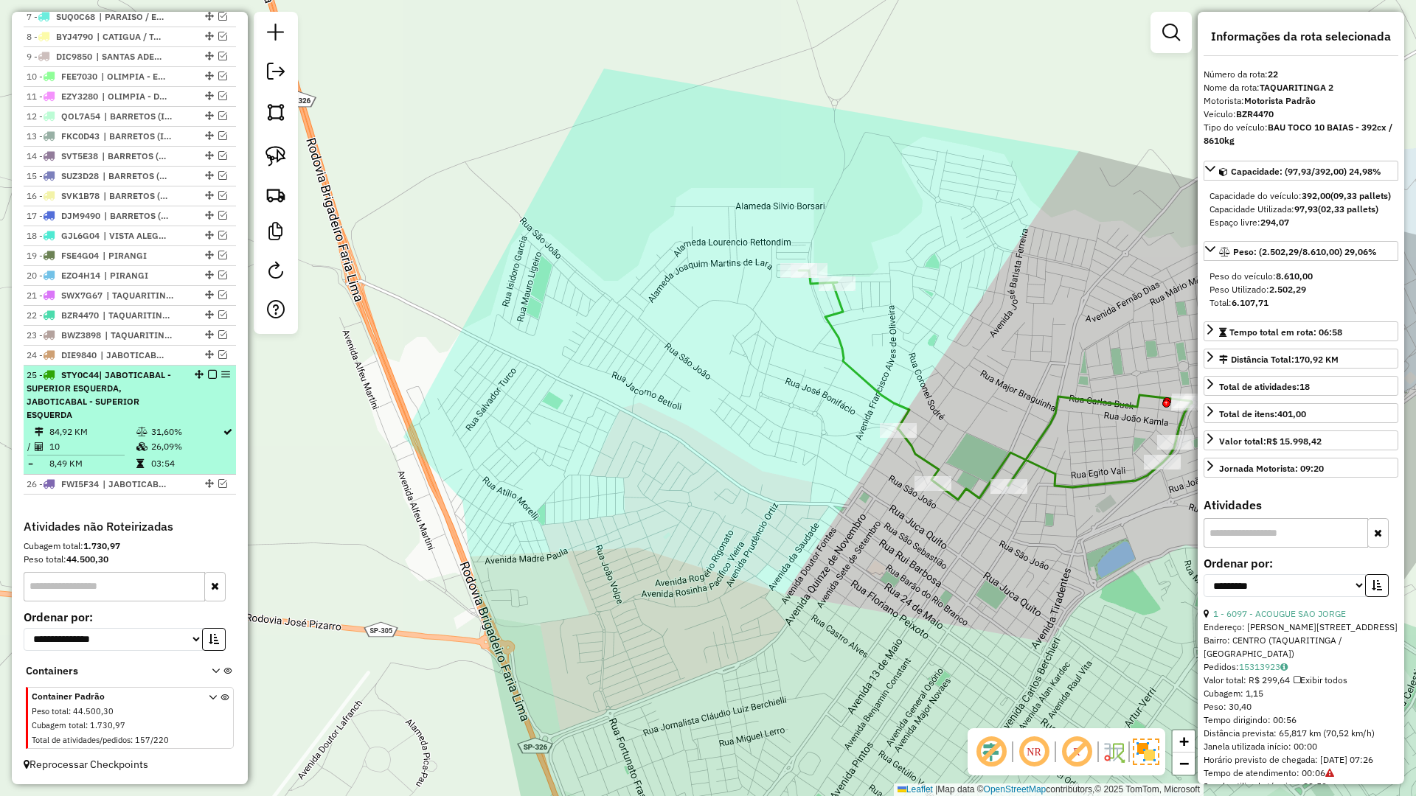
click at [208, 378] on em at bounding box center [212, 374] width 9 height 9
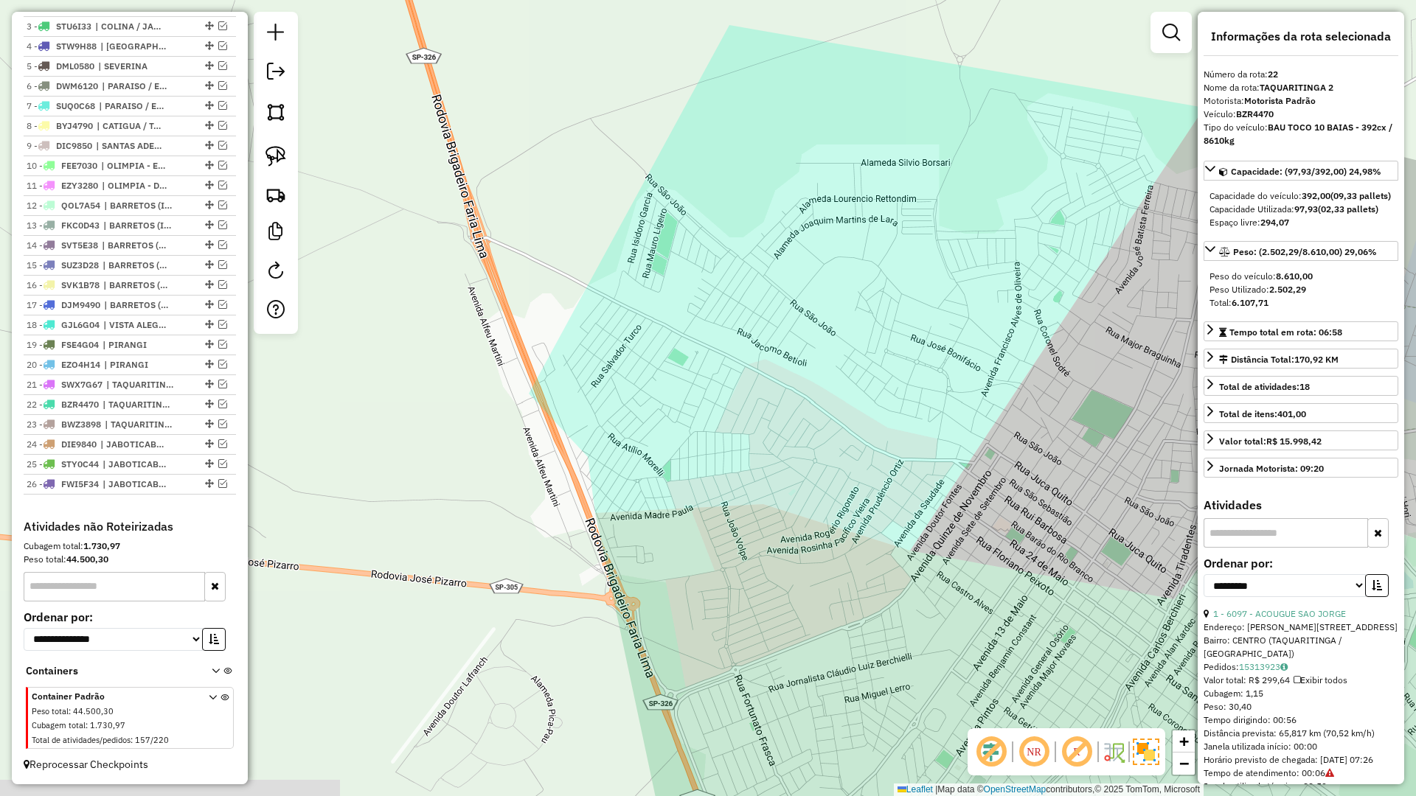
drag, startPoint x: 549, startPoint y: 351, endPoint x: 602, endPoint y: 309, distance: 67.1
click at [602, 309] on div "Janela de atendimento Grade de atendimento Capacidade Transportadoras Veículos …" at bounding box center [708, 398] width 1416 height 796
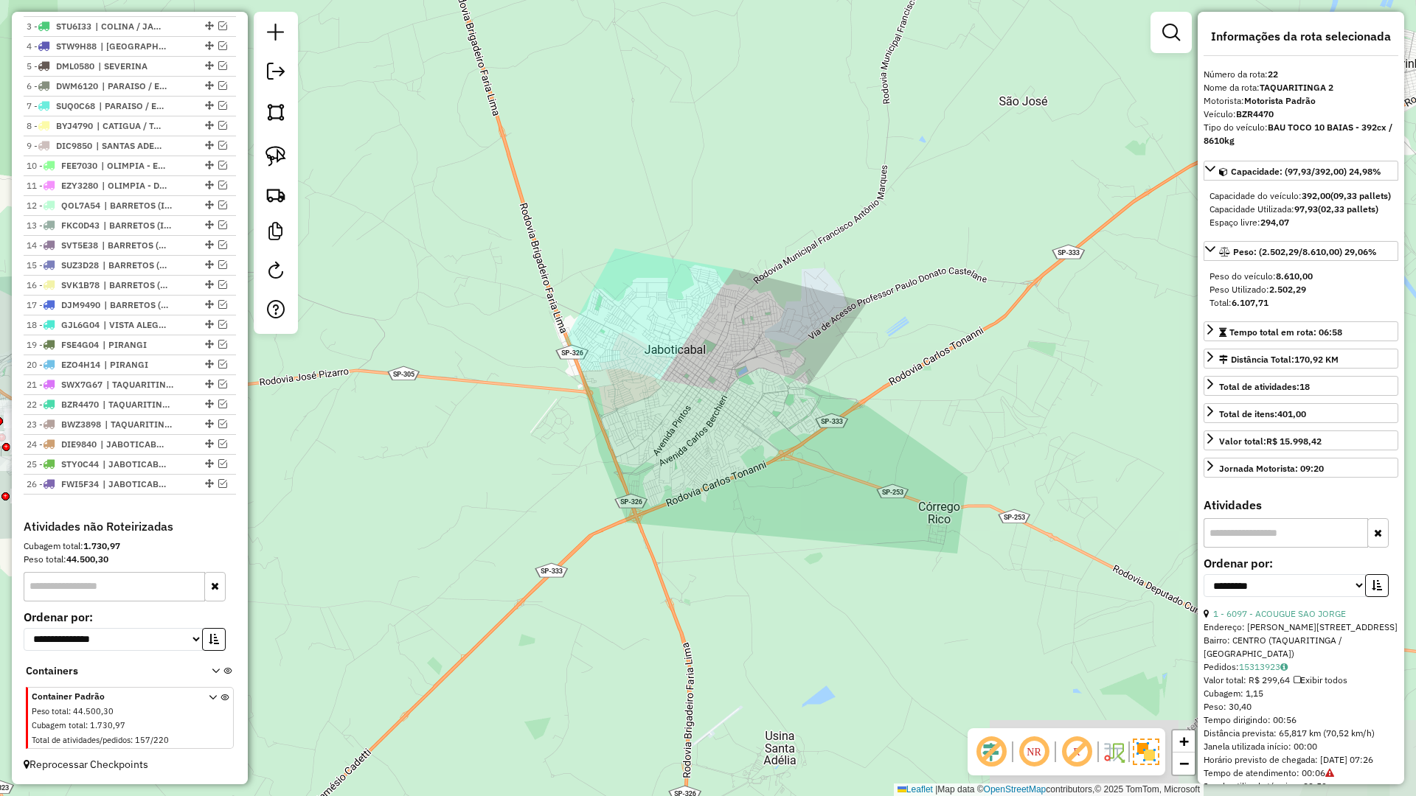
drag, startPoint x: 552, startPoint y: 434, endPoint x: 925, endPoint y: 434, distance: 372.4
click at [925, 434] on div "Janela de atendimento Grade de atendimento Capacidade Transportadoras Veículos …" at bounding box center [708, 398] width 1416 height 796
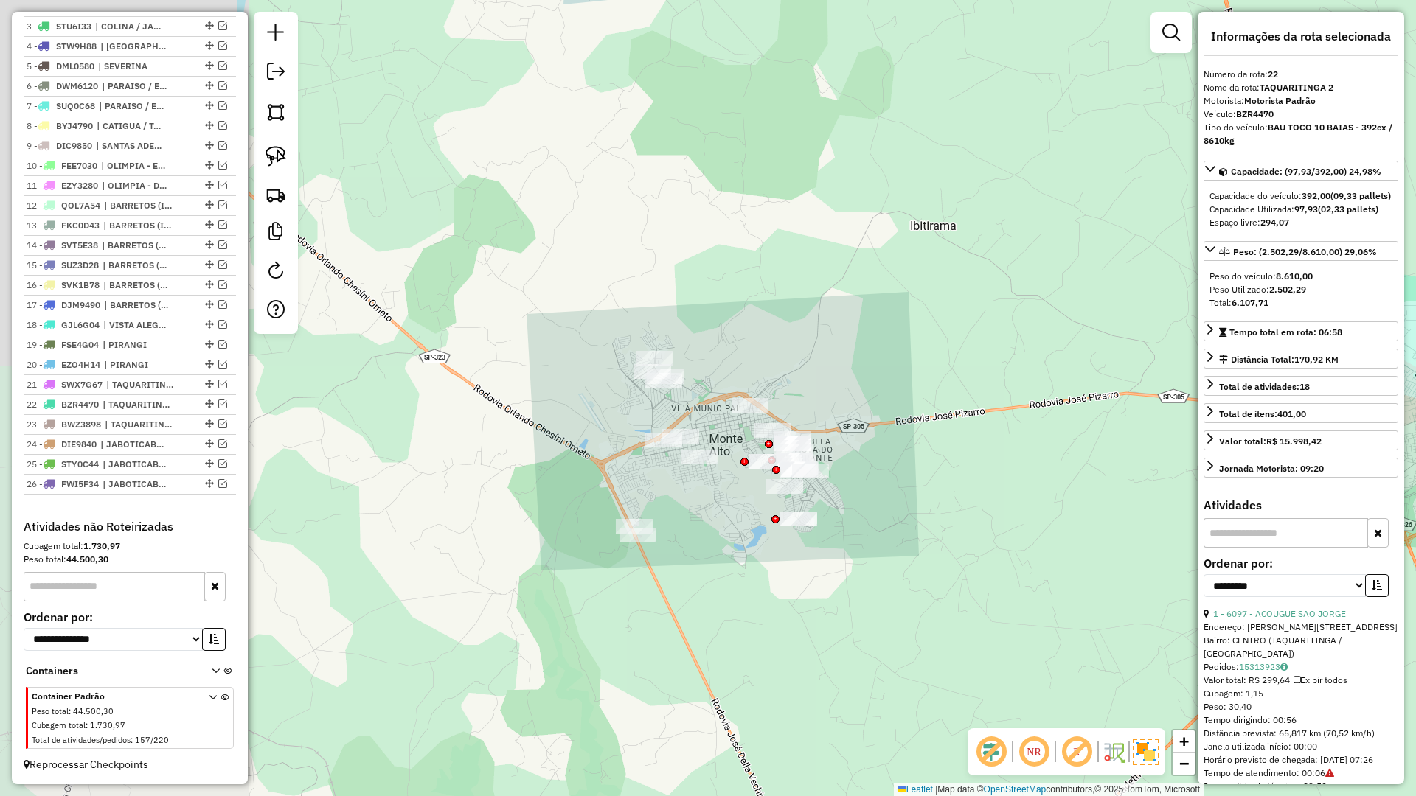
drag, startPoint x: 551, startPoint y: 444, endPoint x: 900, endPoint y: 460, distance: 349.9
click at [900, 460] on div "Janela de atendimento Grade de atendimento Capacidade Transportadoras Veículos …" at bounding box center [708, 398] width 1416 height 796
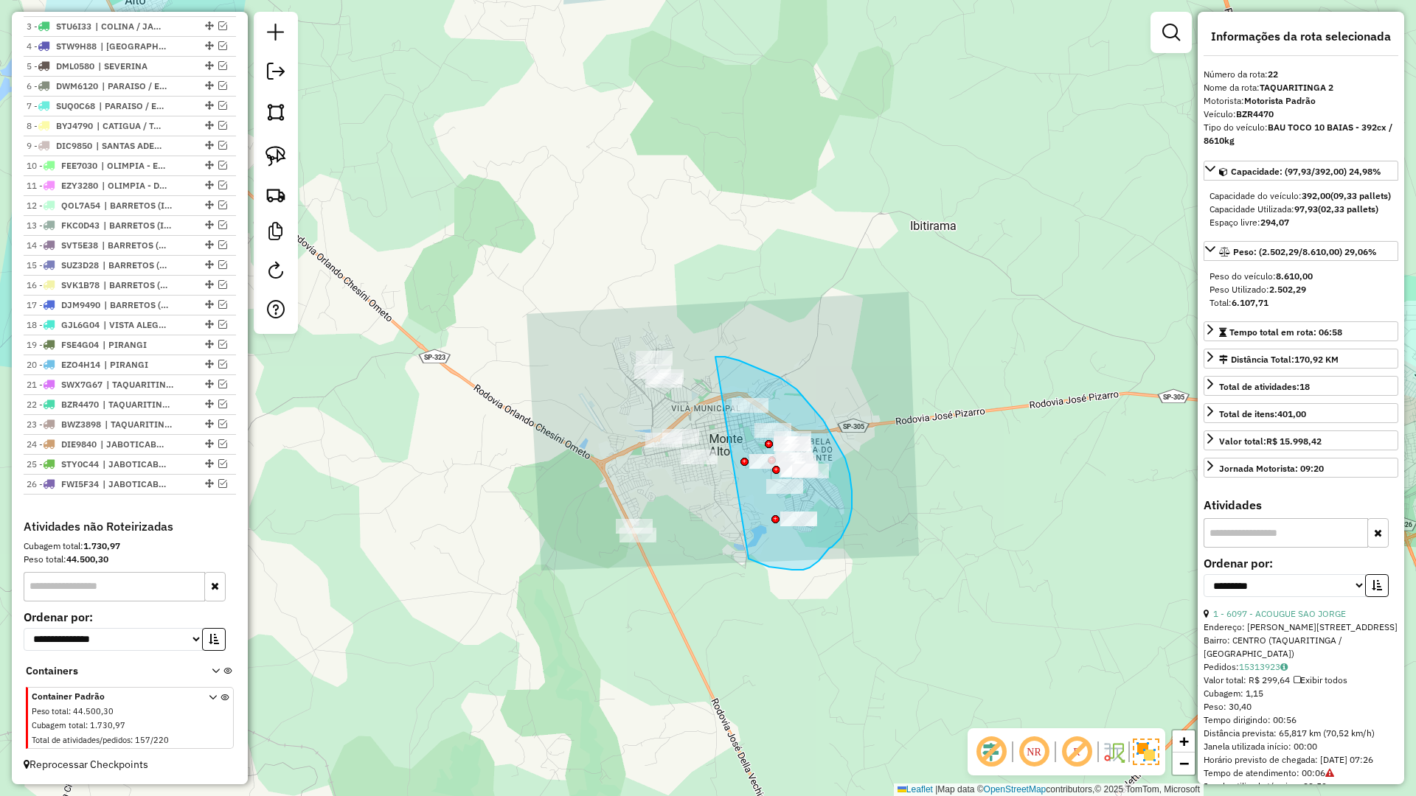
drag, startPoint x: 757, startPoint y: 563, endPoint x: 715, endPoint y: 357, distance: 209.9
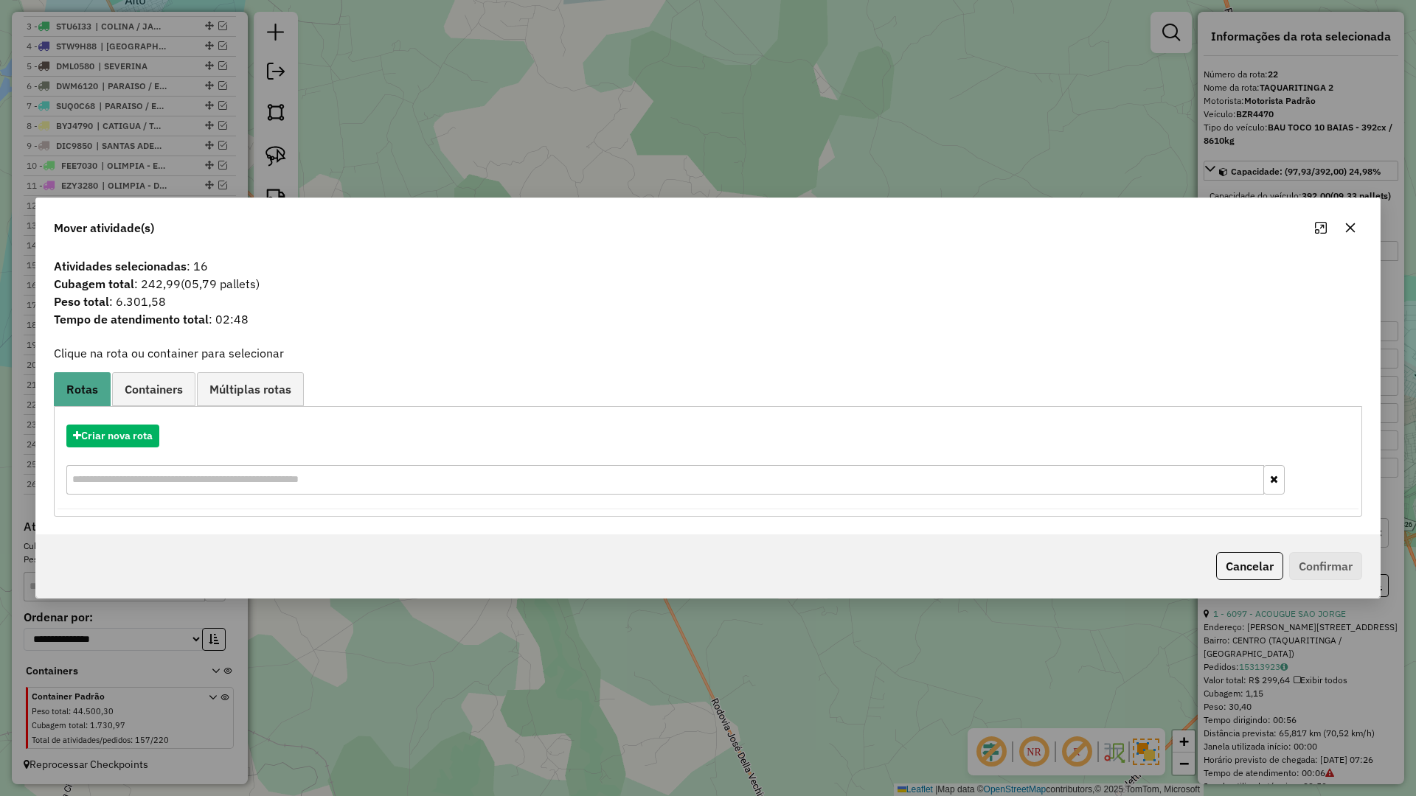
click at [1350, 229] on icon "button" at bounding box center [1351, 228] width 10 height 10
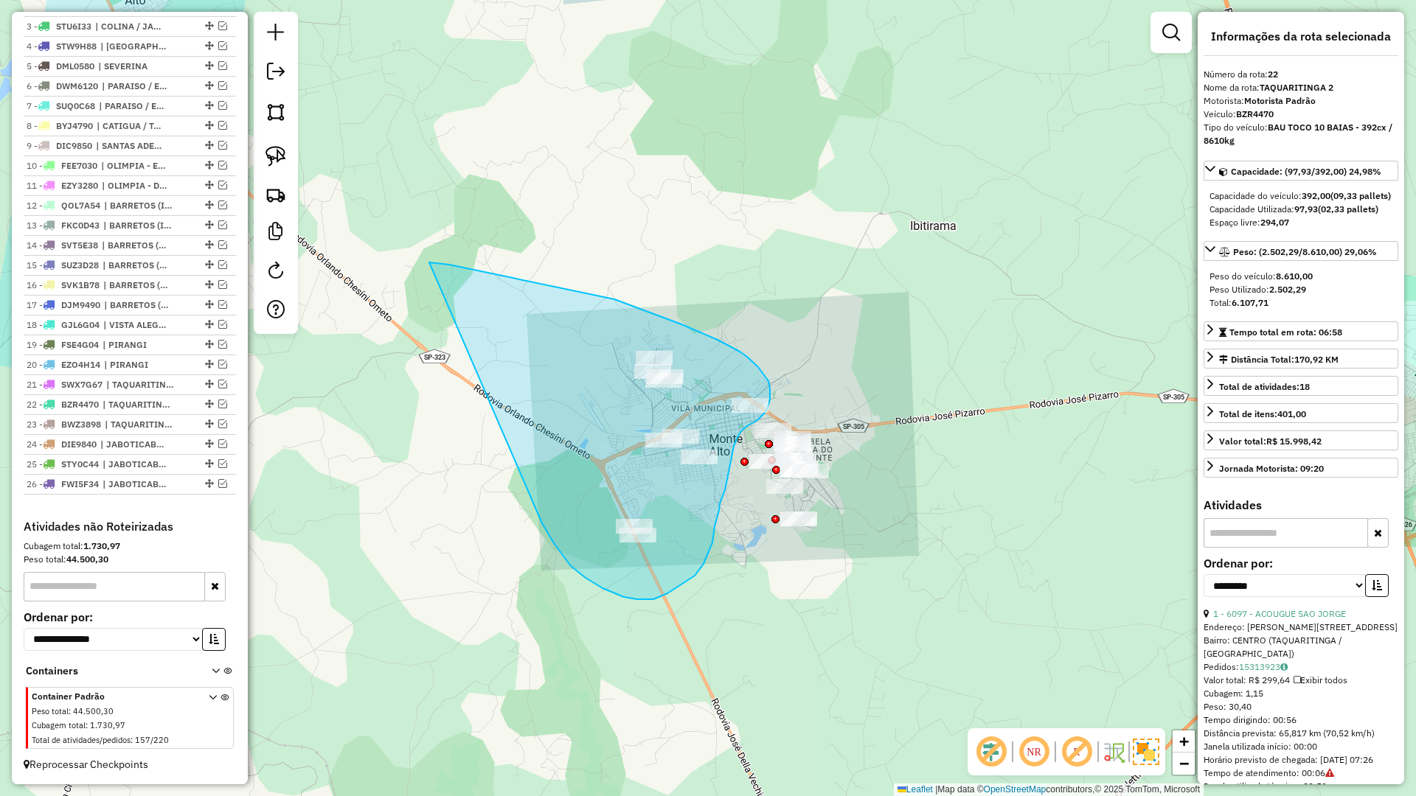
drag, startPoint x: 603, startPoint y: 589, endPoint x: 426, endPoint y: 263, distance: 370.9
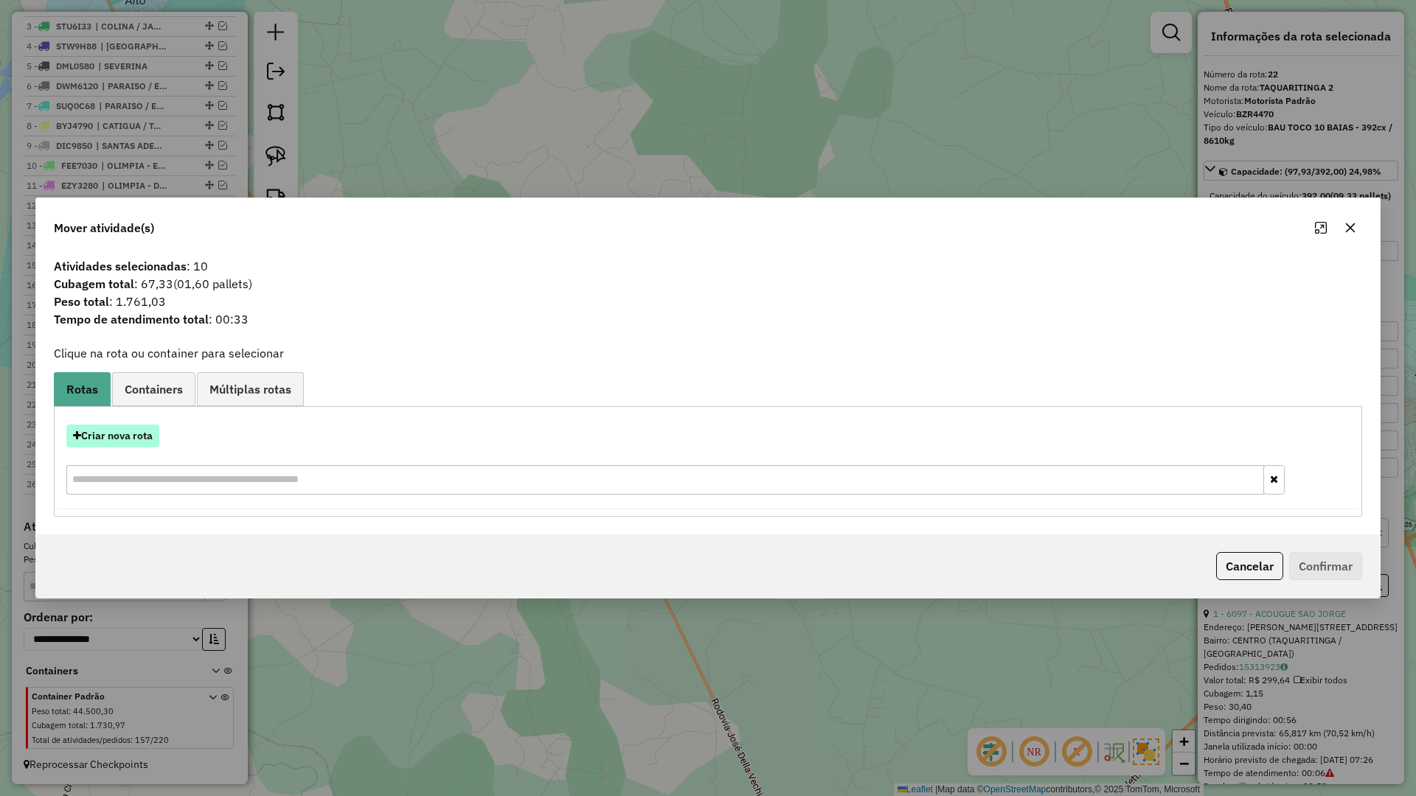
click at [113, 439] on button "Criar nova rota" at bounding box center [112, 436] width 93 height 23
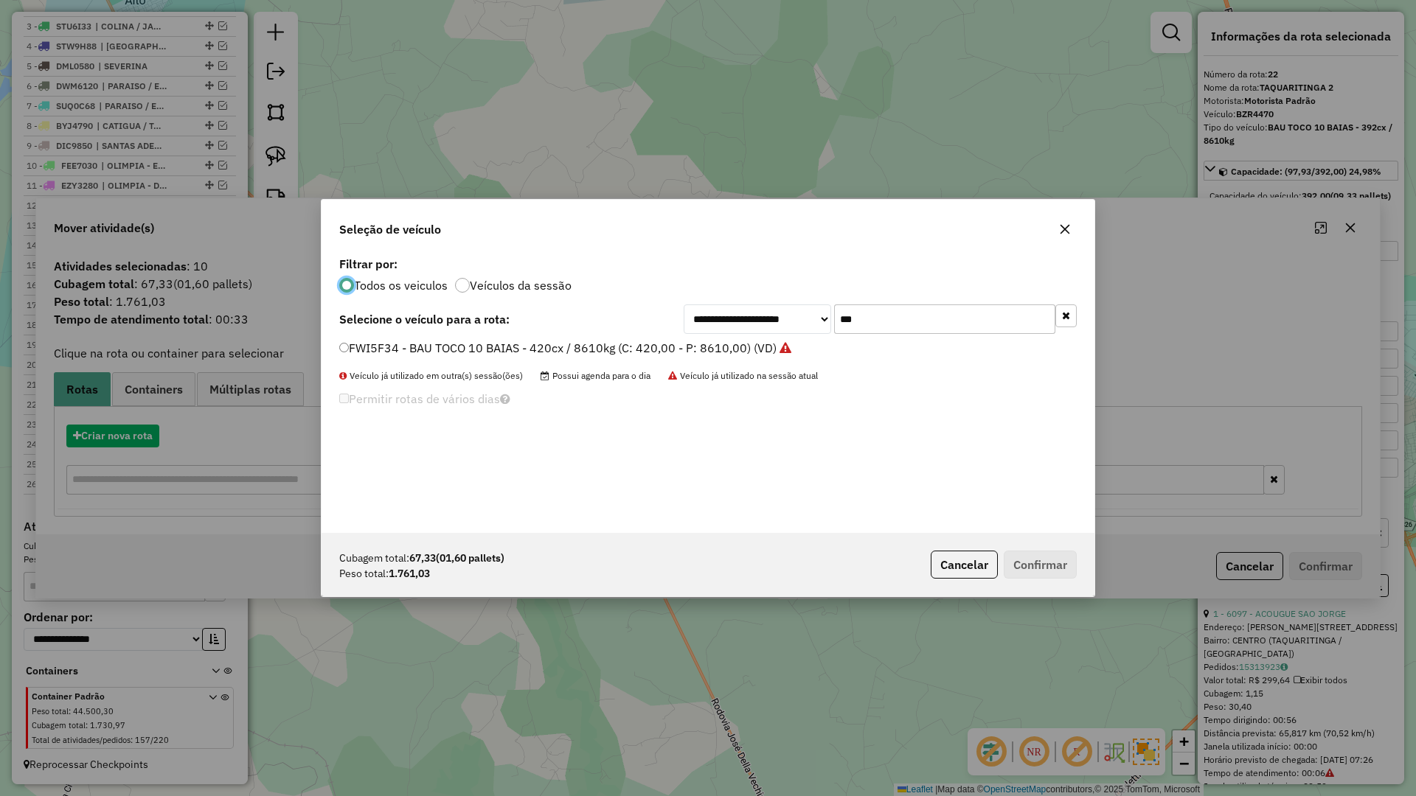
scroll to position [8, 4]
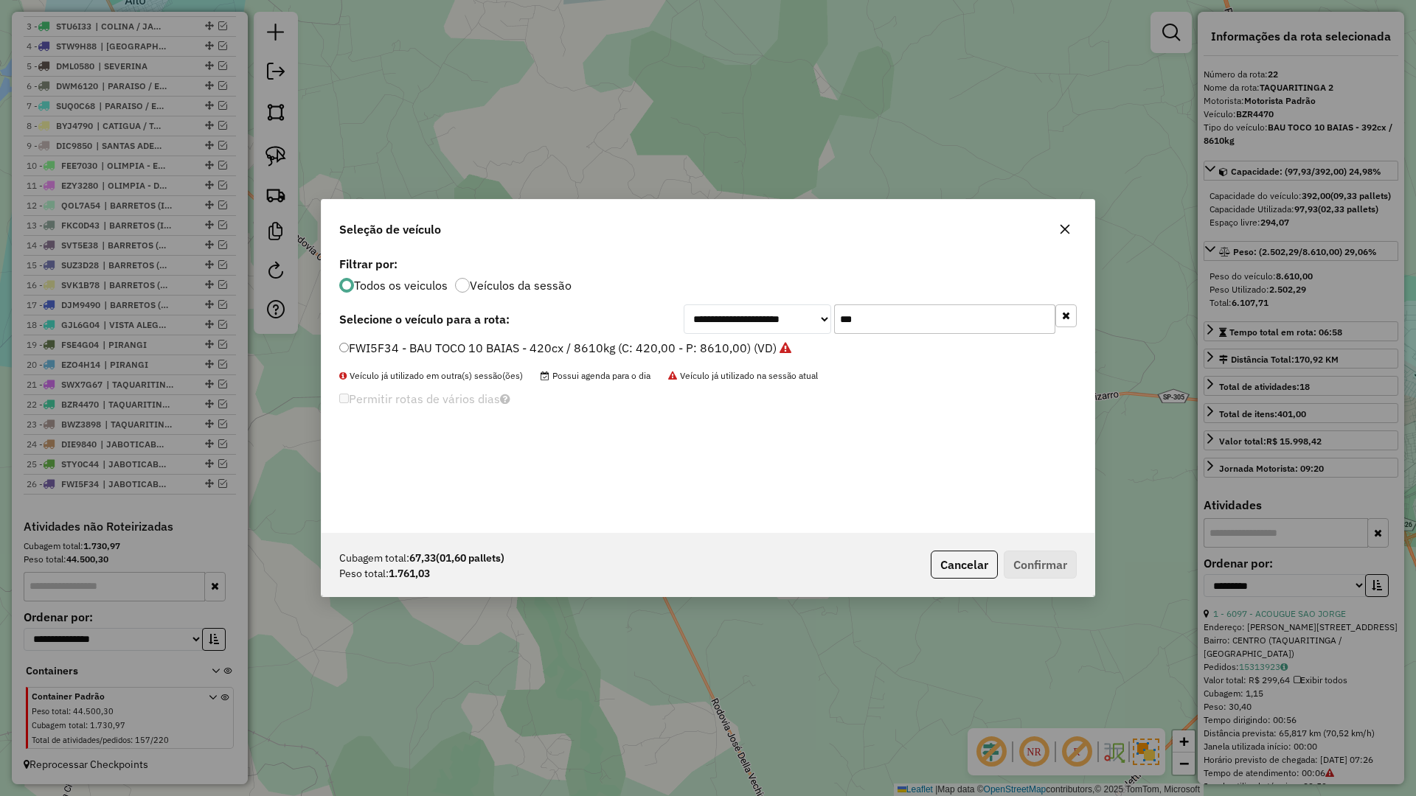
drag, startPoint x: 948, startPoint y: 353, endPoint x: 931, endPoint y: 339, distance: 22.1
click at [942, 350] on li "FWI5F34 - BAU TOCO 10 BAIAS - 420cx / 8610kg (C: 420,00 - P: 8610,00) (VD)" at bounding box center [707, 349] width 737 height 18
click at [927, 330] on input "***" at bounding box center [944, 319] width 221 height 29
type input "****"
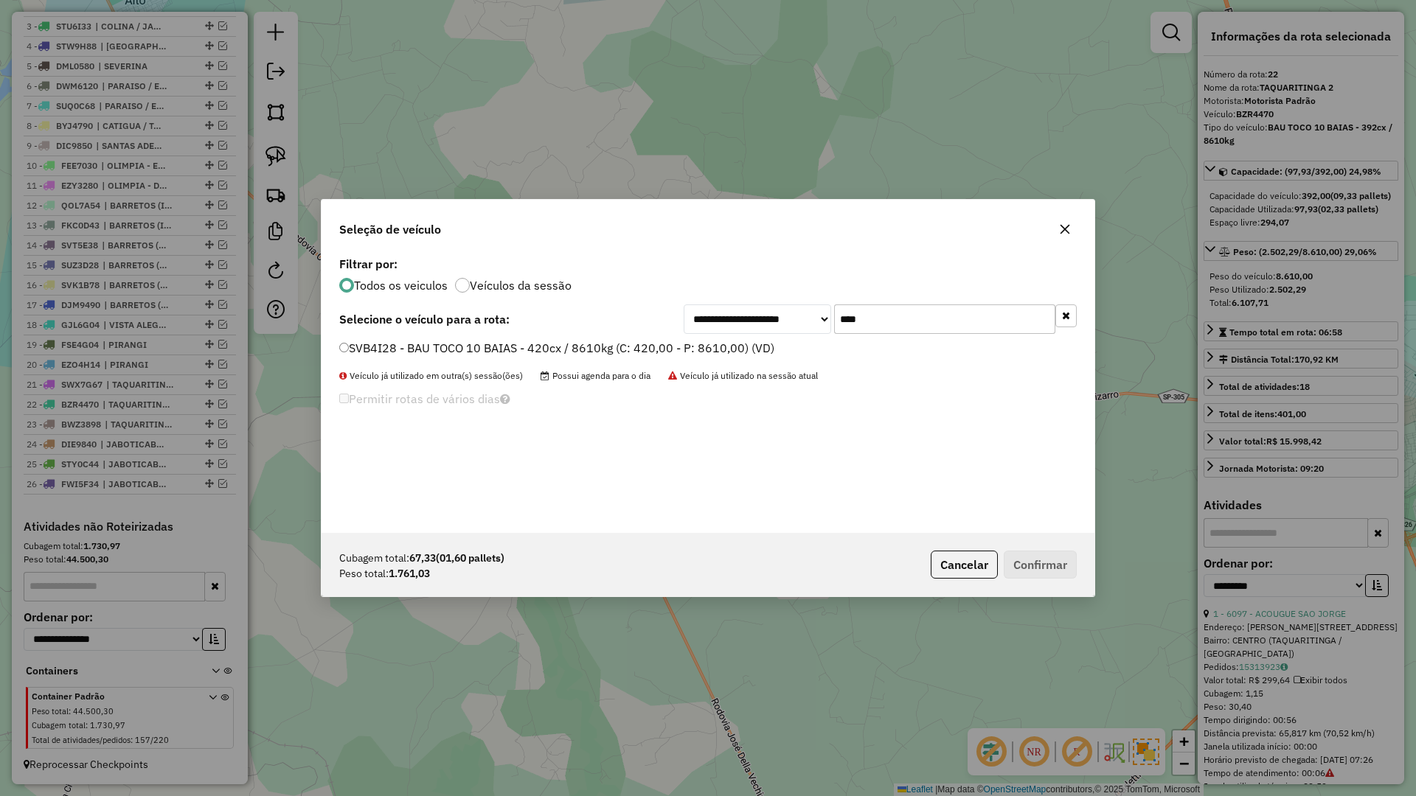
click at [737, 349] on label "SVB4I28 - BAU TOCO 10 BAIAS - 420cx / 8610kg (C: 420,00 - P: 8610,00) (VD)" at bounding box center [556, 348] width 435 height 18
click at [1072, 572] on button "Confirmar" at bounding box center [1040, 565] width 73 height 28
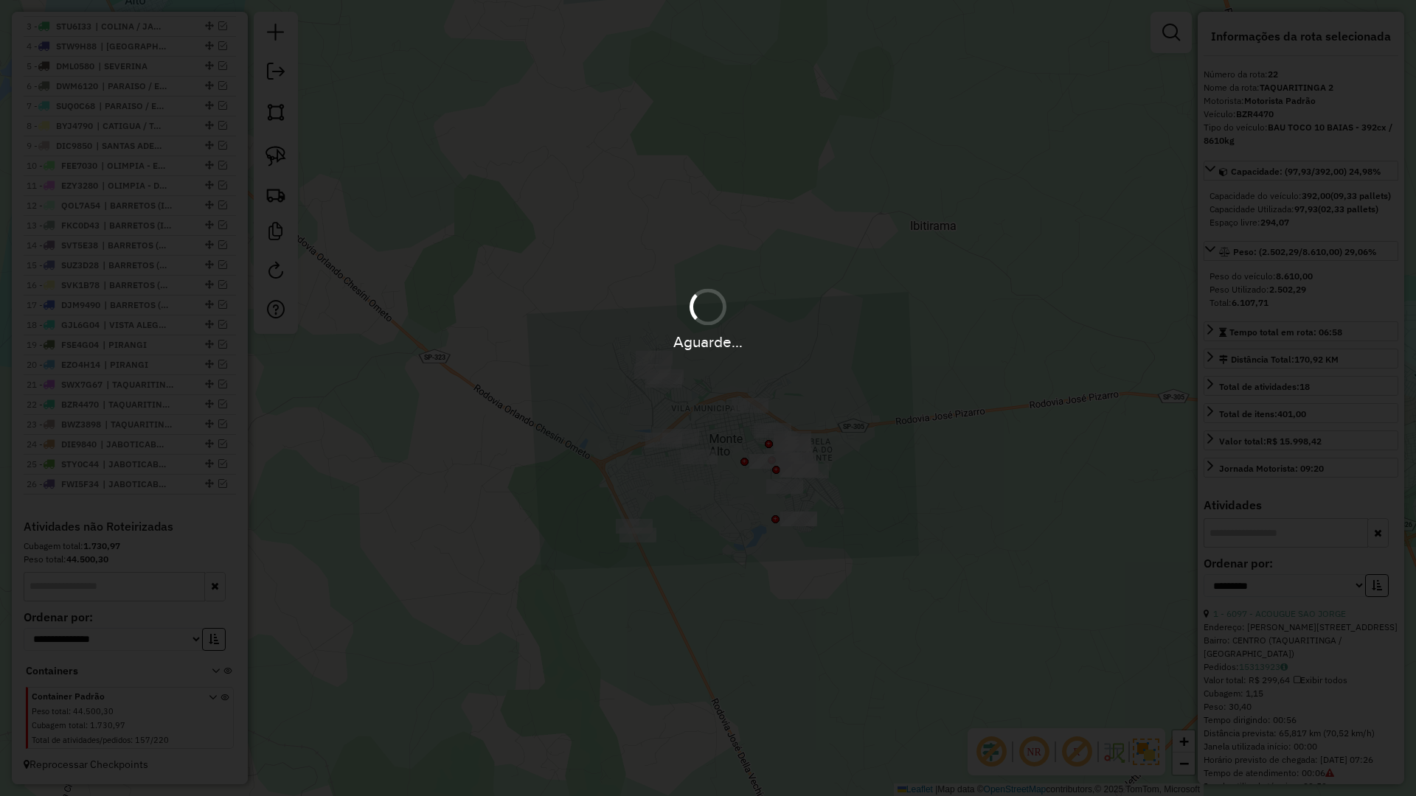
scroll to position [670, 0]
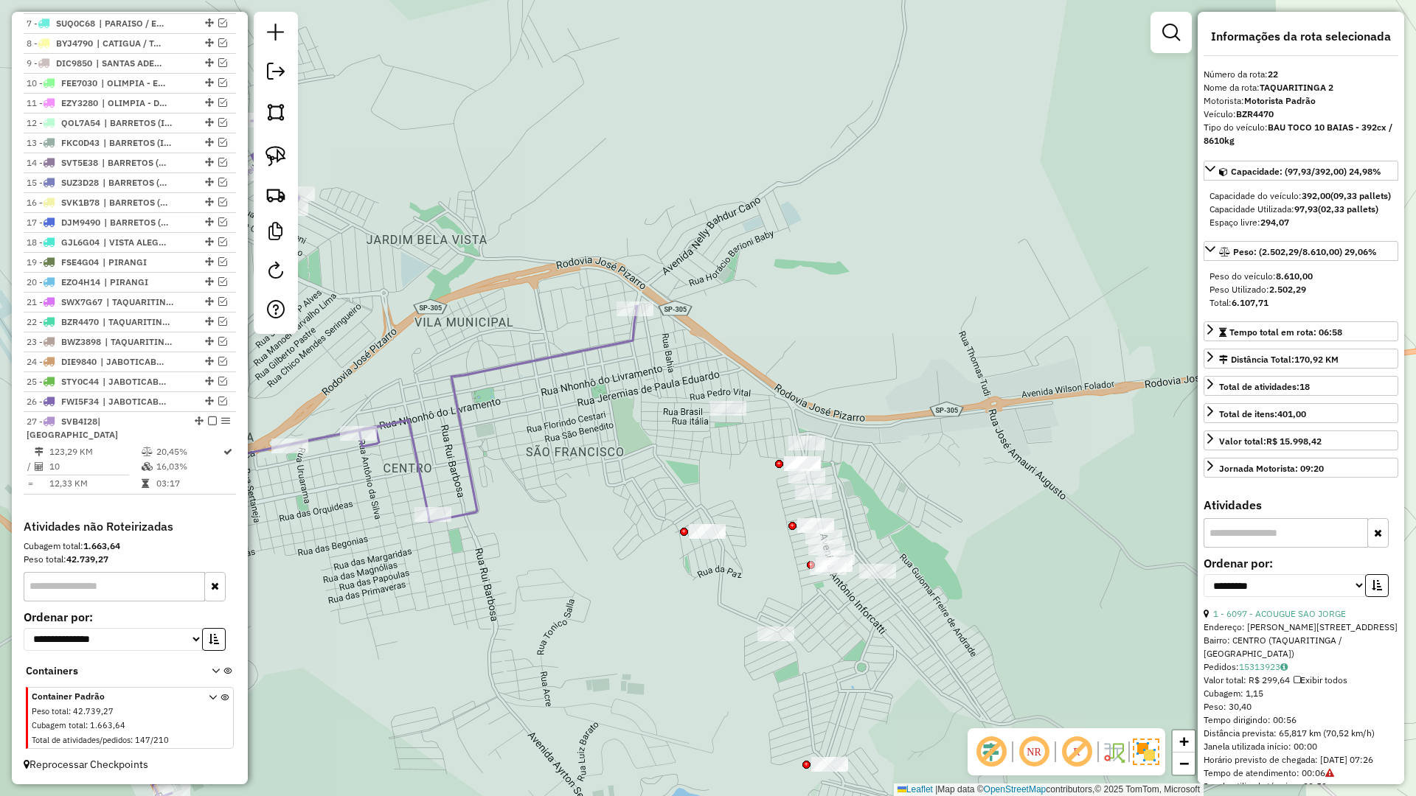
drag, startPoint x: 697, startPoint y: 603, endPoint x: 645, endPoint y: 681, distance: 93.1
click at [643, 693] on div "Janela de atendimento Grade de atendimento Capacidade Transportadoras Veículos …" at bounding box center [708, 398] width 1416 height 796
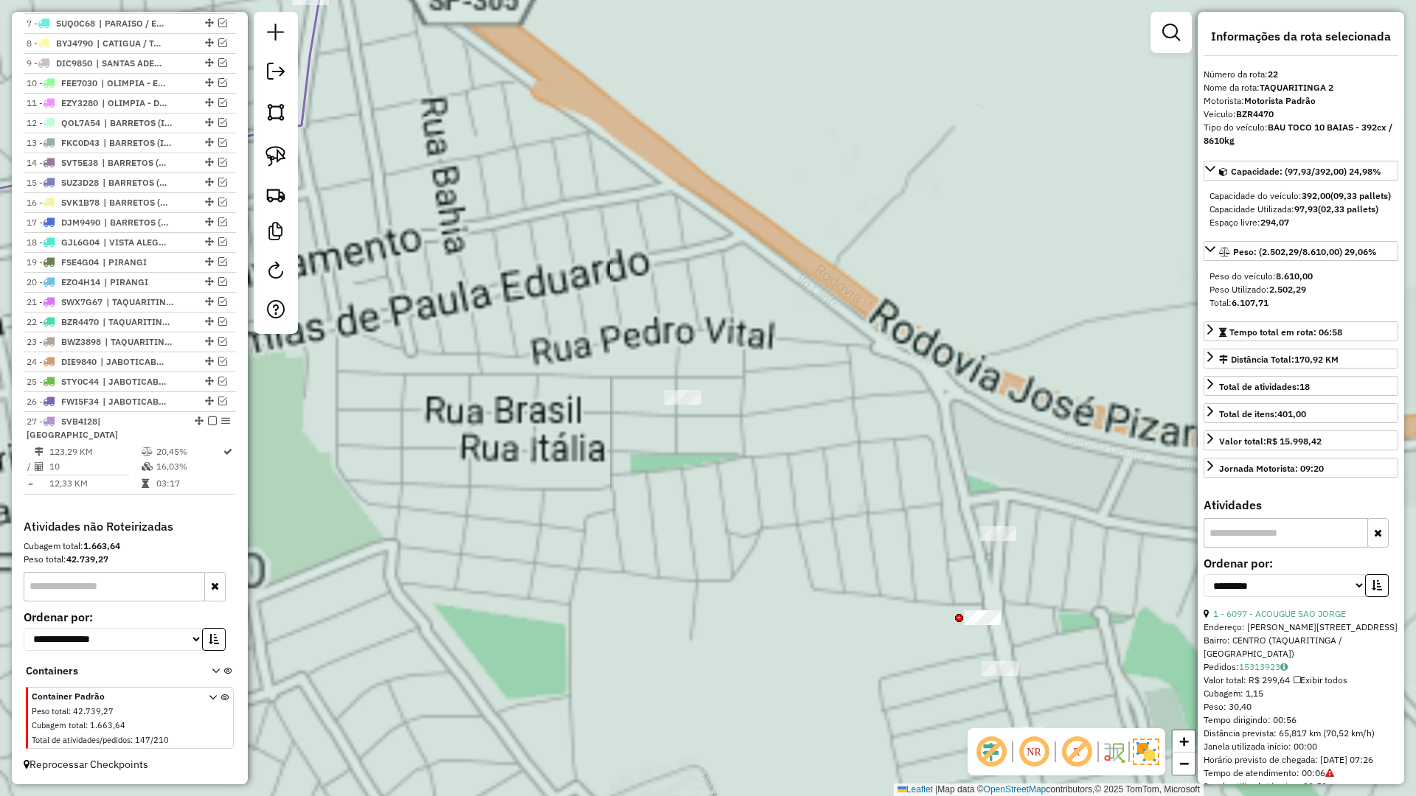
drag, startPoint x: 623, startPoint y: 531, endPoint x: 609, endPoint y: 566, distance: 37.4
click at [564, 536] on div "Janela de atendimento Grade de atendimento Capacidade Transportadoras Veículos …" at bounding box center [708, 398] width 1416 height 796
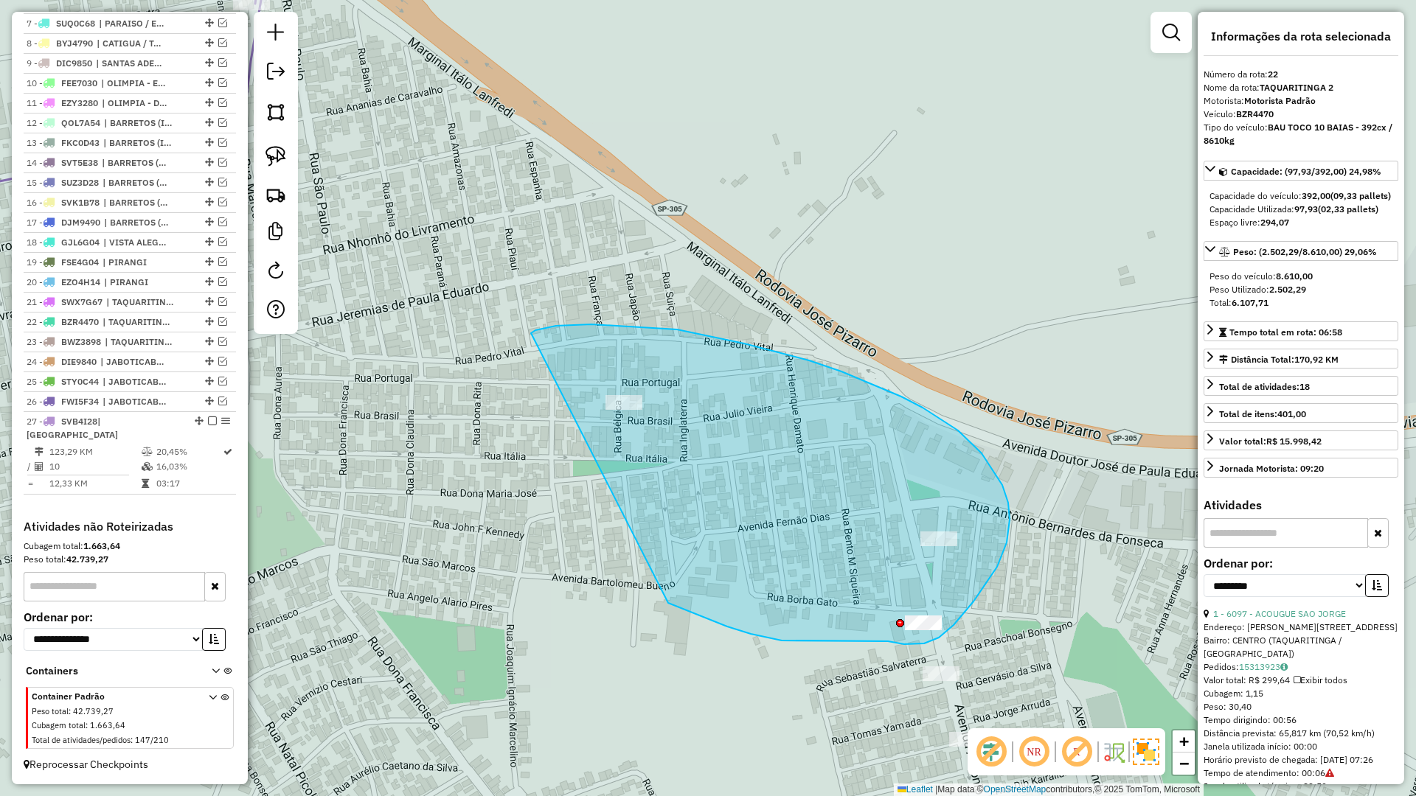
drag, startPoint x: 735, startPoint y: 629, endPoint x: 531, endPoint y: 333, distance: 359.0
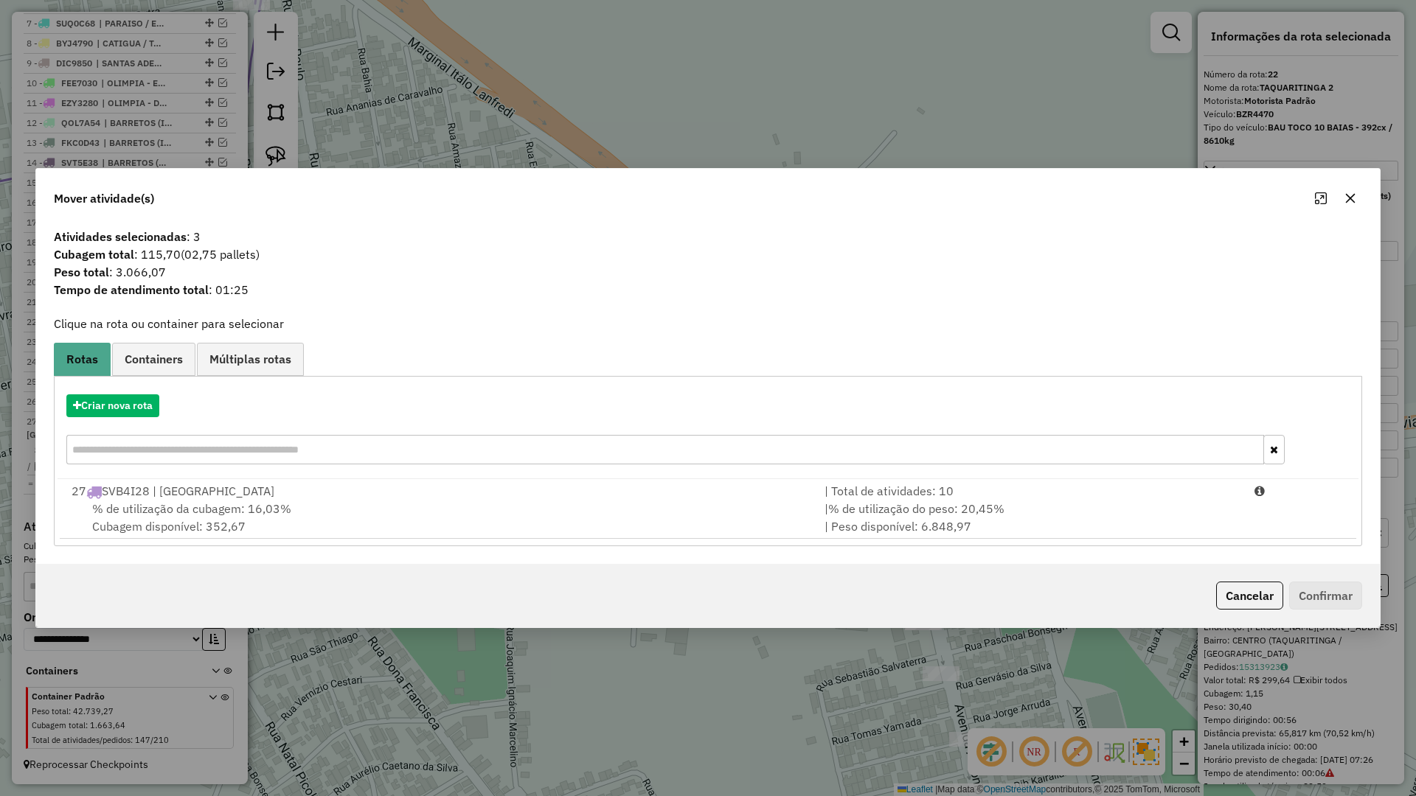
click at [1356, 204] on button "button" at bounding box center [1351, 199] width 24 height 24
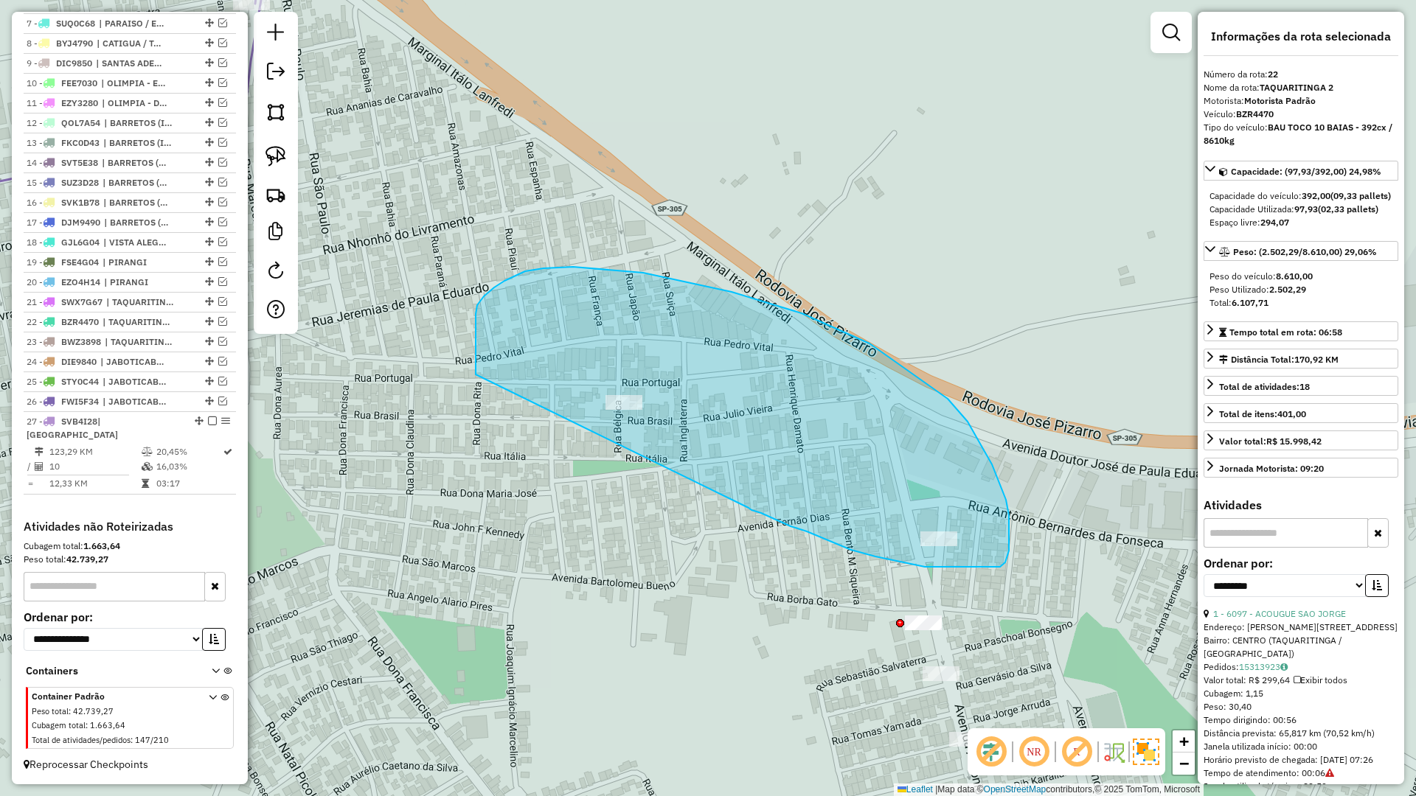
drag, startPoint x: 777, startPoint y: 521, endPoint x: 476, endPoint y: 392, distance: 327.8
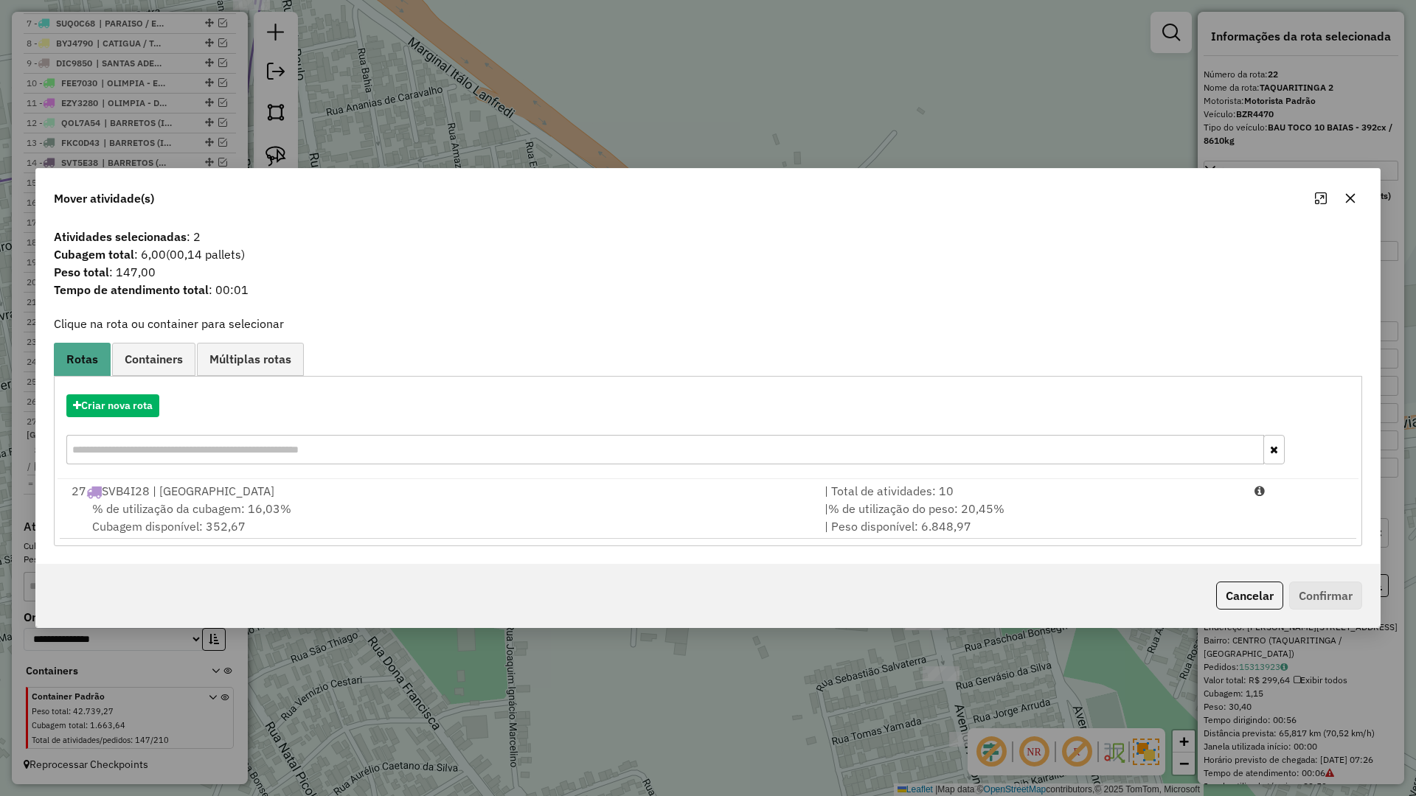
click at [440, 516] on div "% de utilização da cubagem: 16,03% Cubagem disponível: 352,67" at bounding box center [439, 517] width 753 height 35
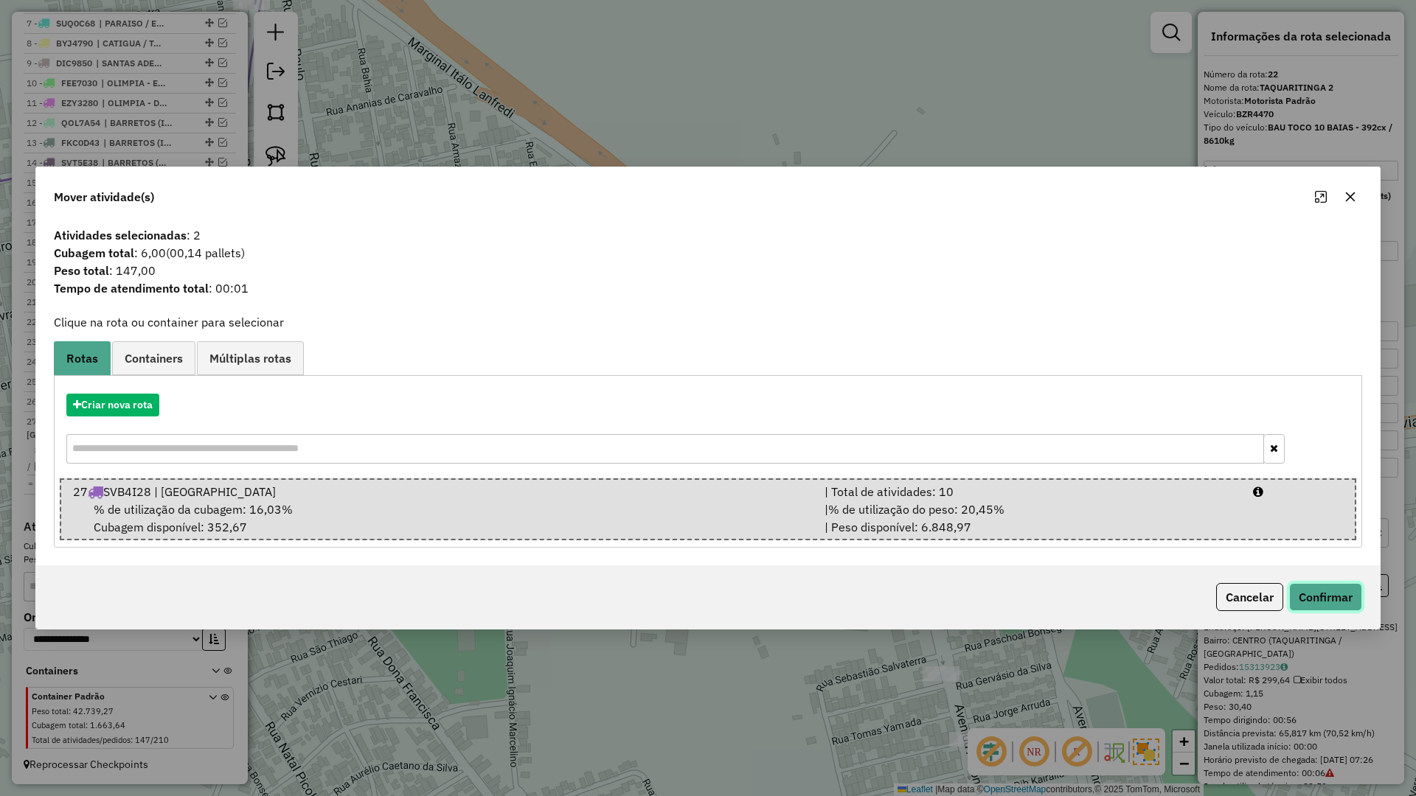
click at [1333, 597] on button "Confirmar" at bounding box center [1325, 597] width 73 height 28
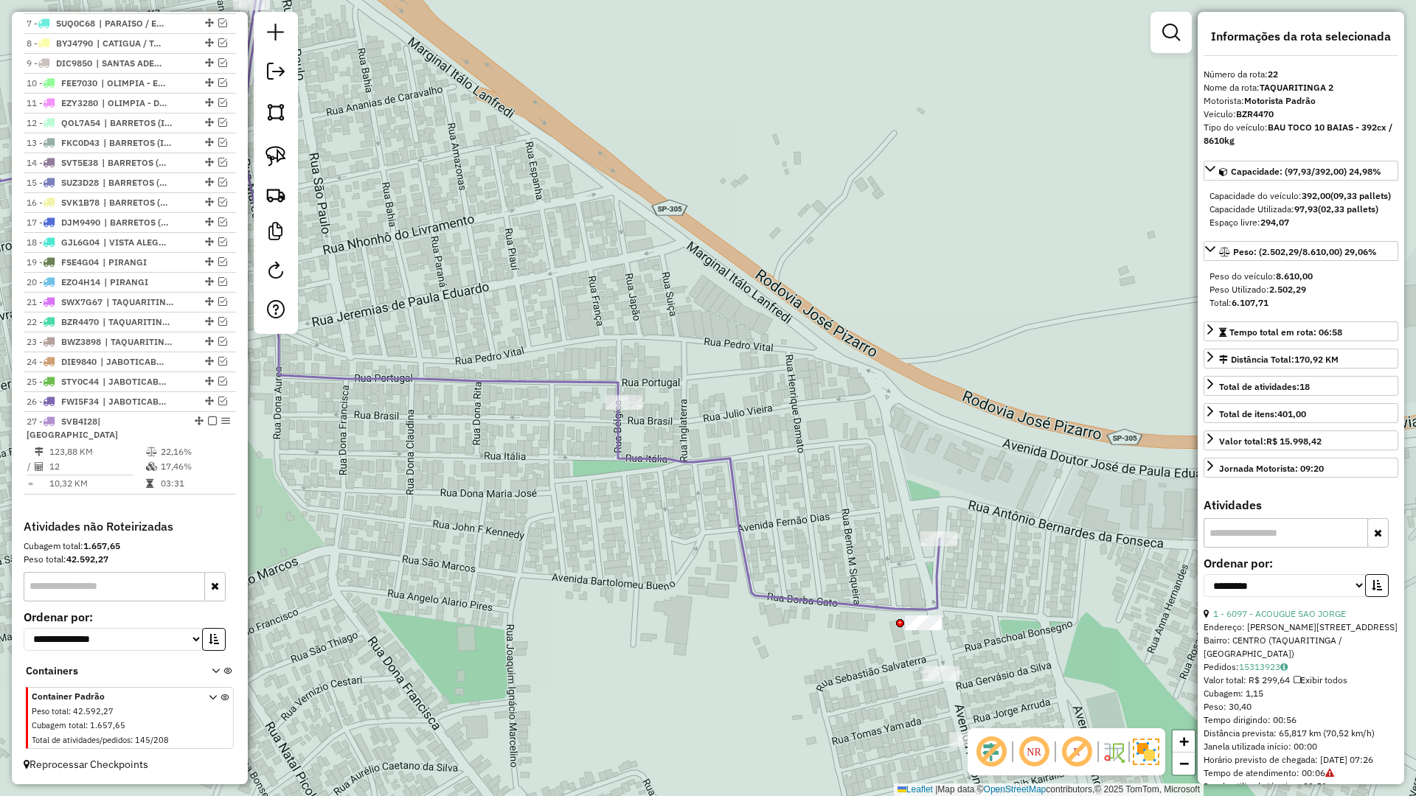
click at [929, 604] on icon at bounding box center [398, 300] width 1081 height 619
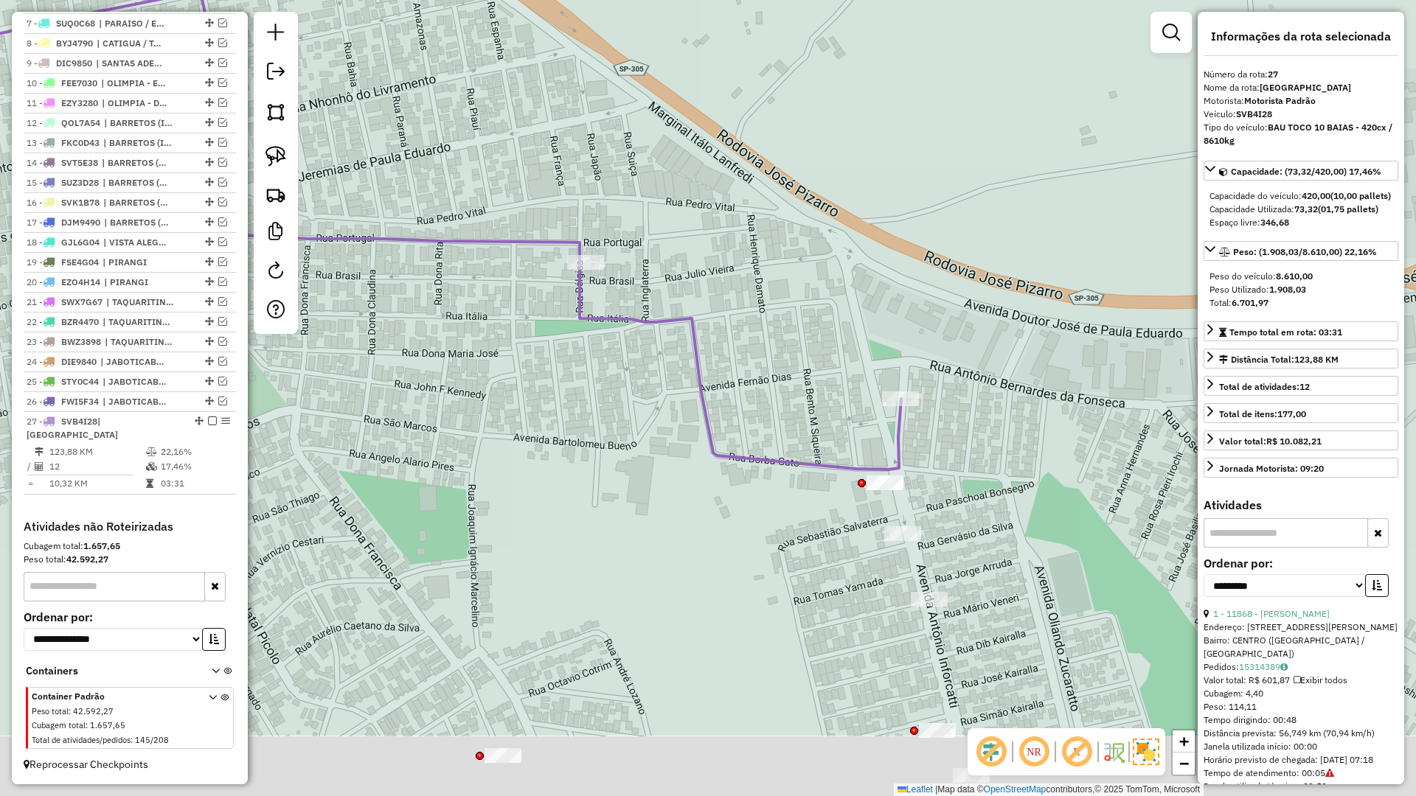
drag, startPoint x: 799, startPoint y: 657, endPoint x: 731, endPoint y: 273, distance: 390.3
click at [734, 304] on div "Janela de atendimento Grade de atendimento Capacidade Transportadoras Veículos …" at bounding box center [708, 398] width 1416 height 796
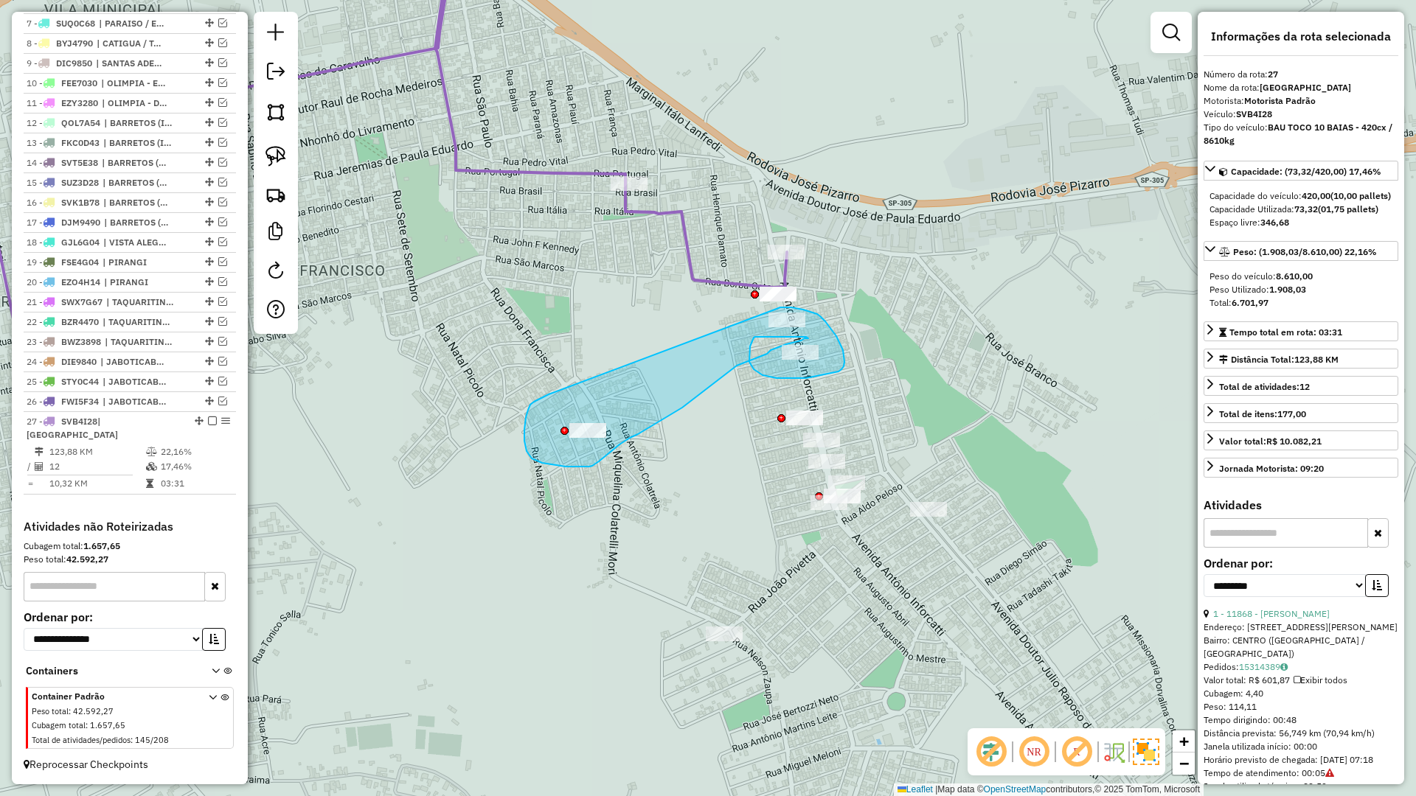
drag, startPoint x: 526, startPoint y: 417, endPoint x: 777, endPoint y: 309, distance: 273.2
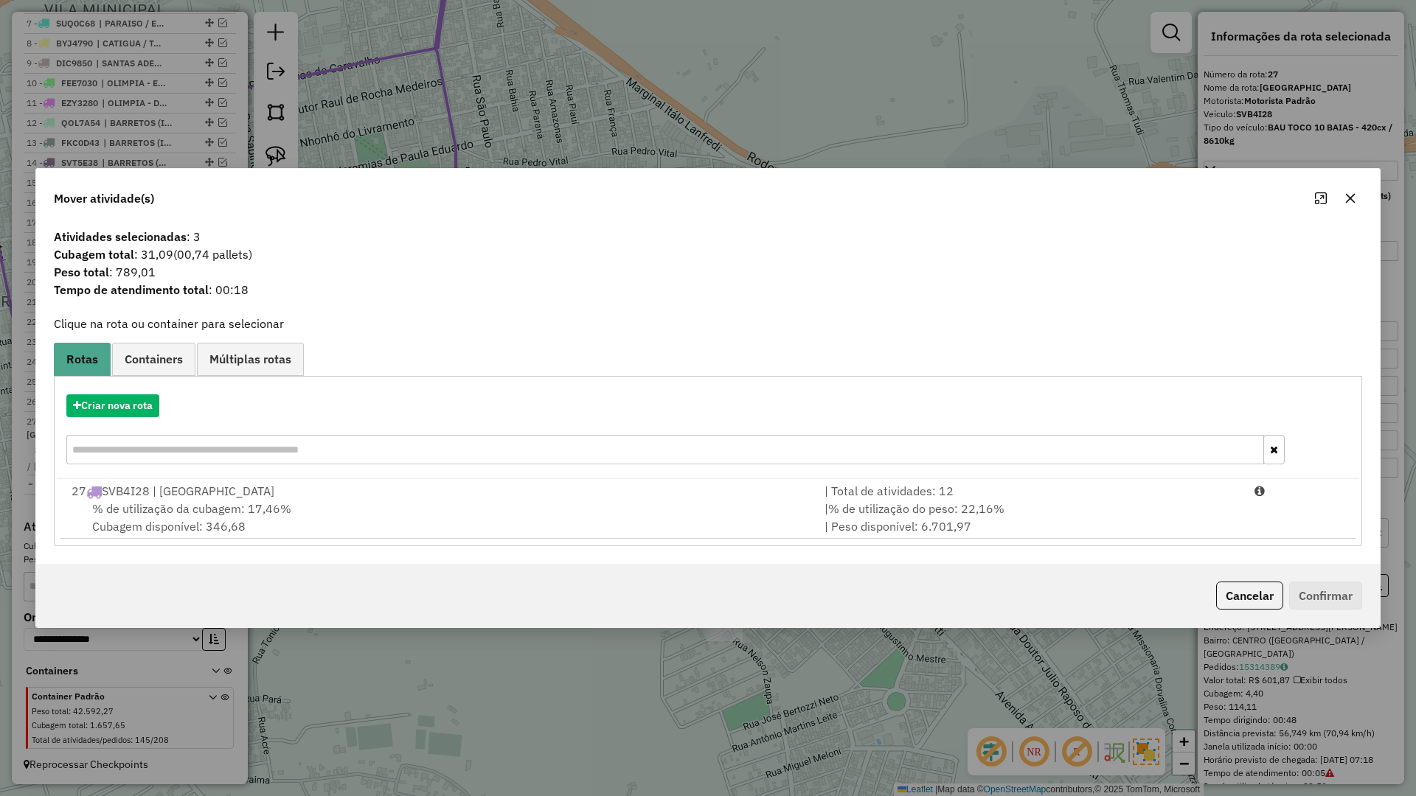
click at [1361, 207] on div at bounding box center [1335, 199] width 53 height 24
drag, startPoint x: 1358, startPoint y: 200, endPoint x: 1279, endPoint y: 212, distance: 80.5
click at [1358, 199] on button "button" at bounding box center [1351, 199] width 24 height 24
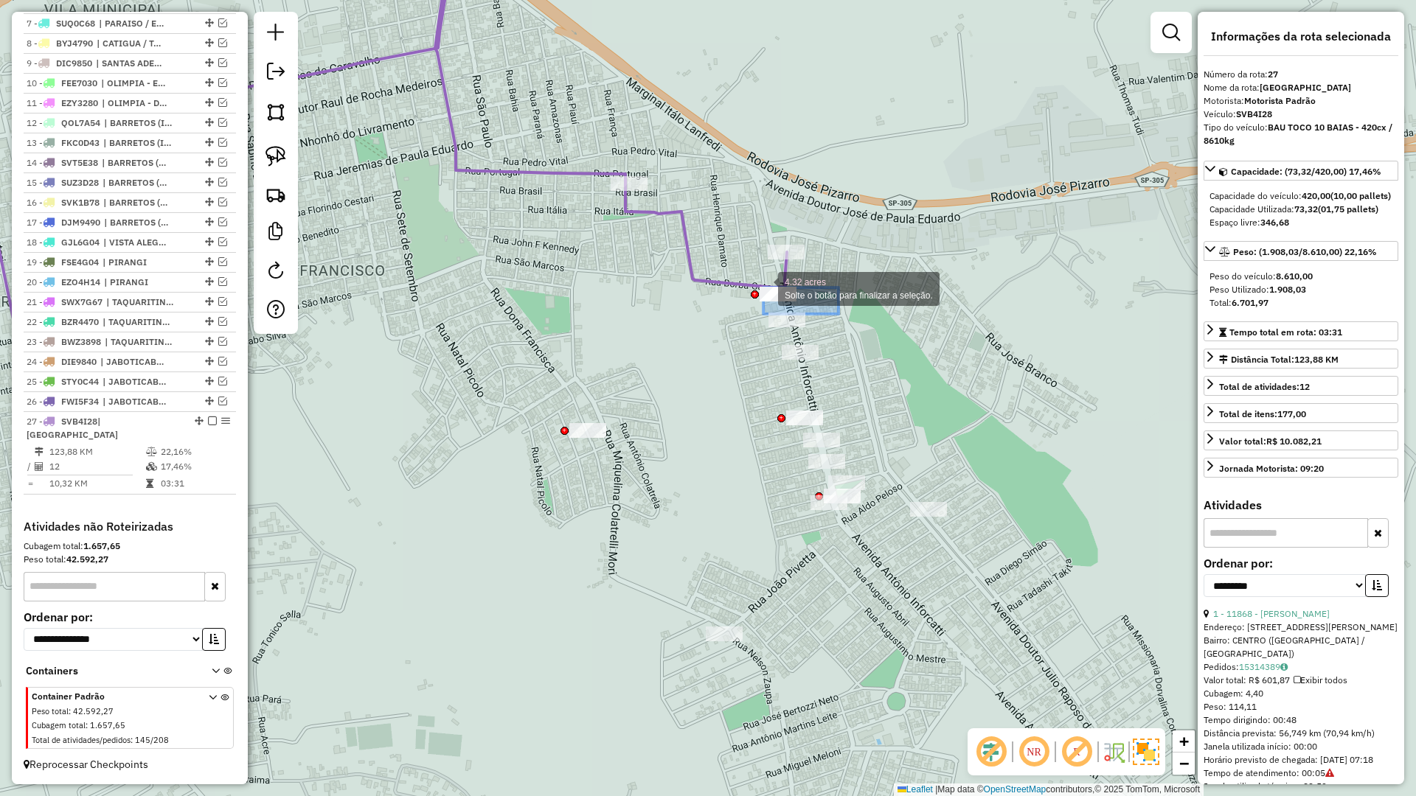
drag, startPoint x: 839, startPoint y: 314, endPoint x: 749, endPoint y: 285, distance: 94.7
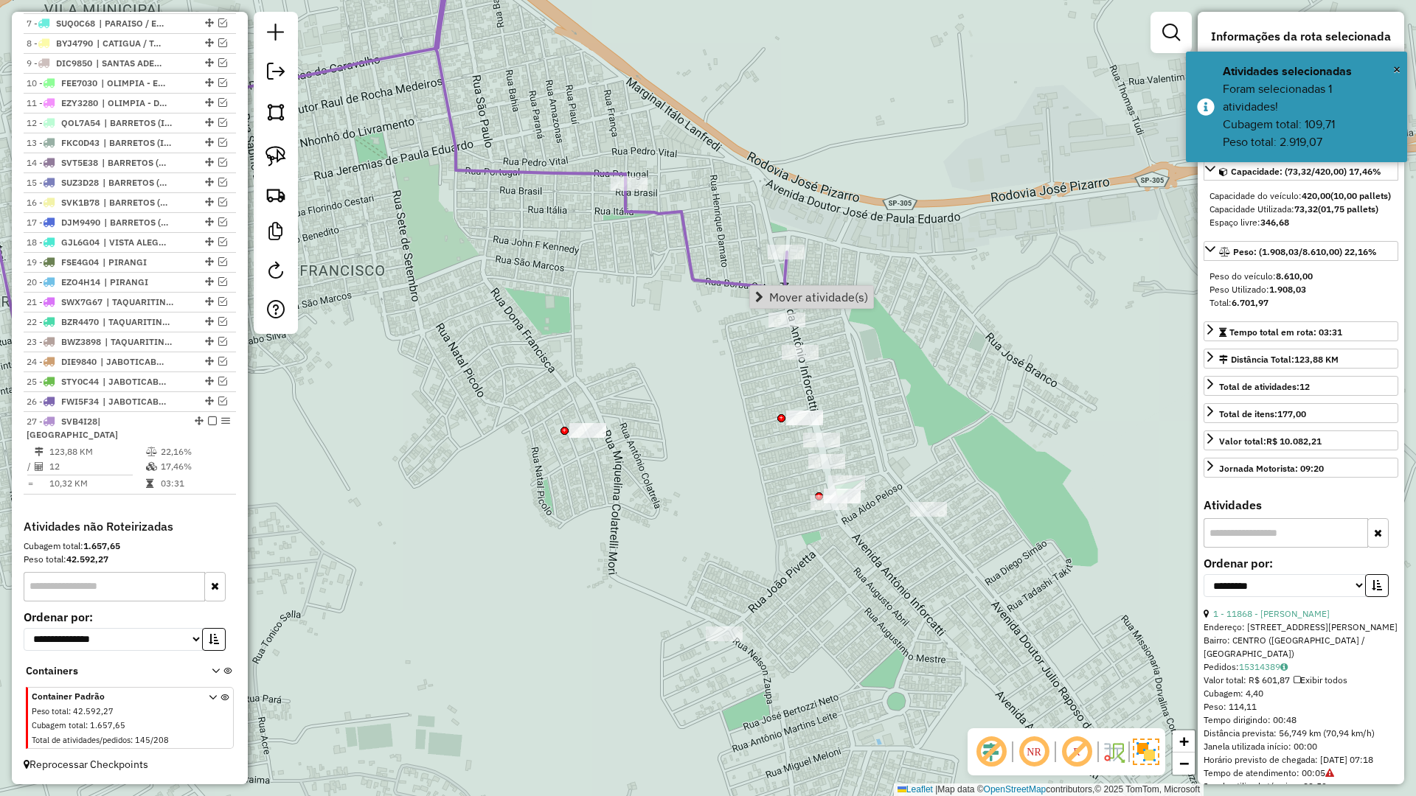
click at [956, 341] on div "Janela de atendimento Grade de atendimento Capacidade Transportadoras Veículos …" at bounding box center [708, 398] width 1416 height 796
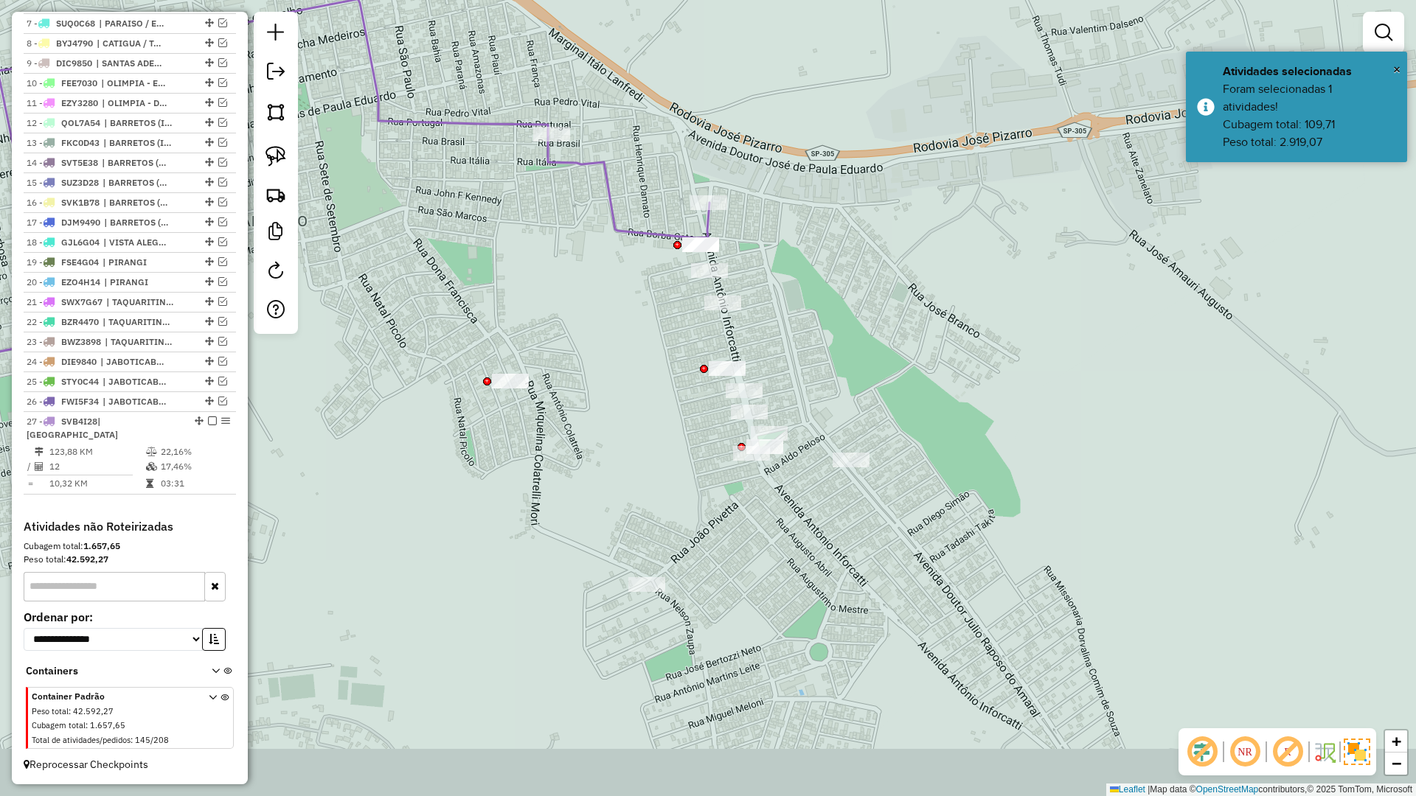
drag, startPoint x: 959, startPoint y: 353, endPoint x: 882, endPoint y: 303, distance: 91.9
click at [882, 303] on div "Janela de atendimento Grade de atendimento Capacidade Transportadoras Veículos …" at bounding box center [708, 398] width 1416 height 796
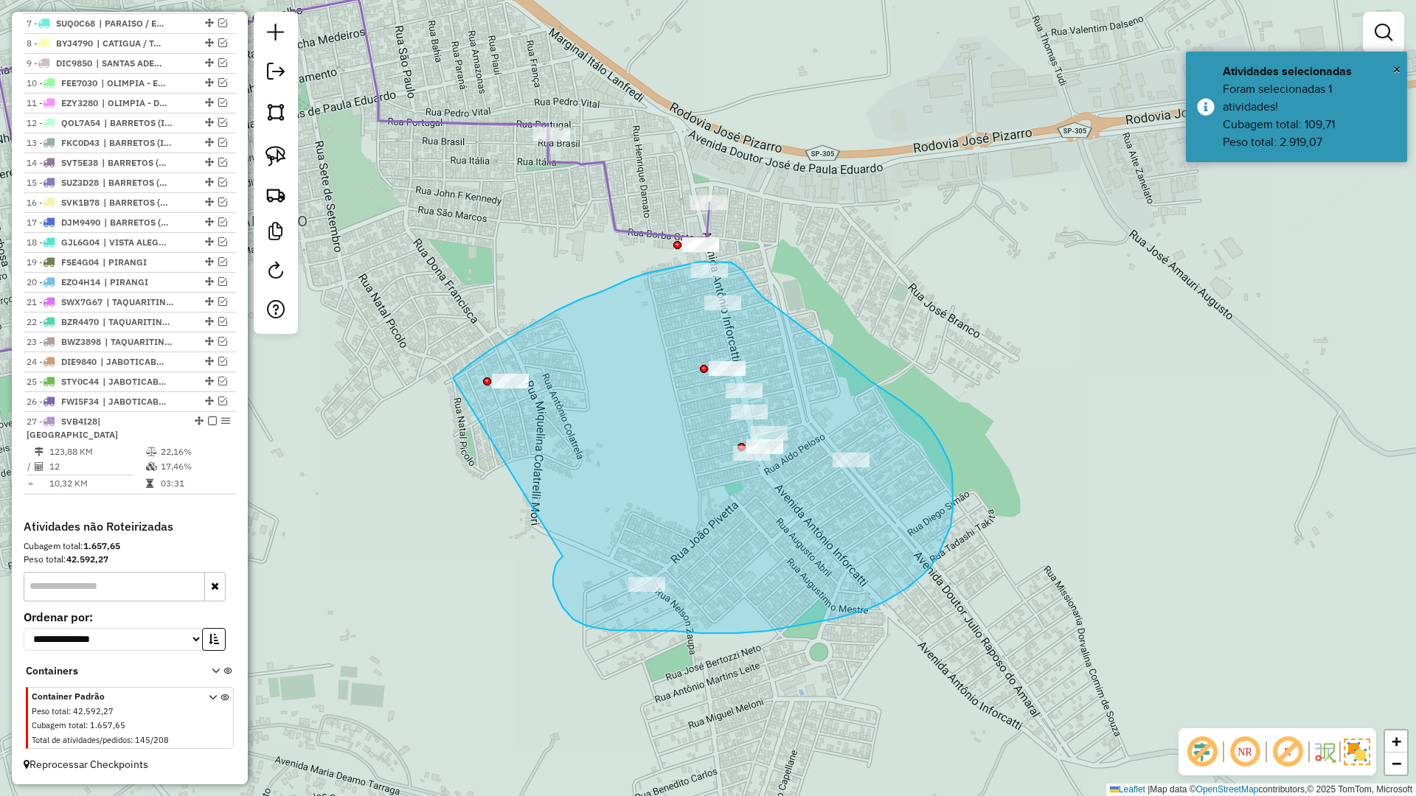
drag, startPoint x: 573, startPoint y: 619, endPoint x: 453, endPoint y: 378, distance: 269.5
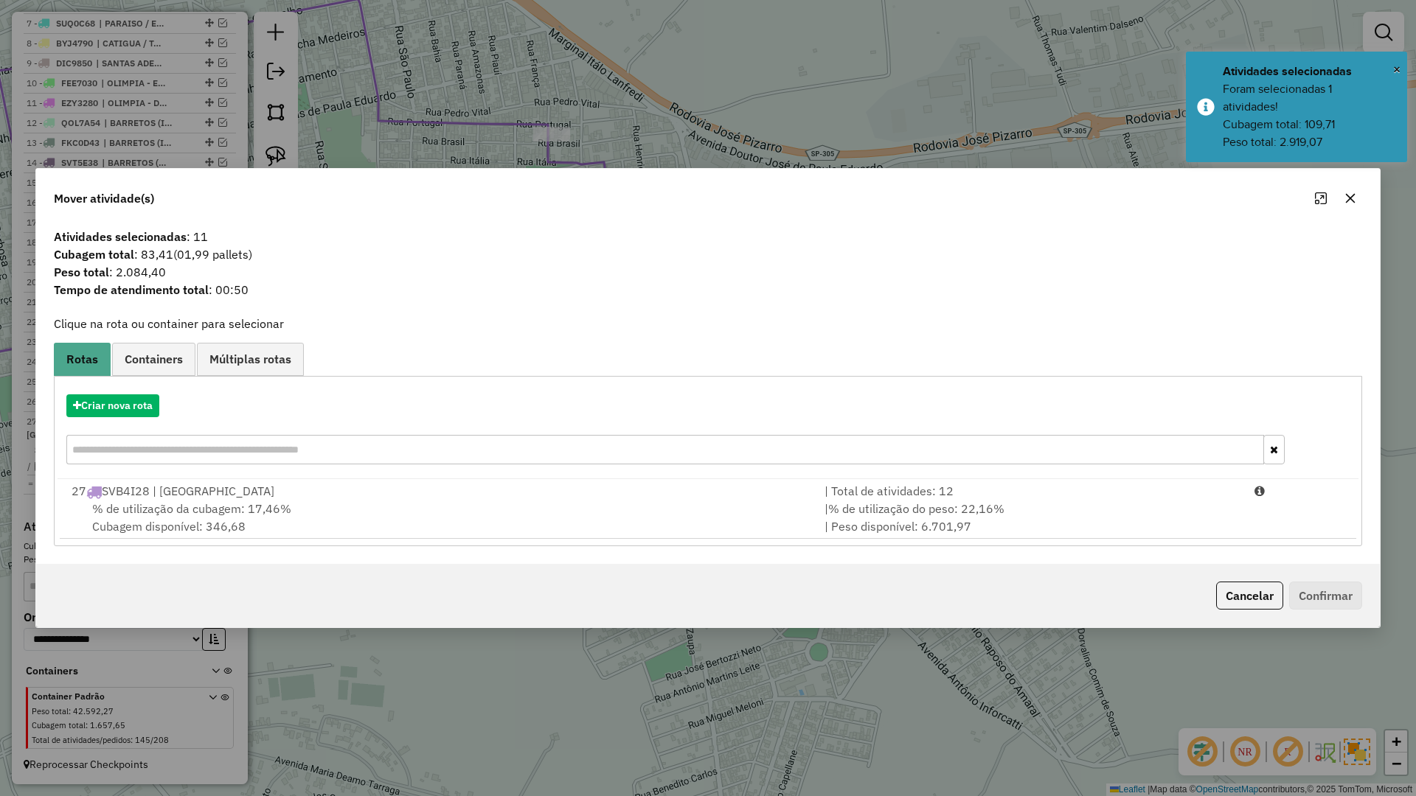
click at [1347, 198] on icon "button" at bounding box center [1350, 198] width 12 height 12
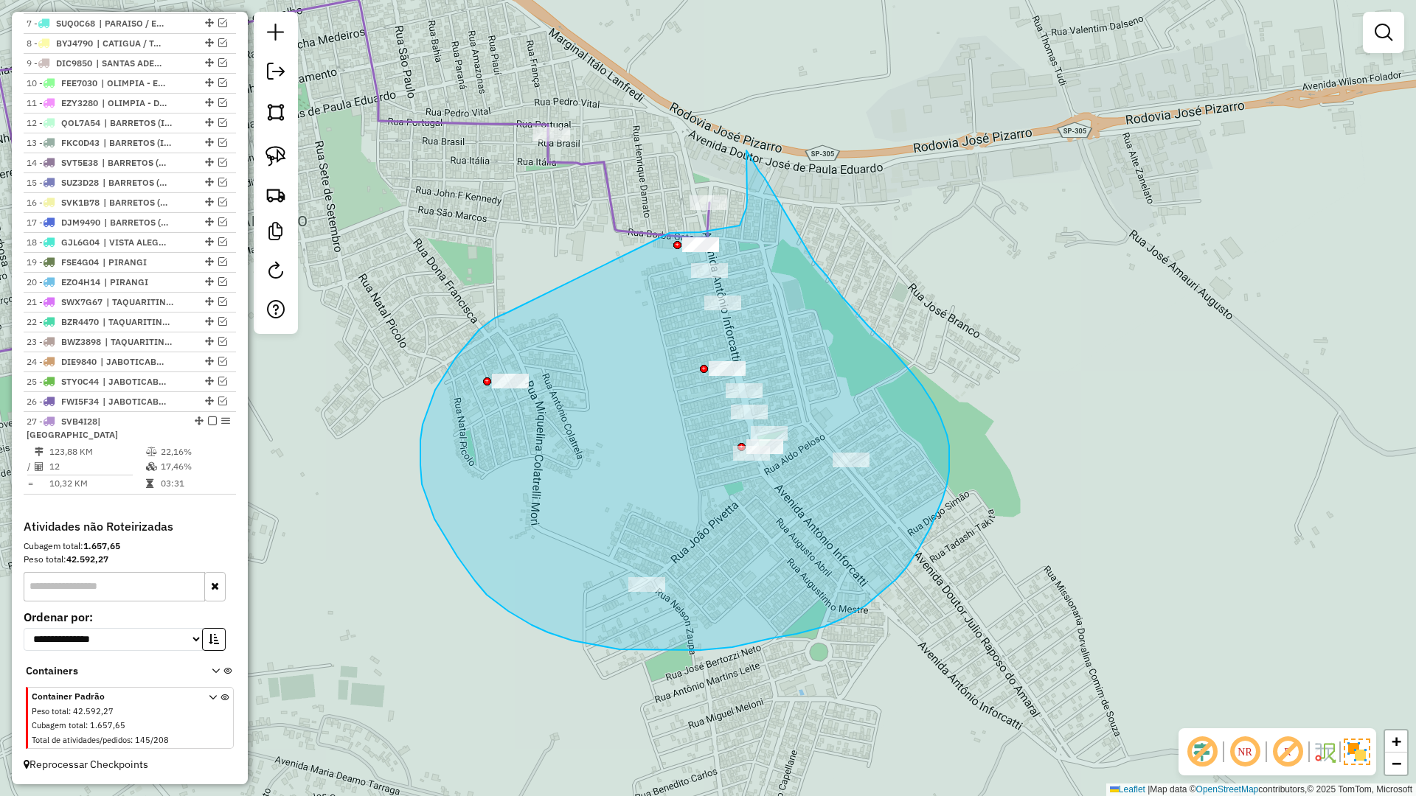
drag, startPoint x: 494, startPoint y: 319, endPoint x: 670, endPoint y: 233, distance: 195.3
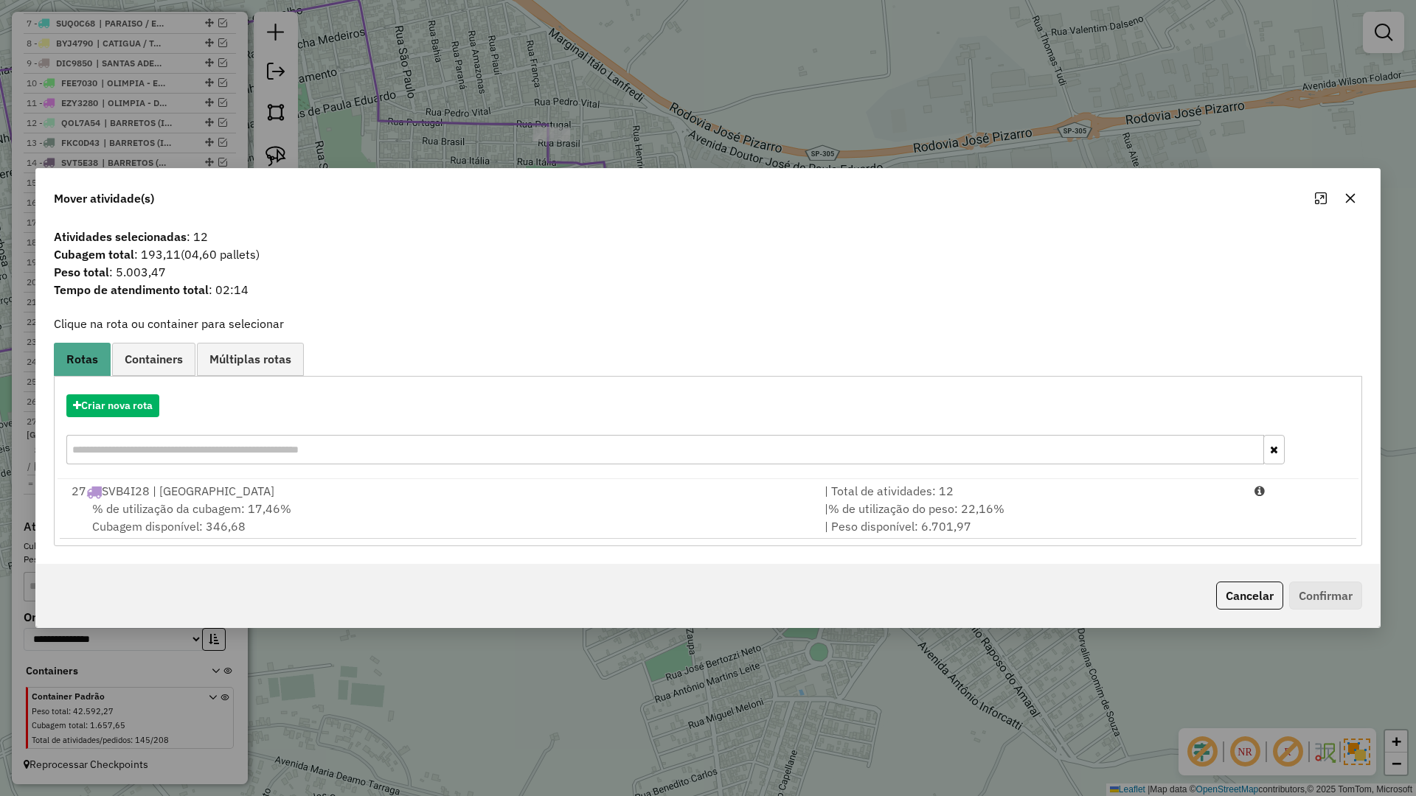
click at [447, 498] on div "27 SVB4I28 | MONTE ALTO" at bounding box center [439, 491] width 753 height 18
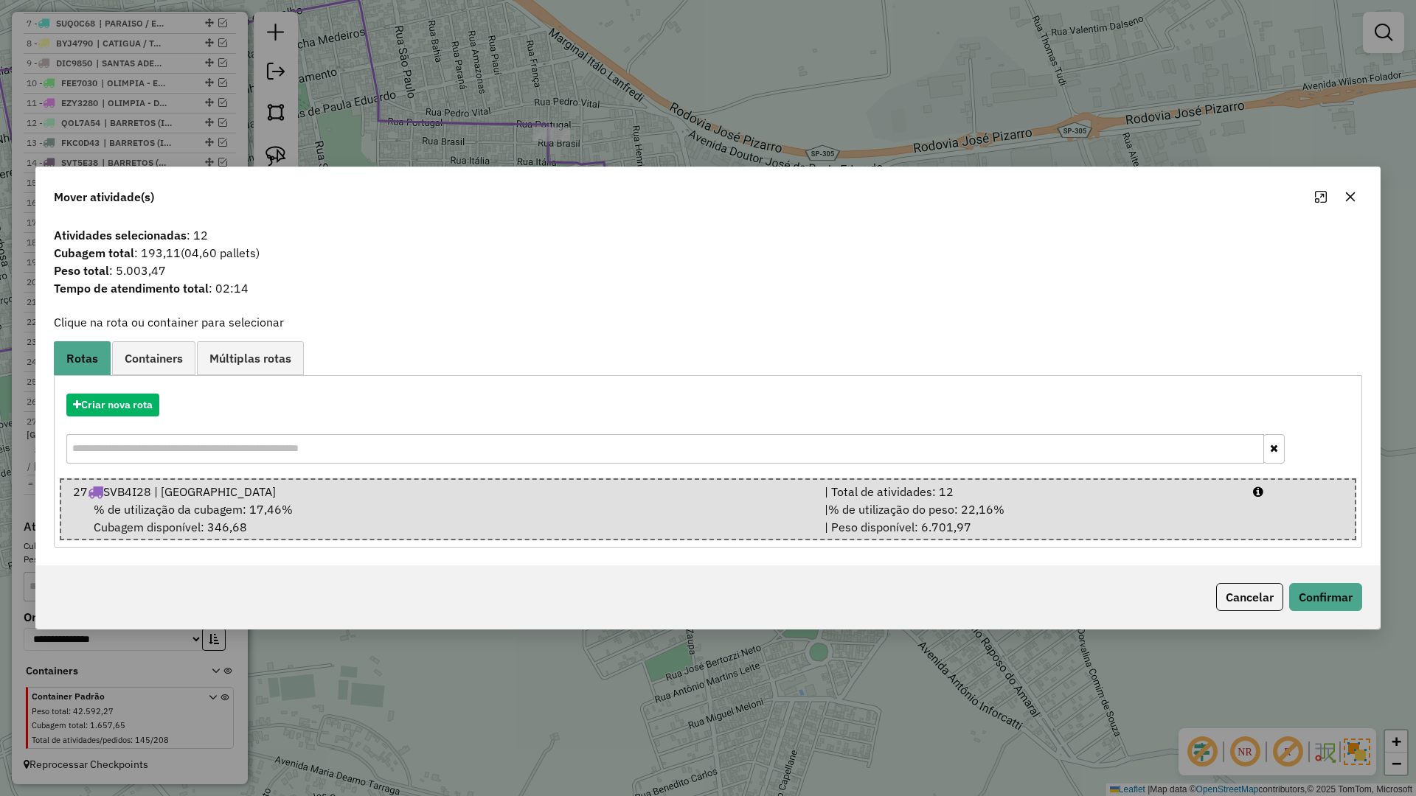
click at [1355, 191] on icon "button" at bounding box center [1350, 197] width 12 height 12
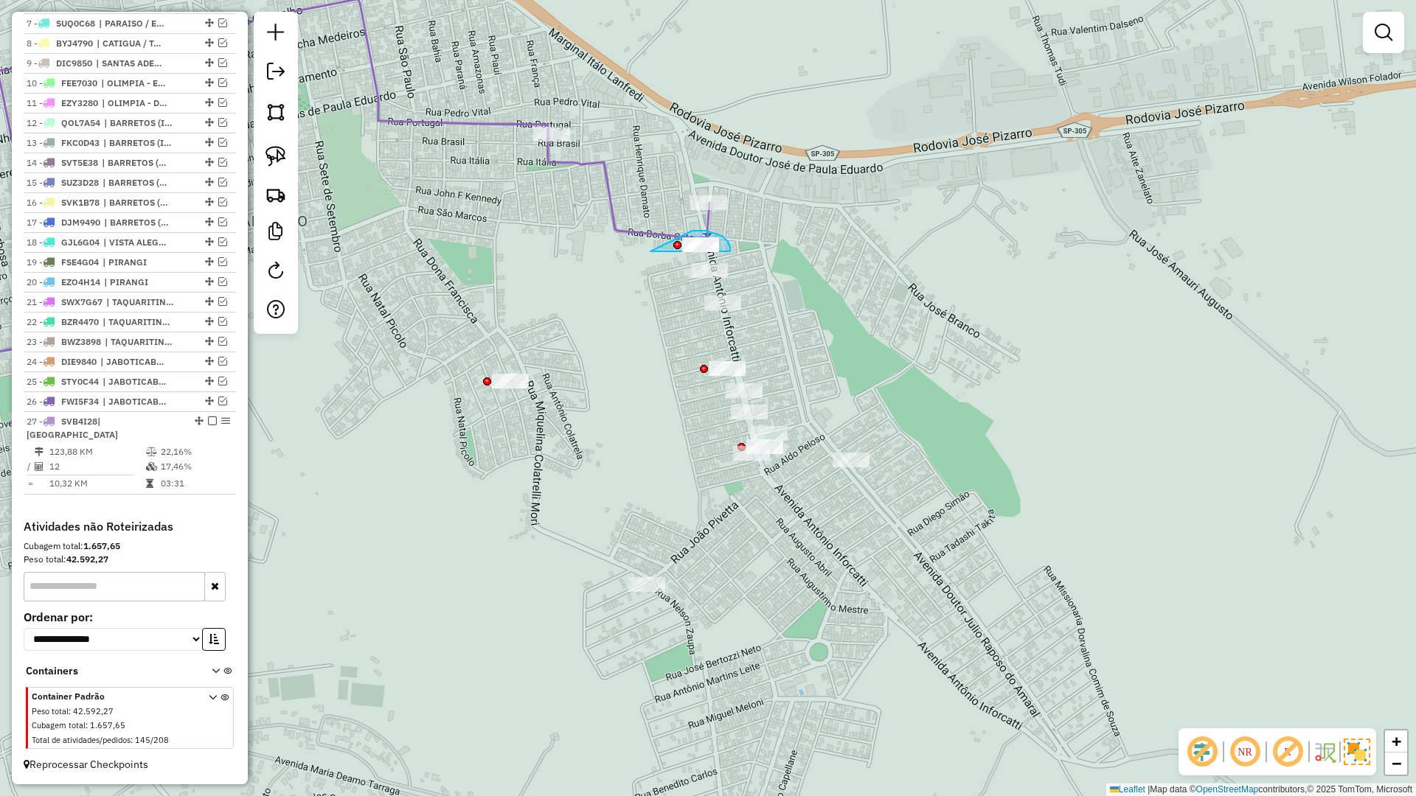
drag, startPoint x: 650, startPoint y: 251, endPoint x: 680, endPoint y: 232, distance: 35.6
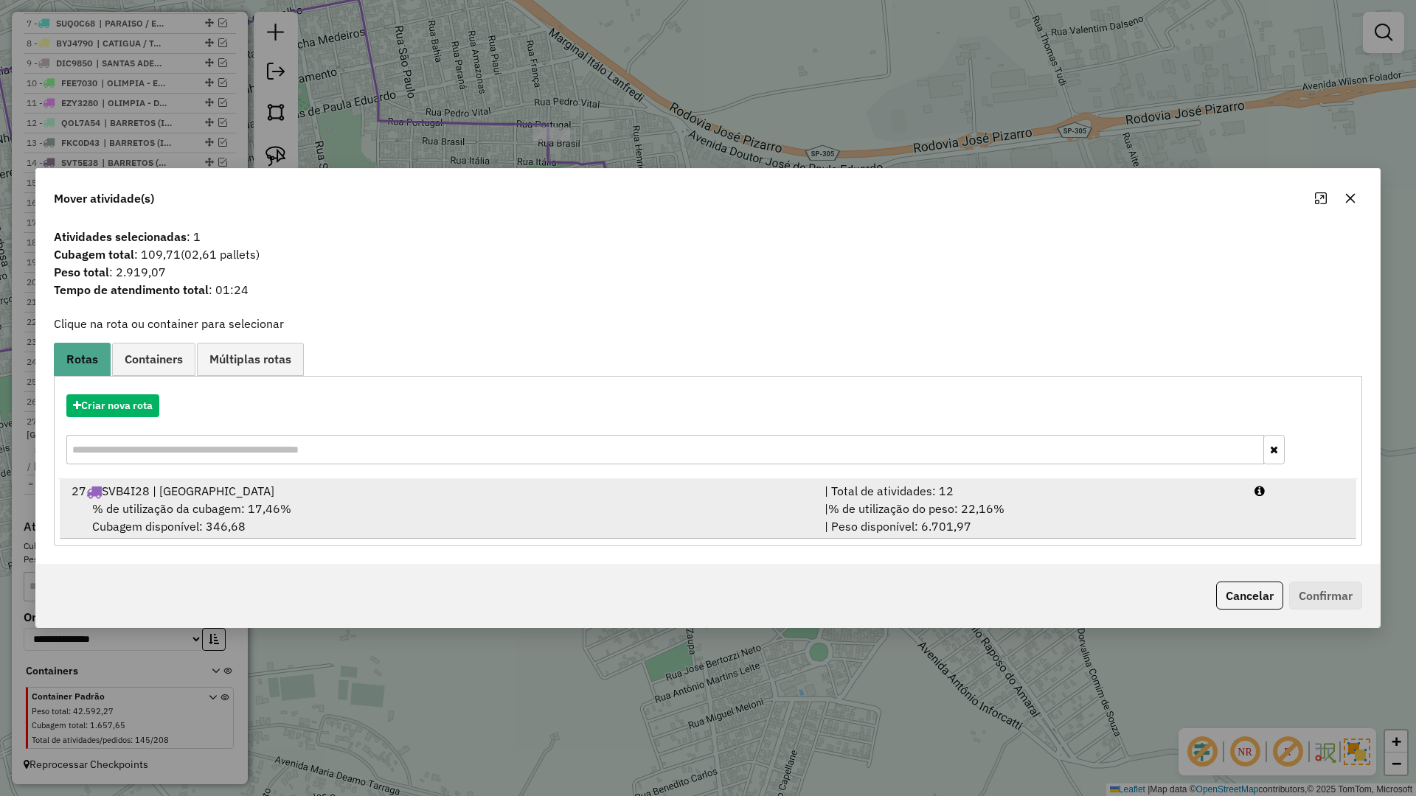
click at [456, 523] on div "% de utilização da cubagem: 17,46% Cubagem disponível: 346,68" at bounding box center [439, 517] width 753 height 35
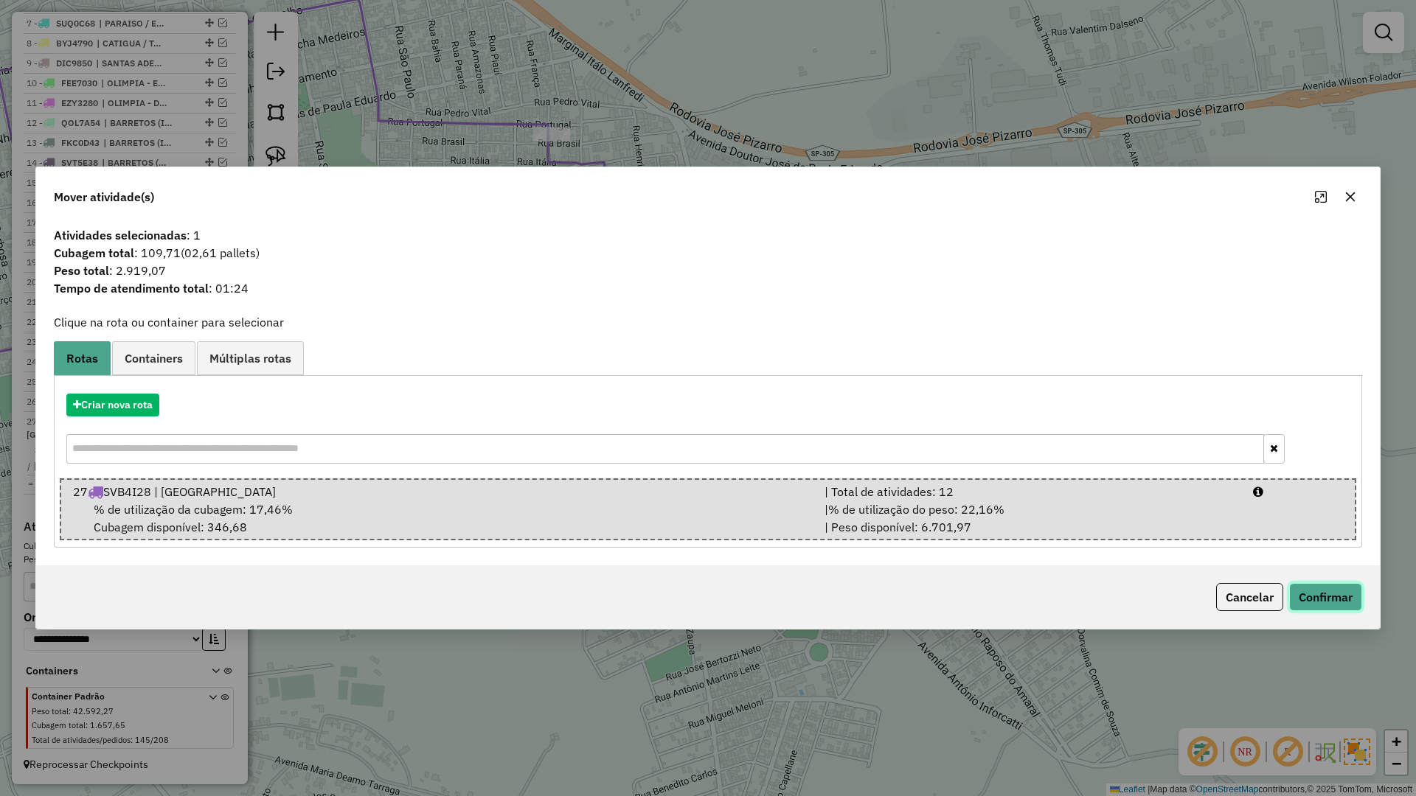
click at [1318, 589] on button "Confirmar" at bounding box center [1325, 597] width 73 height 28
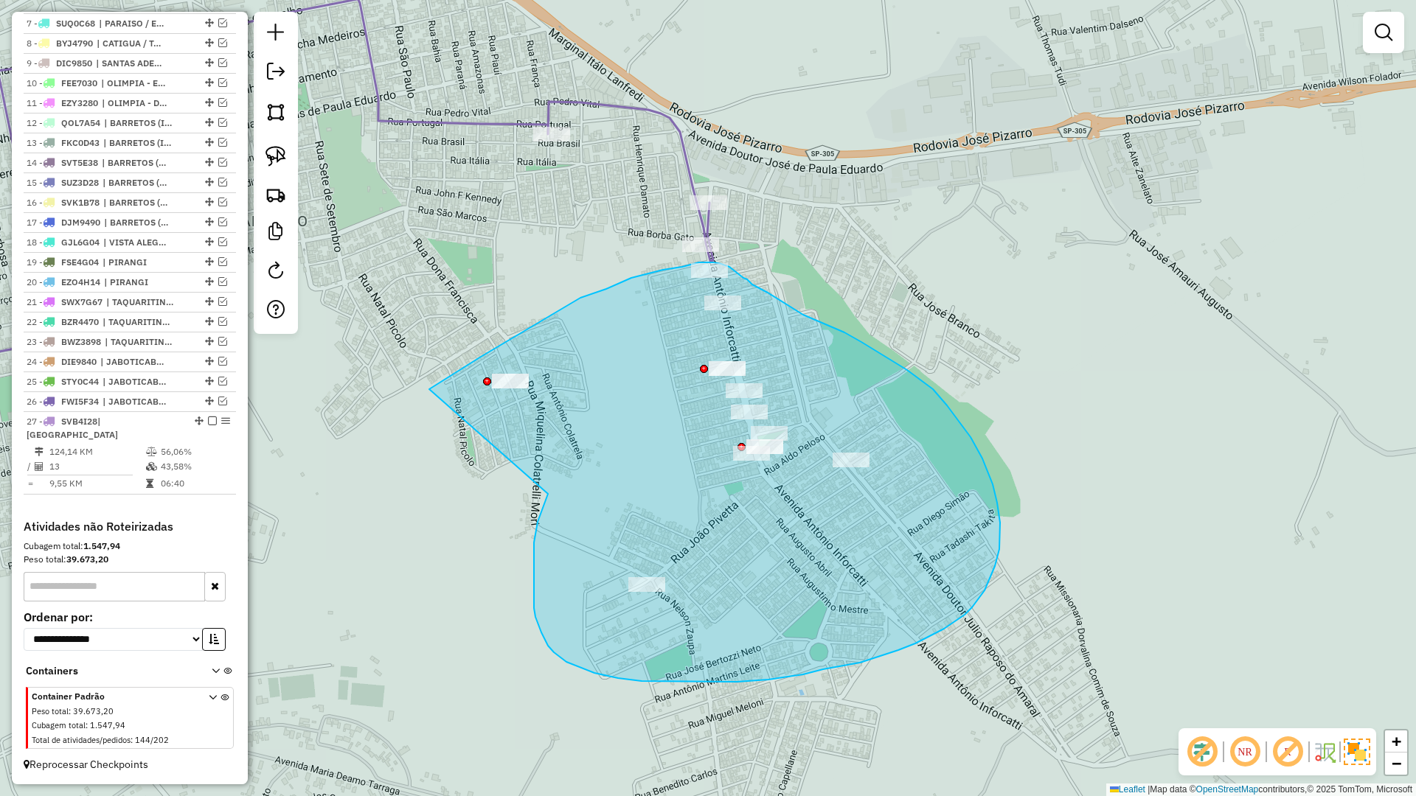
drag, startPoint x: 533, startPoint y: 589, endPoint x: 420, endPoint y: 397, distance: 223.5
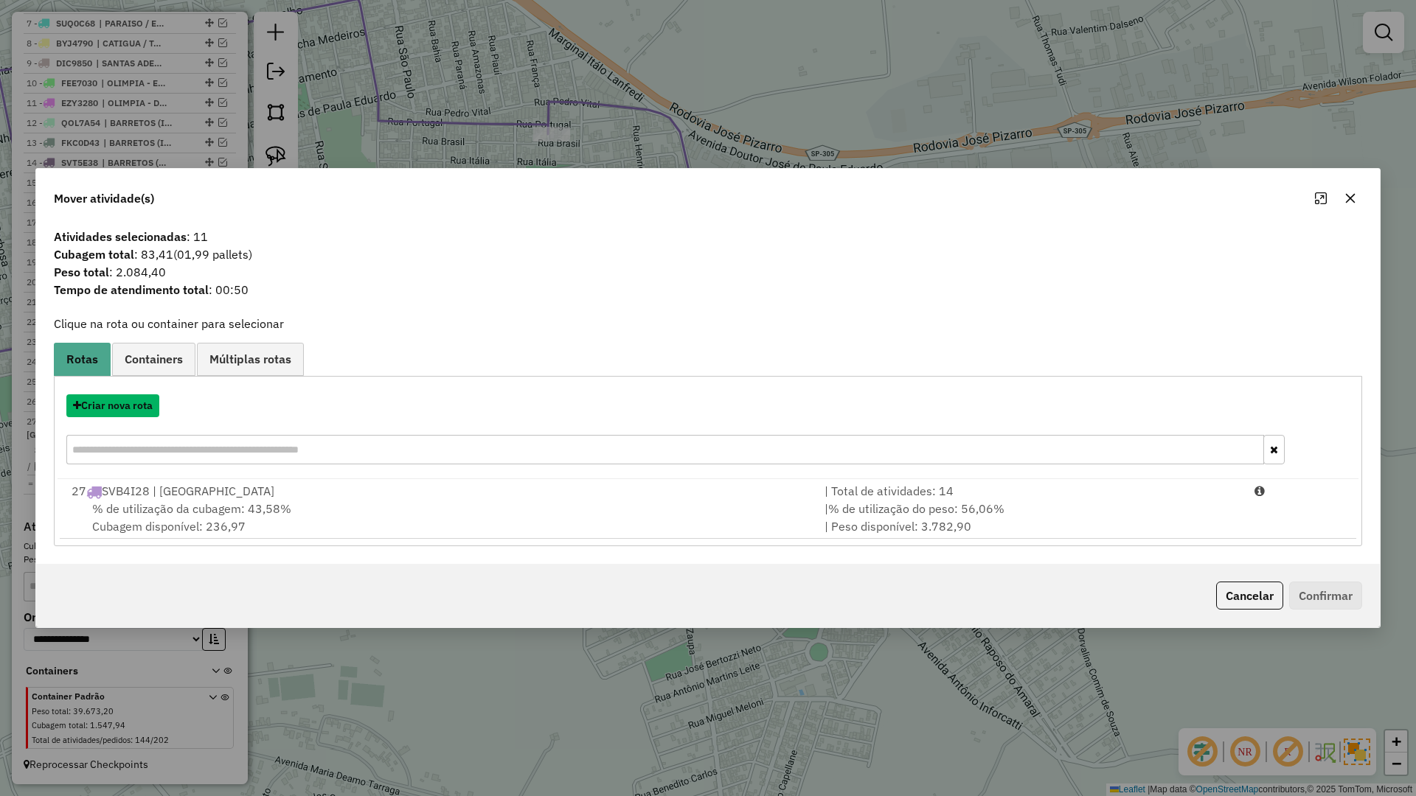
click at [110, 417] on button "Criar nova rota" at bounding box center [112, 406] width 93 height 23
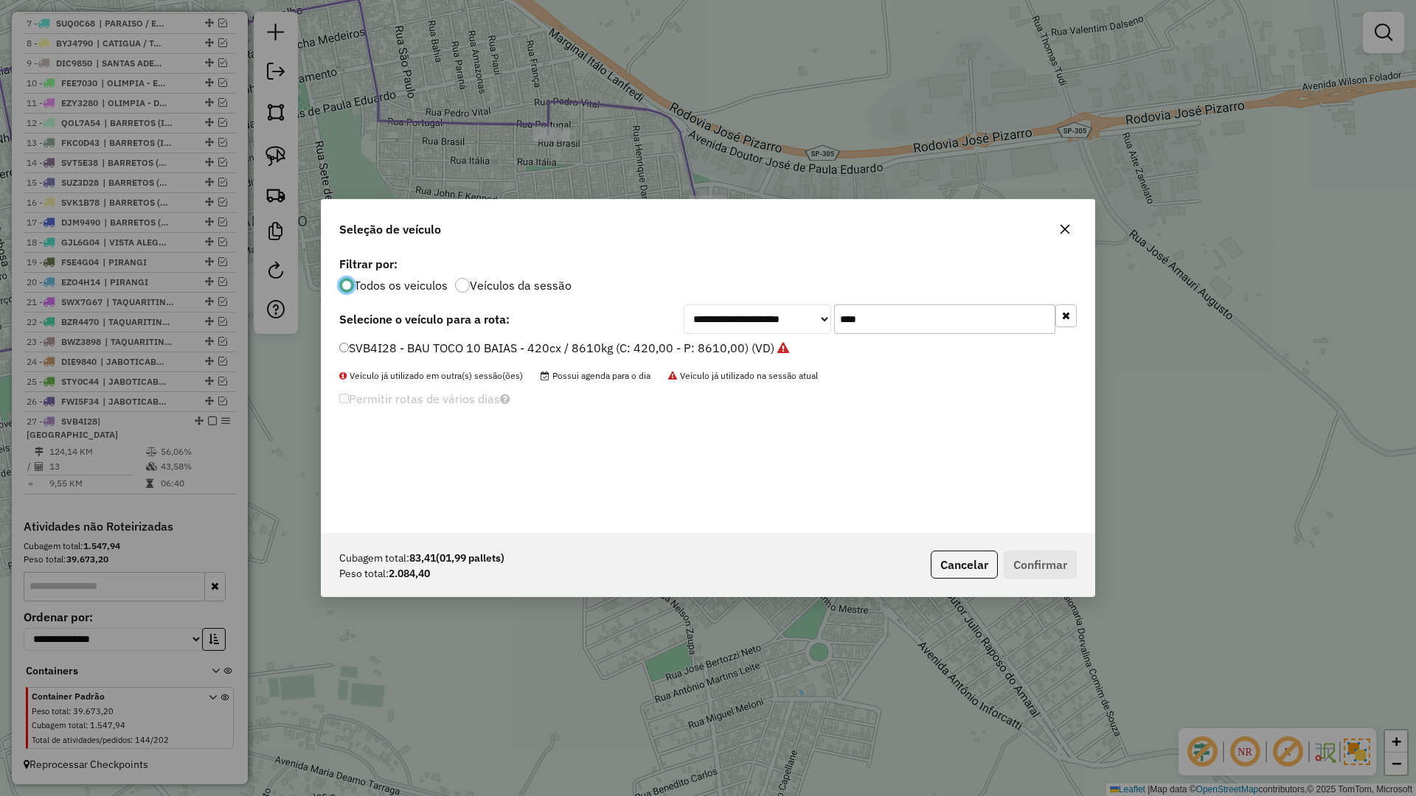
scroll to position [8, 4]
click at [853, 321] on input "****" at bounding box center [944, 319] width 221 height 29
type input "****"
click at [743, 355] on label "BVT3599 - BAU TOCO 10 BAIAS - 392cx / 8610kg (C: 392,00 - P: 8610,00) (VD)" at bounding box center [558, 348] width 438 height 18
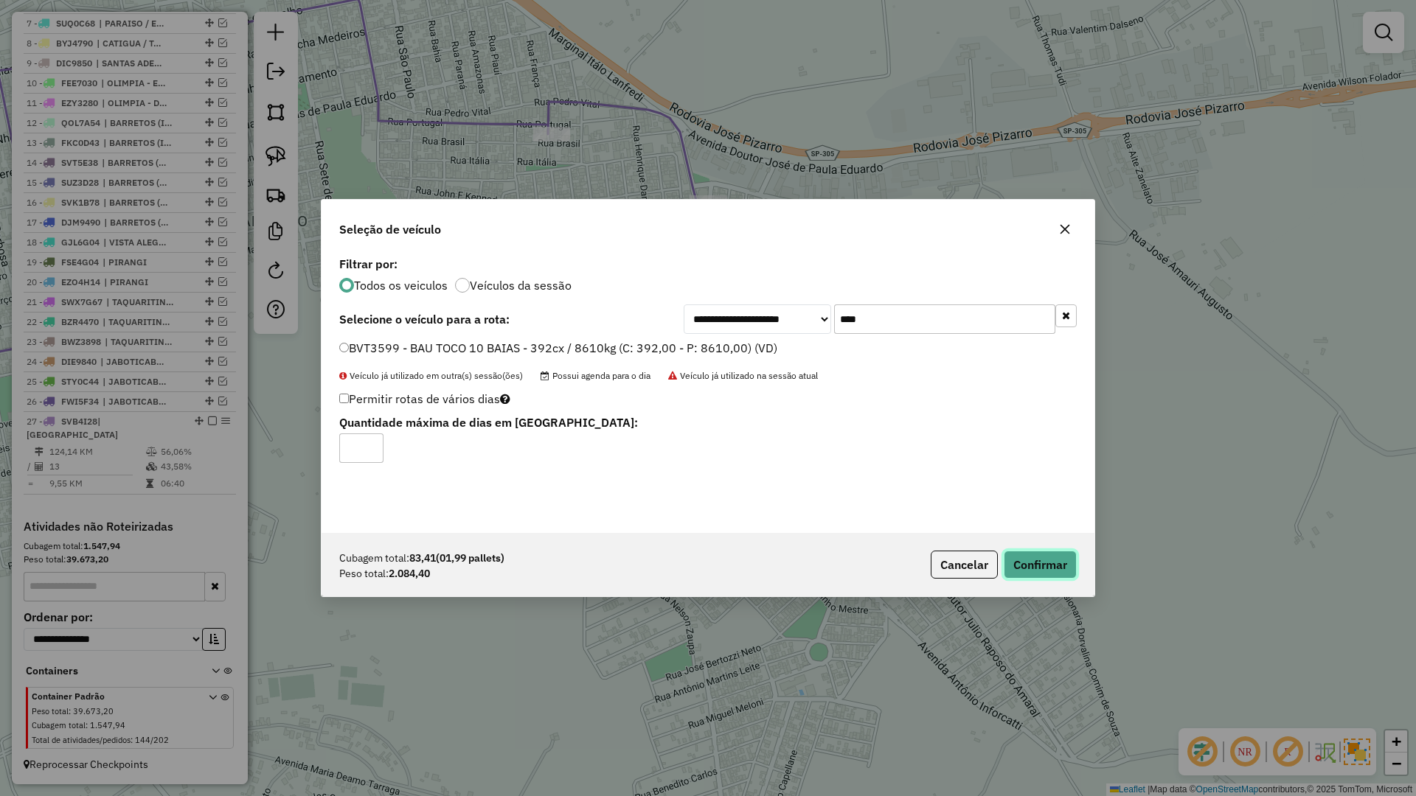
click at [1034, 572] on button "Confirmar" at bounding box center [1040, 565] width 73 height 28
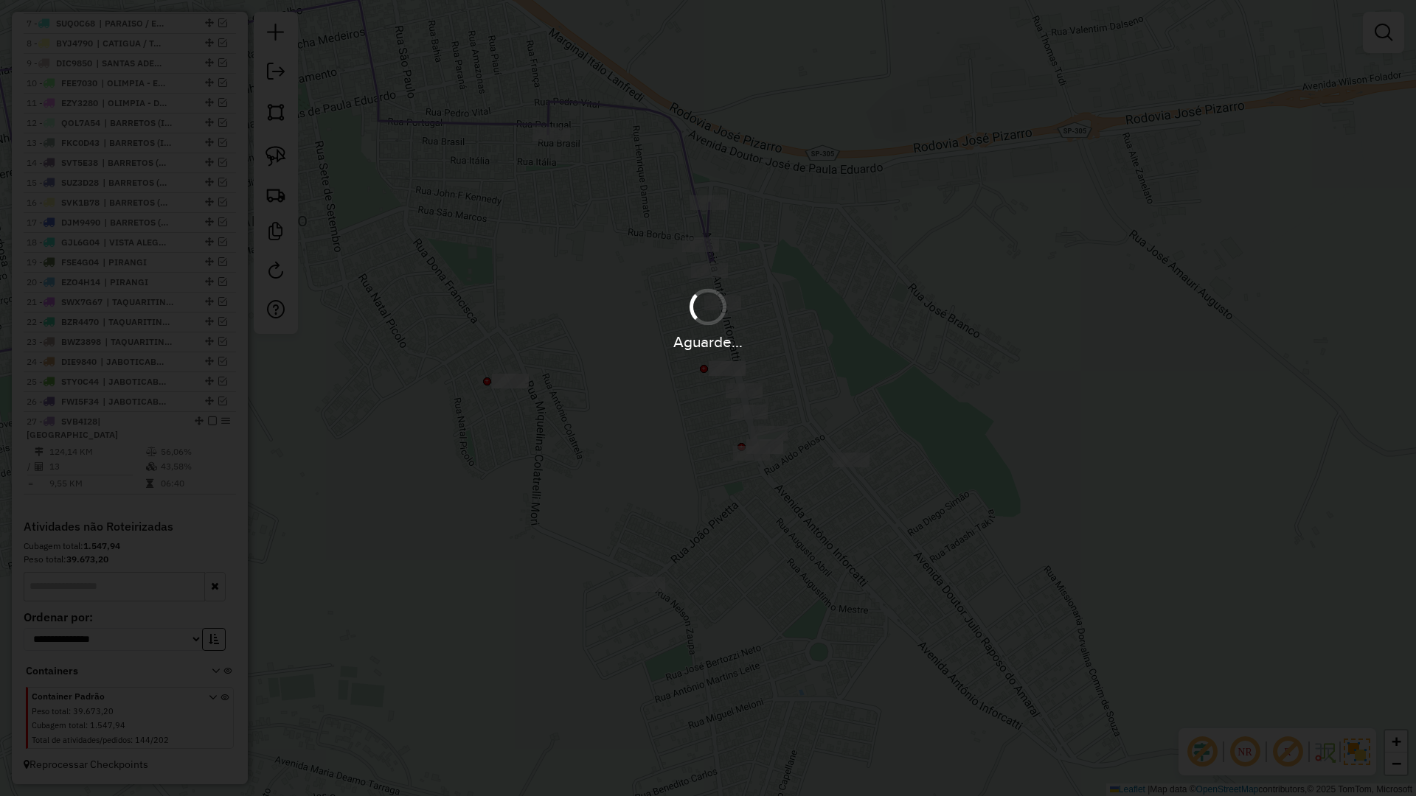
scroll to position [740, 0]
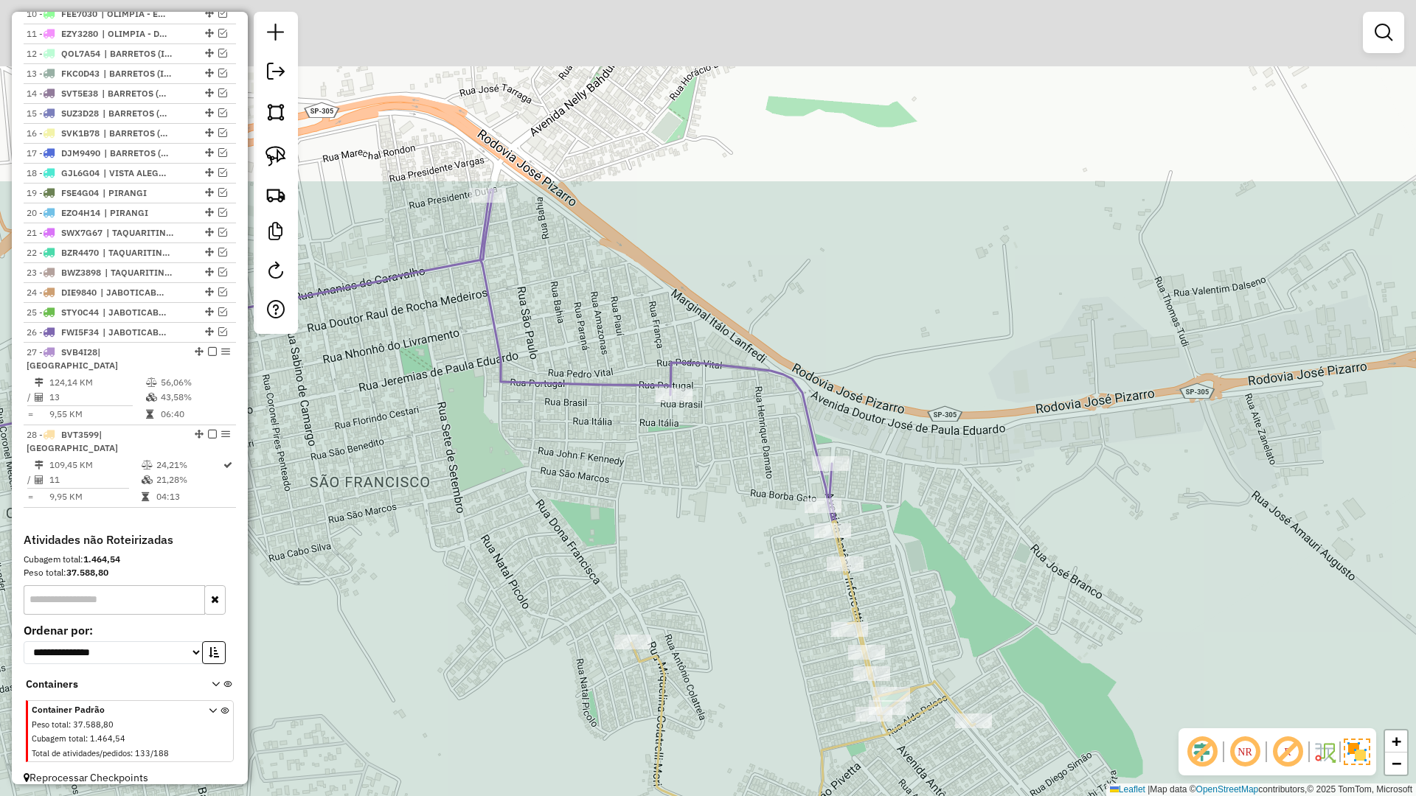
drag, startPoint x: 524, startPoint y: 484, endPoint x: 670, endPoint y: 822, distance: 368.0
click at [670, 796] on html "Aguarde... Pop-up bloqueado! Seu navegador bloqueou automáticamente a abertura …" at bounding box center [708, 398] width 1416 height 796
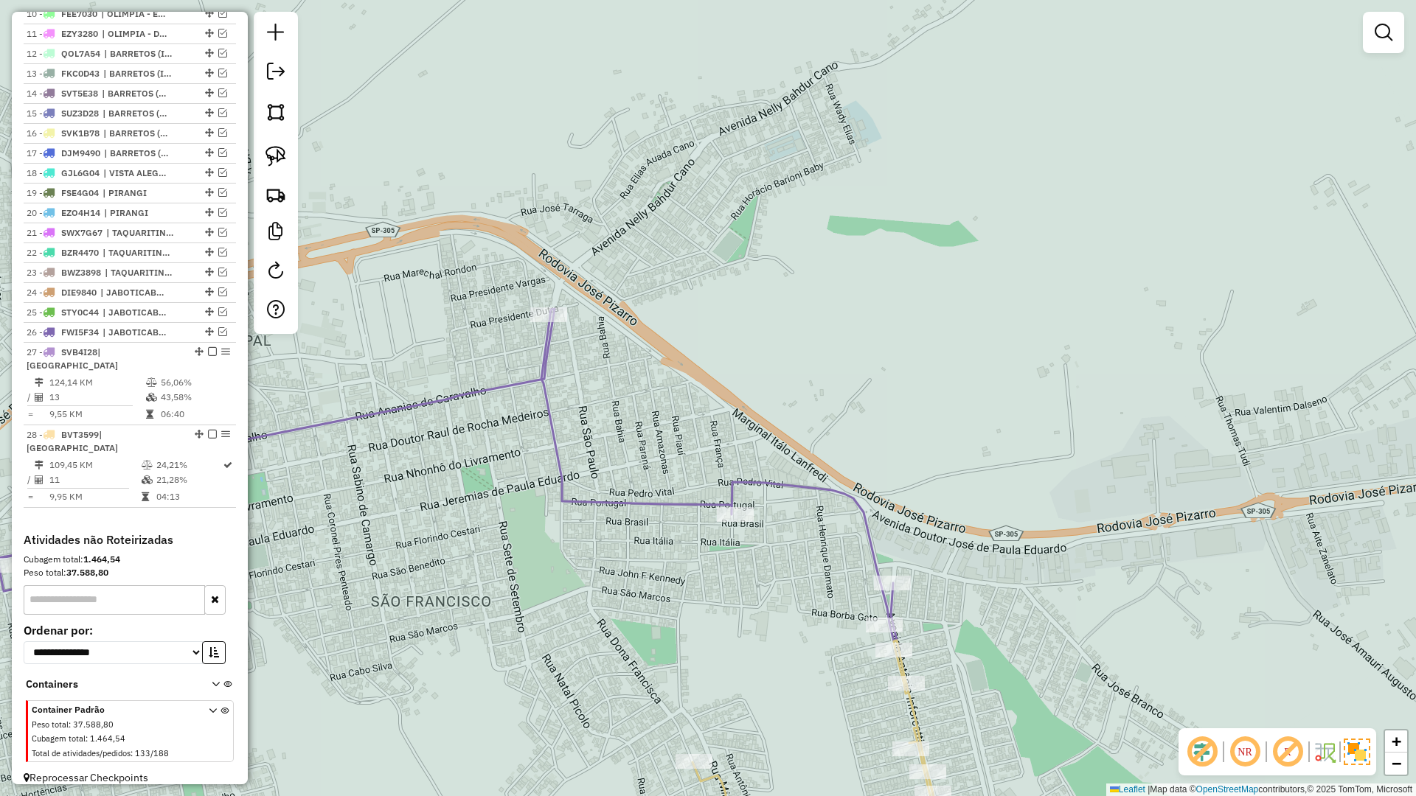
drag, startPoint x: 785, startPoint y: 549, endPoint x: 899, endPoint y: 632, distance: 141.5
click at [899, 632] on div "Janela de atendimento Grade de atendimento Capacidade Transportadoras Veículos …" at bounding box center [708, 398] width 1416 height 796
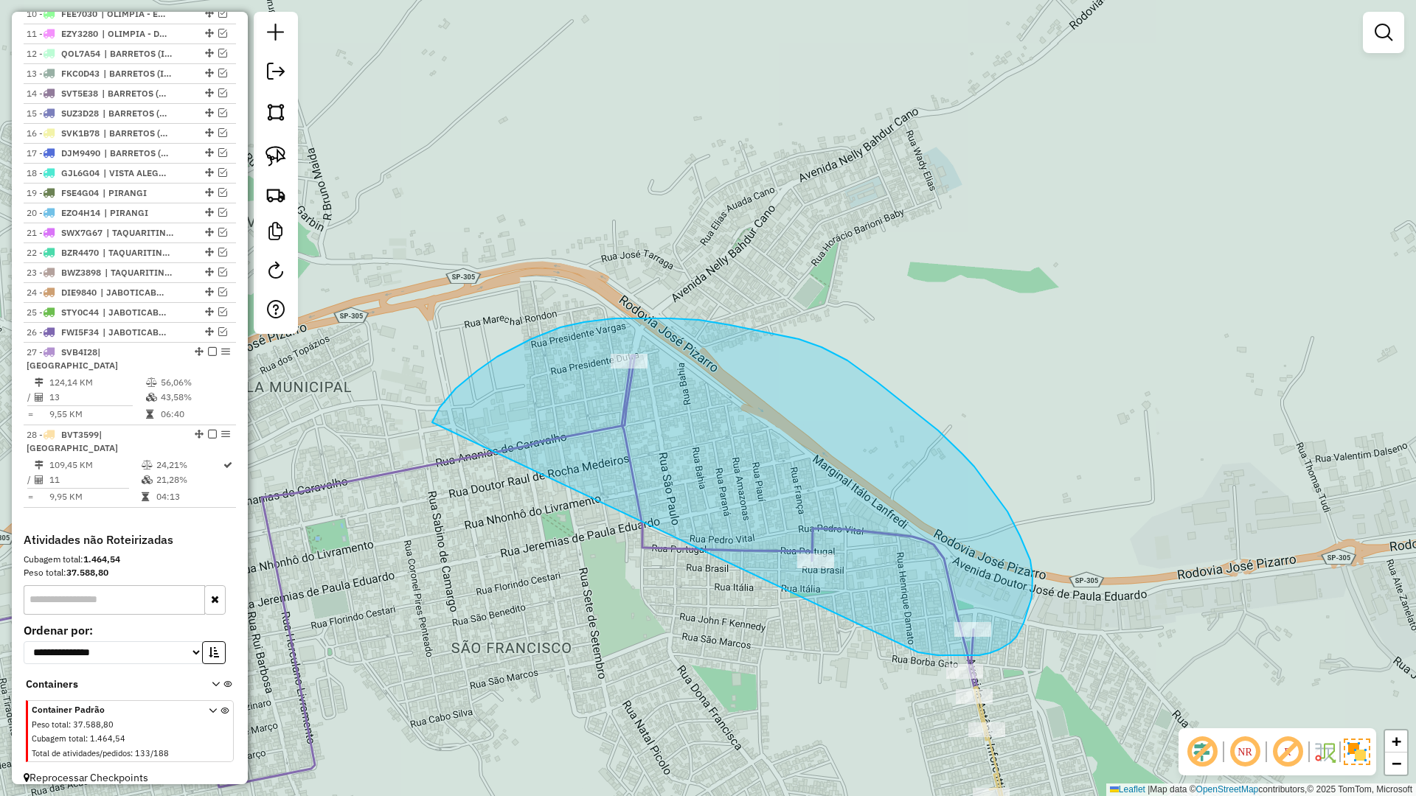
drag, startPoint x: 947, startPoint y: 656, endPoint x: 432, endPoint y: 423, distance: 565.1
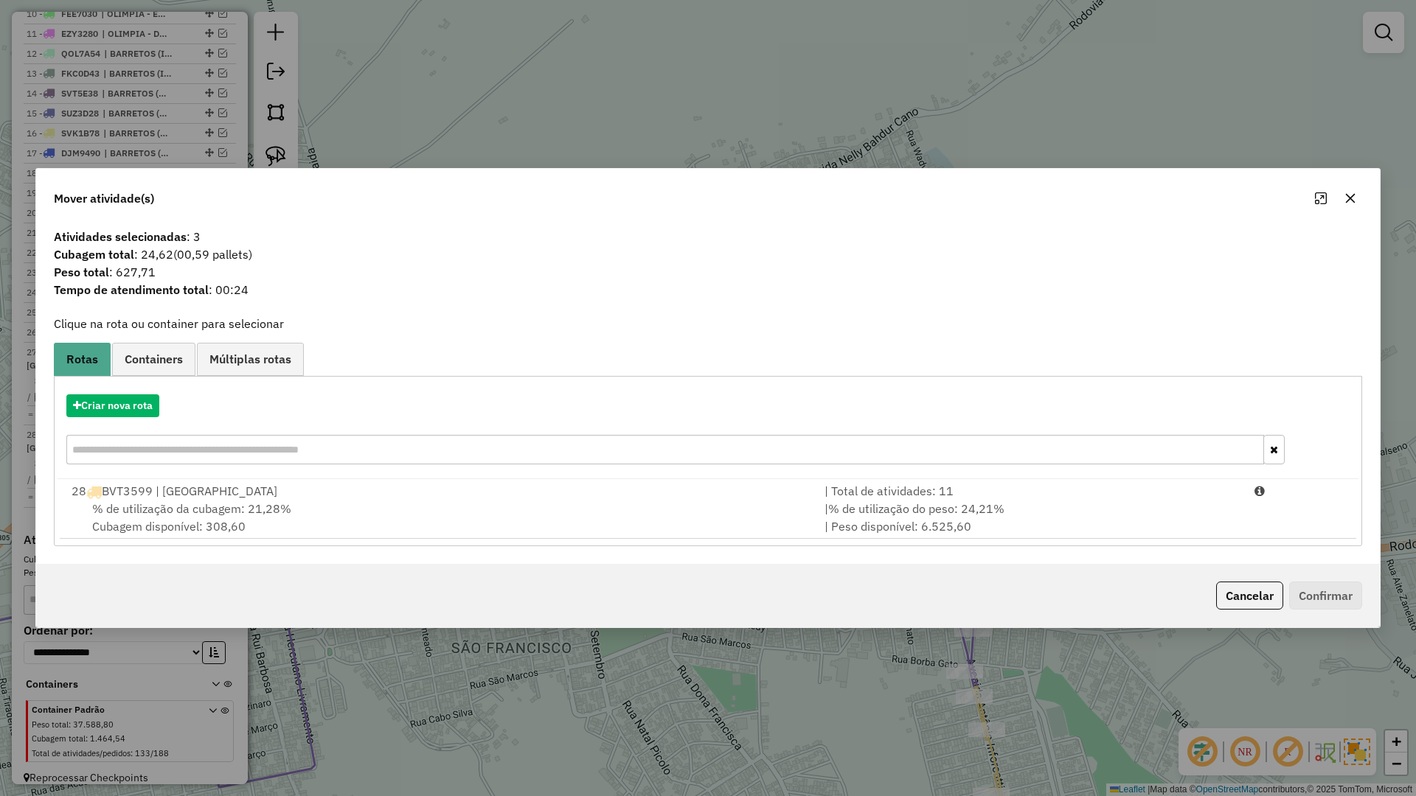
click at [379, 521] on div "% de utilização da cubagem: 21,28% Cubagem disponível: 308,60" at bounding box center [439, 517] width 753 height 35
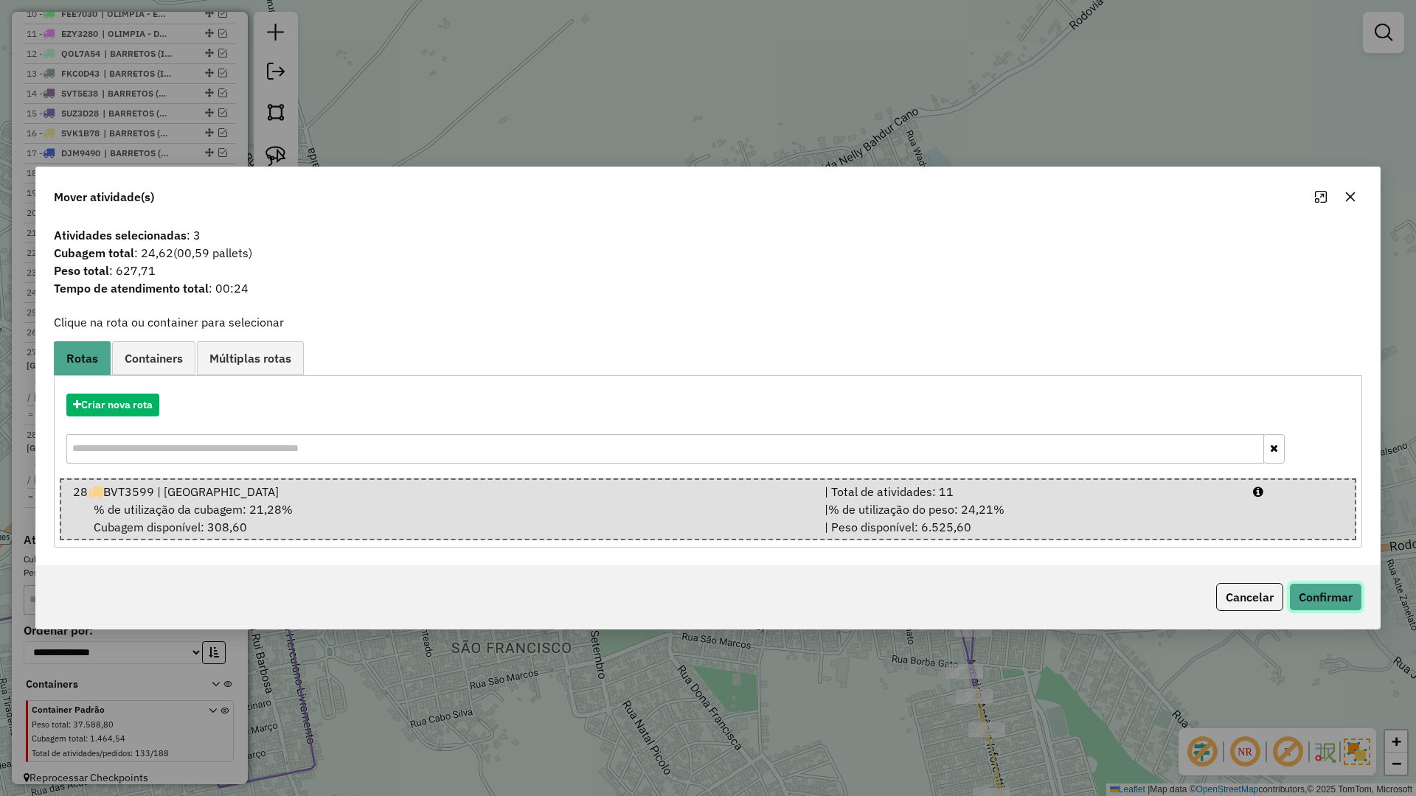
click at [1308, 587] on button "Confirmar" at bounding box center [1325, 597] width 73 height 28
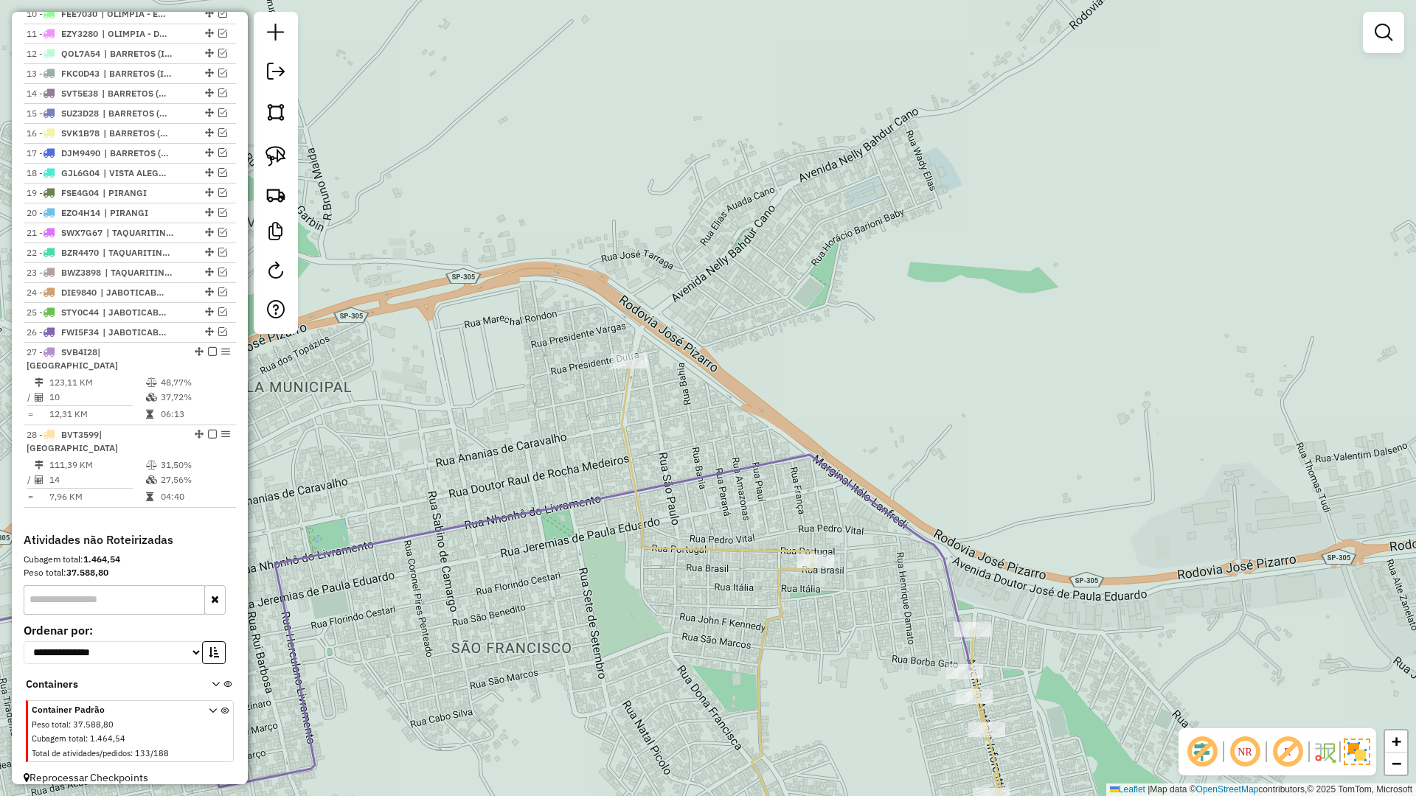
click at [997, 763] on icon at bounding box center [861, 619] width 479 height 514
select select "**********"
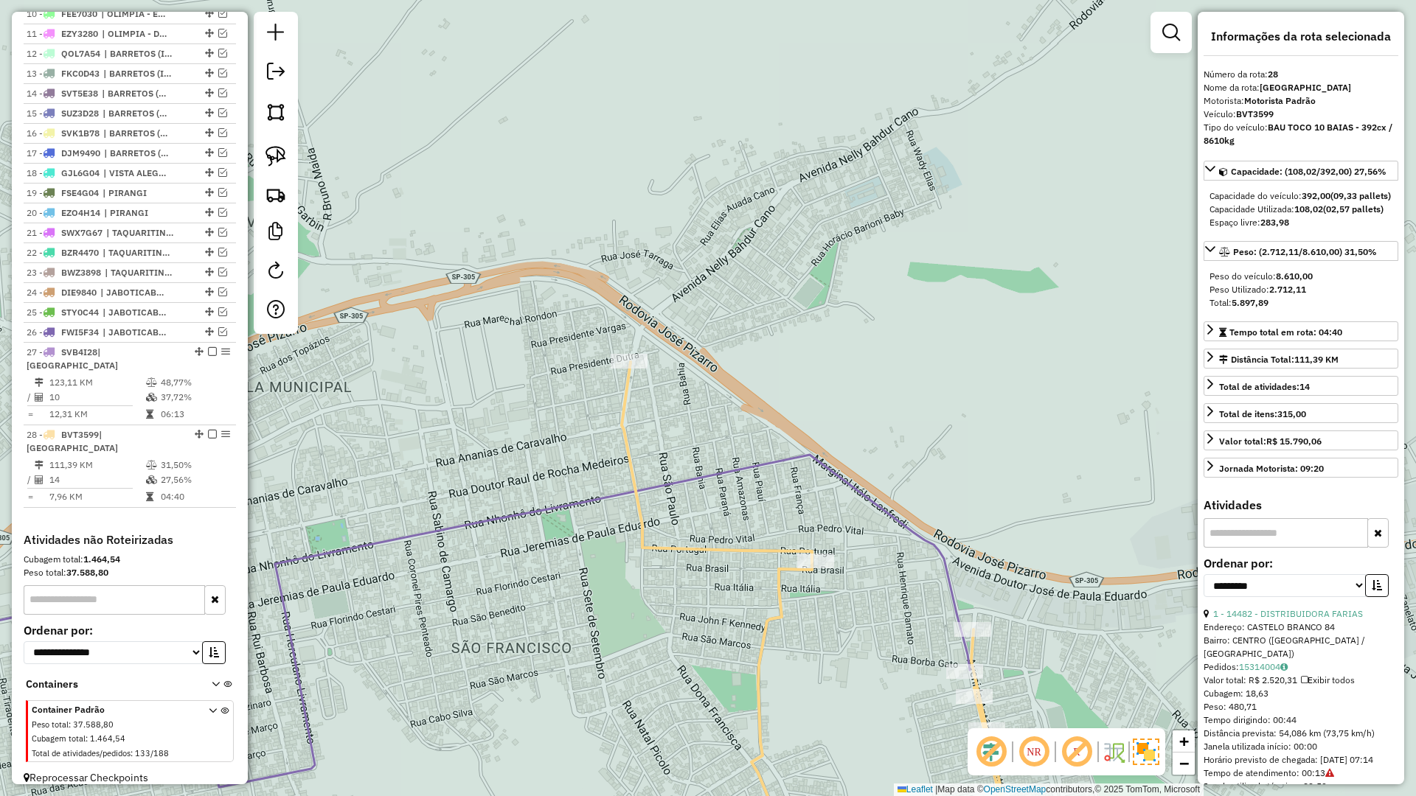
click at [953, 606] on icon at bounding box center [413, 387] width 1111 height 802
click at [953, 586] on icon at bounding box center [413, 387] width 1111 height 802
drag, startPoint x: 875, startPoint y: 650, endPoint x: 1025, endPoint y: 557, distance: 176.6
click at [1024, 558] on div "Janela de atendimento Grade de atendimento Capacidade Transportadoras Veículos …" at bounding box center [708, 398] width 1416 height 796
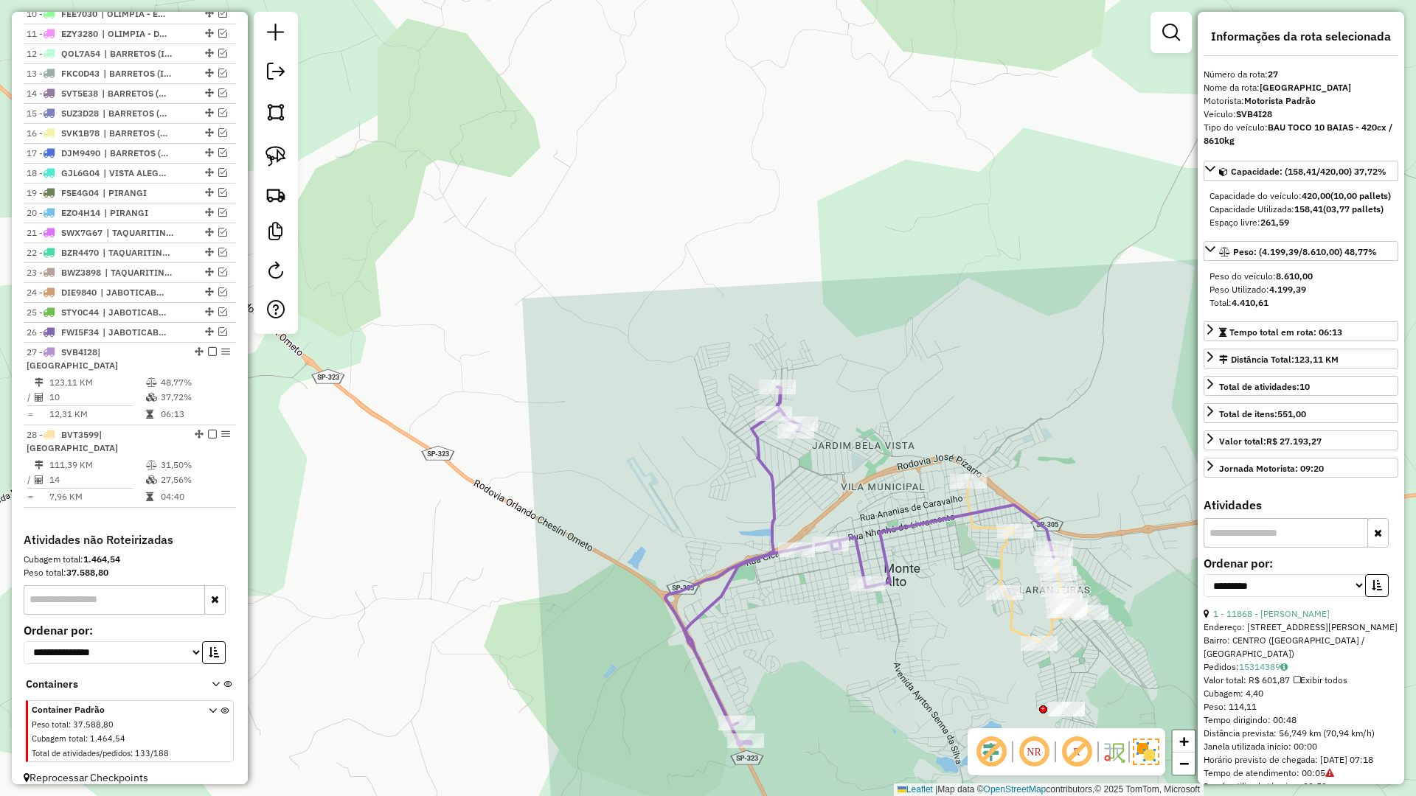
drag, startPoint x: 955, startPoint y: 633, endPoint x: 815, endPoint y: 429, distance: 247.7
click at [815, 429] on div "Janela de atendimento Grade de atendimento Capacidade Transportadoras Veículos …" at bounding box center [708, 398] width 1416 height 796
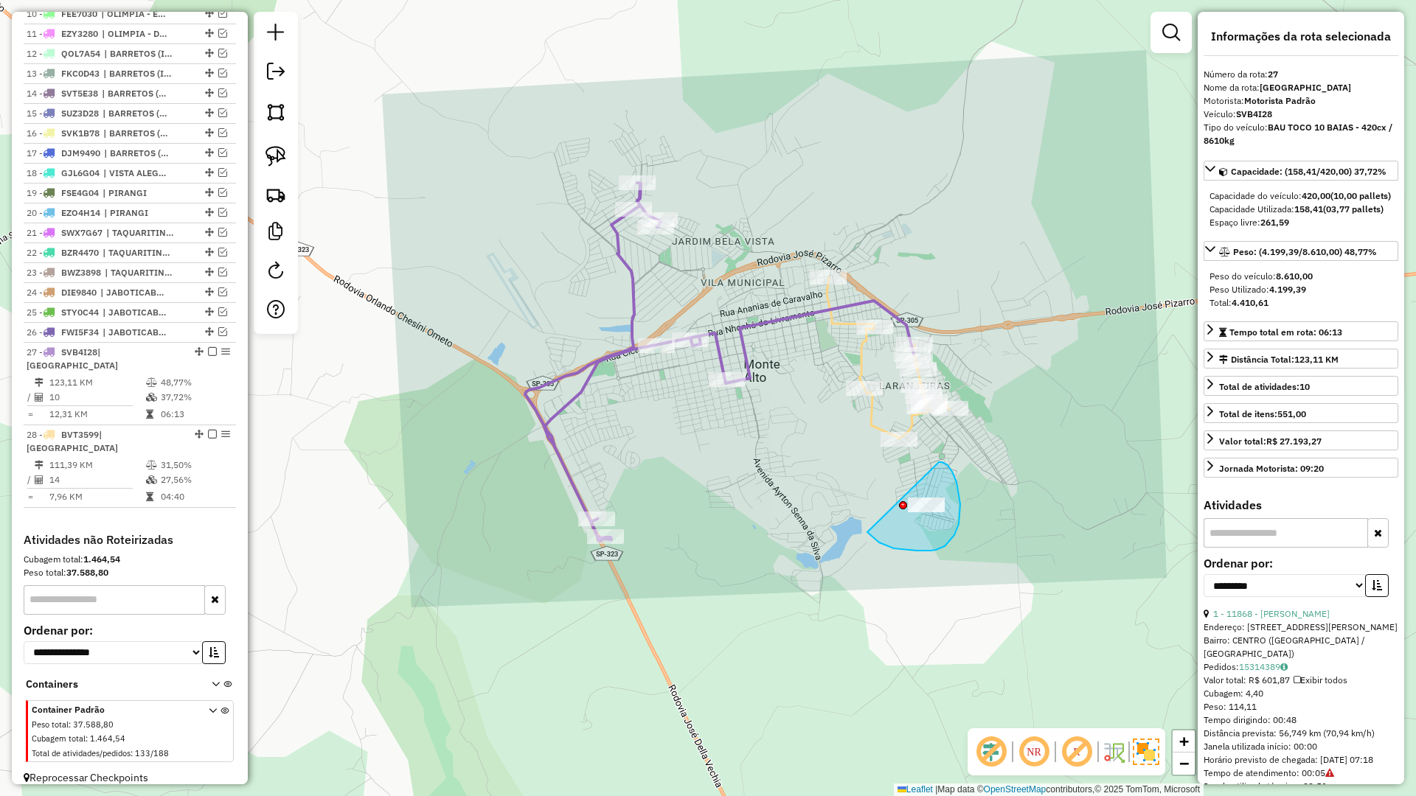
drag, startPoint x: 879, startPoint y: 543, endPoint x: 922, endPoint y: 471, distance: 83.3
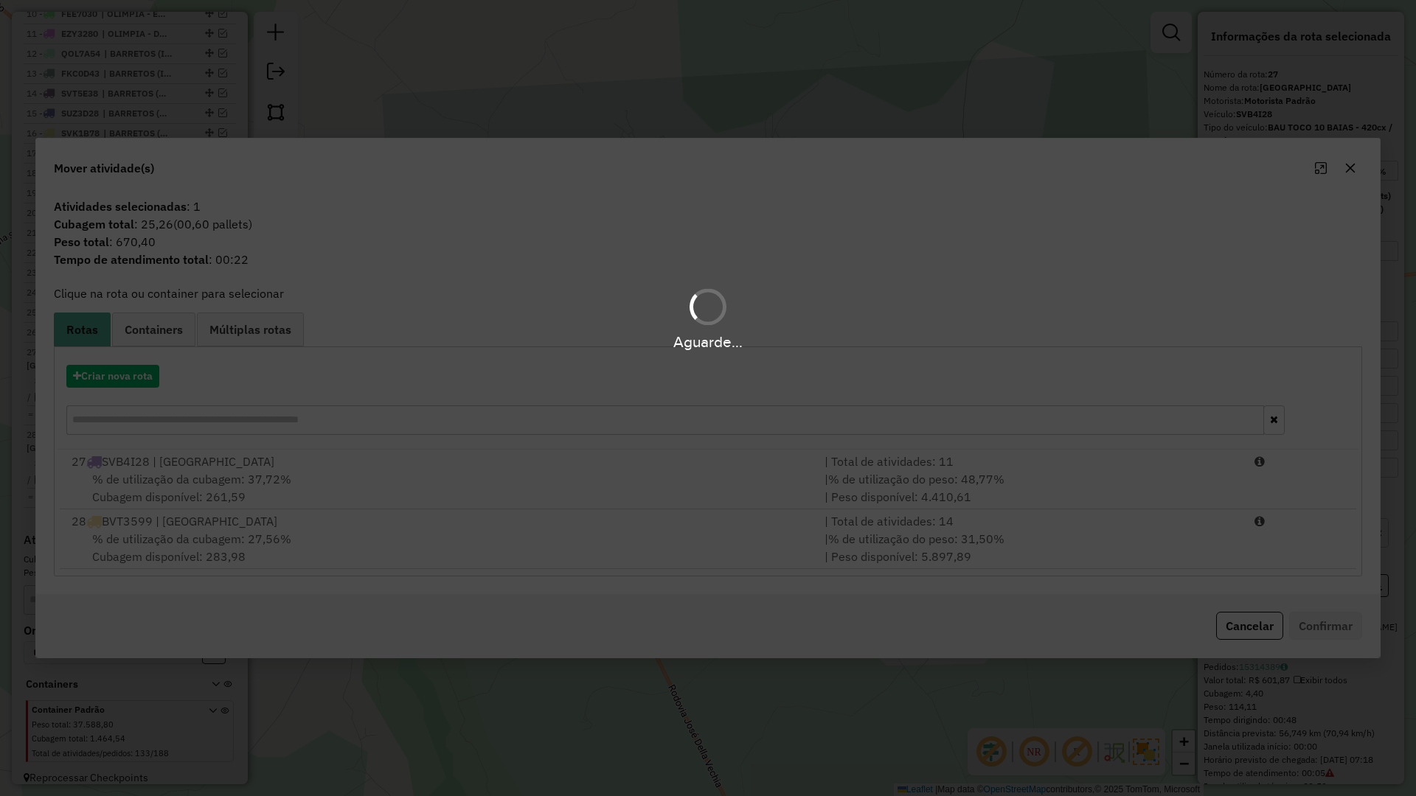
click at [403, 563] on div "% de utilização da cubagem: 27,56% Cubagem disponível: 283,98" at bounding box center [439, 547] width 753 height 35
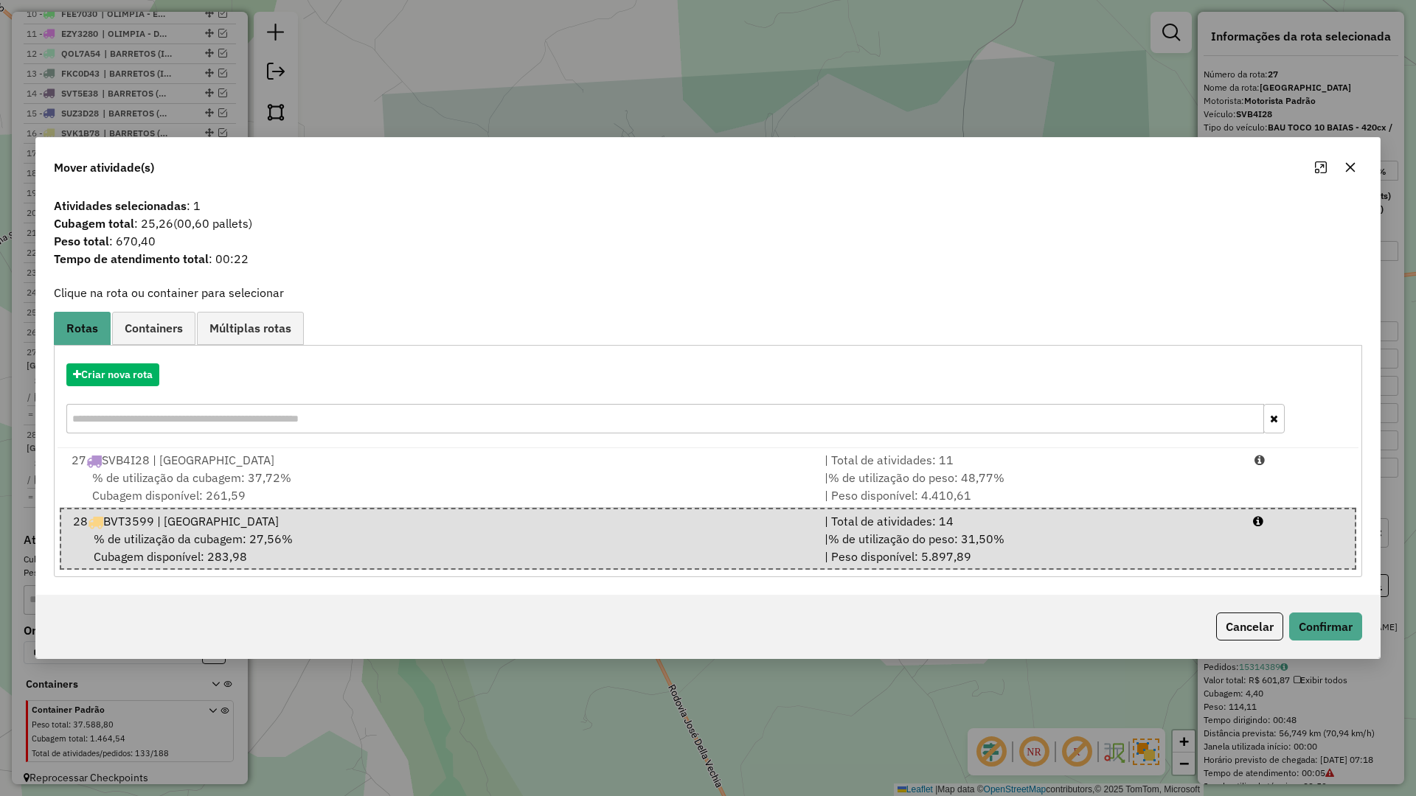
click at [1311, 610] on div "Cancelar Confirmar" at bounding box center [708, 626] width 1344 height 63
click at [1312, 622] on button "Confirmar" at bounding box center [1325, 627] width 73 height 28
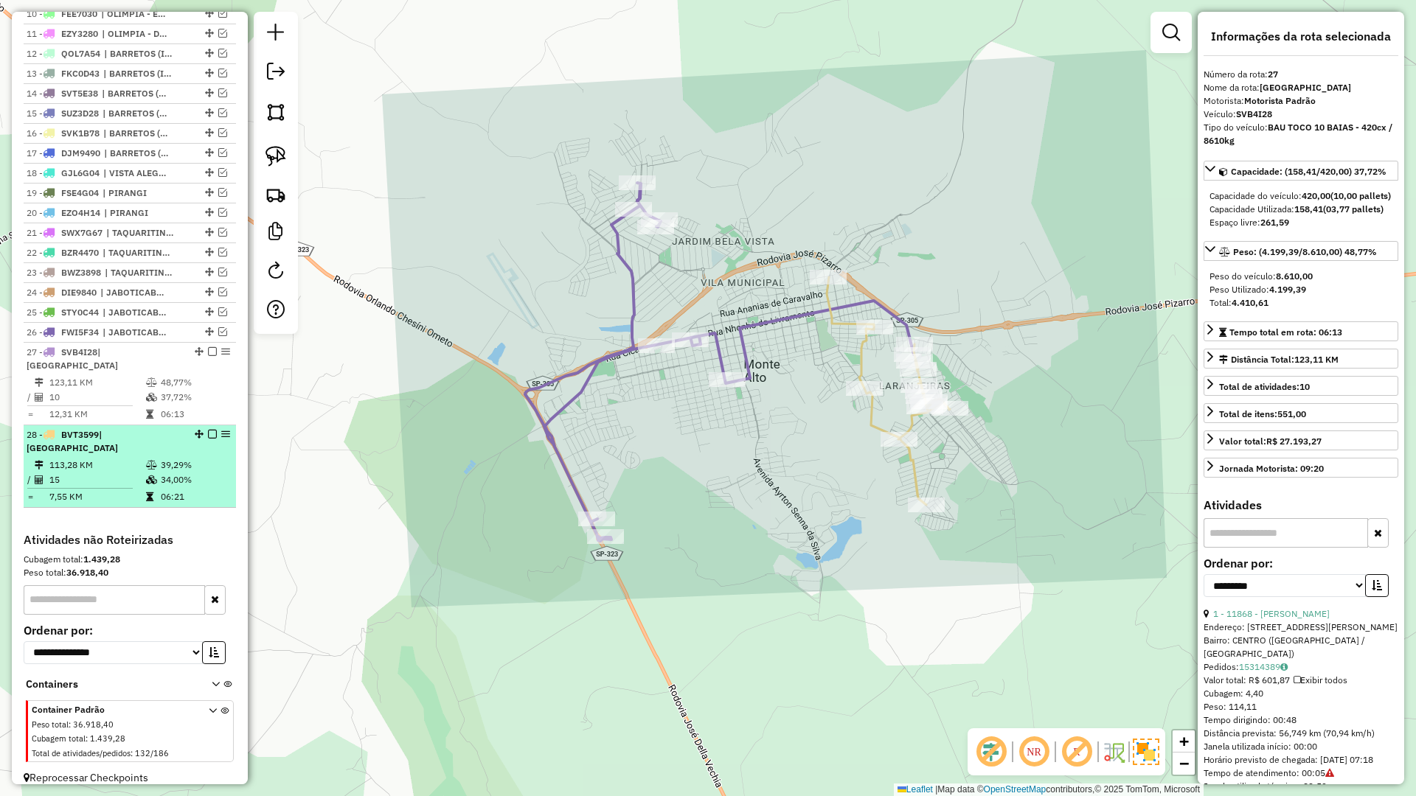
click at [208, 436] on em at bounding box center [212, 434] width 9 height 9
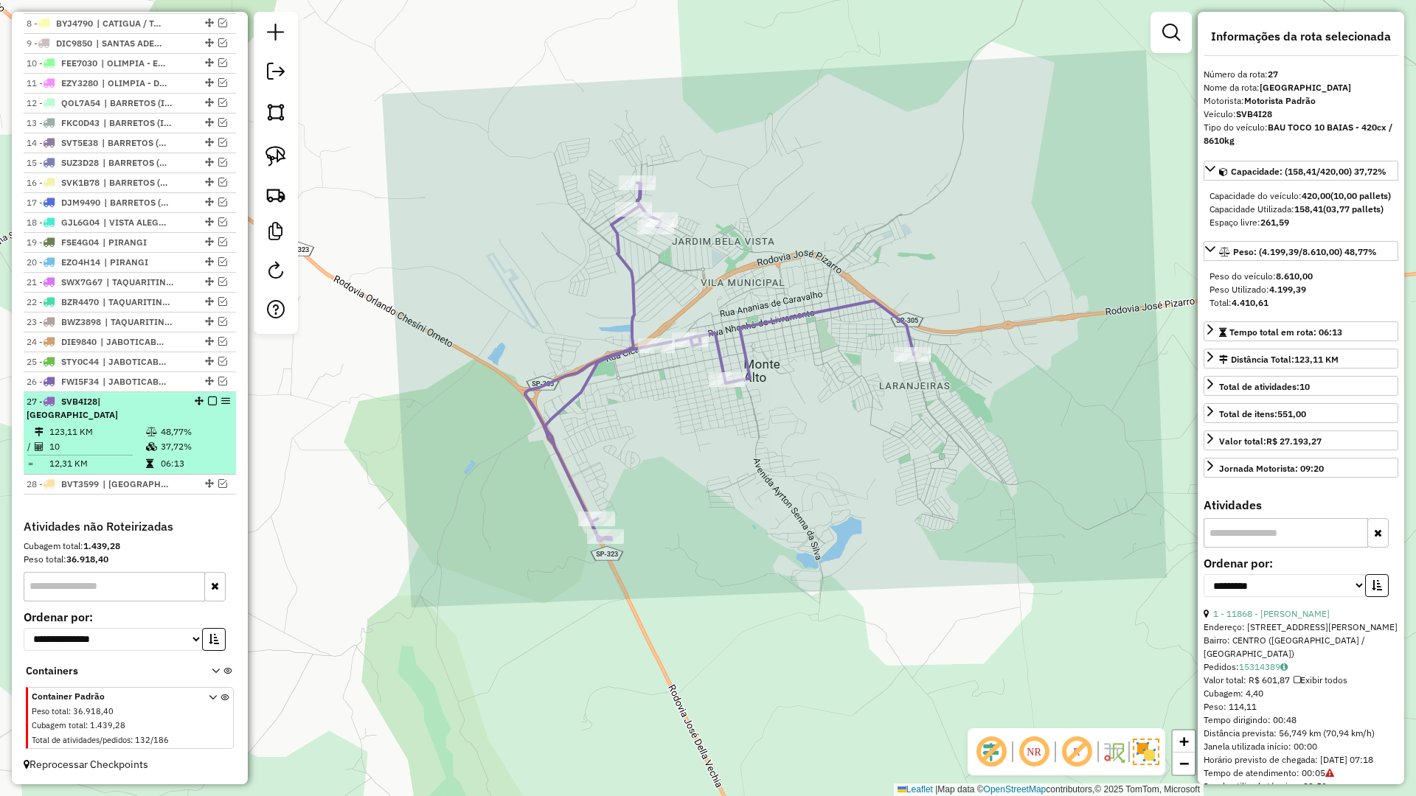
click at [208, 406] on em at bounding box center [212, 401] width 9 height 9
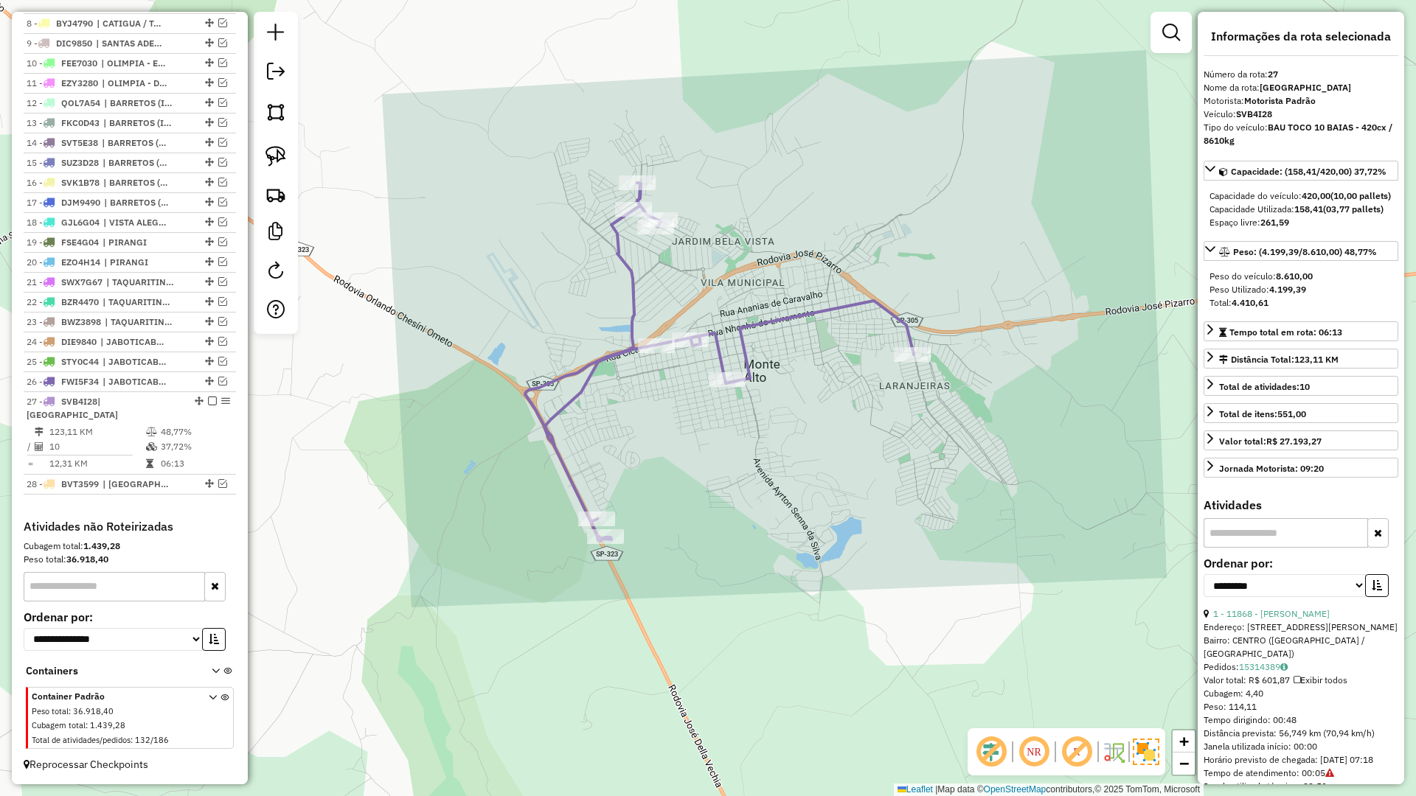
scroll to position [641, 0]
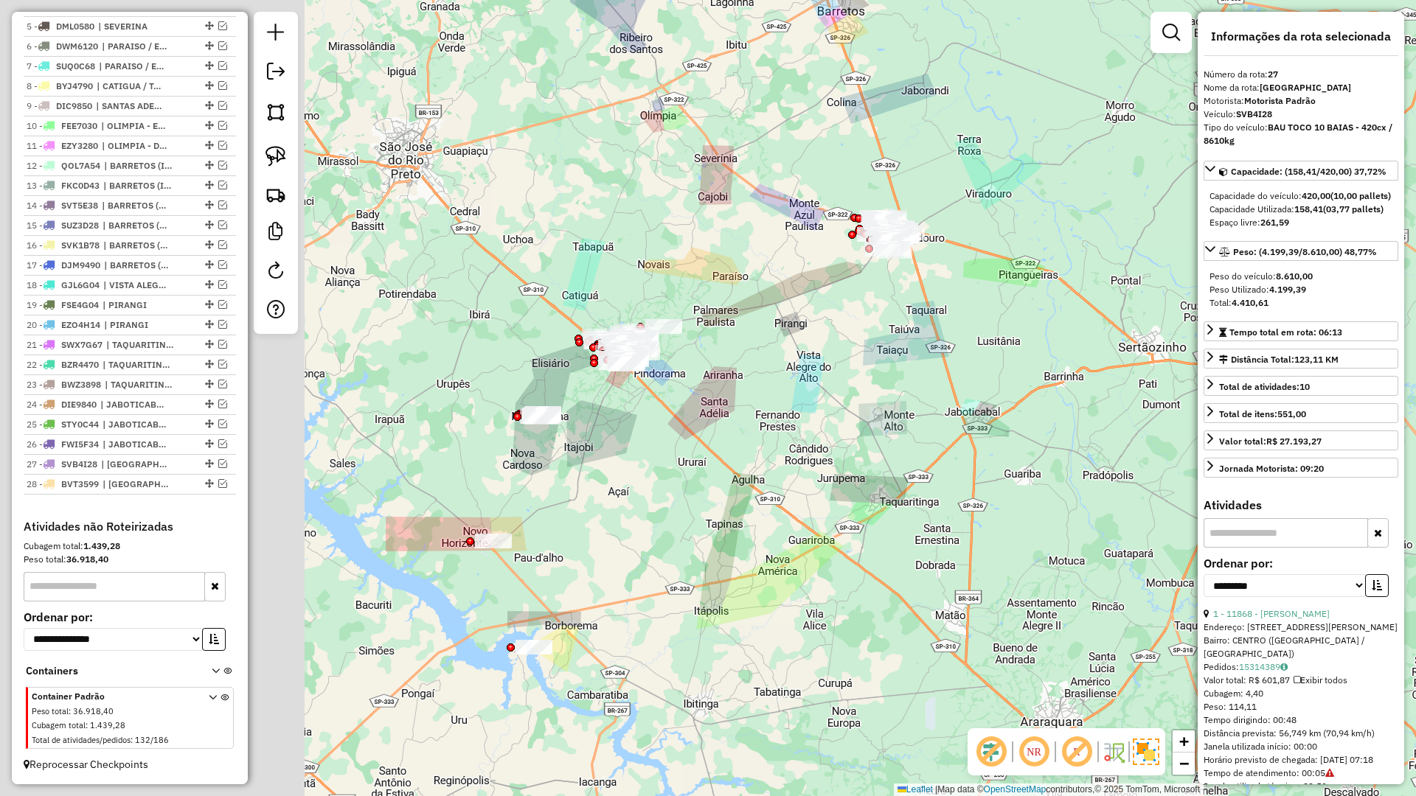
drag, startPoint x: 713, startPoint y: 490, endPoint x: 908, endPoint y: 435, distance: 202.2
click at [908, 435] on div "Janela de atendimento Grade de atendimento Capacidade Transportadoras Veículos …" at bounding box center [708, 398] width 1416 height 796
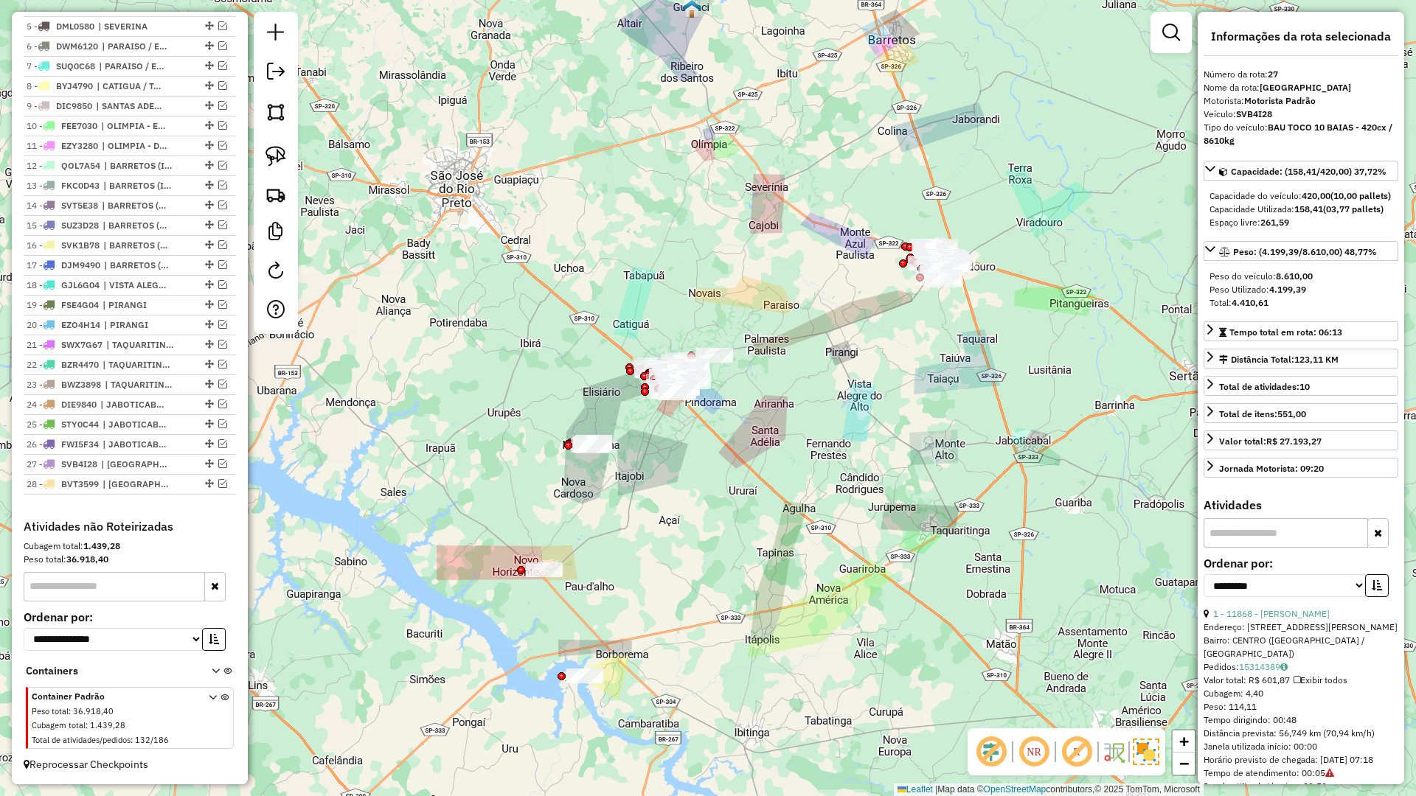
drag, startPoint x: 687, startPoint y: 496, endPoint x: 700, endPoint y: 565, distance: 70.6
click at [700, 565] on div "Janela de atendimento Grade de atendimento Capacidade Transportadoras Veículos …" at bounding box center [708, 398] width 1416 height 796
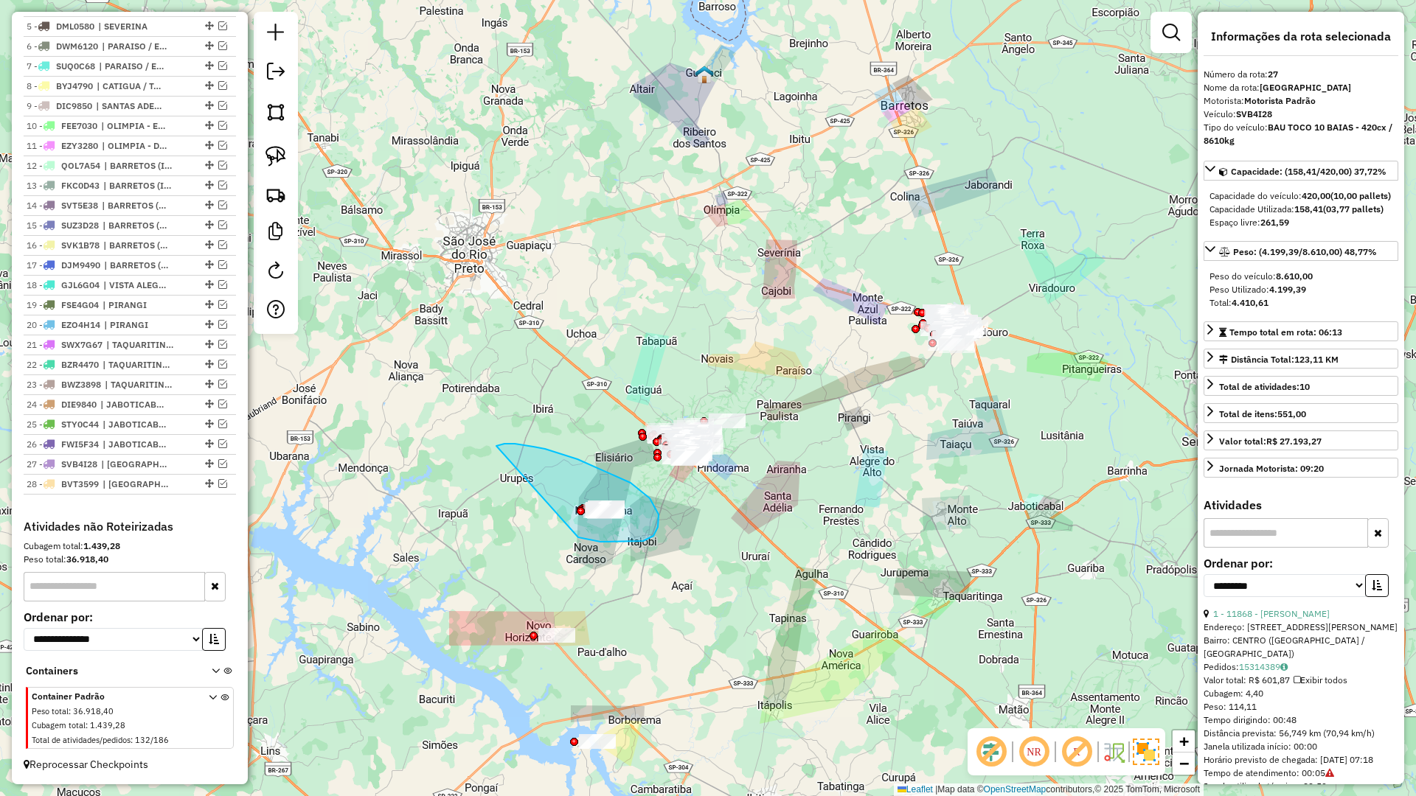
drag, startPoint x: 631, startPoint y: 542, endPoint x: 493, endPoint y: 451, distance: 165.7
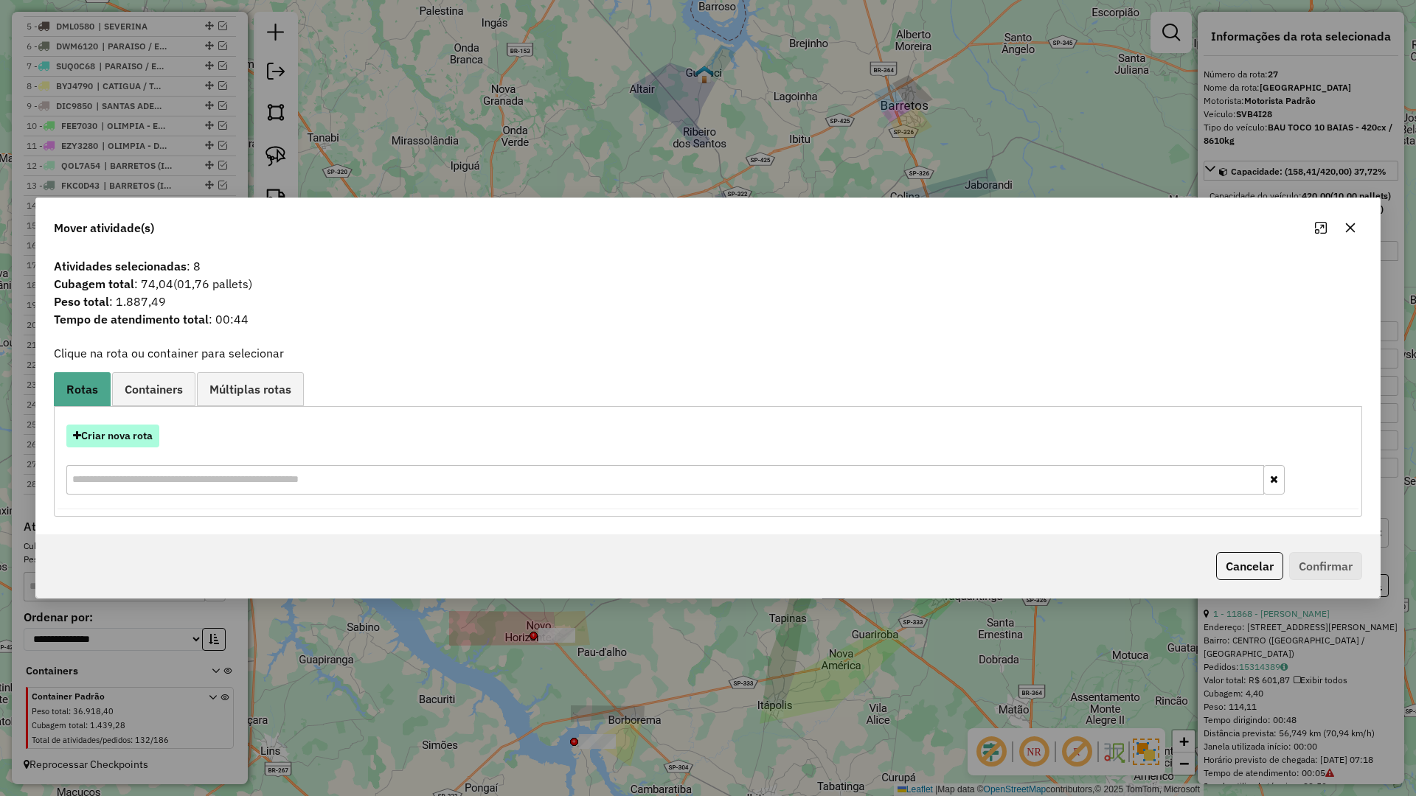
click at [99, 445] on button "Criar nova rota" at bounding box center [112, 436] width 93 height 23
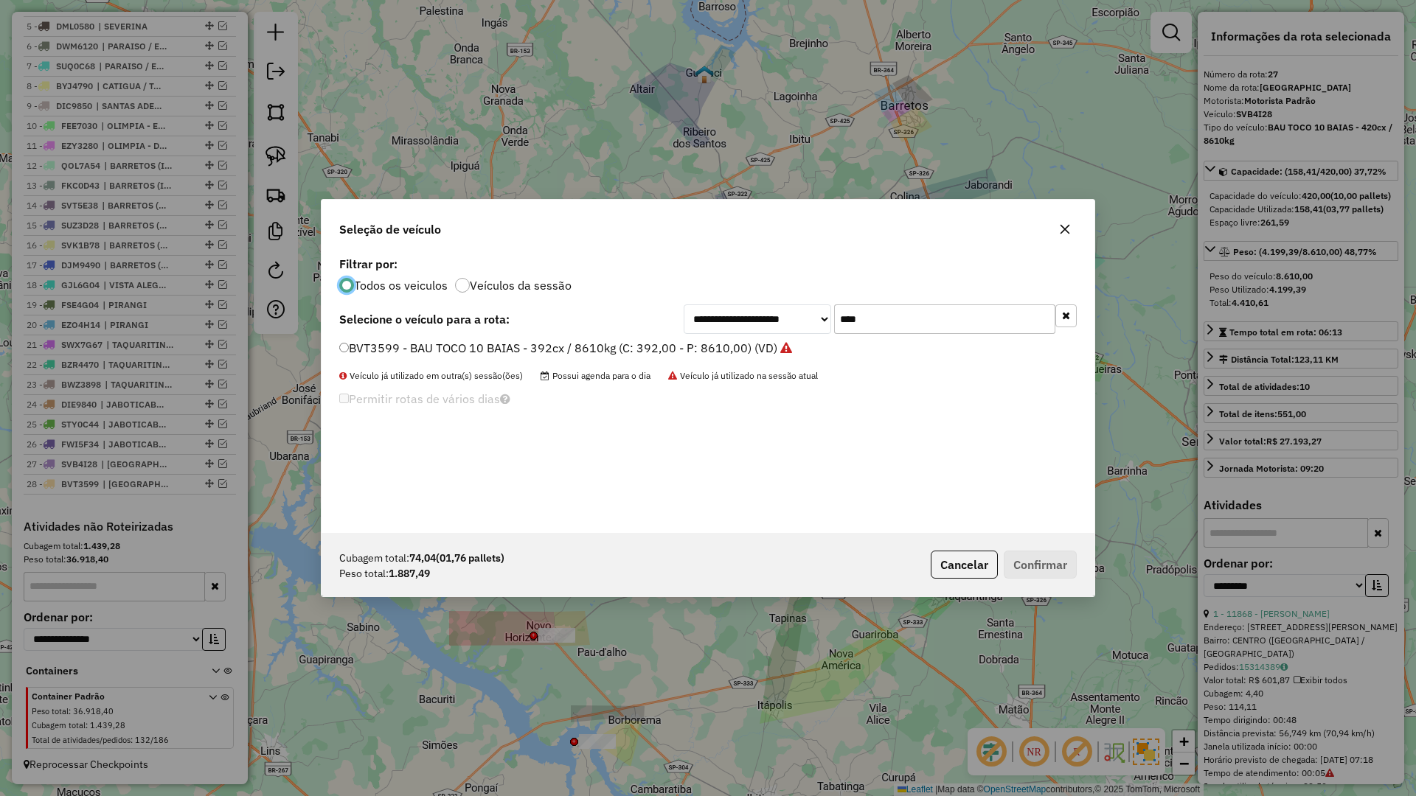
scroll to position [8, 4]
click at [940, 320] on input "****" at bounding box center [944, 319] width 221 height 29
type input "****"
click at [716, 334] on div "**********" at bounding box center [708, 393] width 773 height 280
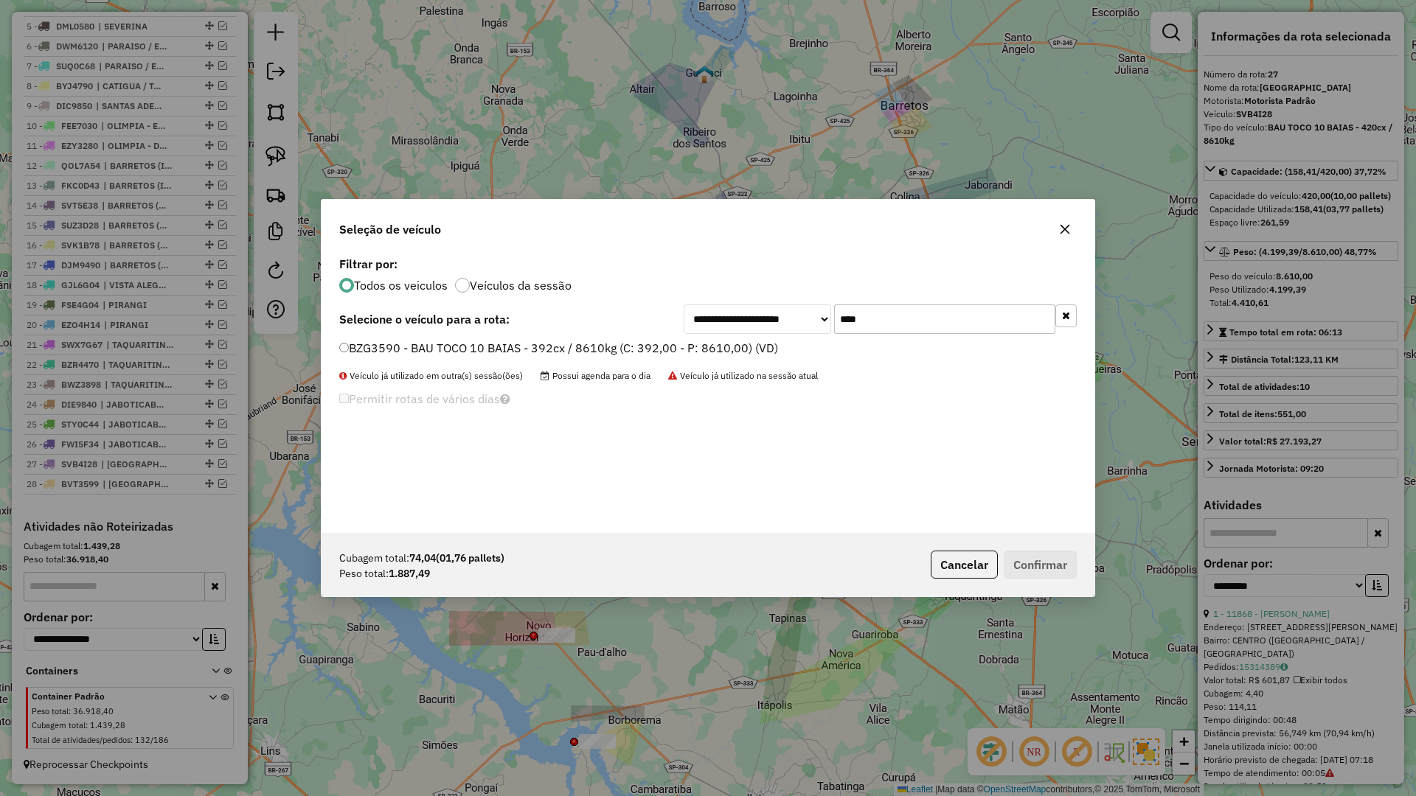
click at [719, 345] on label "BZG3590 - BAU TOCO 10 BAIAS - 392cx / 8610kg (C: 392,00 - P: 8610,00) (VD)" at bounding box center [558, 348] width 439 height 18
click at [1068, 563] on button "Confirmar" at bounding box center [1040, 565] width 73 height 28
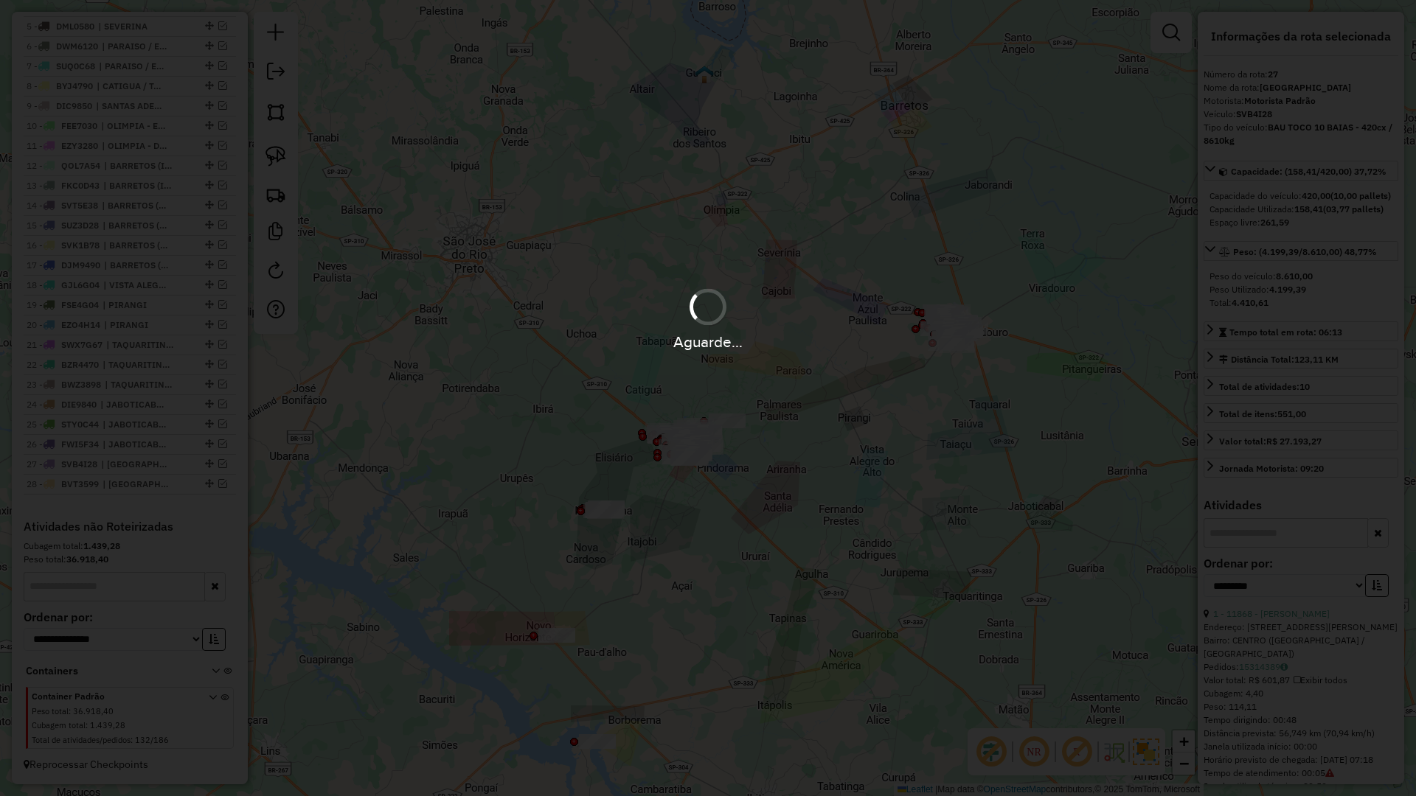
scroll to position [710, 0]
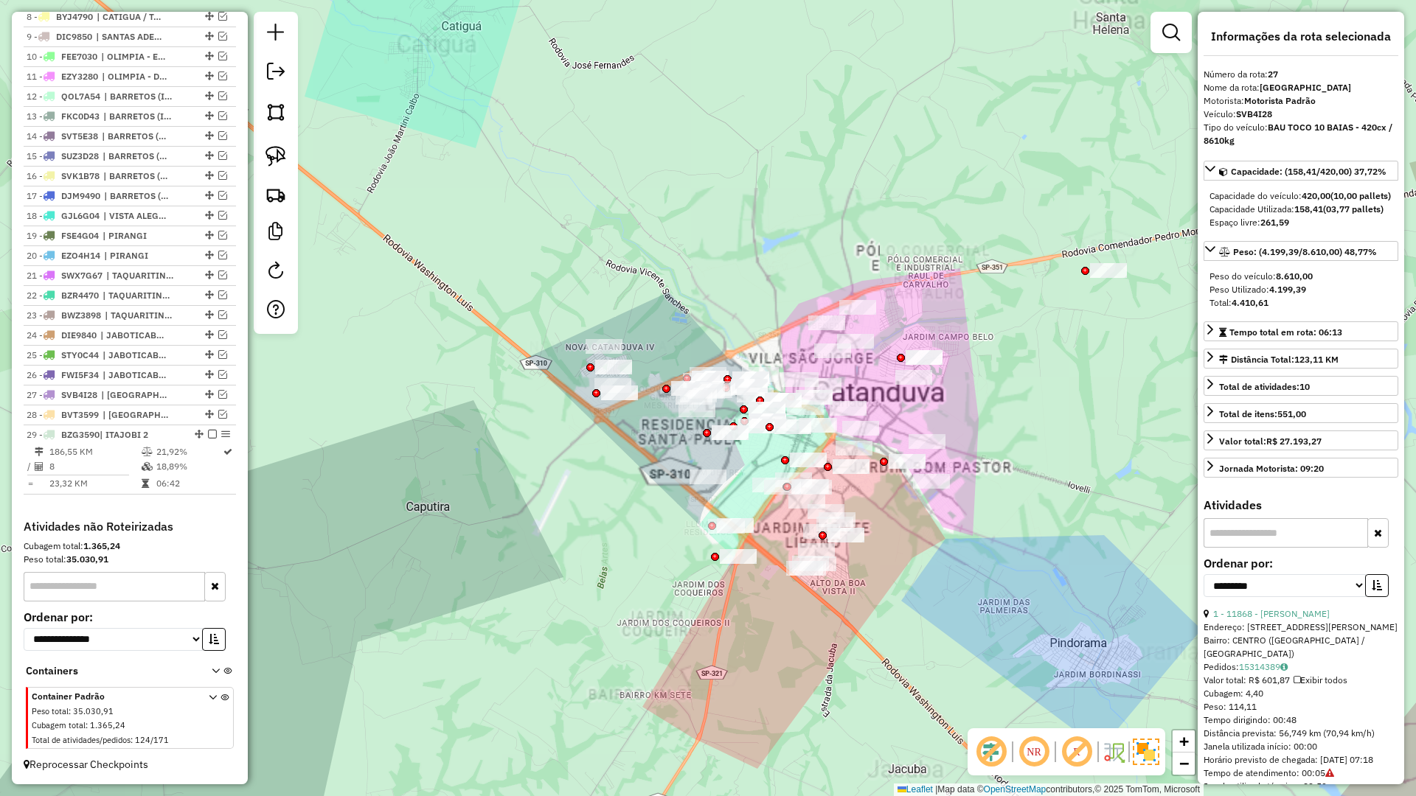
drag, startPoint x: 701, startPoint y: 442, endPoint x: 639, endPoint y: 437, distance: 62.2
click at [556, 470] on div "Janela de atendimento Grade de atendimento Capacidade Transportadoras Veículos …" at bounding box center [708, 398] width 1416 height 796
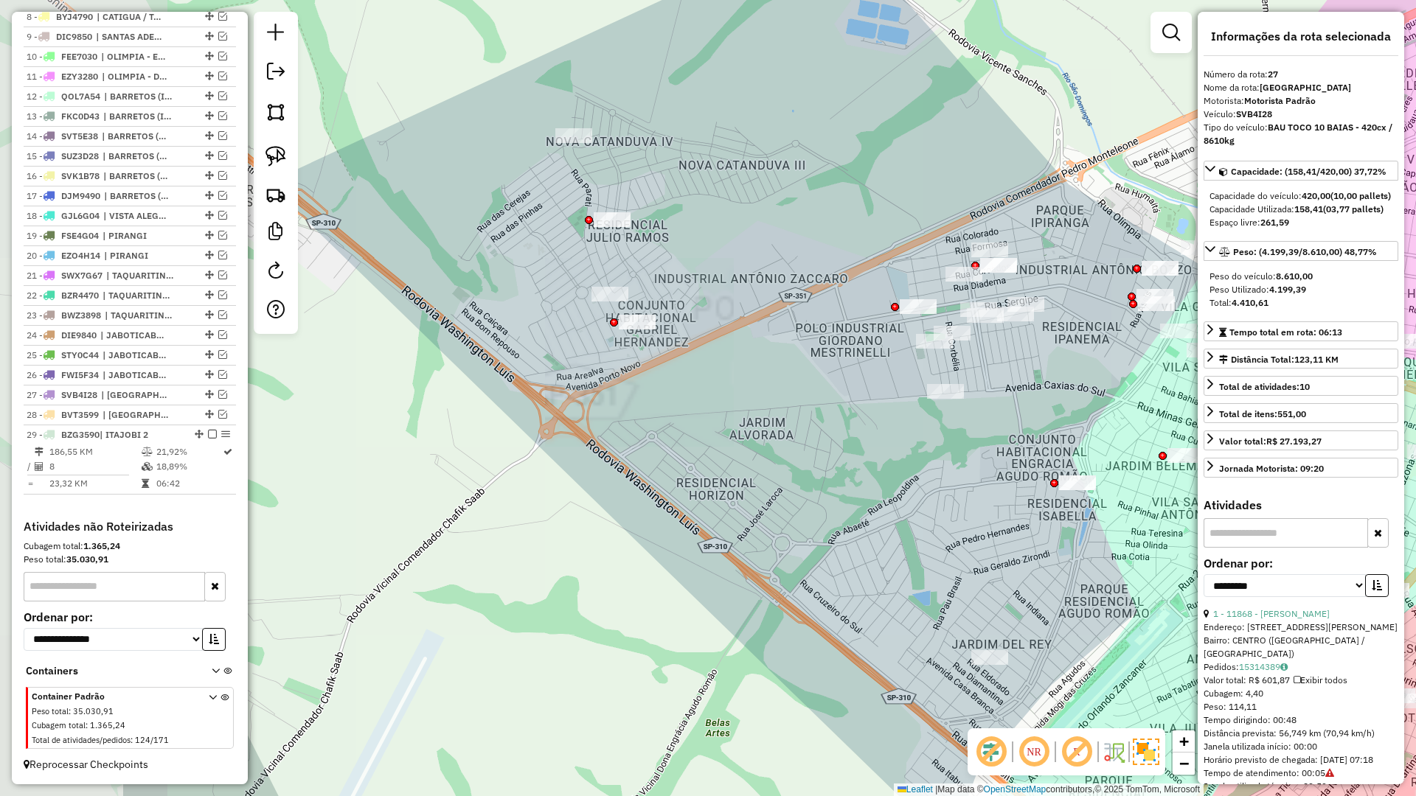
drag, startPoint x: 500, startPoint y: 443, endPoint x: 765, endPoint y: 451, distance: 264.9
click at [765, 451] on div "Janela de atendimento Grade de atendimento Capacidade Transportadoras Veículos …" at bounding box center [708, 398] width 1416 height 796
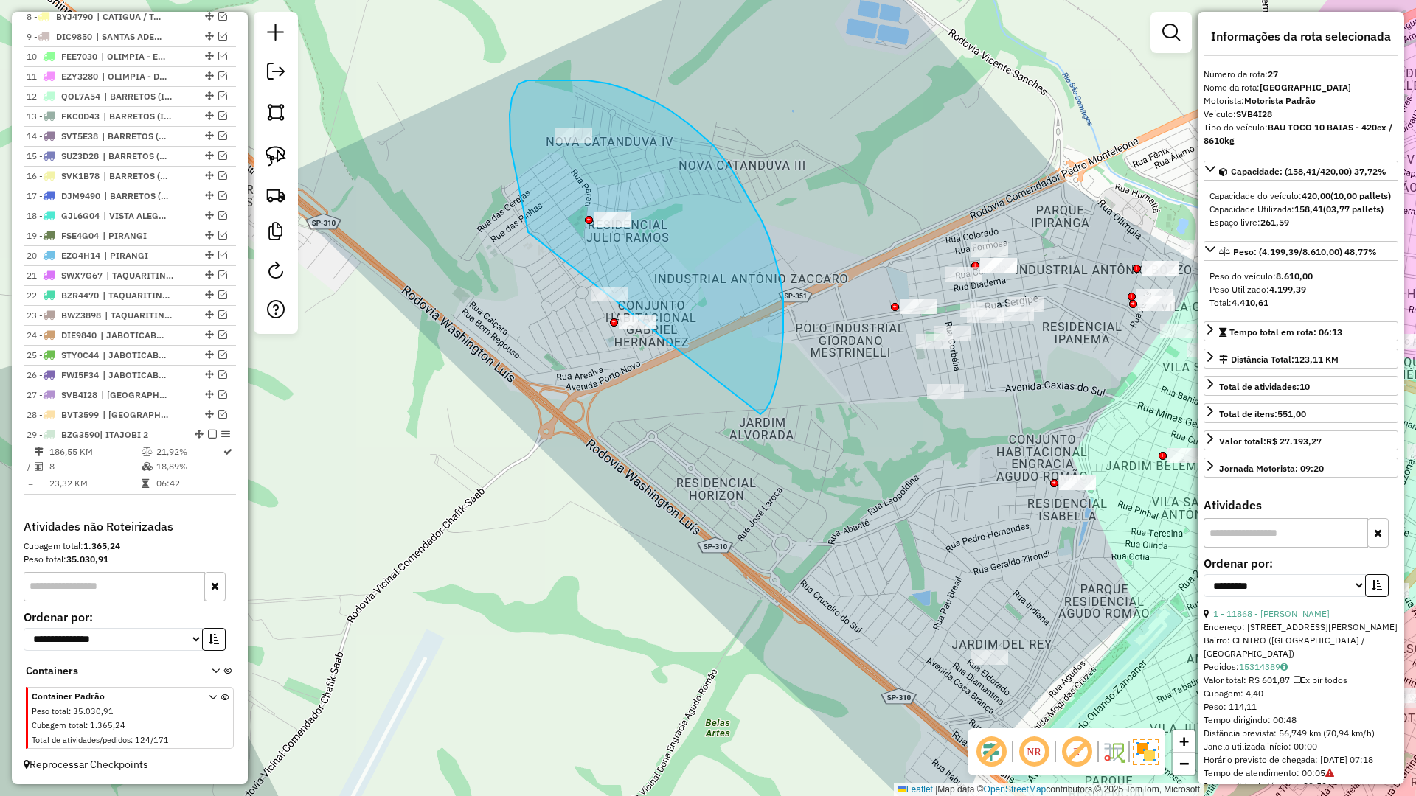
drag, startPoint x: 771, startPoint y: 400, endPoint x: 553, endPoint y: 360, distance: 221.2
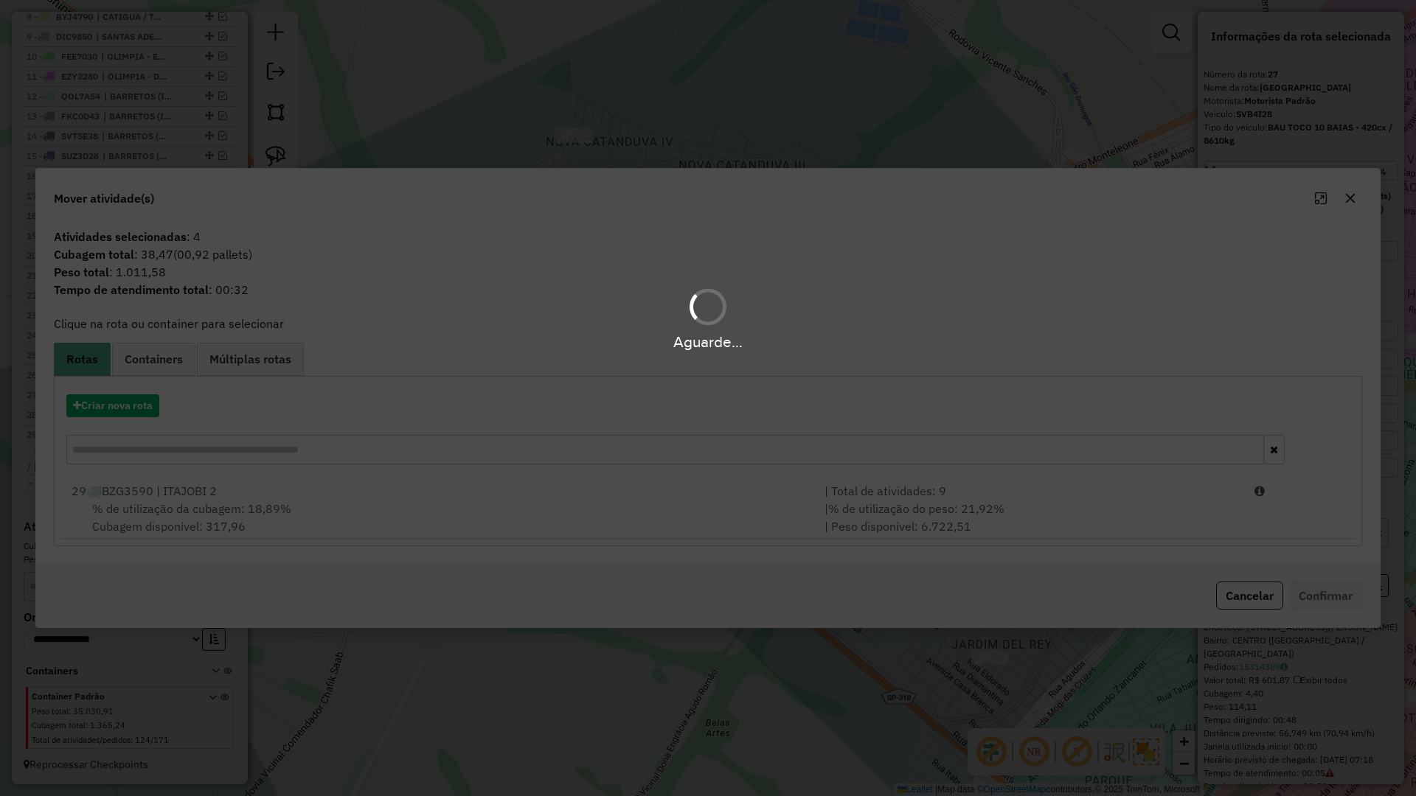
click at [470, 486] on div "Aguarde..." at bounding box center [708, 398] width 1416 height 796
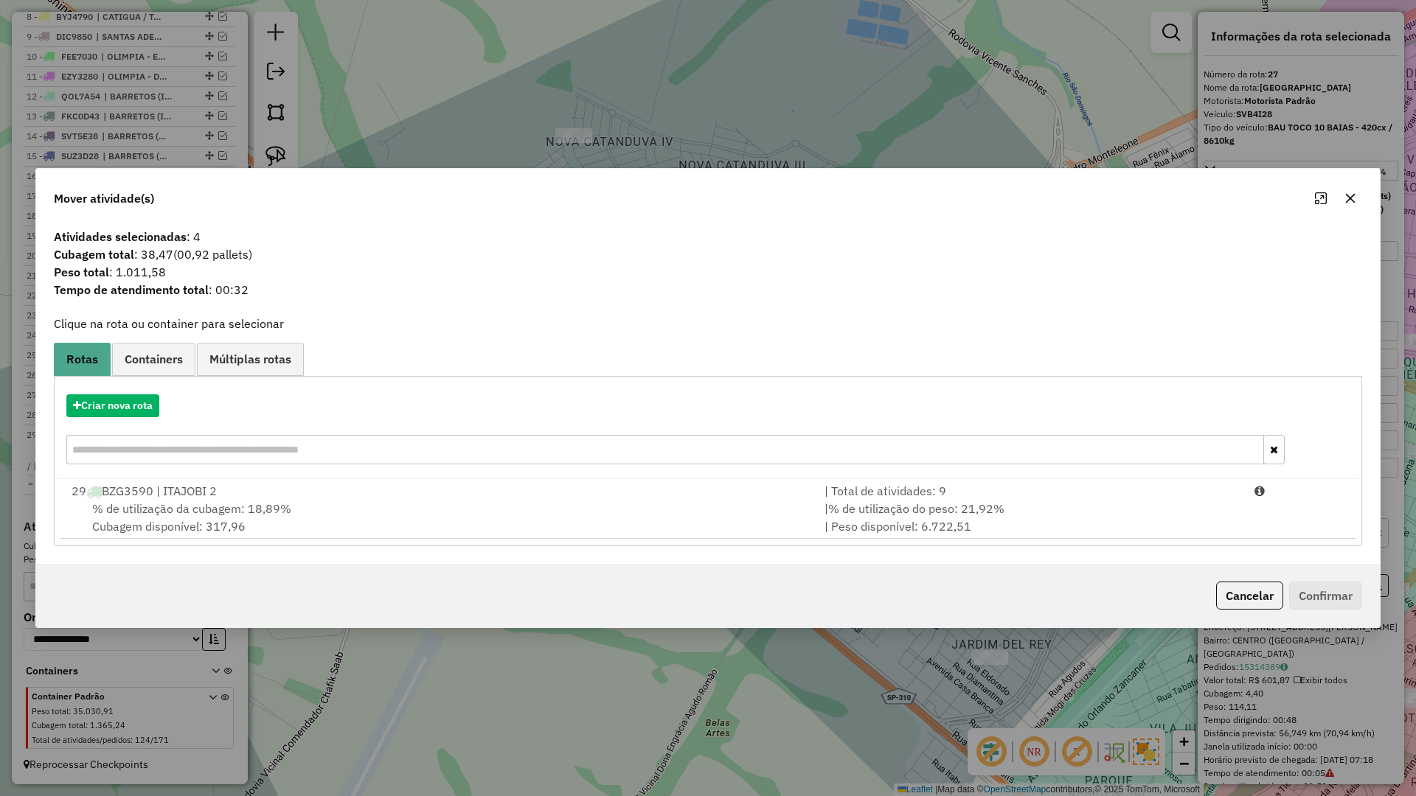
click at [470, 486] on div "29 BZG3590 | ITAJOBI 2" at bounding box center [439, 491] width 753 height 18
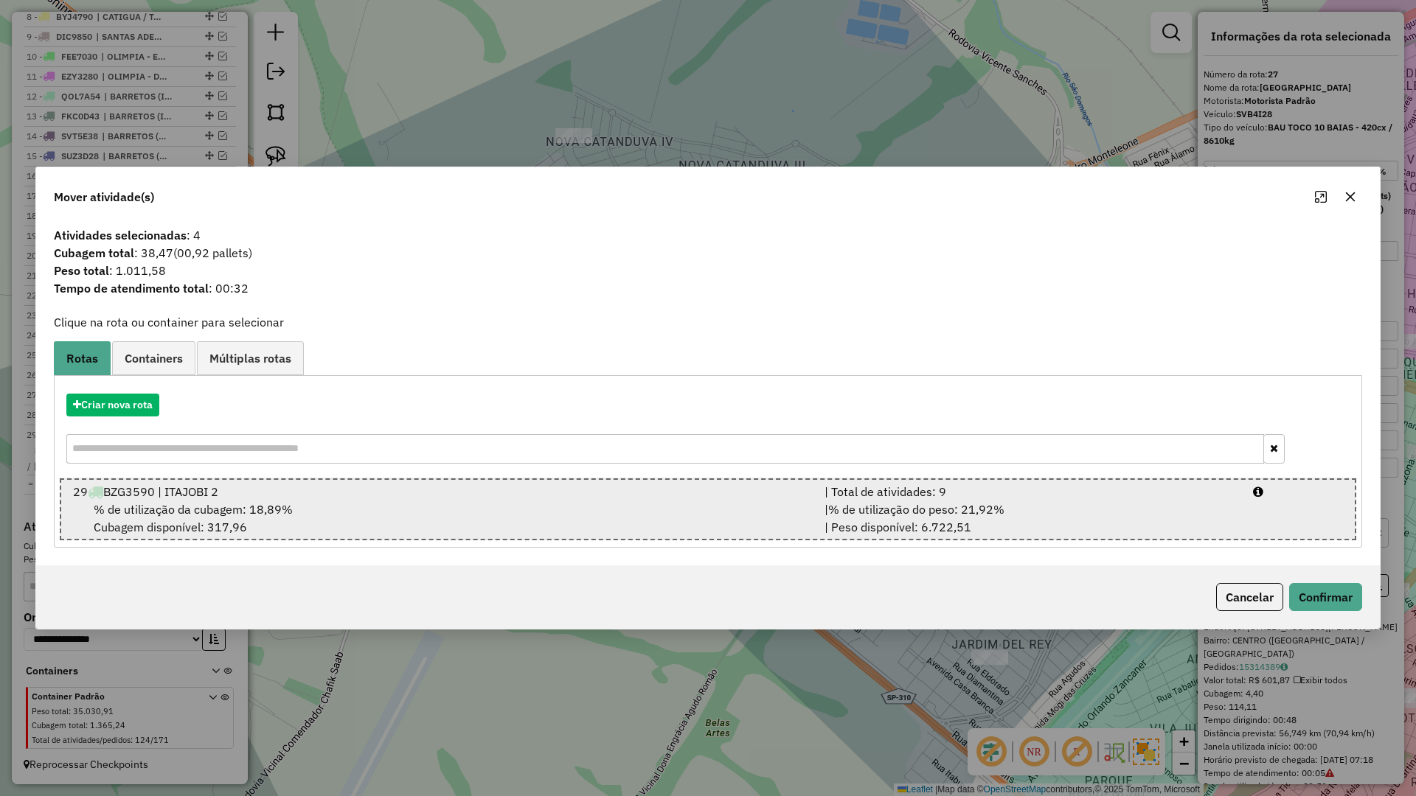
drag, startPoint x: 483, startPoint y: 510, endPoint x: 914, endPoint y: 560, distance: 434.4
click at [484, 510] on div "% de utilização da cubagem: 18,89% Cubagem disponível: 317,96" at bounding box center [439, 518] width 751 height 35
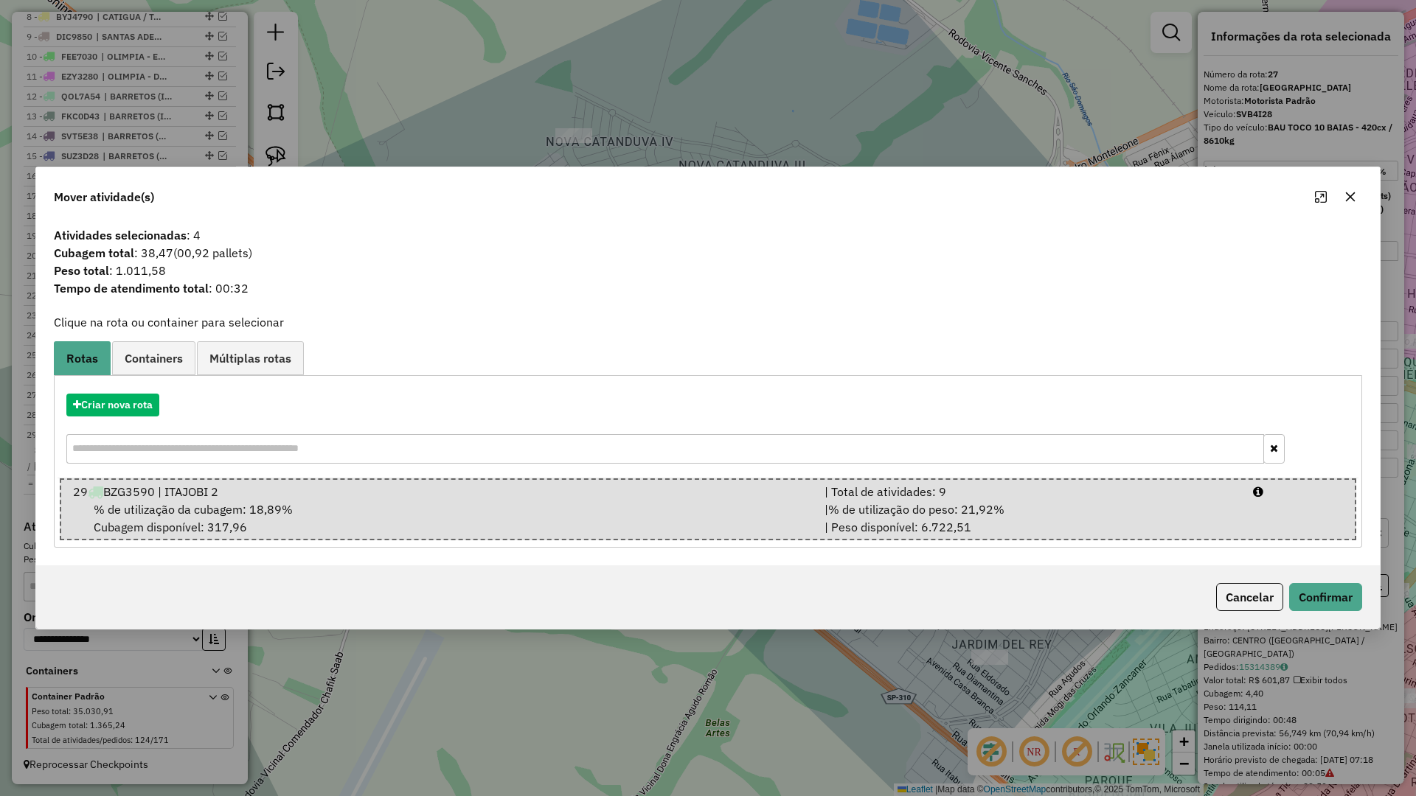
click at [1319, 615] on div "Cancelar Confirmar" at bounding box center [708, 597] width 1344 height 63
click at [1319, 610] on button "Confirmar" at bounding box center [1325, 597] width 73 height 28
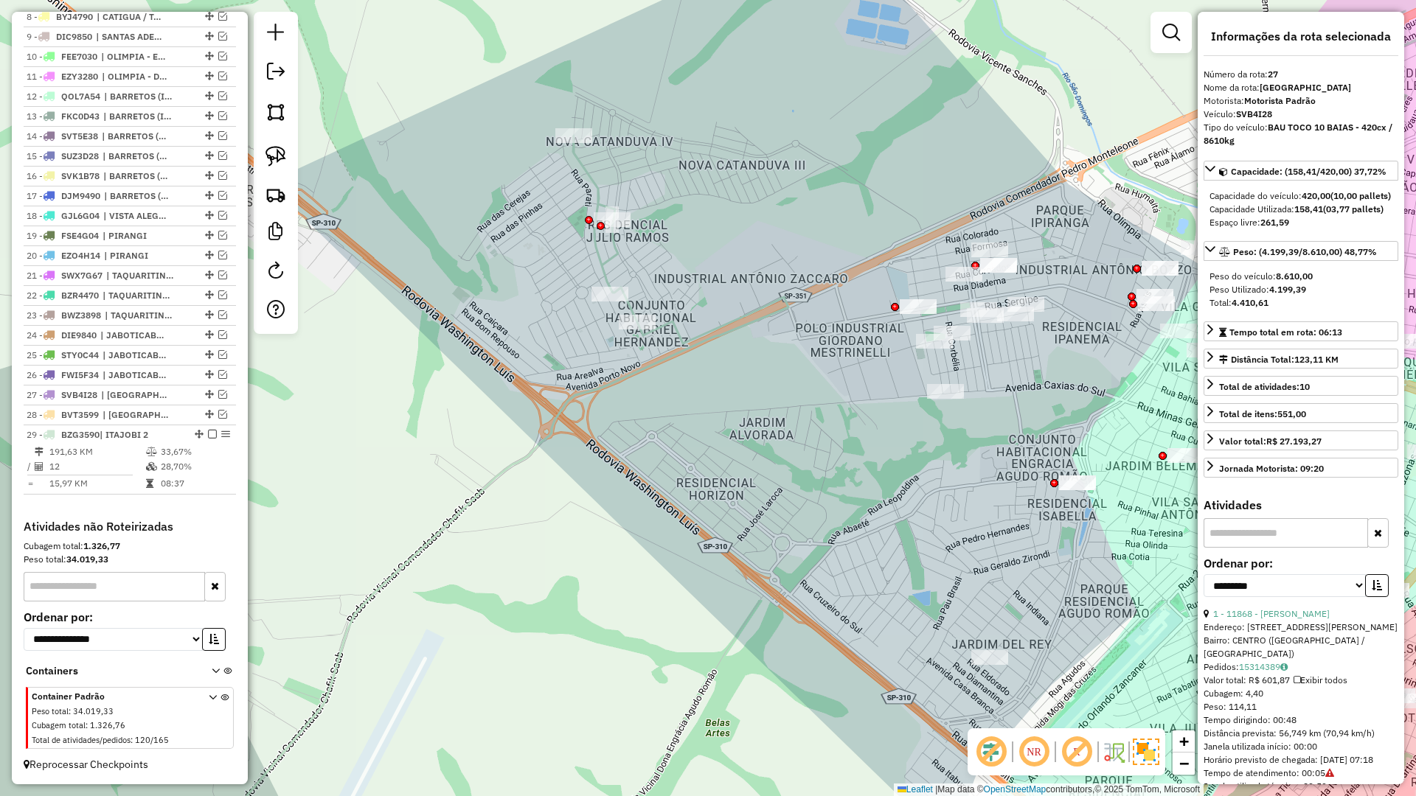
click at [664, 341] on div "Janela de atendimento Grade de atendimento Capacidade Transportadoras Veículos …" at bounding box center [708, 398] width 1416 height 796
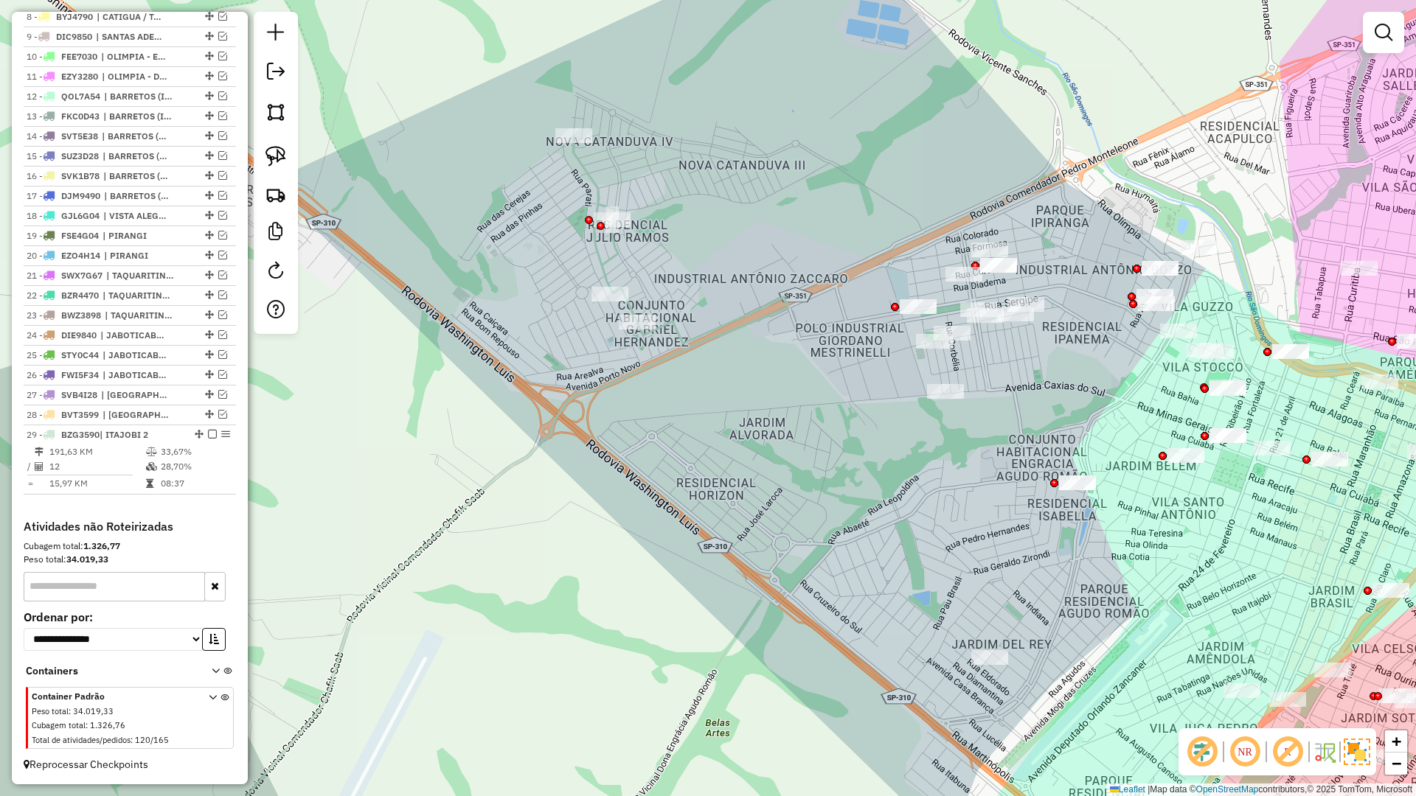
click at [669, 340] on div "Janela de atendimento Grade de atendimento Capacidade Transportadoras Veículos …" at bounding box center [708, 398] width 1416 height 796
click at [673, 332] on icon at bounding box center [323, 494] width 930 height 716
select select "**********"
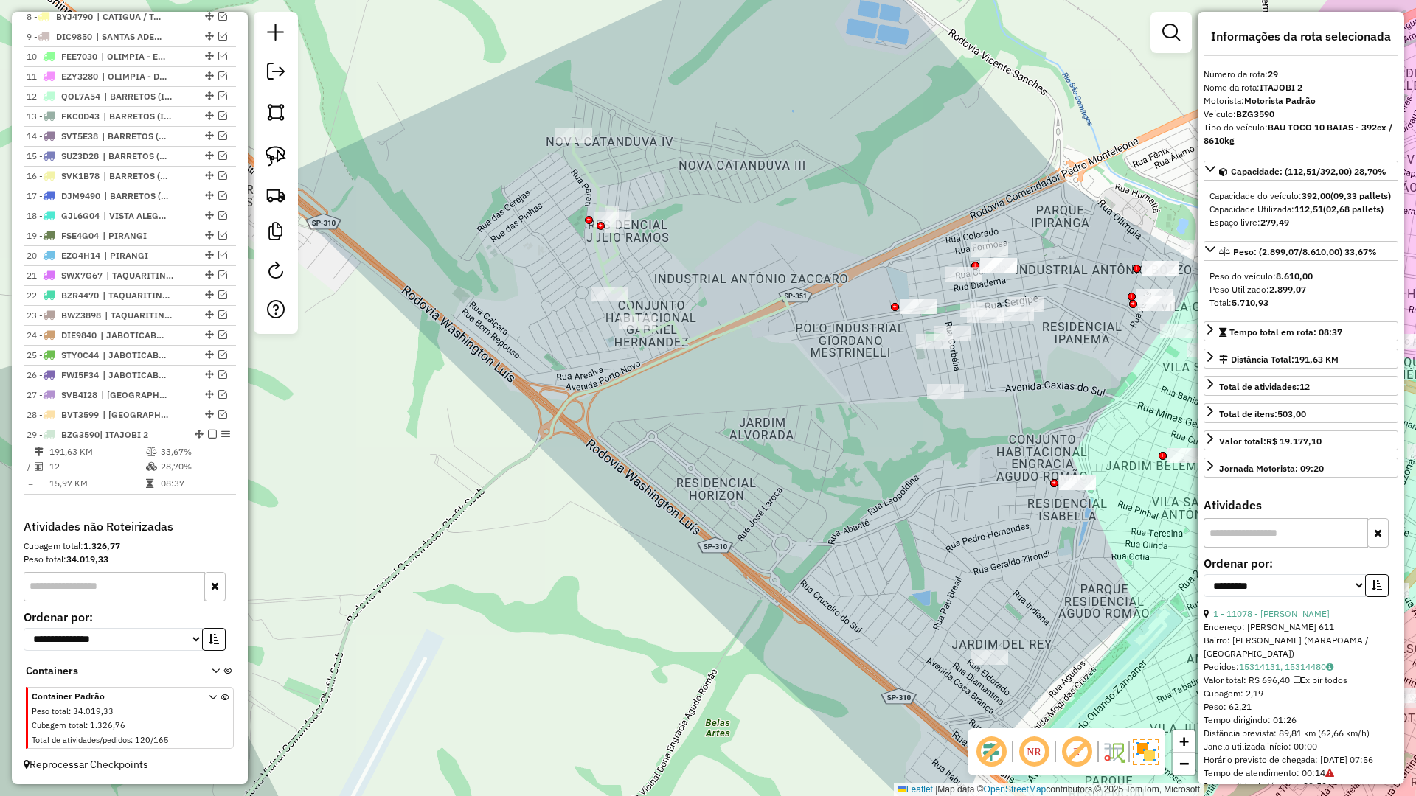
drag, startPoint x: 726, startPoint y: 393, endPoint x: 707, endPoint y: 360, distance: 38.3
click at [707, 360] on div "Janela de atendimento Grade de atendimento Capacidade Transportadoras Veículos …" at bounding box center [708, 398] width 1416 height 796
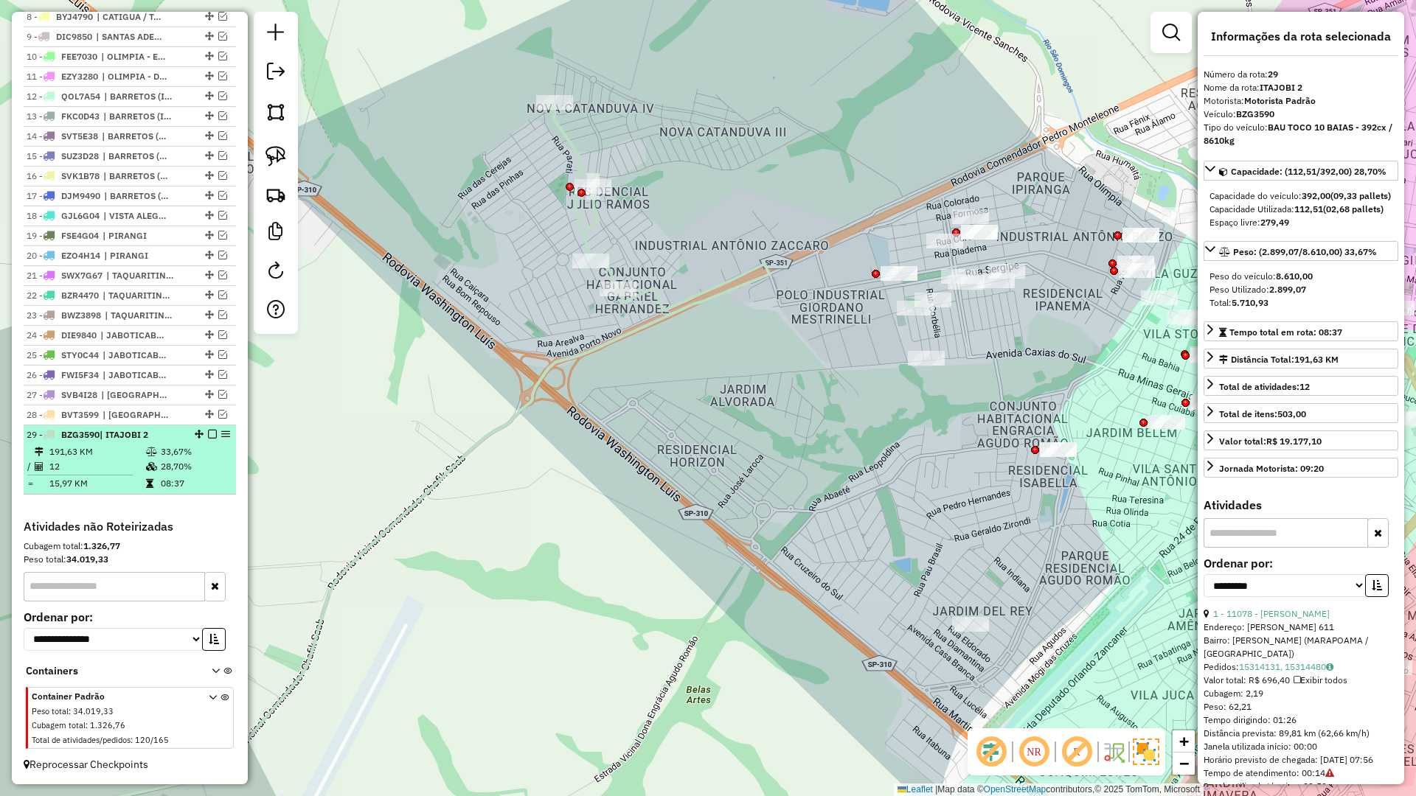
click at [208, 434] on em at bounding box center [212, 434] width 9 height 9
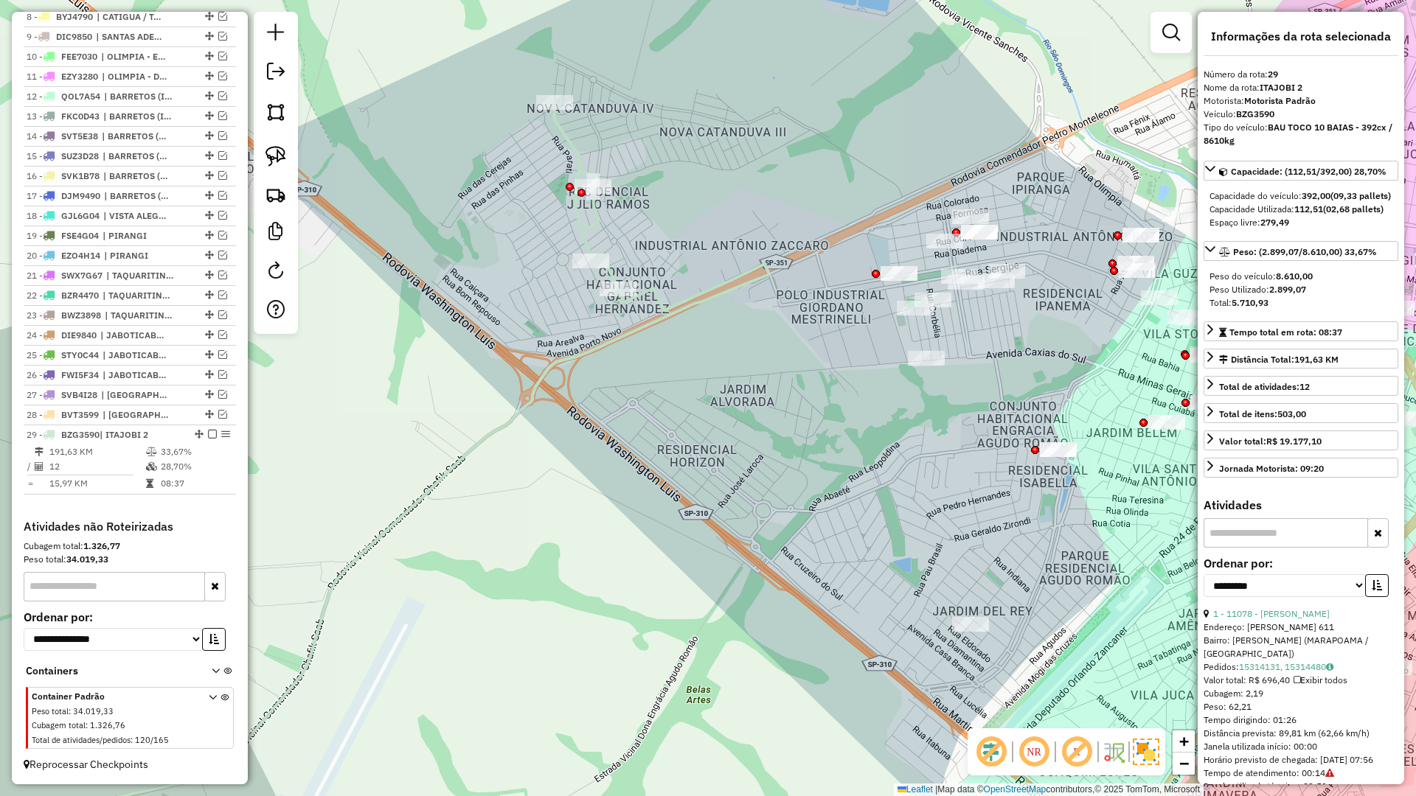
scroll to position [661, 0]
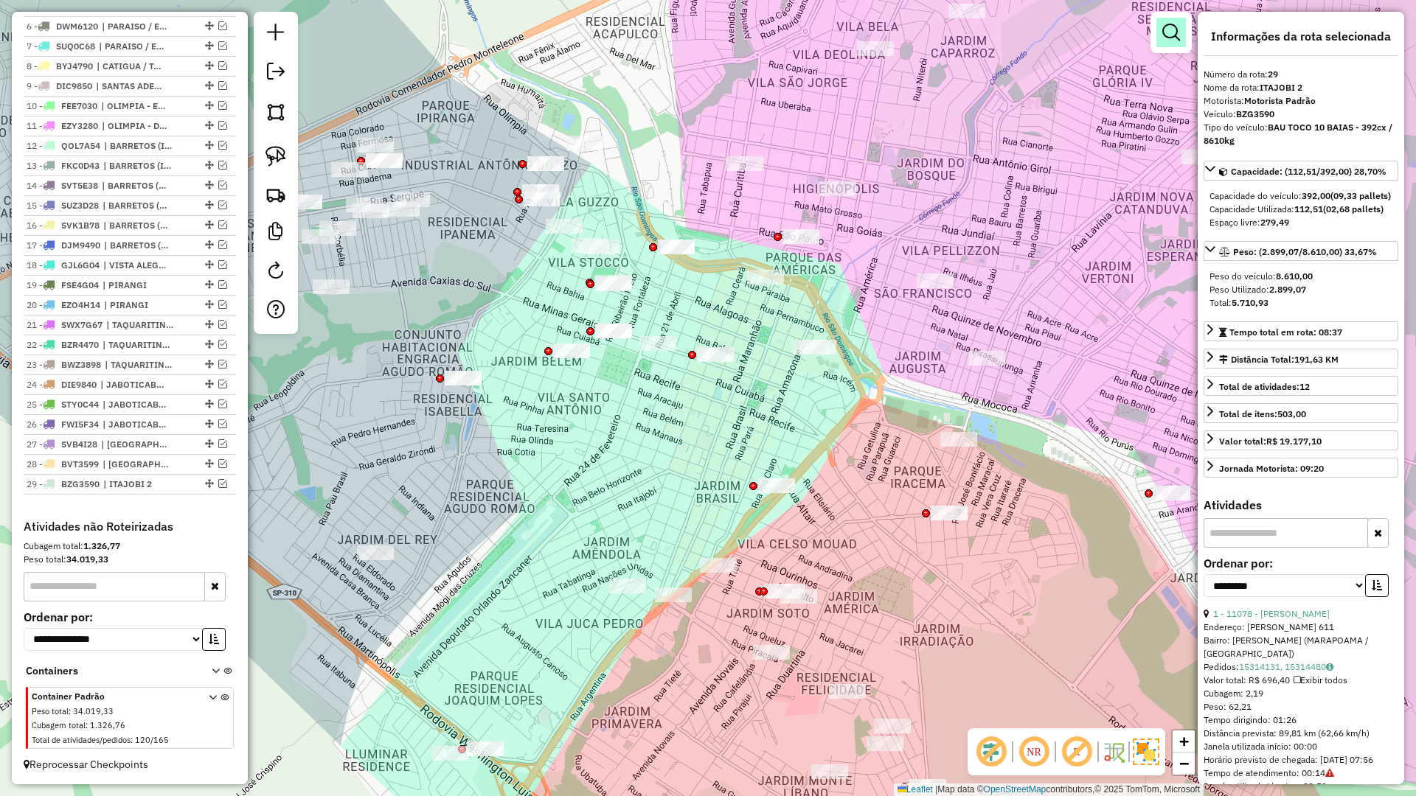
click at [1178, 40] on em at bounding box center [1171, 33] width 18 height 18
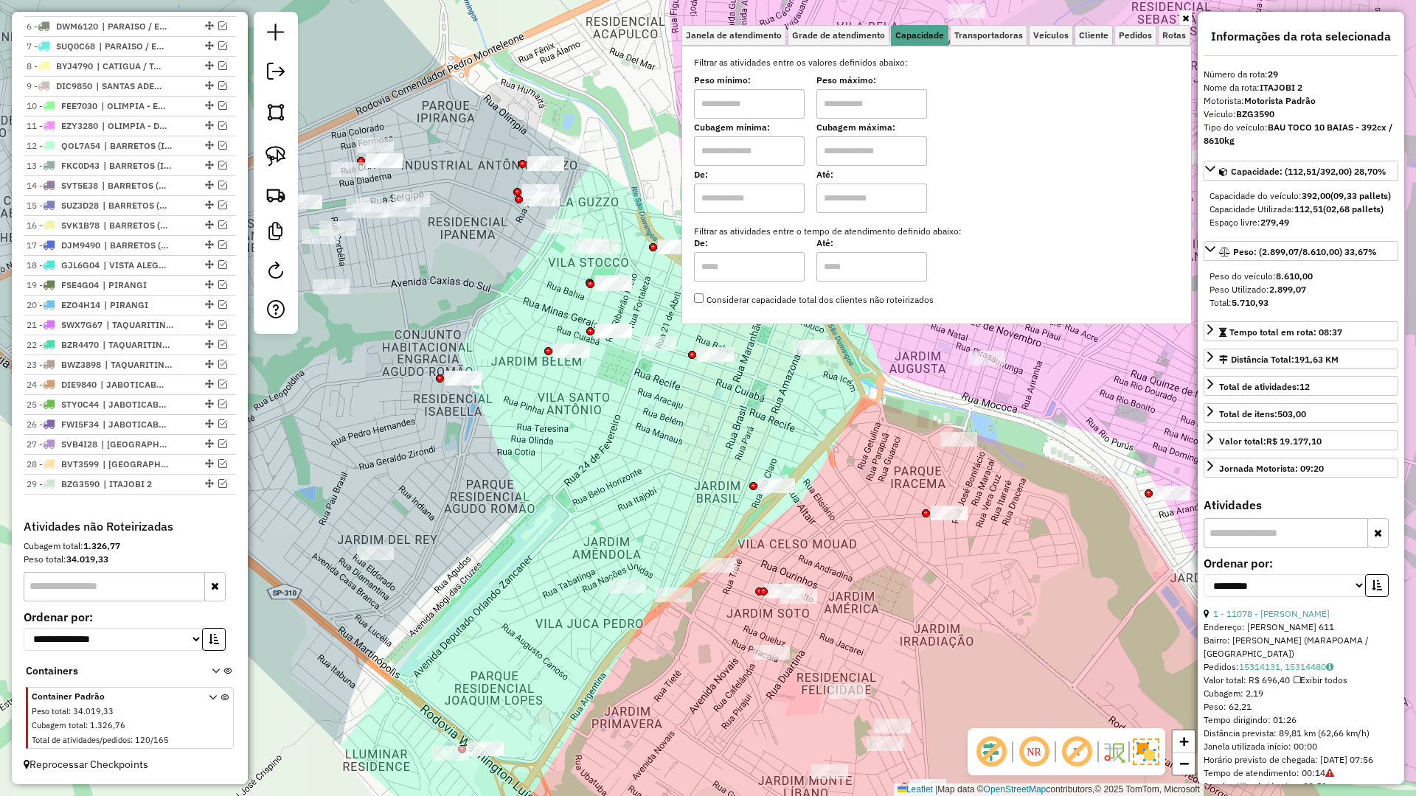
click at [738, 151] on input "text" at bounding box center [749, 150] width 111 height 29
type input "*****"
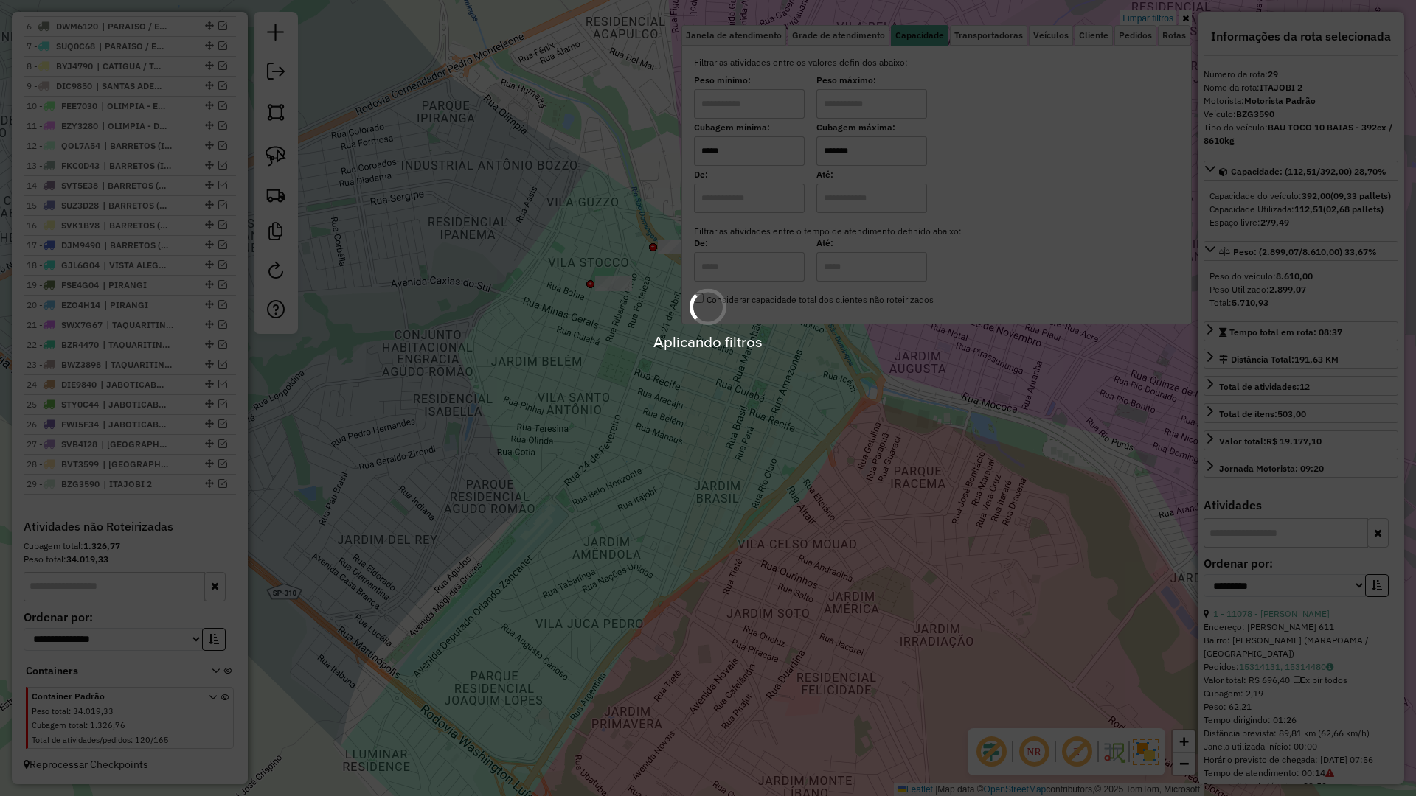
type input "*******"
drag, startPoint x: 701, startPoint y: 402, endPoint x: 657, endPoint y: 527, distance: 132.0
click at [657, 525] on div "Limpar filtros Janela de atendimento Grade de atendimento Capacidade Transporta…" at bounding box center [708, 398] width 1416 height 796
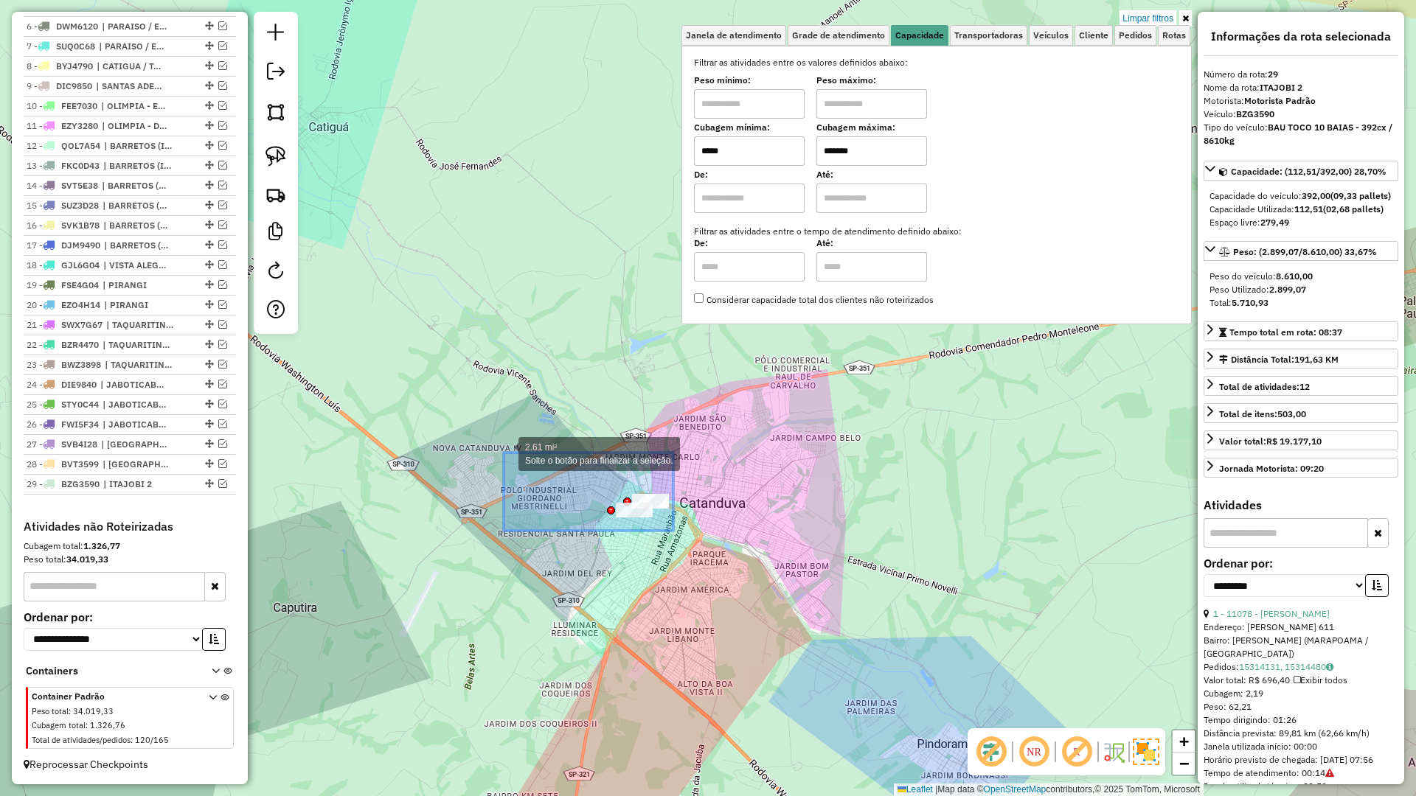
drag, startPoint x: 673, startPoint y: 531, endPoint x: 499, endPoint y: 447, distance: 194.0
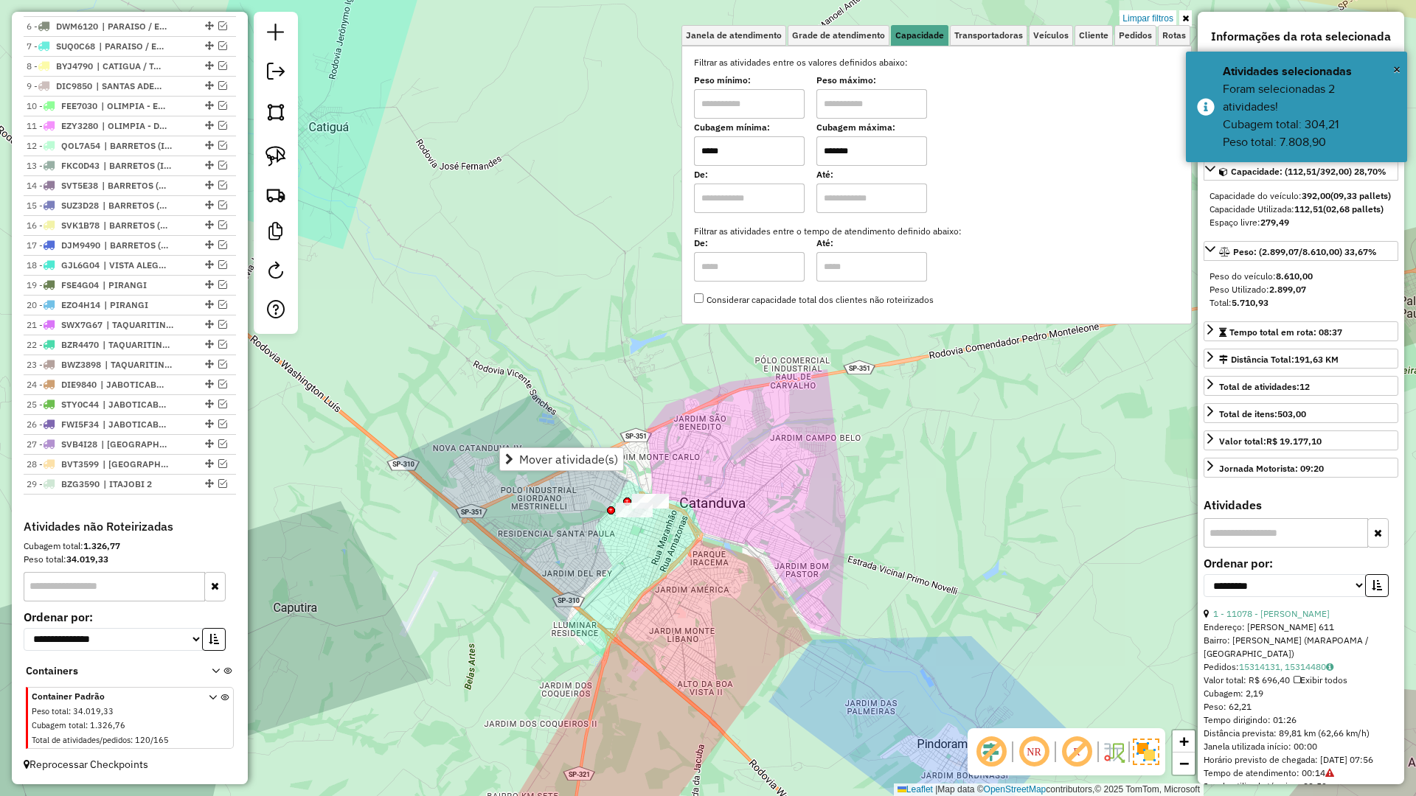
click at [779, 581] on div "Limpar filtros Janela de atendimento Grade de atendimento Capacidade Transporta…" at bounding box center [708, 398] width 1416 height 796
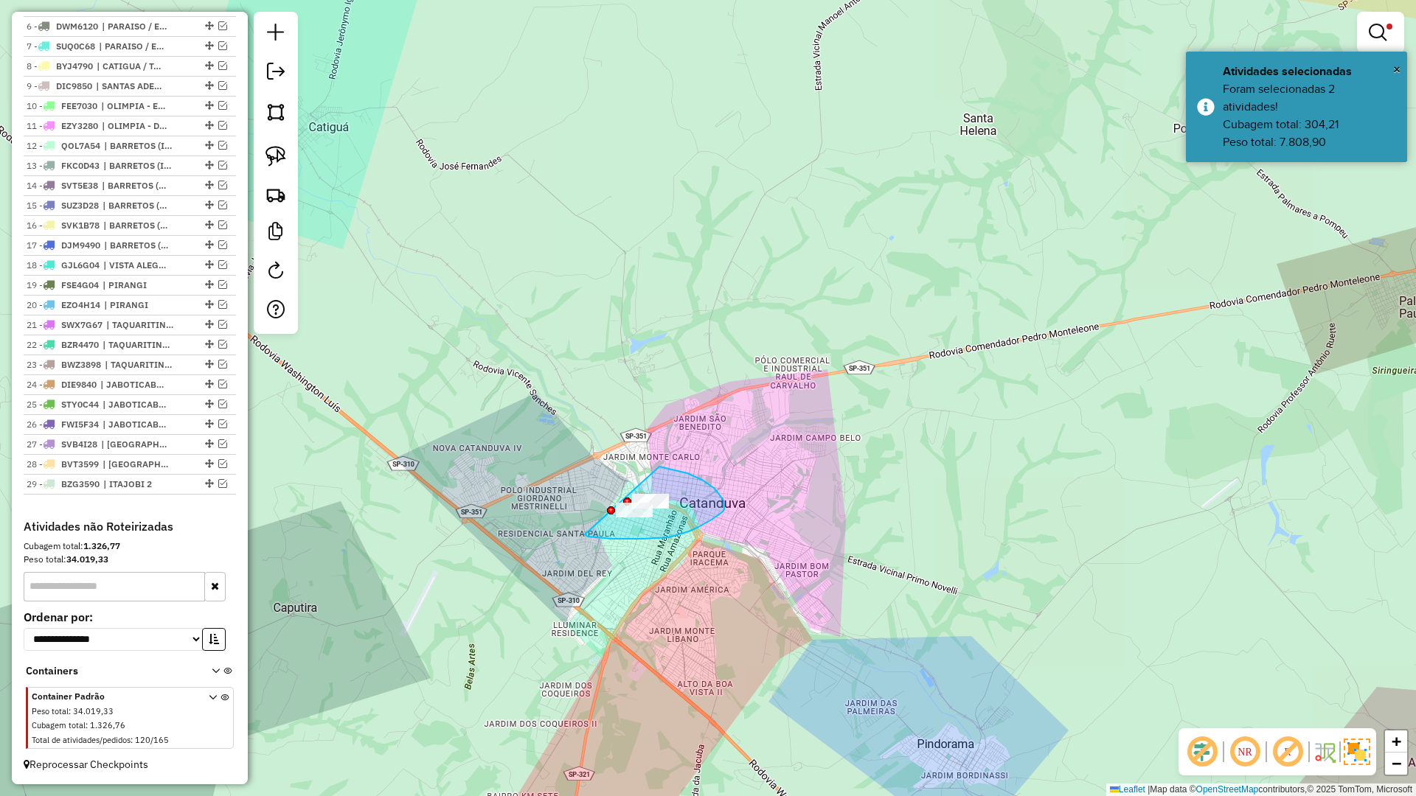
drag, startPoint x: 585, startPoint y: 535, endPoint x: 617, endPoint y: 470, distance: 72.6
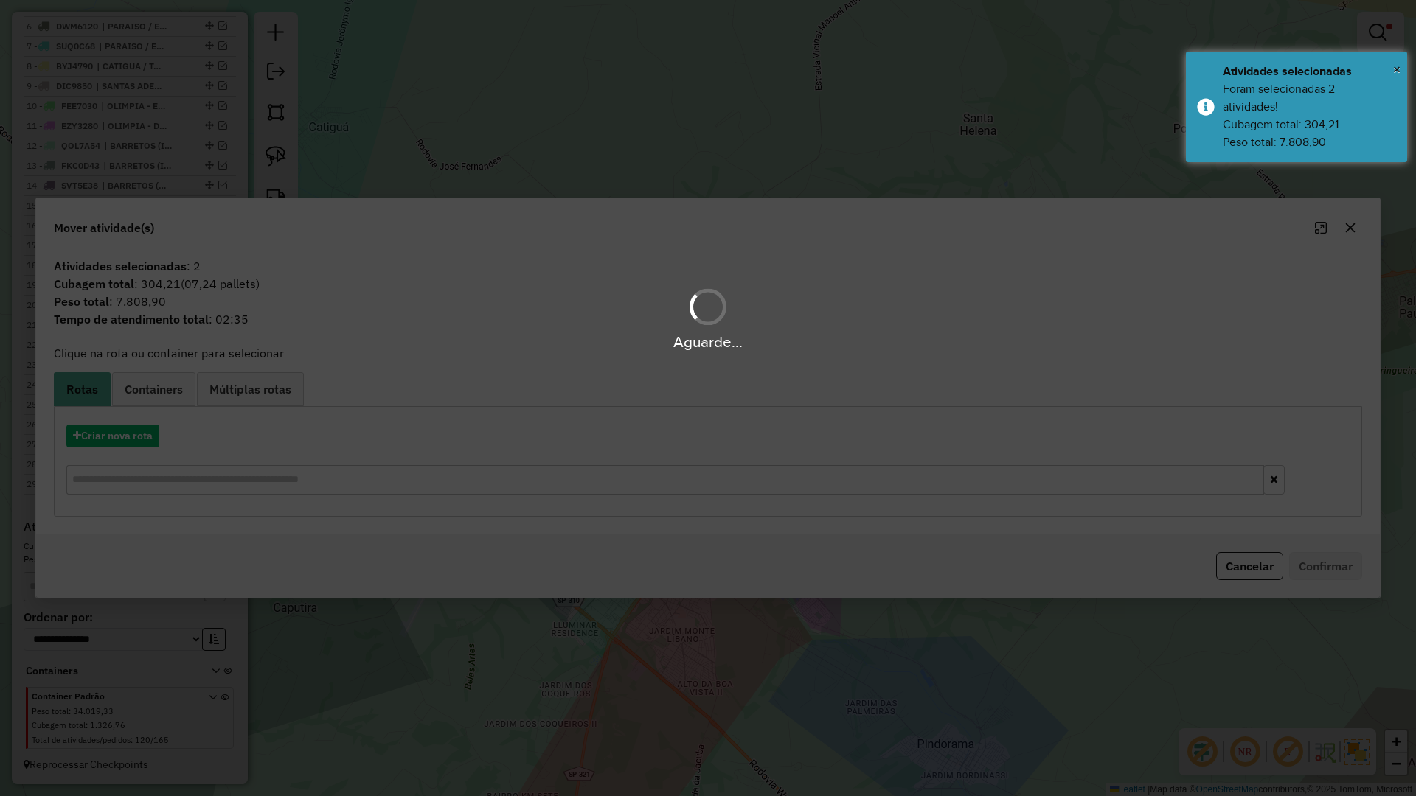
click at [134, 448] on div "Criar nova rota" at bounding box center [708, 462] width 1301 height 96
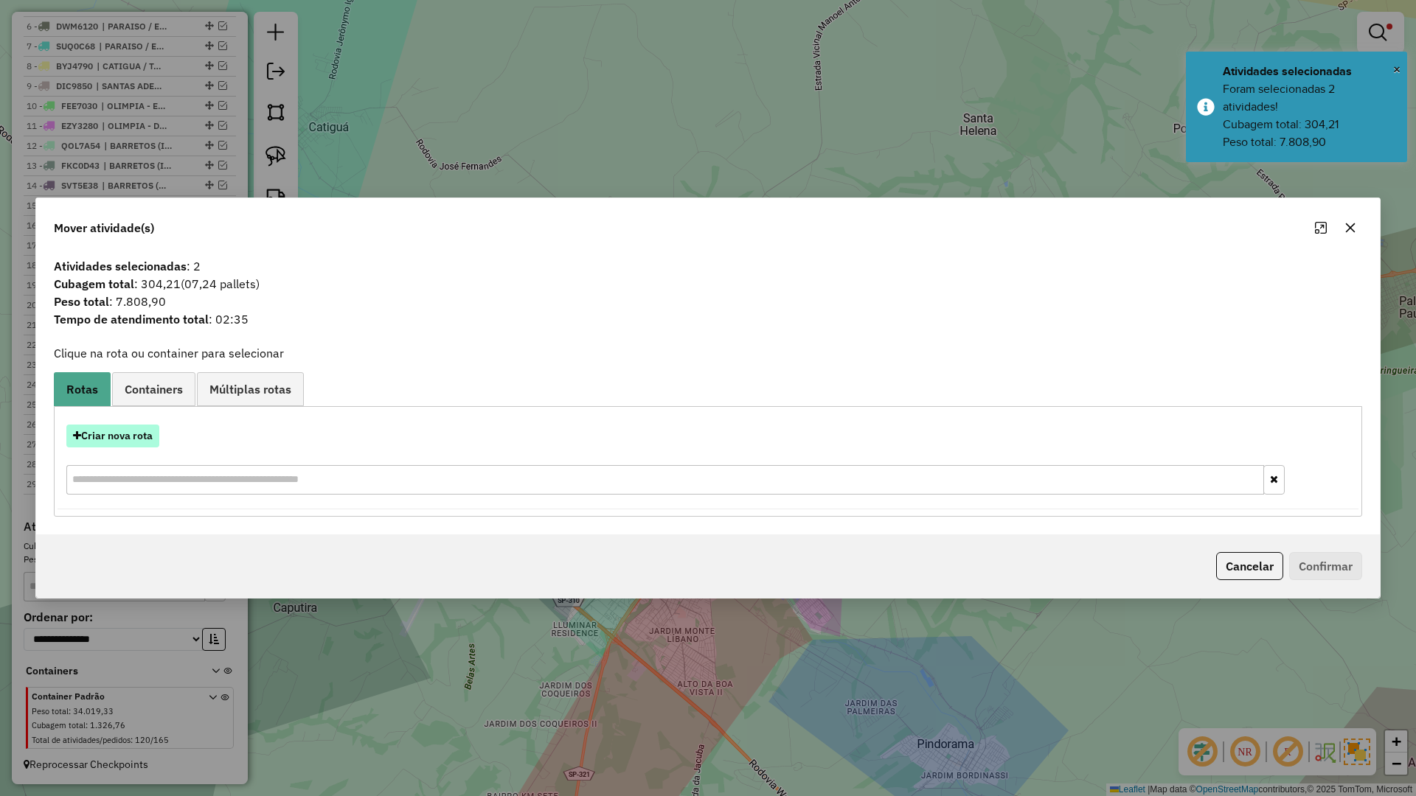
click at [150, 441] on button "Criar nova rota" at bounding box center [112, 436] width 93 height 23
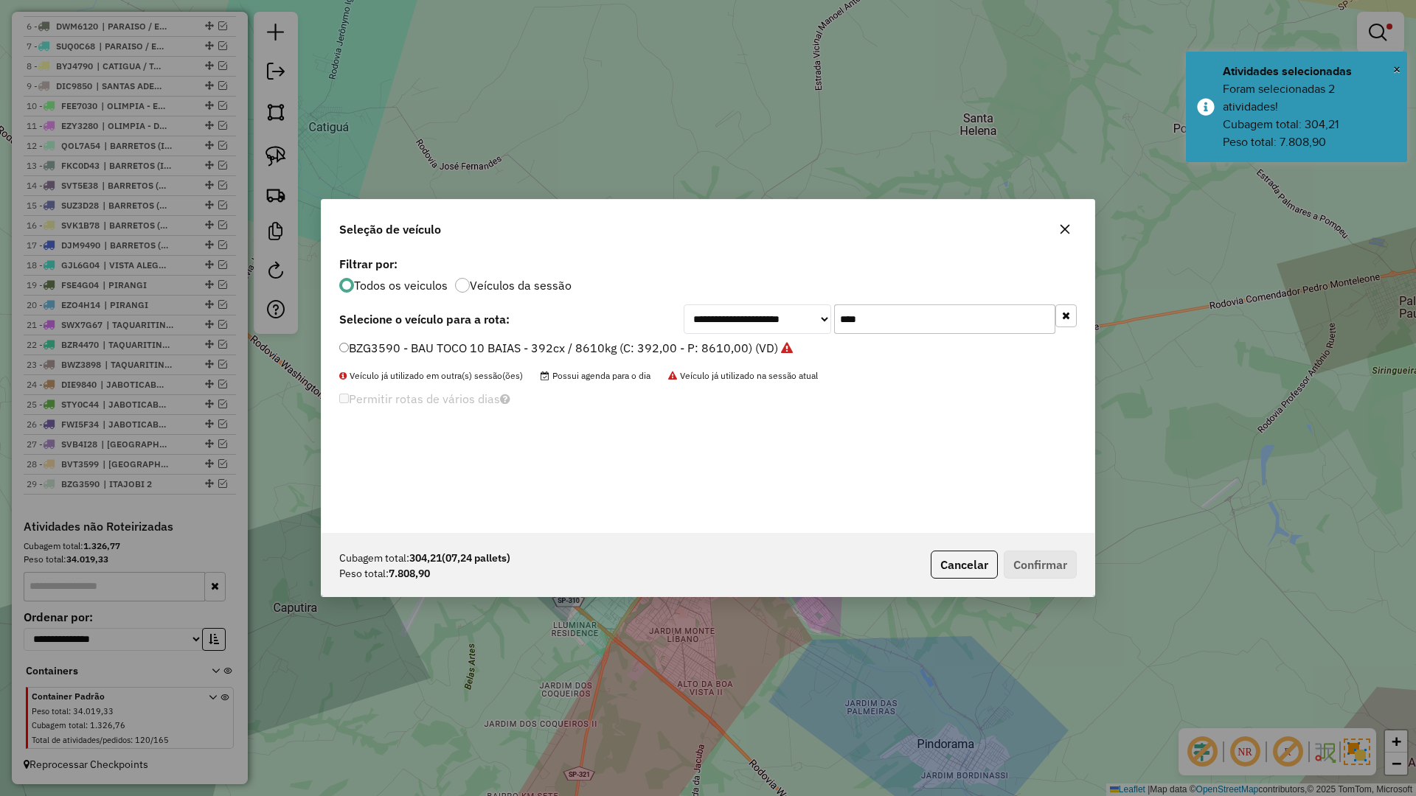
scroll to position [8, 4]
click at [880, 328] on input "****" at bounding box center [944, 319] width 221 height 29
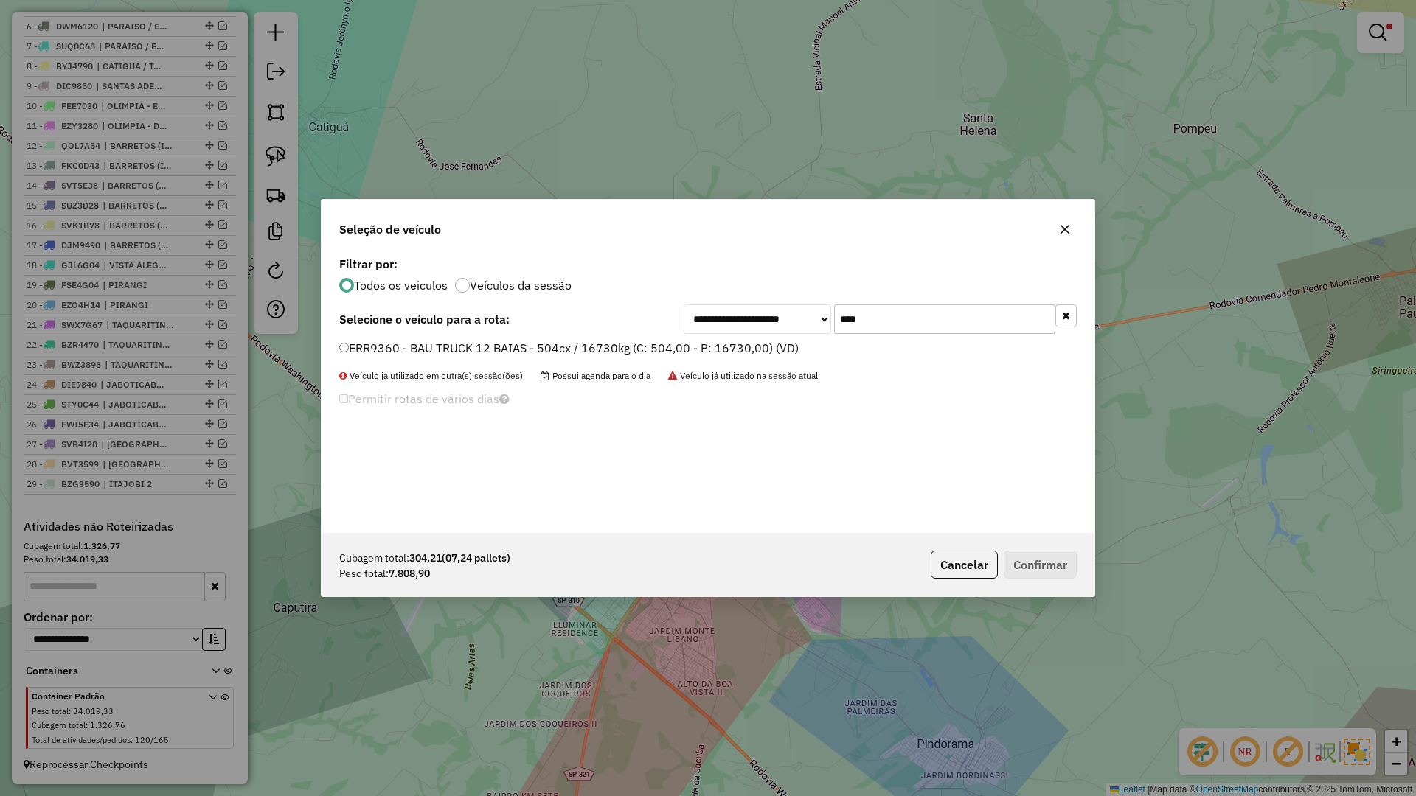
type input "****"
click at [727, 352] on label "ERR9360 - BAU TRUCK 12 BAIAS - 504cx / 16730kg (C: 504,00 - P: 16730,00) (VD)" at bounding box center [568, 348] width 459 height 18
drag, startPoint x: 1055, startPoint y: 566, endPoint x: 1019, endPoint y: 785, distance: 221.1
click at [1054, 567] on button "Confirmar" at bounding box center [1040, 565] width 73 height 28
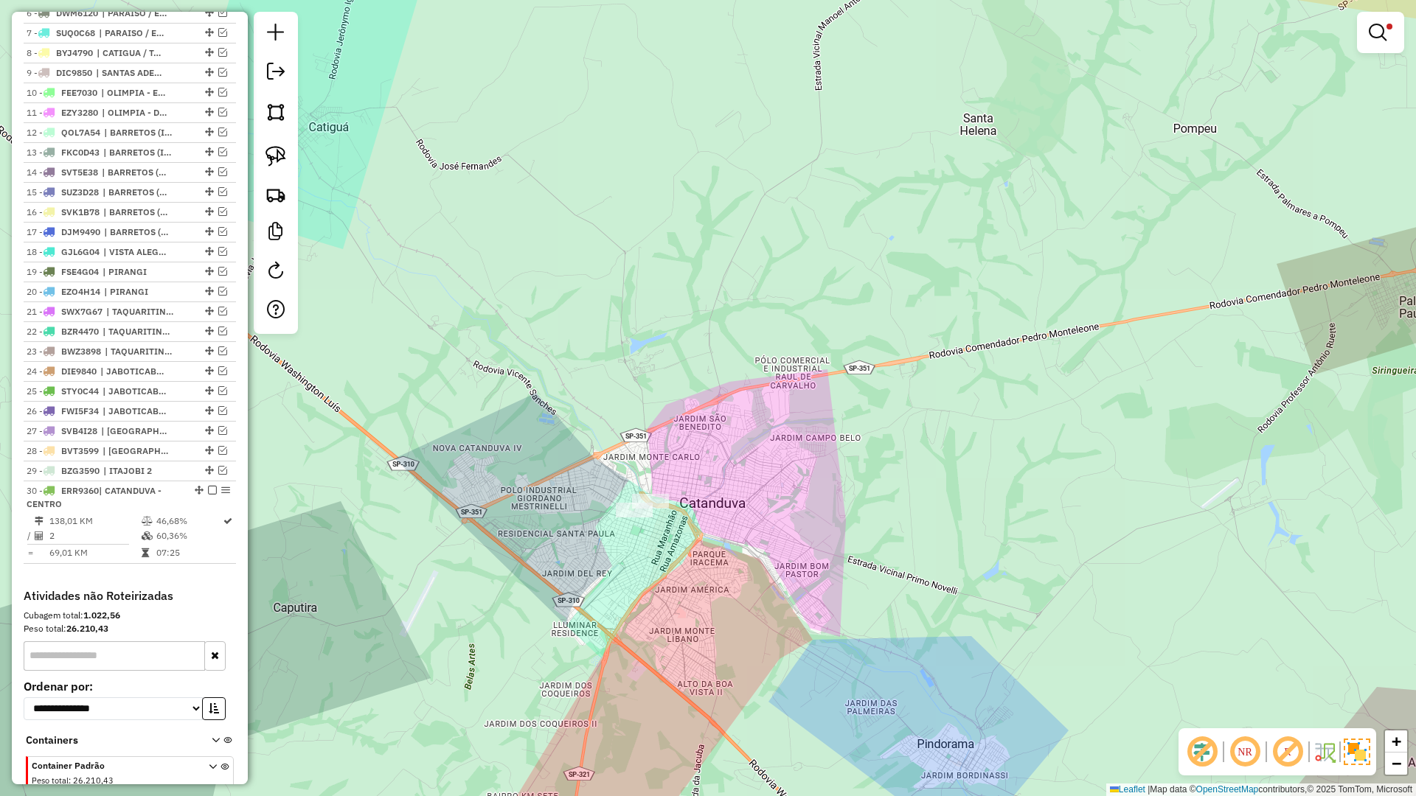
scroll to position [743, 0]
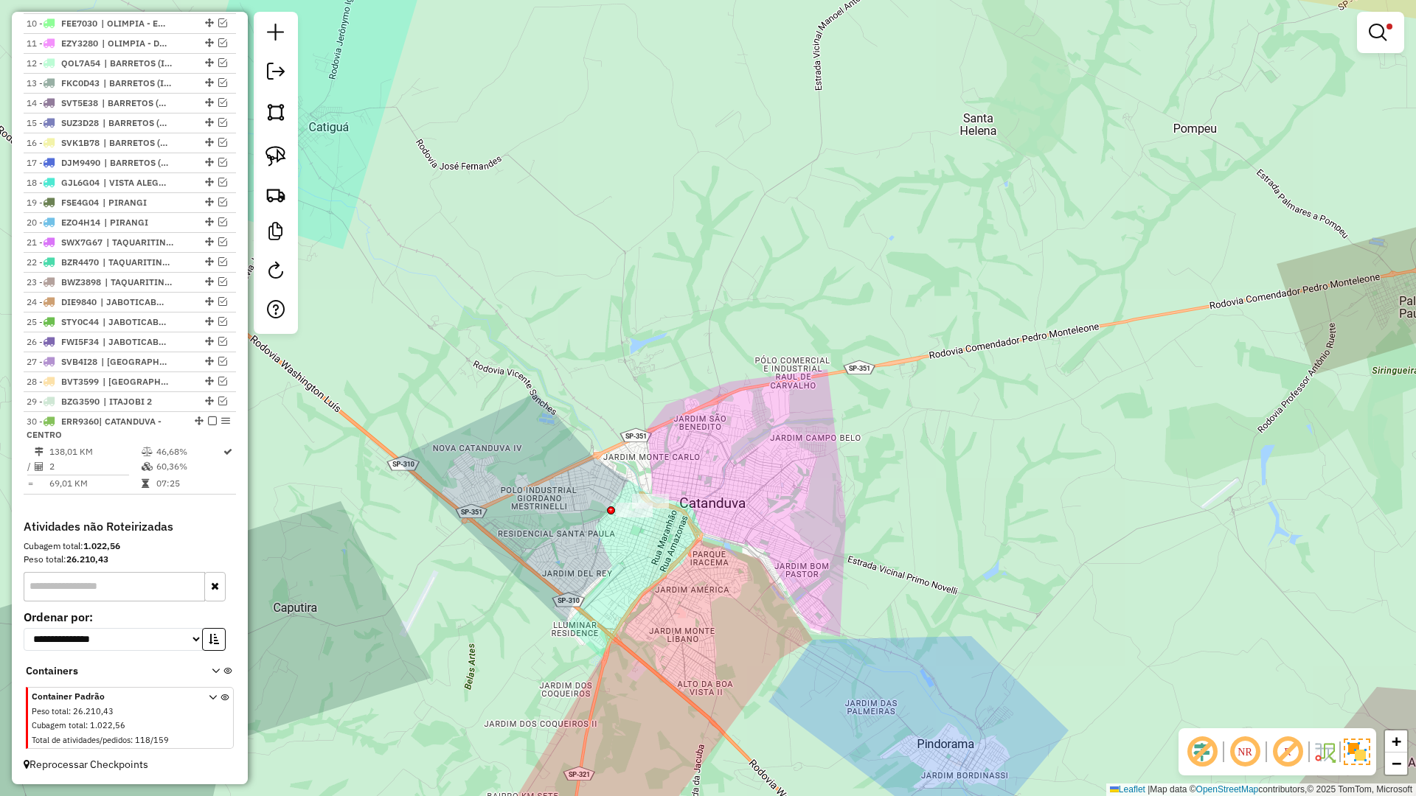
drag, startPoint x: 1381, startPoint y: 34, endPoint x: 1377, endPoint y: 18, distance: 16.1
click at [1381, 34] on em at bounding box center [1378, 33] width 18 height 18
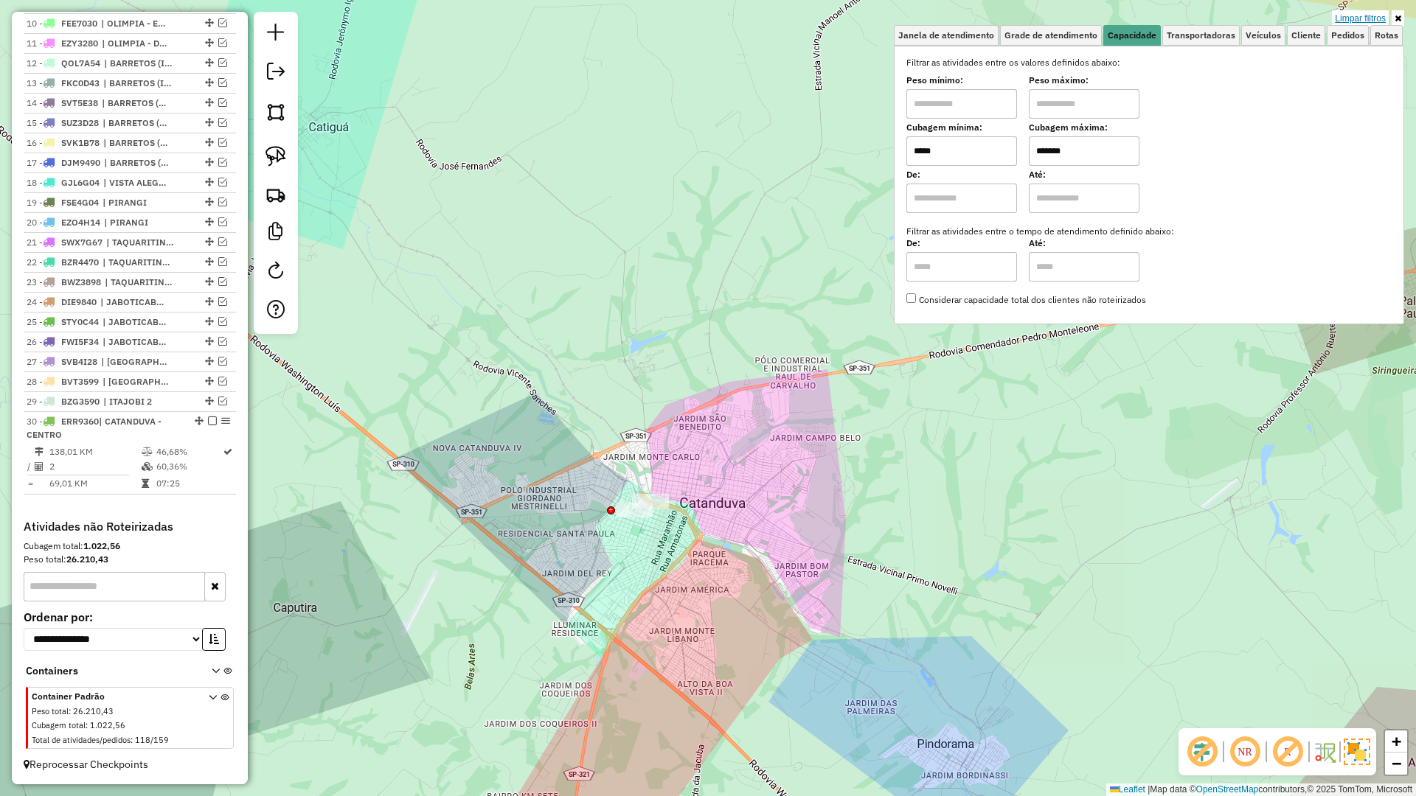
click at [1376, 17] on link "Limpar filtros" at bounding box center [1360, 18] width 57 height 16
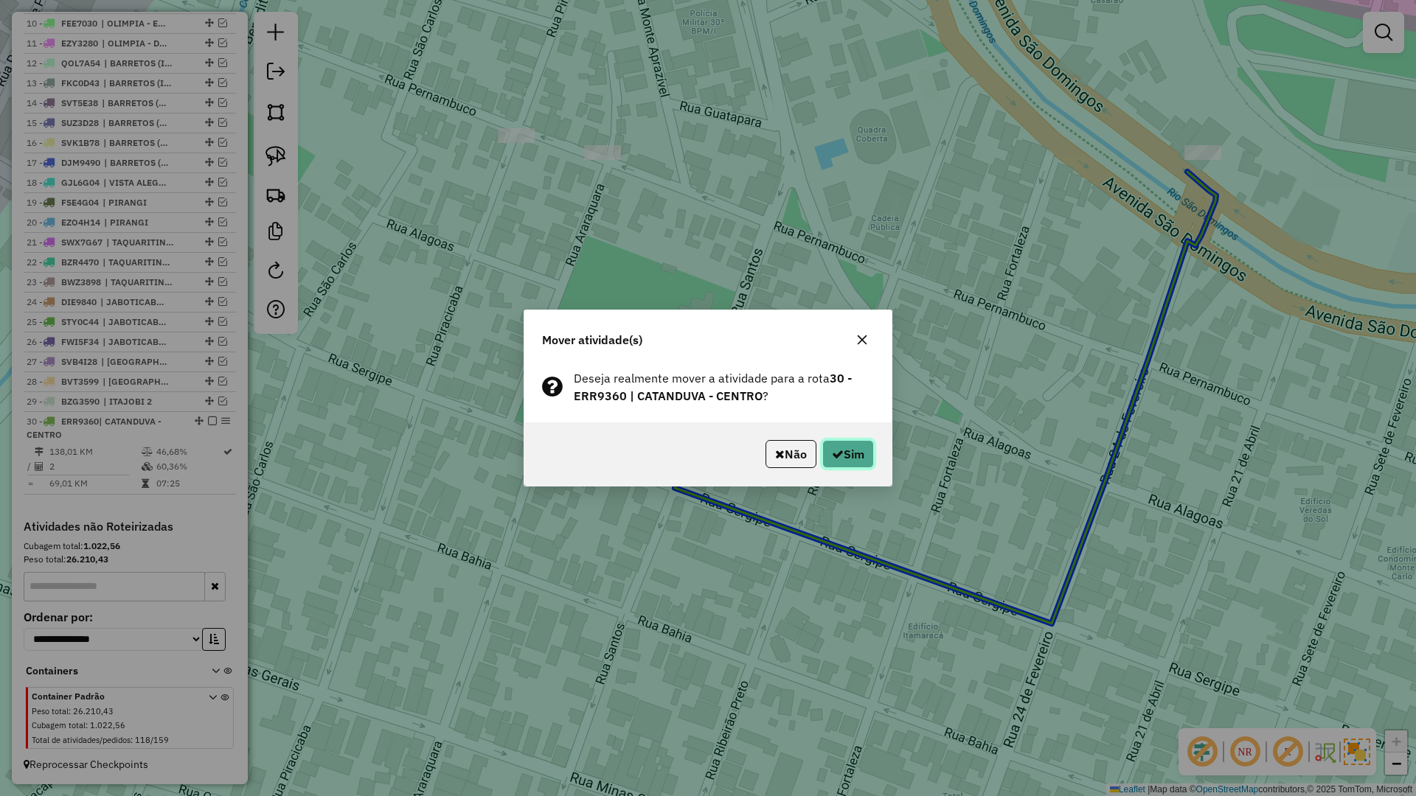
click at [822, 449] on button "Sim" at bounding box center [848, 454] width 52 height 28
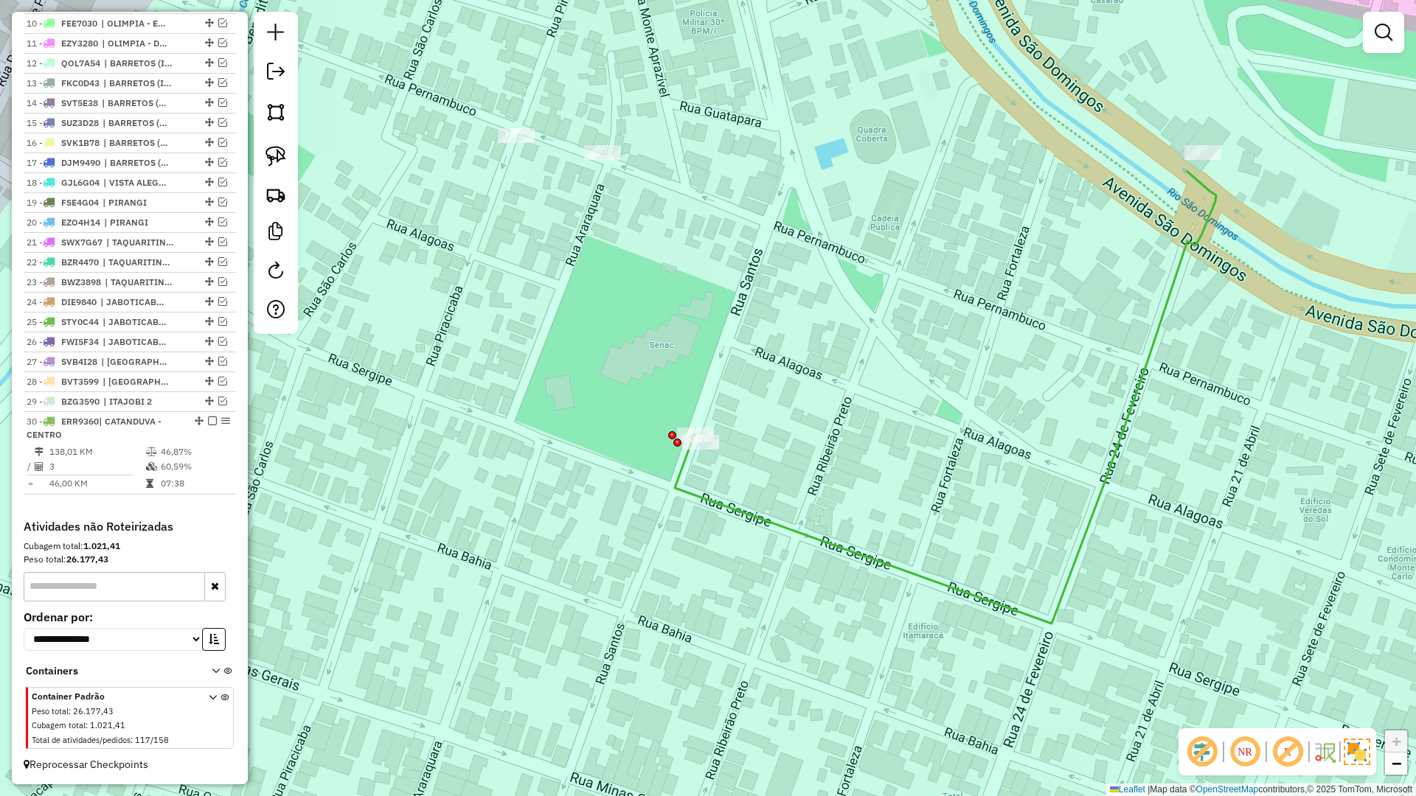
click at [681, 483] on icon at bounding box center [945, 398] width 541 height 452
select select "**********"
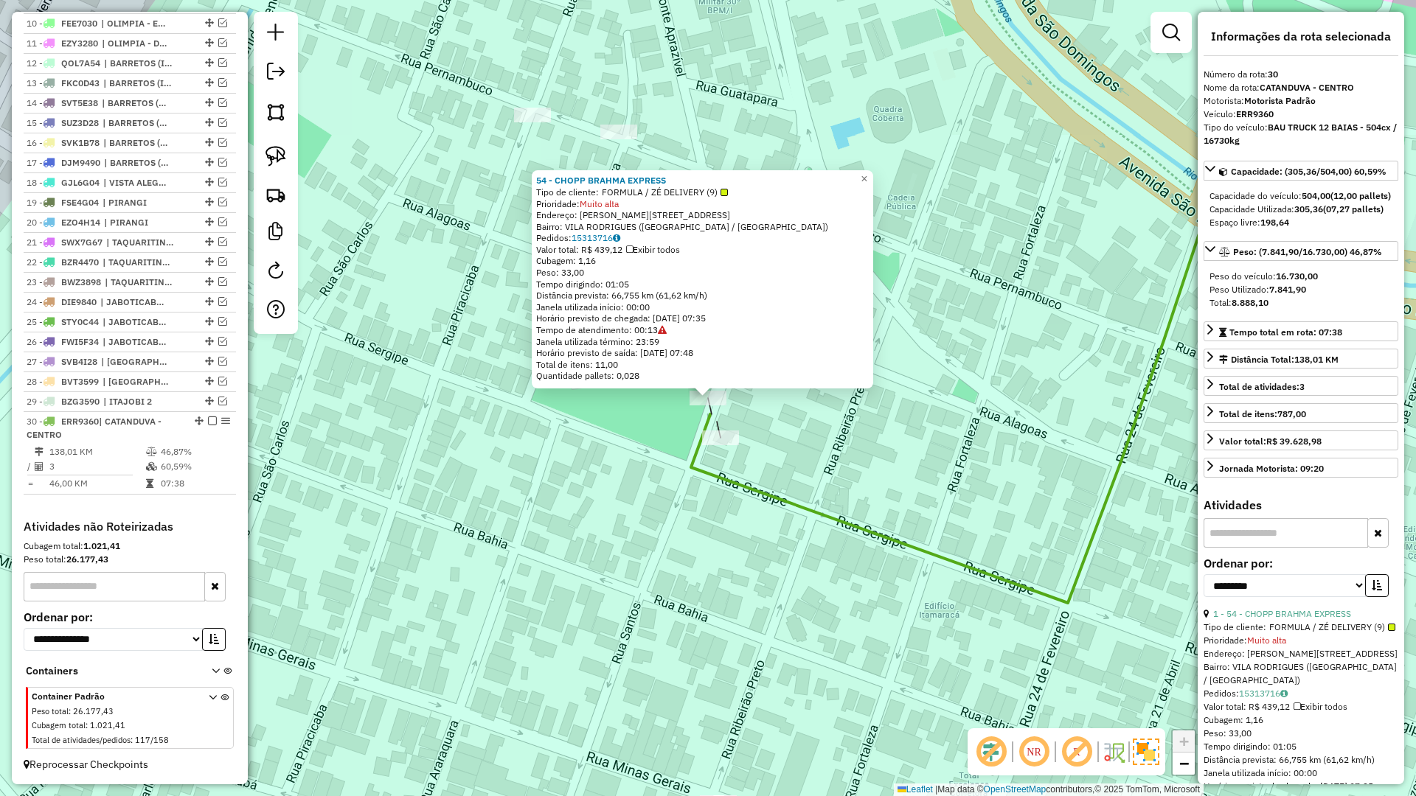
click at [796, 464] on div "54 - CHOPP BRAHMA EXPRESS Tipo de cliente: FORMULA / ZÉ DELIVERY (9) Prioridade…" at bounding box center [708, 398] width 1416 height 796
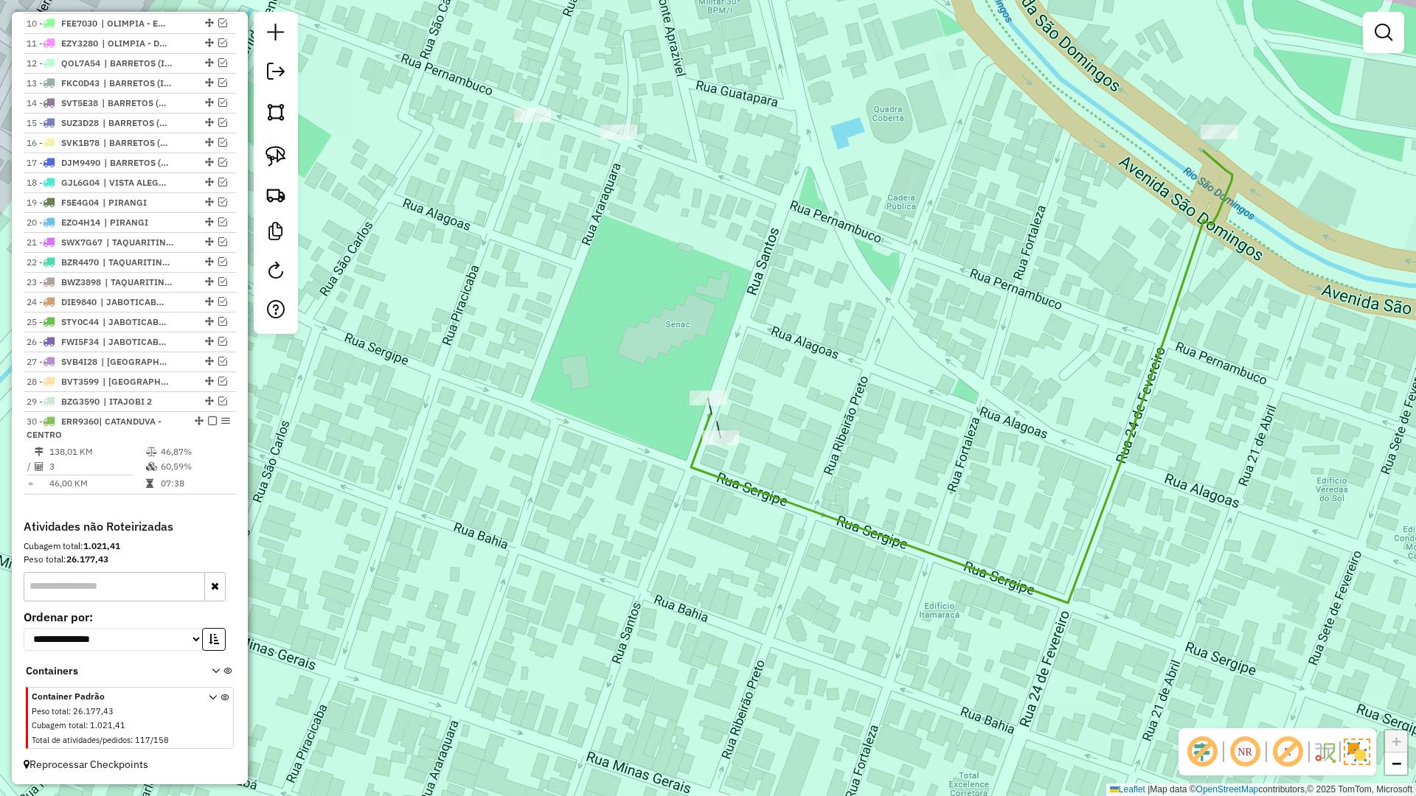
click at [798, 502] on icon at bounding box center [961, 377] width 541 height 452
select select "**********"
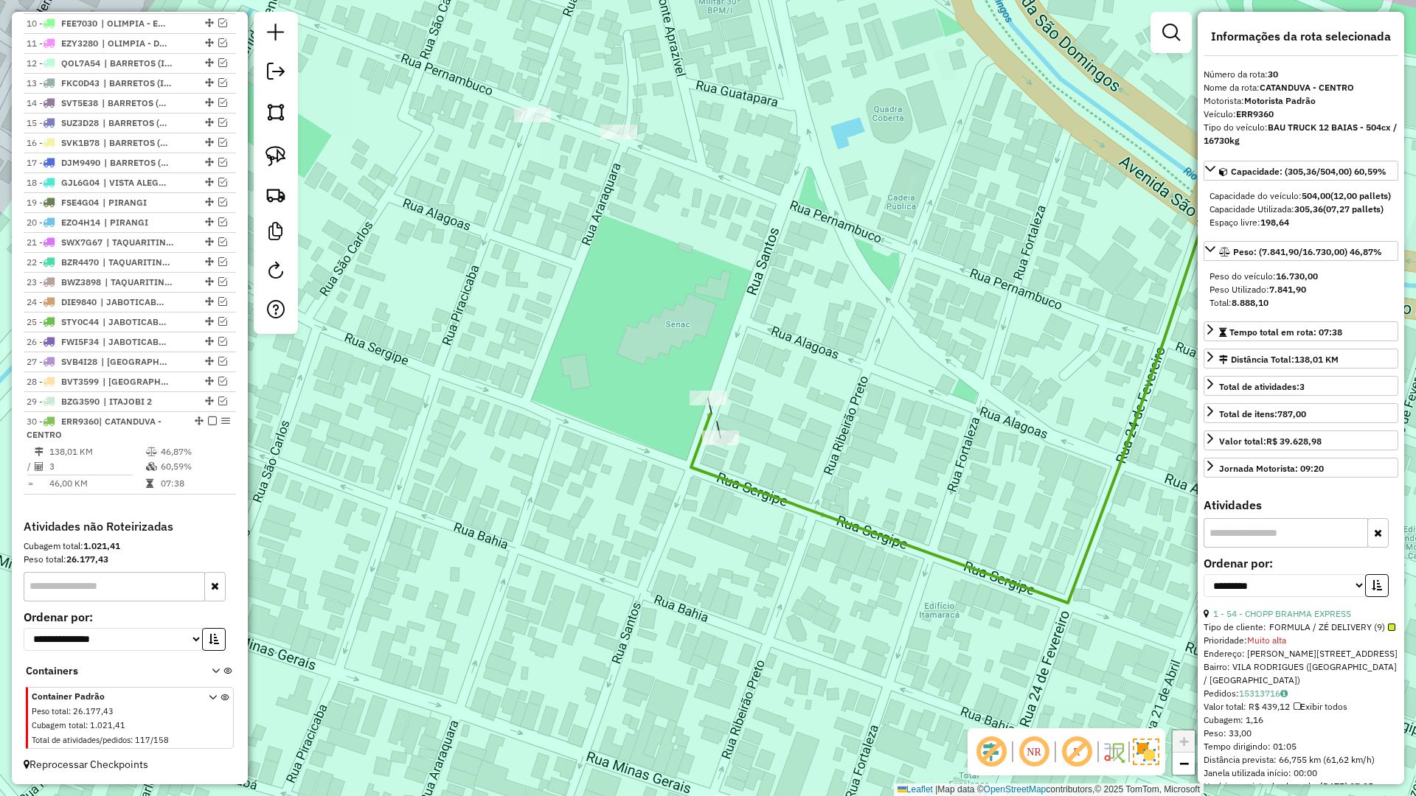
drag, startPoint x: 865, startPoint y: 440, endPoint x: 779, endPoint y: 442, distance: 86.3
click at [779, 442] on div "Janela de atendimento Grade de atendimento Capacidade Transportadoras Veículos …" at bounding box center [708, 398] width 1416 height 796
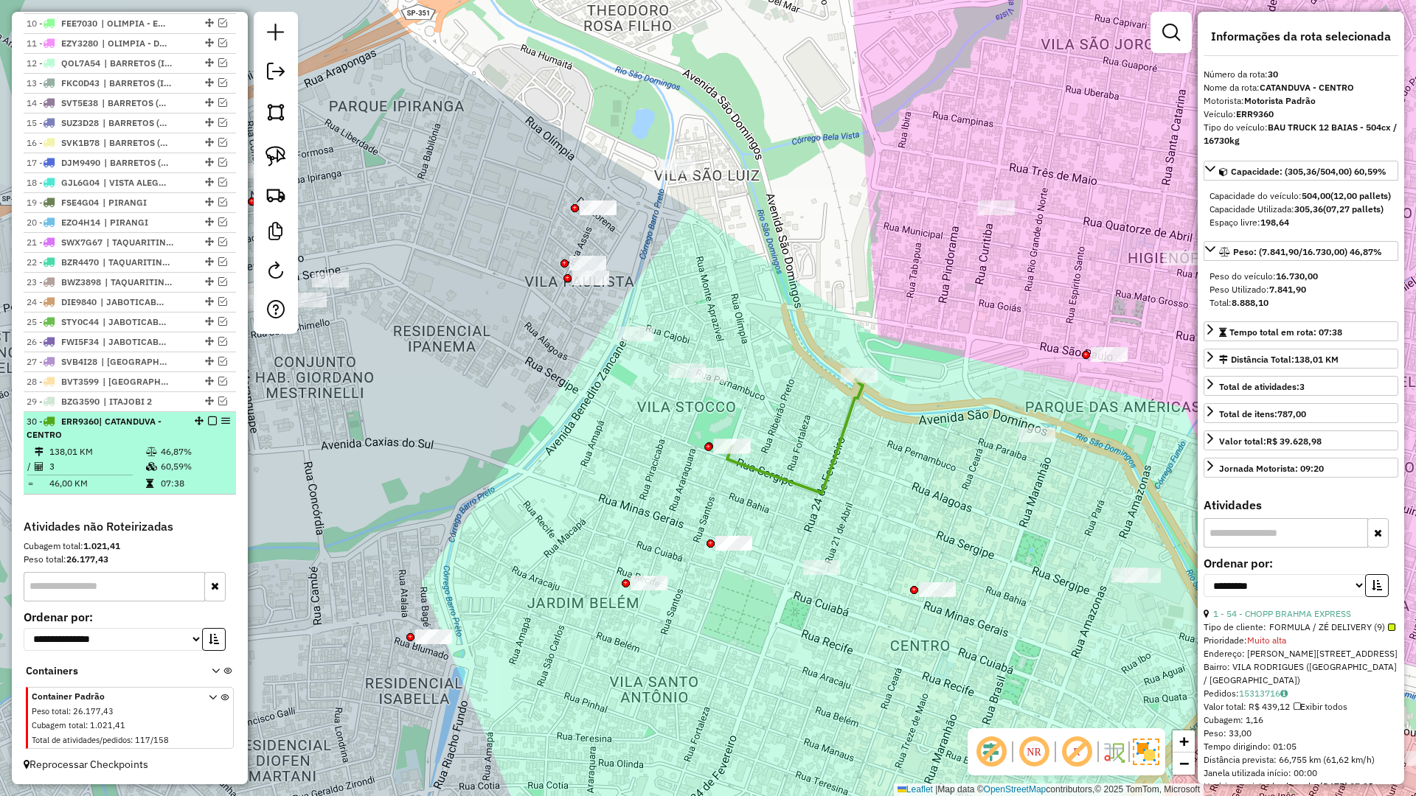
click at [208, 422] on em at bounding box center [212, 421] width 9 height 9
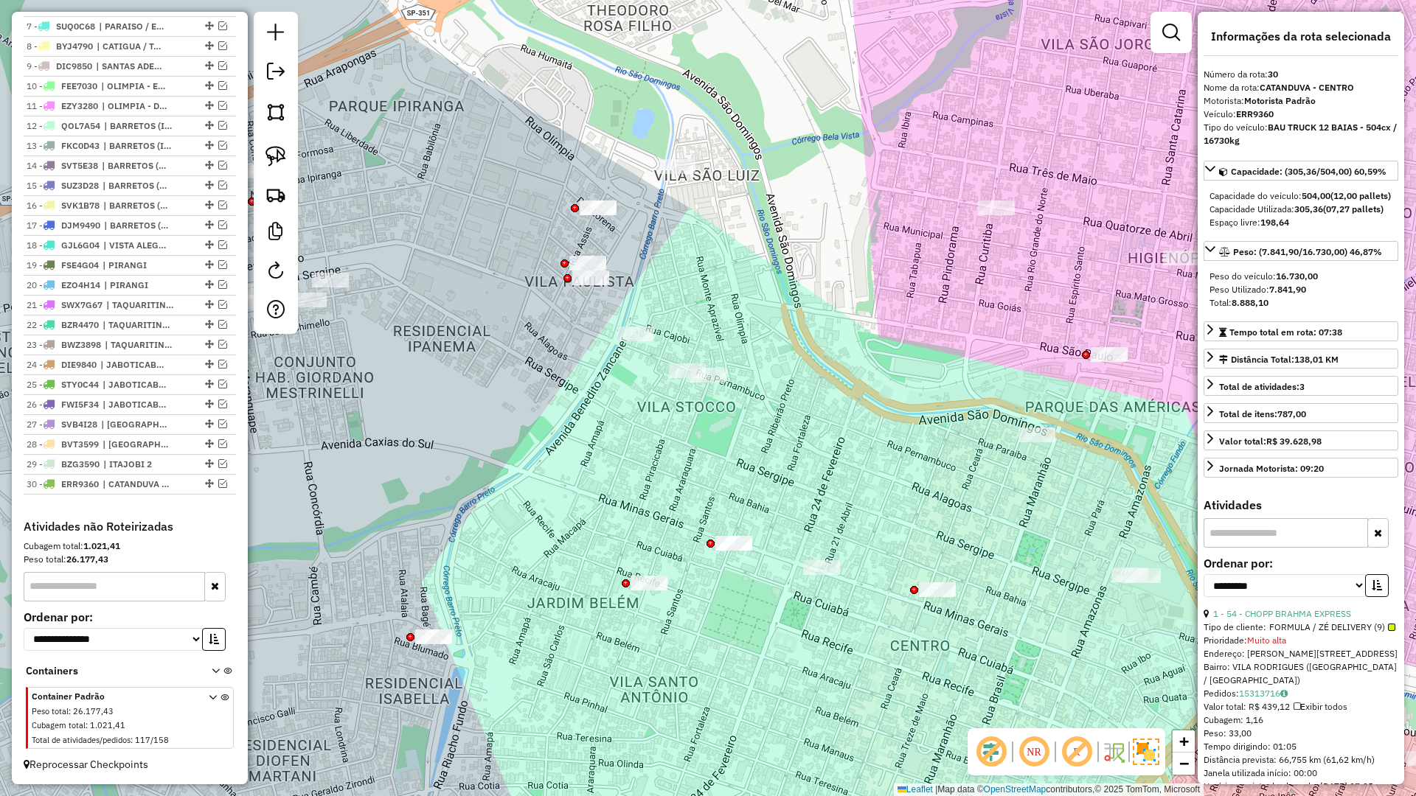
drag, startPoint x: 507, startPoint y: 506, endPoint x: 509, endPoint y: 363, distance: 143.1
click at [509, 363] on div "Janela de atendimento Grade de atendimento Capacidade Transportadoras Veículos …" at bounding box center [708, 398] width 1416 height 796
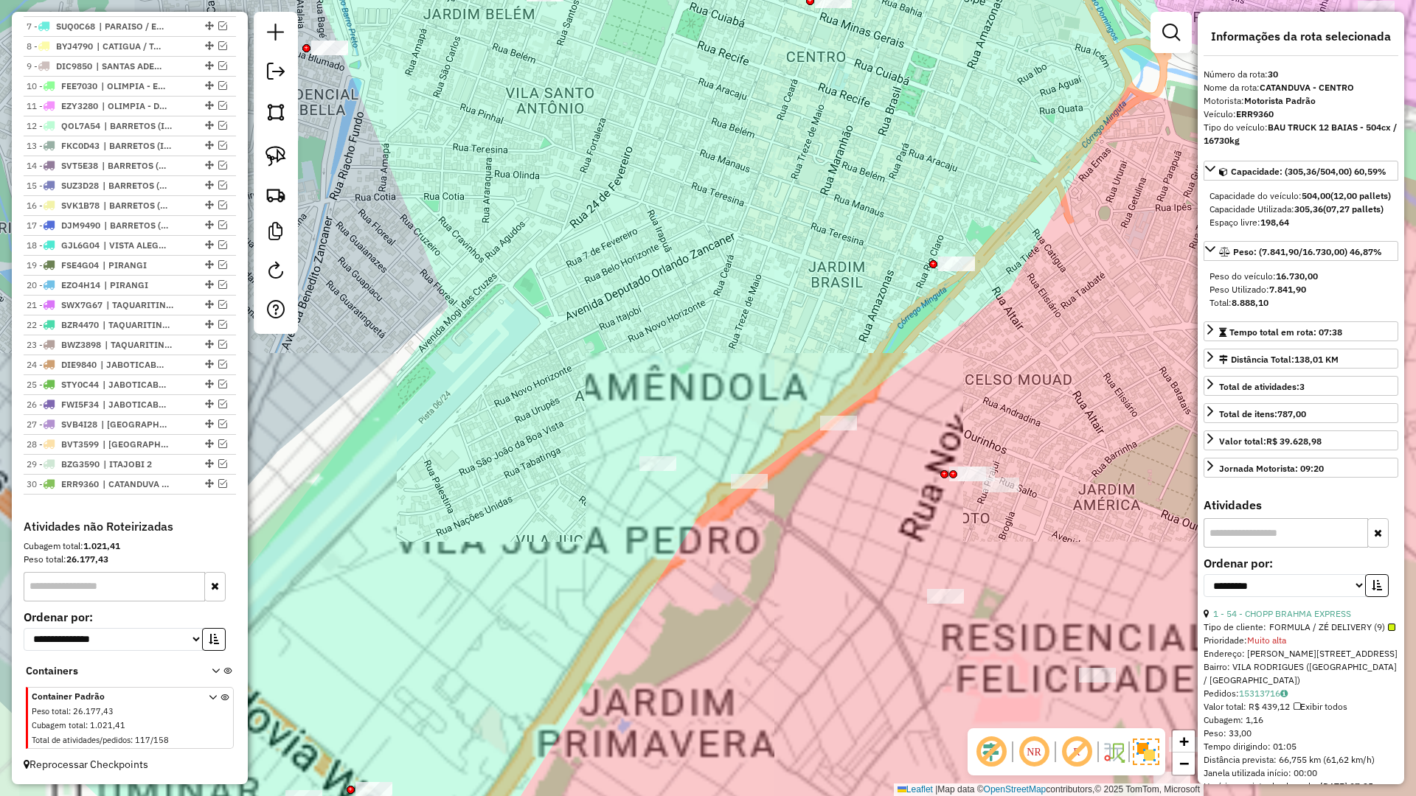
drag, startPoint x: 594, startPoint y: 566, endPoint x: 561, endPoint y: 572, distance: 33.7
click at [561, 572] on div "Janela de atendimento Grade de atendimento Capacidade Transportadoras Veículos …" at bounding box center [708, 398] width 1416 height 796
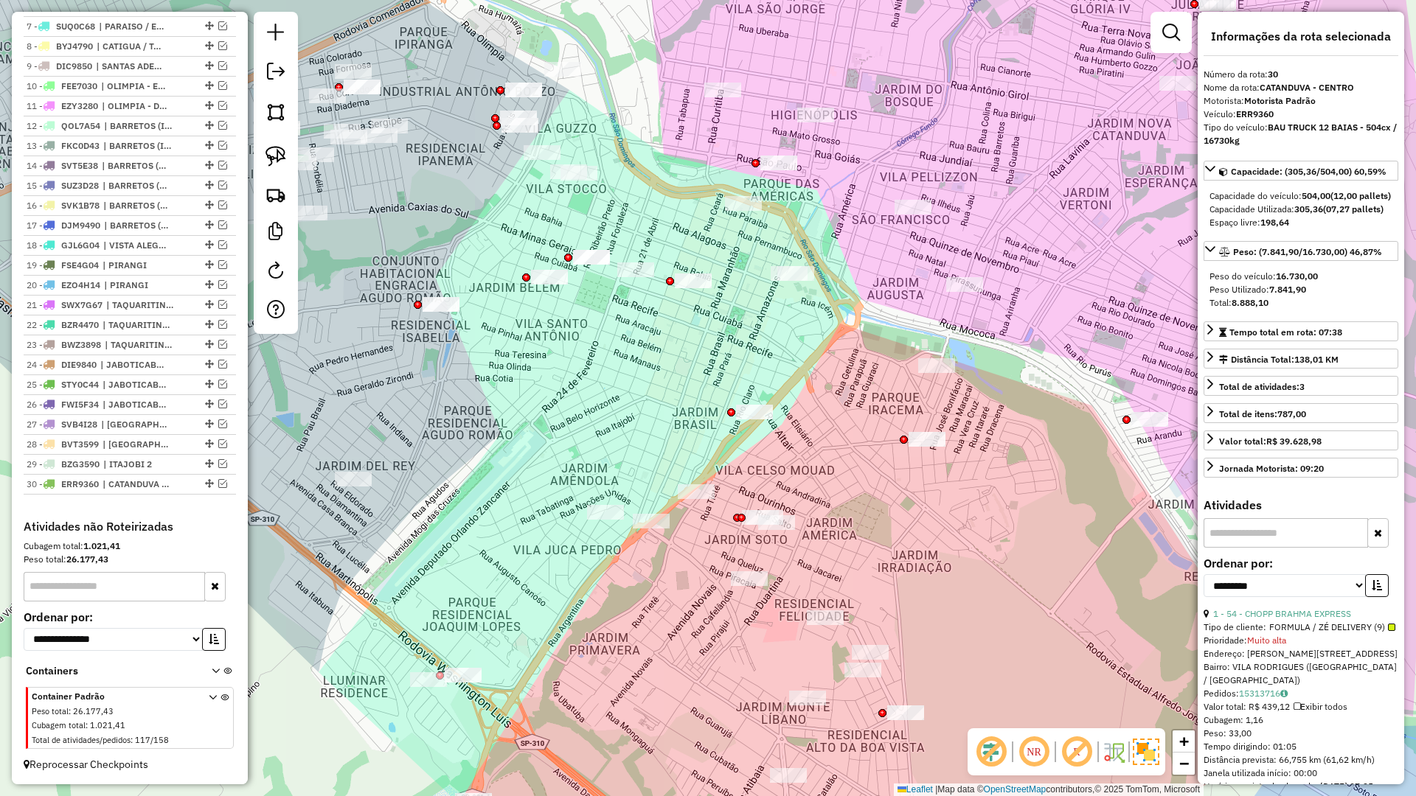
drag, startPoint x: 507, startPoint y: 591, endPoint x: 480, endPoint y: 599, distance: 28.3
click at [502, 594] on div "Janela de atendimento Grade de atendimento Capacidade Transportadoras Veículos …" at bounding box center [708, 398] width 1416 height 796
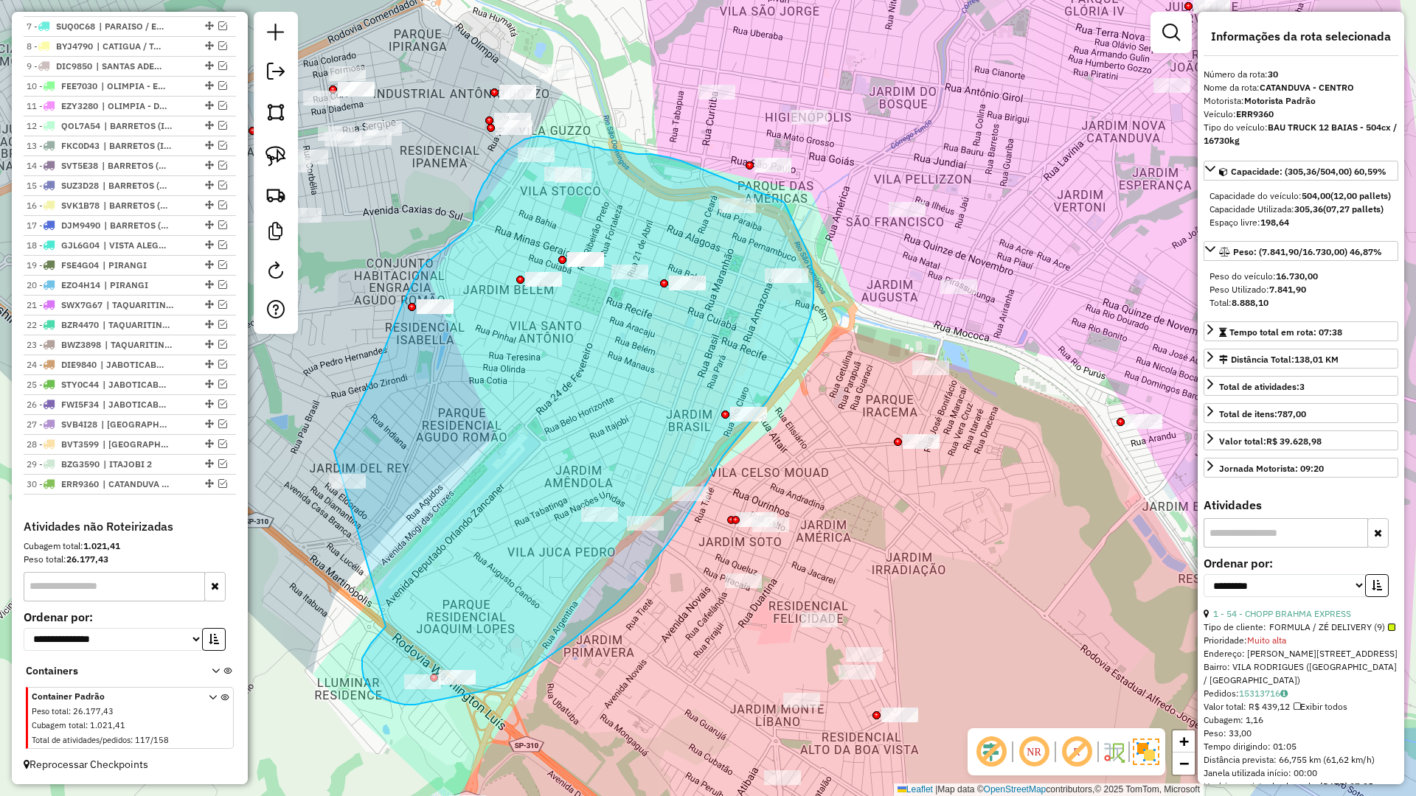
drag, startPoint x: 365, startPoint y: 653, endPoint x: 309, endPoint y: 510, distance: 153.7
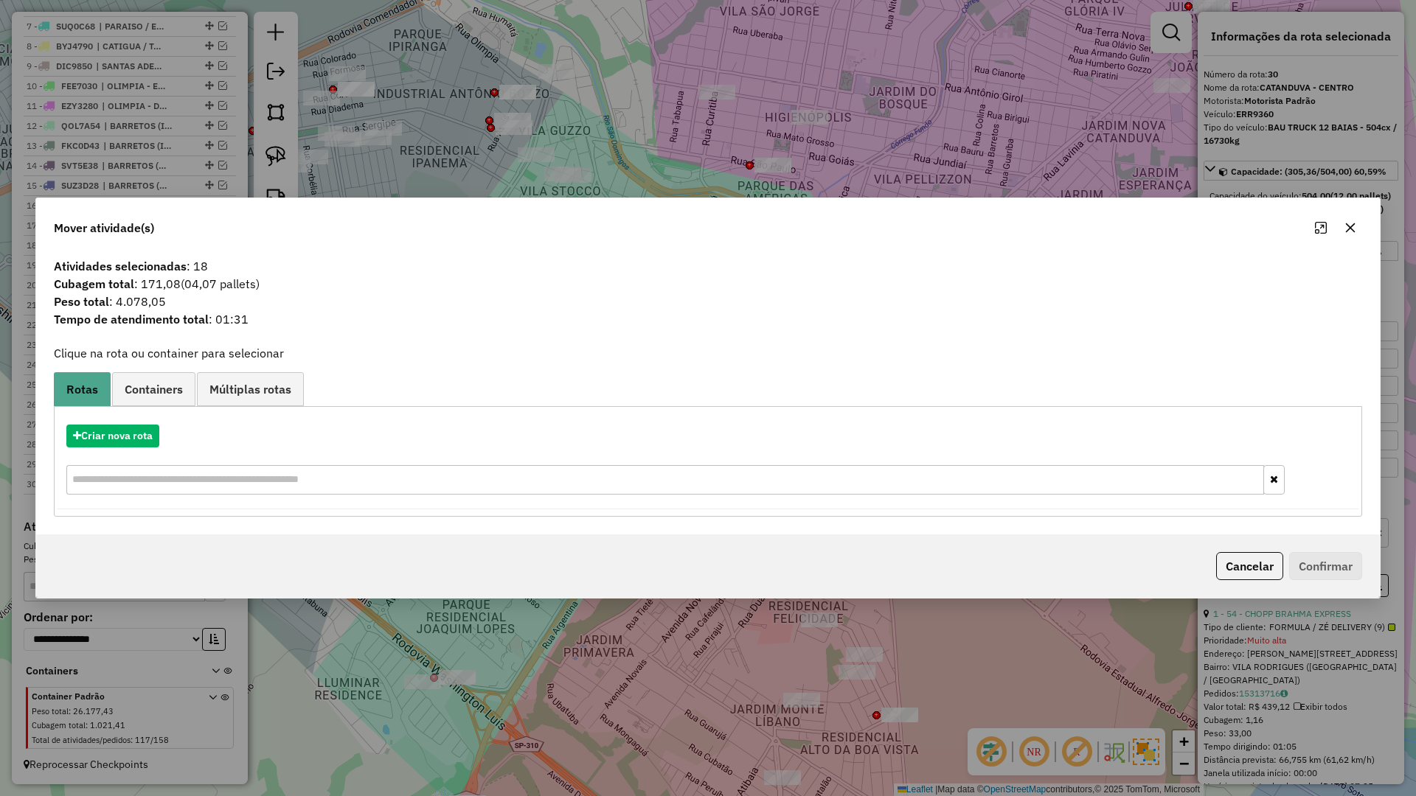
drag, startPoint x: 1353, startPoint y: 225, endPoint x: 1030, endPoint y: 412, distance: 373.4
click at [1351, 228] on icon "button" at bounding box center [1350, 228] width 12 height 12
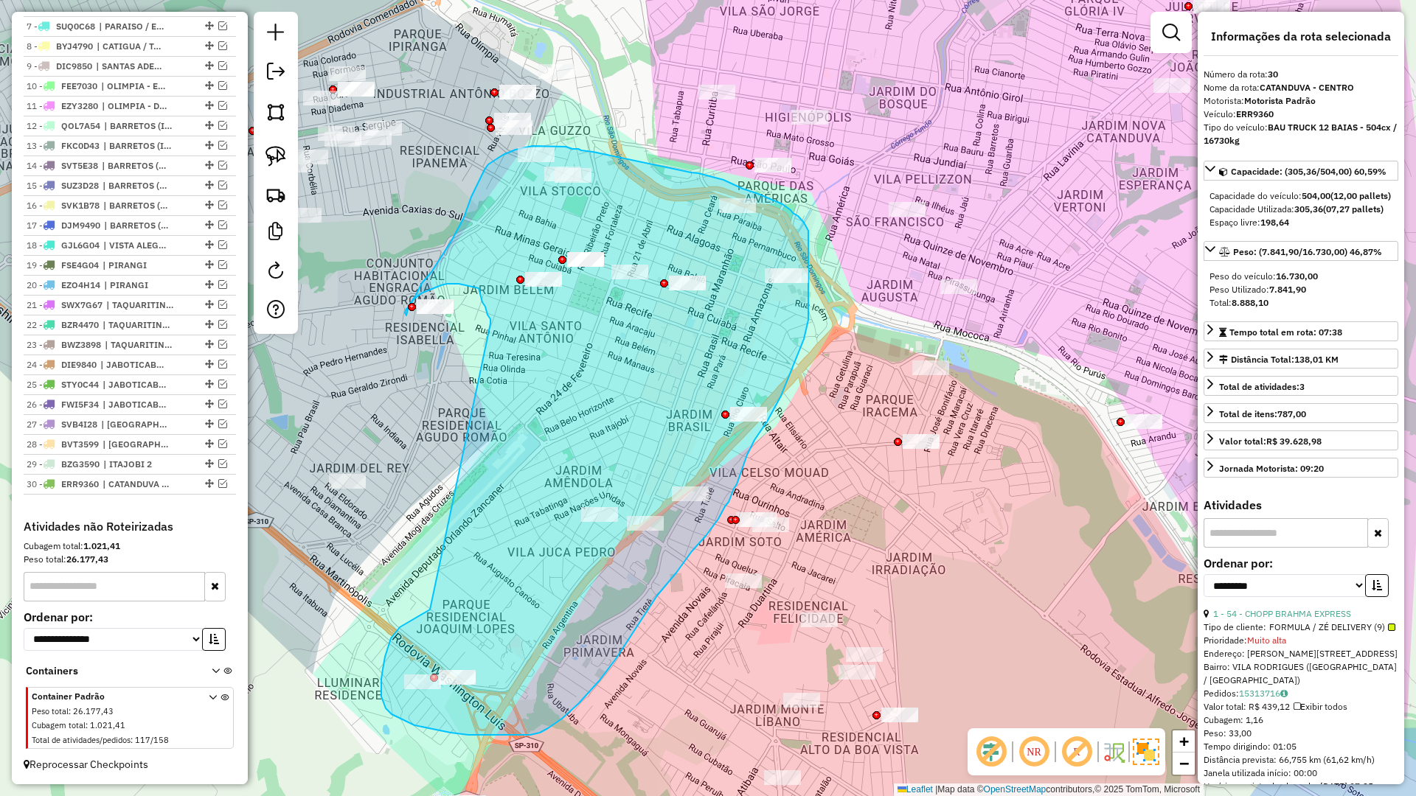
drag, startPoint x: 417, startPoint y: 617, endPoint x: 490, endPoint y: 324, distance: 302.6
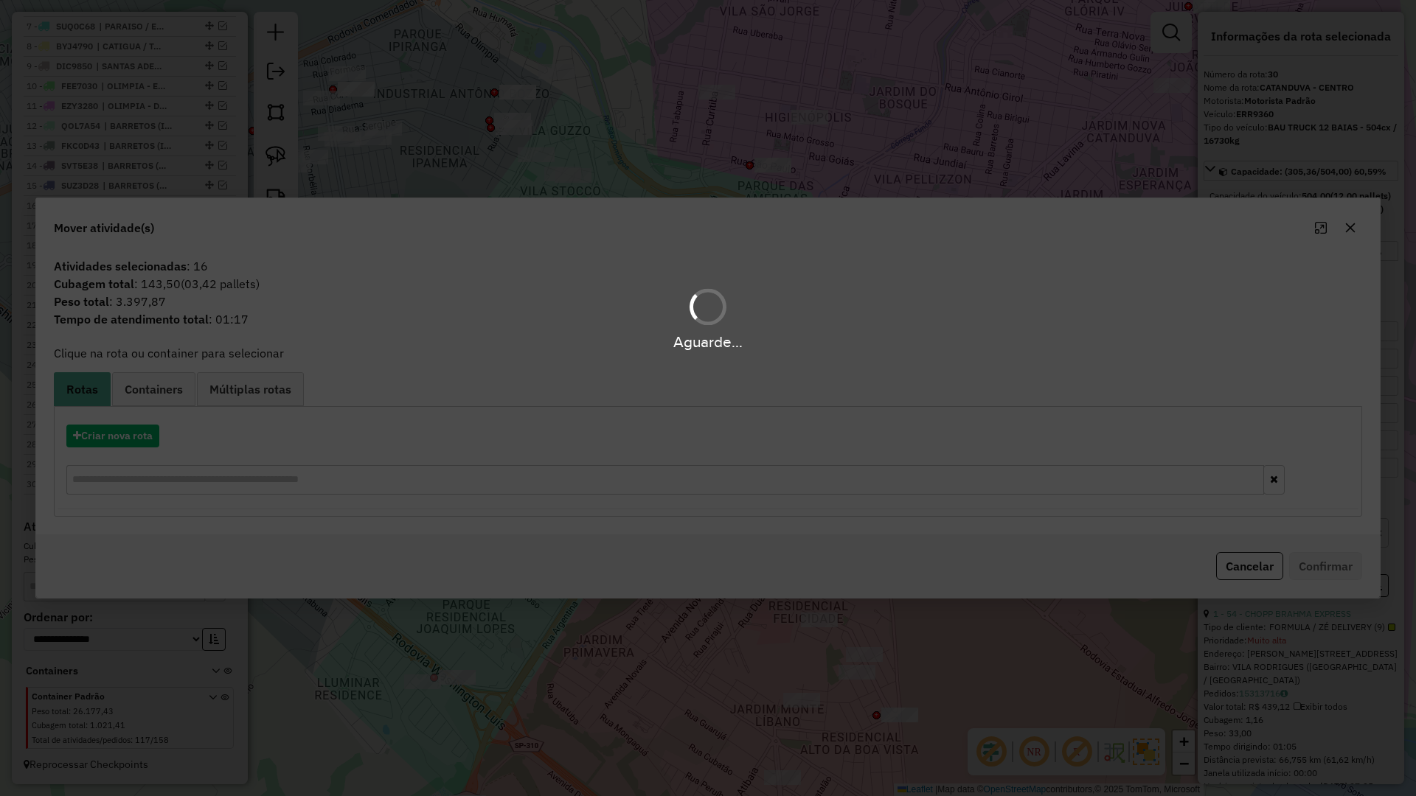
click at [119, 436] on hb-app "Aguarde... Pop-up bloqueado! Seu navegador bloqueou automáticamente a abertura …" at bounding box center [708, 398] width 1416 height 796
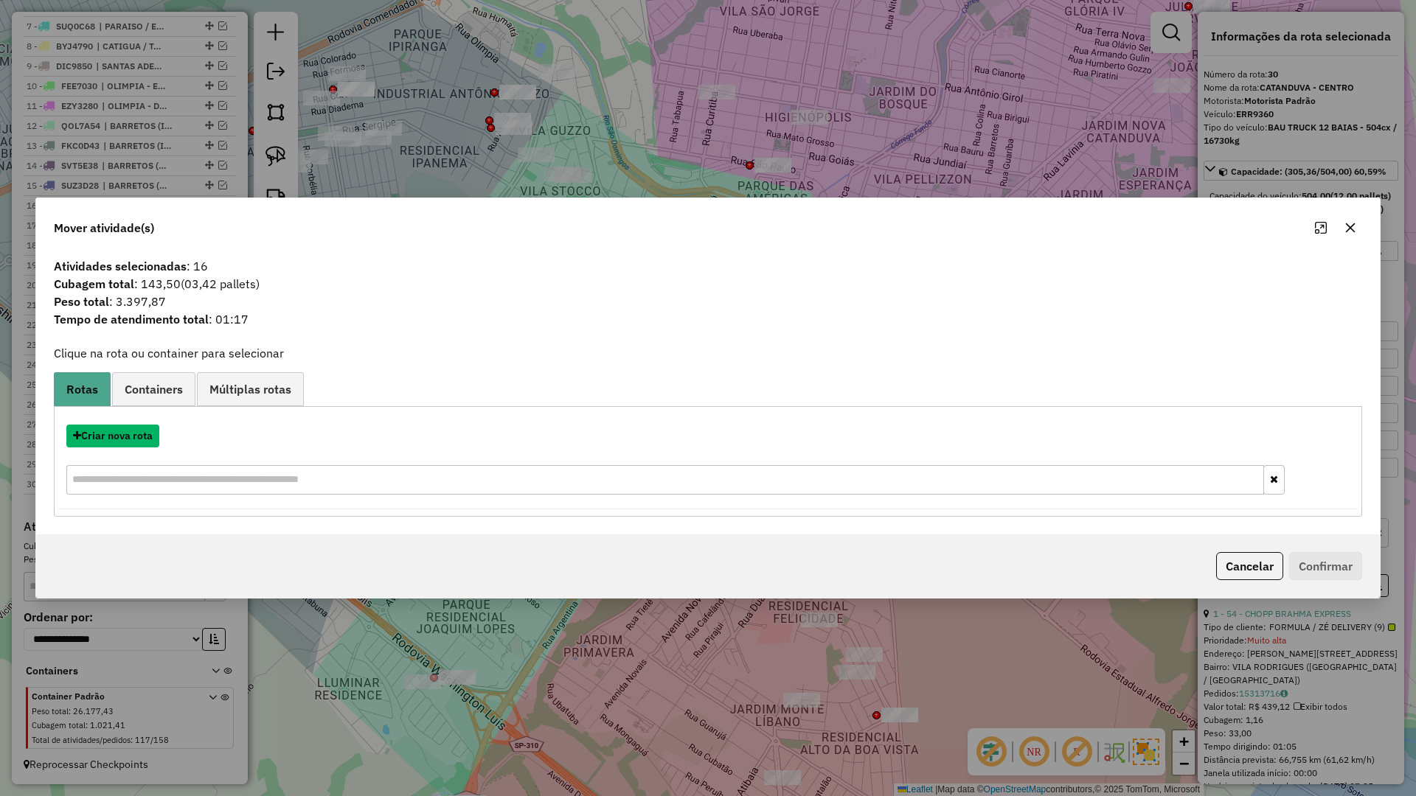
click at [119, 436] on button "Criar nova rota" at bounding box center [112, 436] width 93 height 23
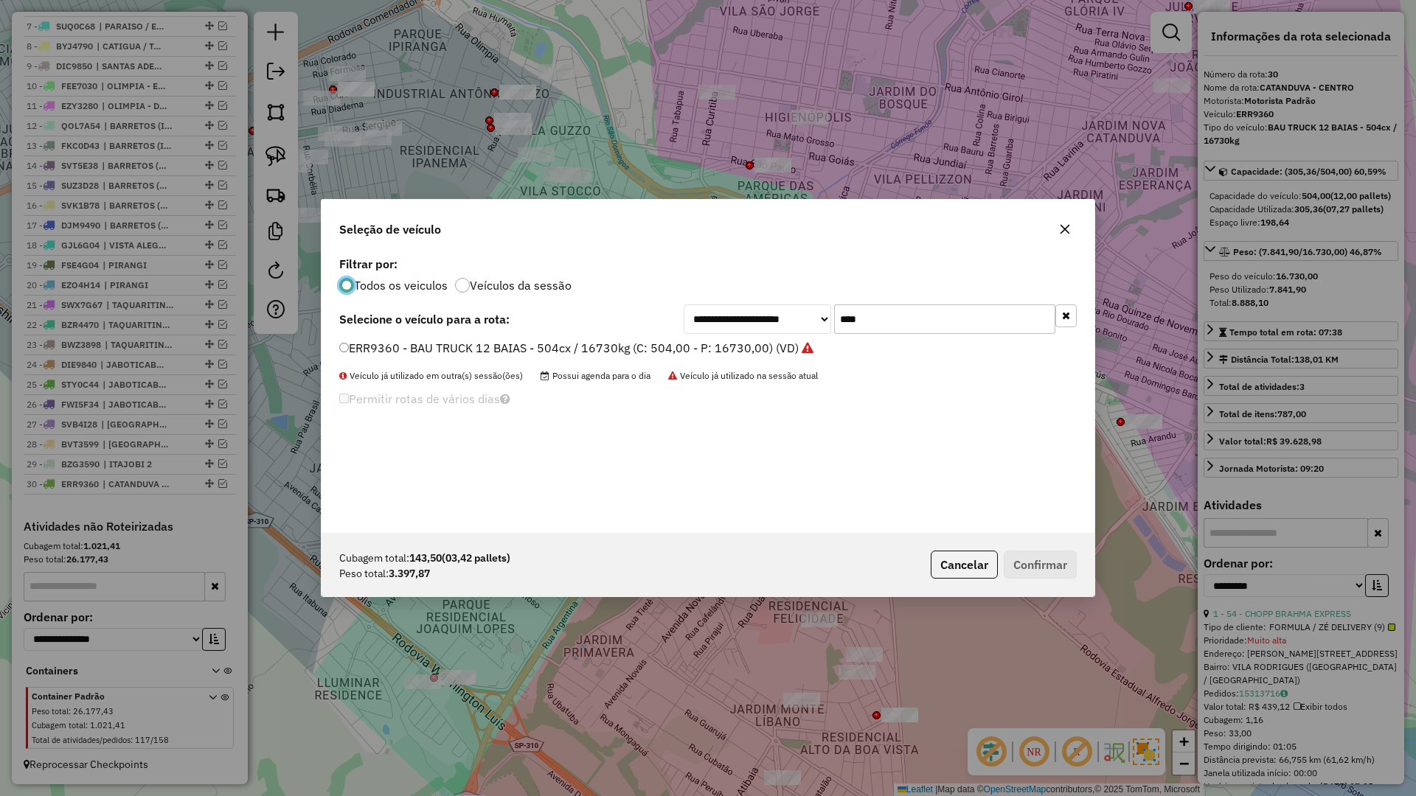
scroll to position [8, 4]
click at [970, 322] on input "****" at bounding box center [944, 319] width 221 height 29
type input "****"
drag, startPoint x: 620, startPoint y: 353, endPoint x: 656, endPoint y: 359, distance: 36.0
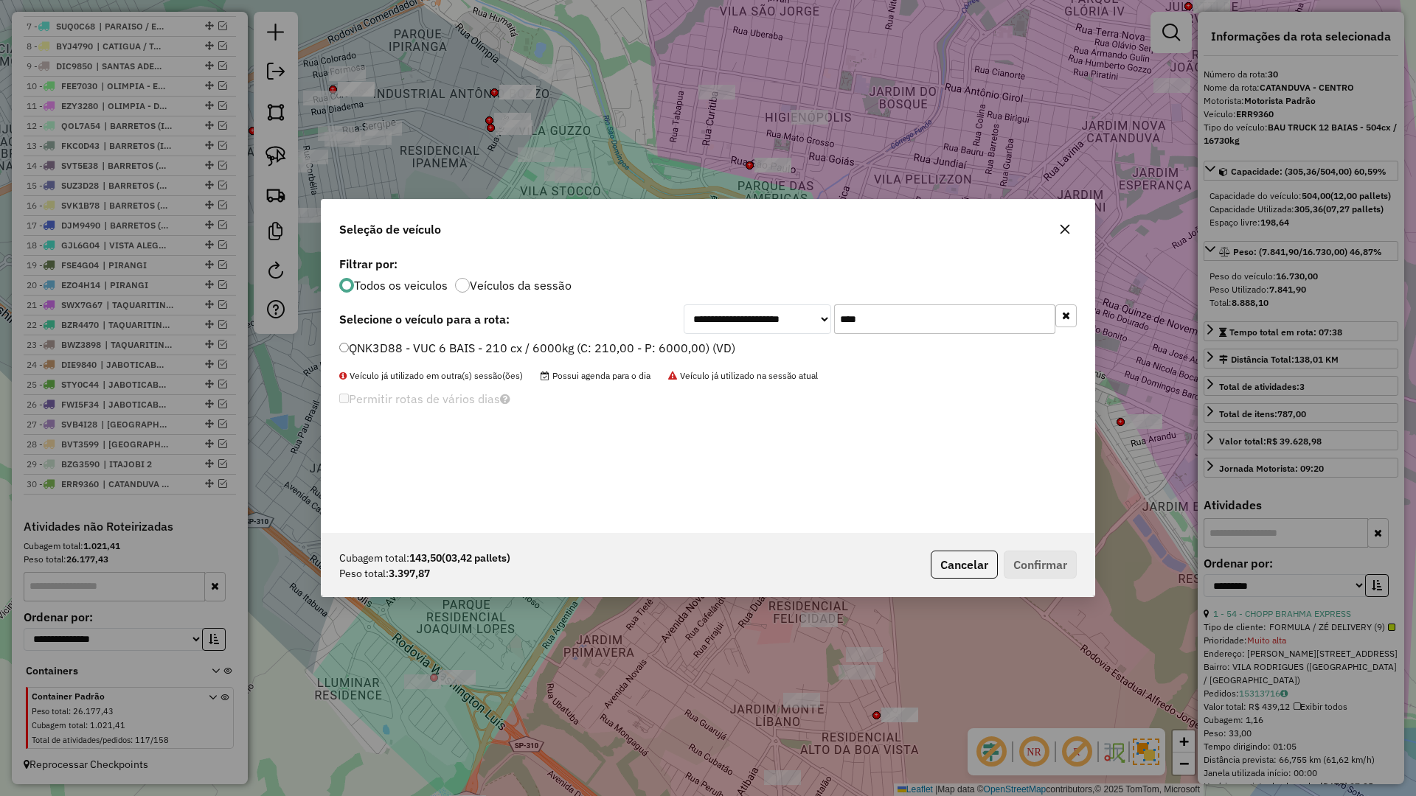
click at [620, 353] on label "QNK3D88 - VUC 6 BAIS - 210 cx / 6000kg (C: 210,00 - P: 6000,00) (VD)" at bounding box center [537, 348] width 396 height 18
click at [1021, 562] on button "Confirmar" at bounding box center [1040, 565] width 73 height 28
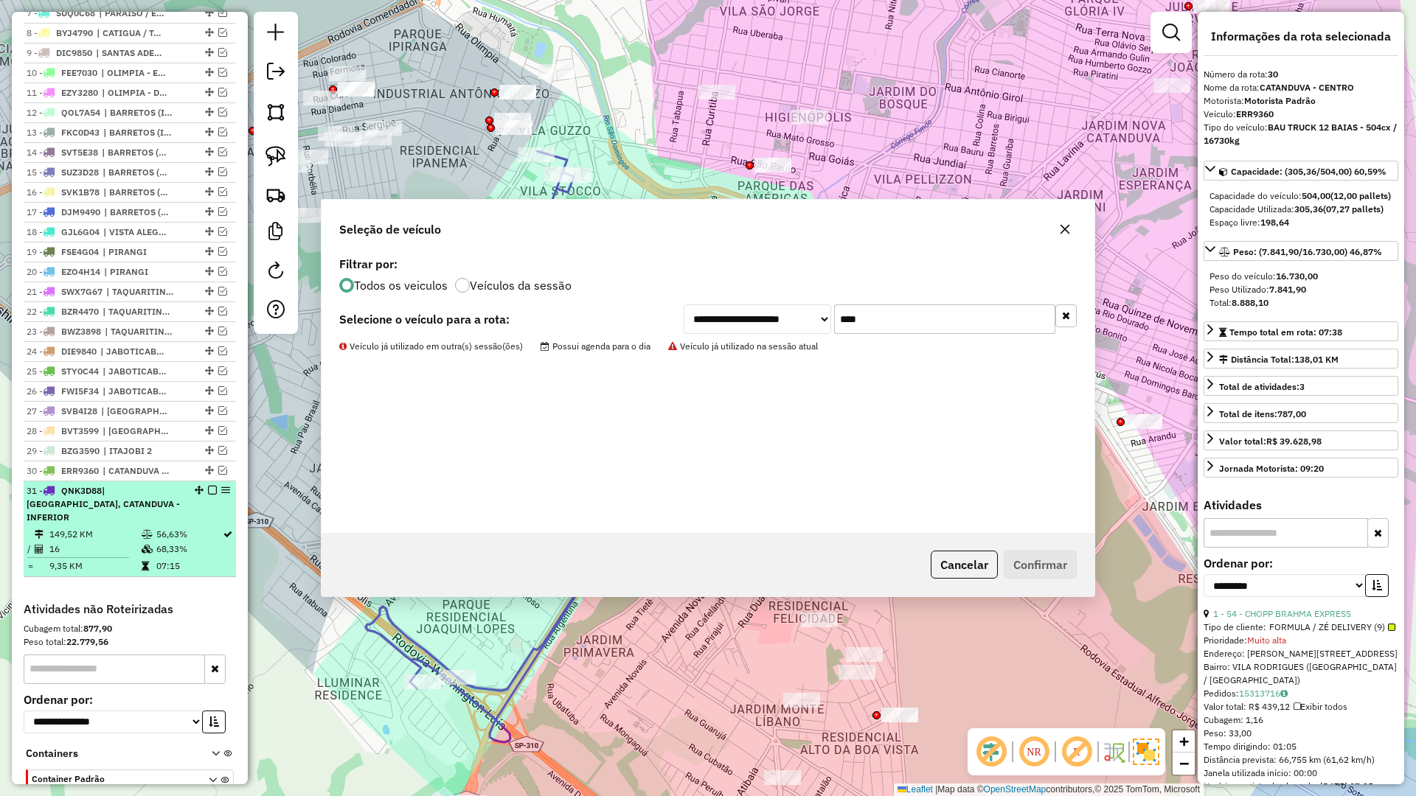
scroll to position [763, 0]
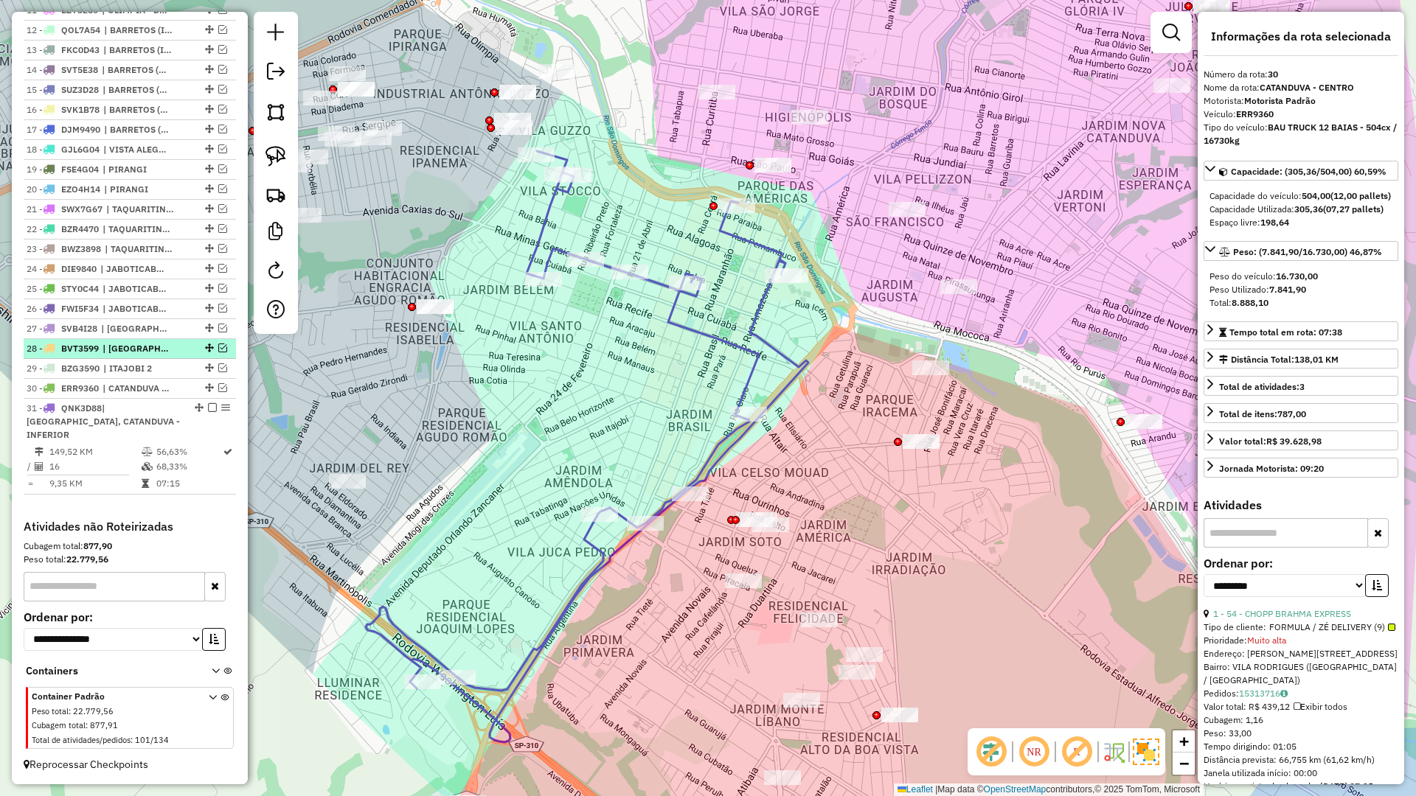
click at [212, 412] on em at bounding box center [212, 407] width 9 height 9
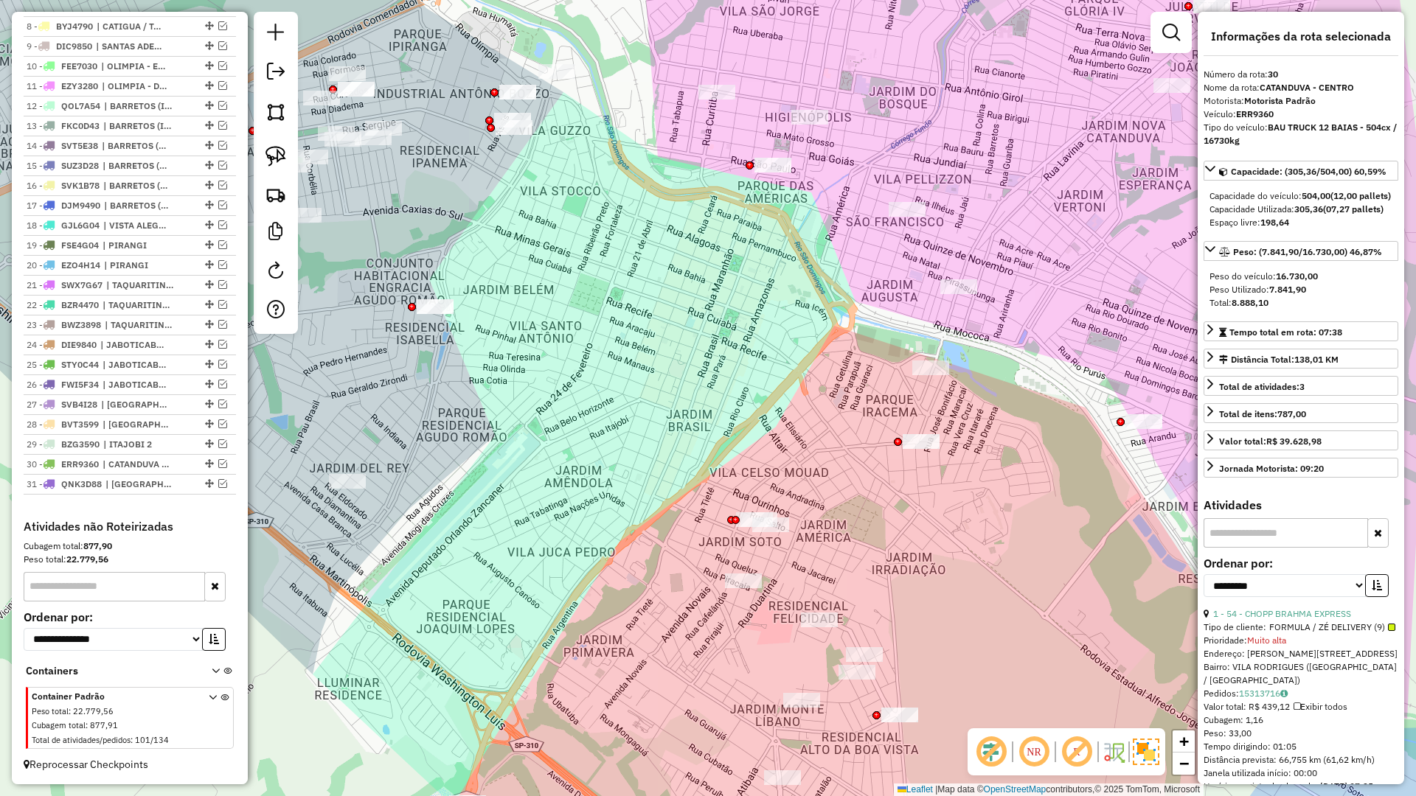
drag, startPoint x: 472, startPoint y: 497, endPoint x: 445, endPoint y: 351, distance: 148.5
click at [445, 352] on div "Janela de atendimento Grade de atendimento Capacidade Transportadoras Veículos …" at bounding box center [708, 398] width 1416 height 796
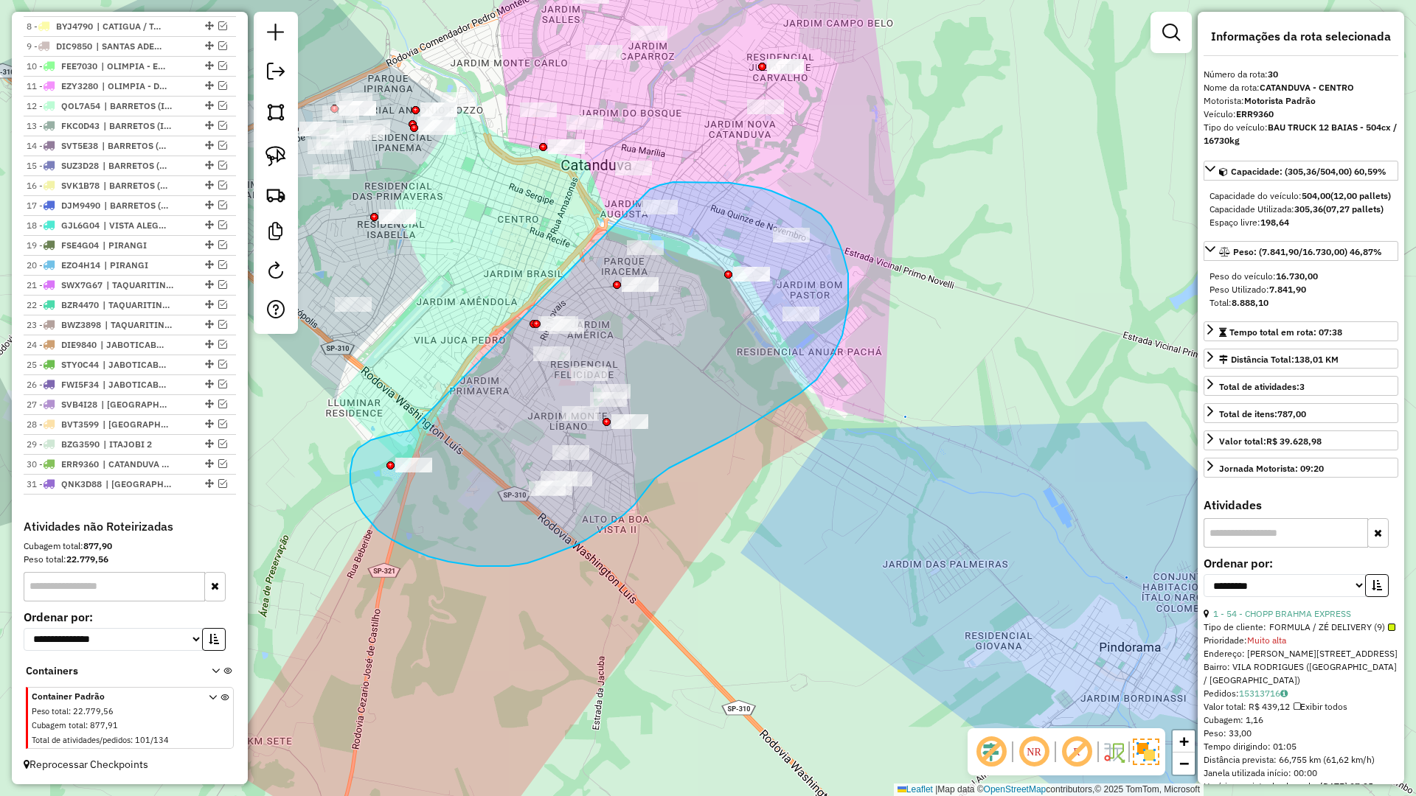
drag, startPoint x: 358, startPoint y: 448, endPoint x: 649, endPoint y: 190, distance: 388.7
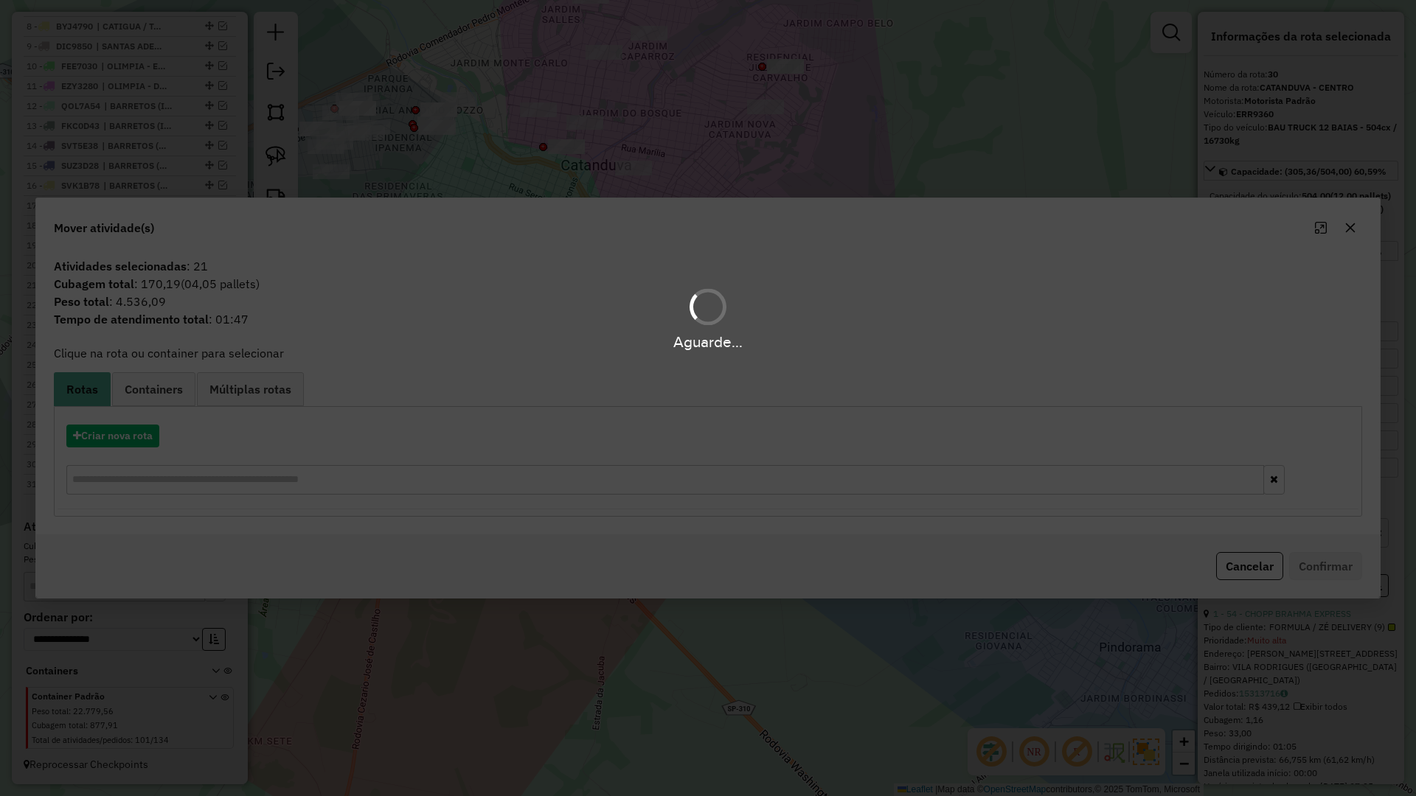
click at [160, 422] on div "Criar nova rota" at bounding box center [708, 462] width 1301 height 96
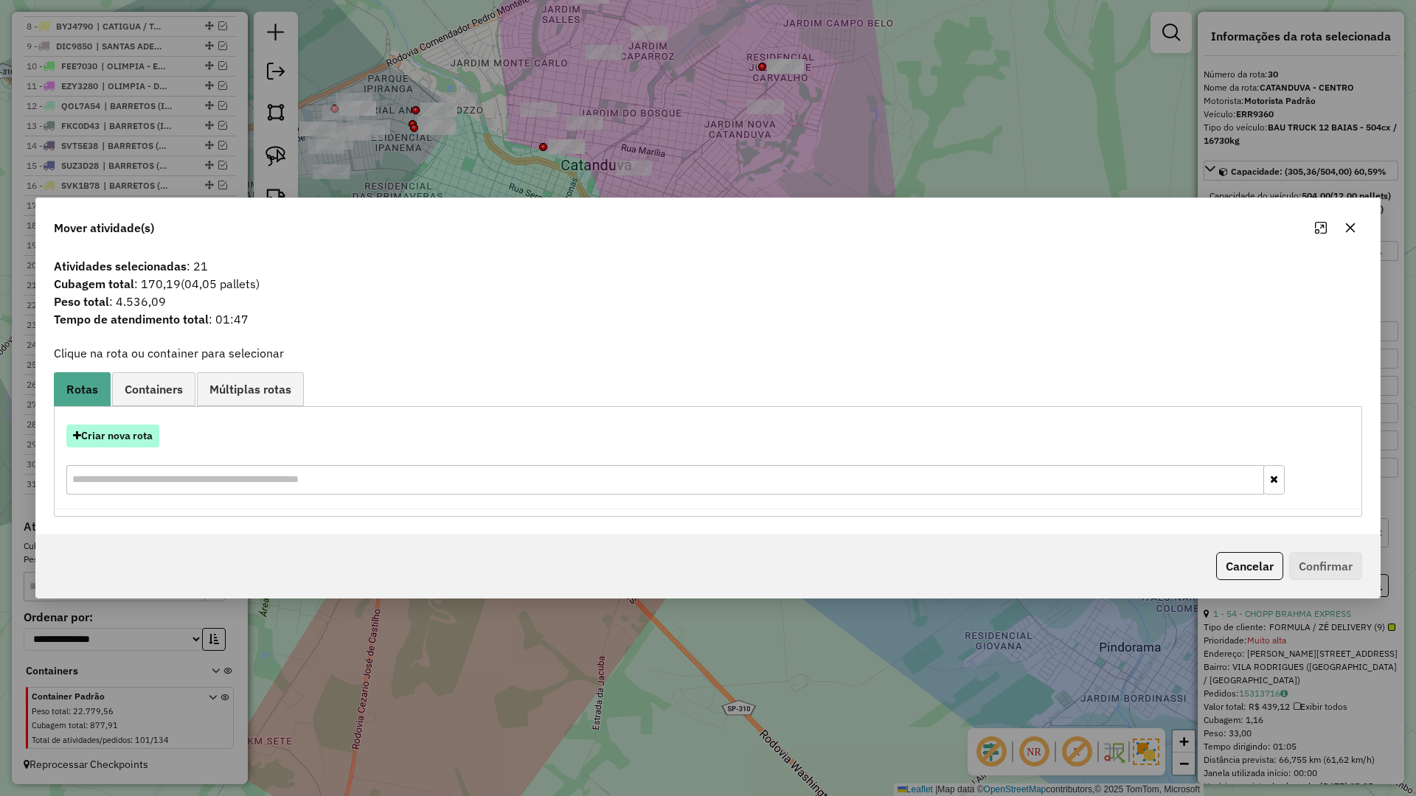
click at [153, 428] on button "Criar nova rota" at bounding box center [112, 436] width 93 height 23
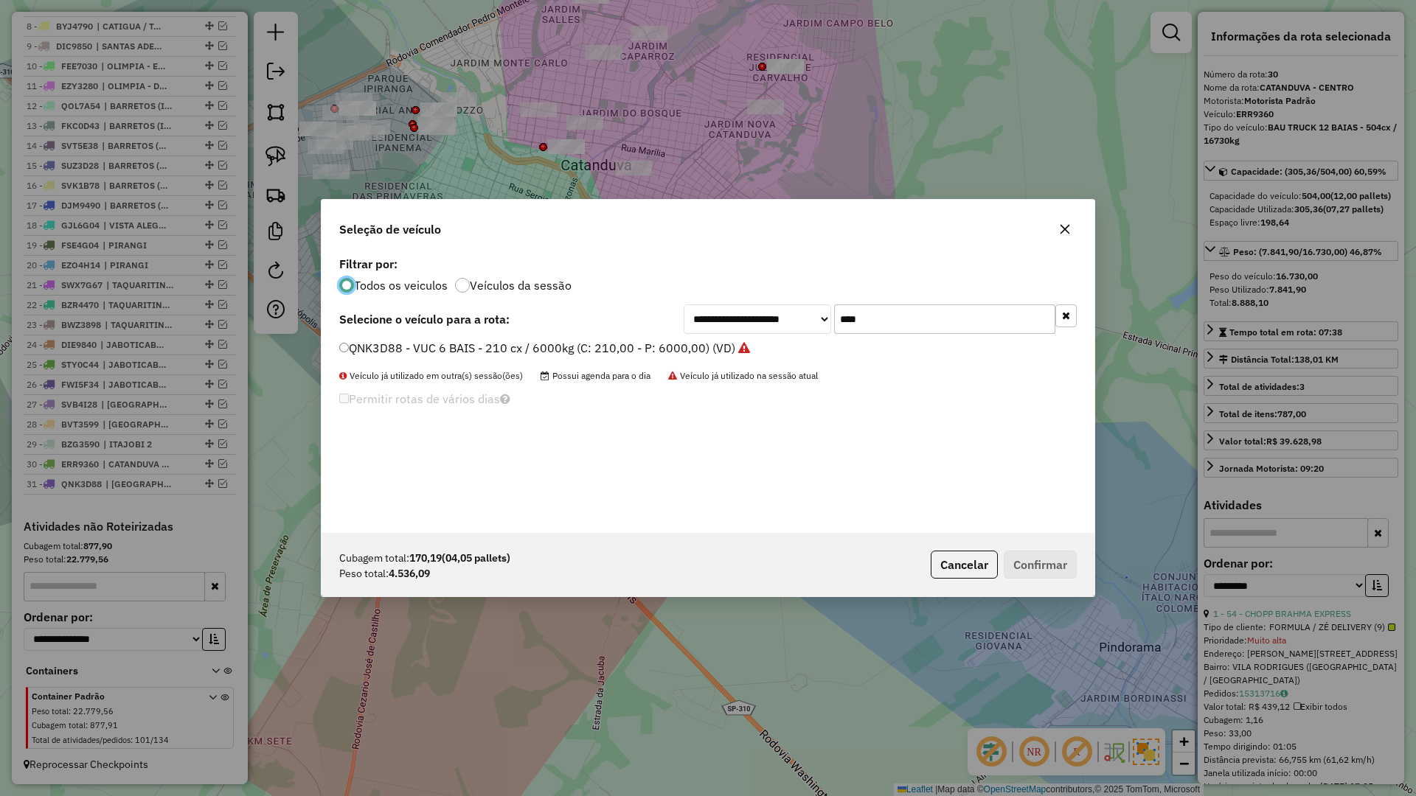
scroll to position [8, 4]
click at [921, 332] on input "****" at bounding box center [944, 319] width 221 height 29
type input "****"
click at [729, 347] on label "DYE4200 - BAU TOCO 10 BAIAS - 392cx / 8610kg (C: 392,00 - P: 8610,00) (VD)" at bounding box center [558, 348] width 438 height 18
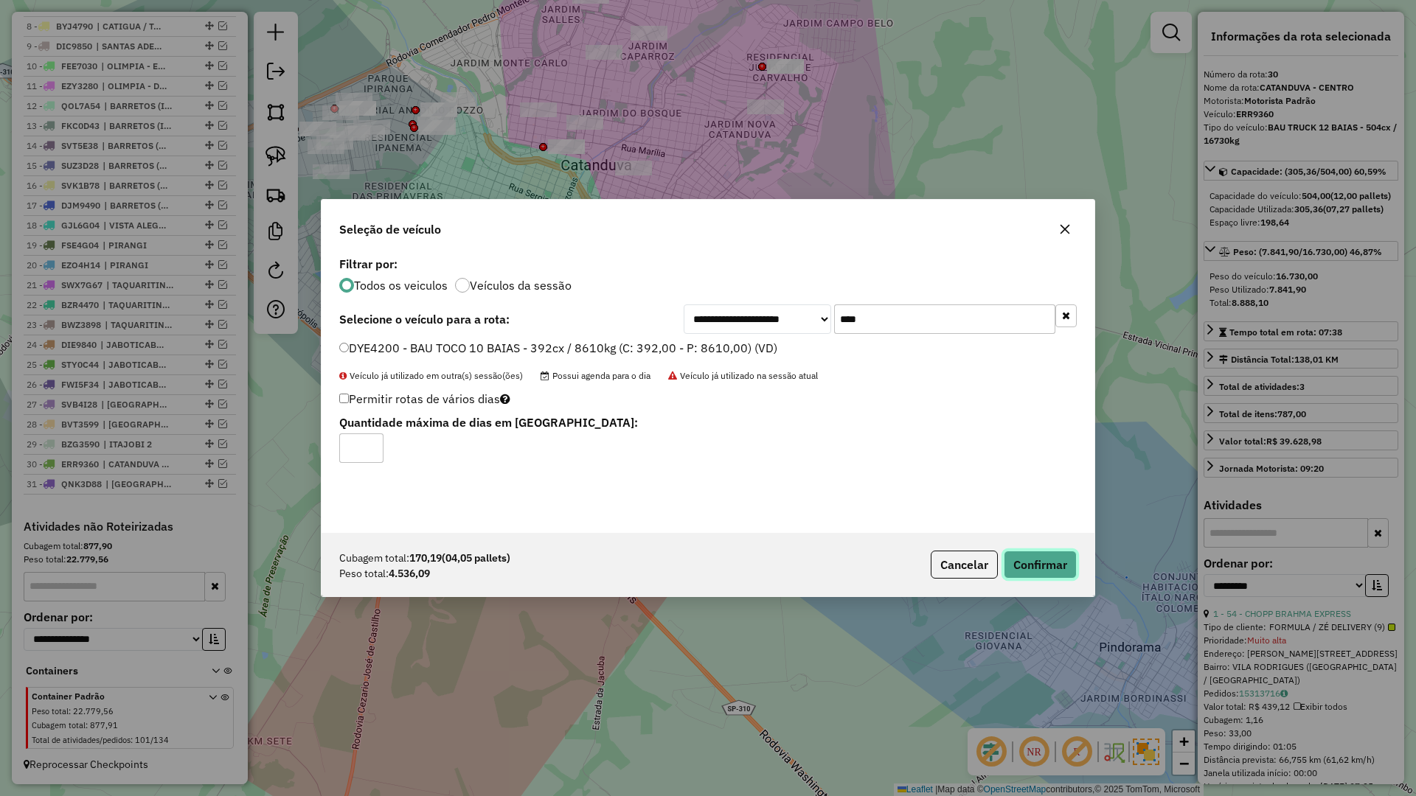
click at [1037, 557] on button "Confirmar" at bounding box center [1040, 565] width 73 height 28
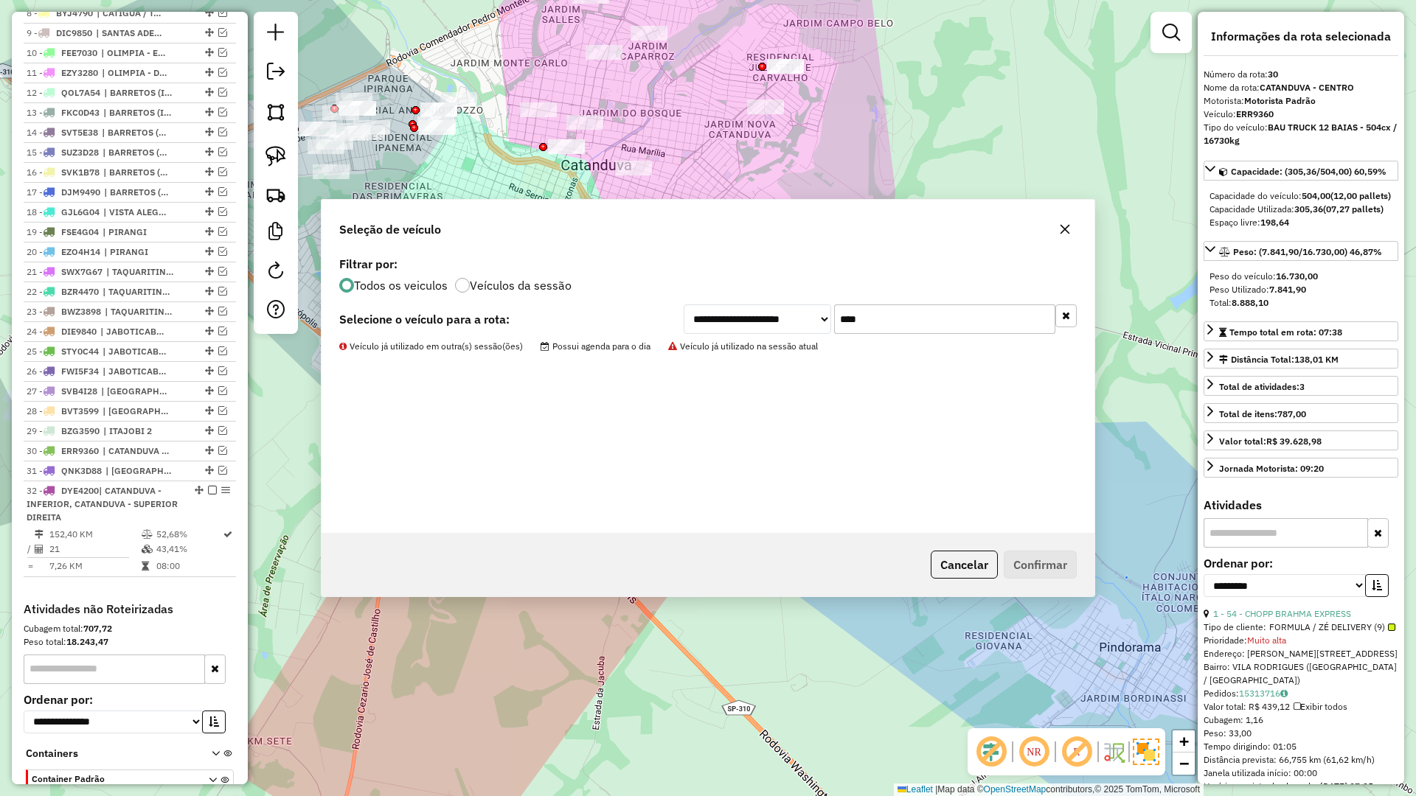
scroll to position [796, 0]
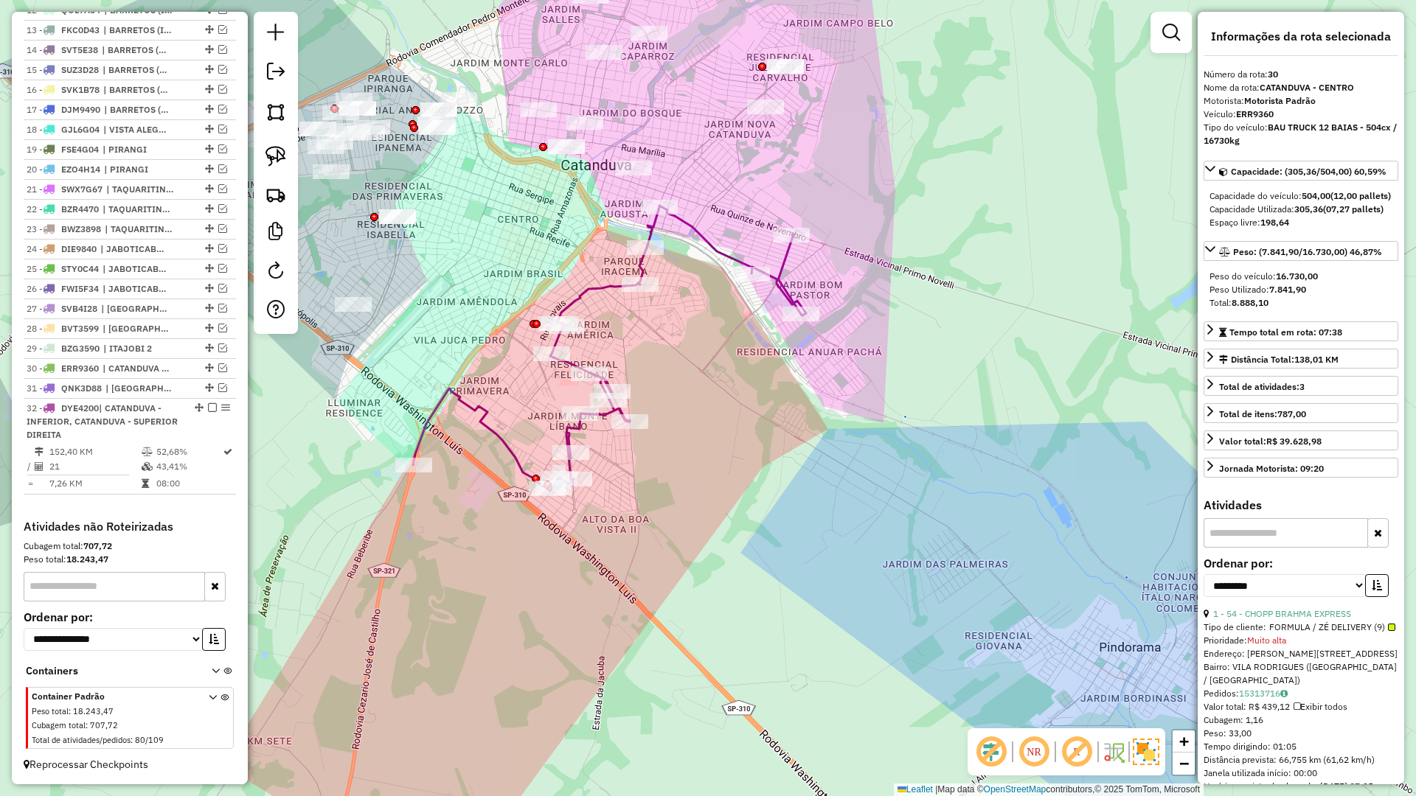
drag, startPoint x: 206, startPoint y: 409, endPoint x: 323, endPoint y: 413, distance: 116.6
click at [208, 410] on em at bounding box center [212, 407] width 9 height 9
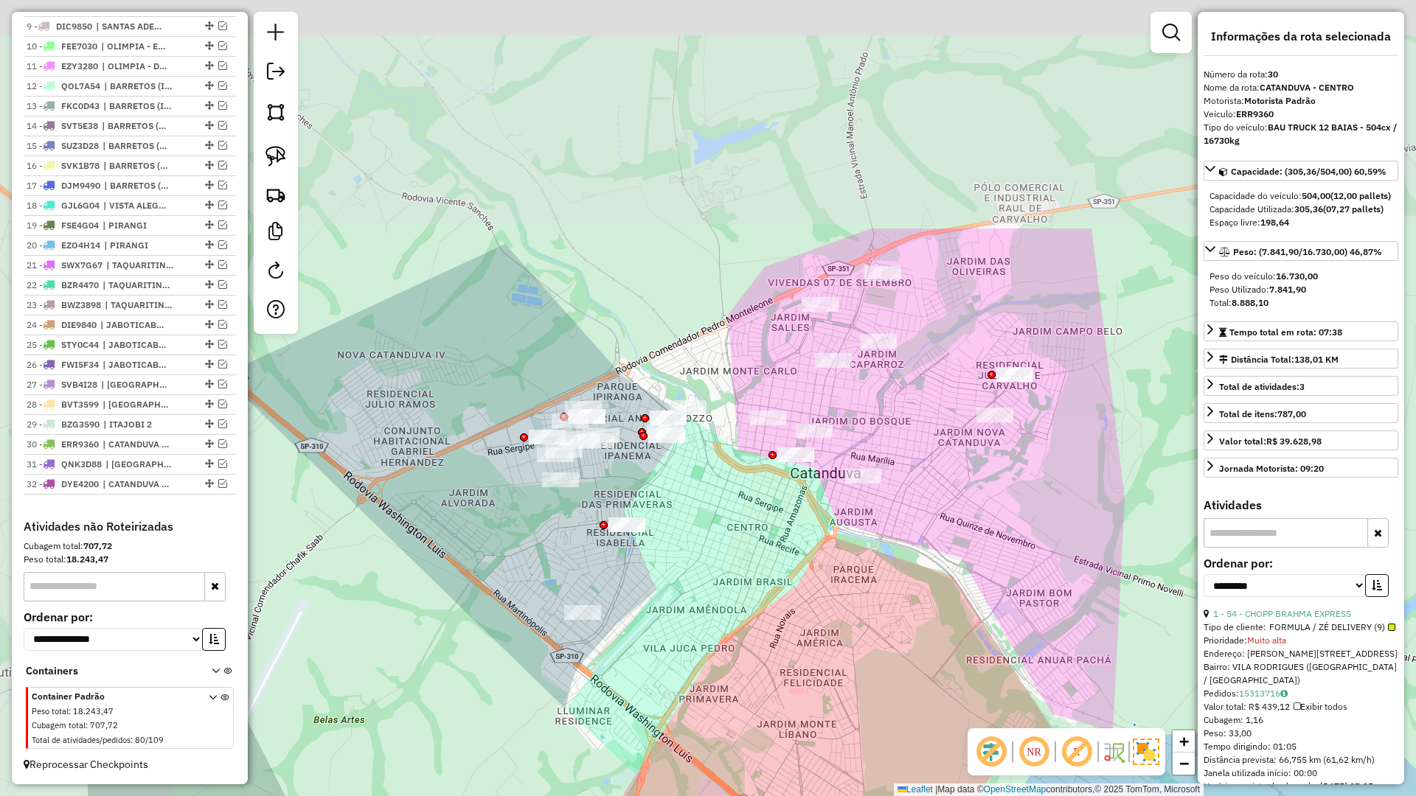
drag, startPoint x: 833, startPoint y: 572, endPoint x: 893, endPoint y: 653, distance: 101.3
click at [893, 653] on div "Janela de atendimento Grade de atendimento Capacidade Transportadoras Veículos …" at bounding box center [708, 398] width 1416 height 796
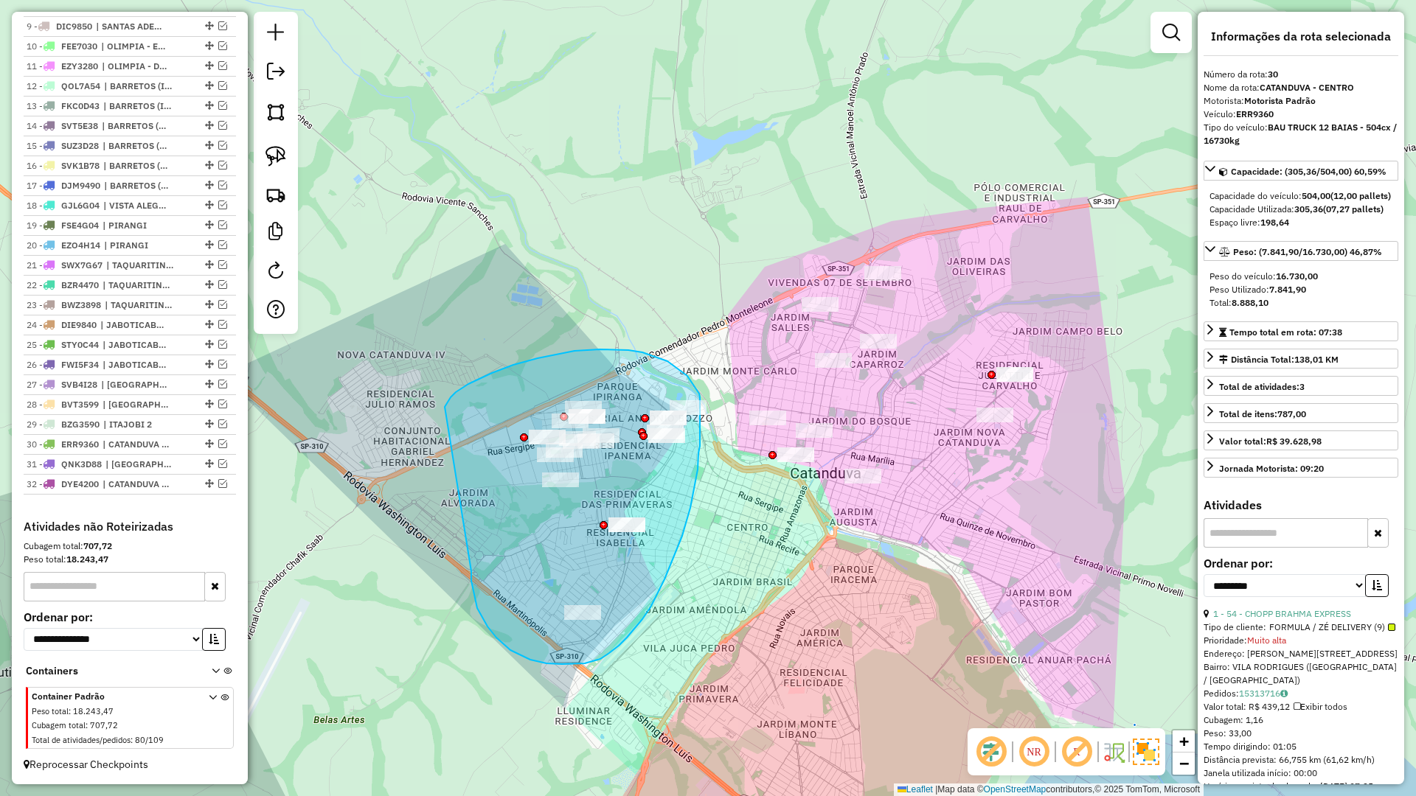
drag, startPoint x: 523, startPoint y: 656, endPoint x: 445, endPoint y: 407, distance: 261.2
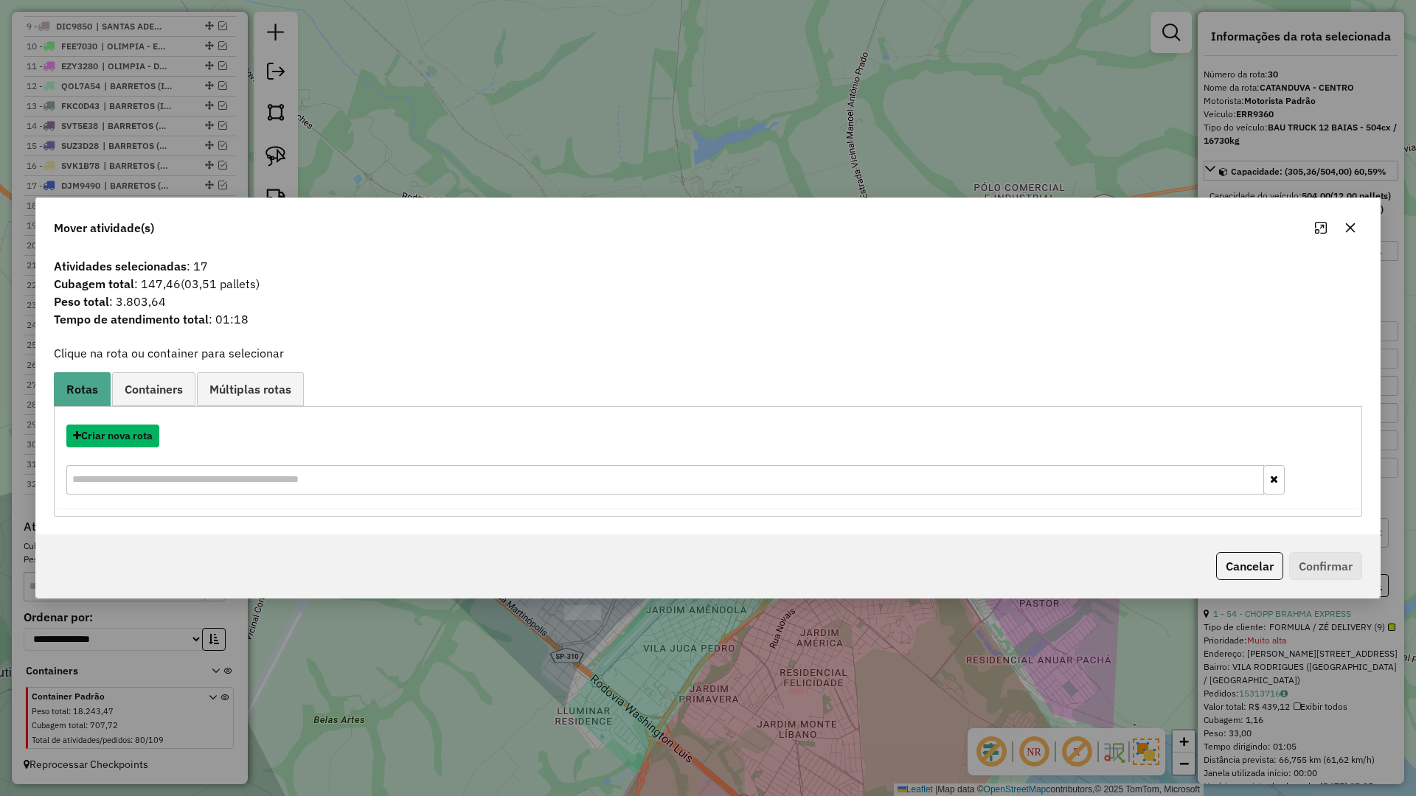
click at [113, 434] on button "Criar nova rota" at bounding box center [112, 436] width 93 height 23
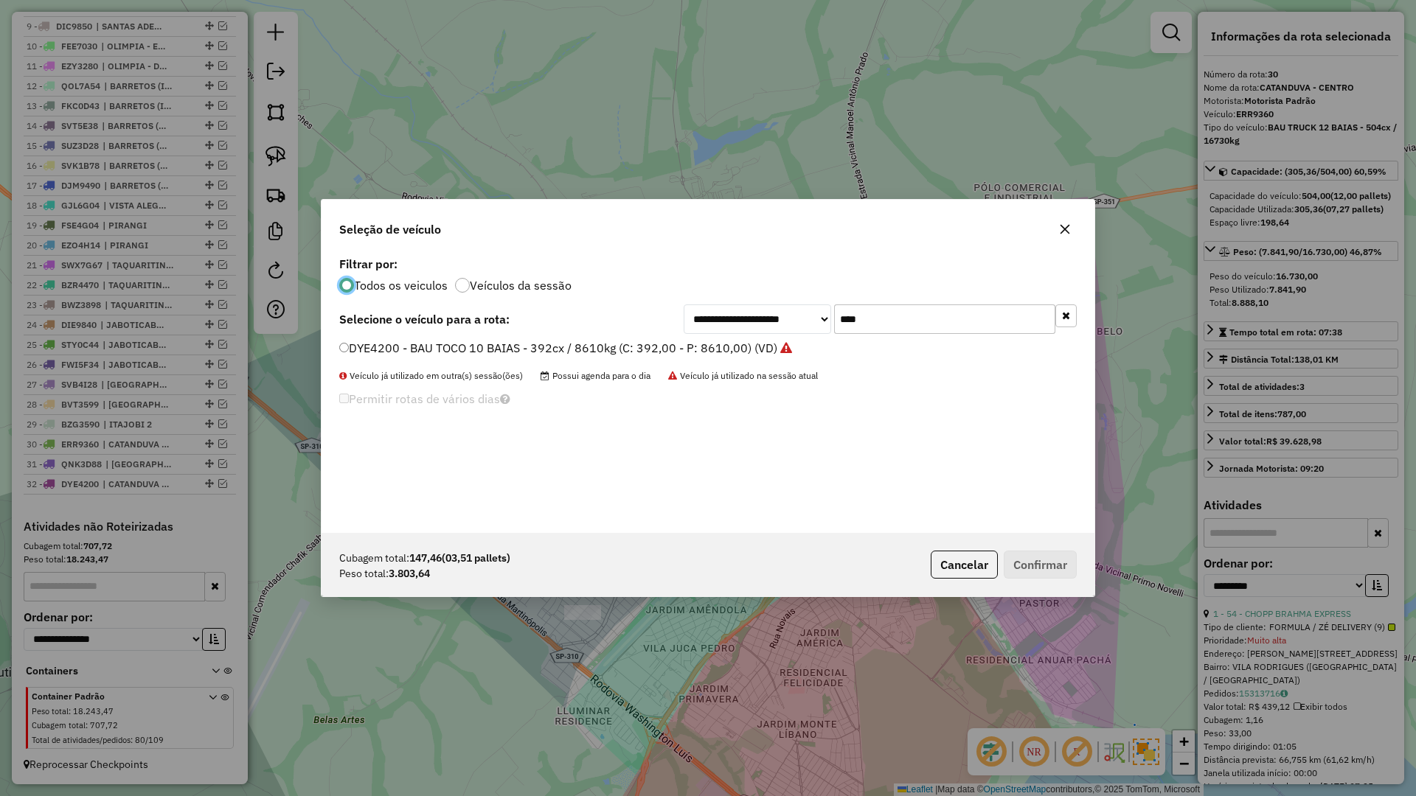
scroll to position [8, 4]
click at [930, 330] on input "****" at bounding box center [944, 319] width 221 height 29
type input "****"
click at [751, 358] on div "FJQ2D65 - BAU TOCO 10 BAIAS - 420cx / 8610kg (C: 420,00 - P: 8610,00) (VD)" at bounding box center [707, 354] width 755 height 29
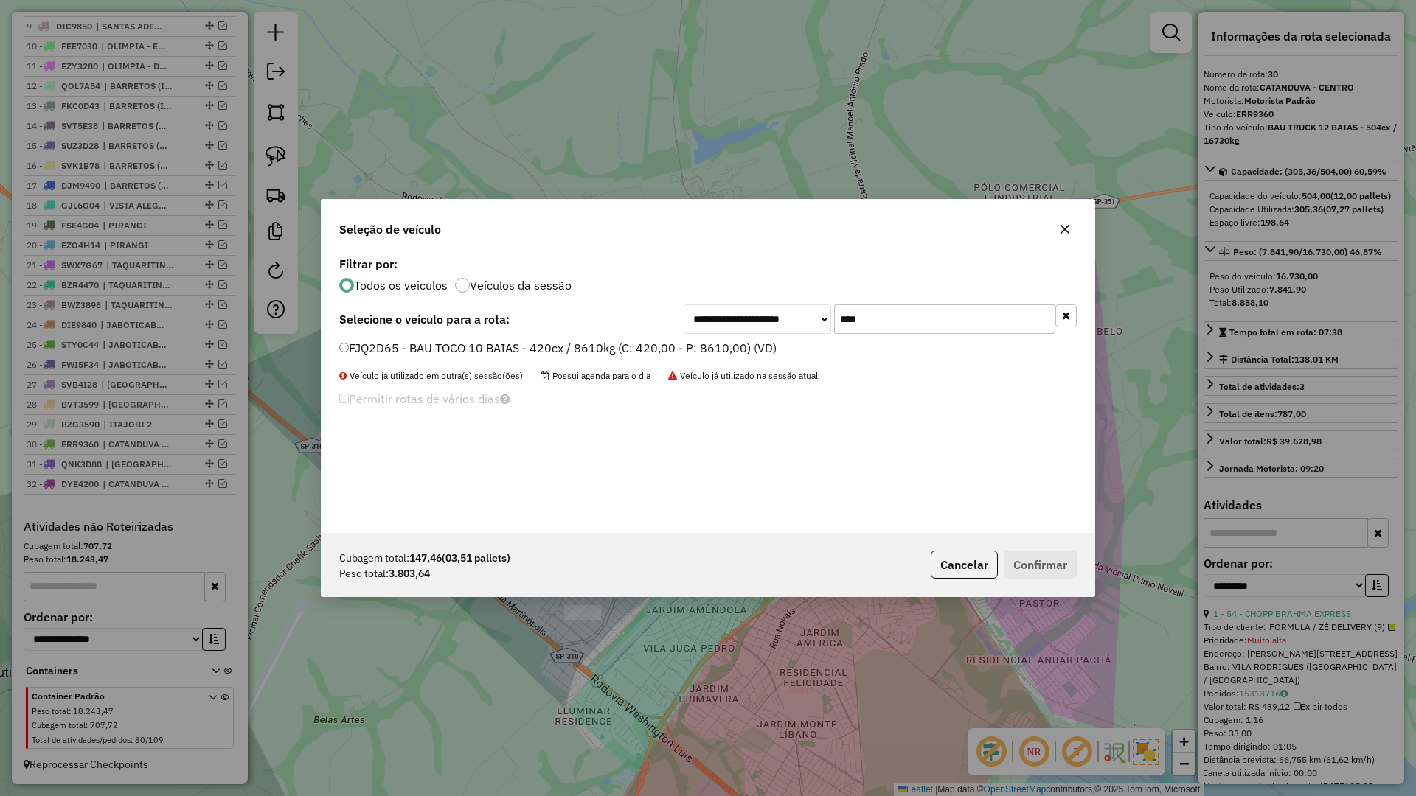
click at [755, 355] on label "FJQ2D65 - BAU TOCO 10 BAIAS - 420cx / 8610kg (C: 420,00 - P: 8610,00) (VD)" at bounding box center [557, 348] width 437 height 18
click at [1038, 555] on button "Confirmar" at bounding box center [1040, 565] width 73 height 28
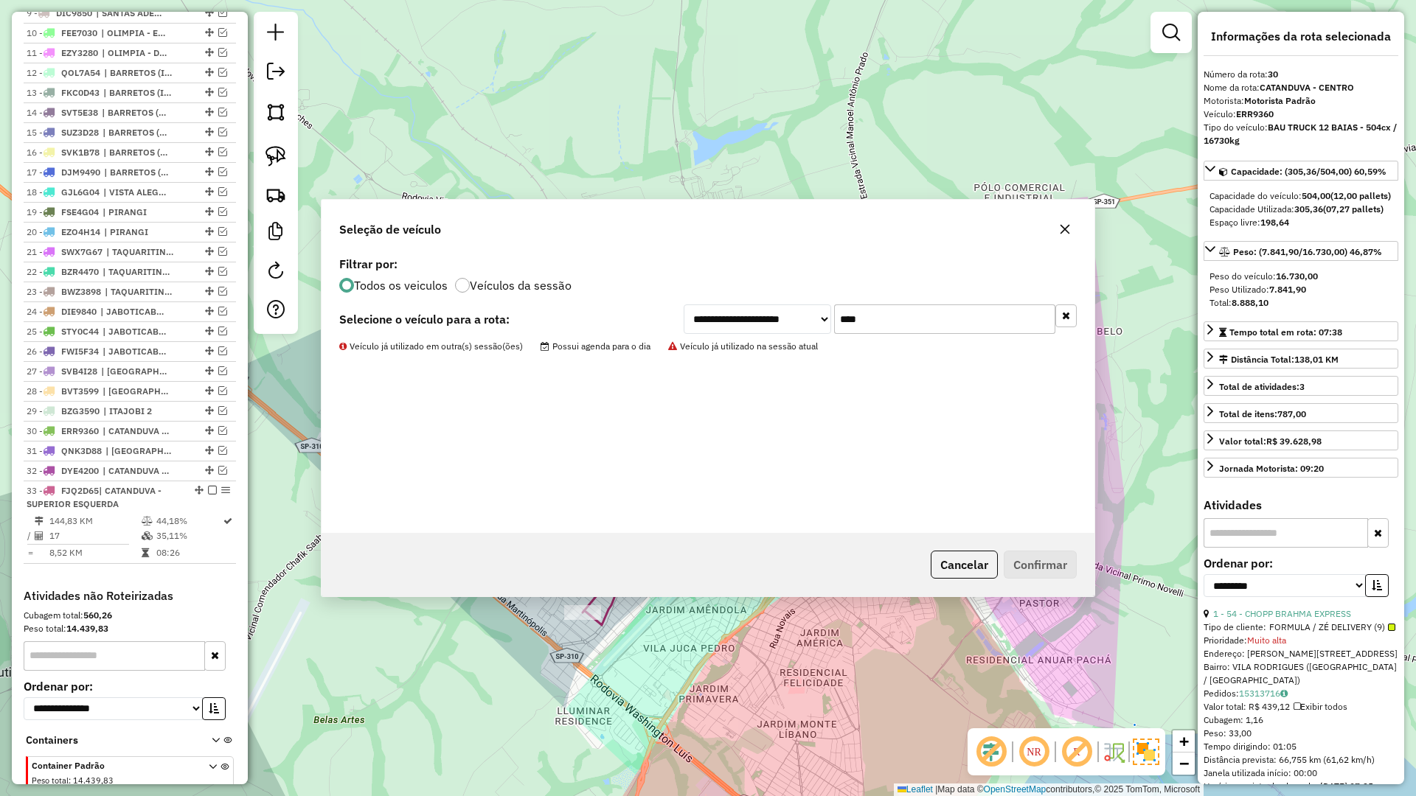
scroll to position [803, 0]
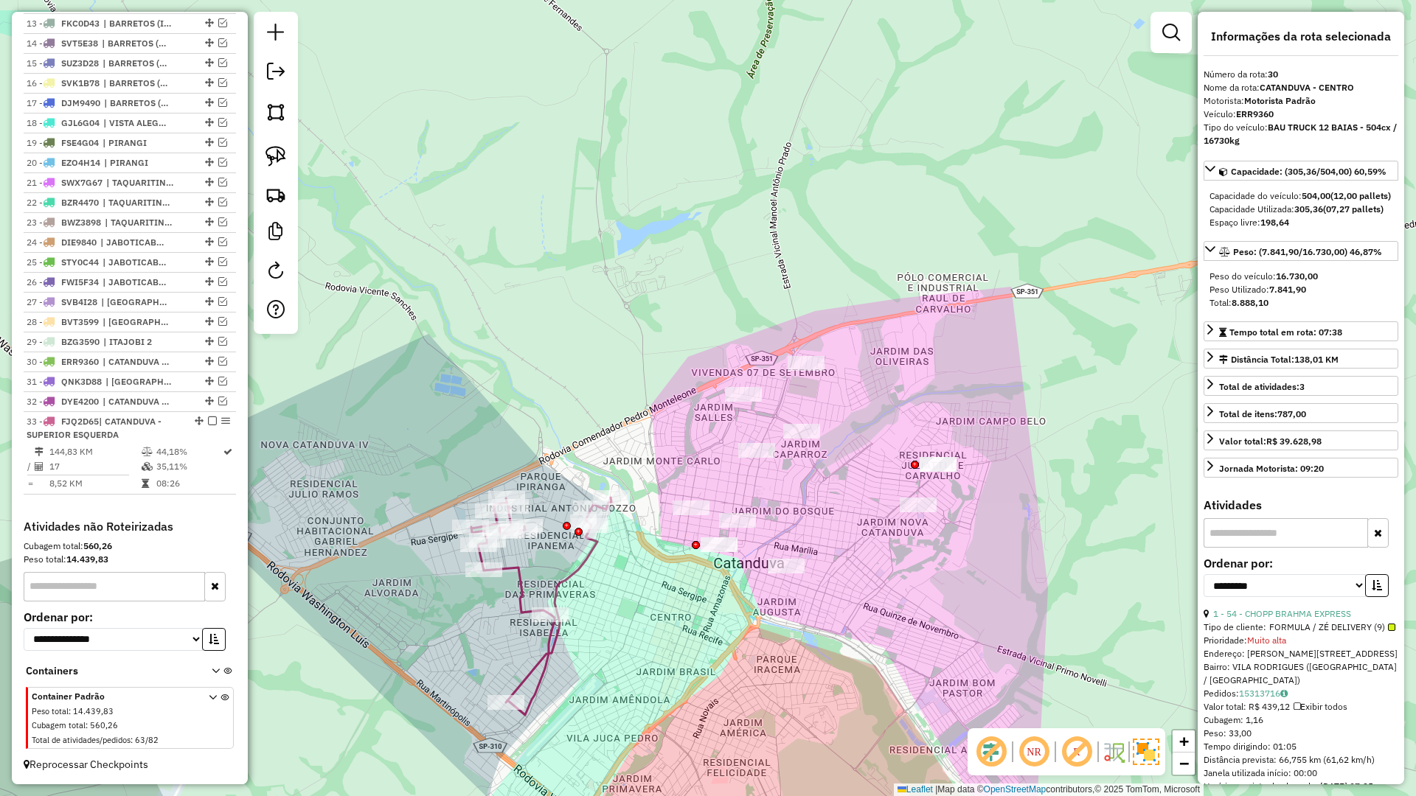
click at [774, 656] on div "Janela de atendimento Grade de atendimento Capacidade Transportadoras Veículos …" at bounding box center [708, 398] width 1416 height 796
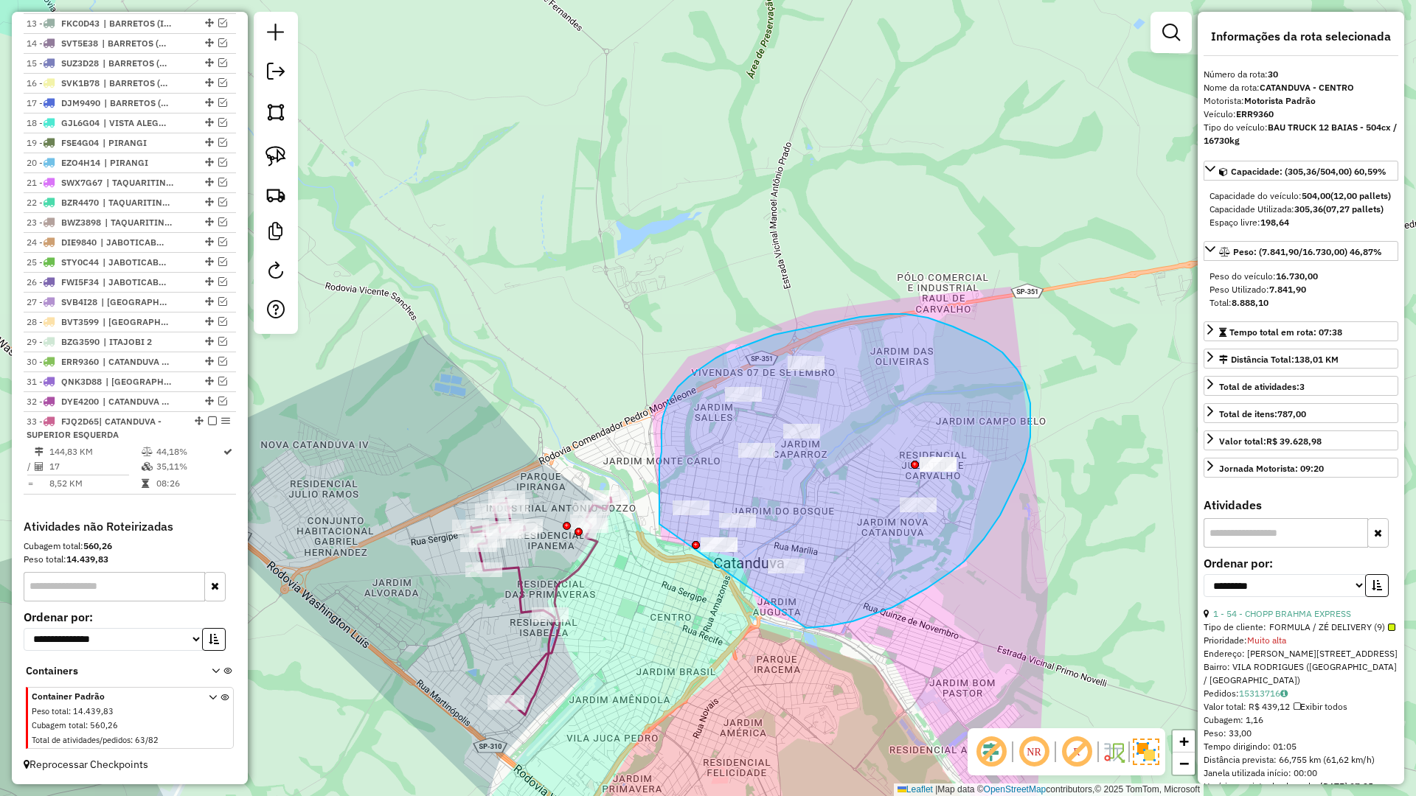
drag, startPoint x: 951, startPoint y: 572, endPoint x: 659, endPoint y: 524, distance: 295.2
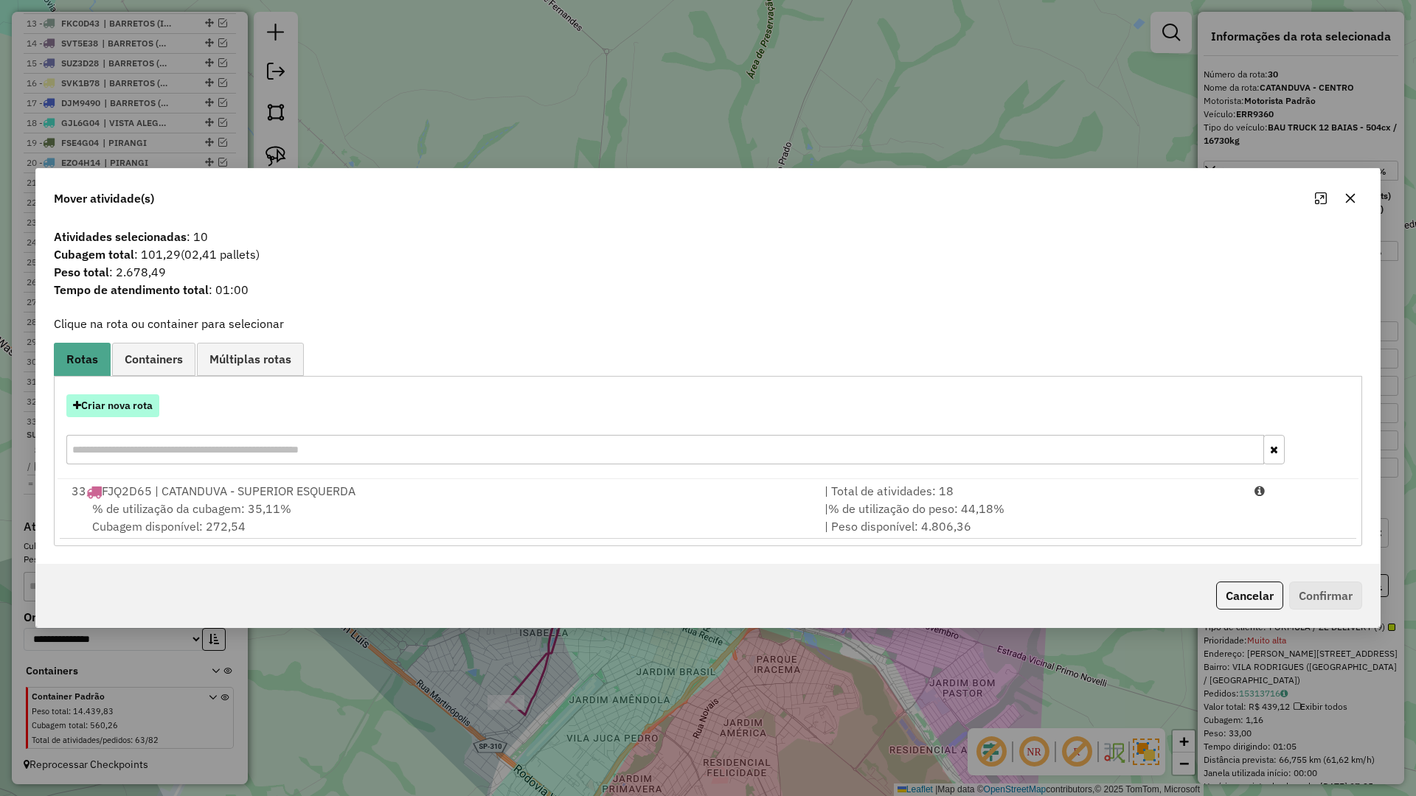
click at [125, 409] on button "Criar nova rota" at bounding box center [112, 406] width 93 height 23
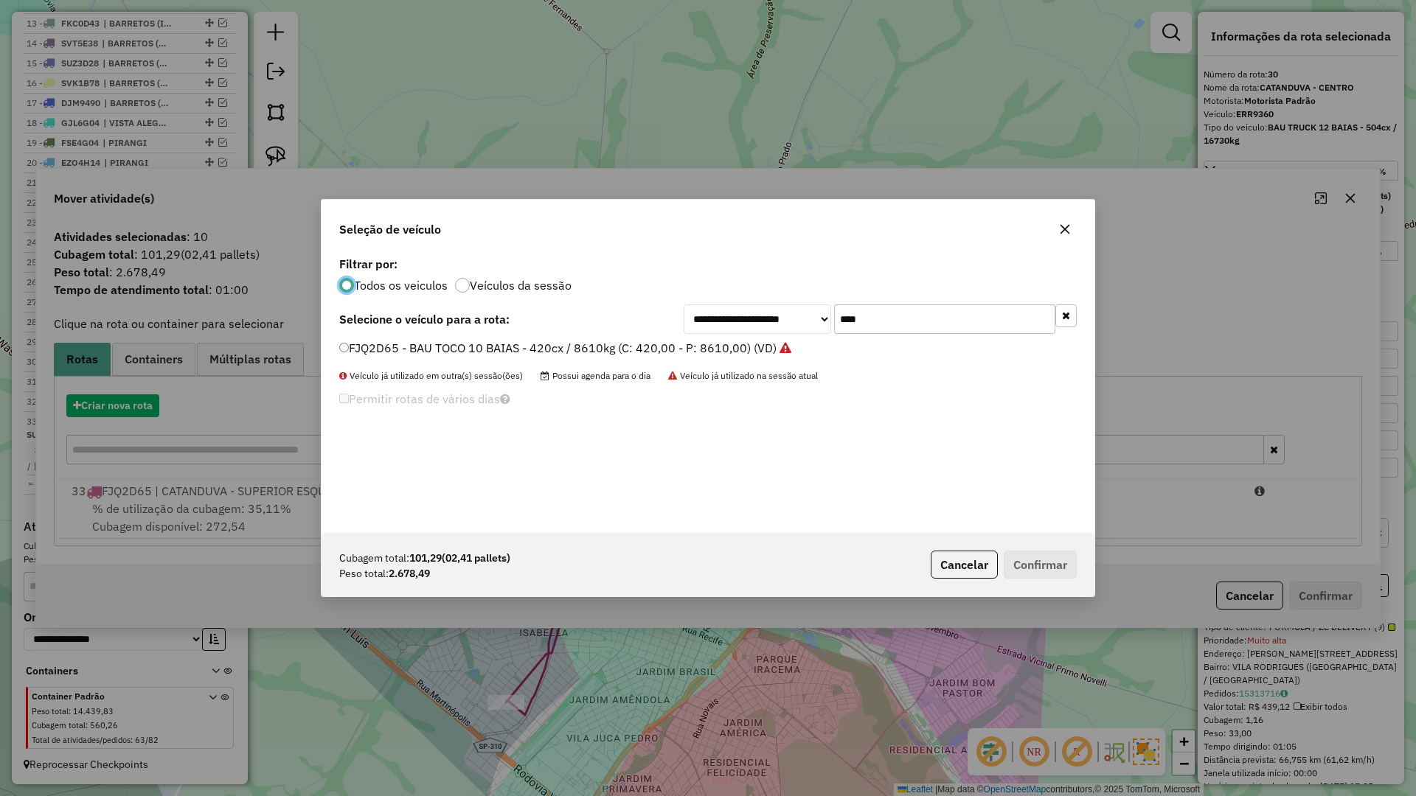
scroll to position [8, 4]
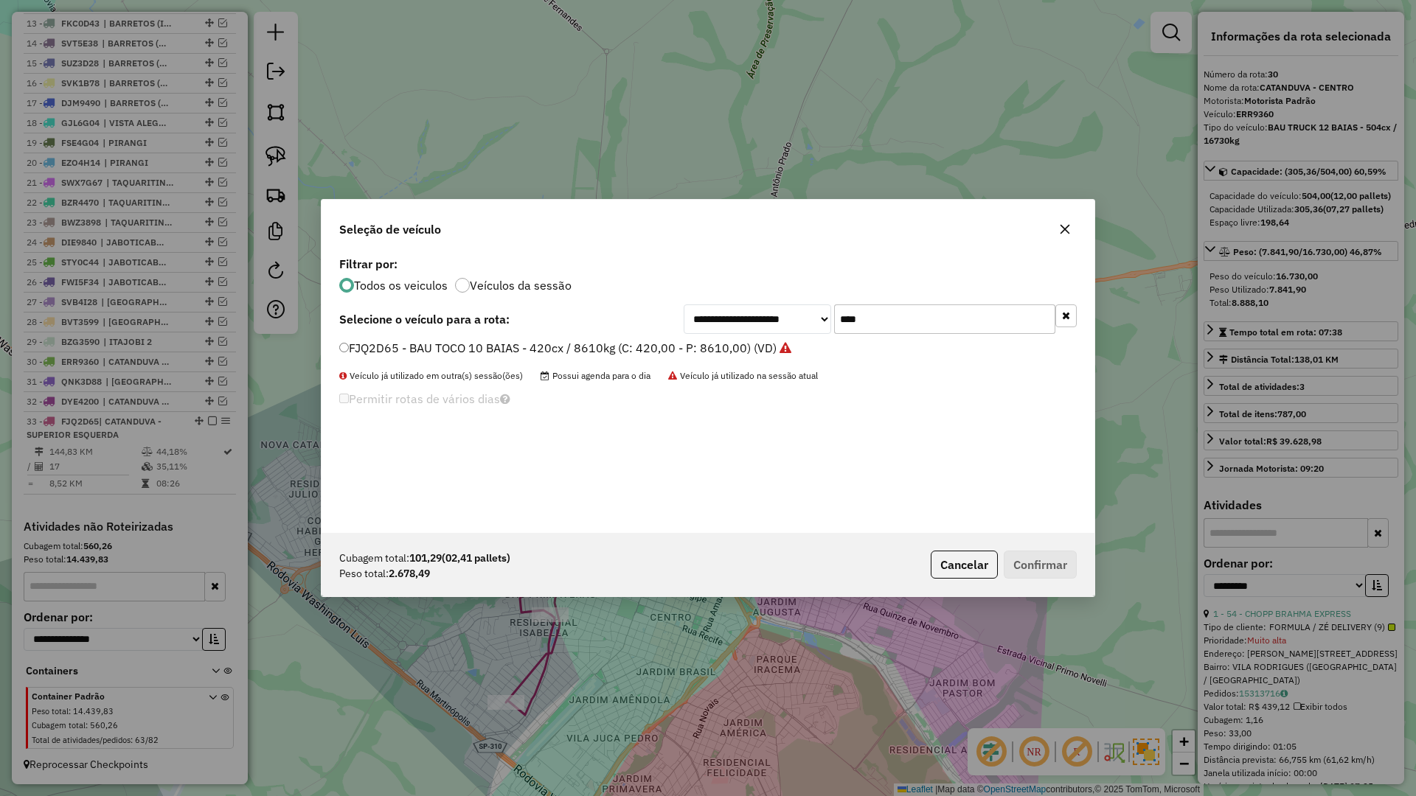
click at [957, 323] on input "****" at bounding box center [944, 319] width 221 height 29
type input "****"
drag, startPoint x: 711, startPoint y: 347, endPoint x: 781, endPoint y: 372, distance: 74.4
click at [712, 347] on label "DOD2380 - BAU TOCO 10 BAIAS - 392cx / 8610kg (C: 392,00 - P: 8610,00) (VD)" at bounding box center [559, 348] width 441 height 18
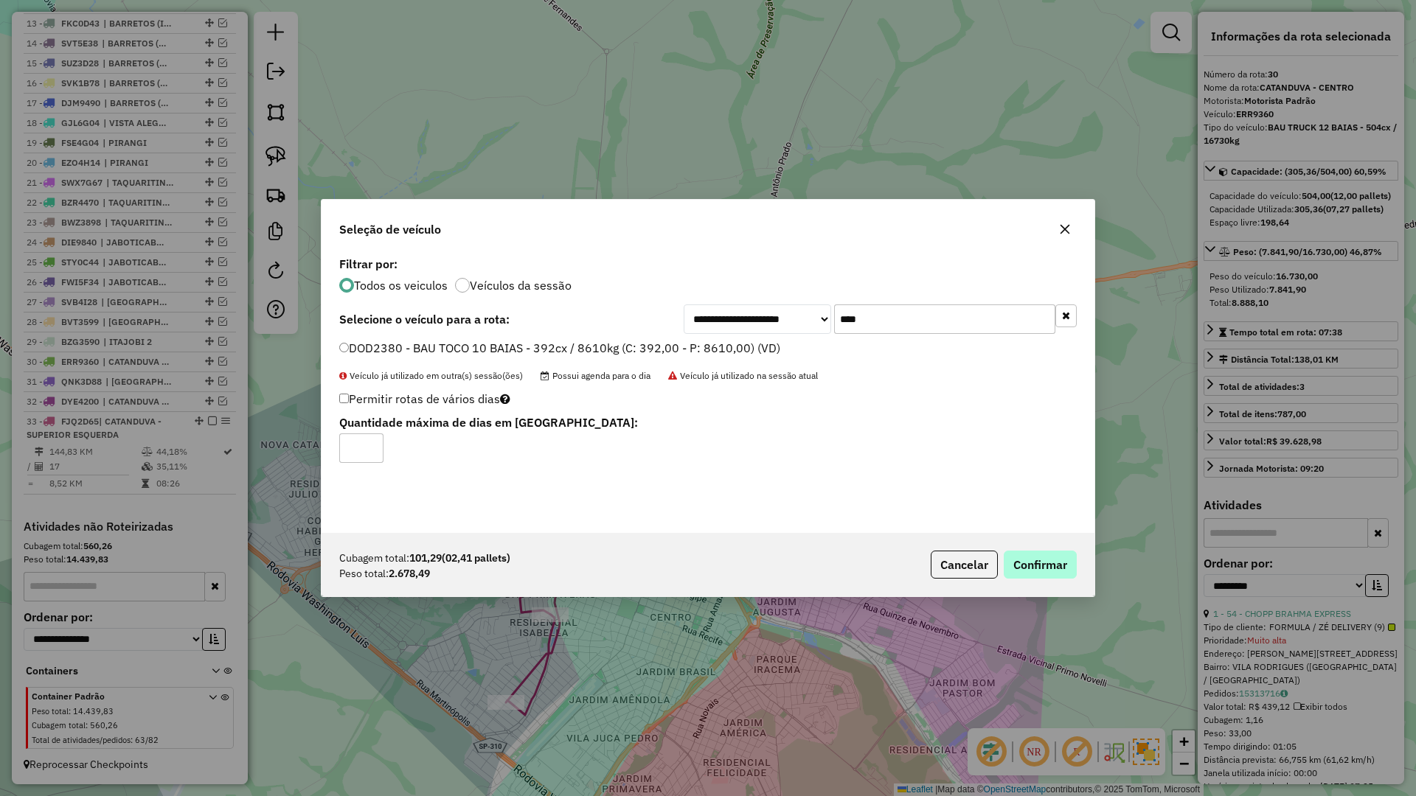
click at [1025, 552] on div "Cubagem total: 101,29 (02,41 pallets) Peso total: 2.678,49 Cancelar Confirmar" at bounding box center [708, 564] width 773 height 63
click at [1028, 569] on button "Confirmar" at bounding box center [1040, 565] width 73 height 28
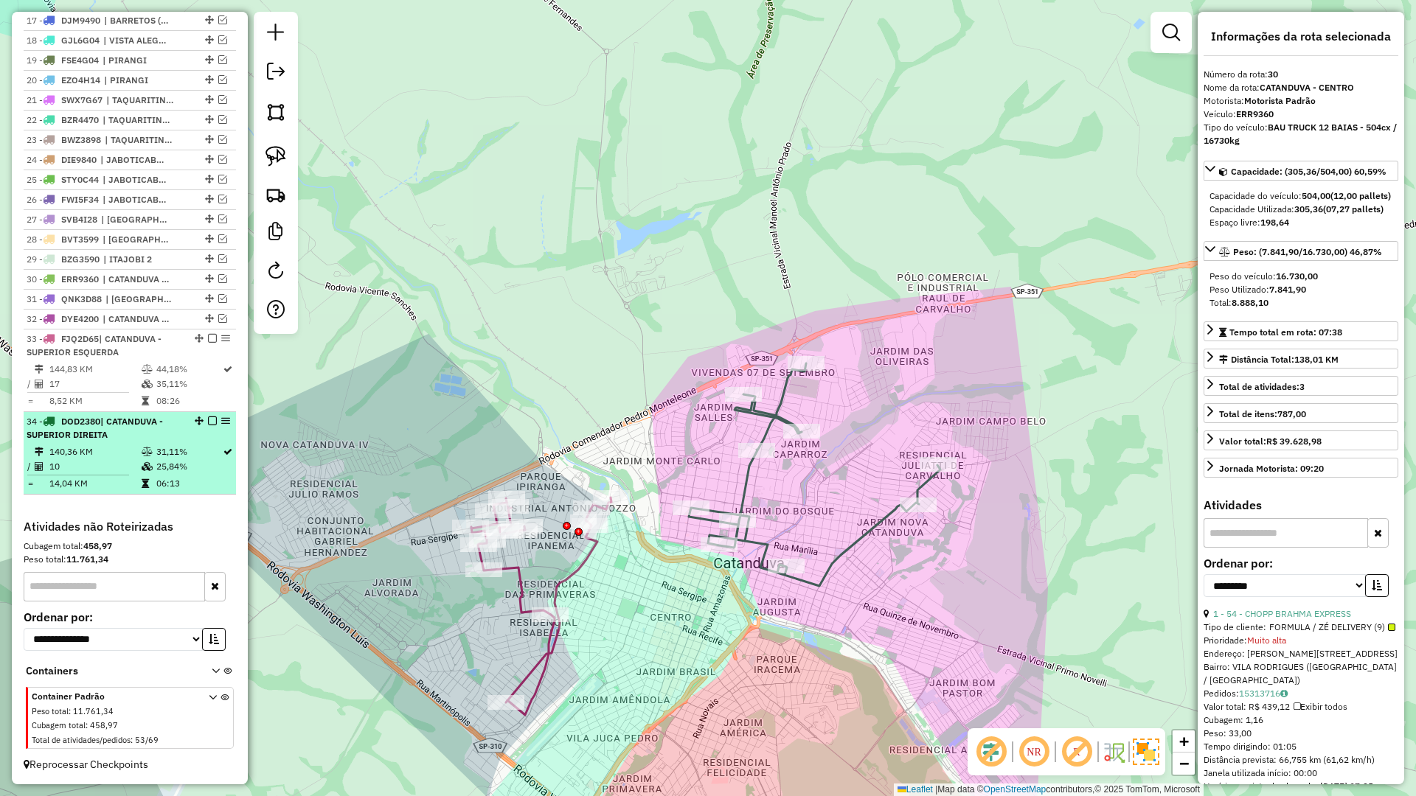
click at [209, 422] on em at bounding box center [212, 421] width 9 height 9
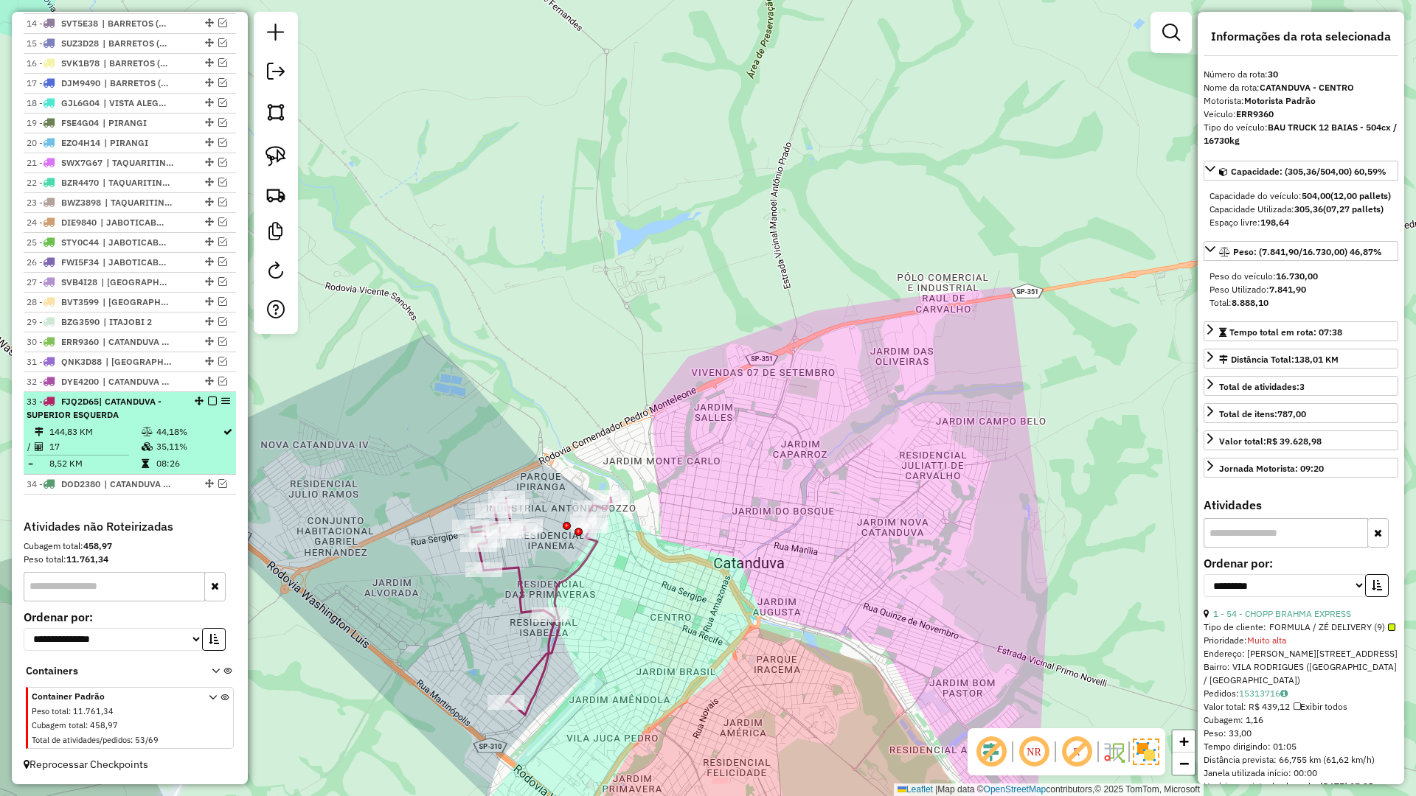
click at [208, 399] on em at bounding box center [212, 401] width 9 height 9
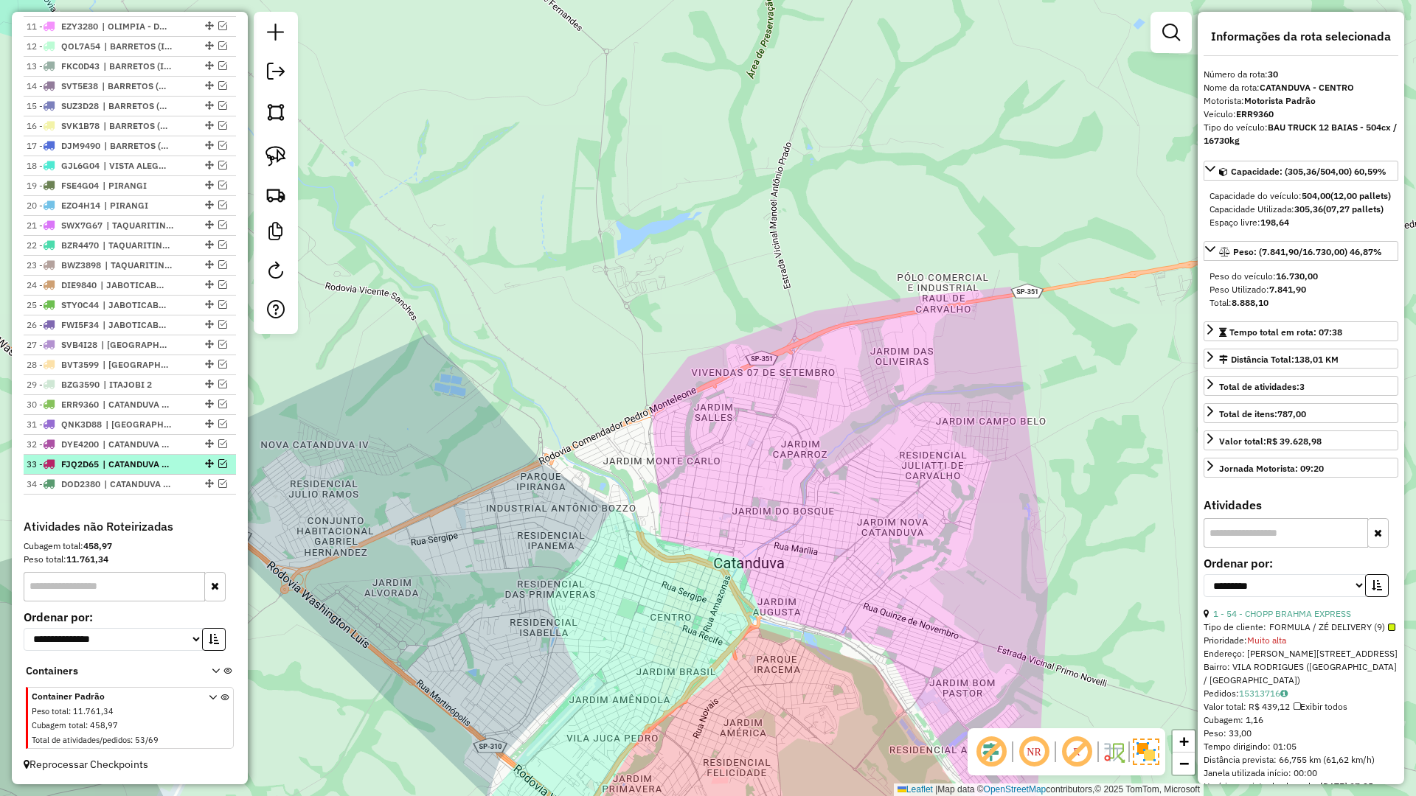
scroll to position [760, 0]
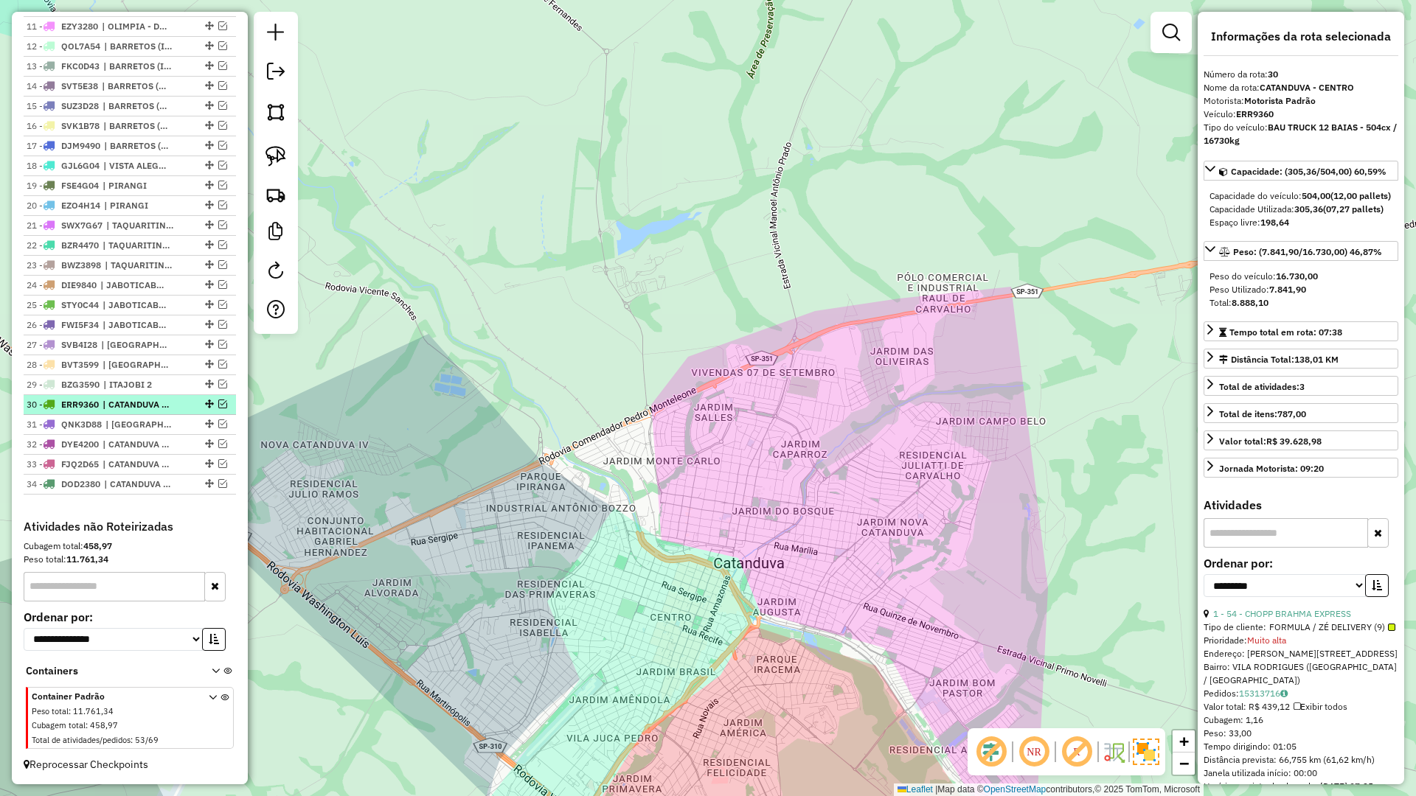
click at [218, 404] on em at bounding box center [222, 404] width 9 height 9
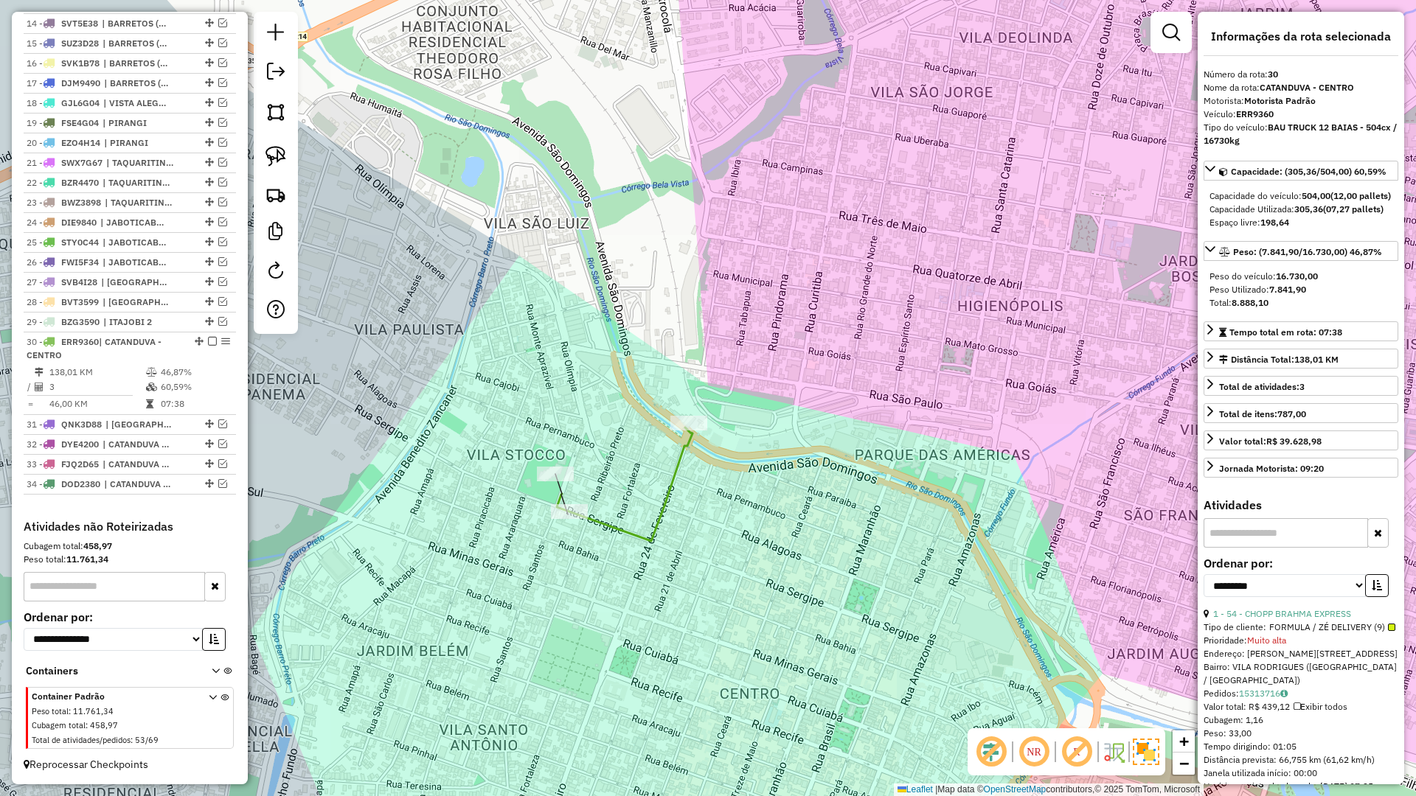
click at [683, 464] on icon at bounding box center [625, 485] width 136 height 114
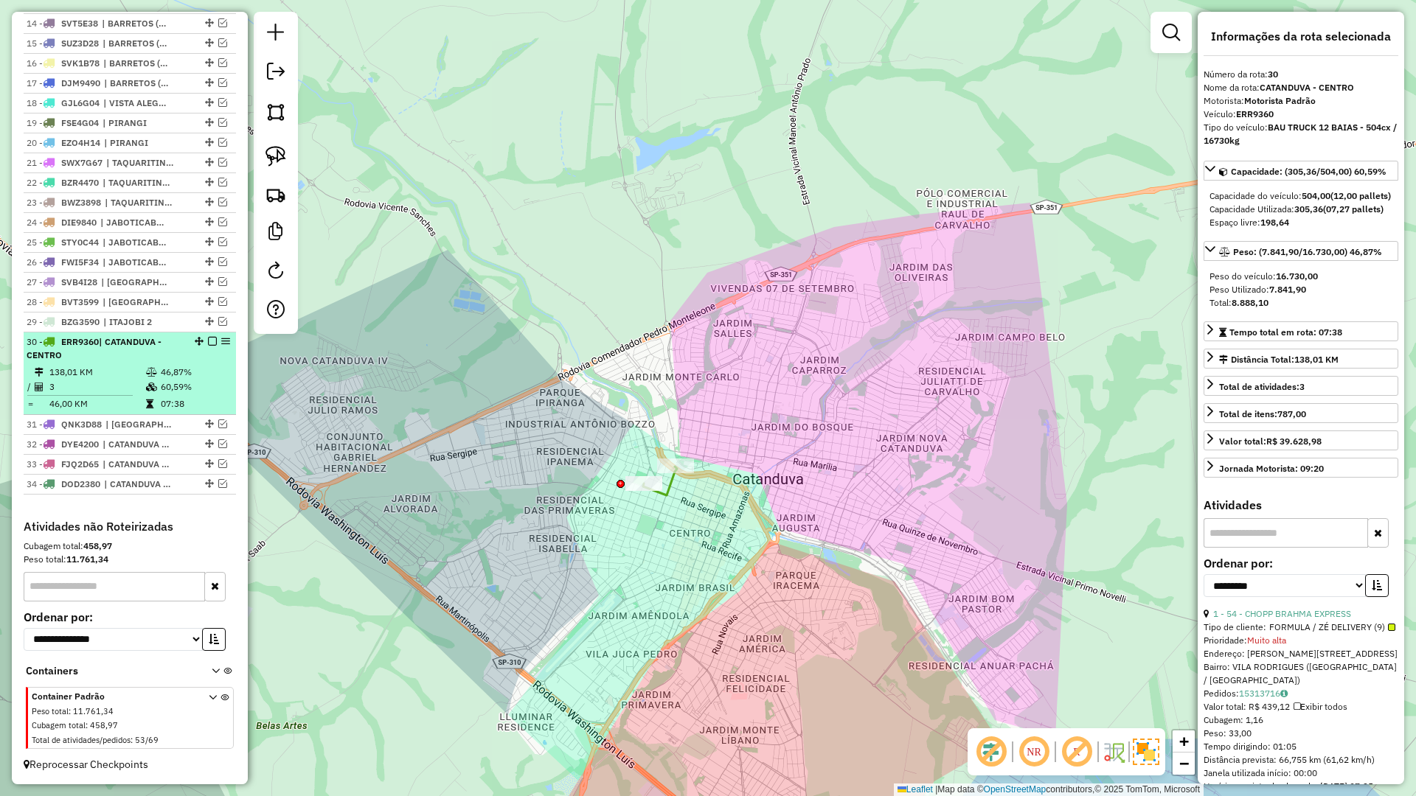
click at [210, 341] on em at bounding box center [212, 341] width 9 height 9
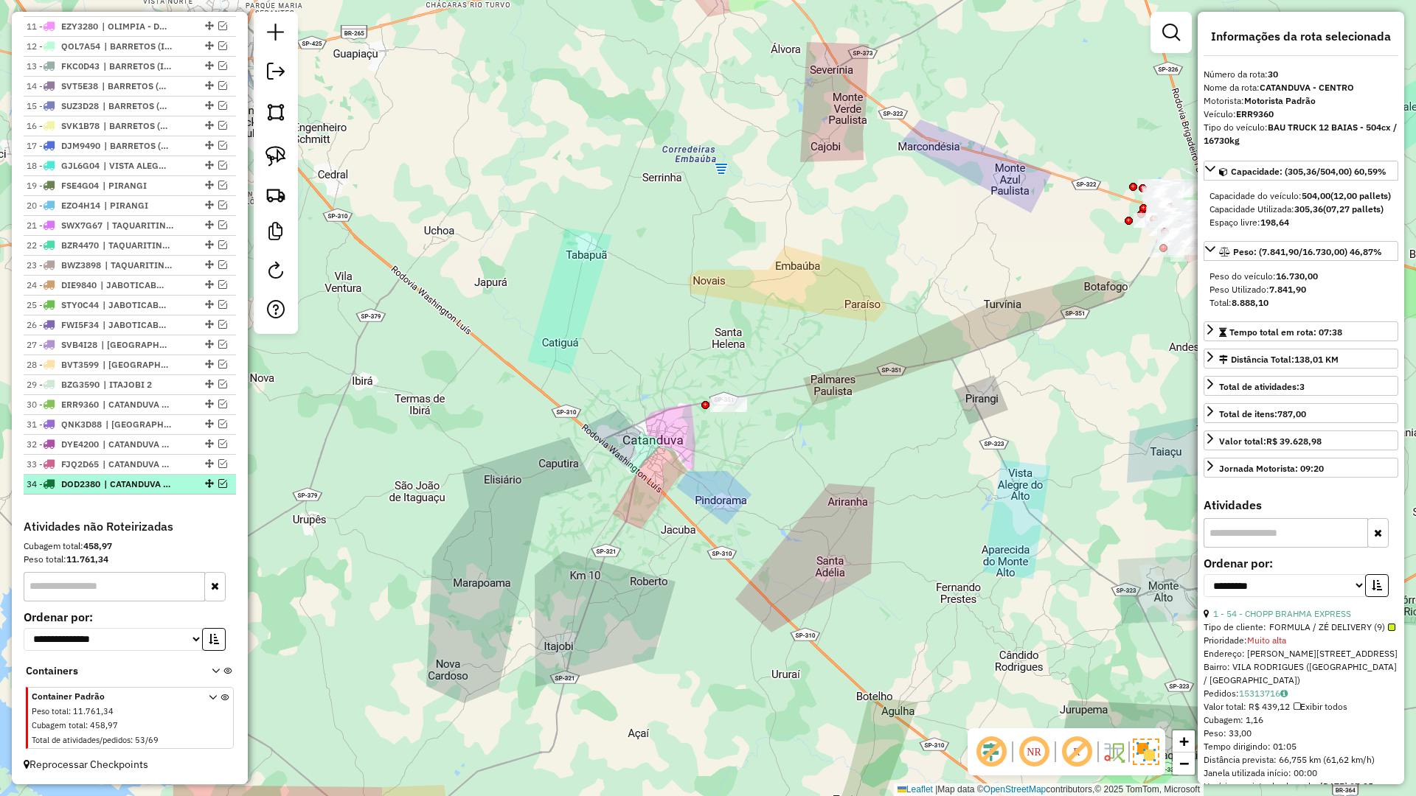
drag, startPoint x: 215, startPoint y: 483, endPoint x: 462, endPoint y: 497, distance: 246.7
click at [218, 483] on em at bounding box center [222, 483] width 9 height 9
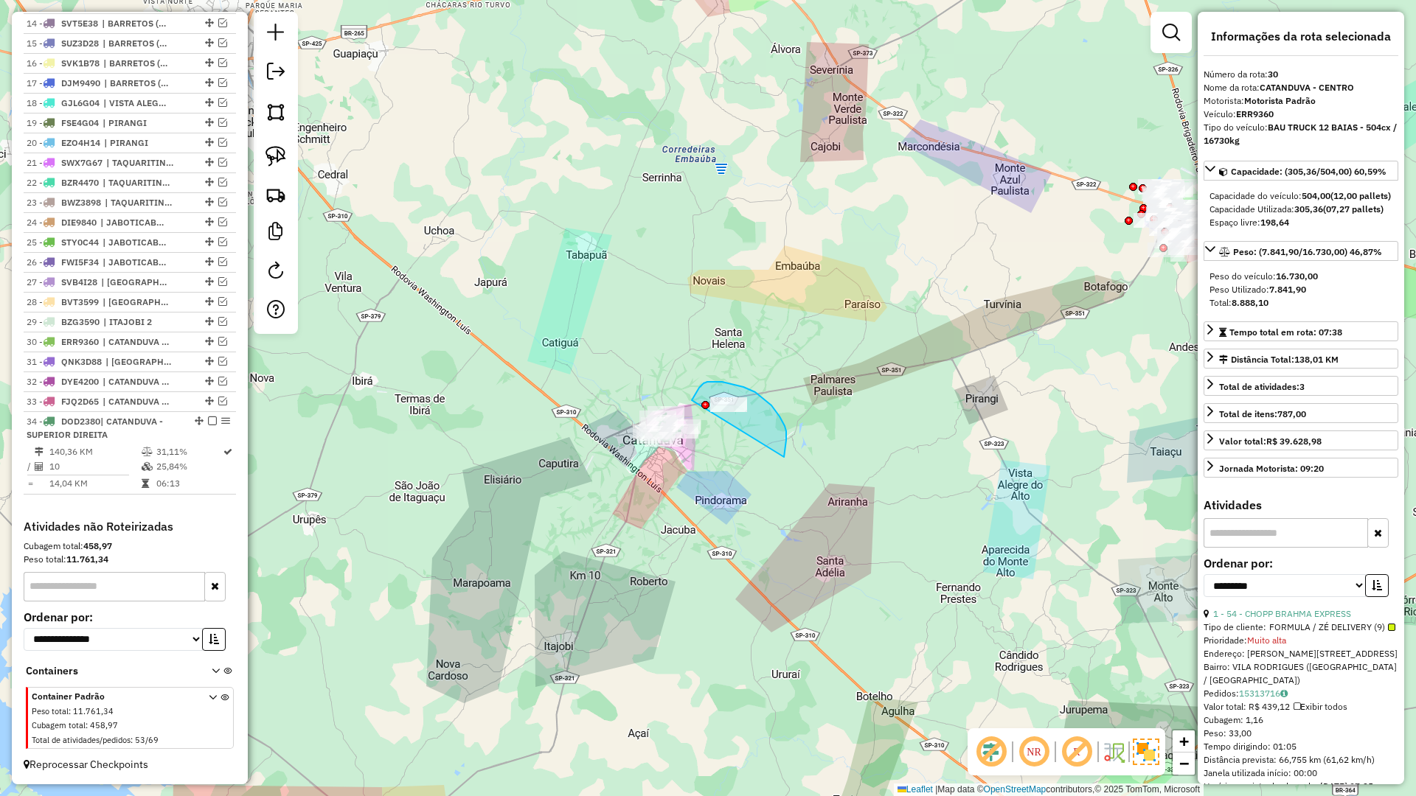
drag, startPoint x: 771, startPoint y: 406, endPoint x: 690, endPoint y: 407, distance: 81.9
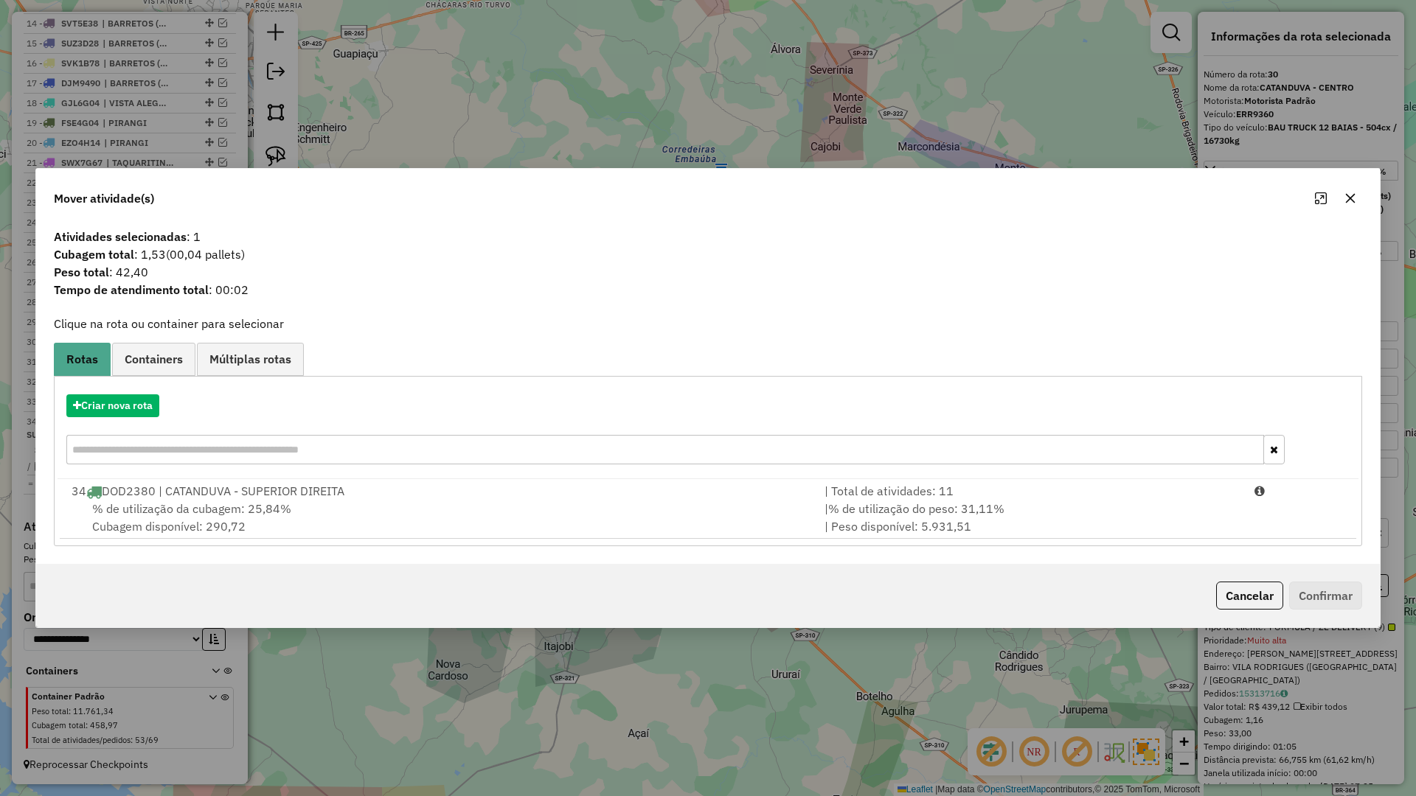
click at [472, 493] on div "34 DOD2380 | CATANDUVA - SUPERIOR DIREITA" at bounding box center [439, 491] width 753 height 18
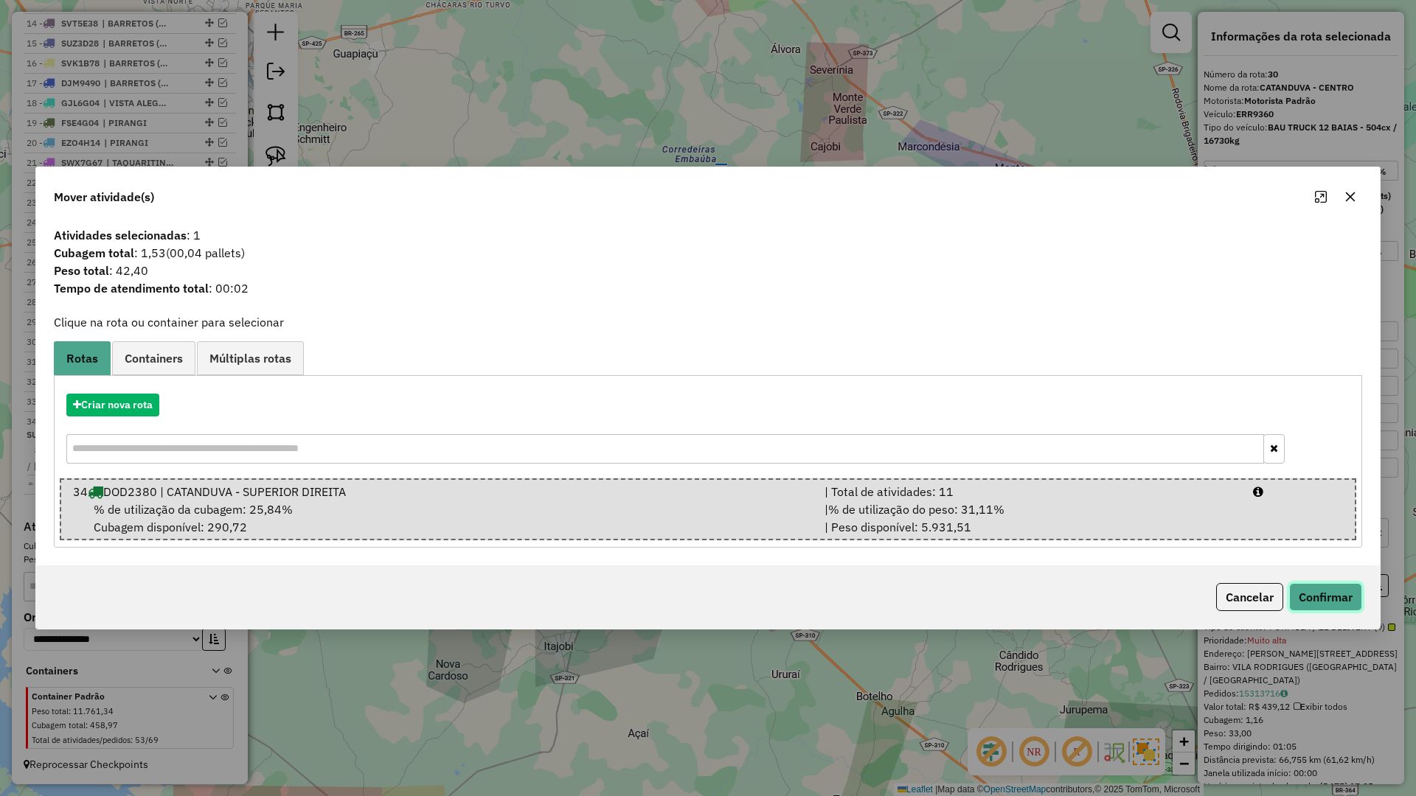
click at [1349, 594] on button "Confirmar" at bounding box center [1325, 597] width 73 height 28
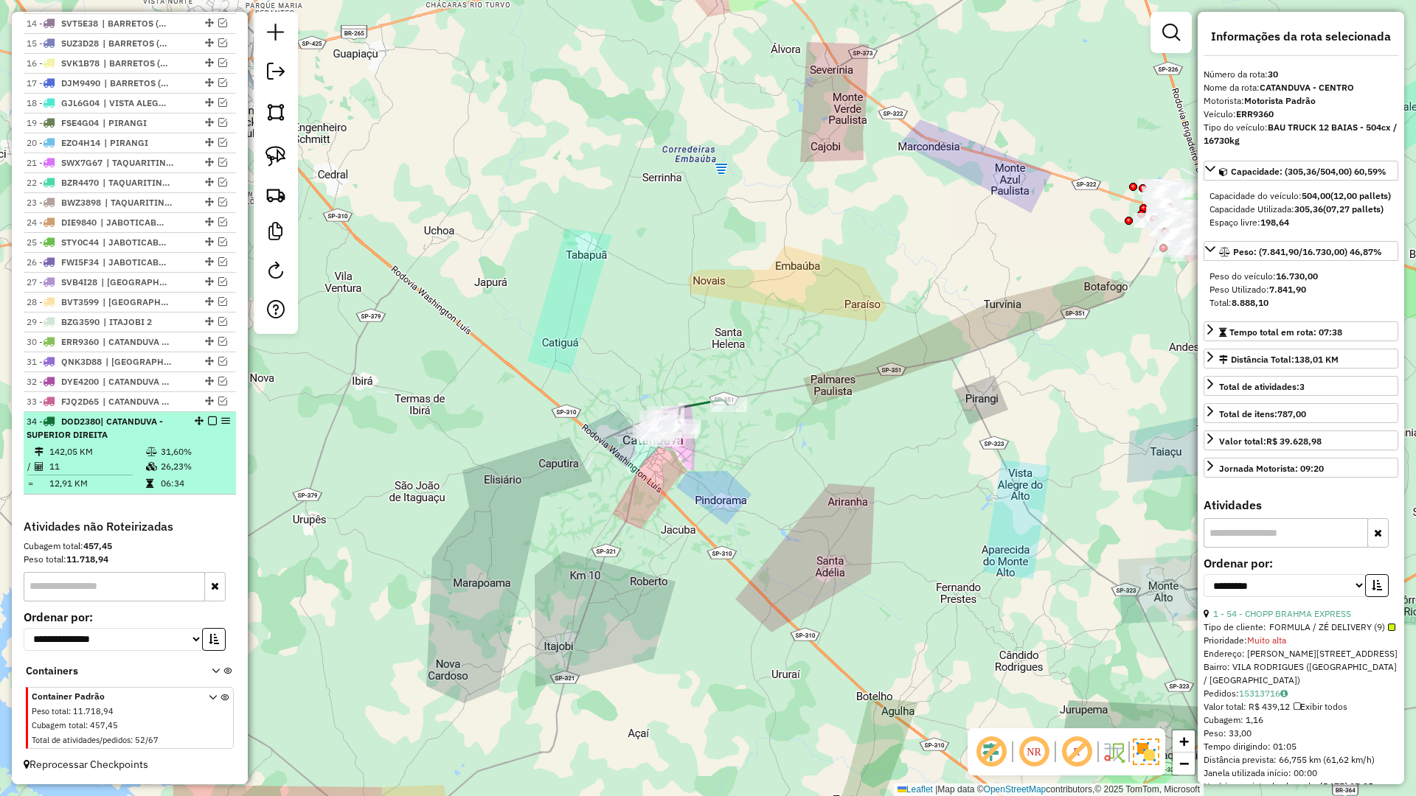
click at [208, 417] on em at bounding box center [212, 421] width 9 height 9
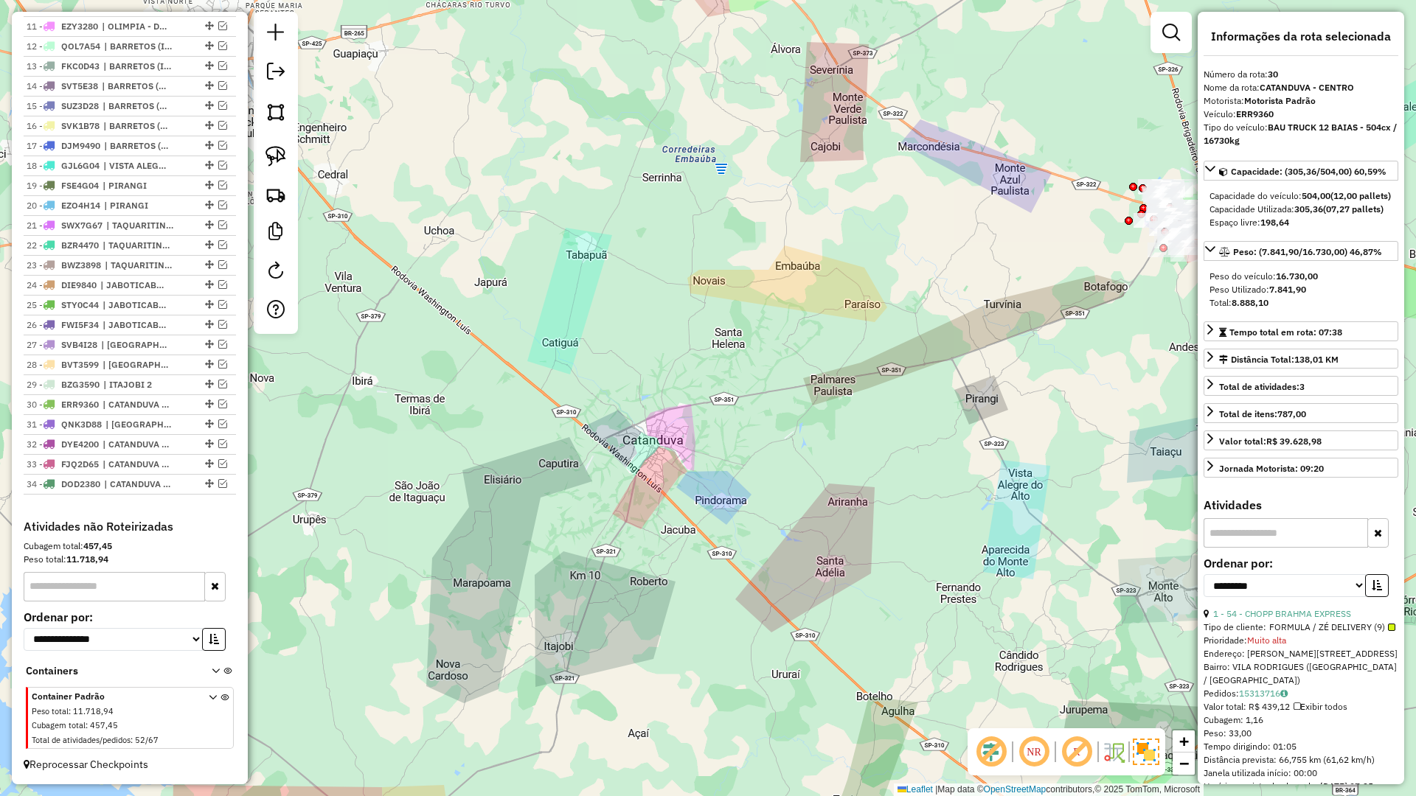
scroll to position [760, 0]
drag, startPoint x: 497, startPoint y: 558, endPoint x: 467, endPoint y: 589, distance: 43.3
click at [467, 589] on div "Janela de atendimento Grade de atendimento Capacidade Transportadoras Veículos …" at bounding box center [708, 398] width 1416 height 796
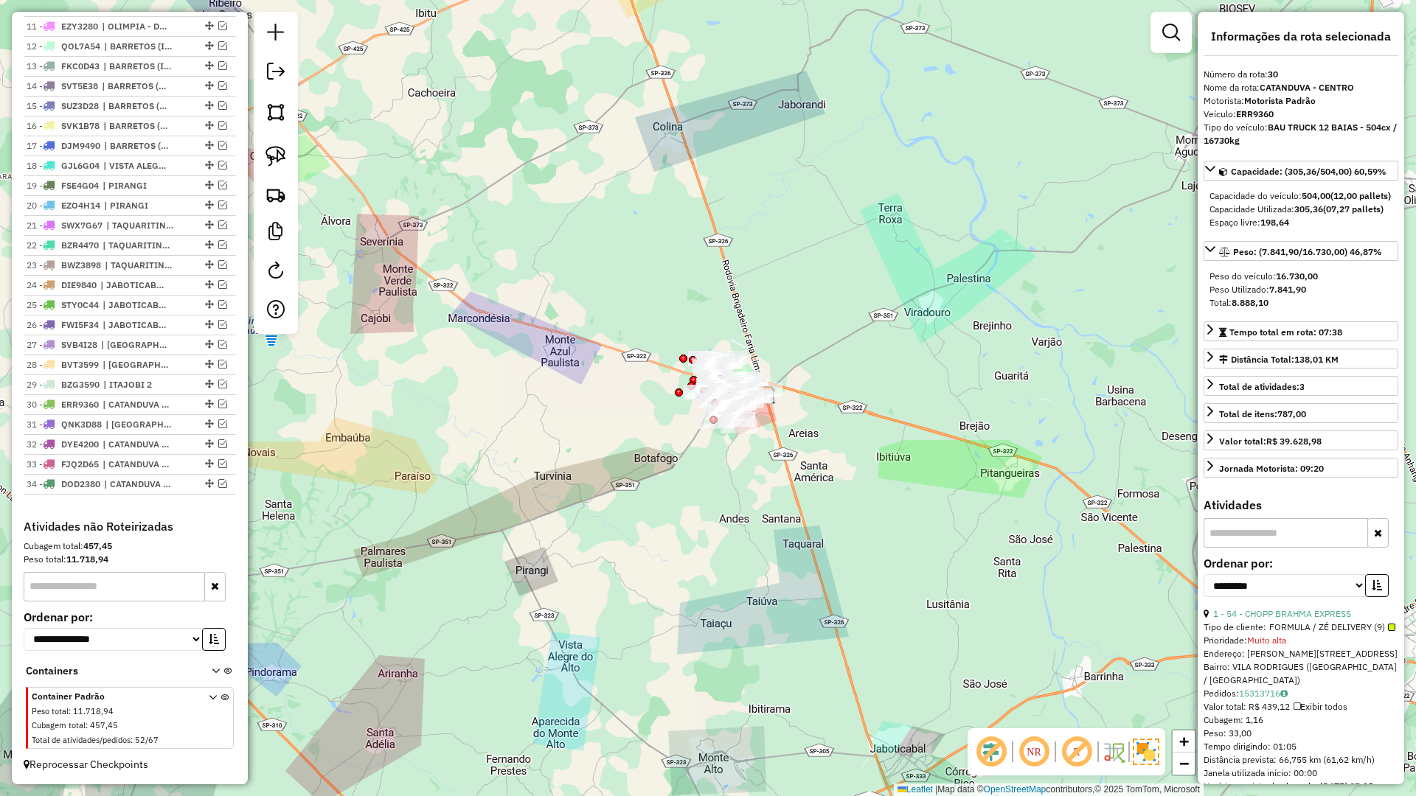
click at [620, 501] on div "Janela de atendimento Grade de atendimento Capacidade Transportadoras Veículos …" at bounding box center [708, 398] width 1416 height 796
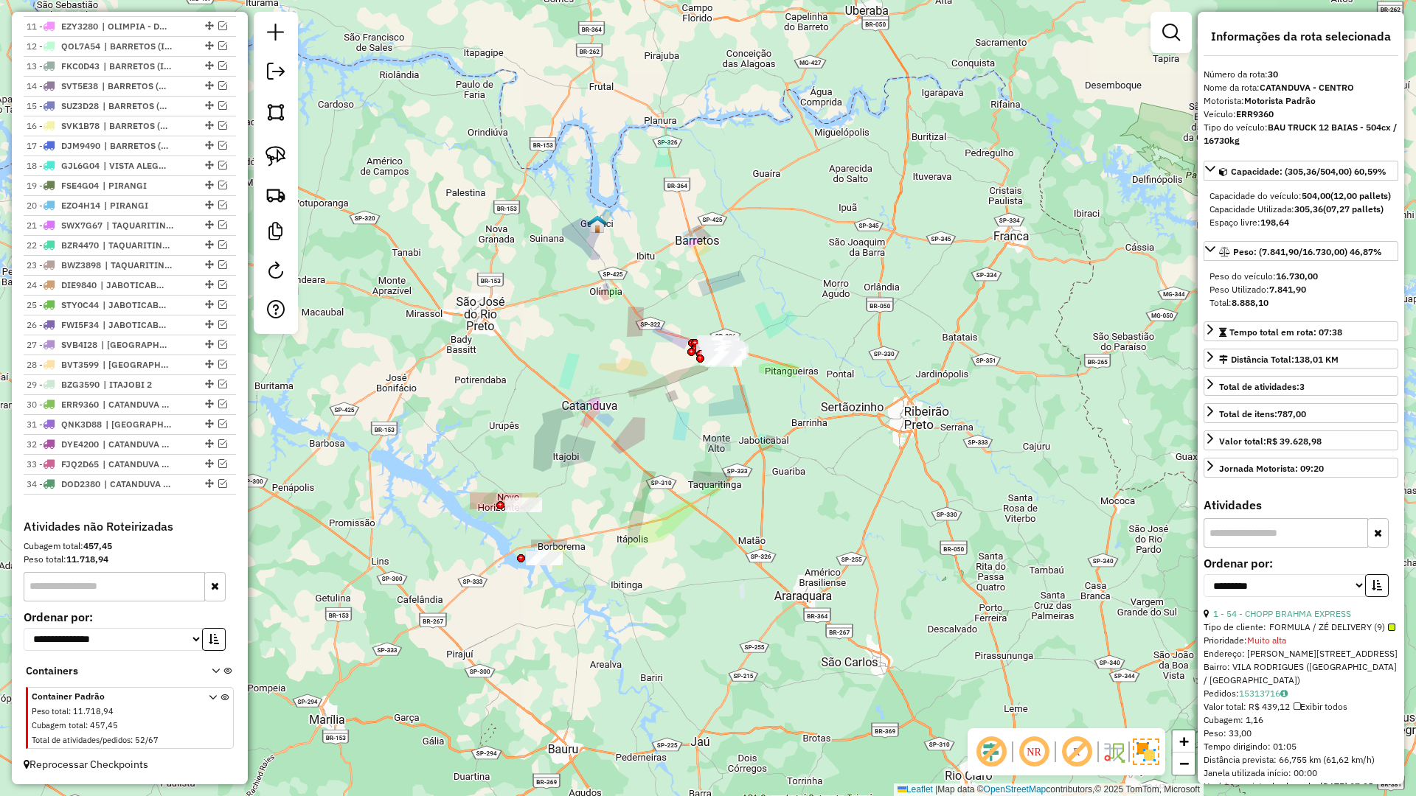
drag, startPoint x: 684, startPoint y: 532, endPoint x: 704, endPoint y: 578, distance: 49.9
click at [704, 578] on div "Janela de atendimento Grade de atendimento Capacidade Transportadoras Veículos …" at bounding box center [708, 398] width 1416 height 796
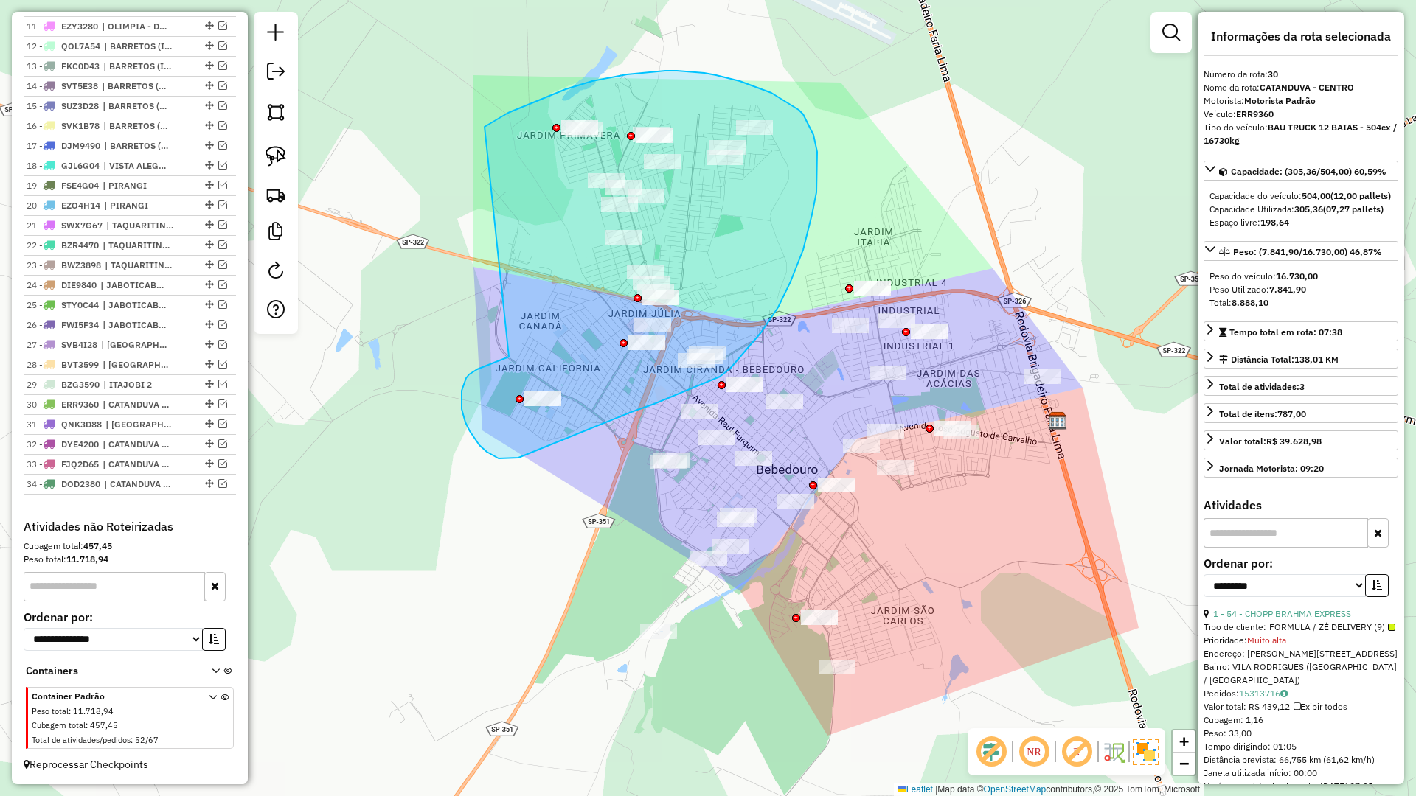
drag, startPoint x: 501, startPoint y: 360, endPoint x: 479, endPoint y: 133, distance: 228.2
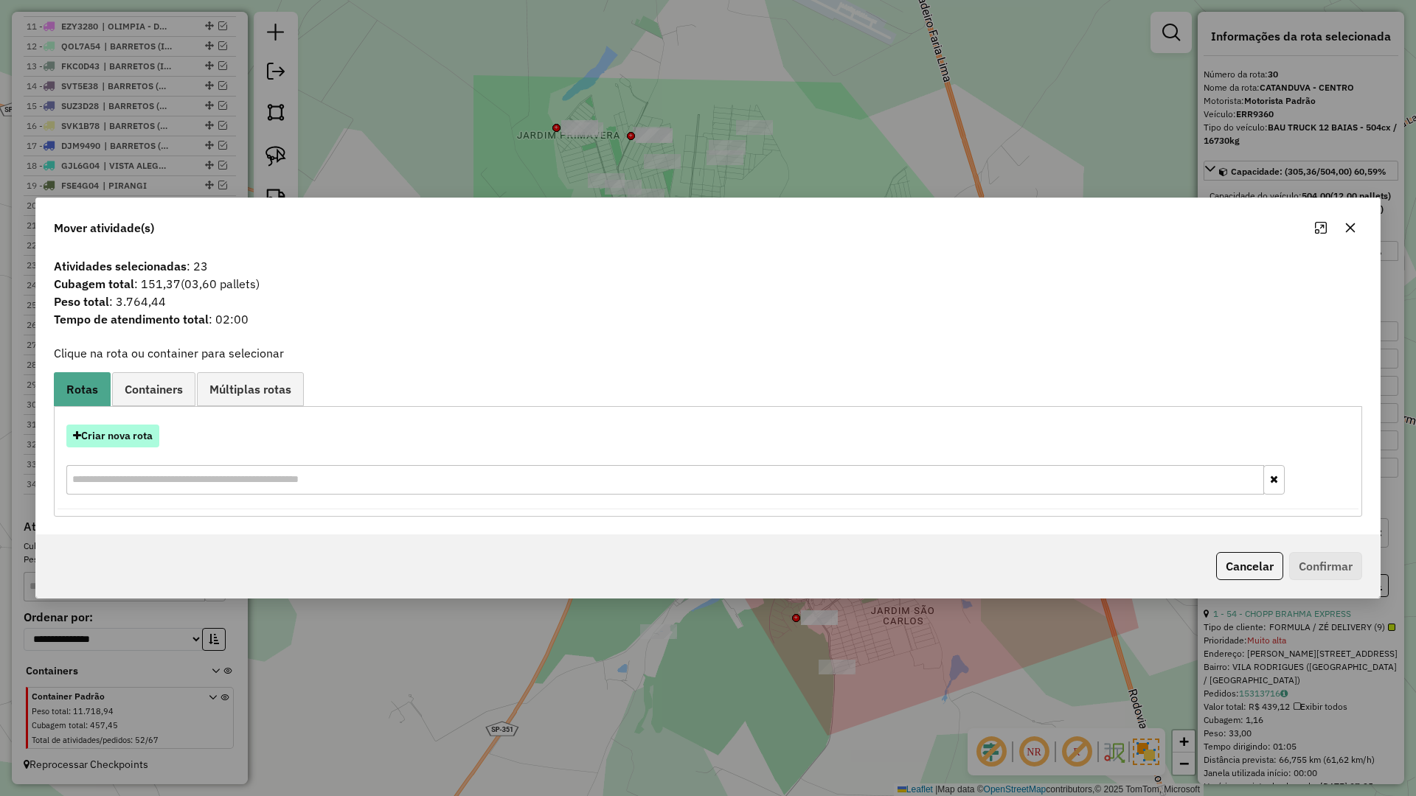
click at [136, 444] on button "Criar nova rota" at bounding box center [112, 436] width 93 height 23
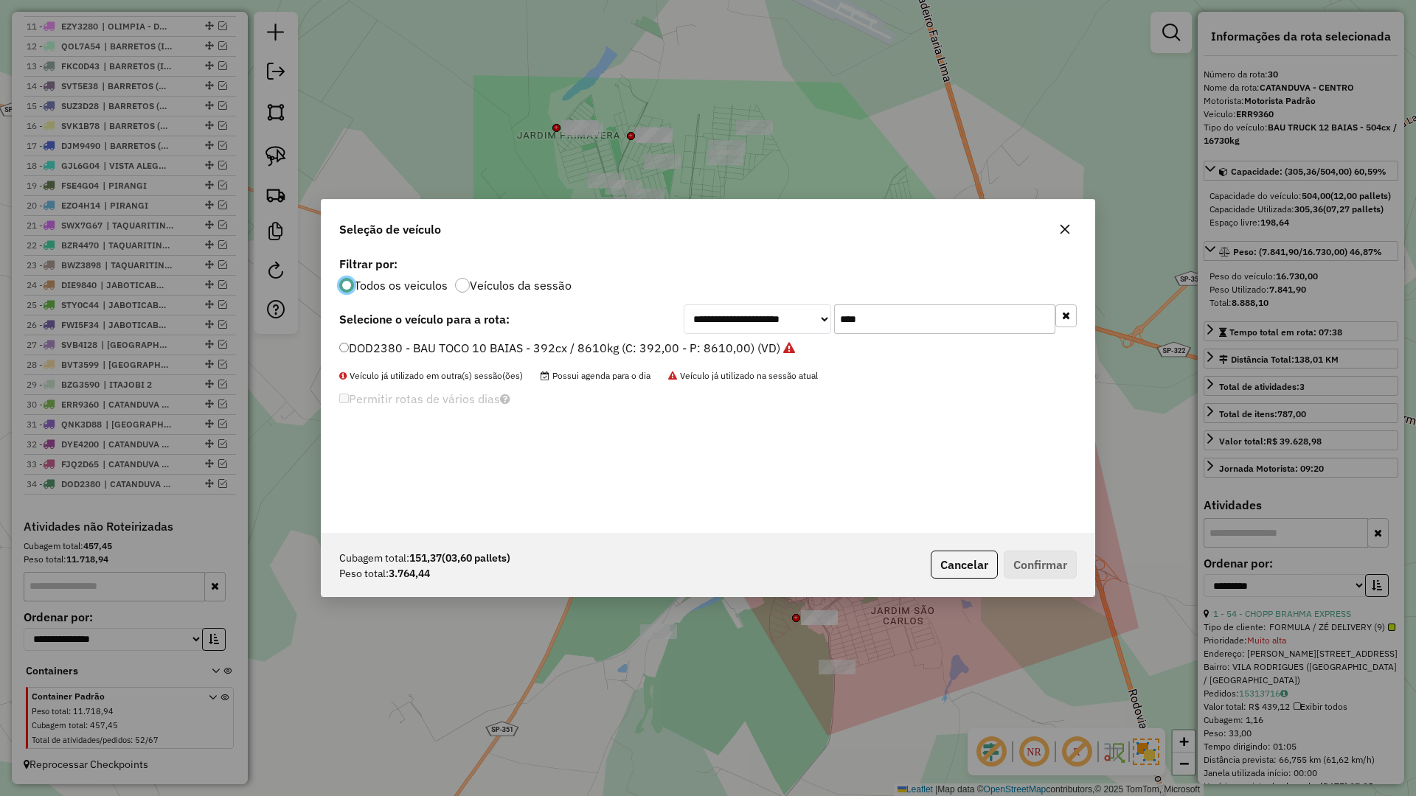
scroll to position [8, 4]
click at [903, 324] on input "****" at bounding box center [944, 319] width 221 height 29
type input "****"
drag, startPoint x: 693, startPoint y: 344, endPoint x: 699, endPoint y: 357, distance: 13.9
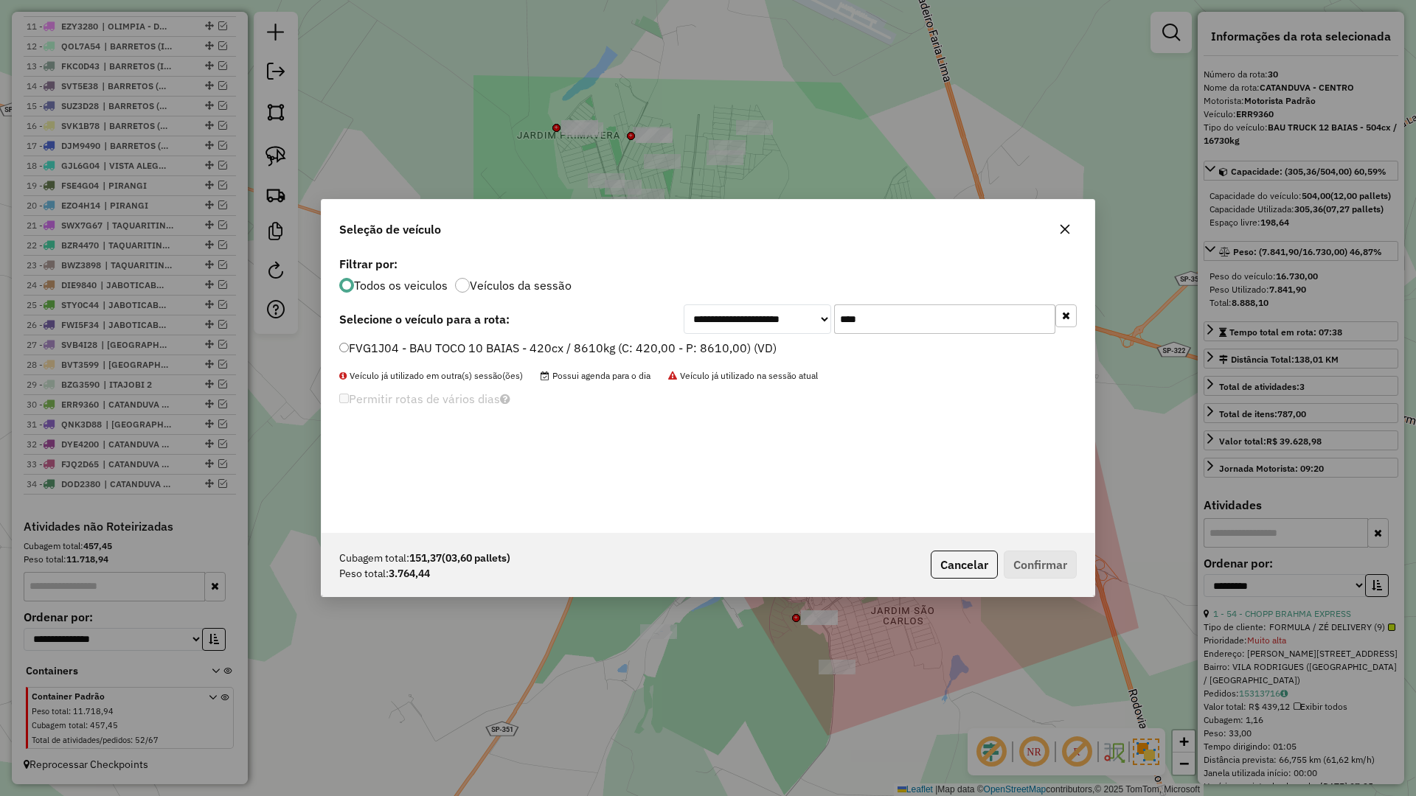
click at [692, 344] on label "FVG1J04 - BAU TOCO 10 BAIAS - 420cx / 8610kg (C: 420,00 - P: 8610,00) (VD)" at bounding box center [557, 348] width 437 height 18
click at [1038, 577] on button "Confirmar" at bounding box center [1040, 565] width 73 height 28
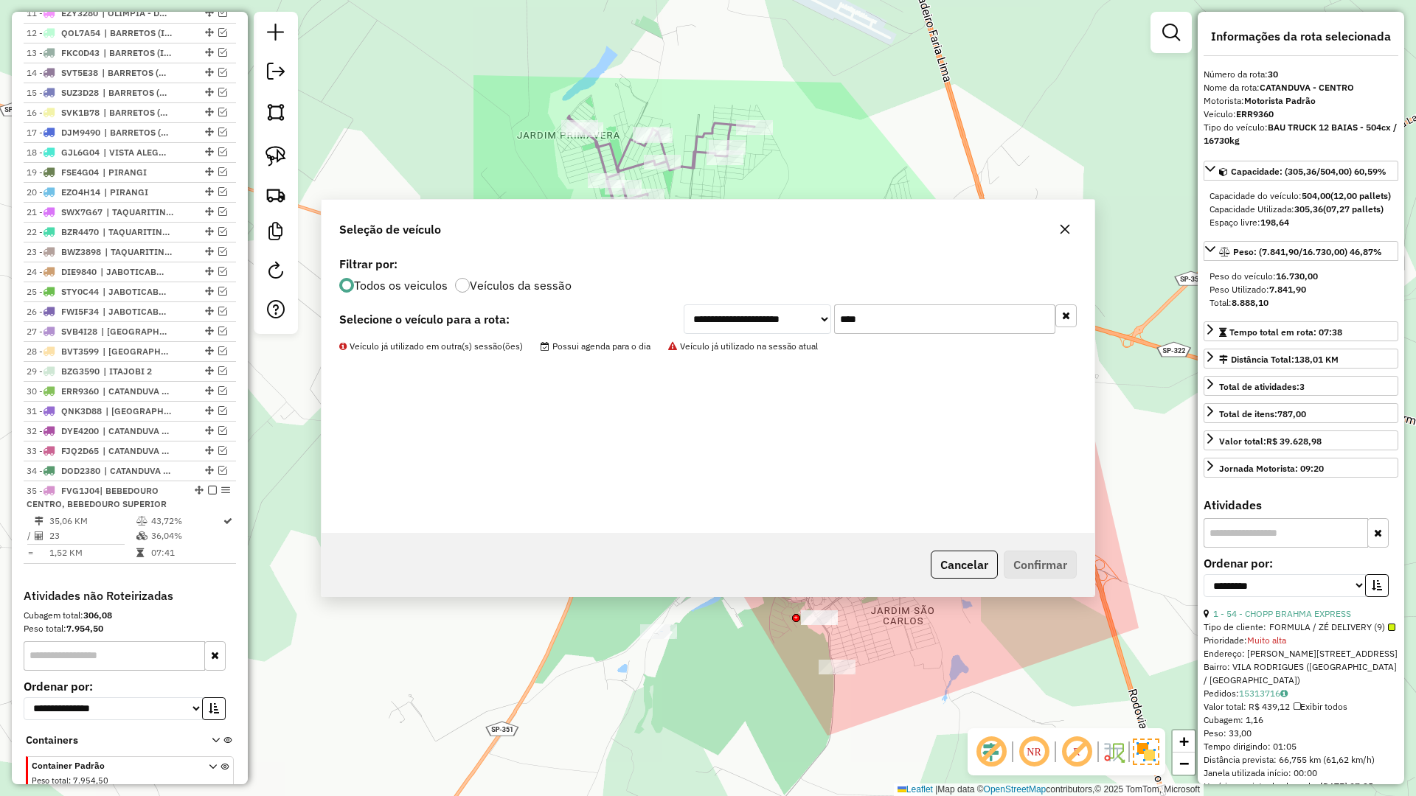
scroll to position [843, 0]
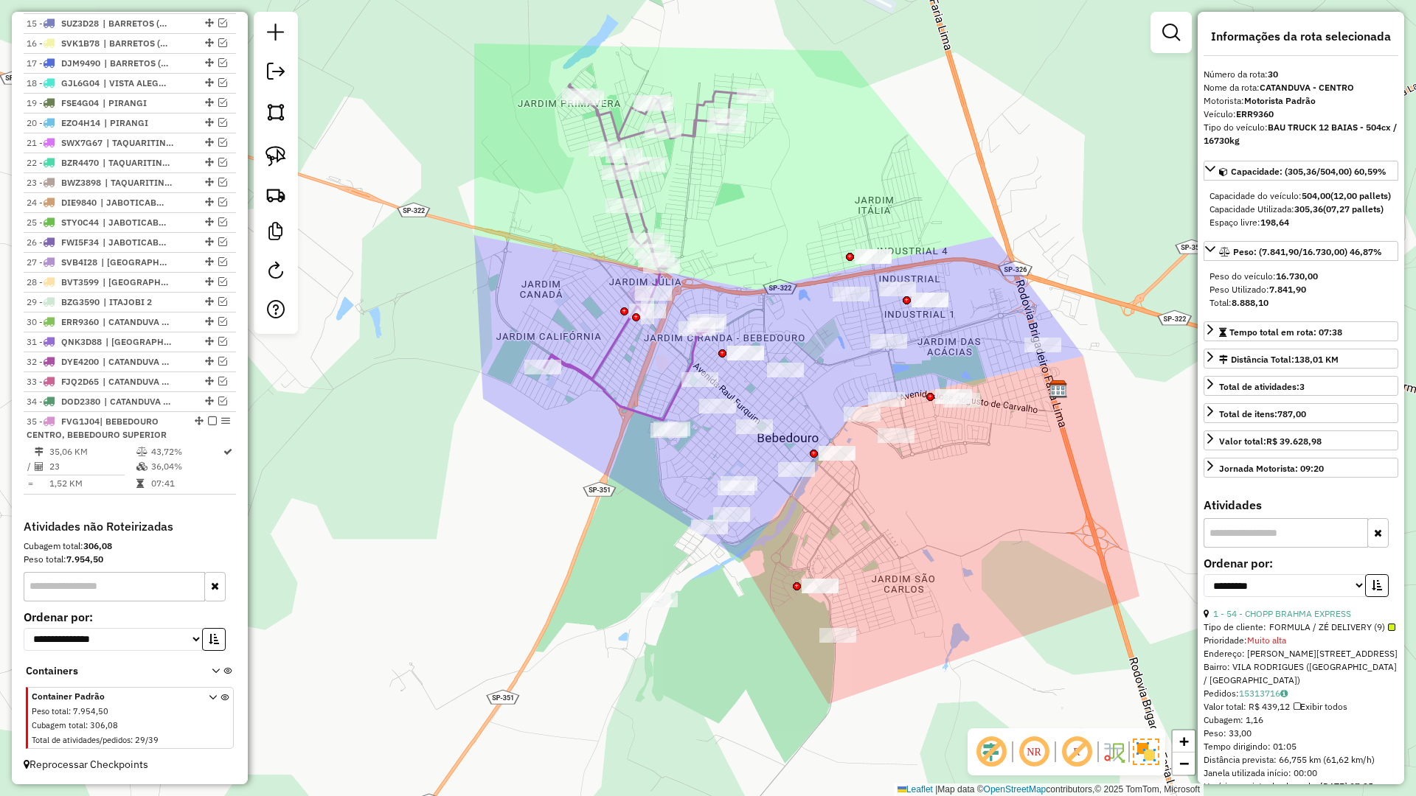
drag, startPoint x: 625, startPoint y: 491, endPoint x: 379, endPoint y: 456, distance: 248.7
click at [589, 456] on div "Janela de atendimento Grade de atendimento Capacidade Transportadoras Veículos …" at bounding box center [708, 398] width 1416 height 796
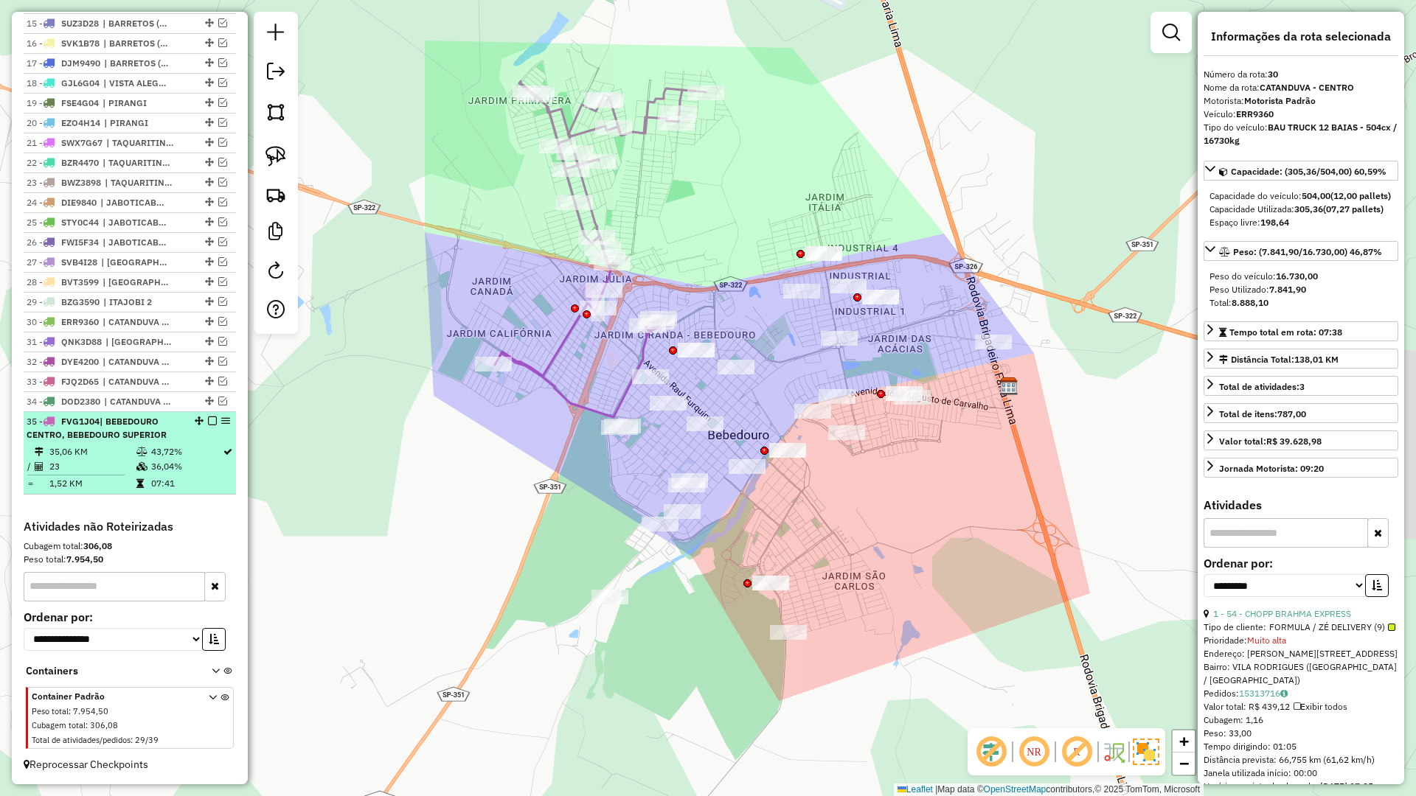
click at [209, 420] on em at bounding box center [212, 421] width 9 height 9
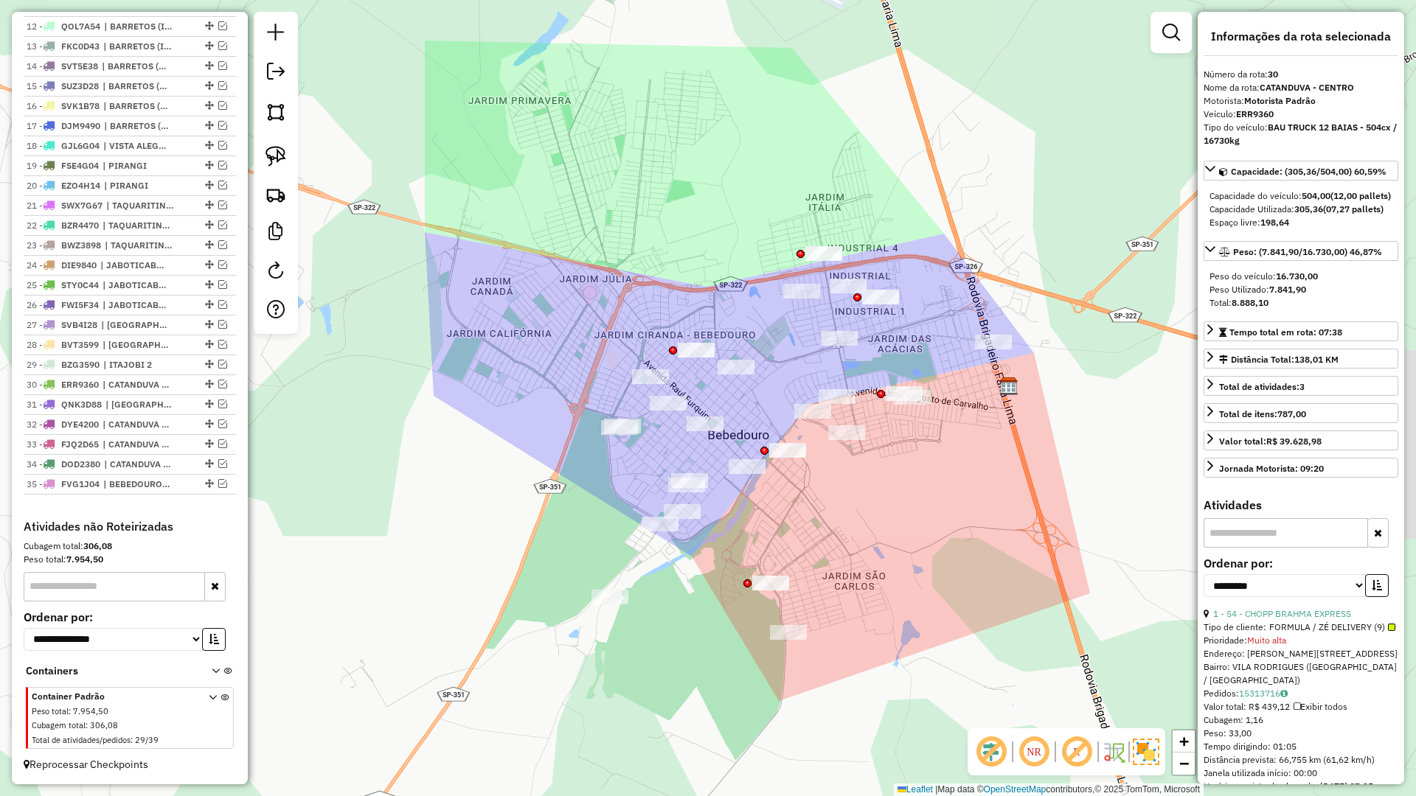
scroll to position [780, 0]
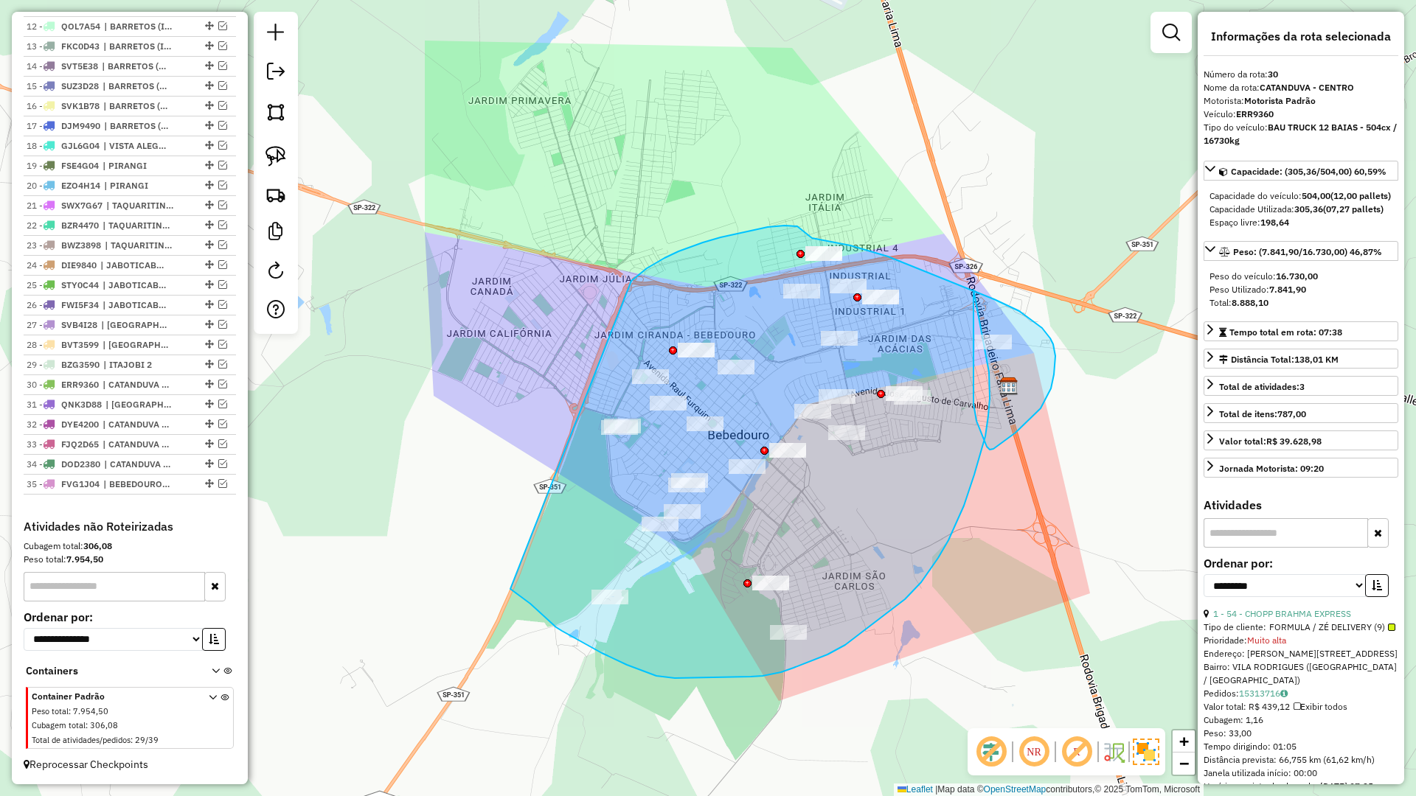
drag, startPoint x: 619, startPoint y: 661, endPoint x: 572, endPoint y: 356, distance: 308.1
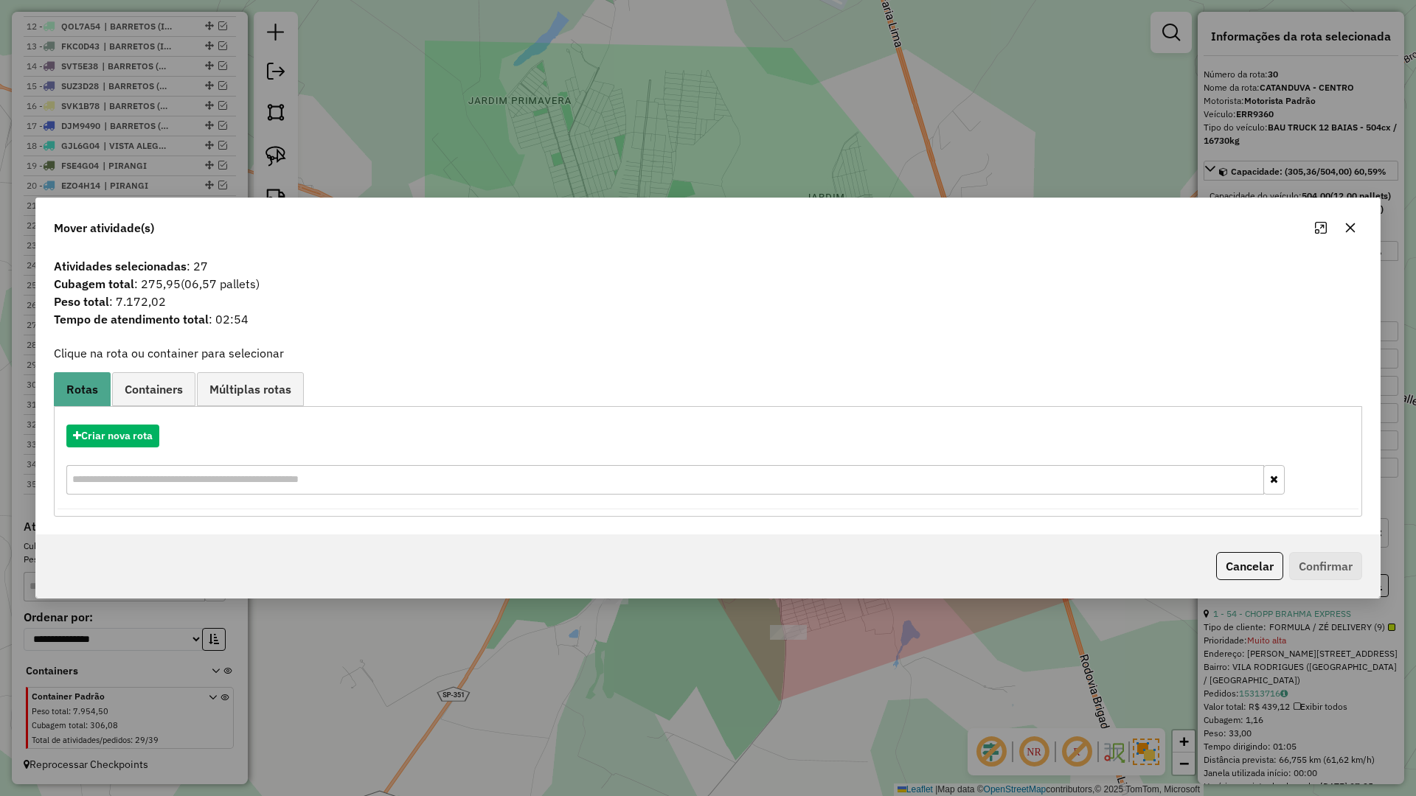
click at [1350, 232] on icon "button" at bounding box center [1350, 228] width 12 height 12
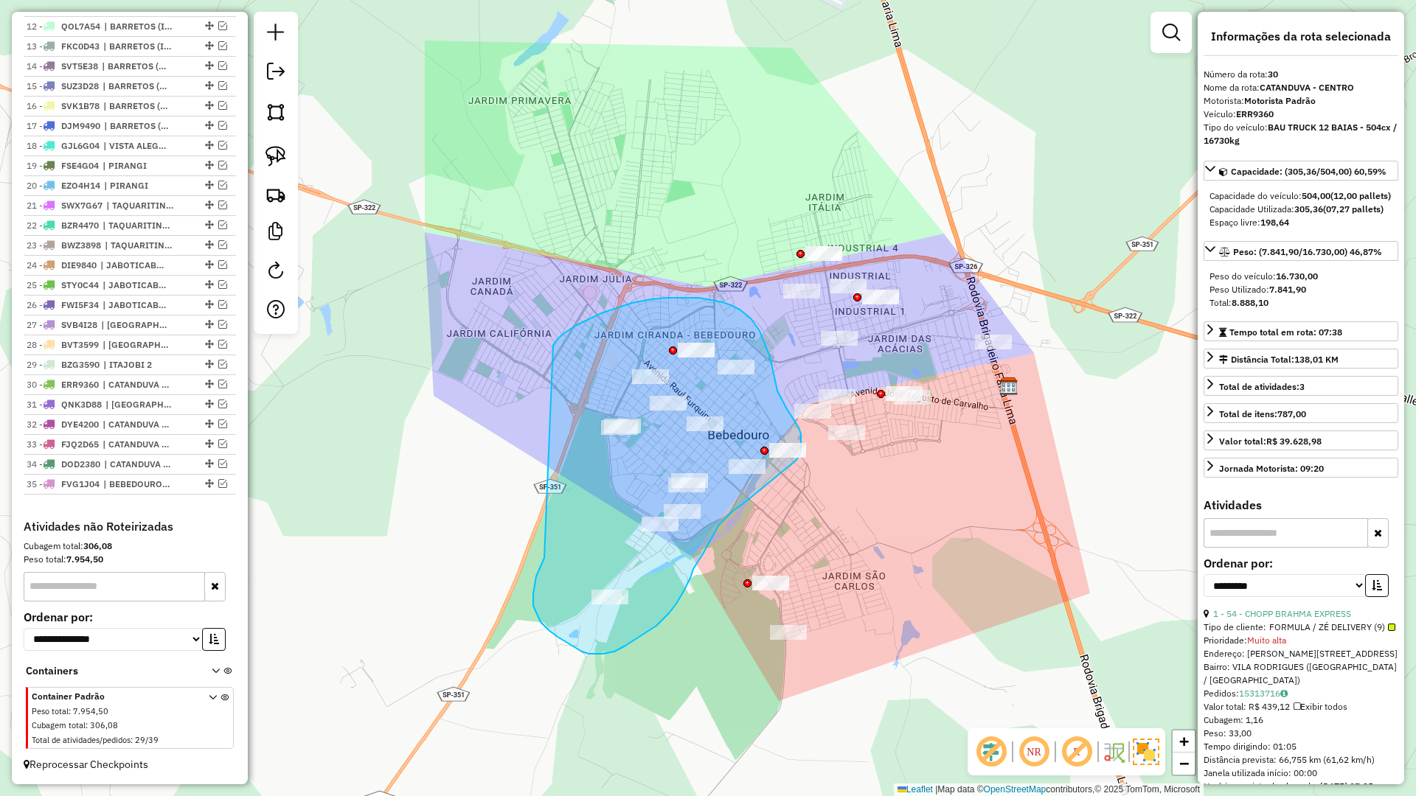
drag, startPoint x: 537, startPoint y: 616, endPoint x: 552, endPoint y: 347, distance: 269.6
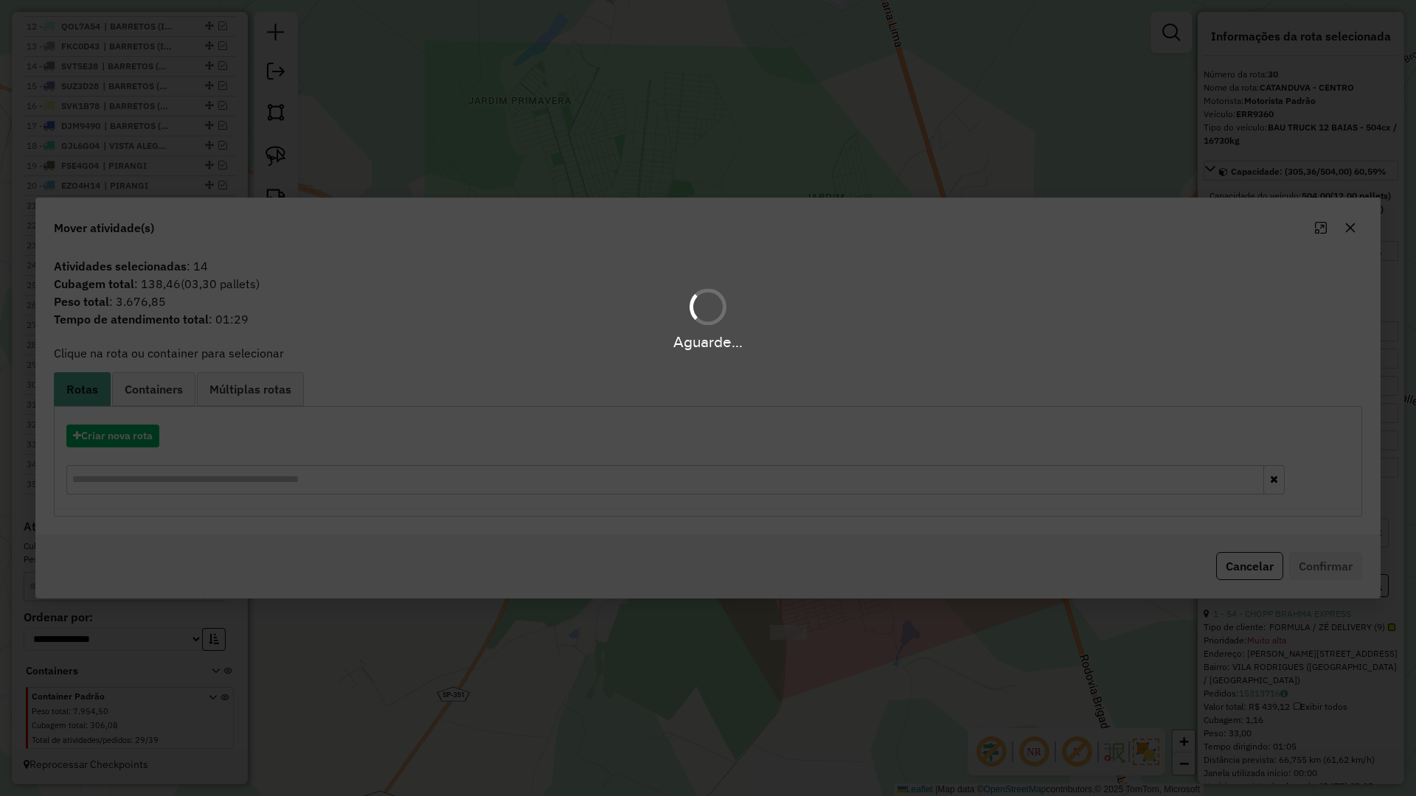
click at [135, 434] on hb-app "Aguarde... Pop-up bloqueado! Seu navegador bloqueou automáticamente a abertura …" at bounding box center [708, 398] width 1416 height 796
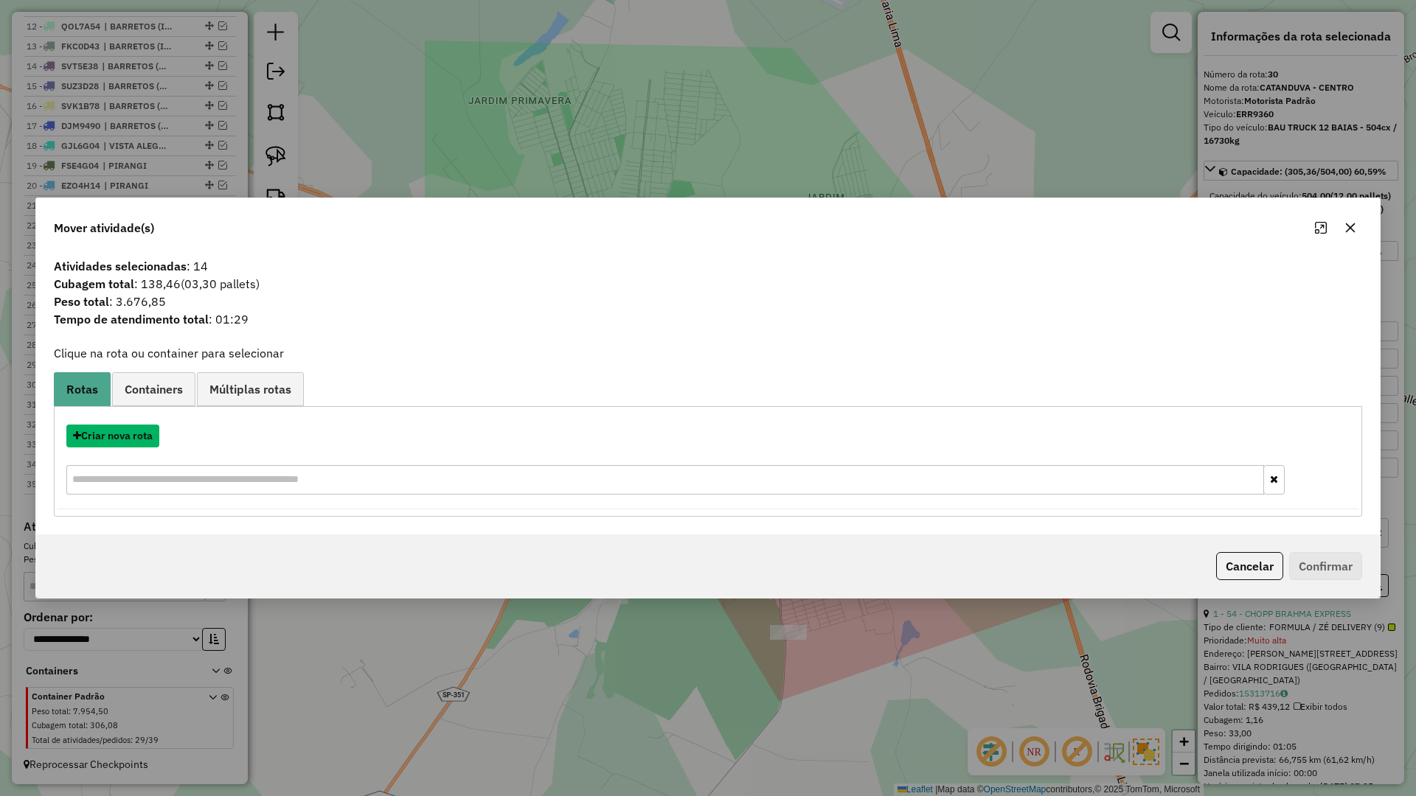
click at [135, 434] on button "Criar nova rota" at bounding box center [112, 436] width 93 height 23
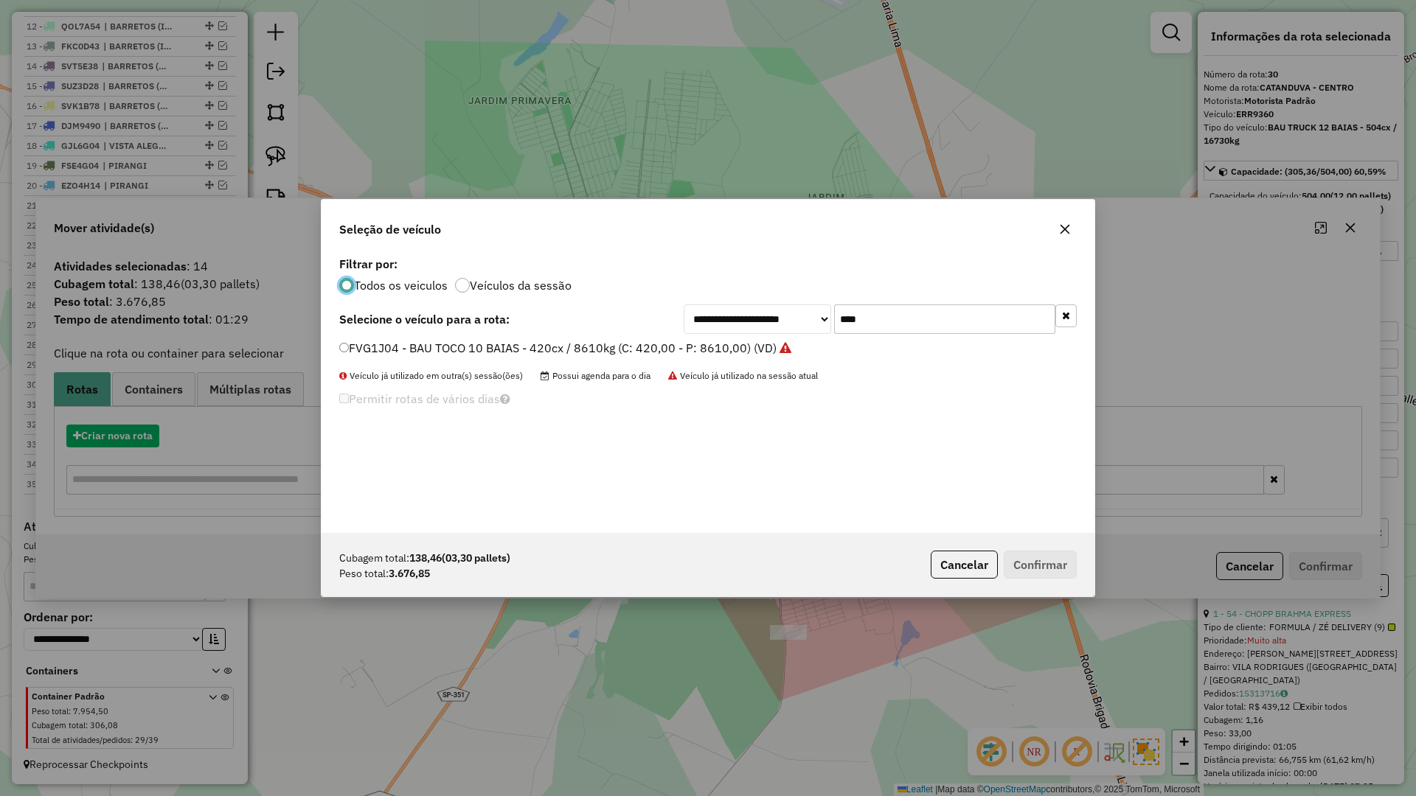
scroll to position [8, 4]
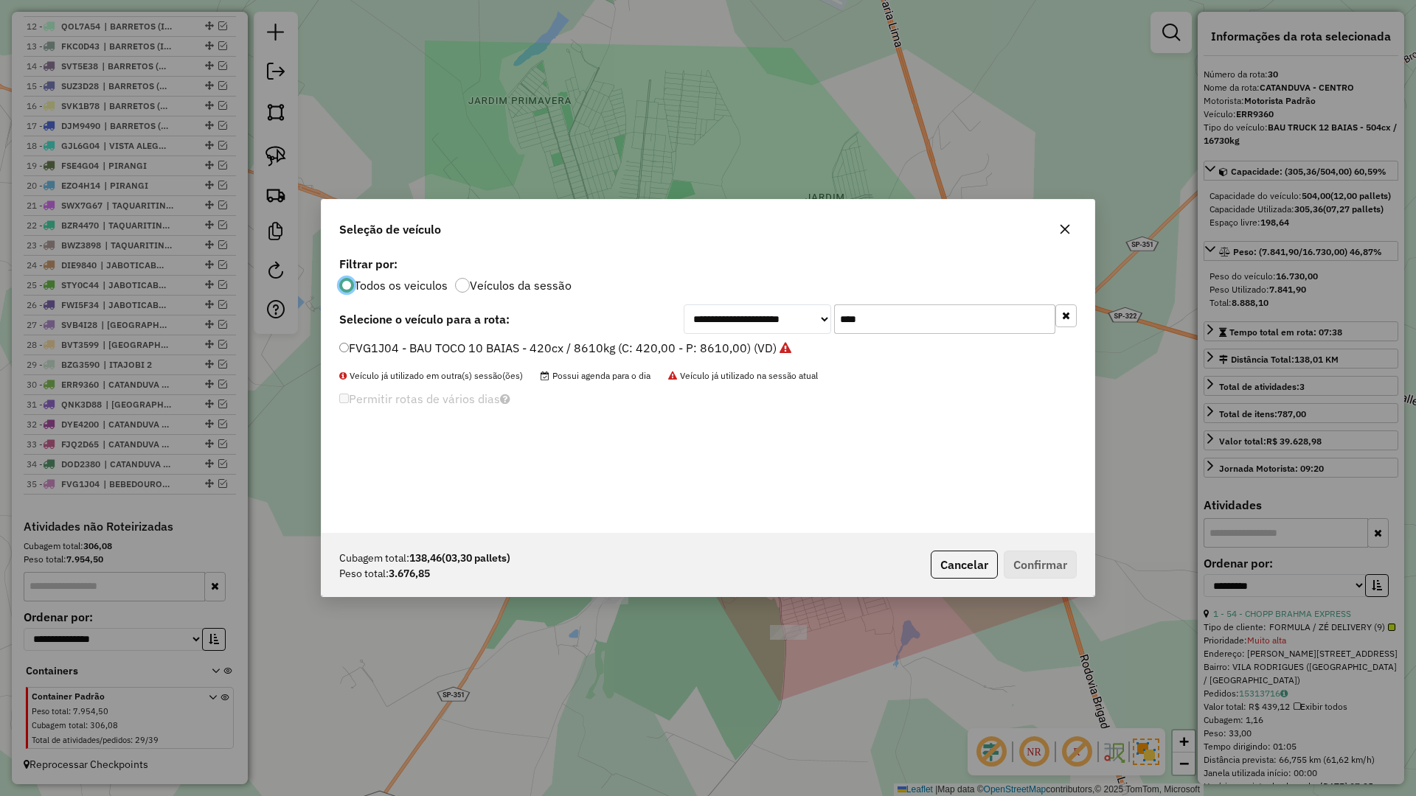
click at [925, 323] on input "****" at bounding box center [944, 319] width 221 height 29
type input "****"
click at [758, 357] on li "SVP8D58 - BAU TOCO 10 BAIAS - 420cx / 8610kg (C: 420,00 - P: 8610,00) (VD)" at bounding box center [707, 349] width 737 height 18
drag, startPoint x: 763, startPoint y: 348, endPoint x: 943, endPoint y: 443, distance: 203.5
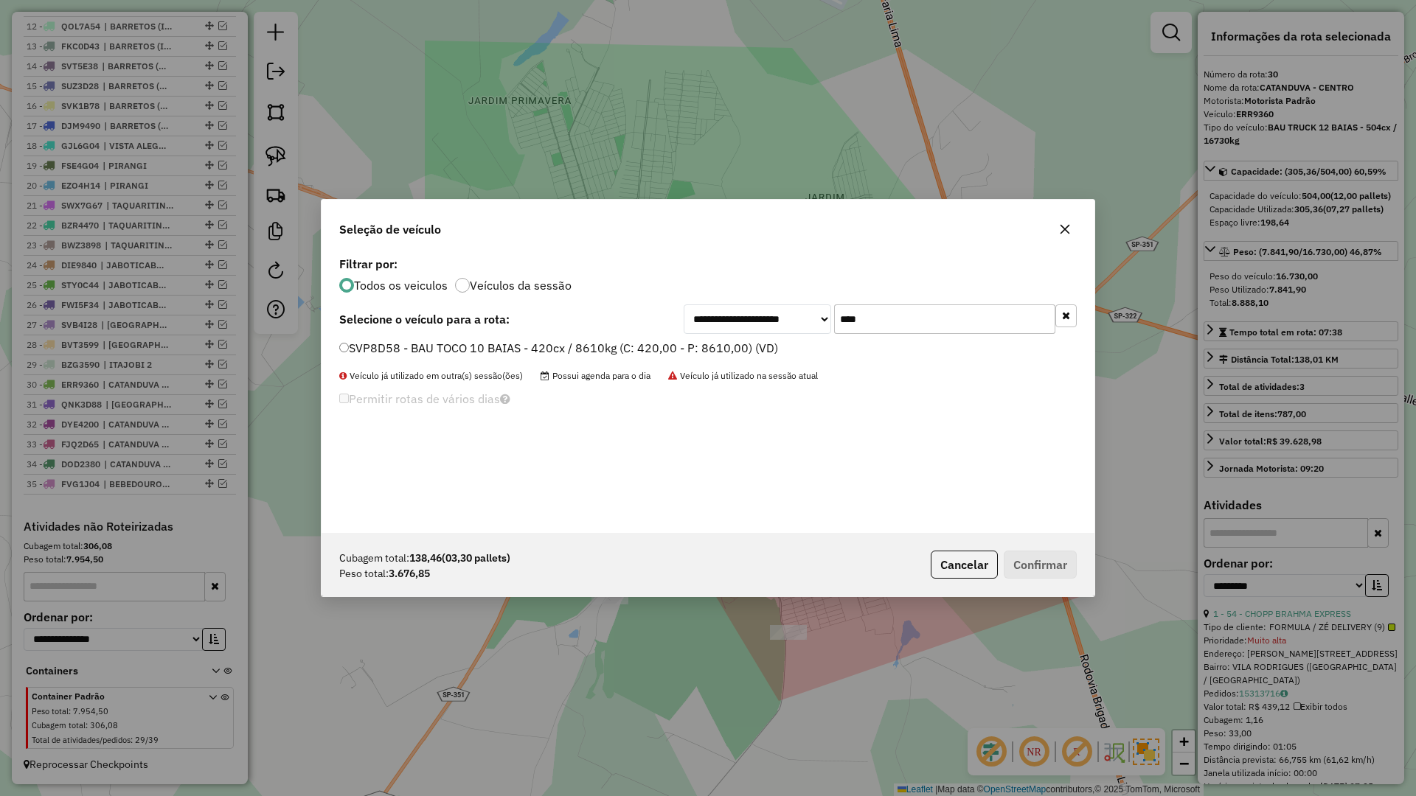
click at [765, 350] on label "SVP8D58 - BAU TOCO 10 BAIAS - 420cx / 8610kg (C: 420,00 - P: 8610,00) (VD)" at bounding box center [558, 348] width 439 height 18
click at [1031, 562] on button "Confirmar" at bounding box center [1040, 565] width 73 height 28
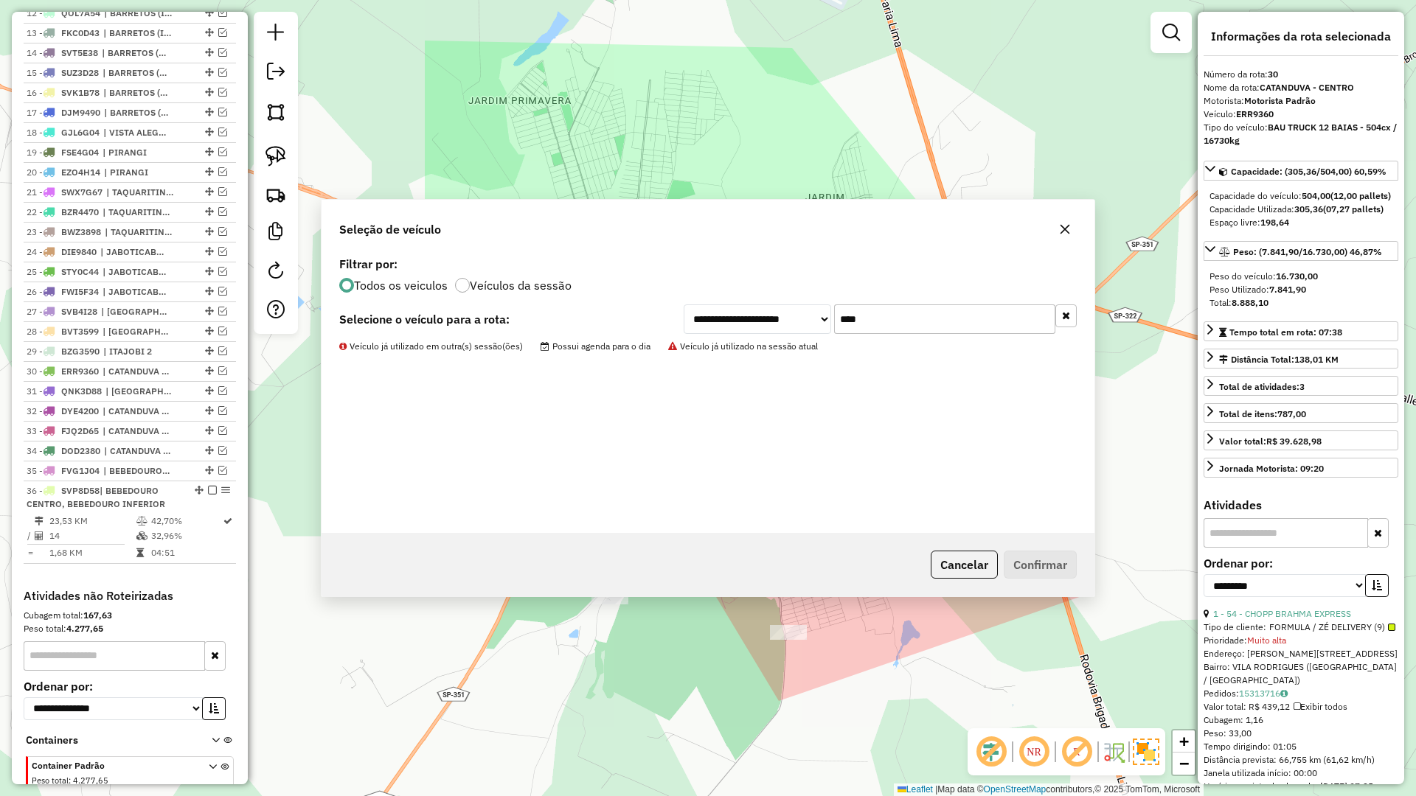
scroll to position [863, 0]
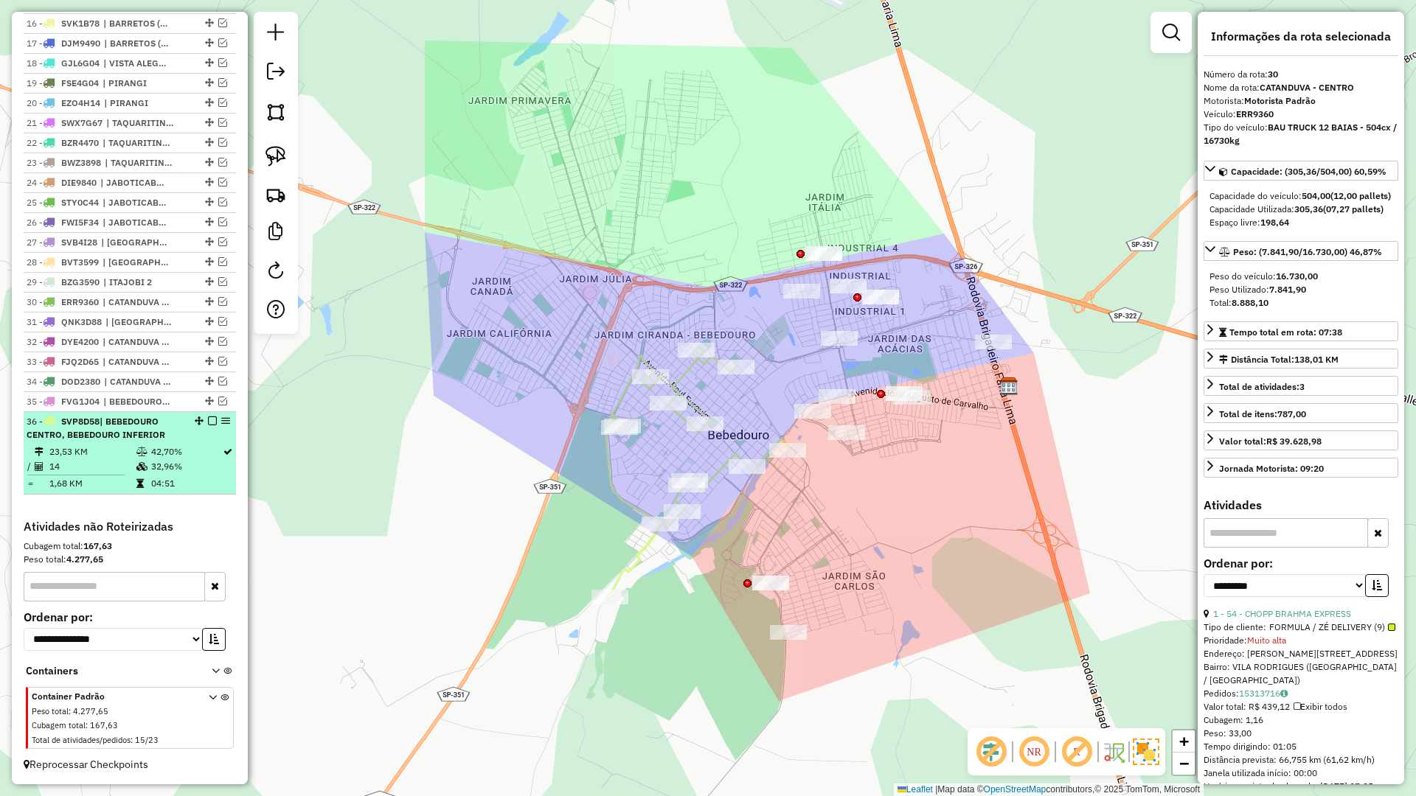
click at [210, 423] on em at bounding box center [212, 421] width 9 height 9
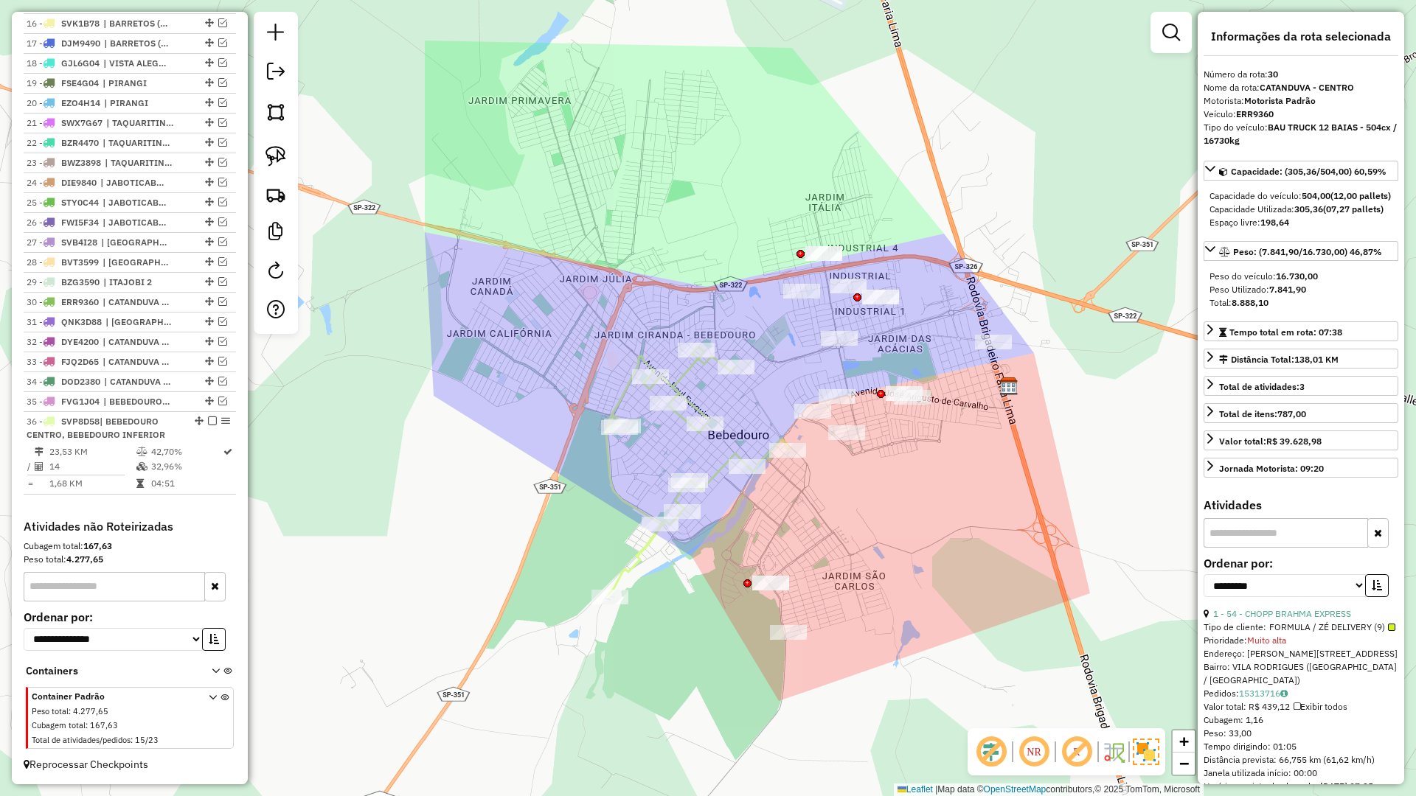
scroll to position [800, 0]
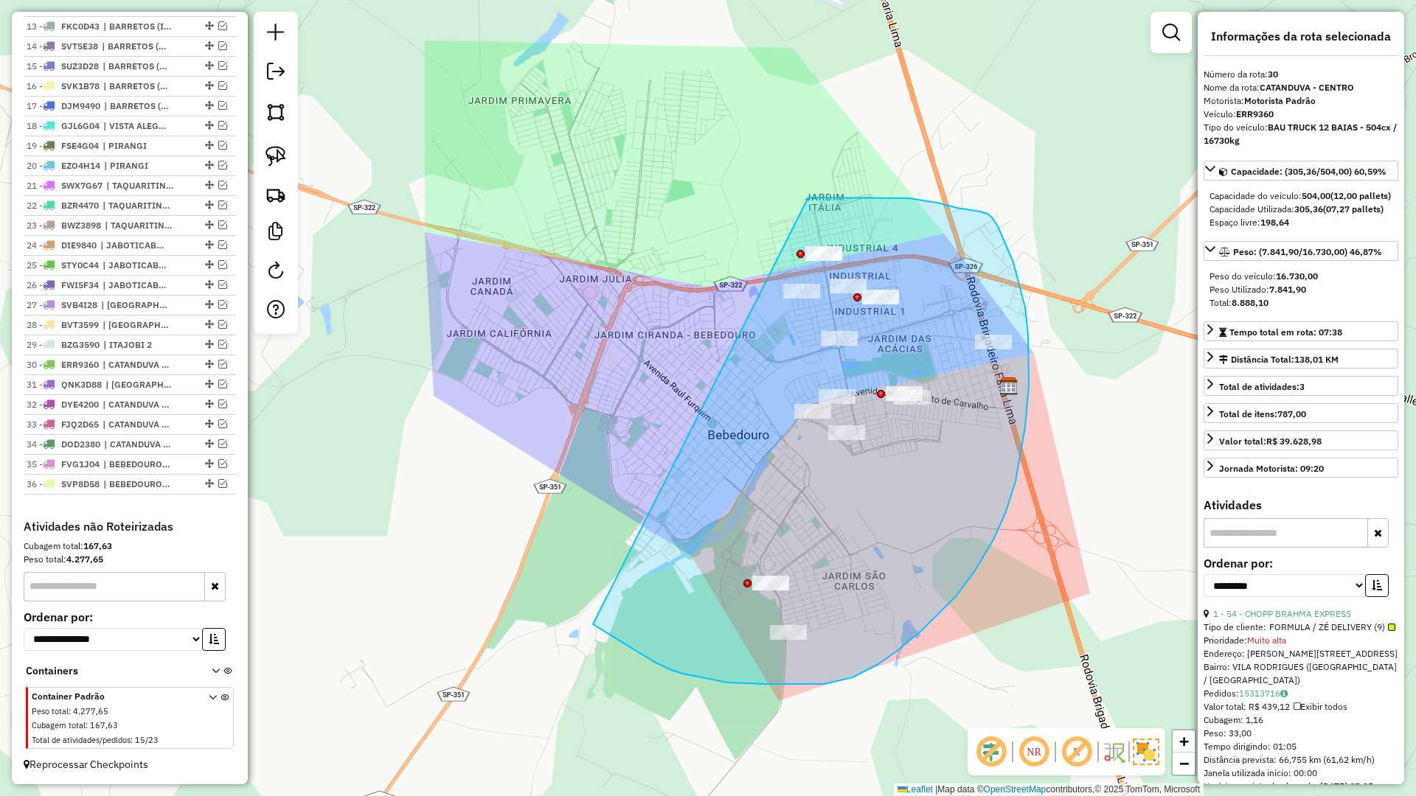
drag, startPoint x: 607, startPoint y: 633, endPoint x: 793, endPoint y: 198, distance: 473.1
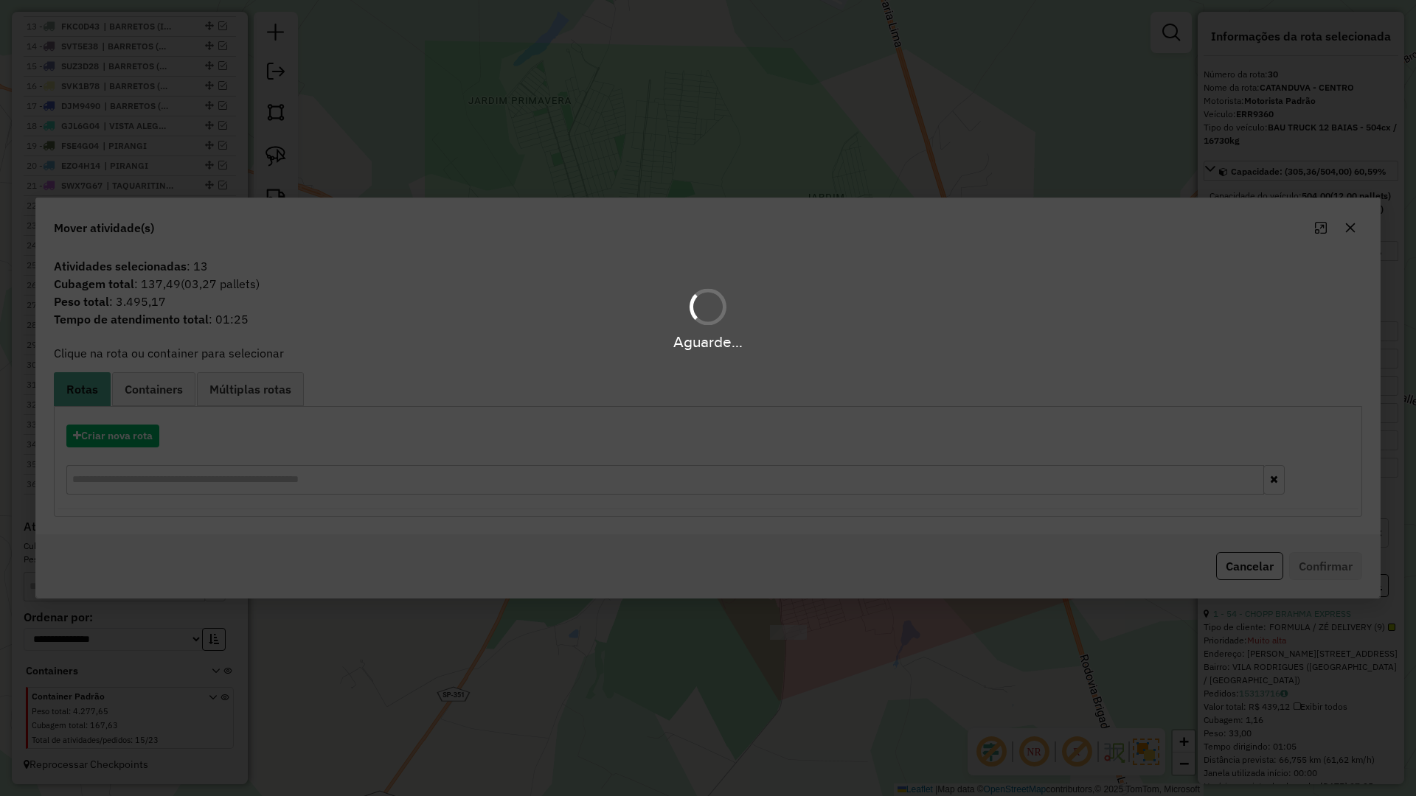
click at [139, 434] on div "Aguarde..." at bounding box center [708, 398] width 1416 height 796
click at [139, 434] on button "Criar nova rota" at bounding box center [112, 436] width 93 height 23
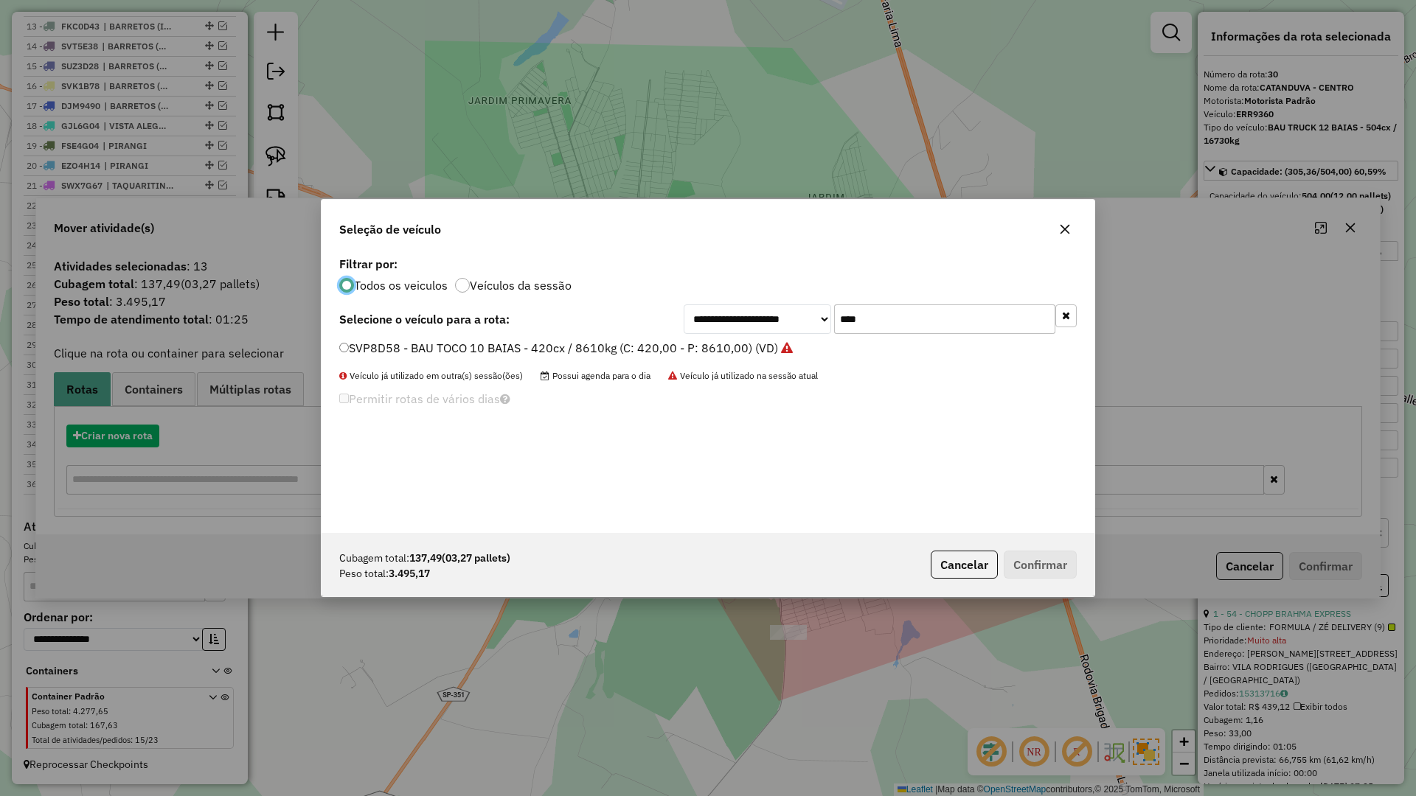
scroll to position [8, 4]
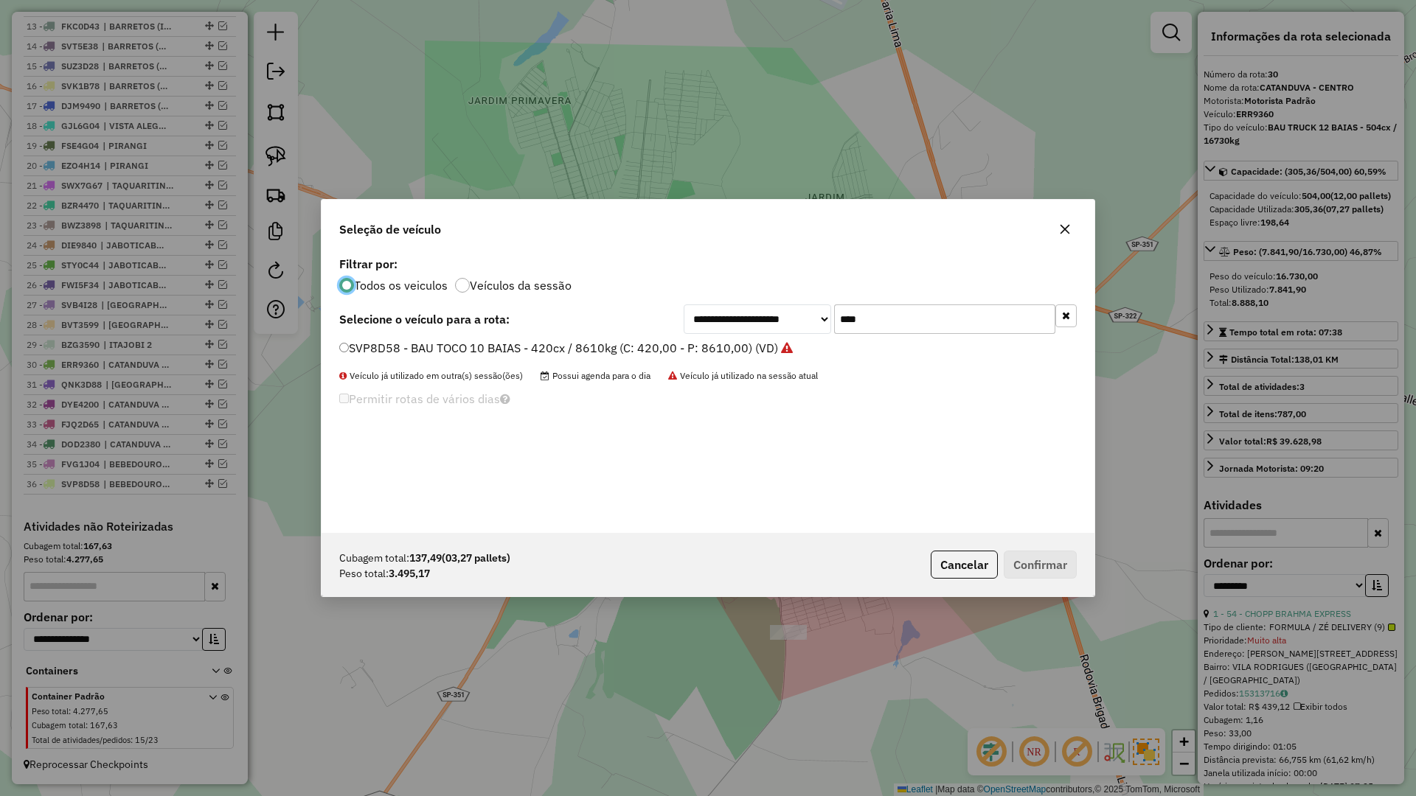
drag, startPoint x: 932, startPoint y: 288, endPoint x: 930, endPoint y: 296, distance: 8.4
click at [931, 294] on div "**********" at bounding box center [708, 393] width 773 height 280
click at [923, 315] on input "****" at bounding box center [944, 319] width 221 height 29
type input "****"
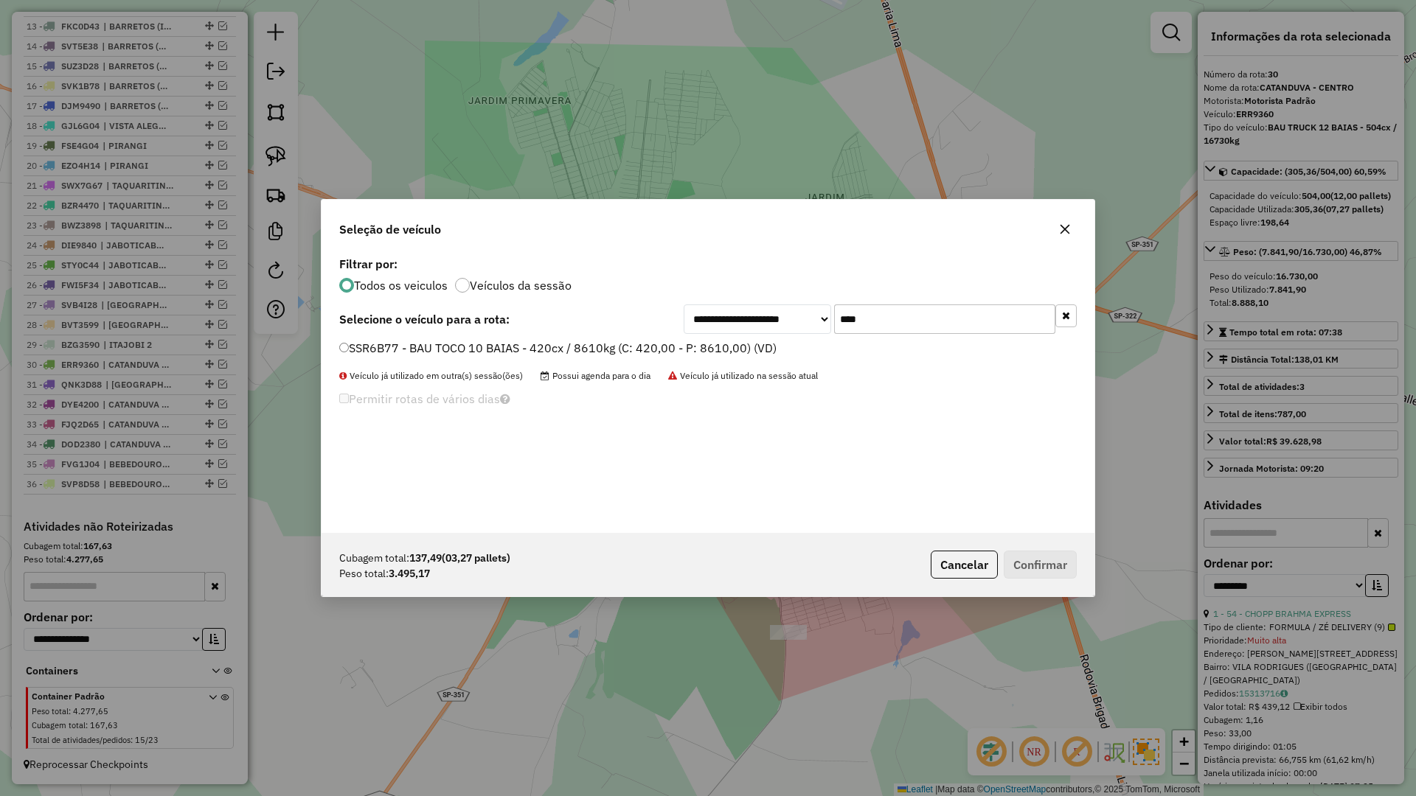
drag, startPoint x: 726, startPoint y: 352, endPoint x: 799, endPoint y: 375, distance: 76.5
click at [726, 352] on label "SSR6B77 - BAU TOCO 10 BAIAS - 420cx / 8610kg (C: 420,00 - P: 8610,00) (VD)" at bounding box center [557, 348] width 437 height 18
click at [1049, 549] on div "Cubagem total: 137,49 (03,27 pallets) Peso total: 3.495,17 Cancelar Confirmar" at bounding box center [708, 564] width 773 height 63
click at [1035, 577] on button "Confirmar" at bounding box center [1040, 565] width 73 height 28
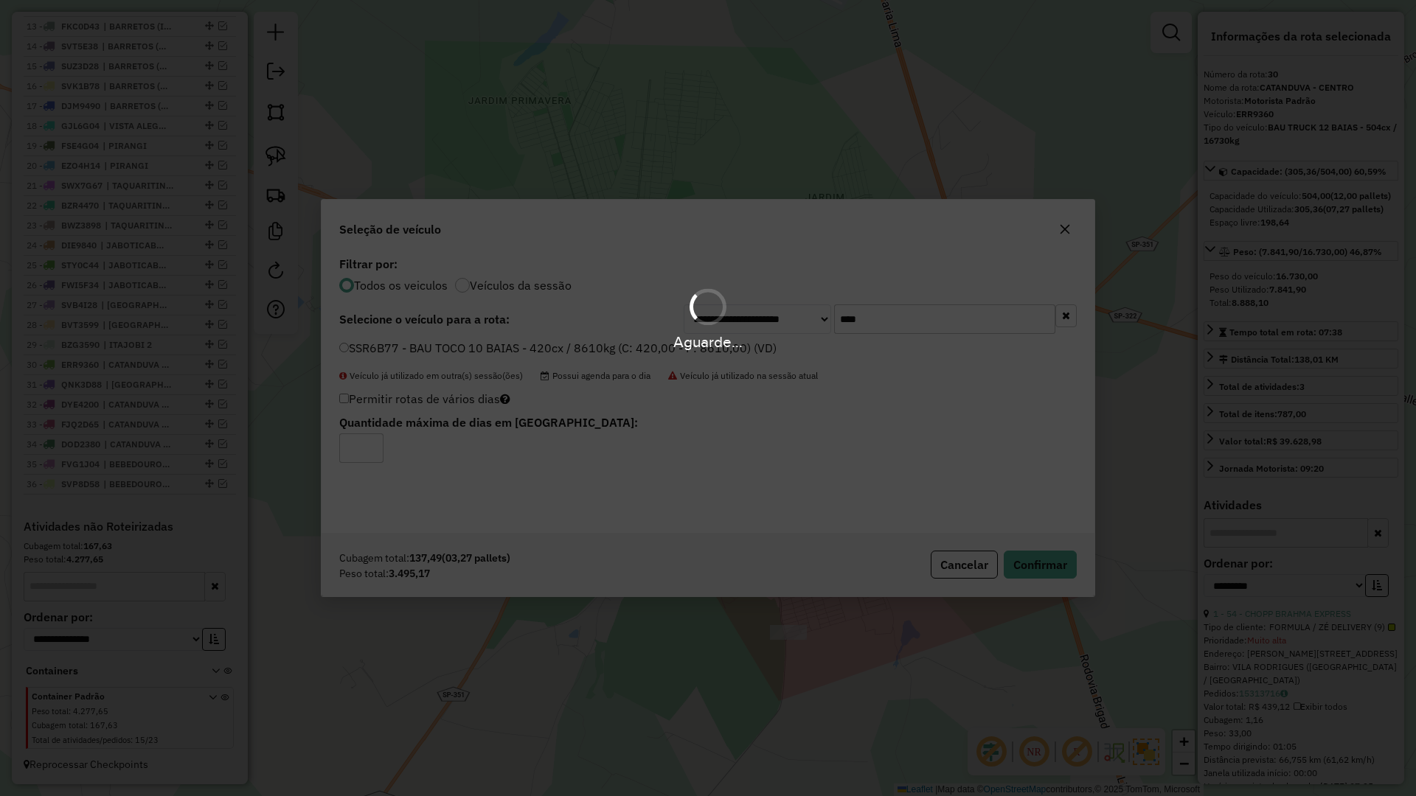
scroll to position [896, 0]
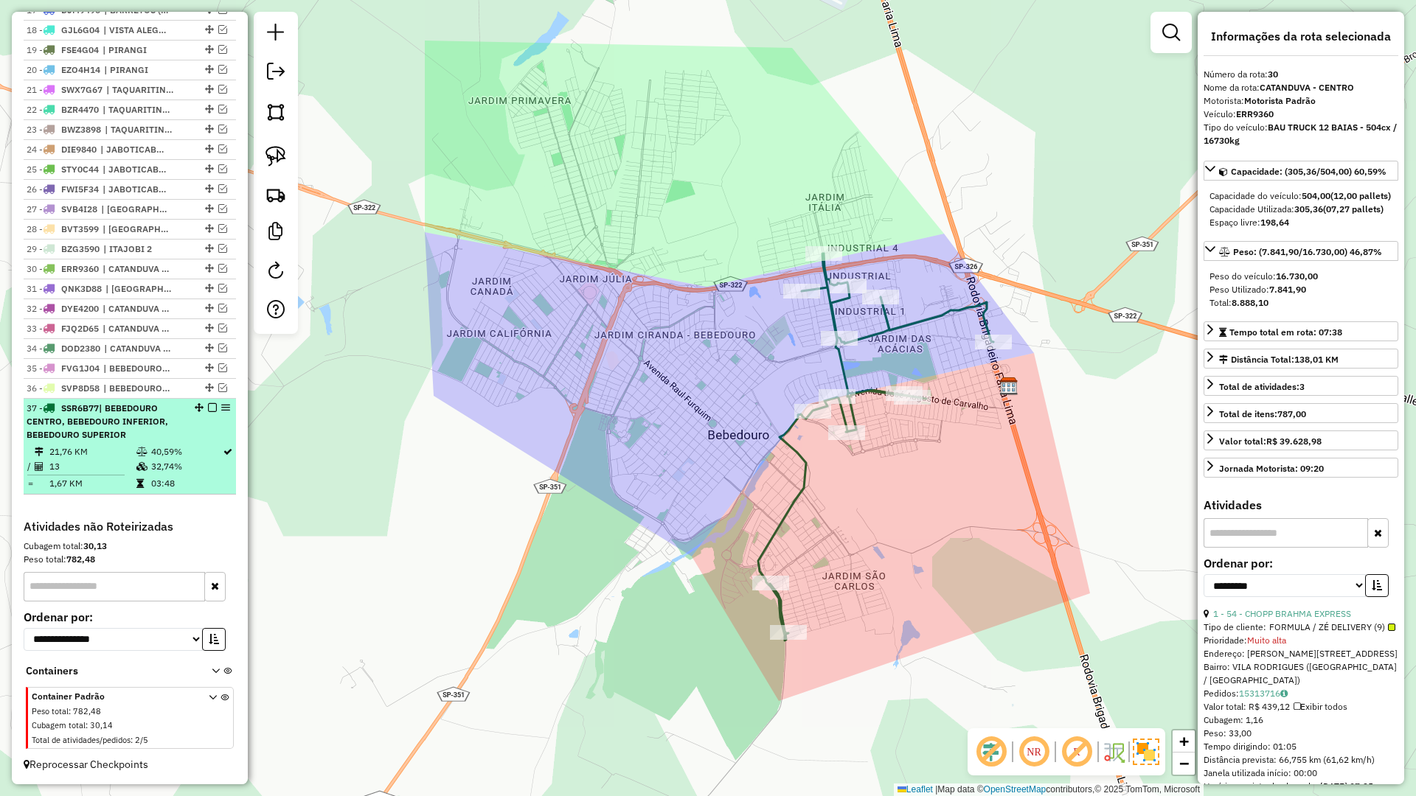
click at [208, 407] on em at bounding box center [212, 407] width 9 height 9
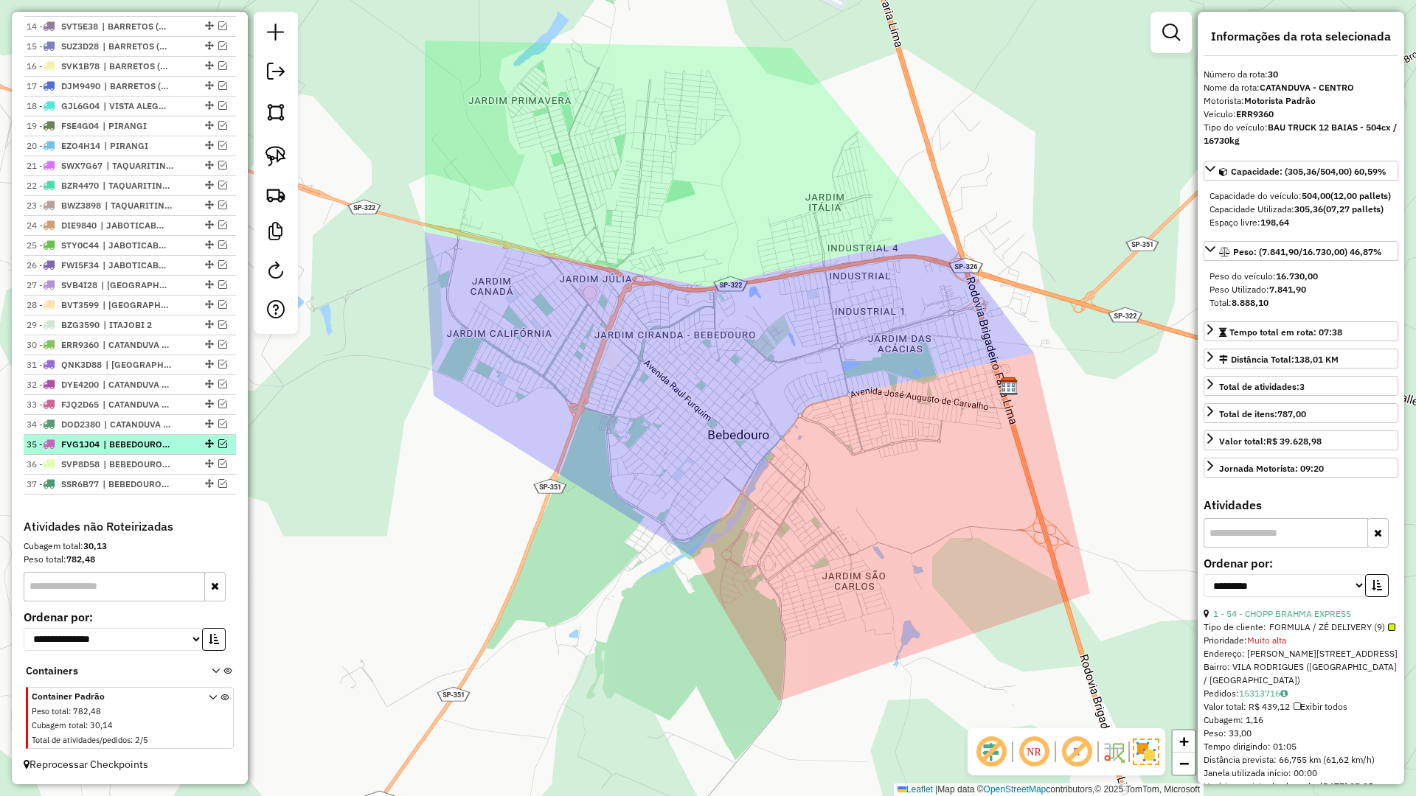
click at [218, 445] on em at bounding box center [222, 444] width 9 height 9
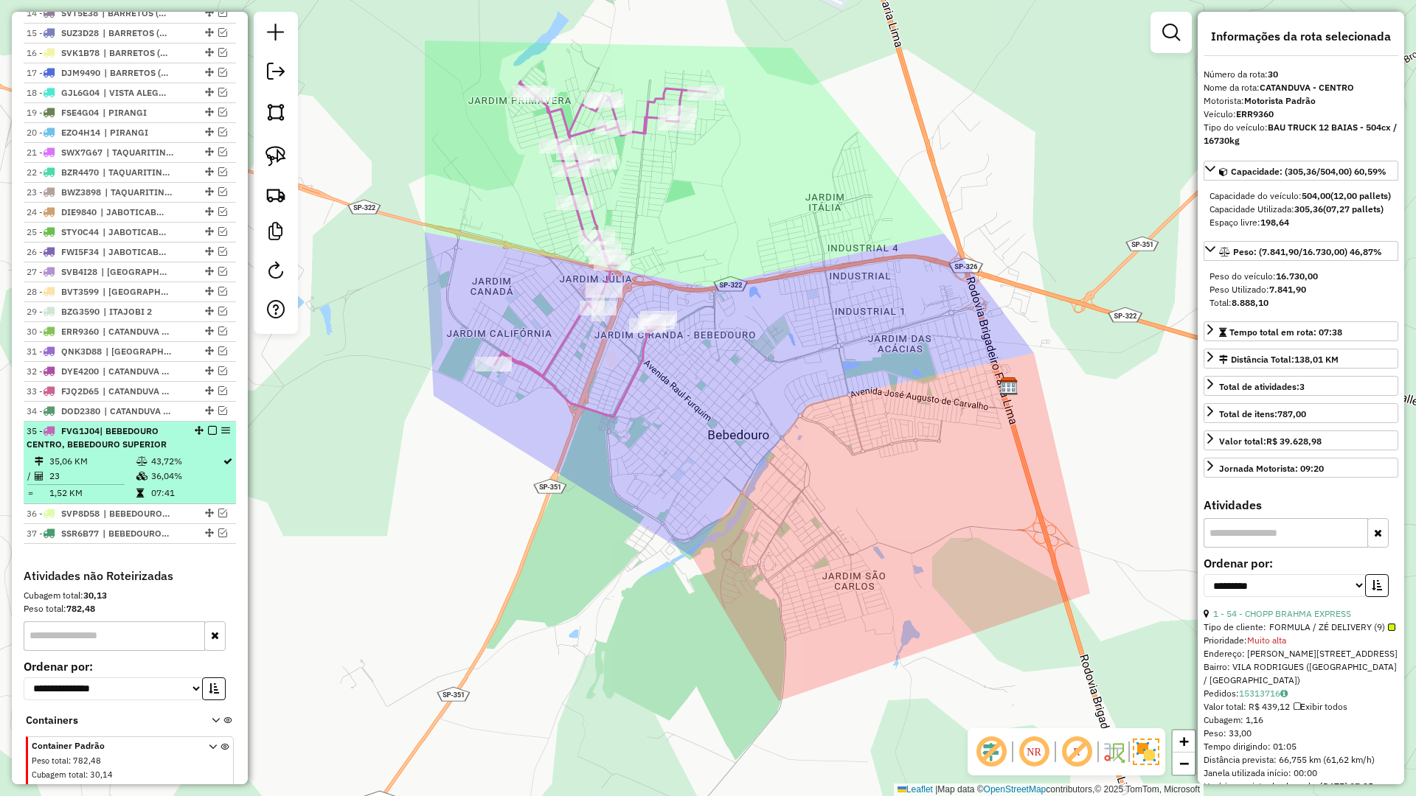
scroll to position [883, 0]
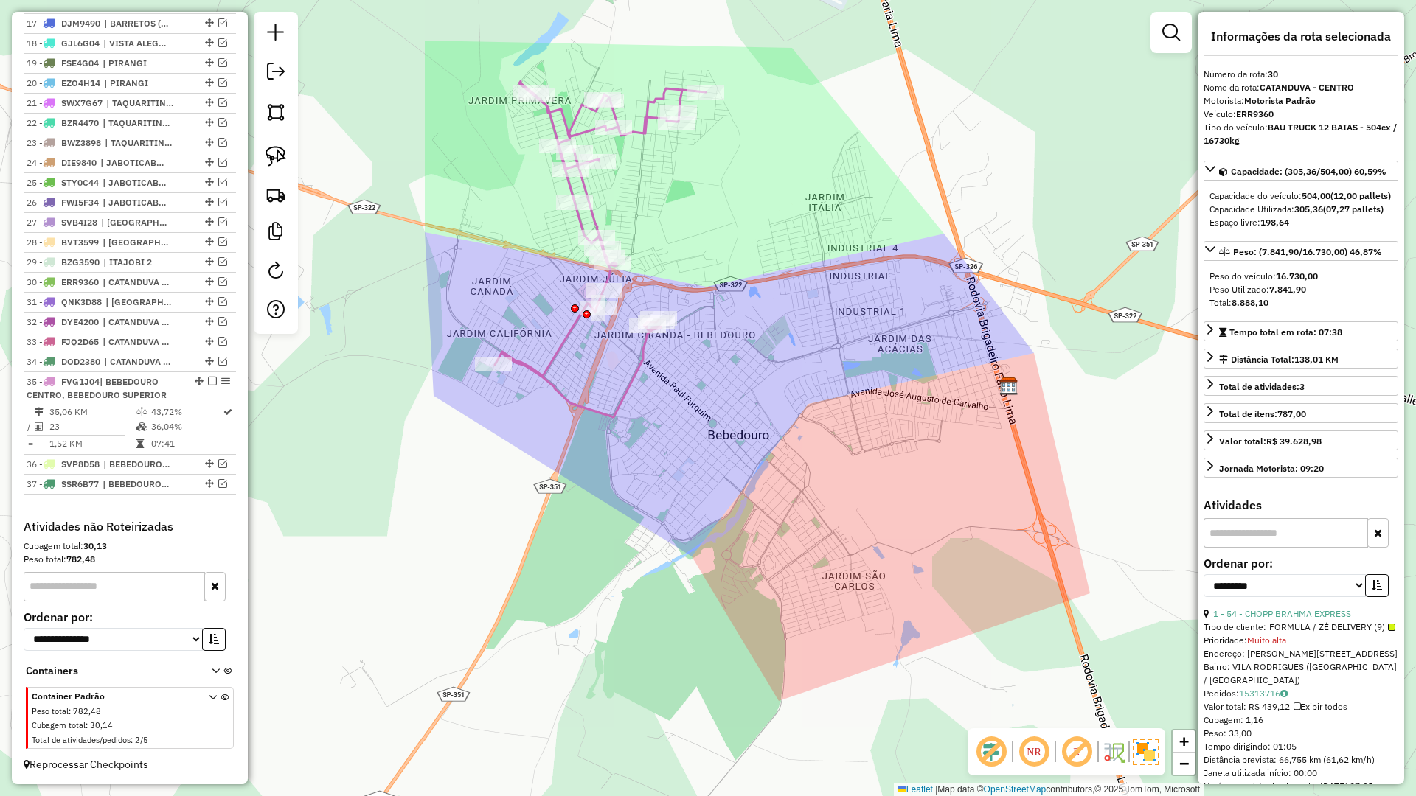
click at [623, 383] on icon at bounding box center [600, 249] width 211 height 336
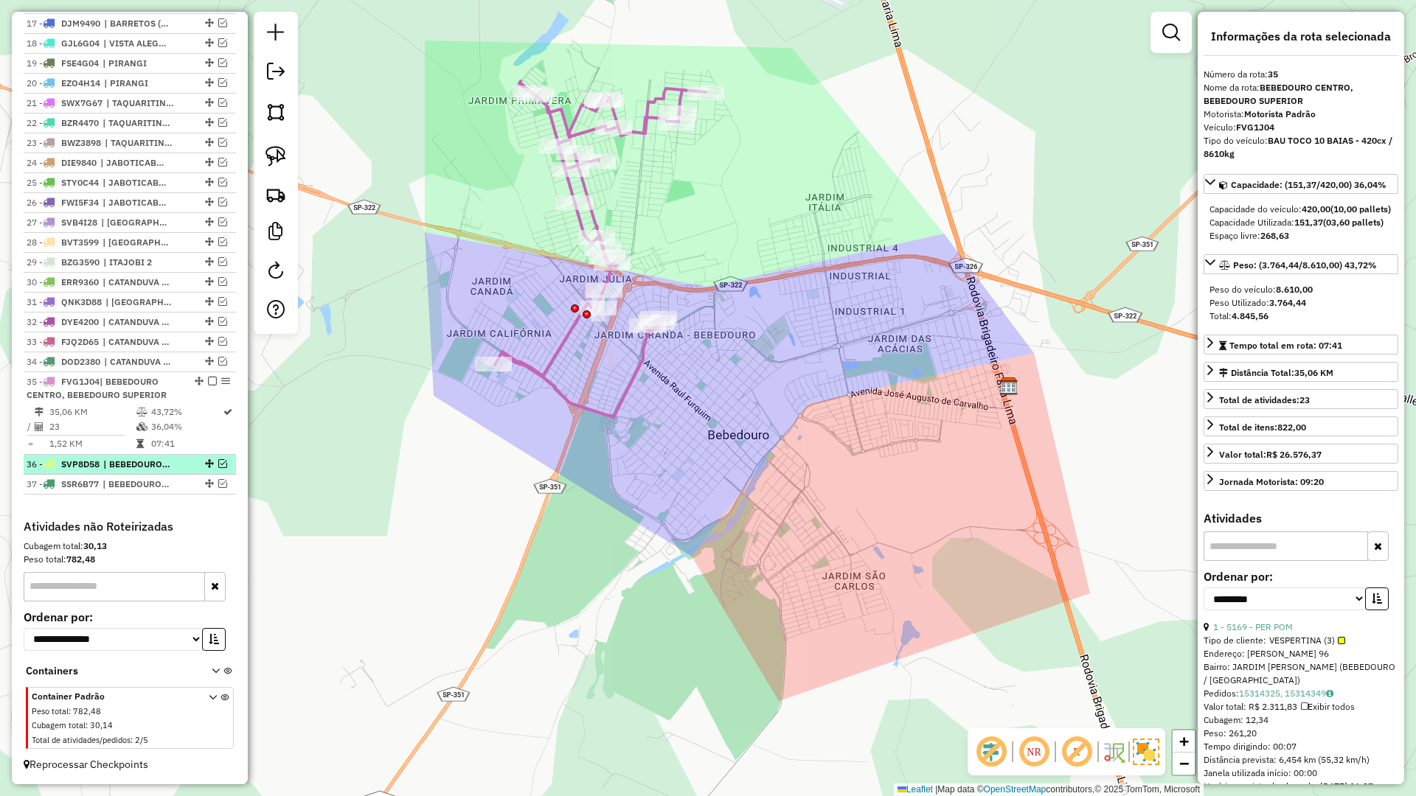
click at [220, 467] on em at bounding box center [222, 463] width 9 height 9
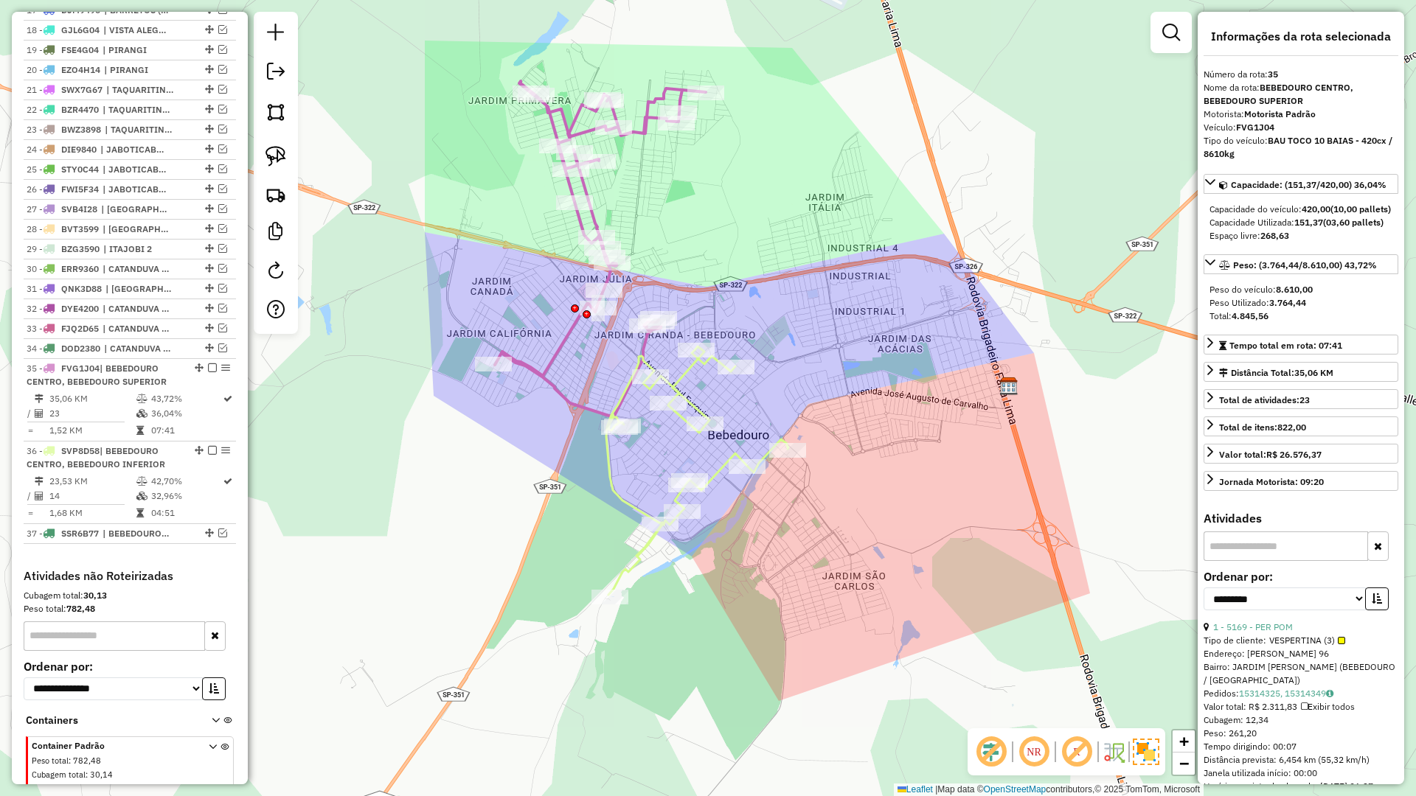
scroll to position [896, 0]
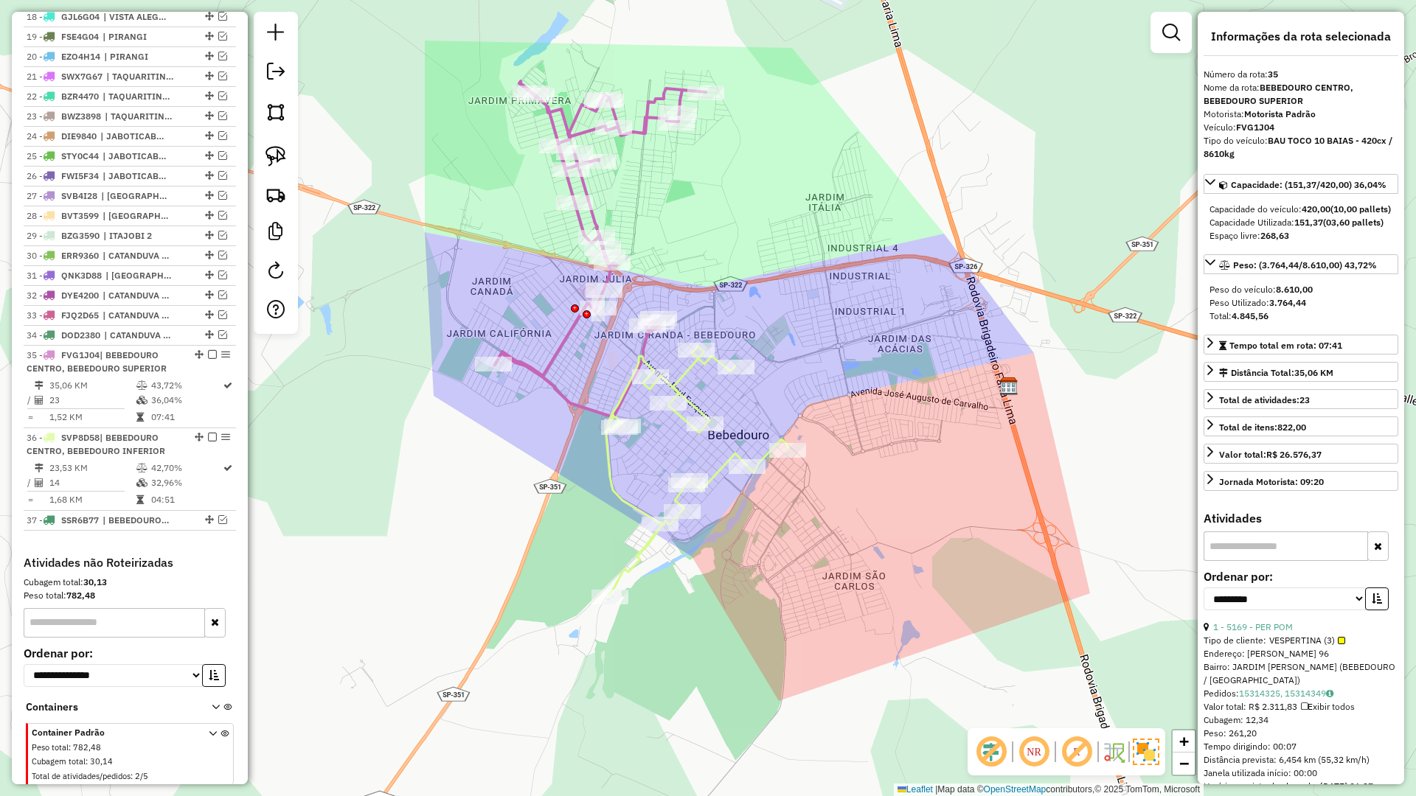
click at [690, 372] on icon at bounding box center [697, 471] width 182 height 249
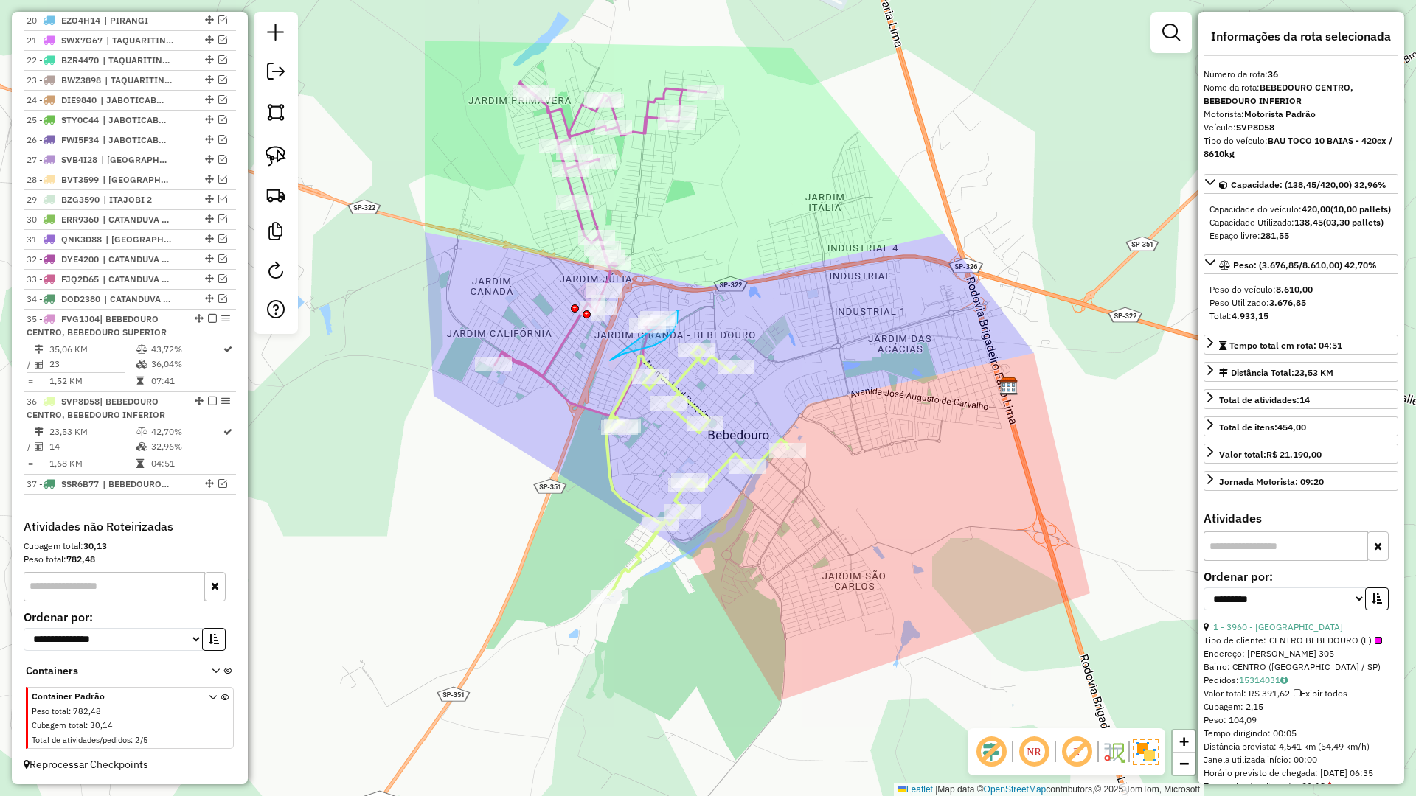
drag, startPoint x: 610, startPoint y: 361, endPoint x: 673, endPoint y: 294, distance: 91.8
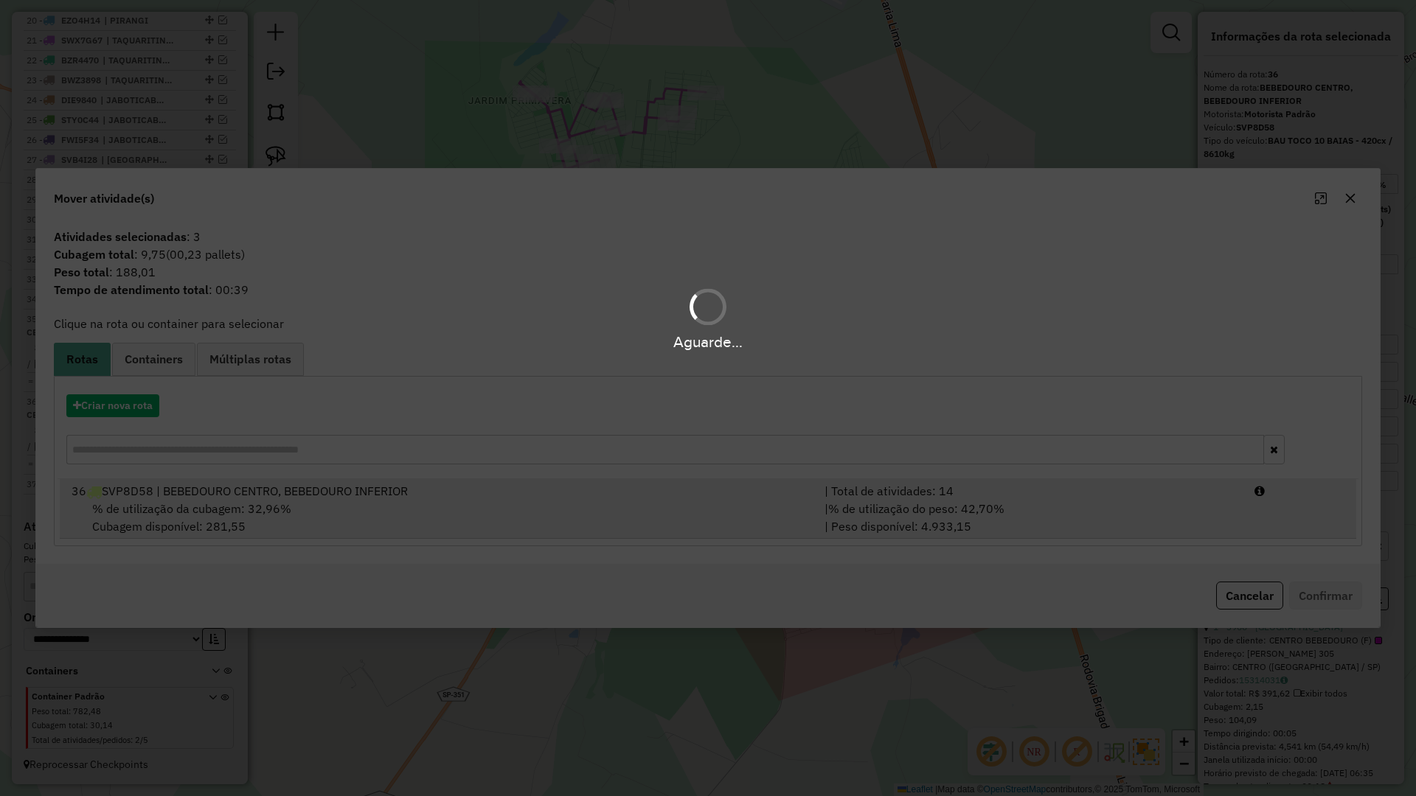
click at [621, 488] on div "36 SVP8D58 | BEBEDOURO CENTRO, BEBEDOURO INFERIOR" at bounding box center [439, 491] width 753 height 18
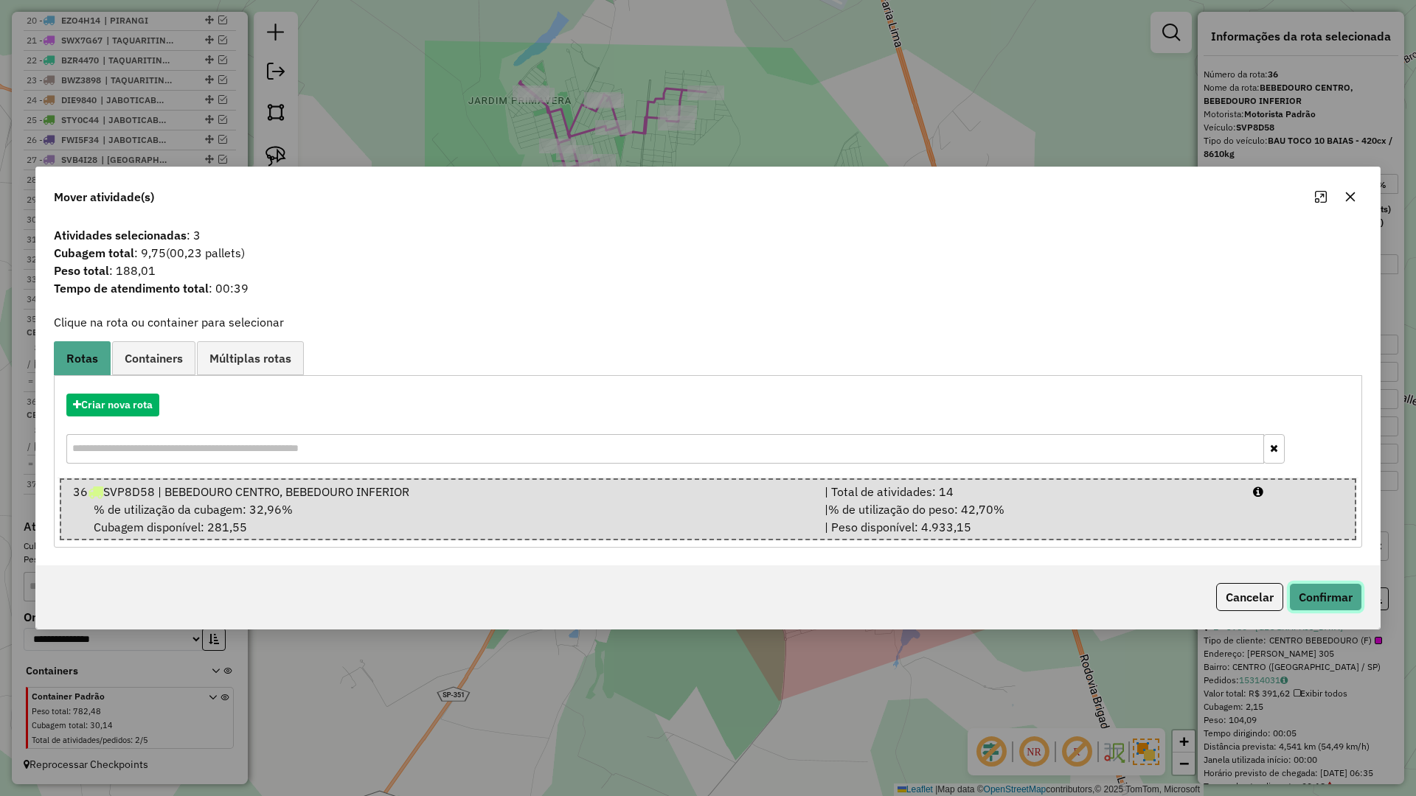
click at [1327, 592] on button "Confirmar" at bounding box center [1325, 597] width 73 height 28
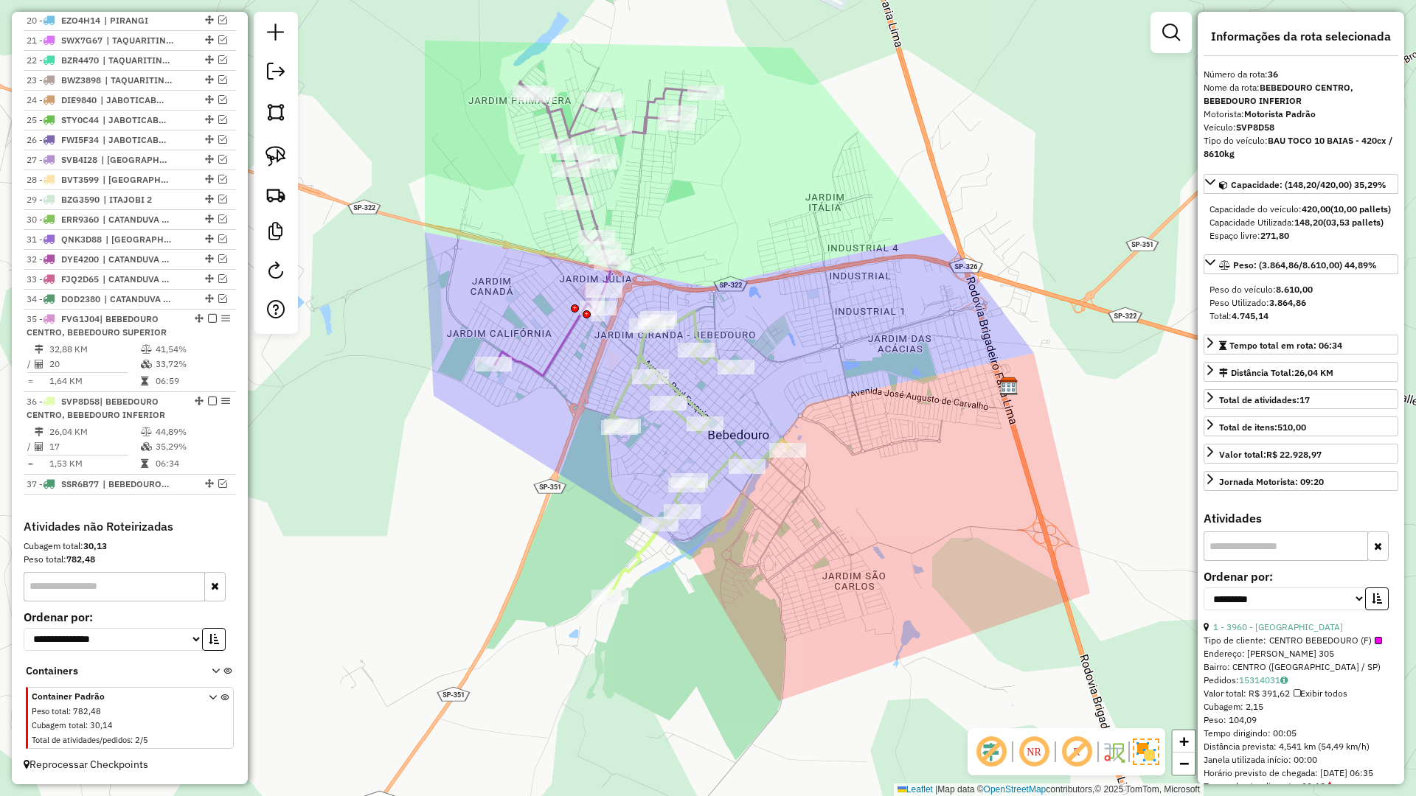
click at [723, 451] on div "Rota 36 - Placa SVP8D58 8114 - DOG MOR Janela de atendimento Grade de atendimen…" at bounding box center [708, 398] width 1416 height 796
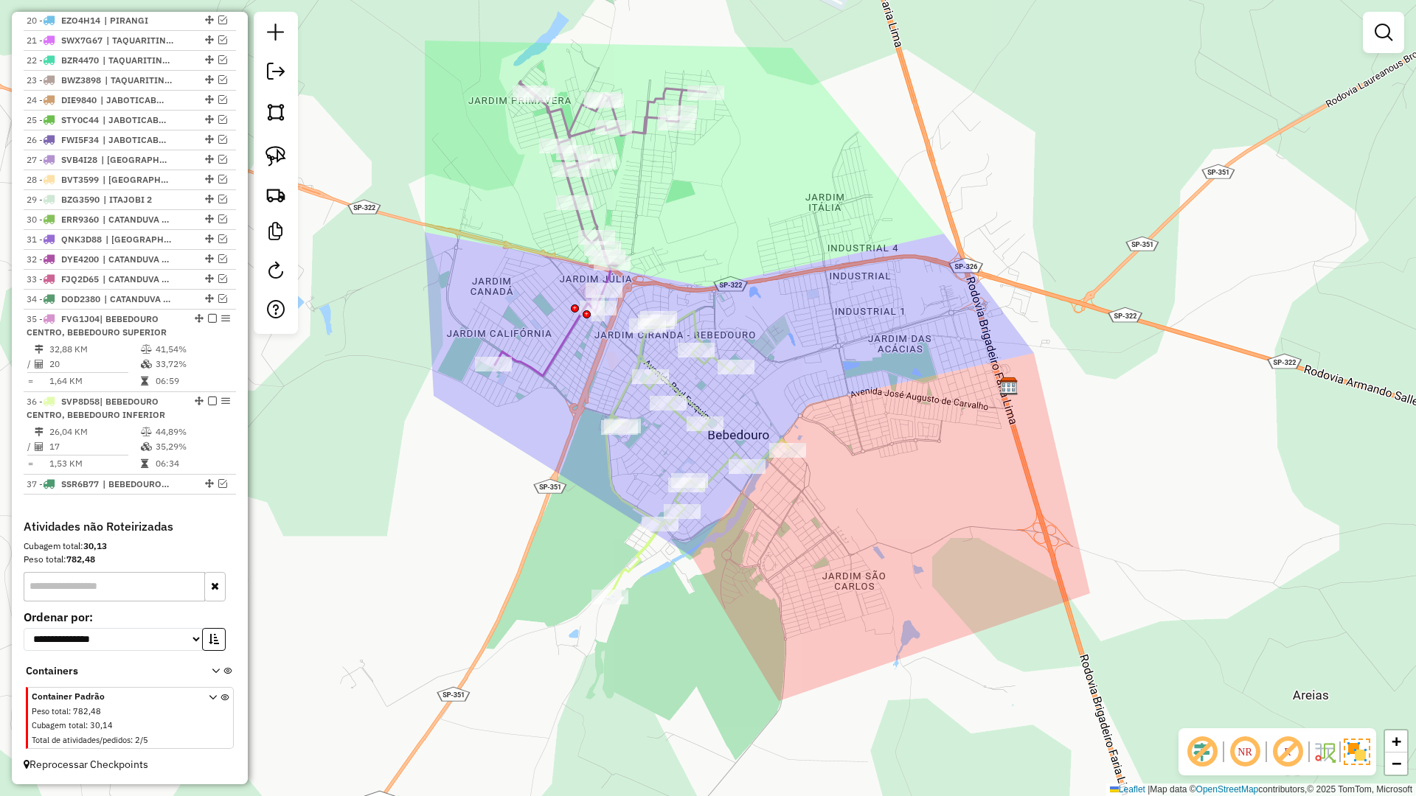
click at [717, 482] on icon at bounding box center [697, 453] width 182 height 284
select select "**********"
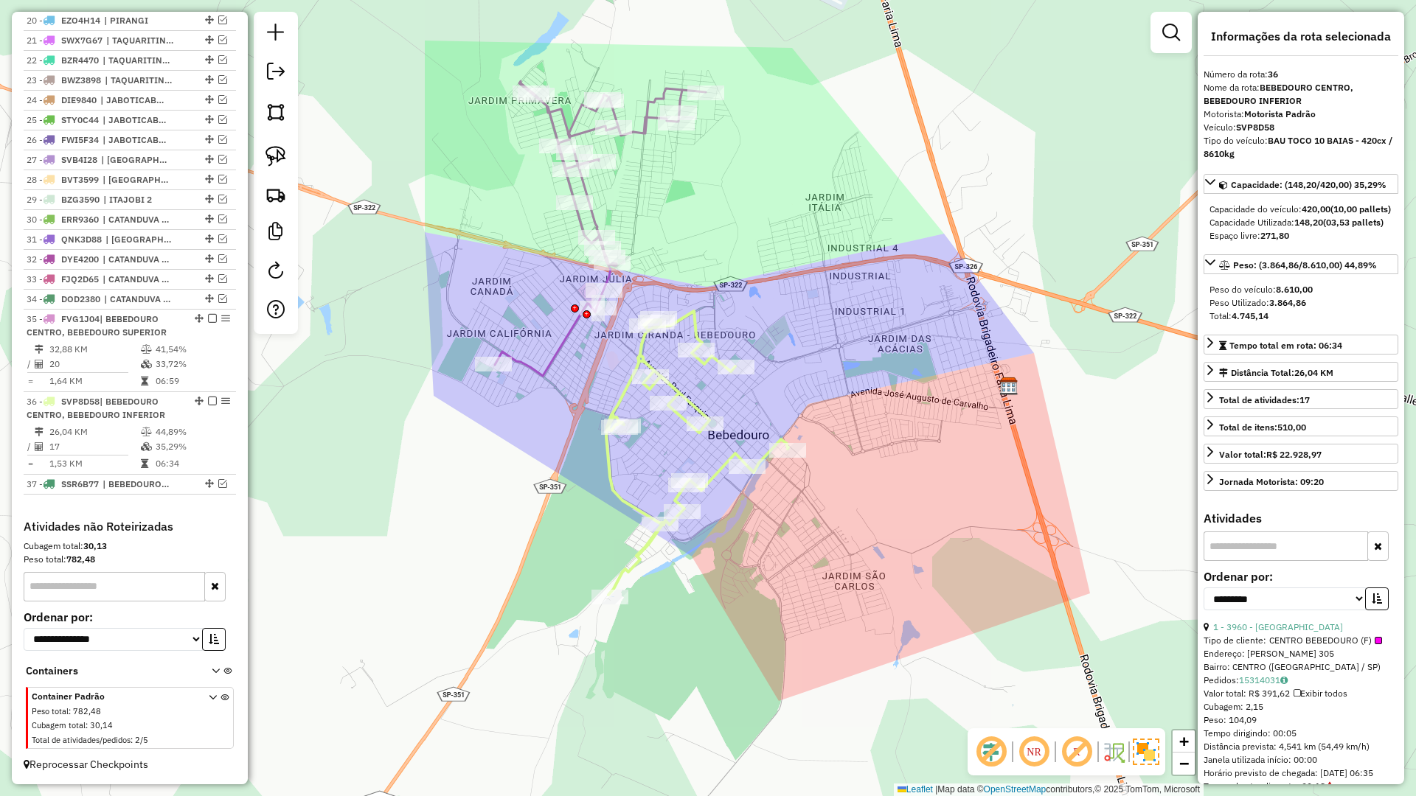
click at [559, 344] on icon at bounding box center [600, 228] width 211 height 295
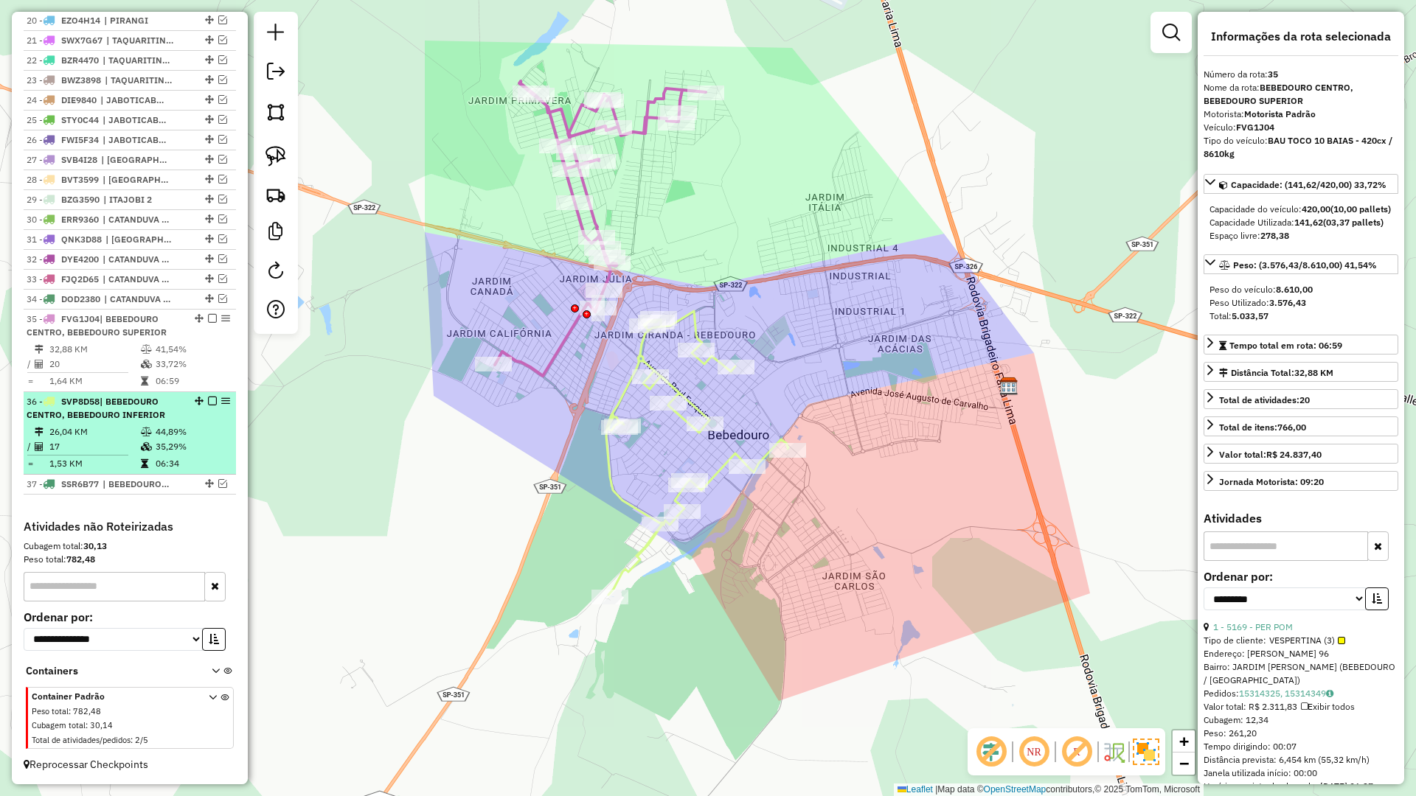
click at [208, 402] on em at bounding box center [212, 401] width 9 height 9
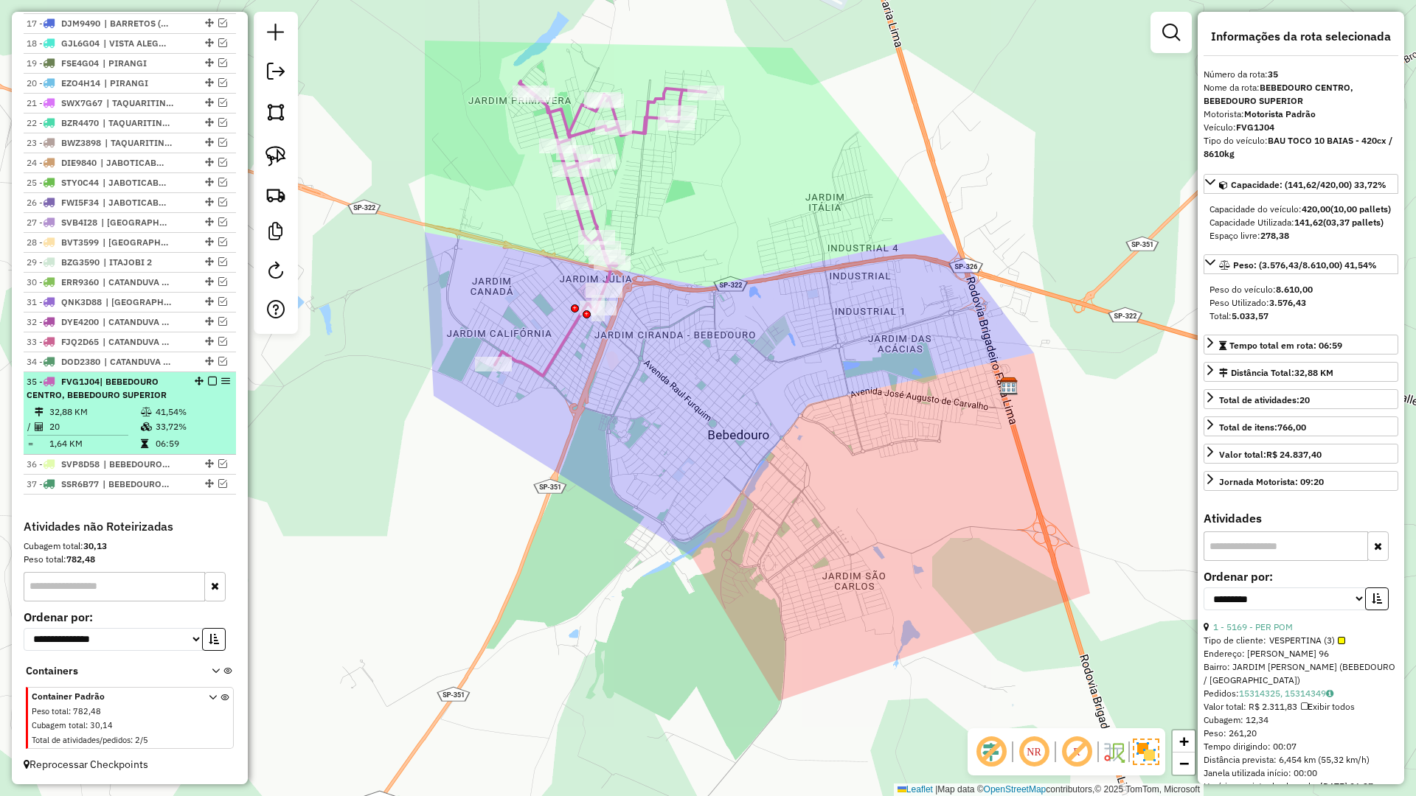
click at [209, 383] on em at bounding box center [212, 381] width 9 height 9
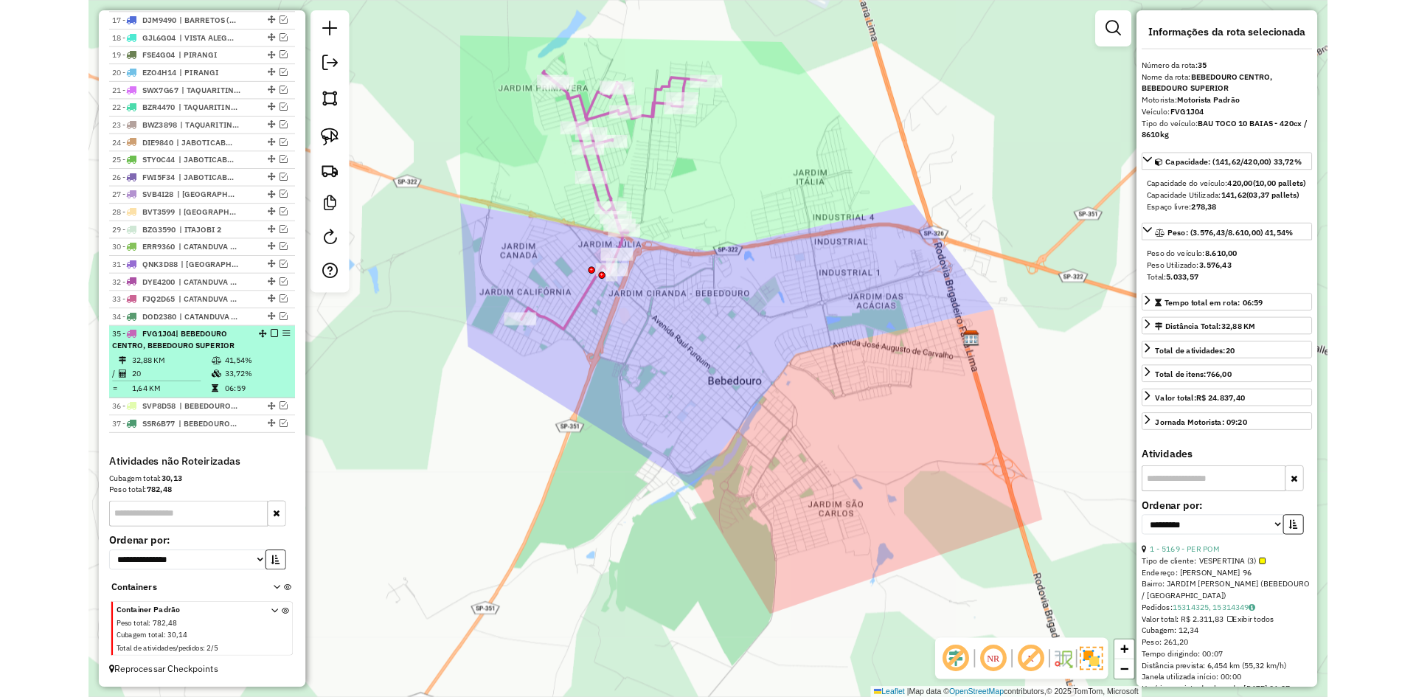
scroll to position [820, 0]
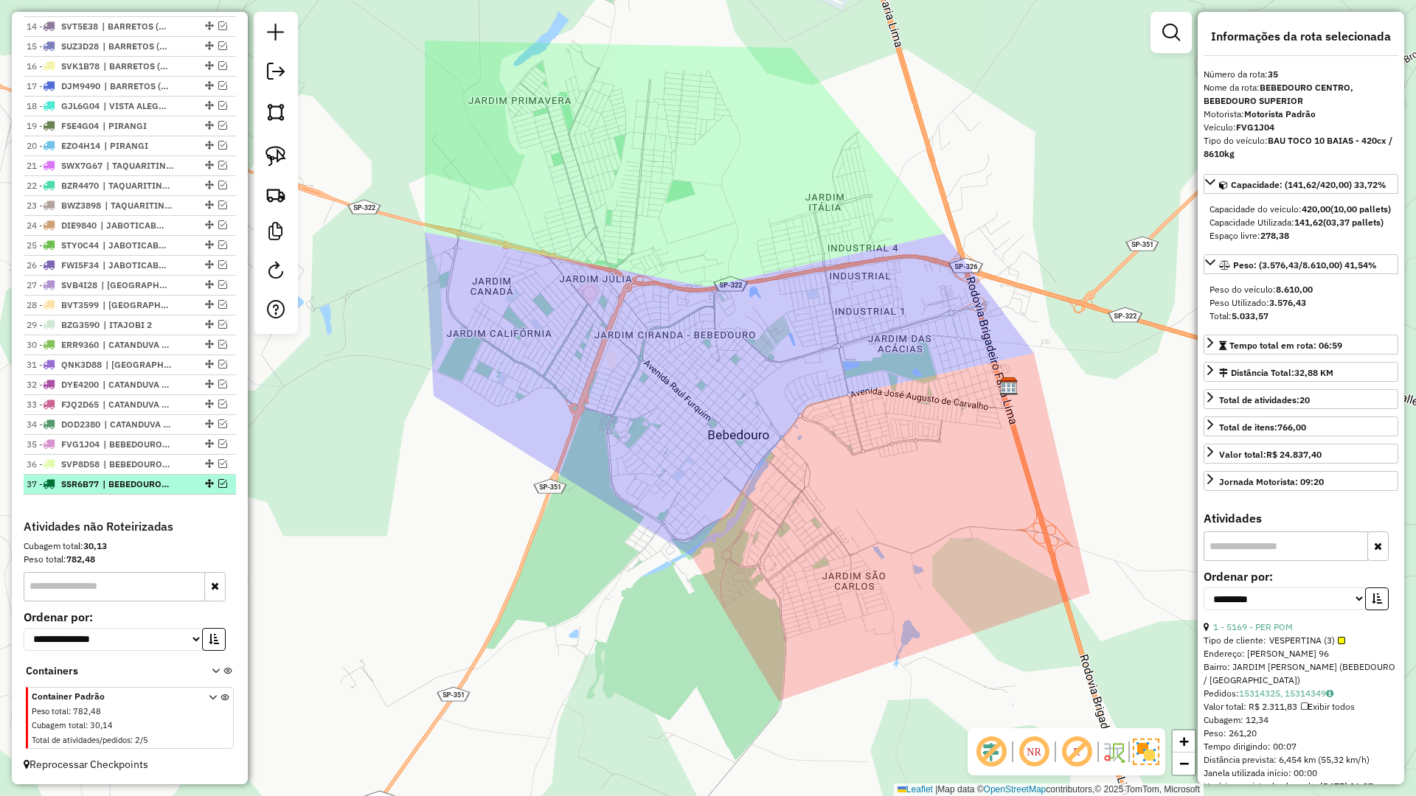
click at [182, 478] on div "37 - SSR6B77 | BEBEDOURO CENTRO, BEBEDOURO INFERIOR, BEBEDOURO SUPERIOR" at bounding box center [130, 484] width 206 height 13
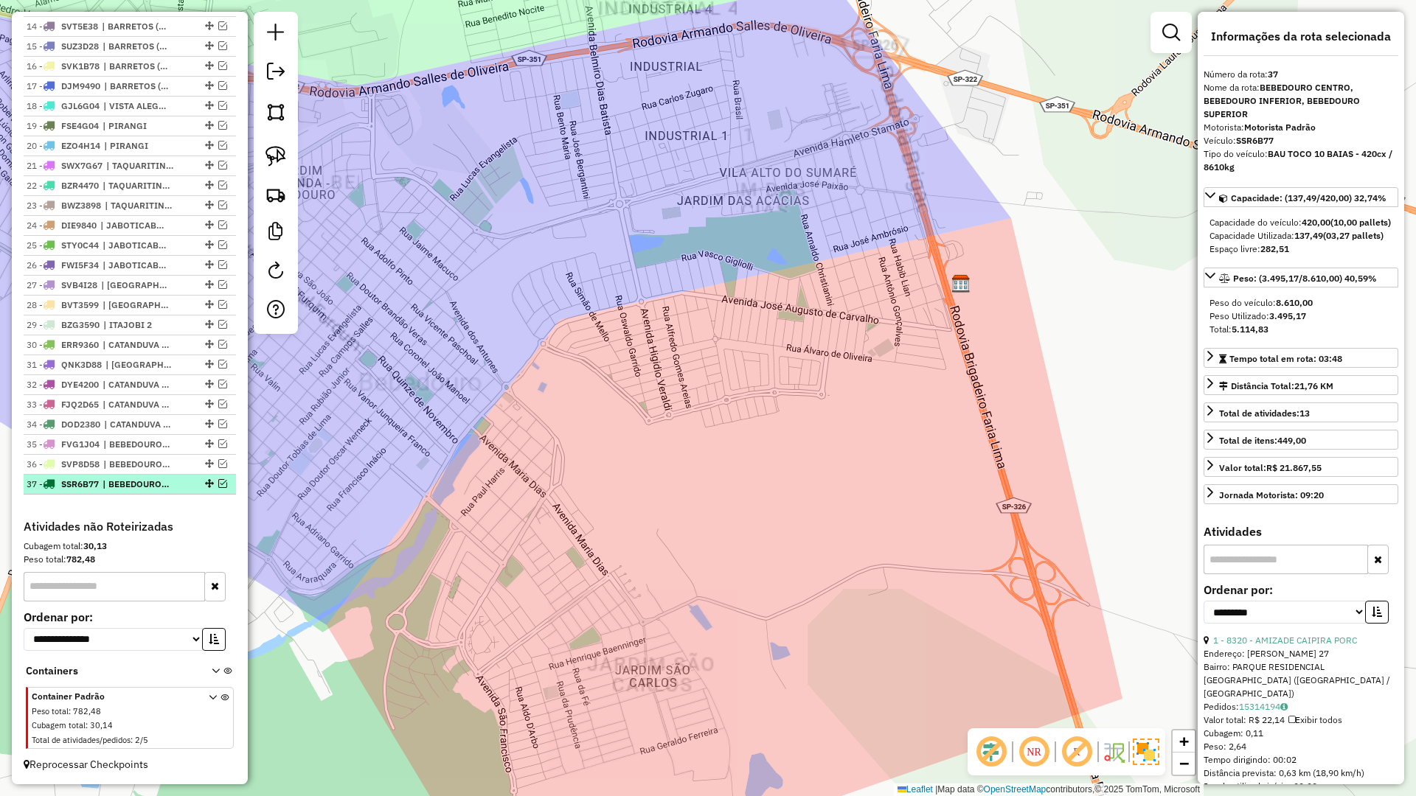
click at [186, 481] on div at bounding box center [208, 483] width 44 height 9
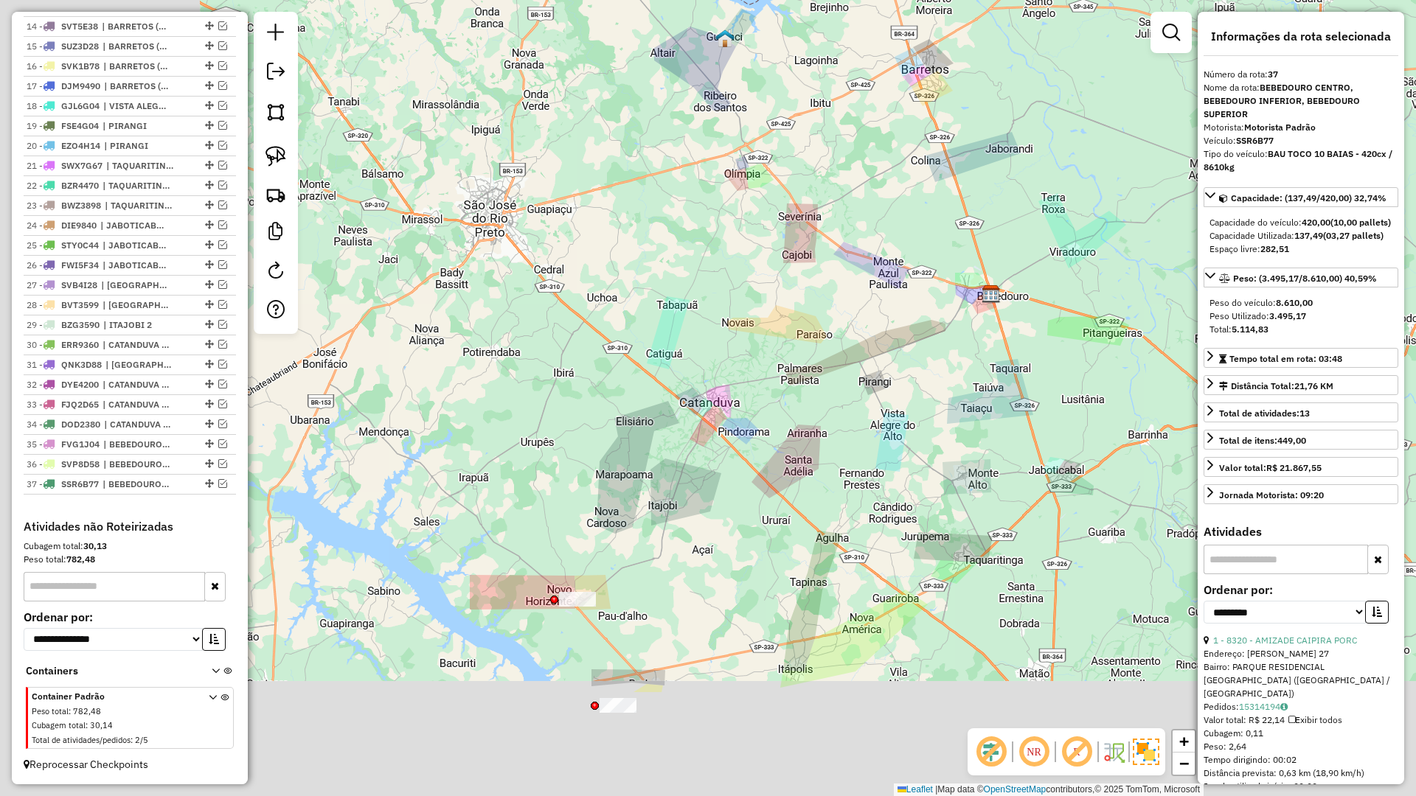
drag, startPoint x: 646, startPoint y: 551, endPoint x: 927, endPoint y: 381, distance: 328.2
click at [985, 356] on div "Janela de atendimento Grade de atendimento Capacidade Transportadoras Veículos …" at bounding box center [708, 398] width 1416 height 796
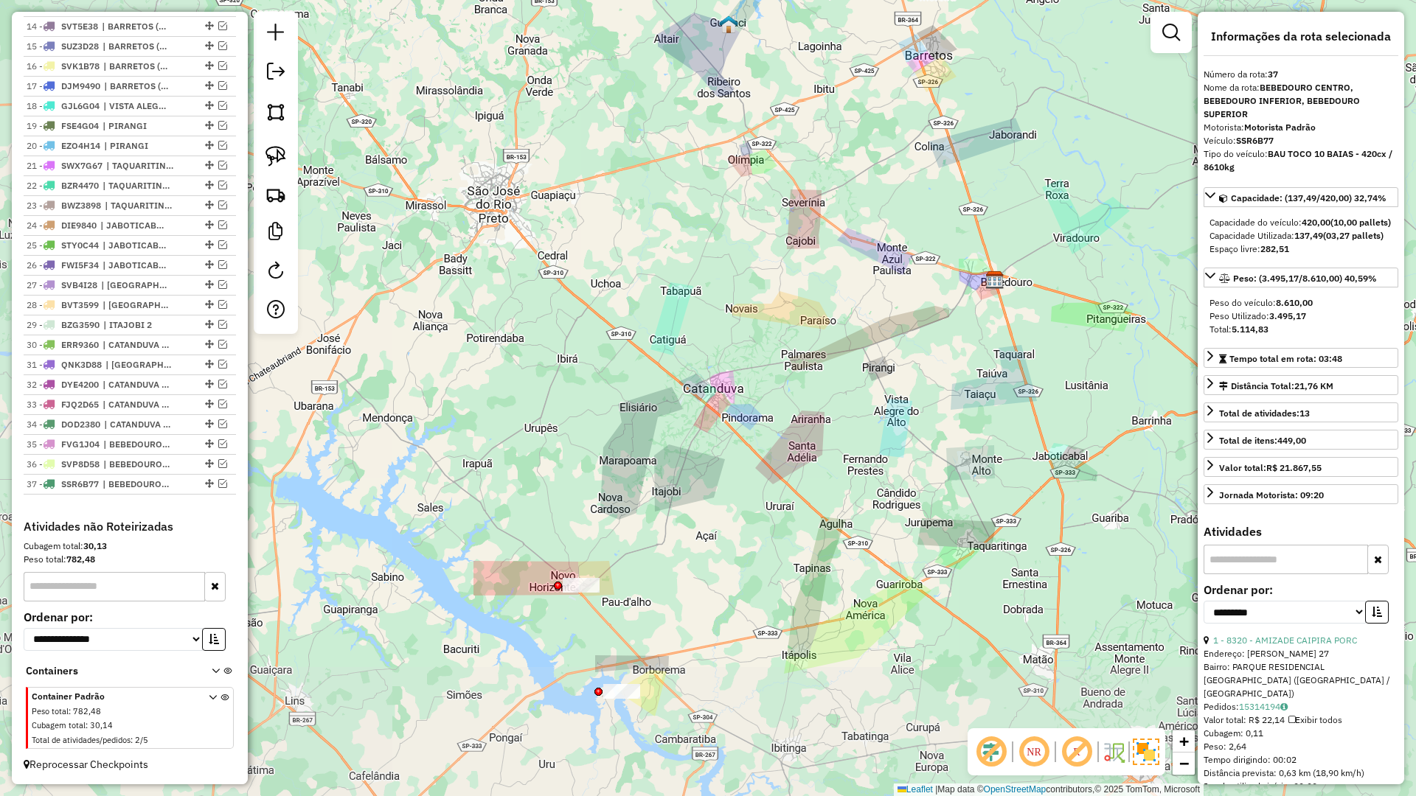
drag, startPoint x: 817, startPoint y: 465, endPoint x: 928, endPoint y: 277, distance: 217.5
click at [928, 279] on div "Janela de atendimento Grade de atendimento Capacidade Transportadoras Veículos …" at bounding box center [708, 398] width 1416 height 796
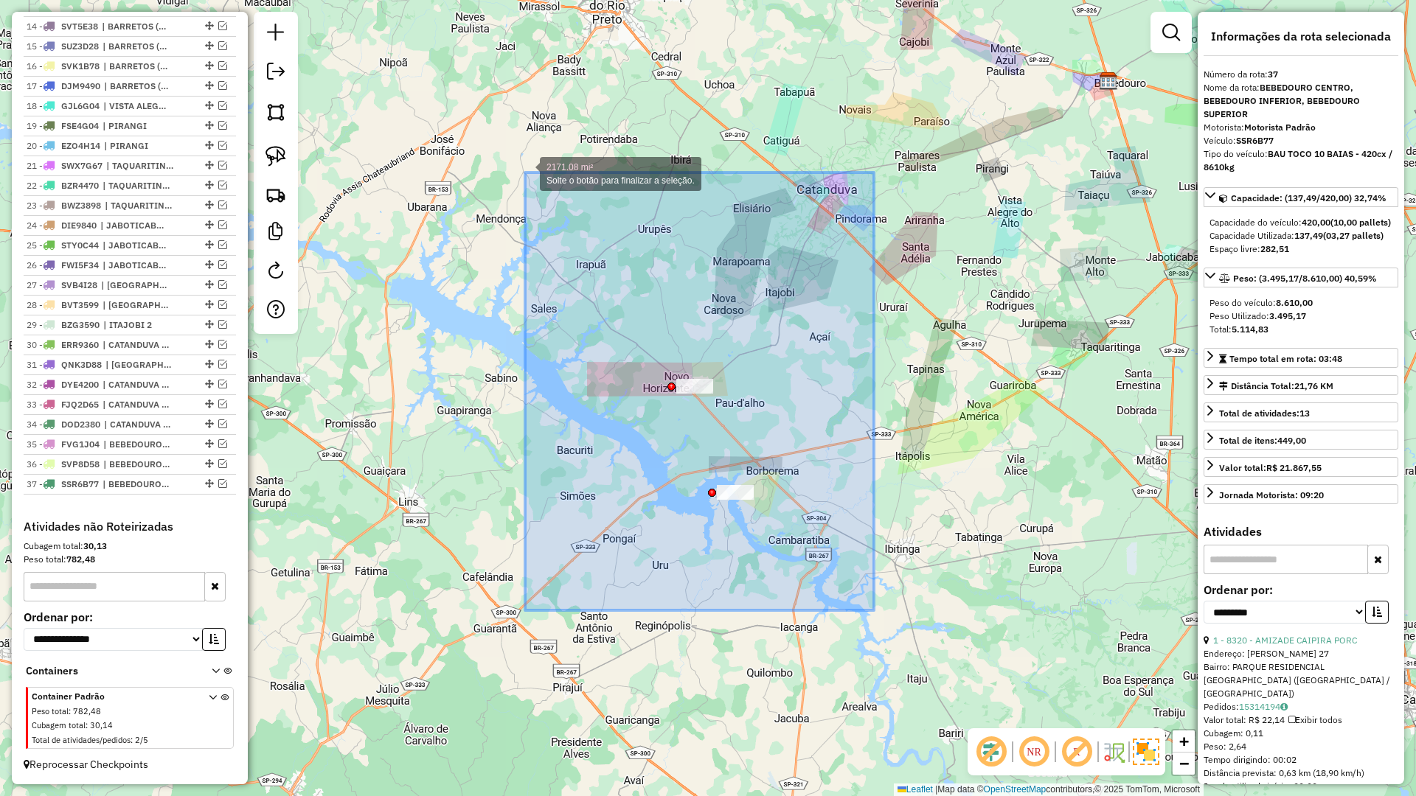
drag, startPoint x: 699, startPoint y: 426, endPoint x: 525, endPoint y: 173, distance: 307.7
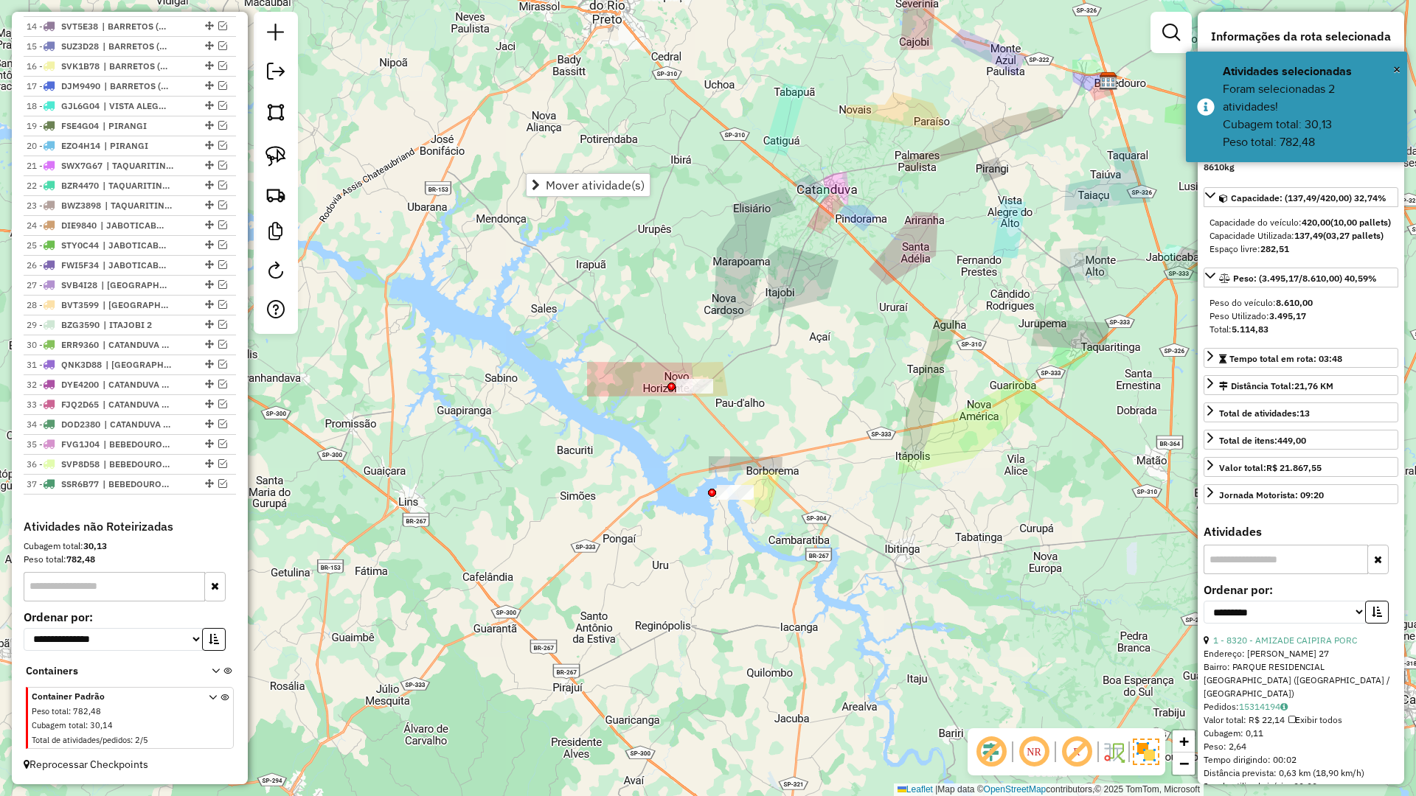
click at [590, 524] on div "Janela de atendimento Grade de atendimento Capacidade Transportadoras Veículos …" at bounding box center [708, 398] width 1416 height 796
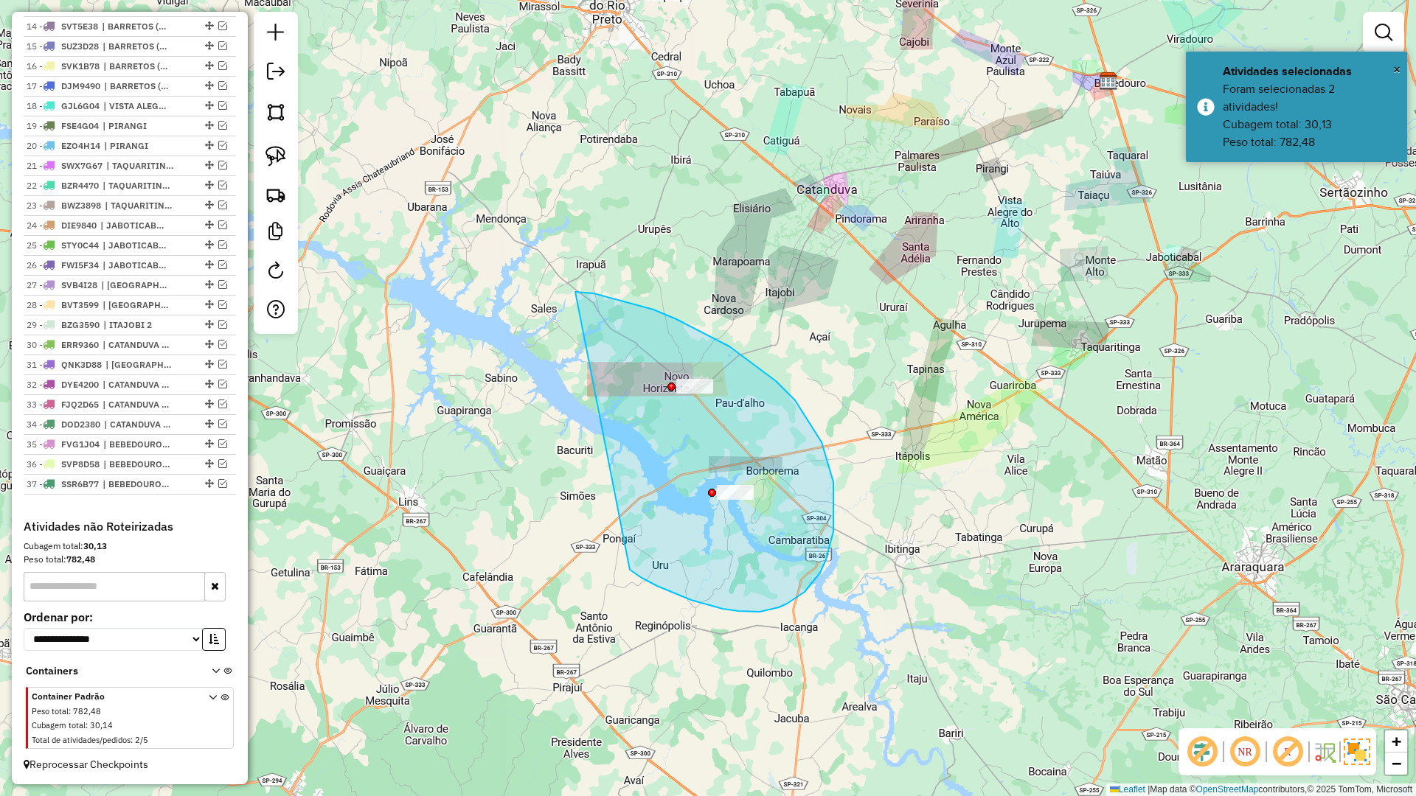
drag, startPoint x: 760, startPoint y: 612, endPoint x: 575, endPoint y: 292, distance: 369.4
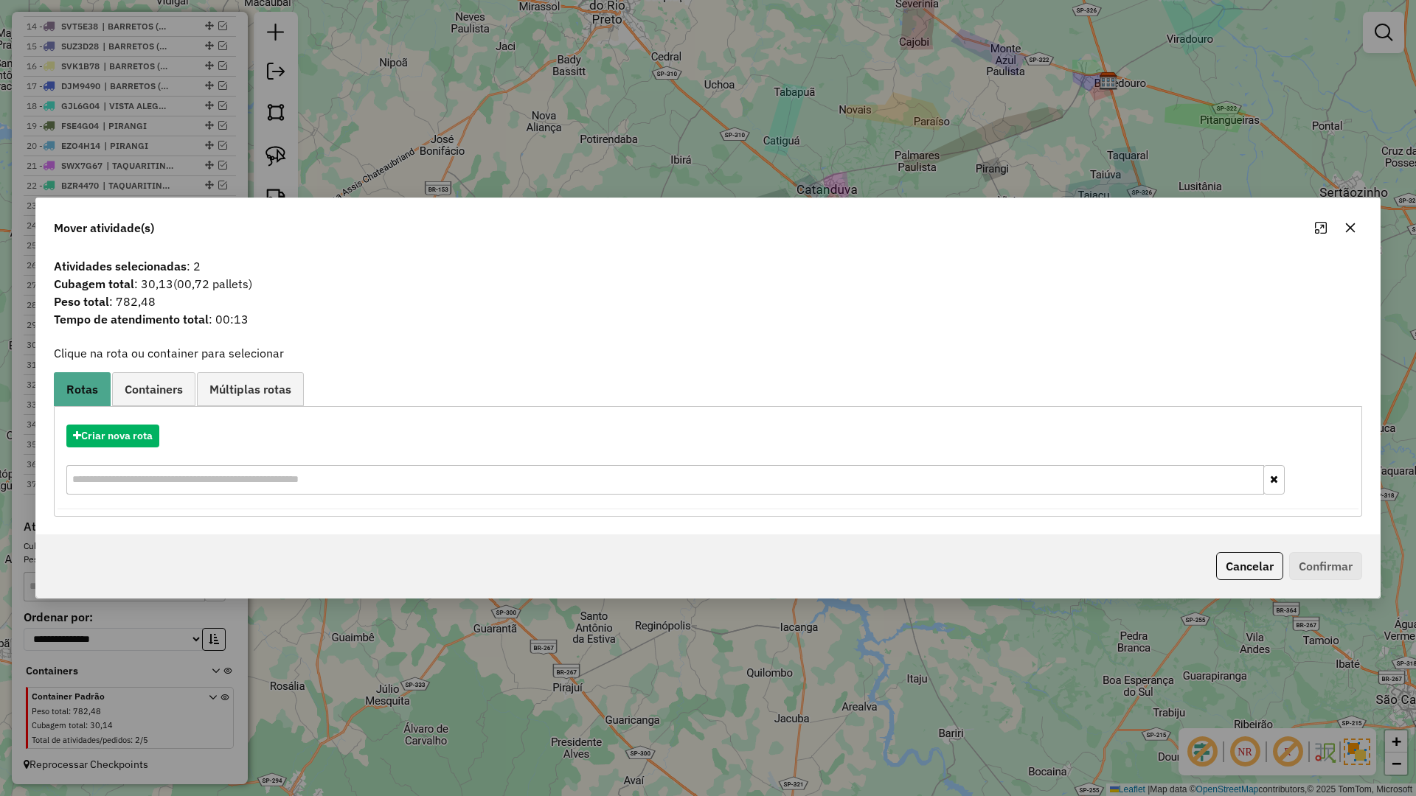
click at [1347, 230] on icon "button" at bounding box center [1350, 228] width 12 height 12
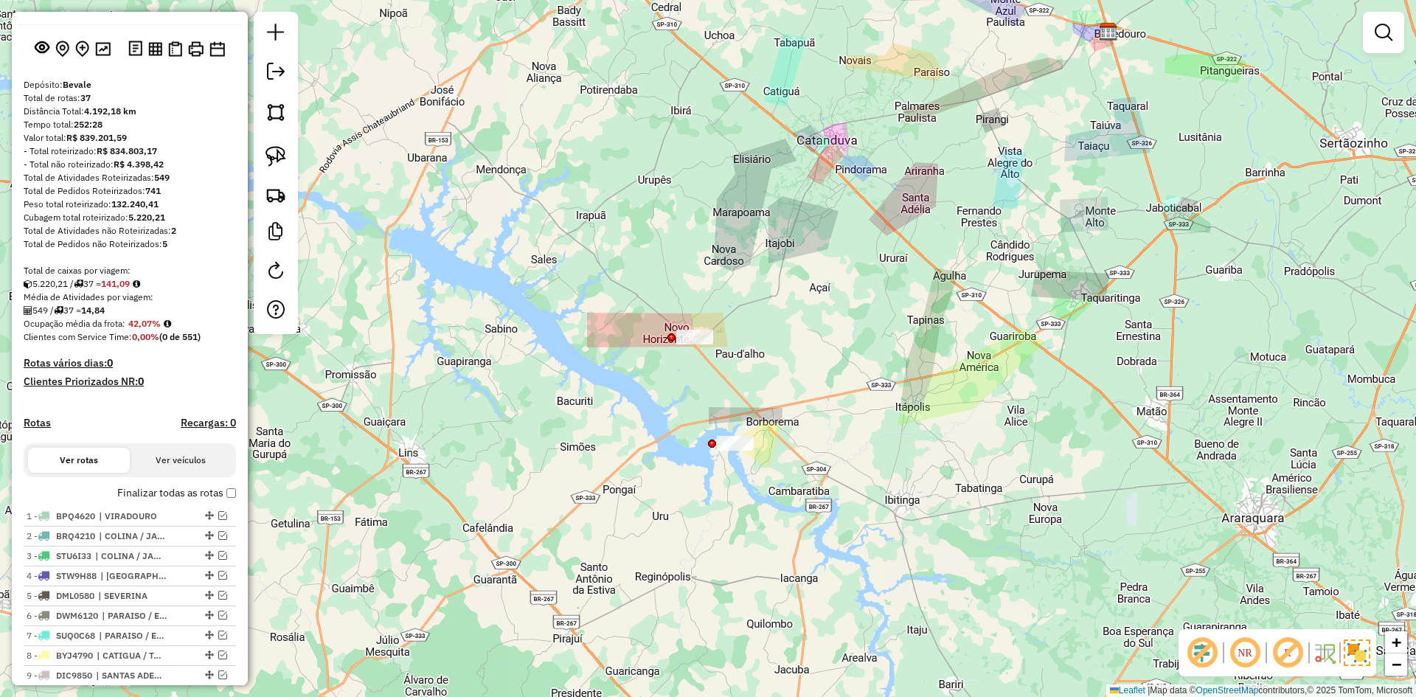
scroll to position [0, 0]
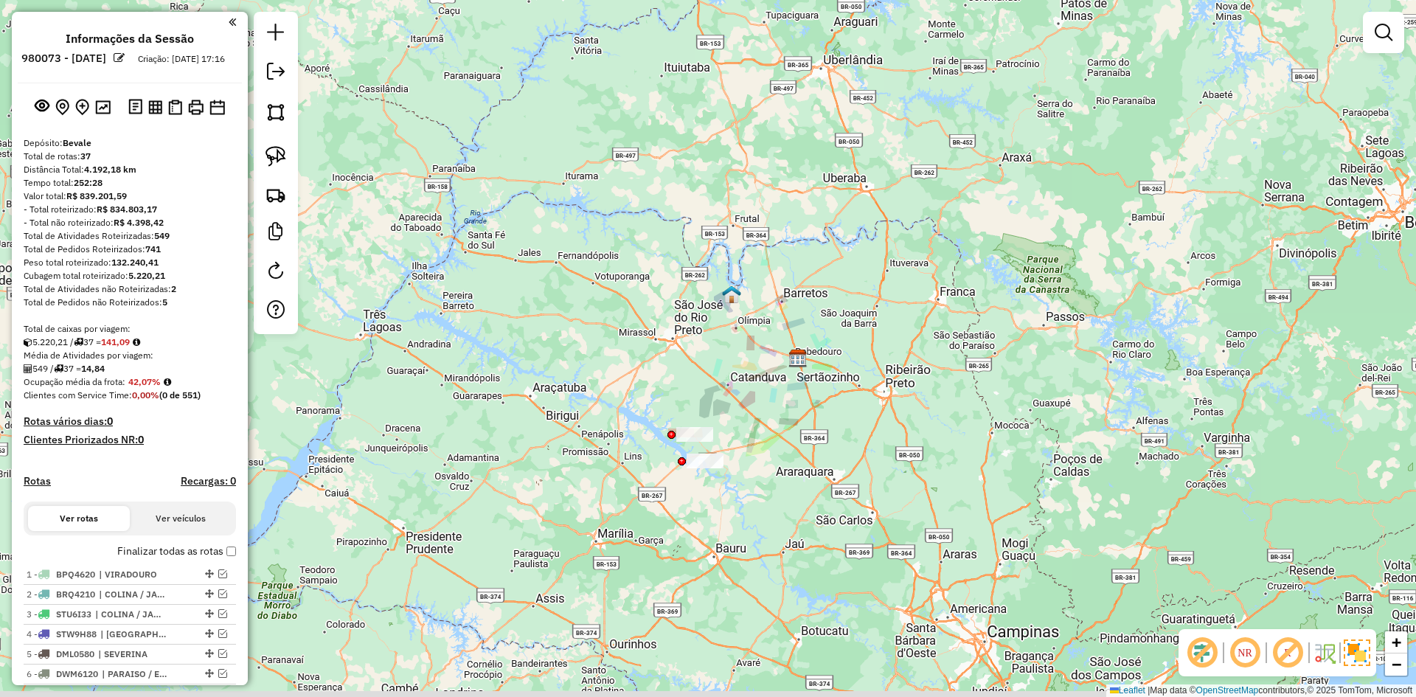
drag, startPoint x: 698, startPoint y: 513, endPoint x: 695, endPoint y: 529, distance: 15.6
click at [712, 503] on div "Janela de atendimento Grade de atendimento Capacidade Transportadoras Veículos …" at bounding box center [708, 348] width 1416 height 697
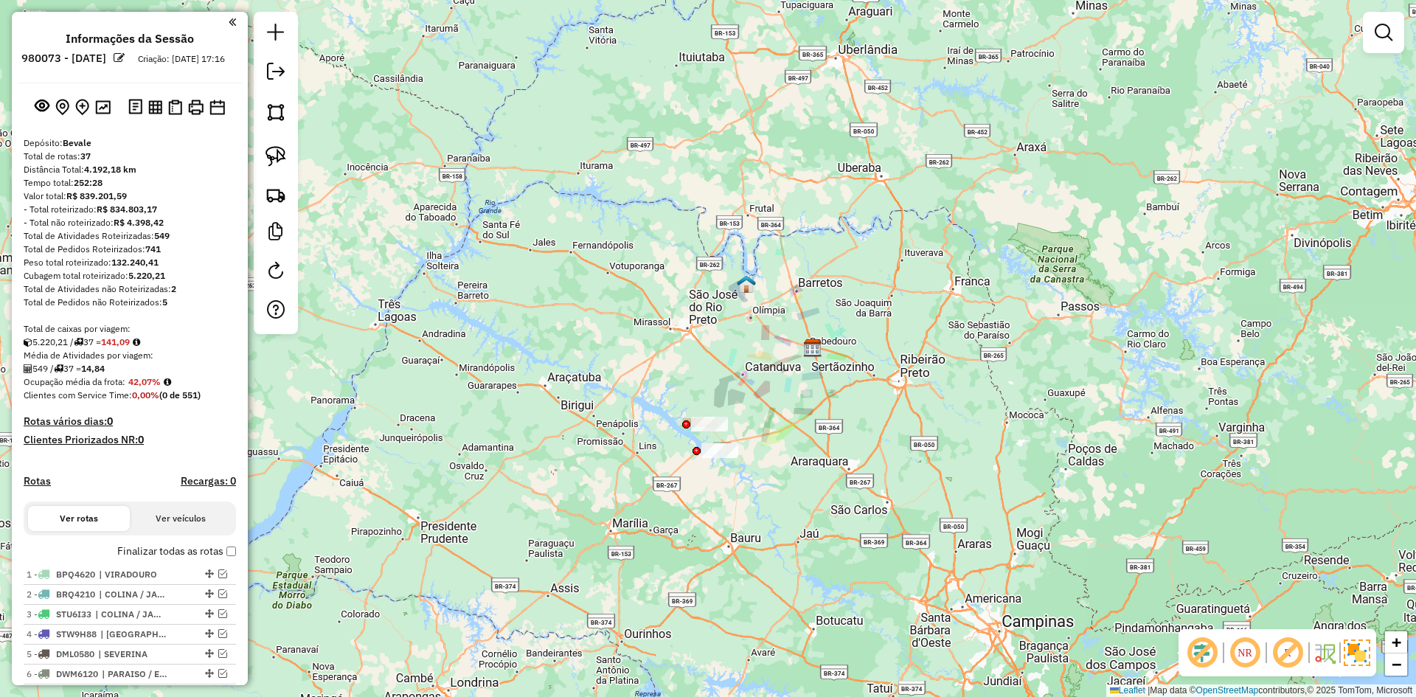
click at [280, 72] on em at bounding box center [276, 72] width 18 height 18
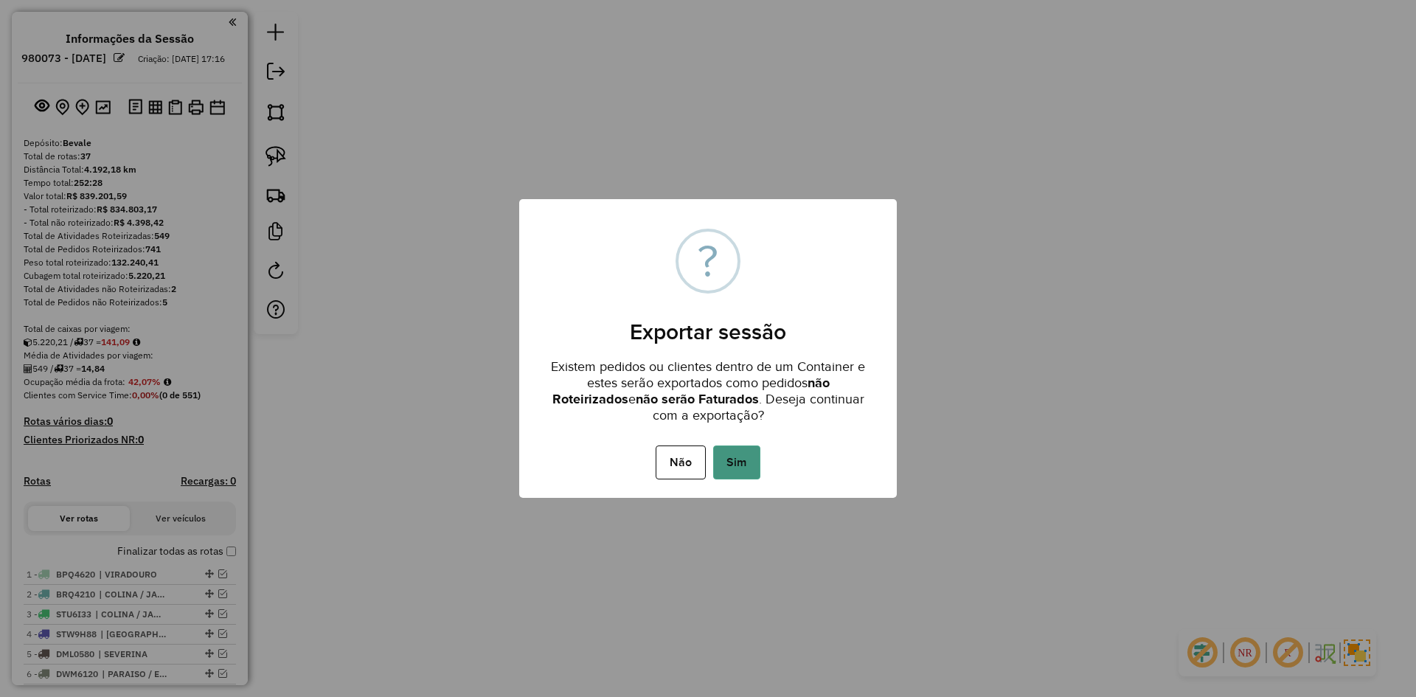
click at [748, 458] on button "Sim" at bounding box center [736, 462] width 47 height 34
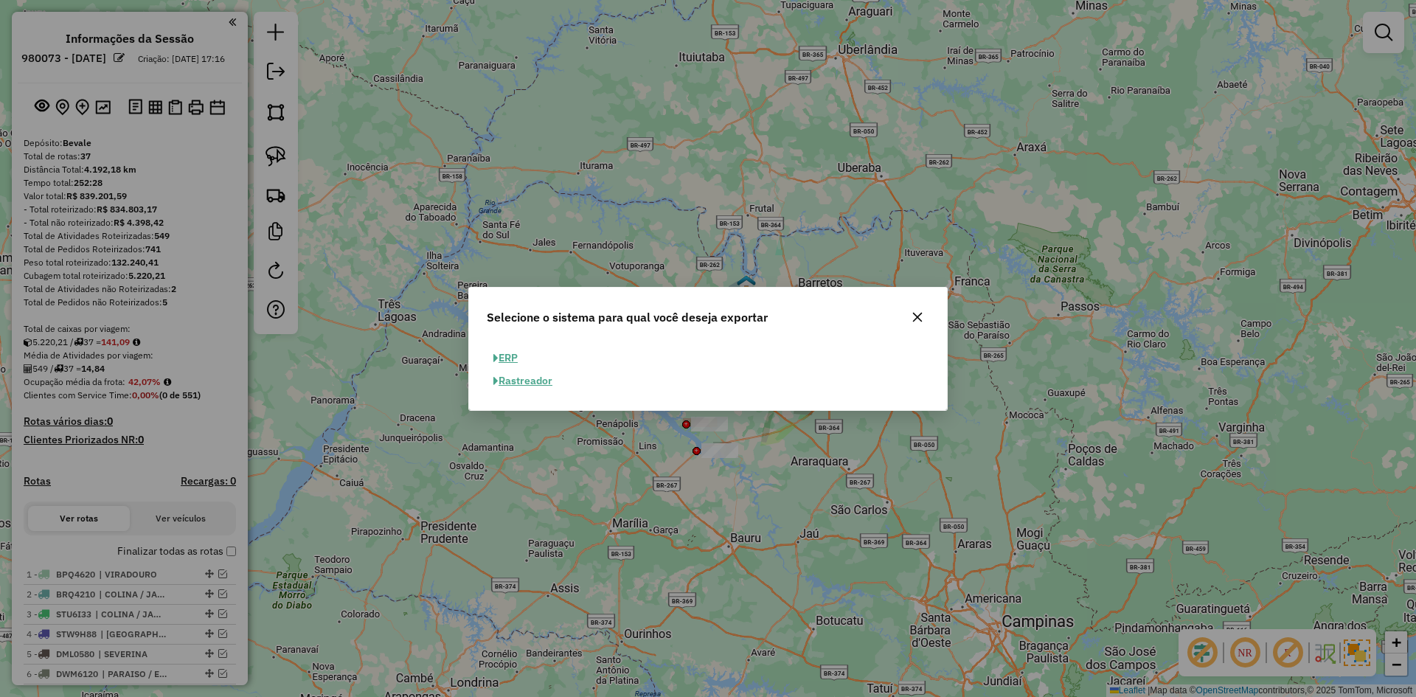
click at [513, 354] on button "ERP" at bounding box center [506, 358] width 38 height 23
select select "**"
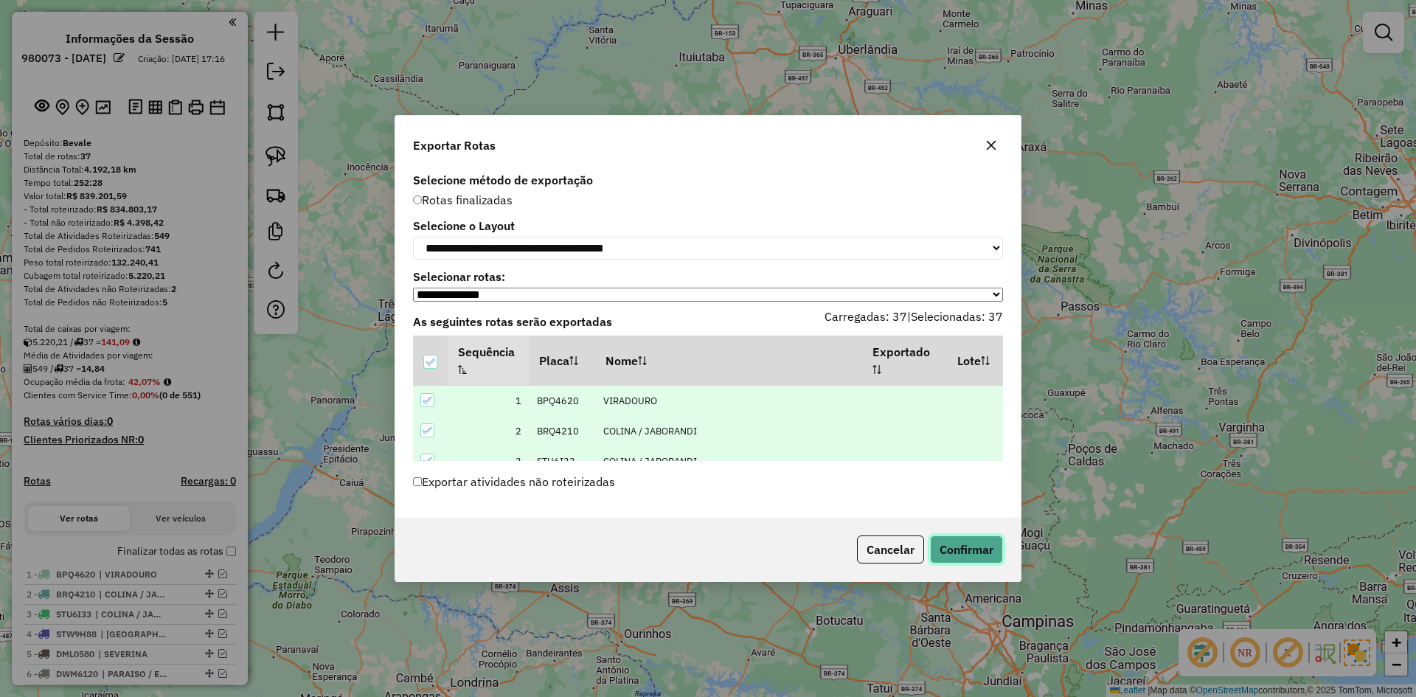
click at [966, 549] on button "Confirmar" at bounding box center [966, 549] width 73 height 28
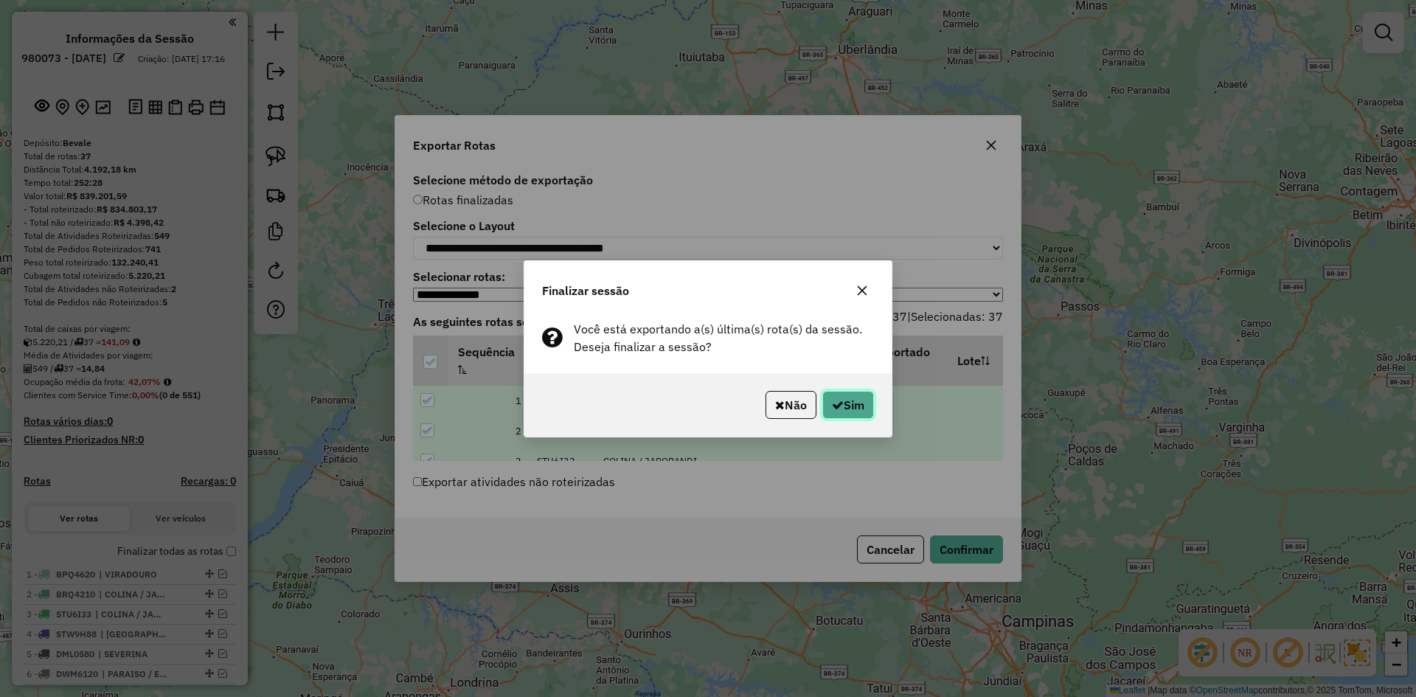
click at [867, 398] on button "Sim" at bounding box center [848, 405] width 52 height 28
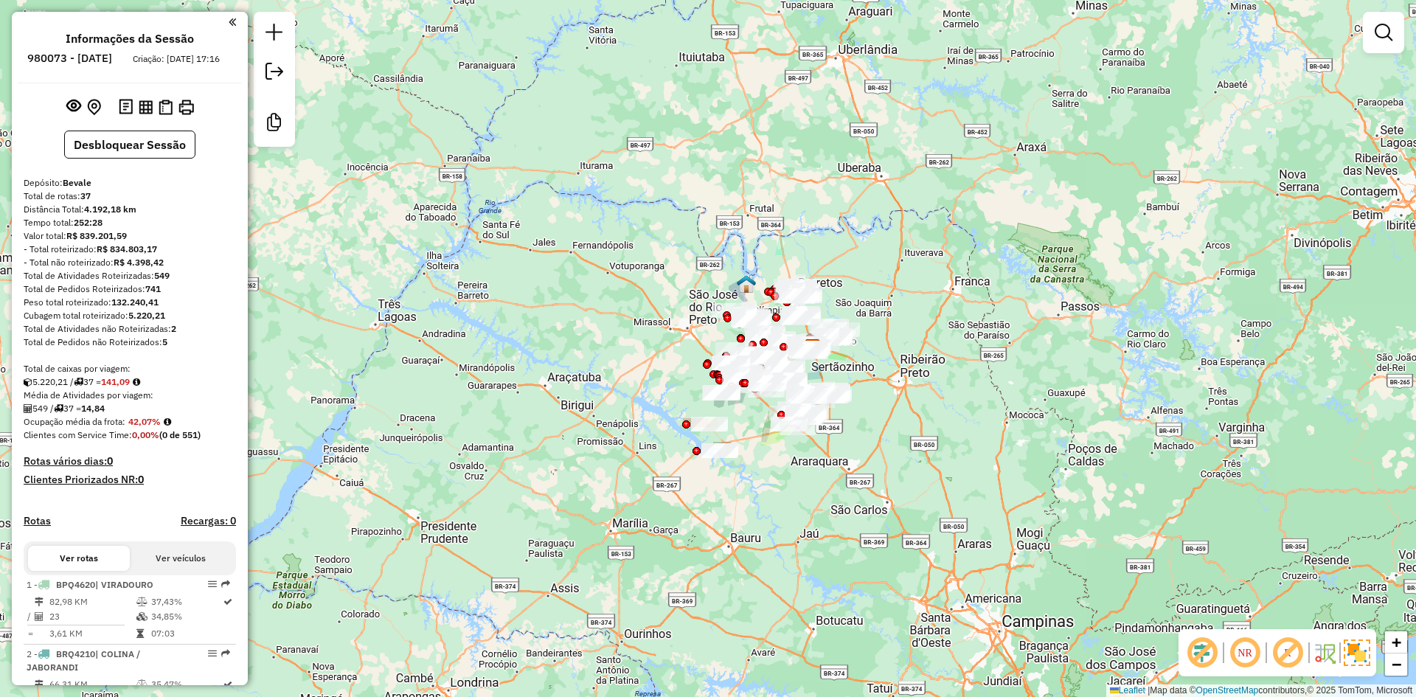
click at [131, 268] on strong "R$ 4.398,42" at bounding box center [139, 262] width 50 height 11
copy strong "4.398,42"
click at [638, 465] on div "Janela de atendimento Grade de atendimento Capacidade Transportadoras Veículos …" at bounding box center [708, 348] width 1416 height 697
click at [1403, 36] on div at bounding box center [1383, 32] width 41 height 41
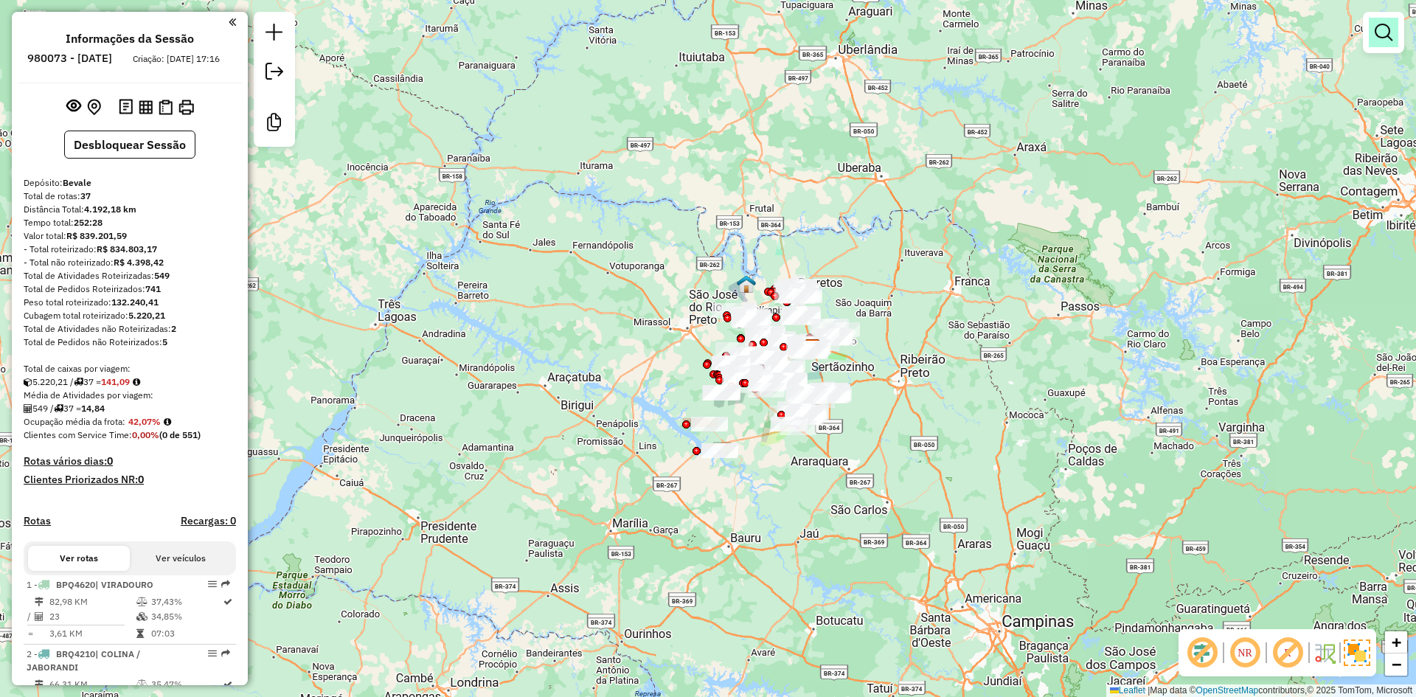
click at [1386, 35] on em at bounding box center [1384, 33] width 18 height 18
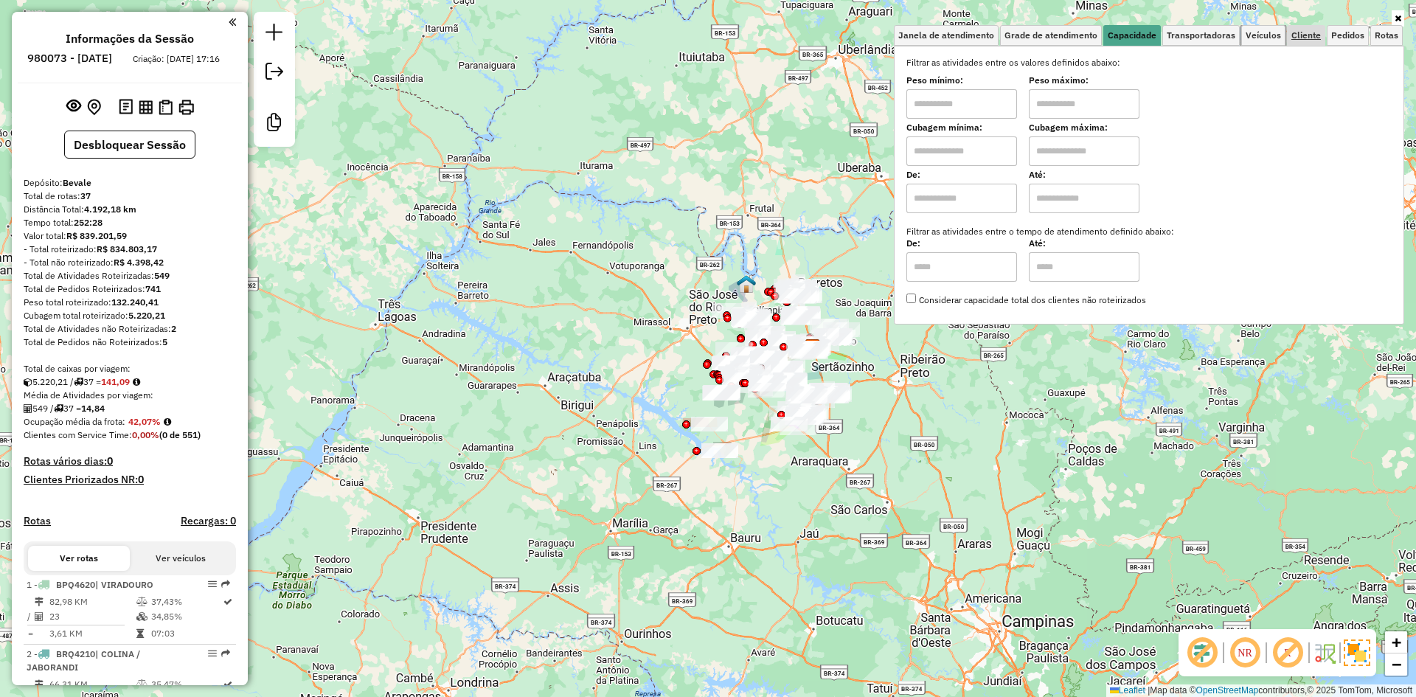
drag, startPoint x: 1270, startPoint y: 38, endPoint x: 1304, endPoint y: 38, distance: 33.9
click at [1272, 38] on span "Veículos" at bounding box center [1263, 35] width 35 height 9
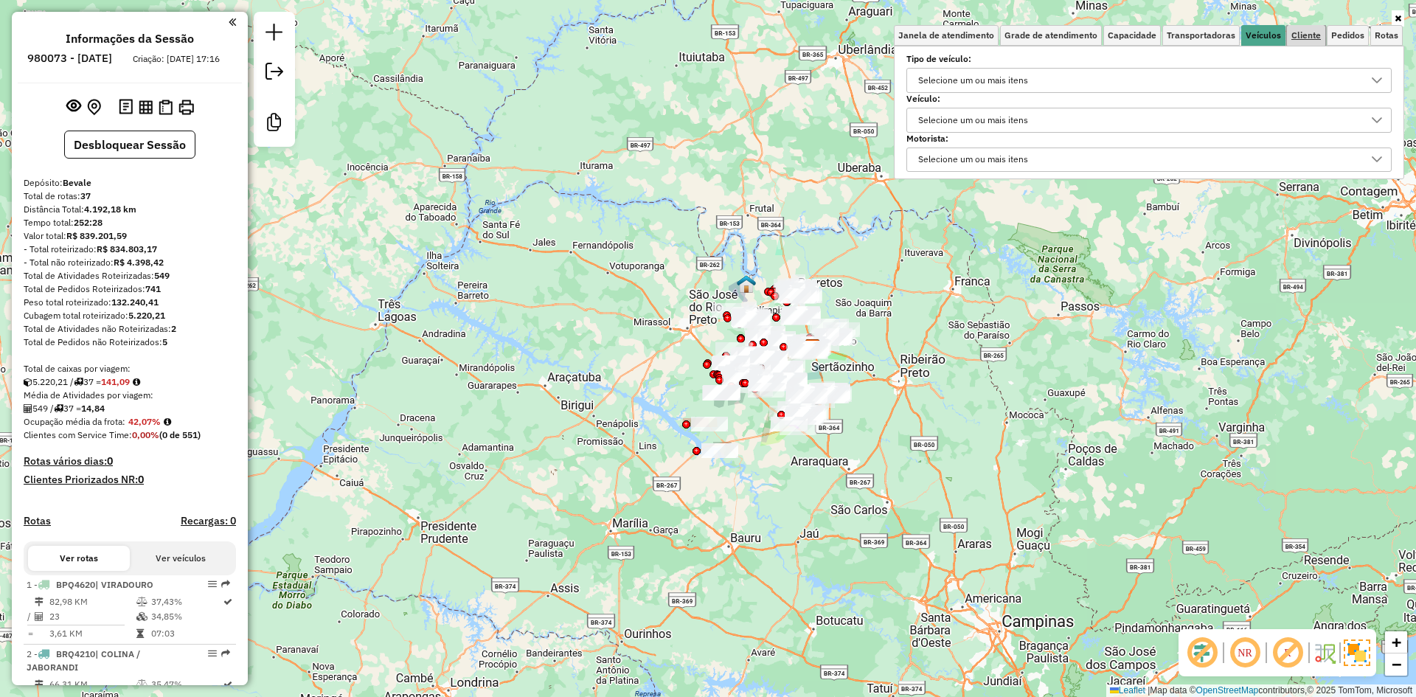
click at [1304, 38] on span "Cliente" at bounding box center [1305, 35] width 29 height 9
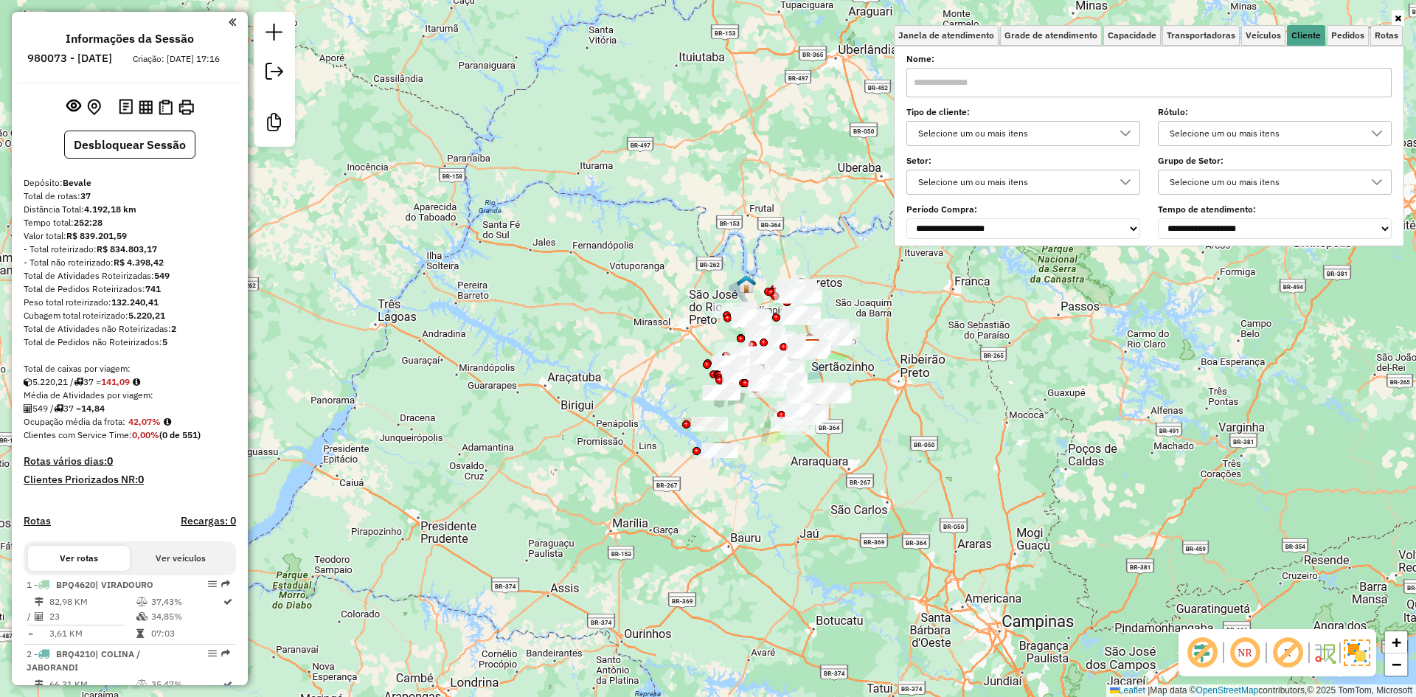
click at [1100, 128] on div "Selecione um ou mais itens" at bounding box center [1012, 134] width 198 height 24
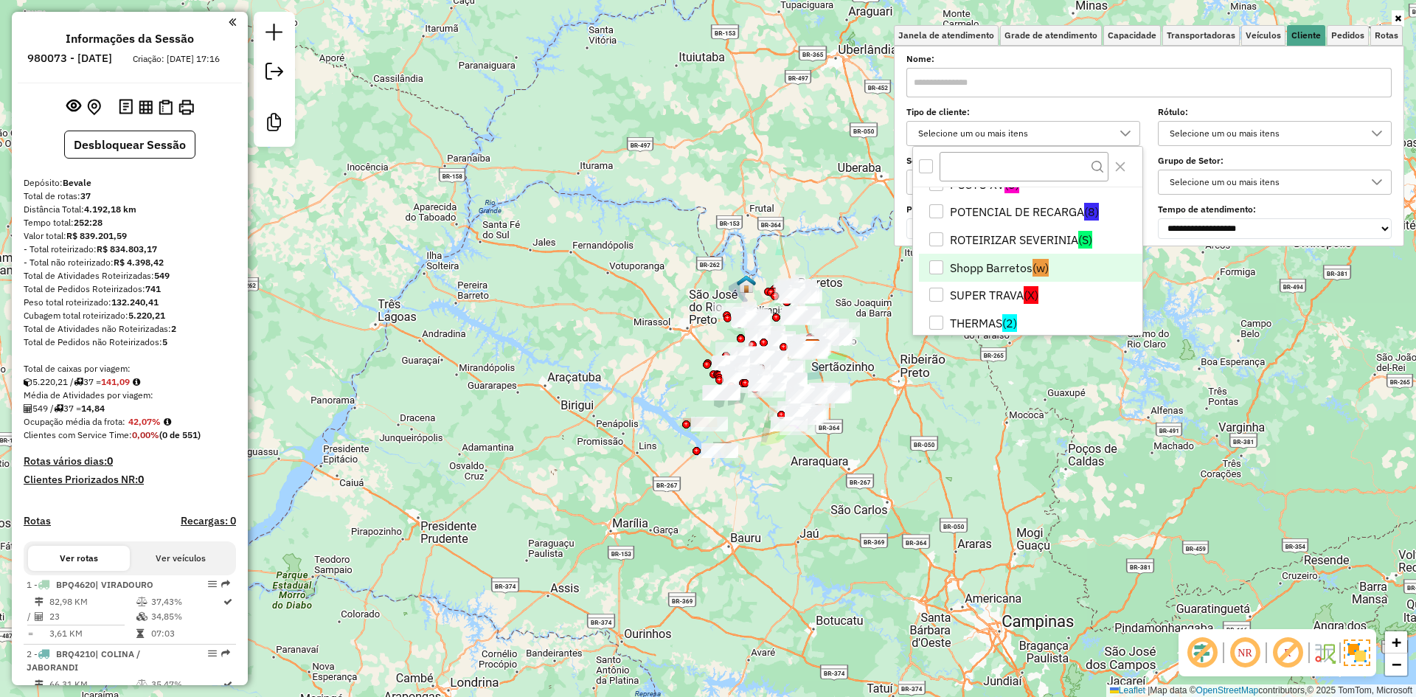
scroll to position [392, 0]
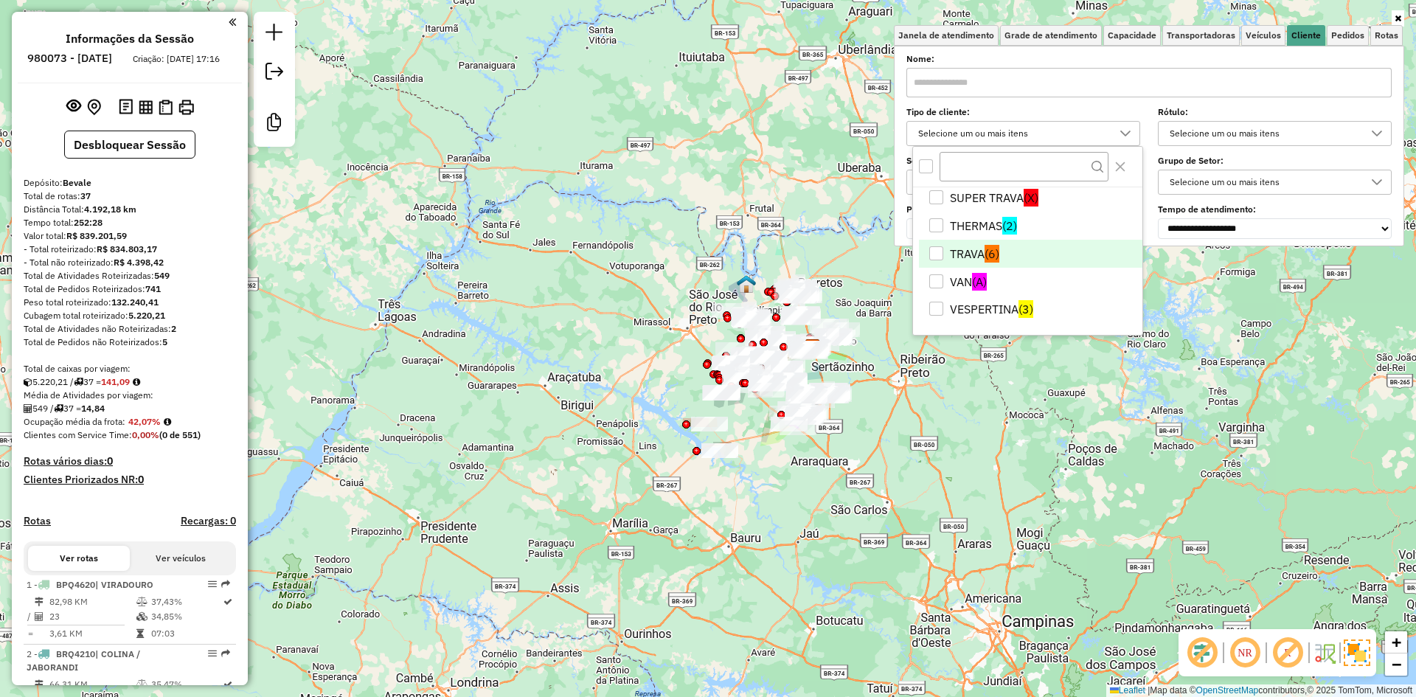
click at [1001, 258] on li "TRAVA (6)" at bounding box center [1030, 254] width 223 height 28
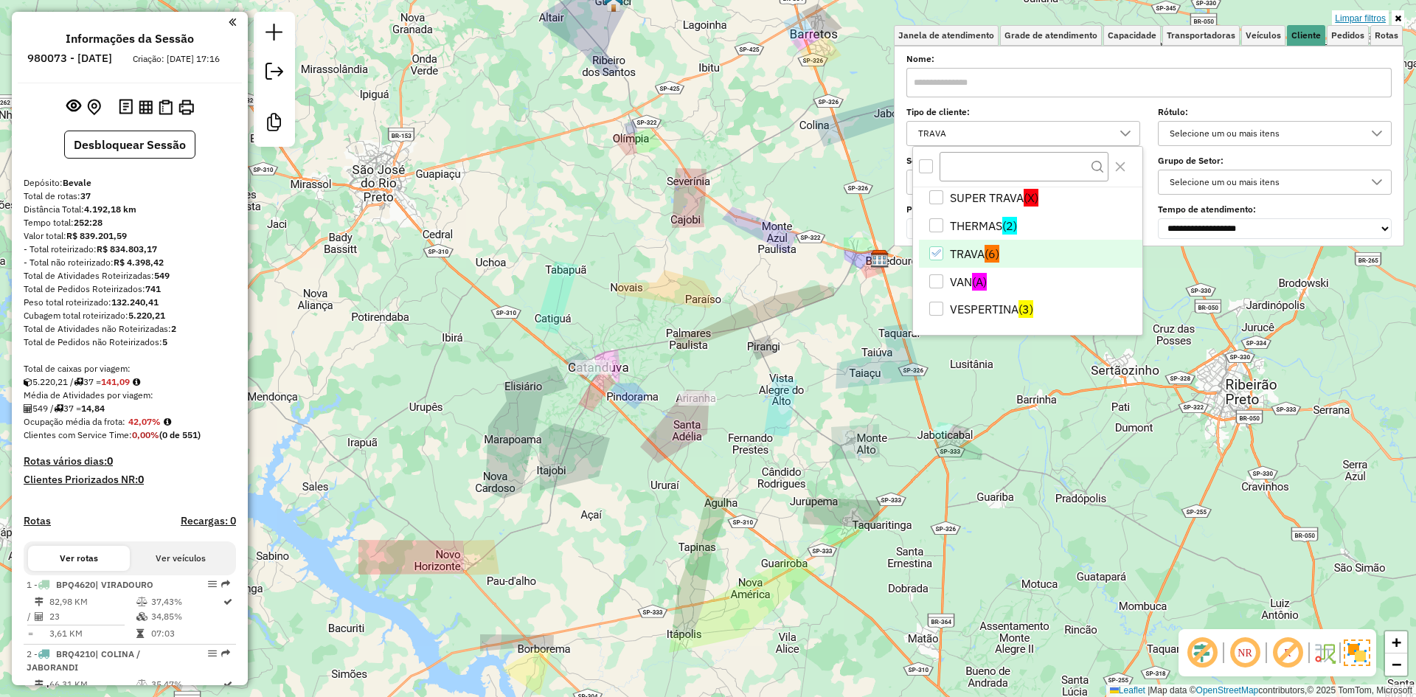
click at [1354, 21] on link "Limpar filtros" at bounding box center [1360, 18] width 57 height 16
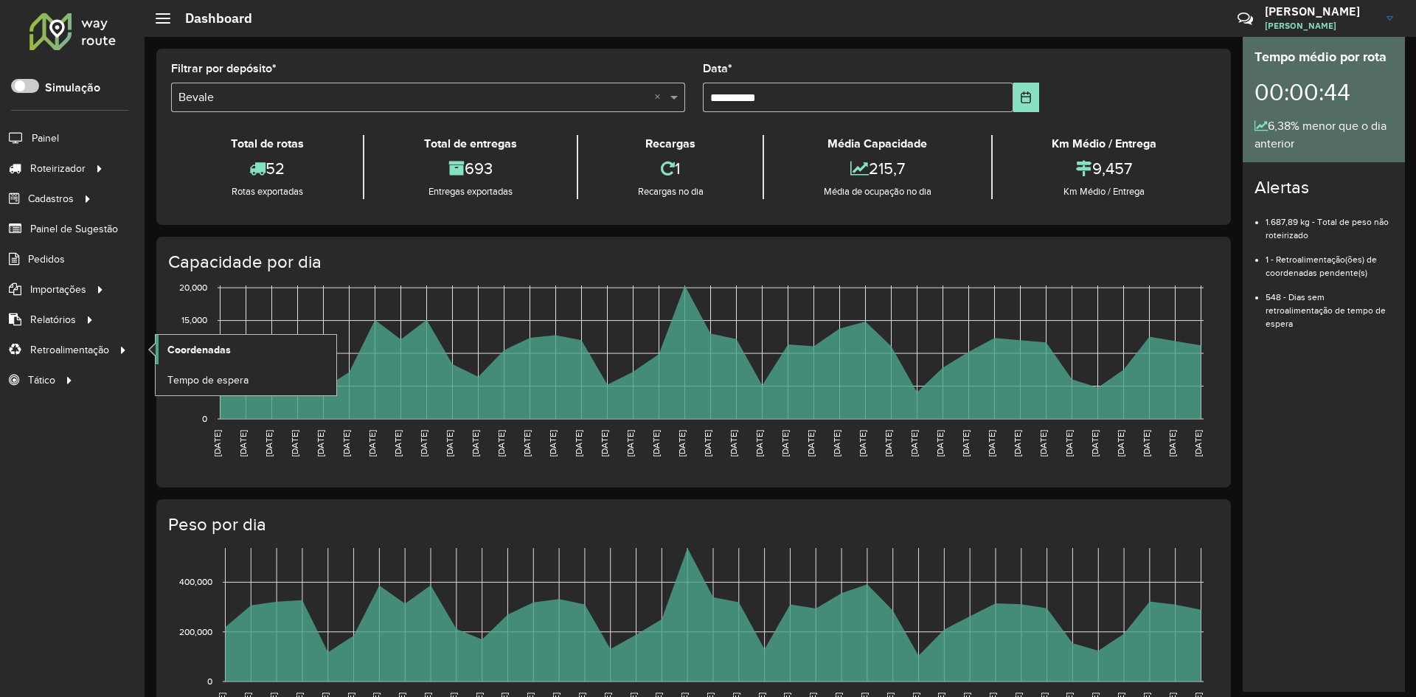
click at [162, 347] on link "Coordenadas" at bounding box center [246, 349] width 181 height 29
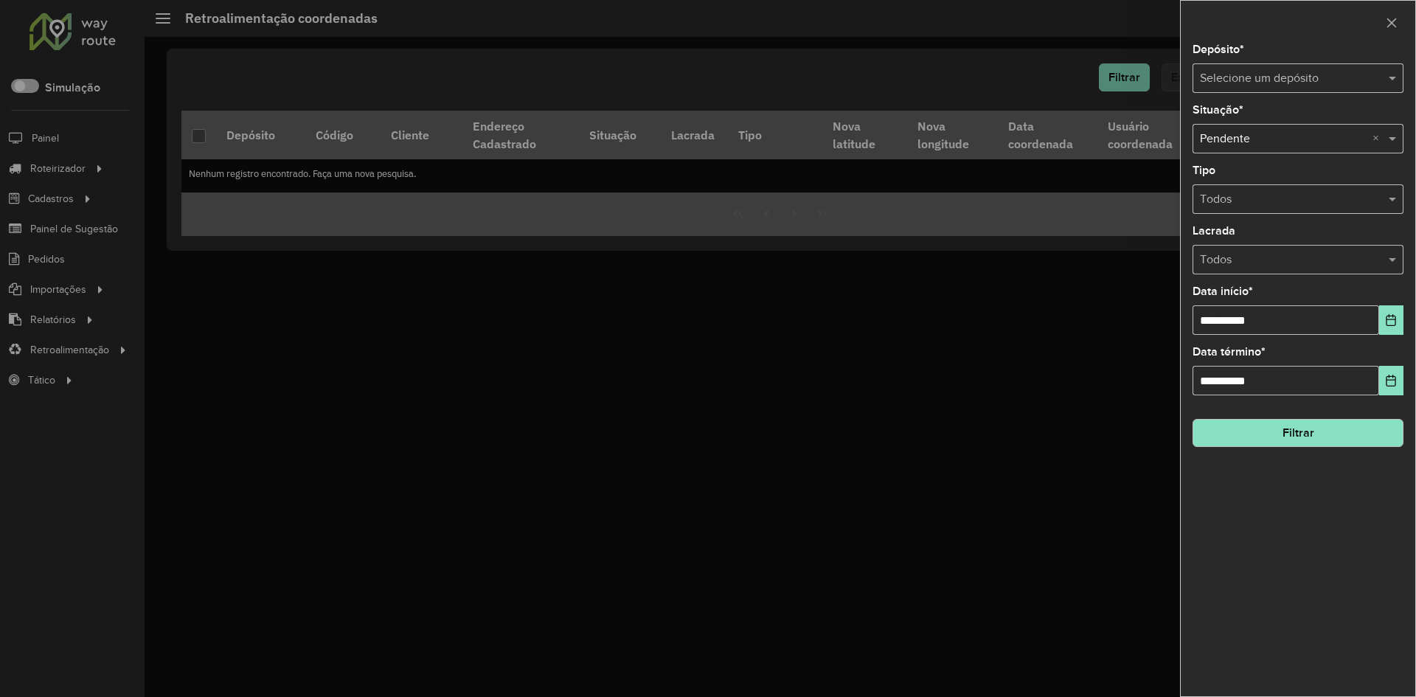
drag, startPoint x: 1373, startPoint y: 80, endPoint x: 1350, endPoint y: 96, distance: 28.0
click at [1372, 80] on div at bounding box center [1298, 78] width 211 height 18
click at [1329, 120] on div "Bevale" at bounding box center [1297, 120] width 209 height 25
drag, startPoint x: 1398, startPoint y: 299, endPoint x: 1392, endPoint y: 309, distance: 11.3
click at [1397, 300] on div "**********" at bounding box center [1298, 310] width 211 height 49
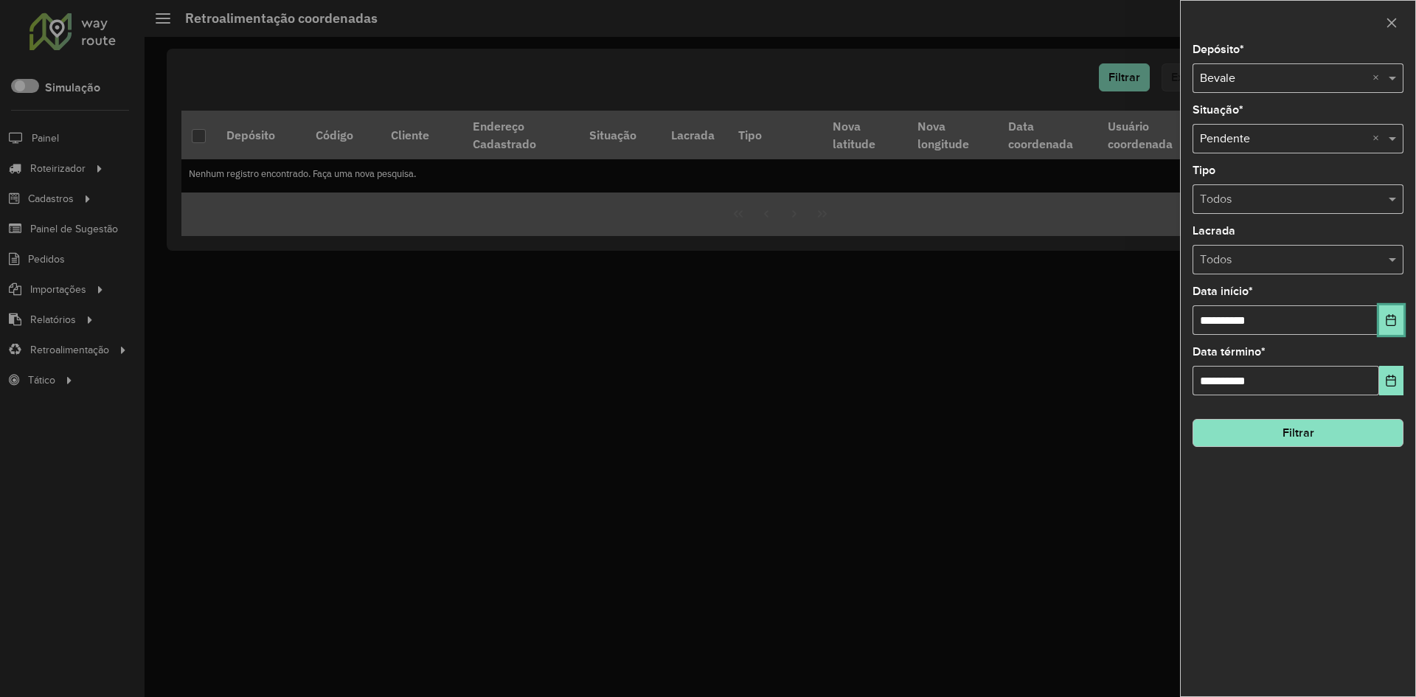
click at [1391, 315] on button "Choose Date" at bounding box center [1391, 319] width 24 height 29
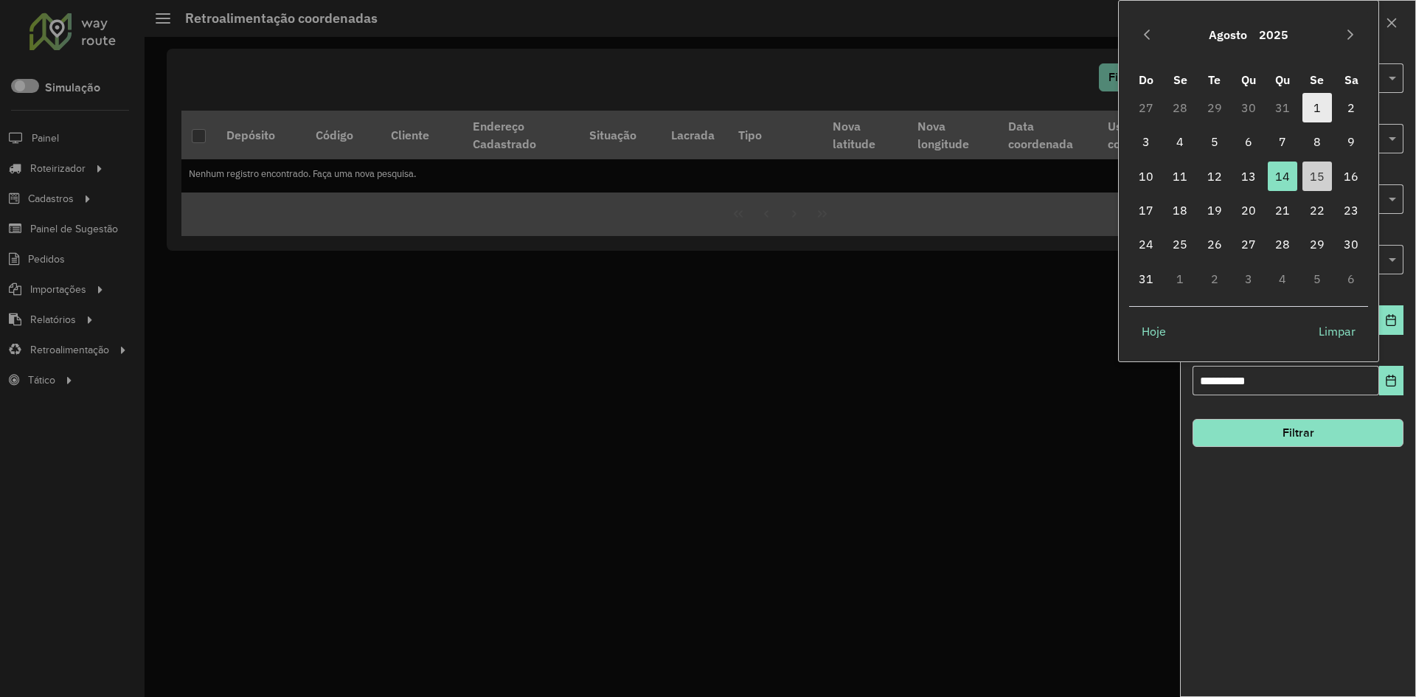
click at [1304, 105] on span "1" at bounding box center [1316, 107] width 29 height 29
type input "**********"
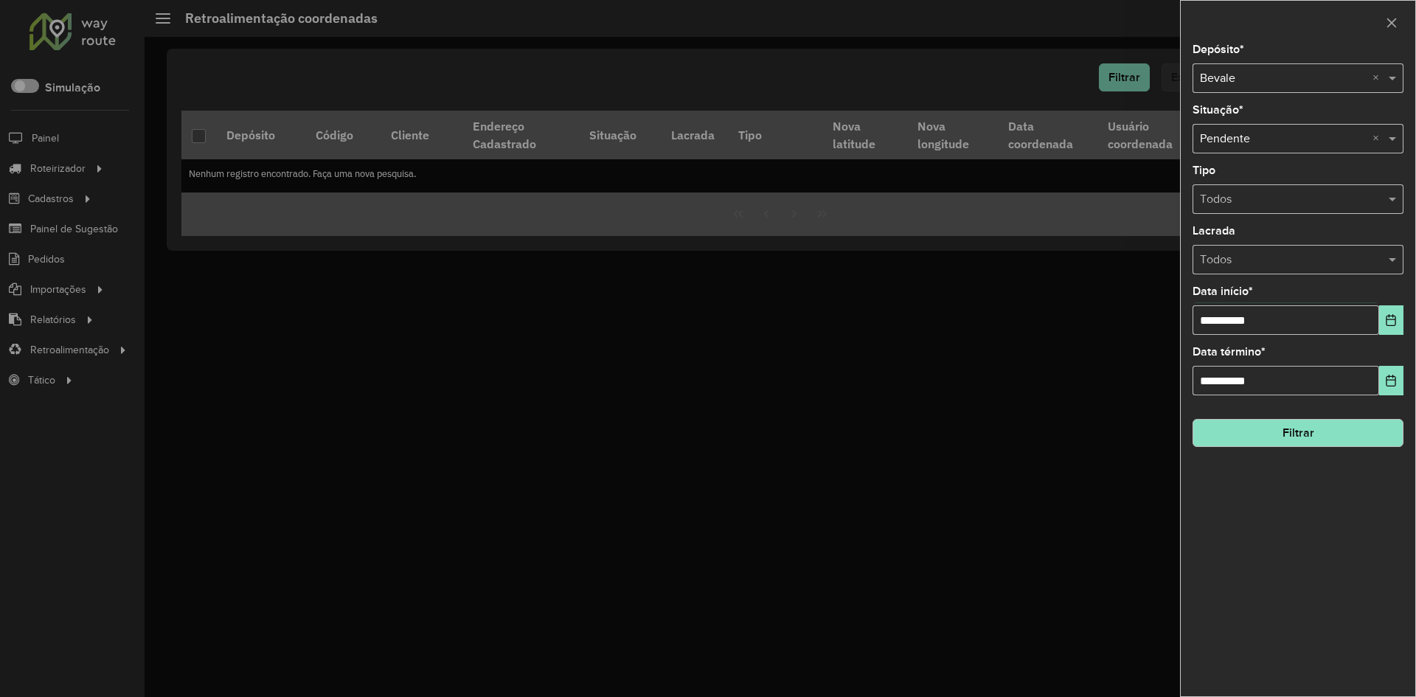
click at [1266, 428] on button "Filtrar" at bounding box center [1298, 433] width 211 height 28
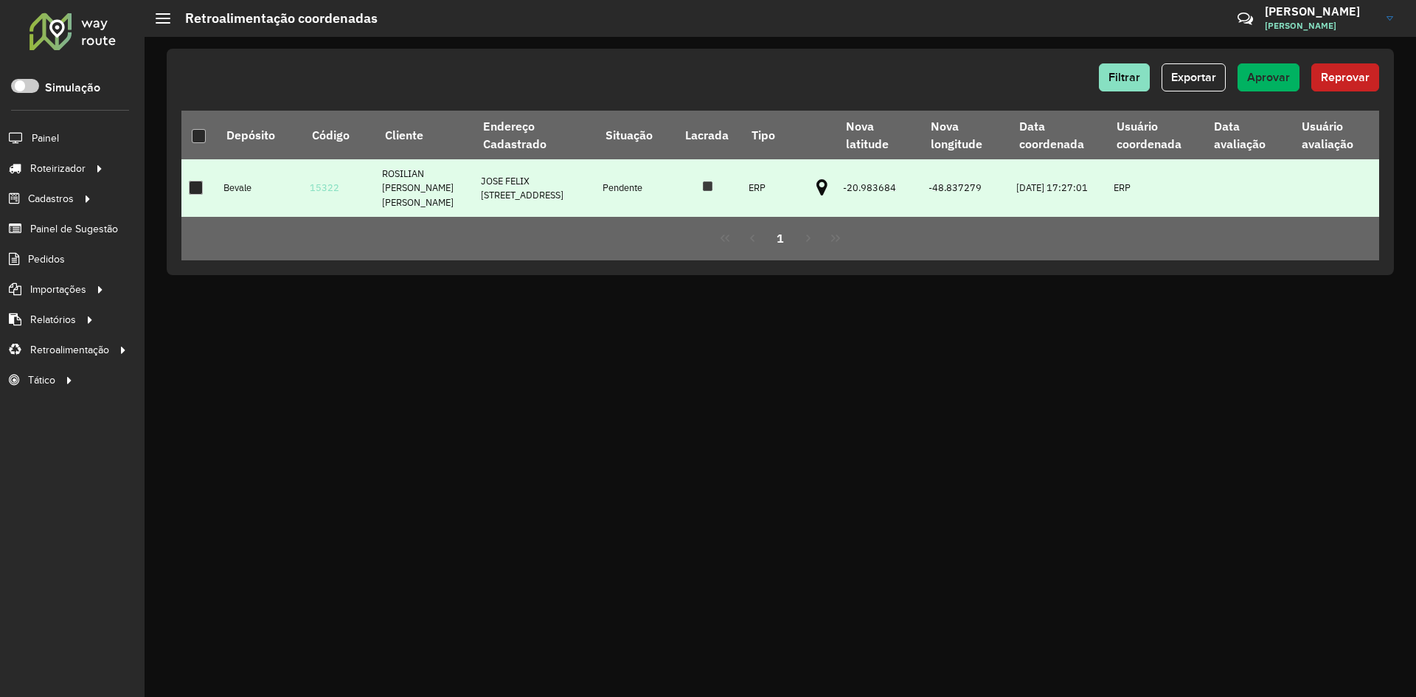
click at [201, 194] on div at bounding box center [196, 188] width 14 height 14
click at [1251, 73] on span "Aprovar" at bounding box center [1268, 77] width 43 height 13
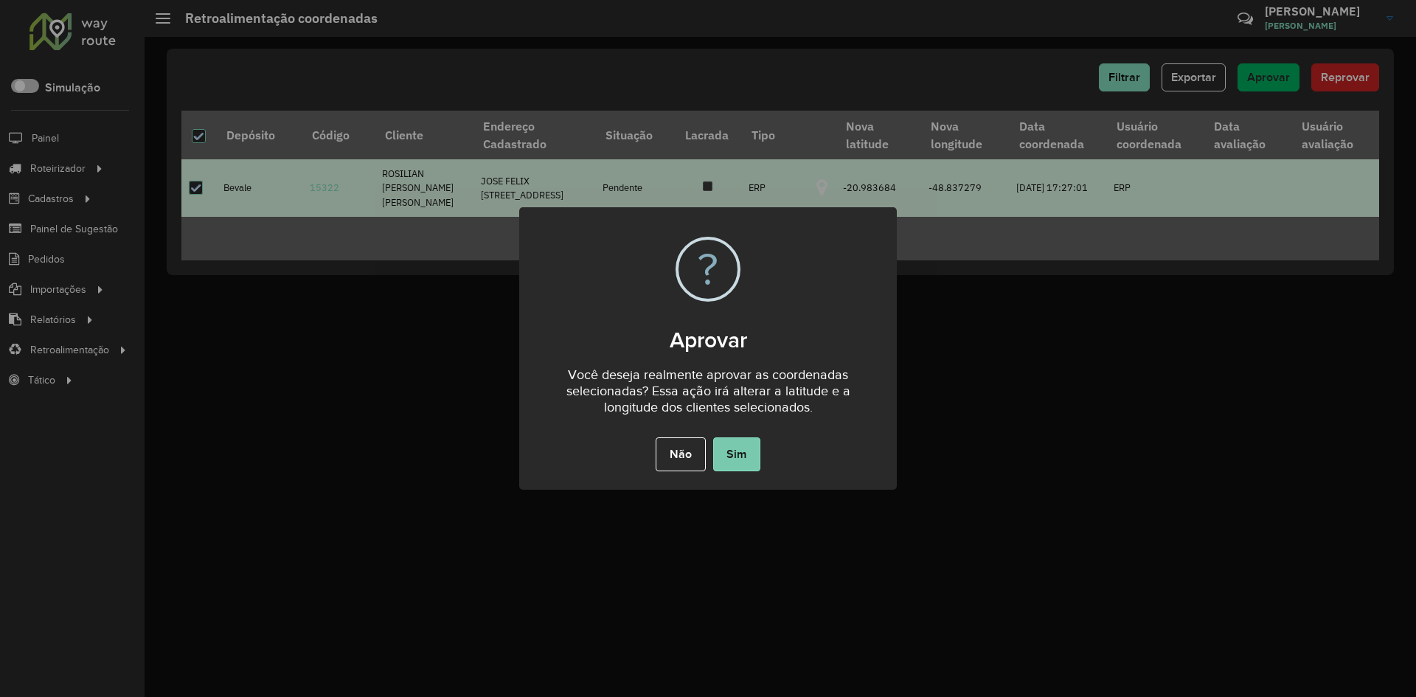
click at [732, 461] on button "Sim" at bounding box center [736, 454] width 47 height 34
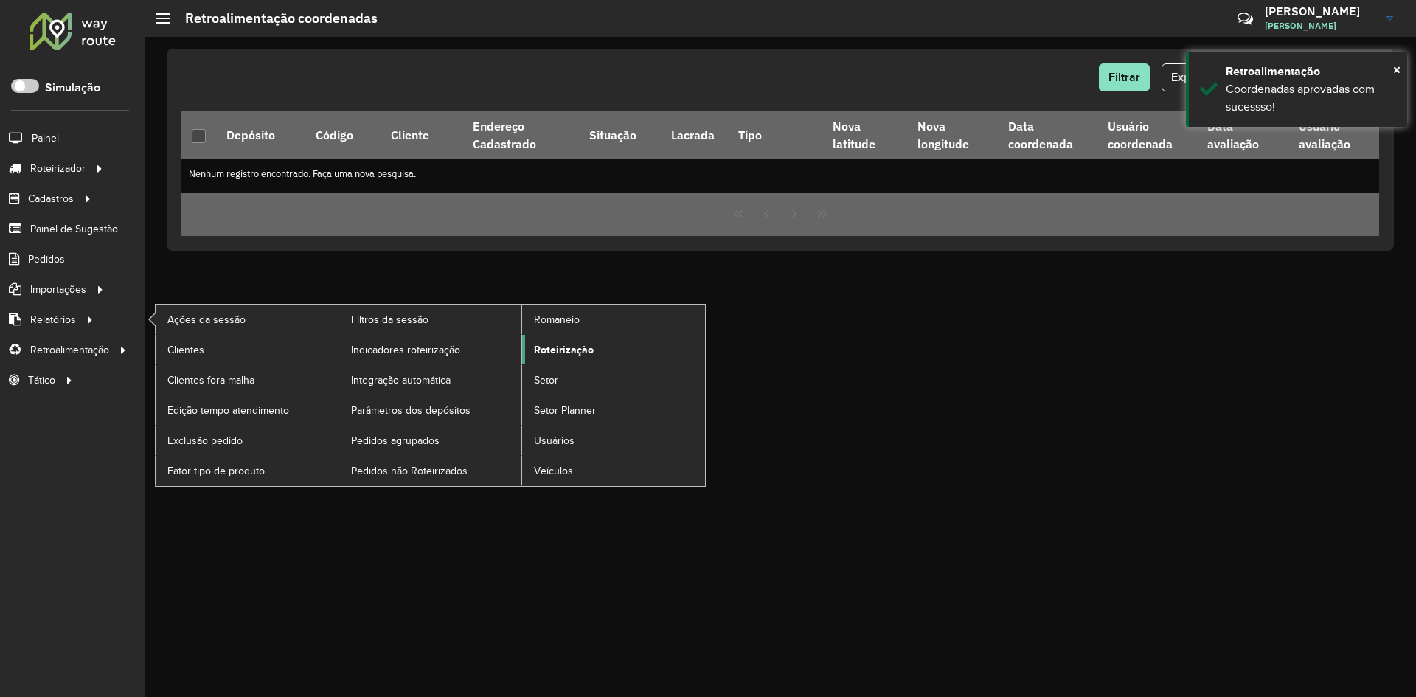
click at [573, 344] on span "Roteirização" at bounding box center [564, 349] width 60 height 15
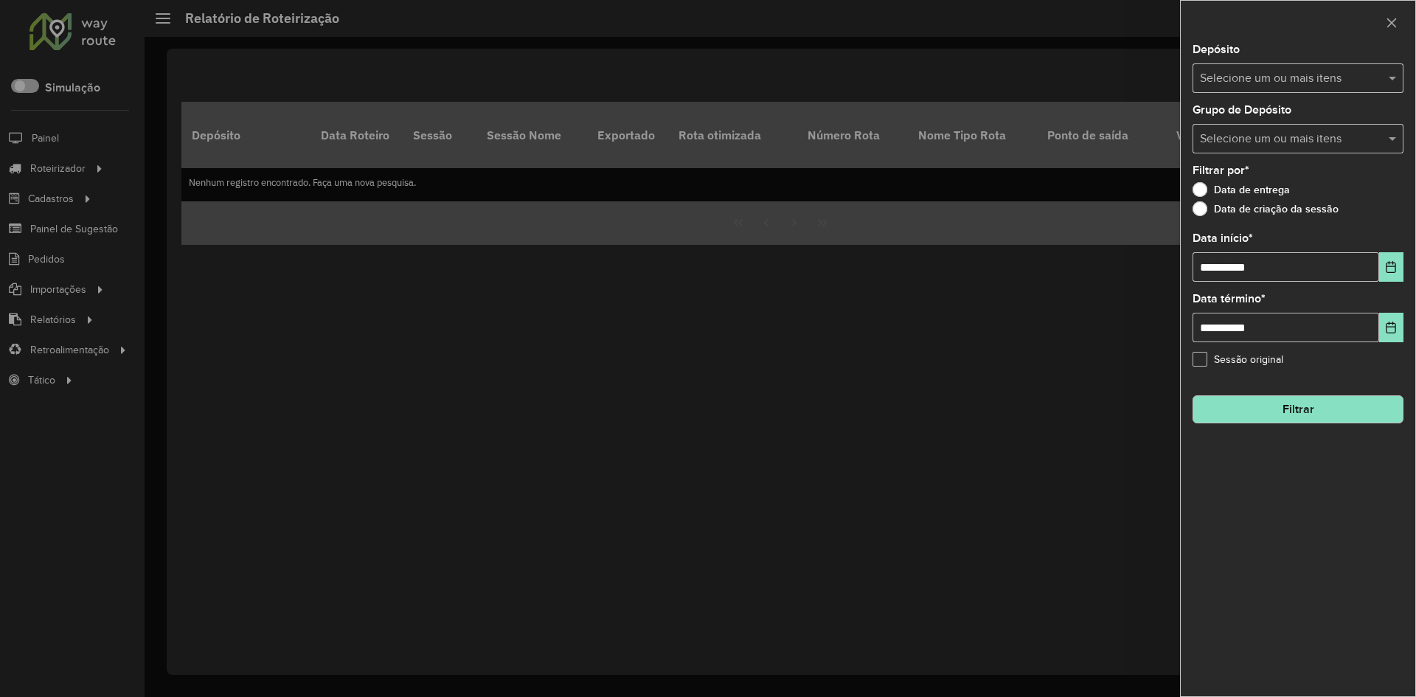
click at [1232, 86] on input "text" at bounding box center [1290, 79] width 189 height 18
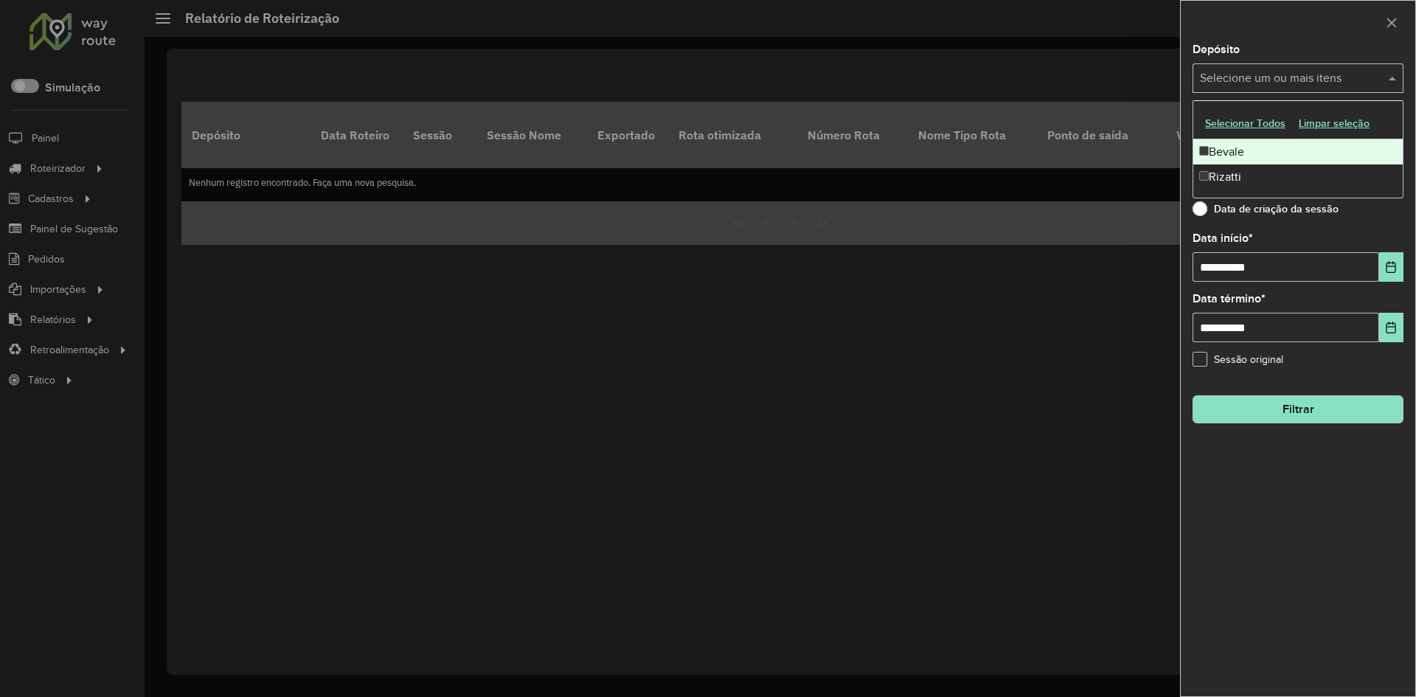
click at [1244, 150] on div "Bevale" at bounding box center [1297, 151] width 209 height 25
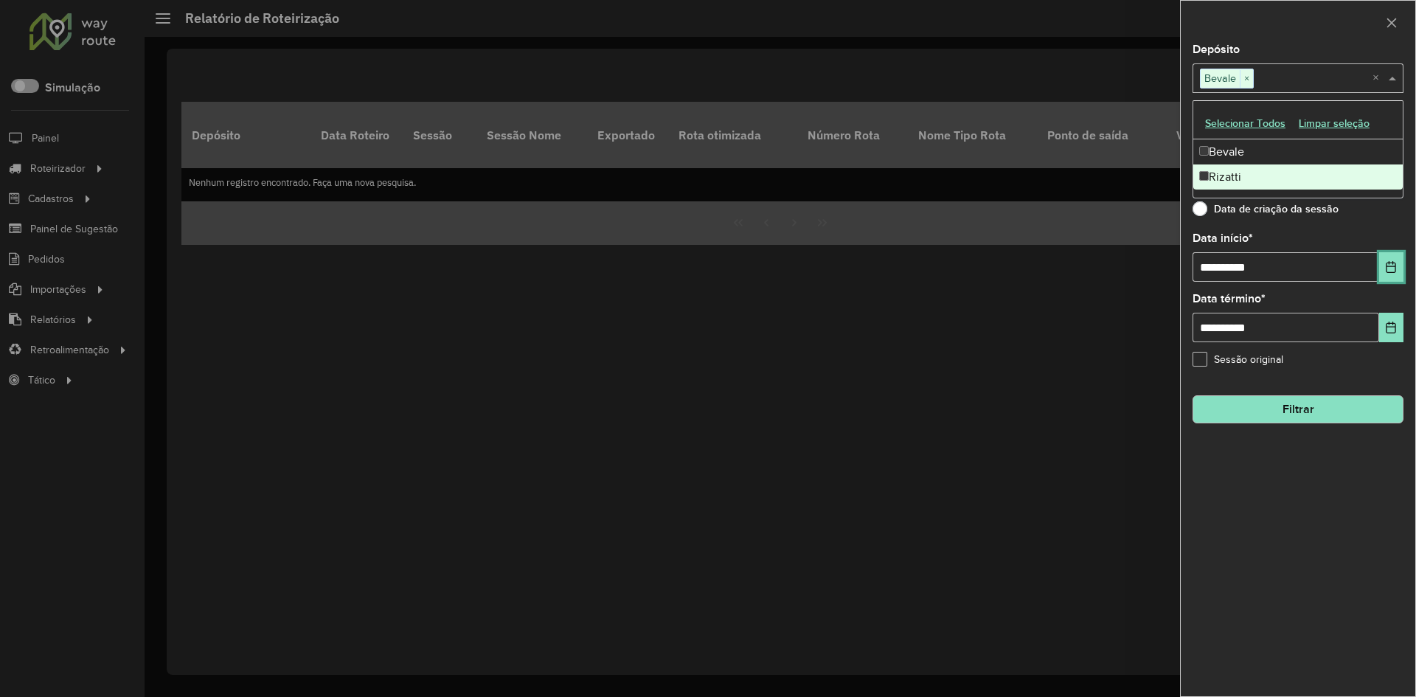
click at [1389, 263] on icon "Choose Date" at bounding box center [1391, 267] width 10 height 12
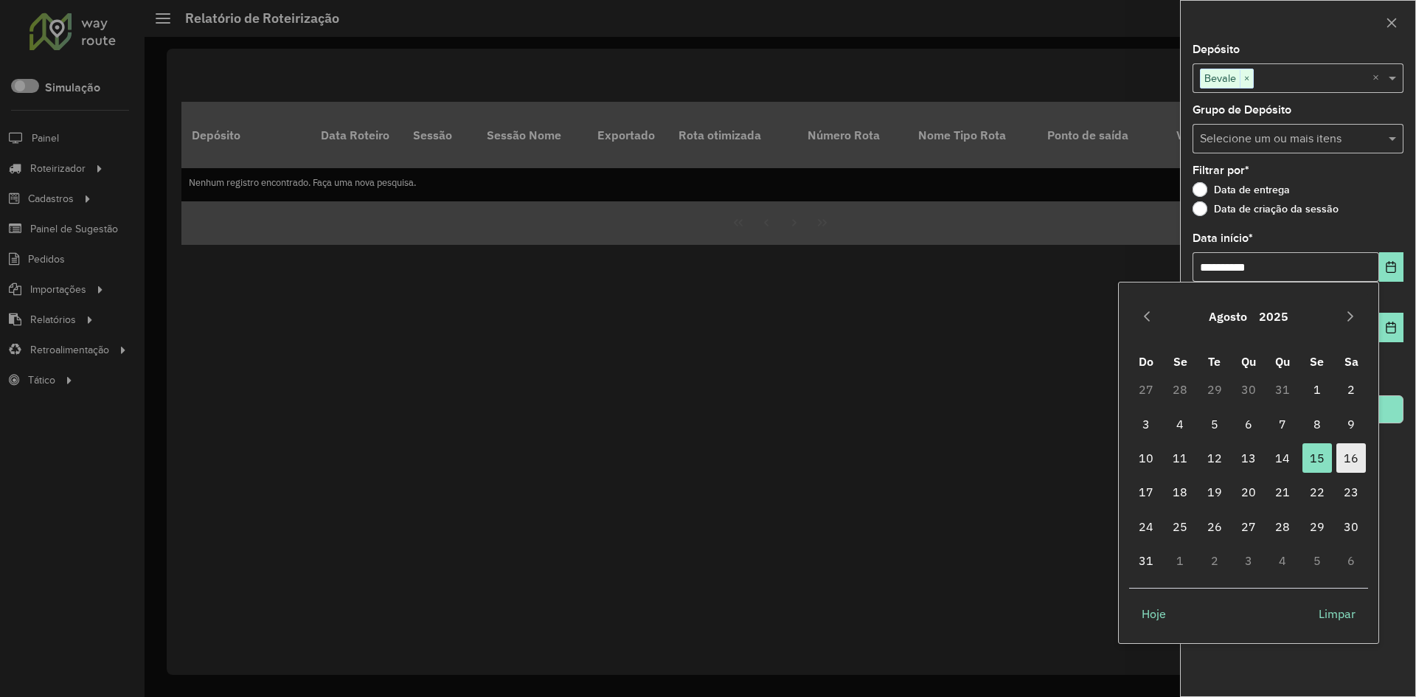
click at [1341, 457] on span "16" at bounding box center [1350, 457] width 29 height 29
type input "**********"
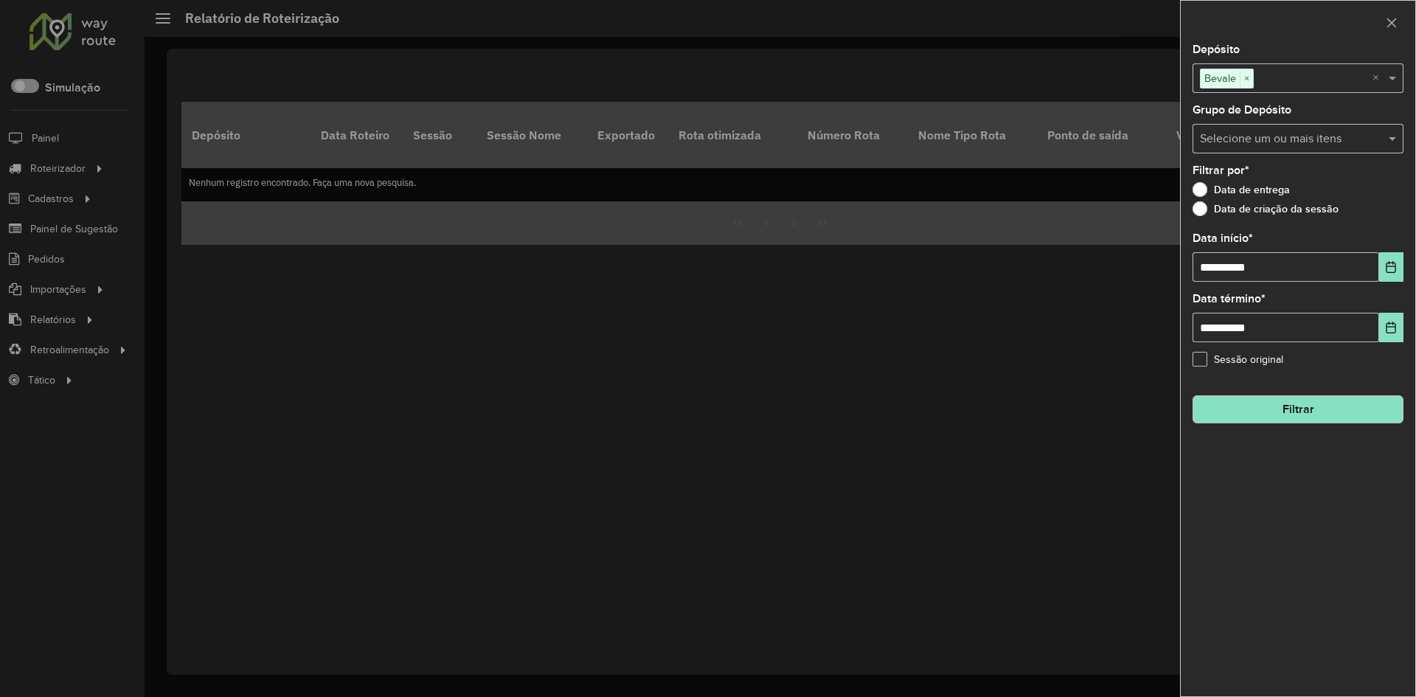
click at [1336, 419] on button "Filtrar" at bounding box center [1298, 409] width 211 height 28
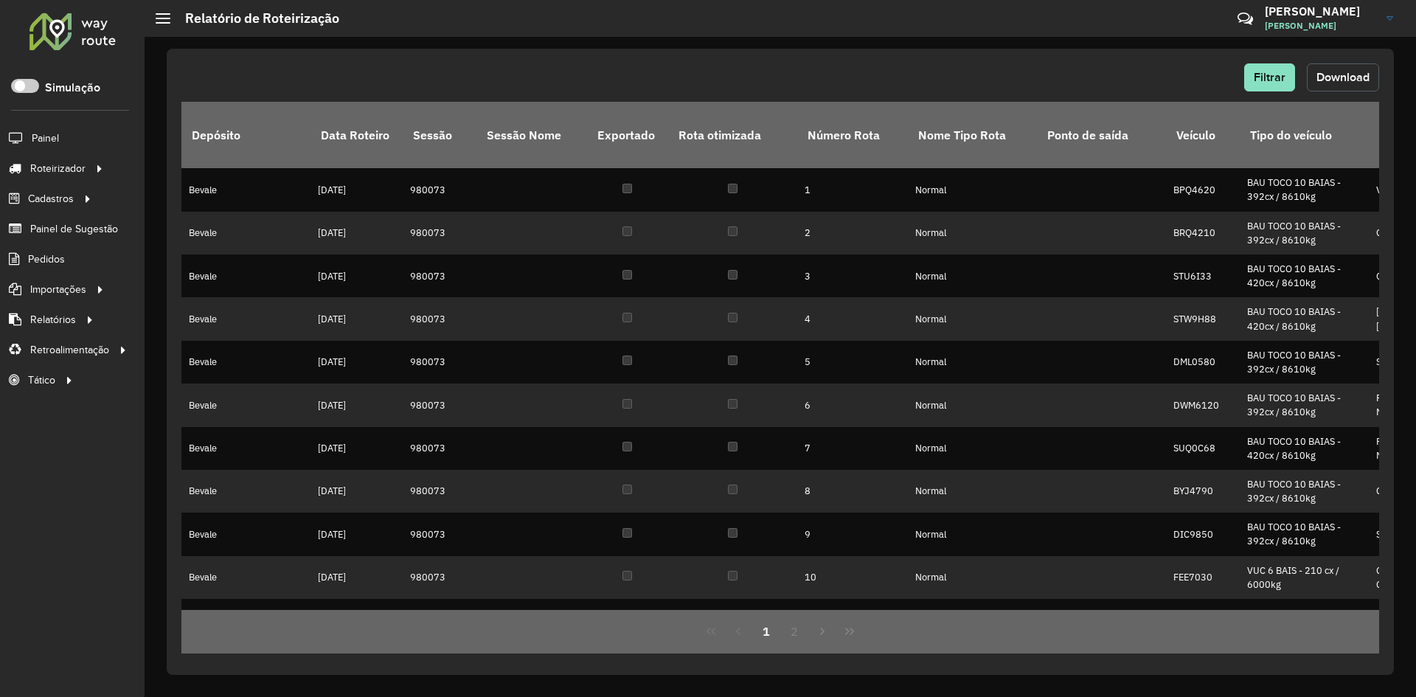
click at [1339, 80] on span "Download" at bounding box center [1342, 77] width 53 height 13
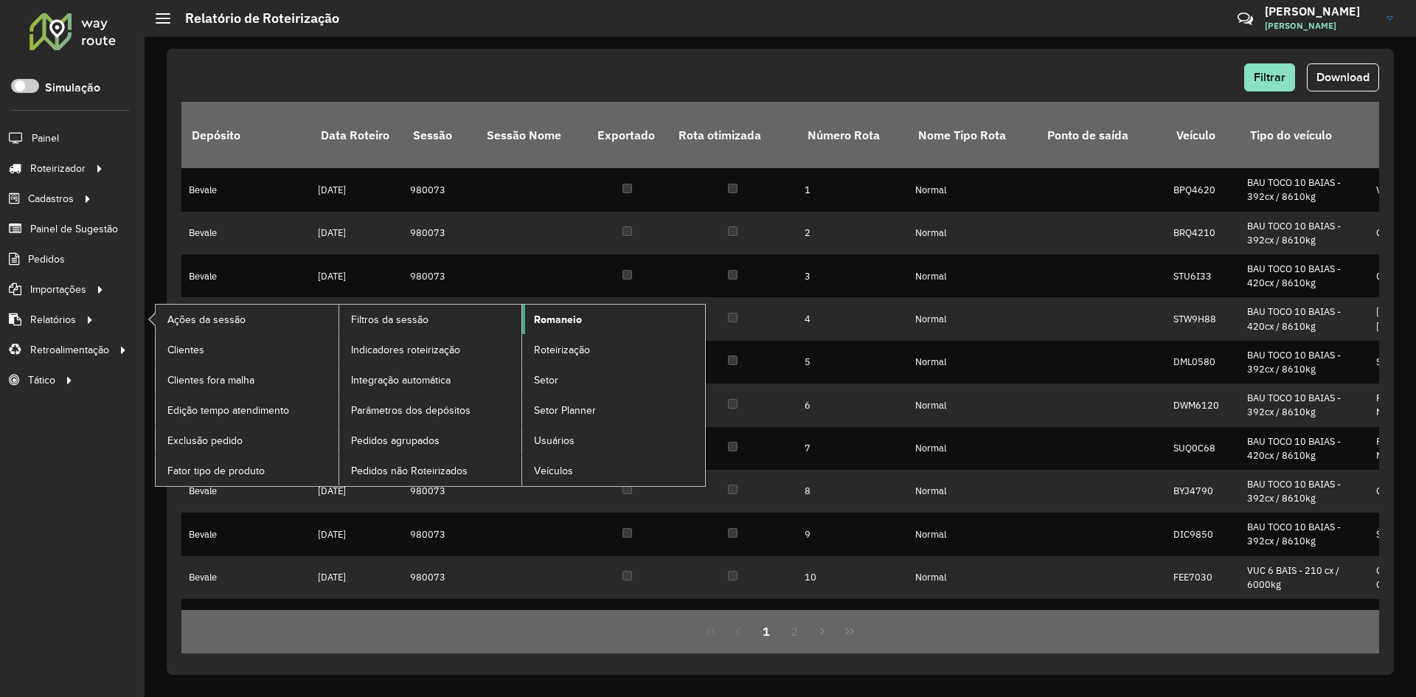
click at [534, 327] on link "Romaneio" at bounding box center [613, 319] width 183 height 29
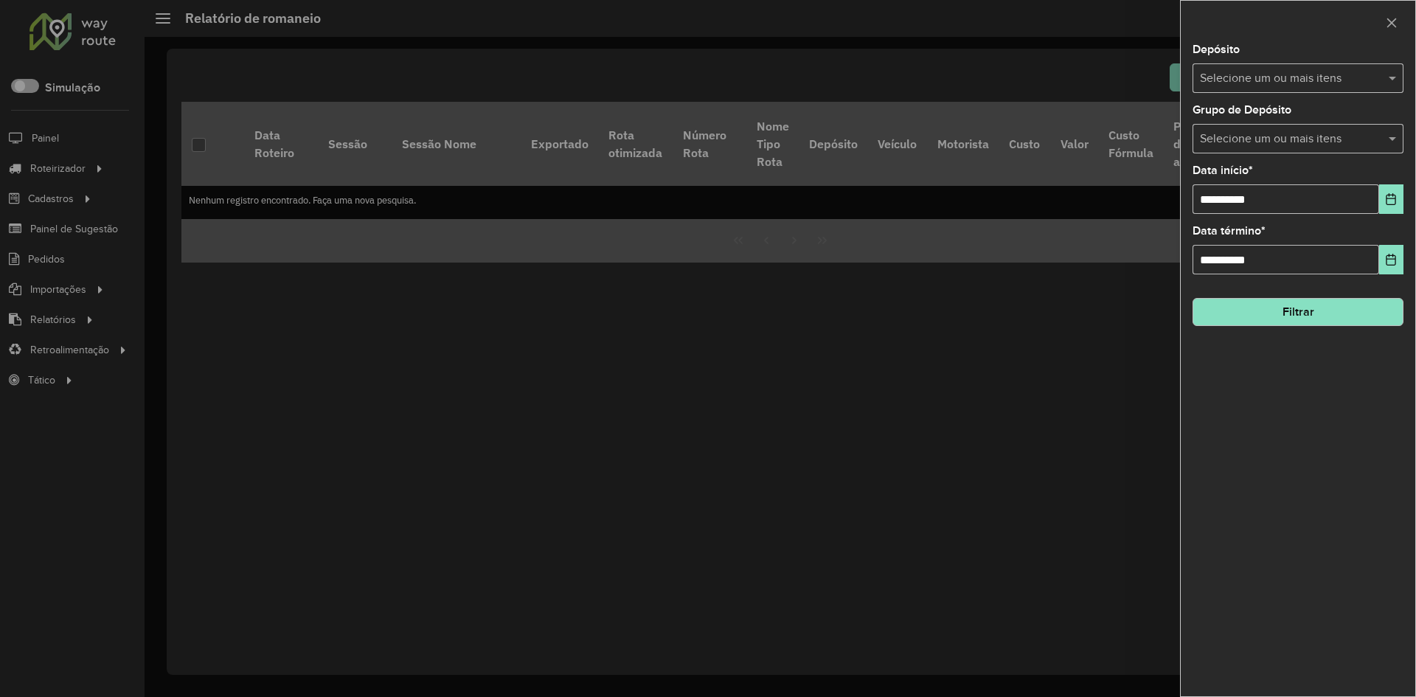
click at [1317, 86] on input "text" at bounding box center [1290, 79] width 189 height 18
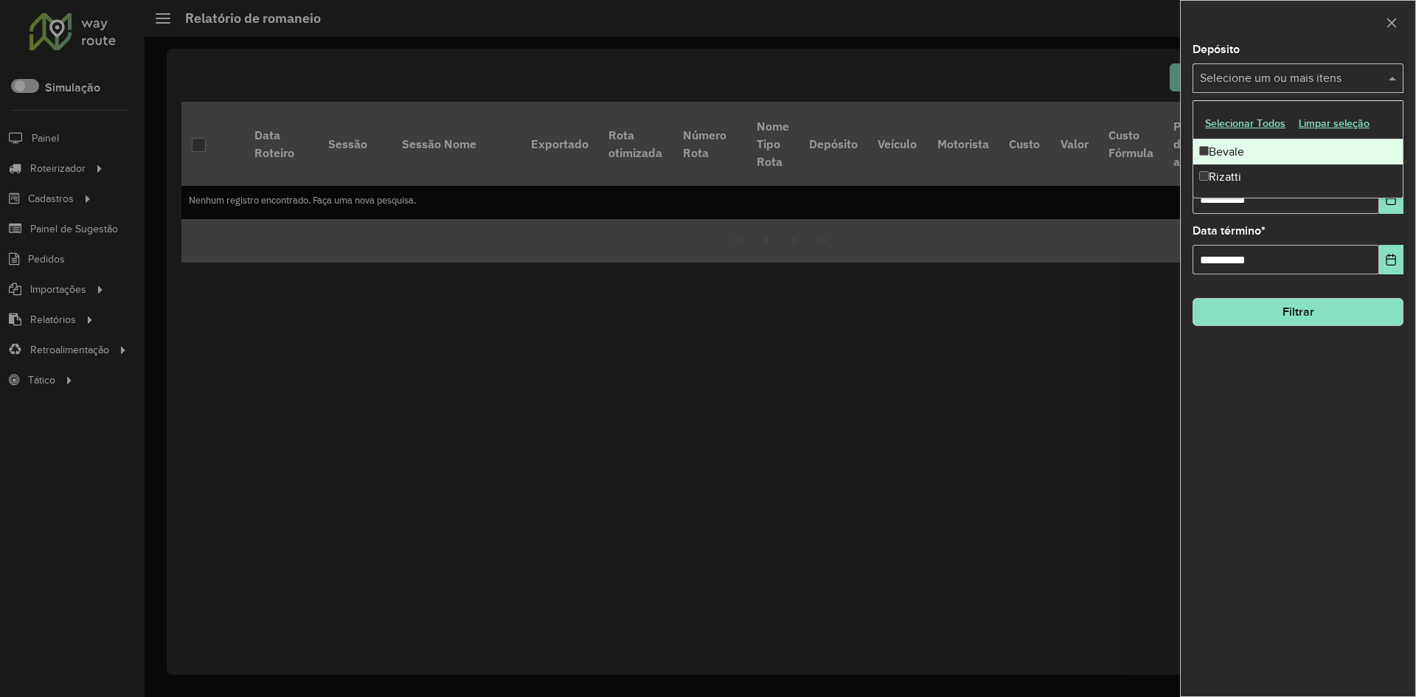
click at [1282, 143] on div "Bevale" at bounding box center [1297, 151] width 209 height 25
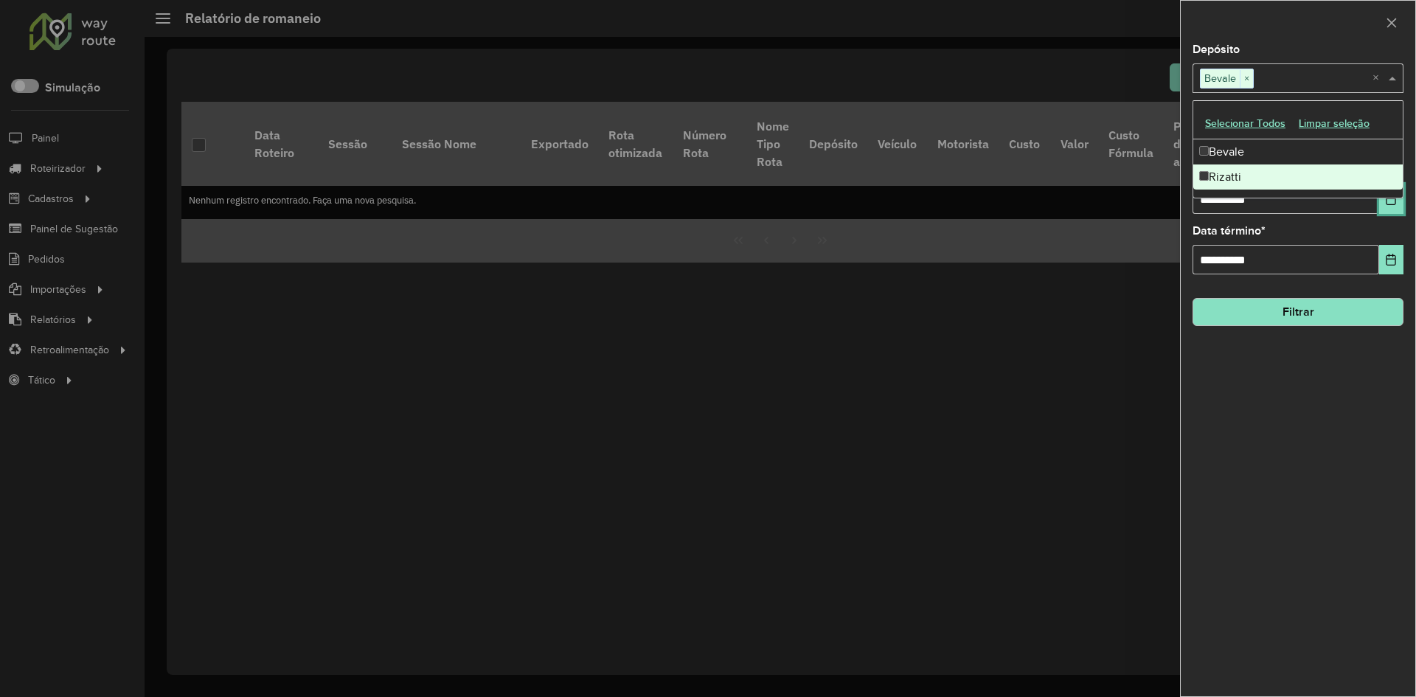
click at [1401, 210] on button "Choose Date" at bounding box center [1391, 198] width 24 height 29
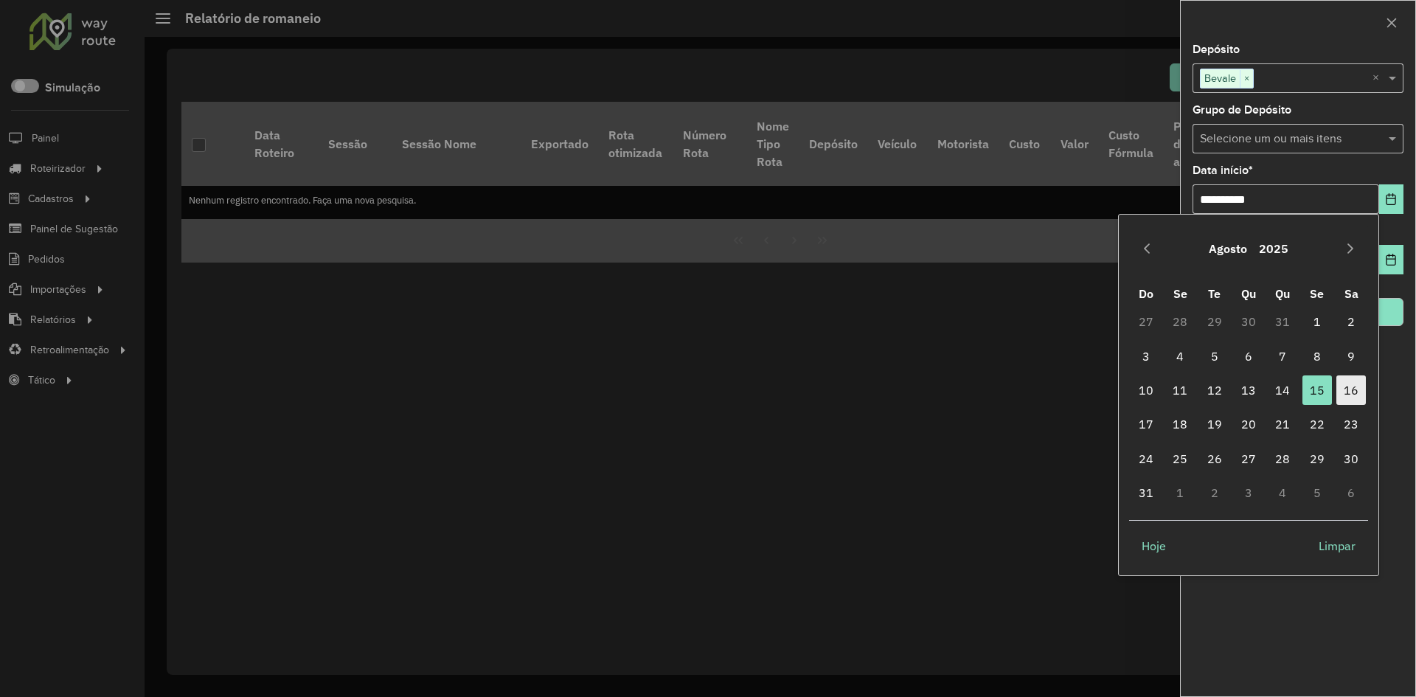
click at [1347, 398] on span "16" at bounding box center [1350, 389] width 29 height 29
type input "**********"
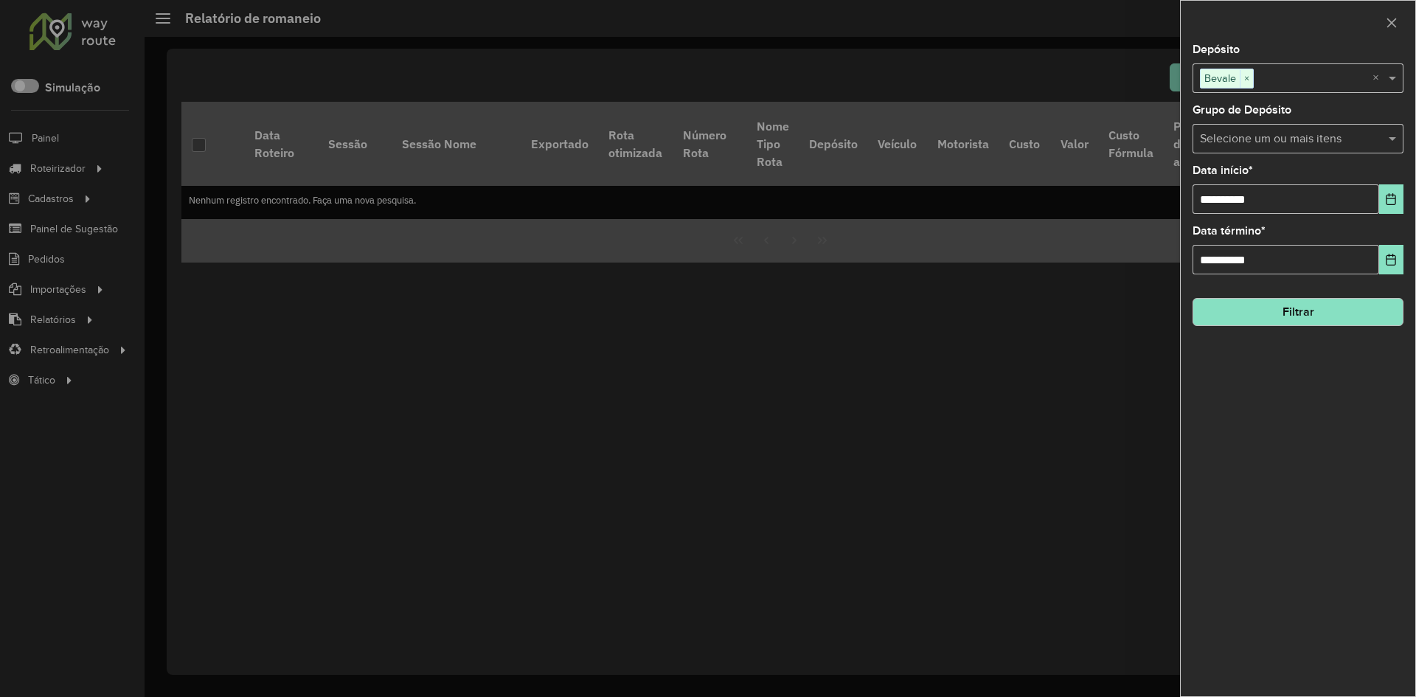
click at [1355, 313] on button "Filtrar" at bounding box center [1298, 312] width 211 height 28
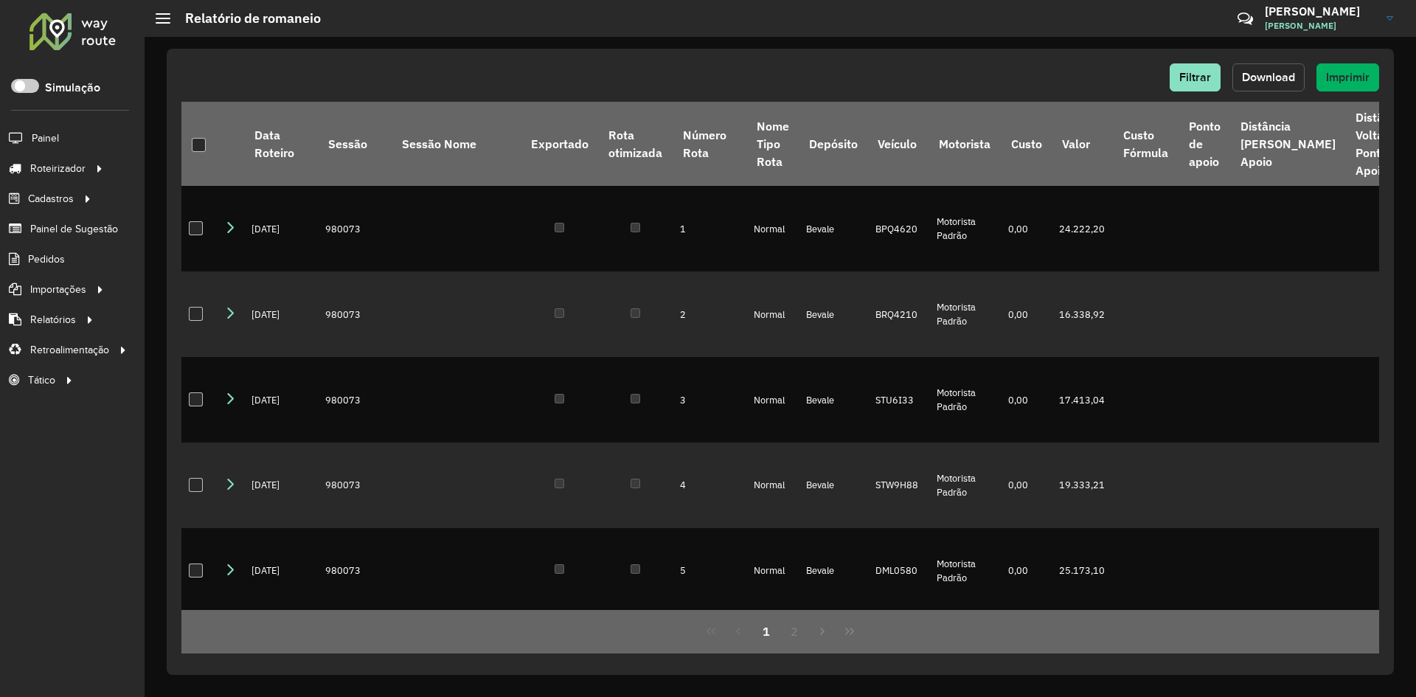
click at [1272, 85] on button "Download" at bounding box center [1268, 77] width 72 height 28
